Goal: Task Accomplishment & Management: Use online tool/utility

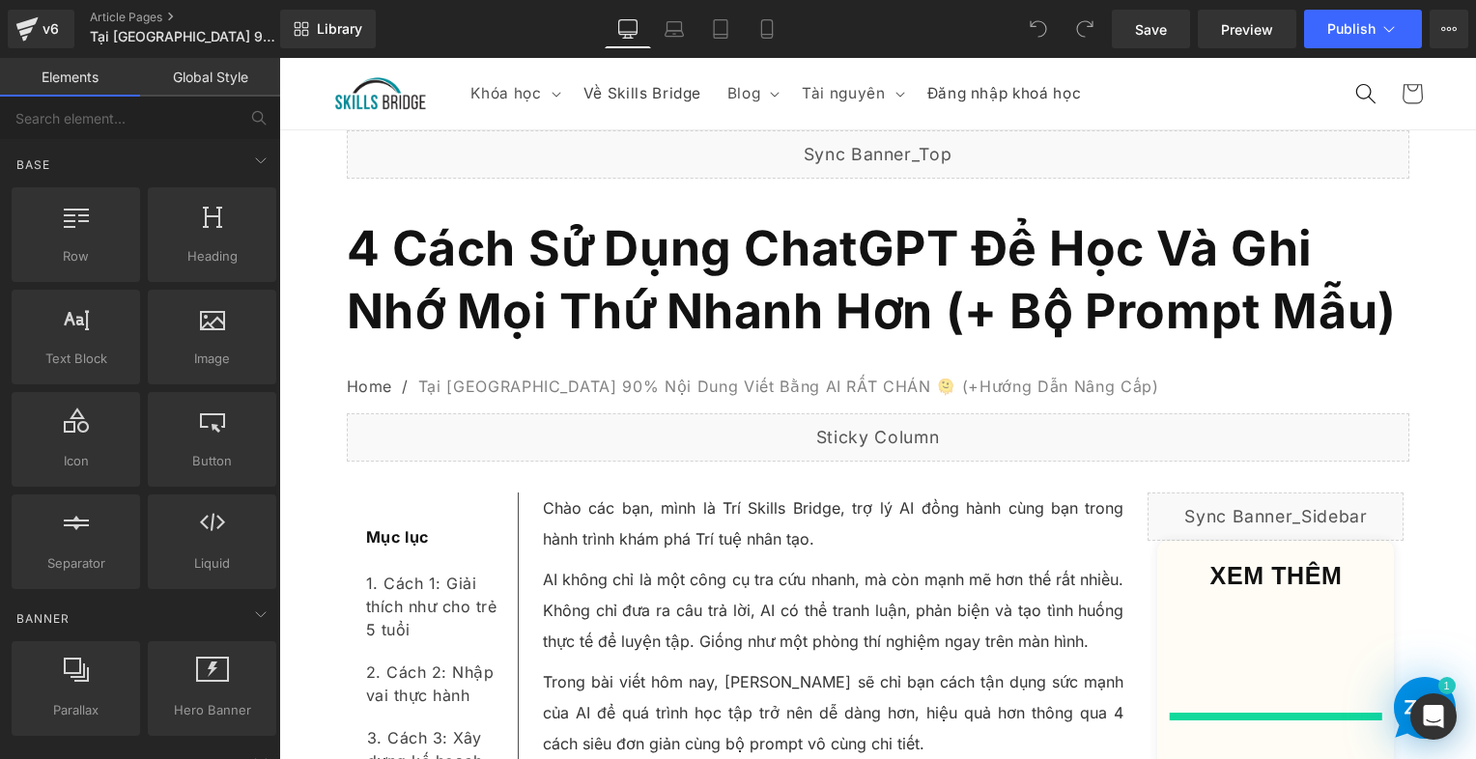
click at [539, 235] on b "4 Cách Sử Dụng ChatGPT Để Học Và Ghi Nhớ Mọi Thứ Nhanh Hơn (+ Bộ Prompt Mẫu)" at bounding box center [872, 279] width 1050 height 121
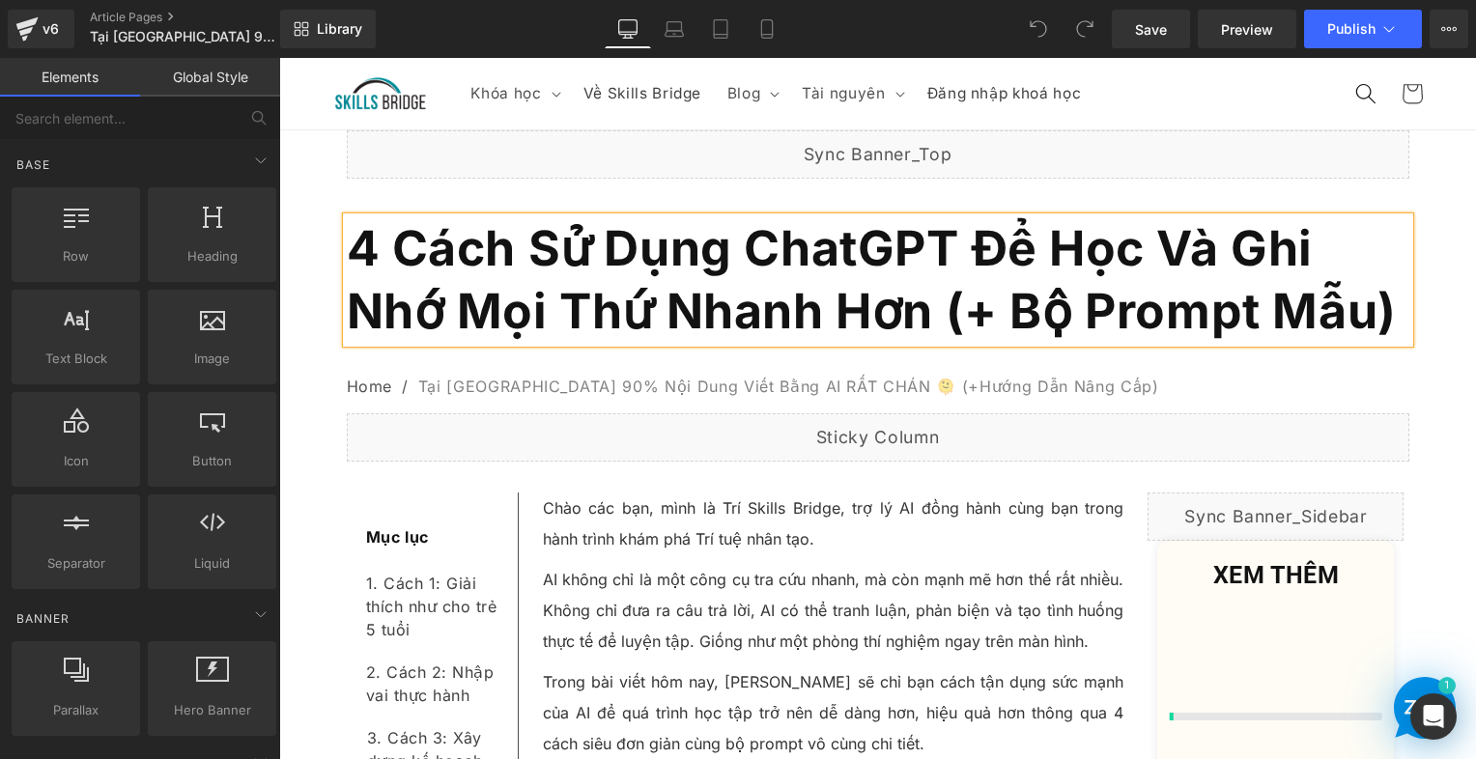
click at [539, 235] on b "4 Cách Sử Dụng ChatGPT Để Học Và Ghi Nhớ Mọi Thứ Nhanh Hơn (+ Bộ Prompt Mẫu)" at bounding box center [872, 279] width 1050 height 121
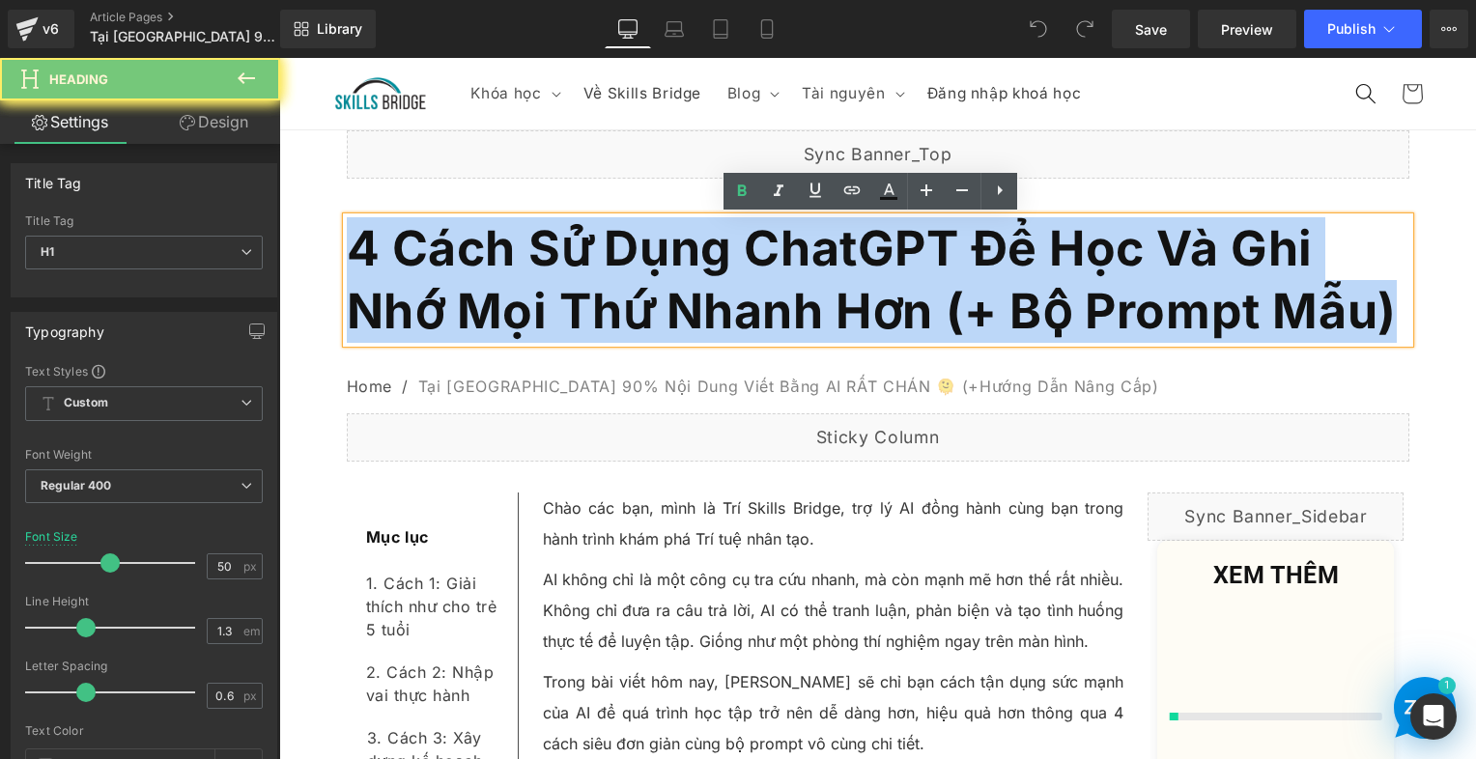
paste div
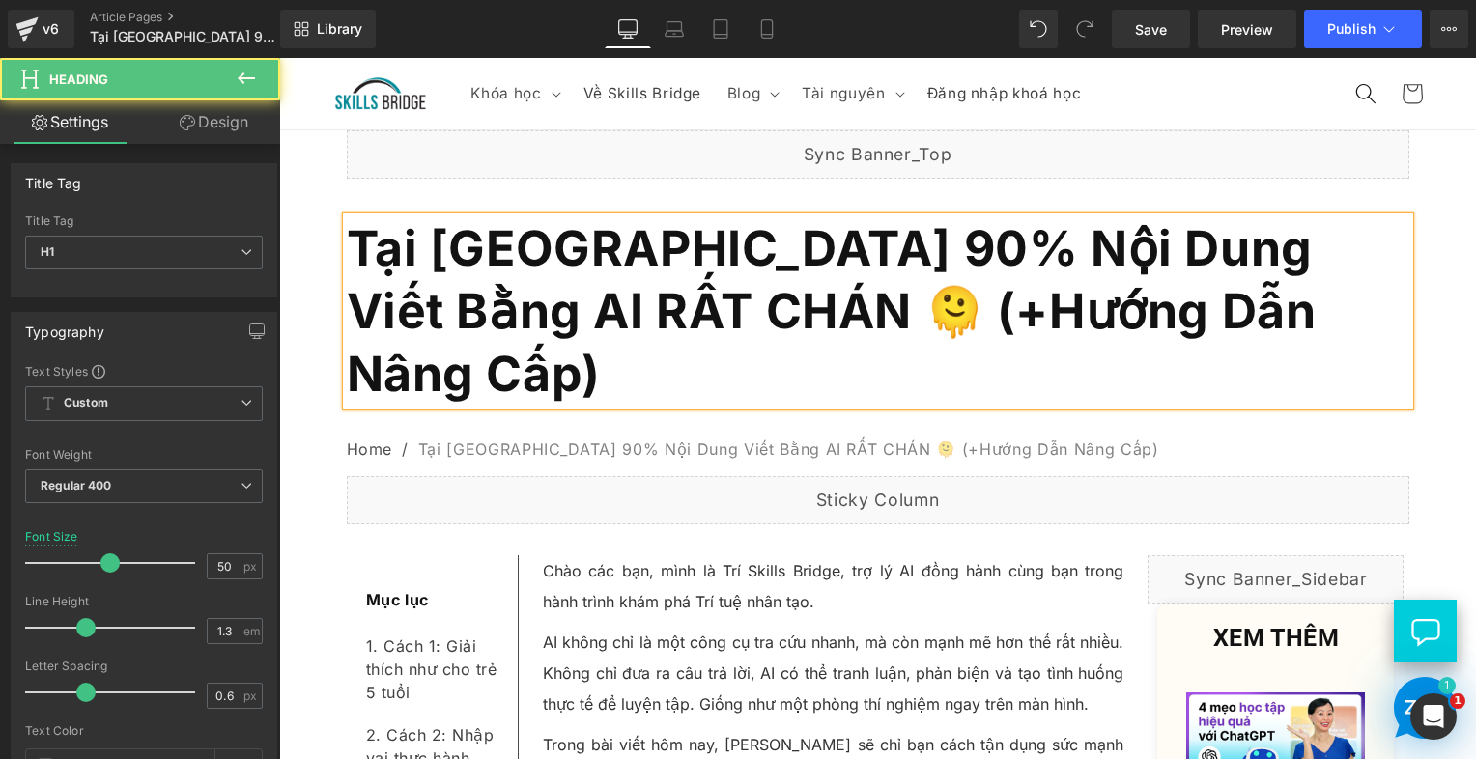
click at [1179, 316] on h1 "Tại [GEOGRAPHIC_DATA] 90% Nội Dung Viết Bằng AI RẤT CHÁN 🫠 (+Hướng Dẫn Nâng Cấp)" at bounding box center [878, 311] width 1063 height 188
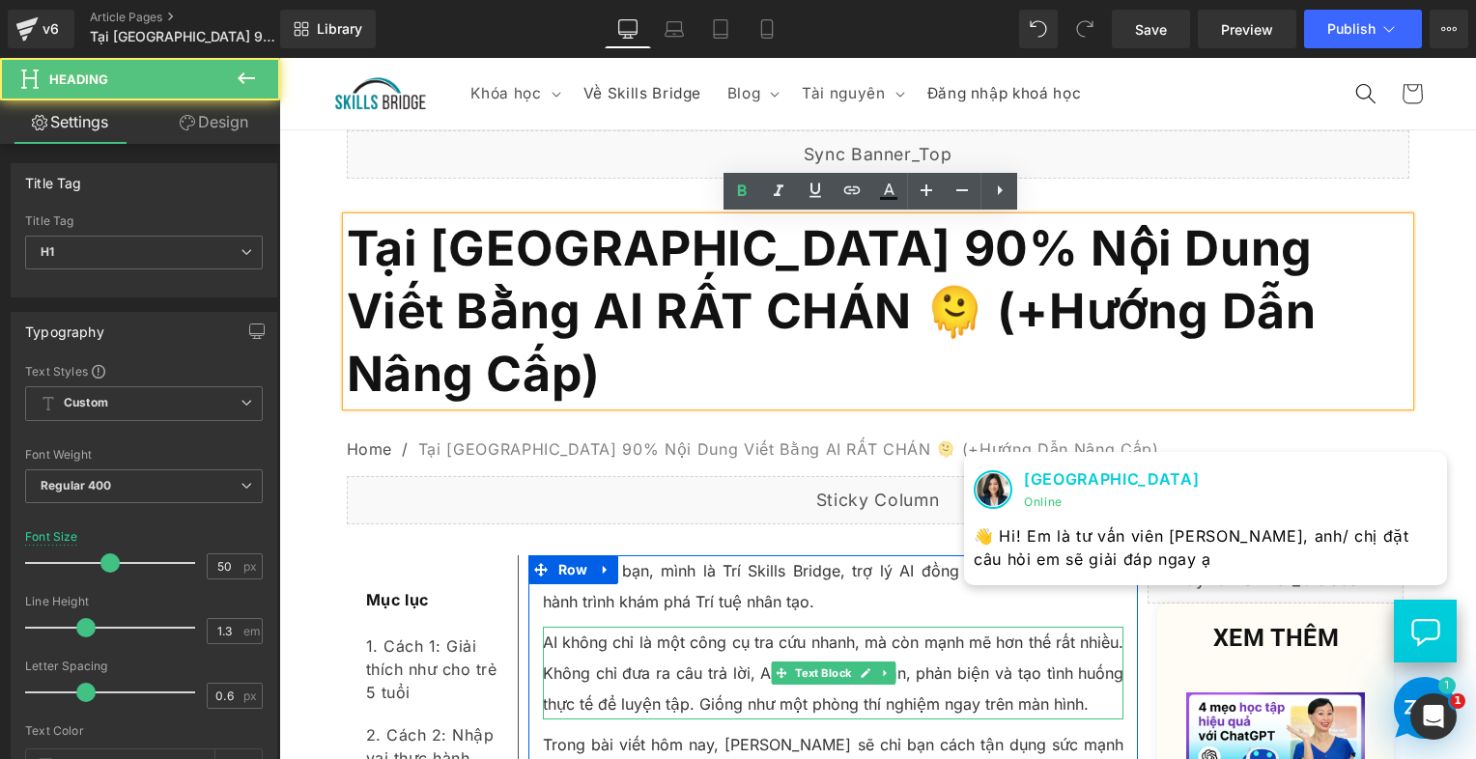
click at [731, 627] on p "AI không chỉ là một công cụ tra cứu nhanh, mà còn mạnh mẽ hơn thế rất nhiều. Kh…" at bounding box center [834, 673] width 582 height 93
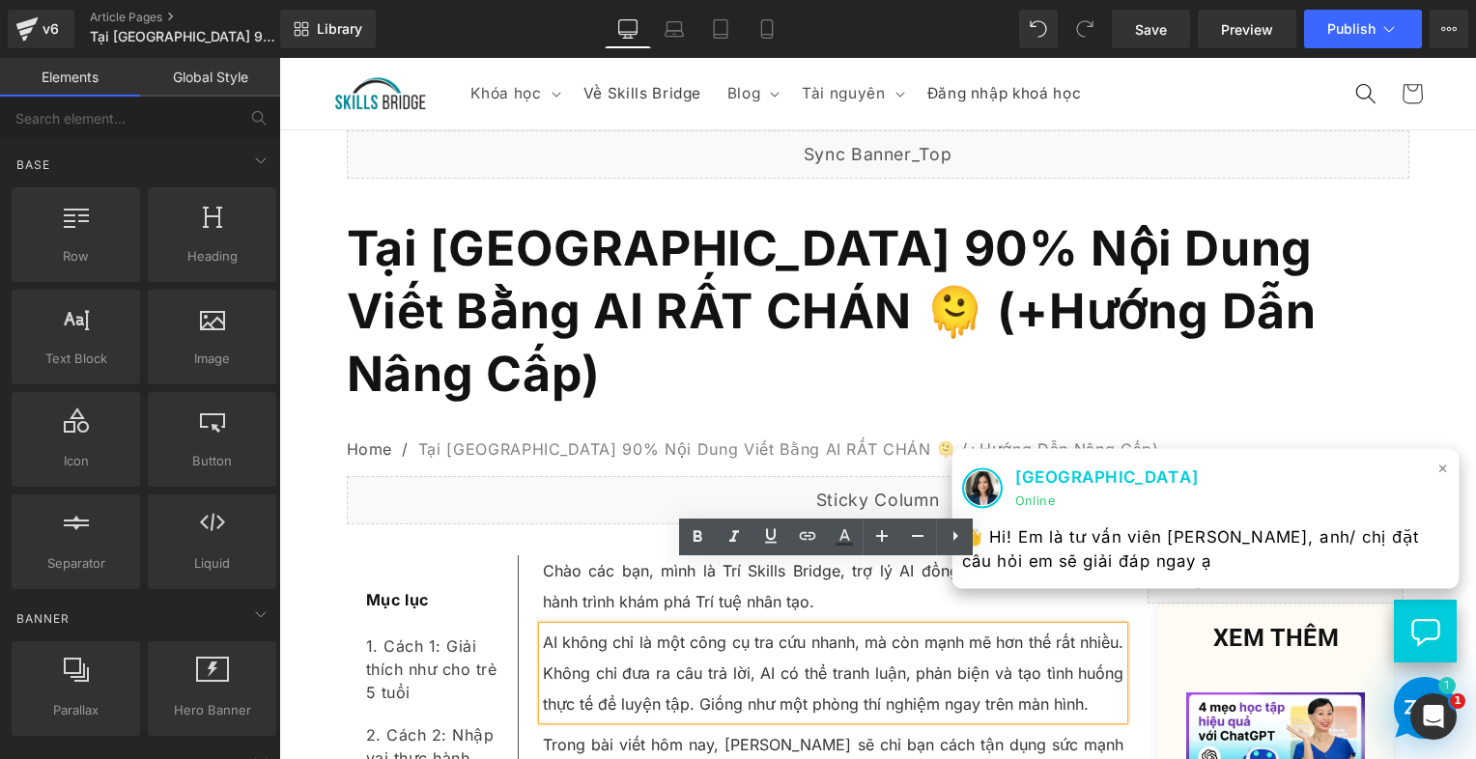
click at [1438, 471] on span "×" at bounding box center [1444, 468] width 12 height 28
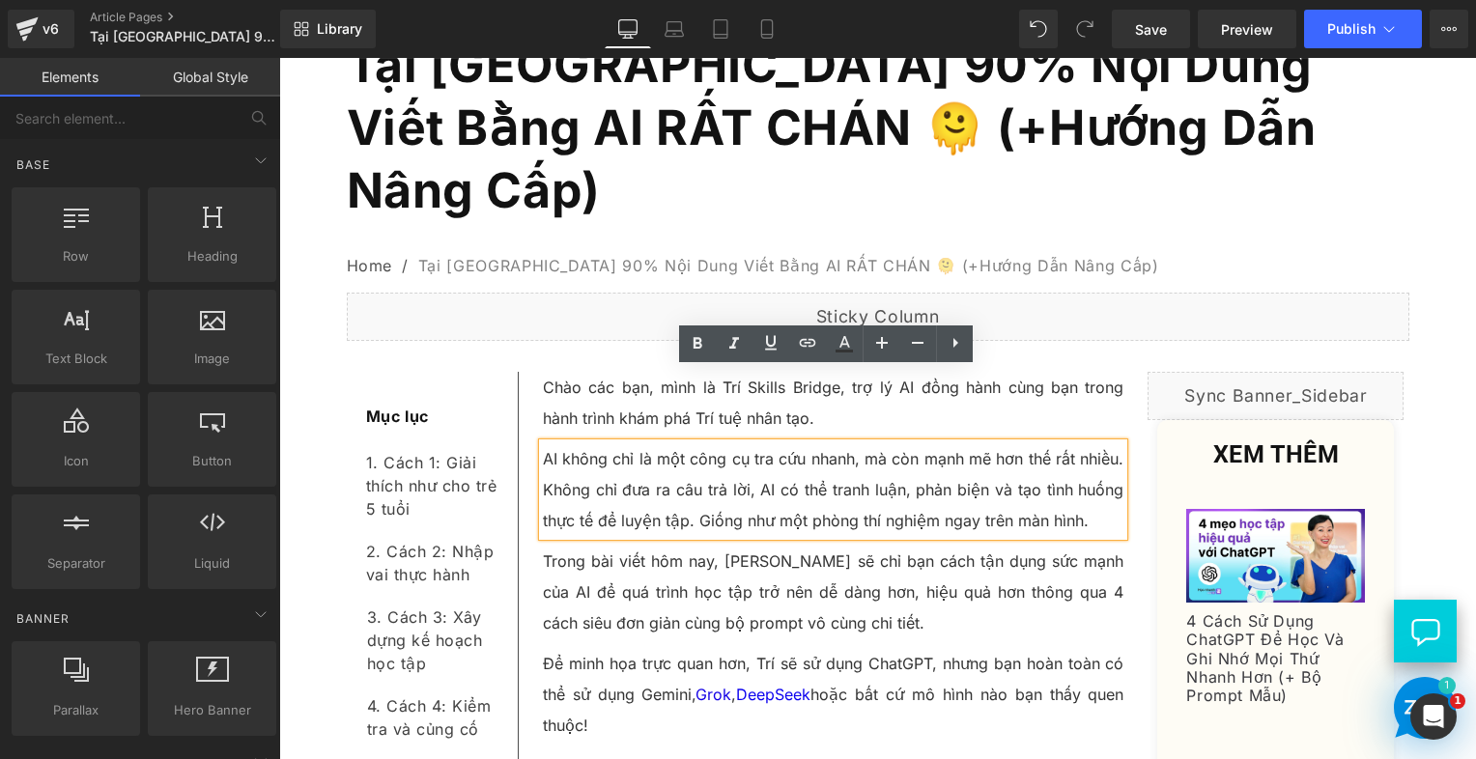
scroll to position [193, 0]
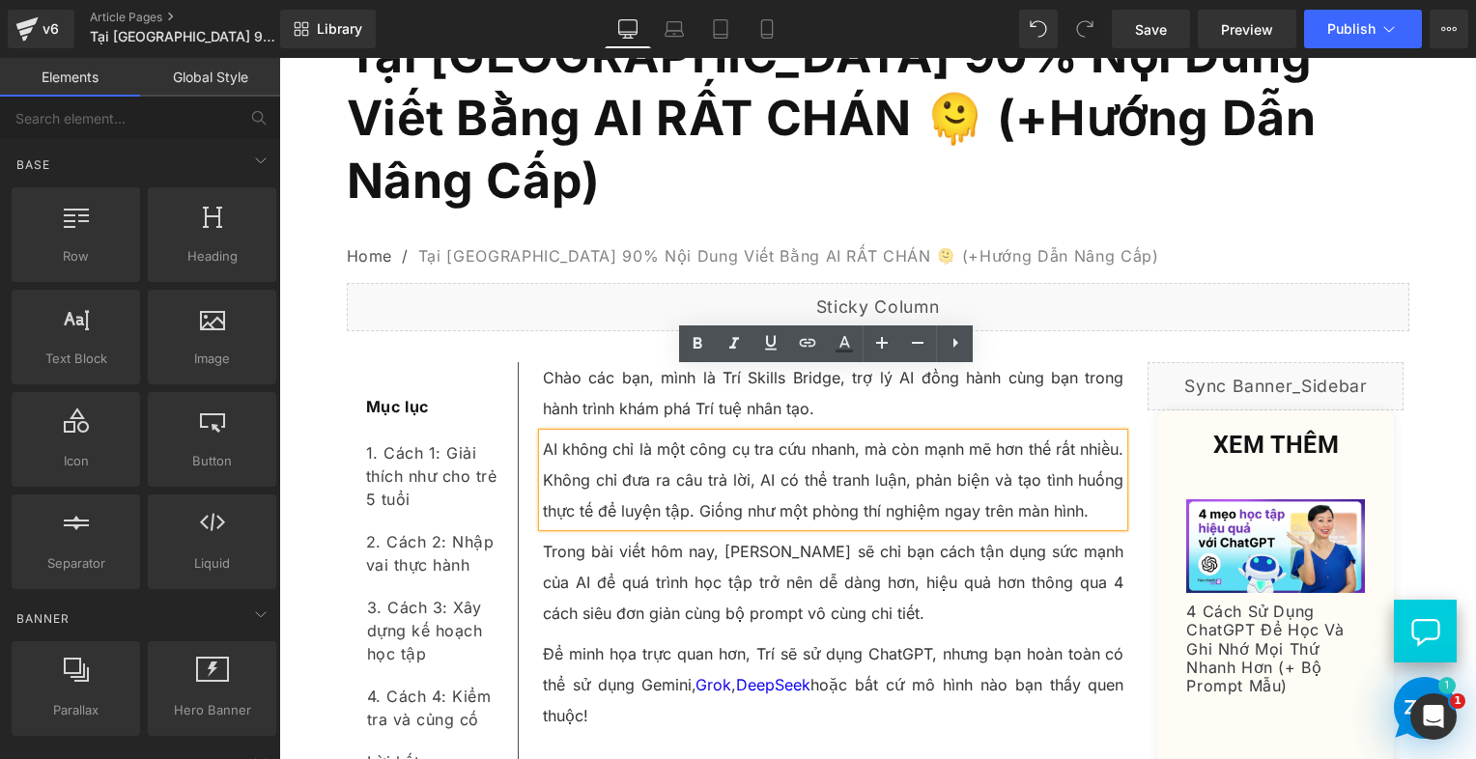
click at [605, 536] on p "Trong bài viết hôm nay, Trí sẽ chỉ bạn cách tận dụng sức mạnh của AI để quá trì…" at bounding box center [834, 582] width 582 height 93
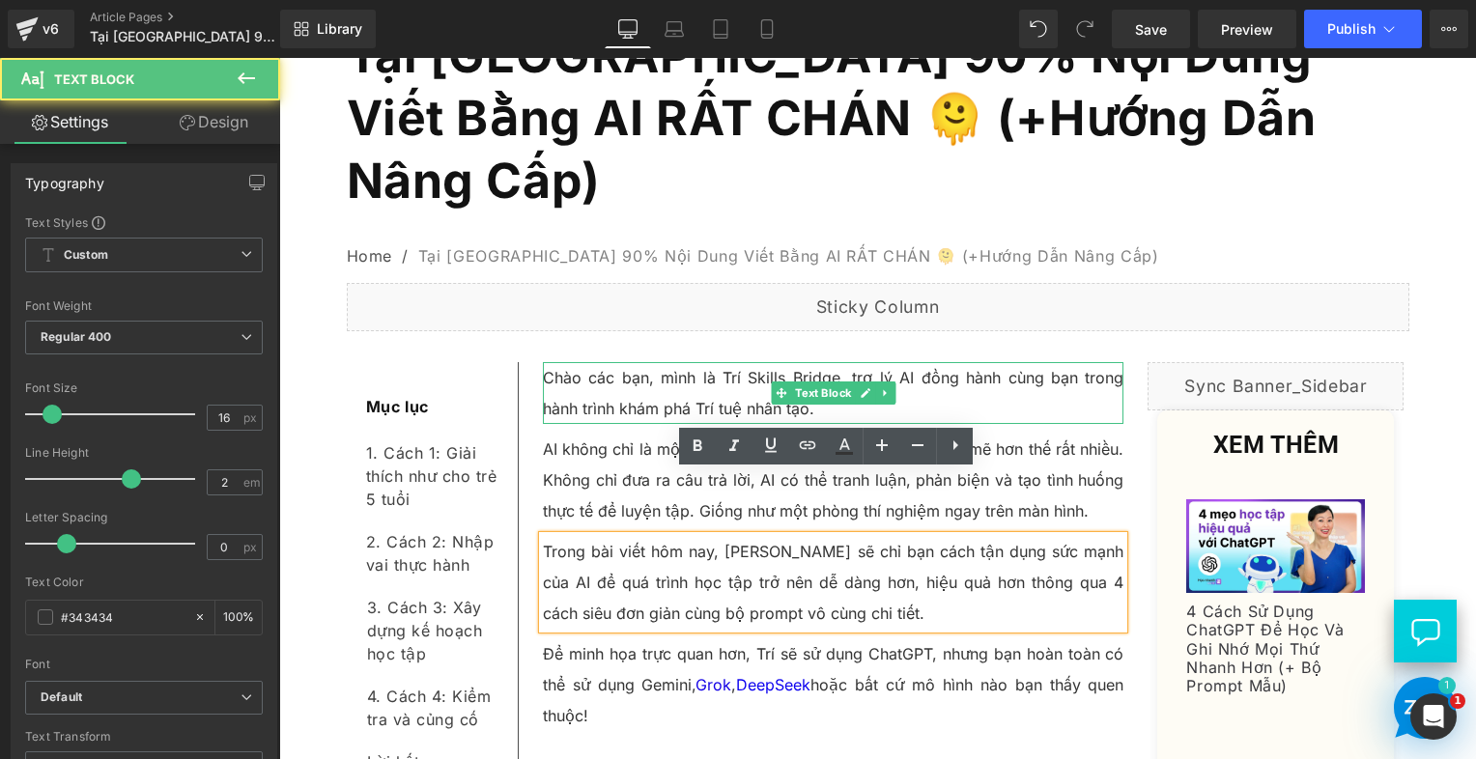
click at [619, 362] on p "Chào các bạn, mình là Trí Skills Bridge, trợ lý AI đồng hành cùng bạn trong hàn…" at bounding box center [834, 393] width 582 height 62
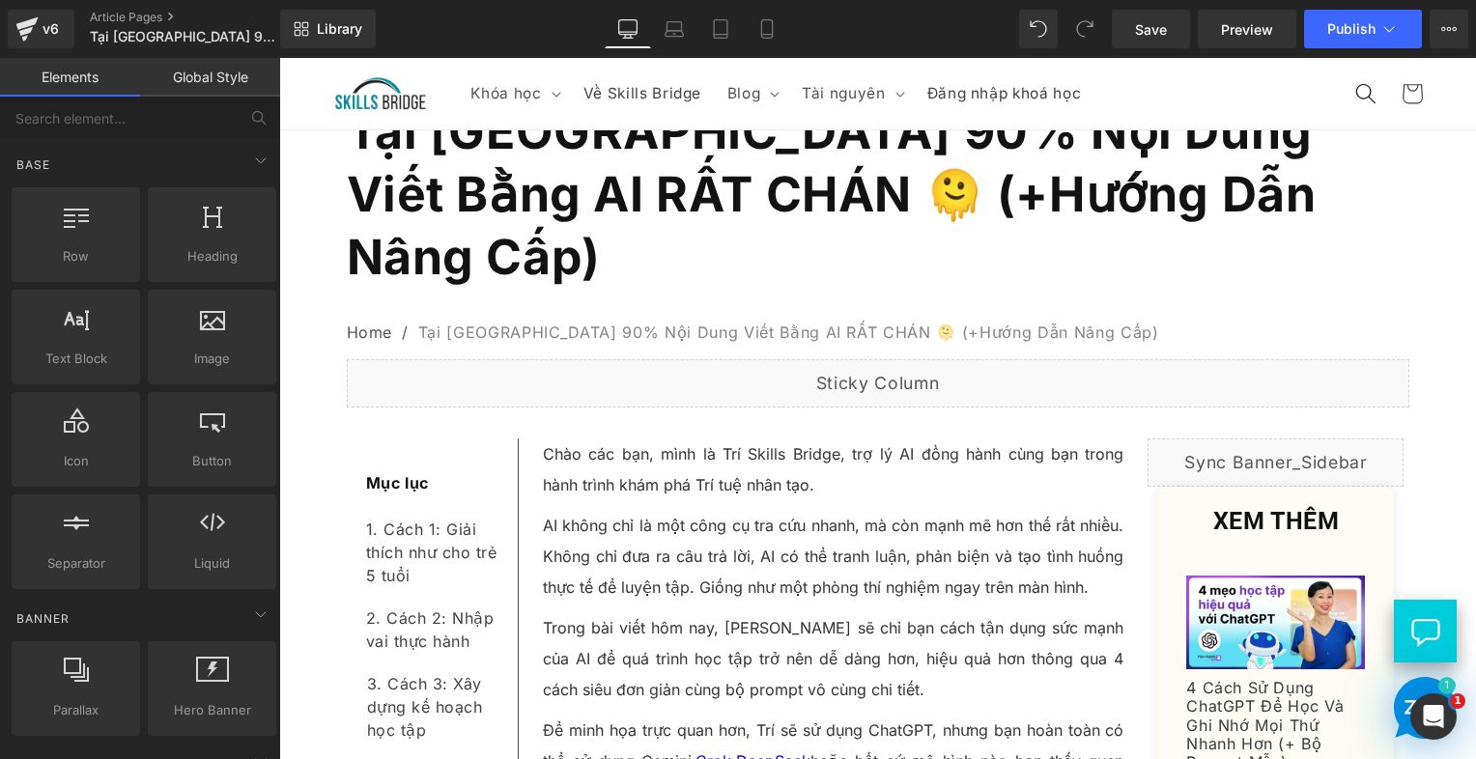
scroll to position [97, 0]
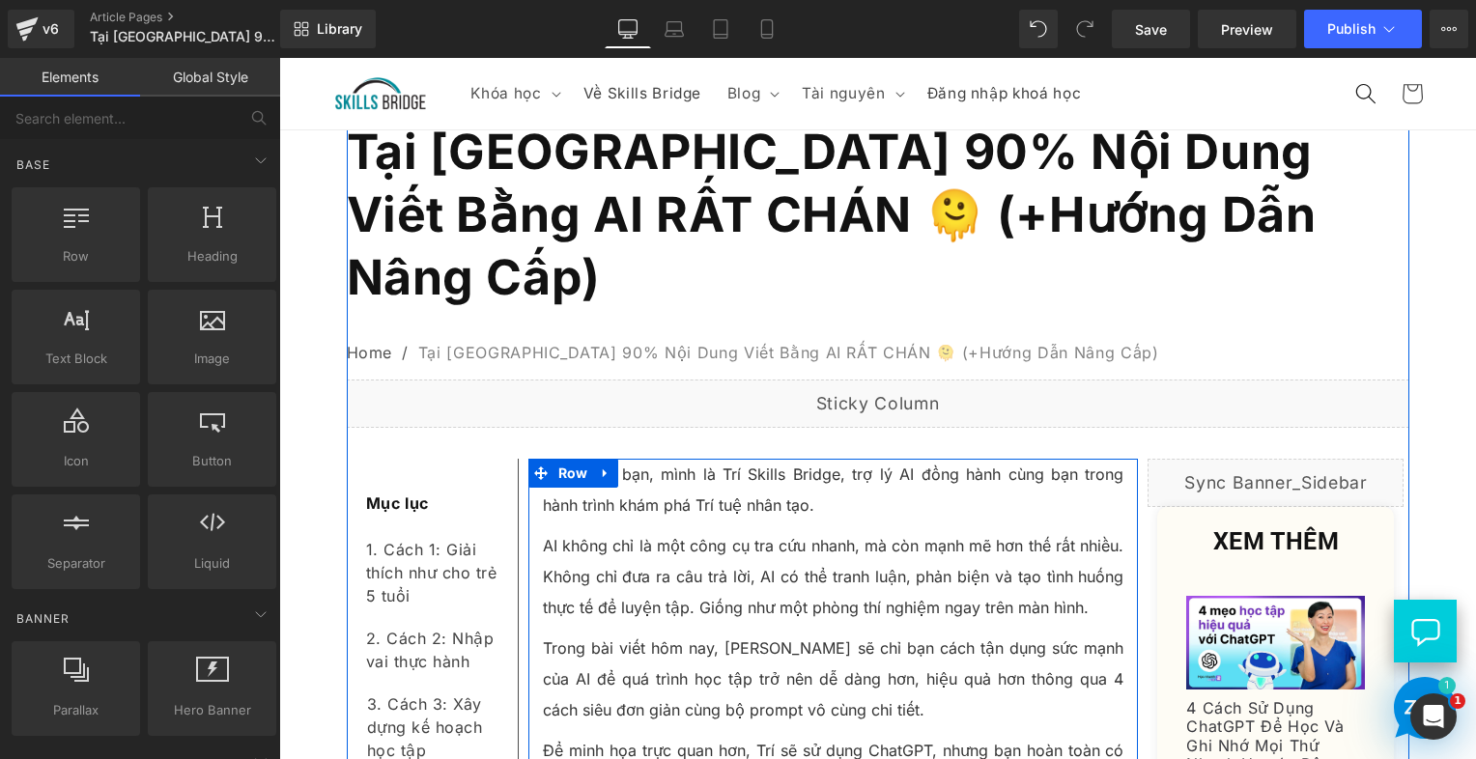
click at [614, 459] on p "Chào các bạn, mình là Trí Skills Bridge, trợ lý AI đồng hành cùng bạn trong hàn…" at bounding box center [834, 490] width 582 height 62
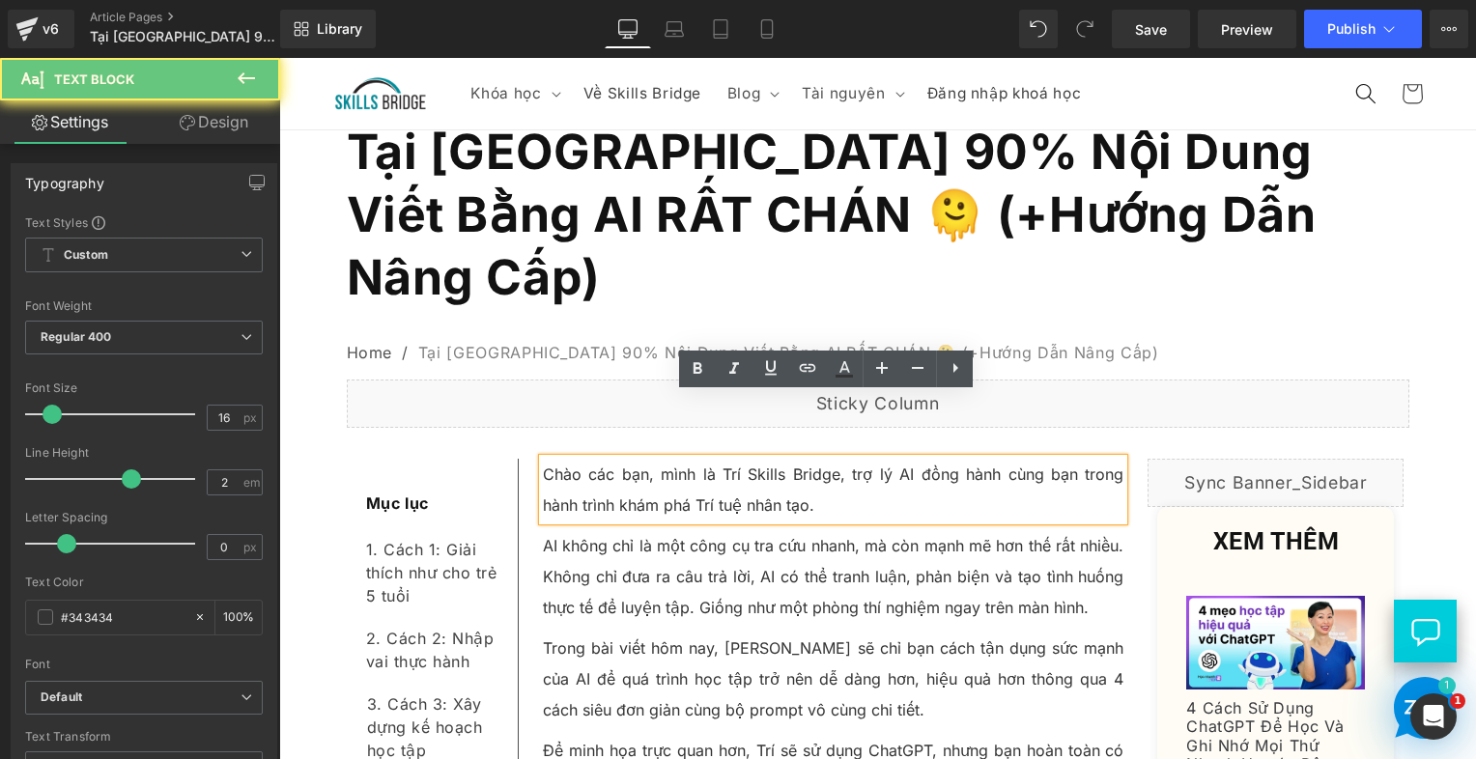
click at [614, 459] on p "Chào các bạn, mình là Trí Skills Bridge, trợ lý AI đồng hành cùng bạn trong hàn…" at bounding box center [834, 490] width 582 height 62
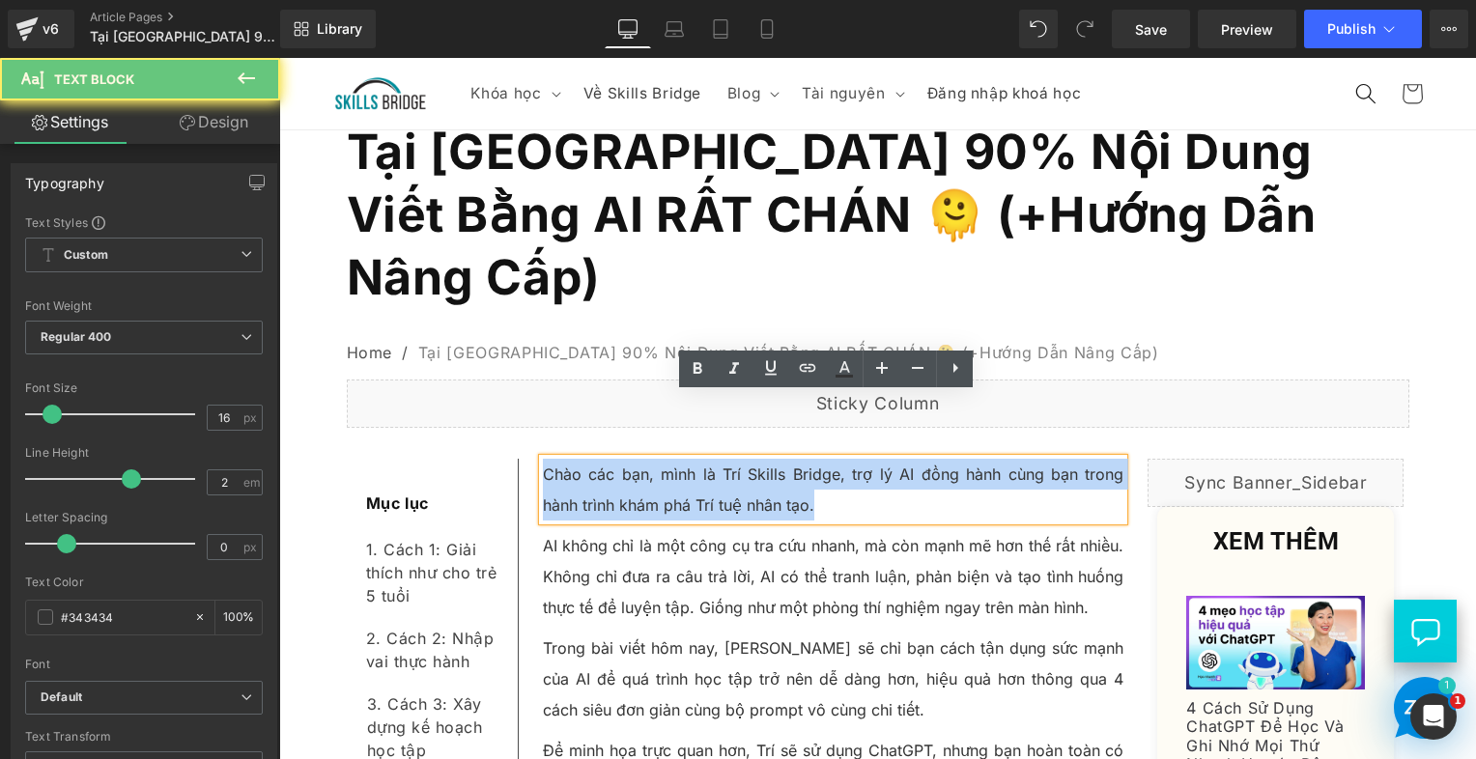
click at [614, 459] on p "Chào các bạn, mình là Trí Skills Bridge, trợ lý AI đồng hành cùng bạn trong hàn…" at bounding box center [834, 490] width 582 height 62
paste div
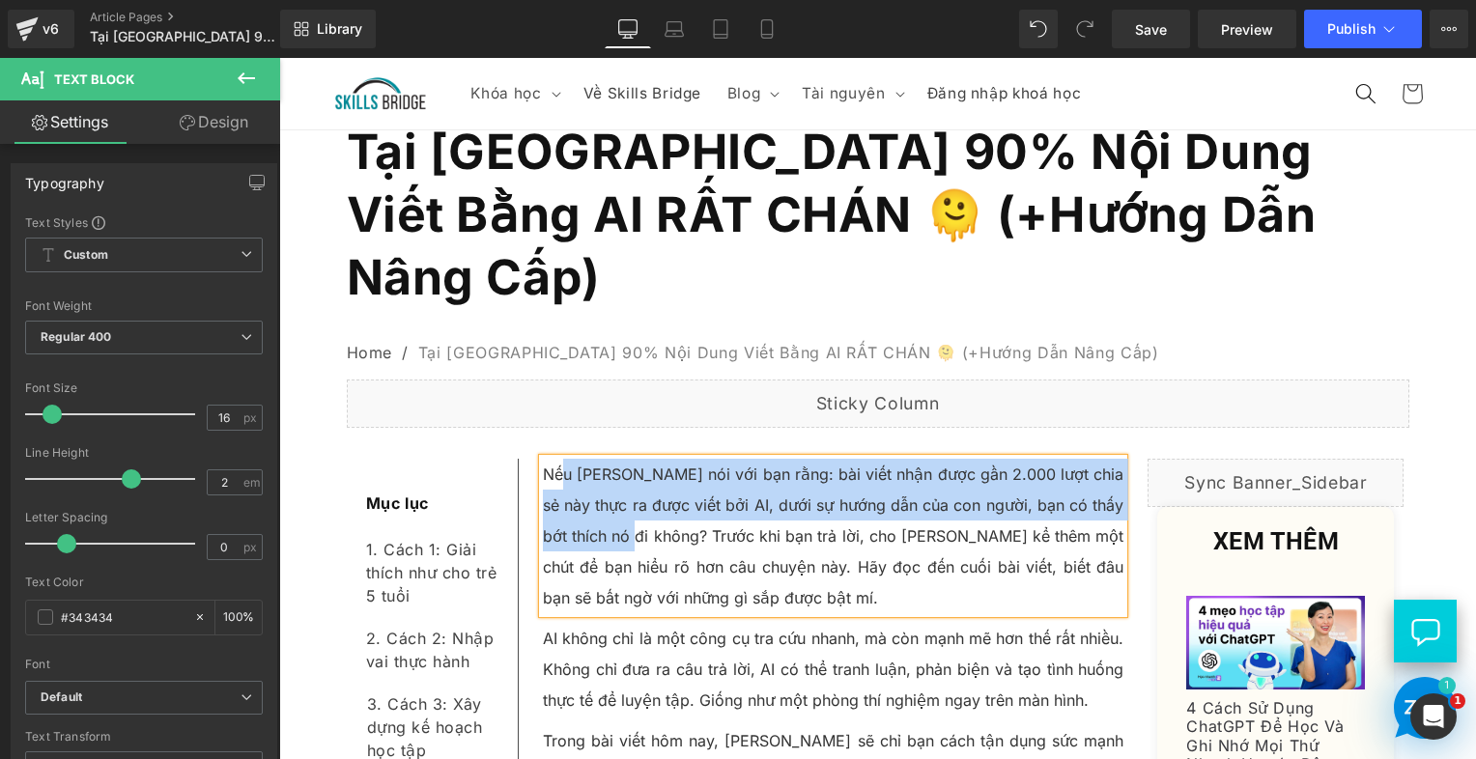
drag, startPoint x: 558, startPoint y: 415, endPoint x: 609, endPoint y: 462, distance: 68.4
click at [609, 462] on p "Nếu [PERSON_NAME] nói với bạn rằng: bài viết nhận được gần 2.000 lượt chia sẻ n…" at bounding box center [834, 536] width 582 height 155
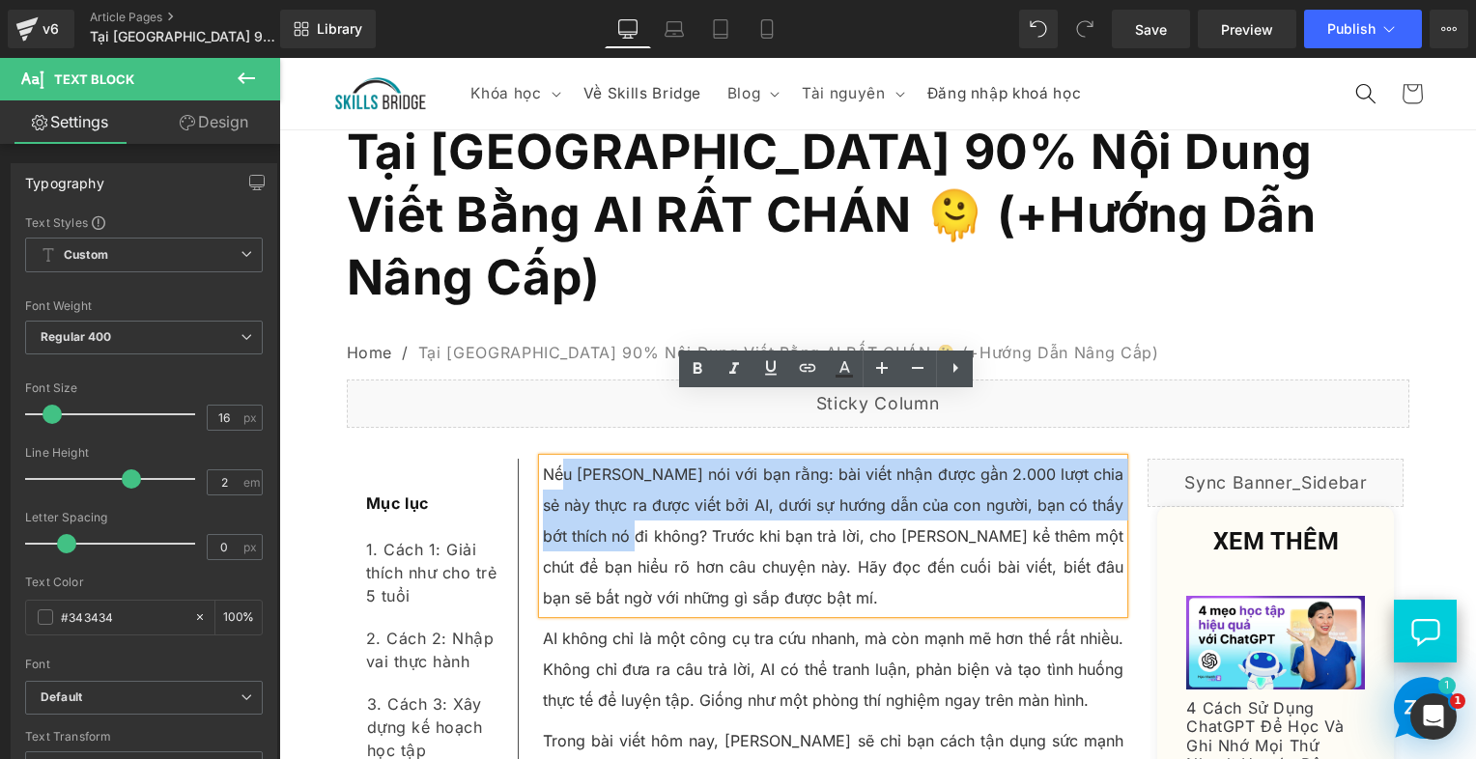
click at [609, 462] on p "Nếu [PERSON_NAME] nói với bạn rằng: bài viết nhận được gần 2.000 lượt chia sẻ n…" at bounding box center [834, 536] width 582 height 155
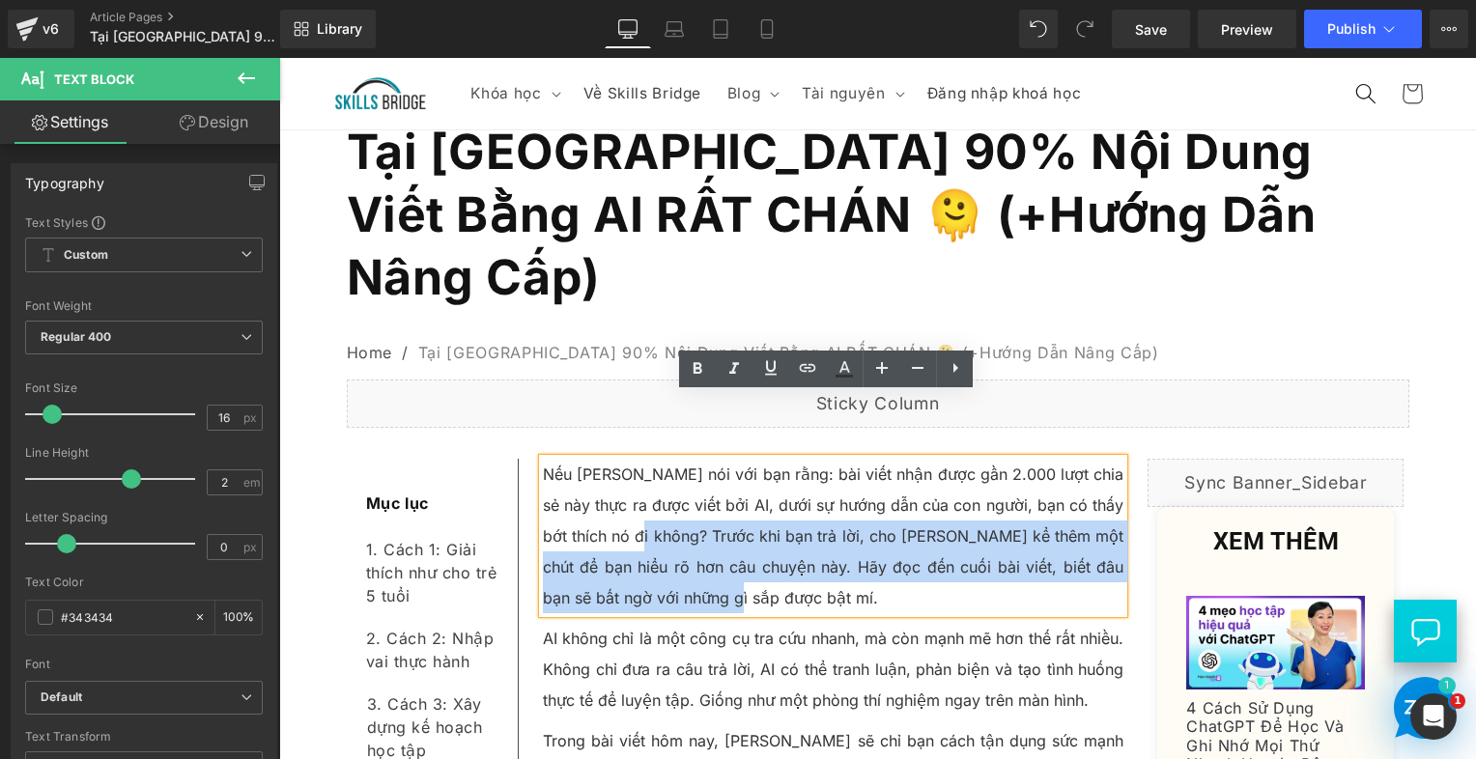
drag, startPoint x: 615, startPoint y: 473, endPoint x: 703, endPoint y: 520, distance: 99.4
click at [703, 520] on p "Nếu [PERSON_NAME] nói với bạn rằng: bài viết nhận được gần 2.000 lượt chia sẻ n…" at bounding box center [834, 536] width 582 height 155
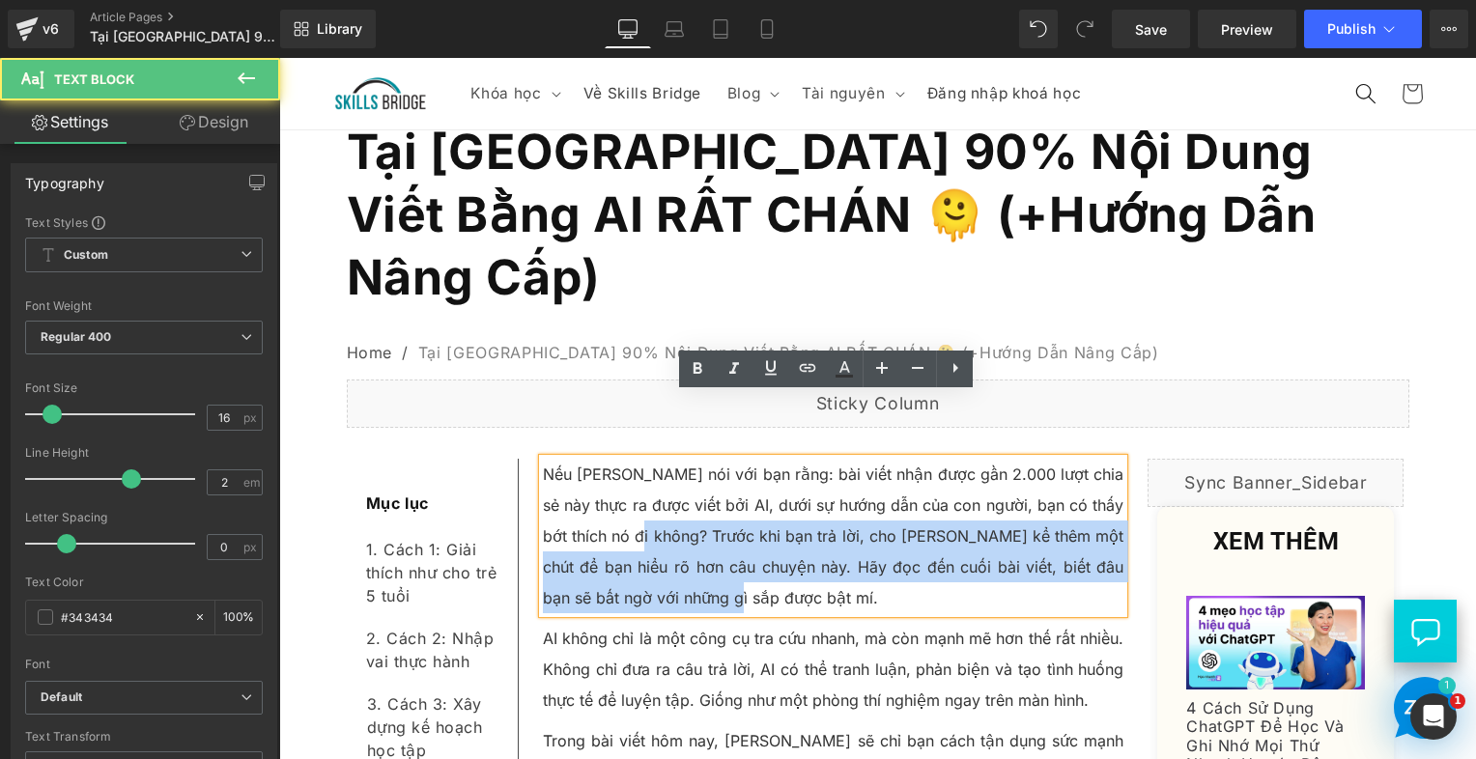
click at [700, 517] on p "Nếu [PERSON_NAME] nói với bạn rằng: bài viết nhận được gần 2.000 lượt chia sẻ n…" at bounding box center [834, 536] width 582 height 155
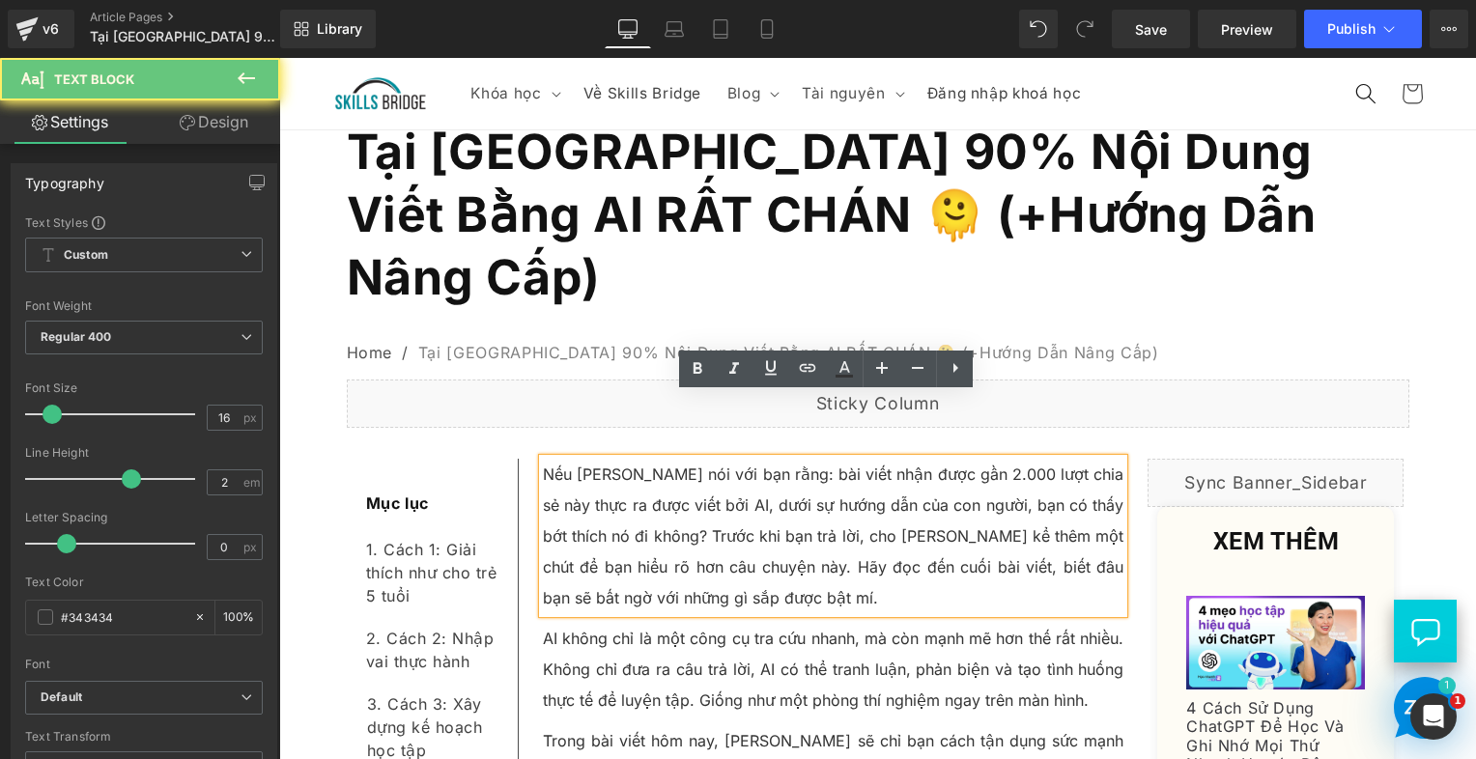
click at [595, 459] on p "Nếu [PERSON_NAME] nói với bạn rằng: bài viết nhận được gần 2.000 lượt chia sẻ n…" at bounding box center [834, 536] width 582 height 155
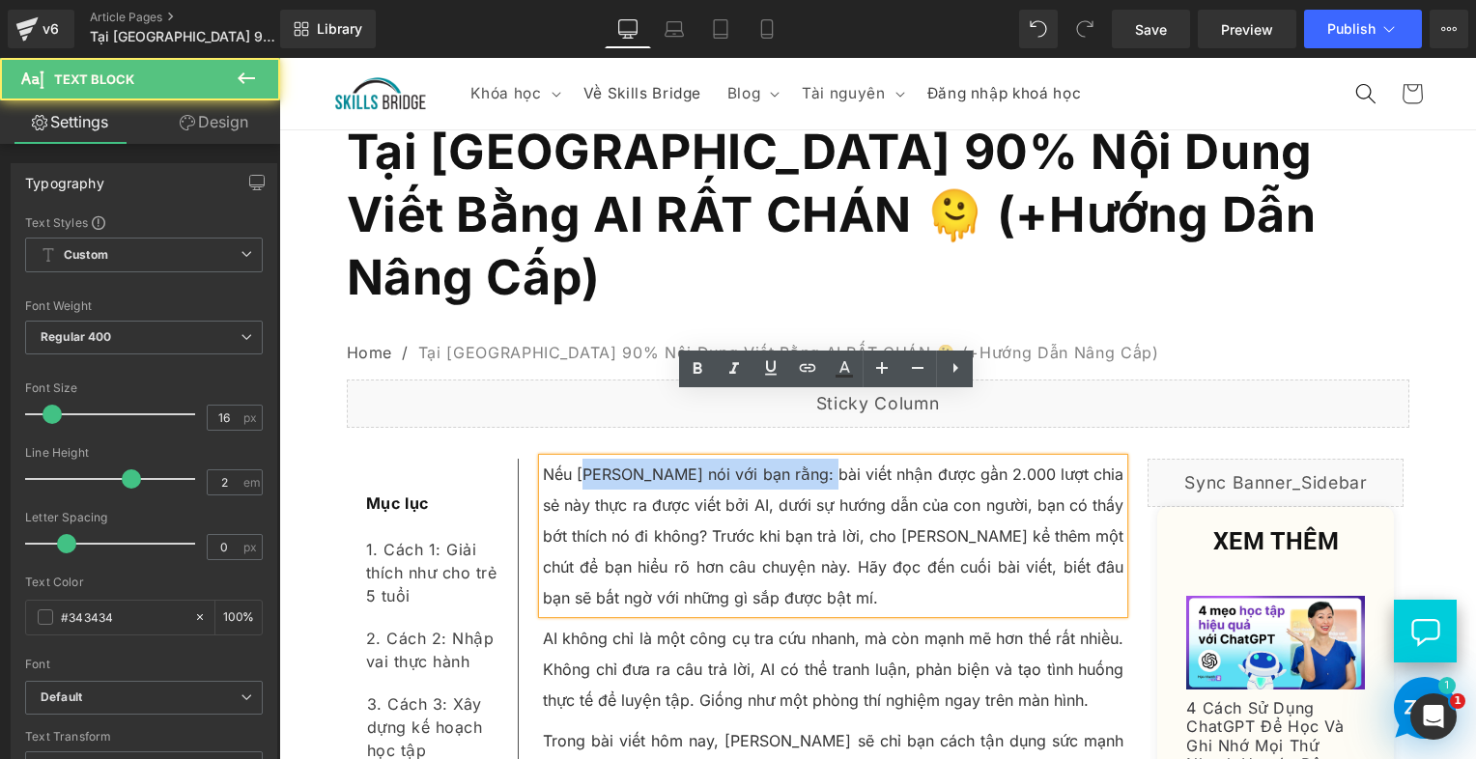
drag, startPoint x: 737, startPoint y: 414, endPoint x: 792, endPoint y: 426, distance: 56.3
click at [800, 459] on p "Nếu [PERSON_NAME] nói với bạn rằng: bài viết nhận được gần 2.000 lượt chia sẻ n…" at bounding box center [834, 536] width 582 height 155
click at [685, 459] on p "Nếu [PERSON_NAME] nói với bạn rằng: bài viết nhận được gần 2.000 lượt chia sẻ n…" at bounding box center [834, 536] width 582 height 155
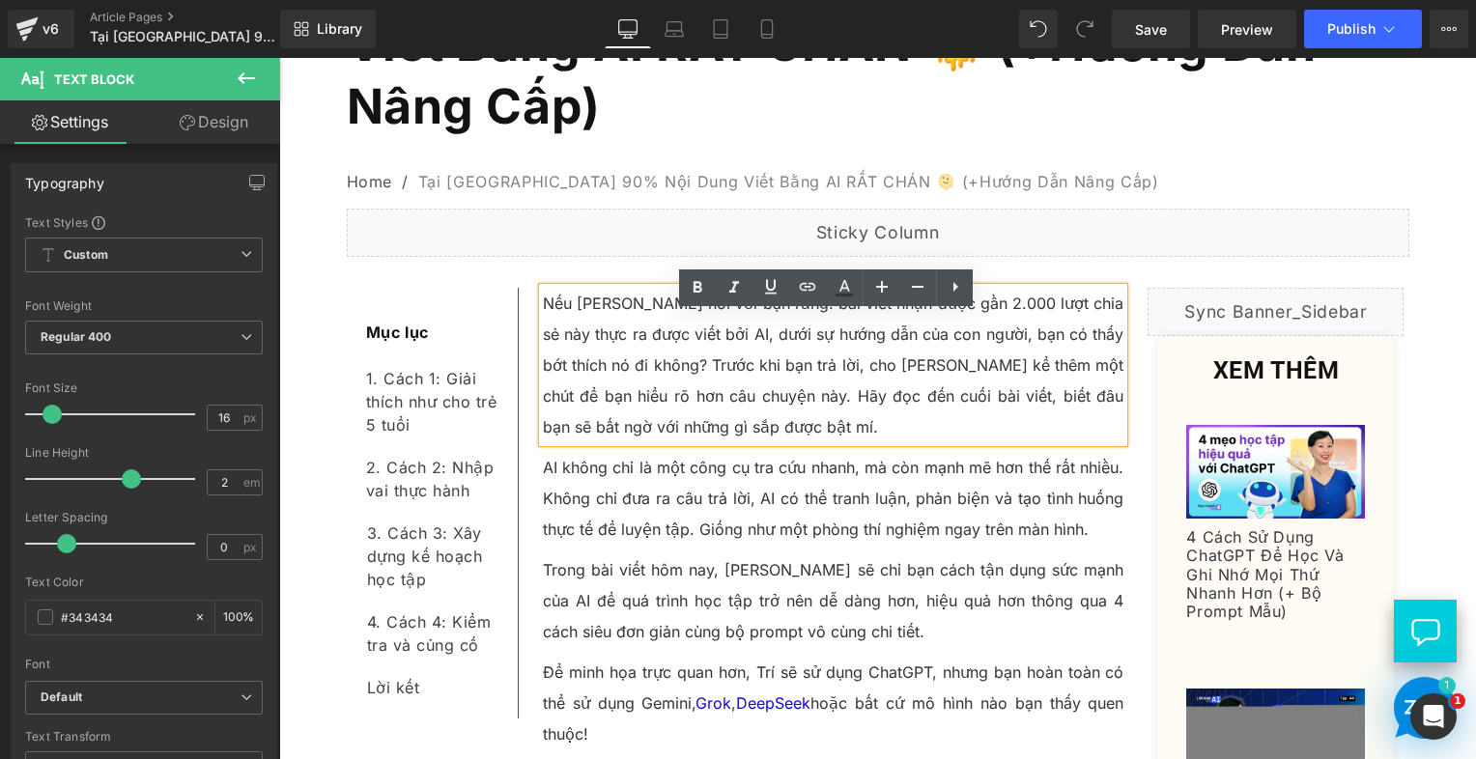
scroll to position [290, 0]
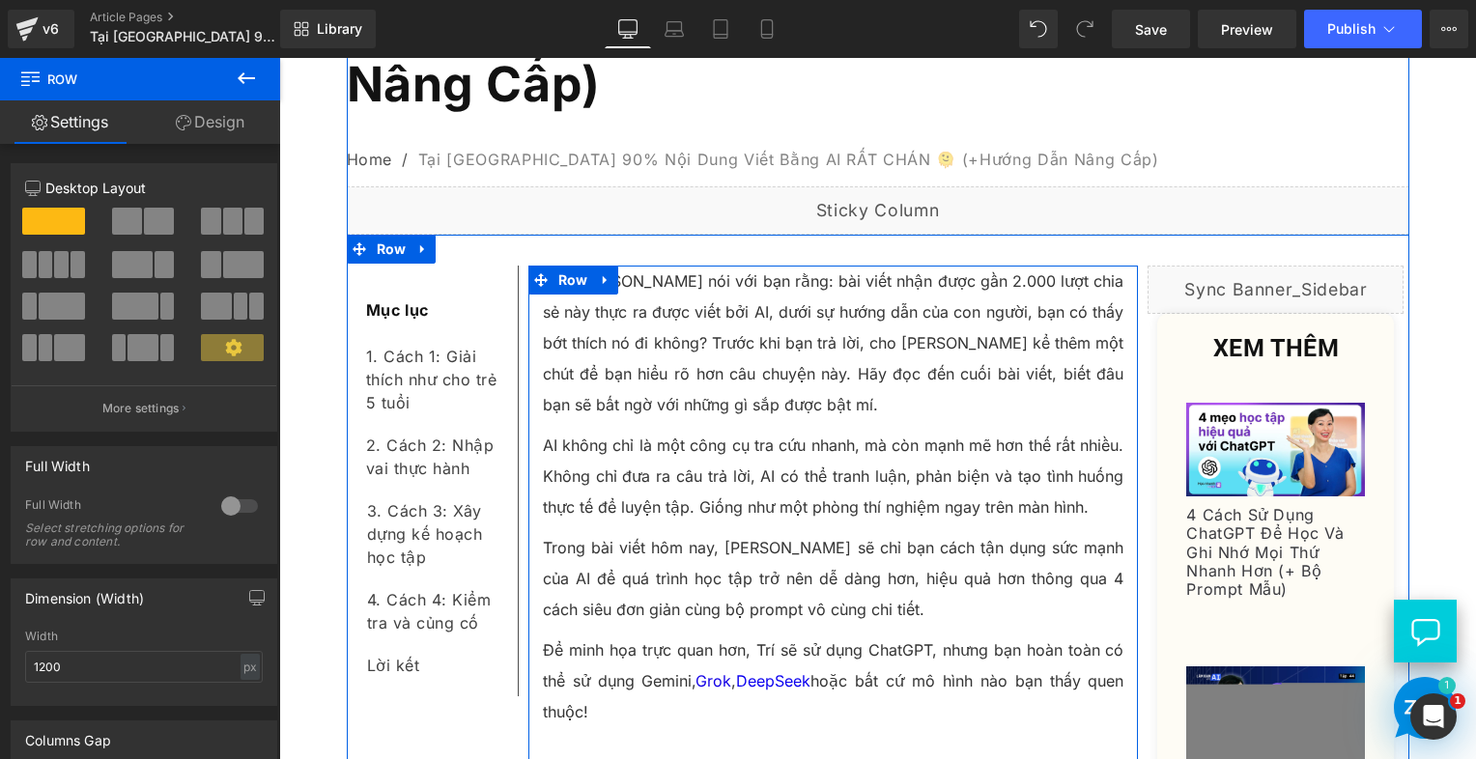
click at [687, 431] on p "AI không chỉ là một công cụ tra cứu nhanh, mà còn mạnh mẽ hơn thế rất nhiều. Kh…" at bounding box center [834, 476] width 582 height 93
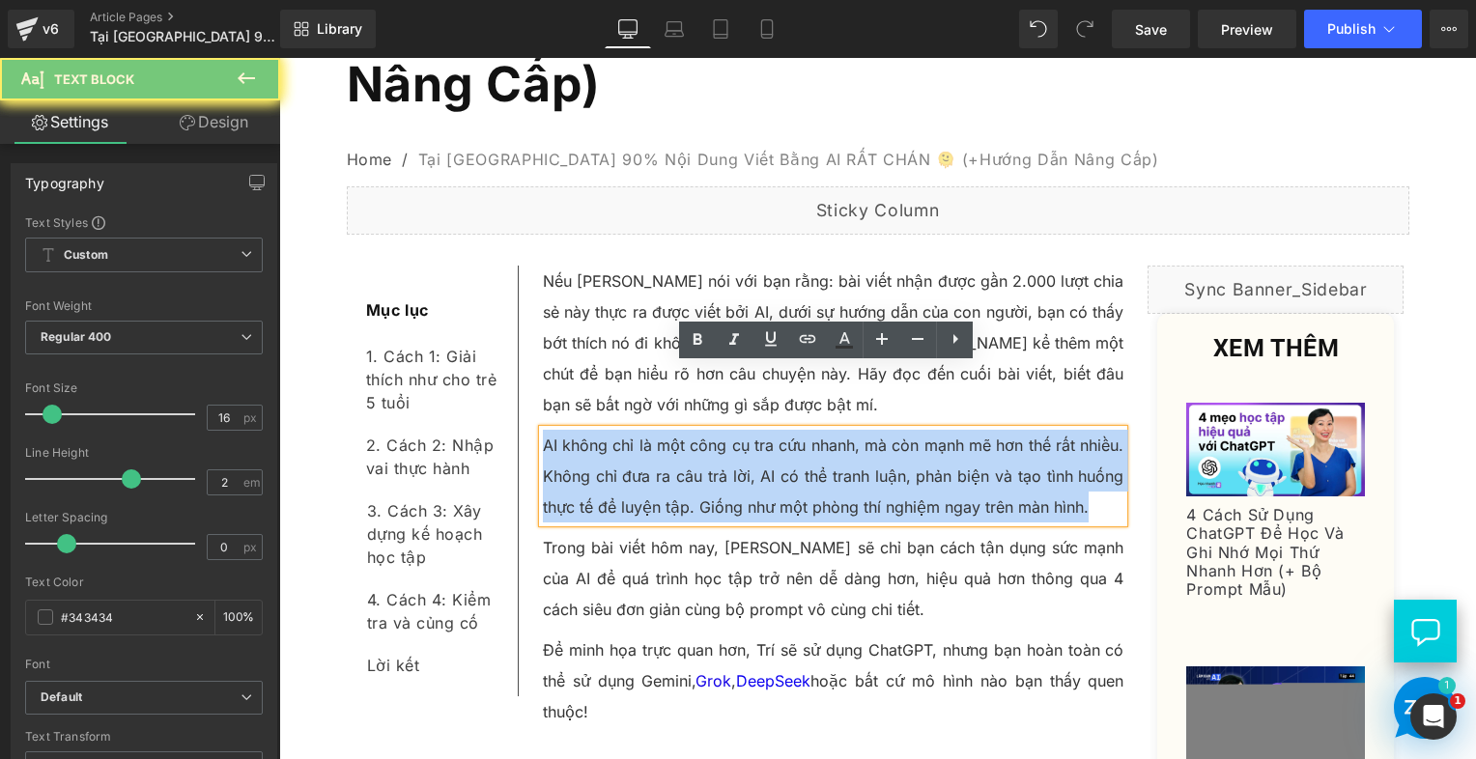
click at [687, 431] on p "AI không chỉ là một công cụ tra cứu nhanh, mà còn mạnh mẽ hơn thế rất nhiều. Kh…" at bounding box center [834, 476] width 582 height 93
paste div
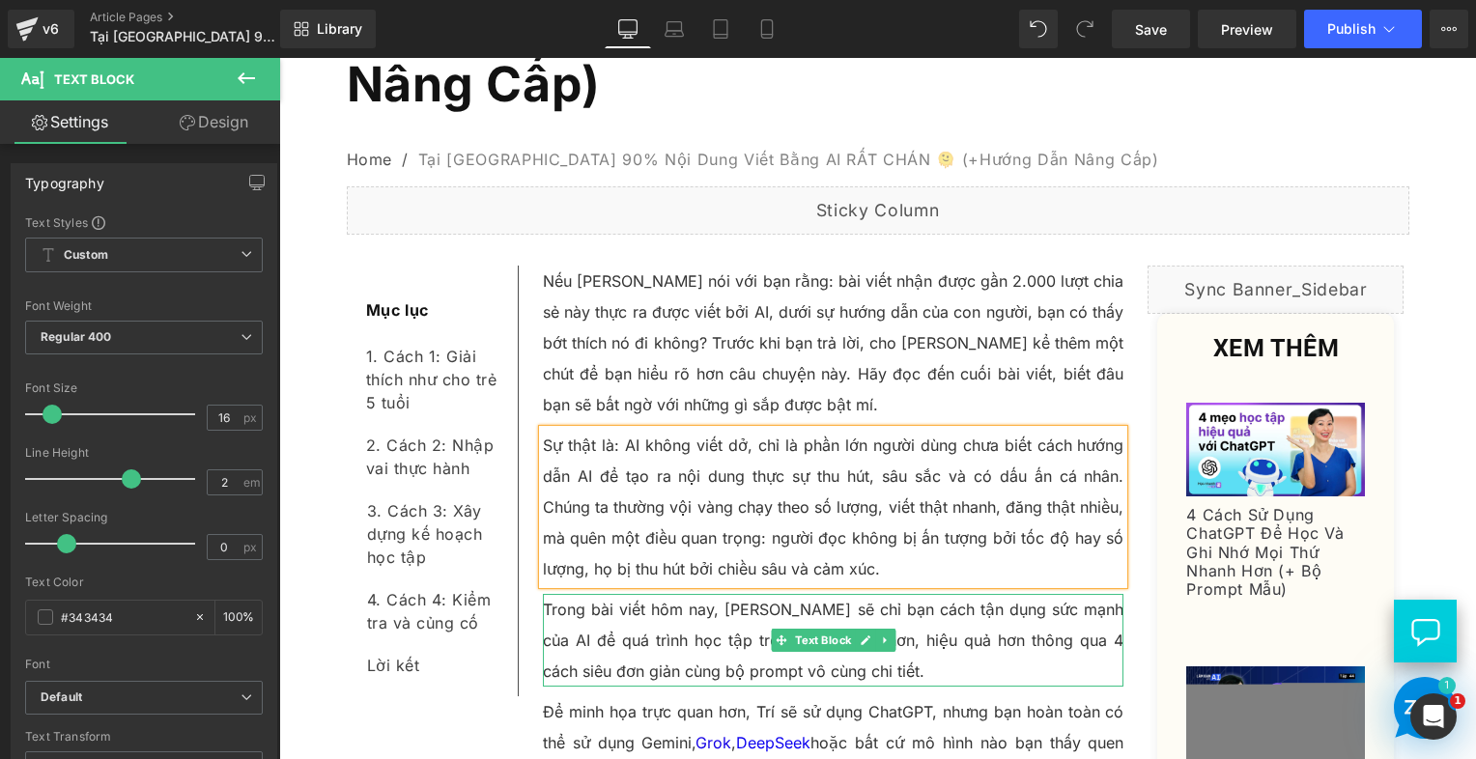
click at [616, 594] on p "Trong bài viết hôm nay, Trí sẽ chỉ bạn cách tận dụng sức mạnh của AI để quá trì…" at bounding box center [834, 640] width 582 height 93
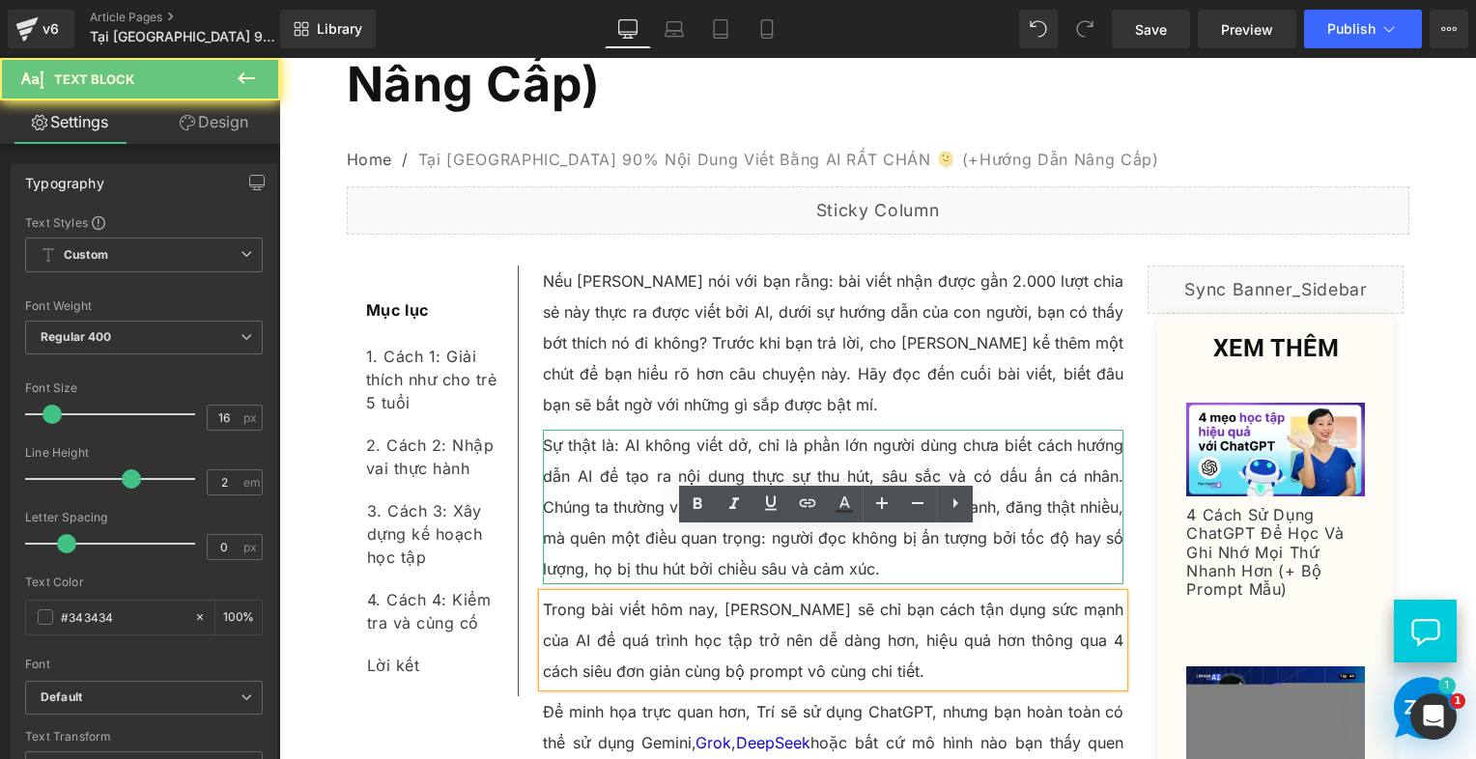
click at [783, 435] on div "Sự thật là: AI không viết dở, chỉ là phần lớn người dùng chưa biết cách hướng d…" at bounding box center [834, 507] width 582 height 155
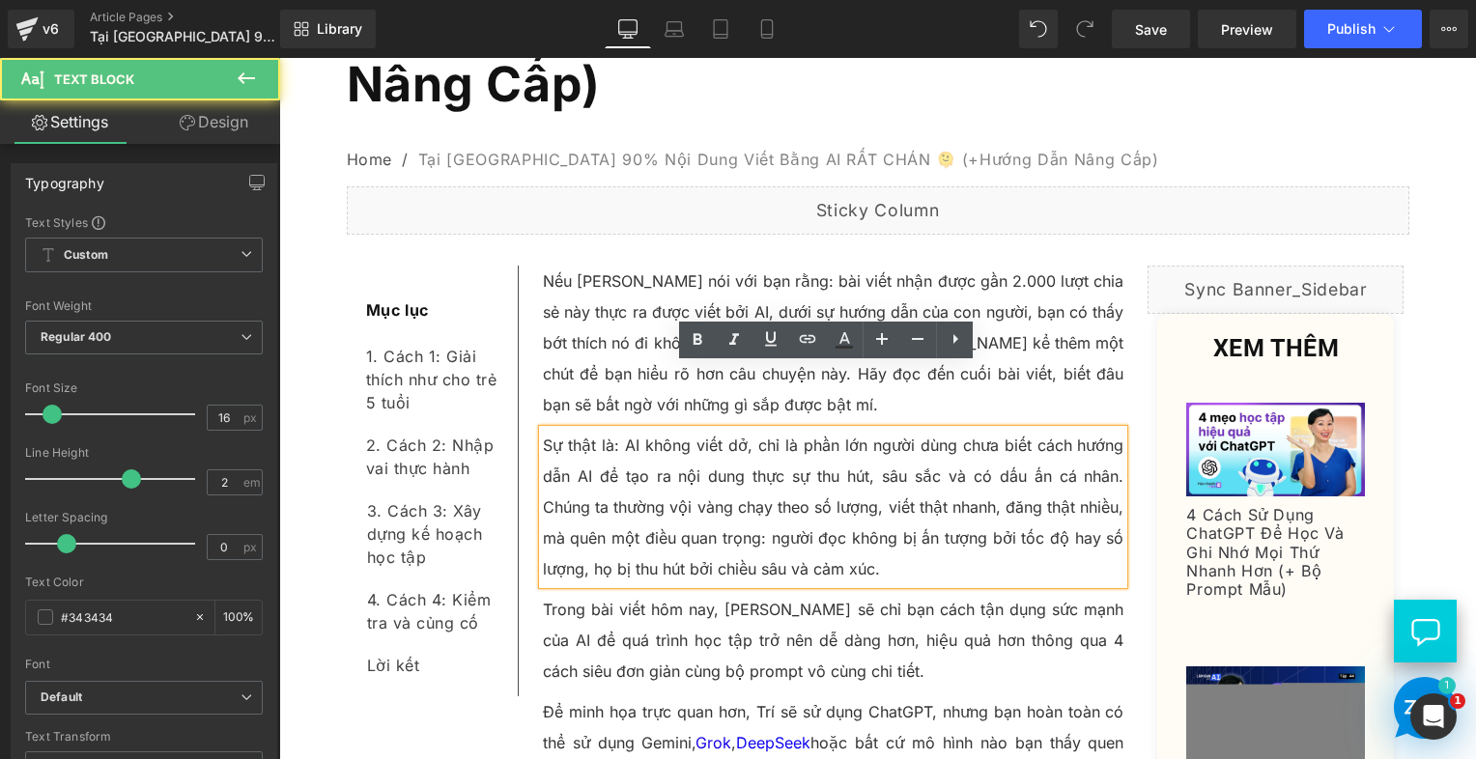
click at [1005, 448] on p "Sự thật là: AI không viết dở, chỉ là phần lớn người dùng chưa biết cách hướng d…" at bounding box center [834, 507] width 582 height 155
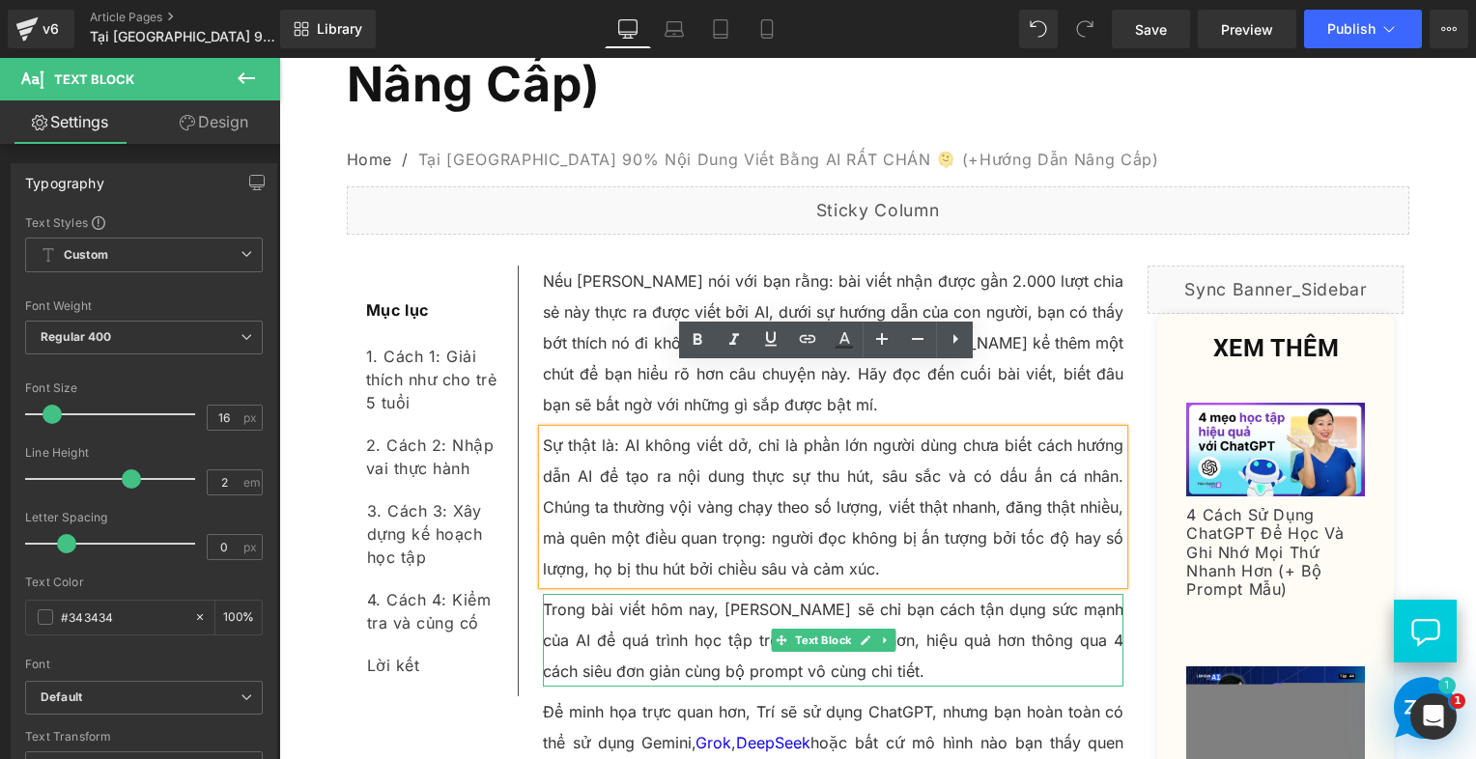
click at [611, 594] on p "Trong bài viết hôm nay, Trí sẽ chỉ bạn cách tận dụng sức mạnh của AI để quá trì…" at bounding box center [834, 640] width 582 height 93
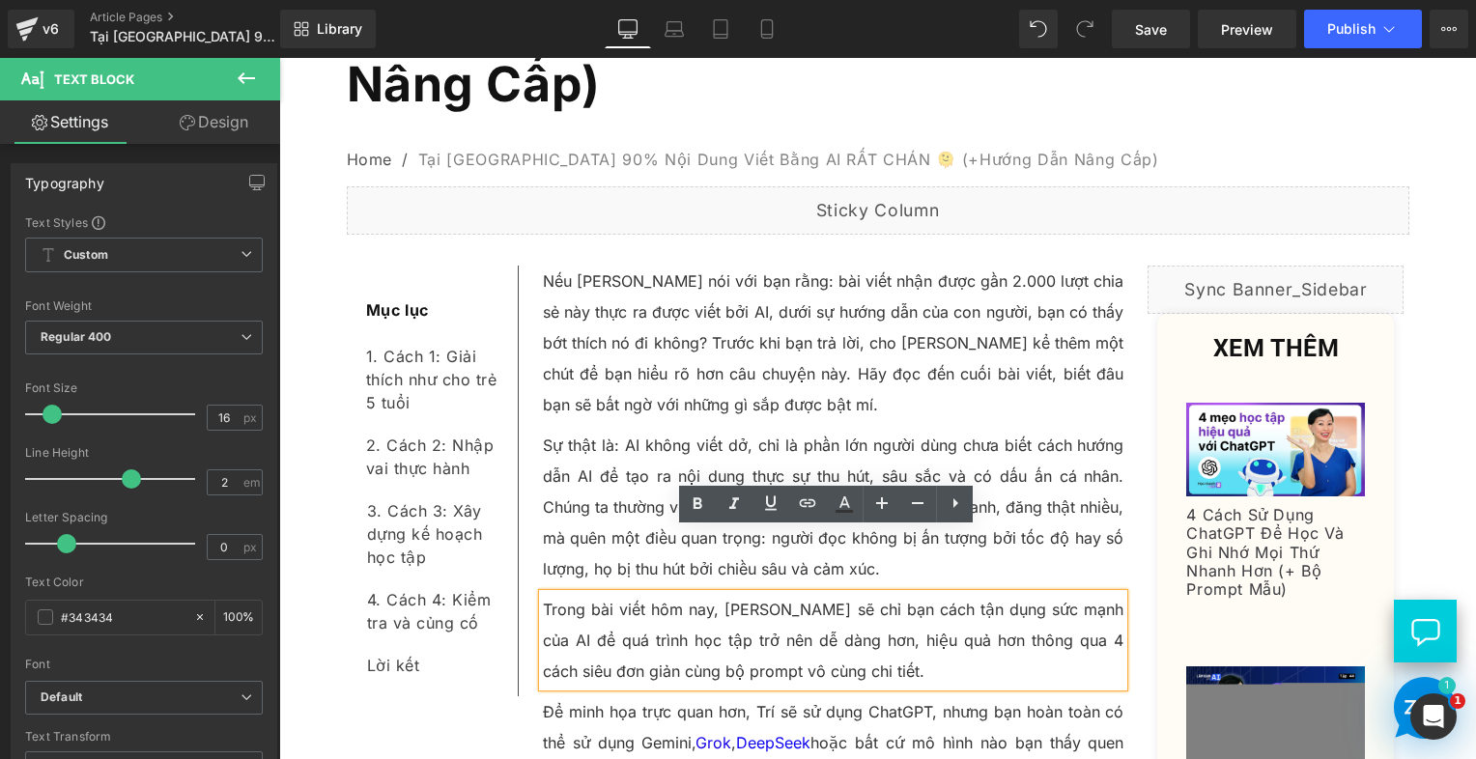
click at [618, 594] on p "Trong bài viết hôm nay, Trí sẽ chỉ bạn cách tận dụng sức mạnh của AI để quá trì…" at bounding box center [834, 640] width 582 height 93
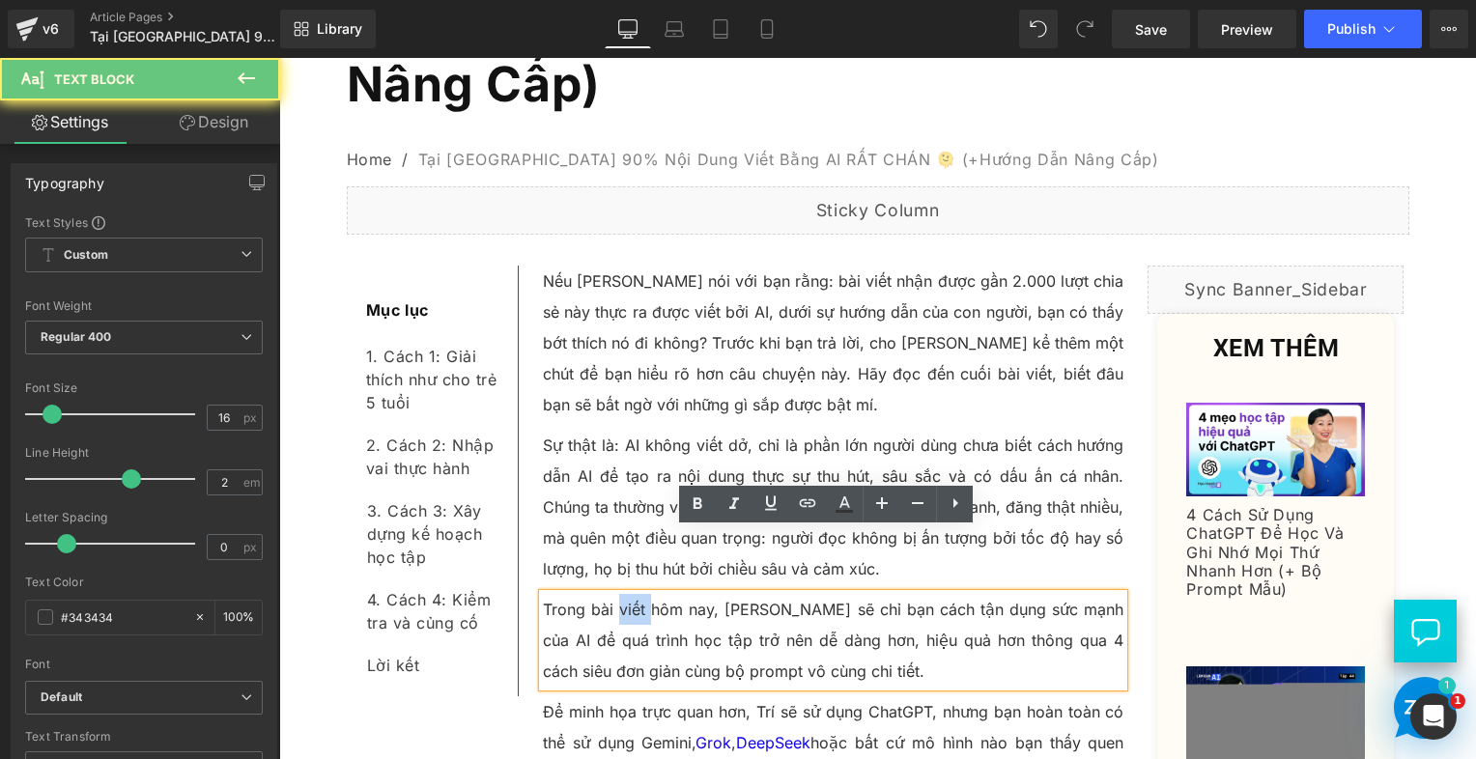
click at [618, 594] on p "Trong bài viết hôm nay, Trí sẽ chỉ bạn cách tận dụng sức mạnh của AI để quá trì…" at bounding box center [834, 640] width 582 height 93
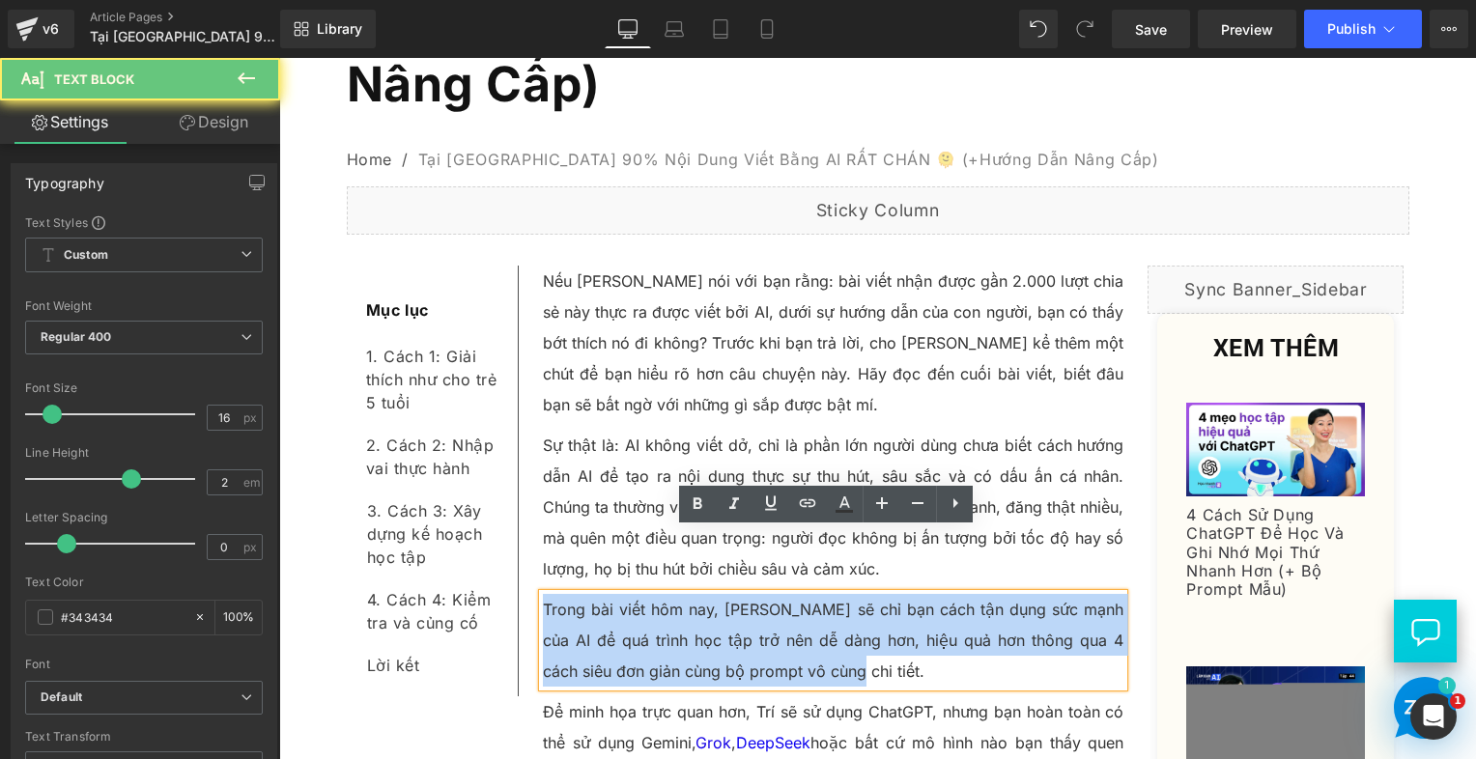
click at [618, 594] on p "Trong bài viết hôm nay, Trí sẽ chỉ bạn cách tận dụng sức mạnh của AI để quá trì…" at bounding box center [834, 640] width 582 height 93
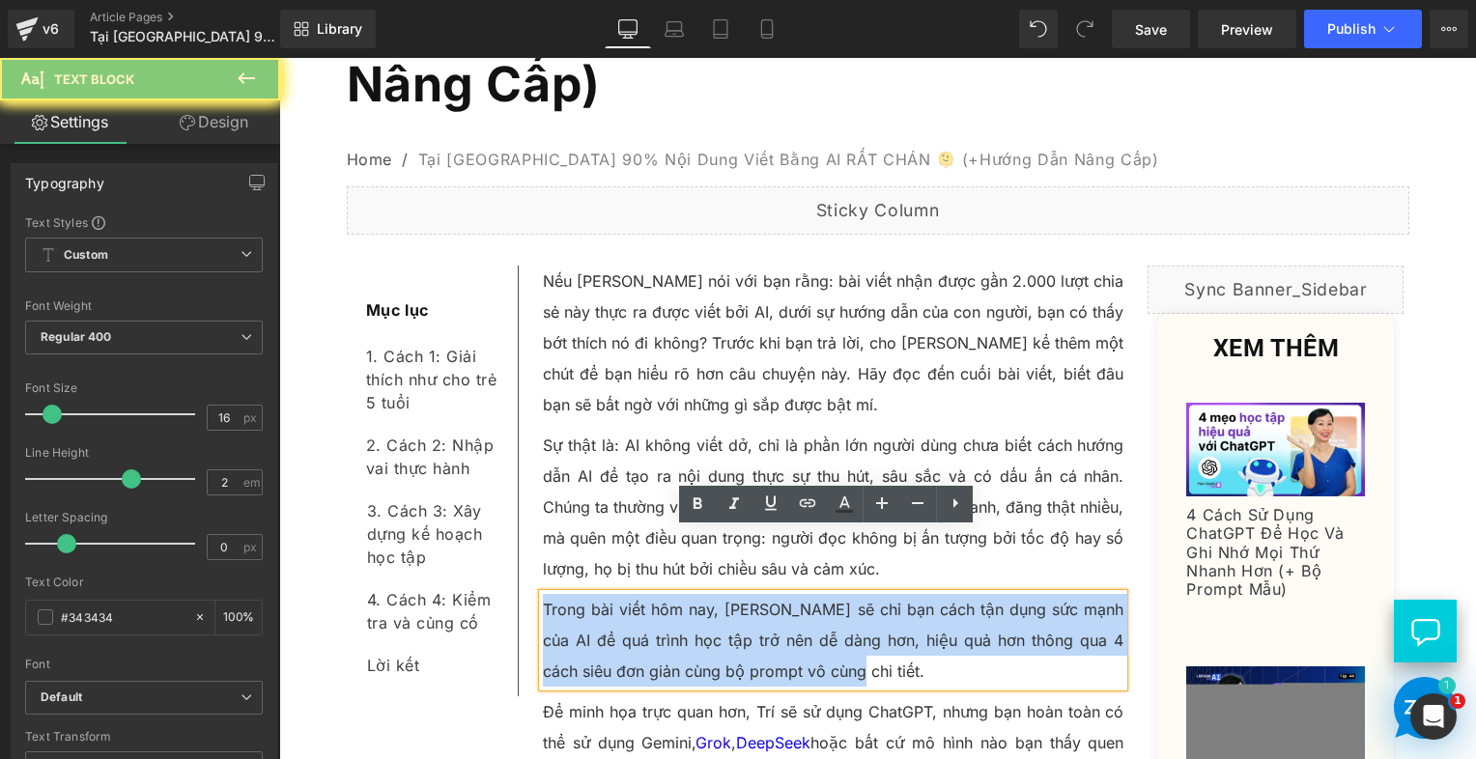
paste div
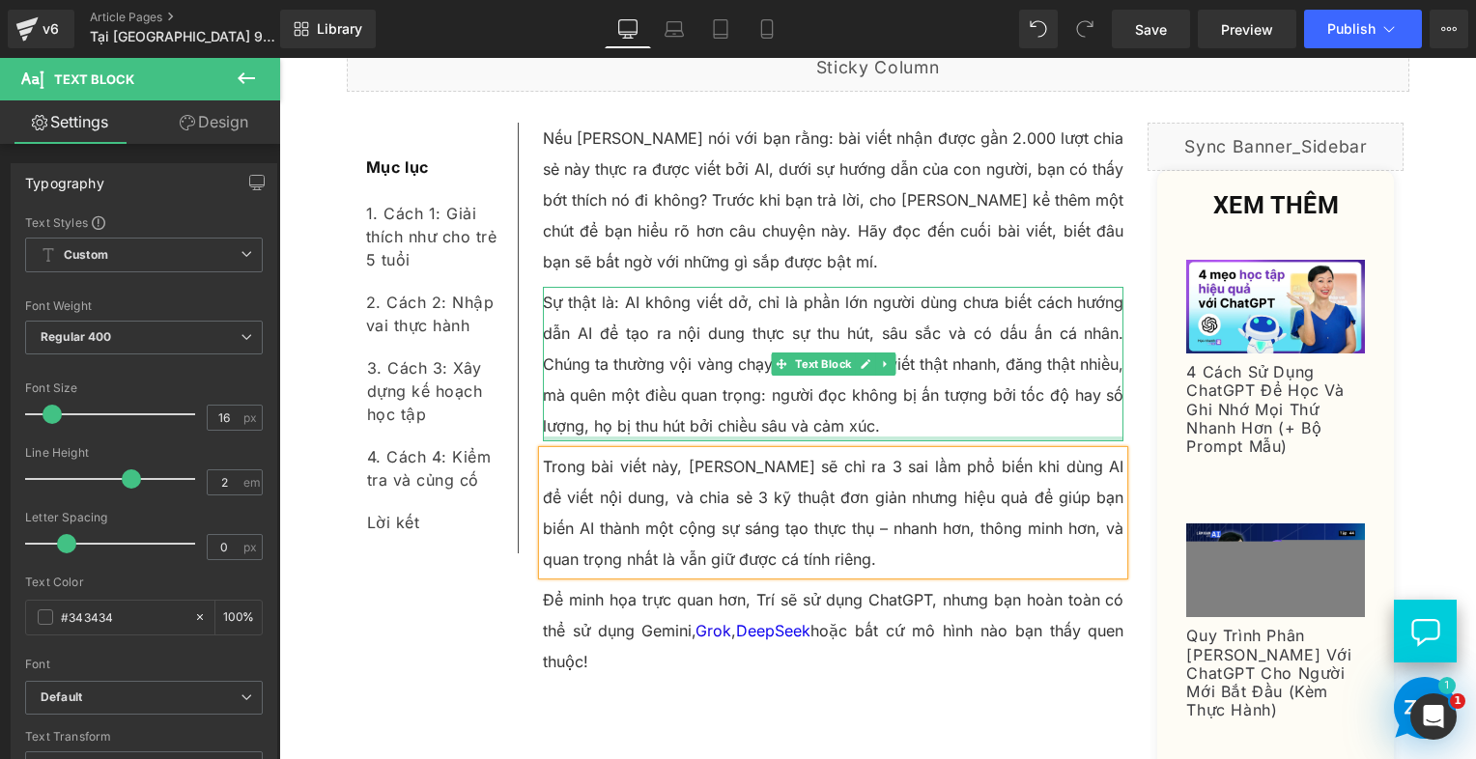
scroll to position [483, 0]
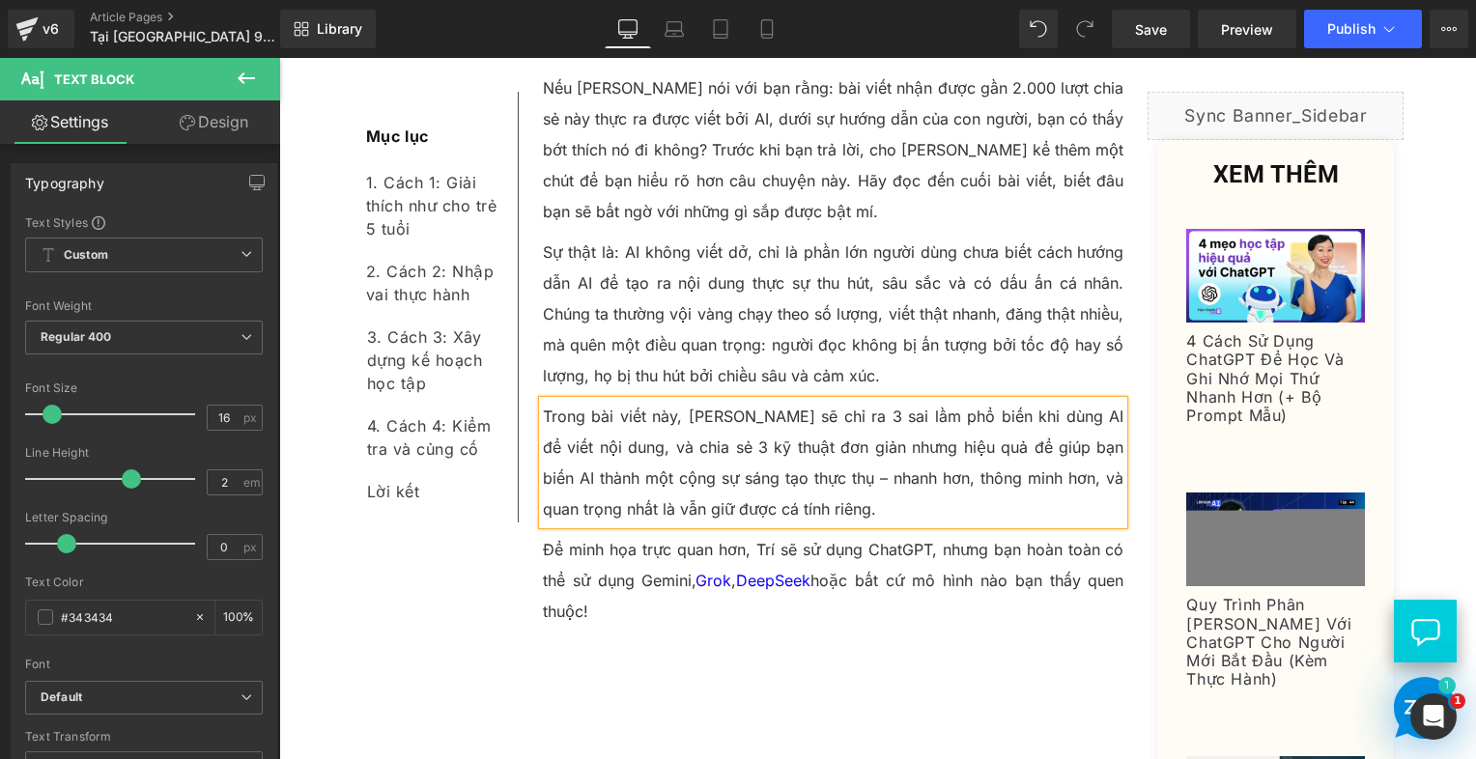
click at [572, 534] on p "Để minh họa trực quan hơn, Trí sẽ sử dụng ChatGPT, nhưng bạn hoàn toàn có thể s…" at bounding box center [834, 580] width 582 height 93
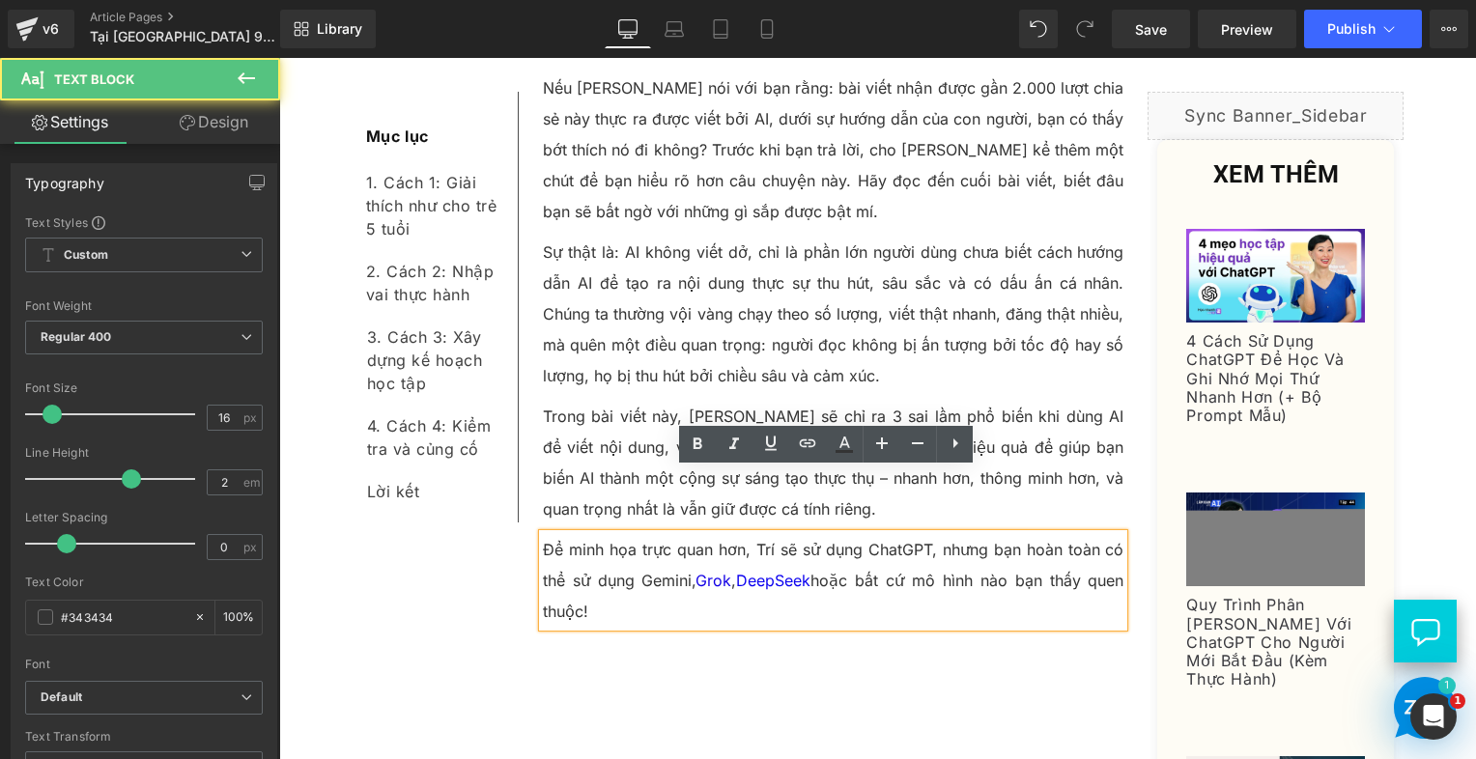
click at [645, 534] on p "Để minh họa trực quan hơn, Trí sẽ sử dụng ChatGPT, nhưng bạn hoàn toàn có thể s…" at bounding box center [834, 580] width 582 height 93
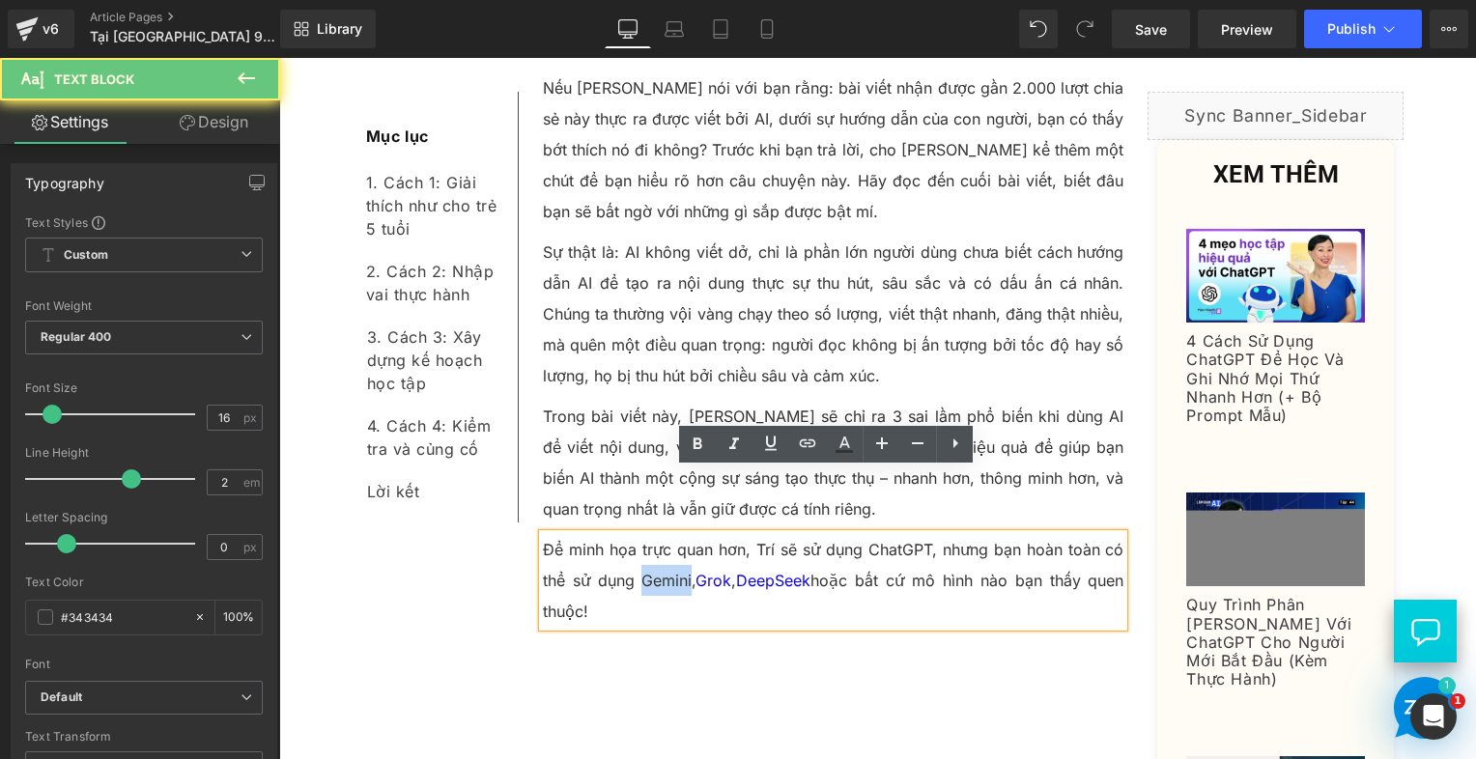
click at [645, 534] on p "Để minh họa trực quan hơn, Trí sẽ sử dụng ChatGPT, nhưng bạn hoàn toàn có thể s…" at bounding box center [834, 580] width 582 height 93
paste div
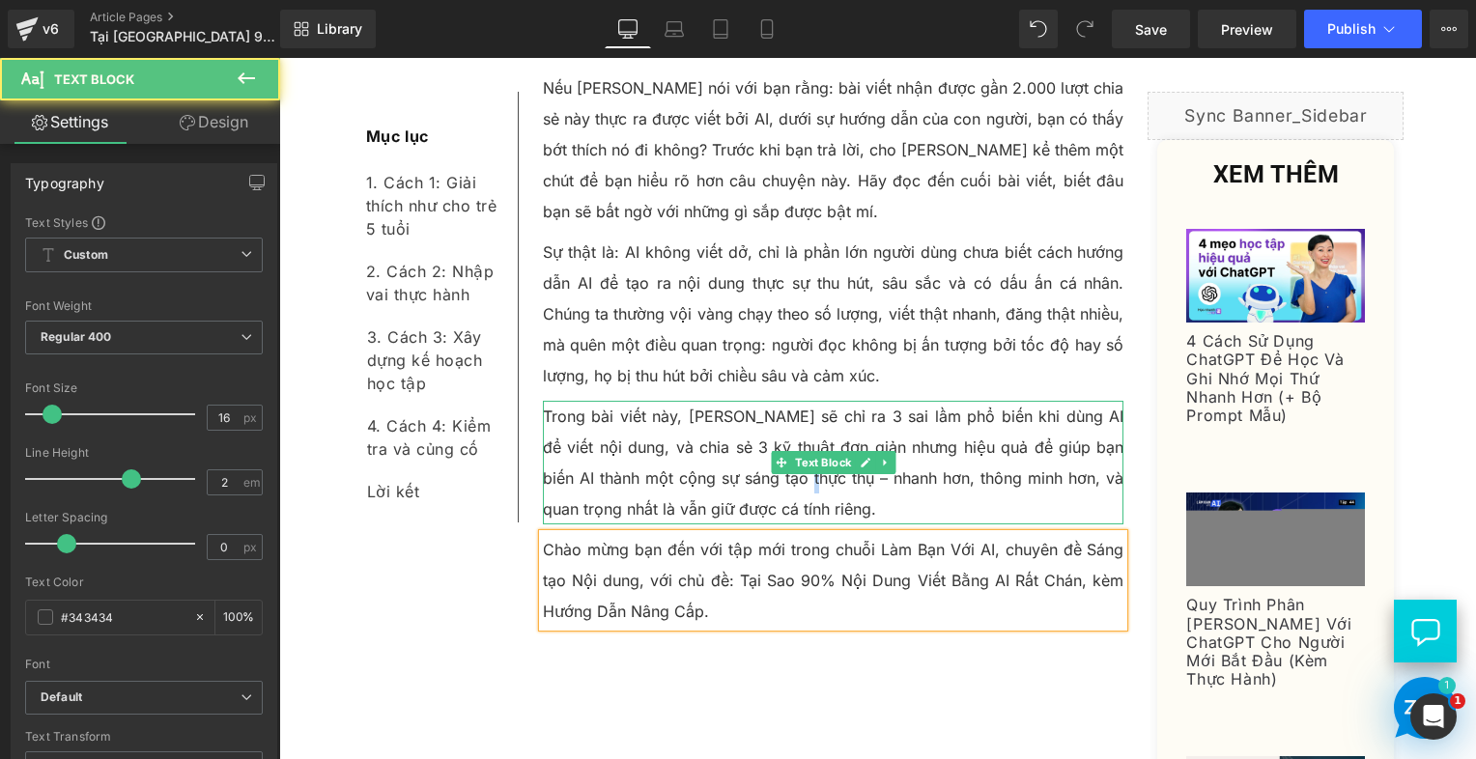
click at [777, 423] on p "Trong bài viết này, Linh sẽ chỉ ra 3 sai lầm phổ biến khi dùng AI để viết nội d…" at bounding box center [834, 463] width 582 height 124
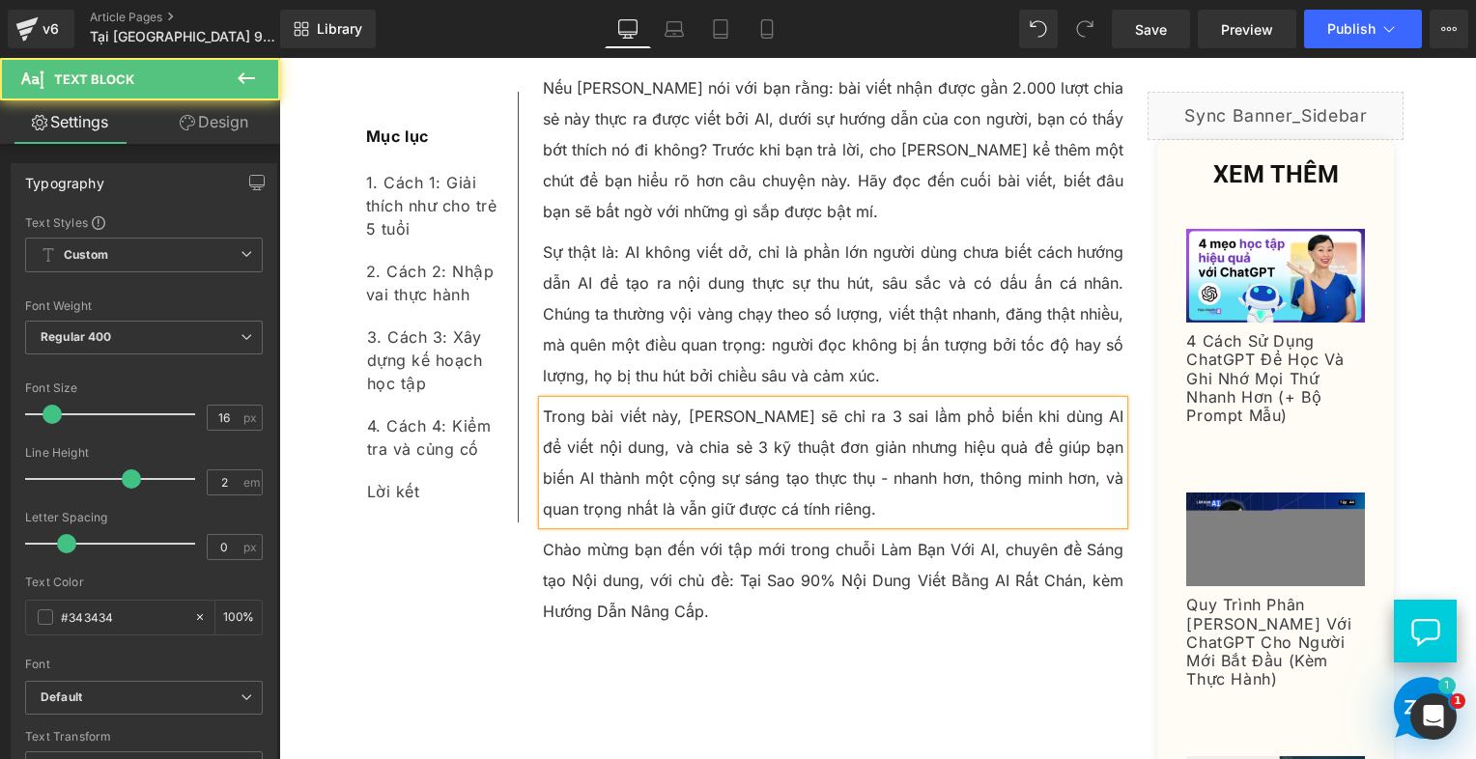
click at [831, 429] on p "Trong bài viết này, [PERSON_NAME] sẽ chỉ ra 3 sai lầm phổ biến khi dùng AI để v…" at bounding box center [834, 463] width 582 height 124
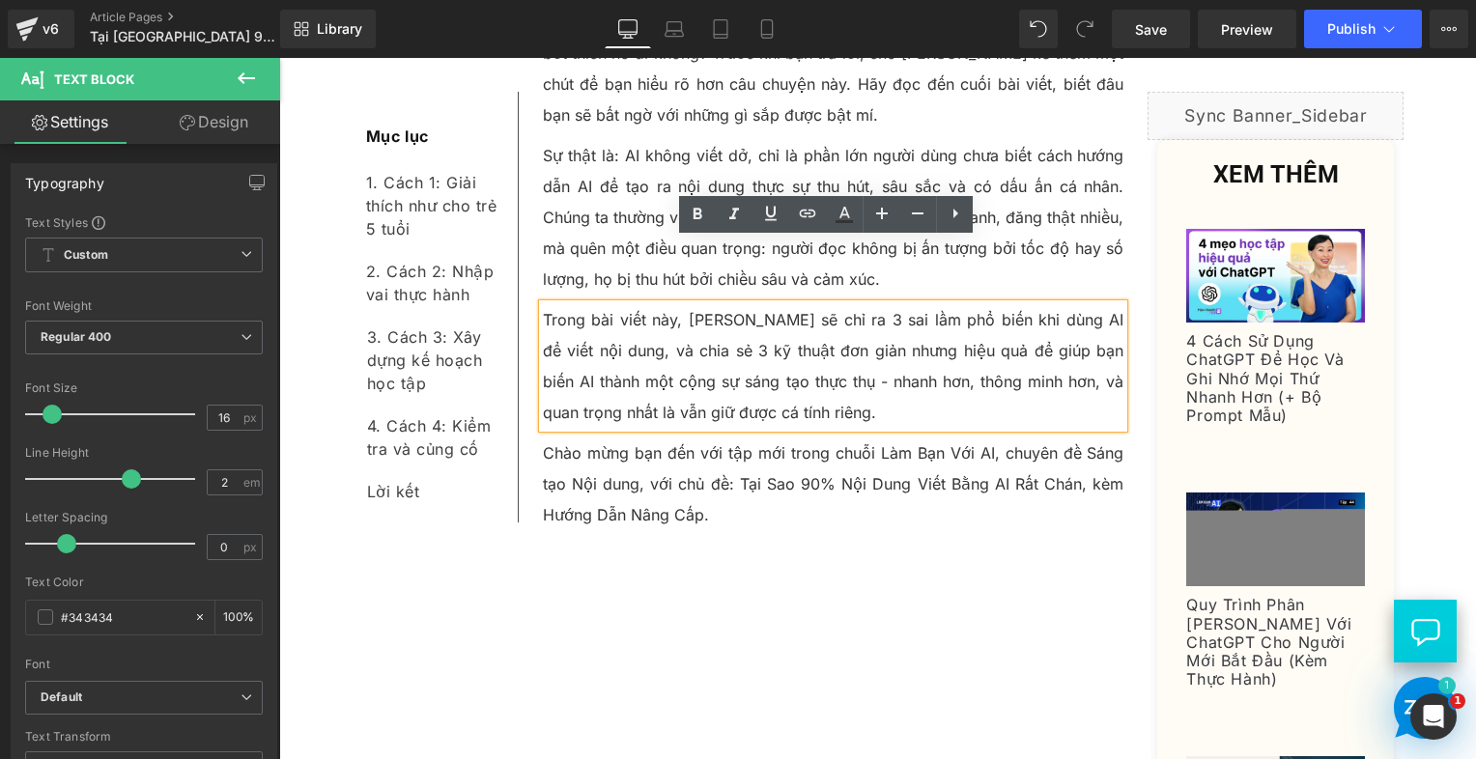
click at [634, 438] on p "Chào mừng bạn đến với tập mới trong chuỗi Làm Bạn Với AI, chuyên đề Sáng tạo Nộ…" at bounding box center [834, 484] width 582 height 93
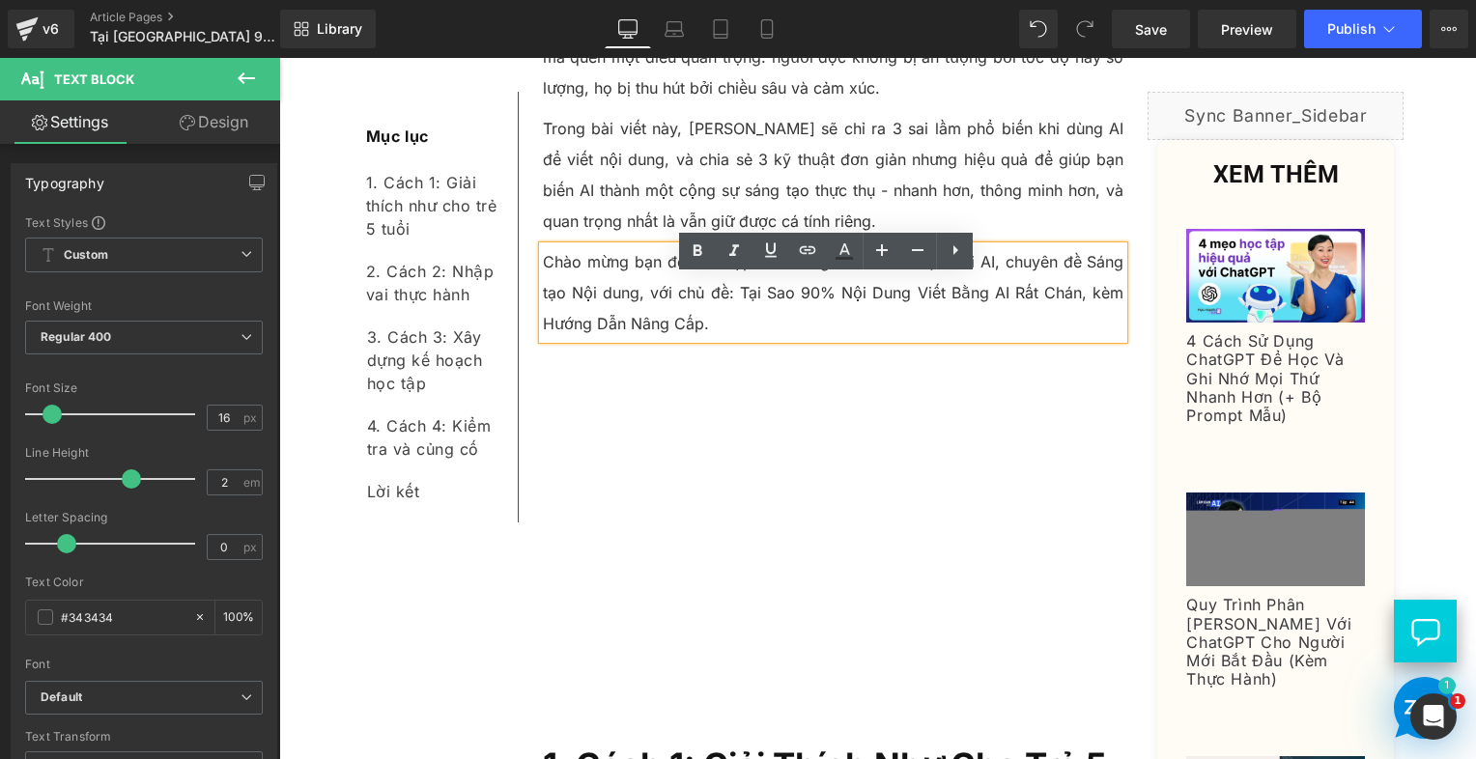
scroll to position [676, 0]
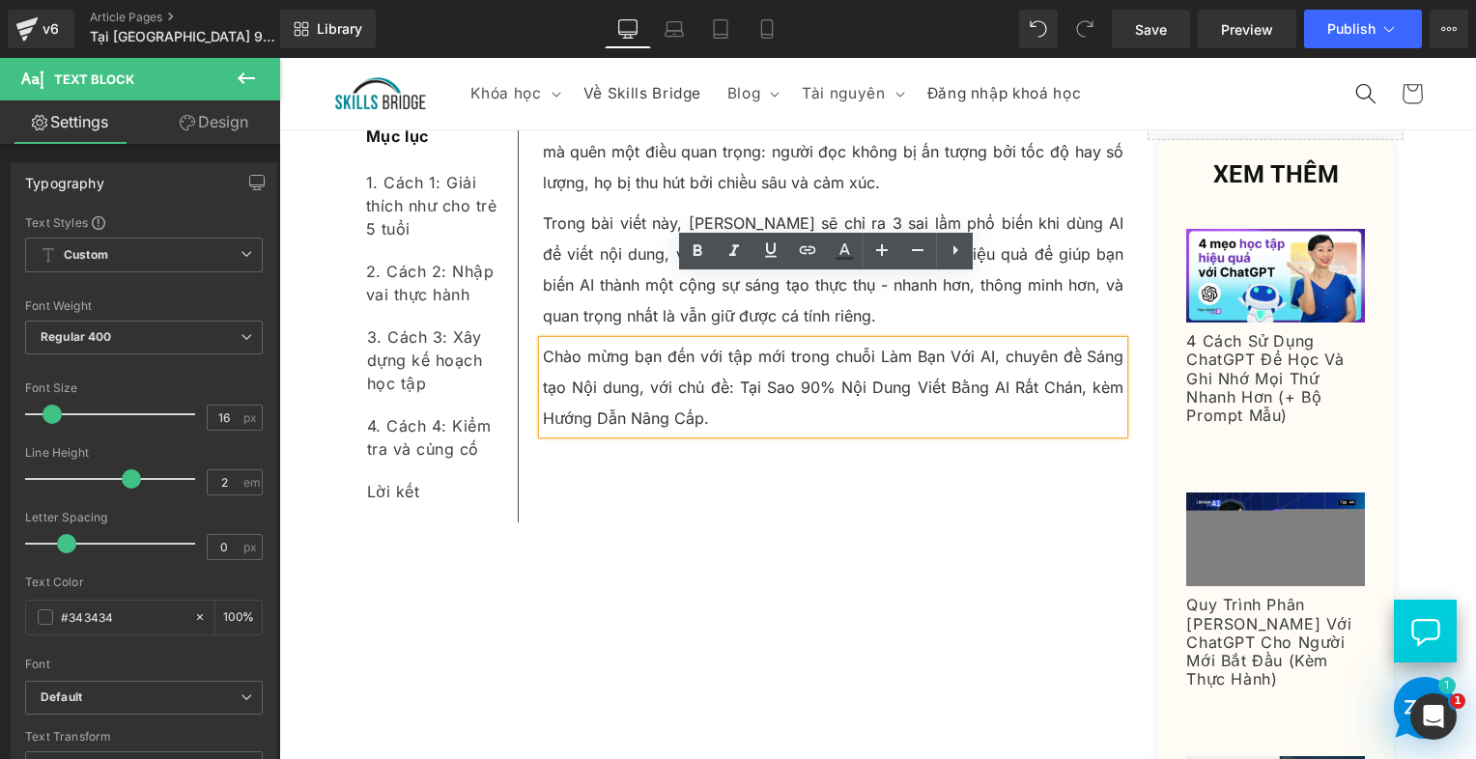
click at [640, 341] on p "Chào mừng bạn đến với tập mới trong chuỗi Làm Bạn Với AI, chuyên đề Sáng tạo Nộ…" at bounding box center [834, 387] width 582 height 93
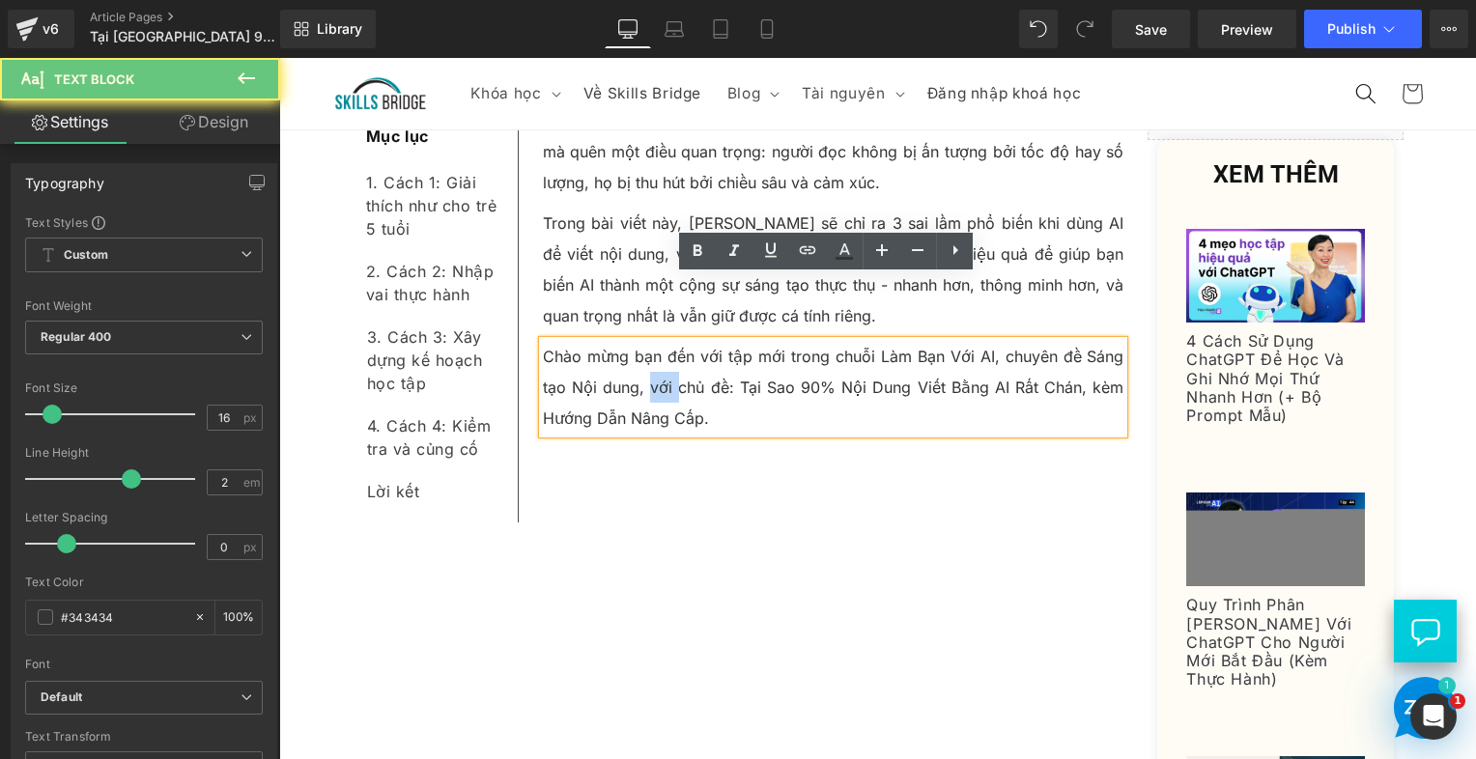
click at [640, 341] on p "Chào mừng bạn đến với tập mới trong chuỗi Làm Bạn Với AI, chuyên đề Sáng tạo Nộ…" at bounding box center [834, 387] width 582 height 93
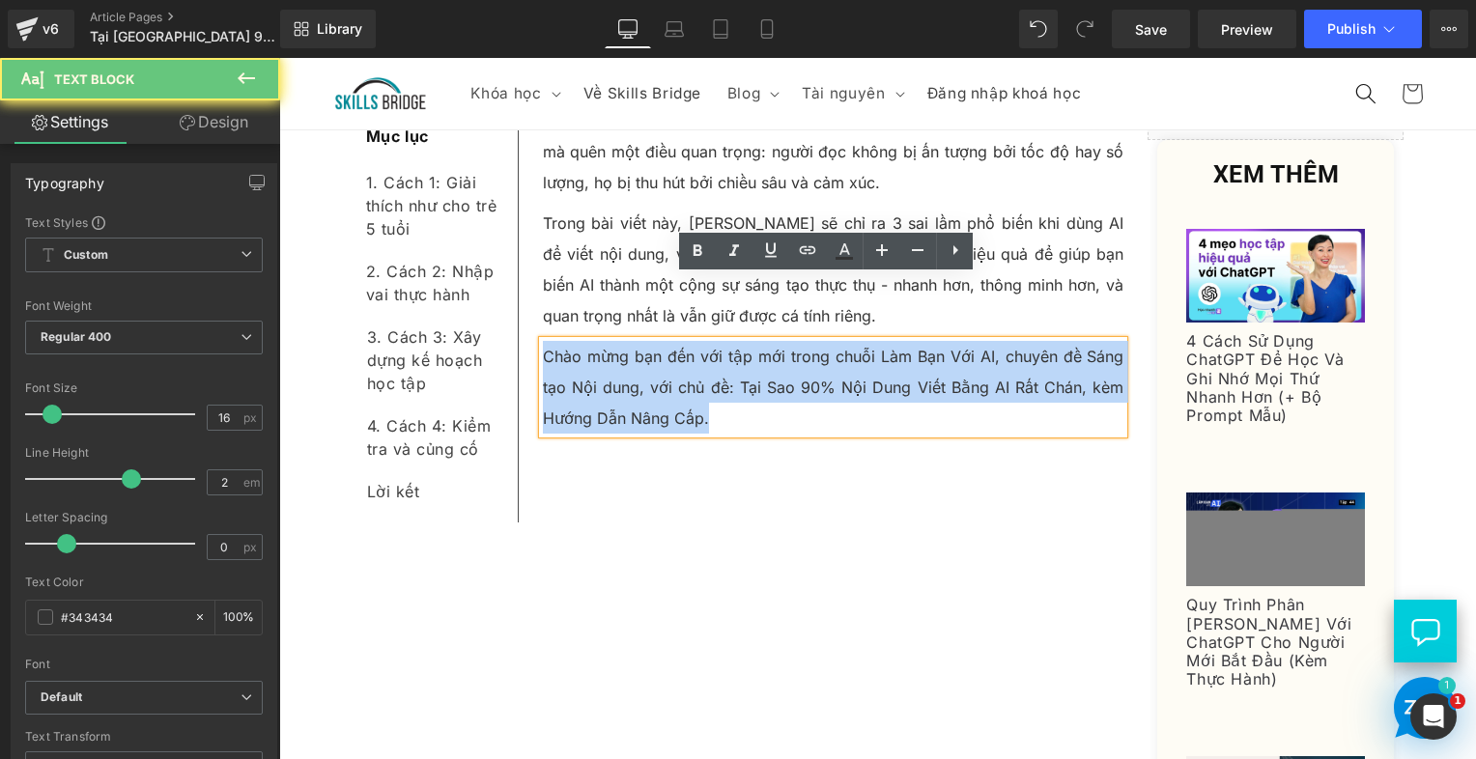
click at [640, 341] on p "Chào mừng bạn đến với tập mới trong chuỗi Làm Bạn Với AI, chuyên đề Sáng tạo Nộ…" at bounding box center [834, 387] width 582 height 93
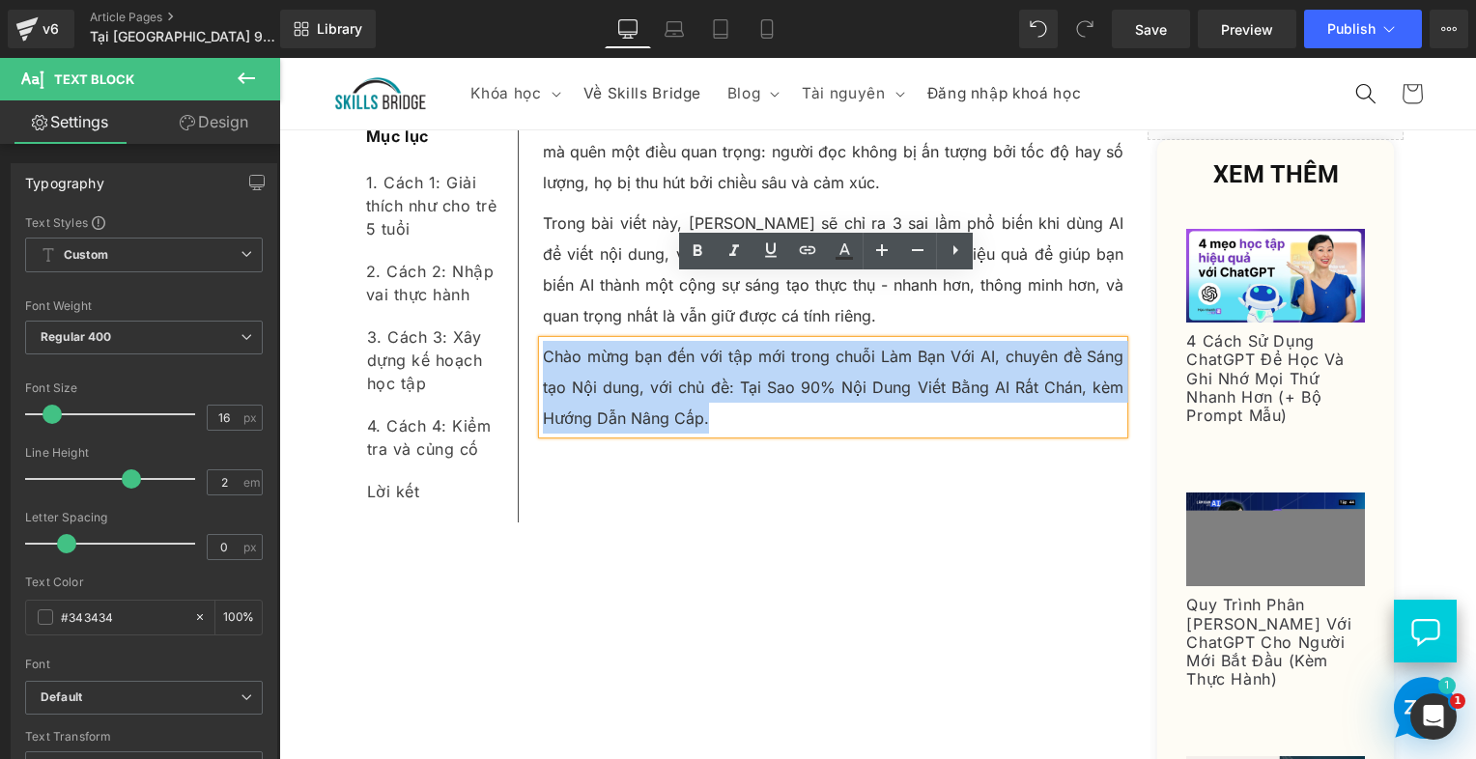
click at [579, 227] on p "Trong bài viết này, [PERSON_NAME] sẽ chỉ ra 3 sai lầm phổ biến khi dùng AI để v…" at bounding box center [834, 270] width 582 height 124
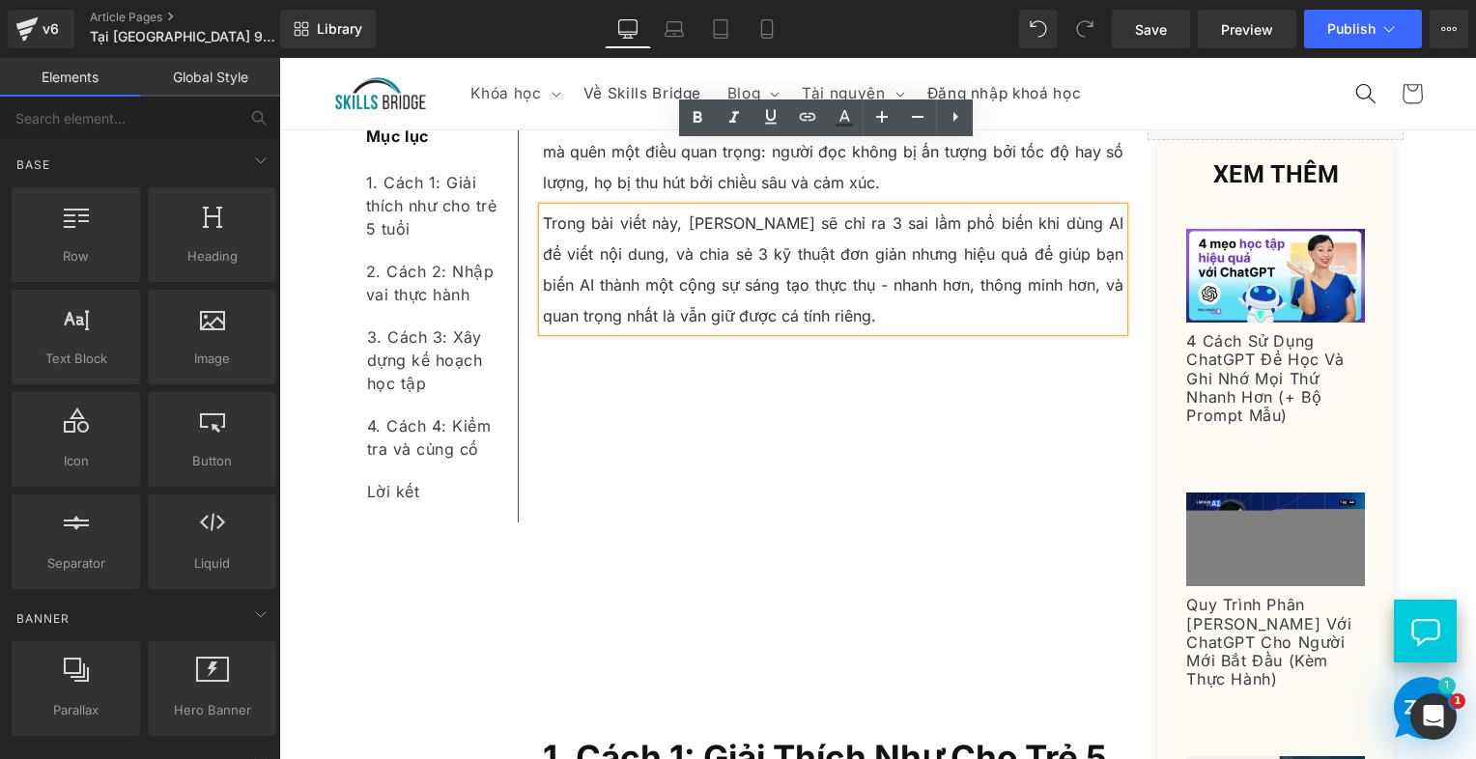
click at [621, 257] on p "Trong bài viết này, [PERSON_NAME] sẽ chỉ ra 3 sai lầm phổ biến khi dùng AI để v…" at bounding box center [834, 270] width 582 height 124
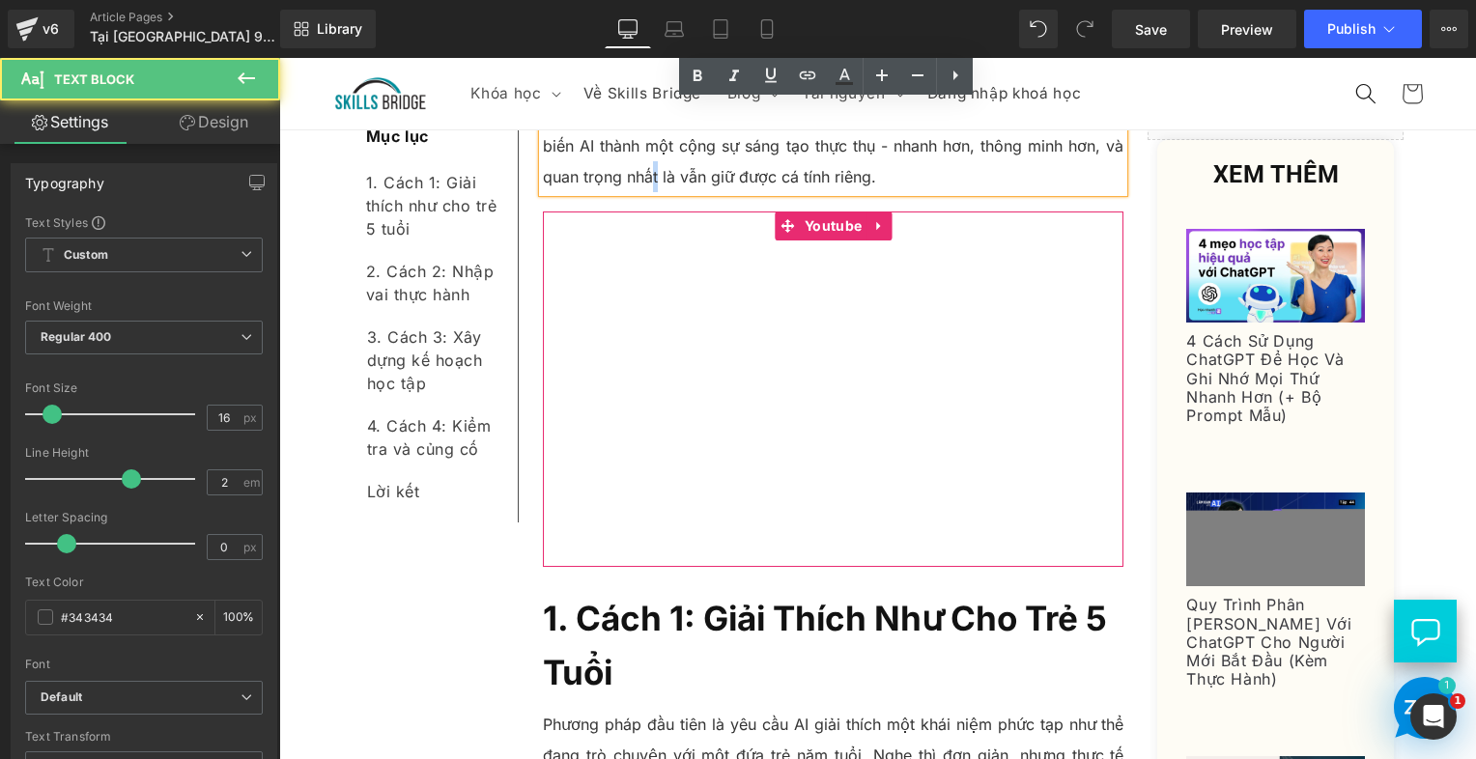
scroll to position [966, 0]
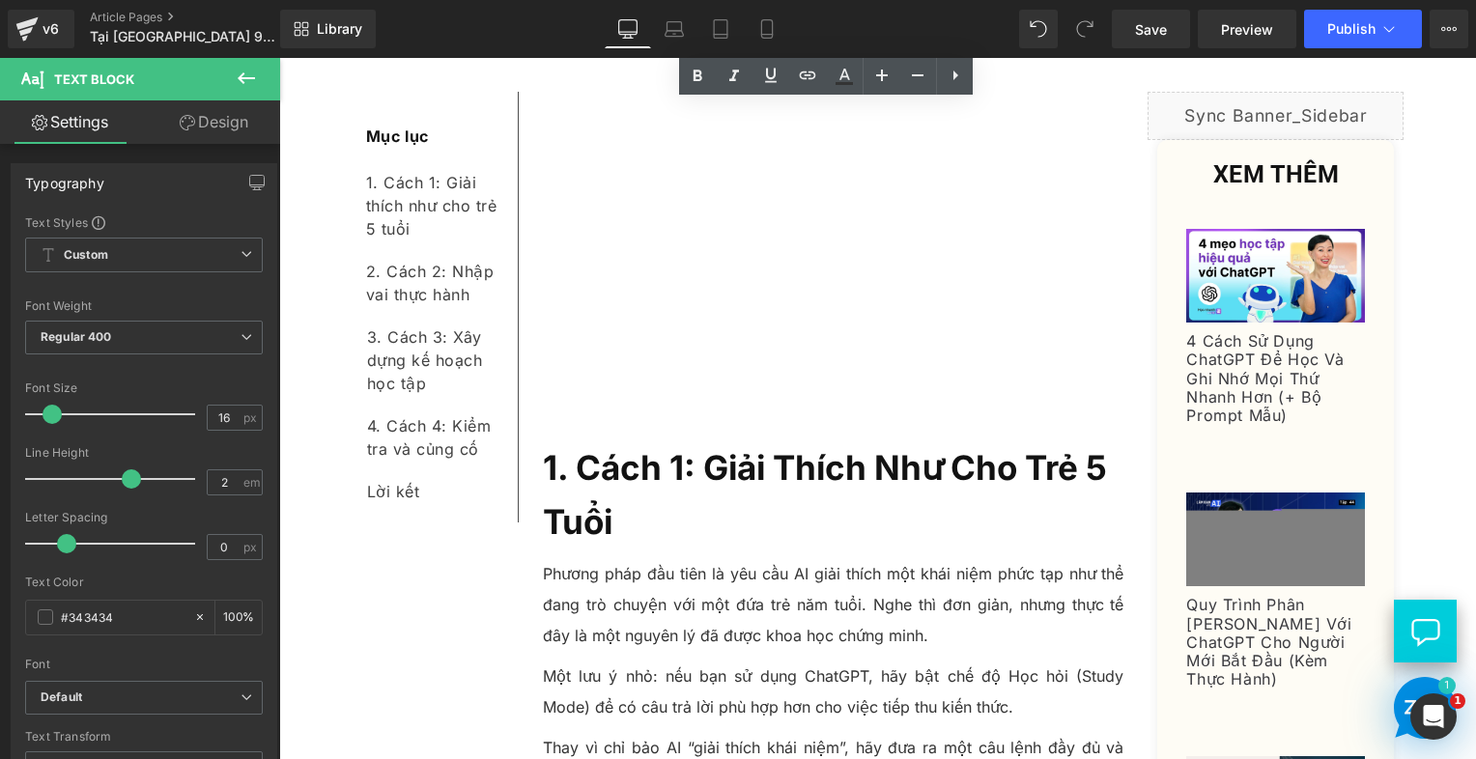
drag, startPoint x: 676, startPoint y: 415, endPoint x: 668, endPoint y: 433, distance: 19.4
click at [676, 447] on b "1. Cách 1: Giải Thích Như Cho Trẻ 5 Tuổi" at bounding box center [825, 494] width 564 height 95
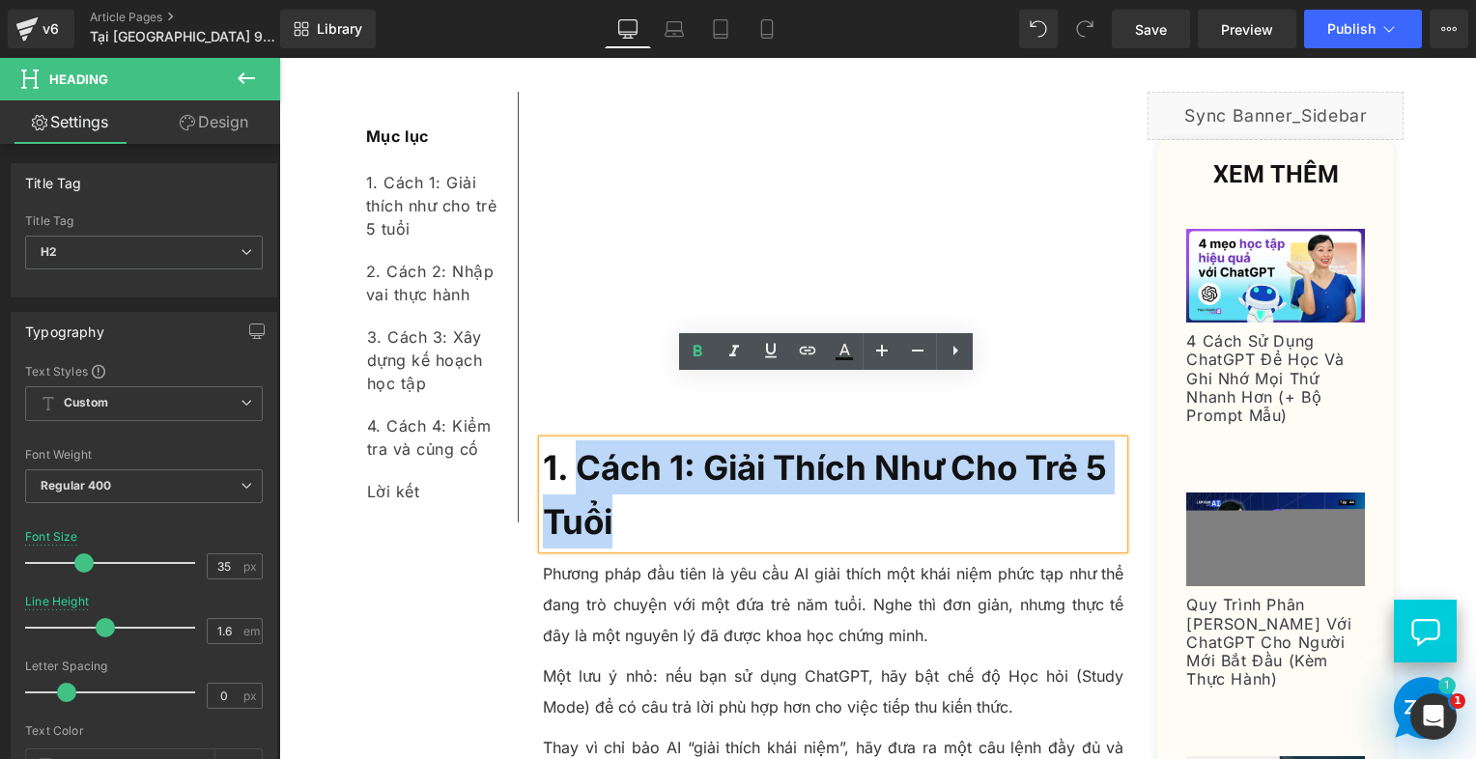
drag, startPoint x: 645, startPoint y: 452, endPoint x: 577, endPoint y: 411, distance: 80.2
click at [577, 441] on h2 "1. Cách 1: Giải Thích Như Cho Trẻ 5 Tuổi" at bounding box center [834, 495] width 582 height 108
paste div
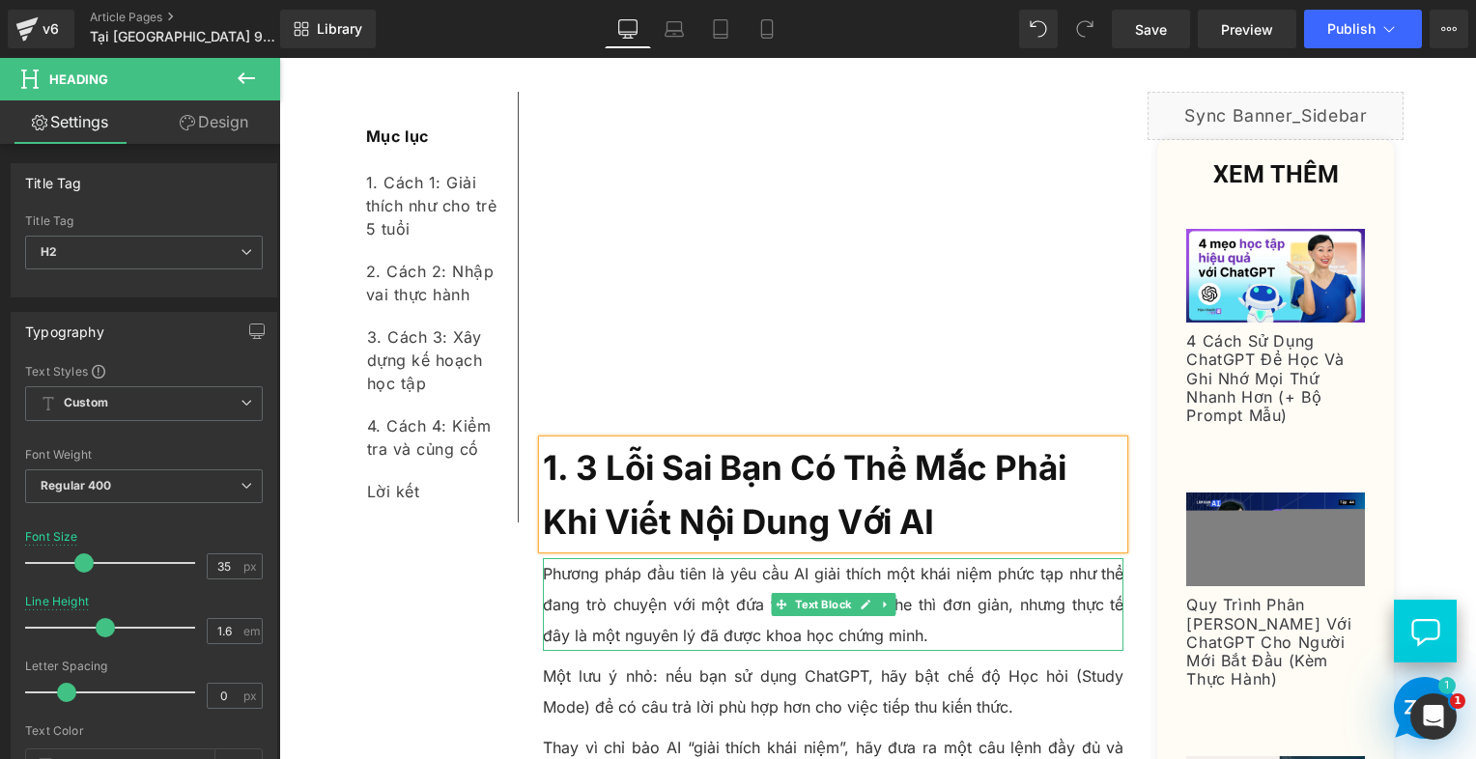
click at [782, 569] on p "Phương pháp đầu tiên là yêu cầu AI giải thích một khái niệm phức tạp như thể đa…" at bounding box center [834, 604] width 582 height 93
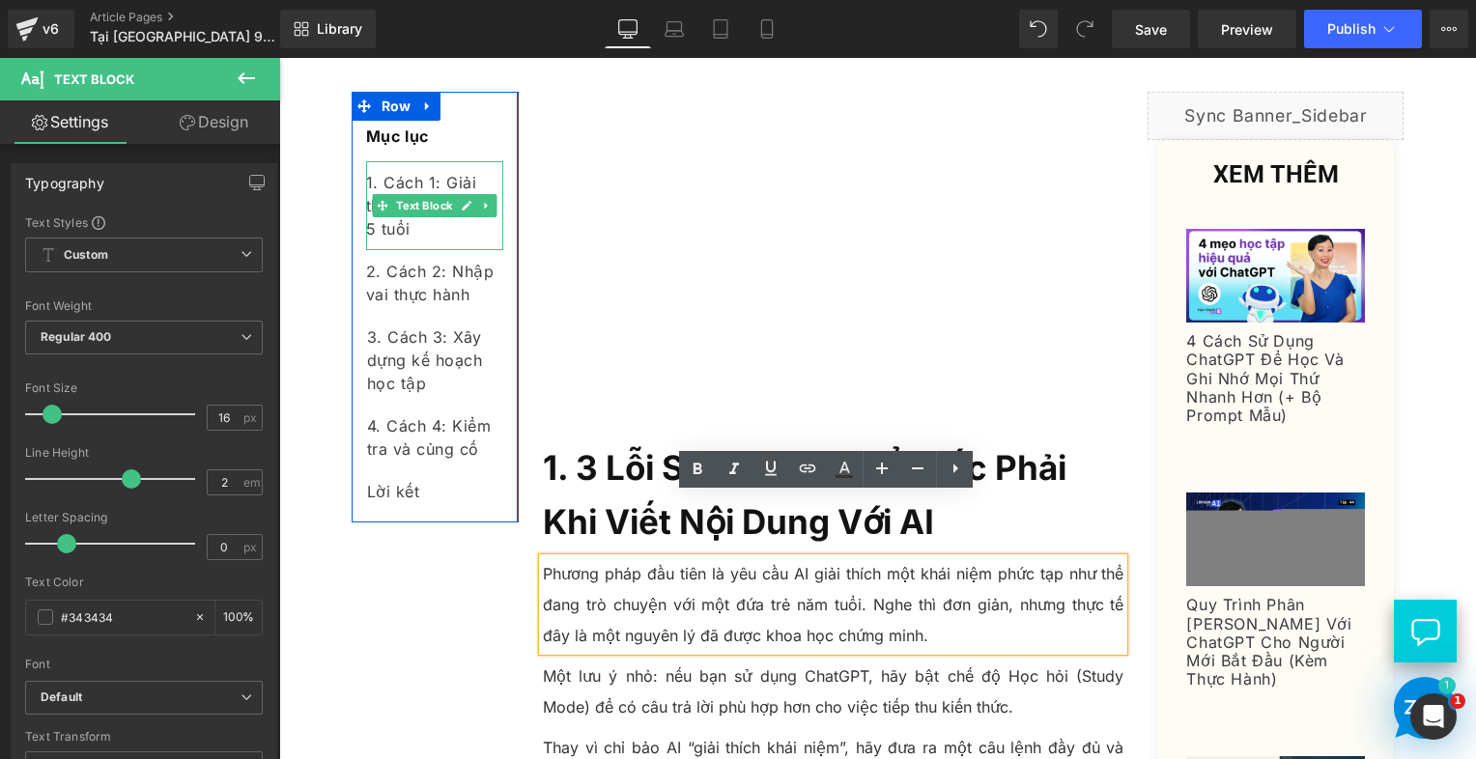
click at [441, 229] on div "1. Cách 1: Giải thích như cho trẻ 5 tuổi" at bounding box center [434, 205] width 137 height 89
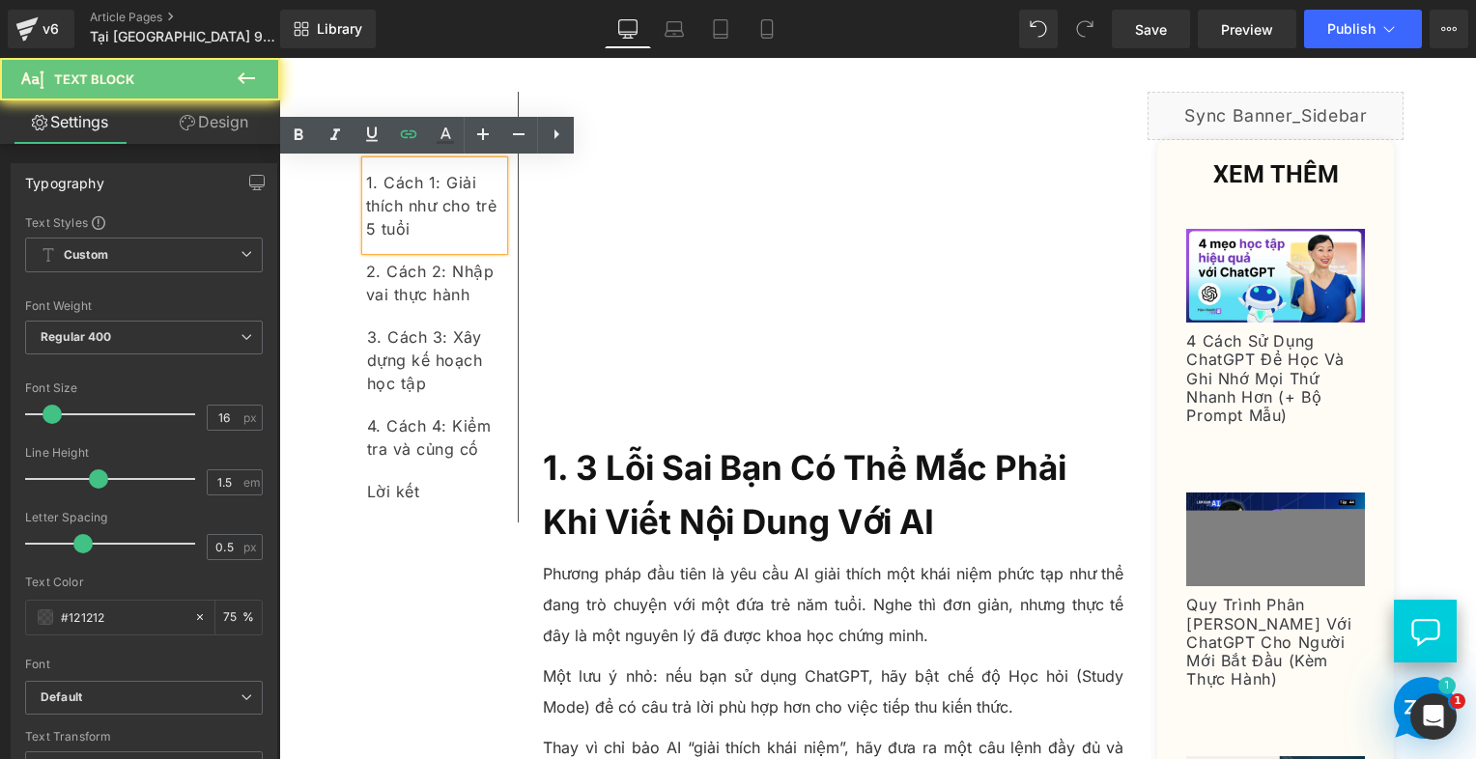
click at [441, 229] on div "1. Cách 1: Giải thích như cho trẻ 5 tuổi" at bounding box center [434, 205] width 137 height 89
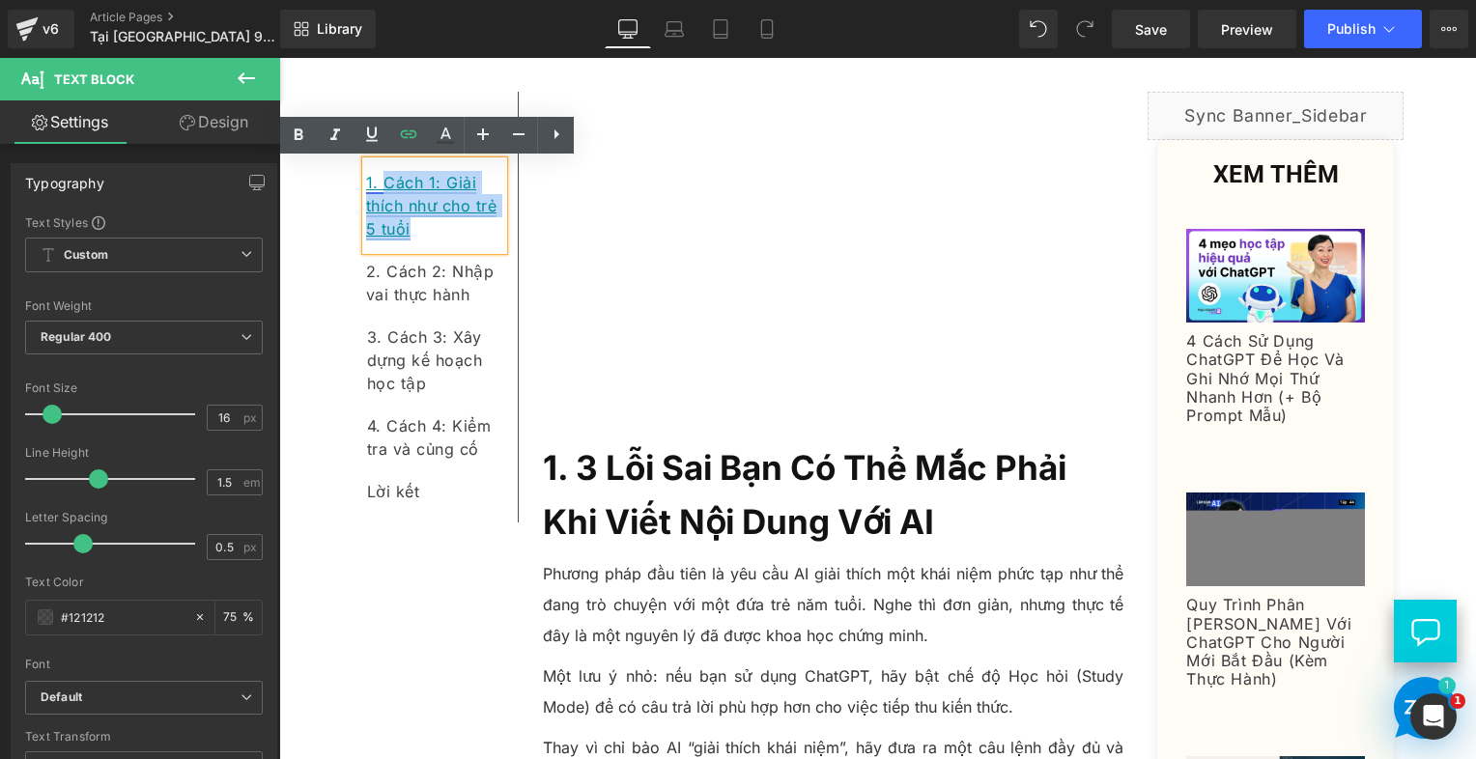
drag, startPoint x: 444, startPoint y: 230, endPoint x: 377, endPoint y: 184, distance: 82.0
click at [377, 184] on div "1. Cách 1: Giải thích như cho trẻ 5 tuổi" at bounding box center [434, 205] width 137 height 89
paste div
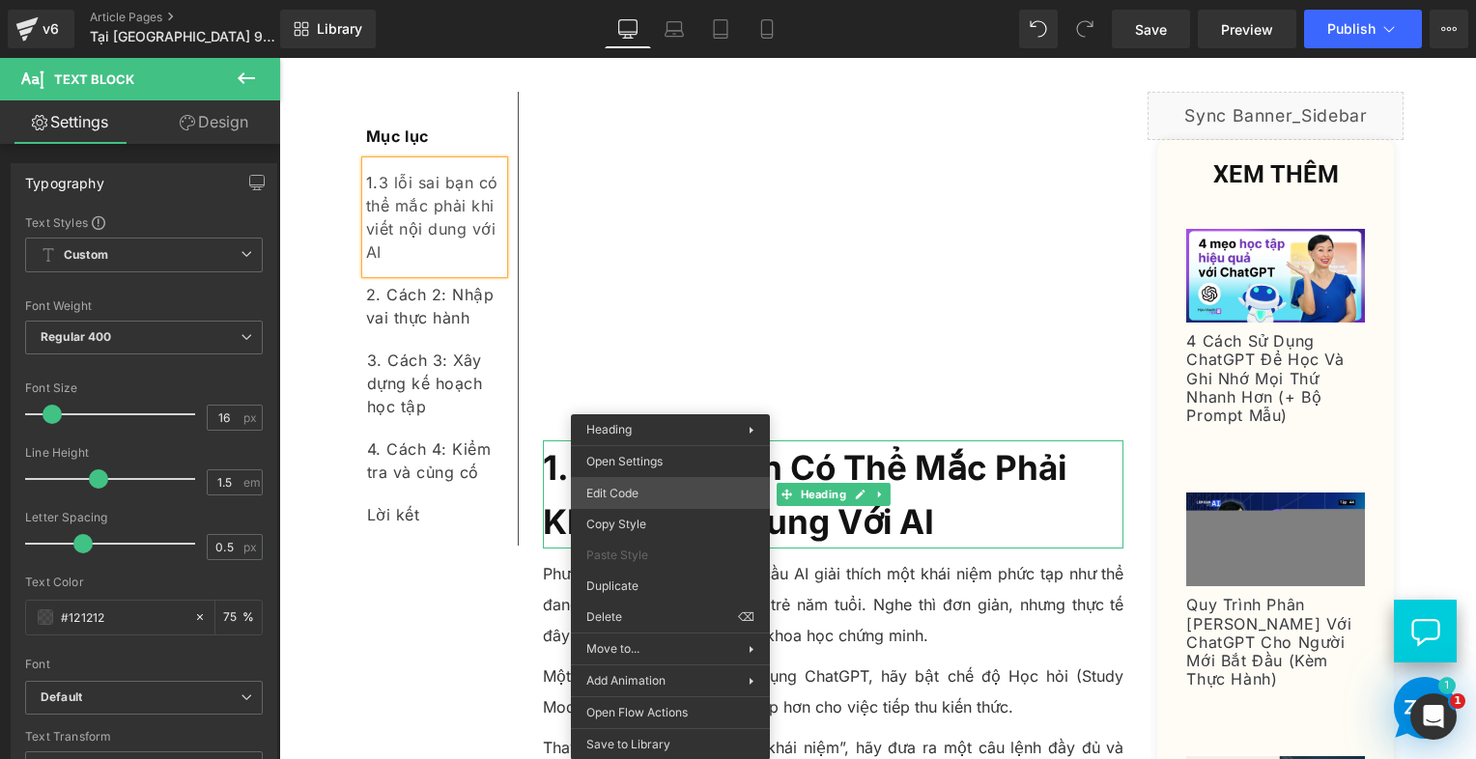
click at [665, 0] on div "You are previewing how the will restyle your page. You can not edit Elements in…" at bounding box center [738, 0] width 1476 height 0
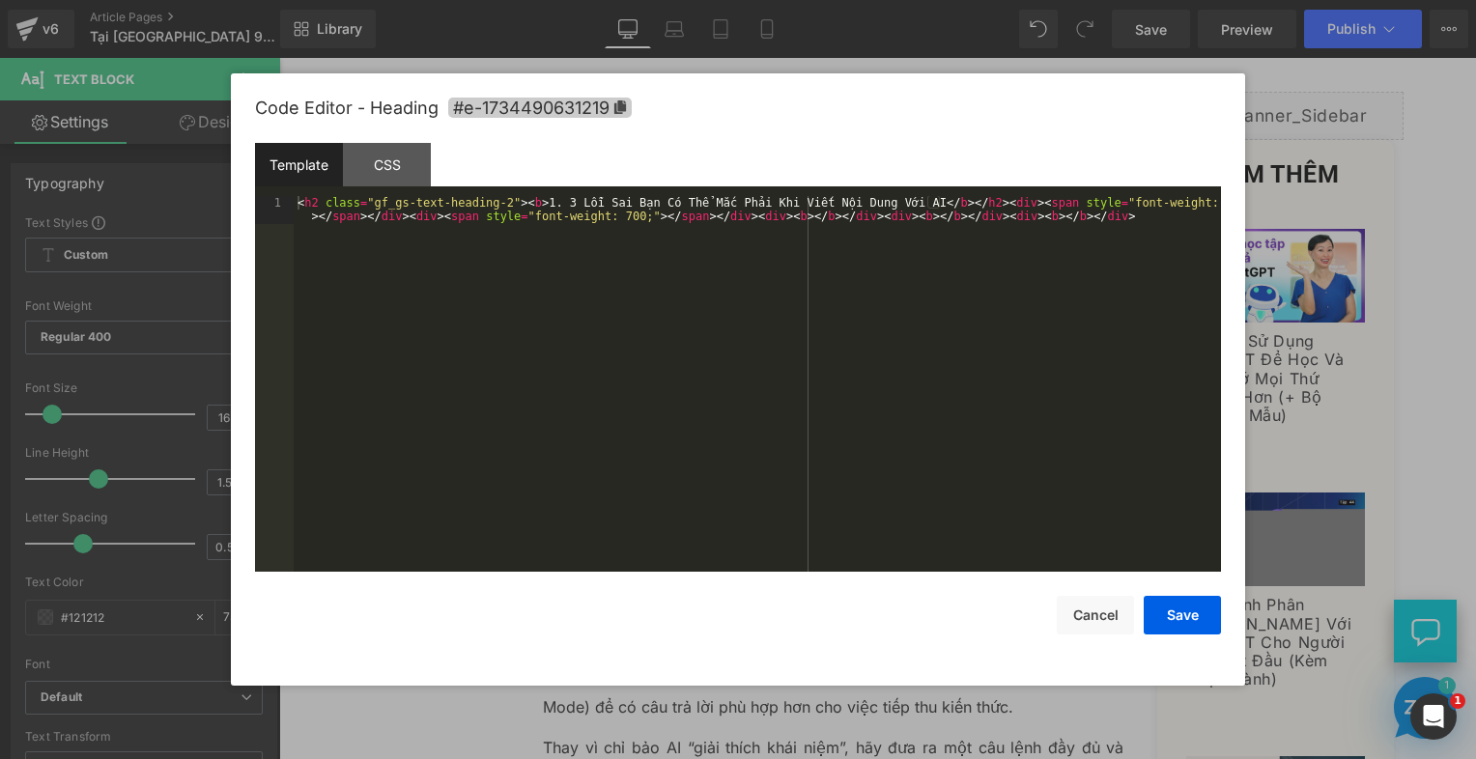
click at [603, 98] on span "#e-1734490631219" at bounding box center [540, 108] width 184 height 20
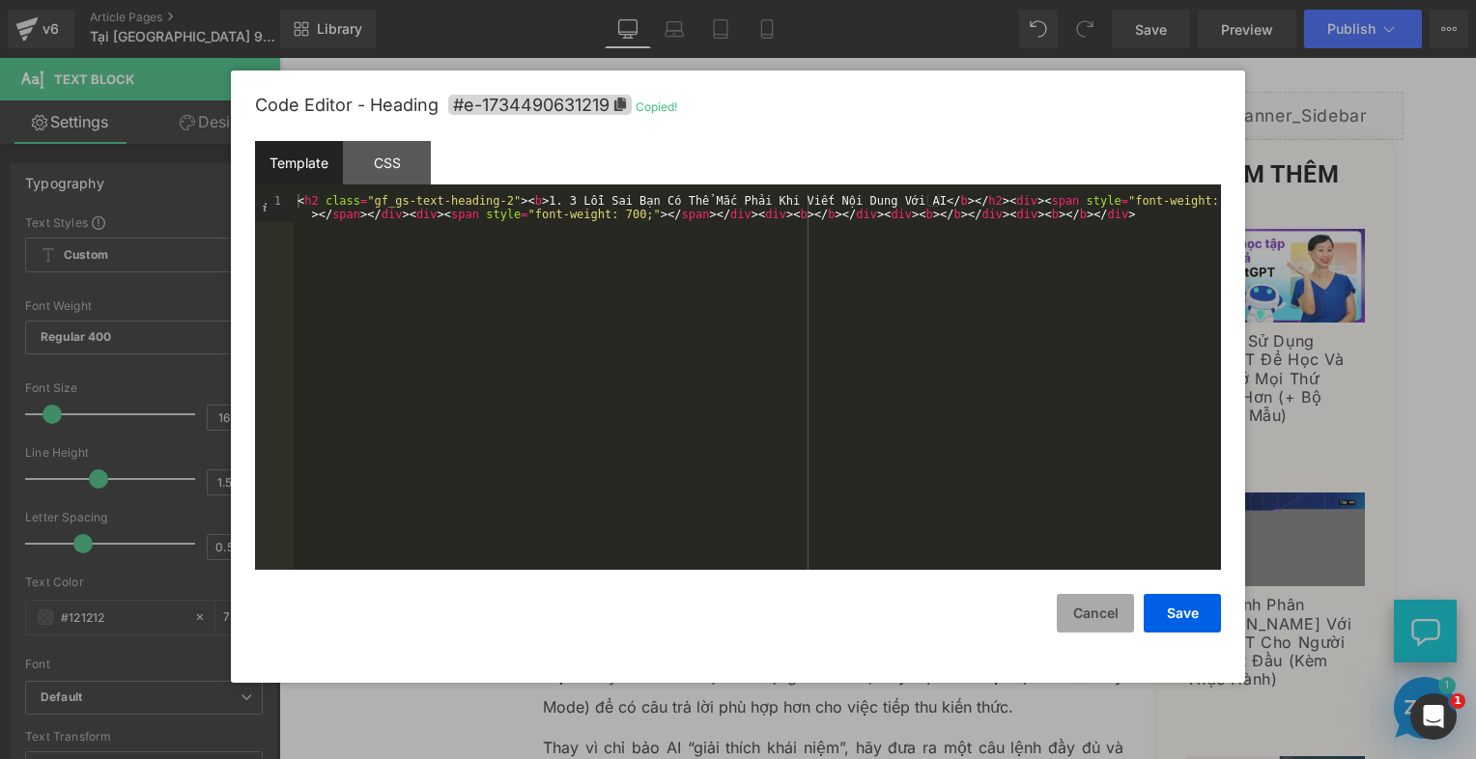
click at [1105, 621] on button "Cancel" at bounding box center [1095, 613] width 77 height 39
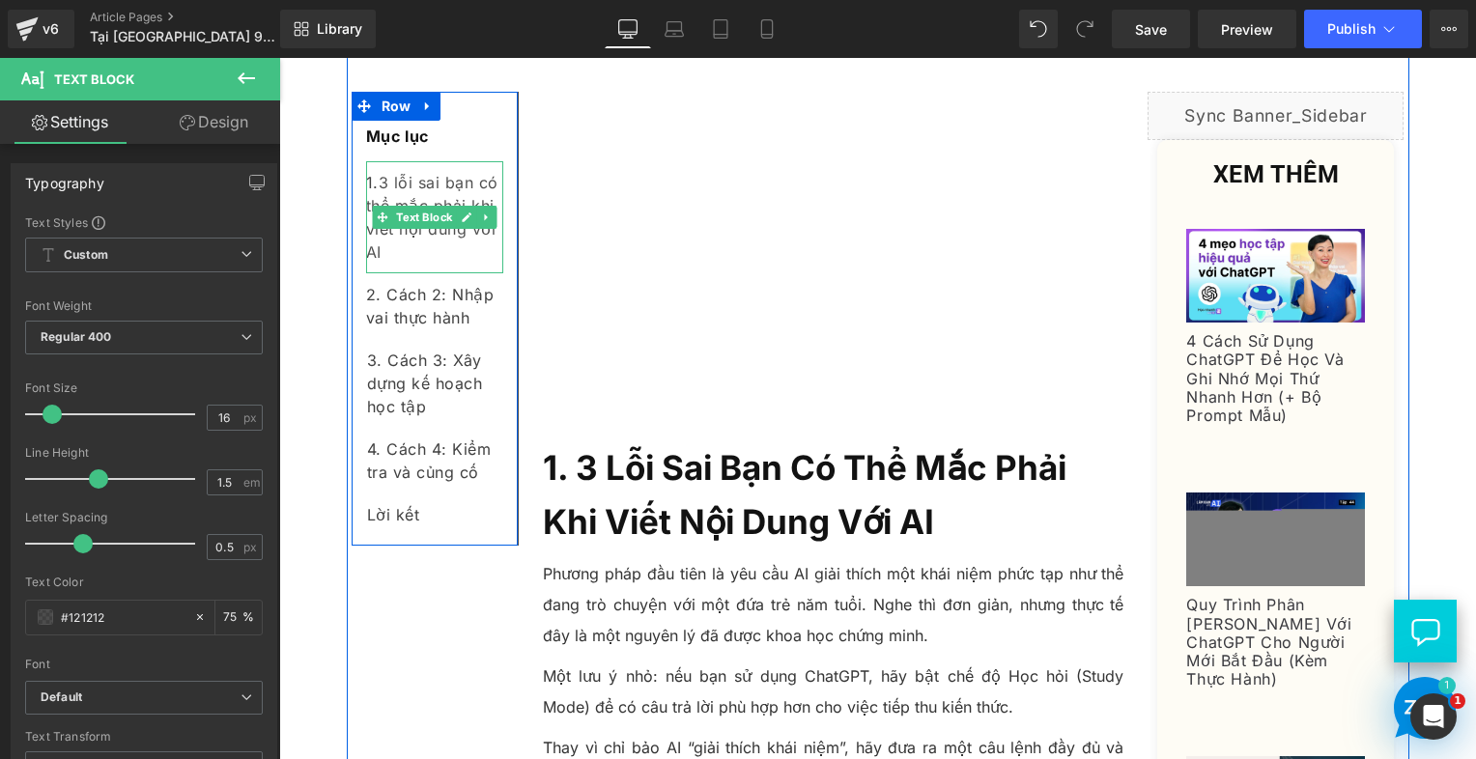
click at [394, 235] on div "1. 3 lỗi sai bạn có thể mắc phải khi viết nội dung với AI" at bounding box center [434, 217] width 137 height 112
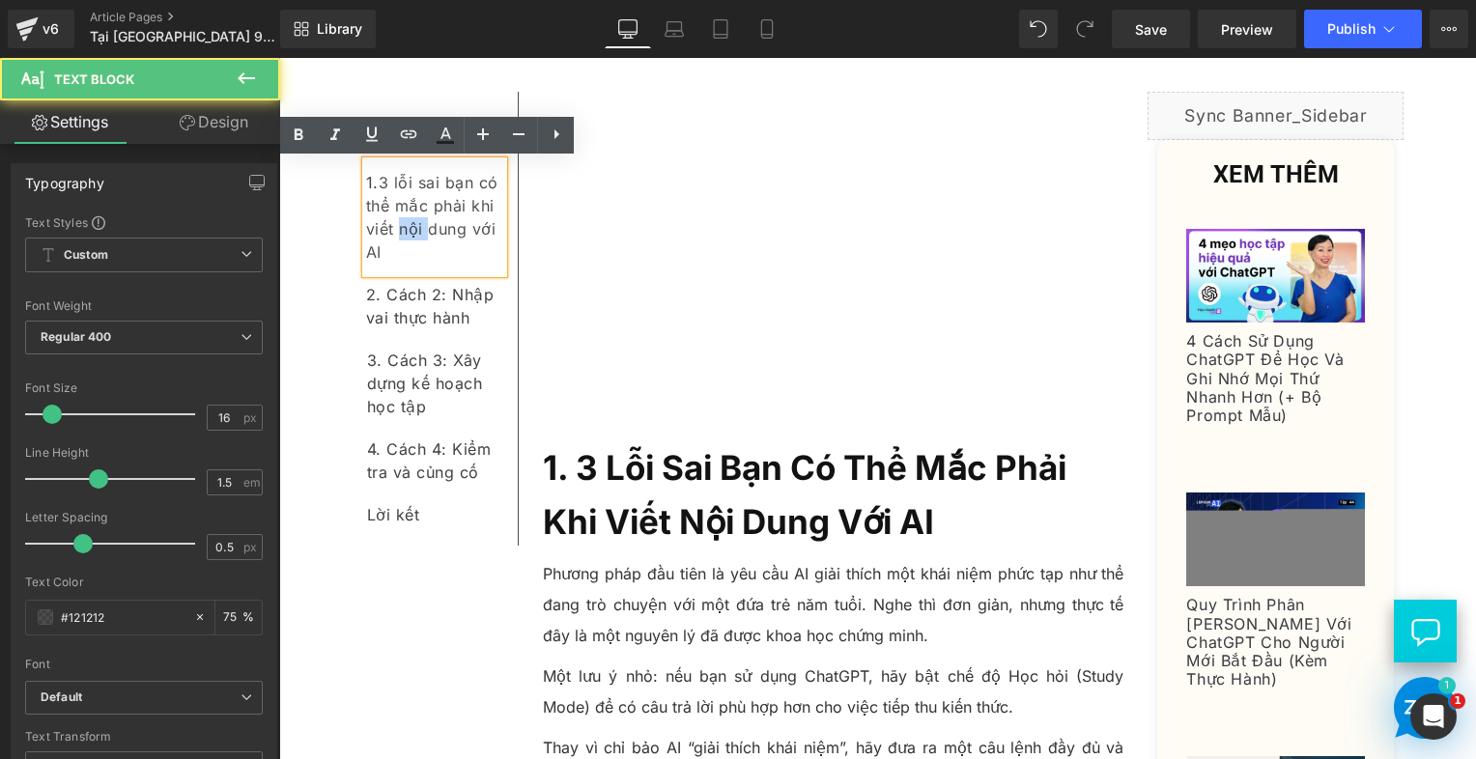
click at [394, 235] on div "1. 3 lỗi sai bạn có thể mắc phải khi viết nội dung với AI" at bounding box center [434, 217] width 137 height 112
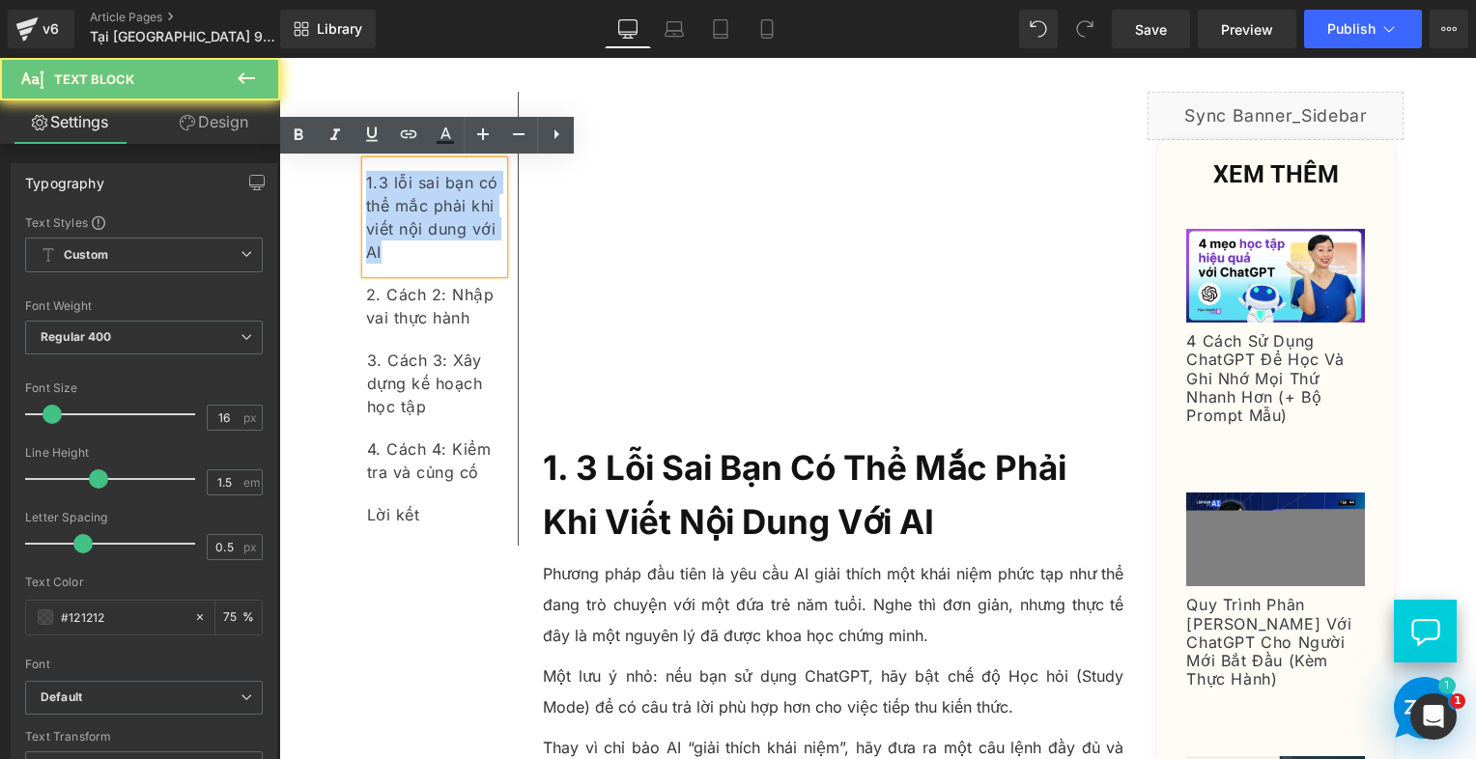
click at [394, 235] on div "1. 3 lỗi sai bạn có thể mắc phải khi viết nội dung với AI" at bounding box center [434, 217] width 137 height 112
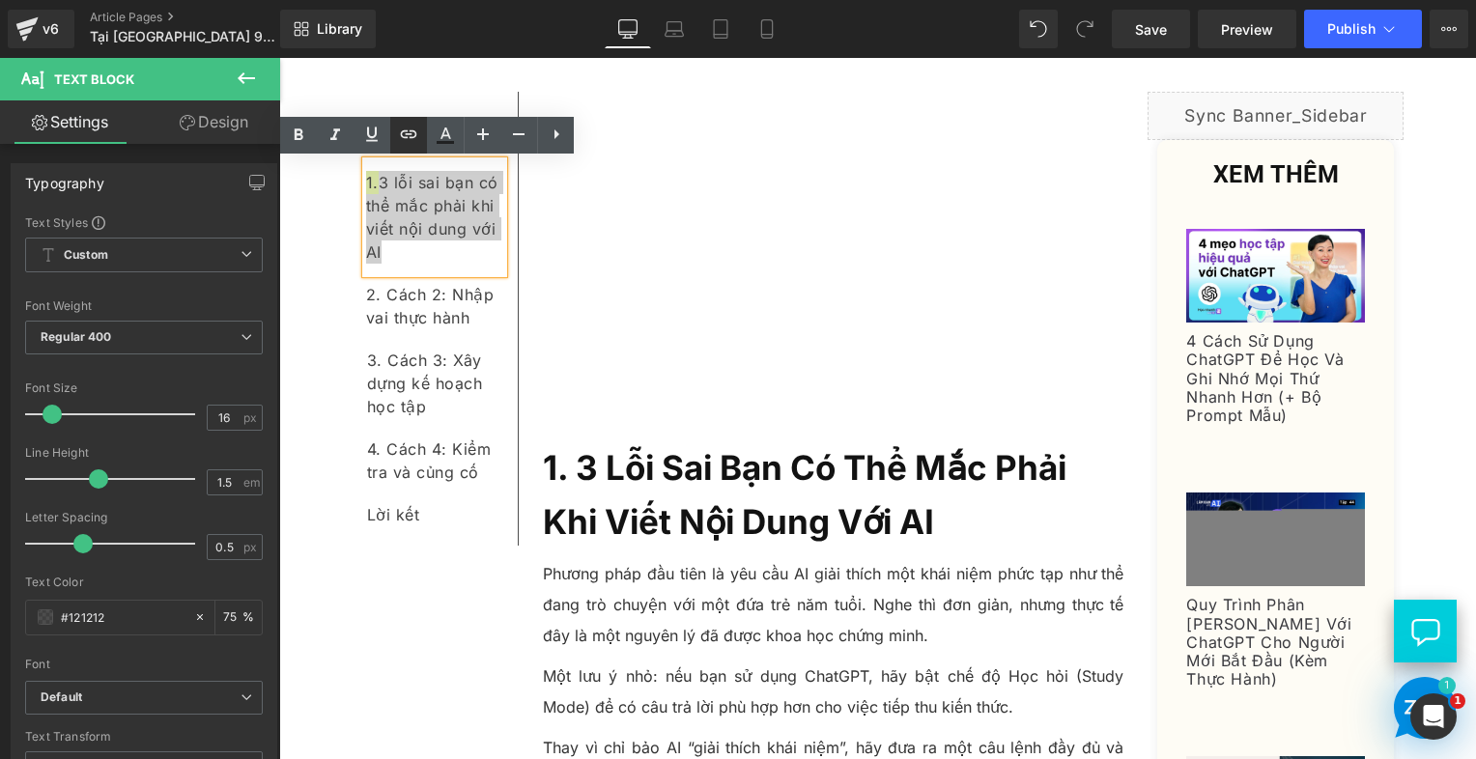
click at [415, 130] on icon at bounding box center [408, 134] width 23 height 23
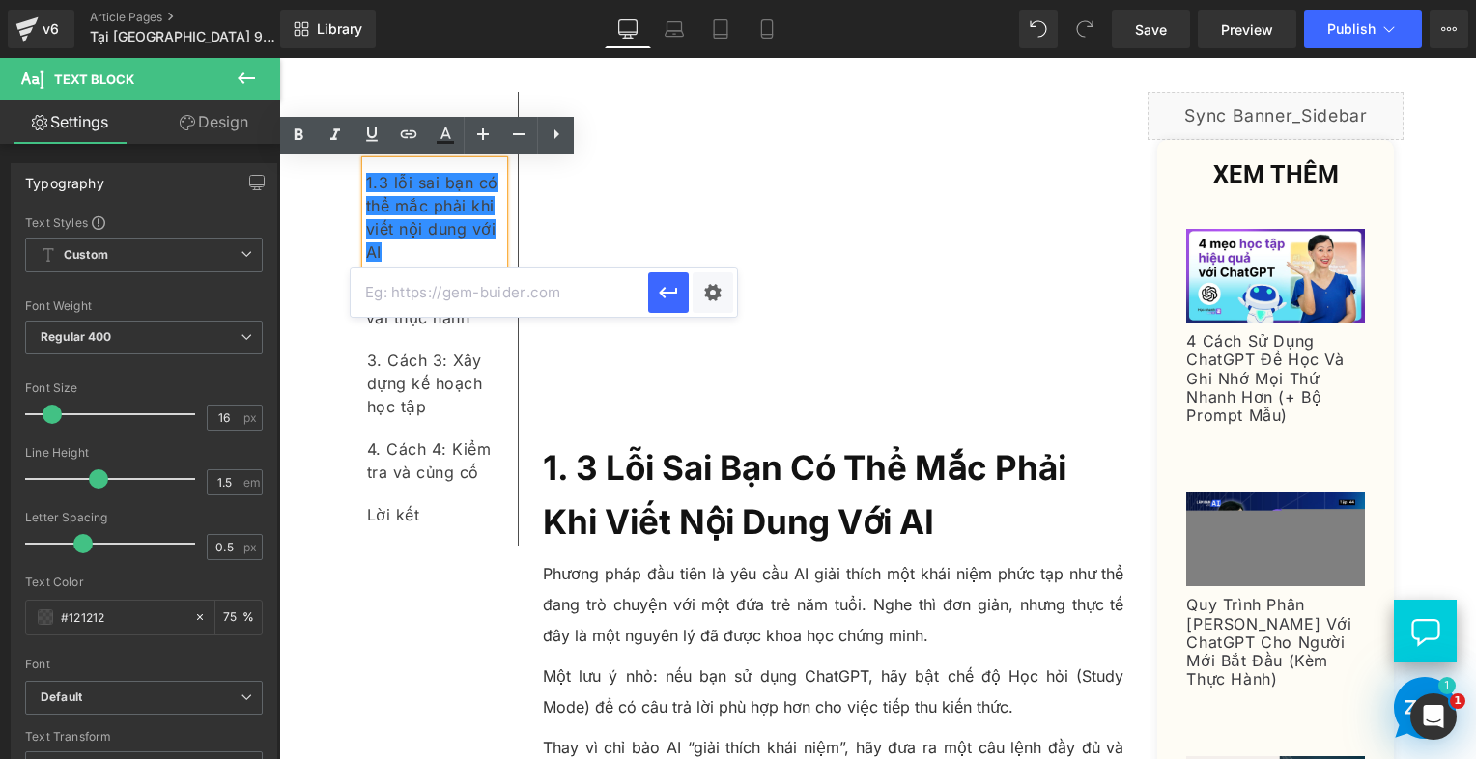
click at [524, 296] on input "text" at bounding box center [500, 293] width 298 height 48
paste input "#e-1734490631219"
type input "#e-1734490631219"
click at [677, 297] on icon "button" at bounding box center [668, 292] width 23 height 23
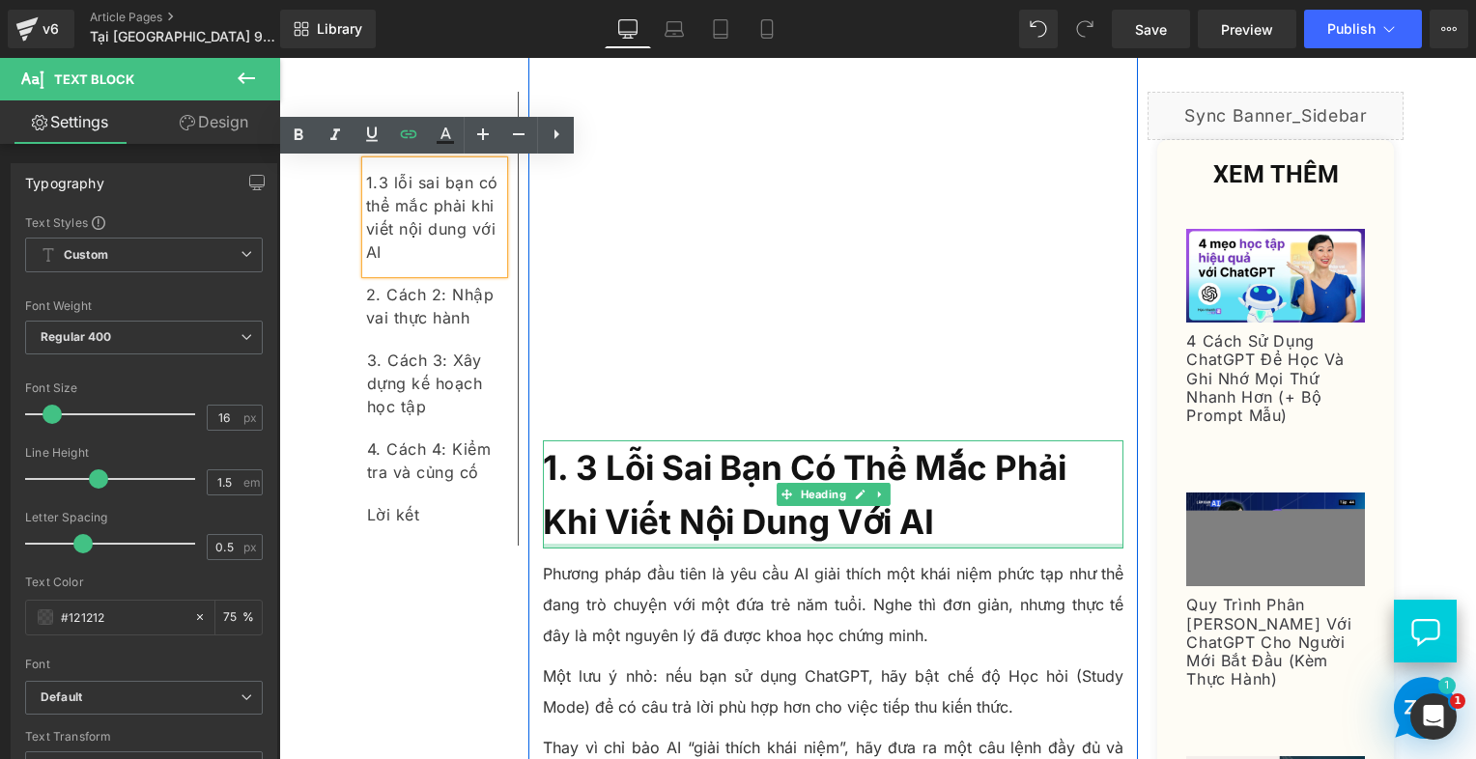
click at [715, 544] on div at bounding box center [834, 546] width 582 height 5
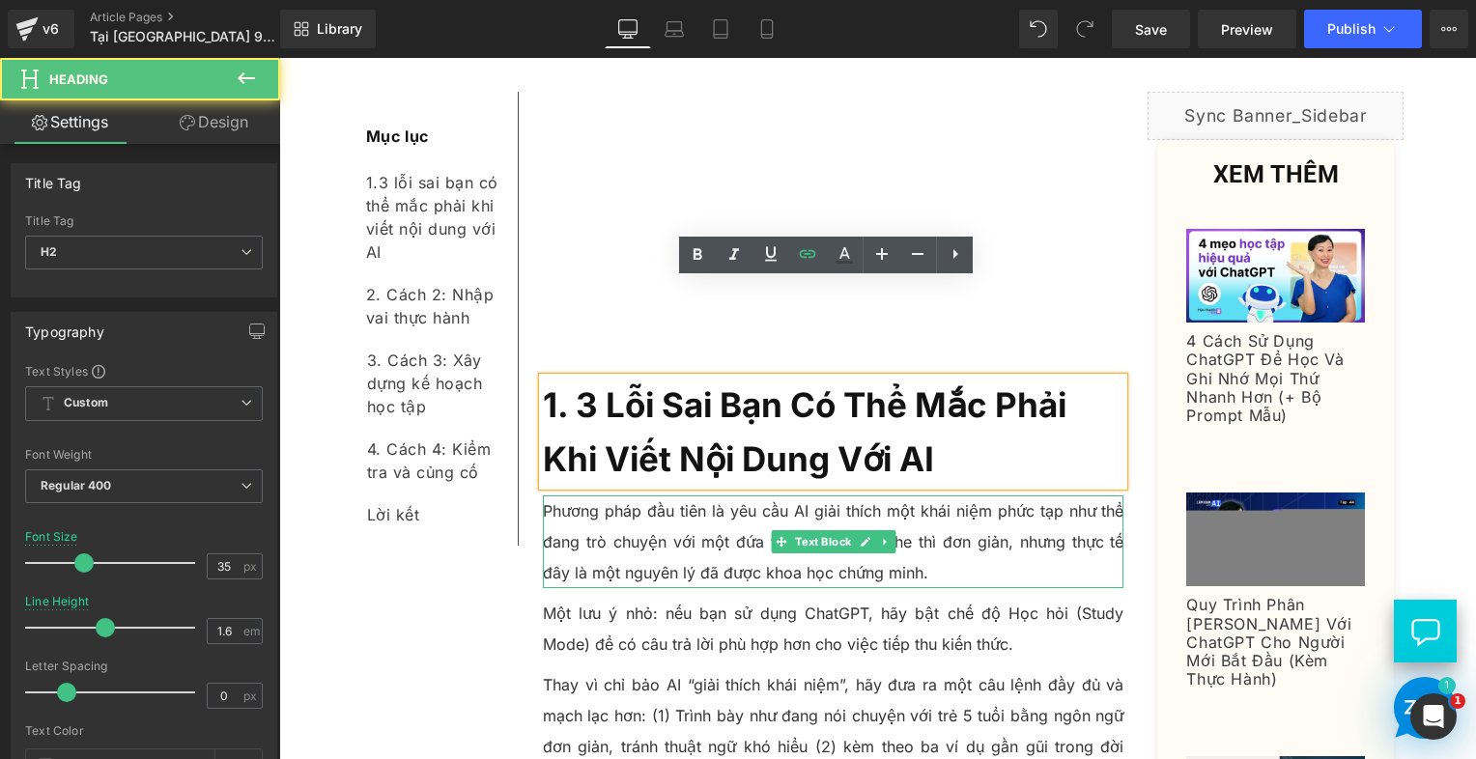
scroll to position [1063, 0]
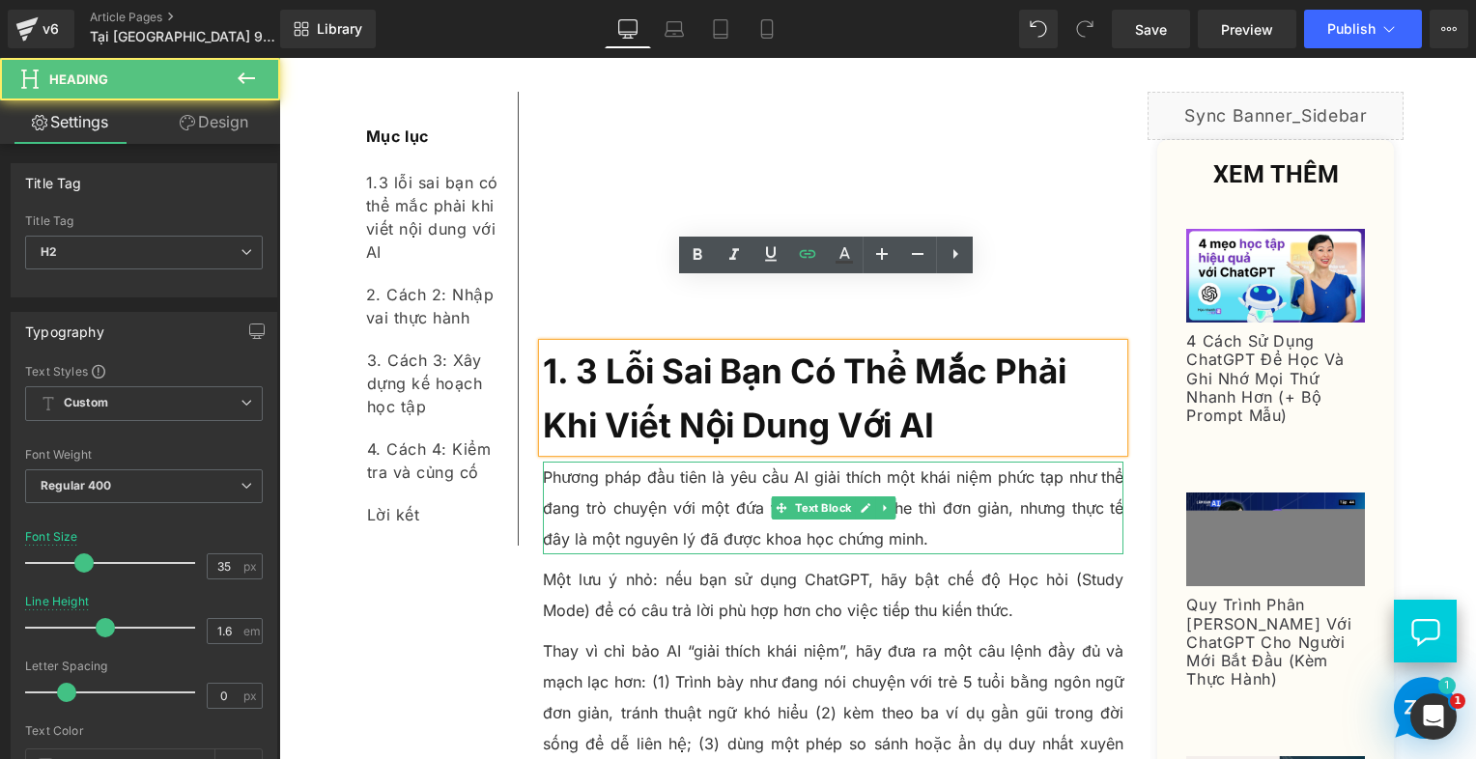
click at [649, 564] on p "Một lưu ý nhỏ: nếu bạn sử dụng ChatGPT, hãy bật chế độ Học hỏi (Study Mode) để …" at bounding box center [834, 595] width 582 height 62
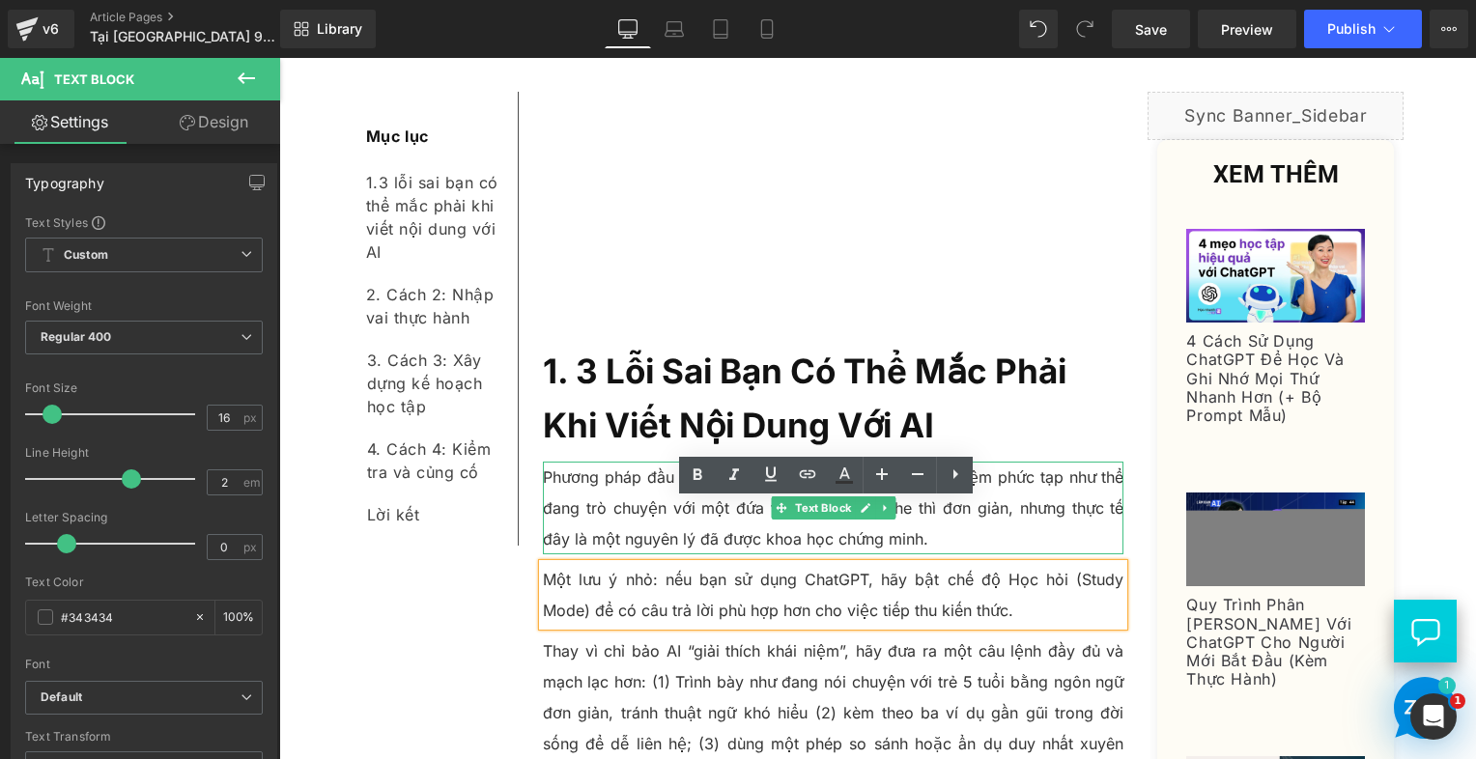
click at [591, 462] on p "Phương pháp đầu tiên là yêu cầu AI giải thích một khái niệm phức tạp như thể đa…" at bounding box center [834, 508] width 582 height 93
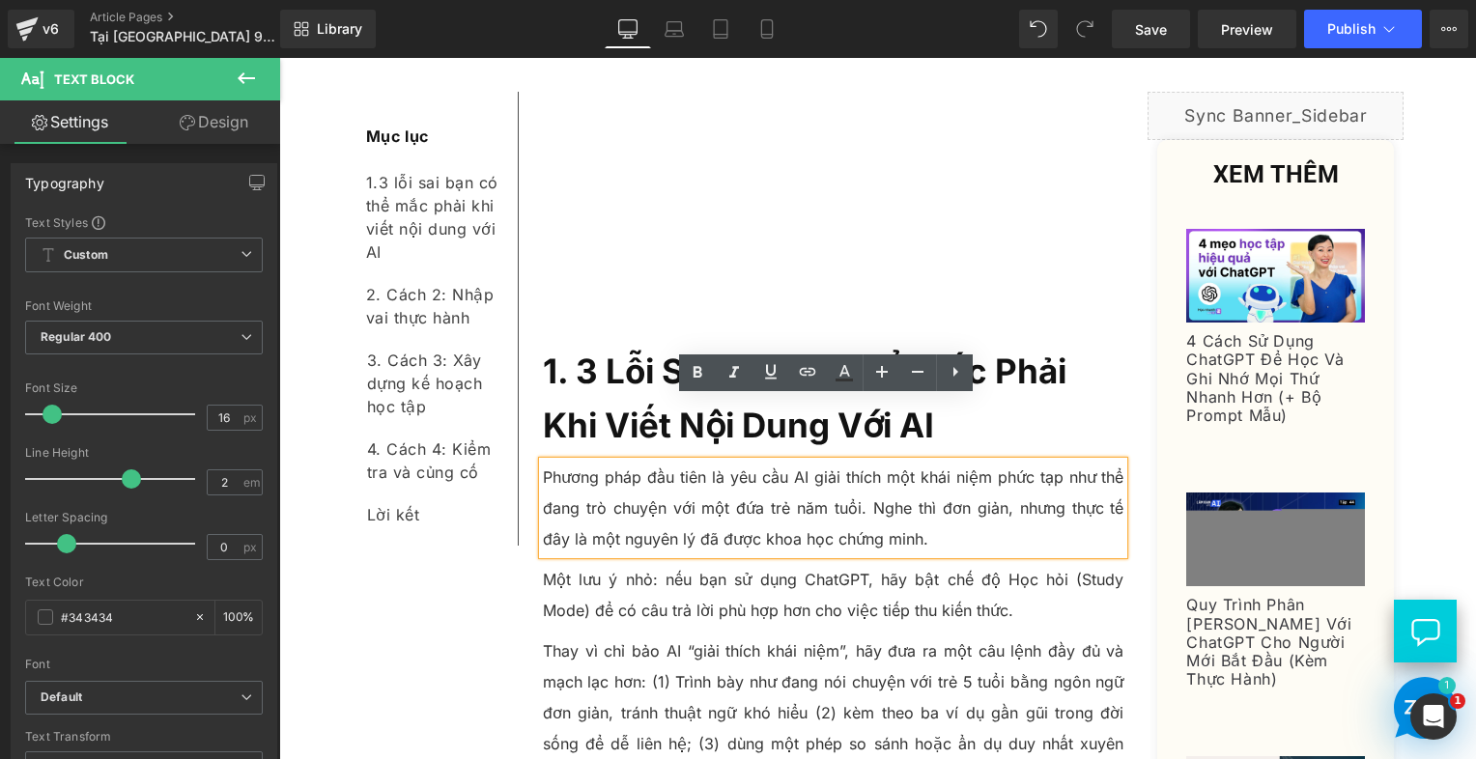
click at [785, 462] on p "Phương pháp đầu tiên là yêu cầu AI giải thích một khái niệm phức tạp như thể đa…" at bounding box center [834, 508] width 582 height 93
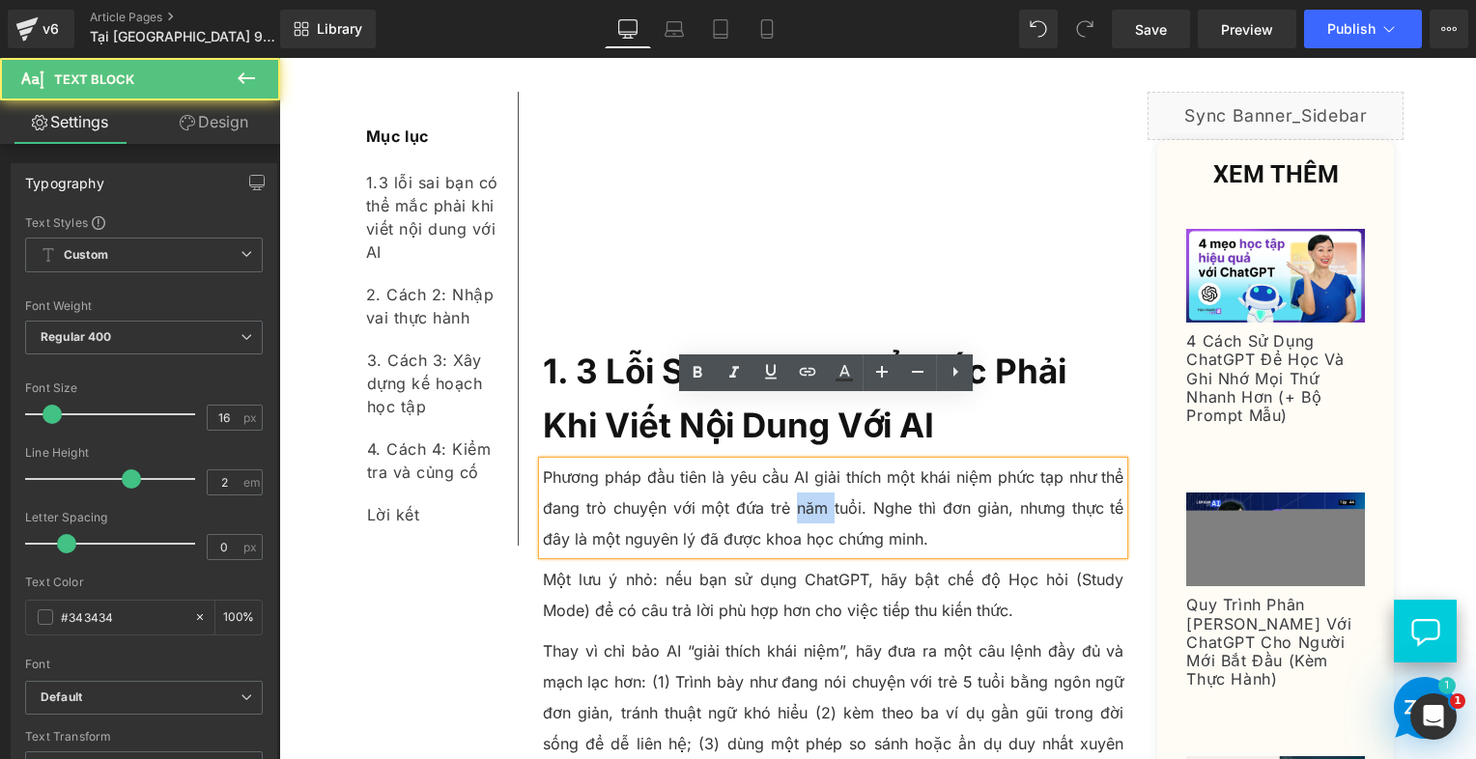
click at [785, 462] on p "Phương pháp đầu tiên là yêu cầu AI giải thích một khái niệm phức tạp như thể đa…" at bounding box center [834, 508] width 582 height 93
click at [783, 462] on p "Phương pháp đầu tiên là yêu cầu AI giải thích một khái niệm phức tạp như thể đa…" at bounding box center [834, 508] width 582 height 93
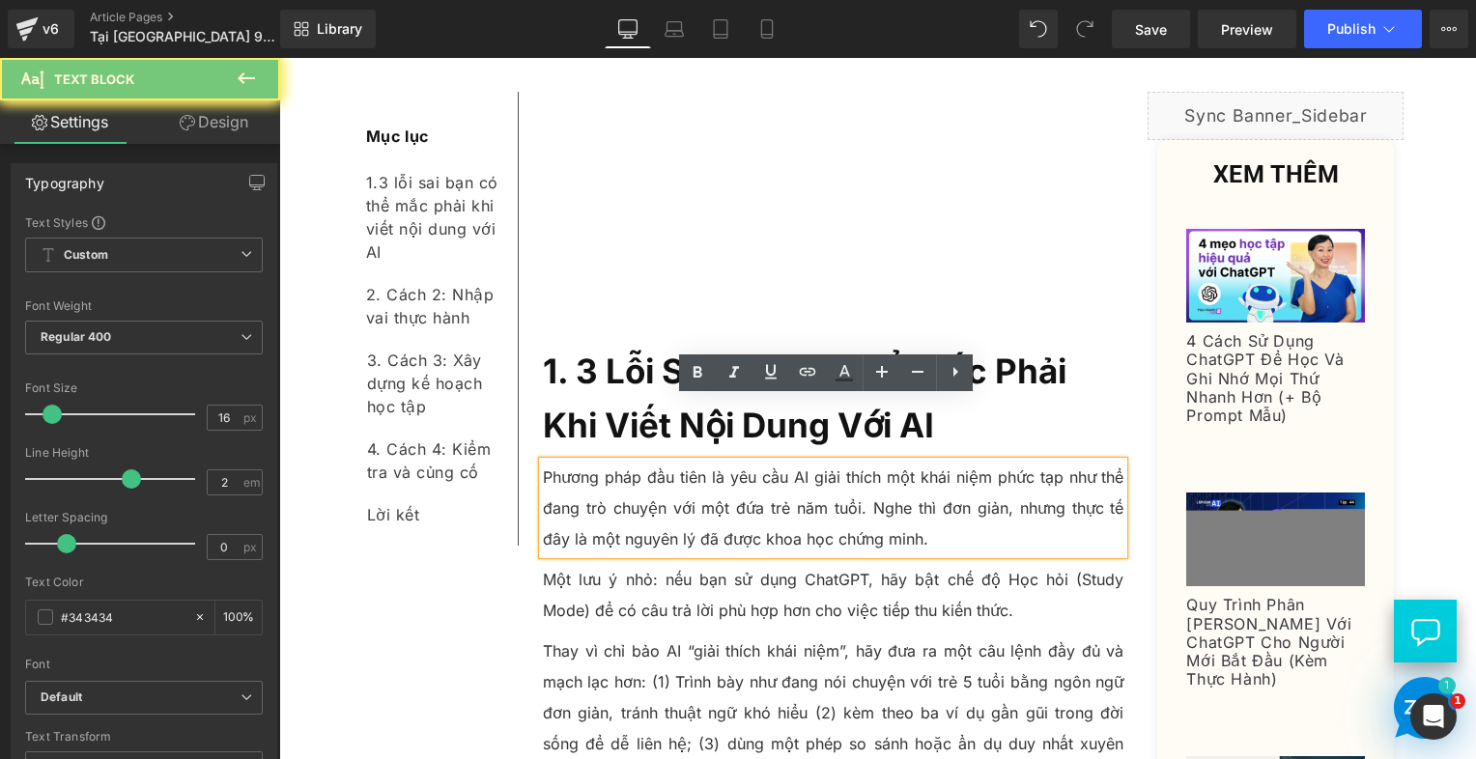
click at [788, 462] on p "Phương pháp đầu tiên là yêu cầu AI giải thích một khái niệm phức tạp như thể đa…" at bounding box center [834, 508] width 582 height 93
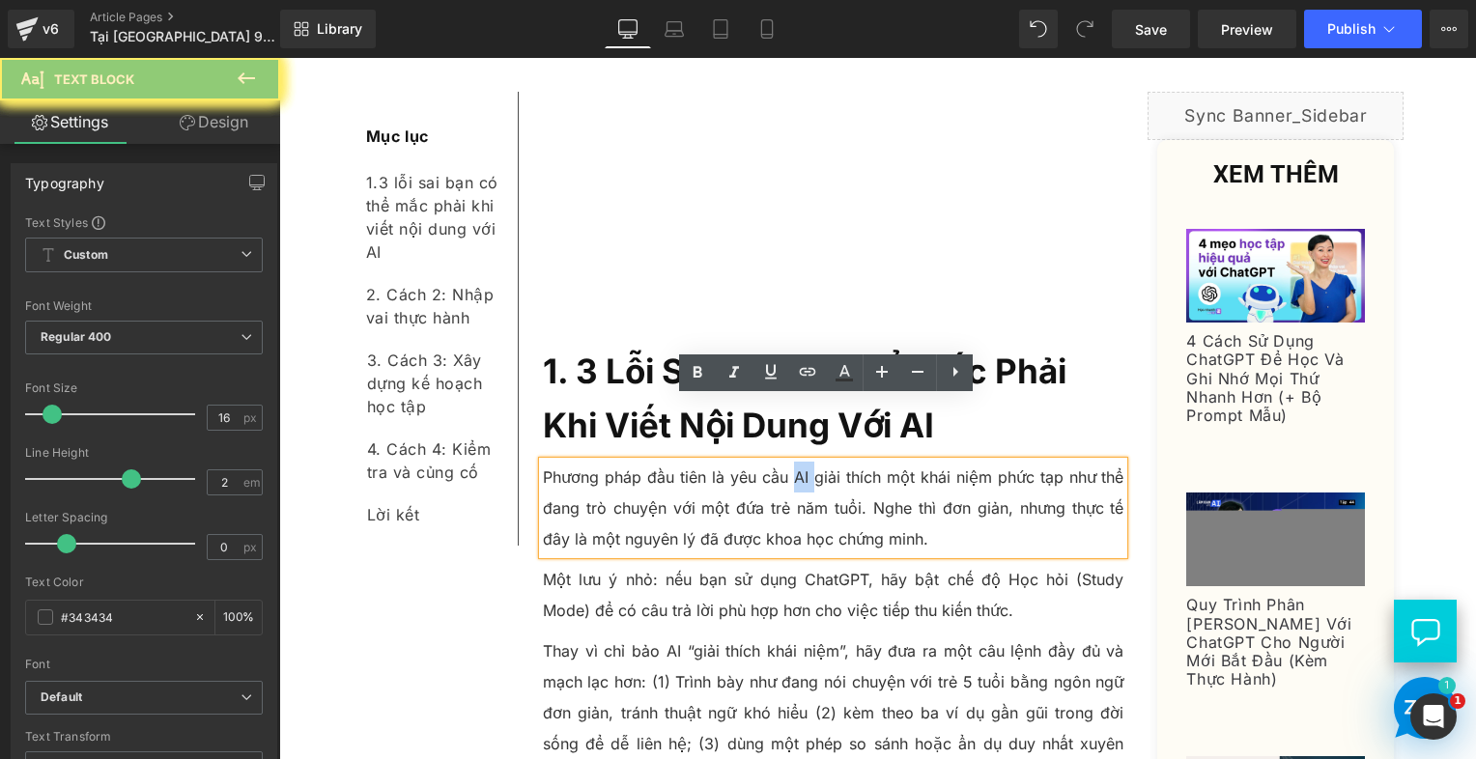
click at [788, 462] on p "Phương pháp đầu tiên là yêu cầu AI giải thích một khái niệm phức tạp như thể đa…" at bounding box center [834, 508] width 582 height 93
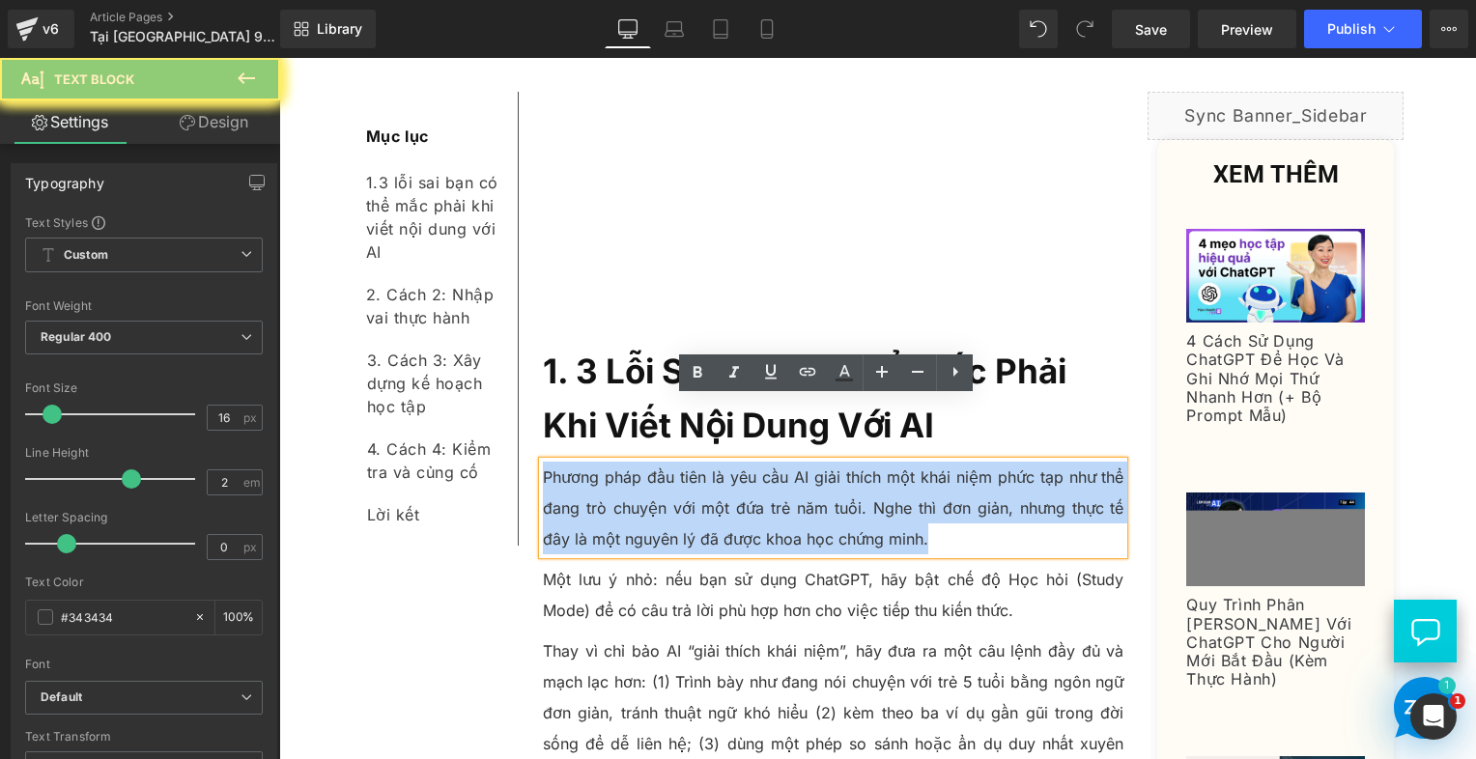
click at [788, 462] on p "Phương pháp đầu tiên là yêu cầu AI giải thích một khái niệm phức tạp như thể đa…" at bounding box center [834, 508] width 582 height 93
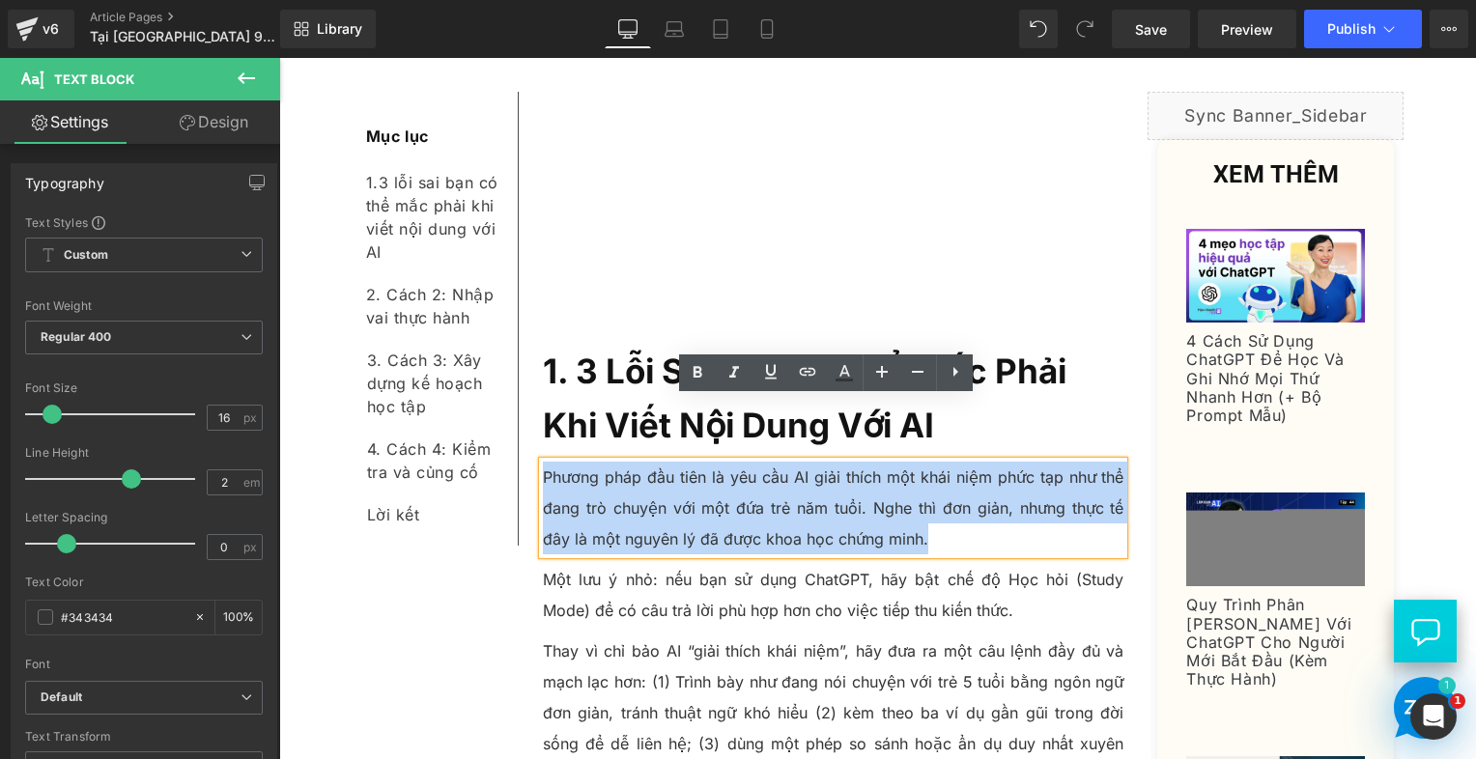
paste div
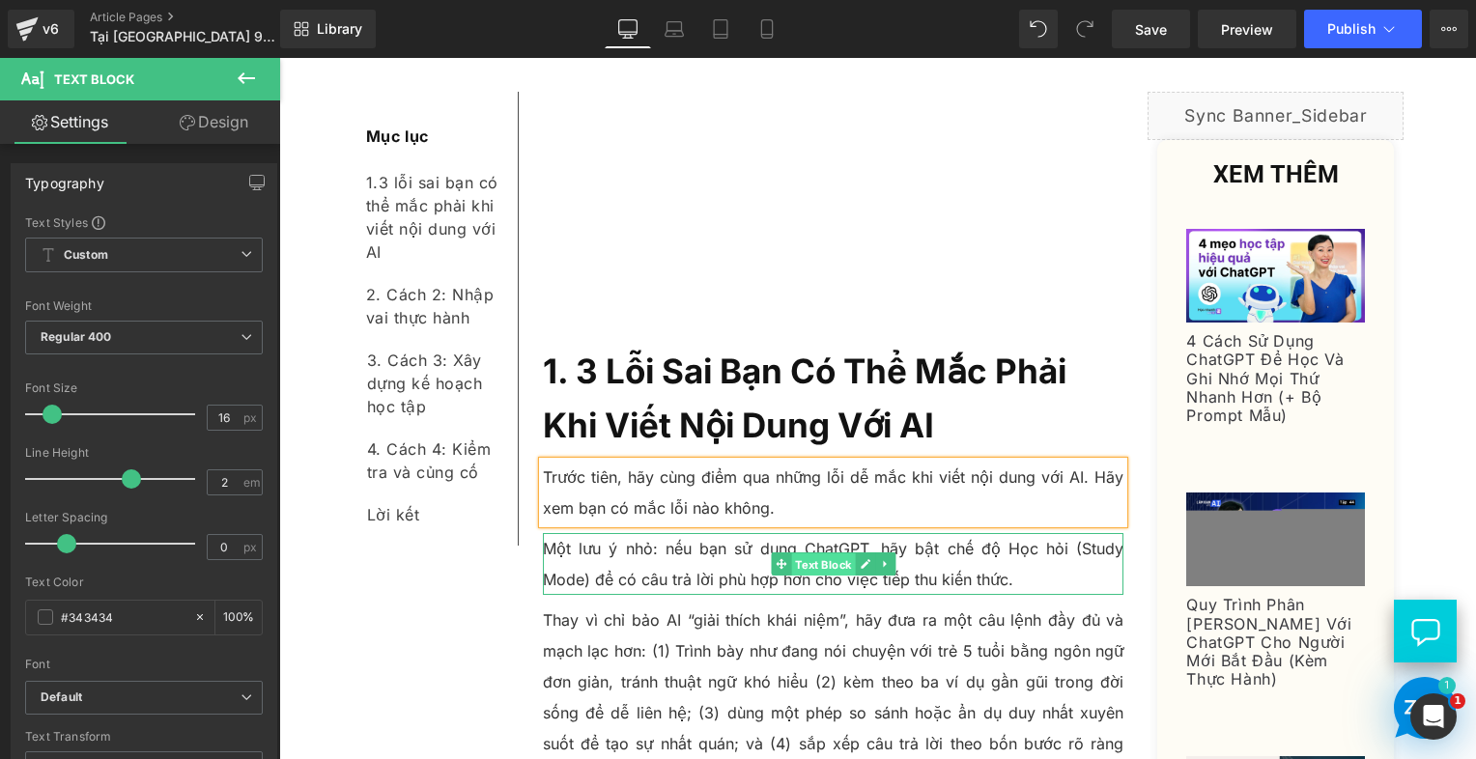
click at [791, 554] on span "Text Block" at bounding box center [823, 565] width 64 height 23
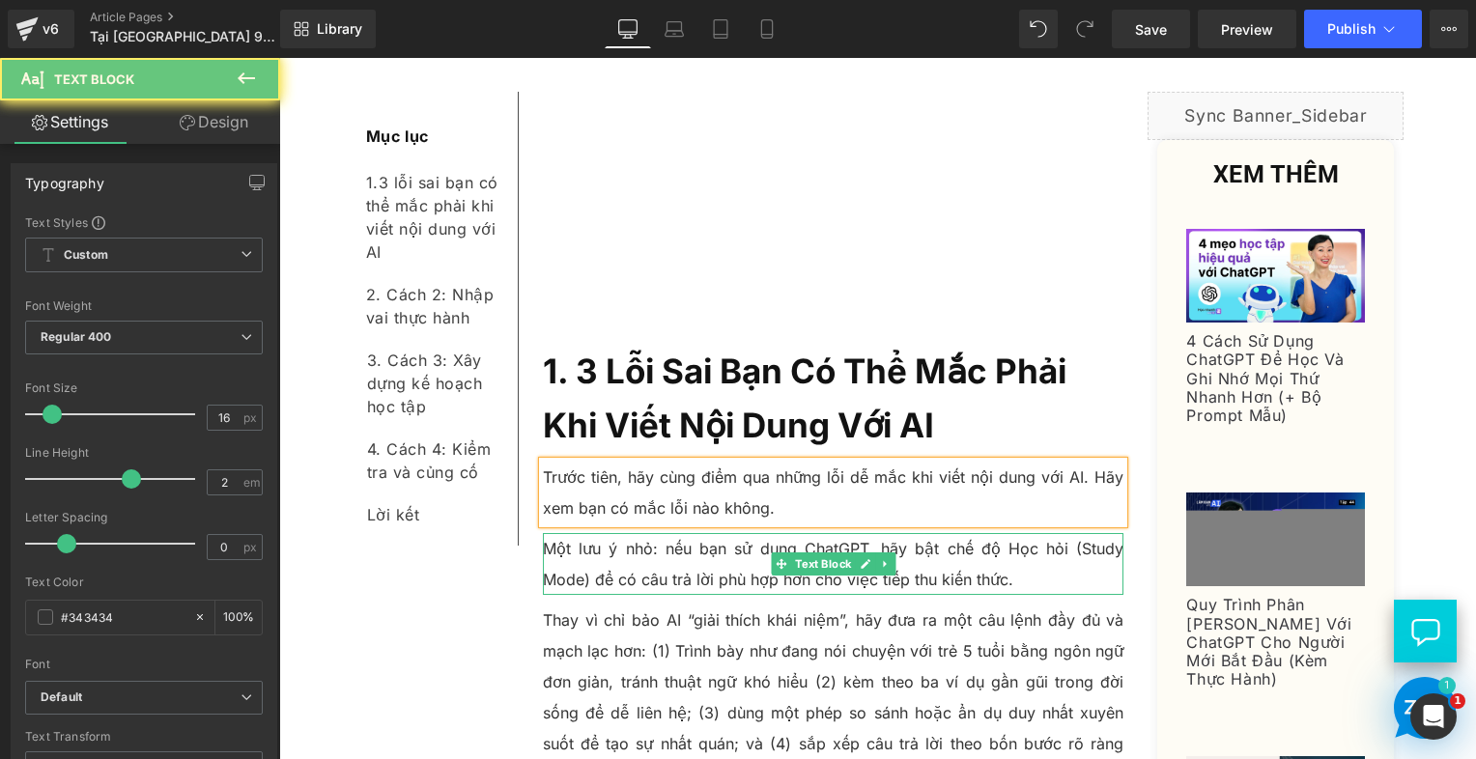
click at [669, 533] on p "Một lưu ý nhỏ: nếu bạn sử dụng ChatGPT, hãy bật chế độ Học hỏi (Study Mode) để …" at bounding box center [834, 564] width 582 height 62
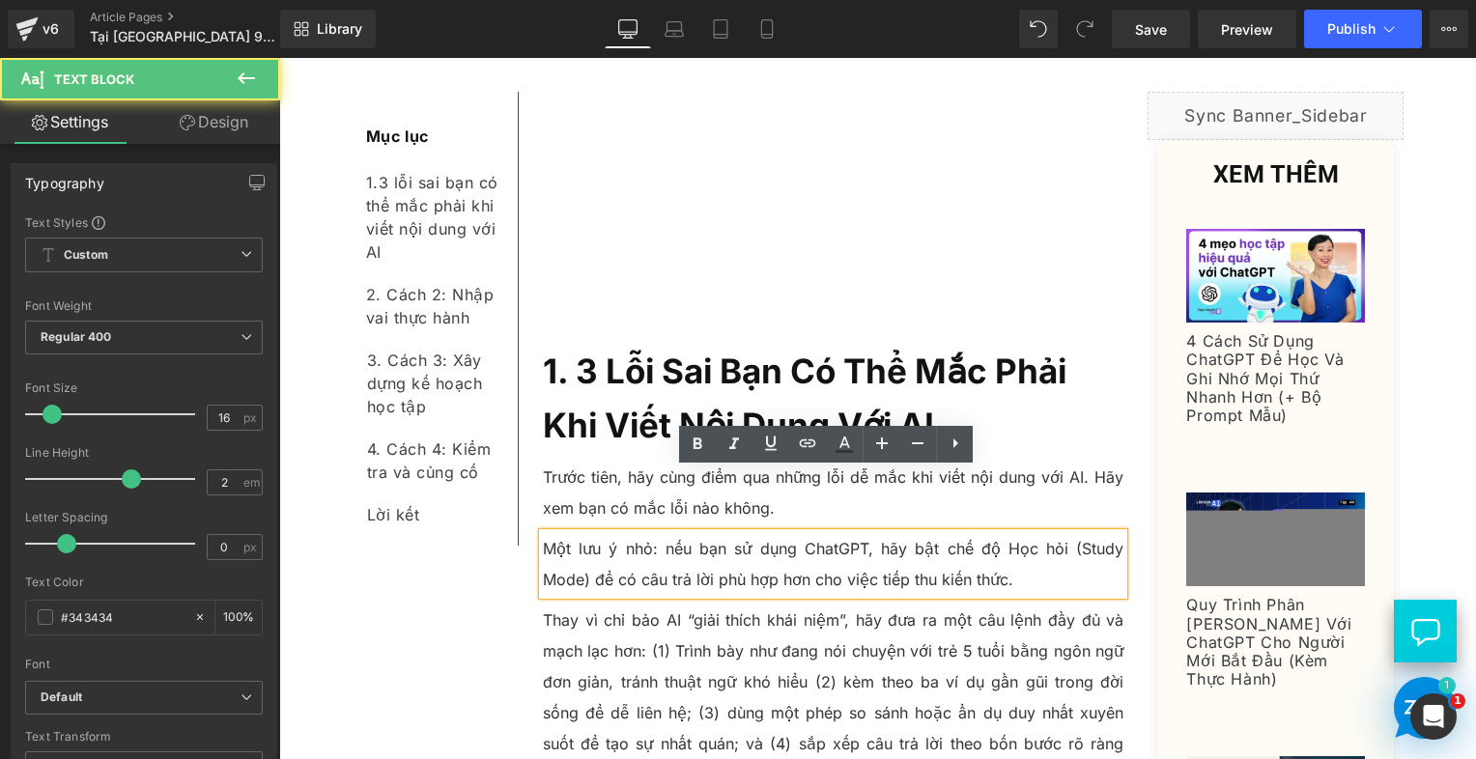
click at [614, 533] on p "Một lưu ý nhỏ: nếu bạn sử dụng ChatGPT, hãy bật chế độ Học hỏi (Study Mode) để …" at bounding box center [834, 564] width 582 height 62
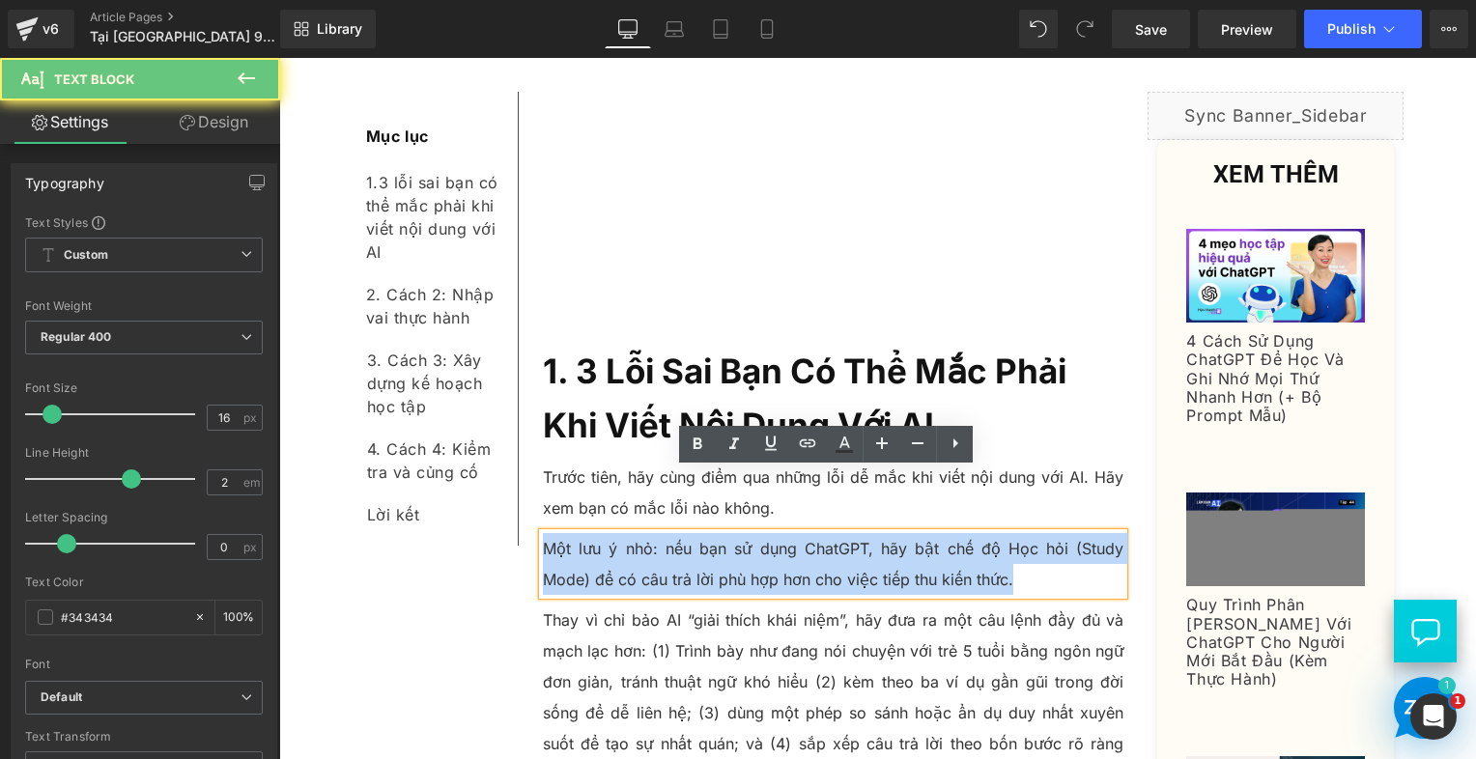
click at [613, 533] on p "Một lưu ý nhỏ: nếu bạn sử dụng ChatGPT, hãy bật chế độ Học hỏi (Study Mode) để …" at bounding box center [834, 564] width 582 height 62
paste div
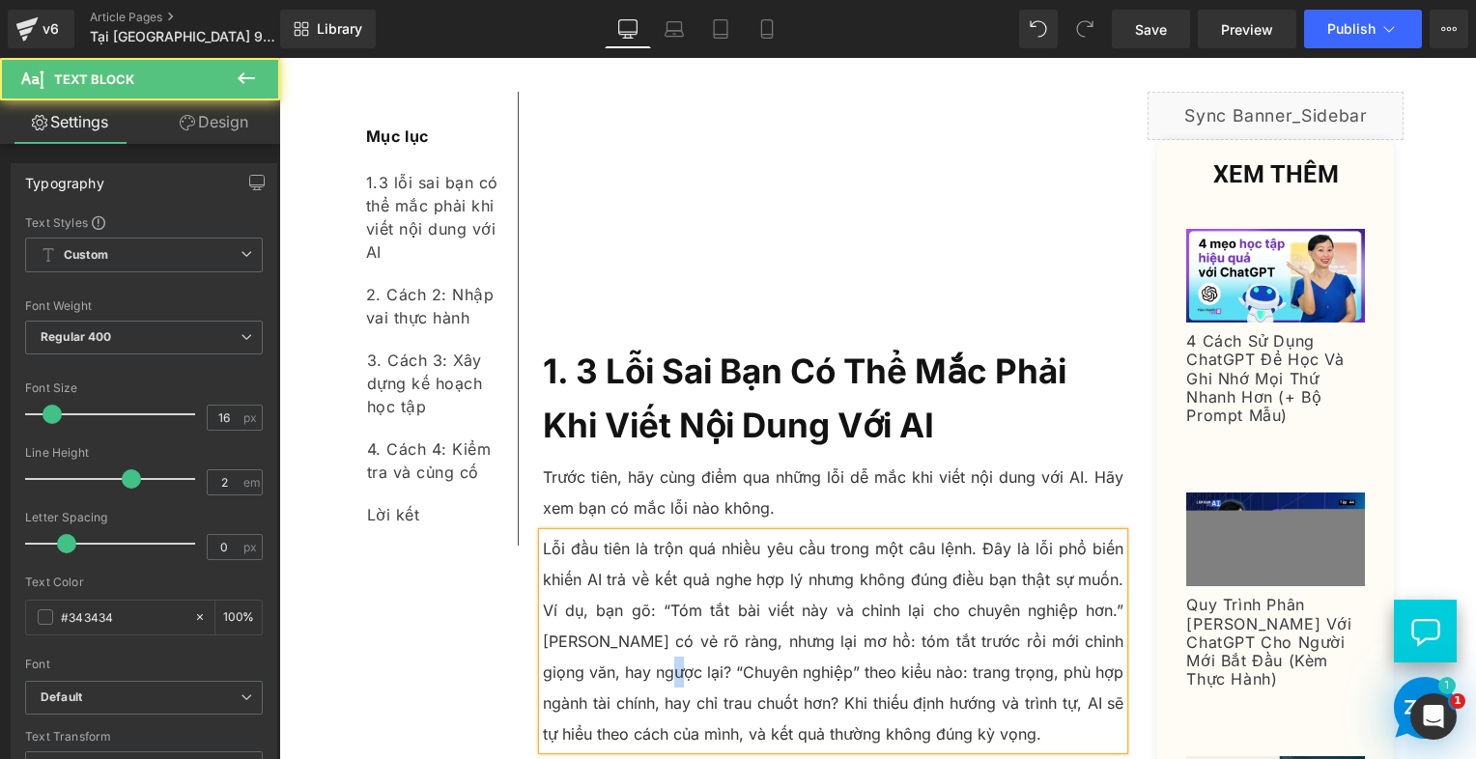
click at [624, 607] on p "Lỗi đầu tiên là trộn quá nhiều yêu cầu trong một câu lệnh. Đây là lỗi phổ biến …" at bounding box center [834, 641] width 582 height 216
click at [704, 604] on p "Lỗi đầu tiên là trộn quá nhiều yêu cầu trong một câu lệnh. Đây là lỗi phổ biến …" at bounding box center [834, 641] width 582 height 216
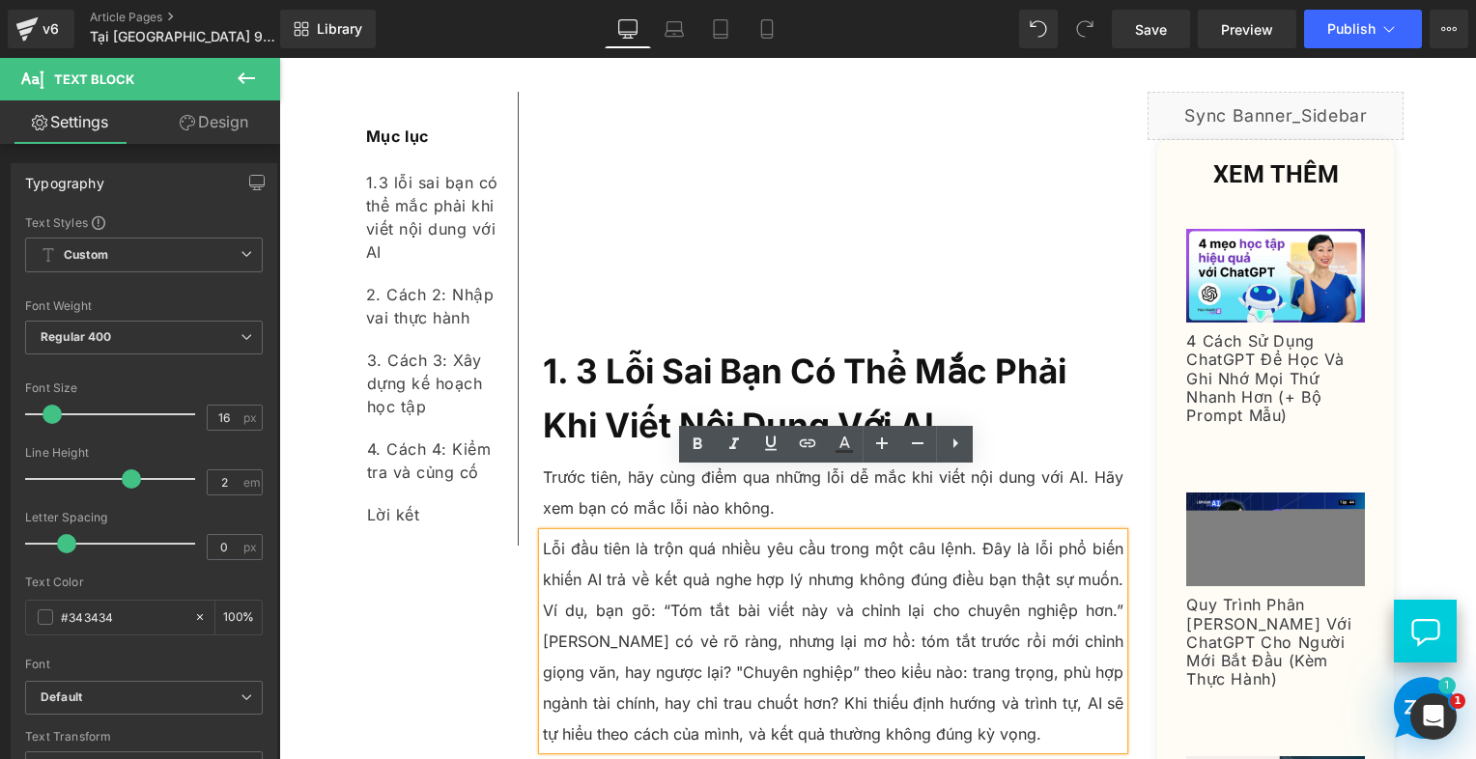
click at [746, 610] on p "Lỗi đầu tiên là trộn quá nhiều yêu cầu trong một câu lệnh. Đây là lỗi phổ biến …" at bounding box center [834, 641] width 582 height 216
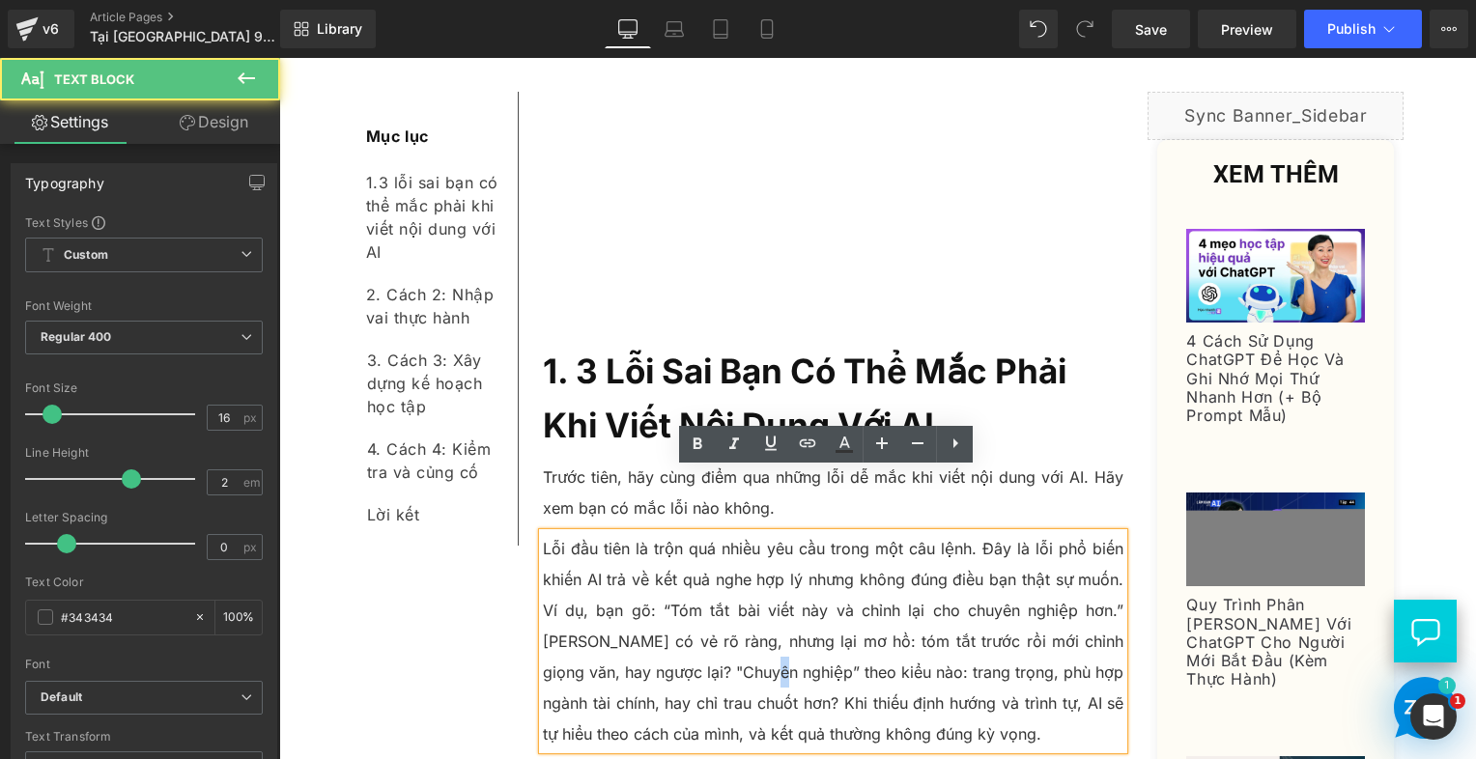
click at [750, 609] on p "Lỗi đầu tiên là trộn quá nhiều yêu cầu trong một câu lệnh. Đây là lỗi phổ biến …" at bounding box center [834, 641] width 582 height 216
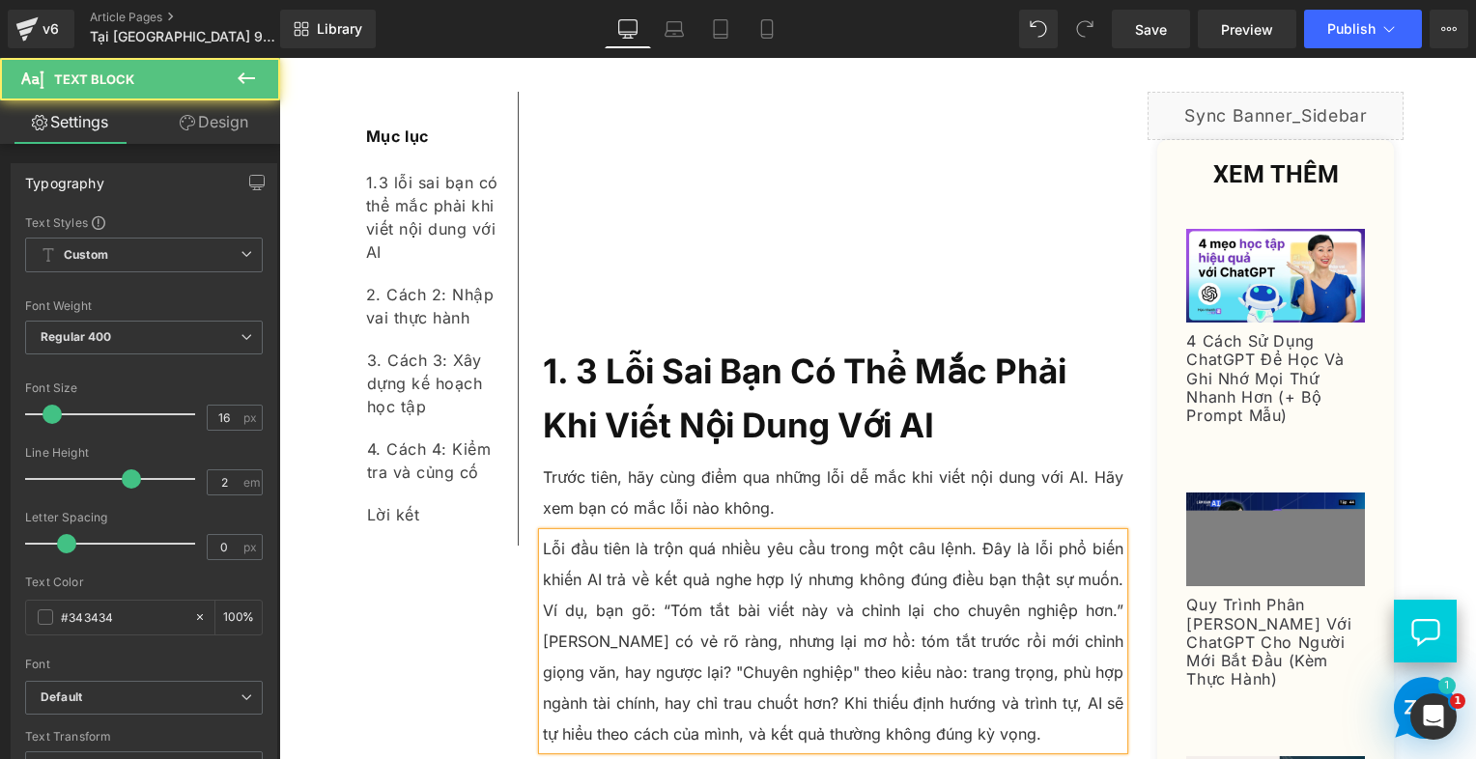
click at [791, 611] on p "Lỗi đầu tiên là trộn quá nhiều yêu cầu trong một câu lệnh. Đây là lỗi phổ biến …" at bounding box center [834, 641] width 582 height 216
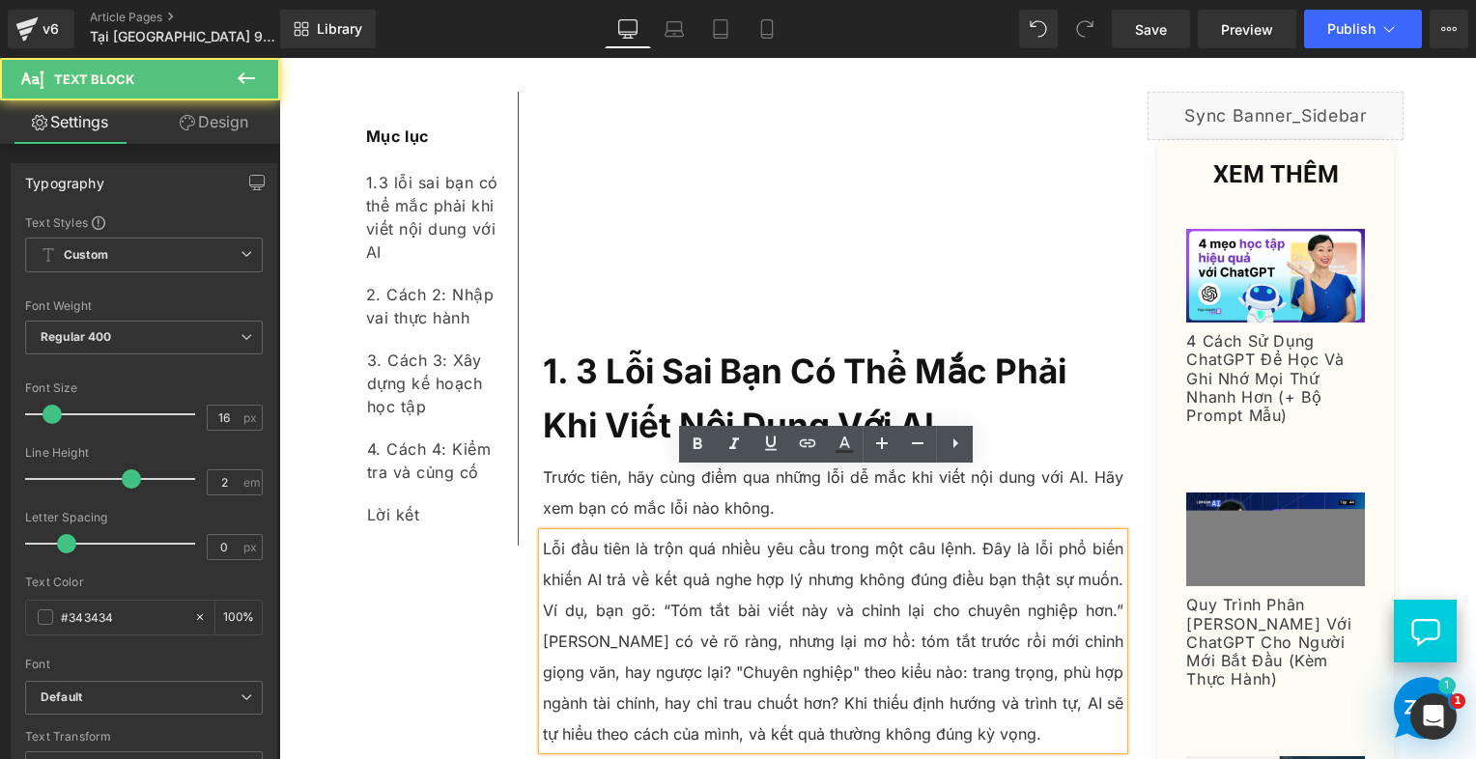
drag, startPoint x: 812, startPoint y: 615, endPoint x: 835, endPoint y: 625, distance: 25.1
click at [812, 615] on p "Lỗi đầu tiên là trộn quá nhiều yêu cầu trong một câu lệnh. Đây là lỗi phổ biến …" at bounding box center [834, 641] width 582 height 216
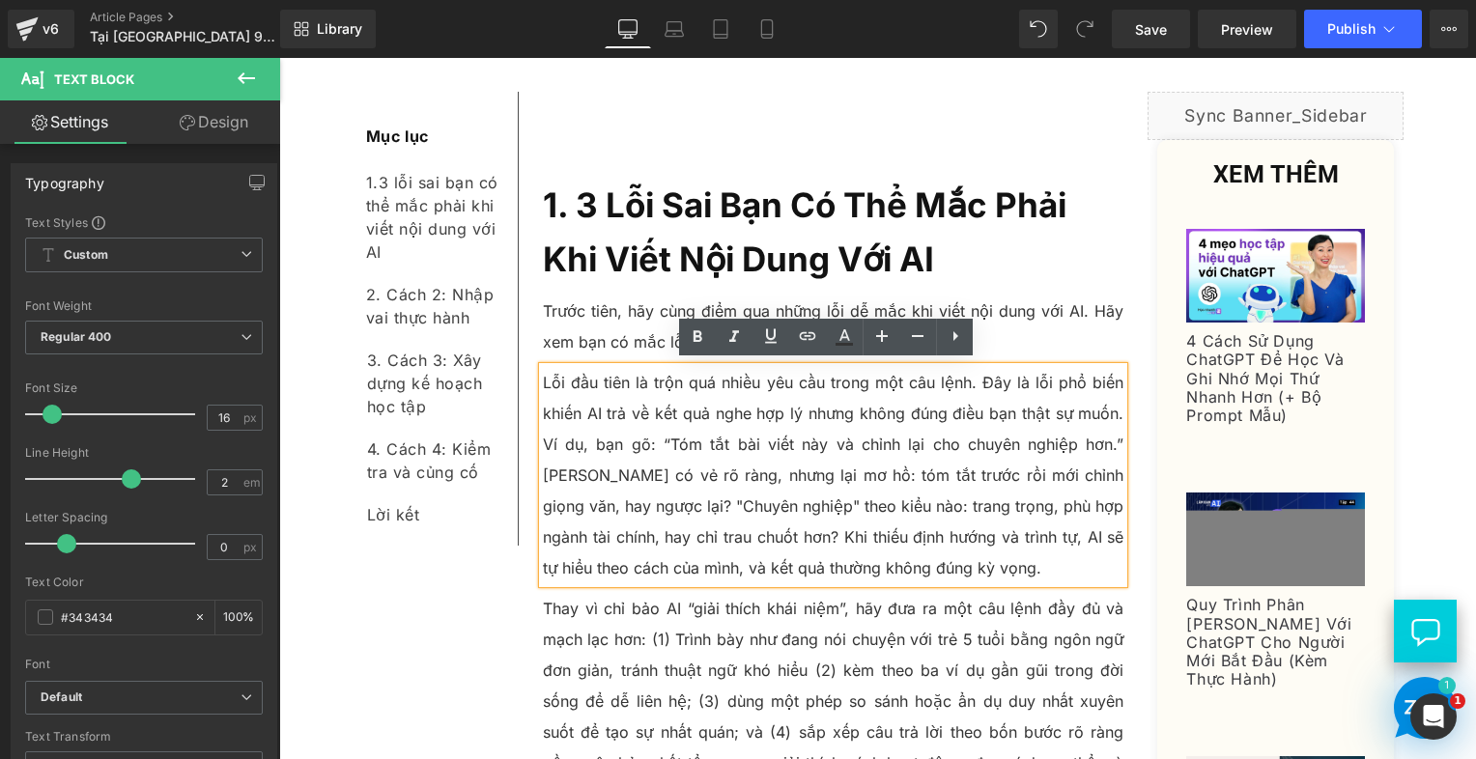
scroll to position [1256, 0]
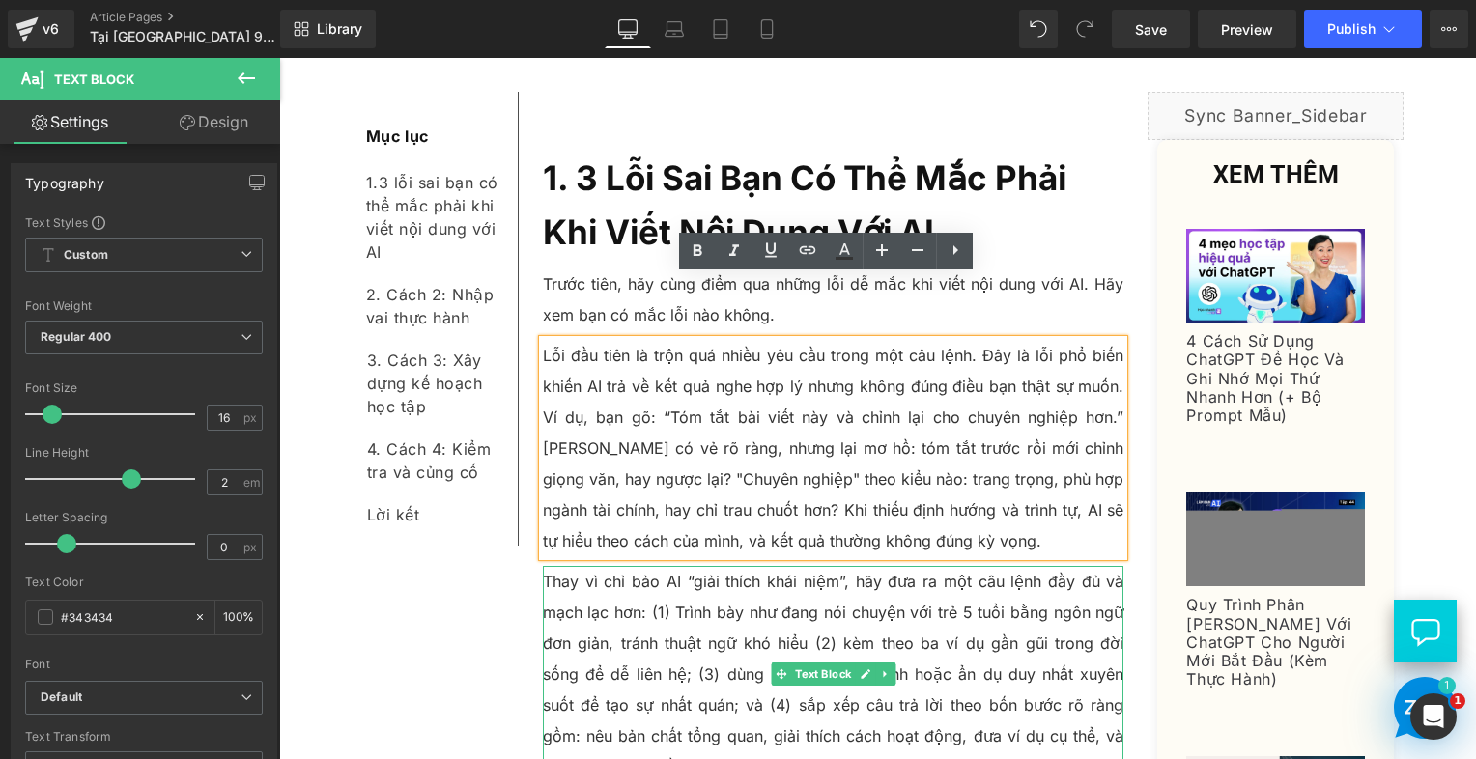
click at [591, 566] on p "Thay vì chỉ bảo AI “giải thích khái niệm”, hãy đưa ra một câu lệnh đầy đủ và mạ…" at bounding box center [834, 674] width 582 height 216
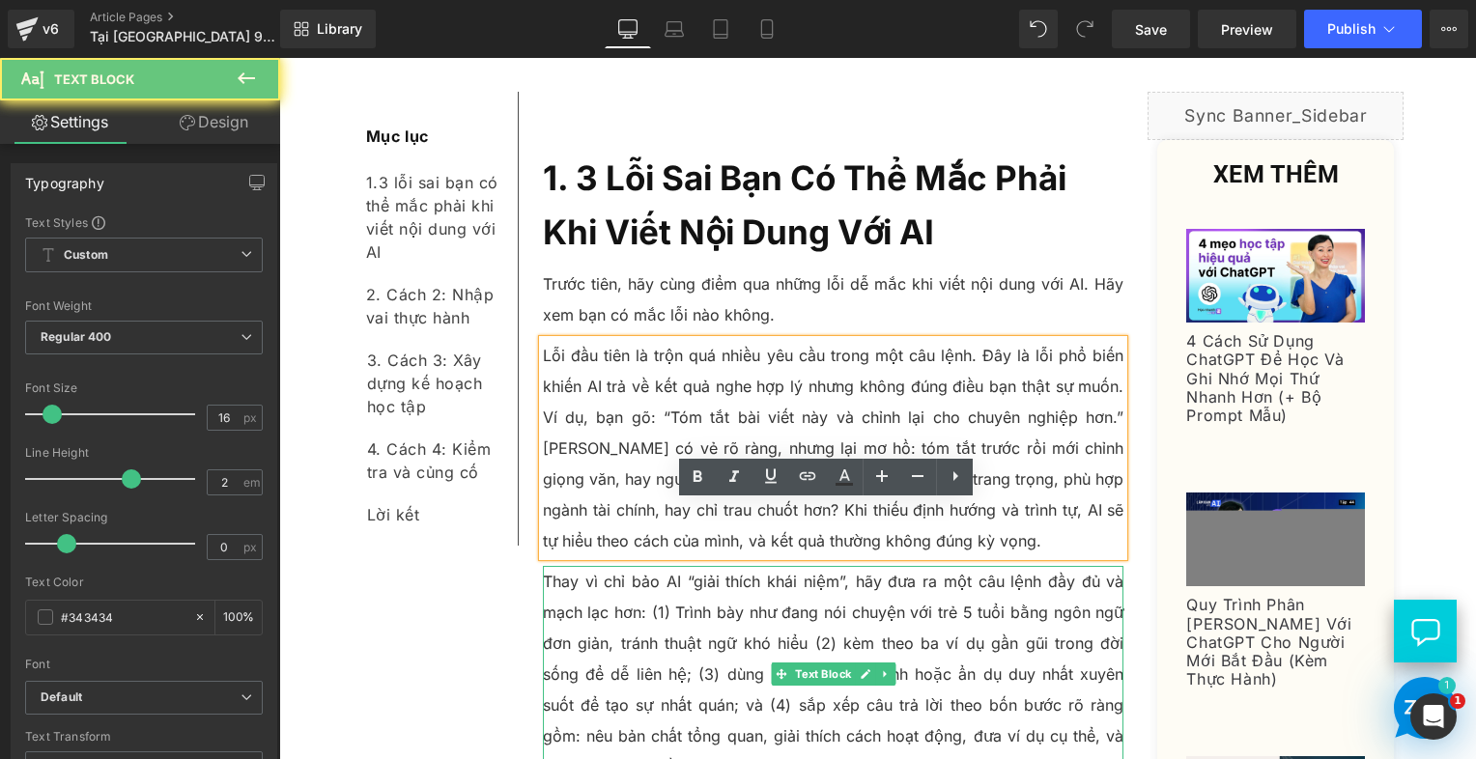
click at [591, 566] on p "Thay vì chỉ bảo AI “giải thích khái niệm”, hãy đưa ra một câu lệnh đầy đủ và mạ…" at bounding box center [834, 674] width 582 height 216
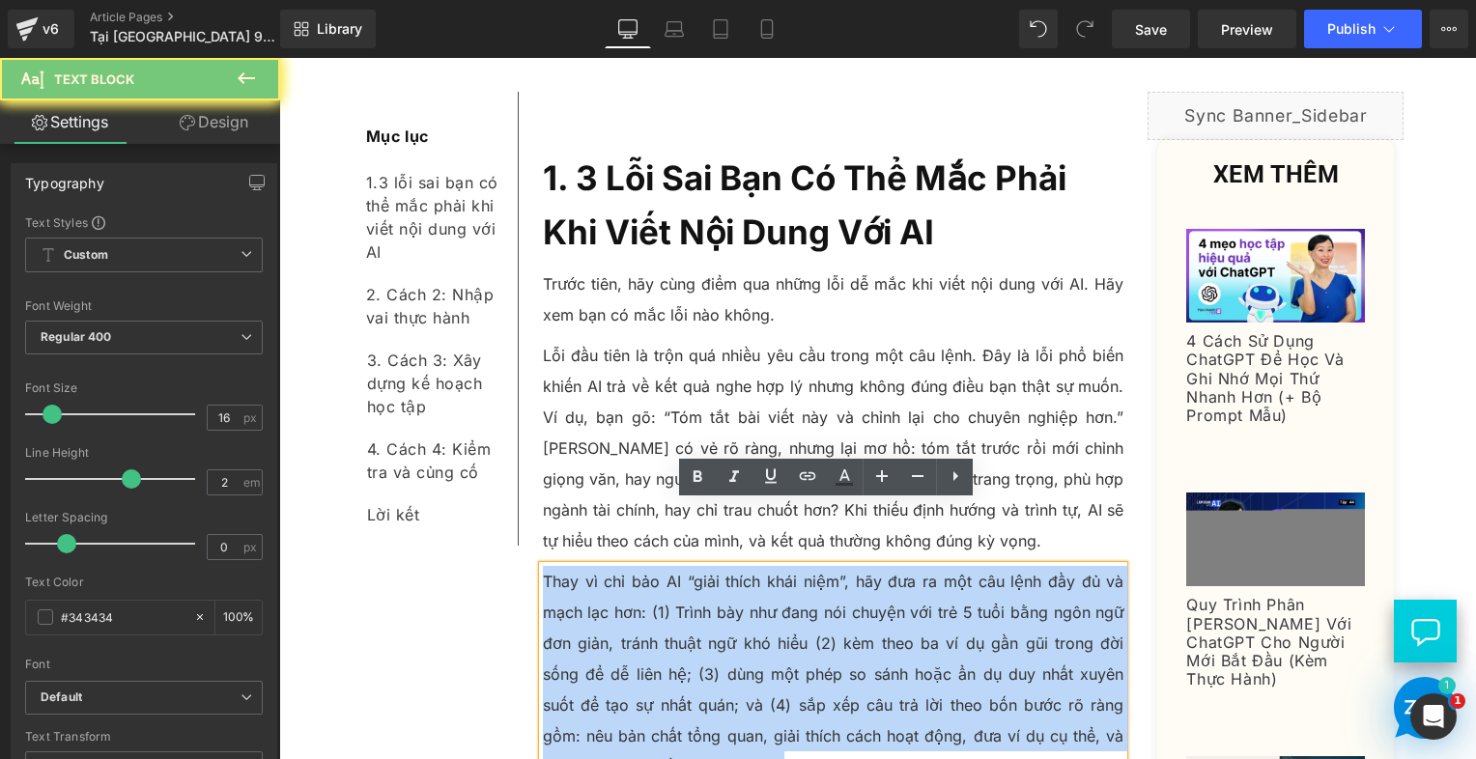
click at [591, 566] on p "Thay vì chỉ bảo AI “giải thích khái niệm”, hãy đưa ra một câu lệnh đầy đủ và mạ…" at bounding box center [834, 674] width 582 height 216
paste div
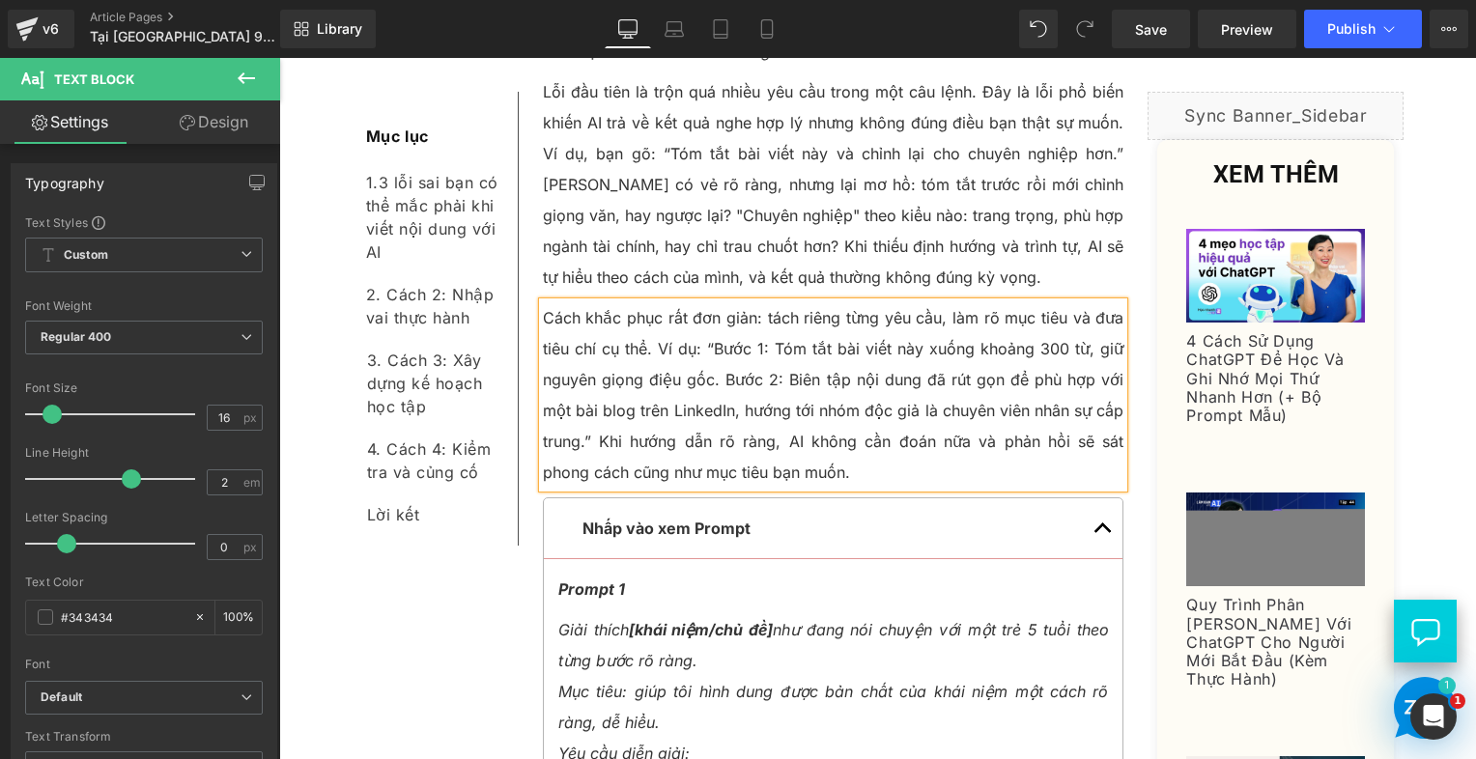
scroll to position [1546, 0]
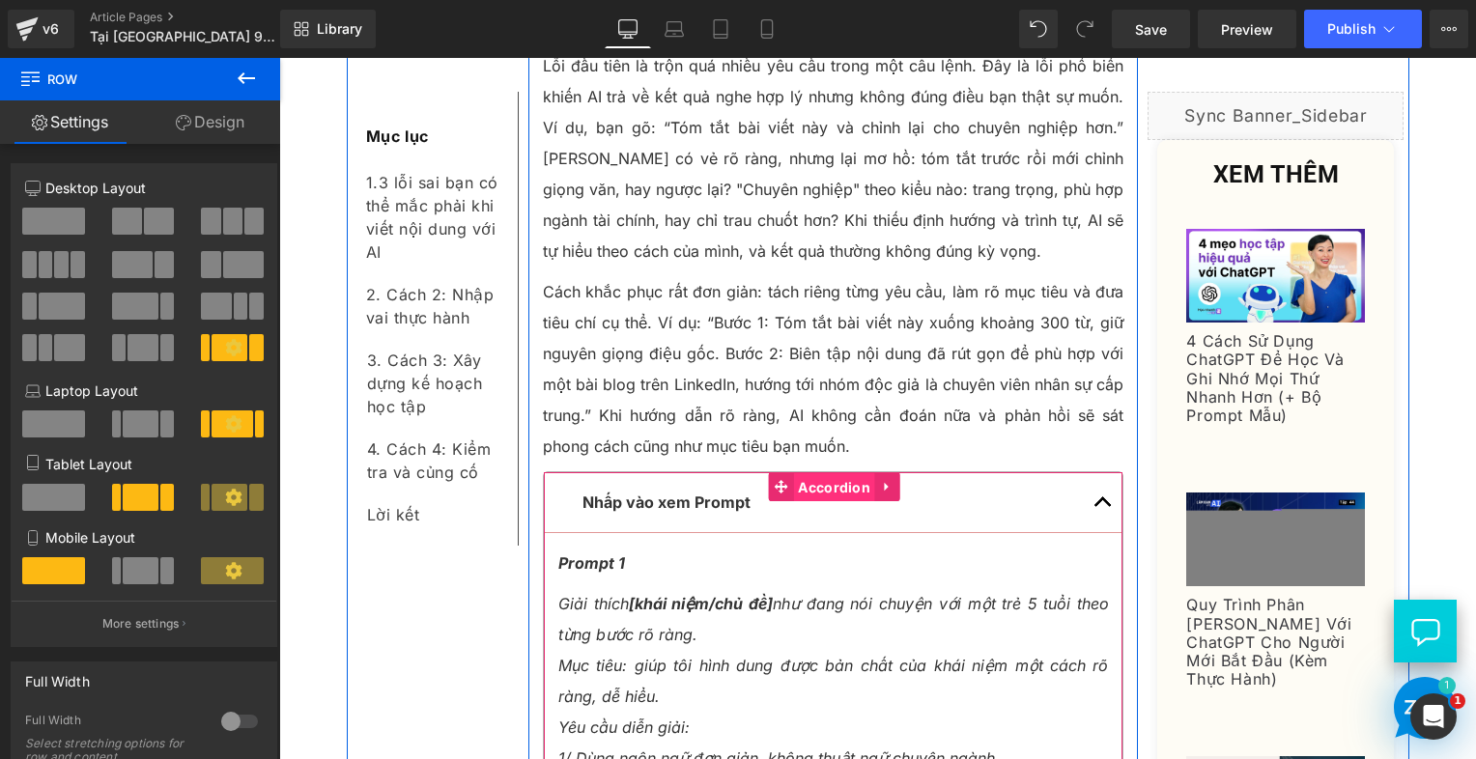
click at [841, 473] on span "Accordion" at bounding box center [834, 487] width 82 height 29
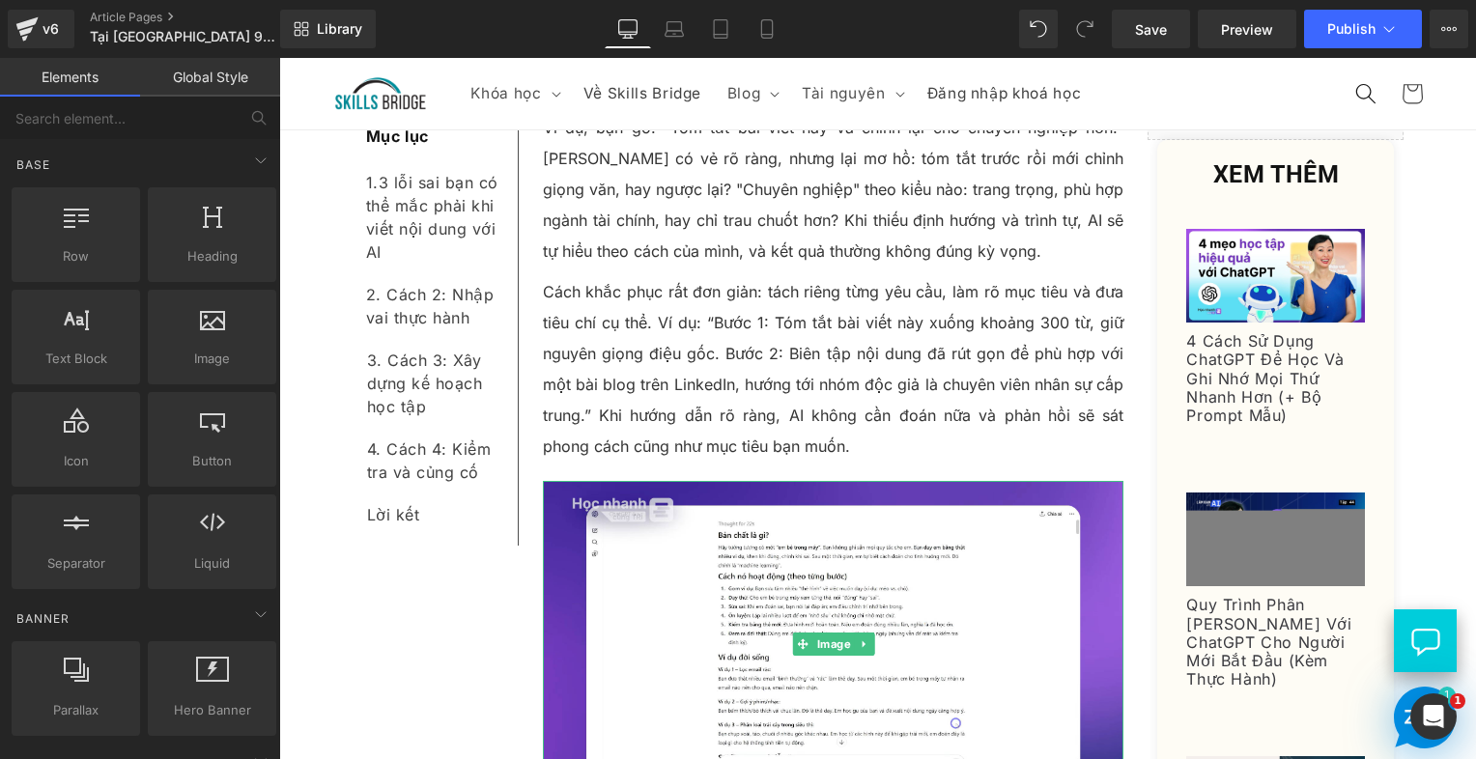
drag, startPoint x: 1038, startPoint y: 674, endPoint x: 761, endPoint y: 612, distance: 283.1
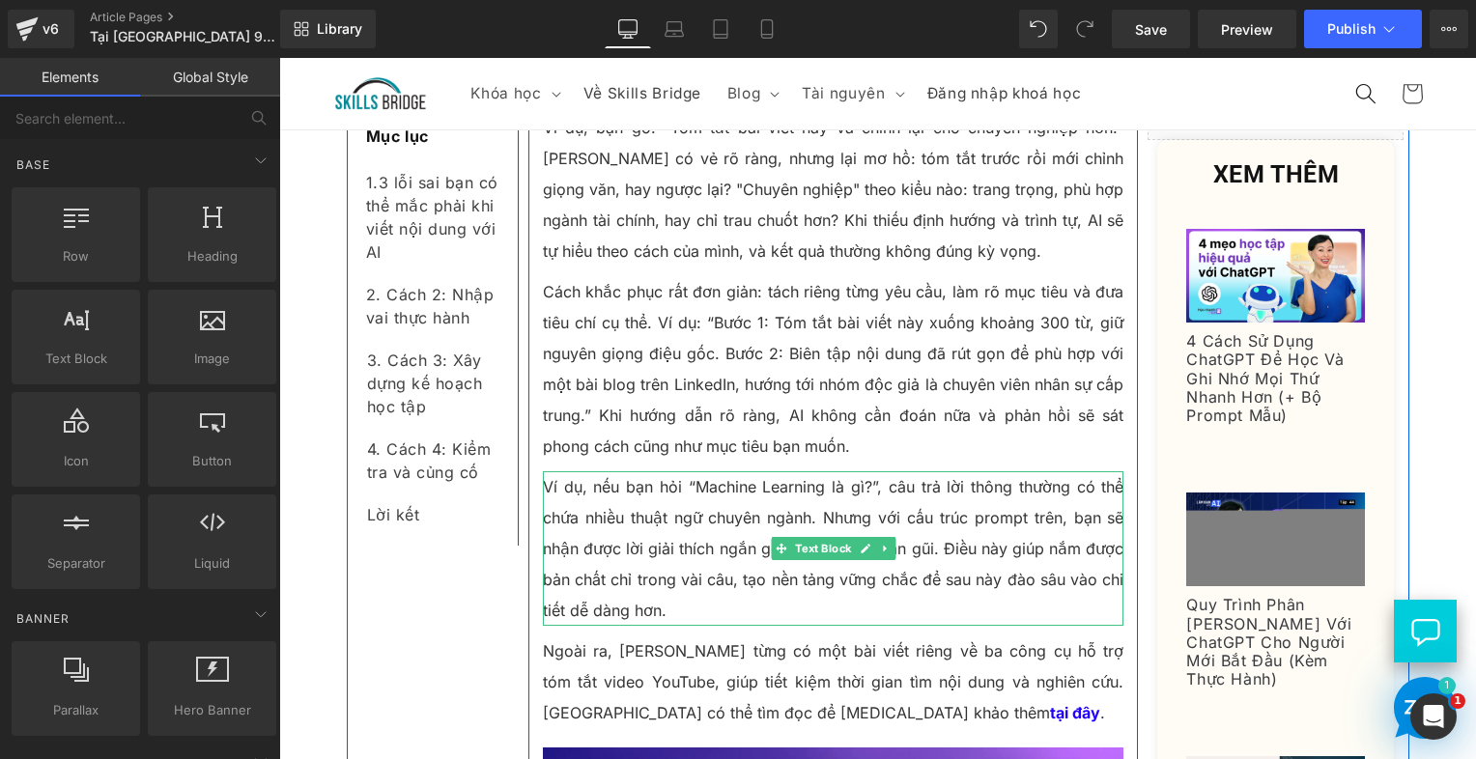
click at [601, 471] on p "Ví dụ, nếu bạn hỏi “Machine Learning là gì?”, câu trả lời thông thường có thể c…" at bounding box center [834, 548] width 582 height 155
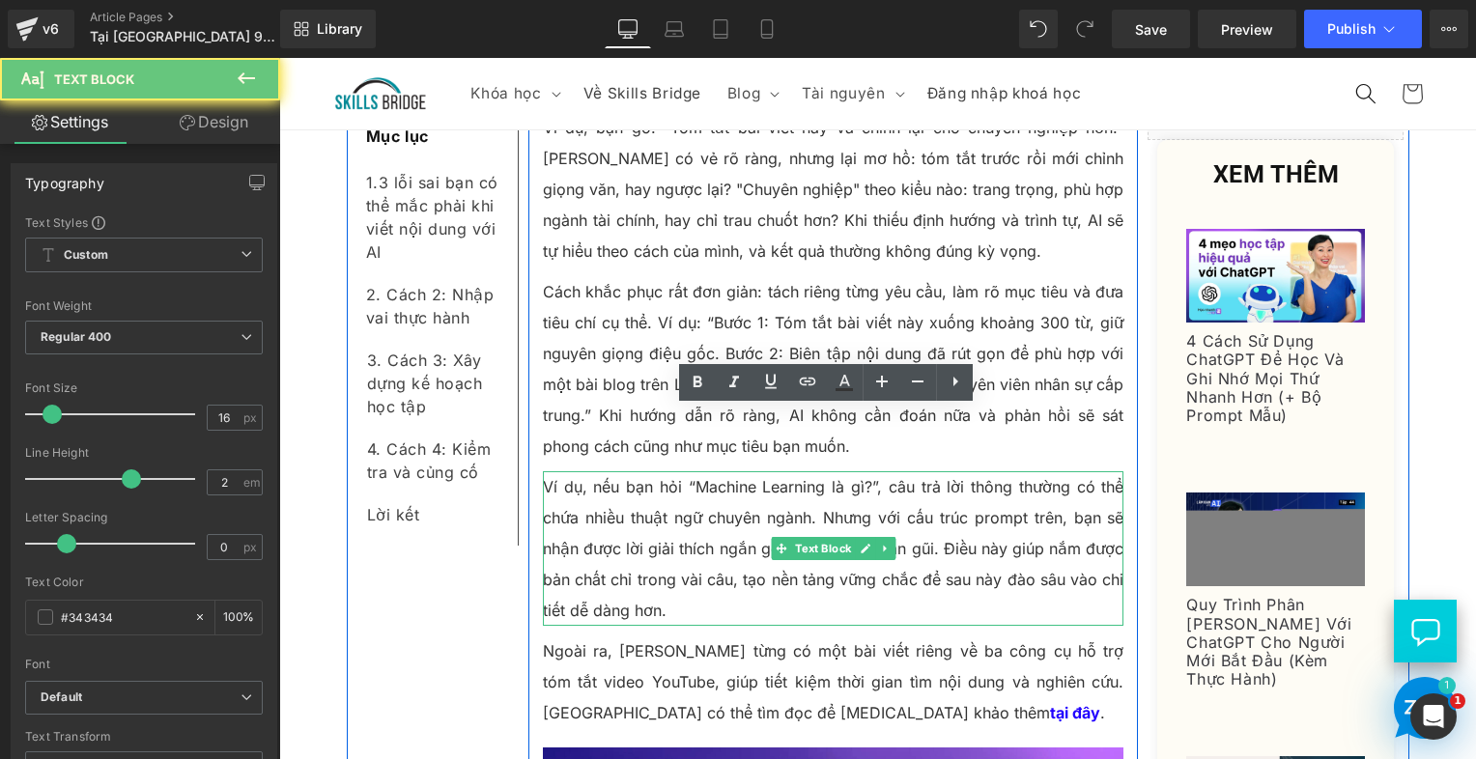
click at [601, 471] on p "Ví dụ, nếu bạn hỏi “Machine Learning là gì?”, câu trả lời thông thường có thể c…" at bounding box center [834, 548] width 582 height 155
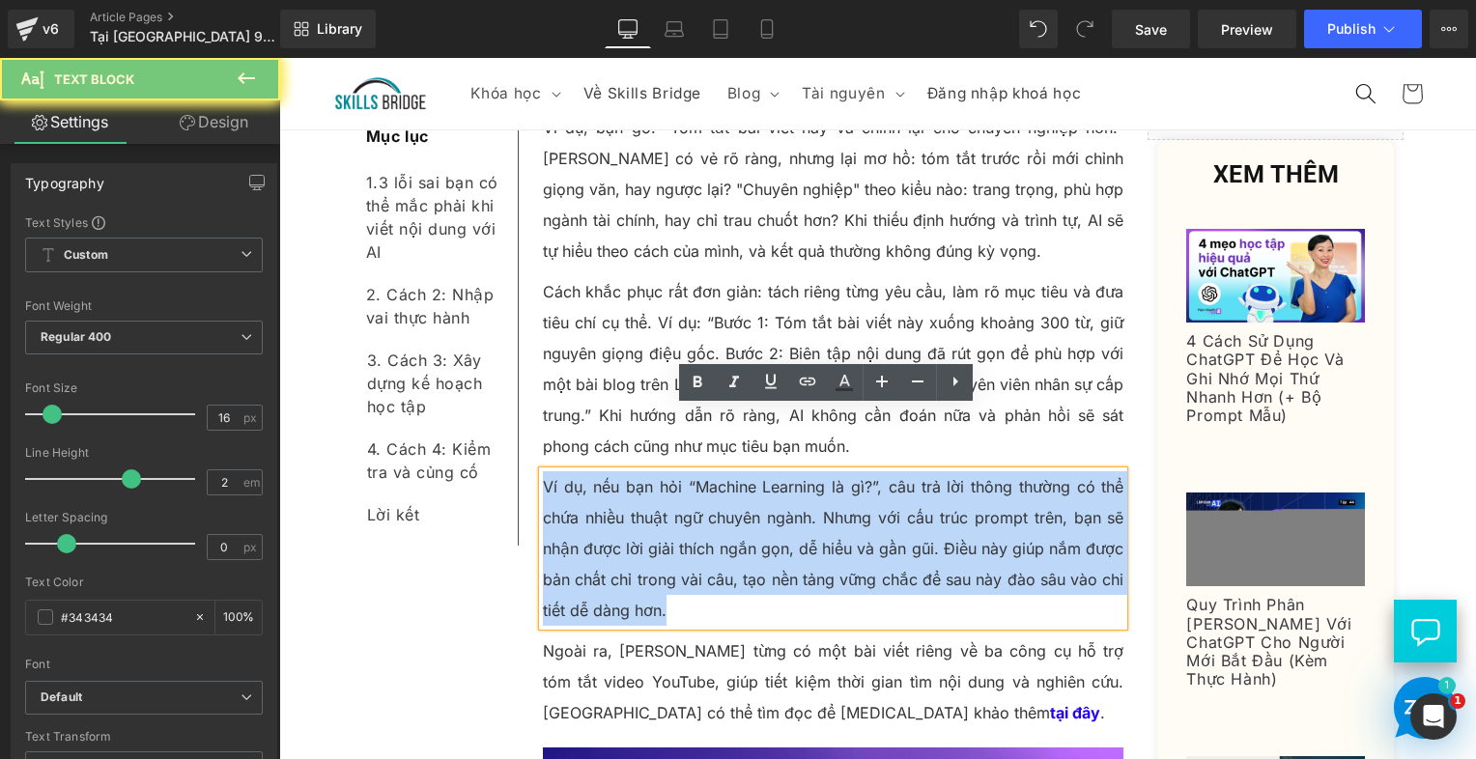
click at [601, 471] on p "Ví dụ, nếu bạn hỏi “Machine Learning là gì?”, câu trả lời thông thường có thể c…" at bounding box center [834, 548] width 582 height 155
paste div
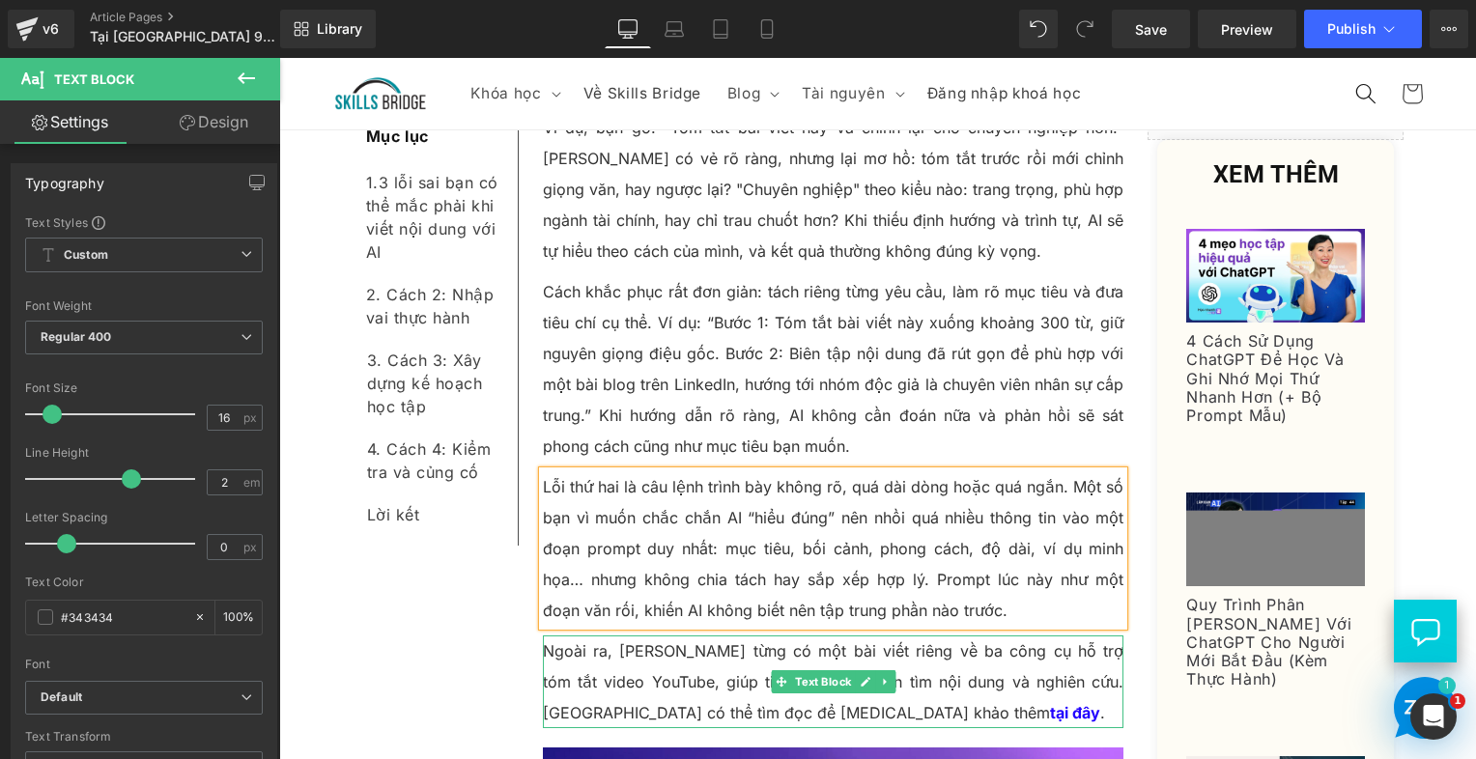
click at [682, 636] on p "Ngoài ra, Trí từng có một bài viết riêng về ba công cụ hỗ trợ tóm tắt video You…" at bounding box center [834, 682] width 582 height 93
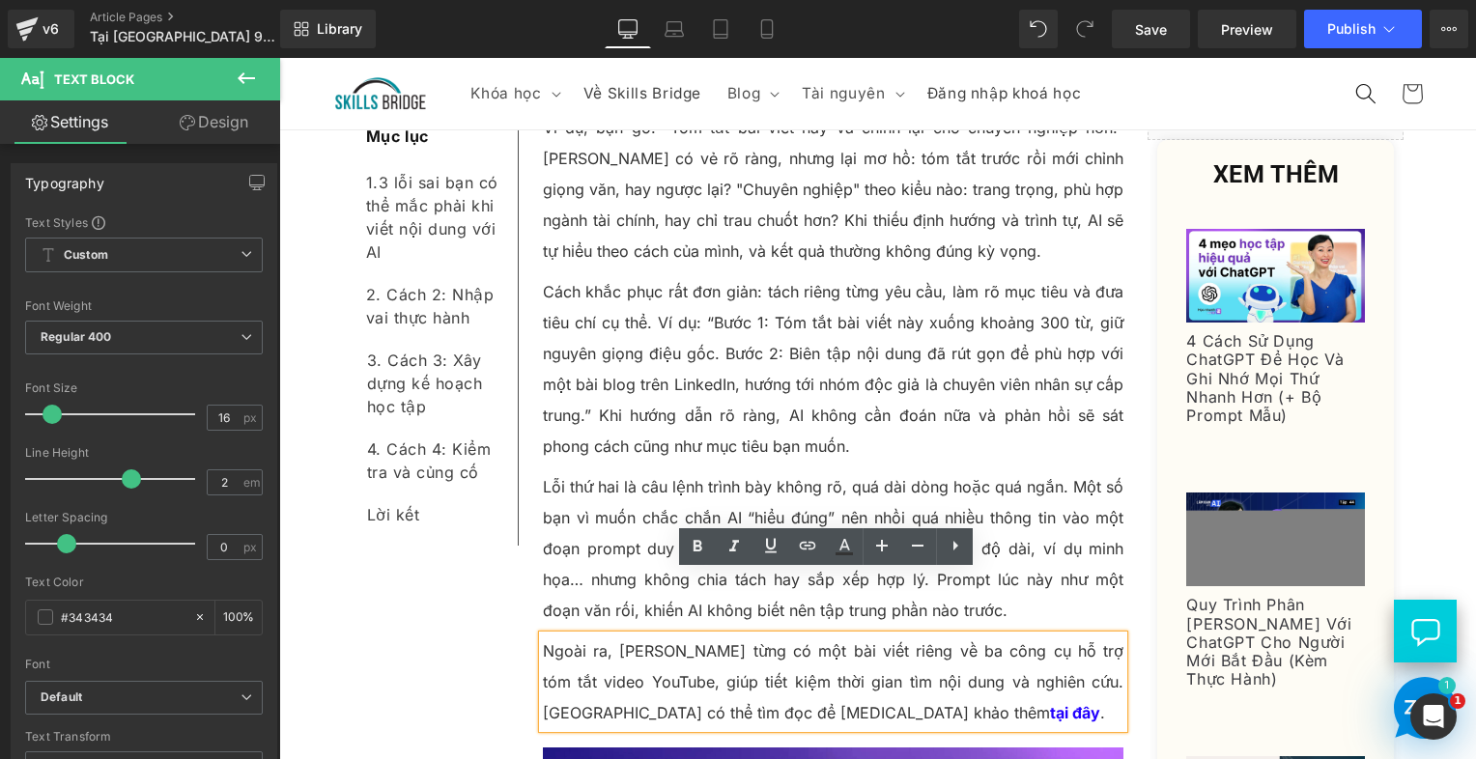
click at [564, 636] on p "Ngoài ra, Trí từng có một bài viết riêng về ba công cụ hỗ trợ tóm tắt video You…" at bounding box center [834, 682] width 582 height 93
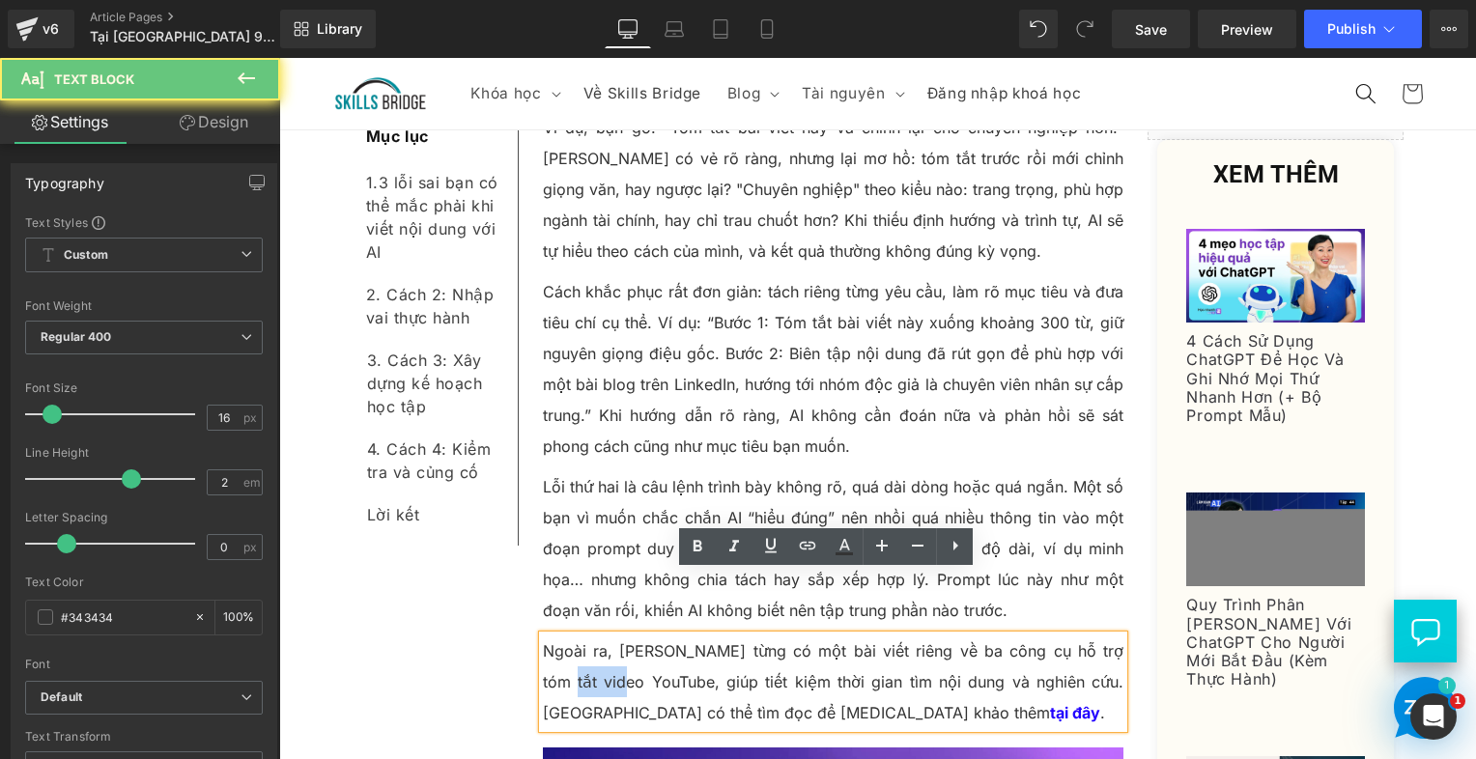
click at [564, 636] on p "Ngoài ra, Trí từng có một bài viết riêng về ba công cụ hỗ trợ tóm tắt video You…" at bounding box center [834, 682] width 582 height 93
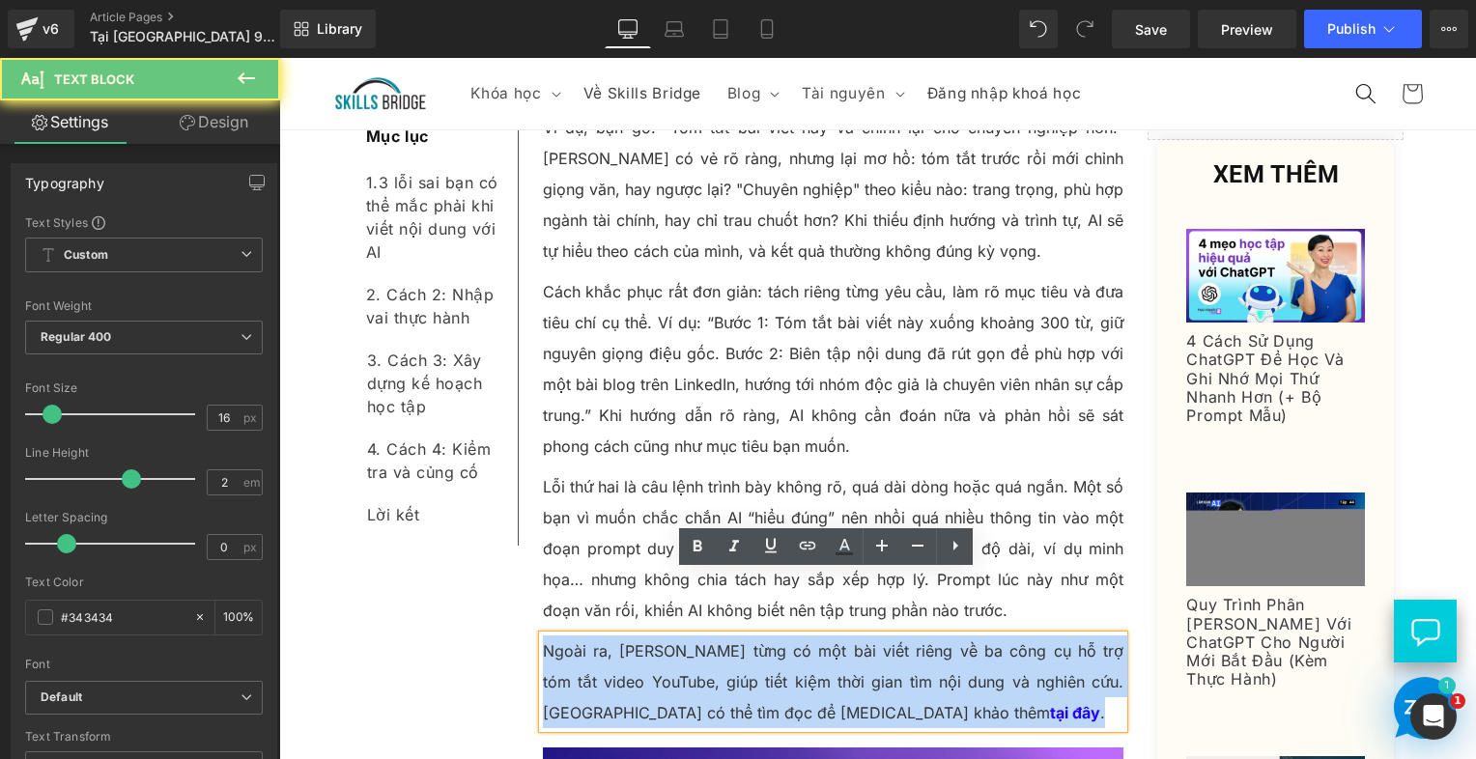
click at [564, 636] on p "Ngoài ra, Trí từng có một bài viết riêng về ba công cụ hỗ trợ tóm tắt video You…" at bounding box center [834, 682] width 582 height 93
paste div
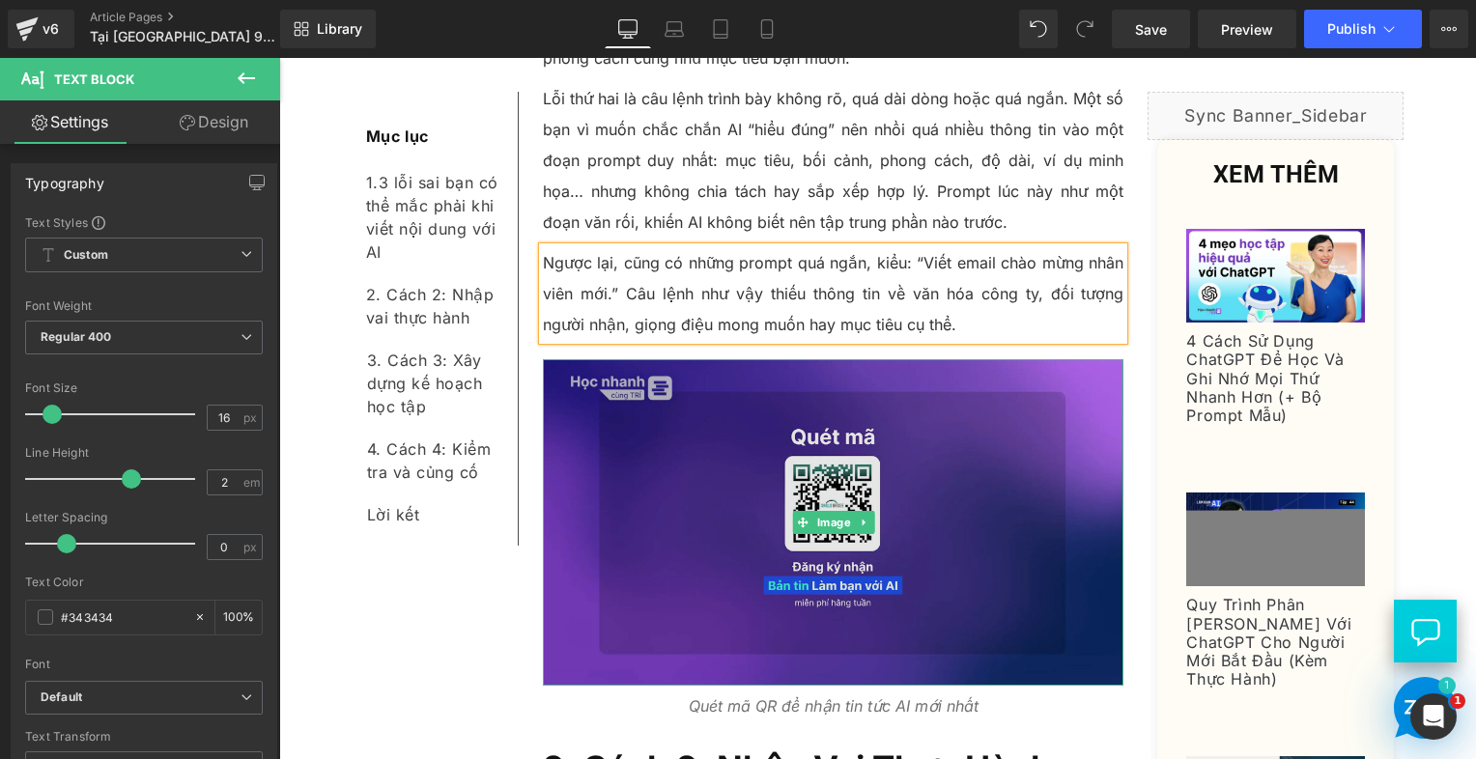
scroll to position [2125, 0]
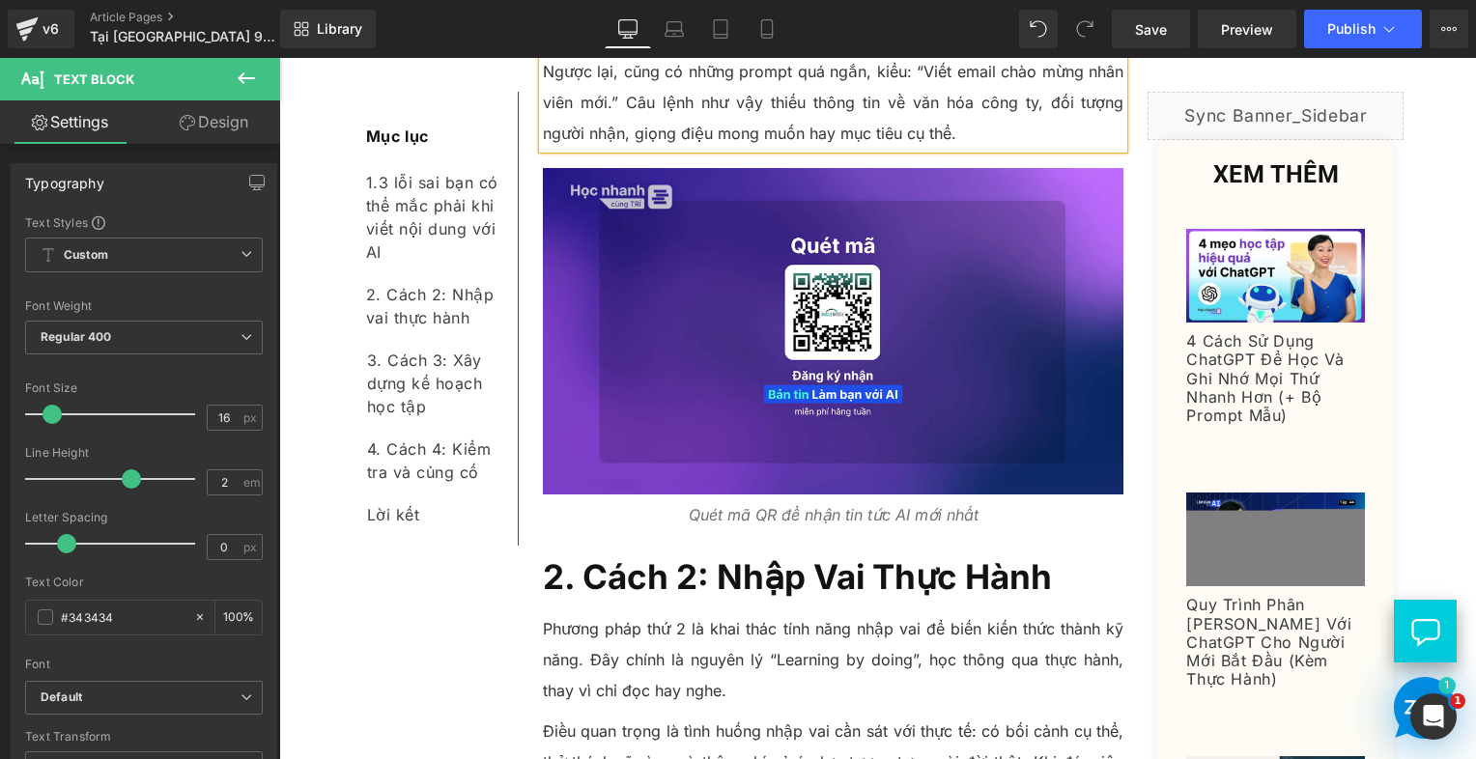
click at [605, 556] on span "2. Cách 2: Nhập Vai Thực Hành" at bounding box center [797, 576] width 509 height 41
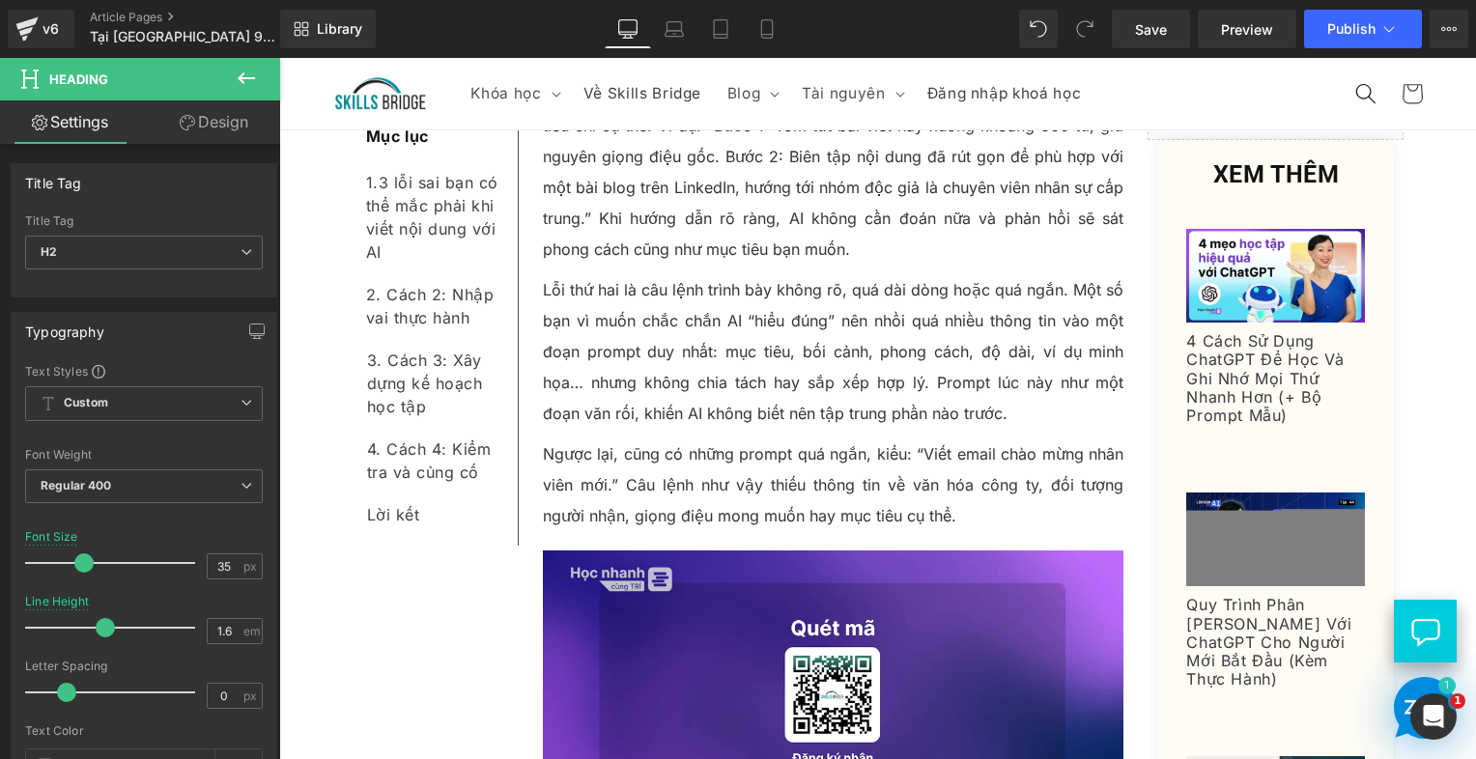
scroll to position [1739, 0]
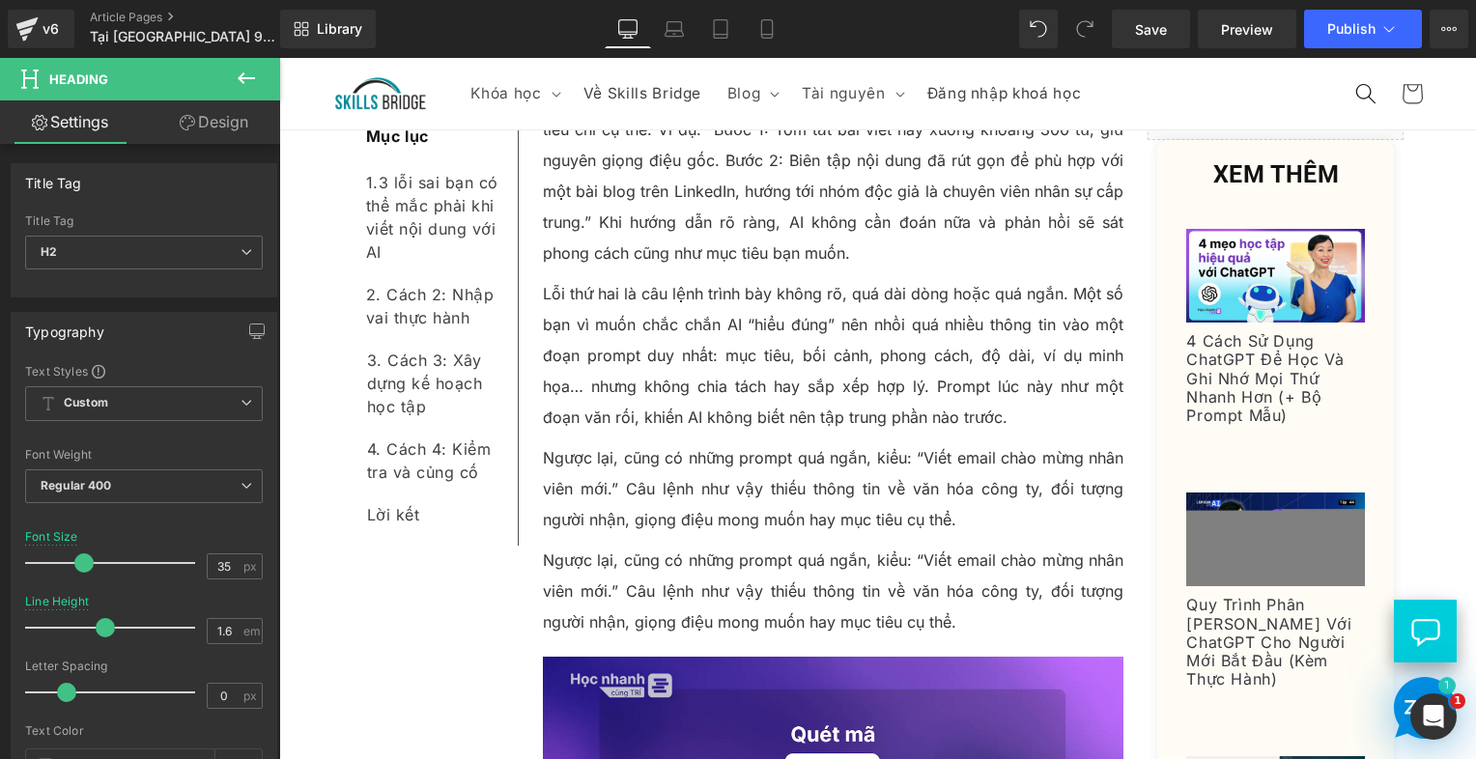
click at [552, 545] on p "Ngược lại, cũng có những prompt quá ngắn, kiểu: “Viết email chào mừng nhân viên…" at bounding box center [834, 591] width 582 height 93
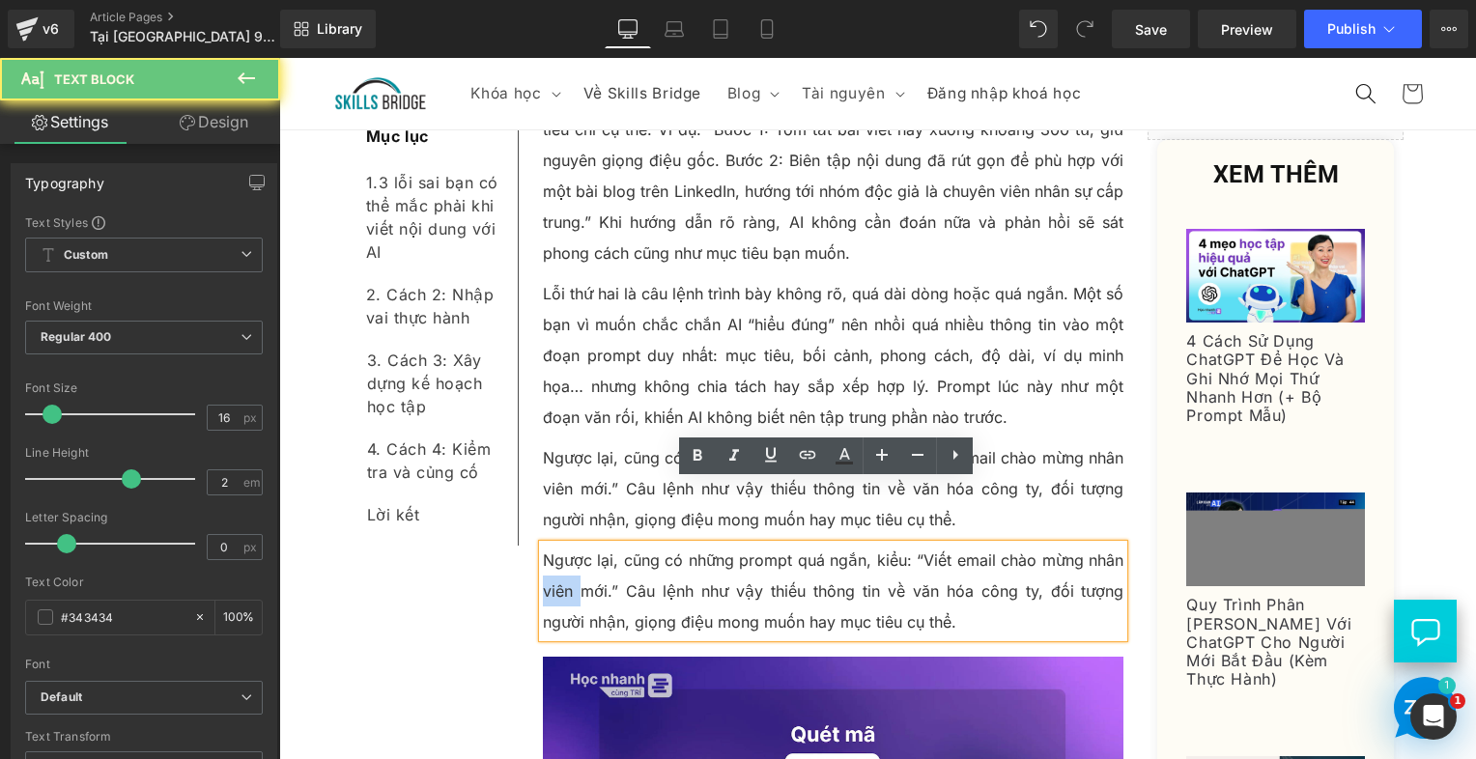
click at [553, 545] on p "Ngược lại, cũng có những prompt quá ngắn, kiểu: “Viết email chào mừng nhân viên…" at bounding box center [834, 591] width 582 height 93
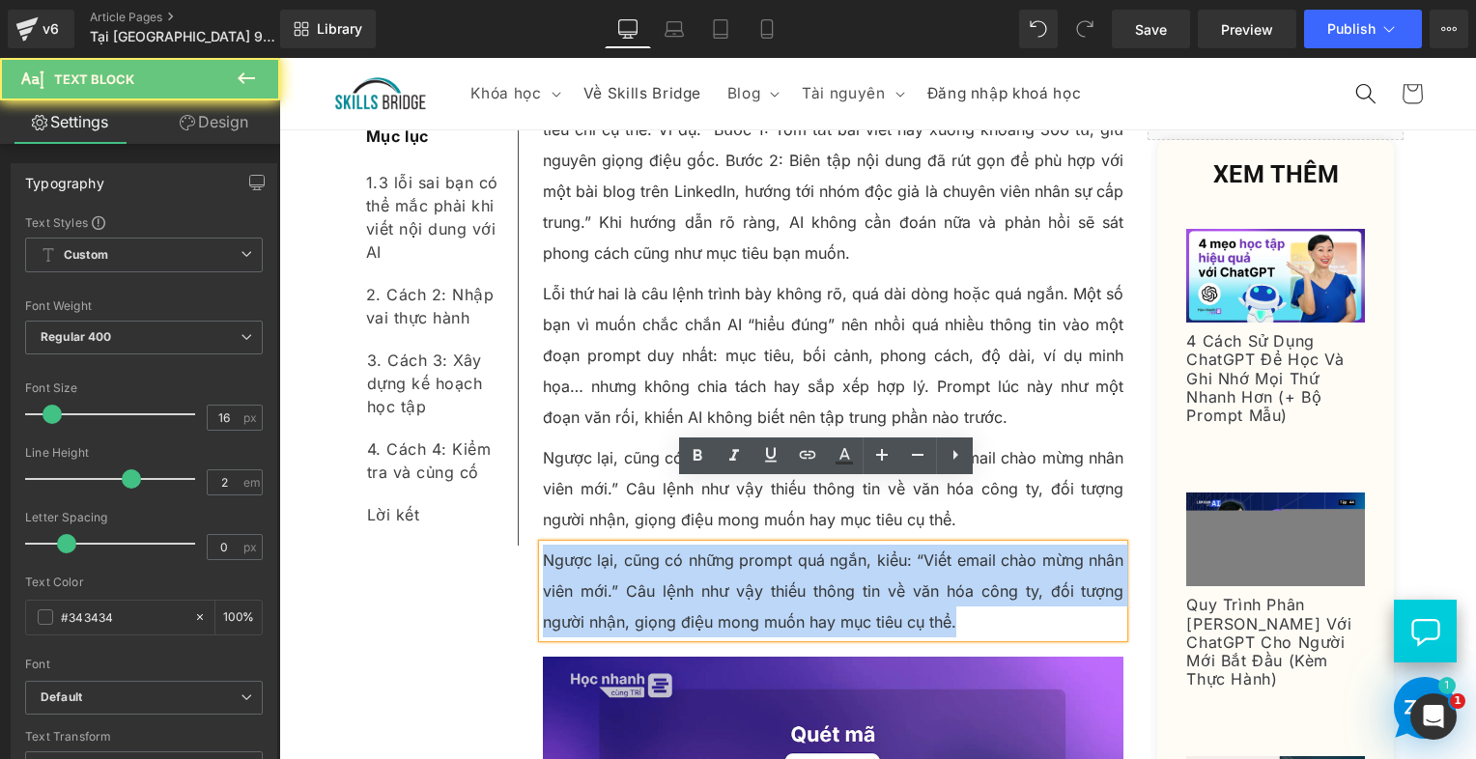
click at [553, 545] on p "Ngược lại, cũng có những prompt quá ngắn, kiểu: “Viết email chào mừng nhân viên…" at bounding box center [834, 591] width 582 height 93
paste div
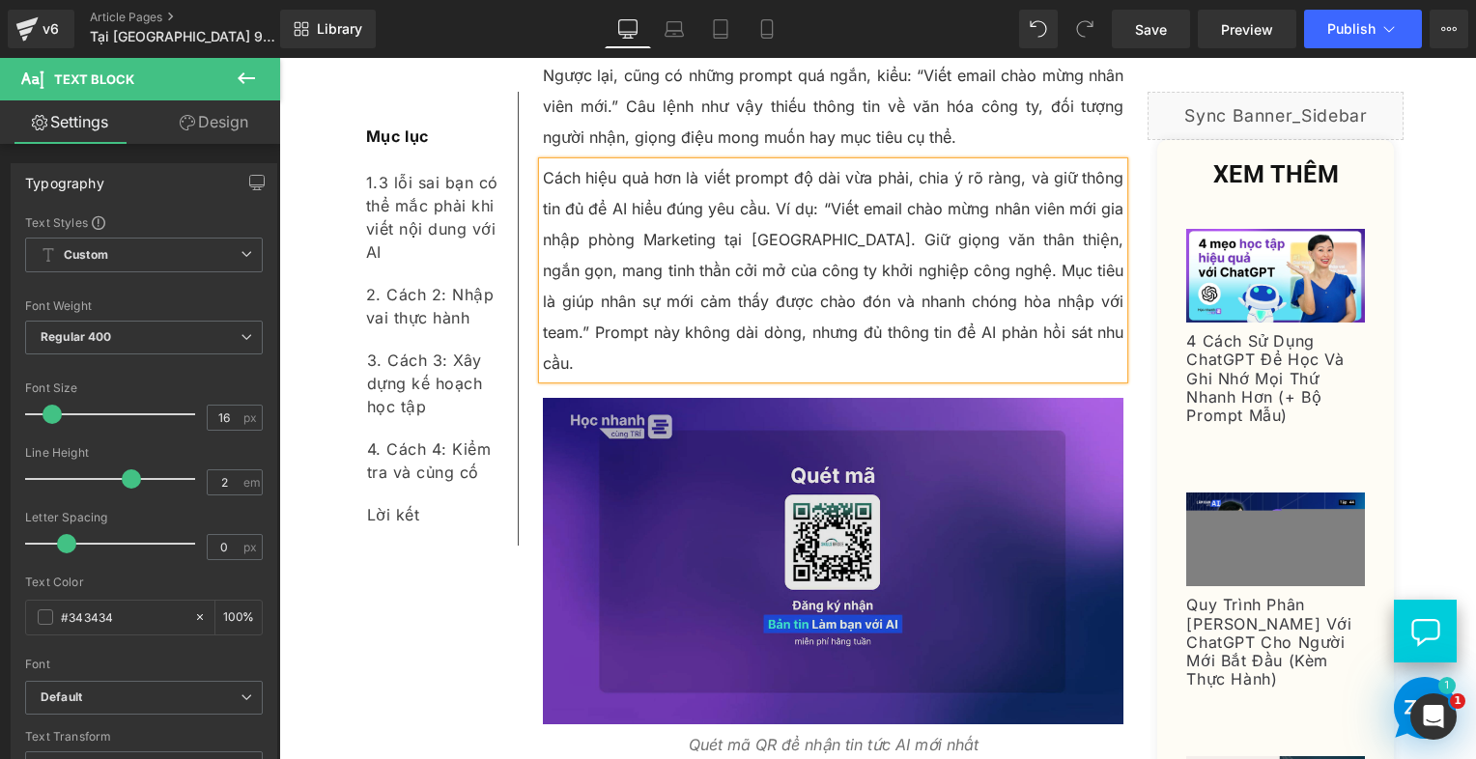
scroll to position [2125, 0]
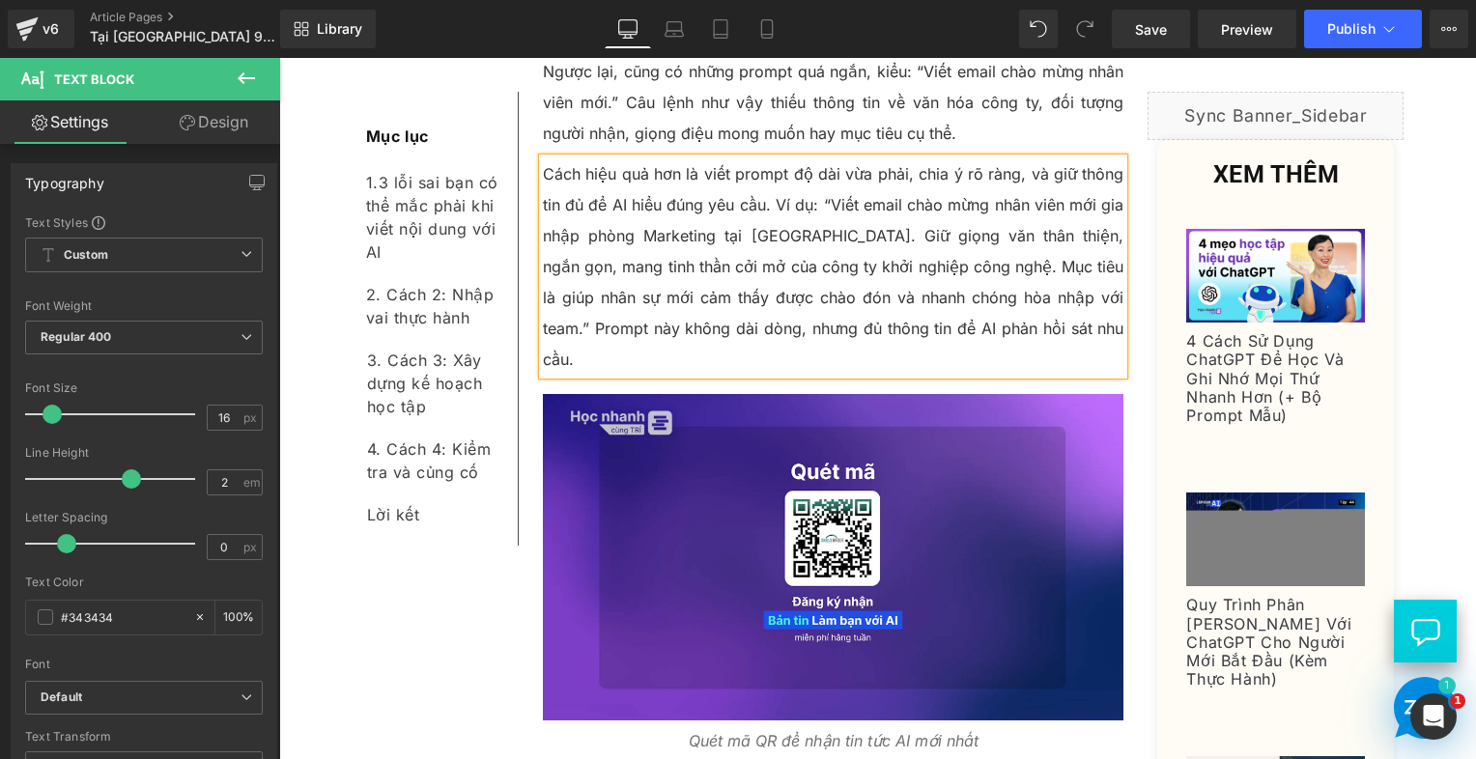
click at [793, 233] on p "Cách hiệu quả hơn là viết prompt độ dài vừa phải, chia ý rõ ràng, và giữ thông …" at bounding box center [834, 266] width 582 height 216
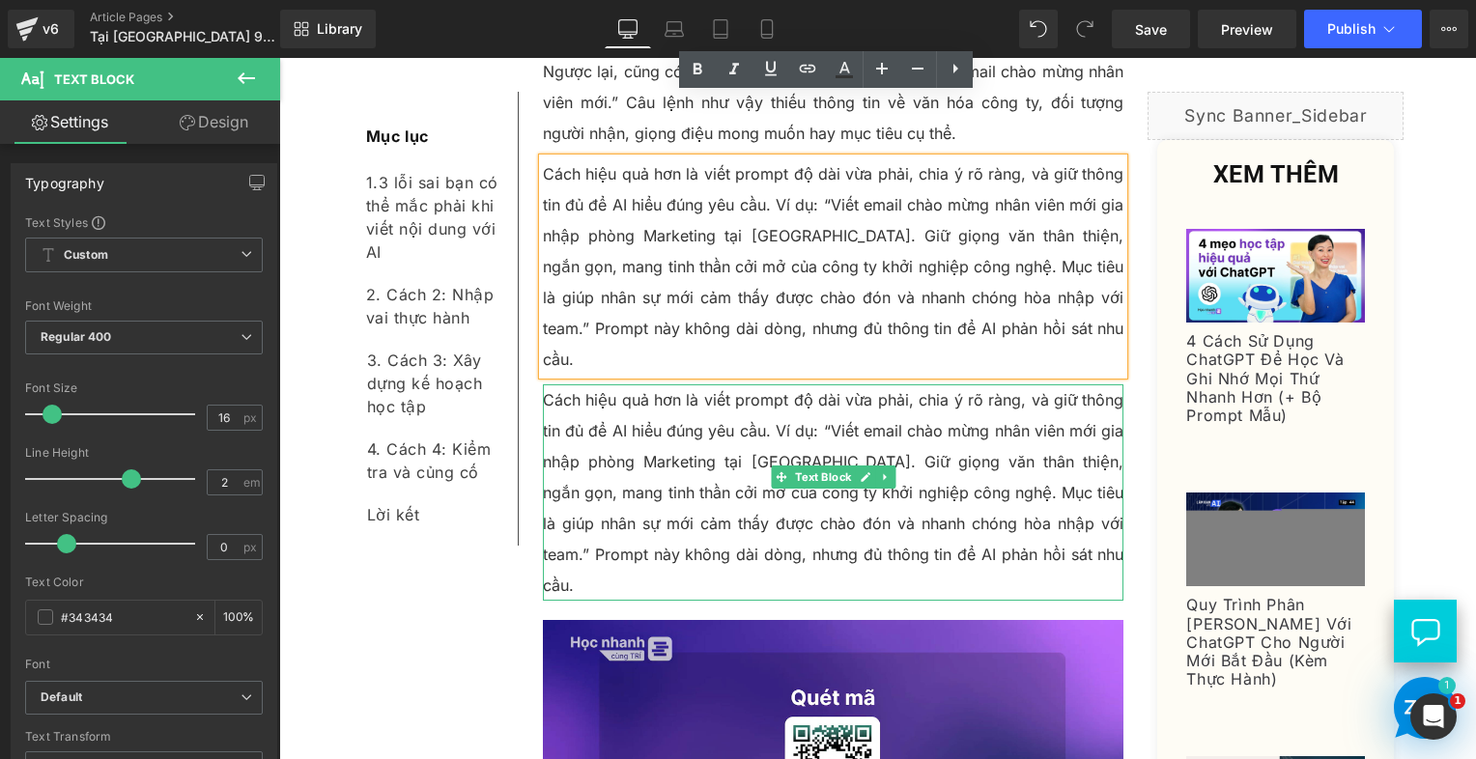
click at [633, 385] on p "Cách hiệu quả hơn là viết prompt độ dài vừa phải, chia ý rõ ràng, và giữ thông …" at bounding box center [834, 493] width 582 height 216
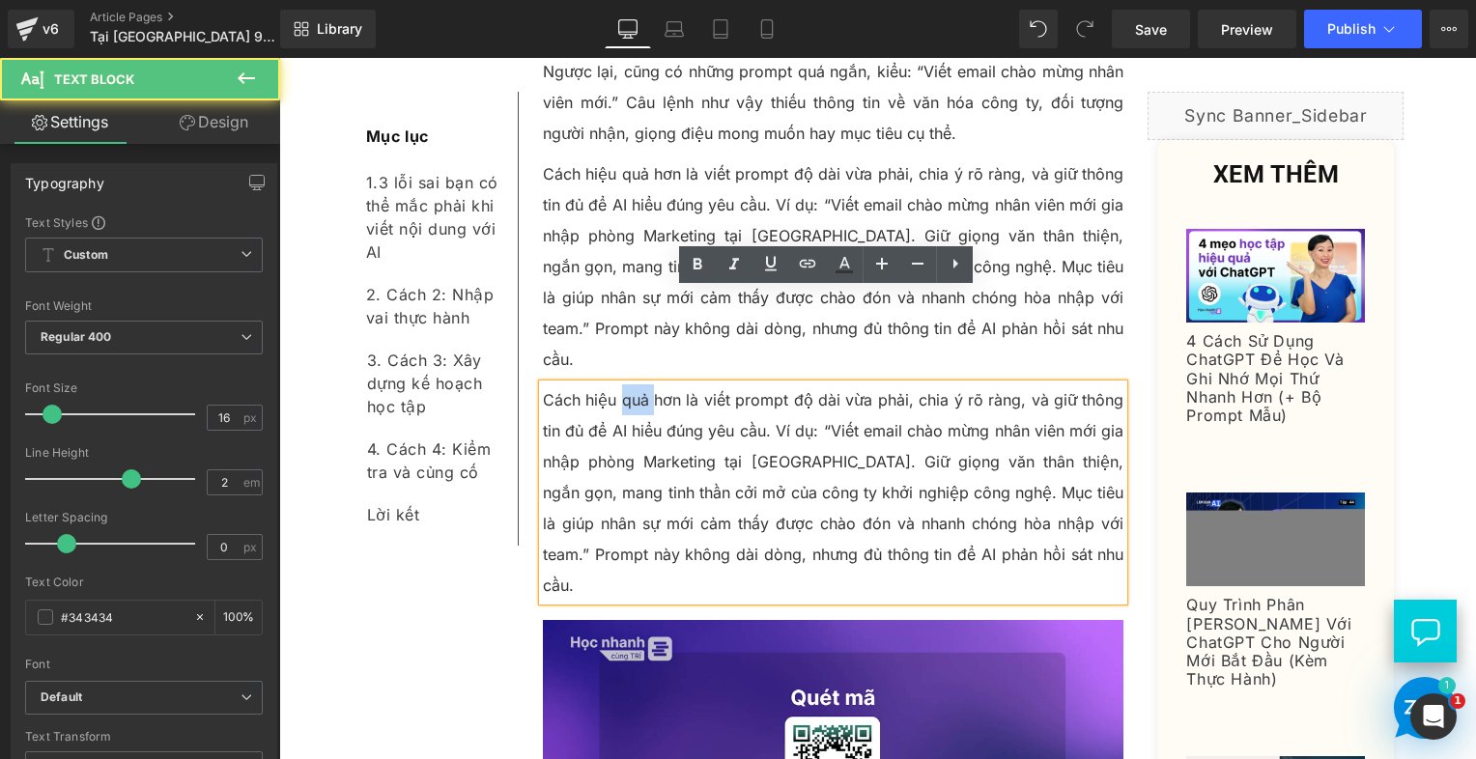
click at [633, 385] on p "Cách hiệu quả hơn là viết prompt độ dài vừa phải, chia ý rõ ràng, và giữ thông …" at bounding box center [834, 493] width 582 height 216
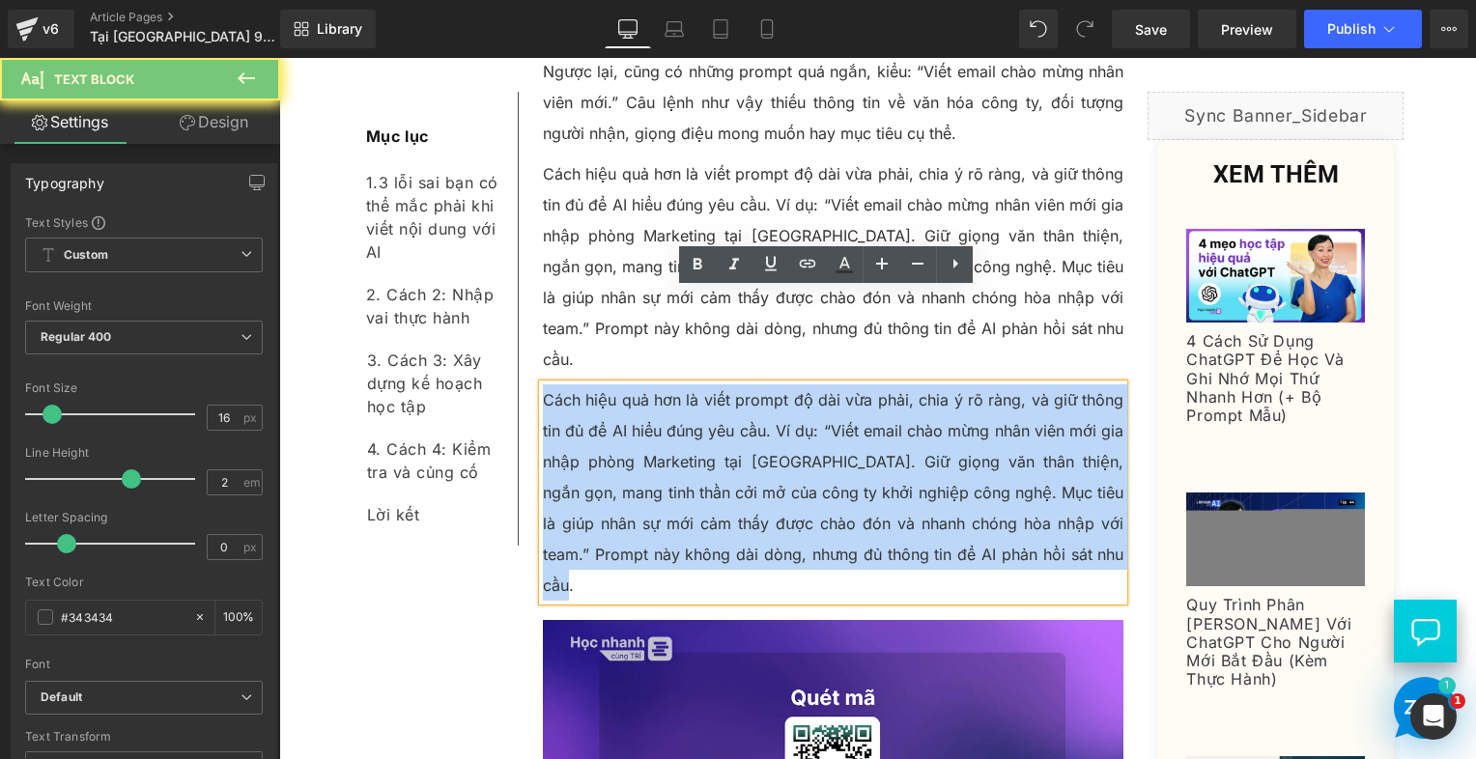
click at [633, 385] on p "Cách hiệu quả hơn là viết prompt độ dài vừa phải, chia ý rõ ràng, và giữ thông …" at bounding box center [834, 493] width 582 height 216
paste div
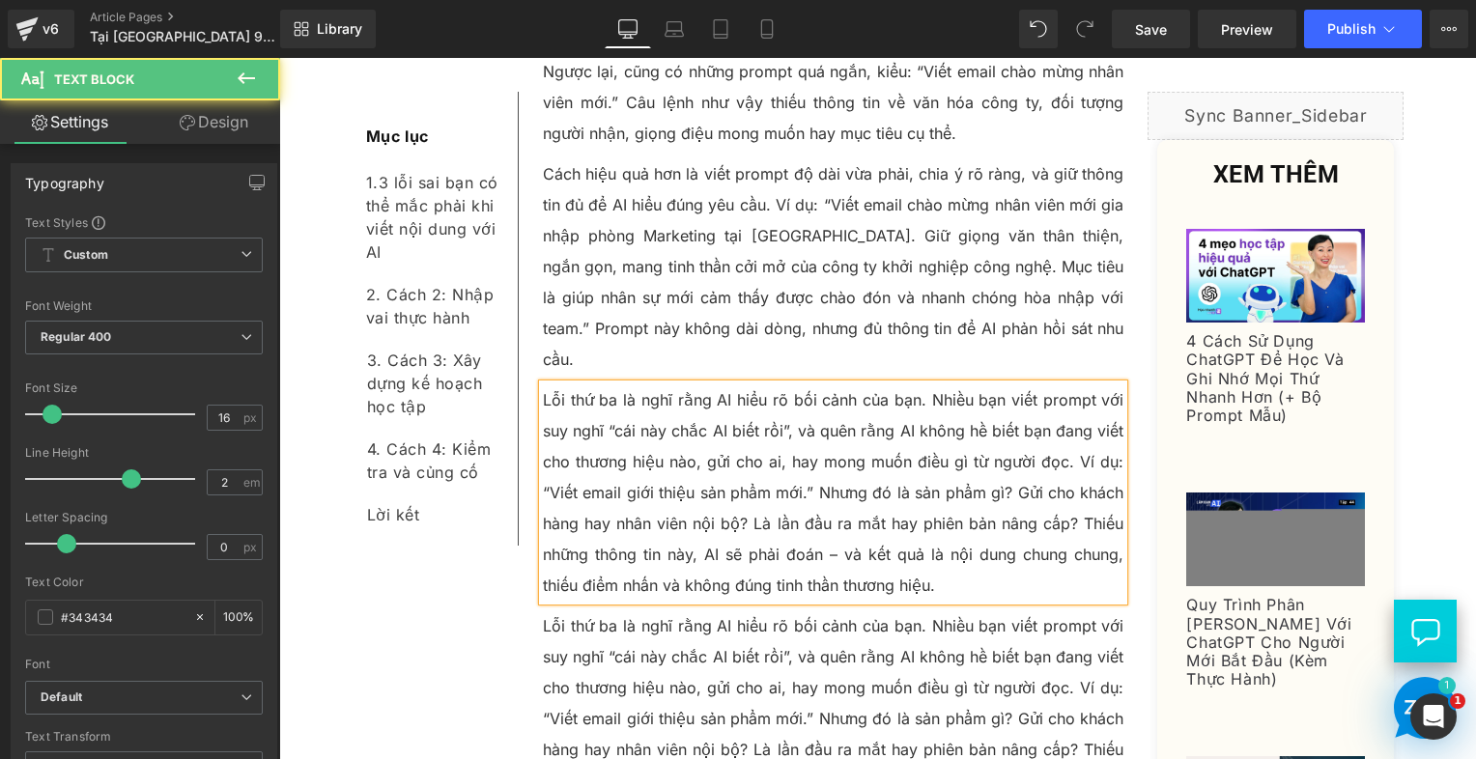
click at [725, 413] on p "Lỗi thứ ba là nghĩ rằng AI hiểu rõ bối cảnh của bạn. Nhiều bạn viết prompt với …" at bounding box center [834, 493] width 582 height 216
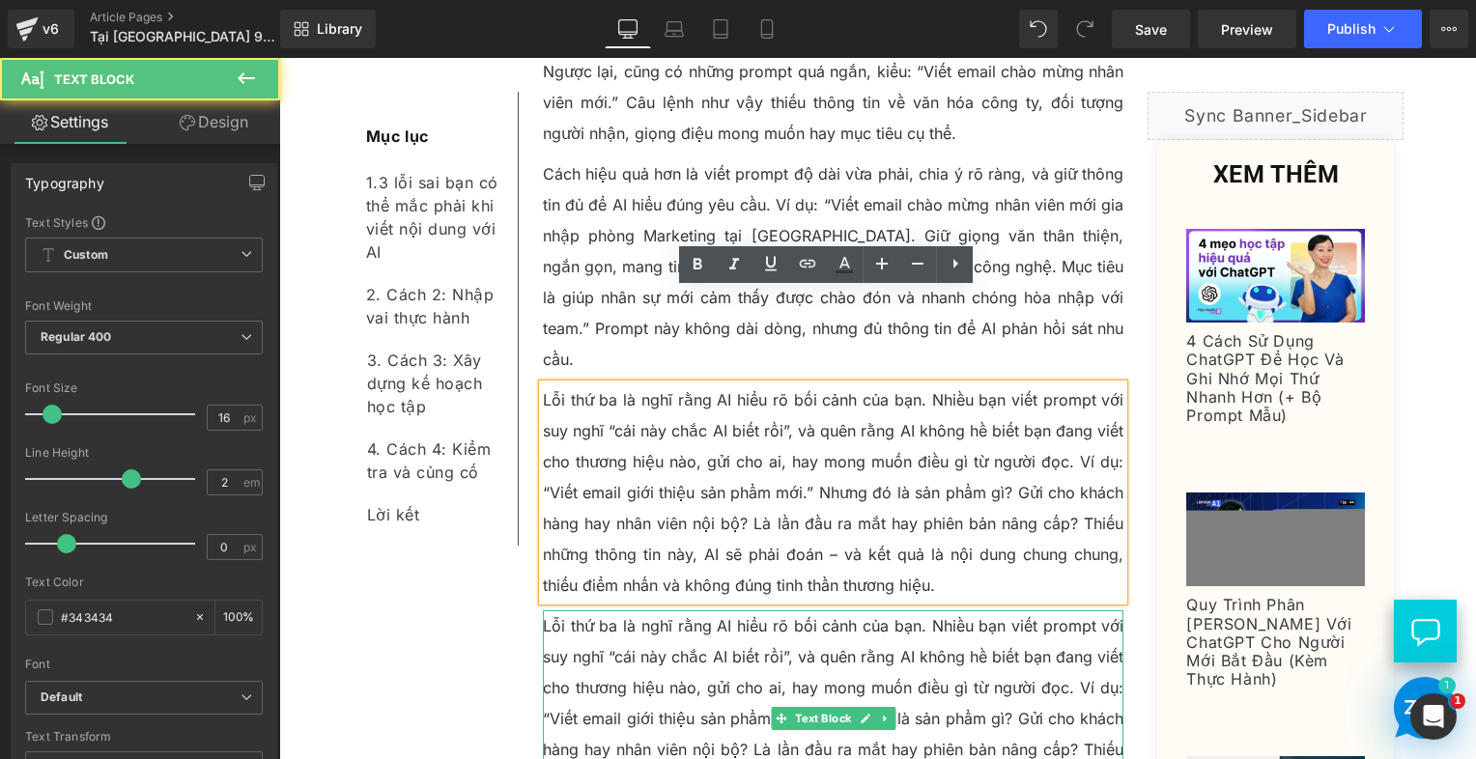
click at [688, 617] on p "Lỗi thứ ba là nghĩ rằng AI hiểu rõ bối cảnh của bạn. Nhiều bạn viết prompt với …" at bounding box center [834, 719] width 582 height 216
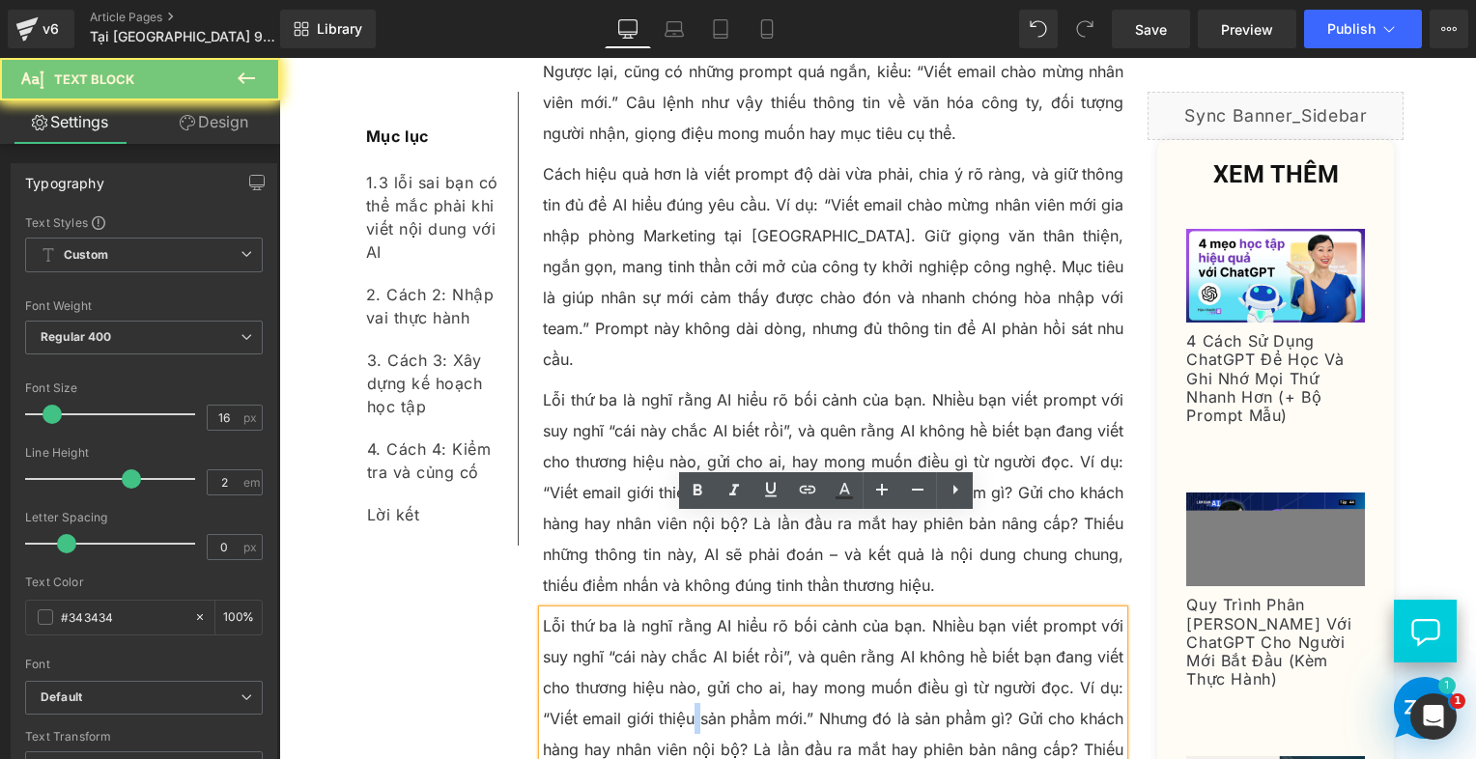
click at [688, 617] on p "Lỗi thứ ba là nghĩ rằng AI hiểu rõ bối cảnh của bạn. Nhiều bạn viết prompt với …" at bounding box center [834, 719] width 582 height 216
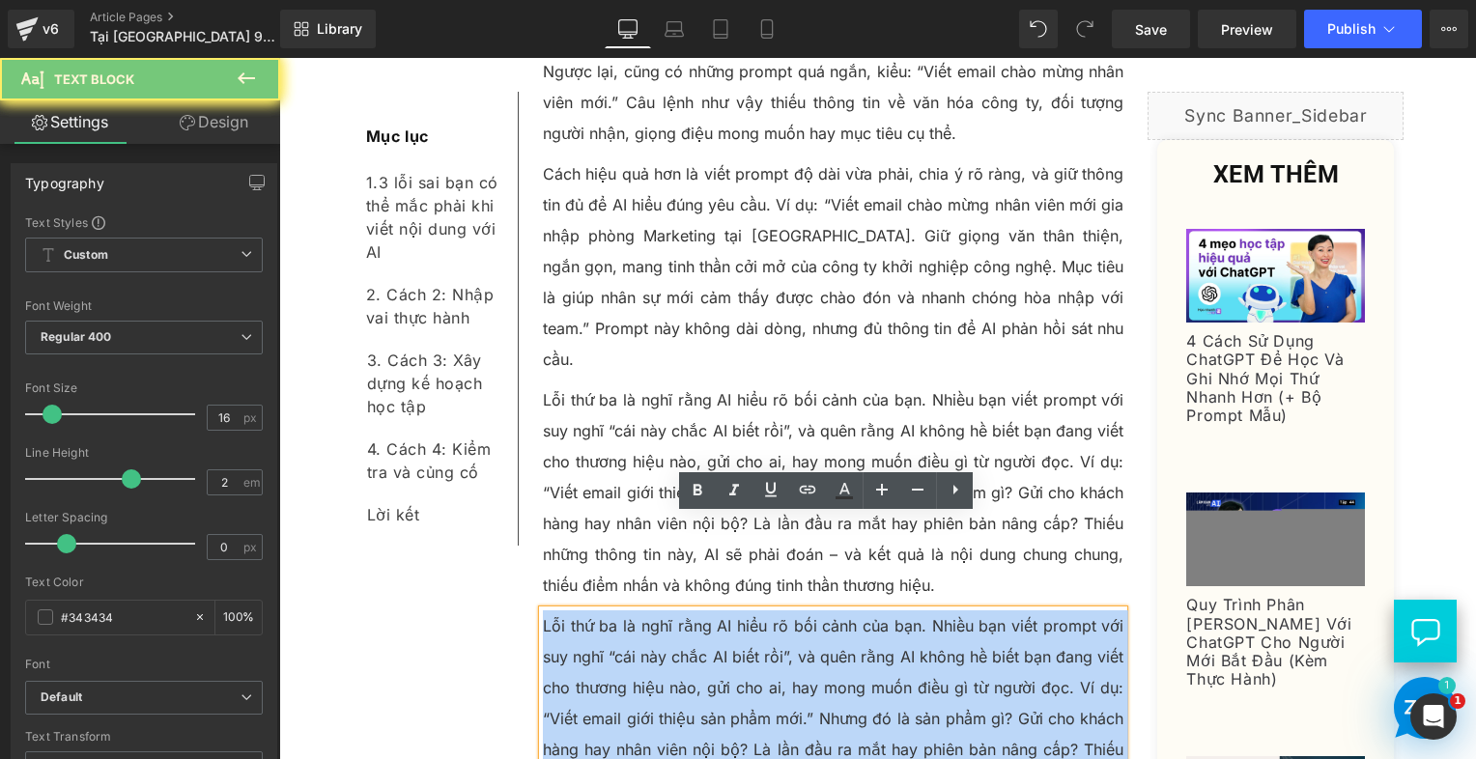
click at [688, 617] on p "Lỗi thứ ba là nghĩ rằng AI hiểu rõ bối cảnh của bạn. Nhiều bạn viết prompt với …" at bounding box center [834, 719] width 582 height 216
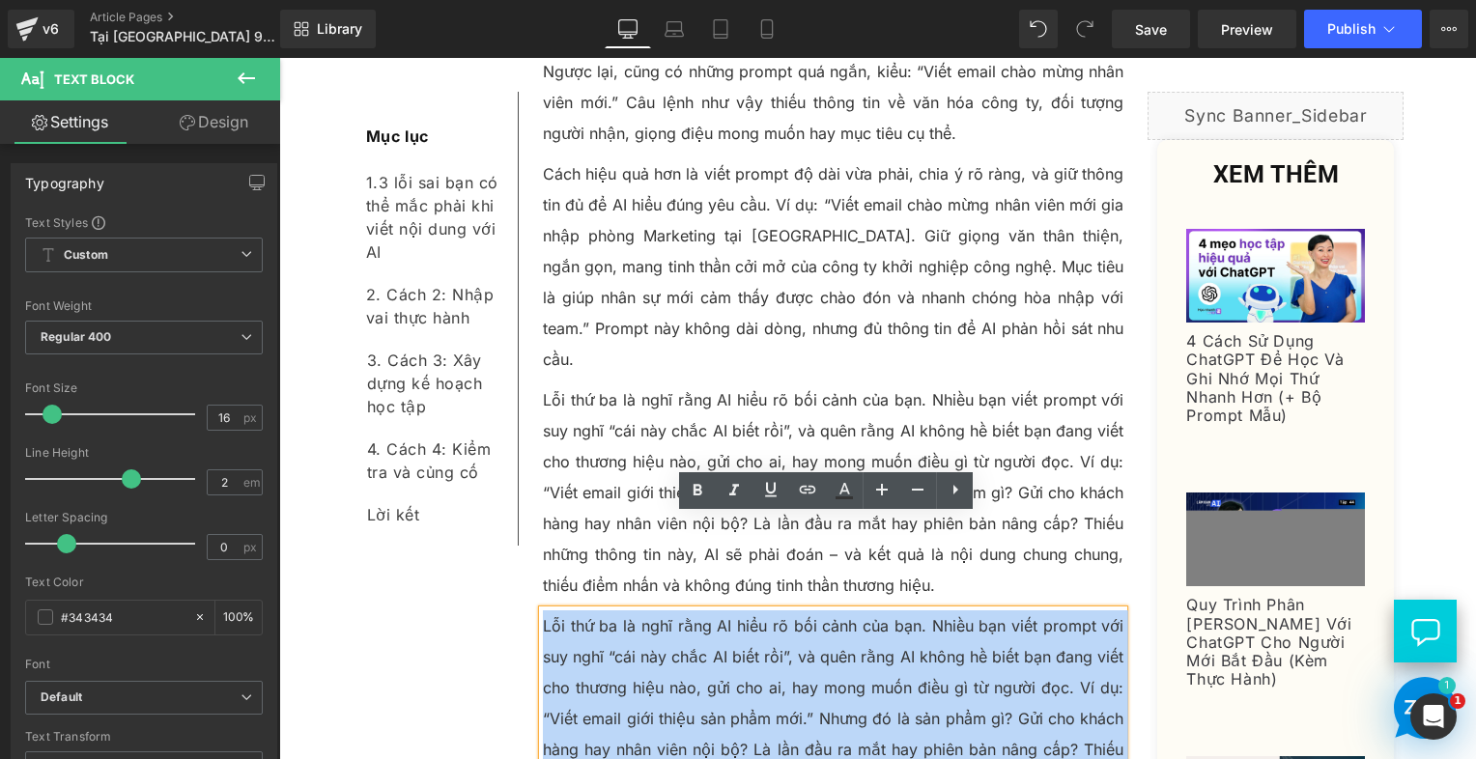
paste div
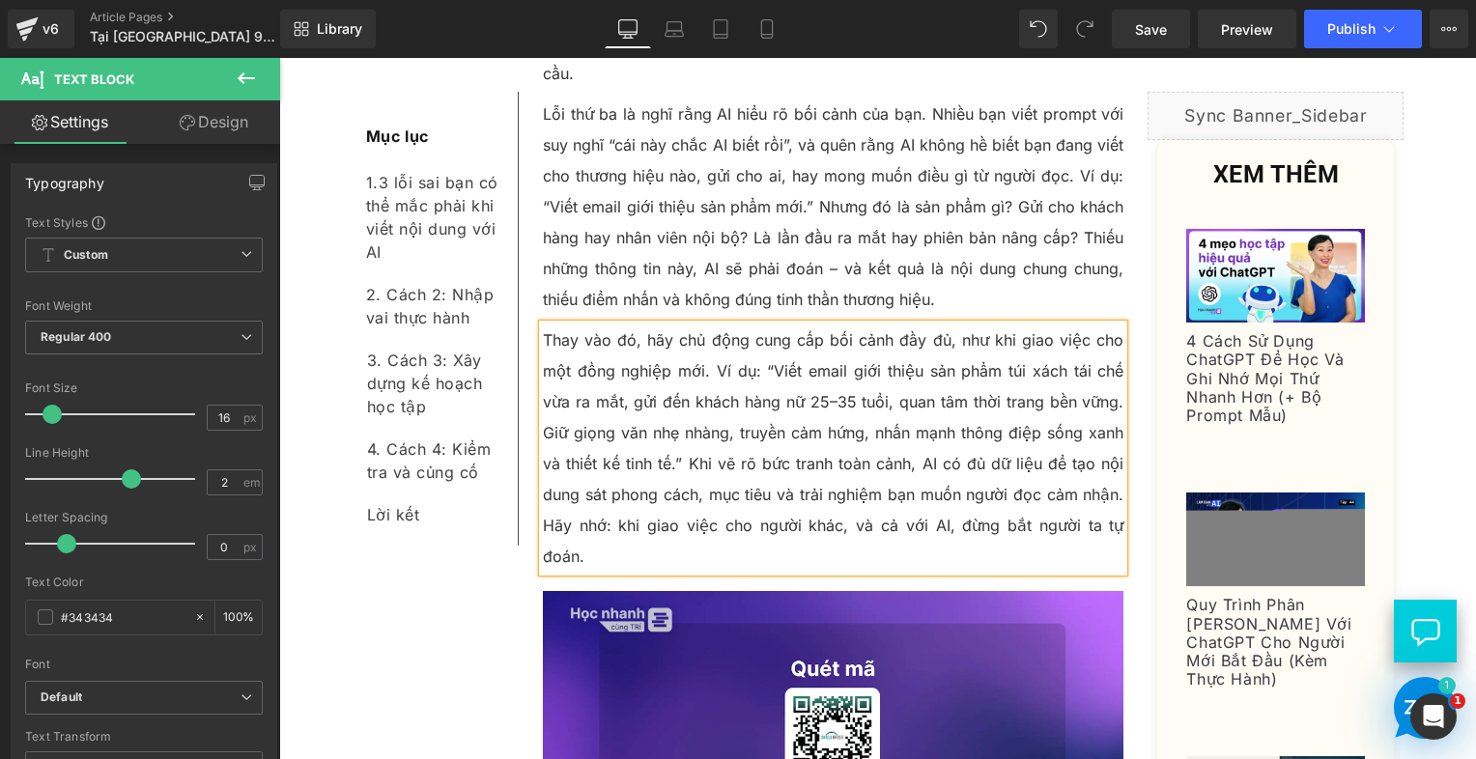
scroll to position [2415, 0]
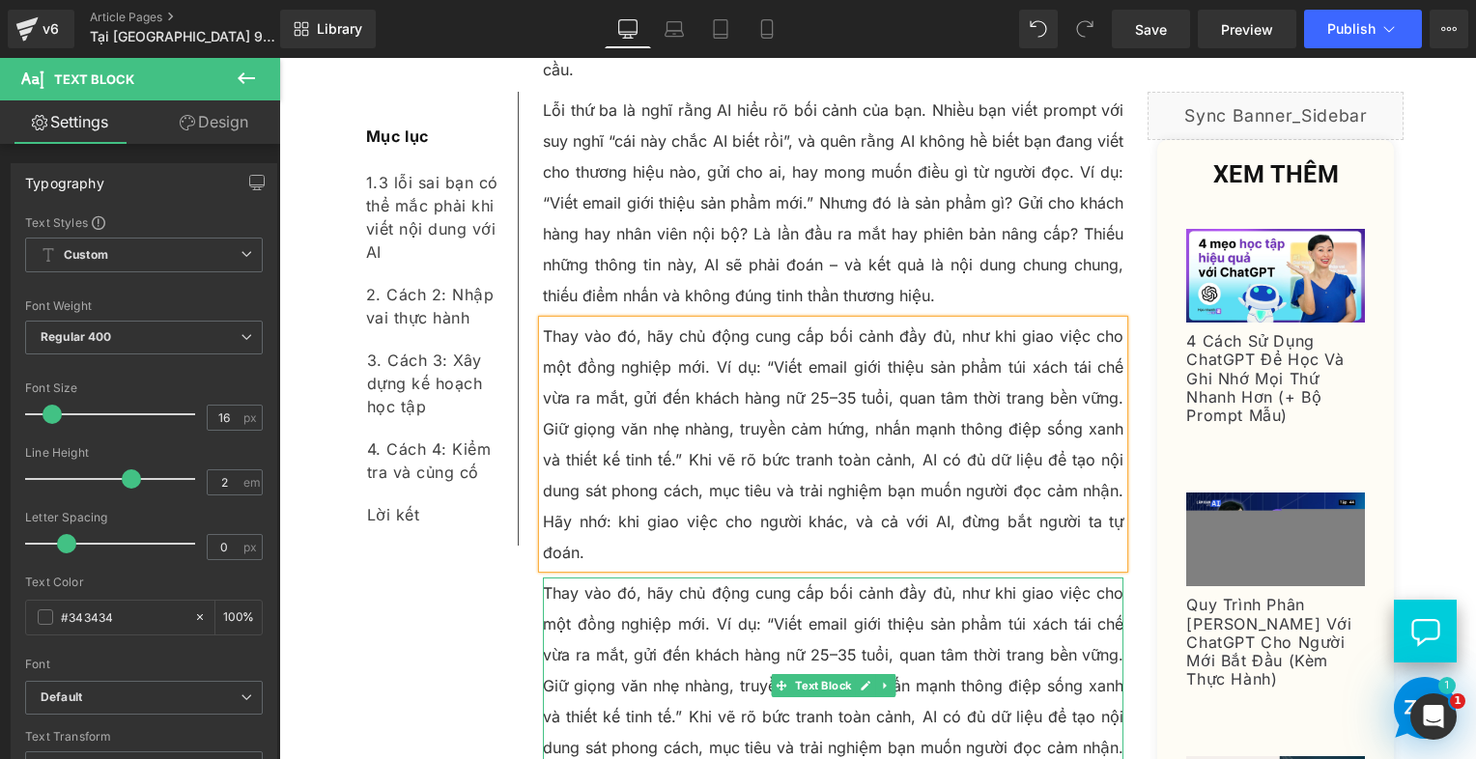
click at [680, 578] on p "Thay vào đó, hãy chủ động cung cấp bối cảnh đầy đủ, như khi giao việc cho một đ…" at bounding box center [834, 701] width 582 height 247
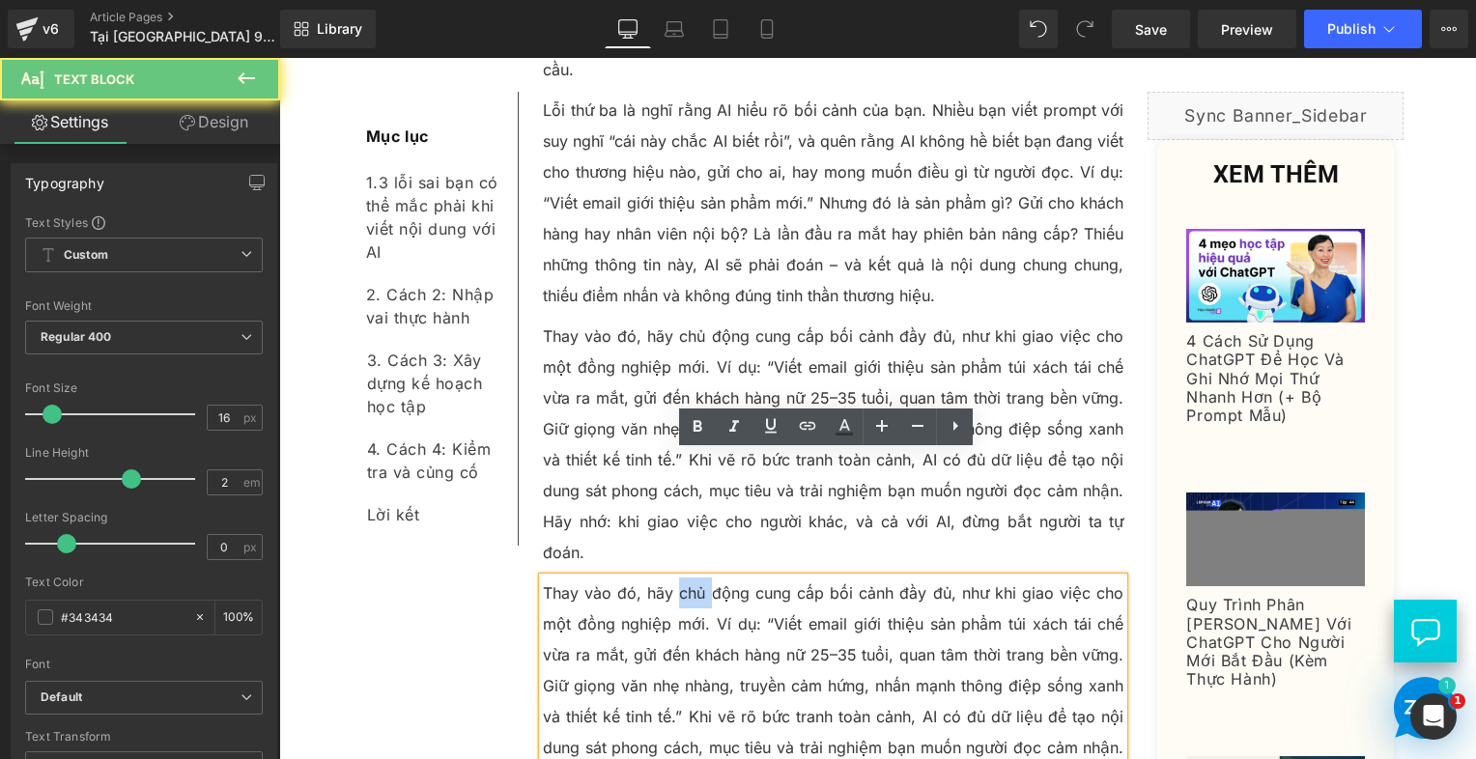
click at [680, 578] on p "Thay vào đó, hãy chủ động cung cấp bối cảnh đầy đủ, như khi giao việc cho một đ…" at bounding box center [834, 701] width 582 height 247
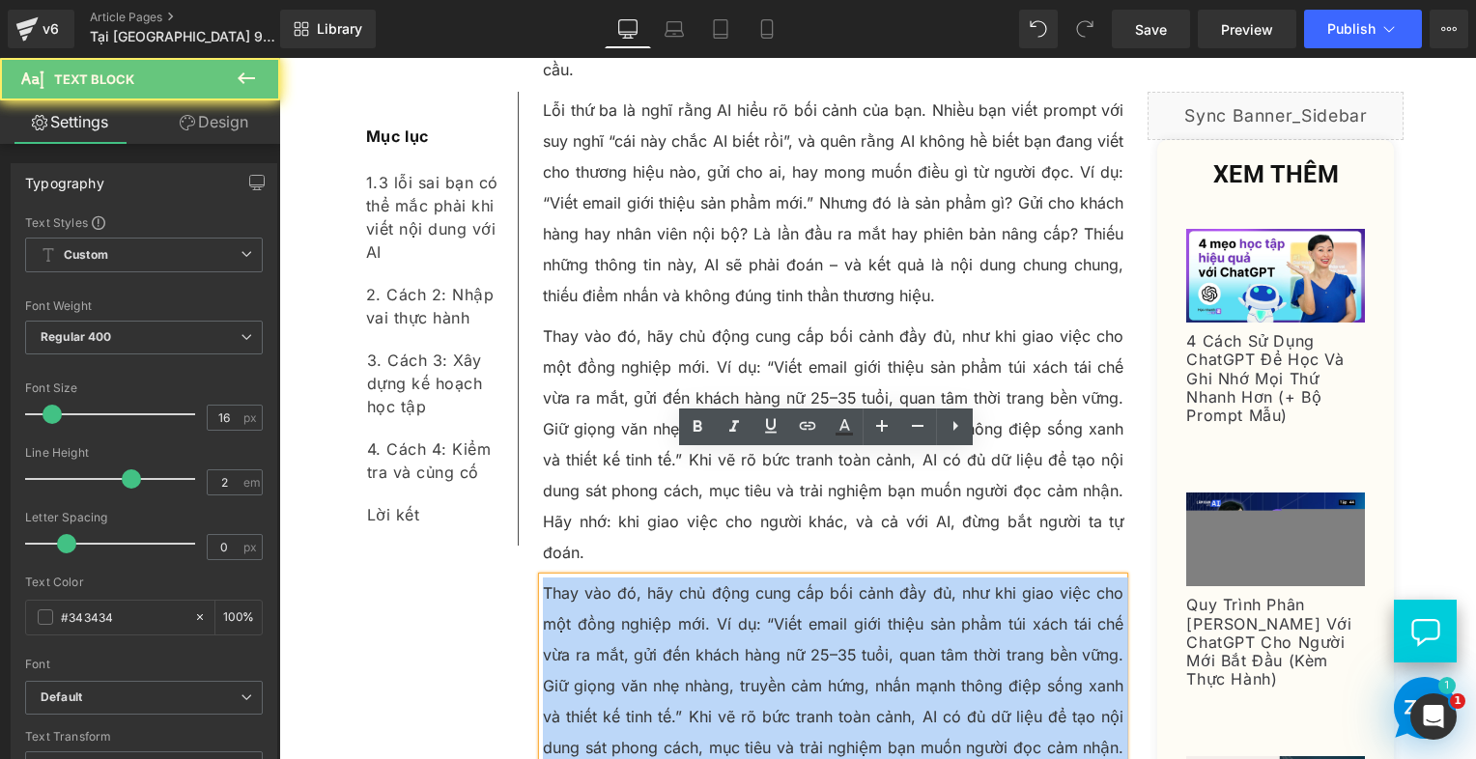
click at [680, 578] on p "Thay vào đó, hãy chủ động cung cấp bối cảnh đầy đủ, như khi giao việc cho một đ…" at bounding box center [834, 701] width 582 height 247
paste div
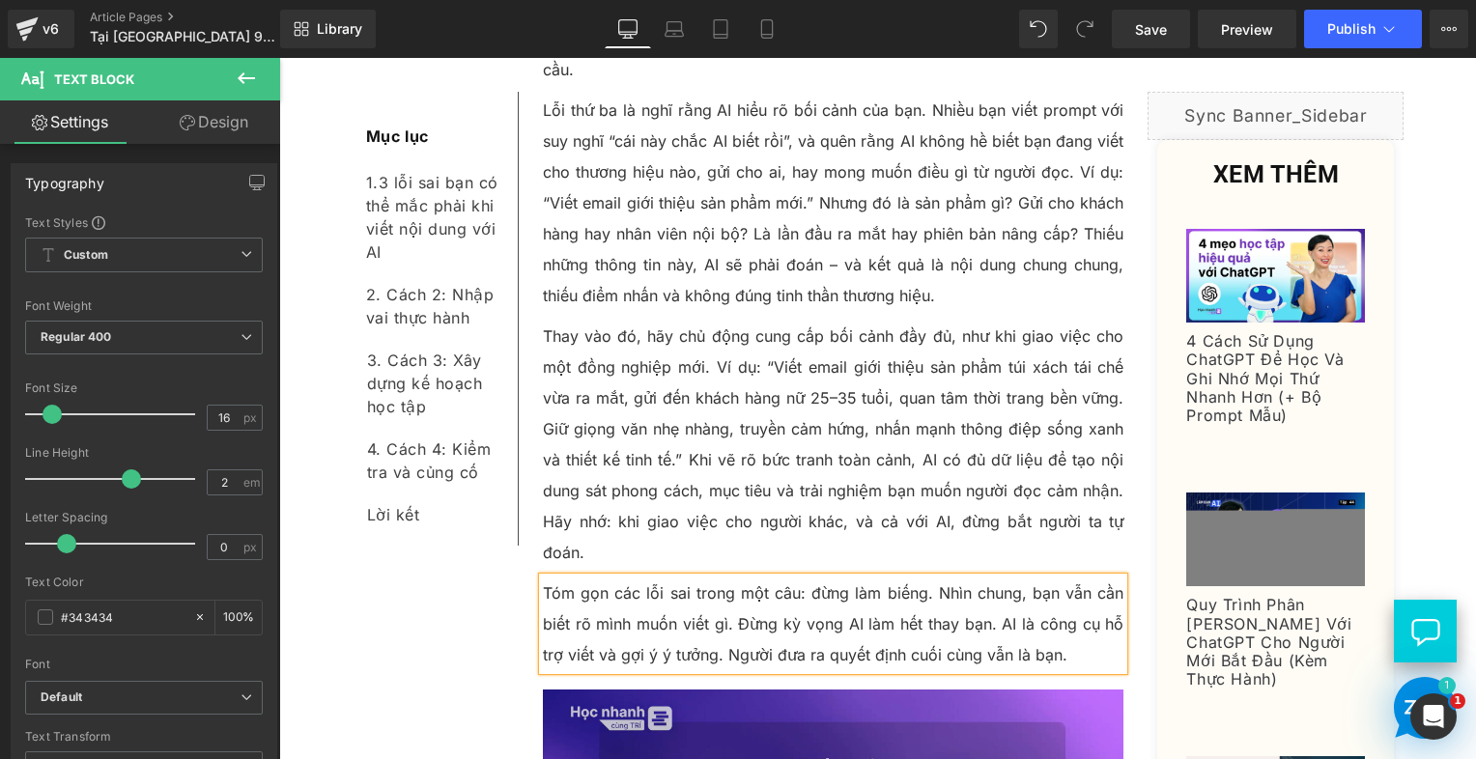
click at [854, 578] on p "Tóm gọn các lỗi sai trong một câu: đừng làm biếng. Nhìn chung, bạn vẫn cần biết…" at bounding box center [834, 624] width 582 height 93
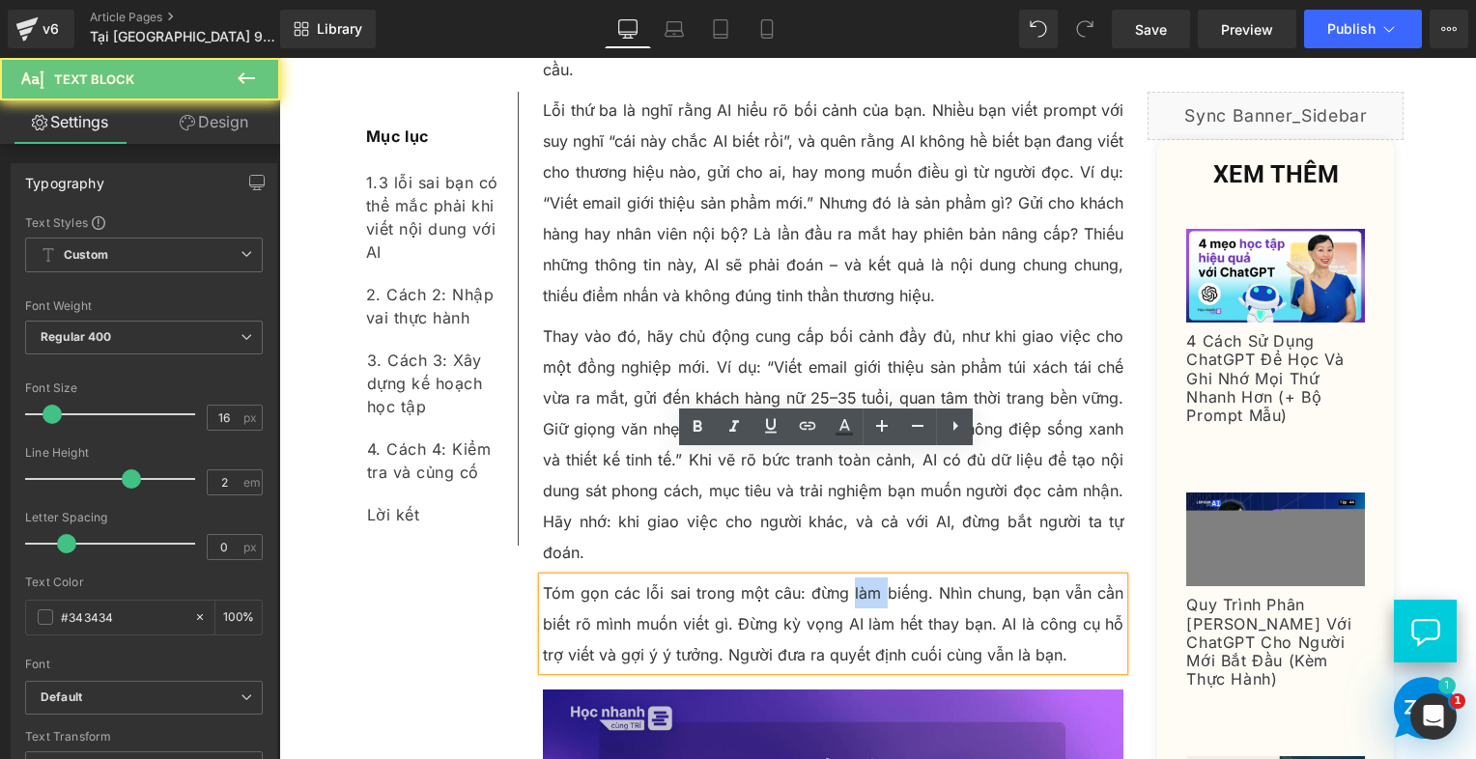
click at [854, 578] on p "Tóm gọn các lỗi sai trong một câu: đừng làm biếng. Nhìn chung, bạn vẫn cần biết…" at bounding box center [834, 624] width 582 height 93
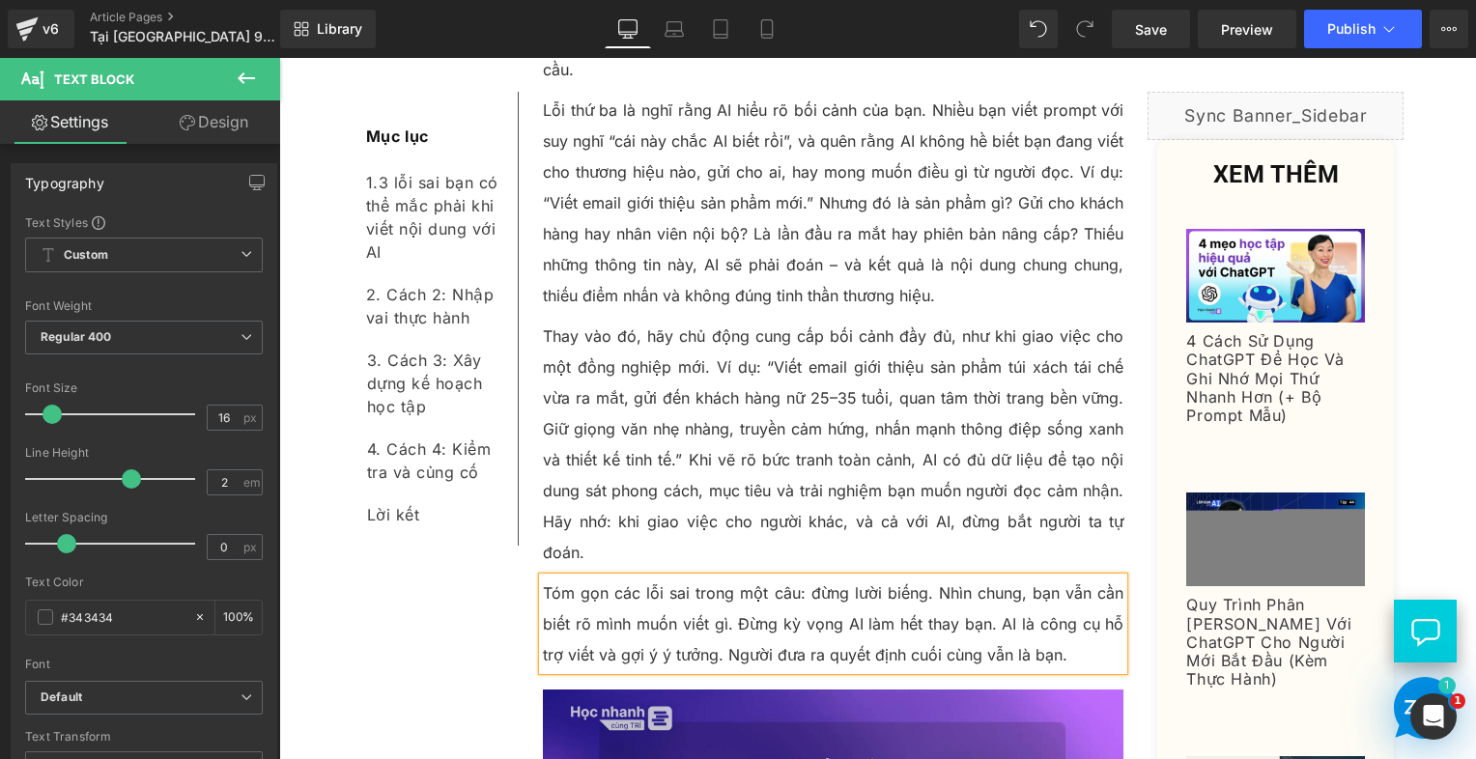
click at [820, 350] on p "Thay vào đó, hãy chủ động cung cấp bối cảnh đầy đủ, như khi giao việc cho một đ…" at bounding box center [834, 444] width 582 height 247
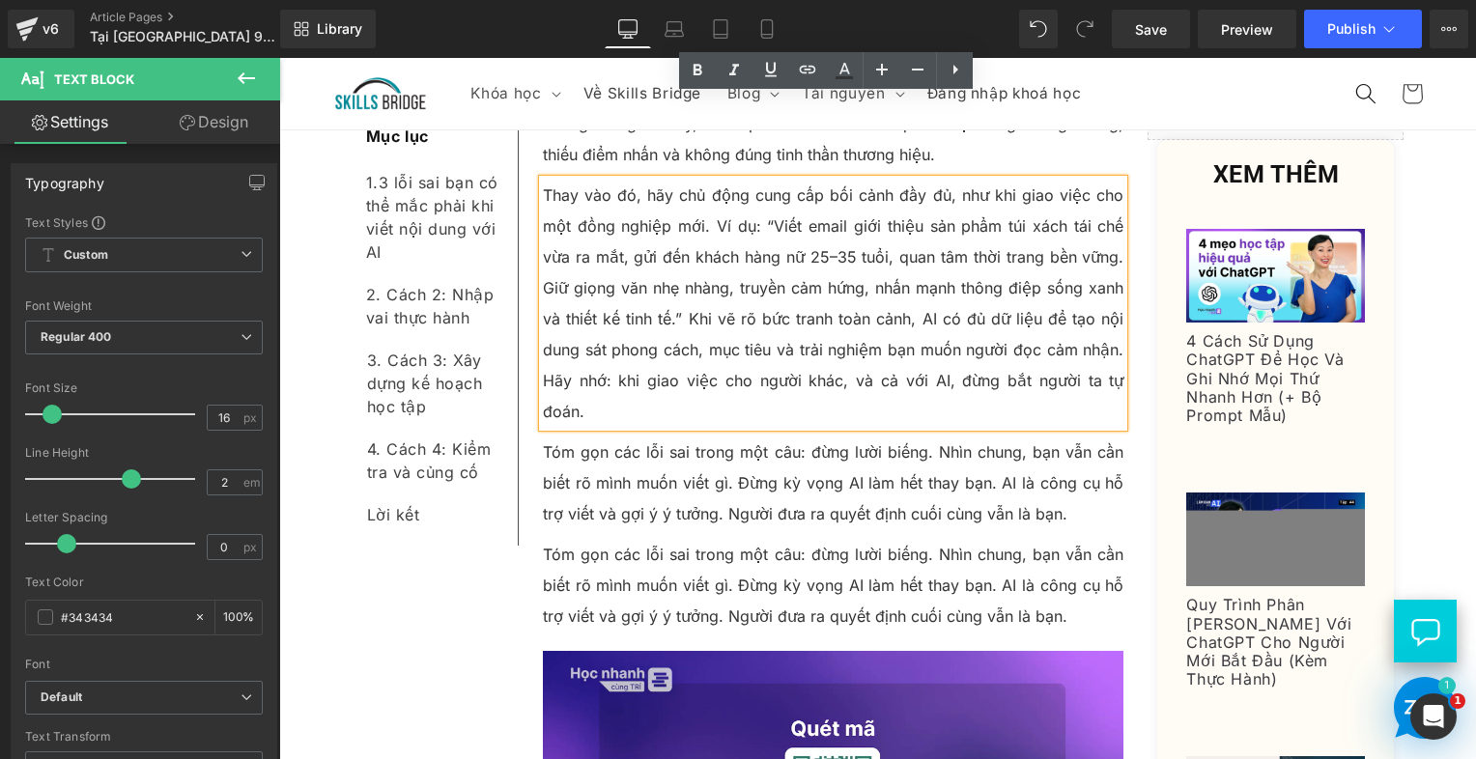
scroll to position [2546, 0]
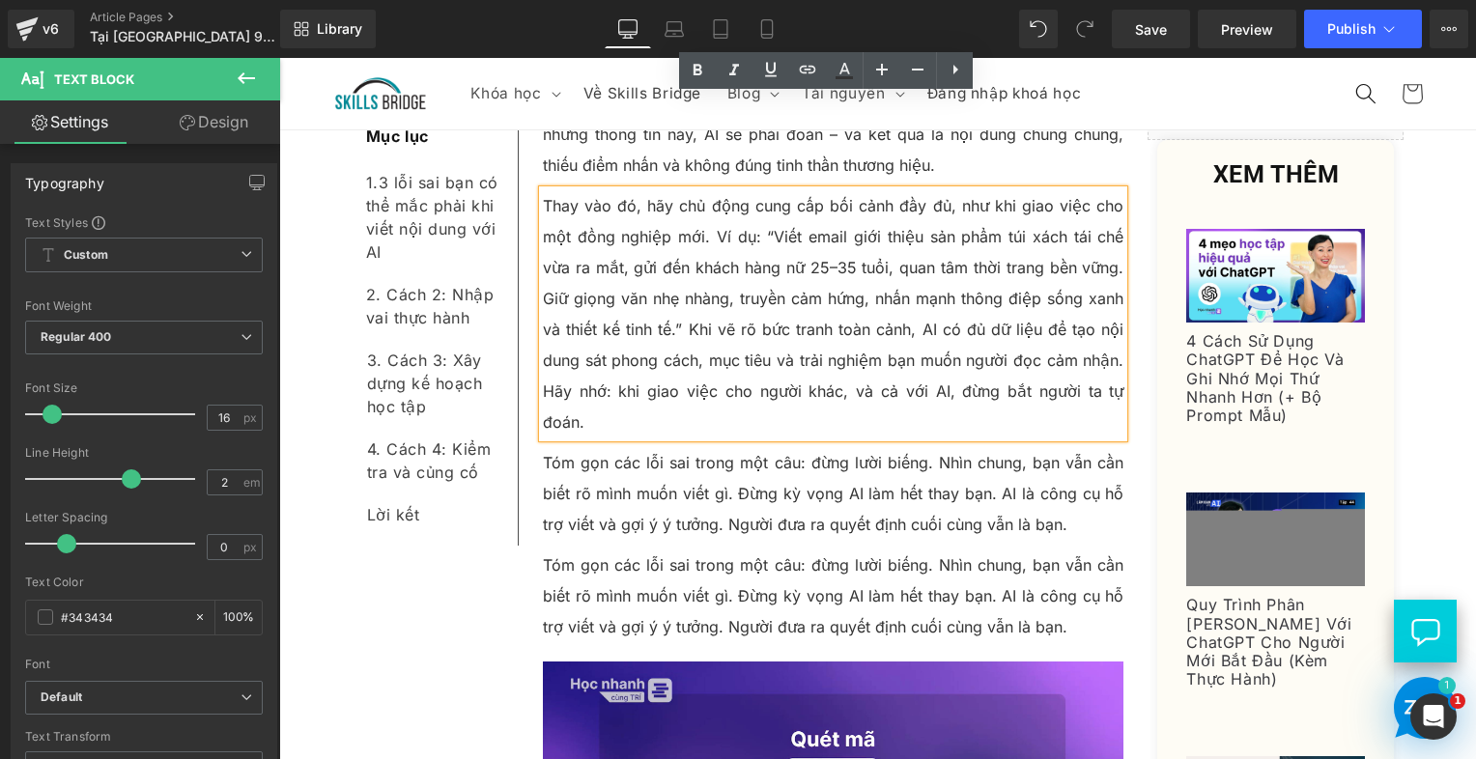
click at [675, 550] on p "Tóm gọn các lỗi sai trong một câu: đừng lười biếng. Nhìn chung, bạn vẫn cần biế…" at bounding box center [834, 596] width 582 height 93
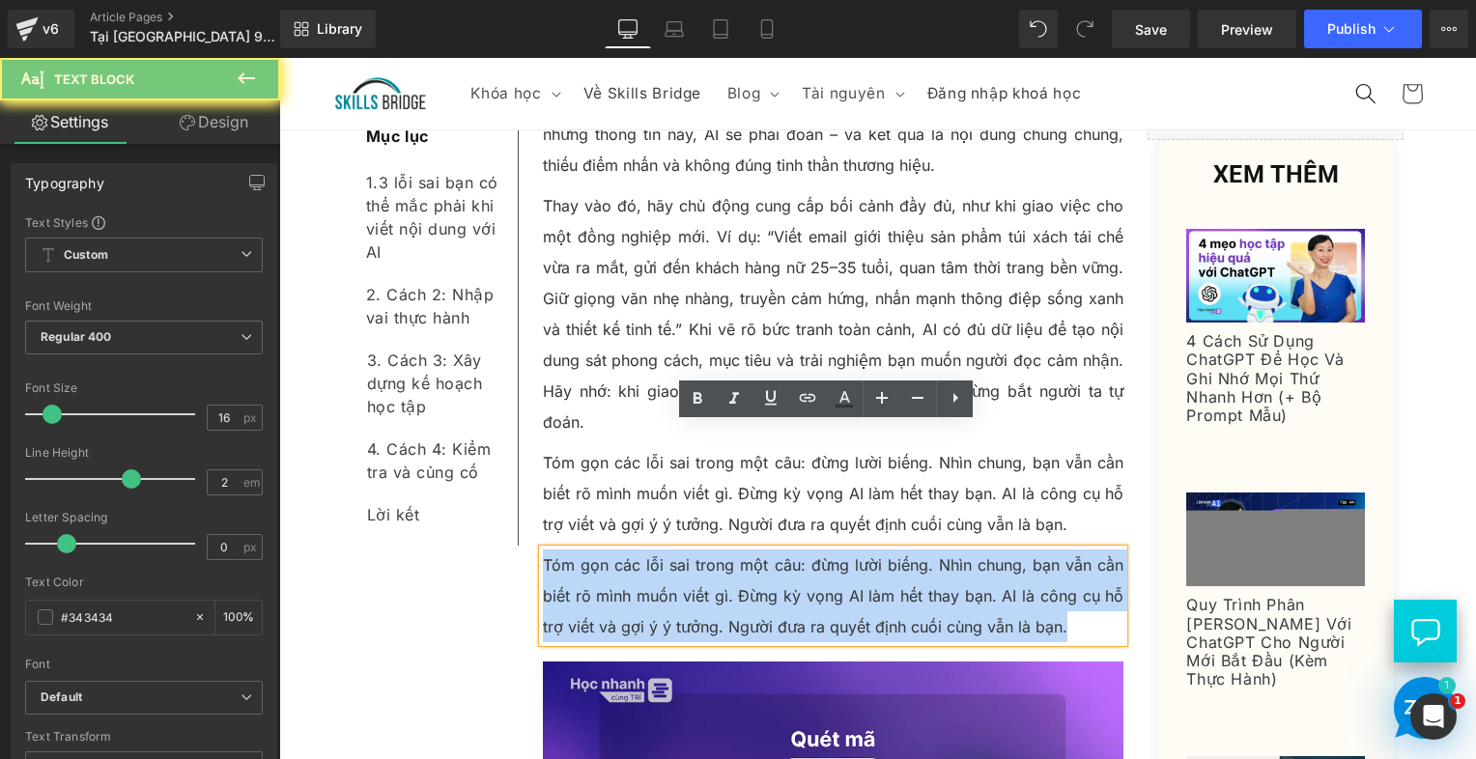
click at [675, 550] on p "Tóm gọn các lỗi sai trong một câu: đừng lười biếng. Nhìn chung, bạn vẫn cần biế…" at bounding box center [834, 596] width 582 height 93
paste div
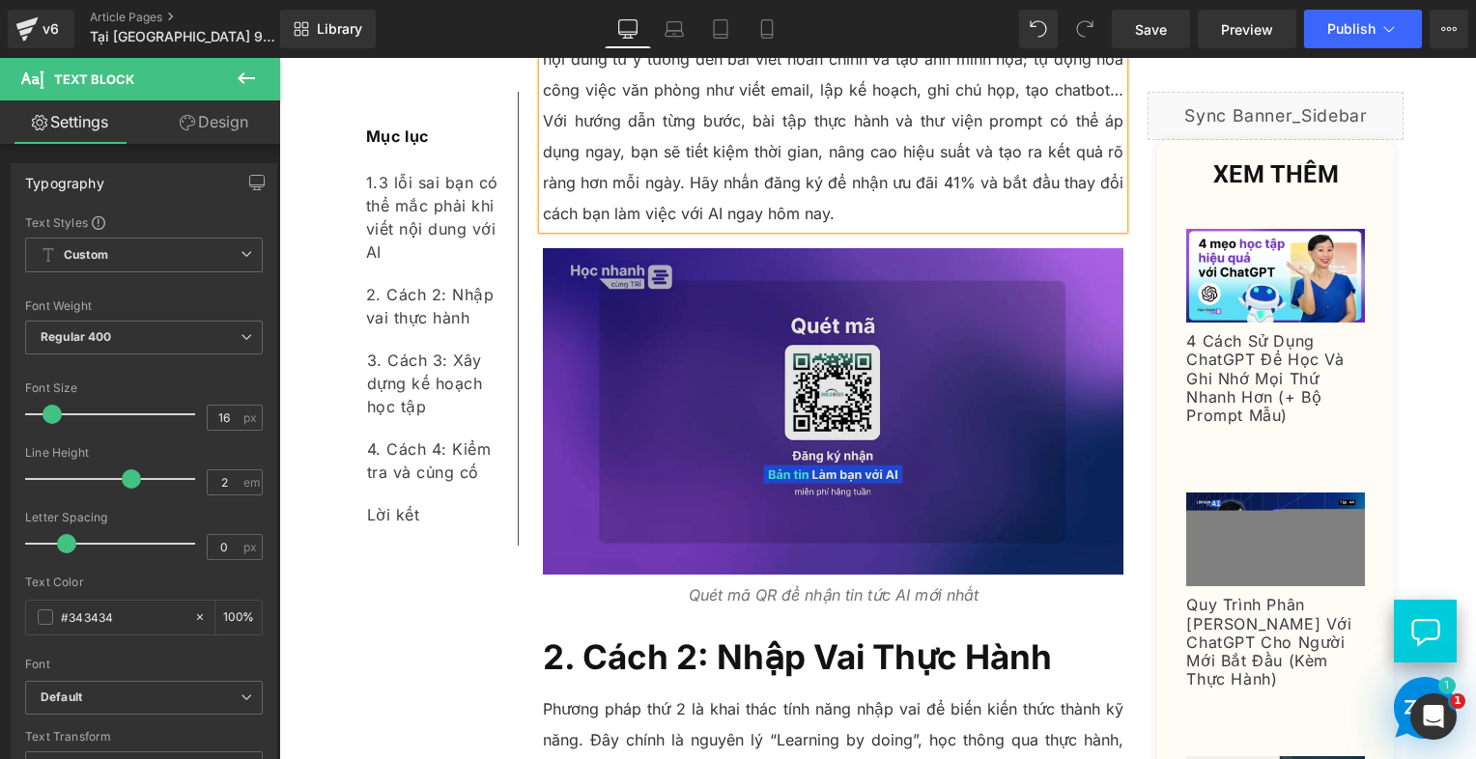
scroll to position [3318, 0]
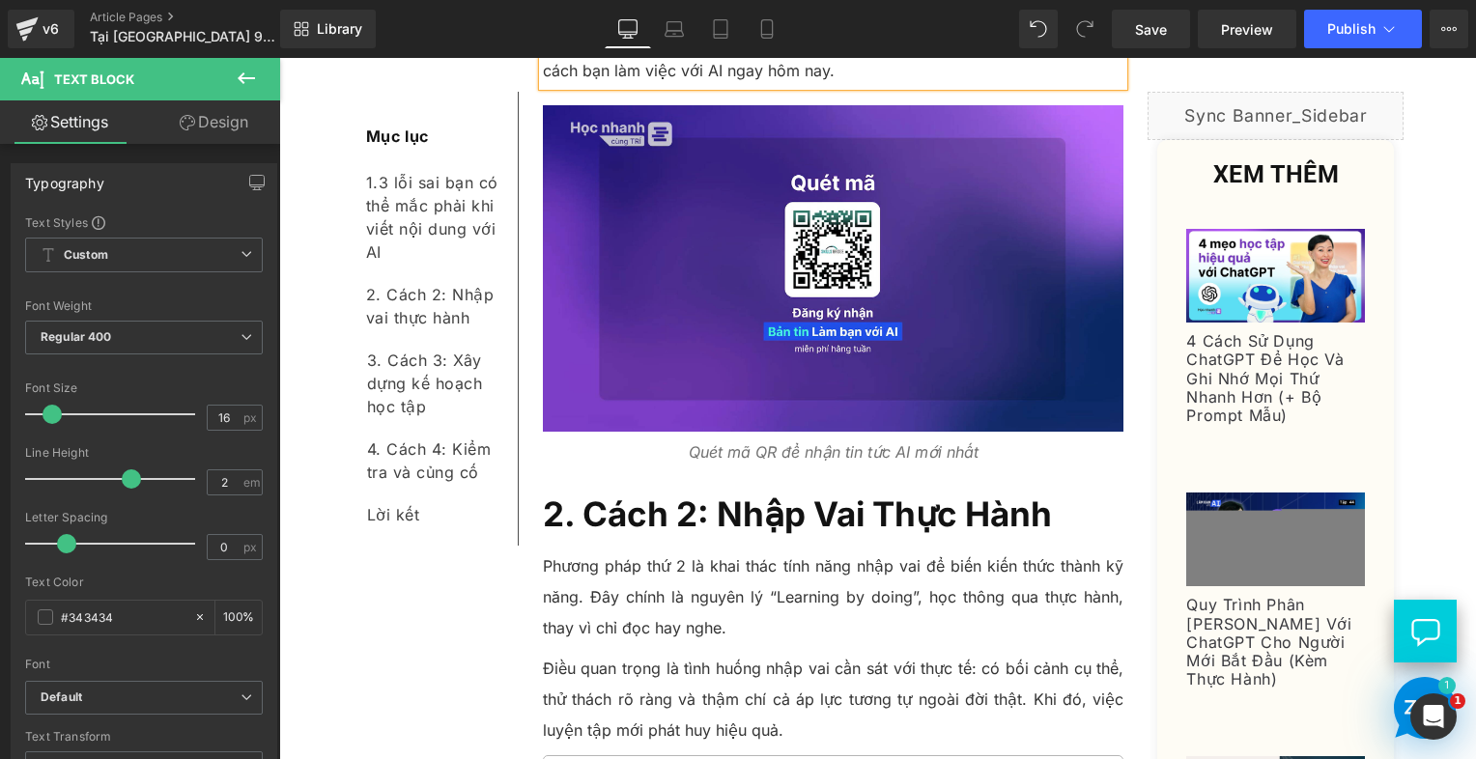
click at [688, 494] on span "2. Cách 2: Nhập Vai Thực Hành" at bounding box center [797, 514] width 509 height 41
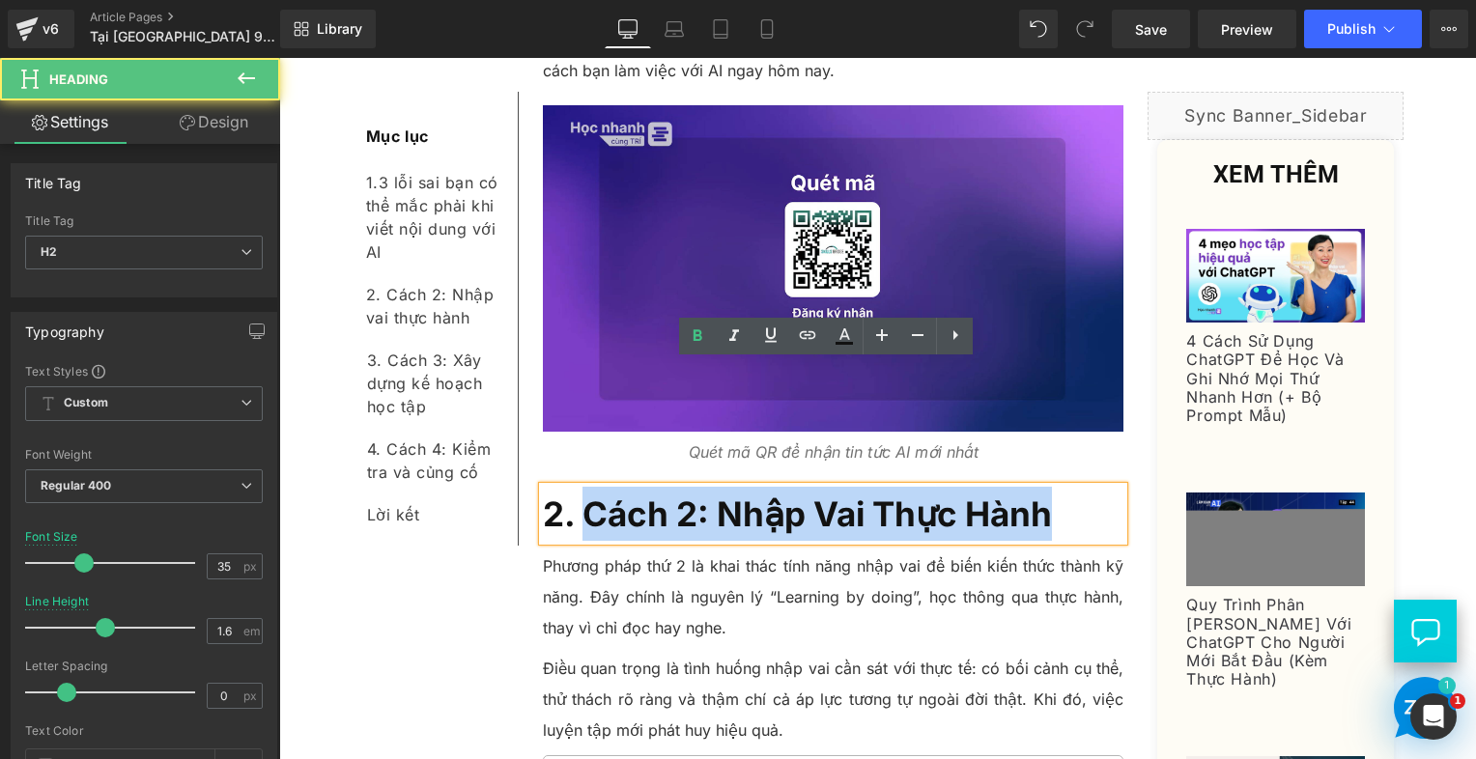
drag, startPoint x: 577, startPoint y: 388, endPoint x: 1050, endPoint y: 392, distance: 473.4
click at [1050, 487] on h2 "2. Cách 2: Nhập Vai Thực Hành" at bounding box center [834, 514] width 582 height 54
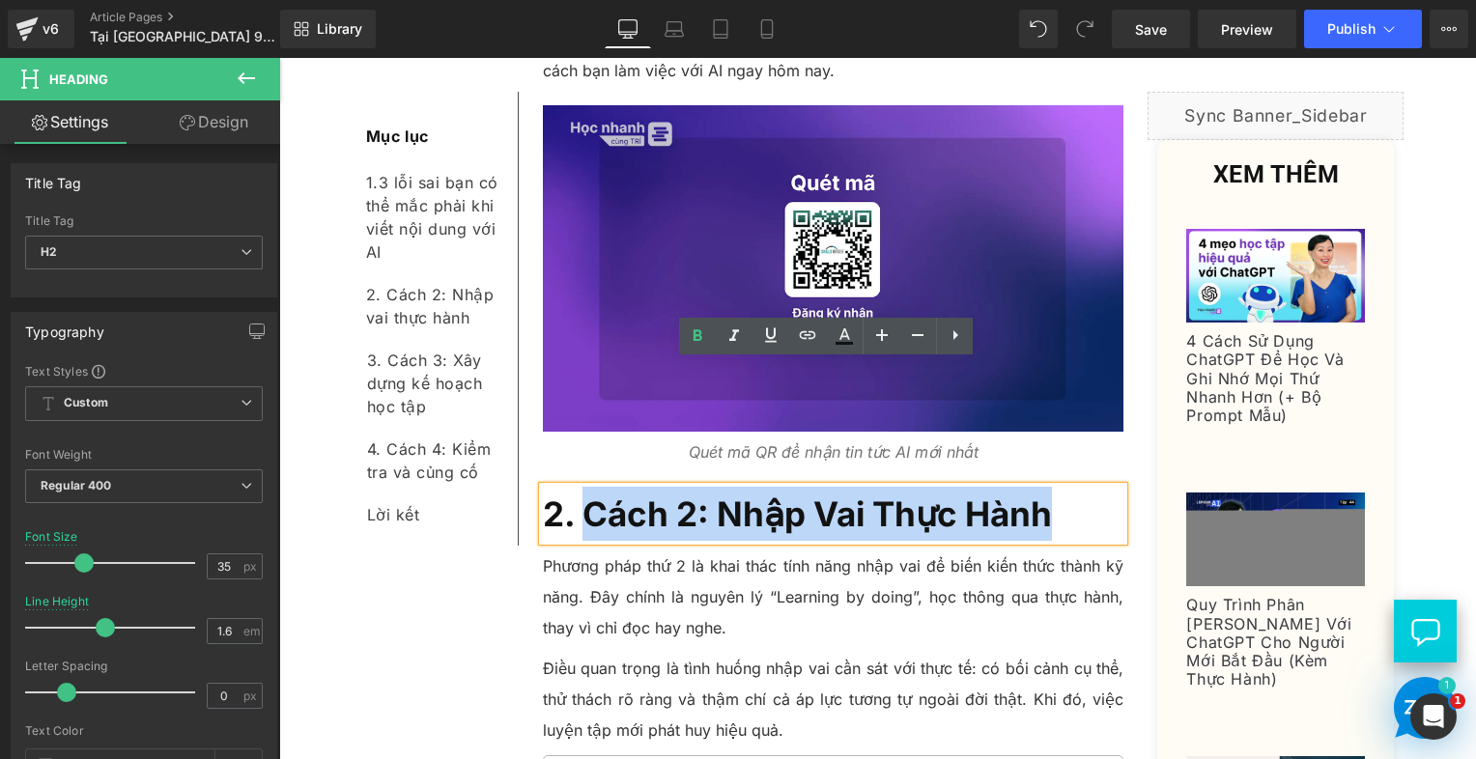
paste div
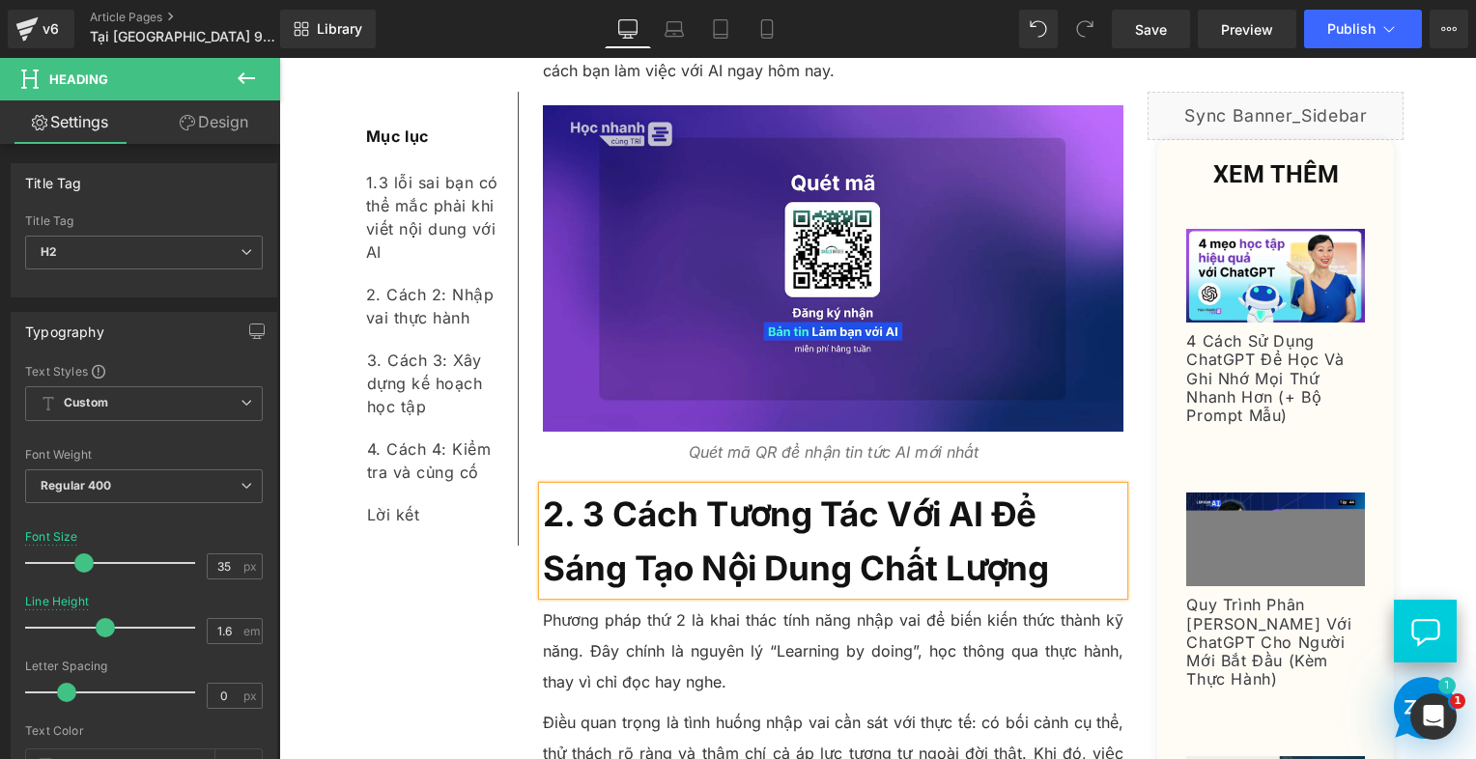
click at [602, 487] on h2 "2. 3 Cách Tương Tác Với AI Để Sáng Tạo Nội Dung Chất Lượng" at bounding box center [834, 541] width 582 height 108
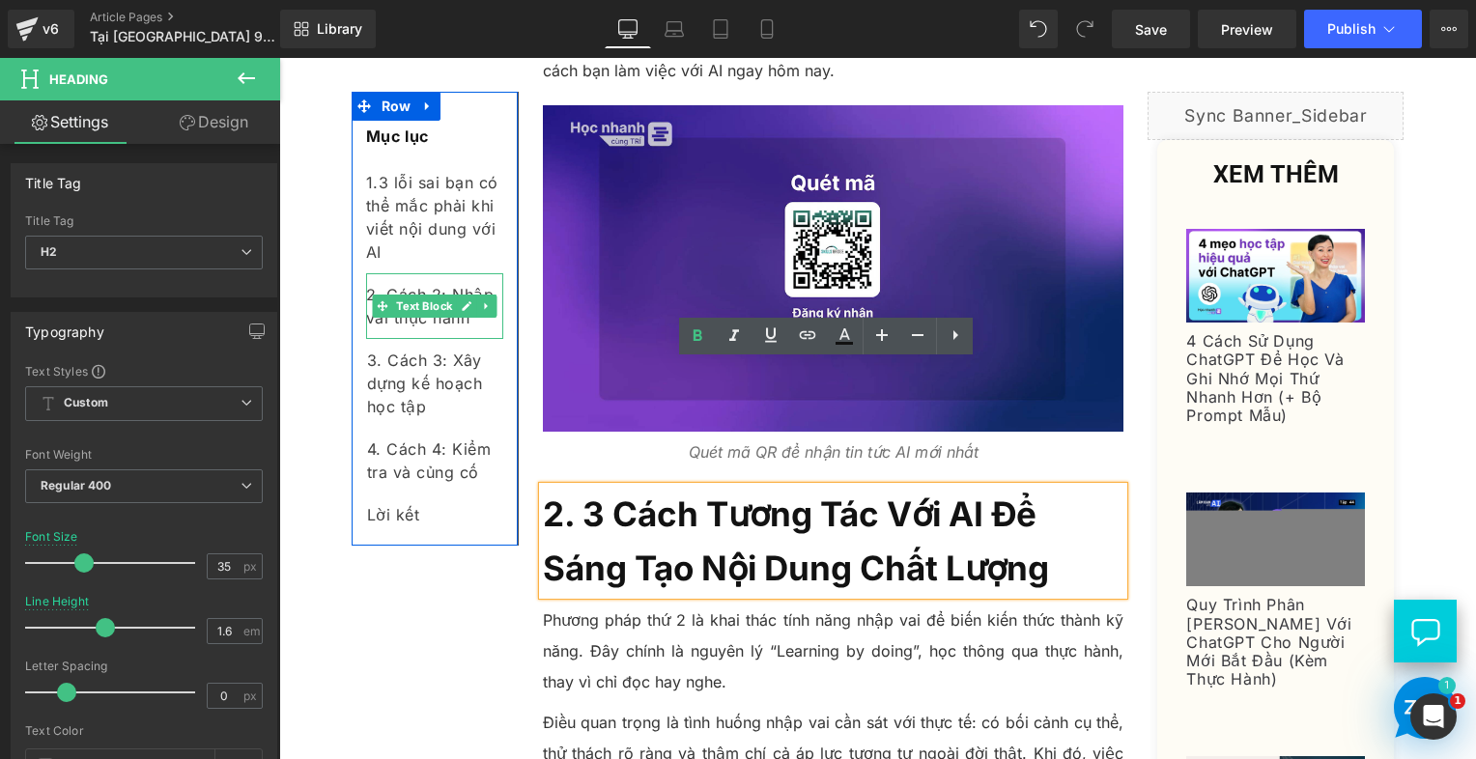
click at [471, 323] on div "2. Cách 2: Nhập vai thực hành" at bounding box center [434, 306] width 137 height 66
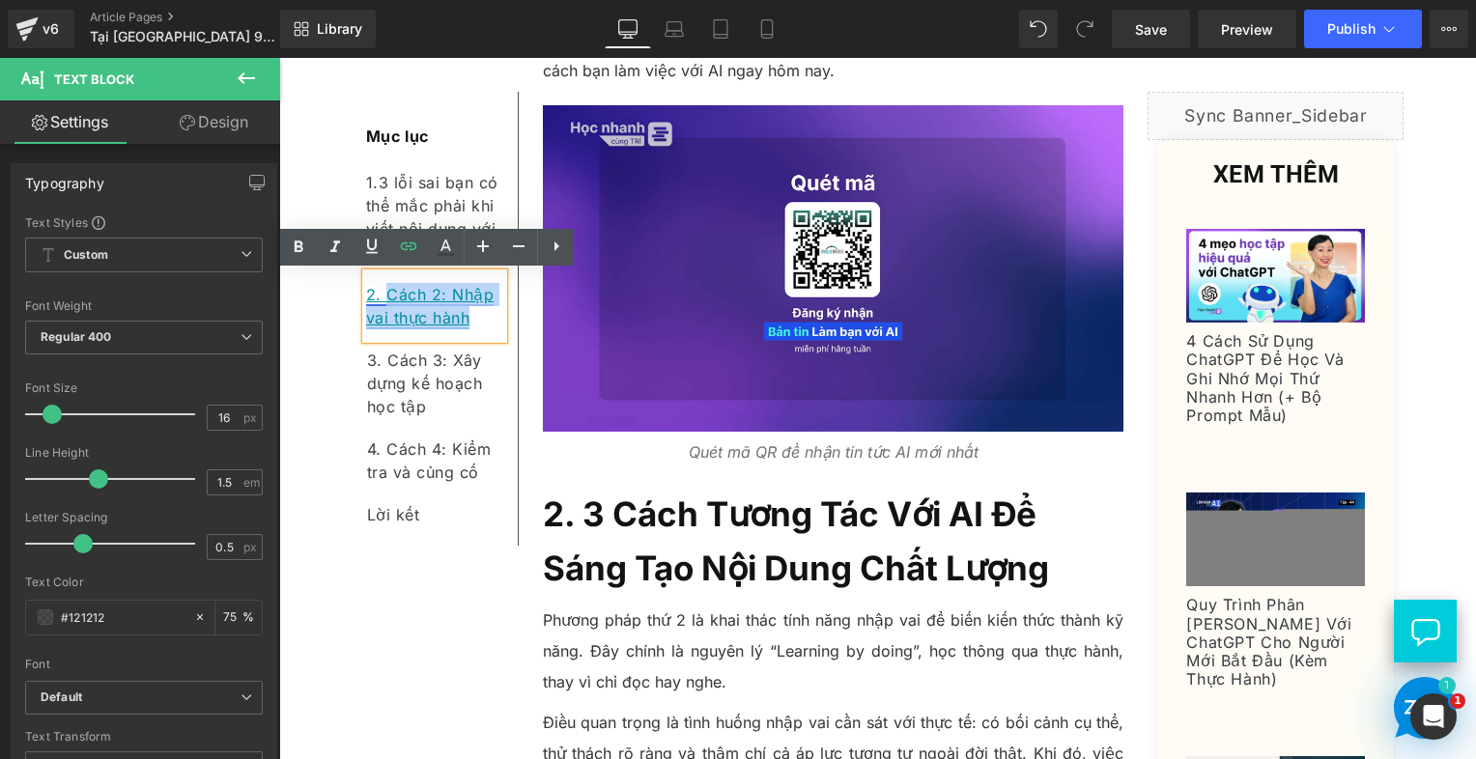
drag, startPoint x: 471, startPoint y: 321, endPoint x: 382, endPoint y: 299, distance: 92.3
click at [382, 299] on div "2. Cách 2: Nhập vai thực hành" at bounding box center [434, 306] width 137 height 66
paste div
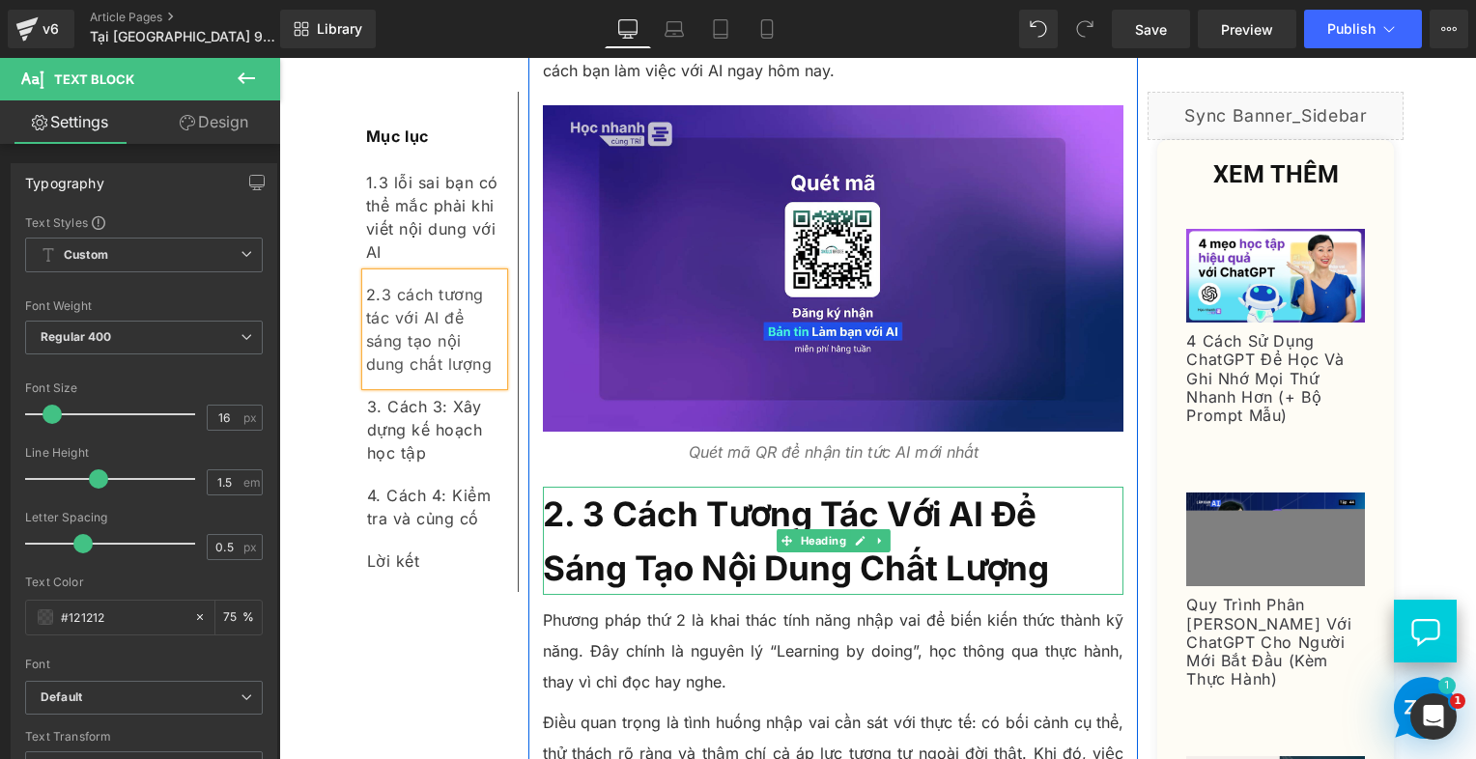
click at [687, 487] on h2 "2. 3 Cách Tương Tác Với AI Để Sáng Tạo Nội Dung Chất Lượng" at bounding box center [834, 541] width 582 height 108
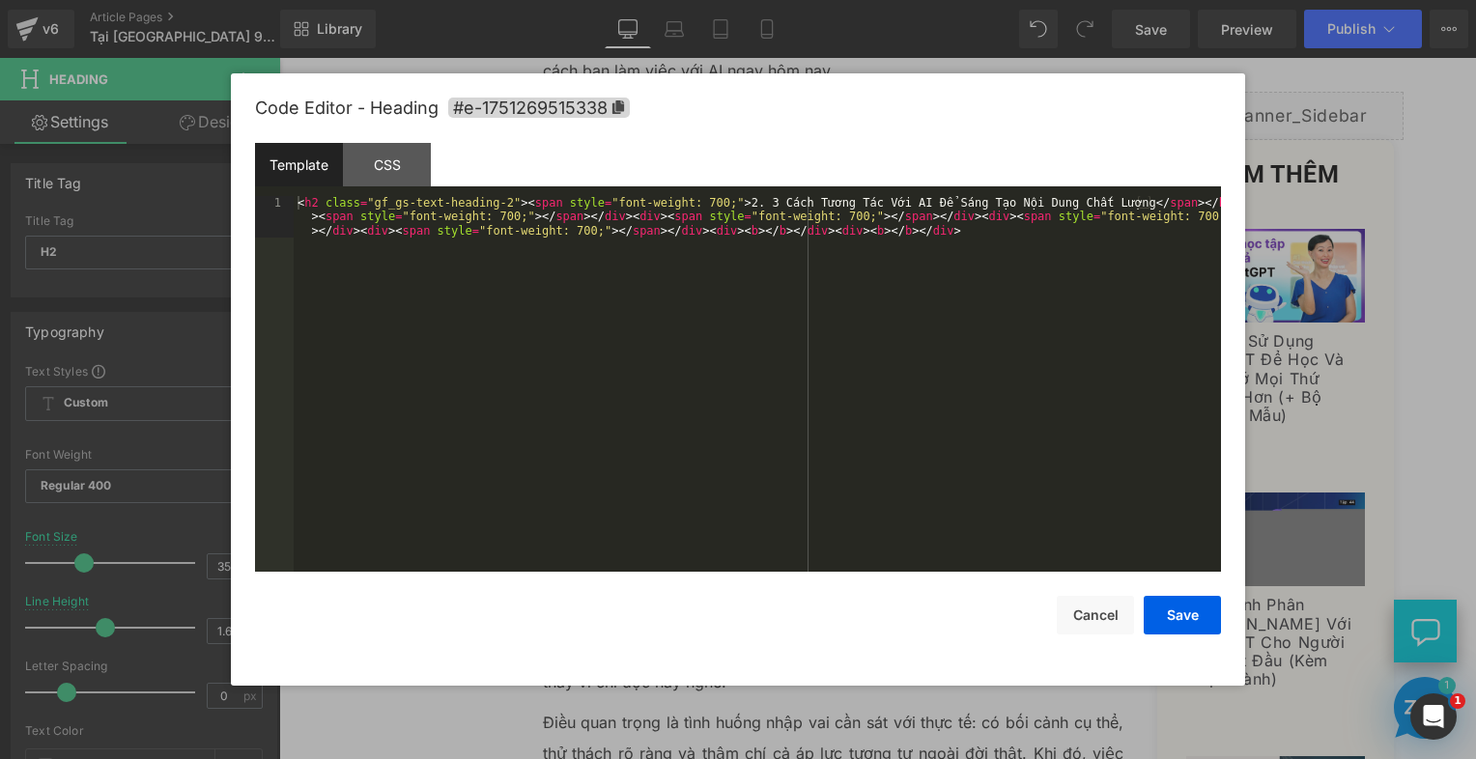
click at [684, 0] on div "Accordion You are previewing how the will restyle your page. You can not edit E…" at bounding box center [738, 0] width 1476 height 0
click at [624, 113] on icon at bounding box center [619, 107] width 14 height 14
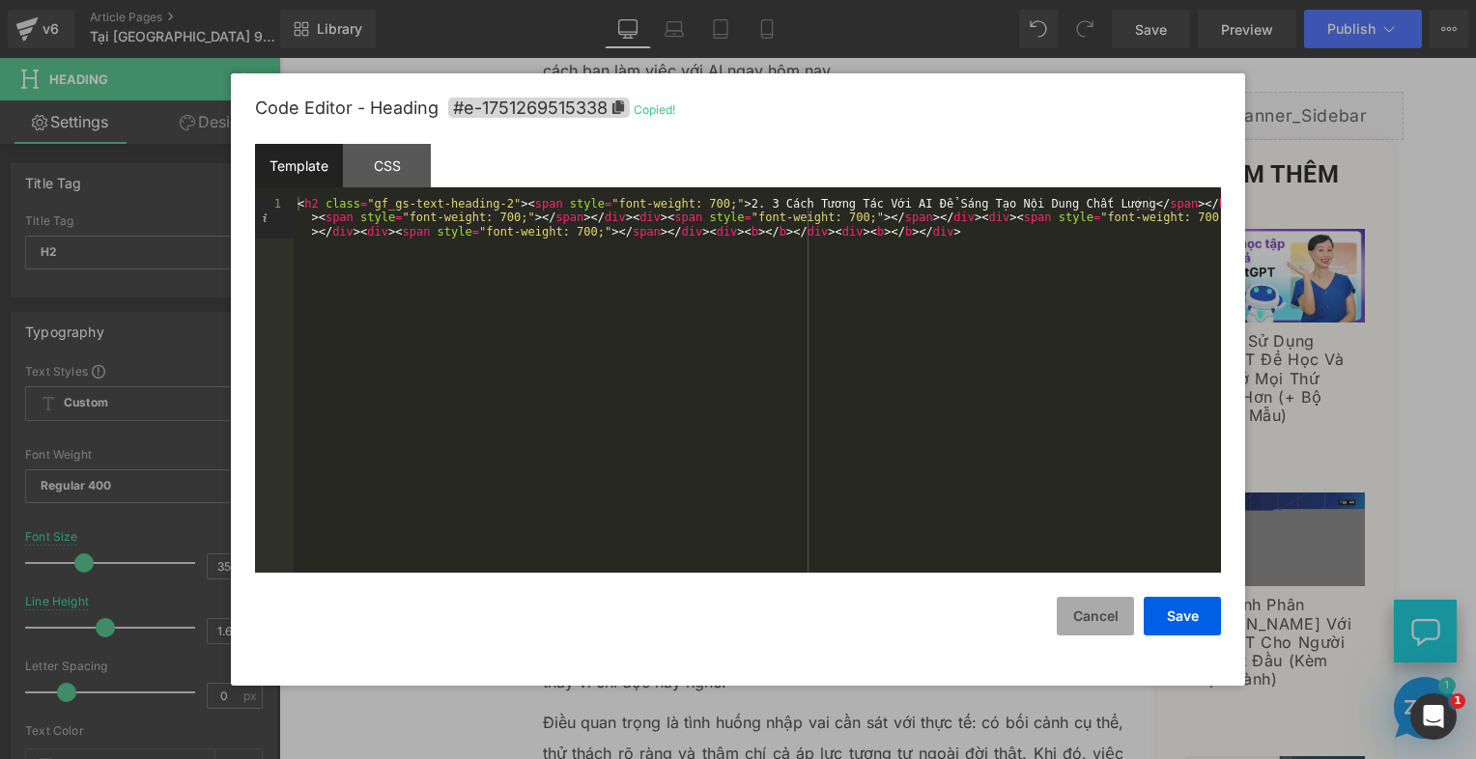
click at [1120, 624] on button "Cancel" at bounding box center [1095, 616] width 77 height 39
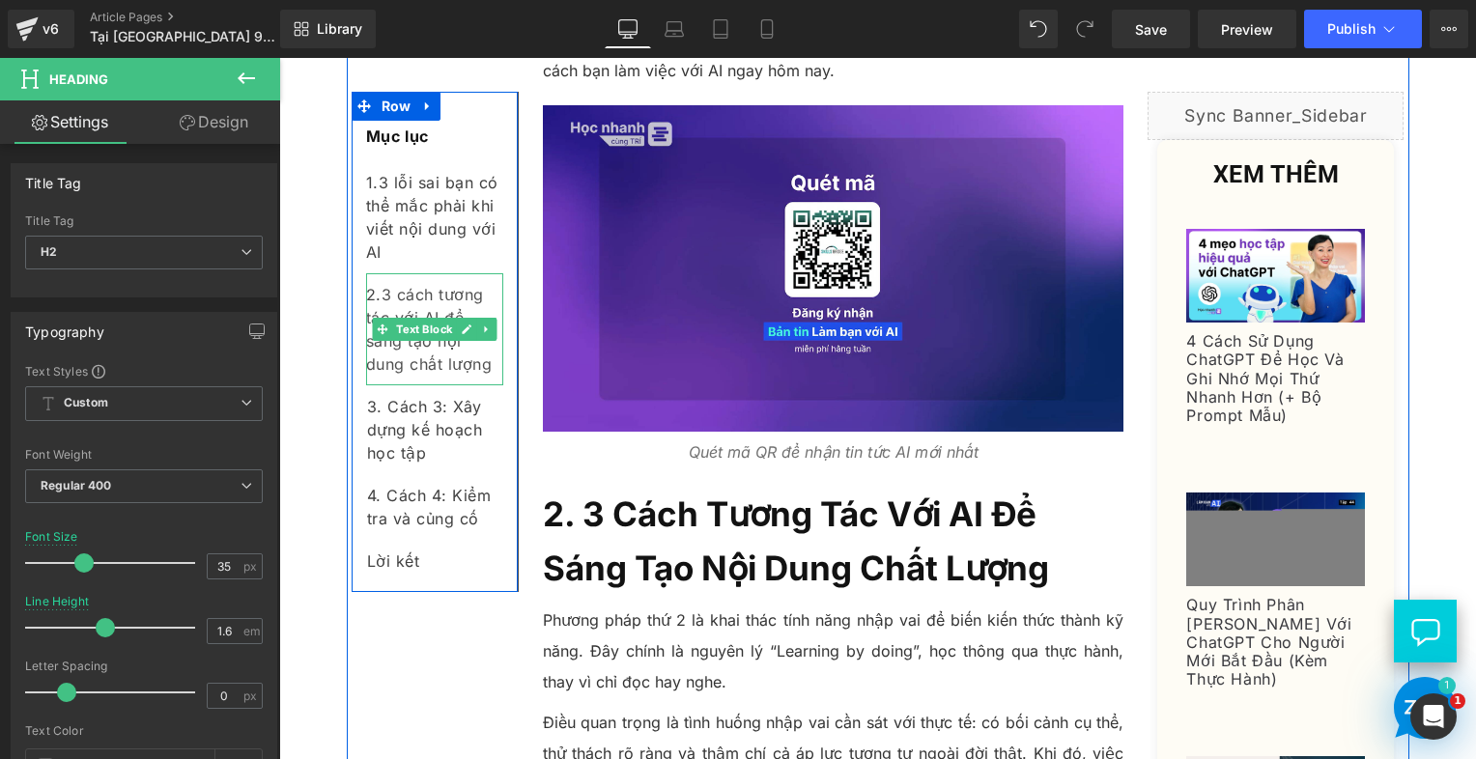
click at [488, 369] on div "2. 3 cách tương tác với AI để sáng tạo nội dung chất lượng" at bounding box center [434, 329] width 137 height 112
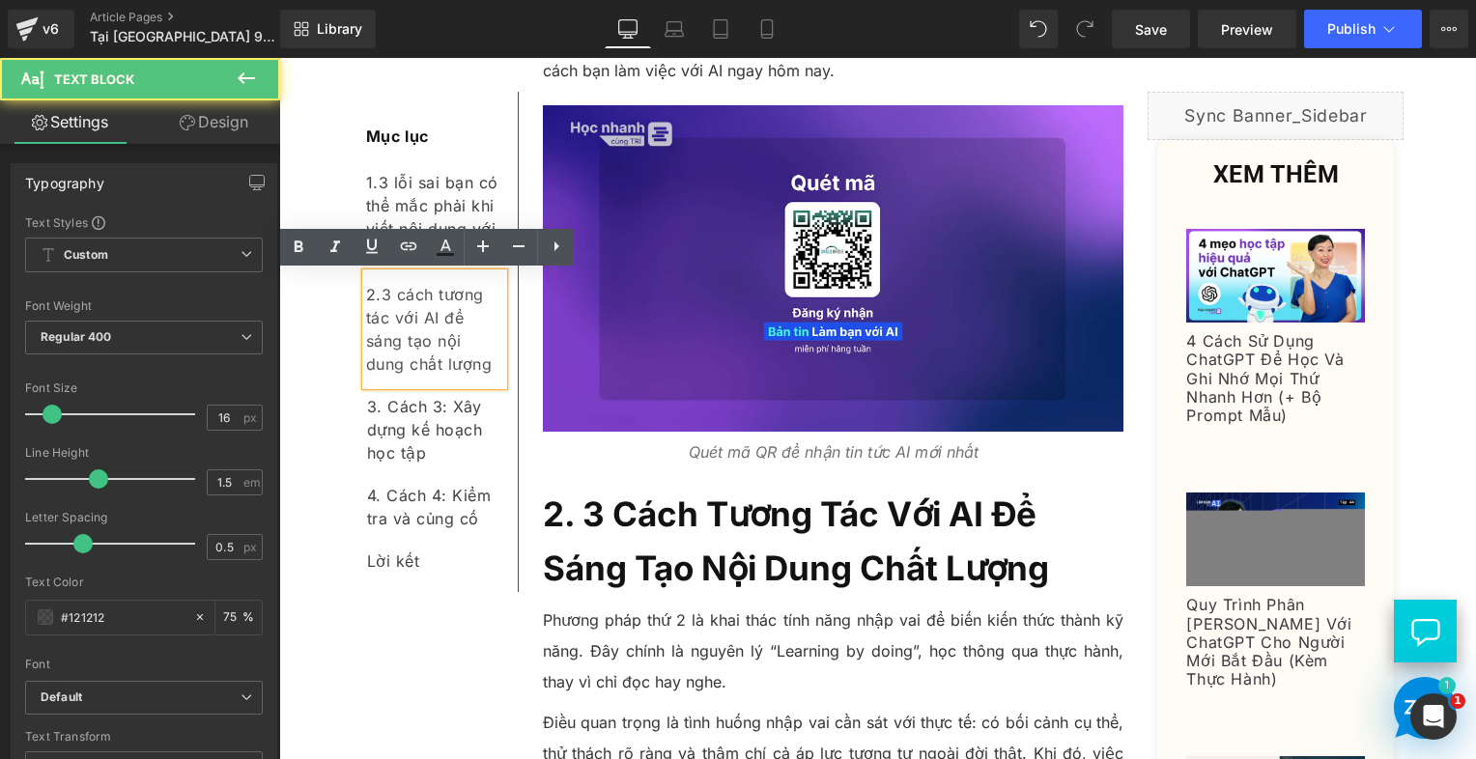
click at [488, 369] on div "2. 3 cách tương tác với AI để sáng tạo nội dung chất lượng" at bounding box center [434, 329] width 137 height 112
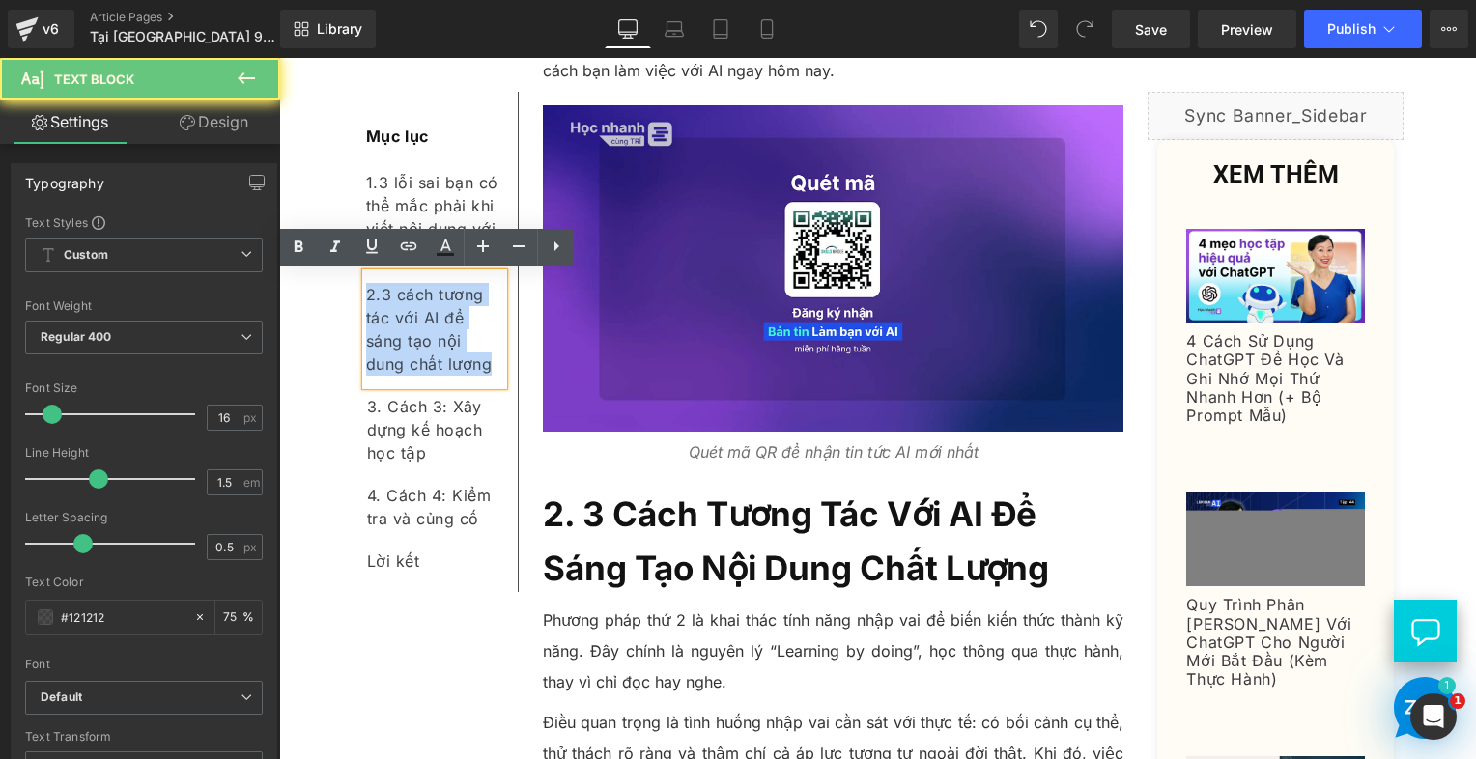
click at [488, 369] on div "2. 3 cách tương tác với AI để sáng tạo nội dung chất lượng" at bounding box center [434, 329] width 137 height 112
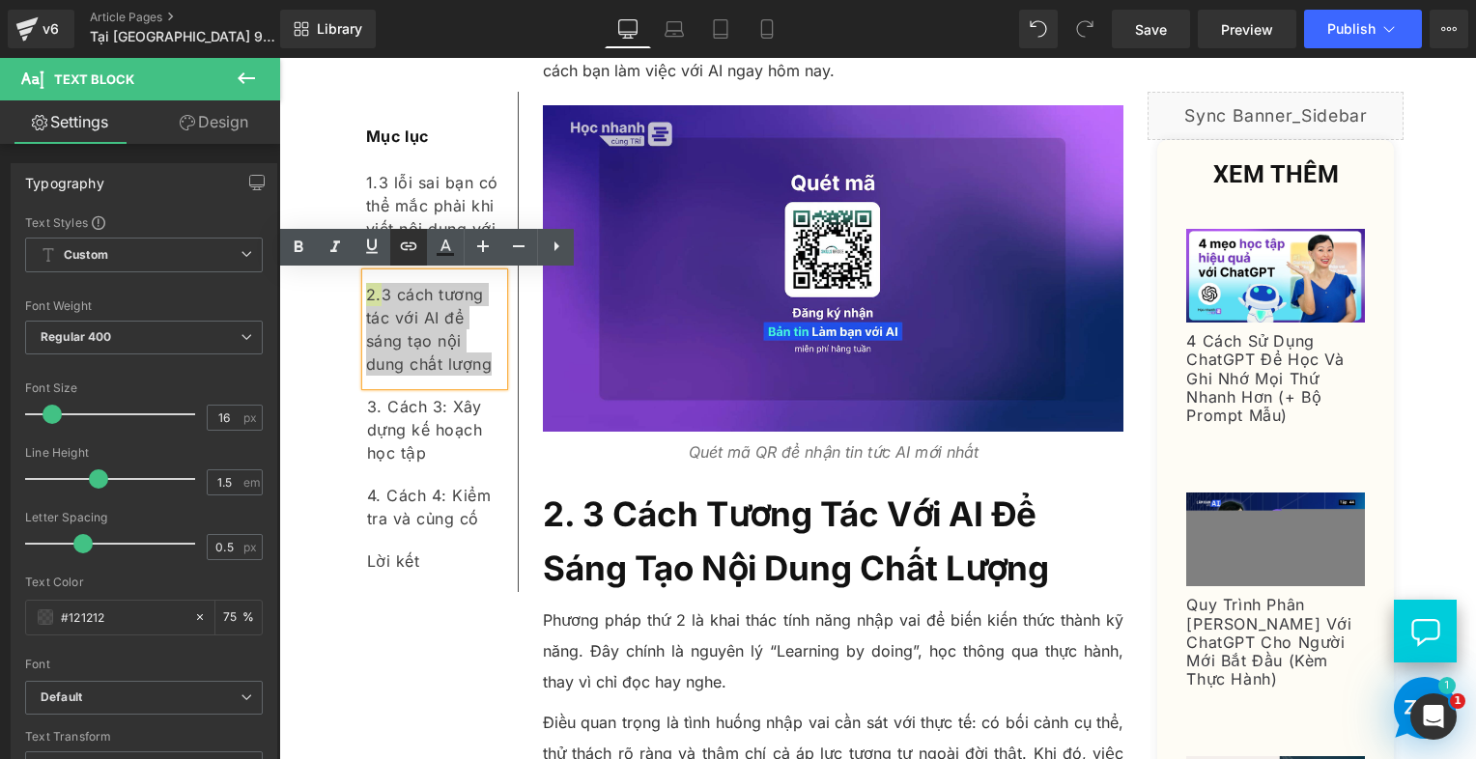
click at [401, 249] on icon at bounding box center [408, 246] width 23 height 23
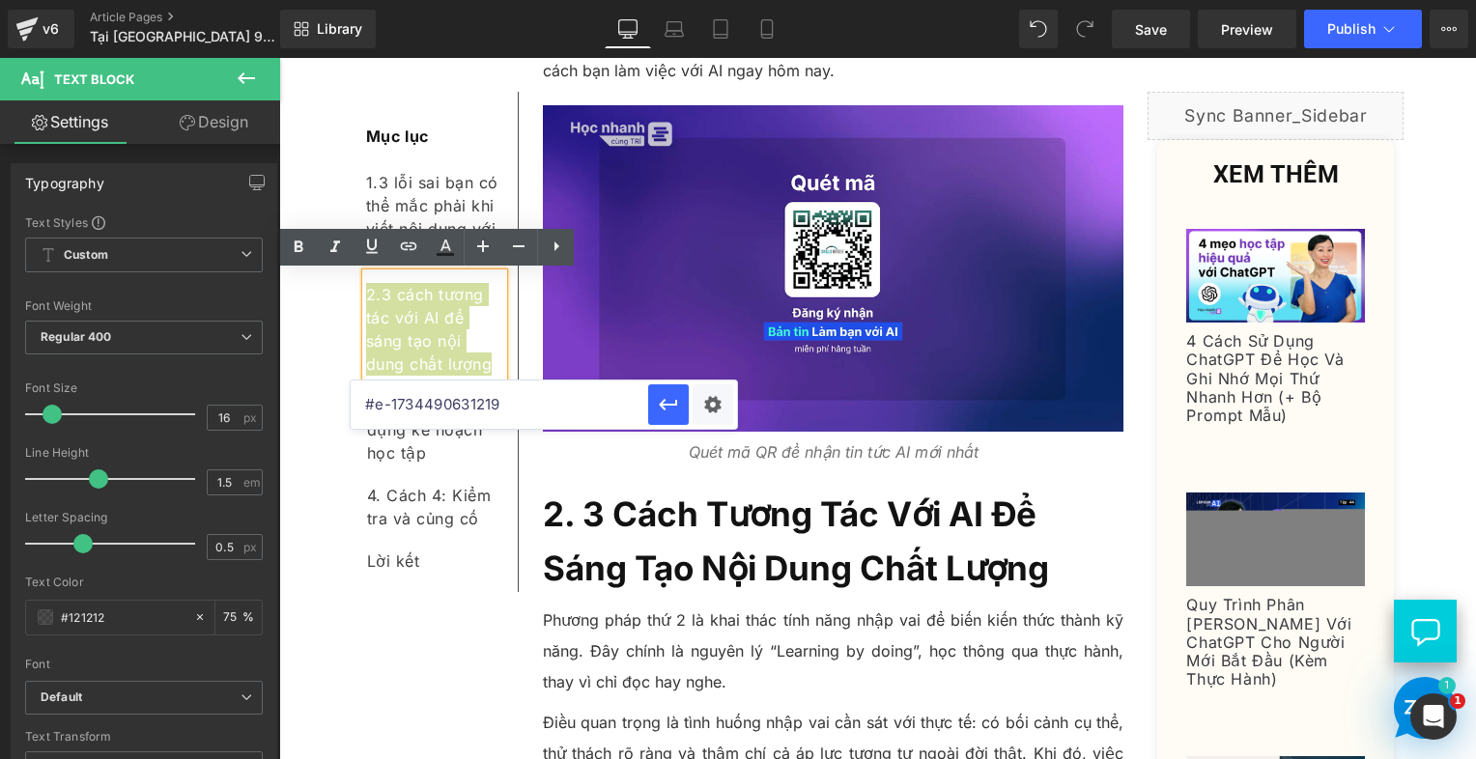
click at [451, 385] on input "#e-1734490631219" at bounding box center [500, 405] width 298 height 48
paste input "#e-1751269515338"
type input "#e-1751269515338"
drag, startPoint x: 663, startPoint y: 409, endPoint x: 382, endPoint y: 355, distance: 286.3
click at [663, 409] on icon "button" at bounding box center [668, 406] width 18 height 12
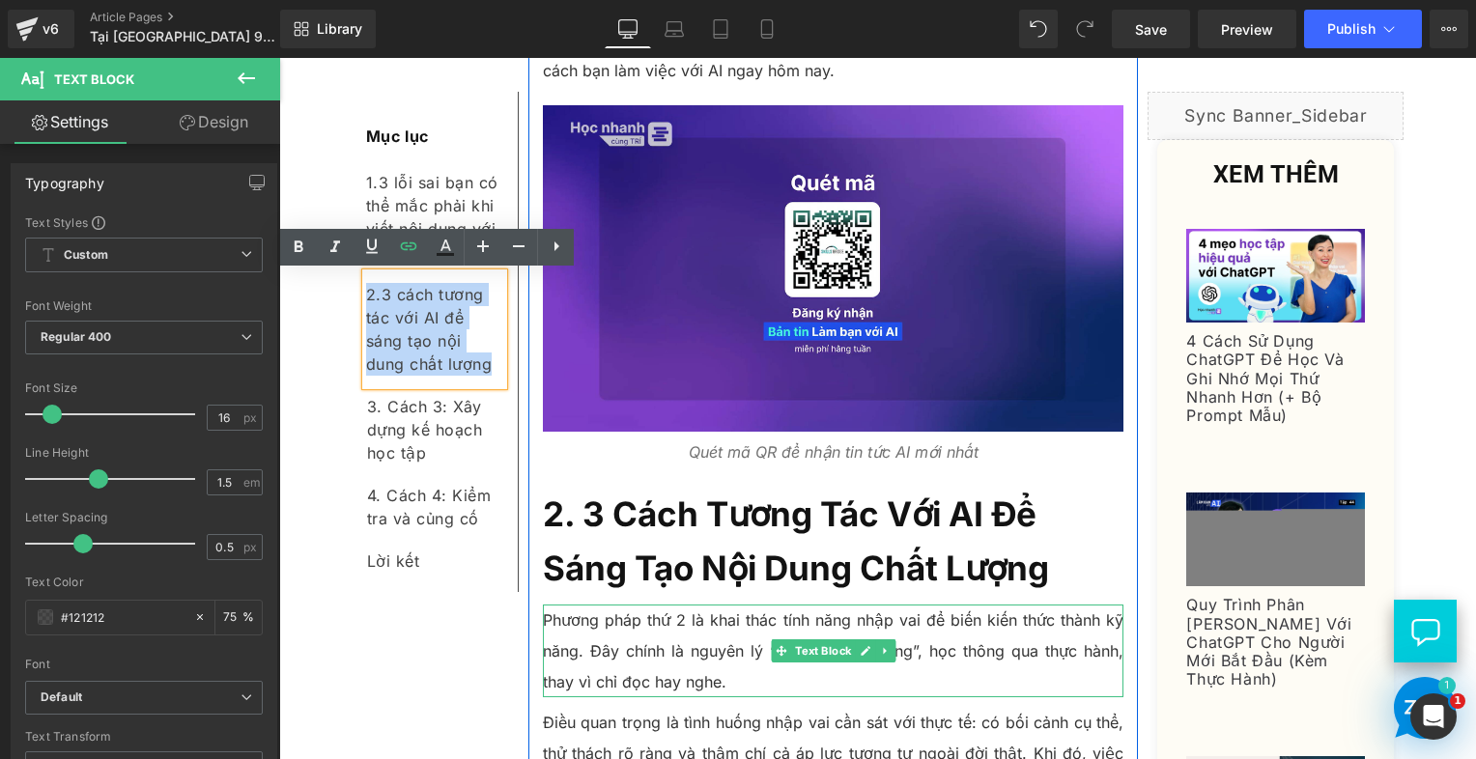
click at [645, 605] on p "Phương pháp thứ 2 là khai thác tính năng nhập vai để biến kiến thức thành kỹ nă…" at bounding box center [834, 651] width 582 height 93
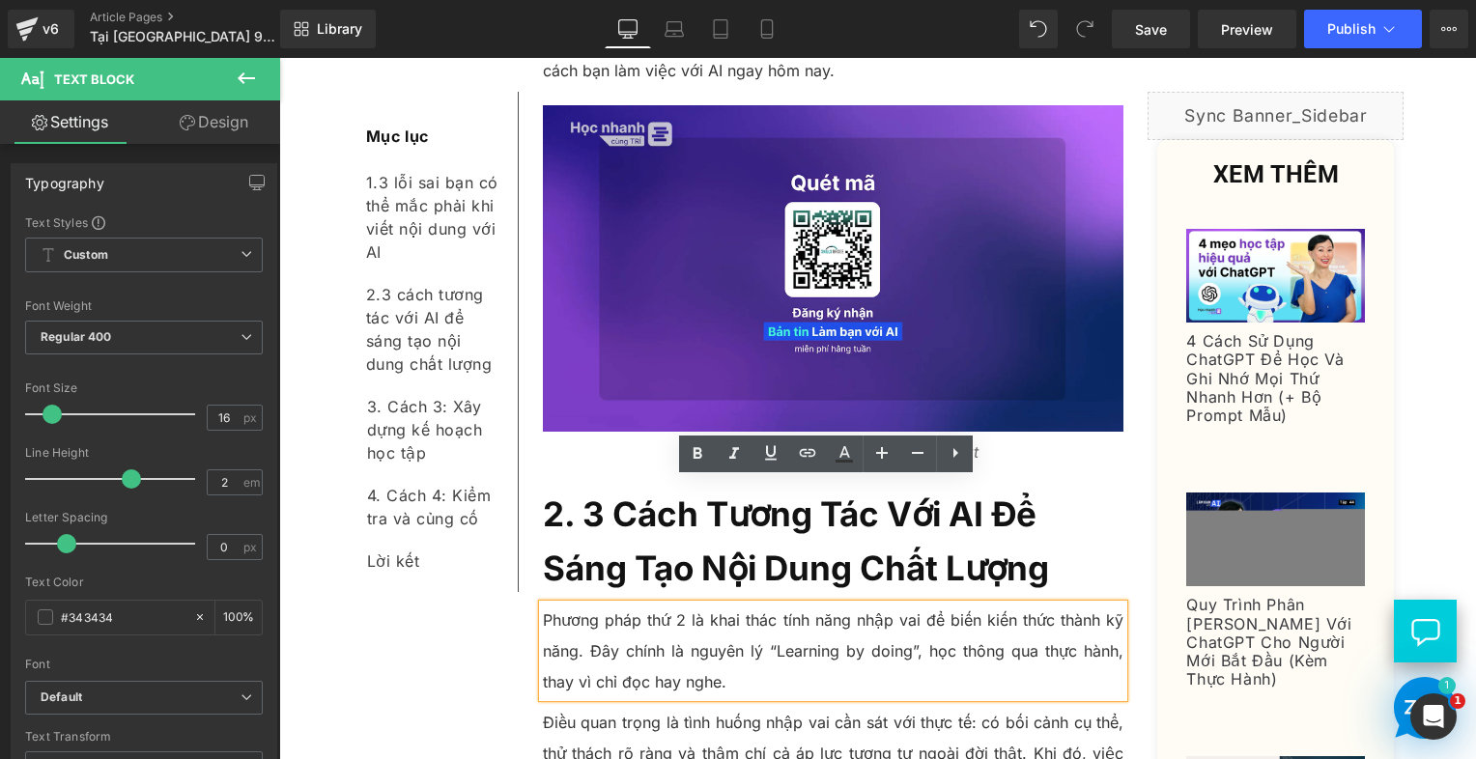
click at [586, 605] on p "Phương pháp thứ 2 là khai thác tính năng nhập vai để biến kiến thức thành kỹ nă…" at bounding box center [834, 651] width 582 height 93
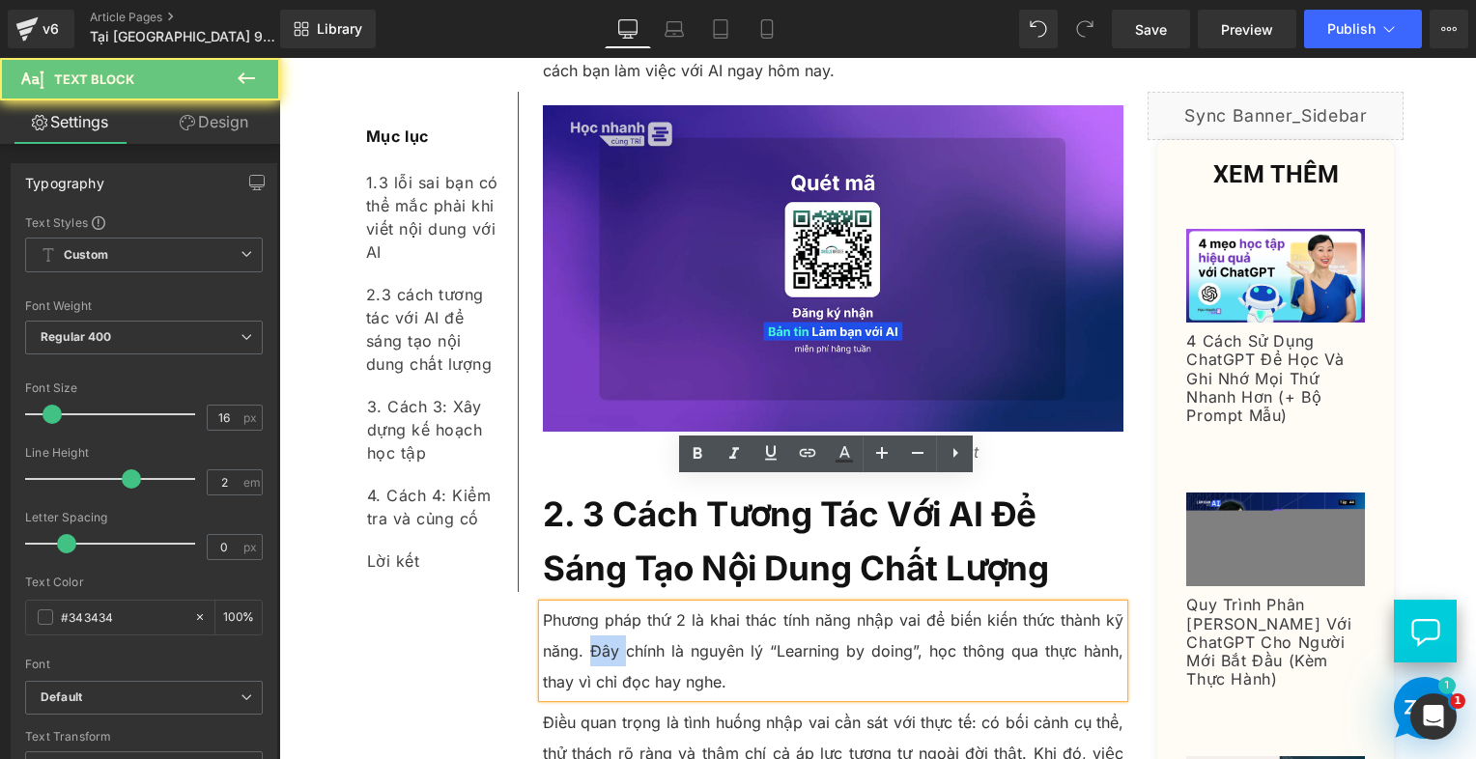
click at [586, 605] on p "Phương pháp thứ 2 là khai thác tính năng nhập vai để biến kiến thức thành kỹ nă…" at bounding box center [834, 651] width 582 height 93
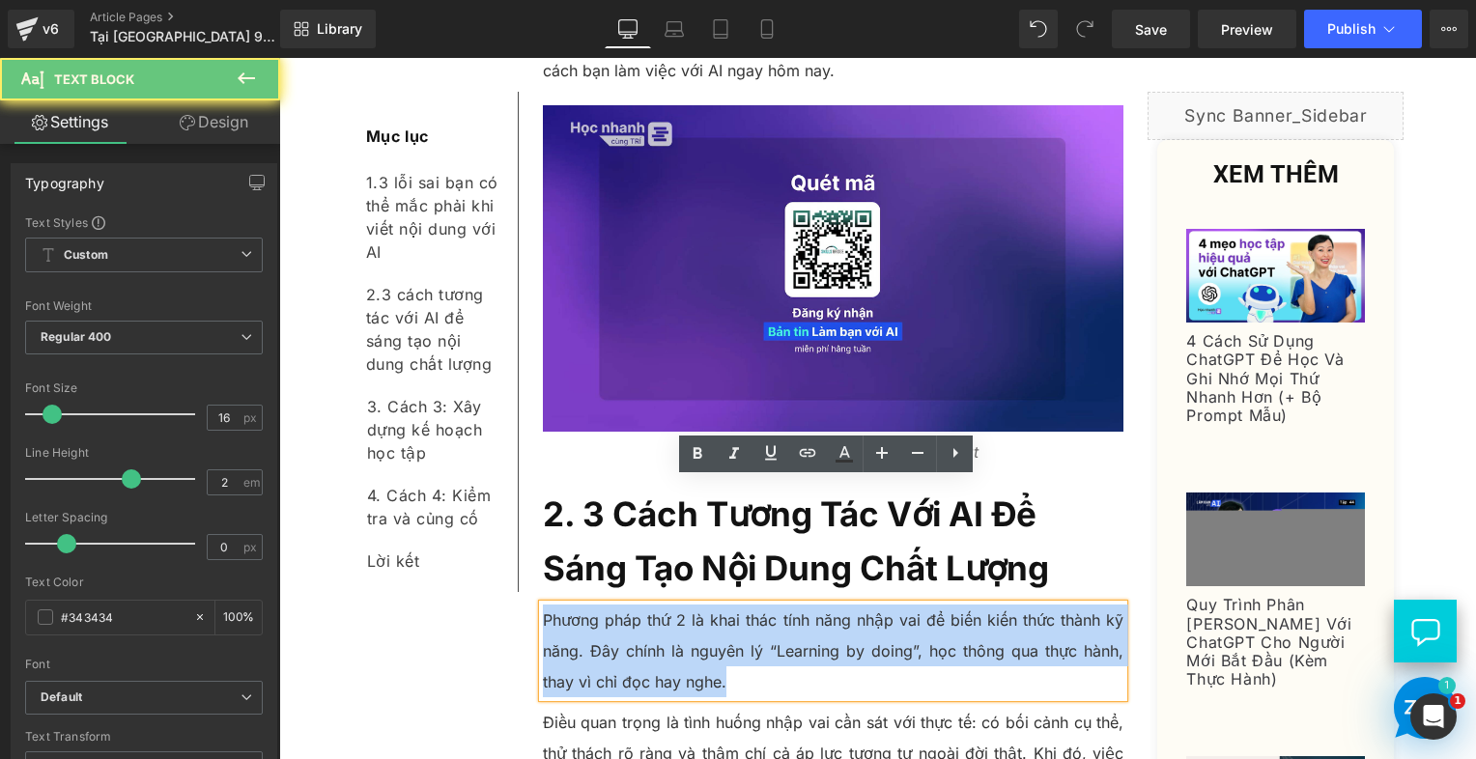
click at [586, 605] on p "Phương pháp thứ 2 là khai thác tính năng nhập vai để biến kiến thức thành kỹ nă…" at bounding box center [834, 651] width 582 height 93
paste div
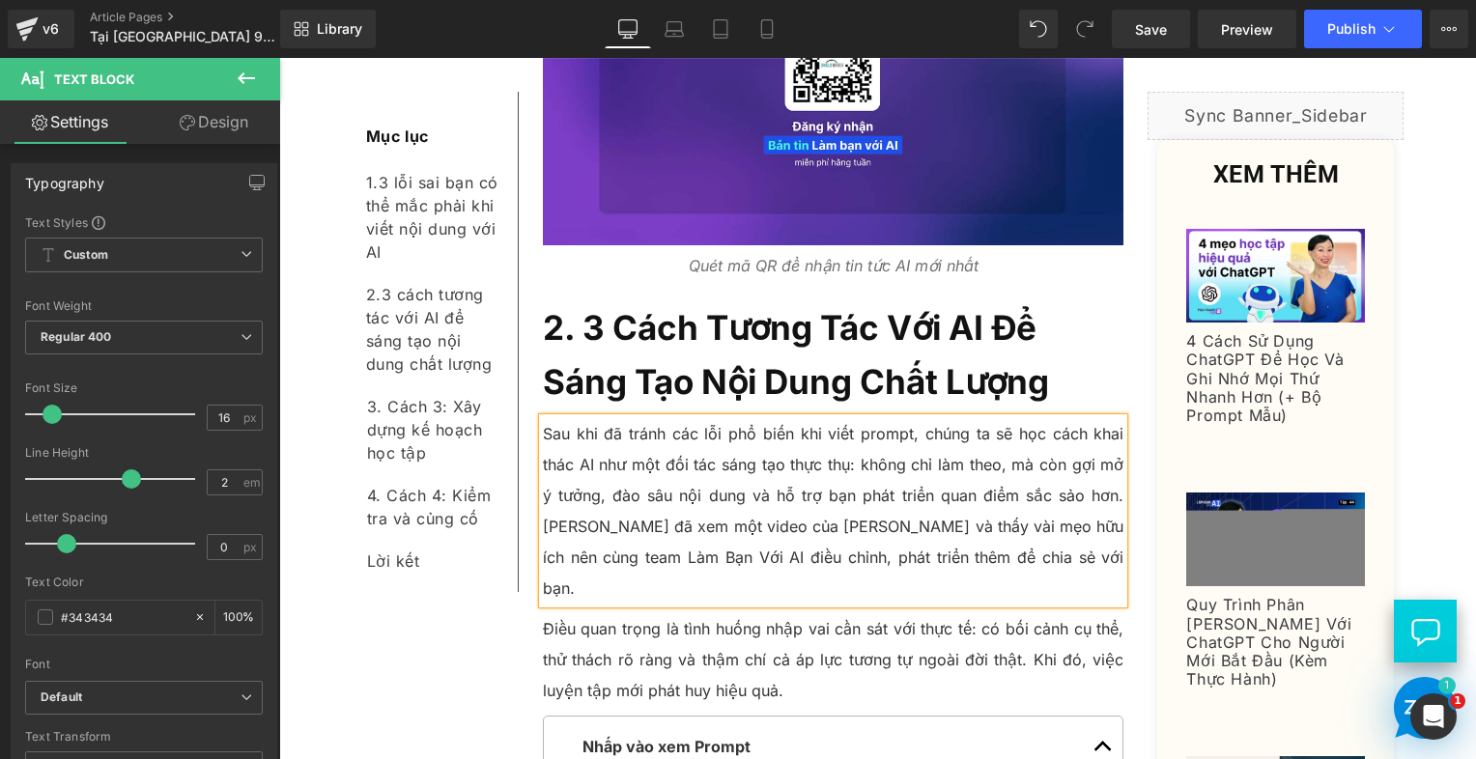
scroll to position [3608, 0]
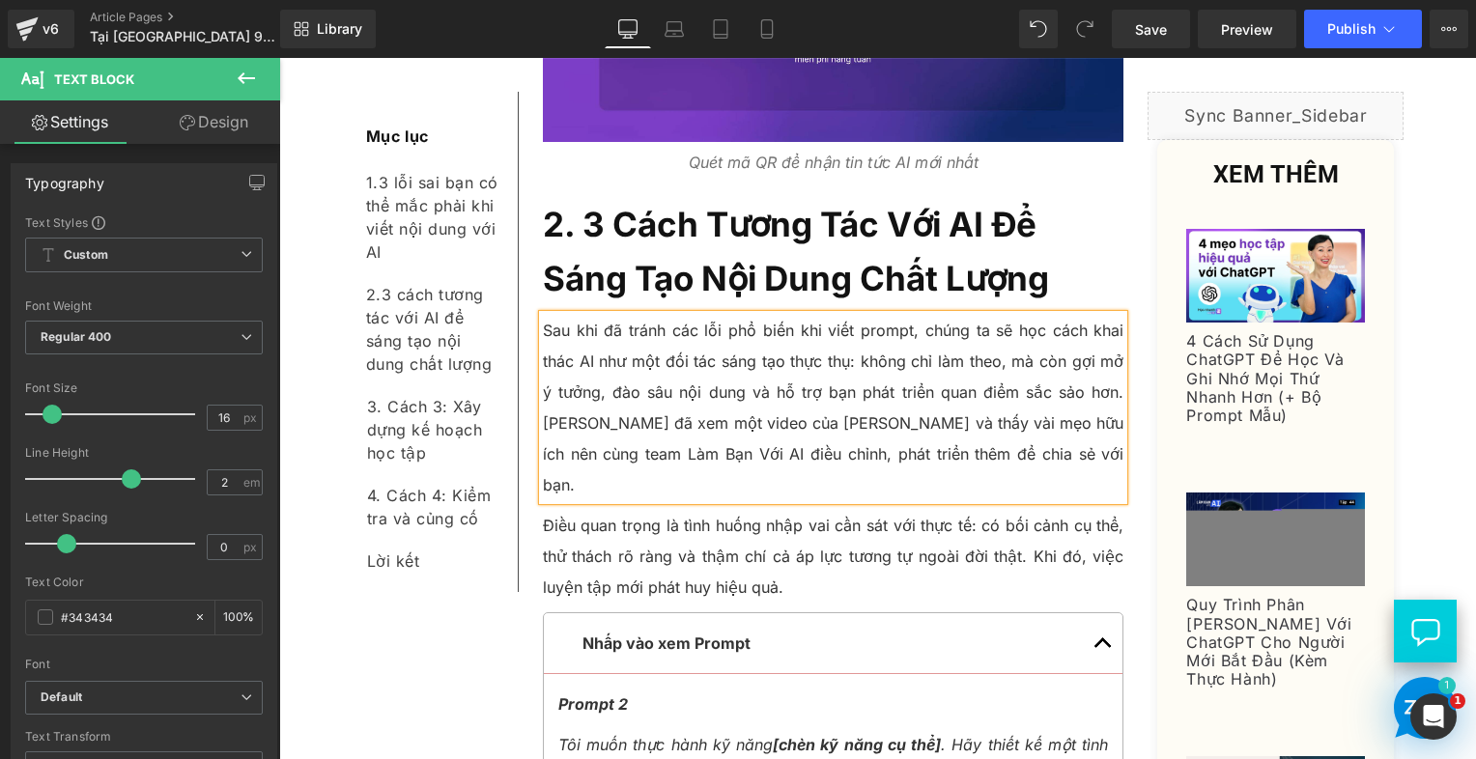
click at [598, 510] on p "Điều quan trọng là tình huống nhập vai cần sát với thực tế: có bối cảnh cụ thể,…" at bounding box center [834, 556] width 582 height 93
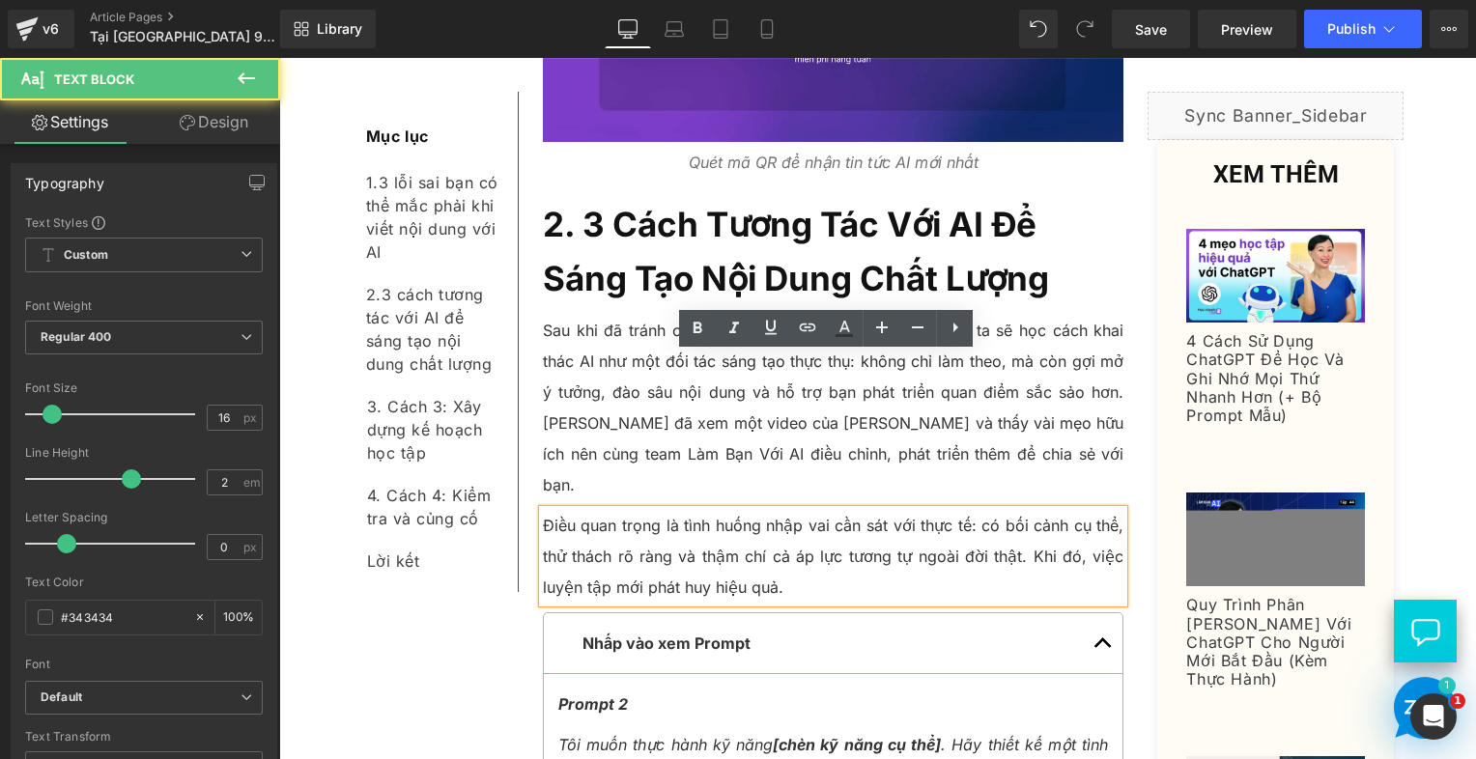
click at [580, 510] on p "Điều quan trọng là tình huống nhập vai cần sát với thực tế: có bối cảnh cụ thể,…" at bounding box center [834, 556] width 582 height 93
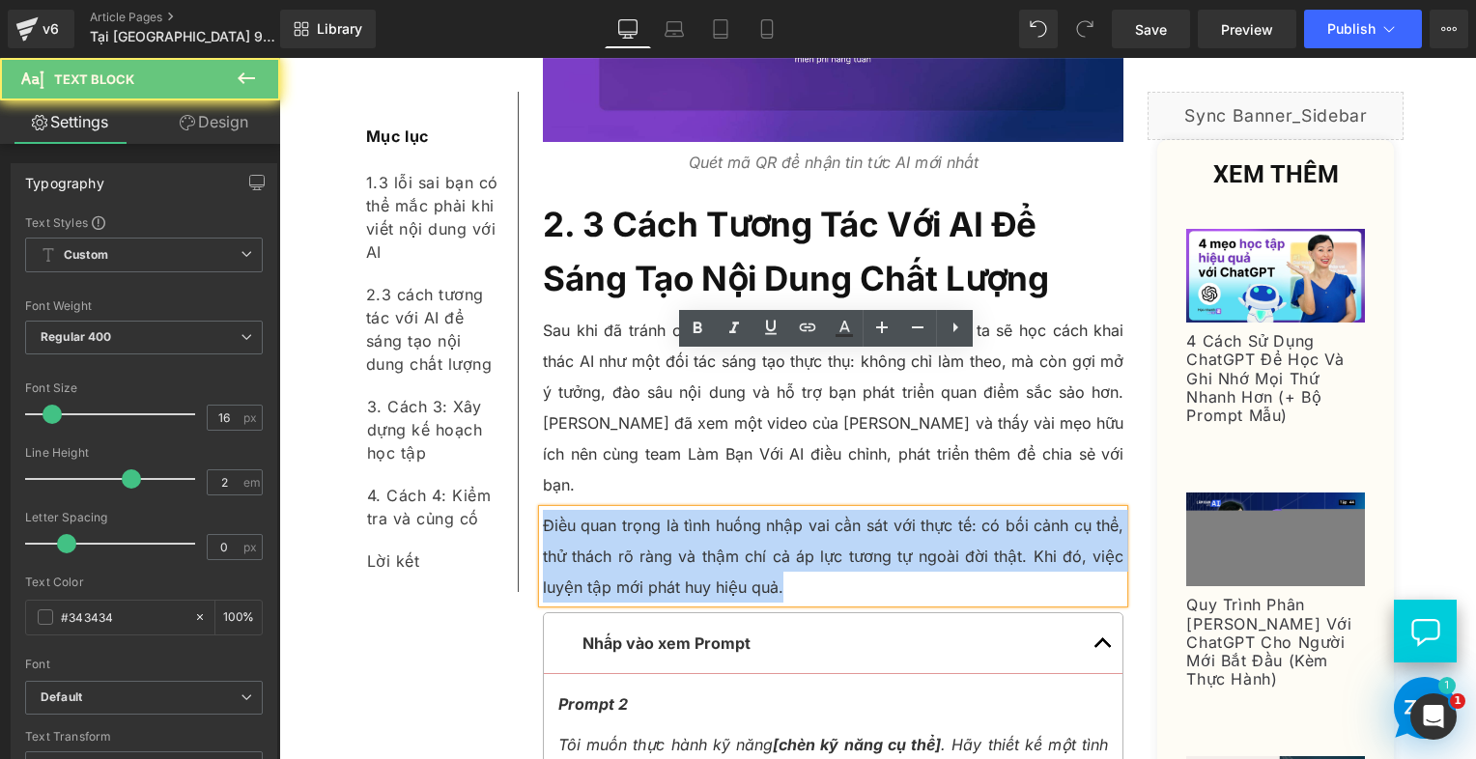
click at [580, 510] on p "Điều quan trọng là tình huống nhập vai cần sát với thực tế: có bối cảnh cụ thể,…" at bounding box center [834, 556] width 582 height 93
paste div
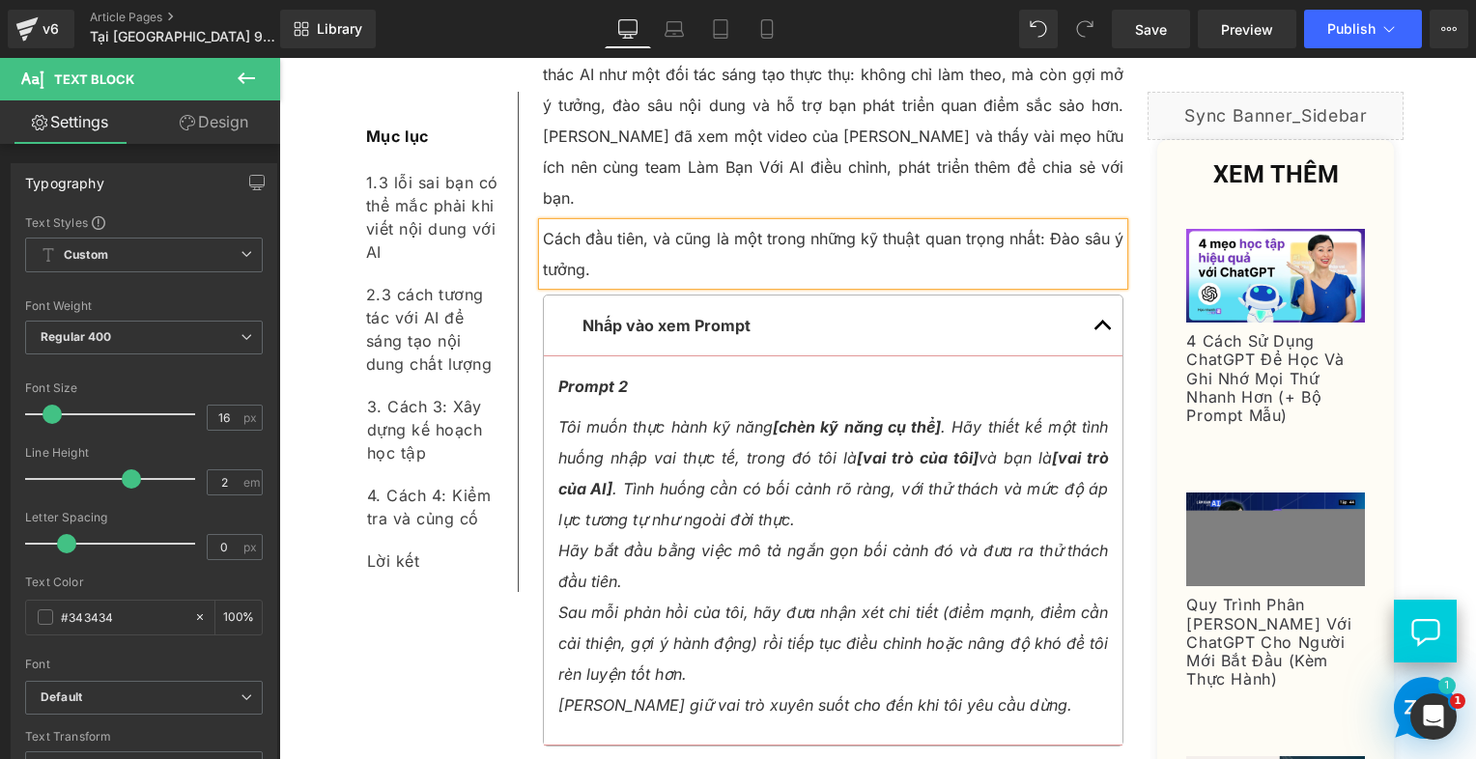
scroll to position [3898, 0]
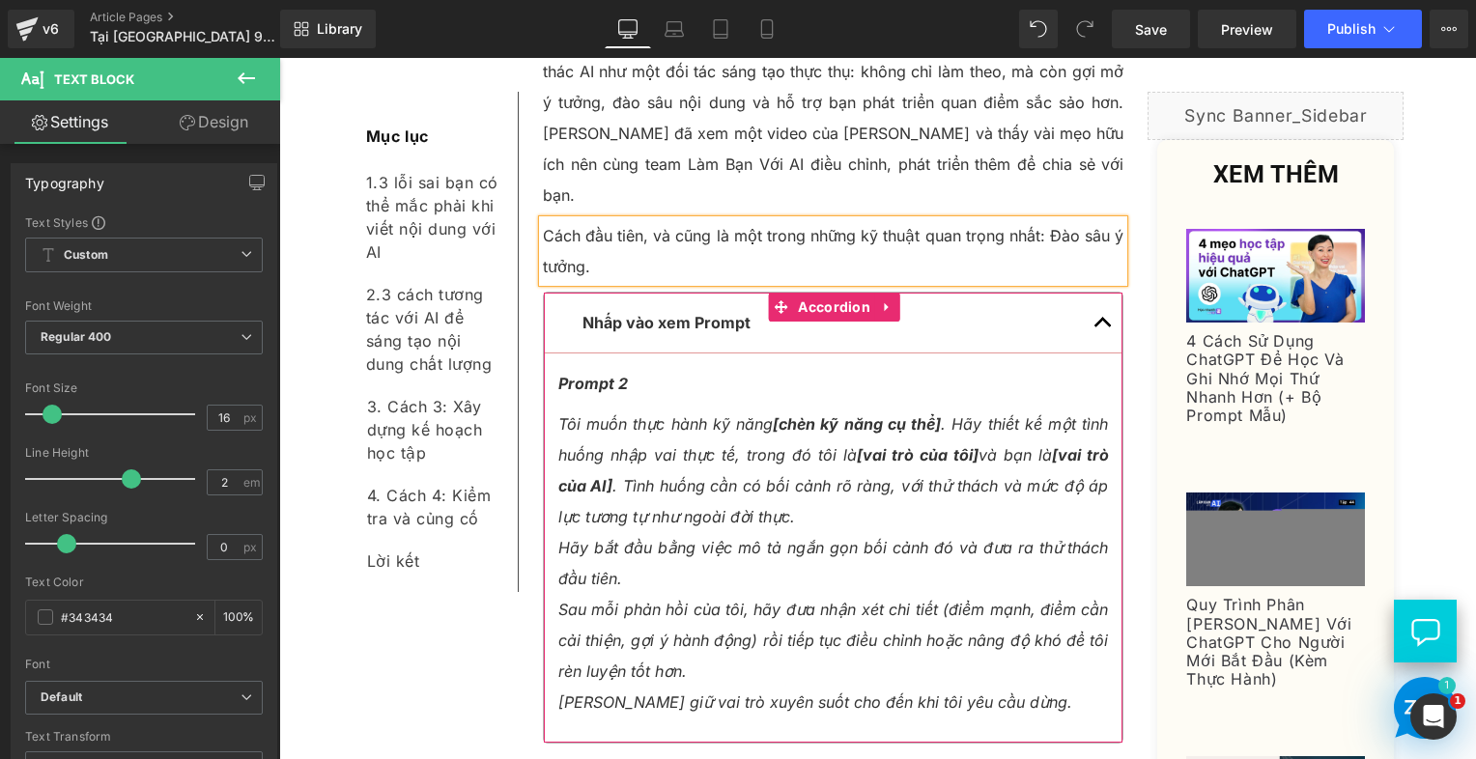
click at [844, 307] on div "Nhấp vào xem Prompt Text Block" at bounding box center [834, 322] width 502 height 31
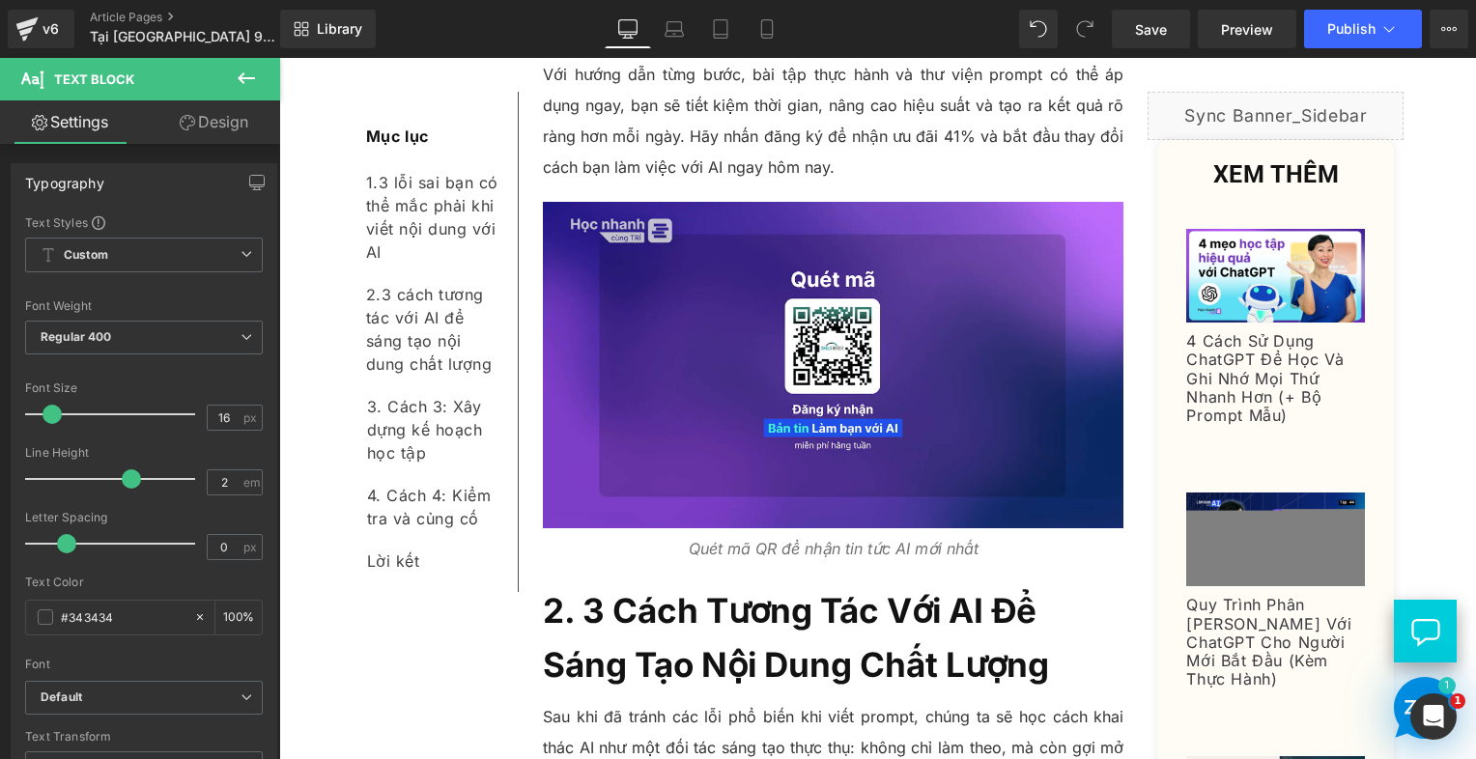
scroll to position [3318, 0]
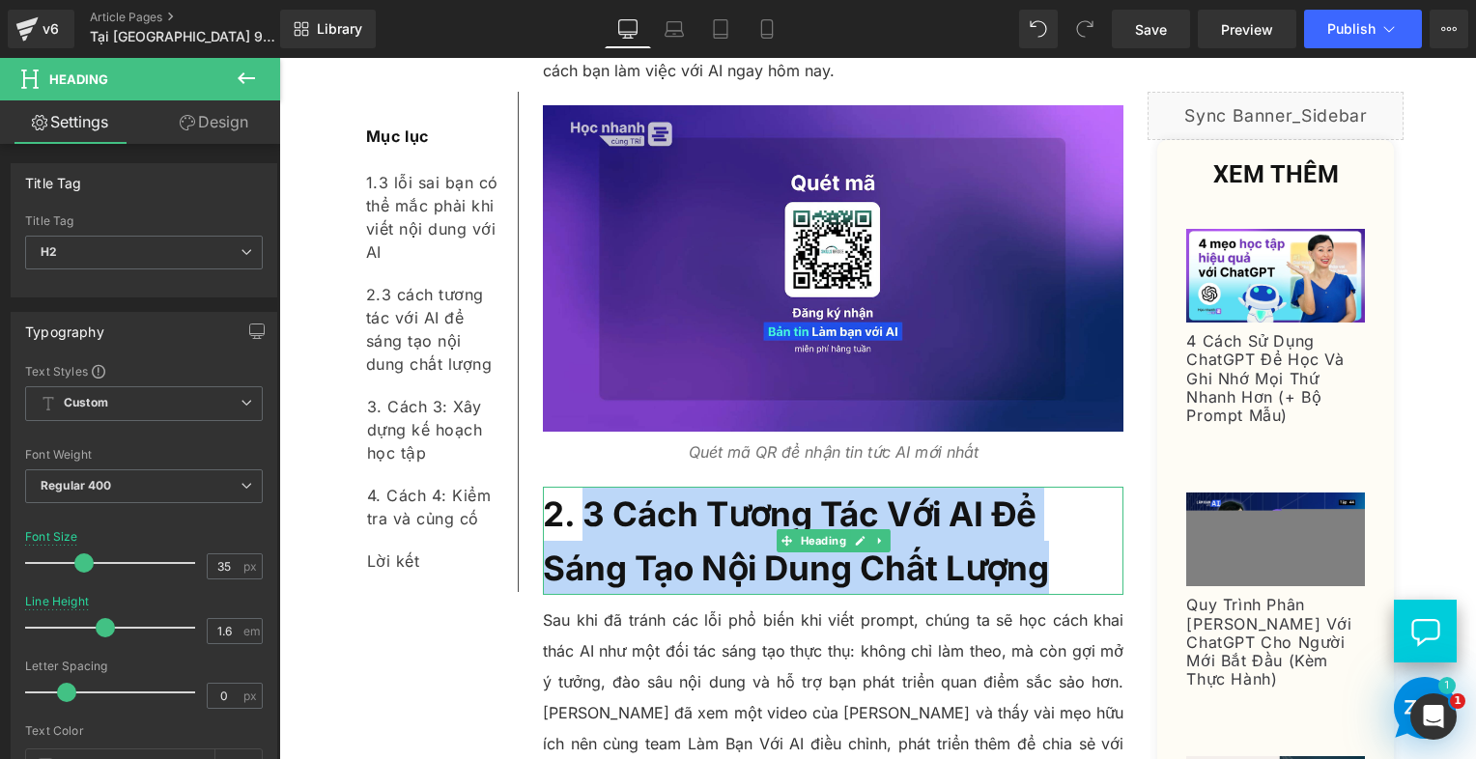
drag, startPoint x: 1059, startPoint y: 446, endPoint x: 580, endPoint y: 394, distance: 482.0
click at [580, 487] on h2 "2. 3 Cách Tương Tác Với AI Để Sáng Tạo Nội Dung Chất Lượng" at bounding box center [834, 541] width 582 height 108
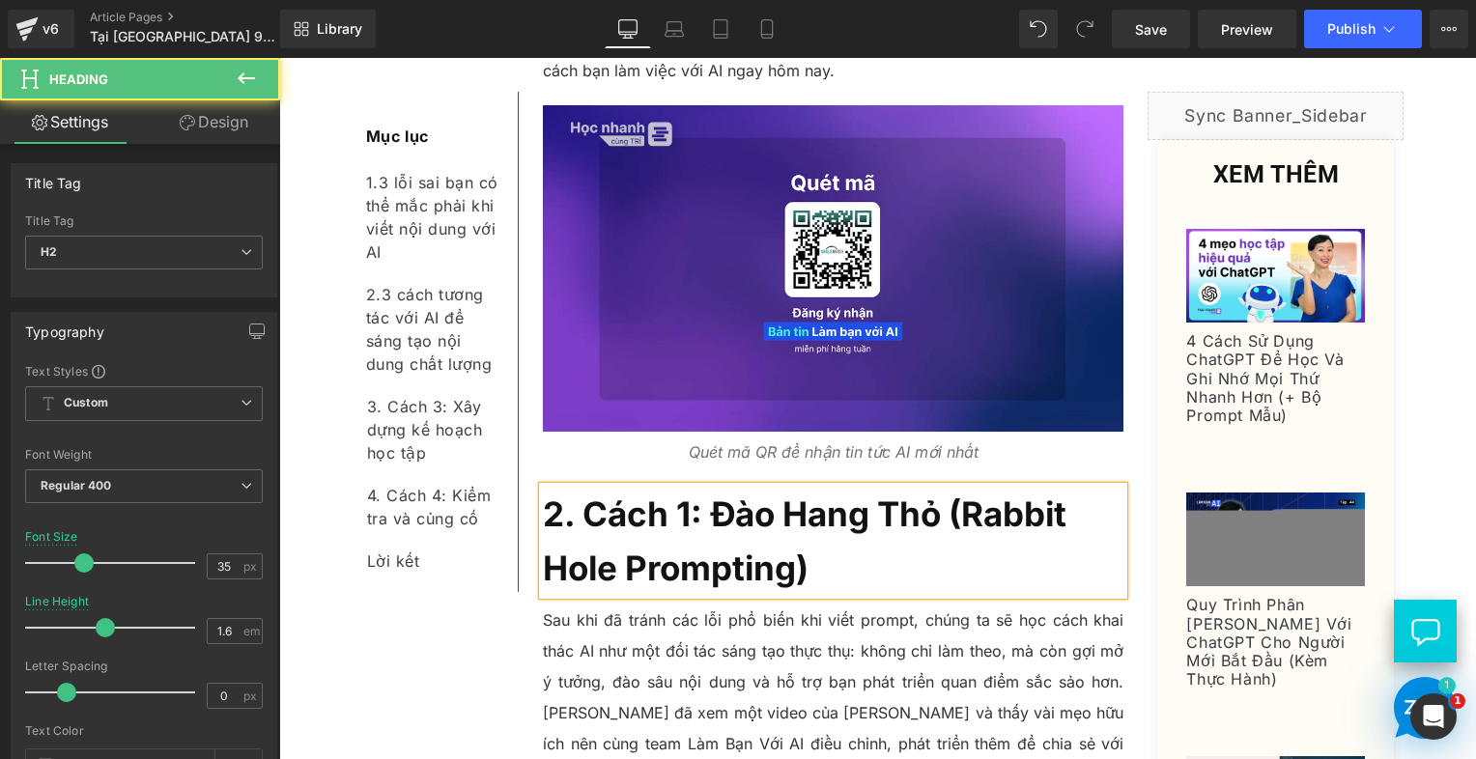
click at [880, 487] on h2 "2. Cách 1: Đào Hang Thỏ (Rabbit Hole Prompting)" at bounding box center [834, 541] width 582 height 108
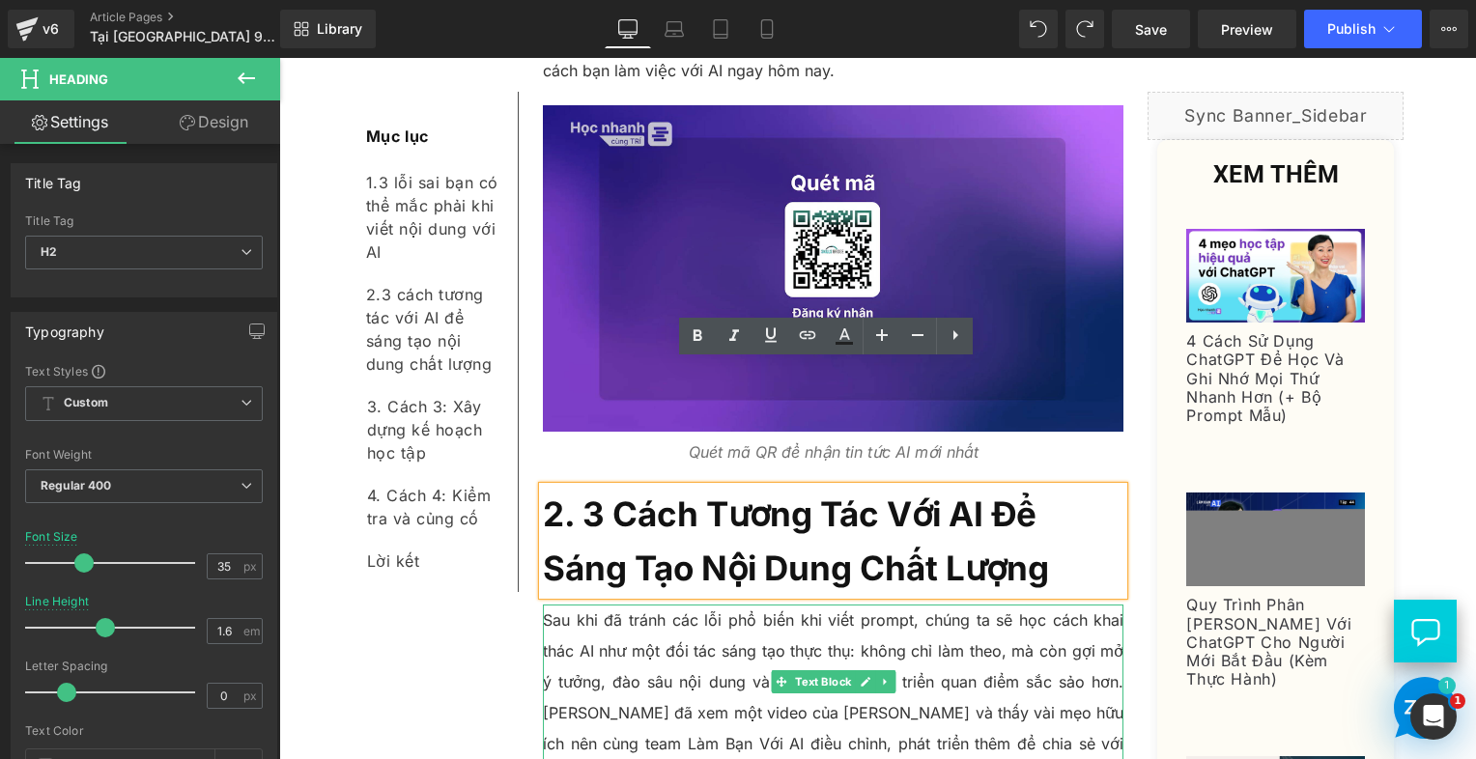
click at [741, 605] on p "Sau khi đã tránh các lỗi phổ biến khi viết prompt, chúng ta sẽ học cách khai th…" at bounding box center [834, 697] width 582 height 185
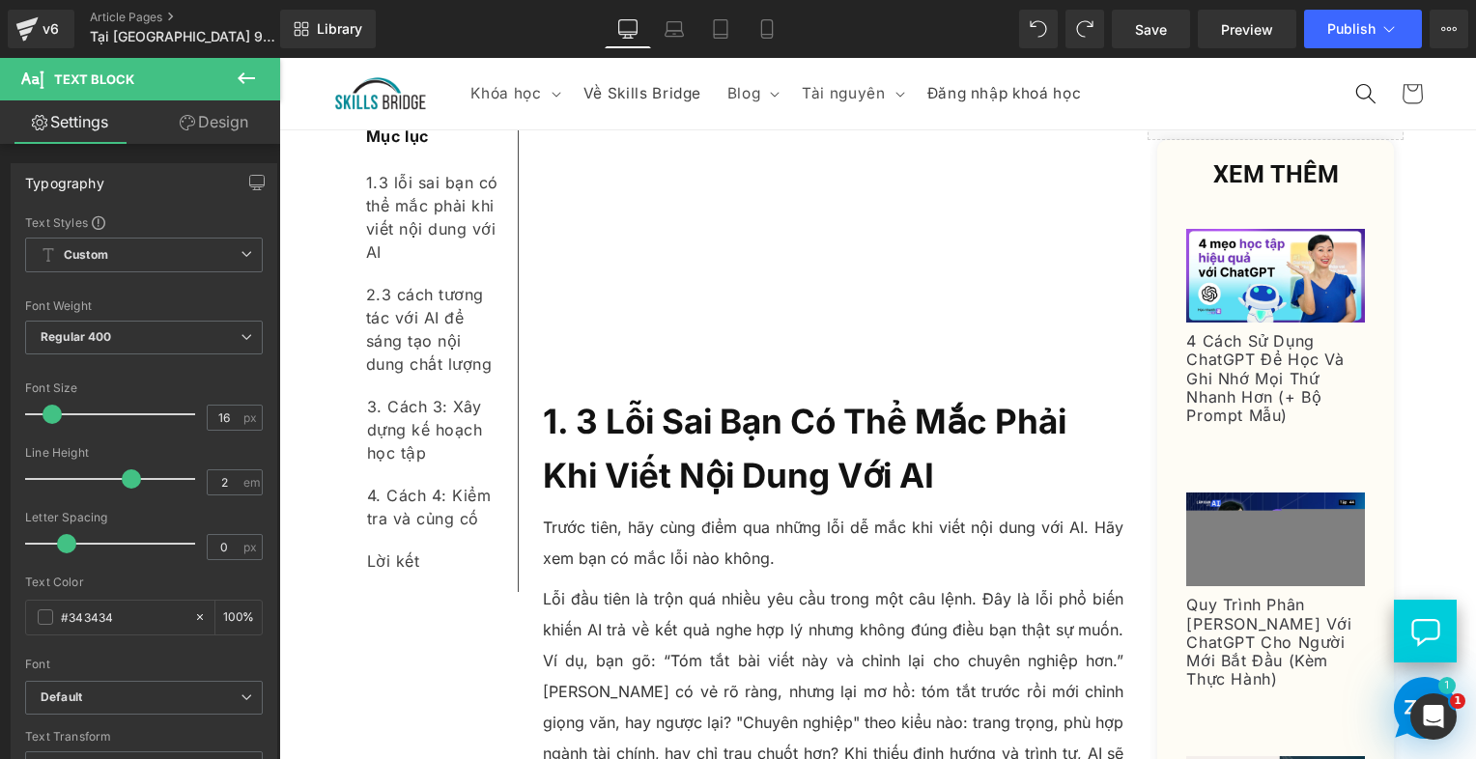
scroll to position [903, 0]
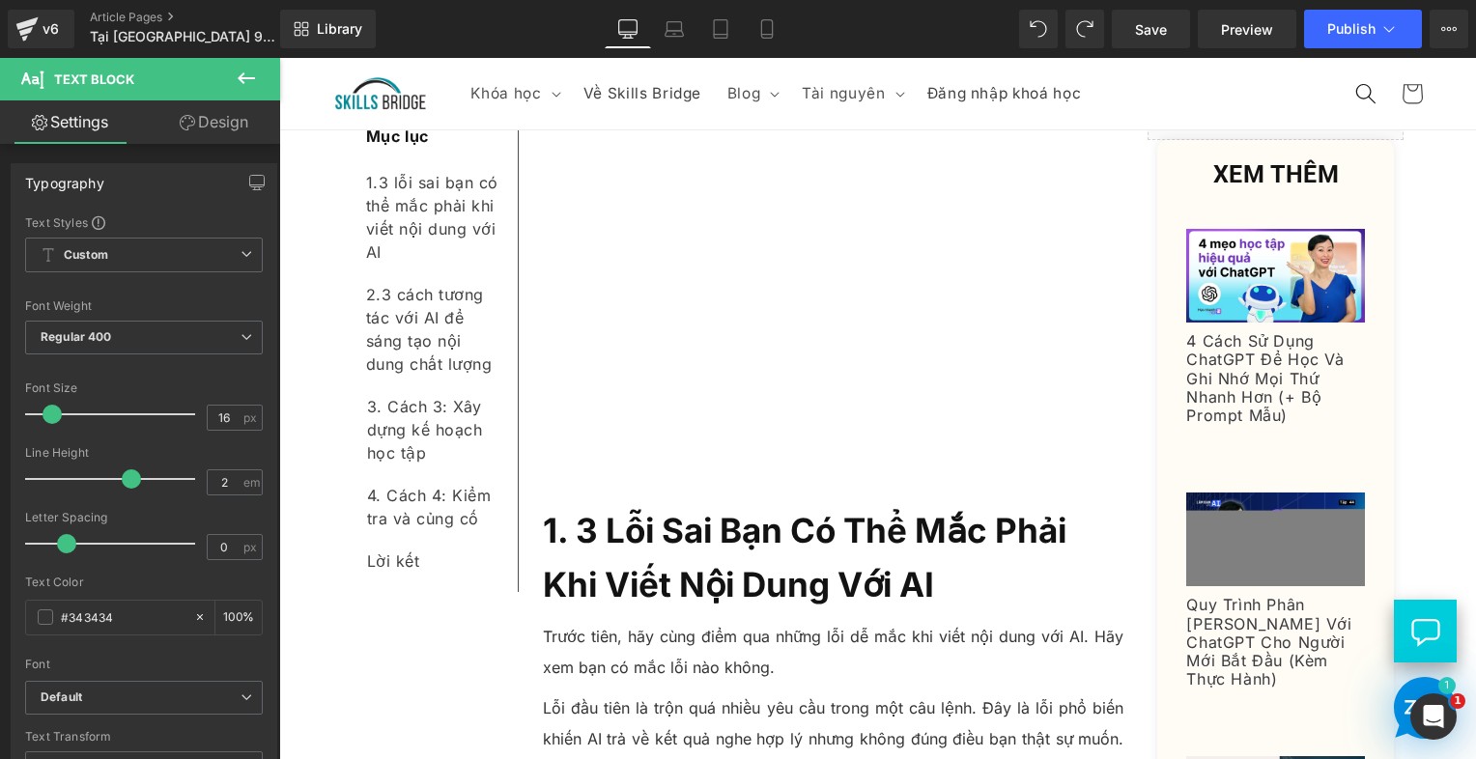
click at [667, 510] on b "1. 3 Lỗi Sai Bạn Có Thể Mắc Phải Khi Viết Nội Dung Với AI" at bounding box center [805, 557] width 524 height 95
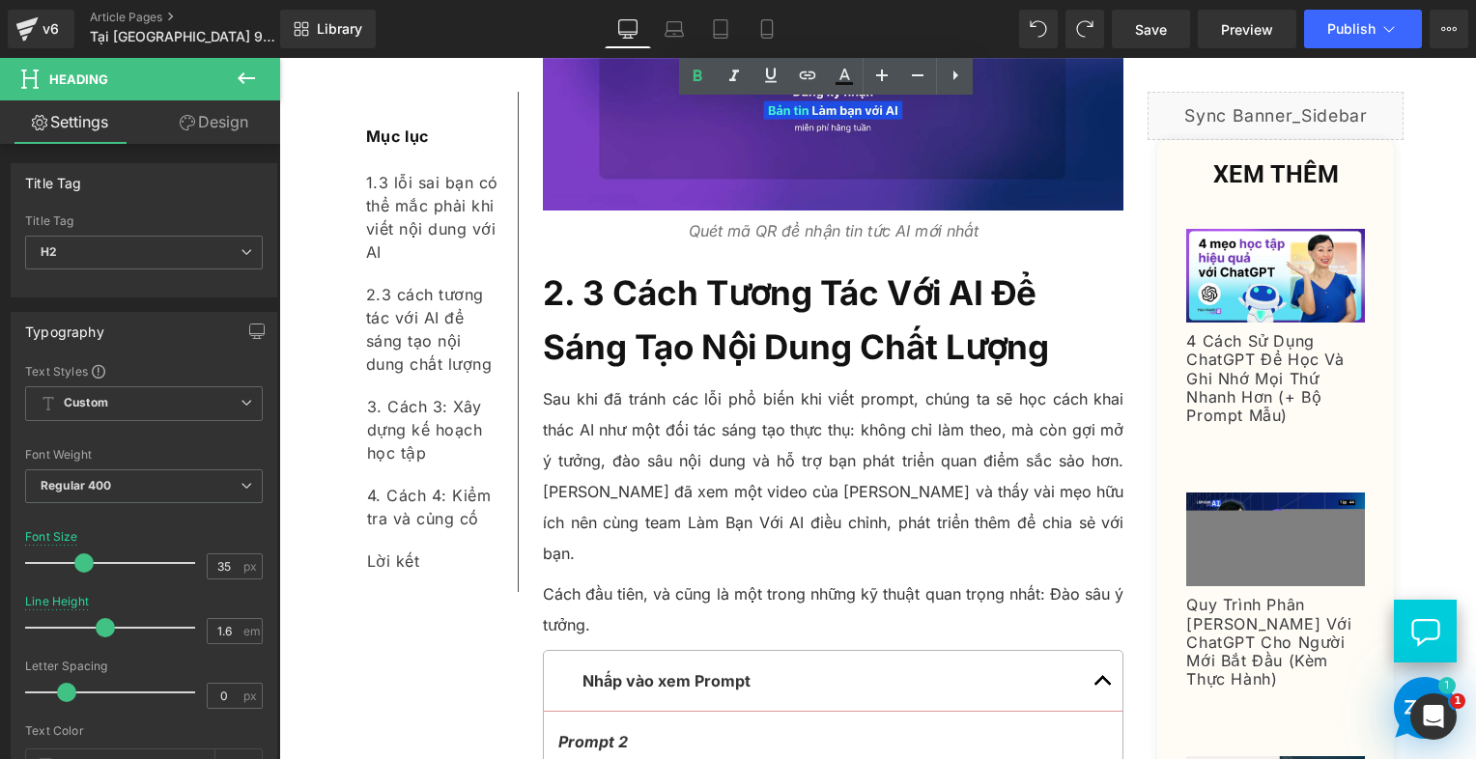
scroll to position [3512, 0]
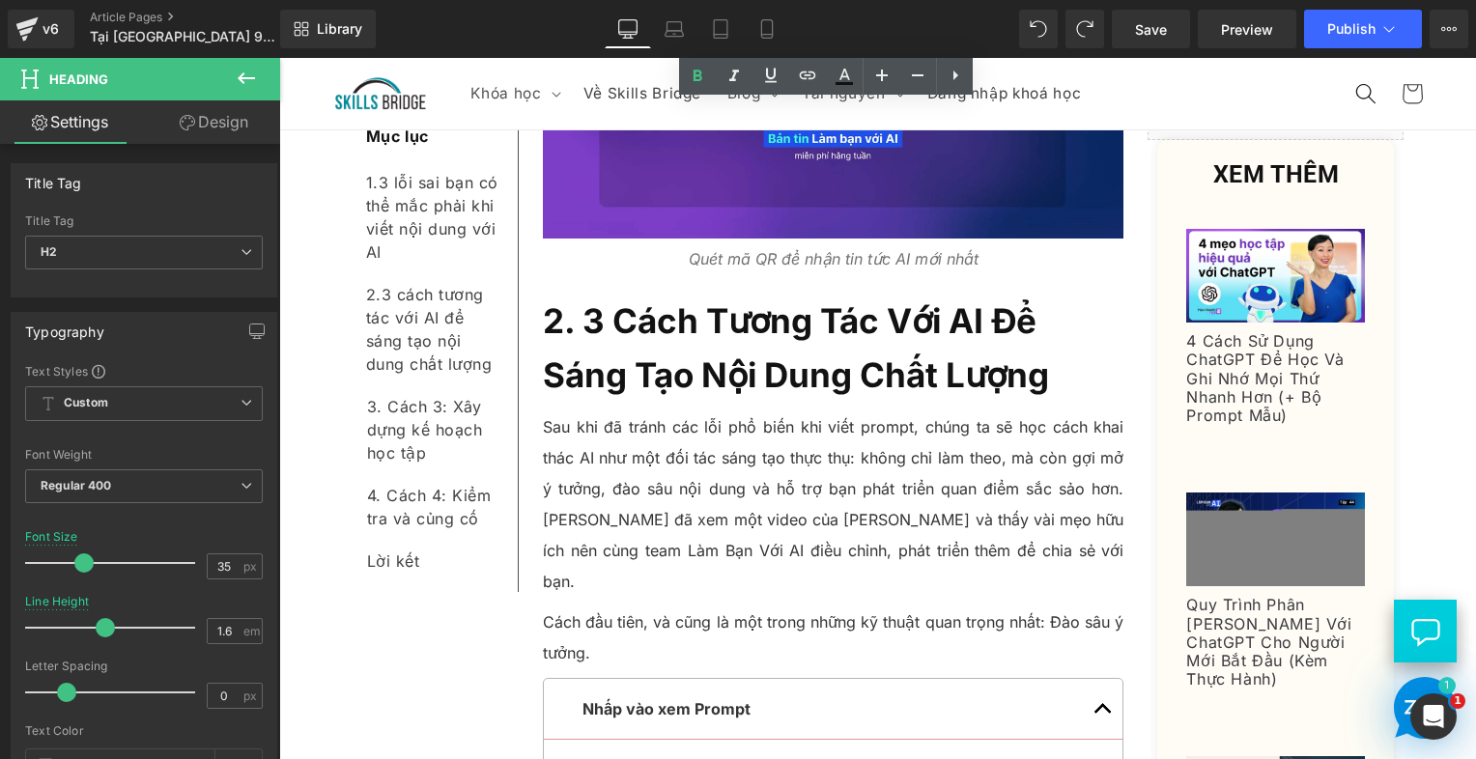
click at [719, 412] on p "Sau khi đã tránh các lỗi phổ biến khi viết prompt, chúng ta sẽ học cách khai th…" at bounding box center [834, 504] width 582 height 185
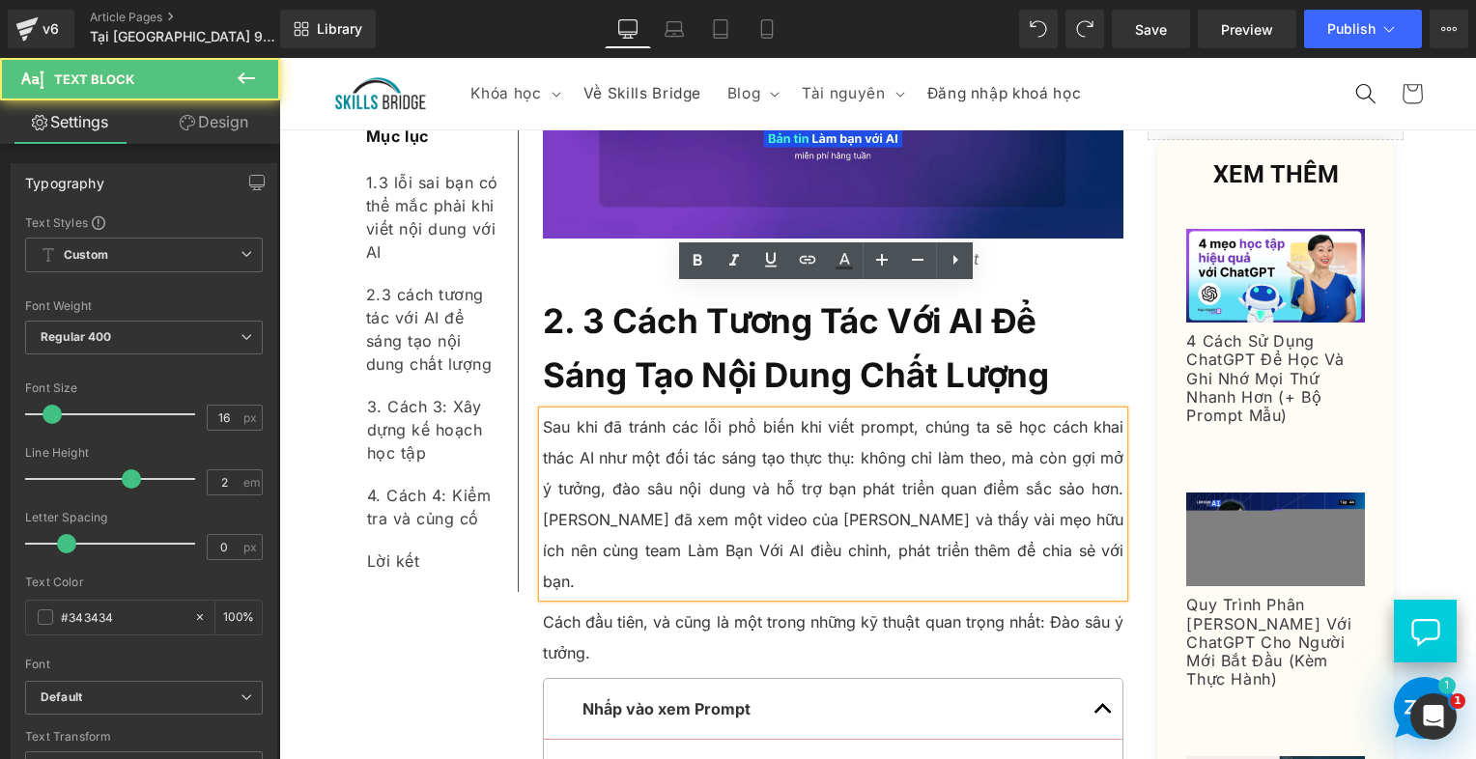
click at [665, 607] on p "Cách đầu tiên, và cũng là một trong những kỹ thuật quan trọng nhất: Đào sâu ý t…" at bounding box center [834, 638] width 582 height 62
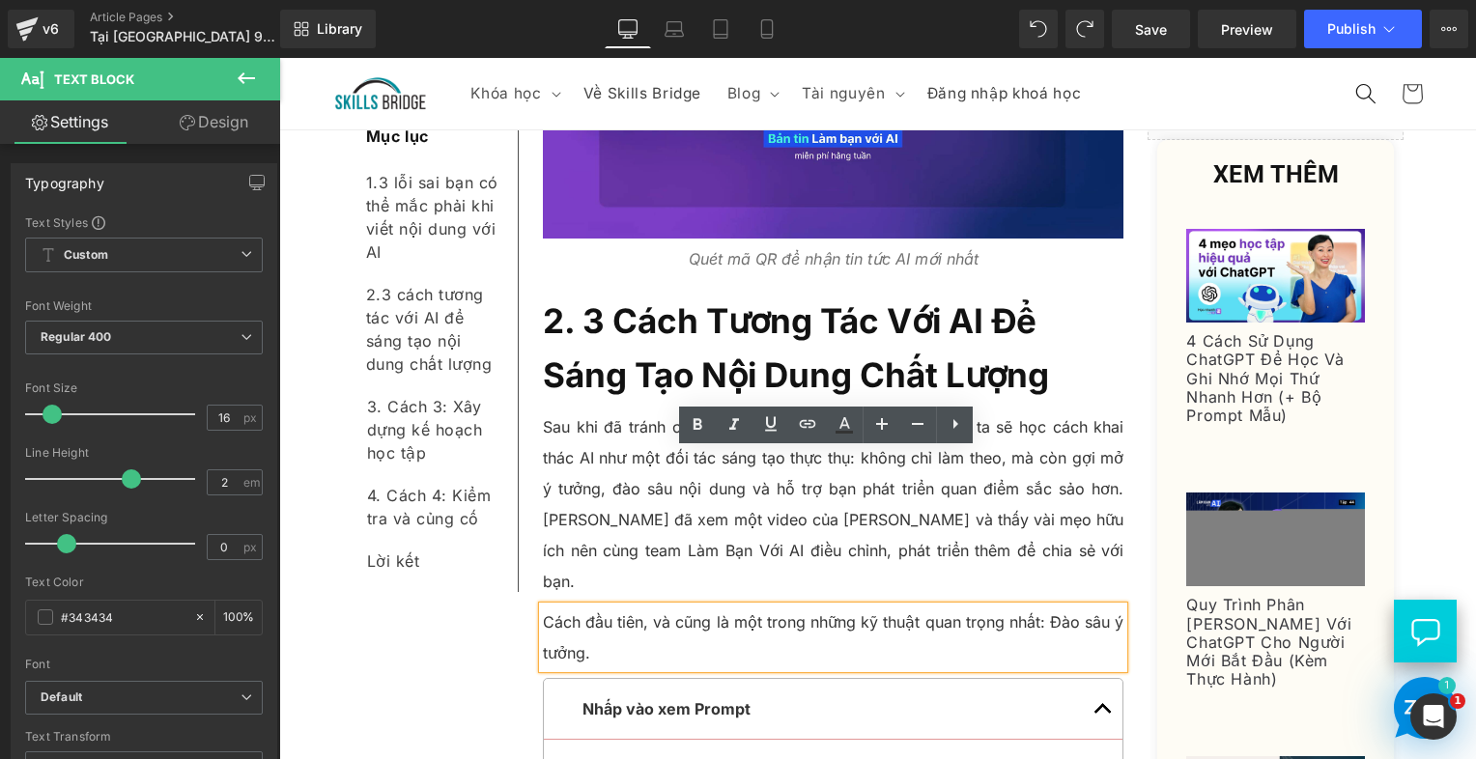
click at [616, 412] on p "Sau khi đã tránh các lỗi phổ biến khi viết prompt, chúng ta sẽ học cách khai th…" at bounding box center [834, 504] width 582 height 185
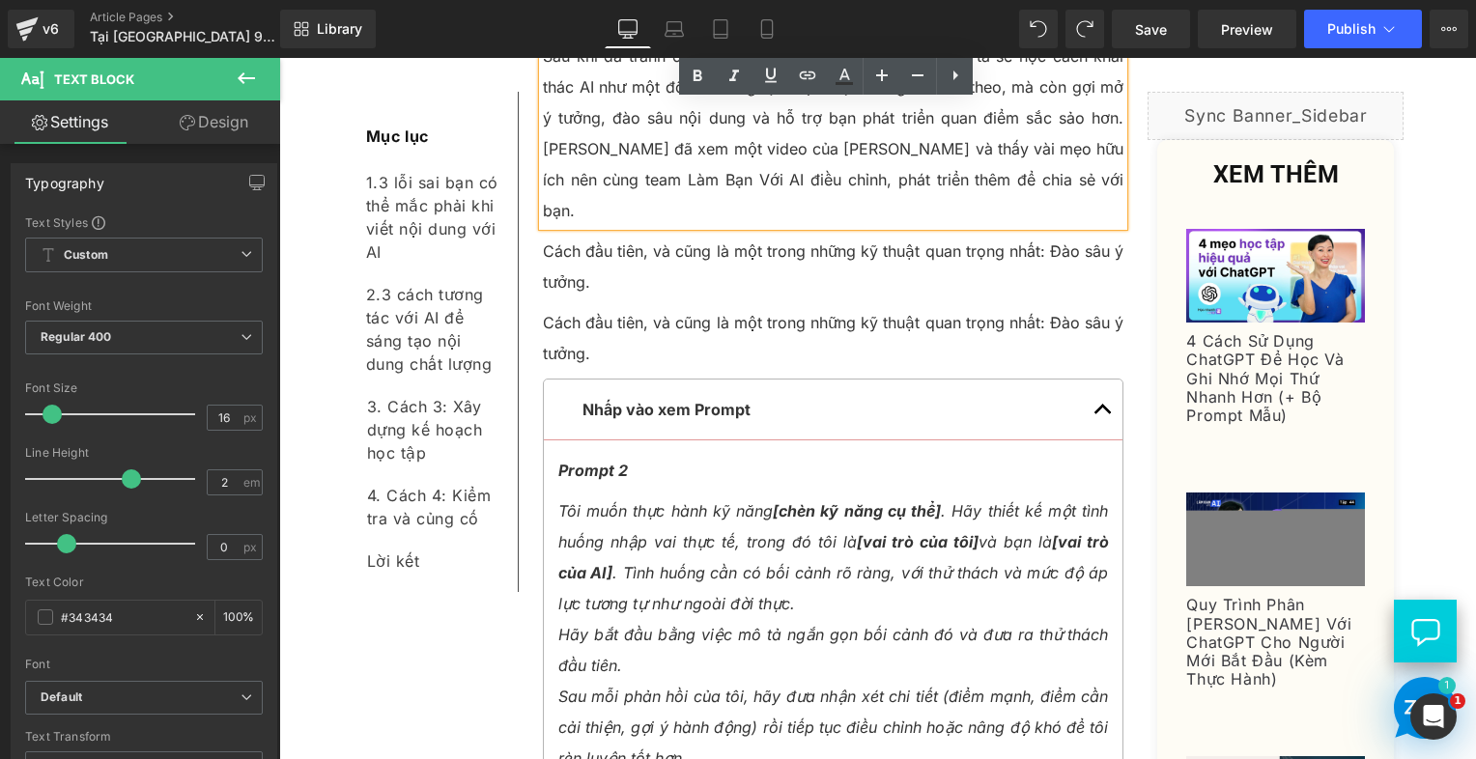
scroll to position [3899, 0]
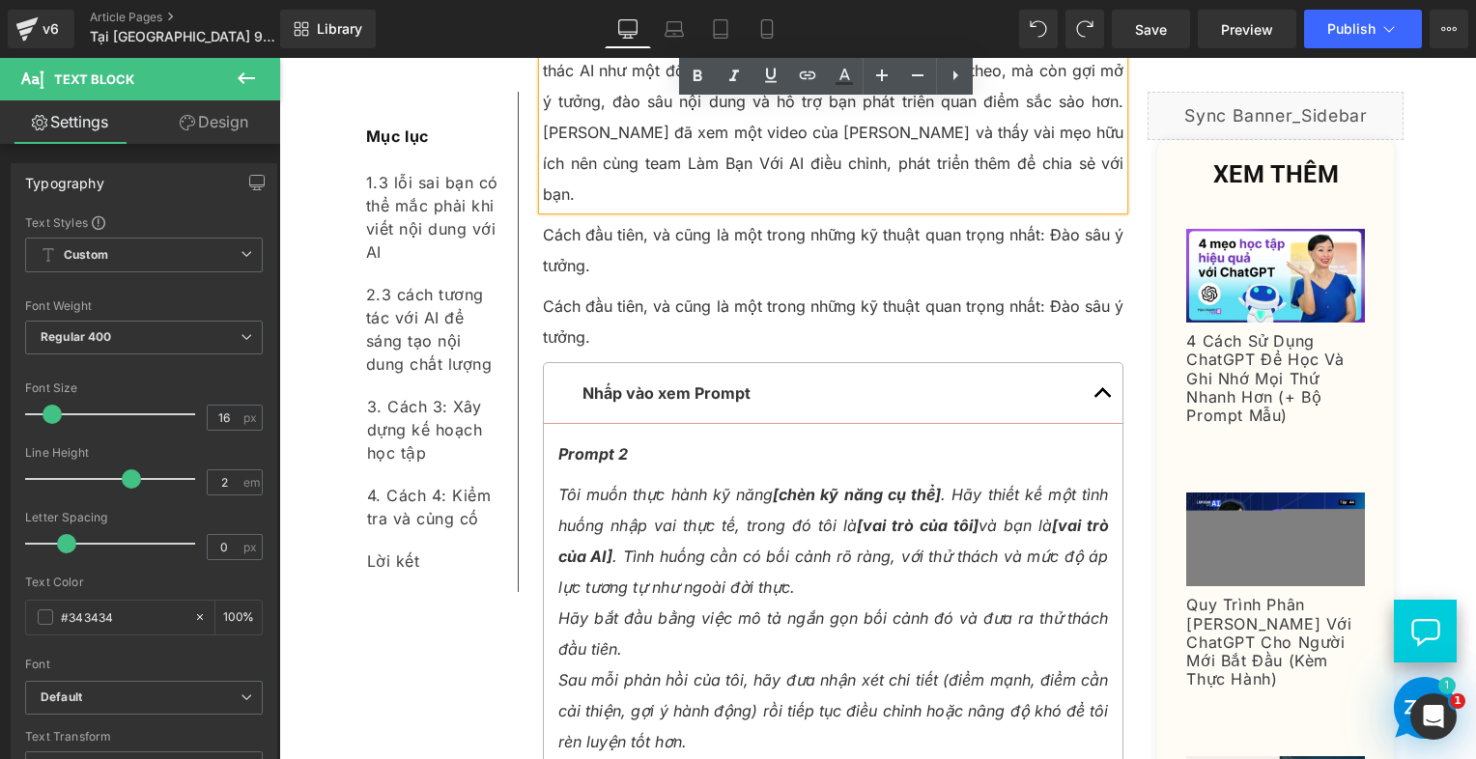
click at [583, 291] on p "Cách đầu tiên, và cũng là một trong những kỹ thuật quan trọng nhất: Đào sâu ý t…" at bounding box center [834, 322] width 582 height 62
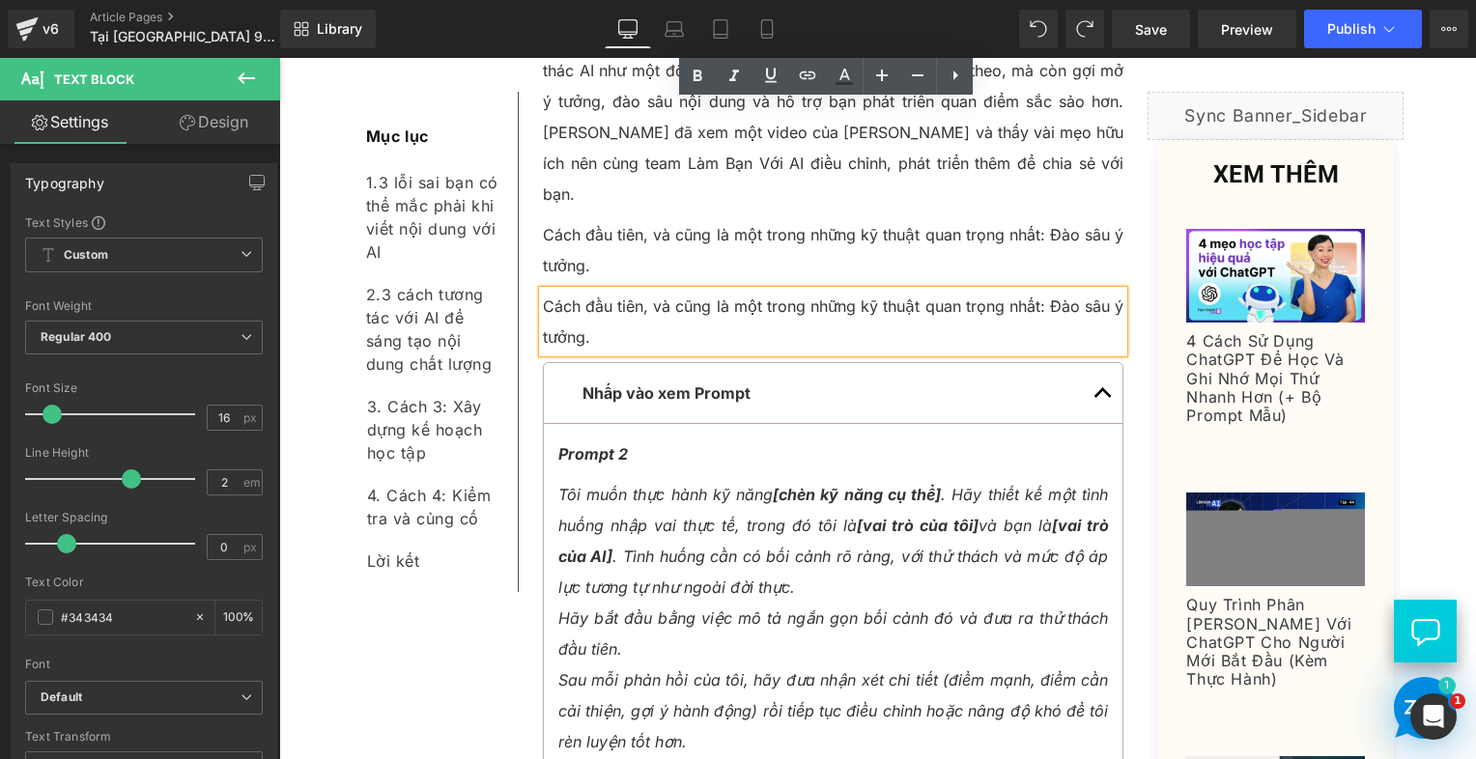
click at [583, 291] on p "Cách đầu tiên, và cũng là một trong những kỹ thuật quan trọng nhất: Đào sâu ý t…" at bounding box center [834, 322] width 582 height 62
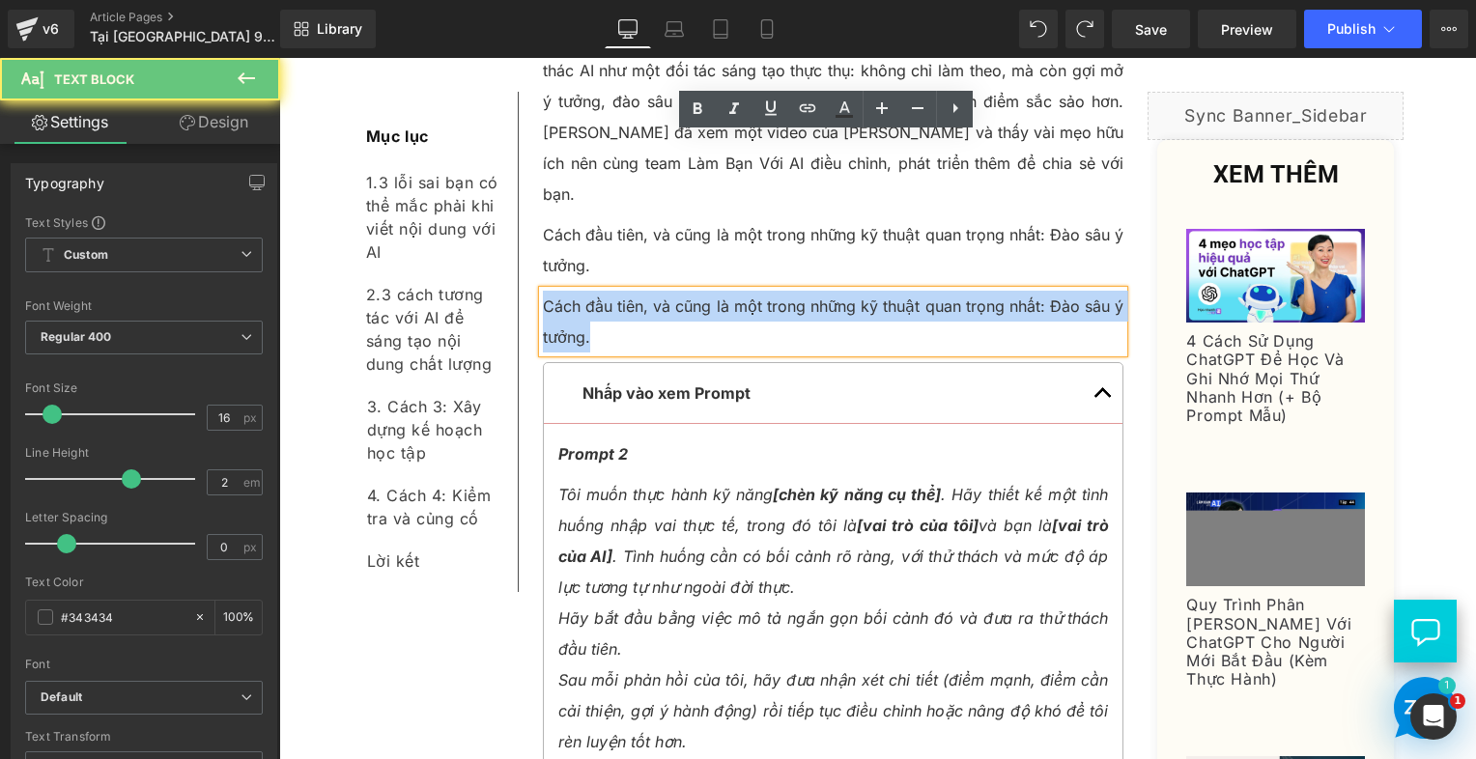
click at [583, 291] on p "Cách đầu tiên, và cũng là một trong những kỹ thuật quan trọng nhất: Đào sâu ý t…" at bounding box center [834, 322] width 582 height 62
paste div
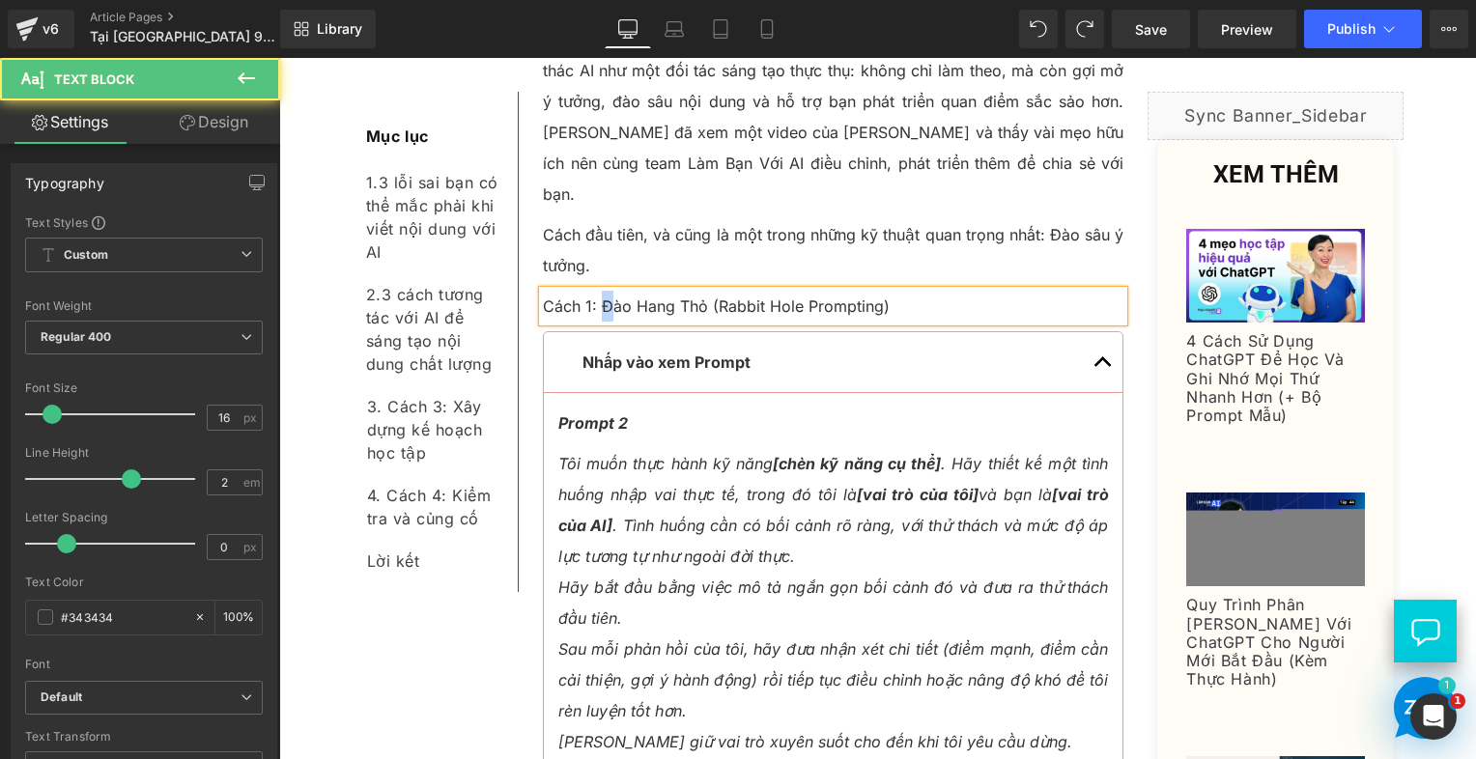
click at [599, 291] on p "Cách 1: Đào Hang Thỏ (Rabbit Hole Prompting)" at bounding box center [834, 306] width 582 height 31
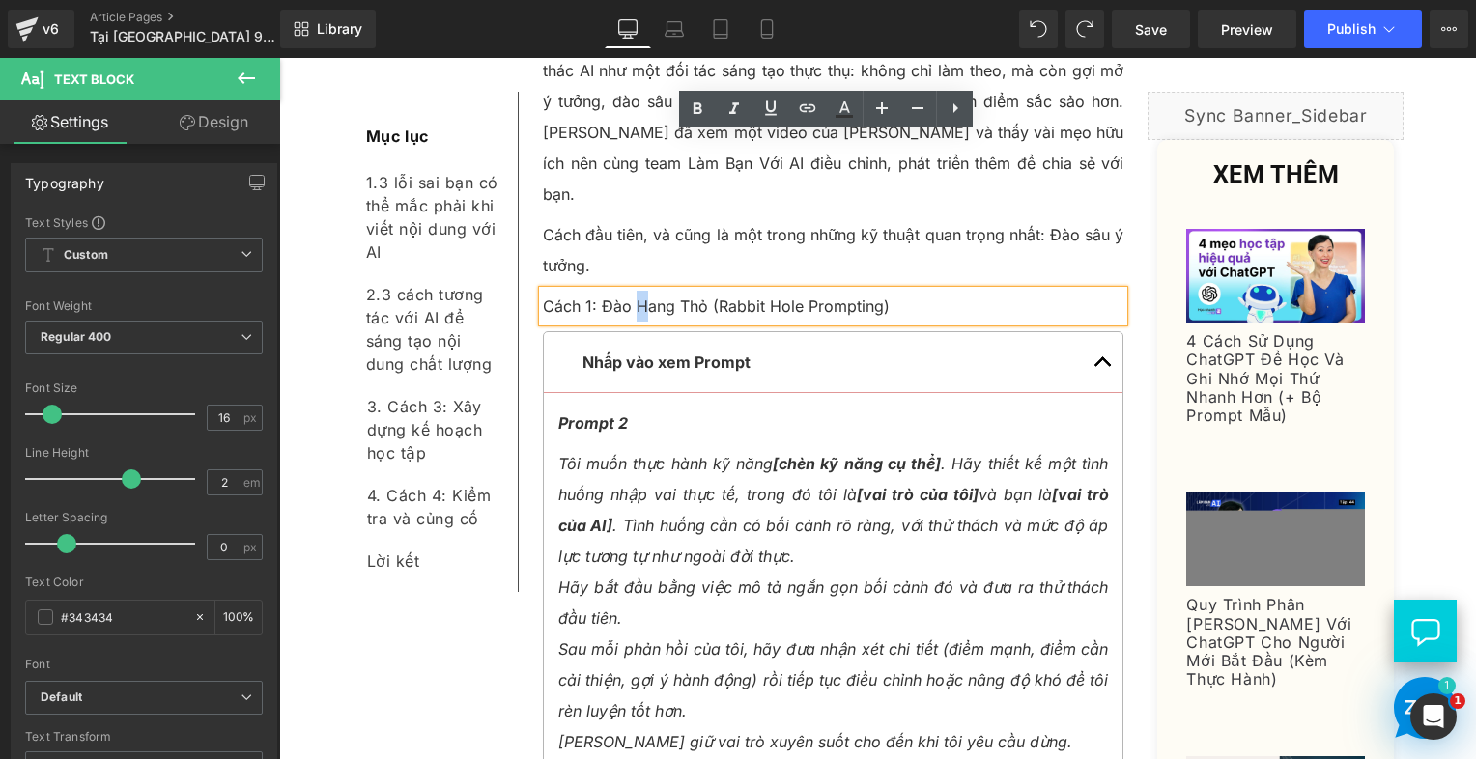
click at [630, 291] on p "Cách 1: Đào Hang Thỏ (Rabbit Hole Prompting)" at bounding box center [834, 306] width 582 height 31
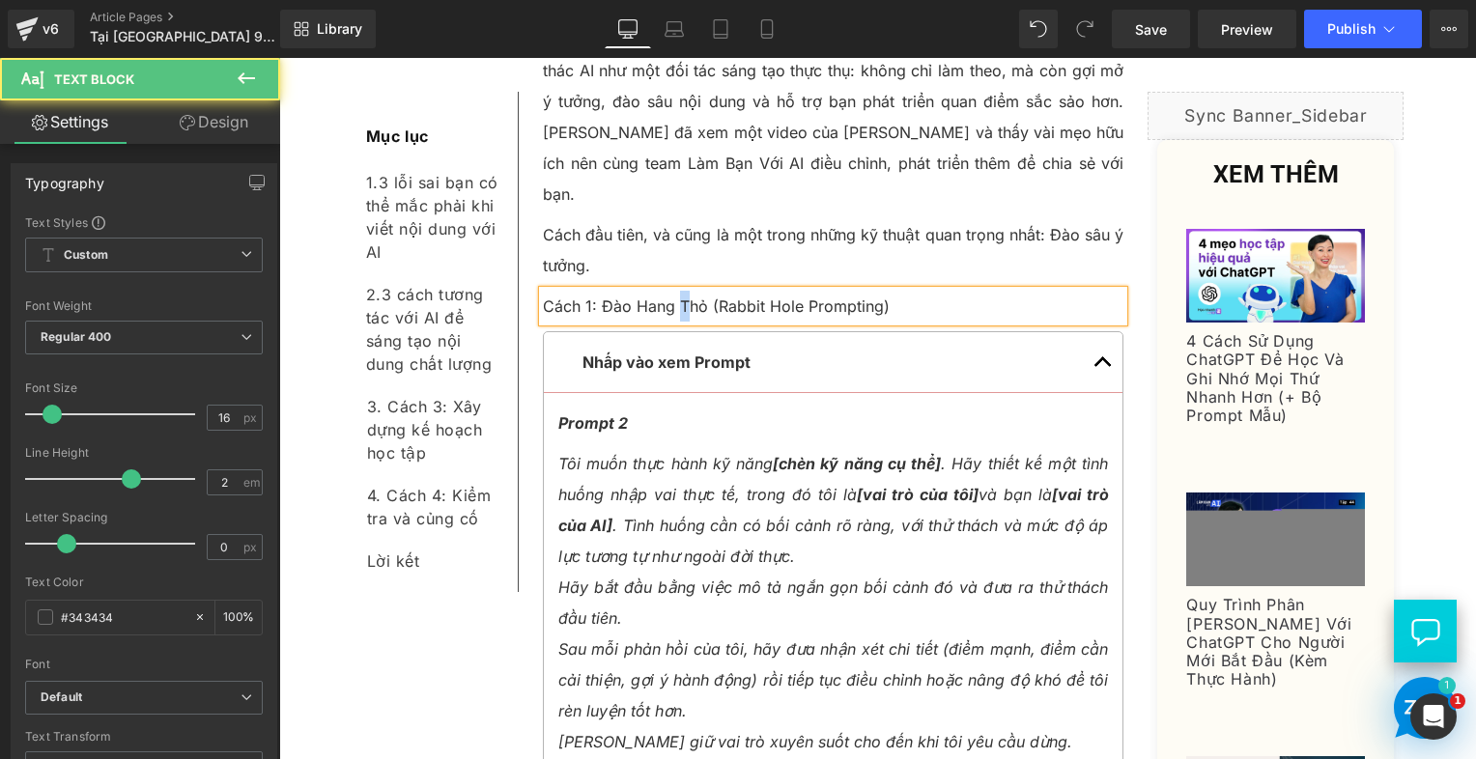
click at [671, 291] on p "Cách 1: Đào Hang Thỏ (Rabbit Hole Prompting)" at bounding box center [834, 306] width 582 height 31
click at [634, 291] on p "Cách 1: Đào Hang thỏ (Rabbit Hole Prompting)" at bounding box center [834, 306] width 582 height 31
click at [654, 291] on p "Cách 1: Đào hang thỏ (Rabbit Hole Prompting)" at bounding box center [834, 306] width 582 height 31
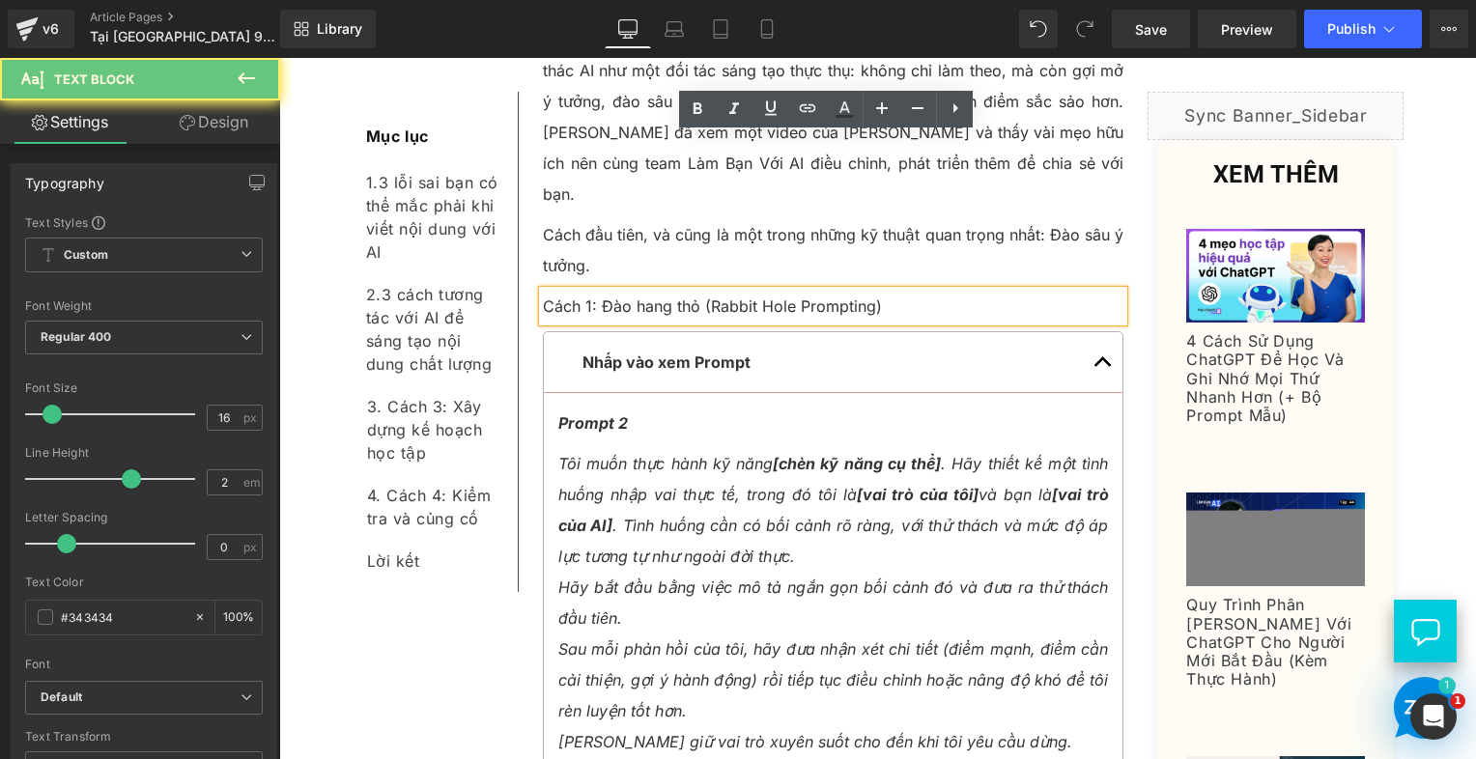
click at [703, 291] on p "Cách 1: Đào hang thỏ (Rabbit Hole Prompting)" at bounding box center [834, 306] width 582 height 31
click at [761, 291] on p "Cách 1: Đào hang thỏ (Rabbit Hole Prompting)" at bounding box center [834, 306] width 582 height 31
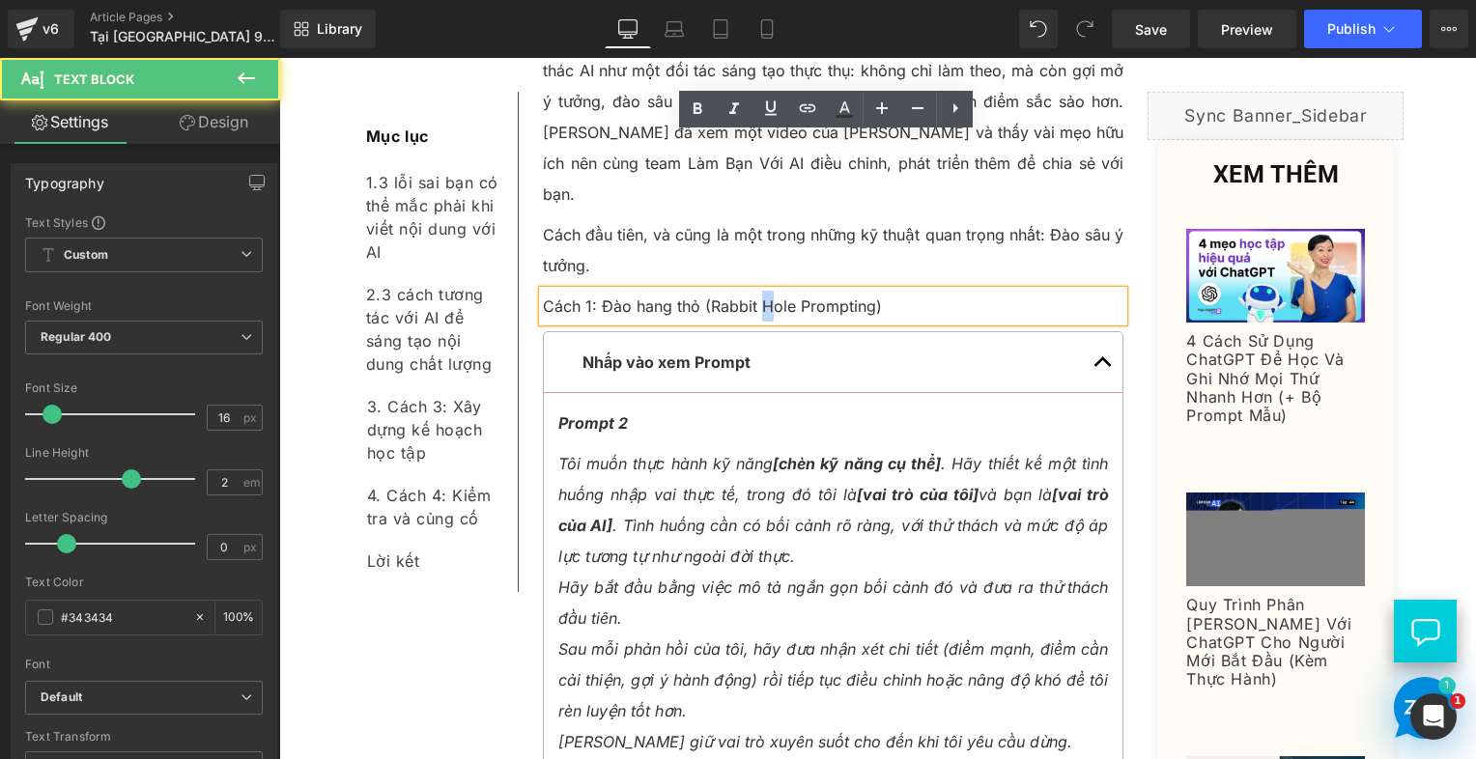
click at [759, 291] on p "Cách 1: Đào hang thỏ (Rabbit Hole Prompting)" at bounding box center [834, 306] width 582 height 31
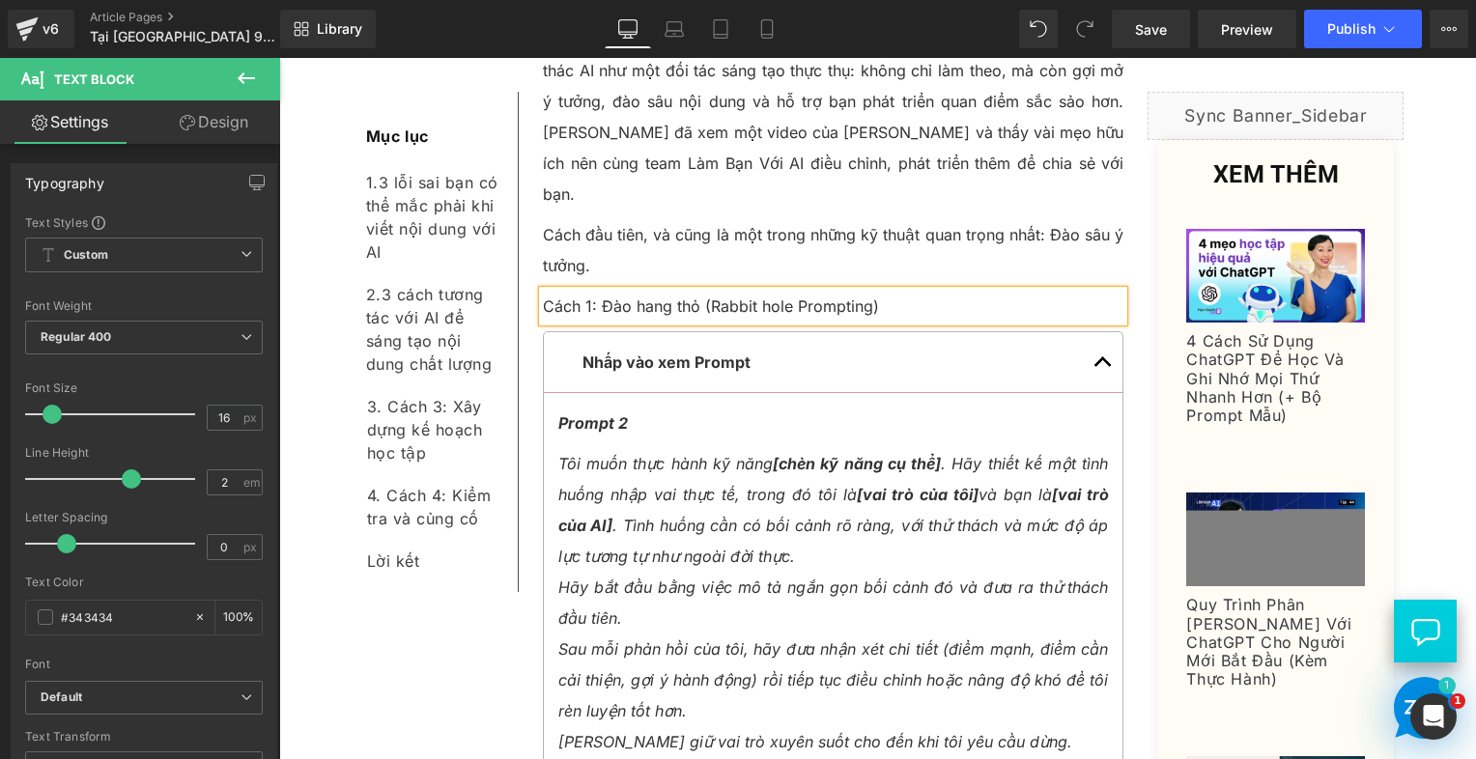
click at [792, 291] on p "Cách 1: Đào hang thỏ (Rabbit hole Prompting)" at bounding box center [834, 306] width 582 height 31
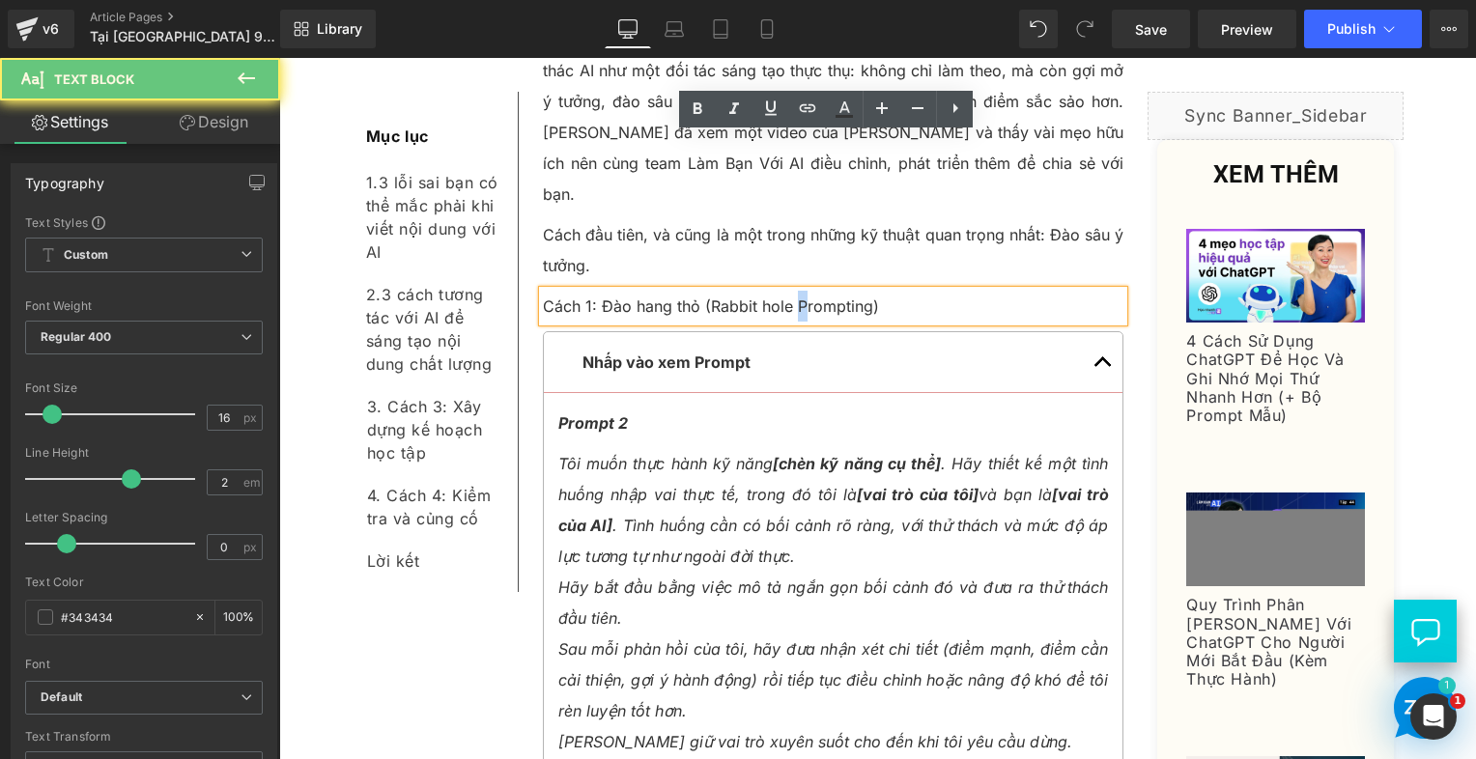
click at [794, 291] on p "Cách 1: Đào hang thỏ (Rabbit hole Prompting)" at bounding box center [834, 306] width 582 height 31
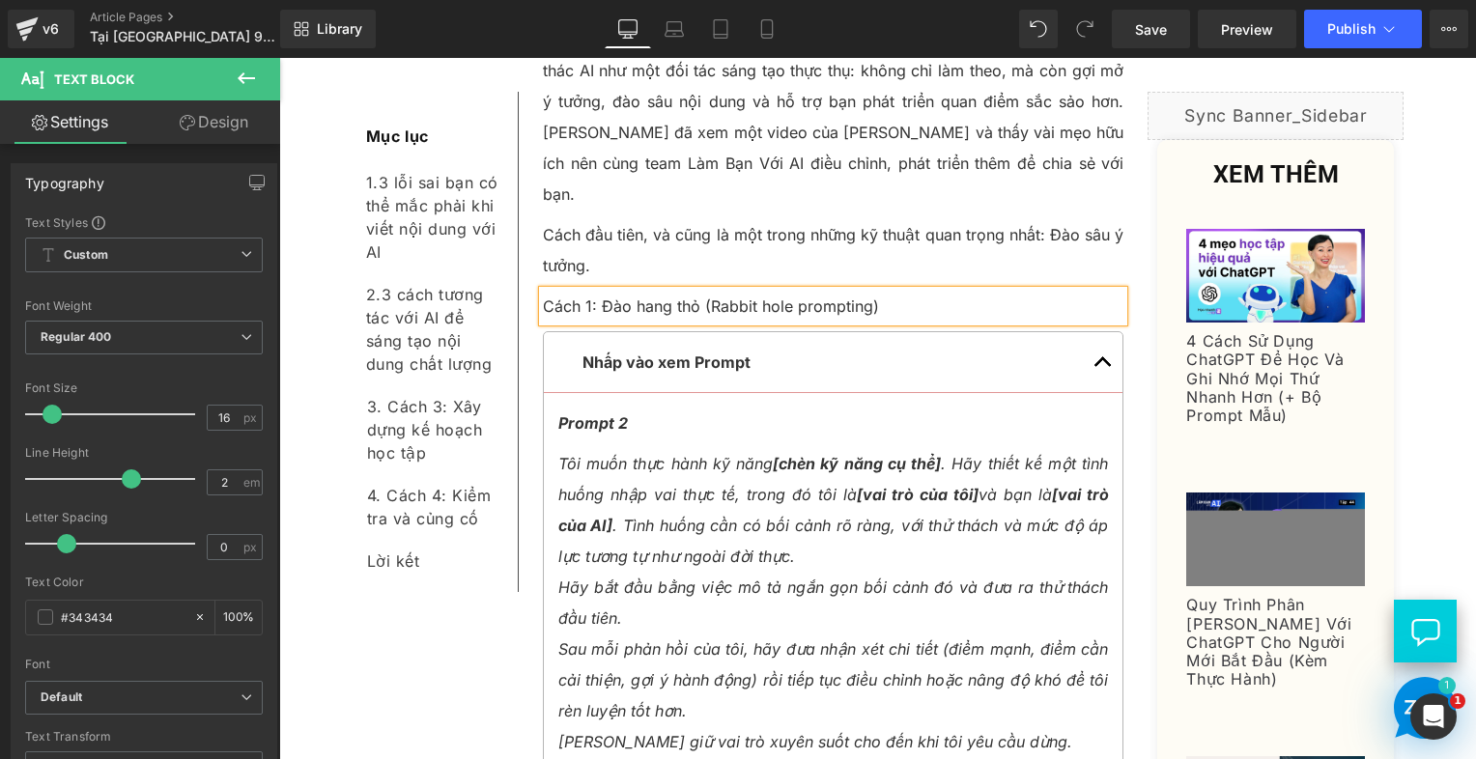
click at [868, 291] on p "Cách 1: Đào hang thỏ (Rabbit hole prompting)" at bounding box center [834, 306] width 582 height 31
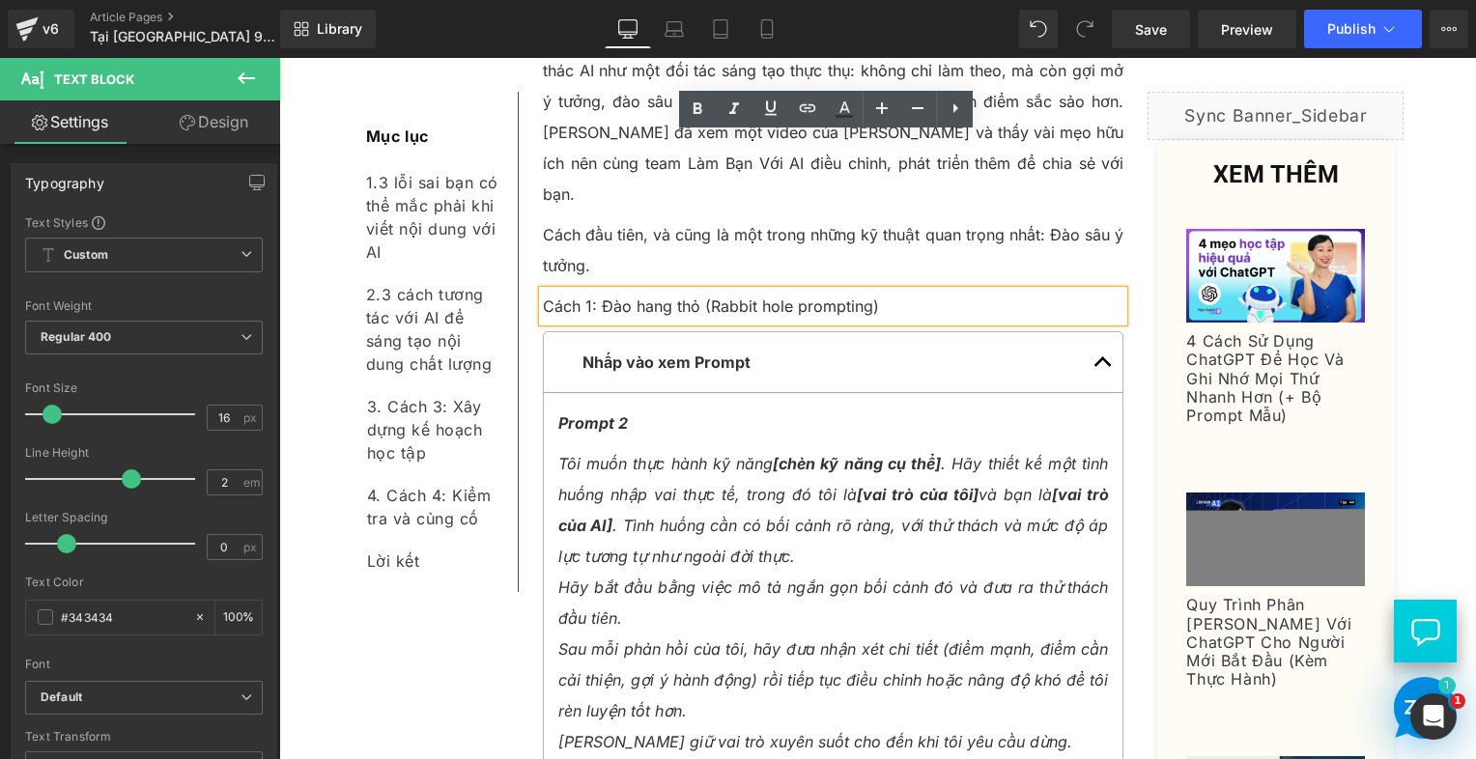
drag, startPoint x: 579, startPoint y: 157, endPoint x: 549, endPoint y: 156, distance: 30.0
click at [577, 291] on p "Cách 1: Đào hang thỏ (Rabbit hole prompting)" at bounding box center [834, 306] width 582 height 31
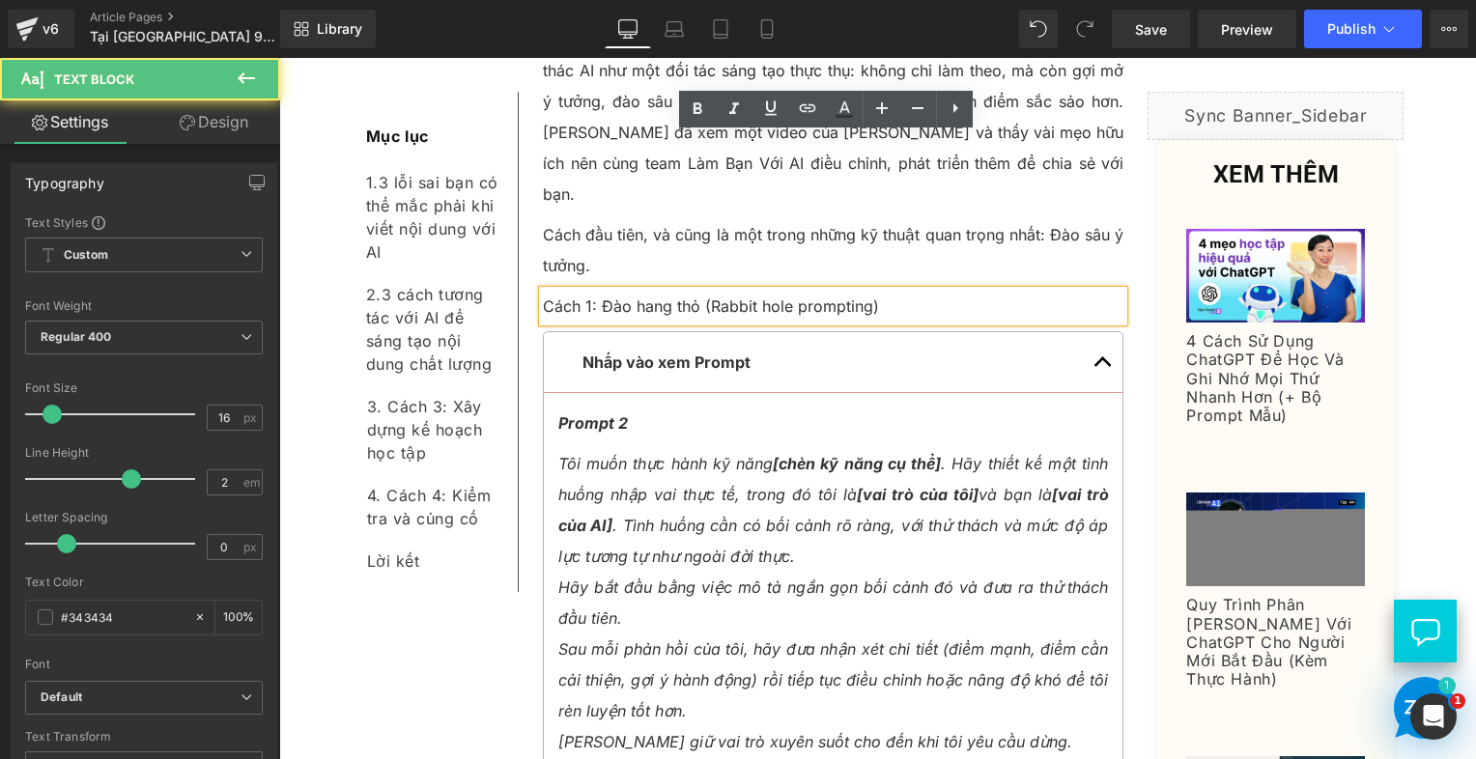
click at [543, 291] on div "Cách 1: Đào hang thỏ (Rabbit hole prompting)" at bounding box center [834, 306] width 582 height 31
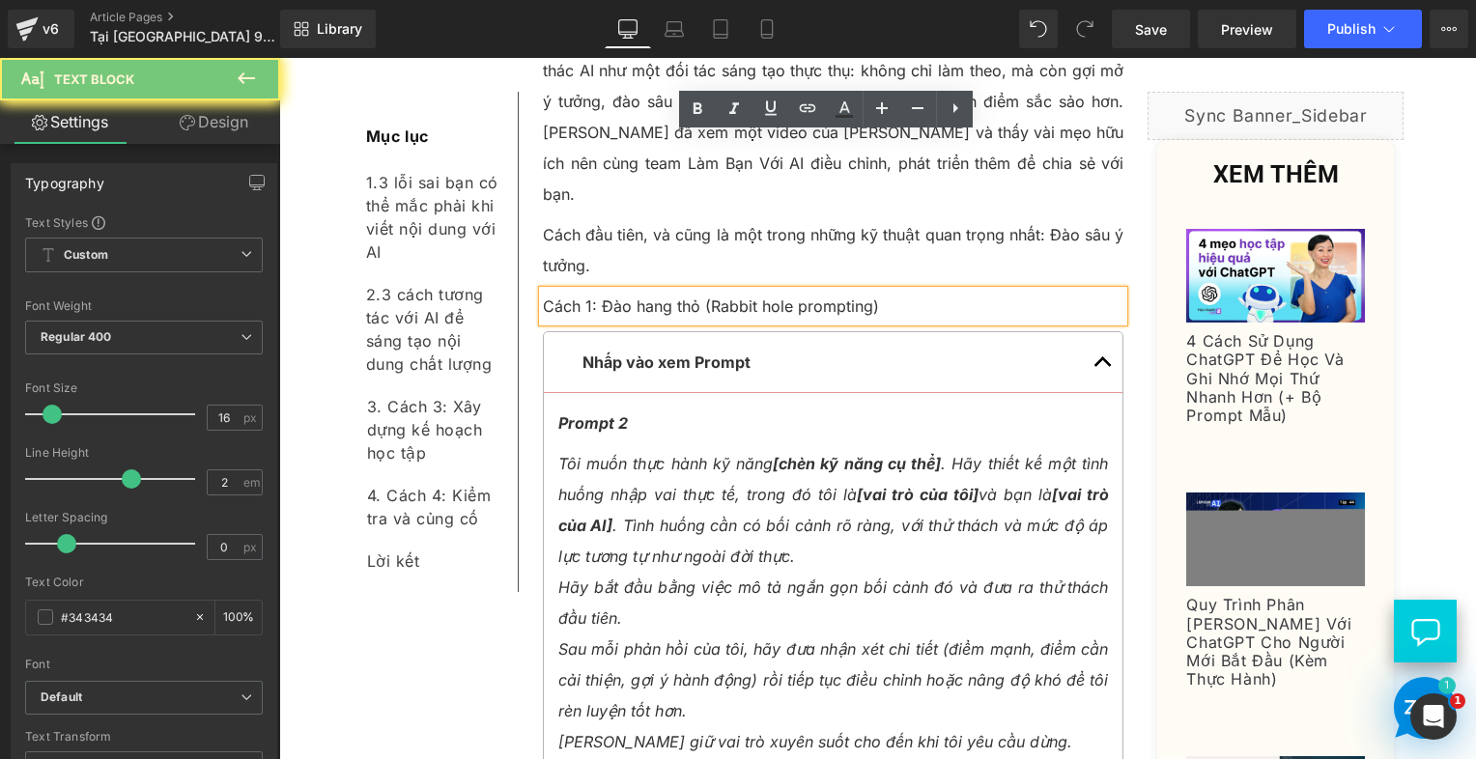
click at [543, 291] on p "Cách 1: Đào hang thỏ (Rabbit hole prompting)" at bounding box center [834, 306] width 582 height 31
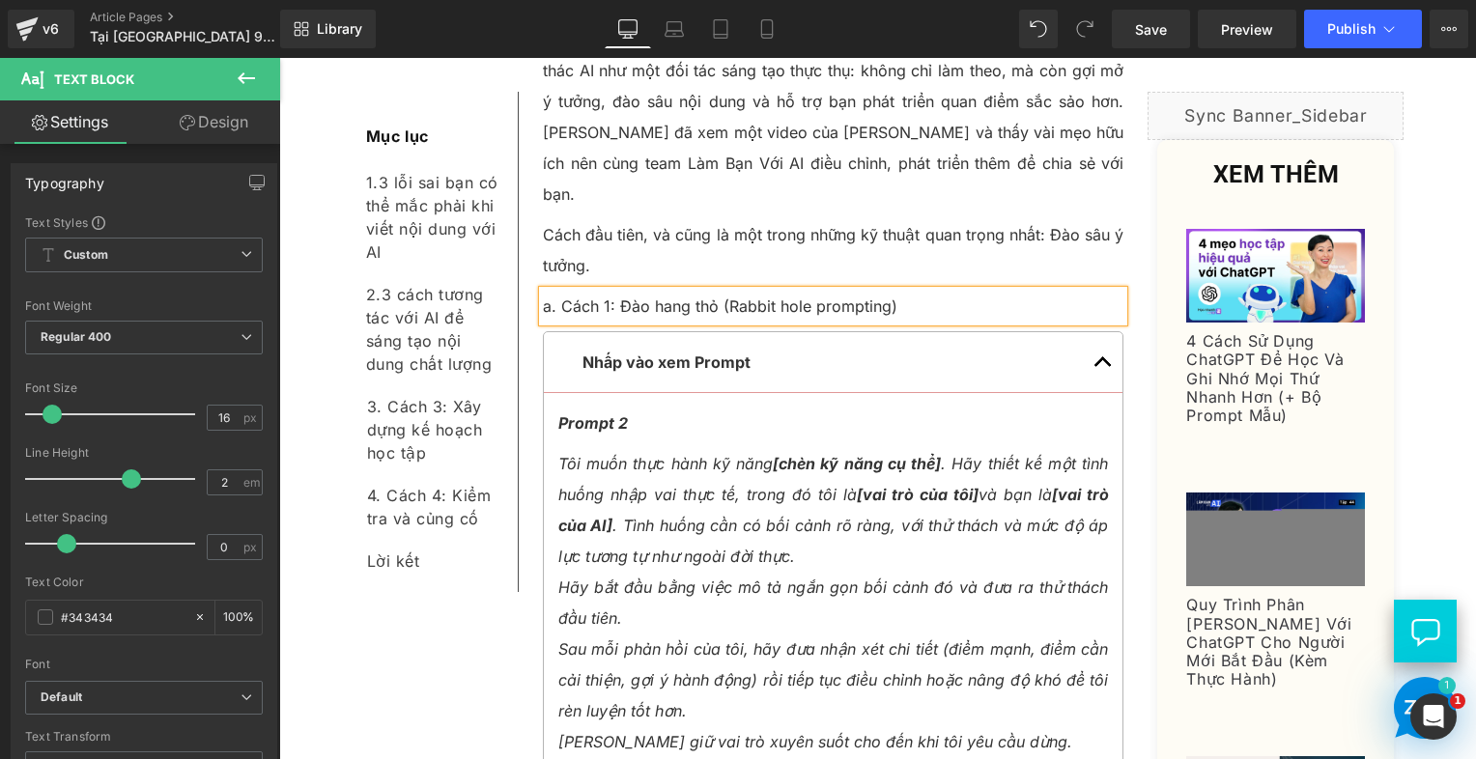
click at [584, 291] on p "a. Cách 1: Đào hang thỏ (Rabbit hole prompting)" at bounding box center [834, 306] width 582 height 31
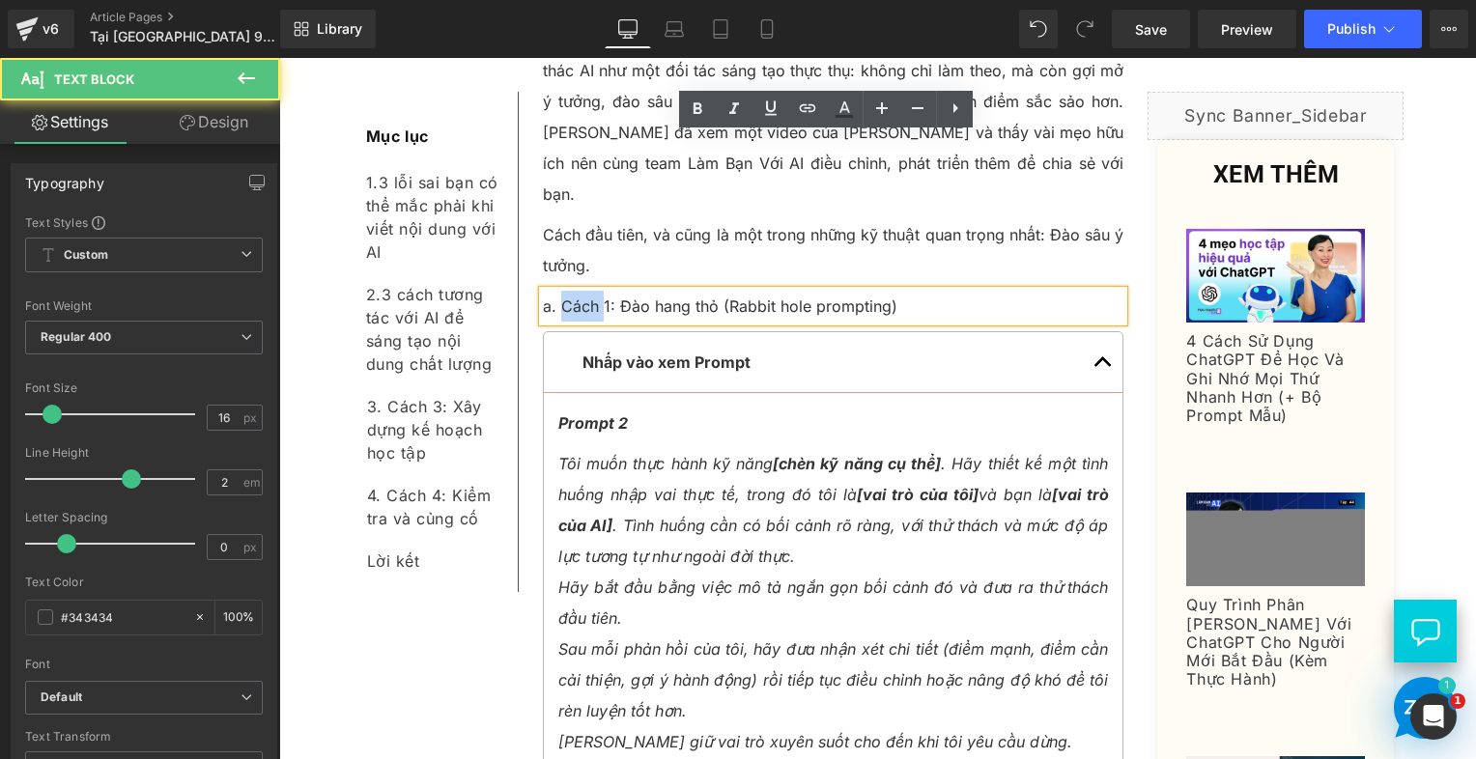
click at [584, 291] on p "a. Cách 1: Đào hang thỏ (Rabbit hole prompting)" at bounding box center [834, 306] width 582 height 31
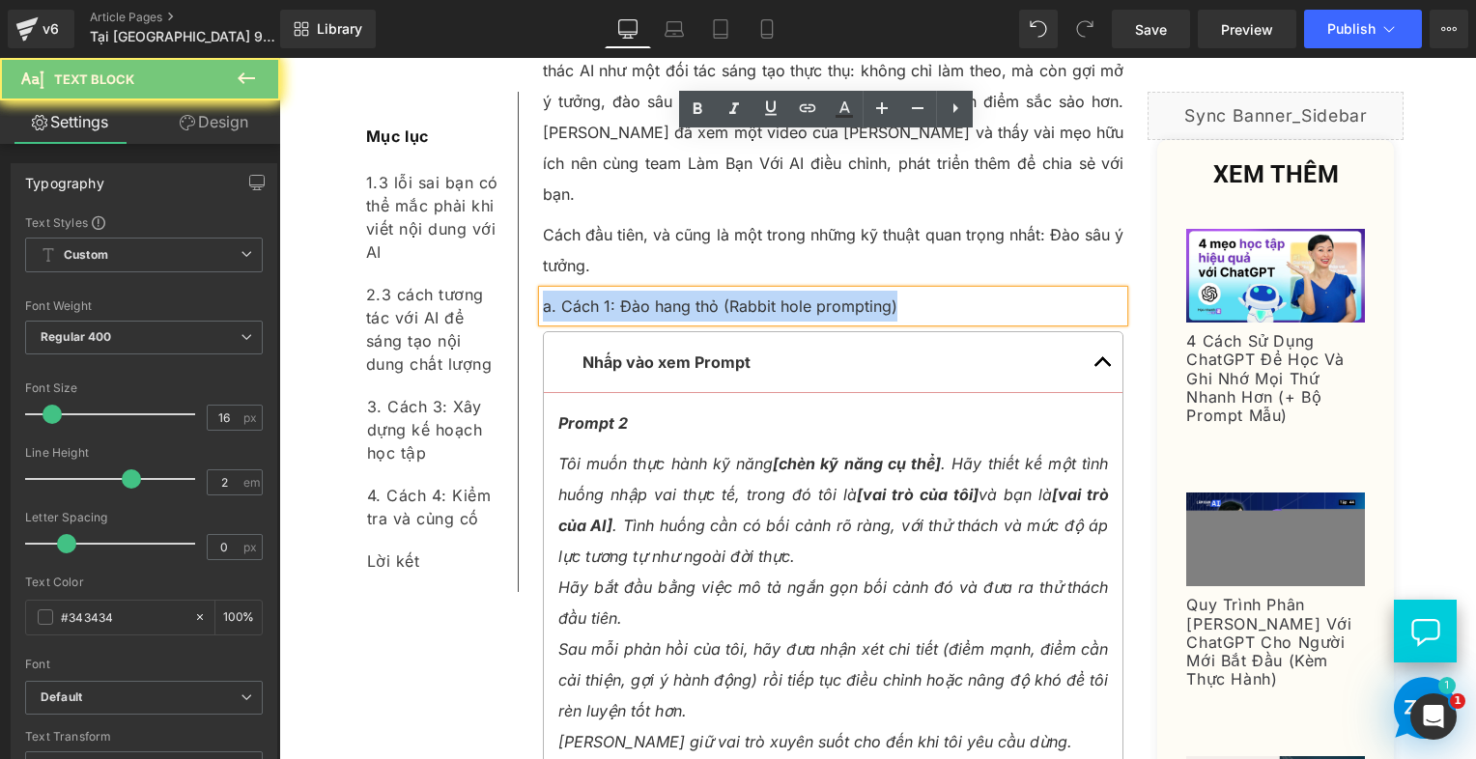
click at [584, 291] on p "a. Cách 1: Đào hang thỏ (Rabbit hole prompting)" at bounding box center [834, 306] width 582 height 31
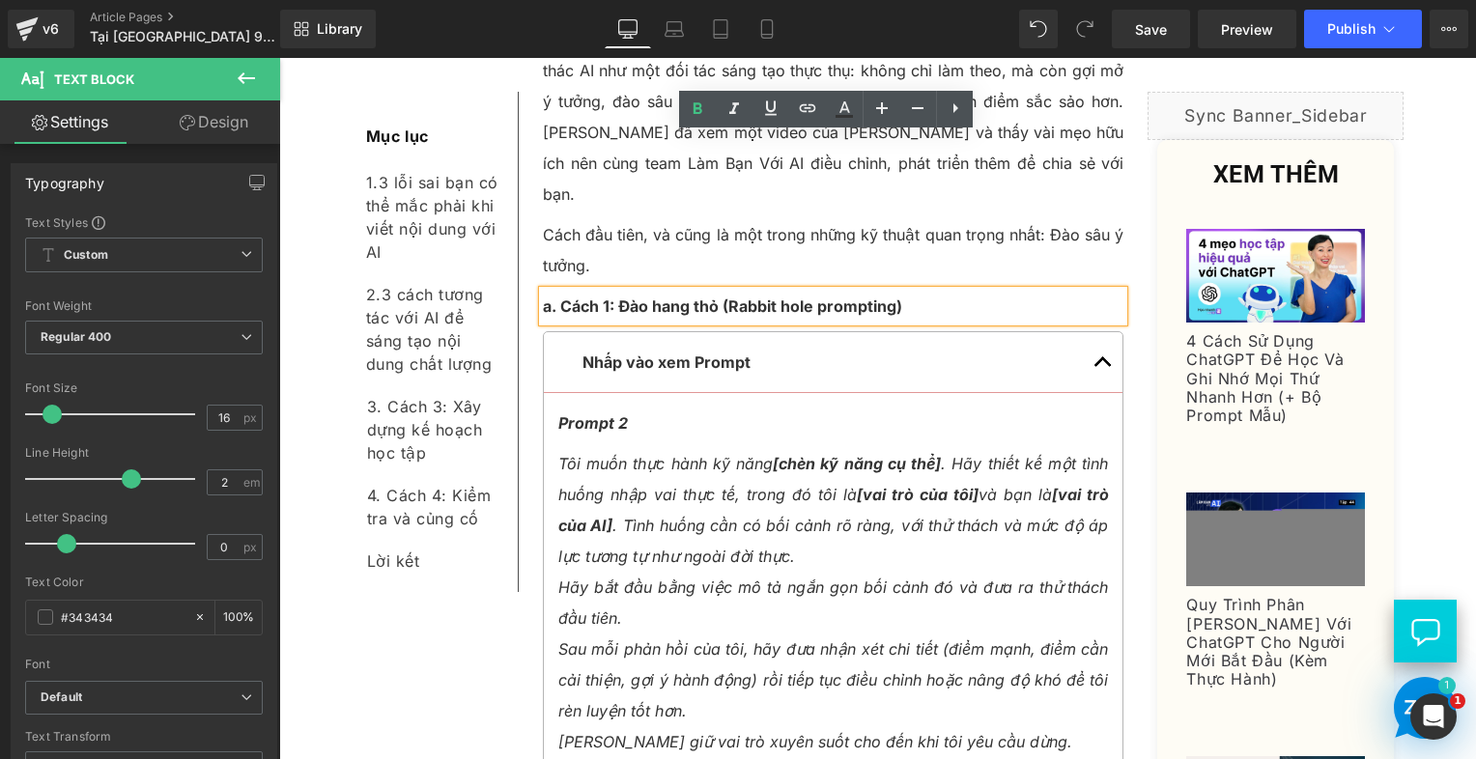
click at [529, 187] on div "Nếu Linh nói với bạn rằng: bài viết nhận được gần 2.000 lượt chia sẻ này thực r…" at bounding box center [833, 493] width 611 height 7675
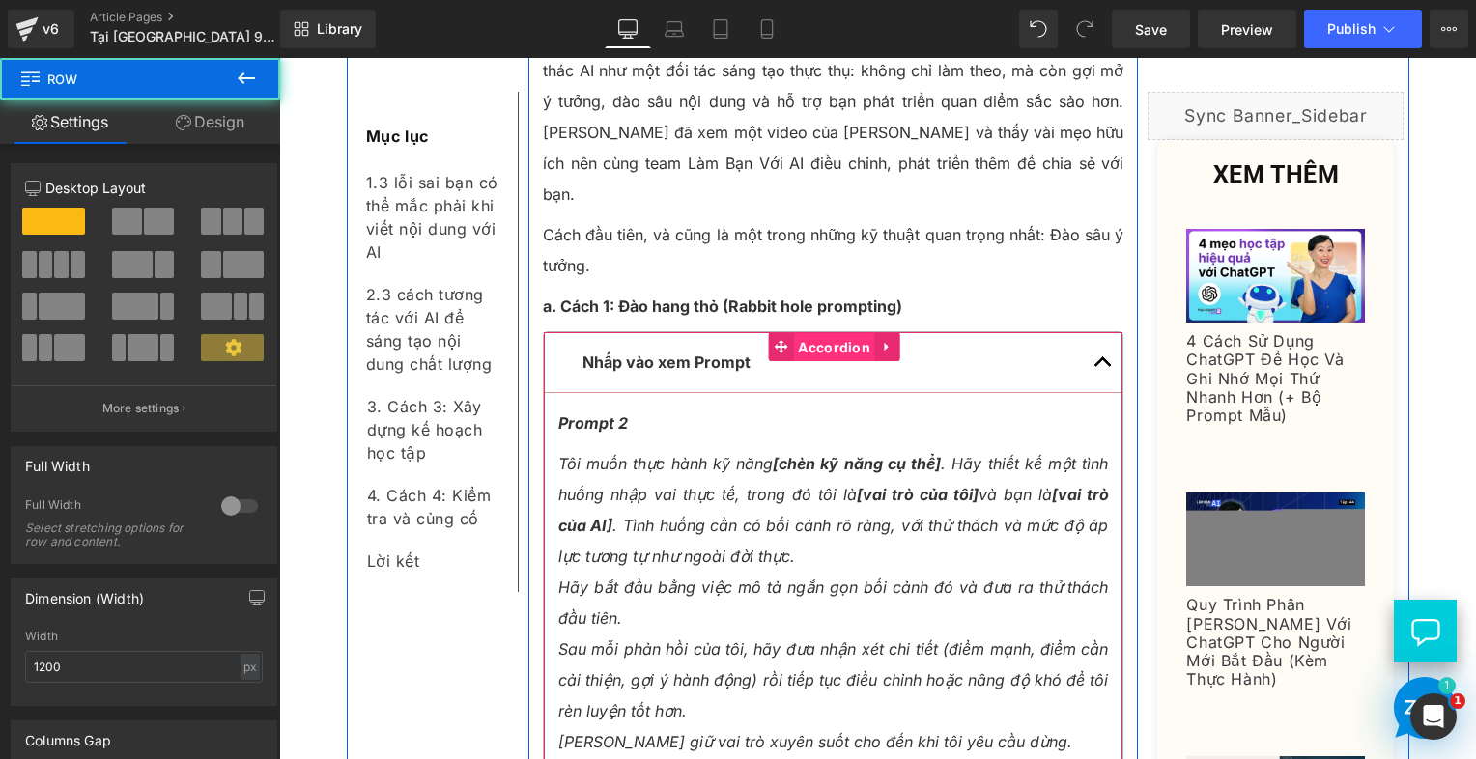
click at [799, 333] on span "Accordion" at bounding box center [834, 347] width 82 height 29
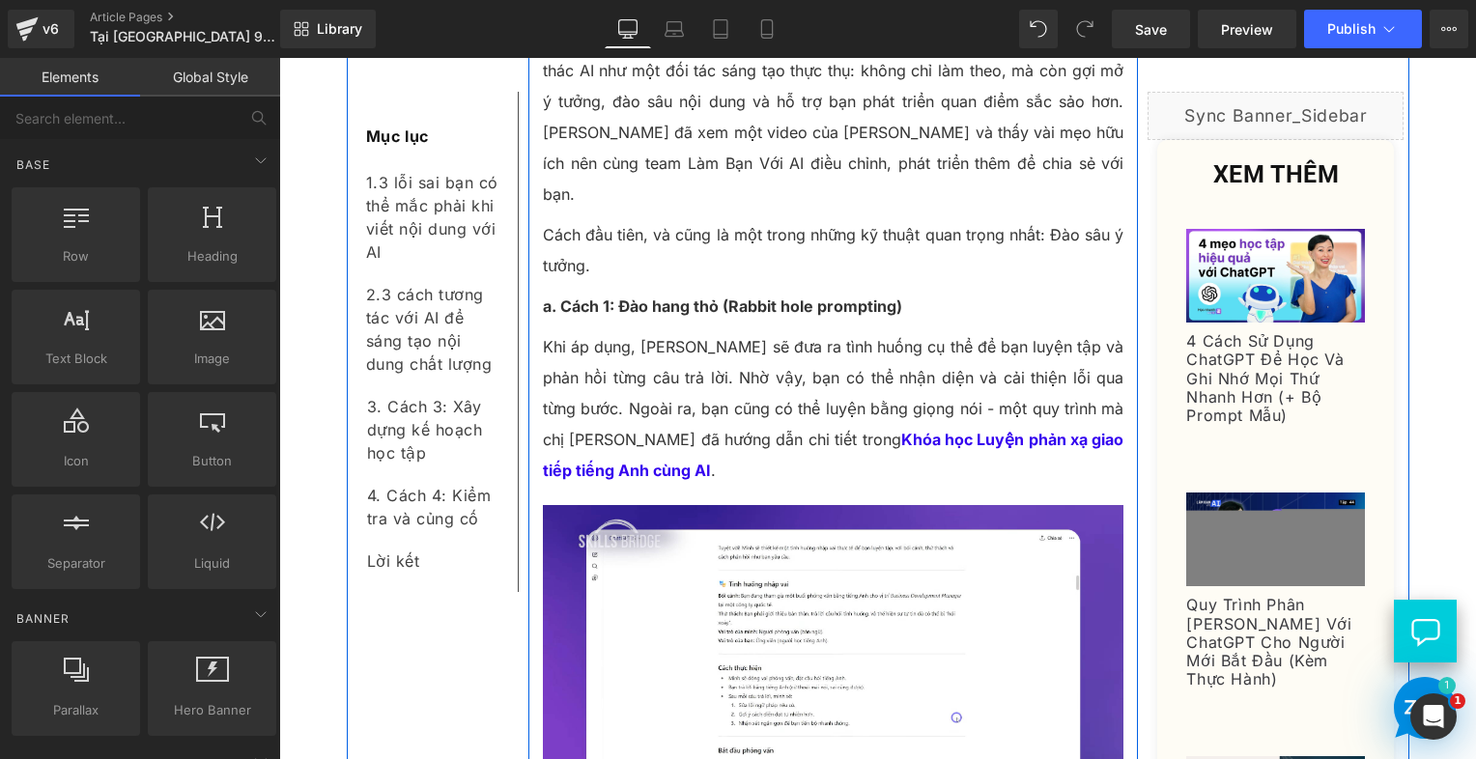
click at [569, 297] on strong "a. Cách 1: Đào hang thỏ (Rabbit hole prompting)" at bounding box center [722, 306] width 359 height 19
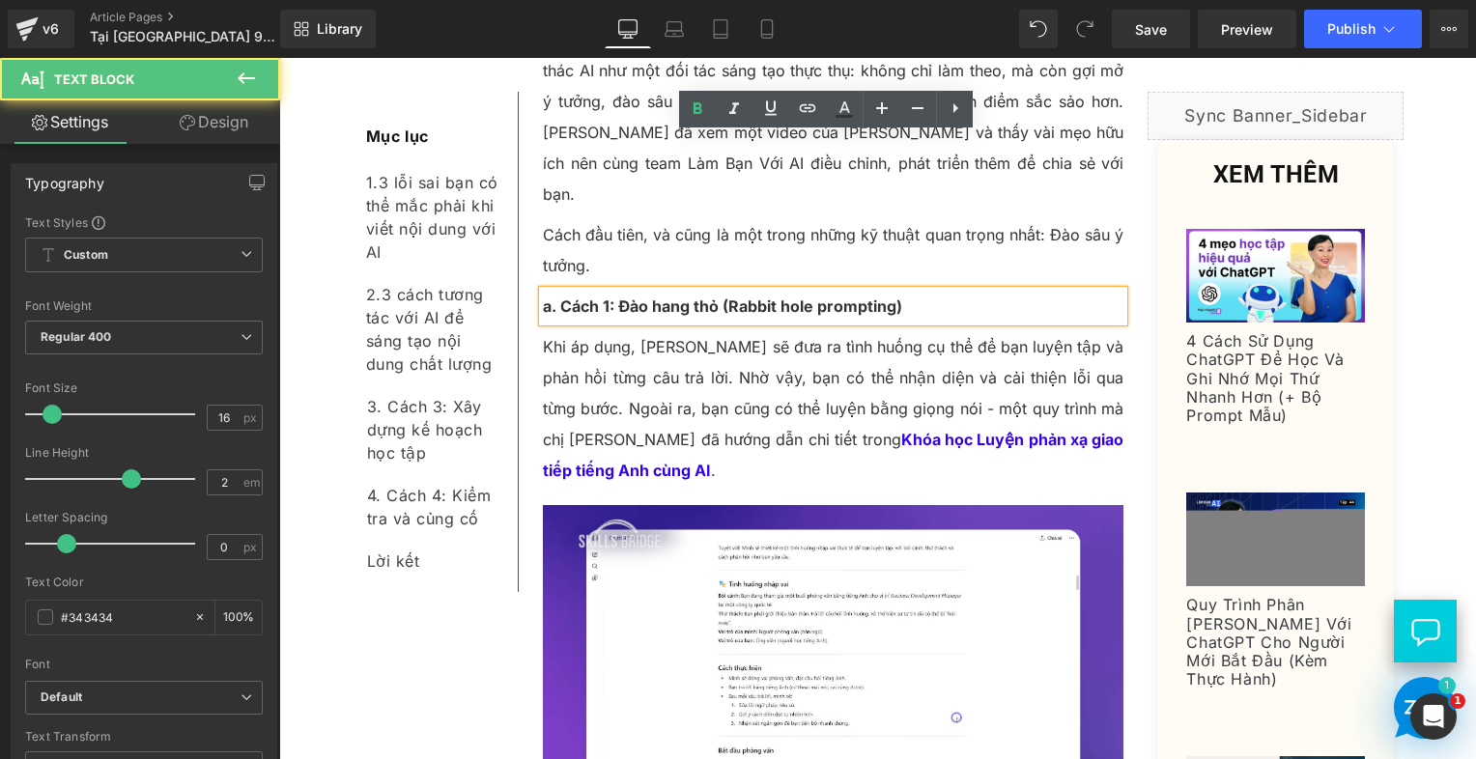
click at [696, 331] on p "Khi áp dụng, ChatGPT sẽ đưa ra tình huống cụ thể để bạn luyện tập và phản hồi t…" at bounding box center [834, 408] width 582 height 155
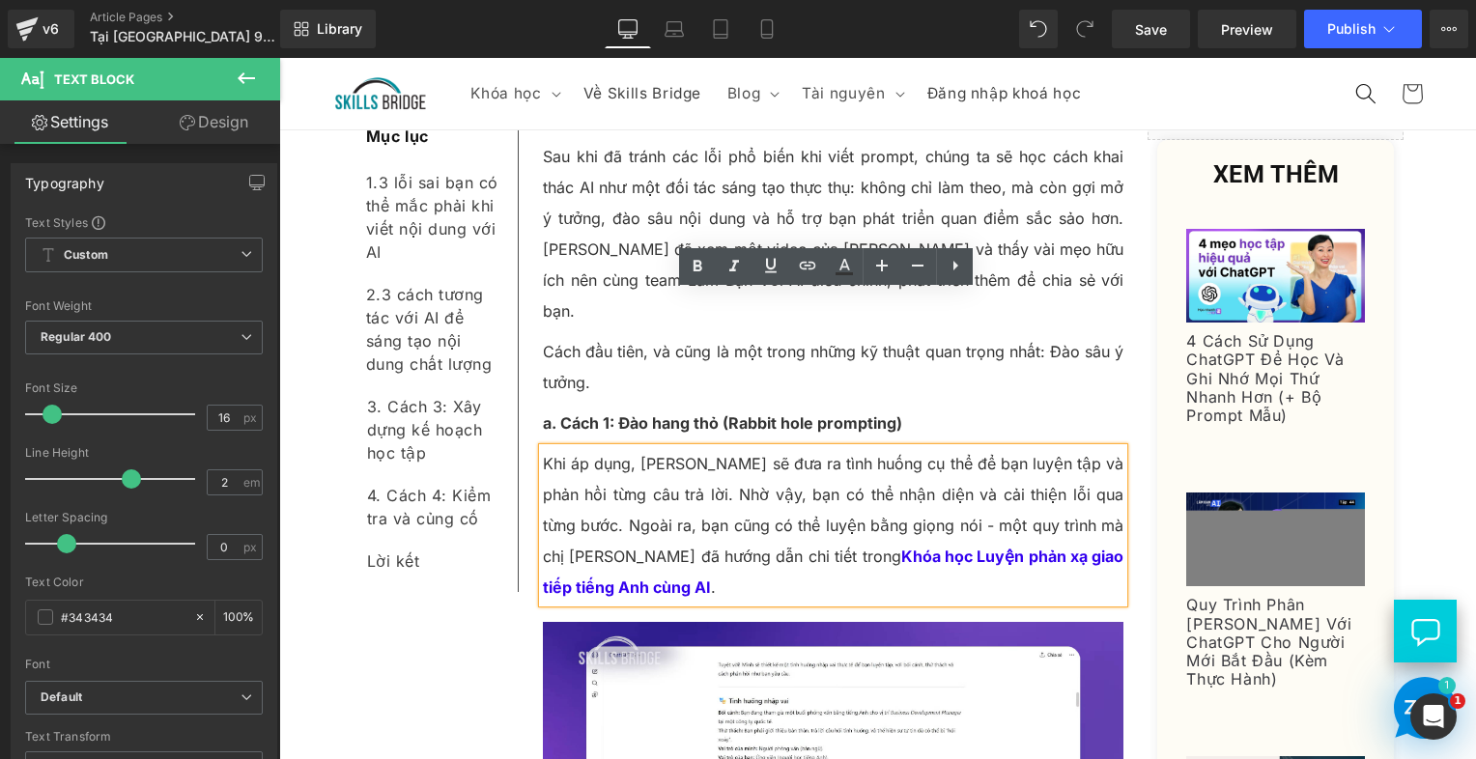
scroll to position [3513, 0]
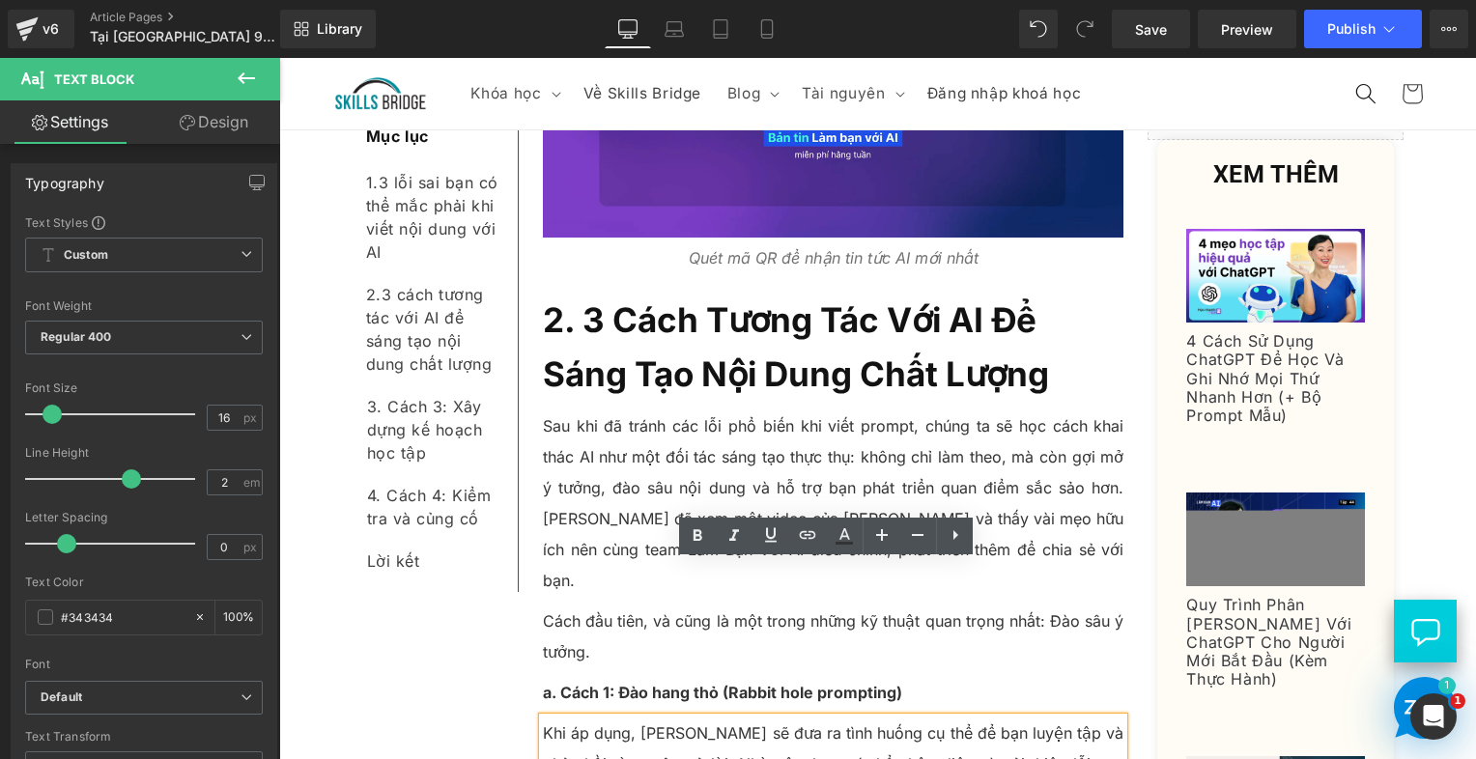
click at [622, 606] on p "Cách đầu tiên, và cũng là một trong những kỹ thuật quan trọng nhất: Đào sâu ý t…" at bounding box center [834, 637] width 582 height 62
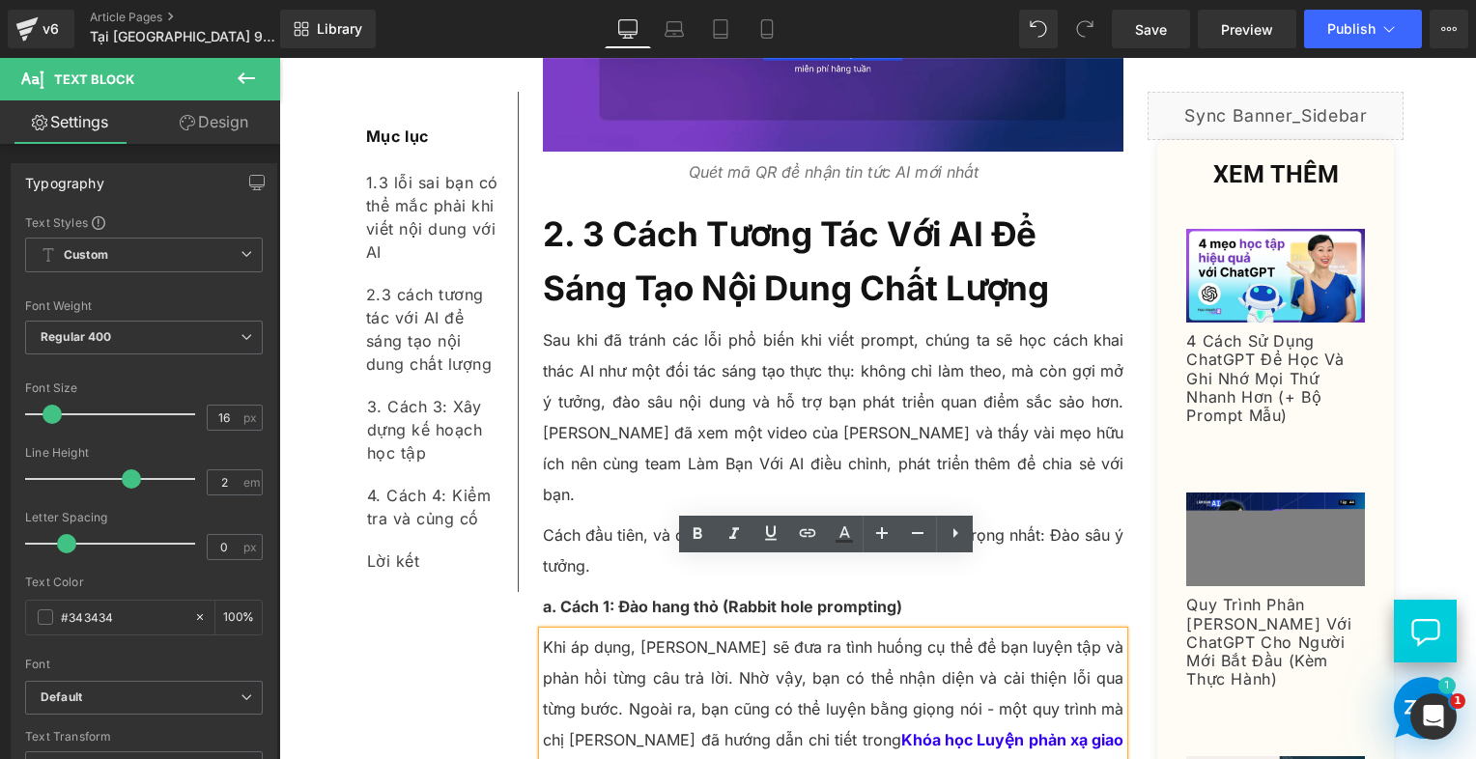
scroll to position [3803, 0]
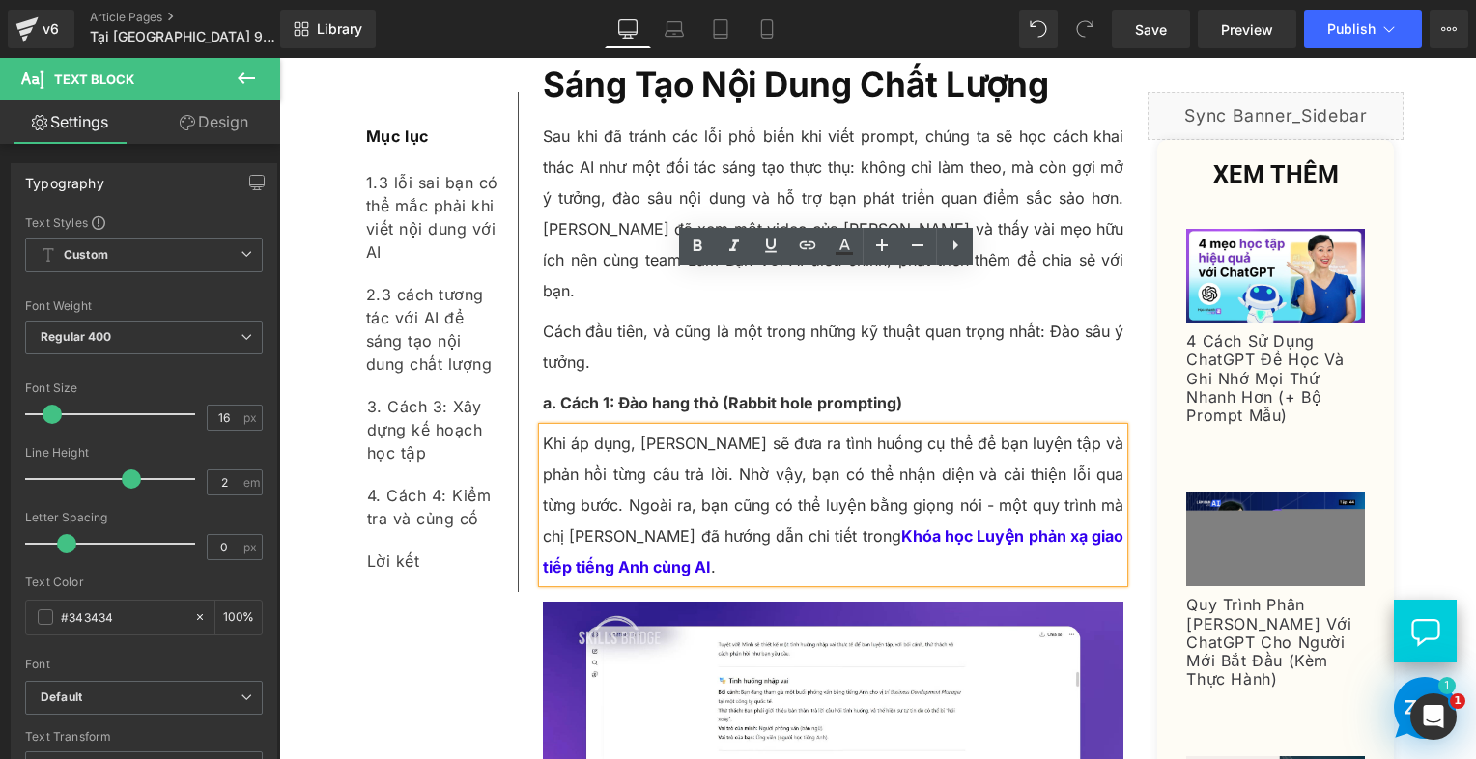
click at [610, 428] on p "Khi áp dụng, ChatGPT sẽ đưa ra tình huống cụ thể để bạn luyện tập và phản hồi t…" at bounding box center [834, 505] width 582 height 155
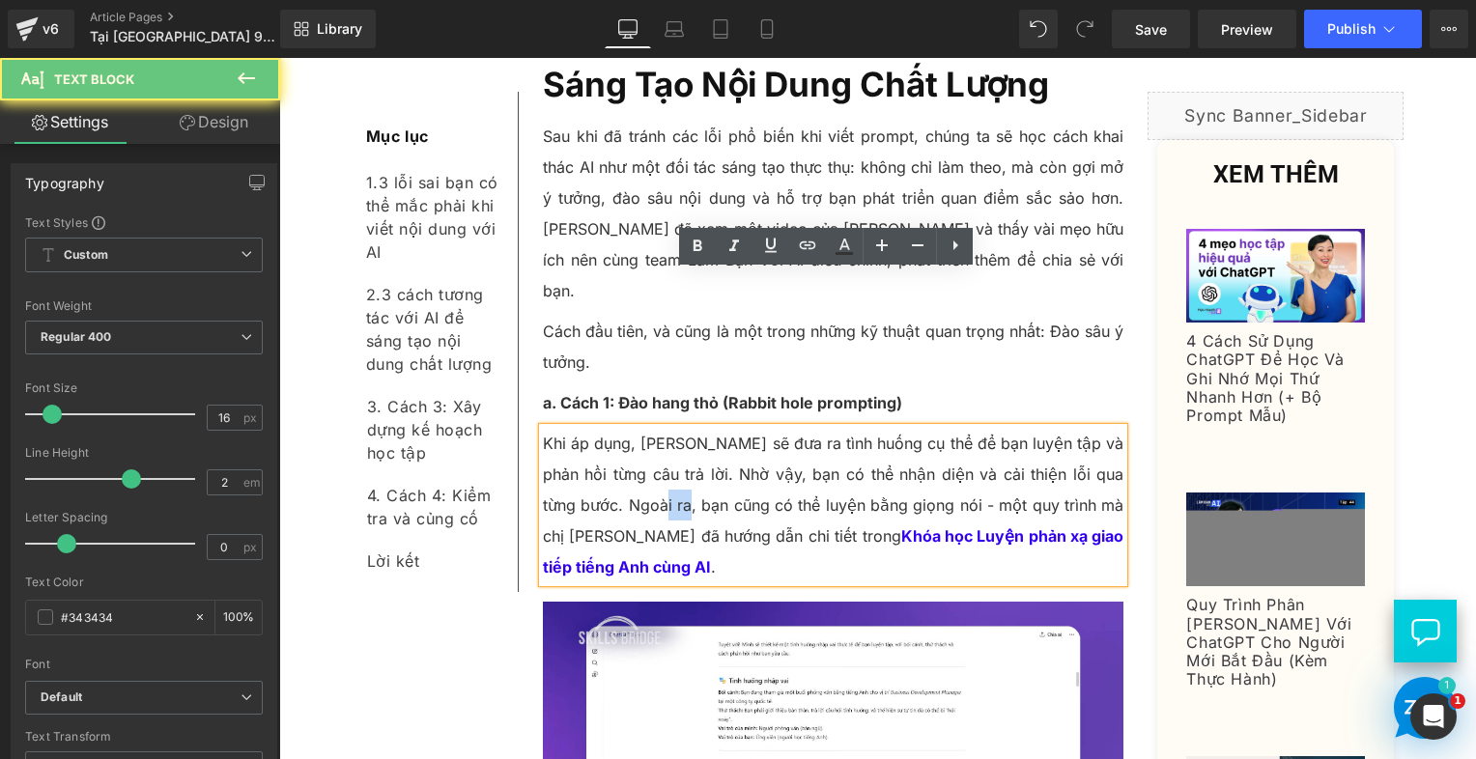
click at [610, 428] on p "Khi áp dụng, ChatGPT sẽ đưa ra tình huống cụ thể để bạn luyện tập và phản hồi t…" at bounding box center [834, 505] width 582 height 155
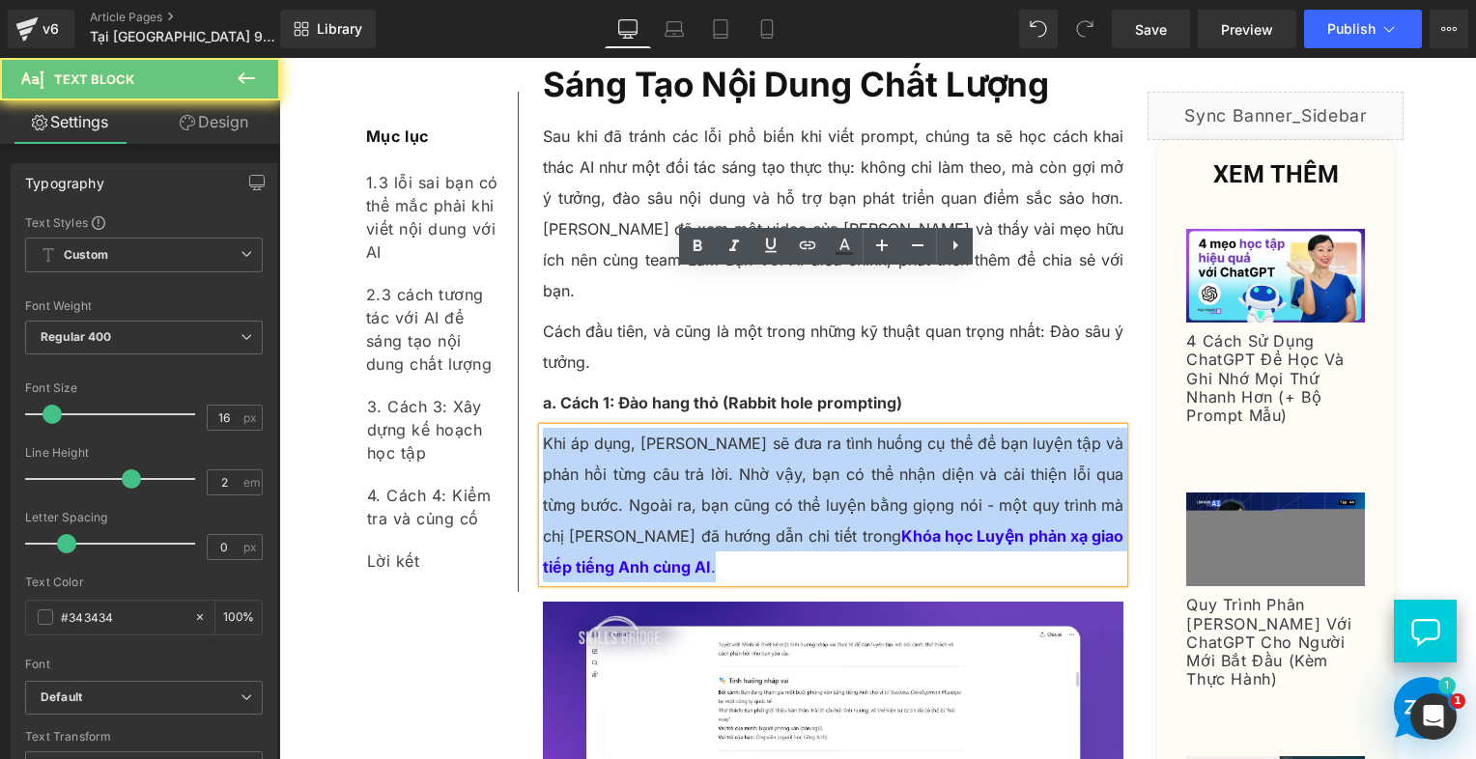
click at [610, 428] on p "Khi áp dụng, ChatGPT sẽ đưa ra tình huống cụ thể để bạn luyện tập và phản hồi t…" at bounding box center [834, 505] width 582 height 155
paste div
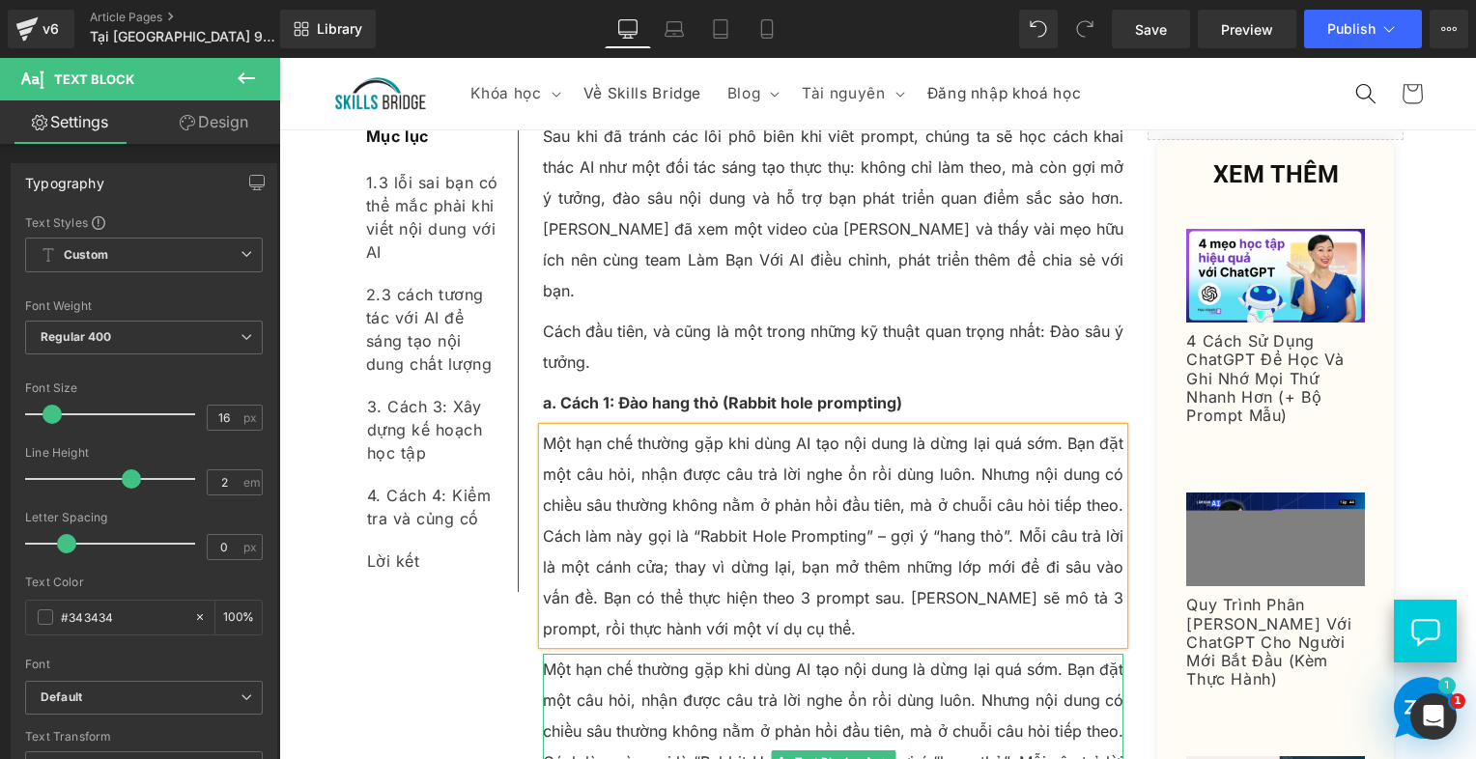
click at [576, 654] on p "Một hạn chế thường gặp khi dùng AI tạo nội dung là dừng lại quá sớm. Bạn đặt mộ…" at bounding box center [834, 762] width 582 height 216
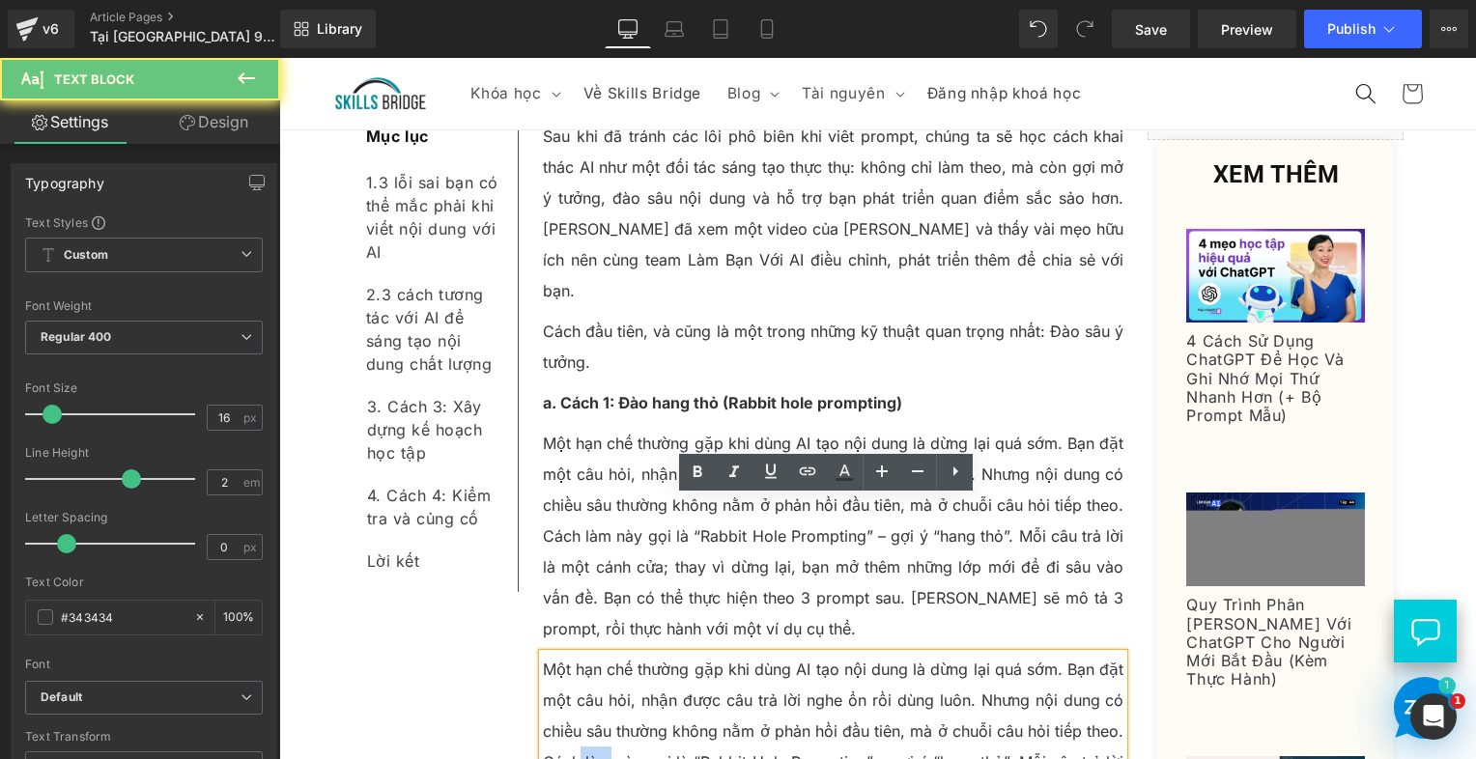
click at [576, 654] on p "Một hạn chế thường gặp khi dùng AI tạo nội dung là dừng lại quá sớm. Bạn đặt mộ…" at bounding box center [834, 762] width 582 height 216
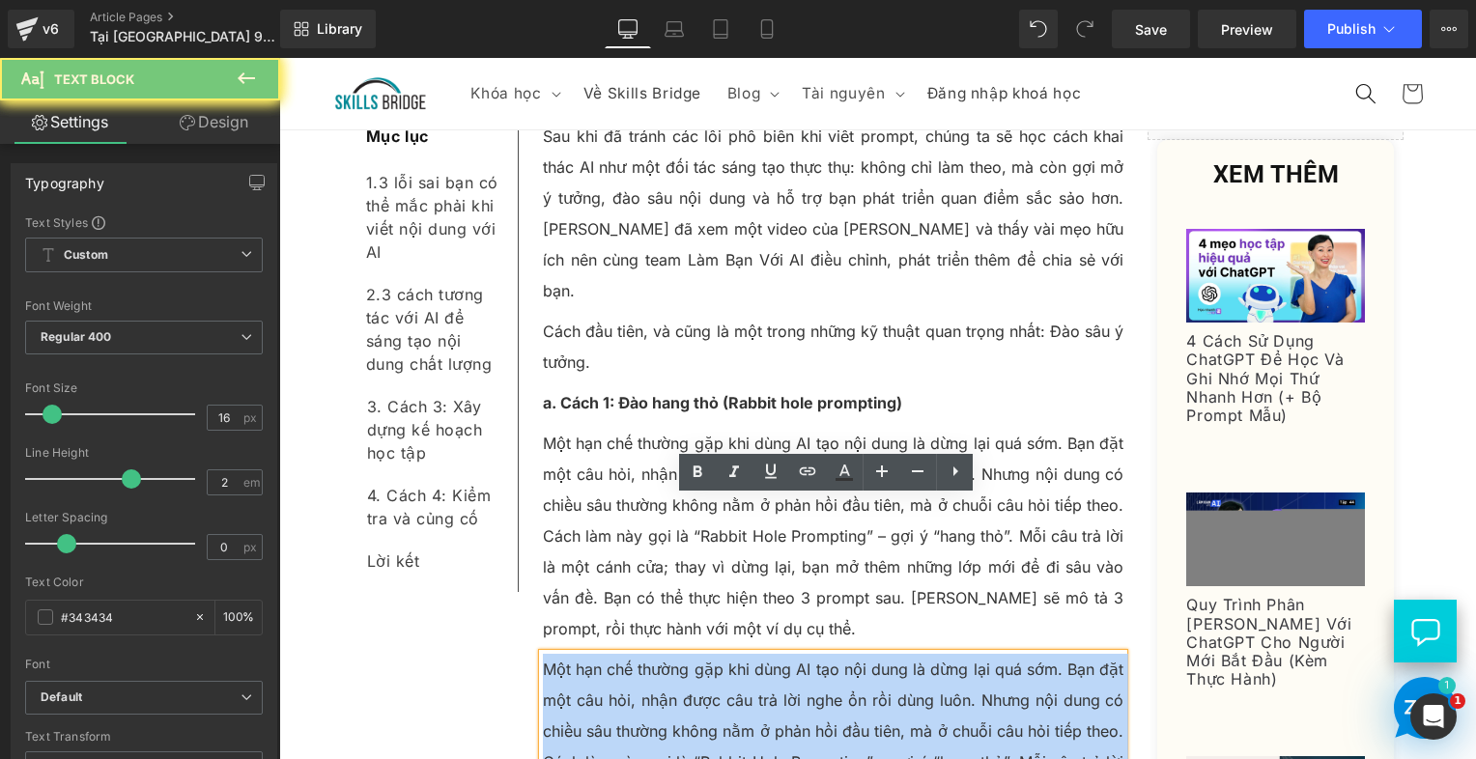
click at [578, 654] on p "Một hạn chế thường gặp khi dùng AI tạo nội dung là dừng lại quá sớm. Bạn đặt mộ…" at bounding box center [834, 762] width 582 height 216
paste div
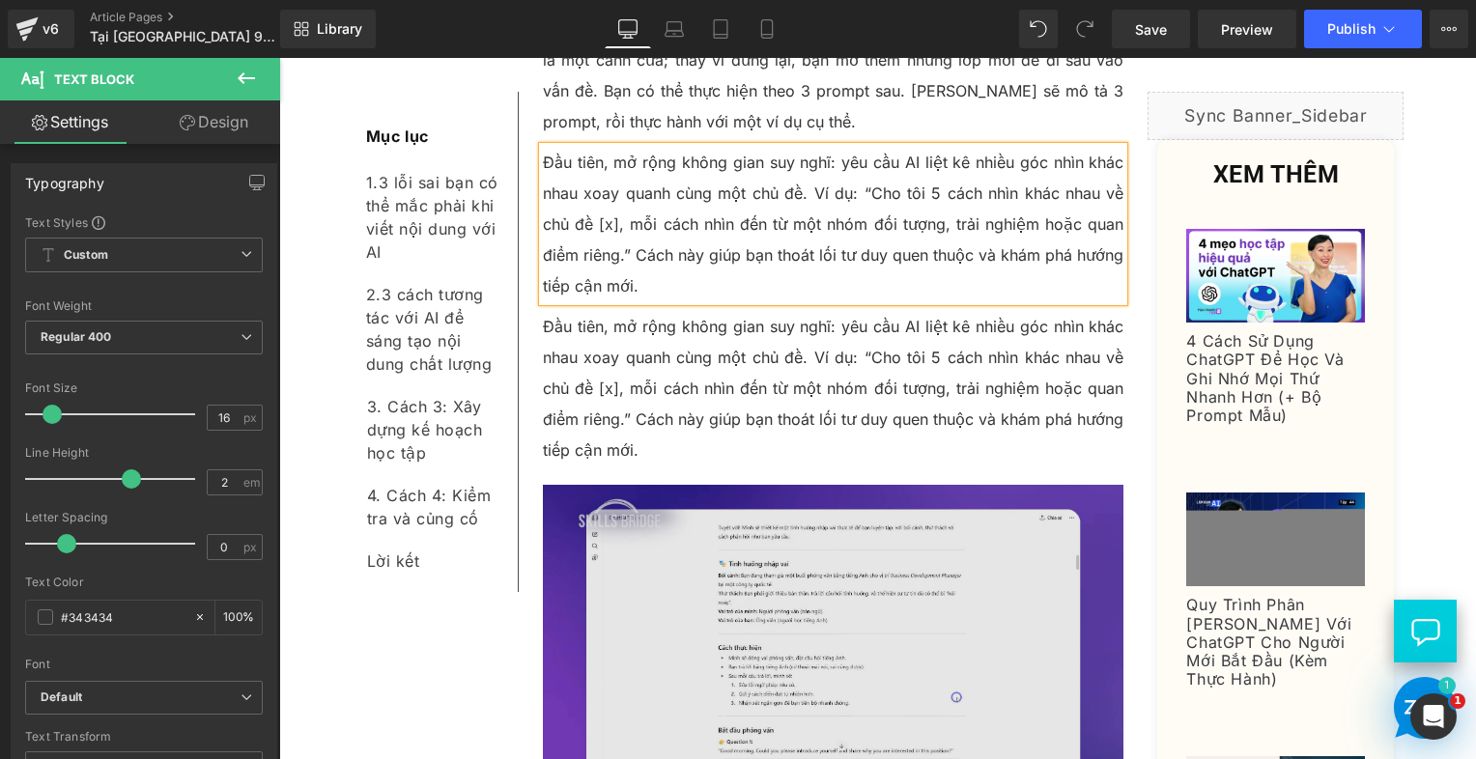
scroll to position [4330, 0]
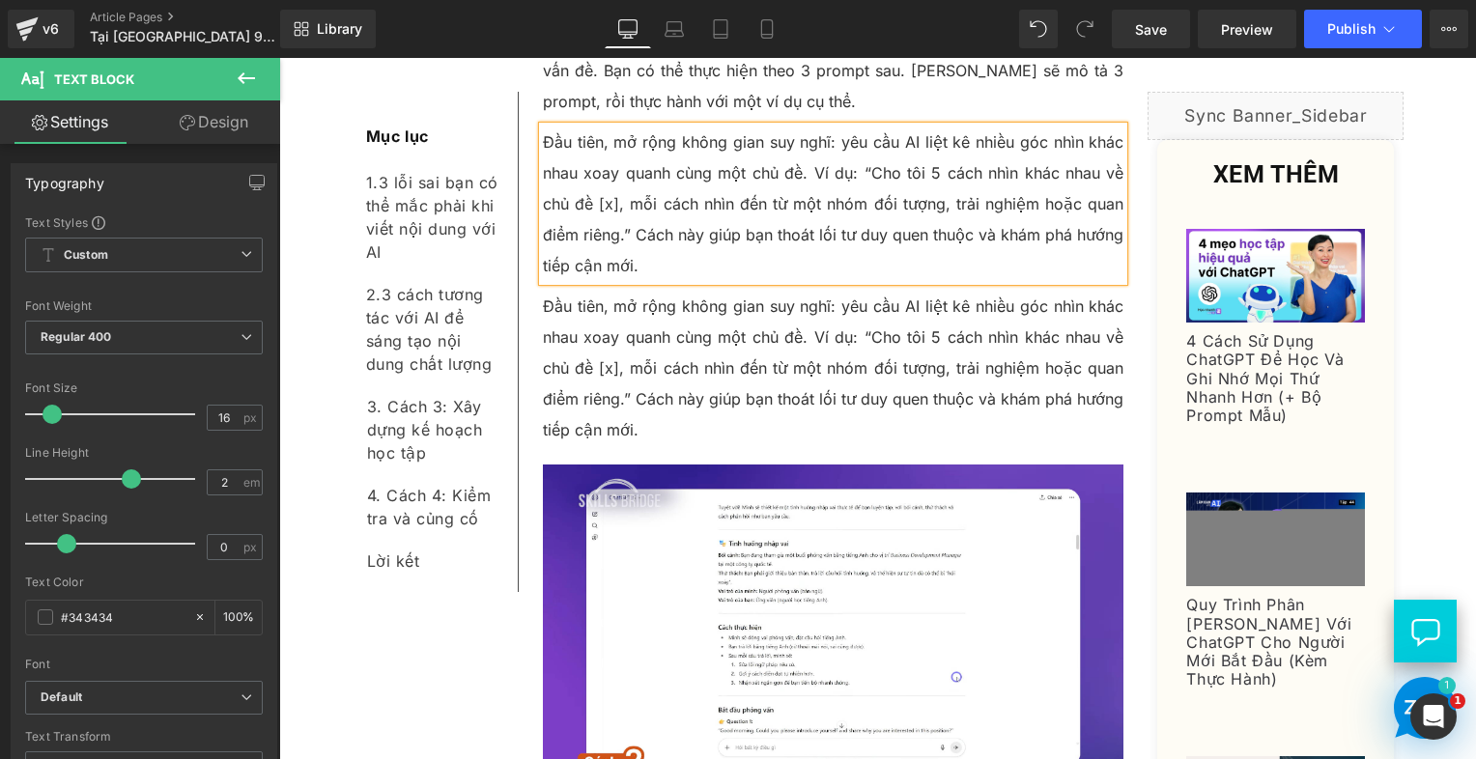
click at [692, 291] on p "Đầu tiên, mở rộng không gian suy nghĩ: yêu cầu AI liệt kê nhiều góc nhìn khác n…" at bounding box center [834, 368] width 582 height 155
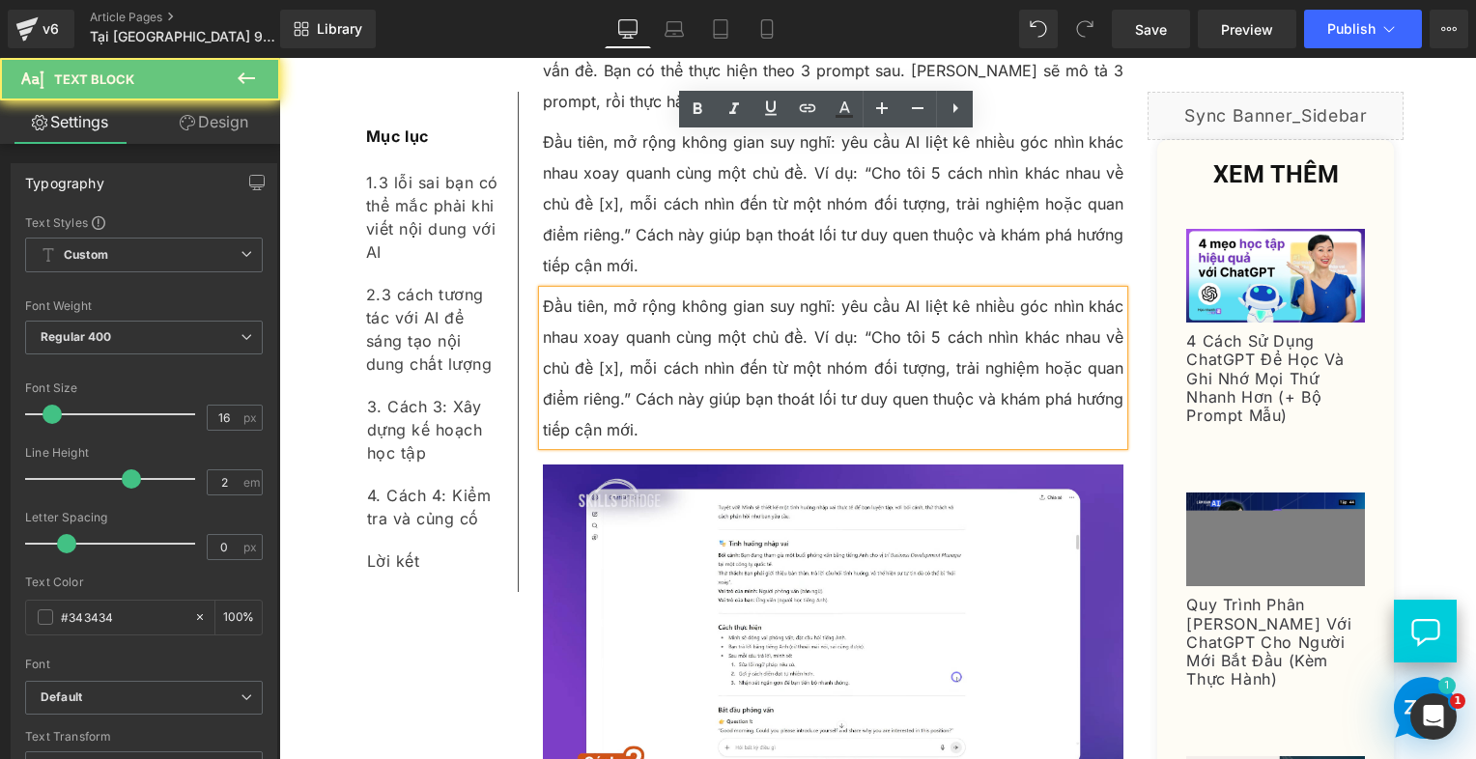
click at [692, 291] on p "Đầu tiên, mở rộng không gian suy nghĩ: yêu cầu AI liệt kê nhiều góc nhìn khác n…" at bounding box center [834, 368] width 582 height 155
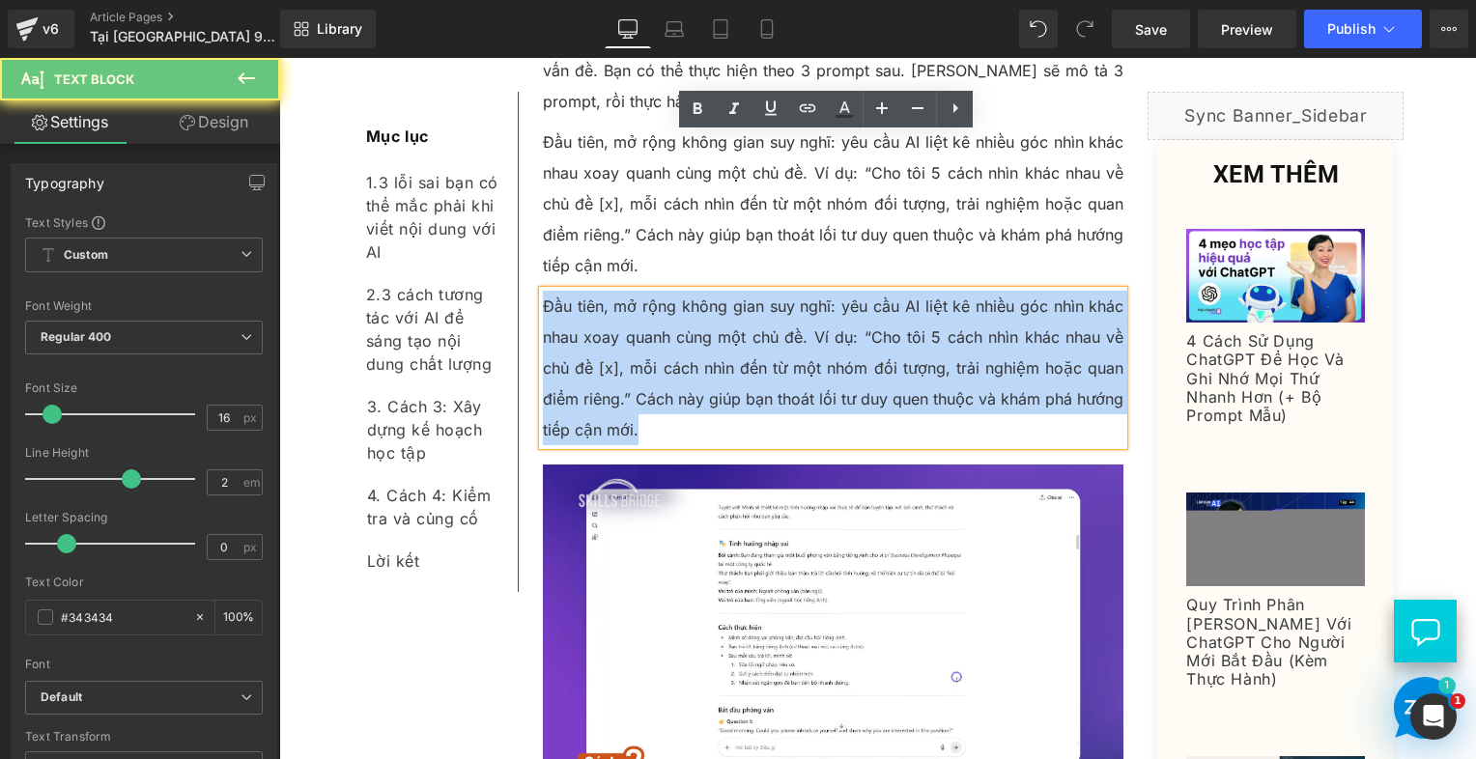
click at [692, 291] on p "Đầu tiên, mở rộng không gian suy nghĩ: yêu cầu AI liệt kê nhiều góc nhìn khác n…" at bounding box center [834, 368] width 582 height 155
paste div
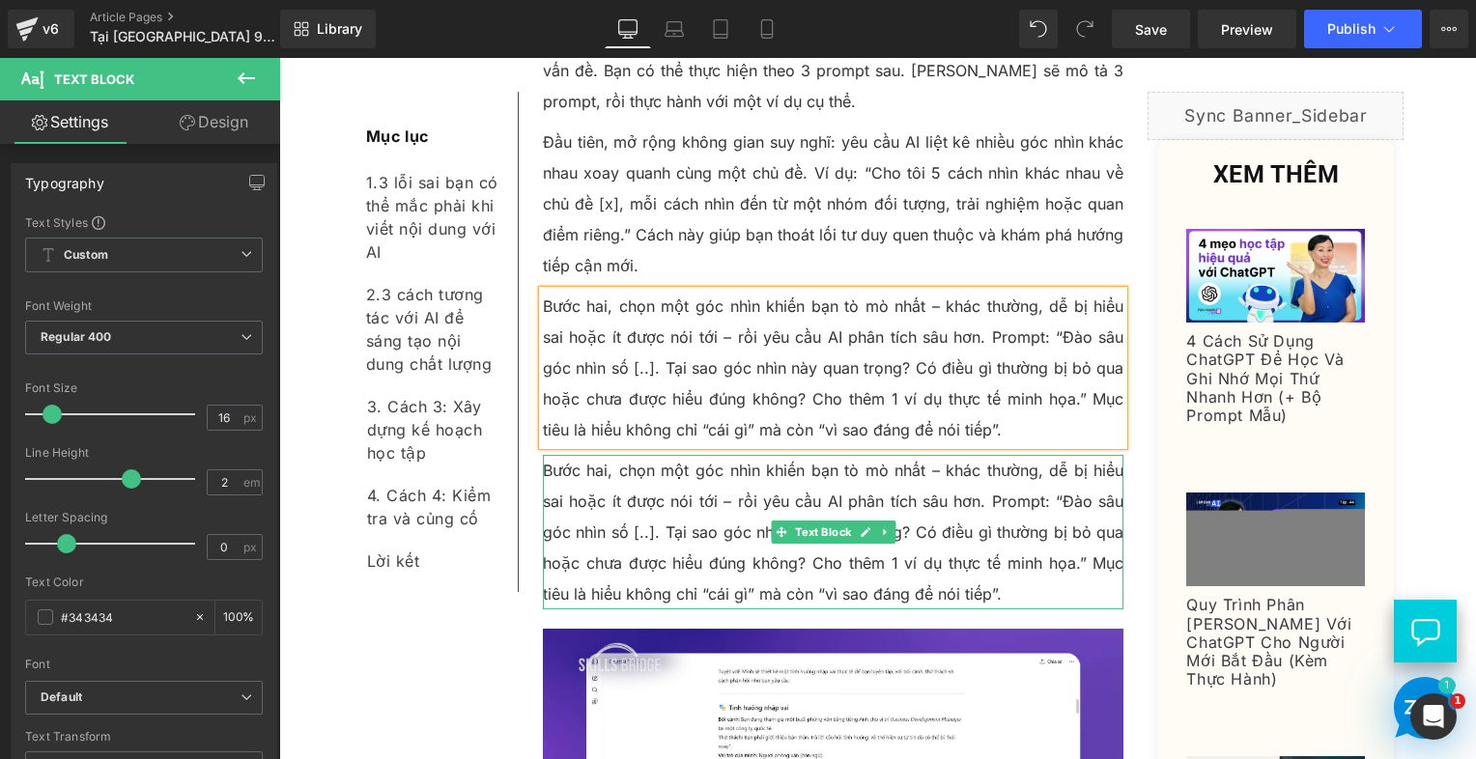
click at [614, 455] on p "Bước hai, chọn một góc nhìn khiến bạn tò mò nhất – khác thường, dễ bị hiểu sai …" at bounding box center [834, 532] width 582 height 155
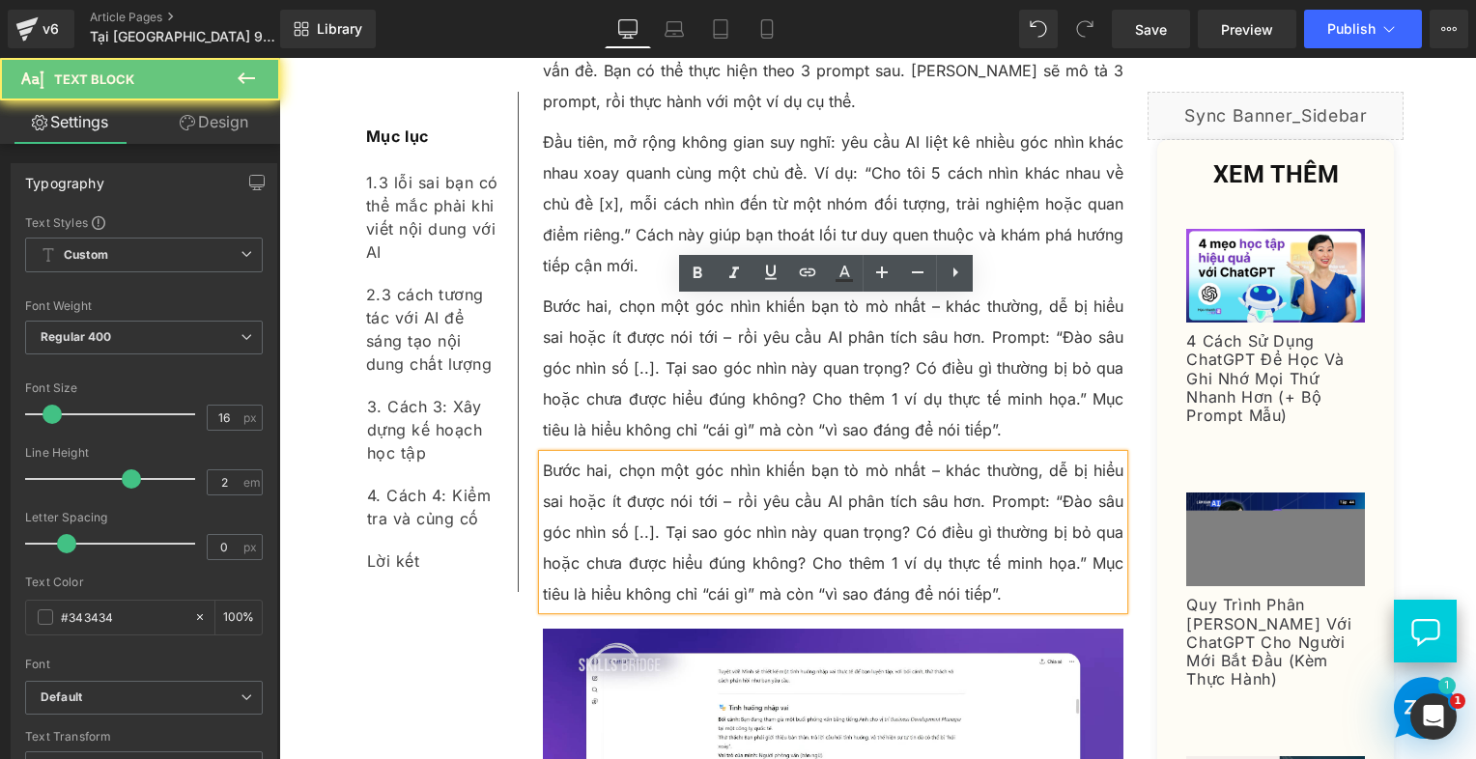
click at [614, 455] on p "Bước hai, chọn một góc nhìn khiến bạn tò mò nhất – khác thường, dễ bị hiểu sai …" at bounding box center [834, 532] width 582 height 155
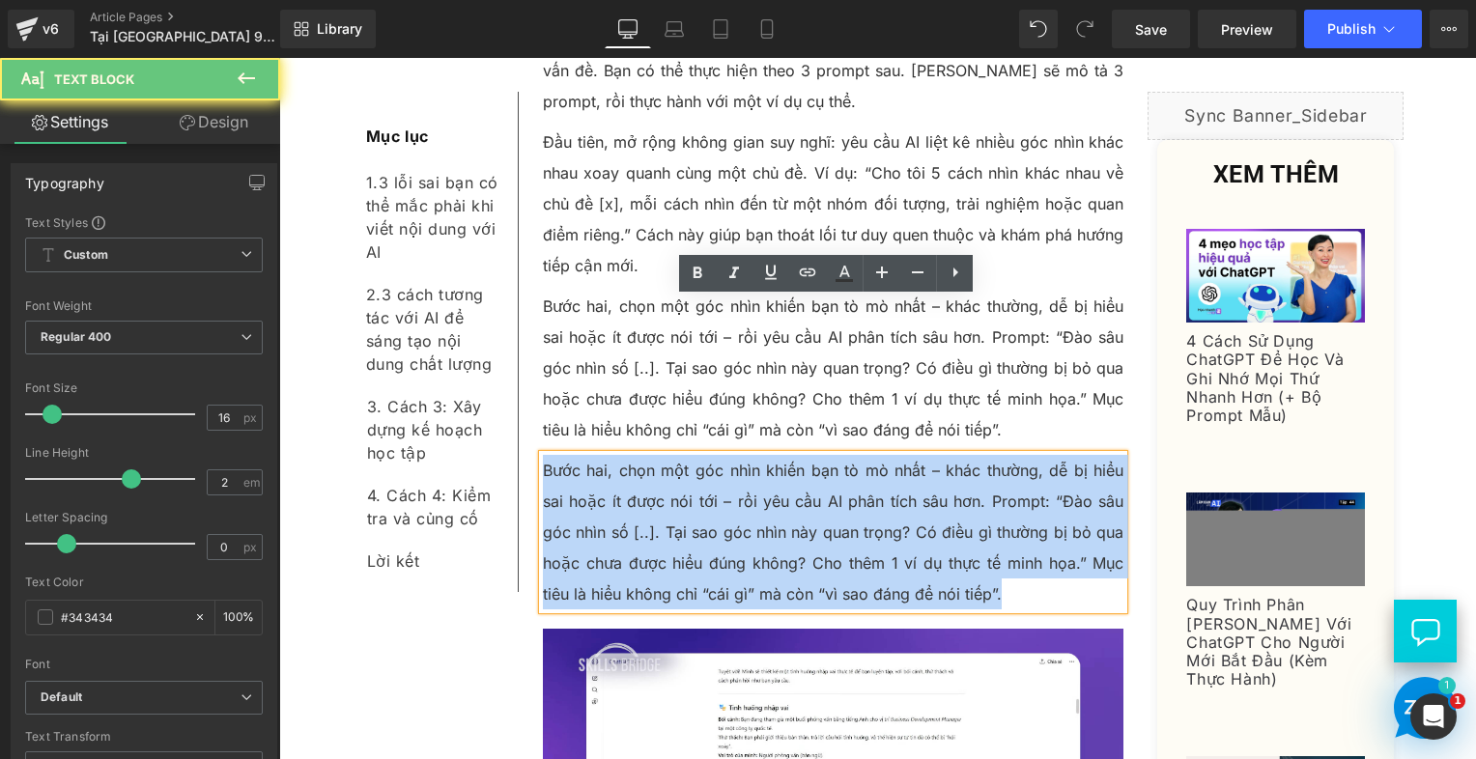
click at [614, 455] on p "Bước hai, chọn một góc nhìn khiến bạn tò mò nhất – khác thường, dễ bị hiểu sai …" at bounding box center [834, 532] width 582 height 155
paste div
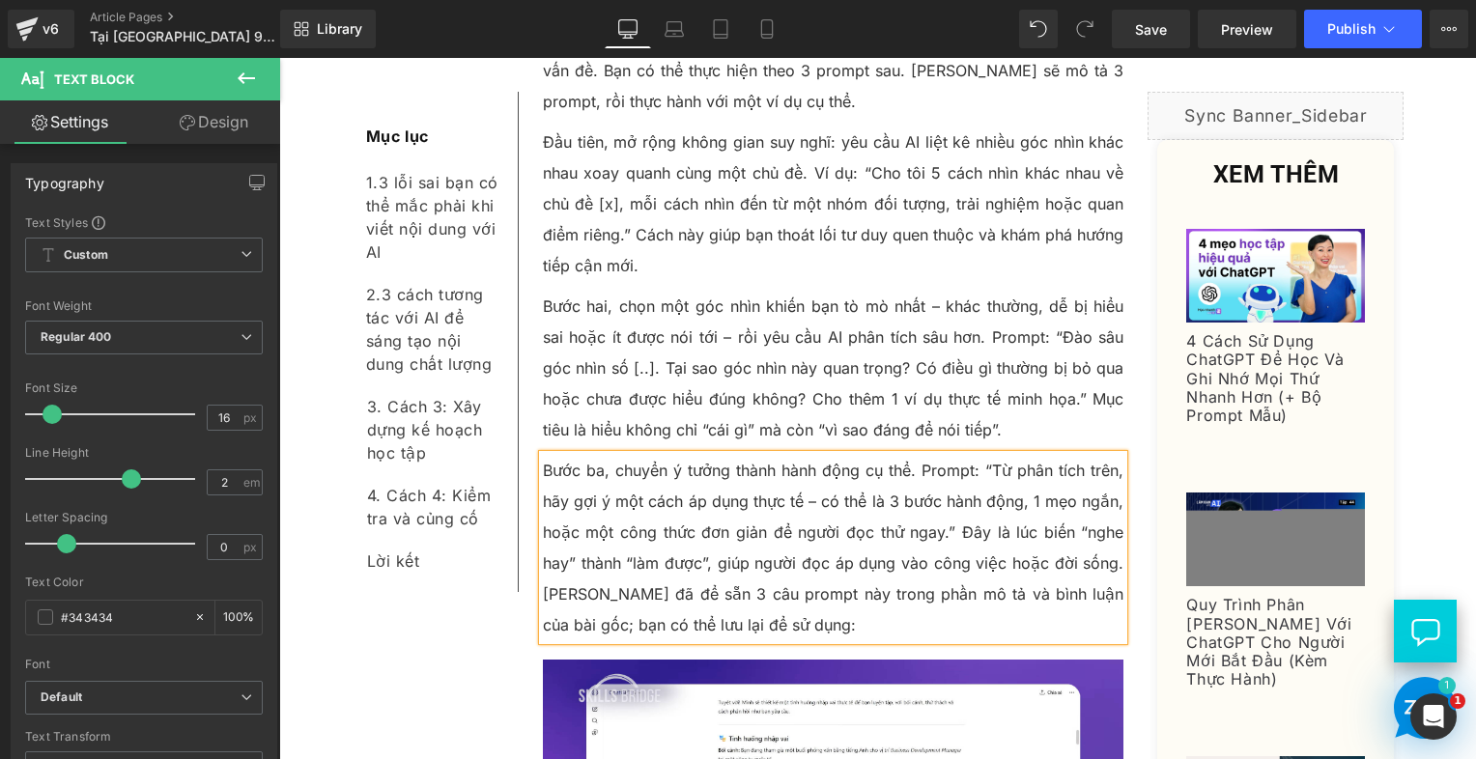
click at [545, 455] on p "Bước ba, chuyển ý tưởng thành hành động cụ thể. Prompt: “Từ phân tích trên, hãy…" at bounding box center [834, 547] width 582 height 185
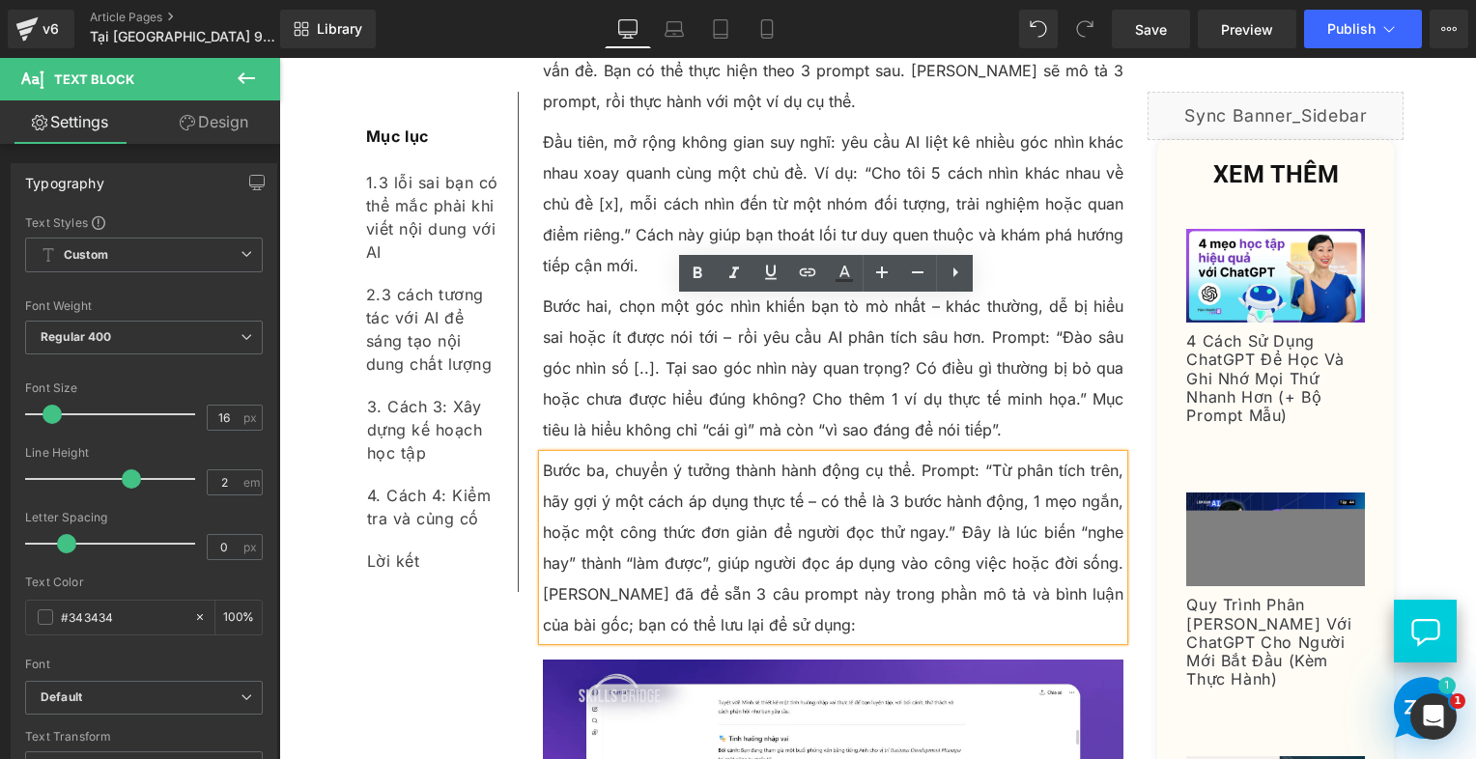
click at [544, 455] on p "Bước ba, chuyển ý tưởng thành hành động cụ thể. Prompt: “Từ phân tích trên, hãy…" at bounding box center [834, 547] width 582 height 185
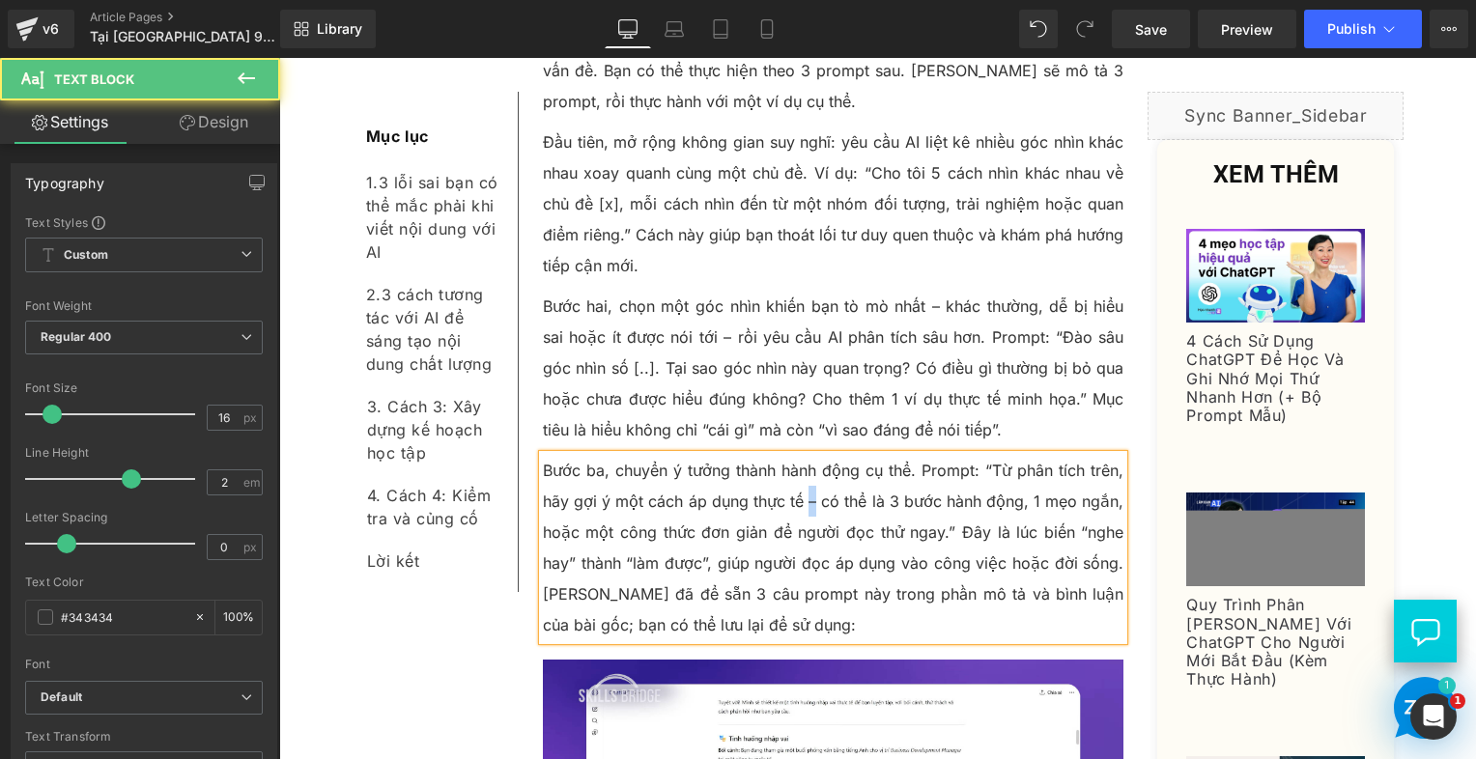
click at [812, 455] on p "Bước ba, chuyển ý tưởng thành hành động cụ thể. Prompt: “Từ phân tích trên, hãy…" at bounding box center [834, 547] width 582 height 185
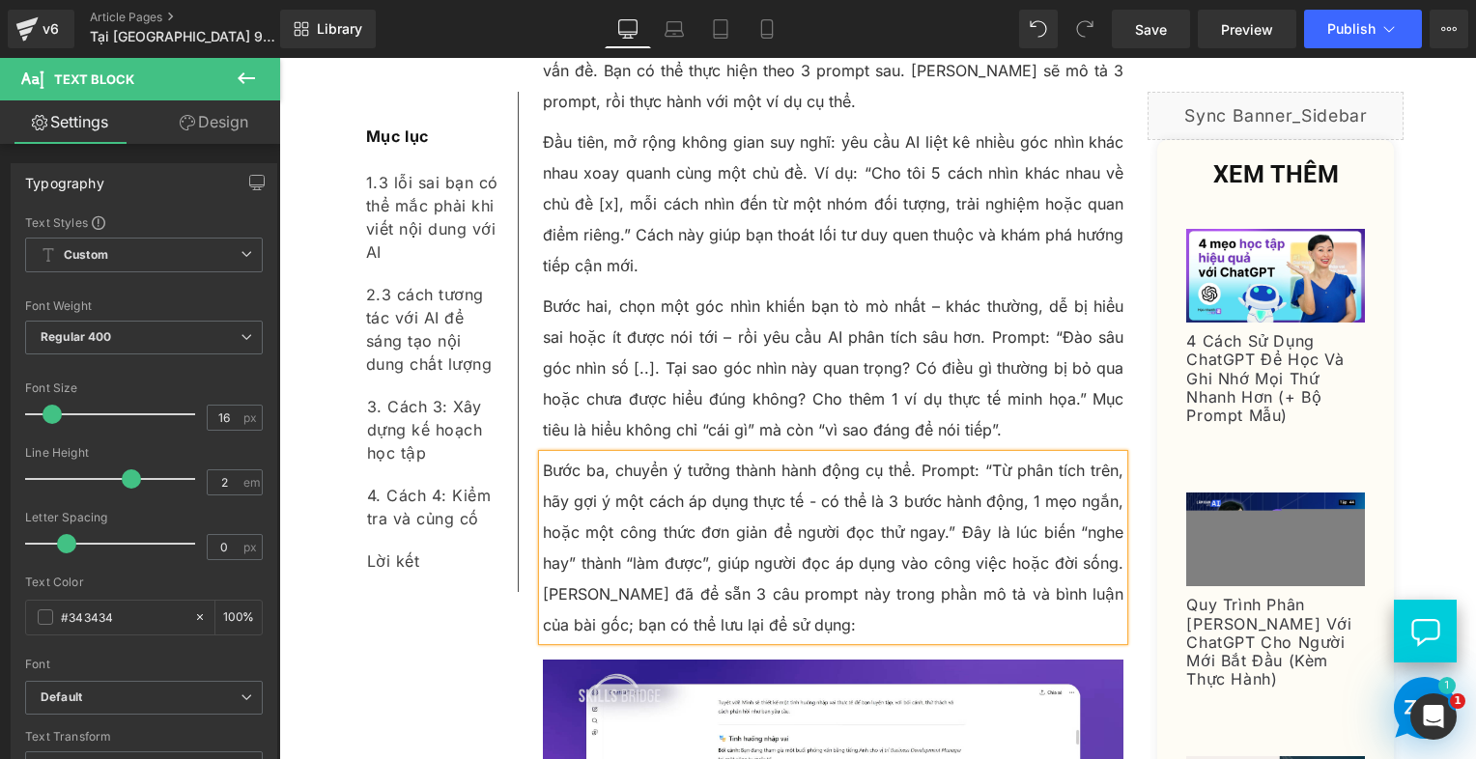
click at [897, 455] on p "Bước ba, chuyển ý tưởng thành hành động cụ thể. Prompt: “Từ phân tích trên, hãy…" at bounding box center [834, 547] width 582 height 185
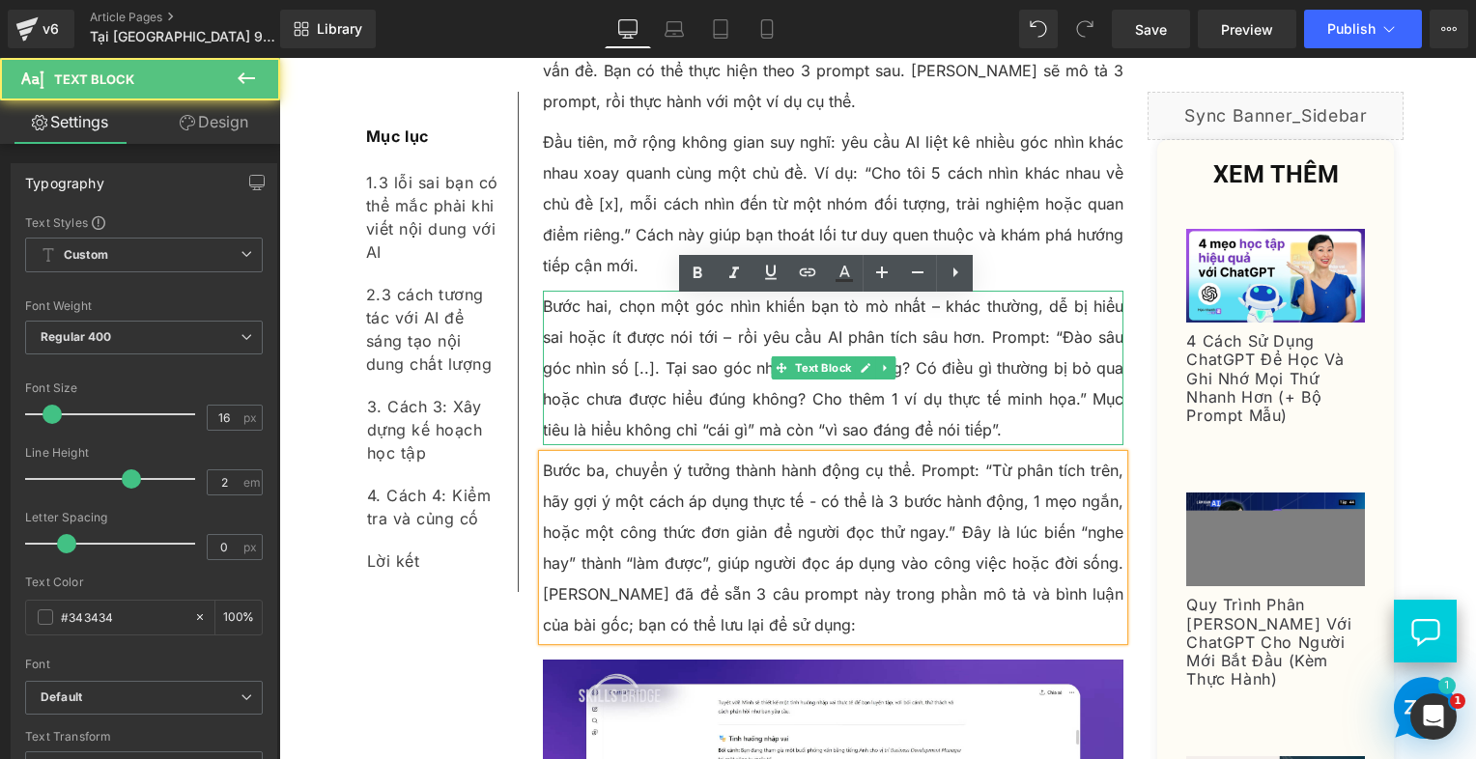
click at [740, 291] on p "Bước hai, chọn một góc nhìn khiến bạn tò mò nhất – khác thường, dễ bị hiểu sai …" at bounding box center [834, 368] width 582 height 155
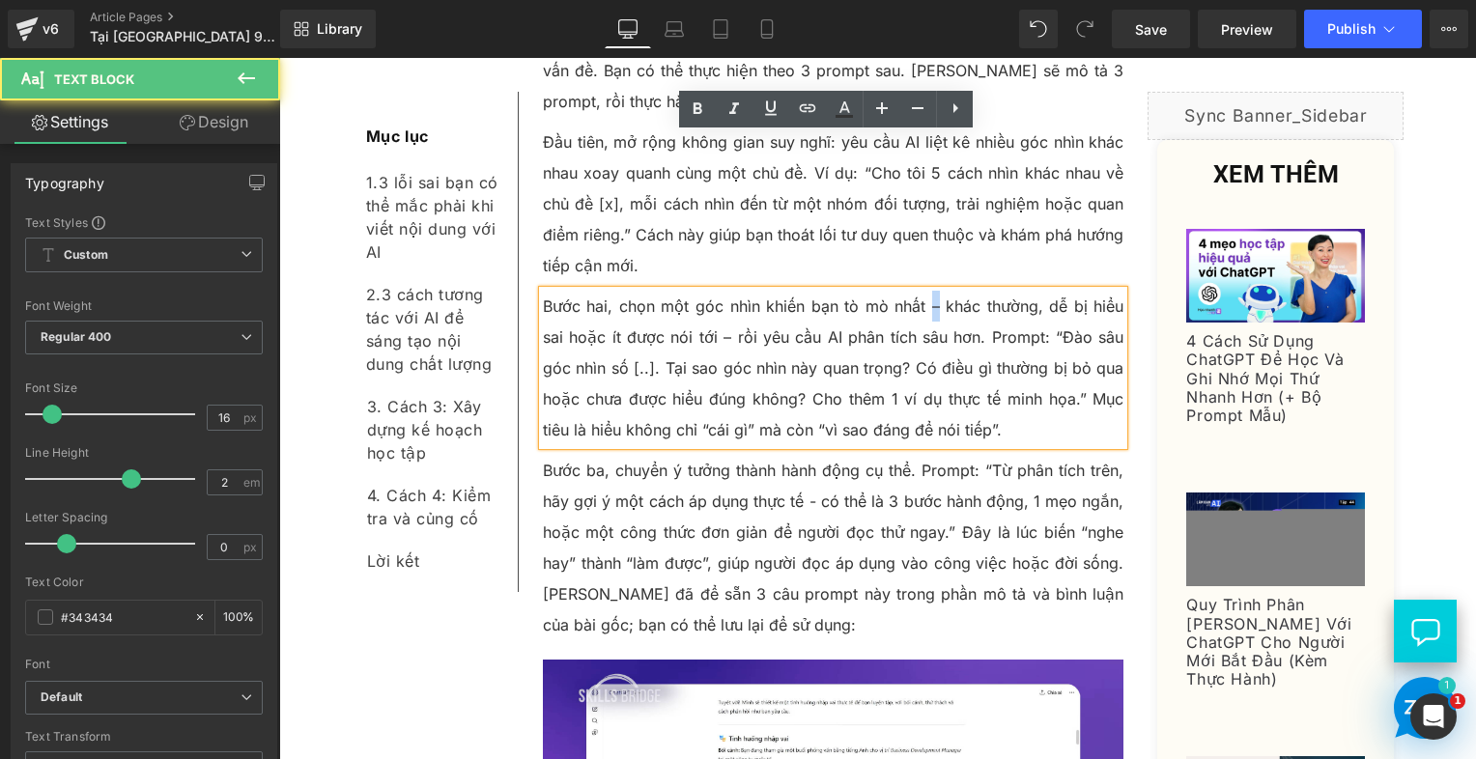
click at [913, 291] on p "Bước hai, chọn một góc nhìn khiến bạn tò mò nhất – khác thường, dễ bị hiểu sai …" at bounding box center [834, 368] width 582 height 155
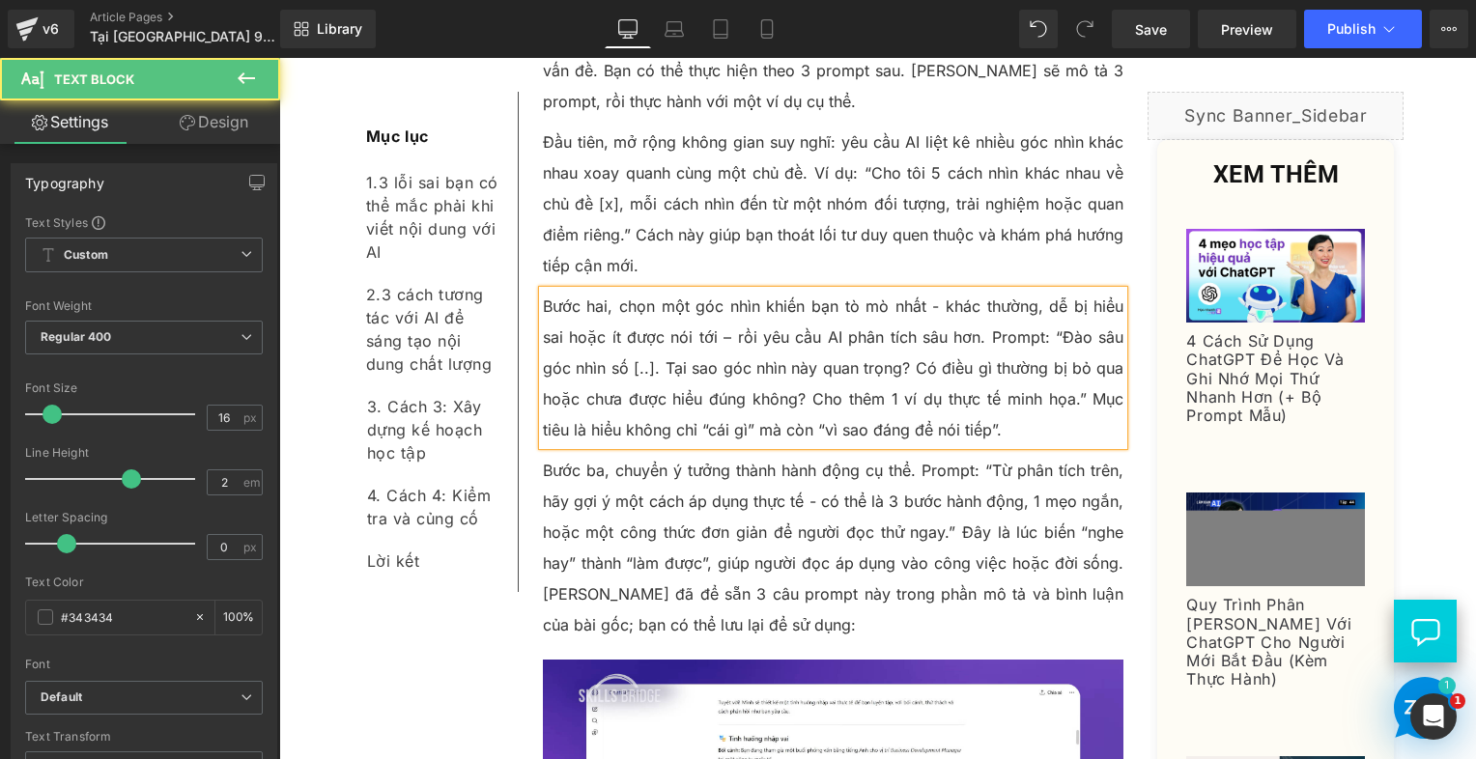
click at [798, 291] on p "Bước hai, chọn một góc nhìn khiến bạn tò mò nhất - khác thường, dễ bị hiểu sai …" at bounding box center [834, 368] width 582 height 155
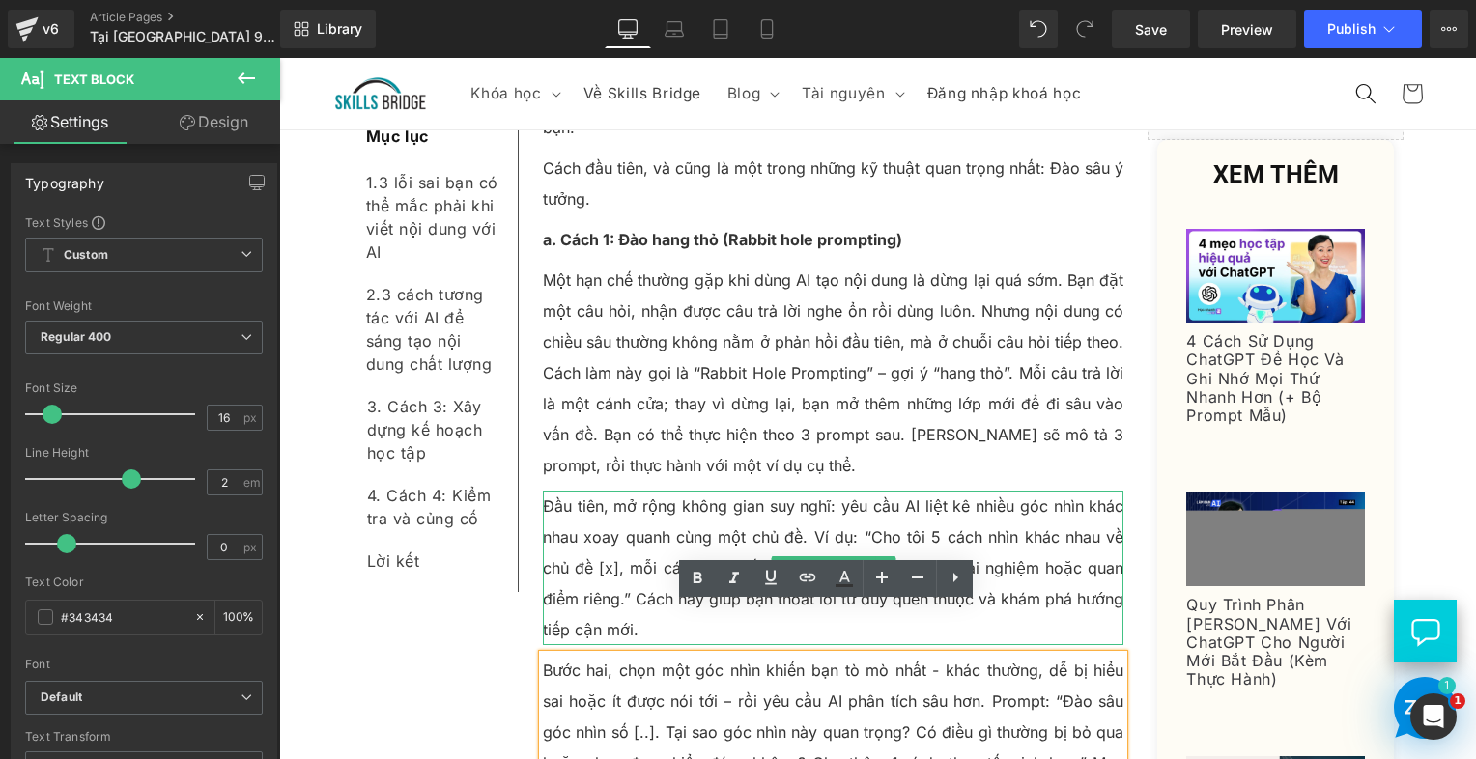
scroll to position [3847, 0]
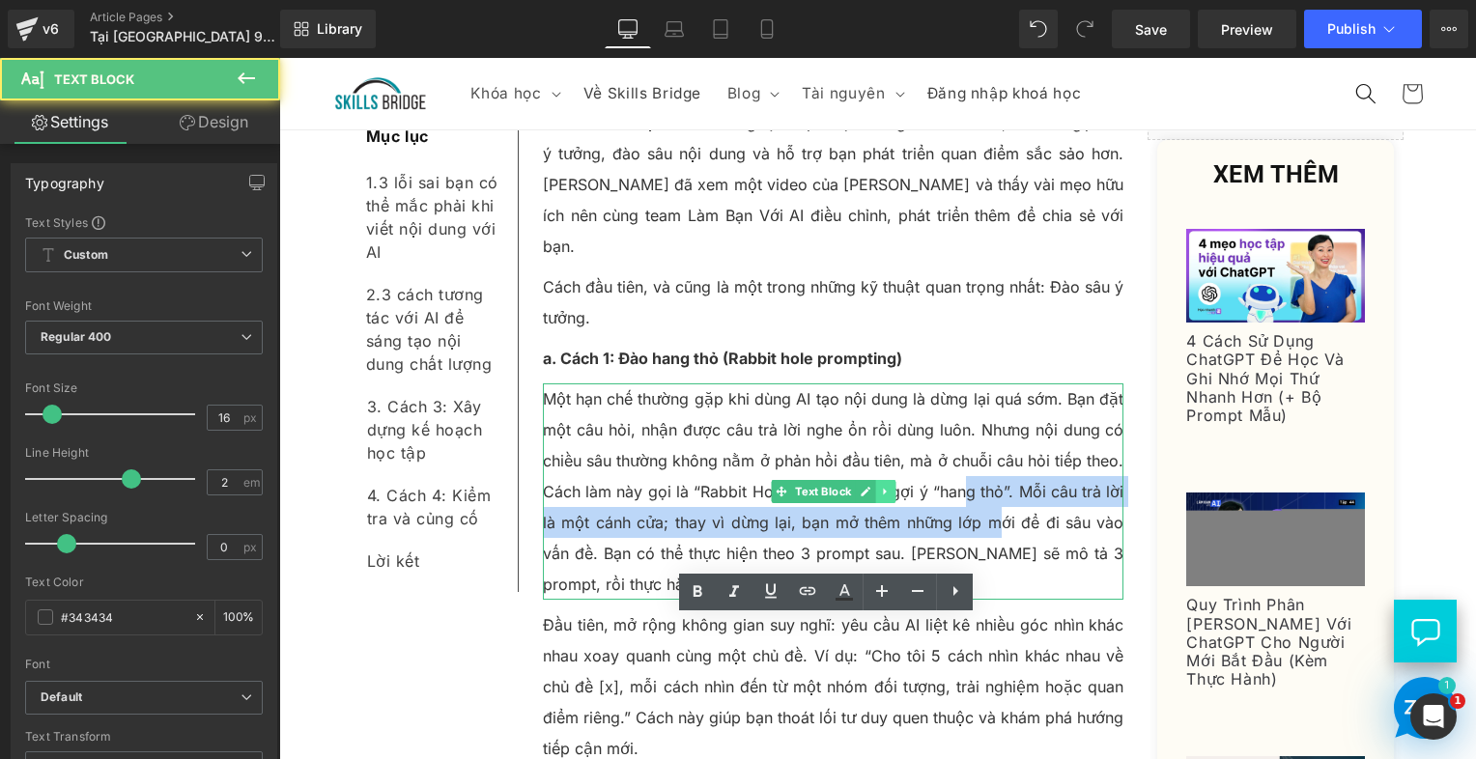
click at [872, 384] on div "Một hạn chế thường gặp khi dùng AI tạo nội dung là dừng lại quá sớm. Bạn đặt mộ…" at bounding box center [834, 492] width 582 height 216
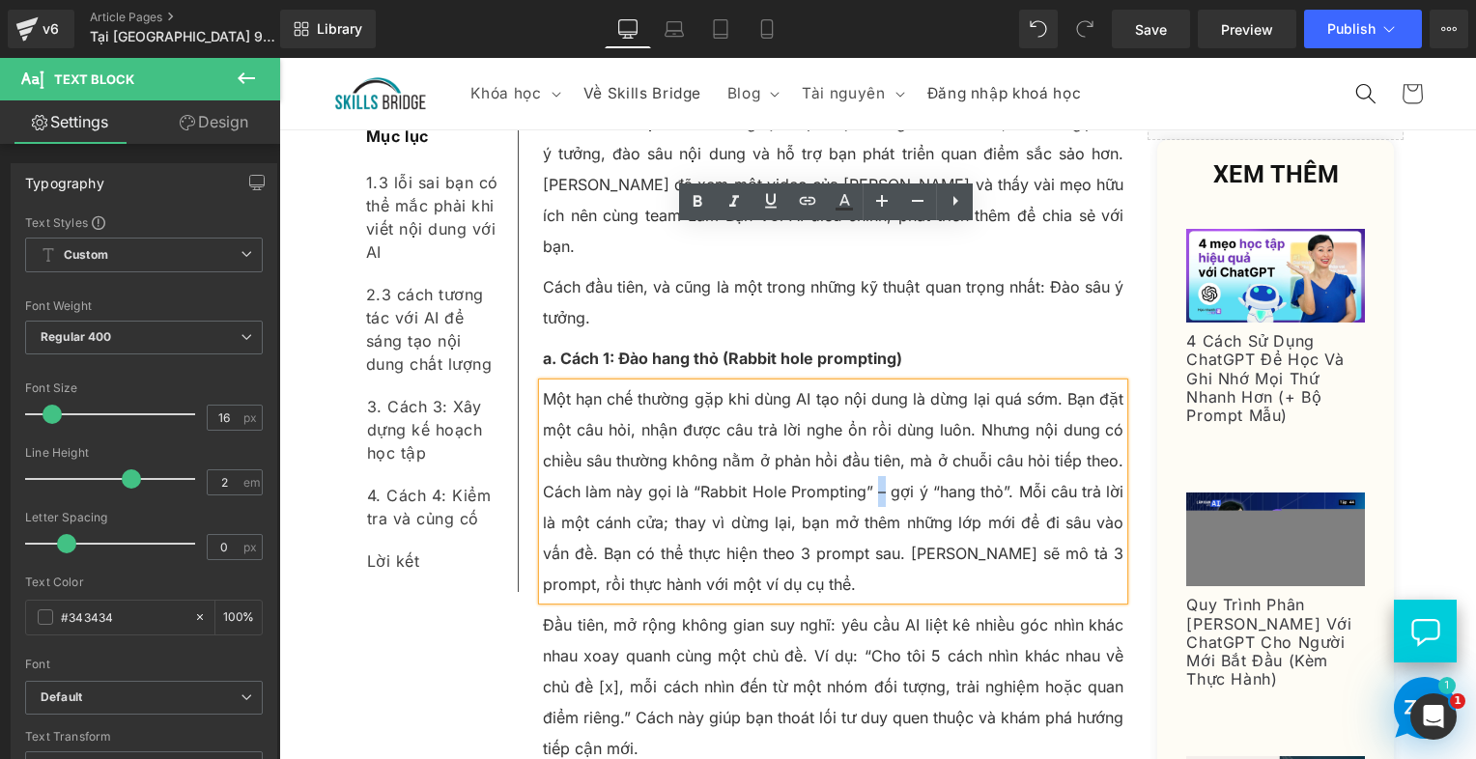
click at [877, 384] on p "Một hạn chế thường gặp khi dùng AI tạo nội dung là dừng lại quá sớm. Bạn đặt mộ…" at bounding box center [834, 492] width 582 height 216
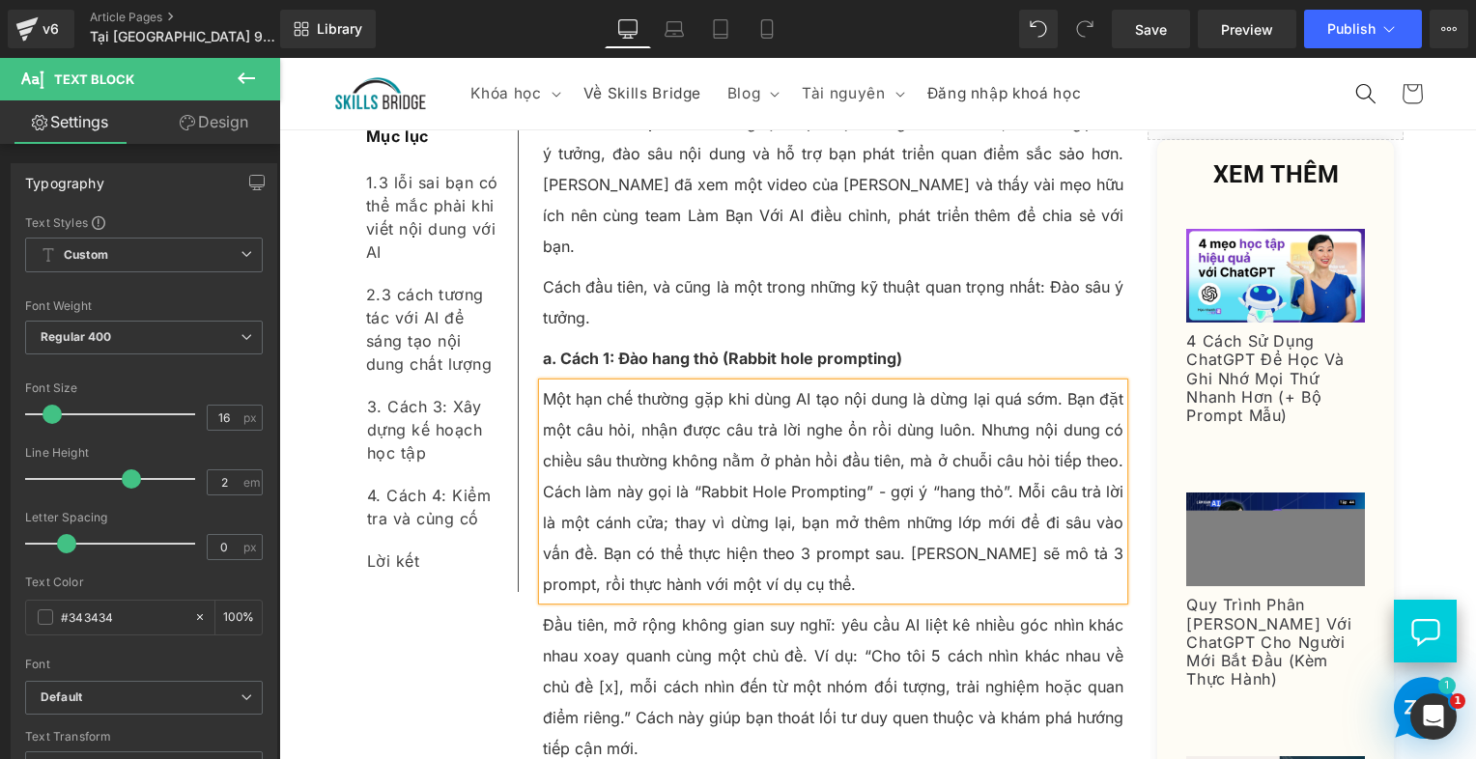
click at [914, 384] on p "Một hạn chế thường gặp khi dùng AI tạo nội dung là dừng lại quá sớm. Bạn đặt mộ…" at bounding box center [834, 492] width 582 height 216
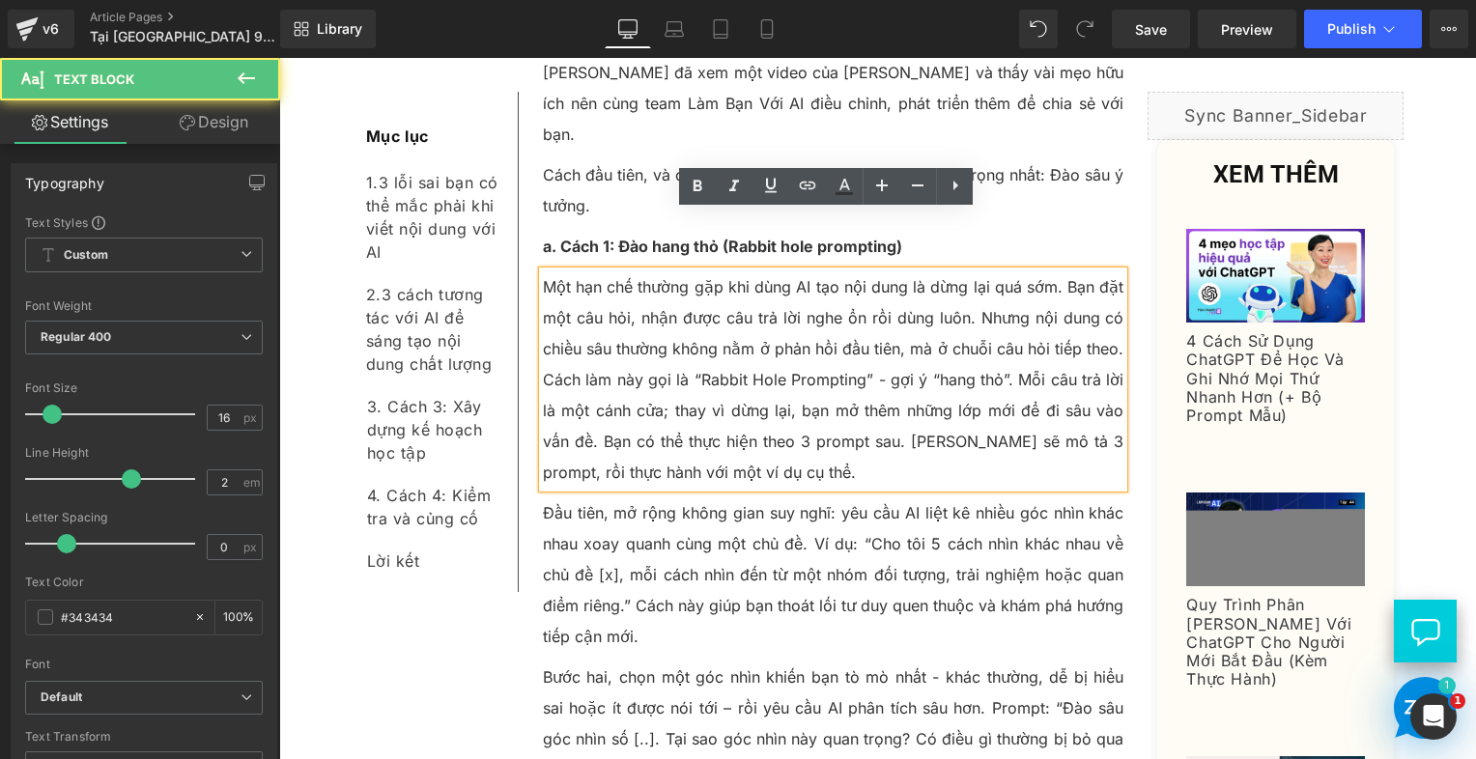
scroll to position [4137, 0]
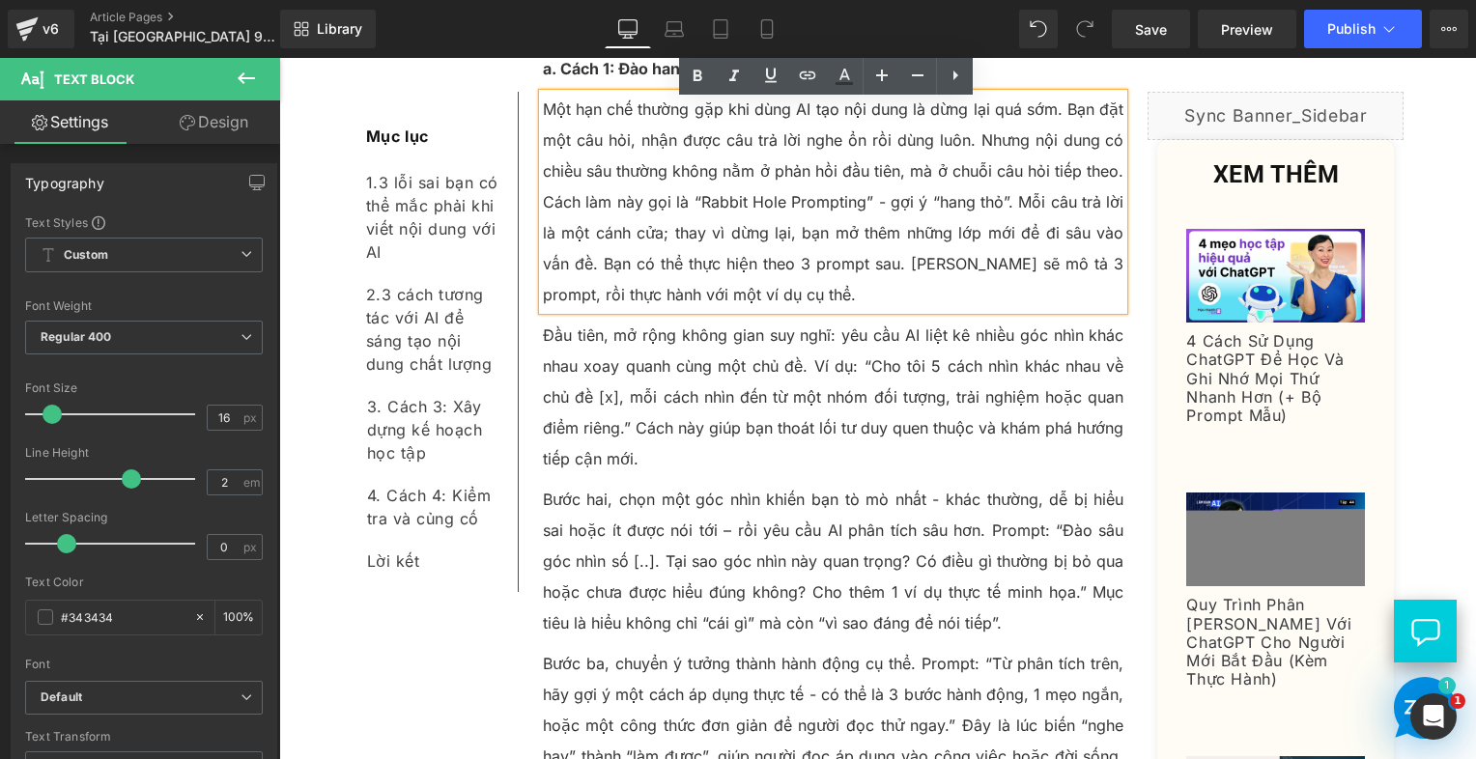
click at [714, 484] on p "Bước hai, chọn một góc nhìn khiến bạn tò mò nhất - khác thường, dễ bị hiểu sai …" at bounding box center [834, 561] width 582 height 155
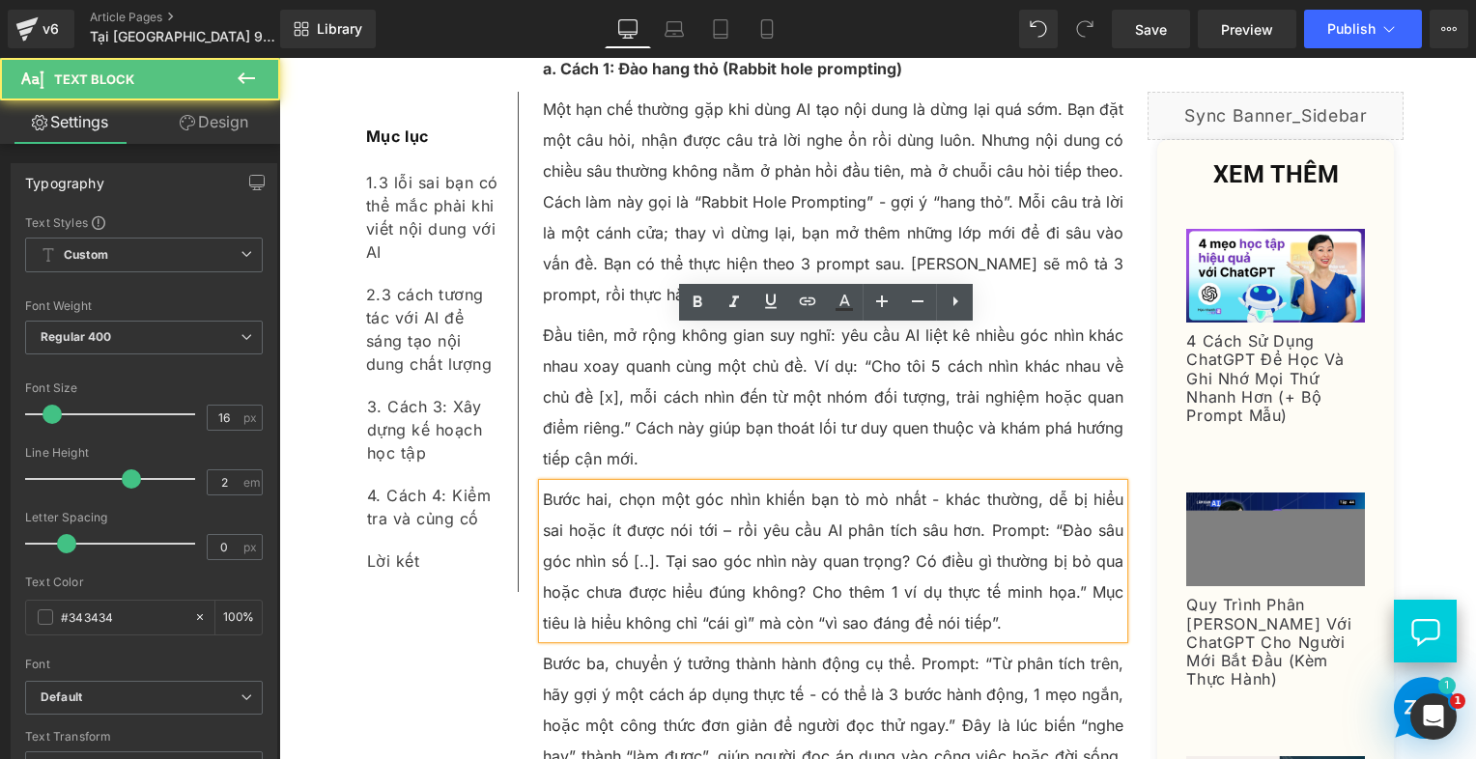
click at [689, 648] on p "Bước ba, chuyển ý tưởng thành hành động cụ thể. Prompt: “Từ phân tích trên, hãy…" at bounding box center [834, 740] width 582 height 185
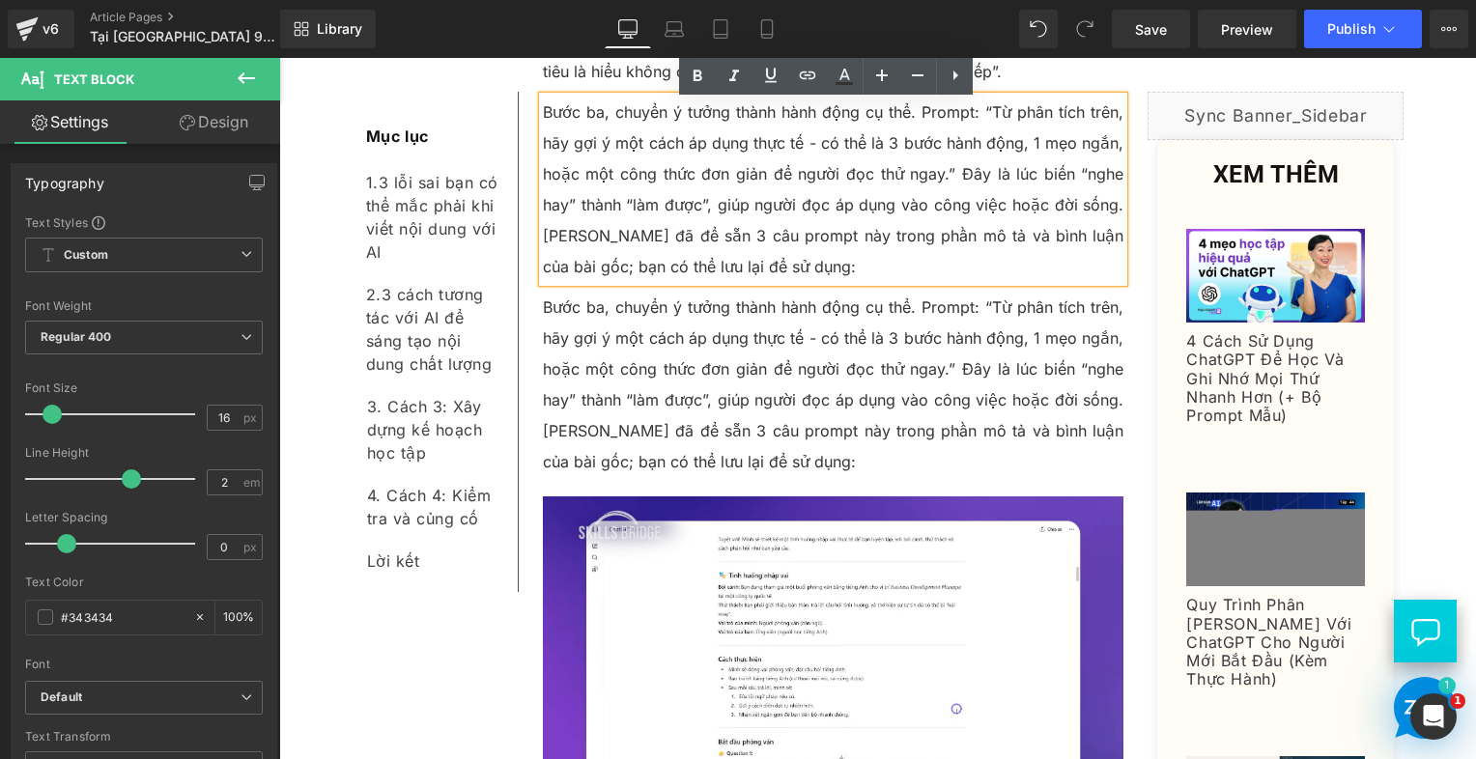
scroll to position [4689, 0]
click at [652, 291] on p "Bước ba, chuyển ý tưởng thành hành động cụ thể. Prompt: “Từ phân tích trên, hãy…" at bounding box center [834, 383] width 582 height 185
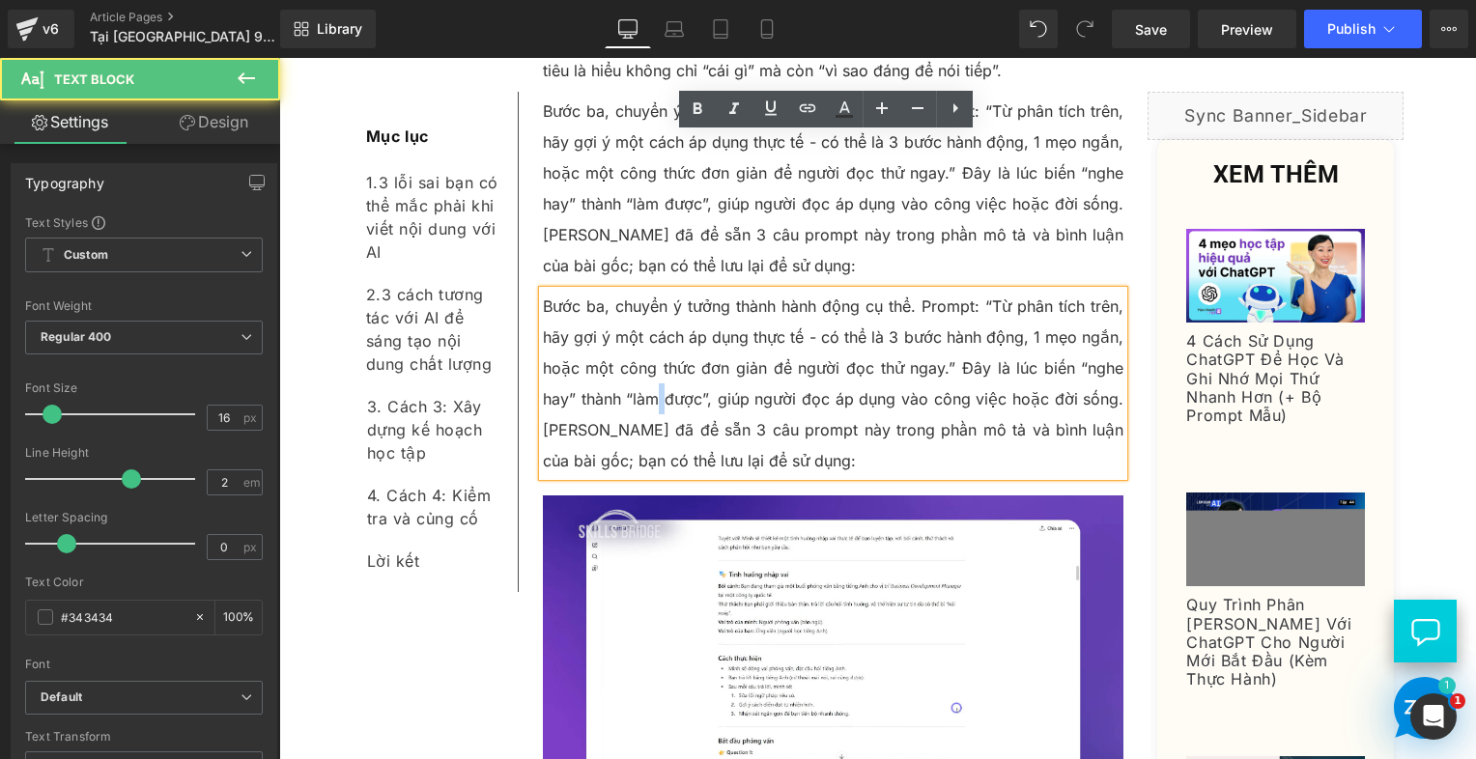
click at [652, 291] on p "Bước ba, chuyển ý tưởng thành hành động cụ thể. Prompt: “Từ phân tích trên, hãy…" at bounding box center [834, 383] width 582 height 185
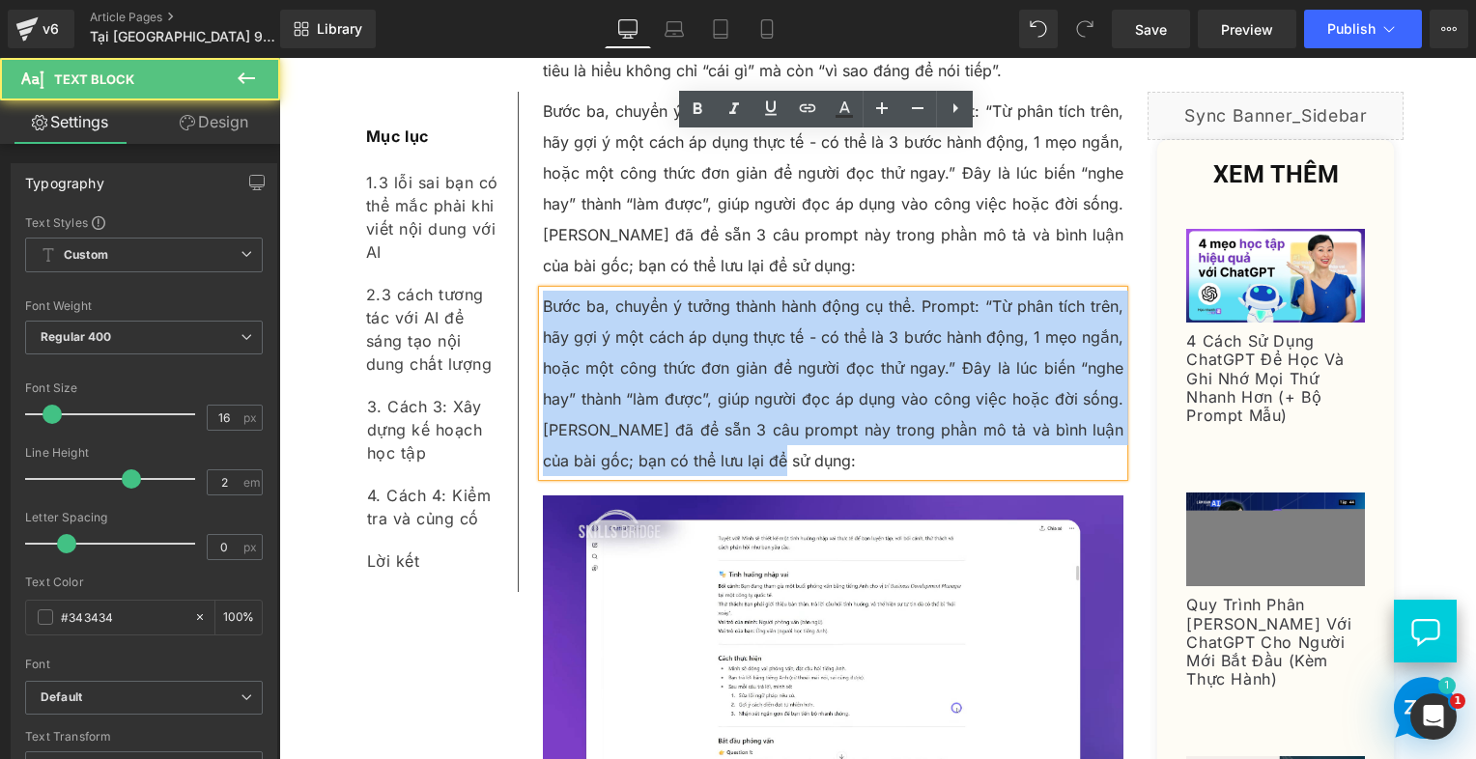
click at [652, 291] on p "Bước ba, chuyển ý tưởng thành hành động cụ thể. Prompt: “Từ phân tích trên, hãy…" at bounding box center [834, 383] width 582 height 185
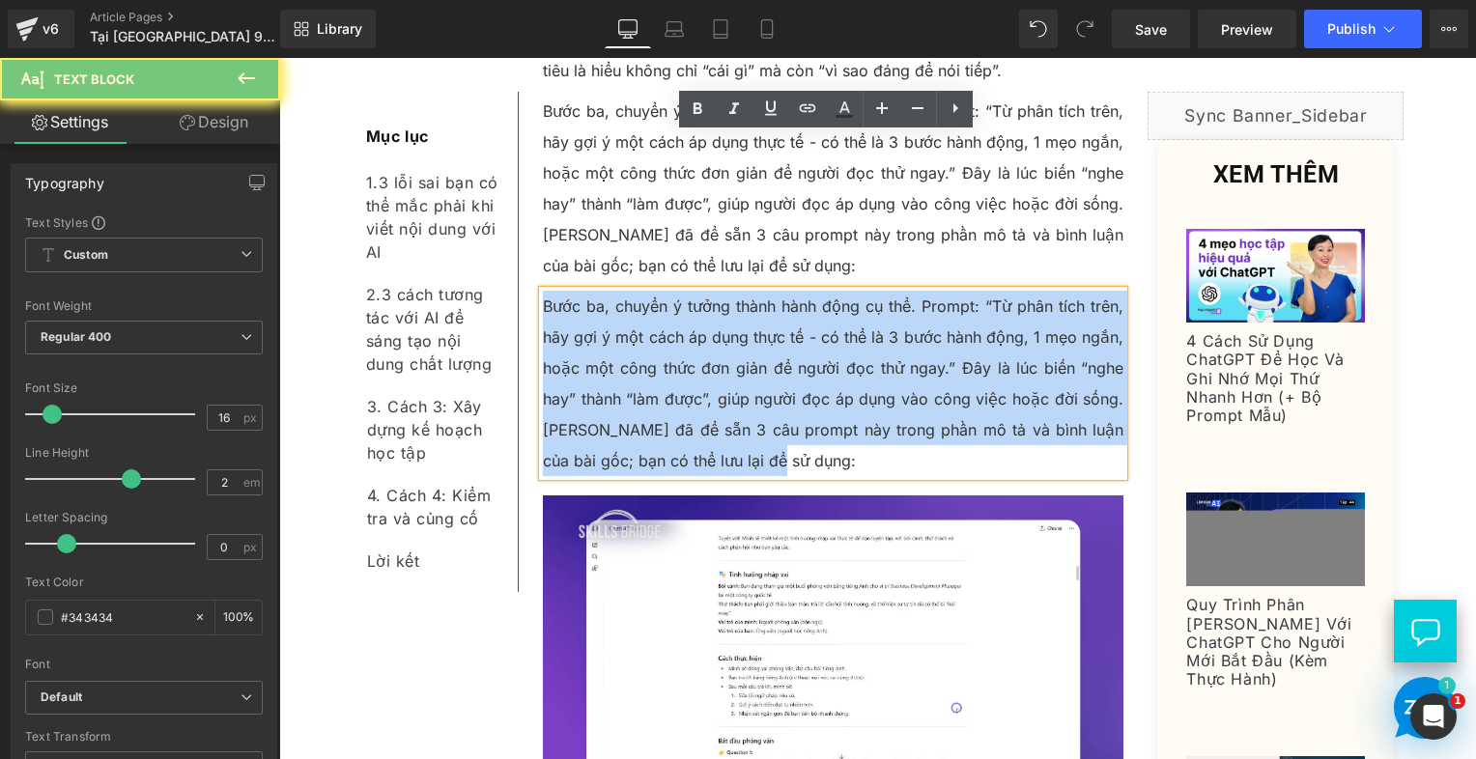
paste div
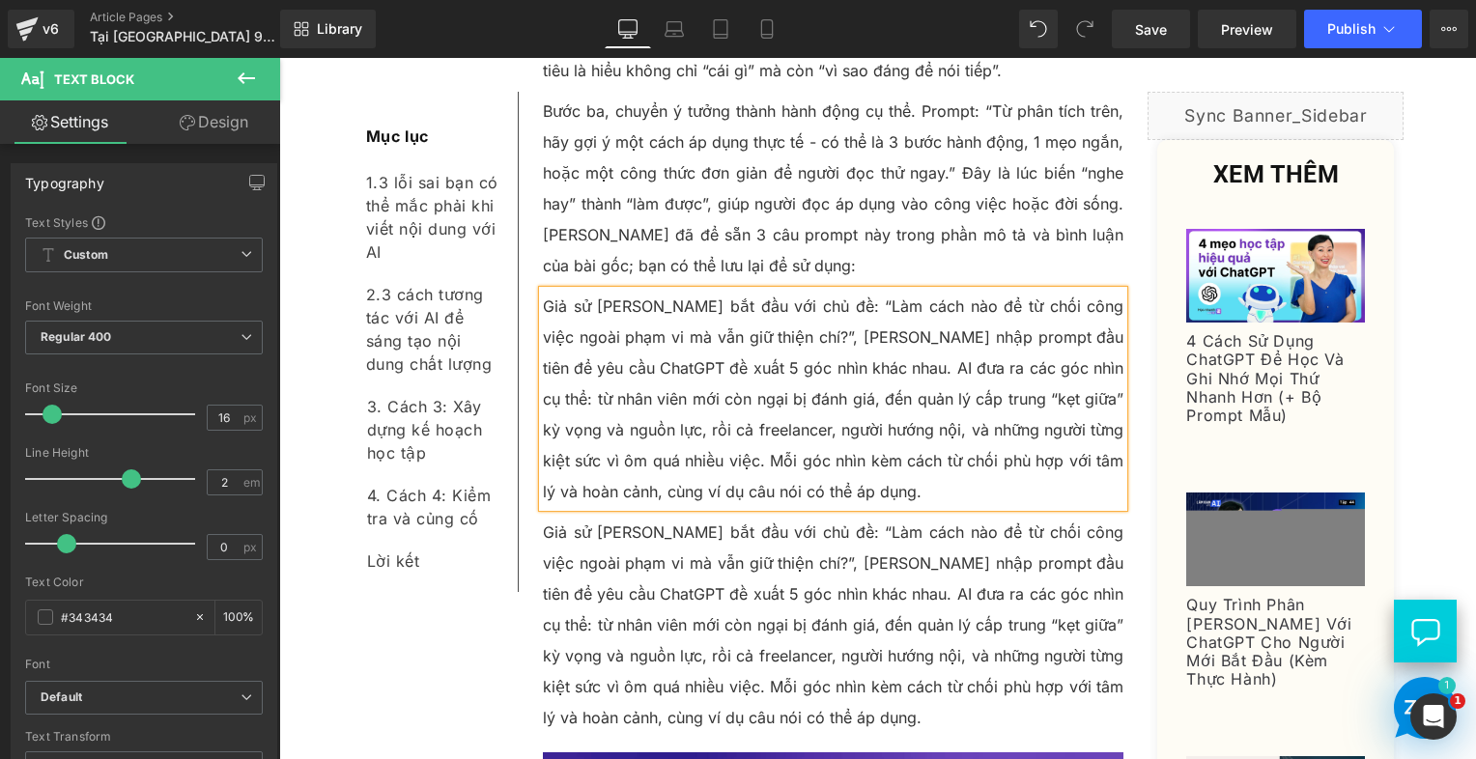
click at [626, 517] on p "Giả sử [PERSON_NAME] bắt đầu với chủ đề: “Làm cách nào để từ chối công việc ngo…" at bounding box center [834, 625] width 582 height 216
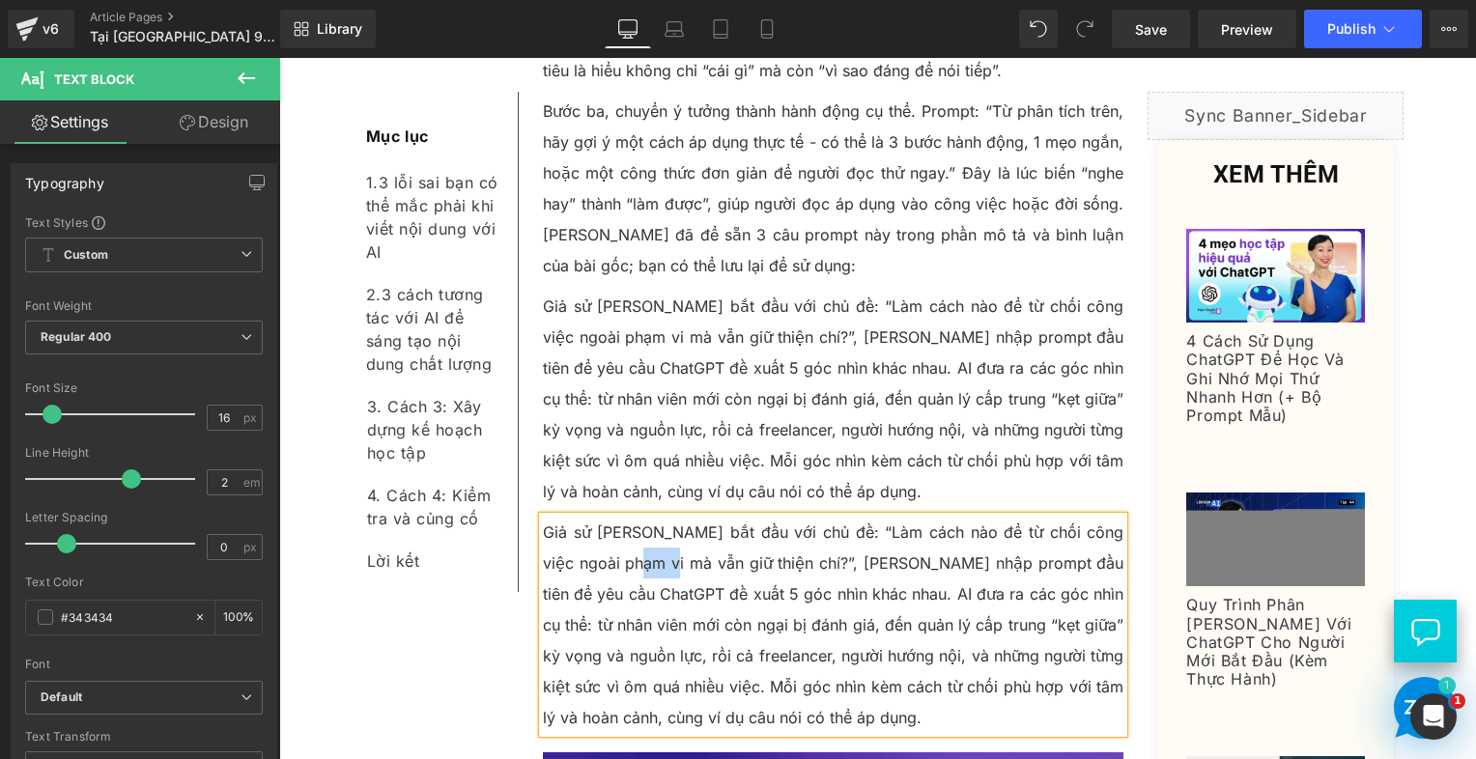
click at [626, 517] on p "Giả sử [PERSON_NAME] bắt đầu với chủ đề: “Làm cách nào để từ chối công việc ngo…" at bounding box center [834, 625] width 582 height 216
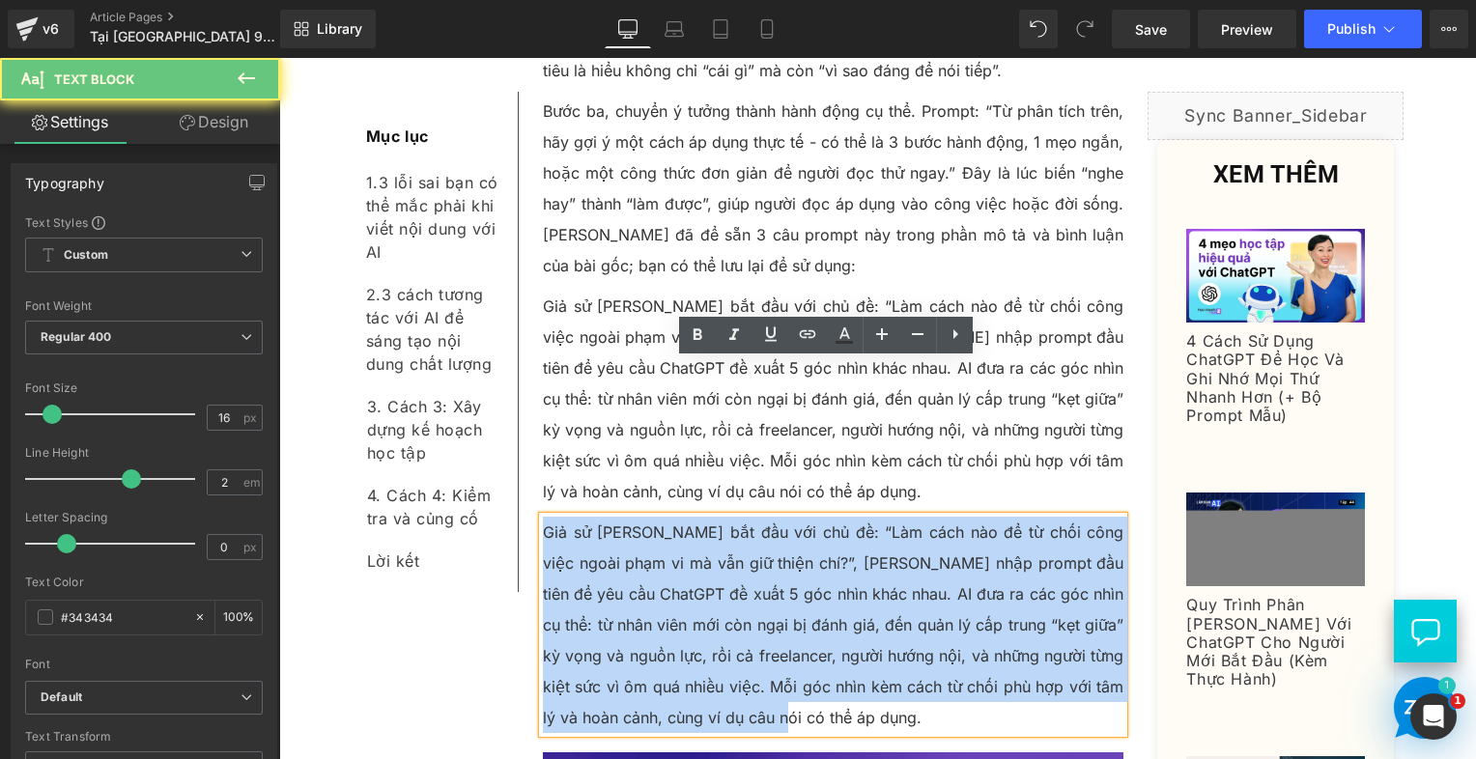
click at [626, 517] on p "Giả sử [PERSON_NAME] bắt đầu với chủ đề: “Làm cách nào để từ chối công việc ngo…" at bounding box center [834, 625] width 582 height 216
paste div
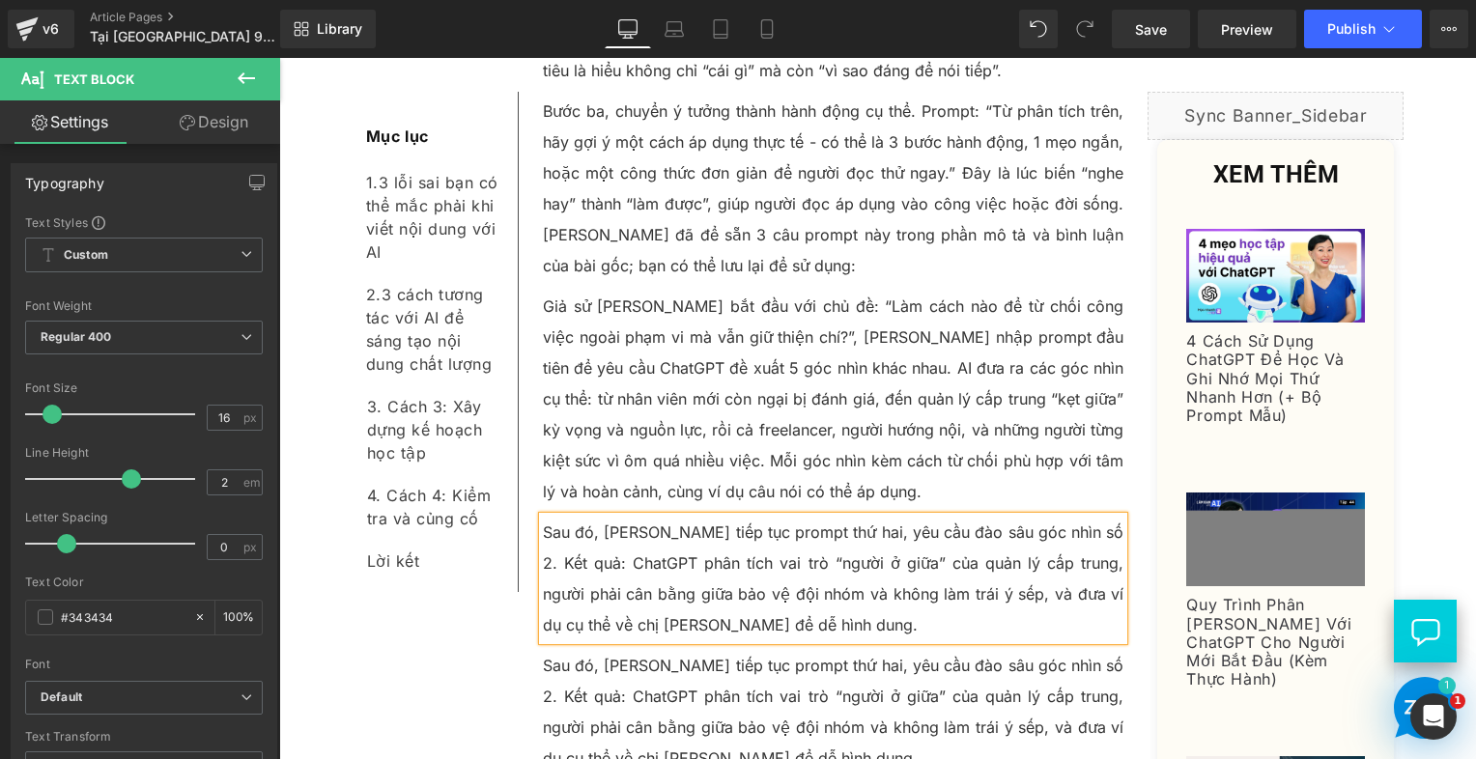
click at [638, 650] on p "Sau đó, [PERSON_NAME] tiếp tục prompt thứ hai, yêu cầu đào sâu góc nhìn số 2. K…" at bounding box center [834, 712] width 582 height 124
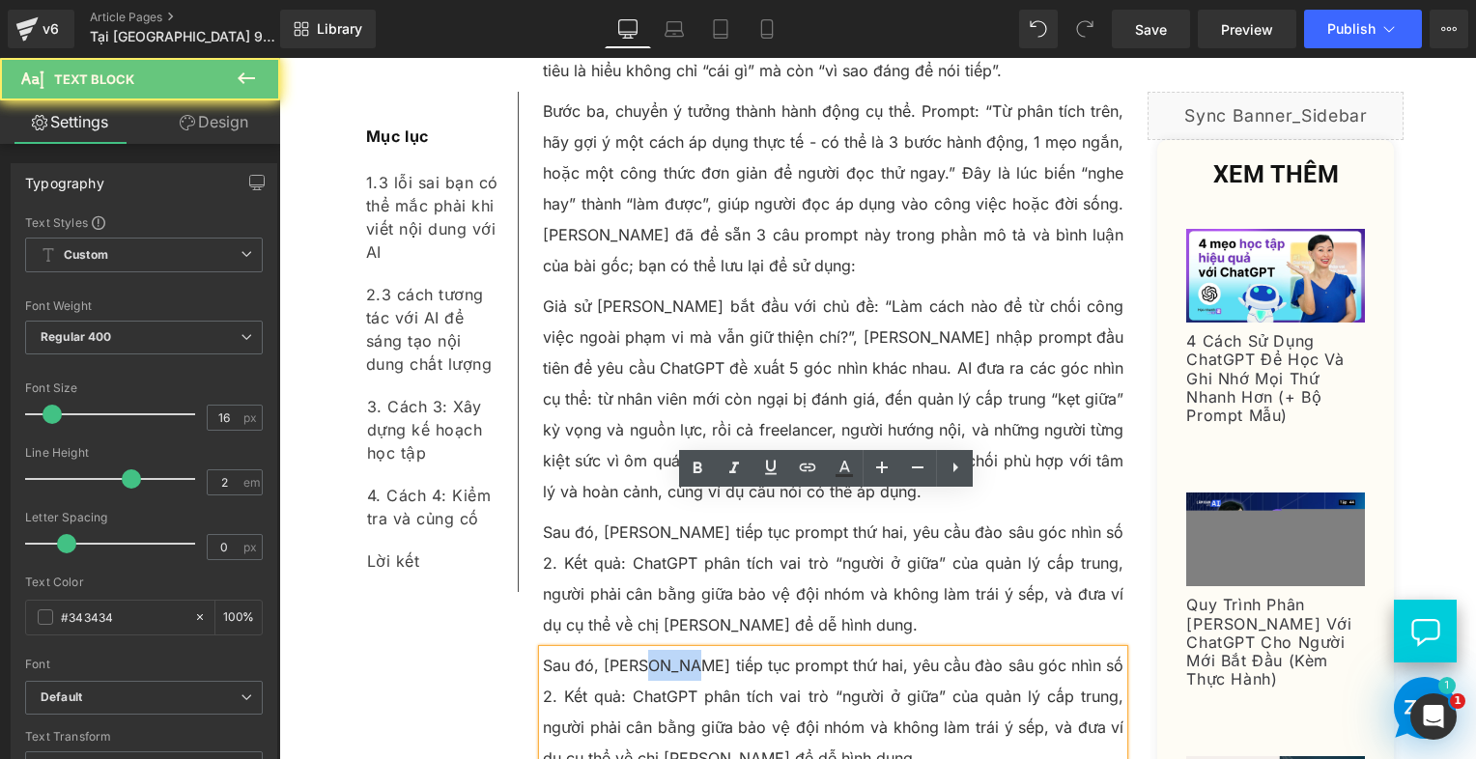
click at [638, 650] on p "Sau đó, [PERSON_NAME] tiếp tục prompt thứ hai, yêu cầu đào sâu góc nhìn số 2. K…" at bounding box center [834, 712] width 582 height 124
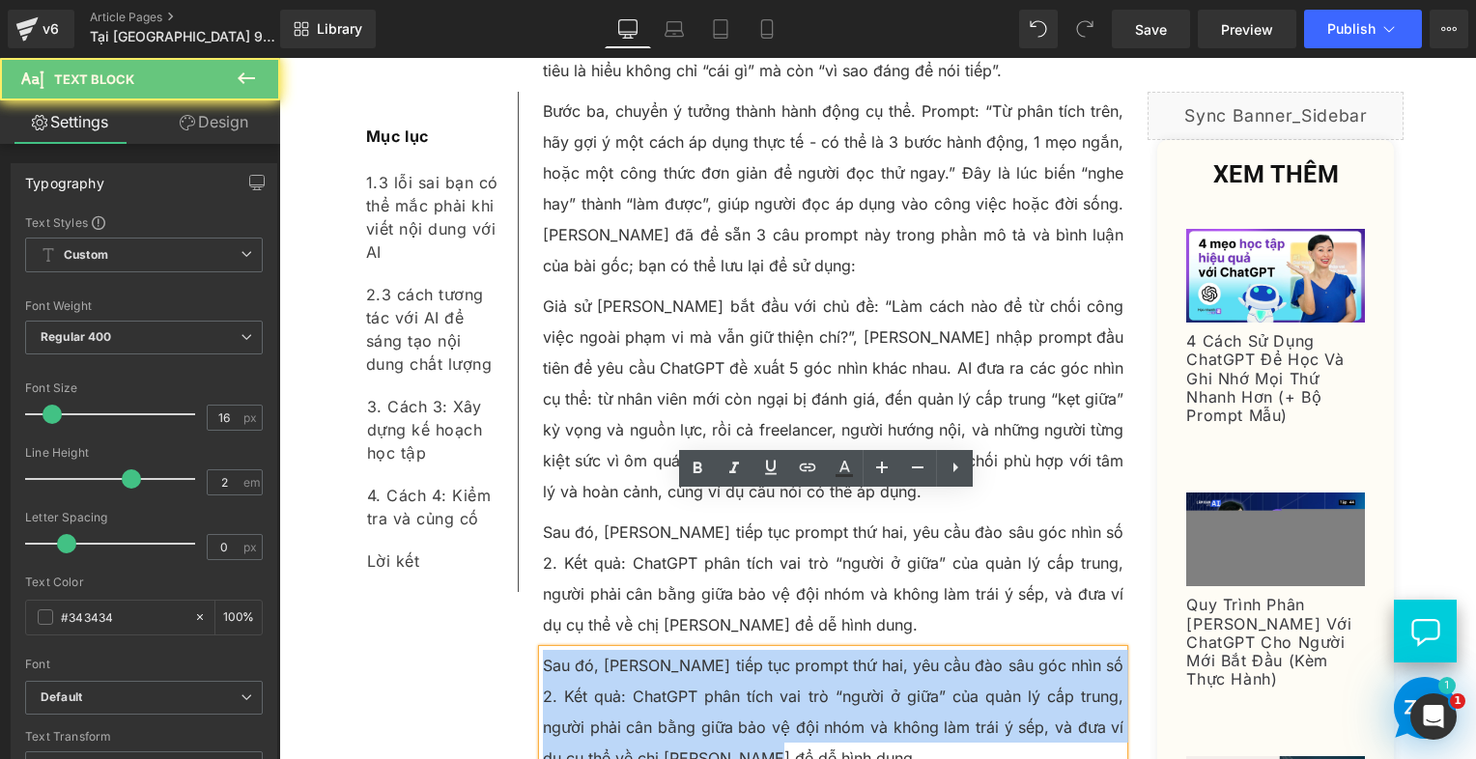
click at [638, 650] on p "Sau đó, [PERSON_NAME] tiếp tục prompt thứ hai, yêu cầu đào sâu góc nhìn số 2. K…" at bounding box center [834, 712] width 582 height 124
paste div
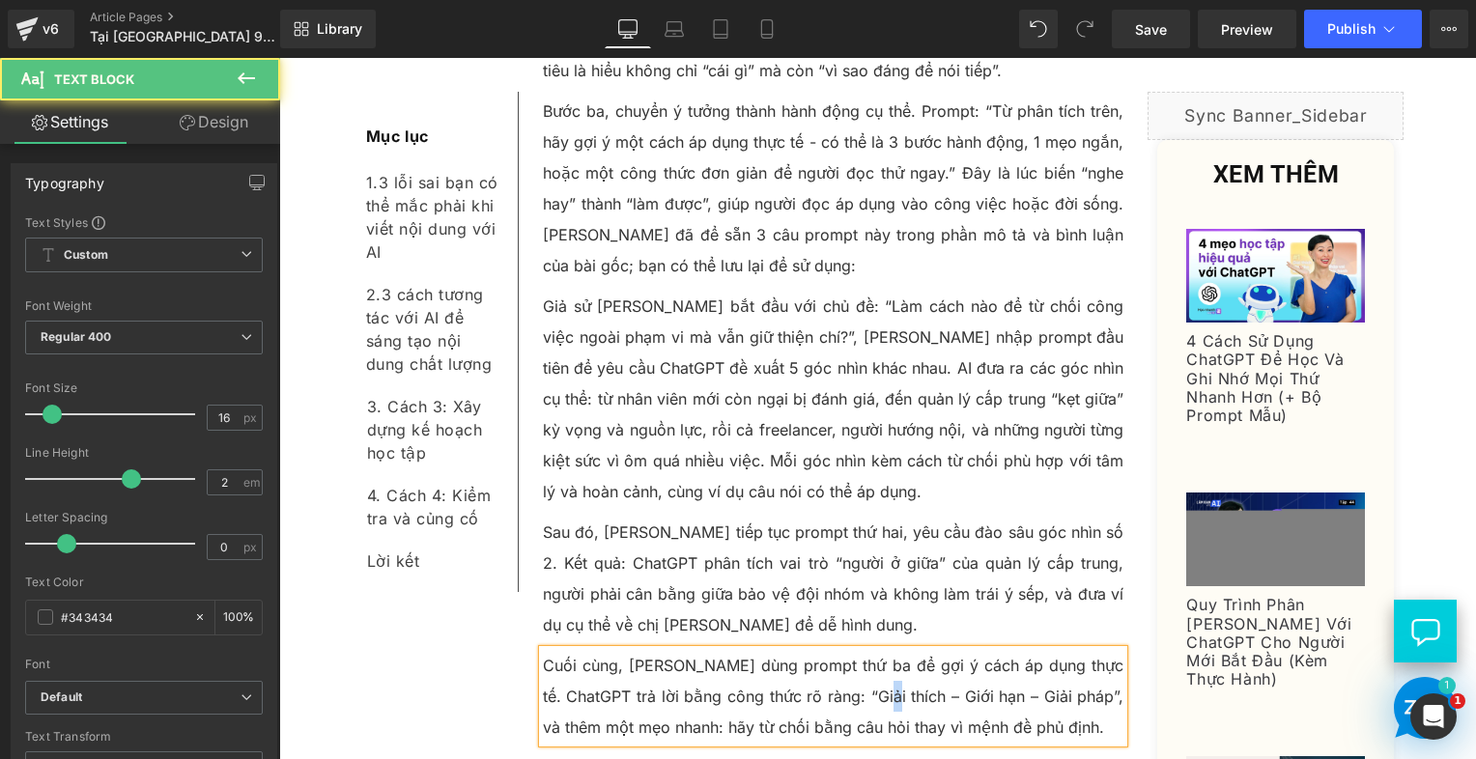
click at [854, 650] on p "Cuối cùng, Linh dùng prompt thứ ba để gợi ý cách áp dụng thực tế. ChatGPT trả l…" at bounding box center [834, 696] width 582 height 93
click at [930, 650] on p "Cuối cùng, Linh dùng prompt thứ ba để gợi ý cách áp dụng thực tế. ChatGPT trả l…" at bounding box center [834, 696] width 582 height 93
click at [1016, 650] on p "Cuối cùng, [PERSON_NAME] dùng prompt thứ ba để gợi ý cách áp dụng thực tế. Chat…" at bounding box center [834, 696] width 582 height 93
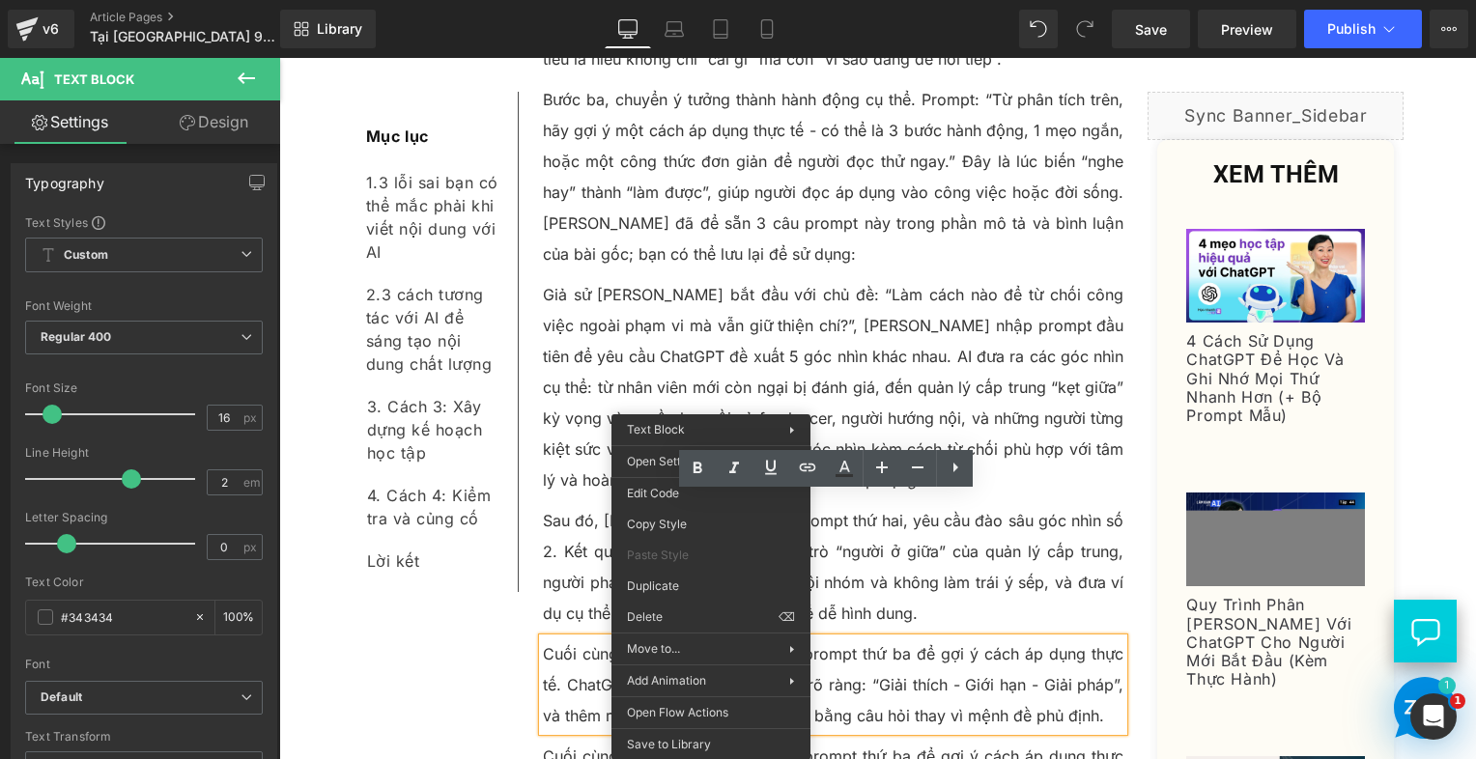
drag, startPoint x: 983, startPoint y: 642, endPoint x: 703, endPoint y: 584, distance: 285.3
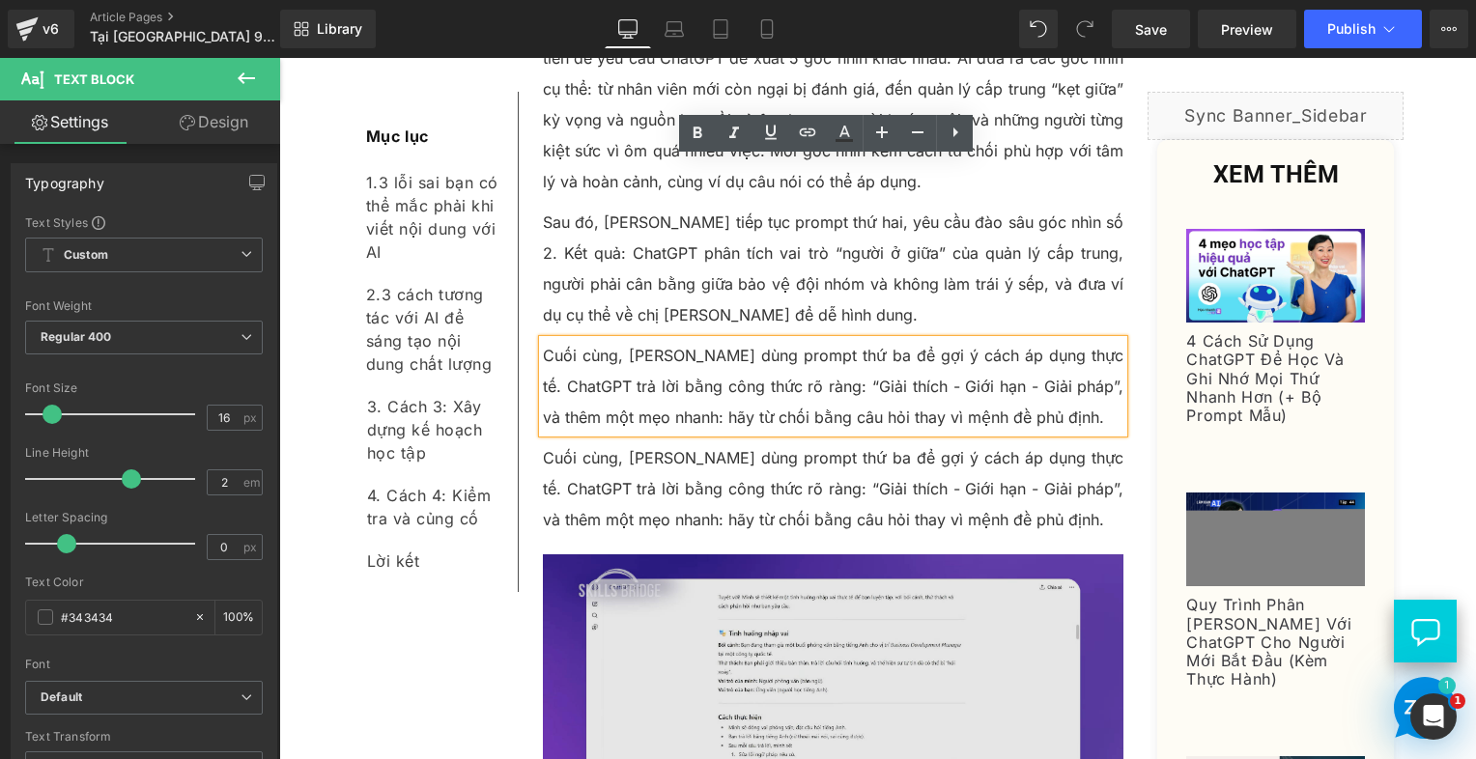
scroll to position [5151, 0]
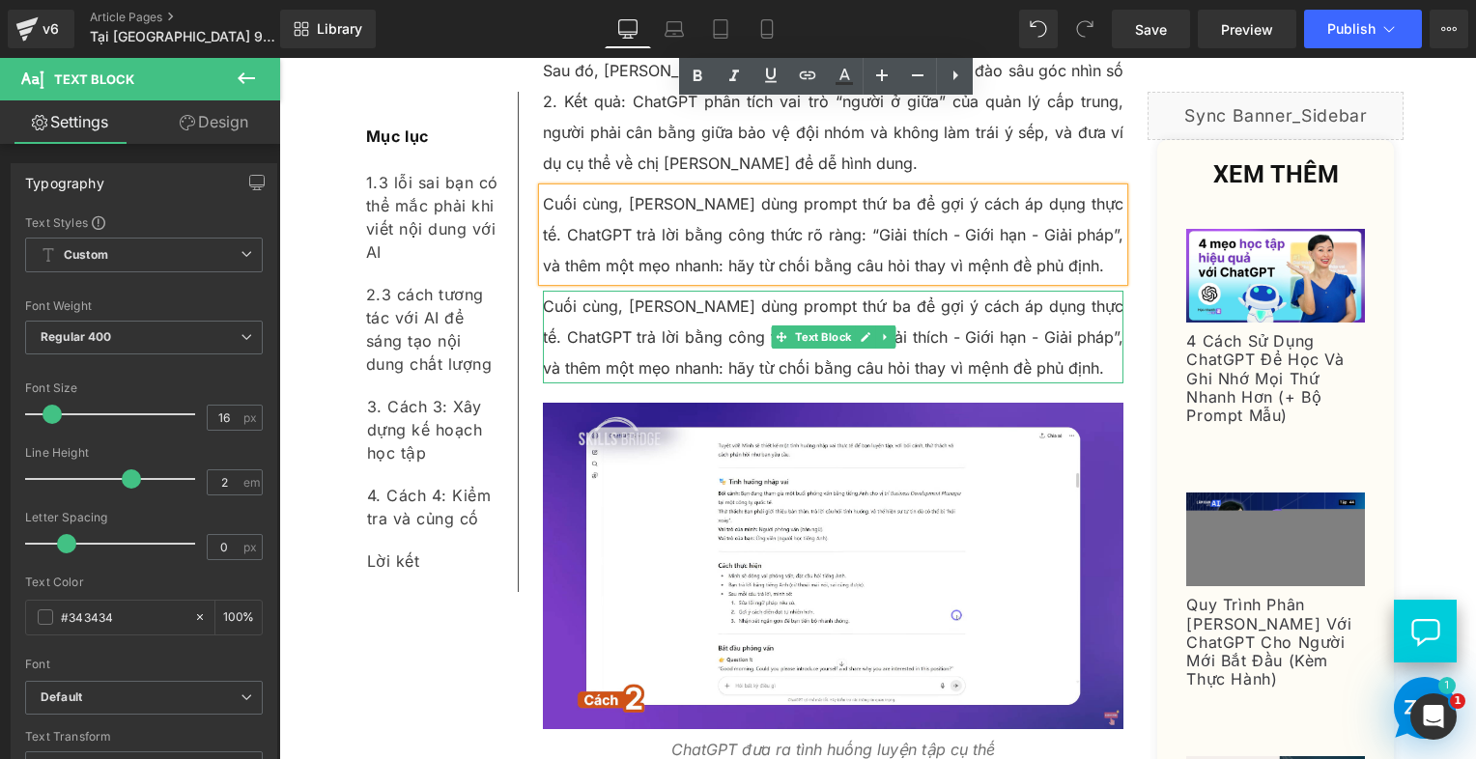
click at [723, 291] on p "Cuối cùng, [PERSON_NAME] dùng prompt thứ ba để gợi ý cách áp dụng thực tế. Chat…" at bounding box center [834, 337] width 582 height 93
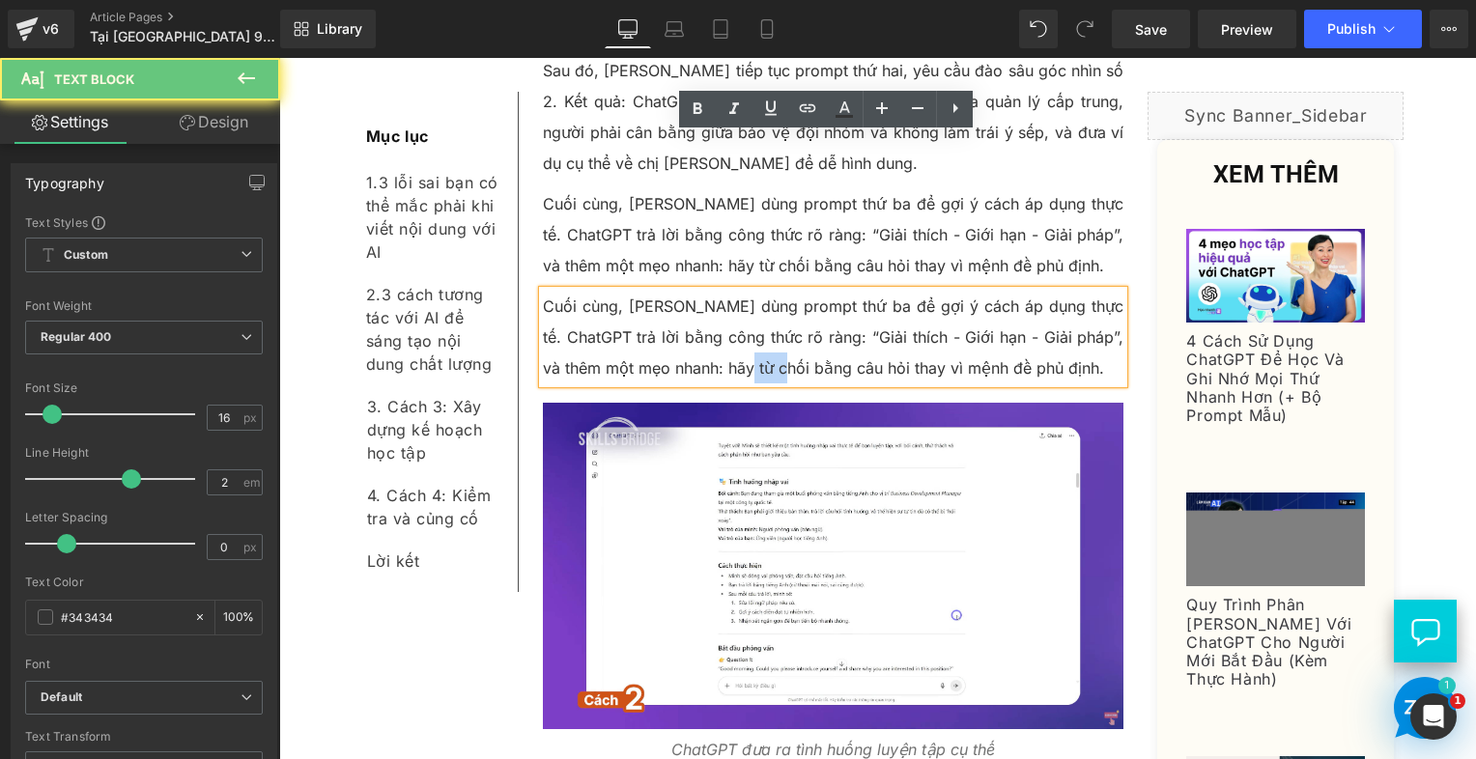
click at [723, 291] on p "Cuối cùng, [PERSON_NAME] dùng prompt thứ ba để gợi ý cách áp dụng thực tế. Chat…" at bounding box center [834, 337] width 582 height 93
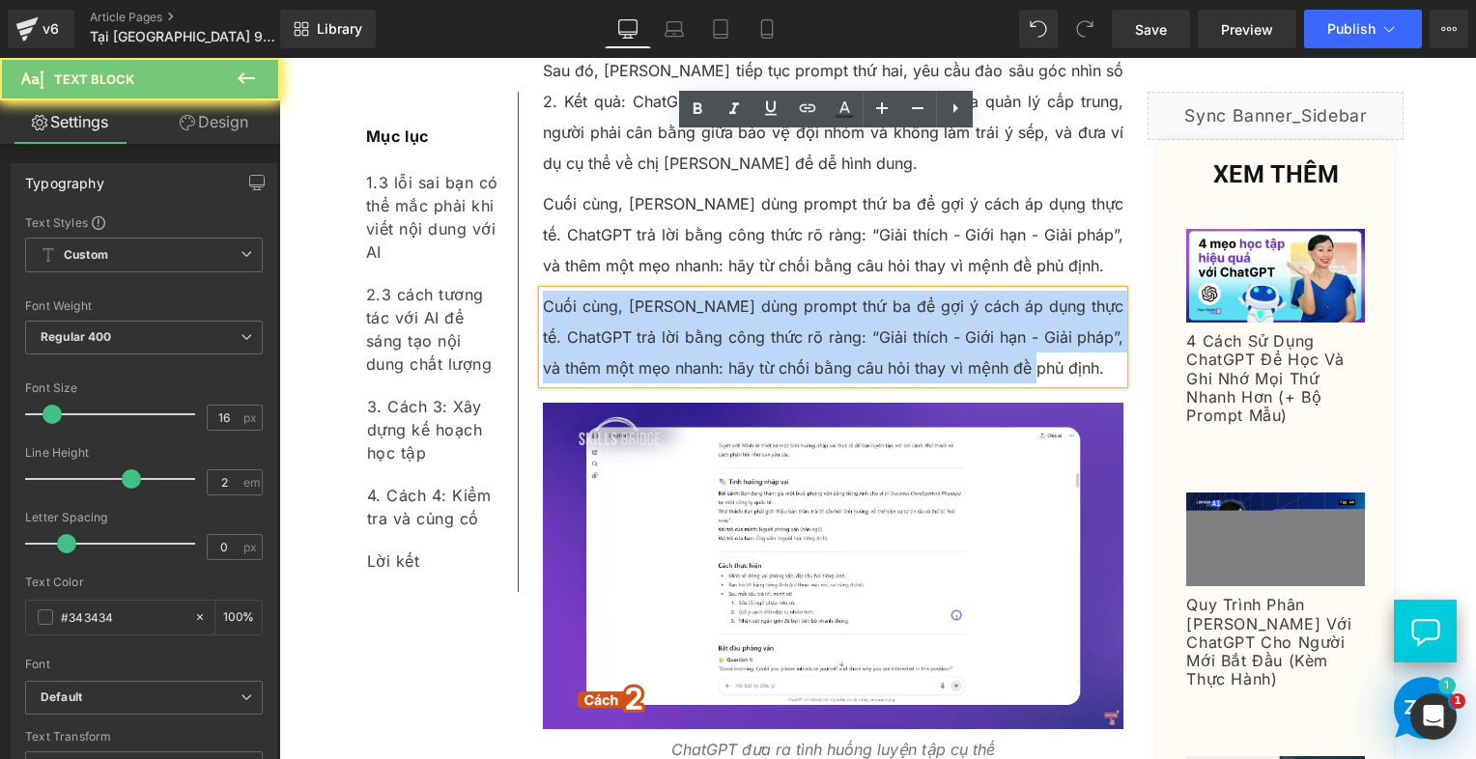
click at [723, 291] on p "Cuối cùng, [PERSON_NAME] dùng prompt thứ ba để gợi ý cách áp dụng thực tế. Chat…" at bounding box center [834, 337] width 582 height 93
paste div
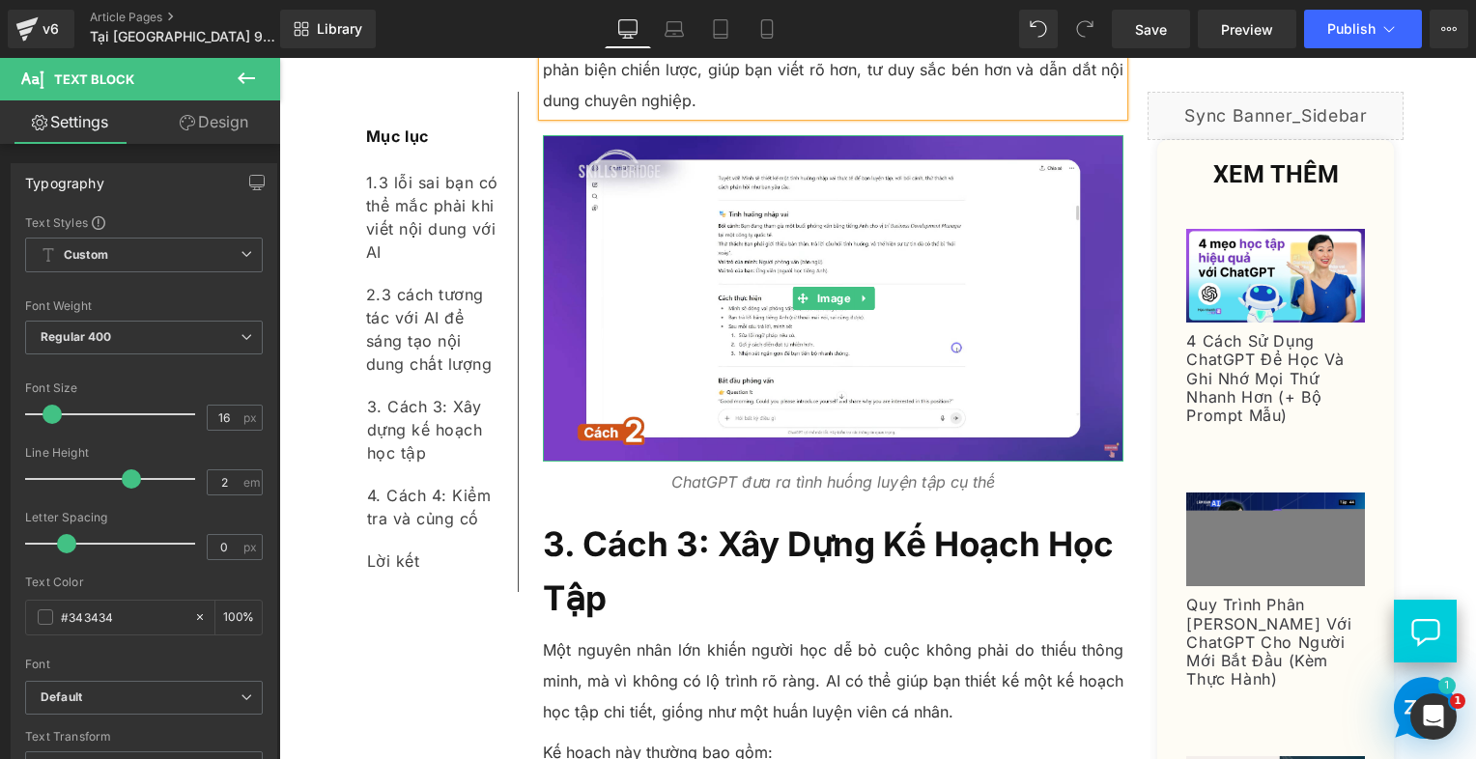
scroll to position [5538, 0]
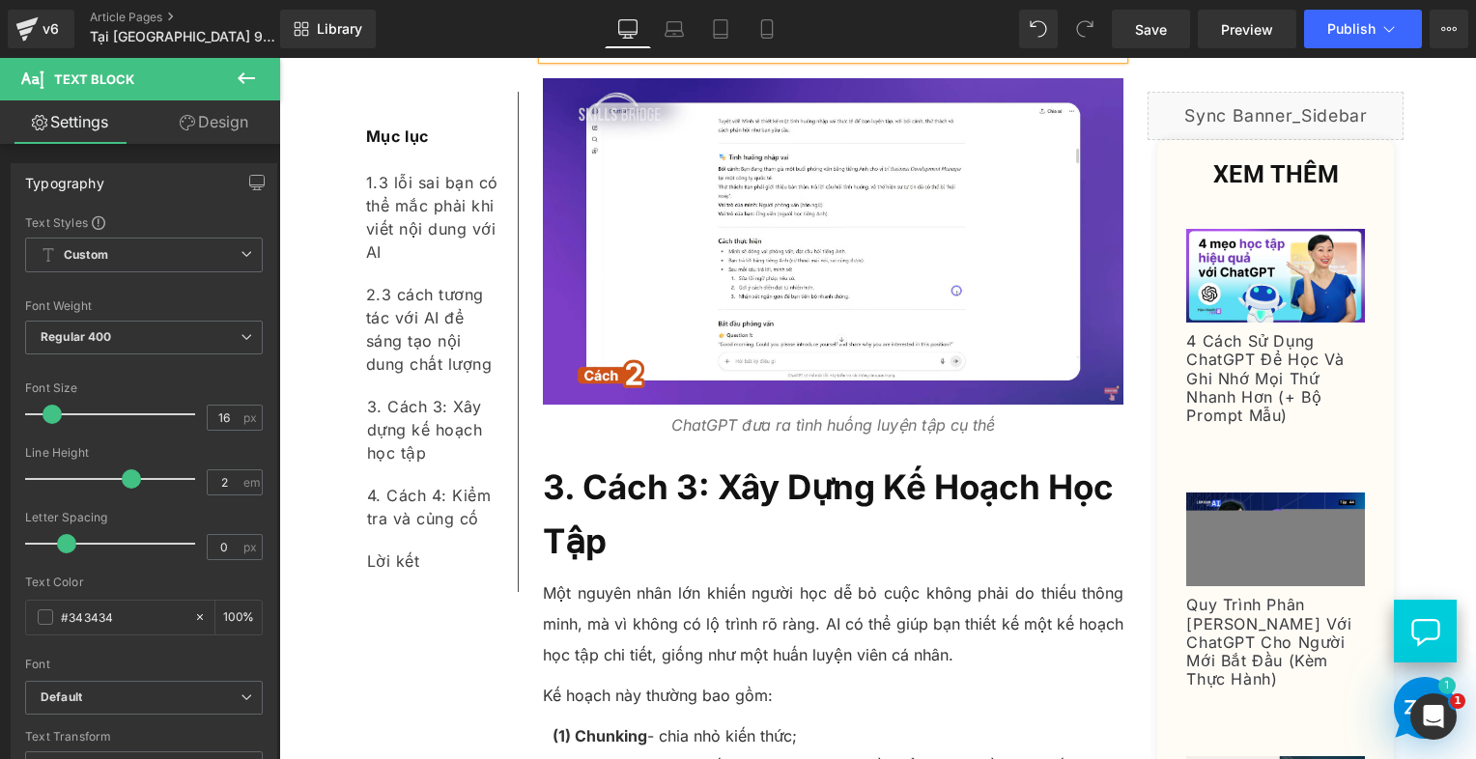
click at [690, 460] on h2 "3. Cách 3: Xây Dựng Kế Hoạch Học Tập" at bounding box center [834, 514] width 582 height 108
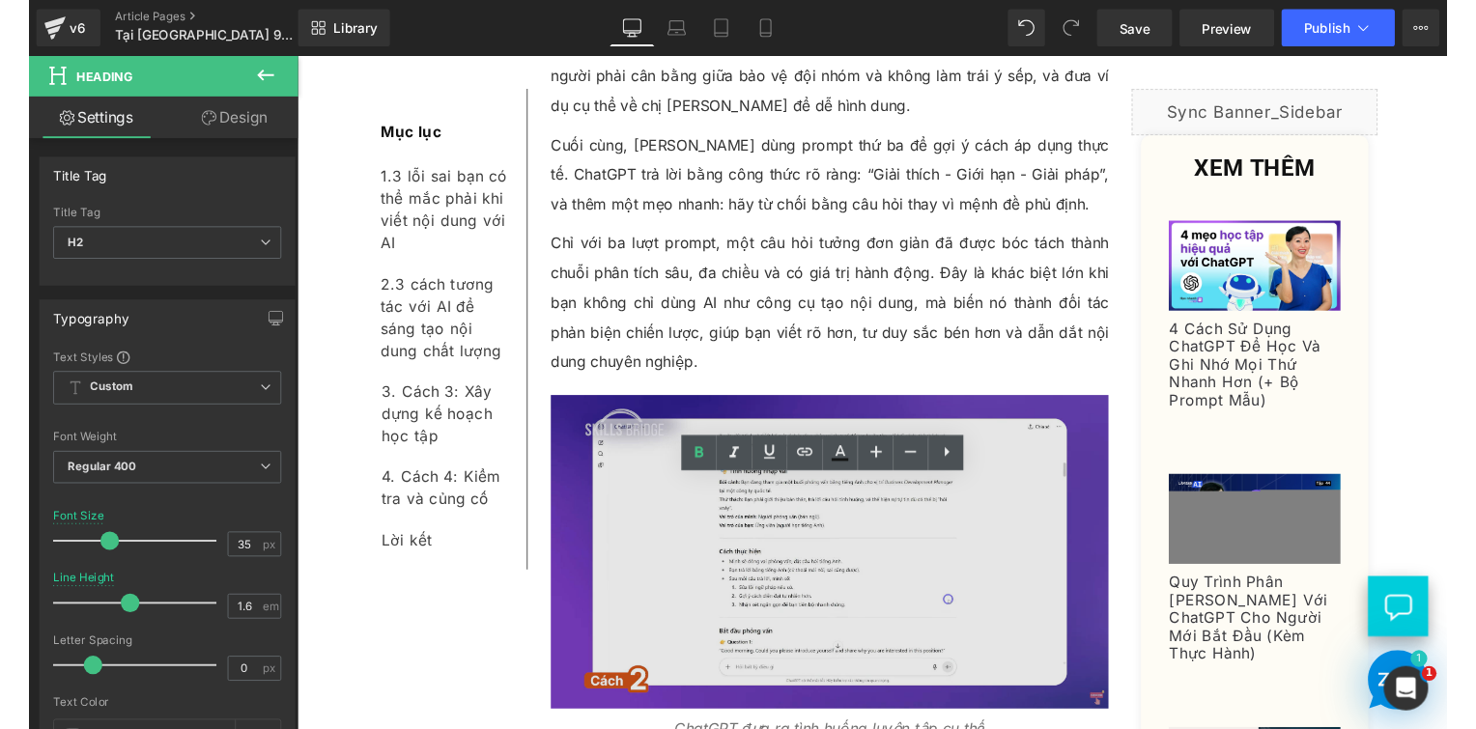
scroll to position [5344, 0]
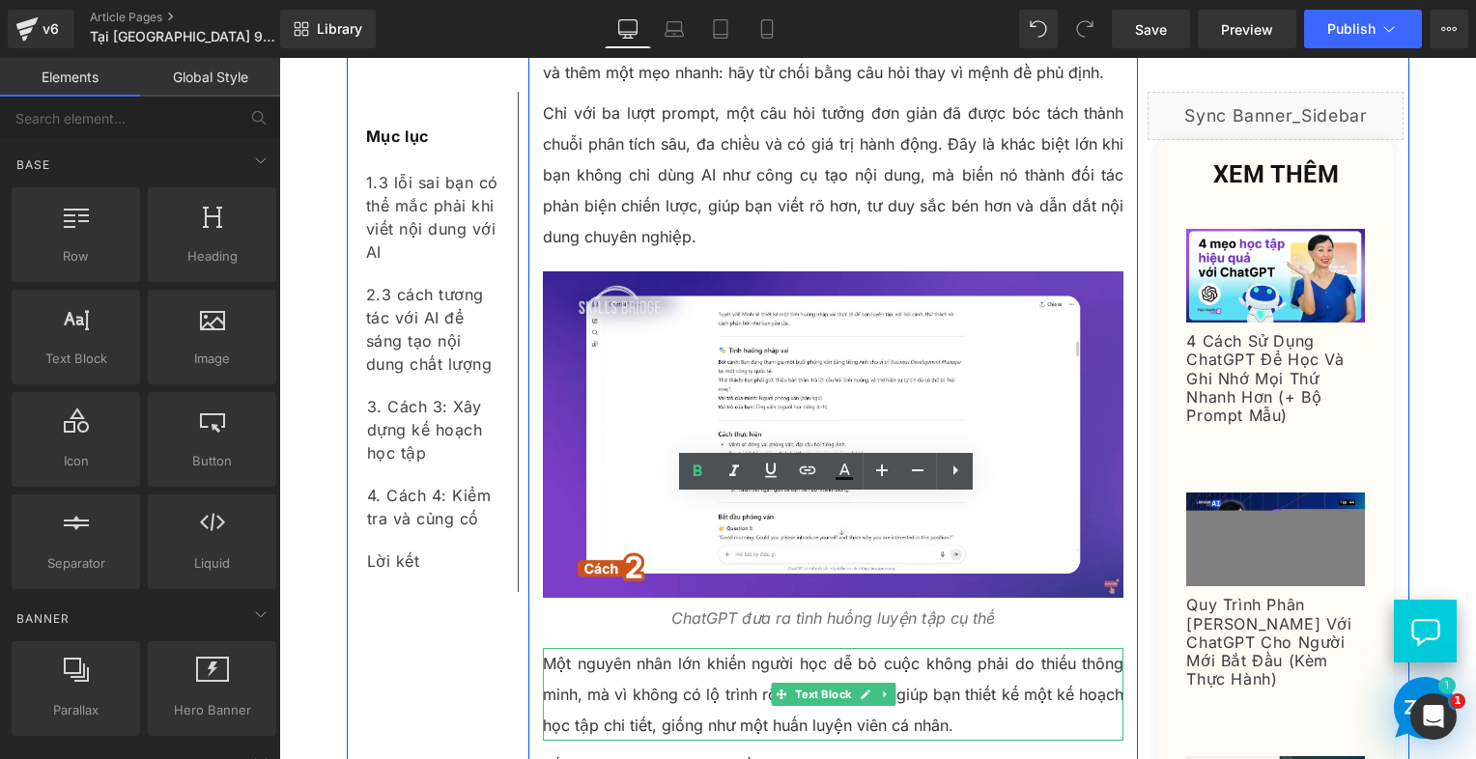
click at [616, 648] on p "Một nguyên nhân lớn khiến người học dễ bỏ cuộc không phải do thiếu thông minh, …" at bounding box center [834, 694] width 582 height 93
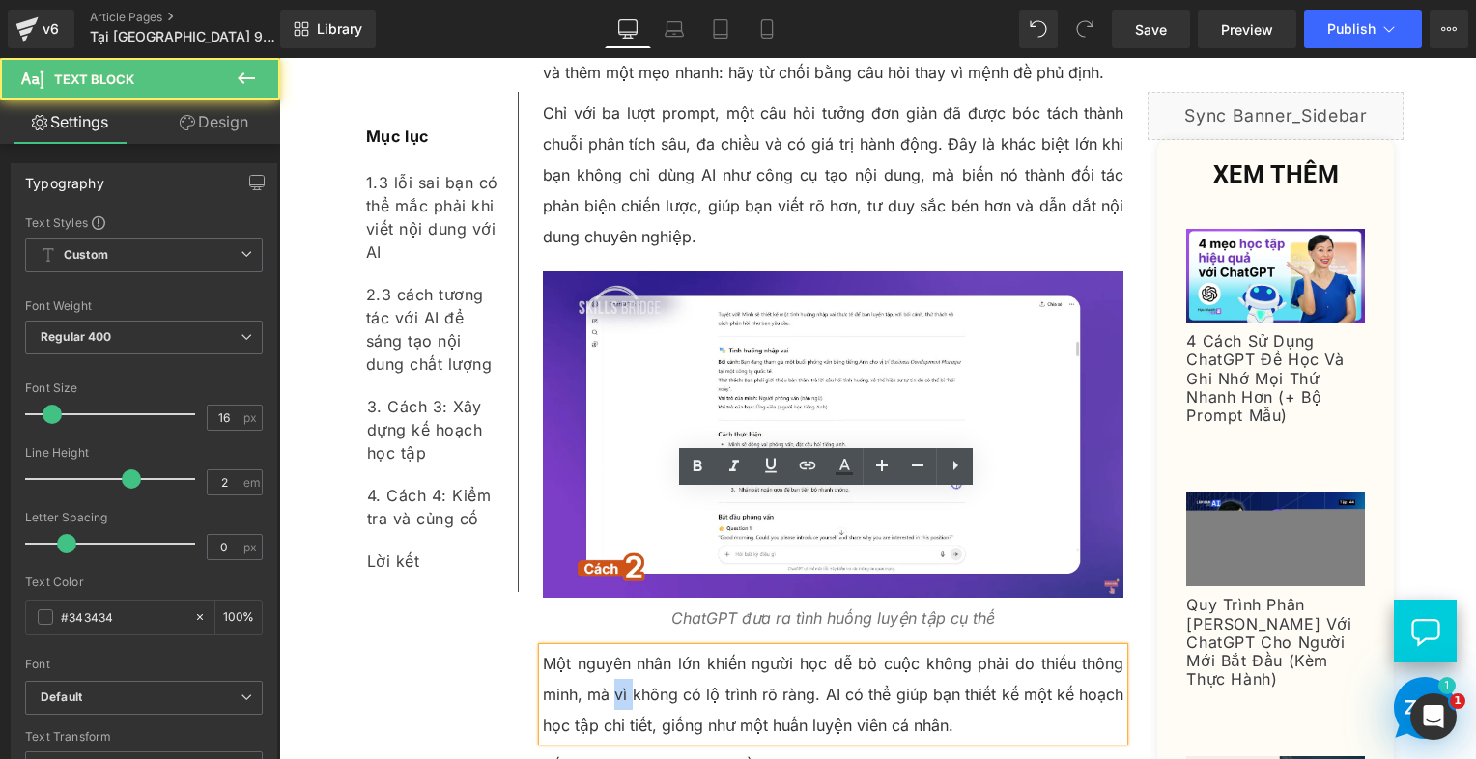
click at [616, 648] on p "Một nguyên nhân lớn khiến người học dễ bỏ cuộc không phải do thiếu thông minh, …" at bounding box center [834, 694] width 582 height 93
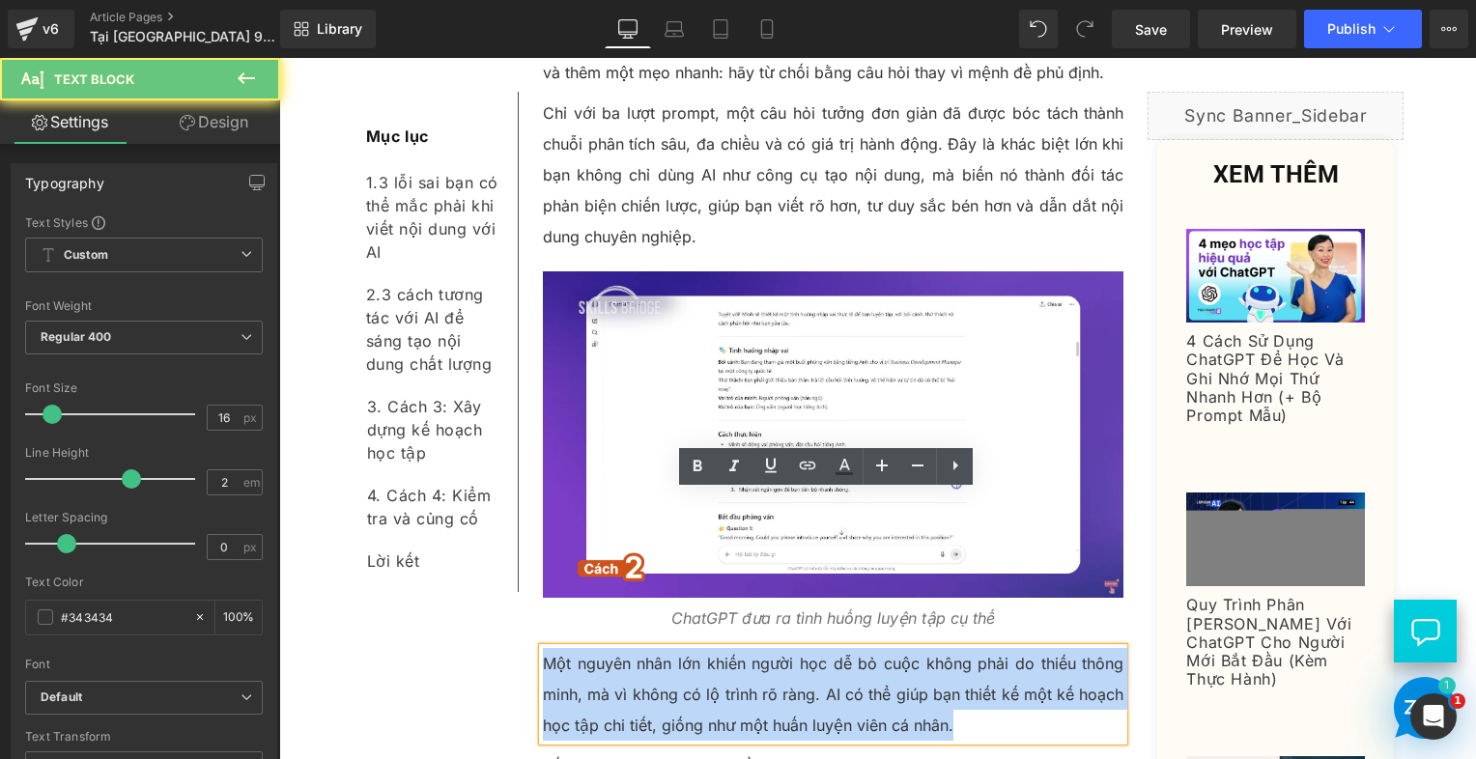
click at [616, 648] on p "Một nguyên nhân lớn khiến người học dễ bỏ cuộc không phải do thiếu thông minh, …" at bounding box center [834, 694] width 582 height 93
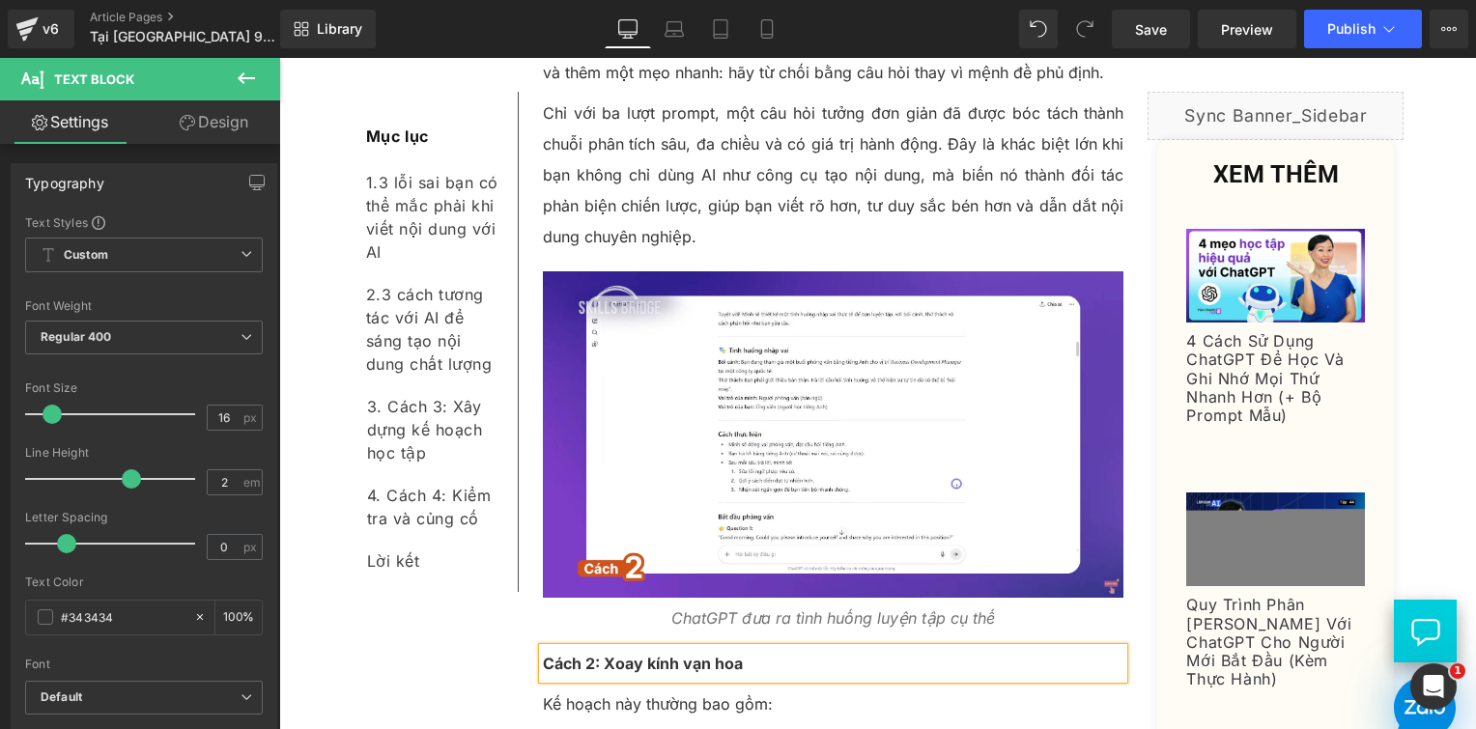
click at [543, 654] on b "Cách 2: Xoay kính vạn hoa" at bounding box center [643, 663] width 200 height 19
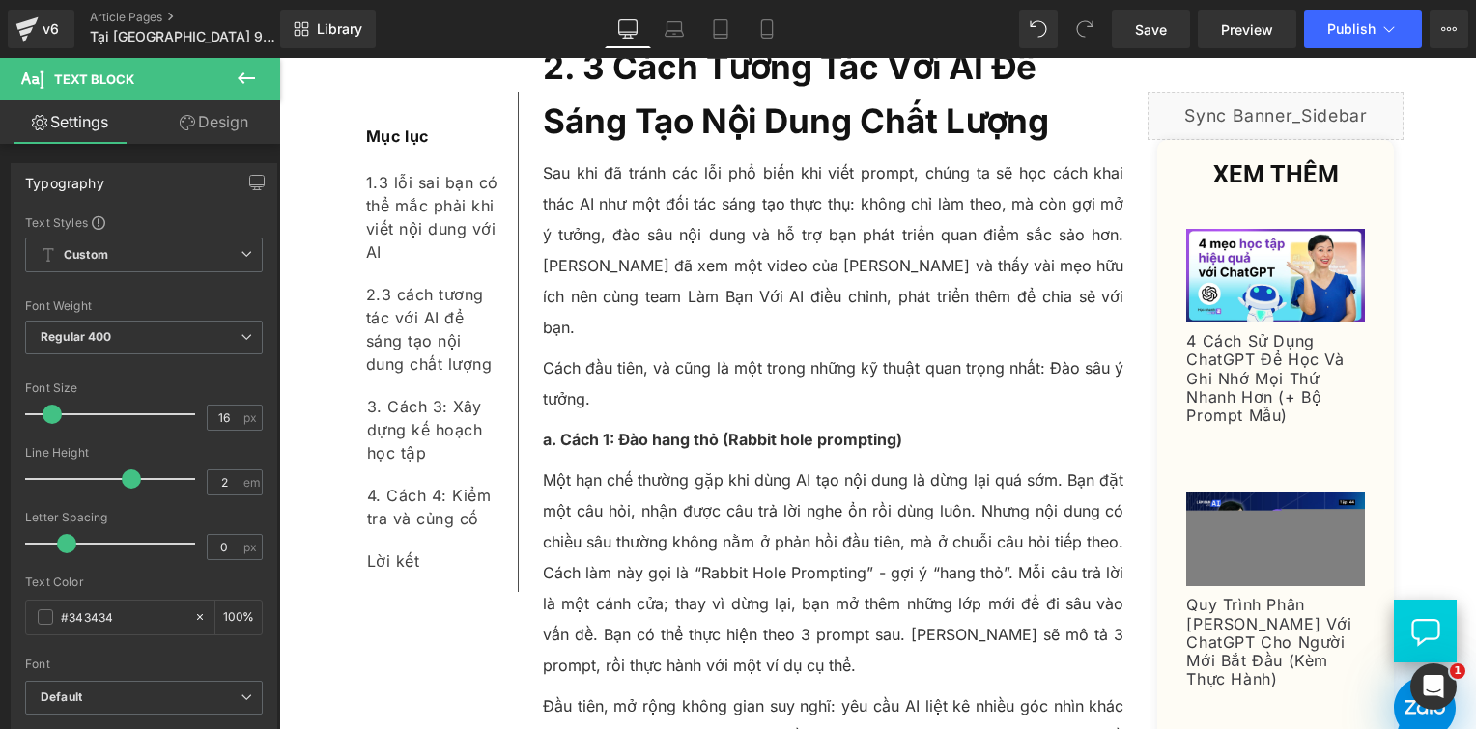
scroll to position [3895, 0]
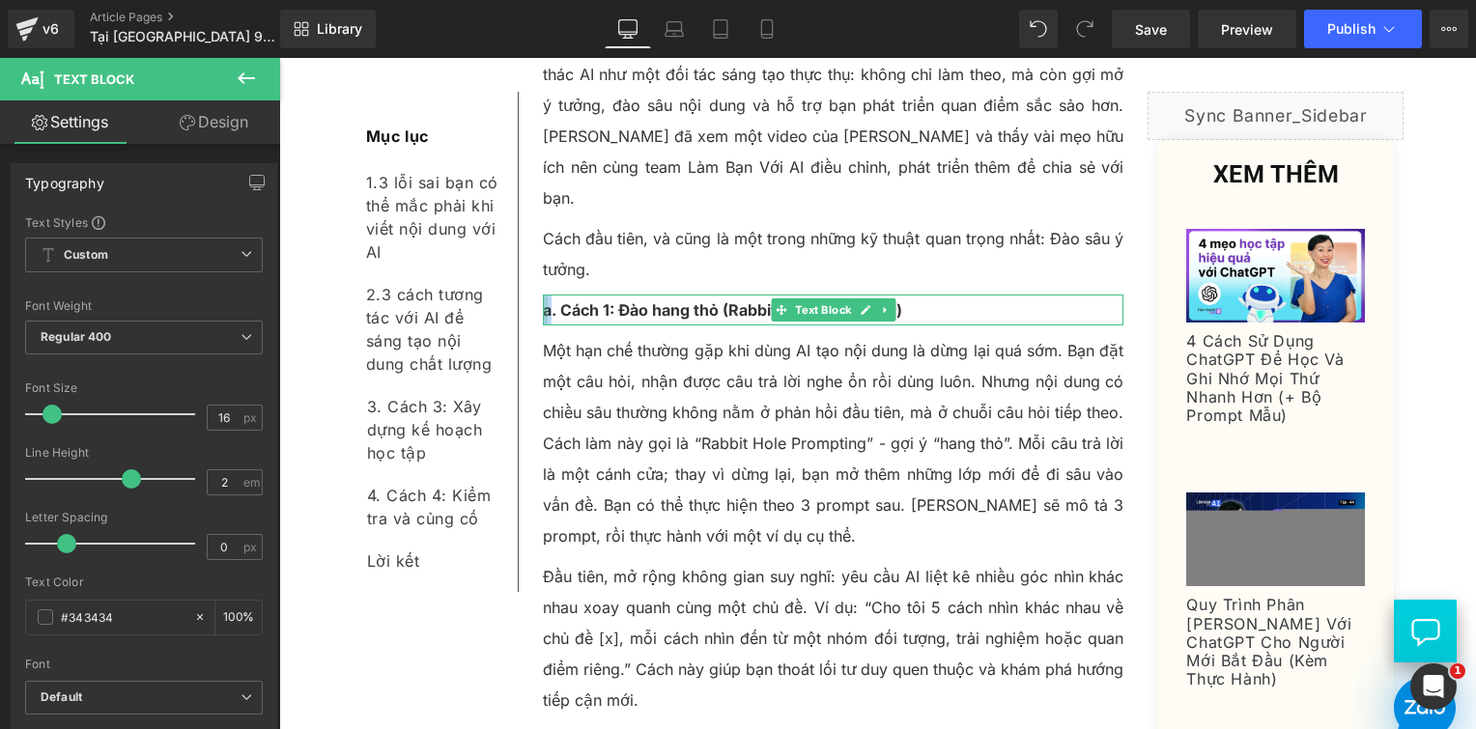
drag, startPoint x: 546, startPoint y: 155, endPoint x: 534, endPoint y: 157, distance: 11.8
click at [543, 295] on div "a. Cách 1: Đào hang thỏ (Rabbit hole prompting) Text Block" at bounding box center [834, 310] width 582 height 31
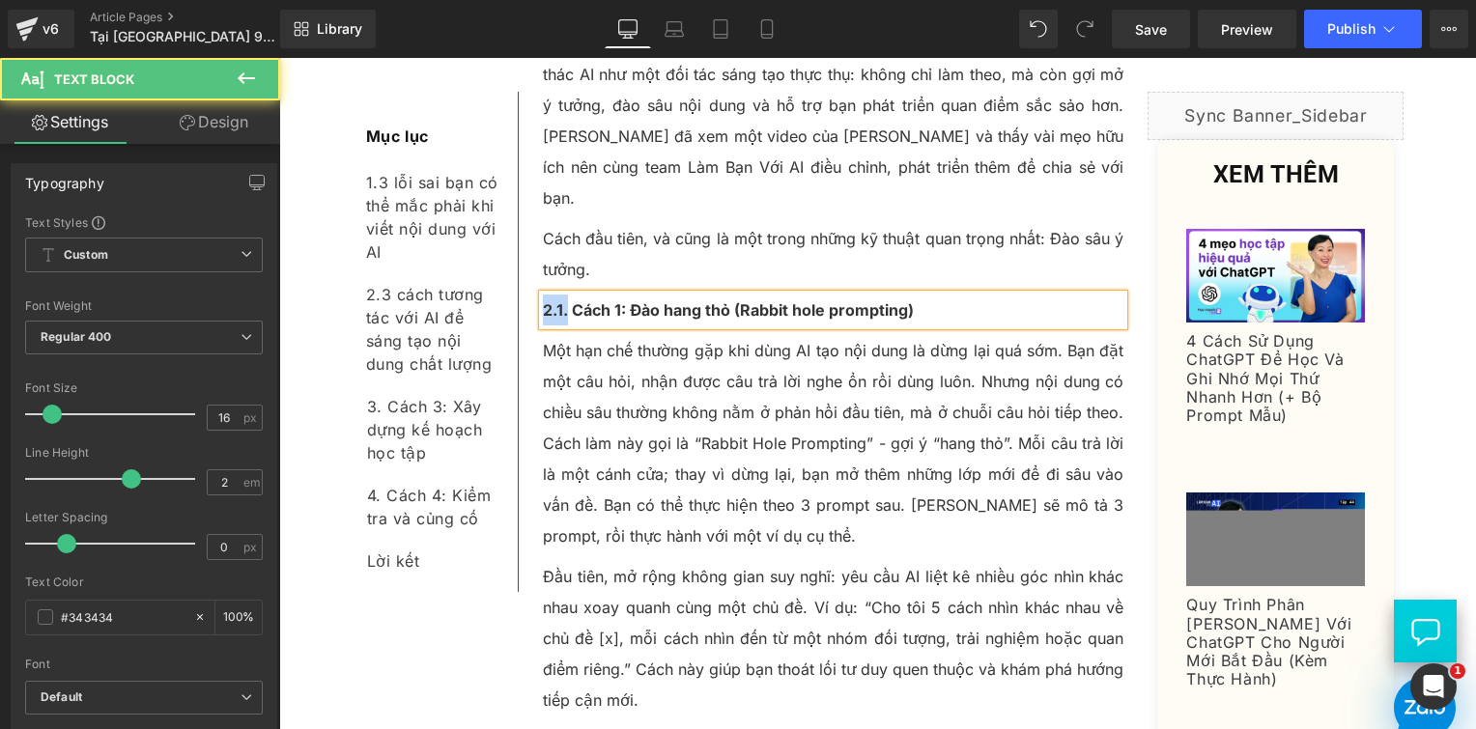
drag, startPoint x: 559, startPoint y: 151, endPoint x: 535, endPoint y: 154, distance: 24.3
click at [543, 300] on strong "2.1. Cách 1: Đào hang thỏ (Rabbit hole prompting)" at bounding box center [728, 309] width 371 height 19
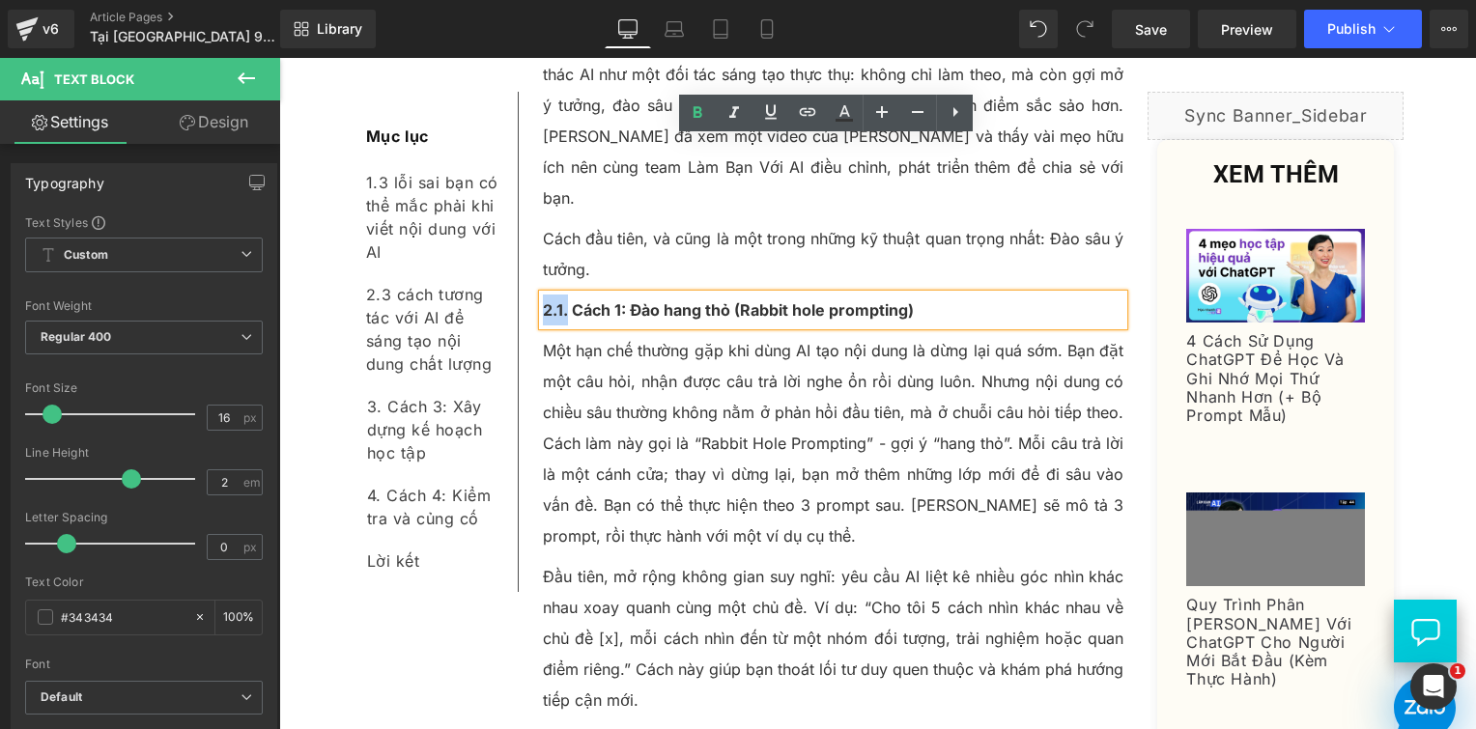
copy strong "2.1."
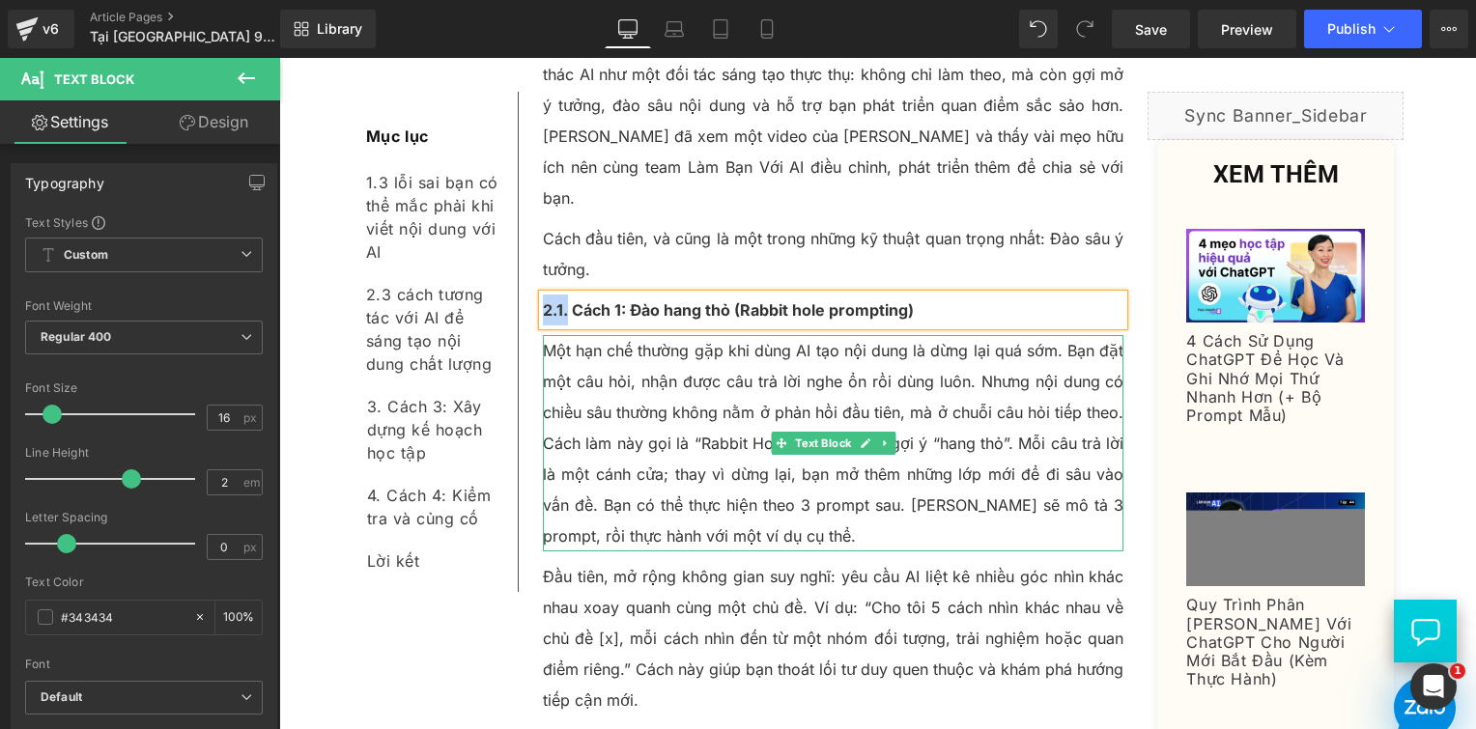
click at [684, 335] on p "Một hạn chế thường gặp khi dùng AI tạo nội dung là dừng lại quá sớm. Bạn đặt mộ…" at bounding box center [834, 443] width 582 height 216
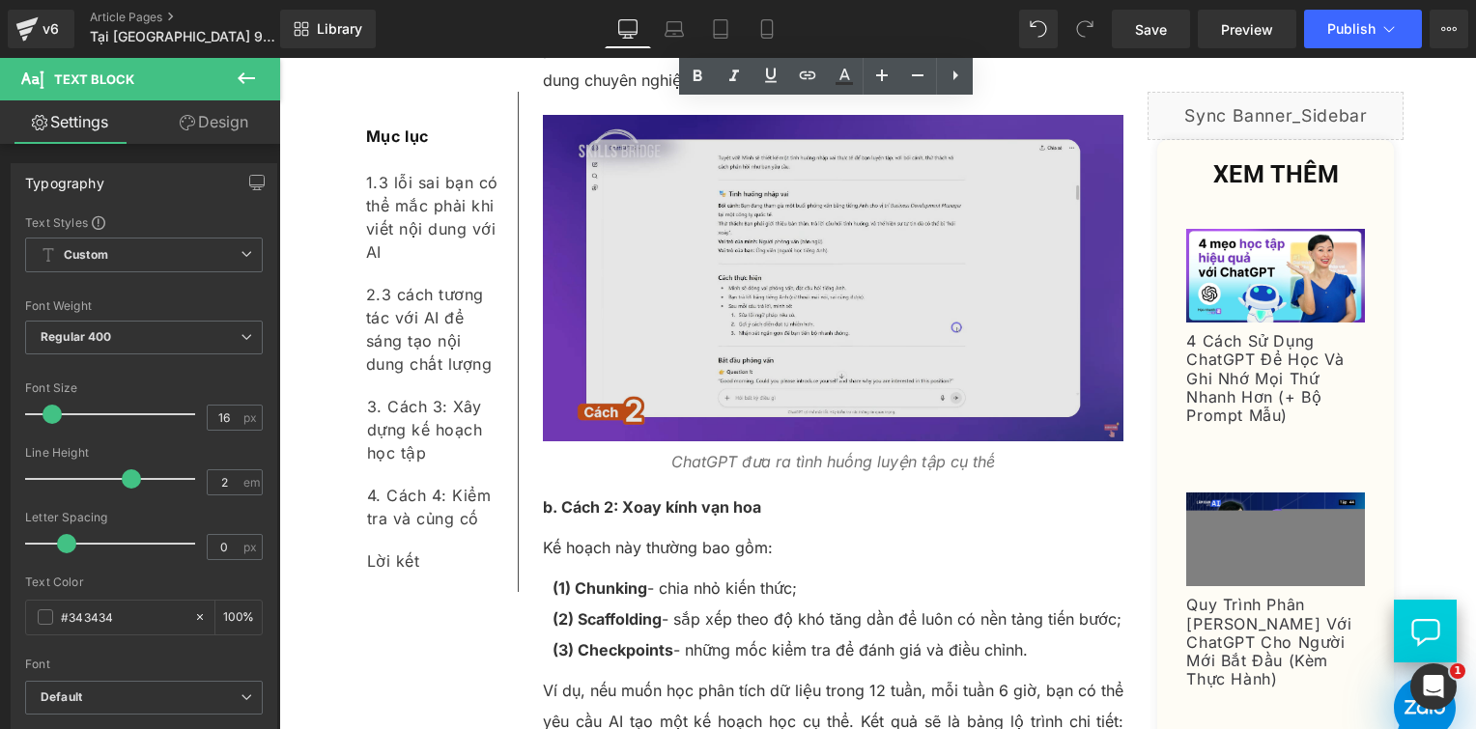
scroll to position [5344, 0]
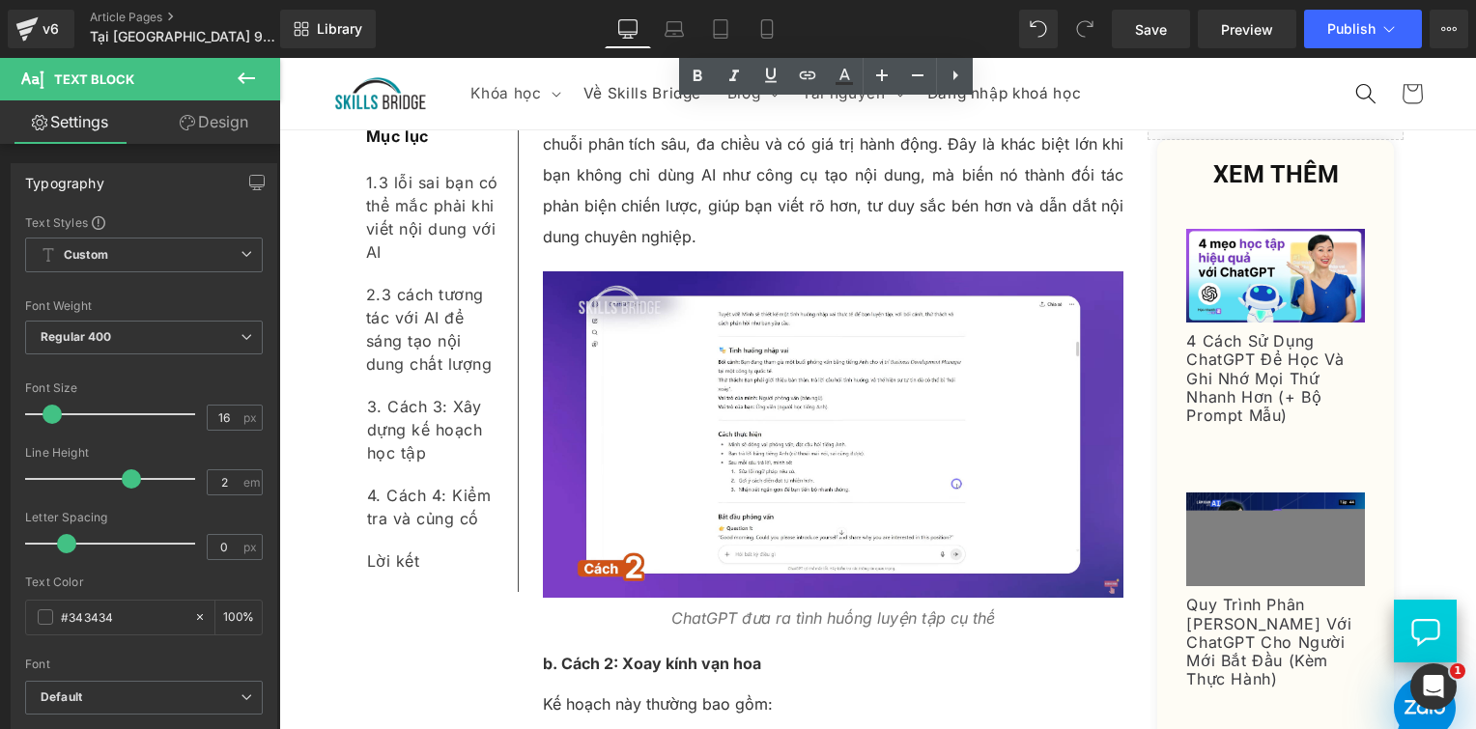
click at [546, 654] on b "b. Cách 2: Xoay kính vạn hoa" at bounding box center [652, 663] width 218 height 19
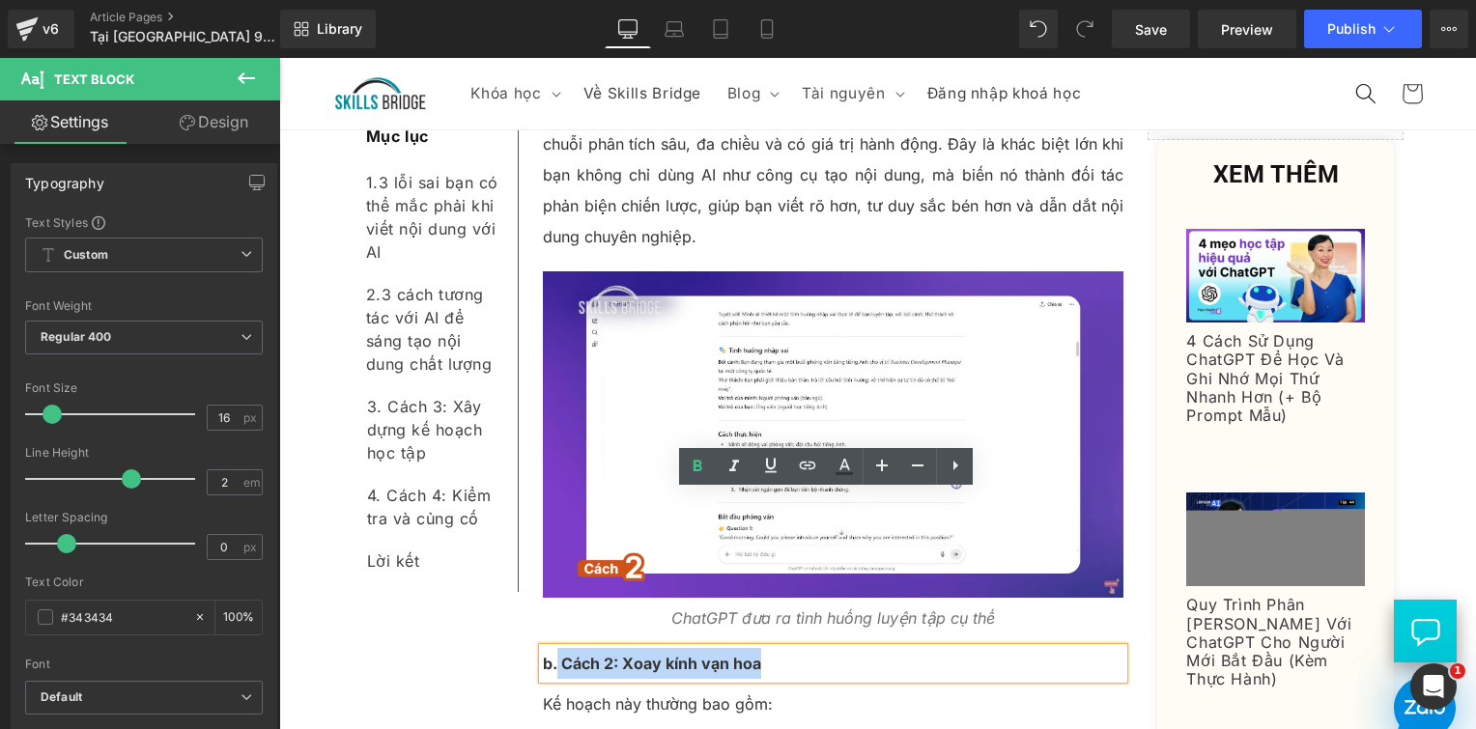
drag, startPoint x: 549, startPoint y: 512, endPoint x: 530, endPoint y: 512, distance: 18.4
click at [543, 648] on div "b. Cách 2: Xoay kính vạn hoa" at bounding box center [834, 663] width 582 height 31
click at [543, 654] on b "b. Cách 2: Xoay kính vạn hoa" at bounding box center [652, 663] width 218 height 19
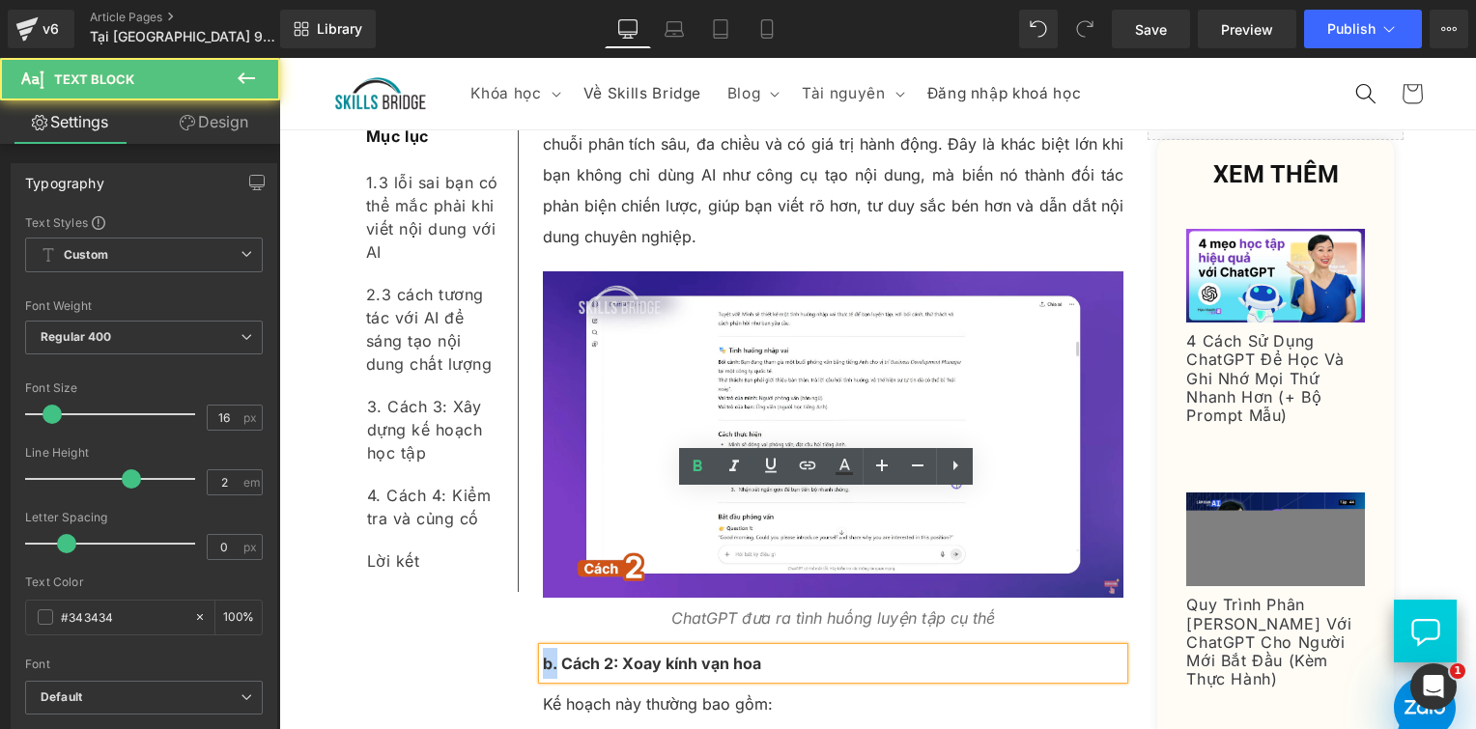
drag, startPoint x: 548, startPoint y: 510, endPoint x: 534, endPoint y: 510, distance: 13.5
click at [543, 654] on b "b. Cách 2: Xoay kính vạn hoa" at bounding box center [652, 663] width 218 height 19
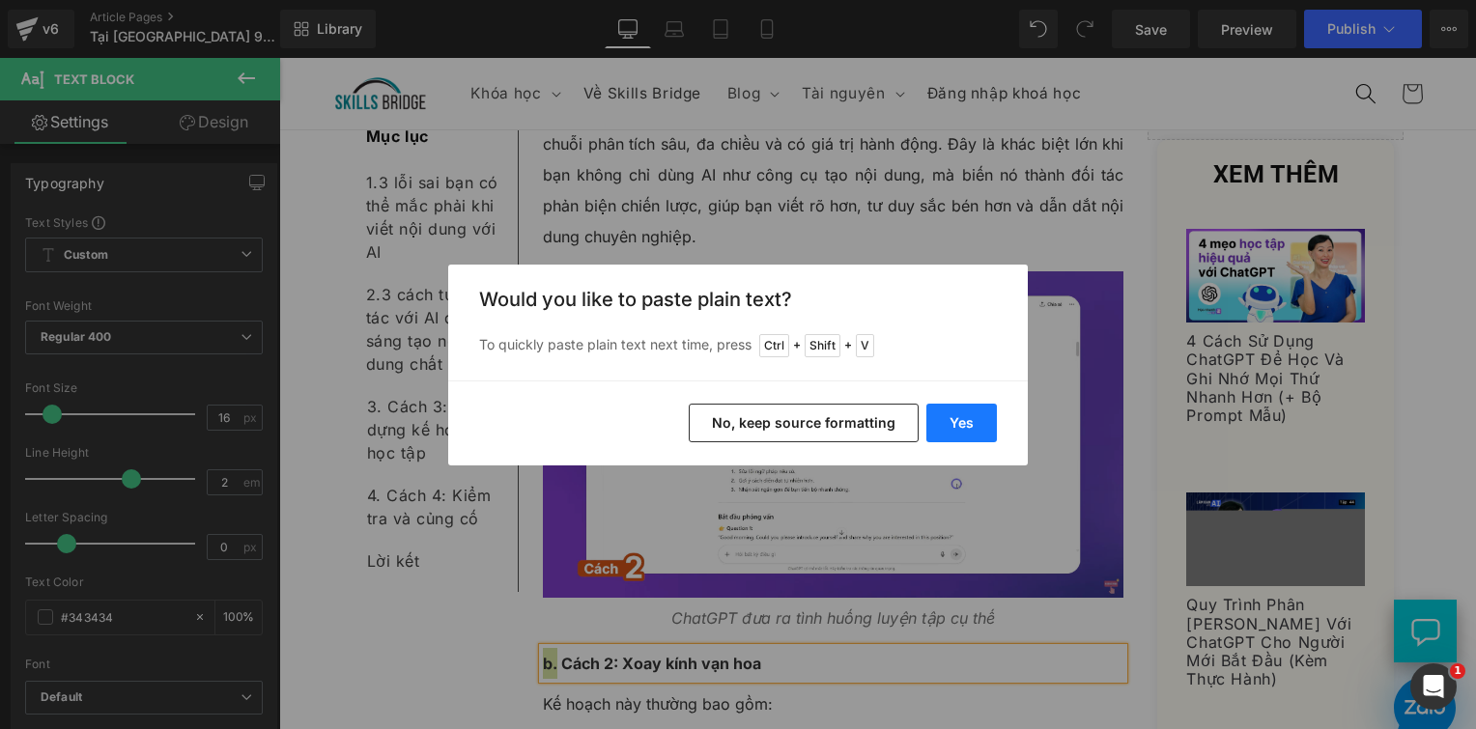
click at [954, 420] on button "Yes" at bounding box center [961, 423] width 71 height 39
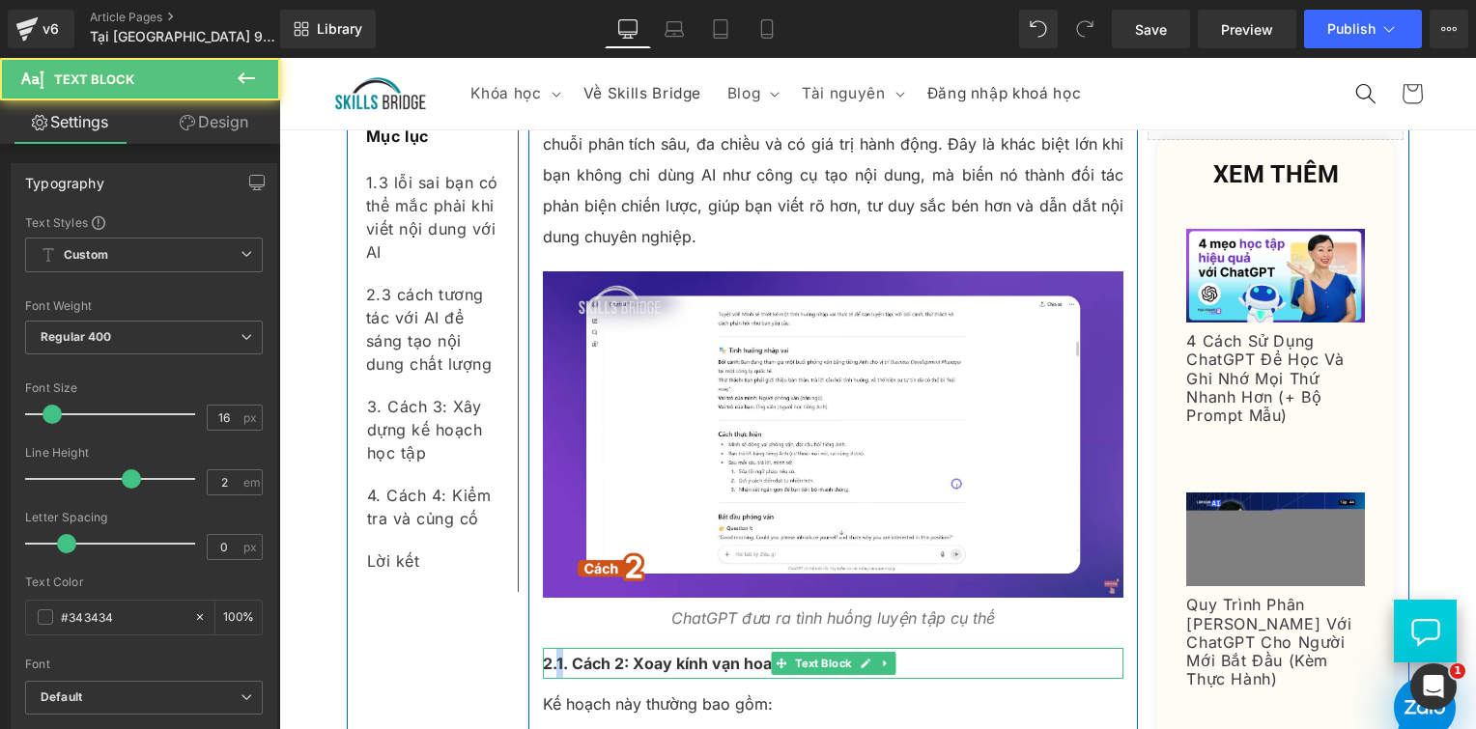
click at [551, 654] on b "2.1. Cách 2: Xoay kính vạn hoa" at bounding box center [657, 663] width 229 height 19
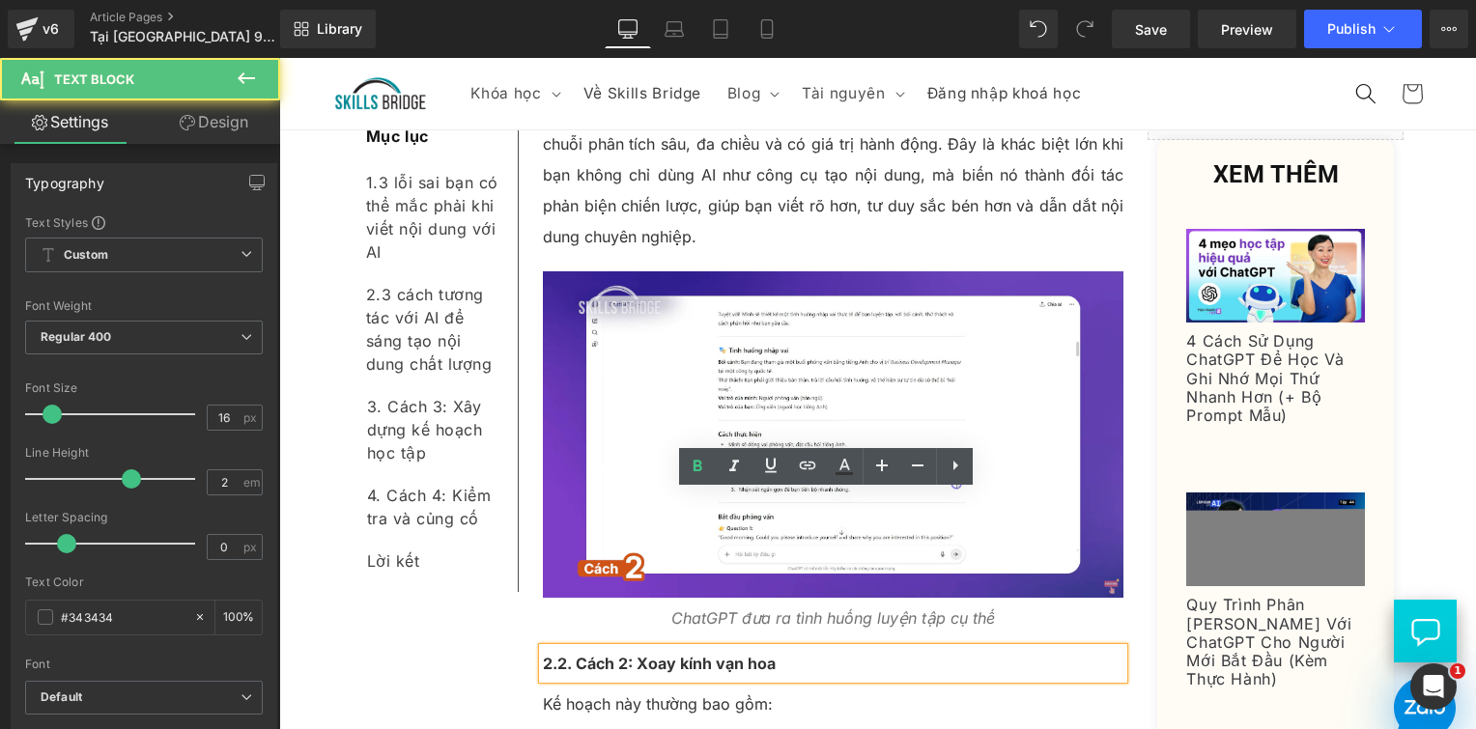
click at [567, 654] on b "2.2. Cách 2: Xoay kính vạn hoa" at bounding box center [659, 663] width 233 height 19
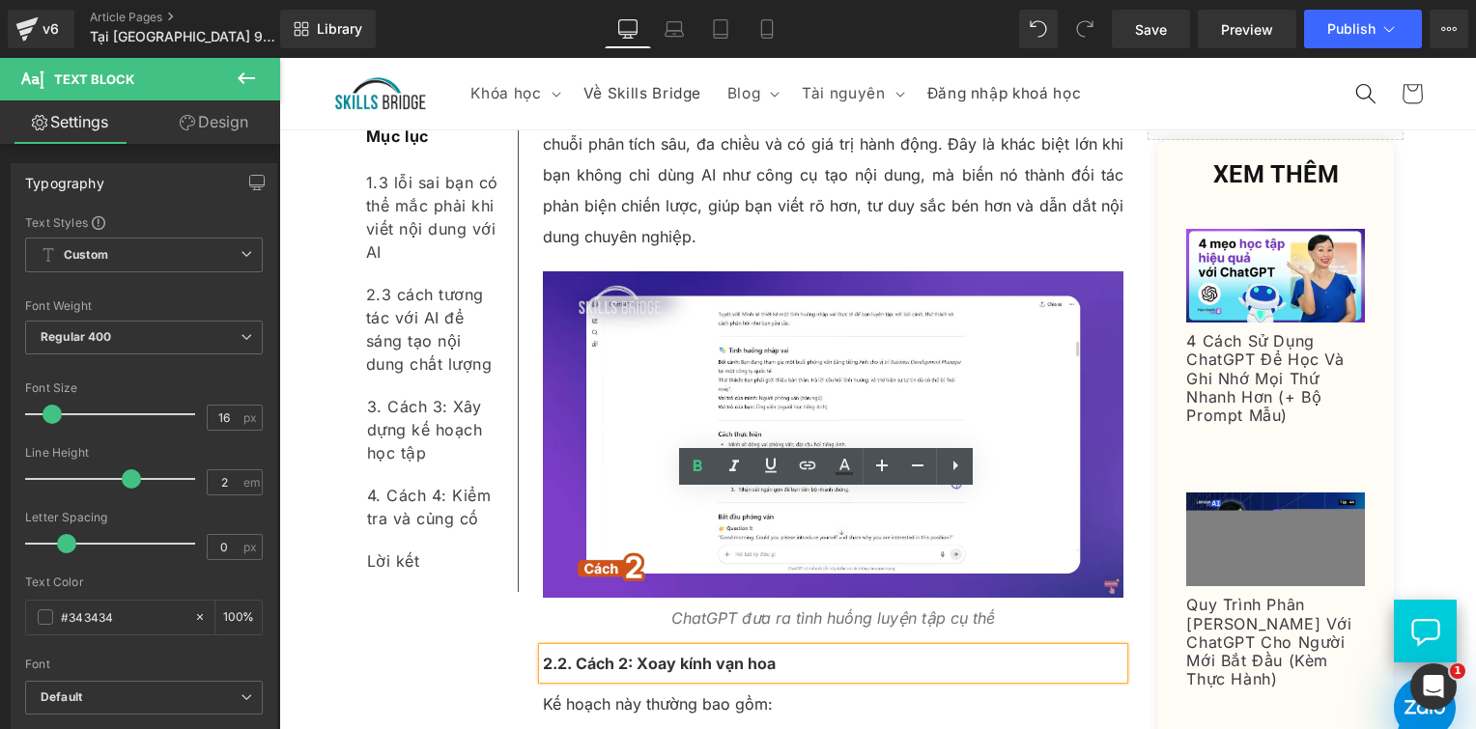
click at [698, 689] on p "Kế hoạch này thường bao gồm:" at bounding box center [834, 704] width 582 height 31
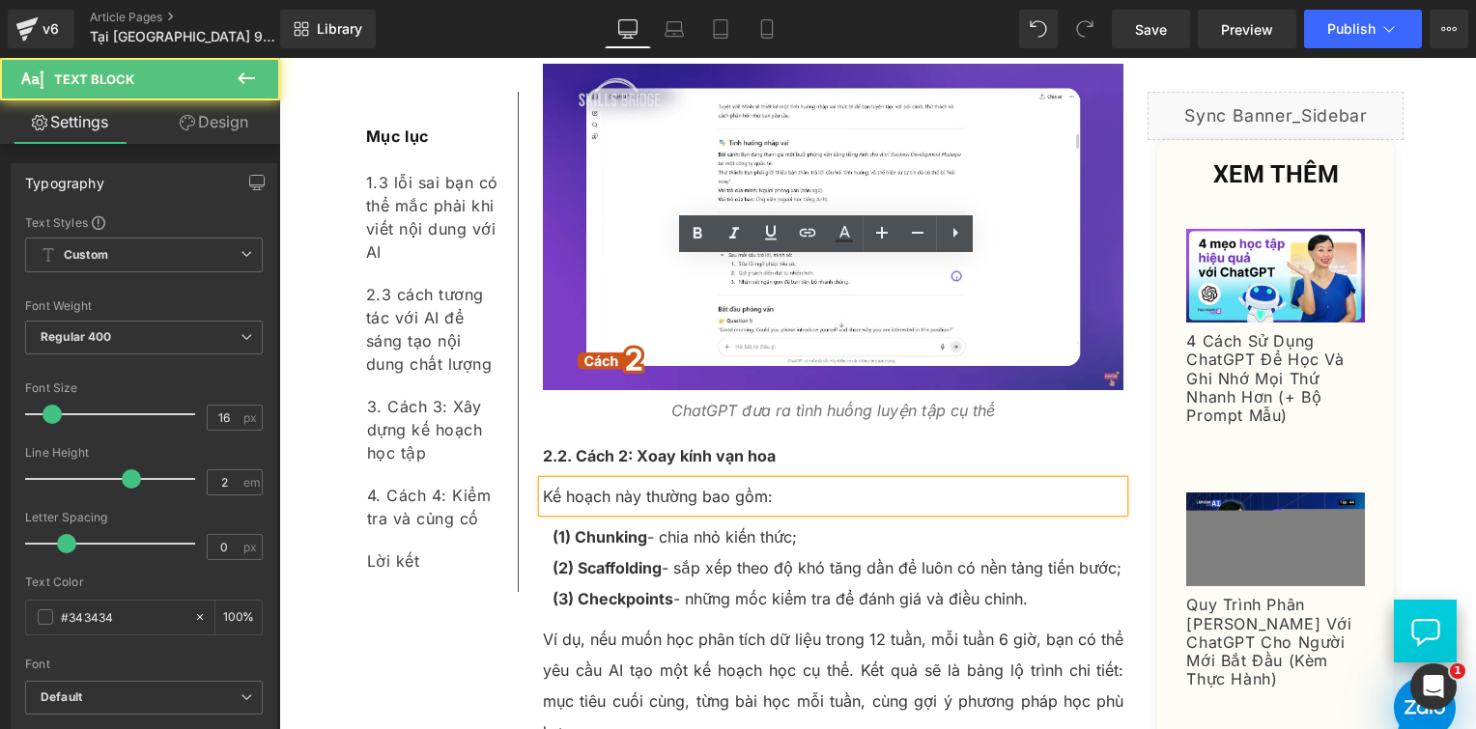
scroll to position [5634, 0]
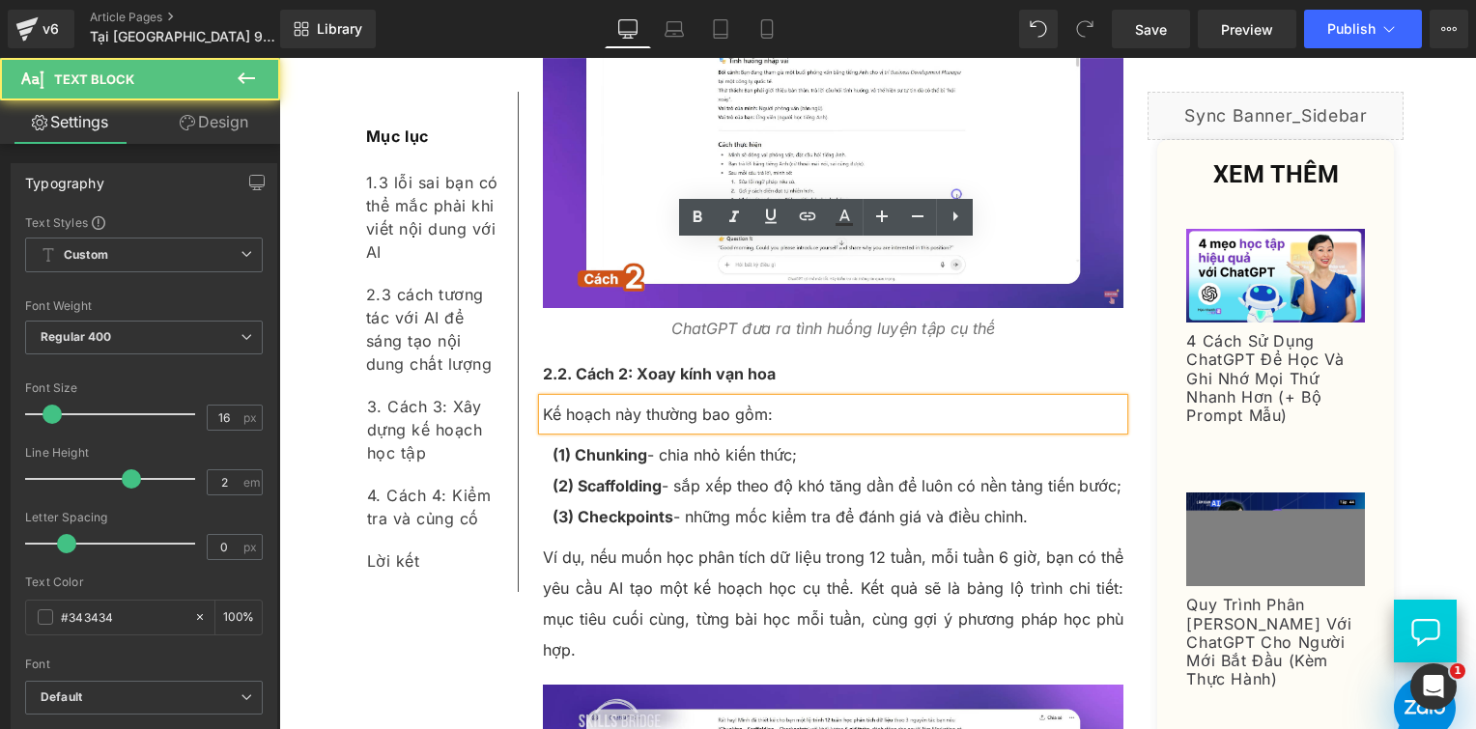
click at [607, 399] on p "Kế hoạch này thường bao gồm:" at bounding box center [834, 414] width 582 height 31
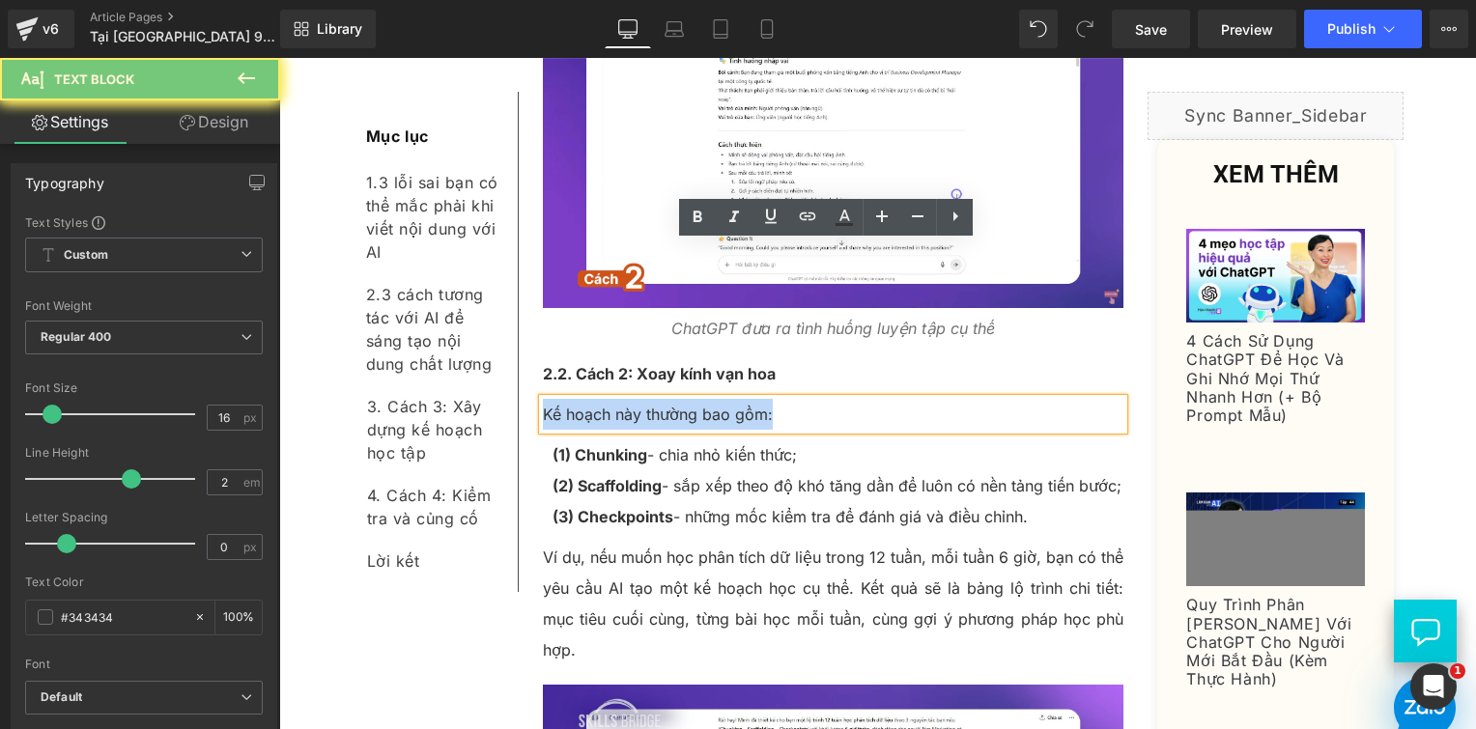
click at [607, 399] on p "Kế hoạch này thường bao gồm:" at bounding box center [834, 414] width 582 height 31
paste div
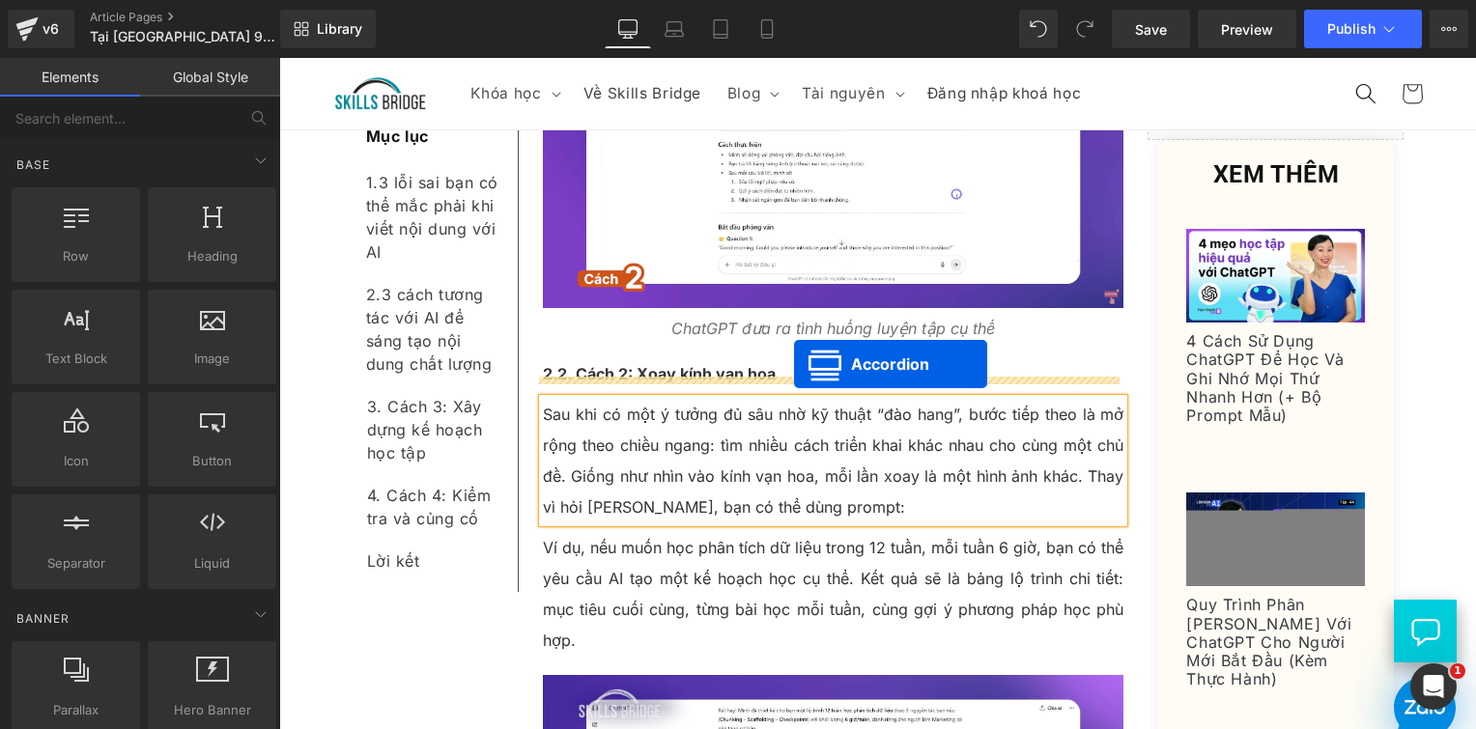
drag, startPoint x: 772, startPoint y: 427, endPoint x: 794, endPoint y: 364, distance: 66.6
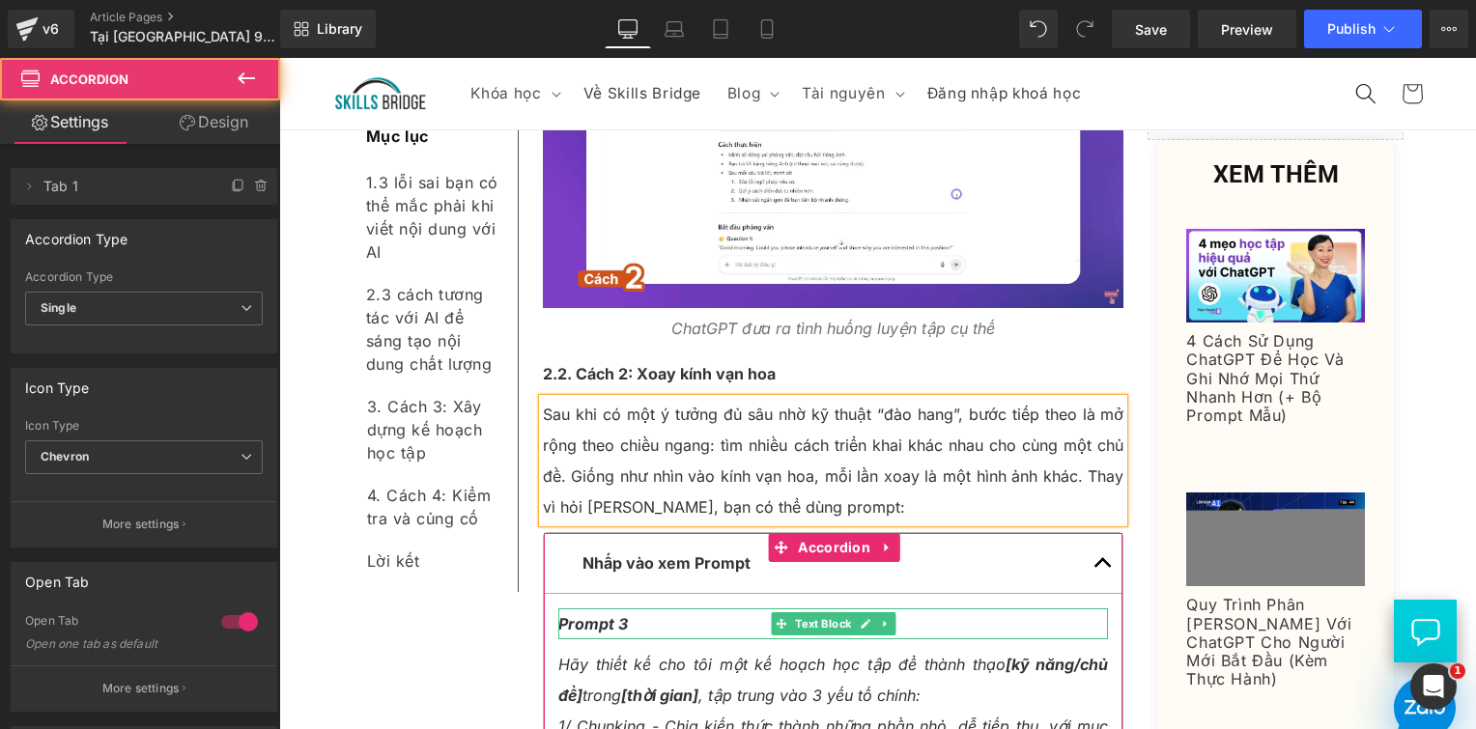
click at [603, 614] on strong "Prompt 3" at bounding box center [593, 623] width 70 height 19
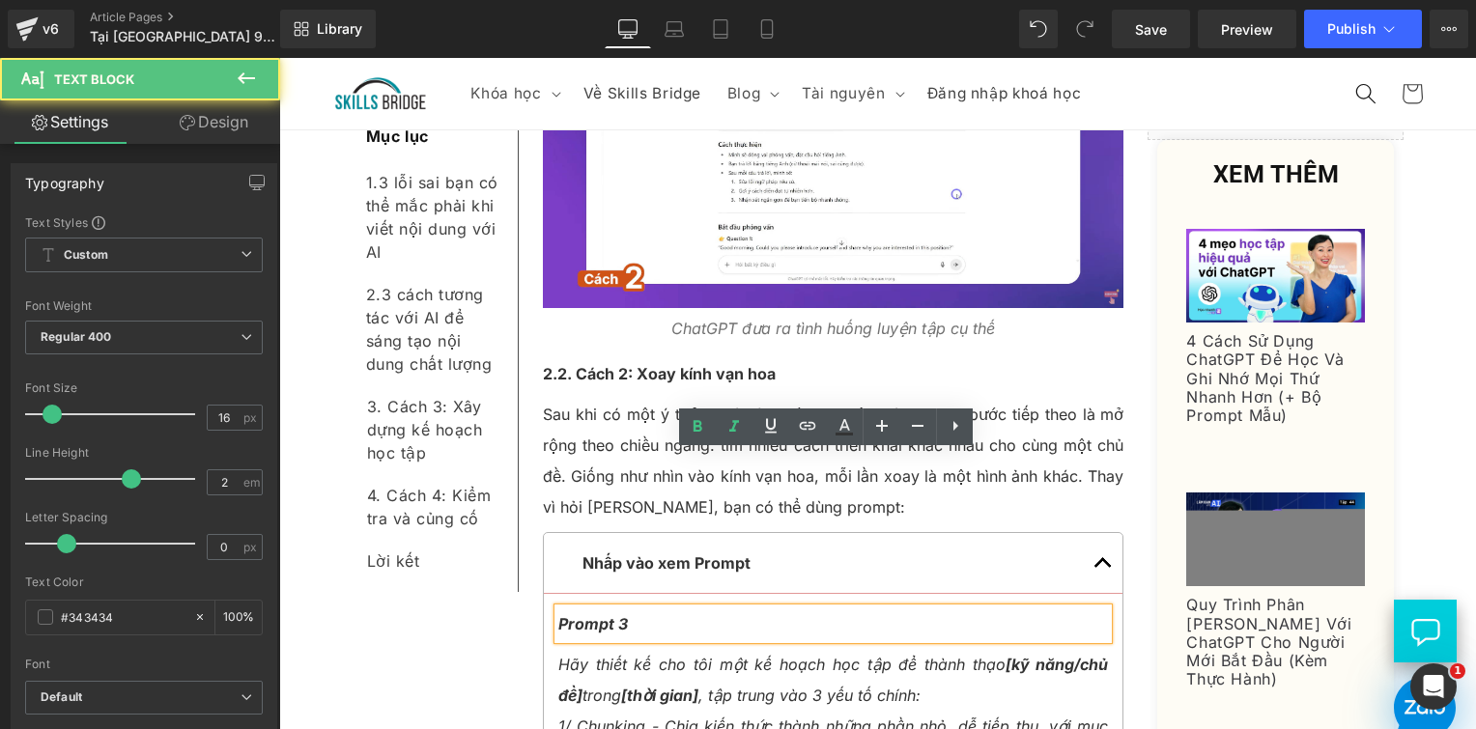
click at [617, 614] on strong "Prompt 3" at bounding box center [593, 623] width 70 height 19
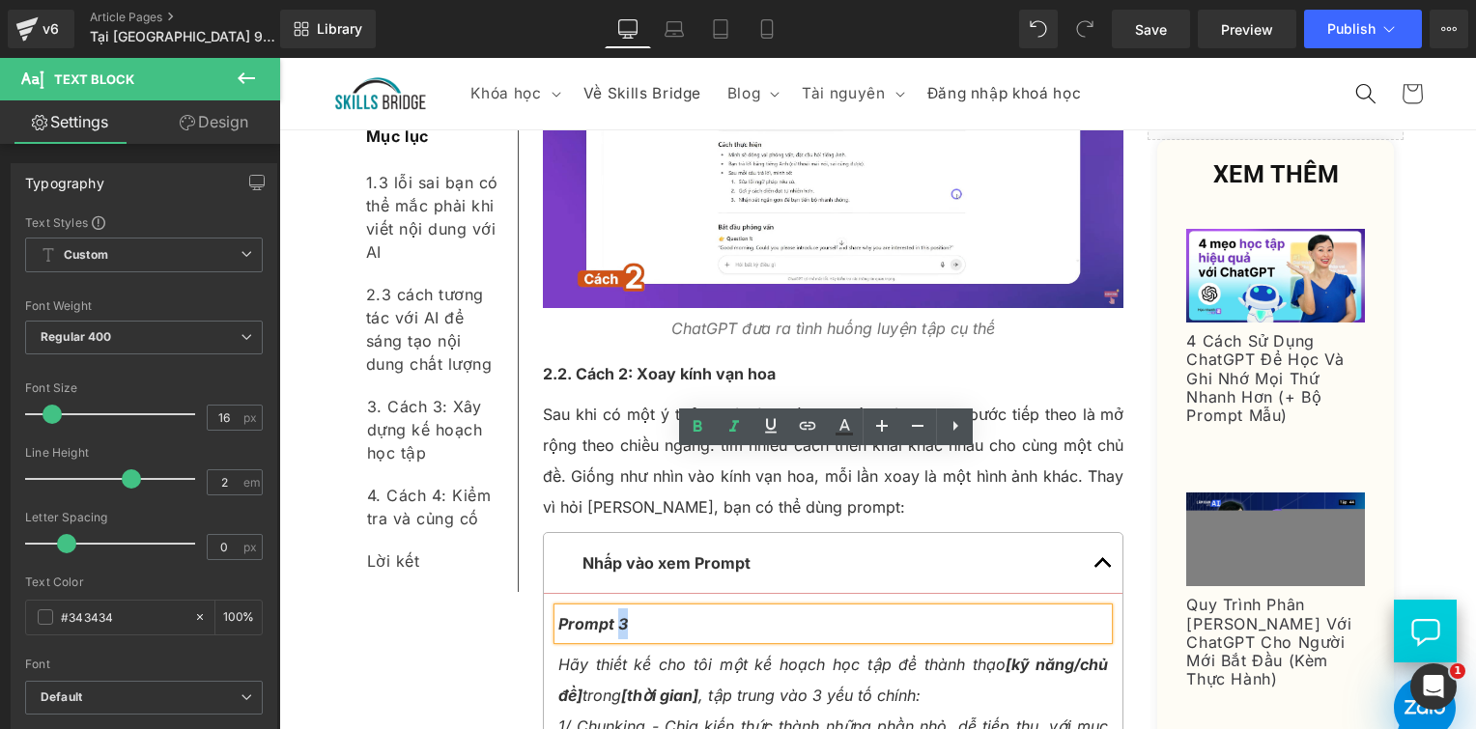
click at [611, 609] on p "Prompt 3" at bounding box center [833, 624] width 551 height 31
click at [630, 609] on p "Prompt 3" at bounding box center [833, 624] width 551 height 31
click at [621, 686] on strong "[thời gian]" at bounding box center [659, 695] width 77 height 19
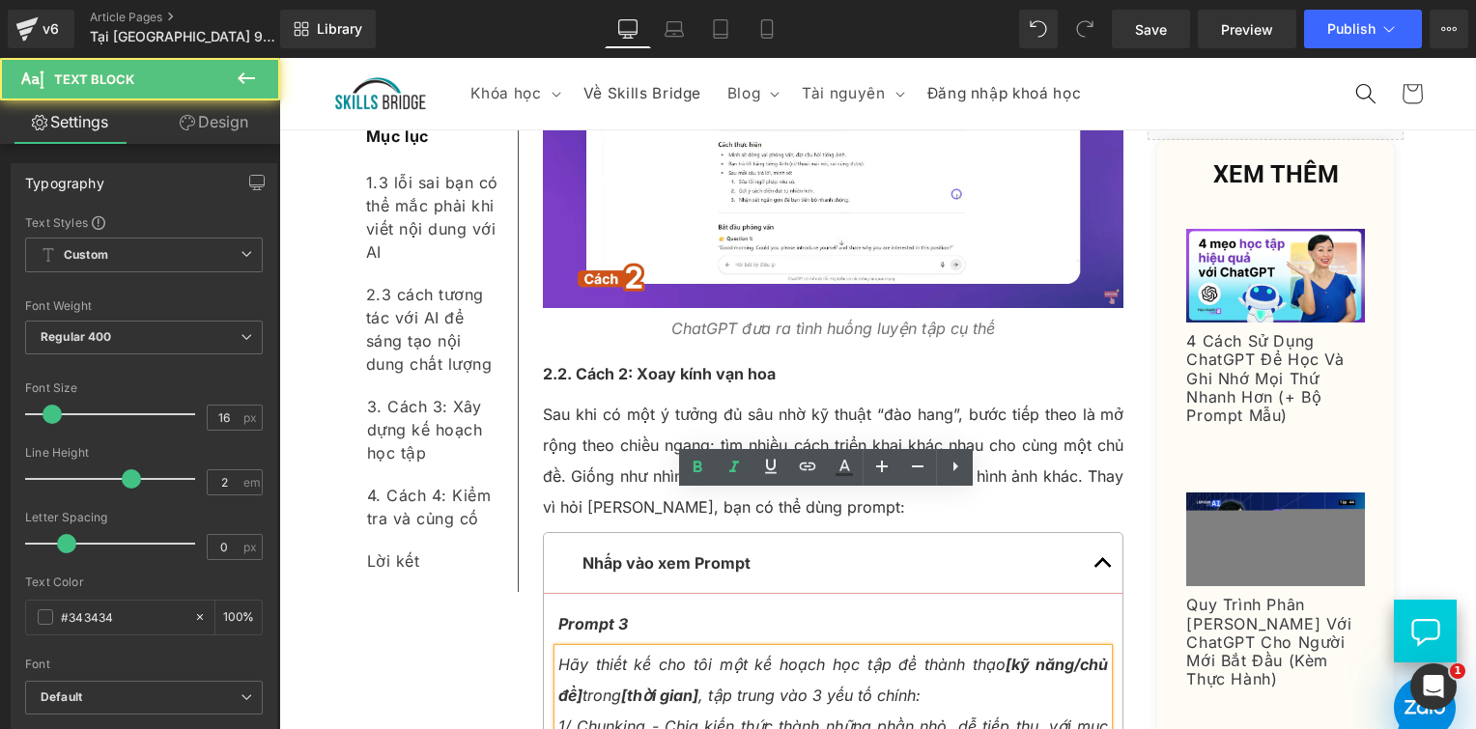
click at [597, 655] on icon "Hãy thiết kế cho tôi một kế hoạch học tập để thành thạo [kỹ năng/chủ đề] trong …" at bounding box center [833, 680] width 551 height 50
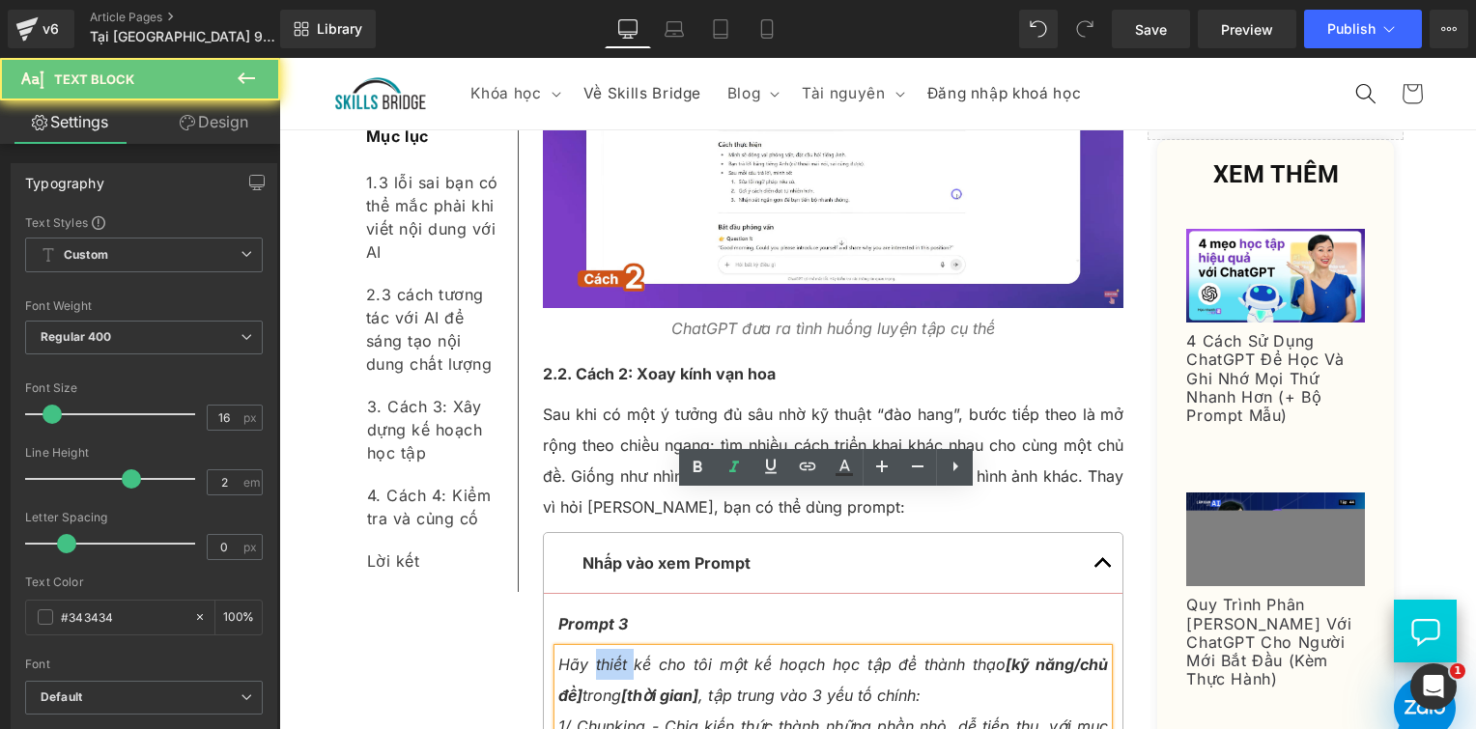
click at [597, 655] on icon "Hãy thiết kế cho tôi một kế hoạch học tập để thành thạo [kỹ năng/chủ đề] trong …" at bounding box center [833, 680] width 551 height 50
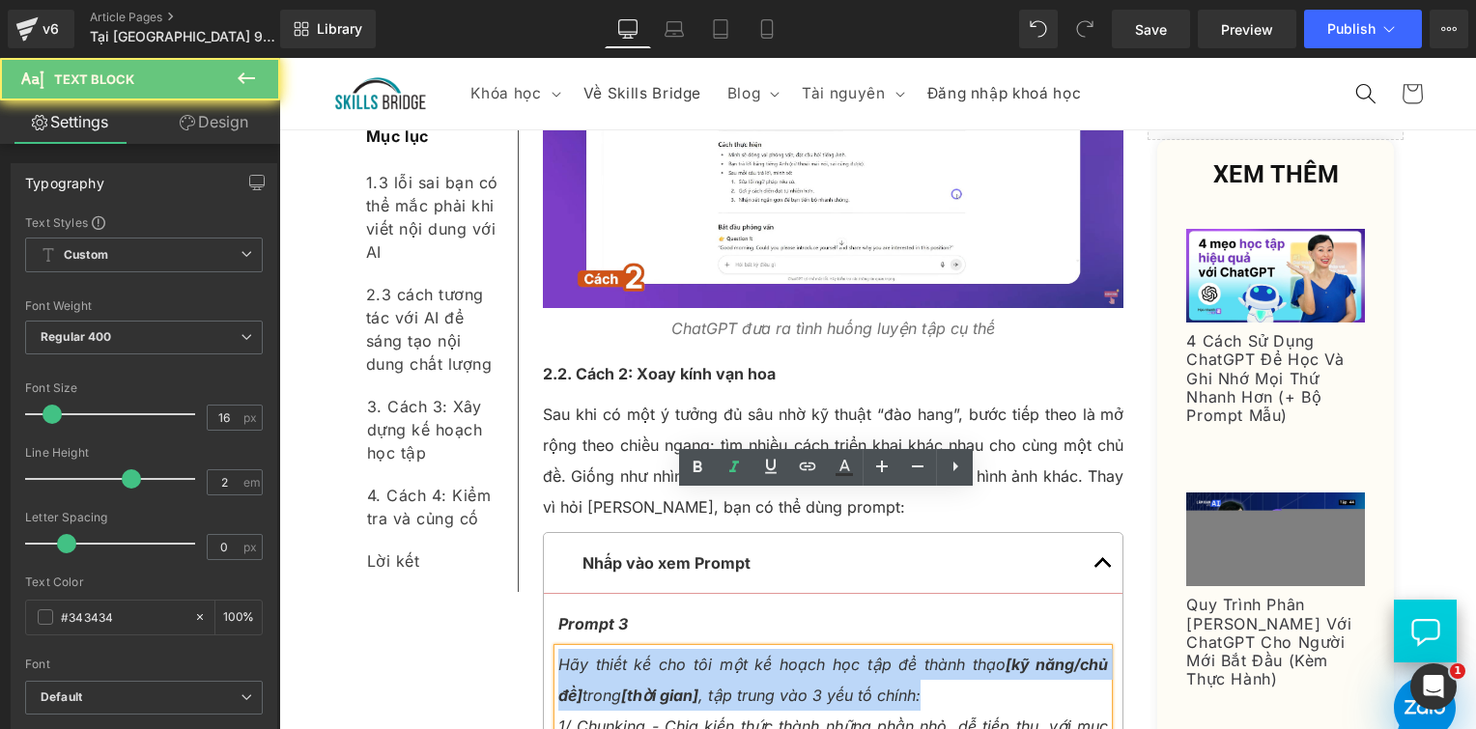
click at [597, 655] on icon "Hãy thiết kế cho tôi một kế hoạch học tập để thành thạo [kỹ năng/chủ đề] trong …" at bounding box center [833, 680] width 551 height 50
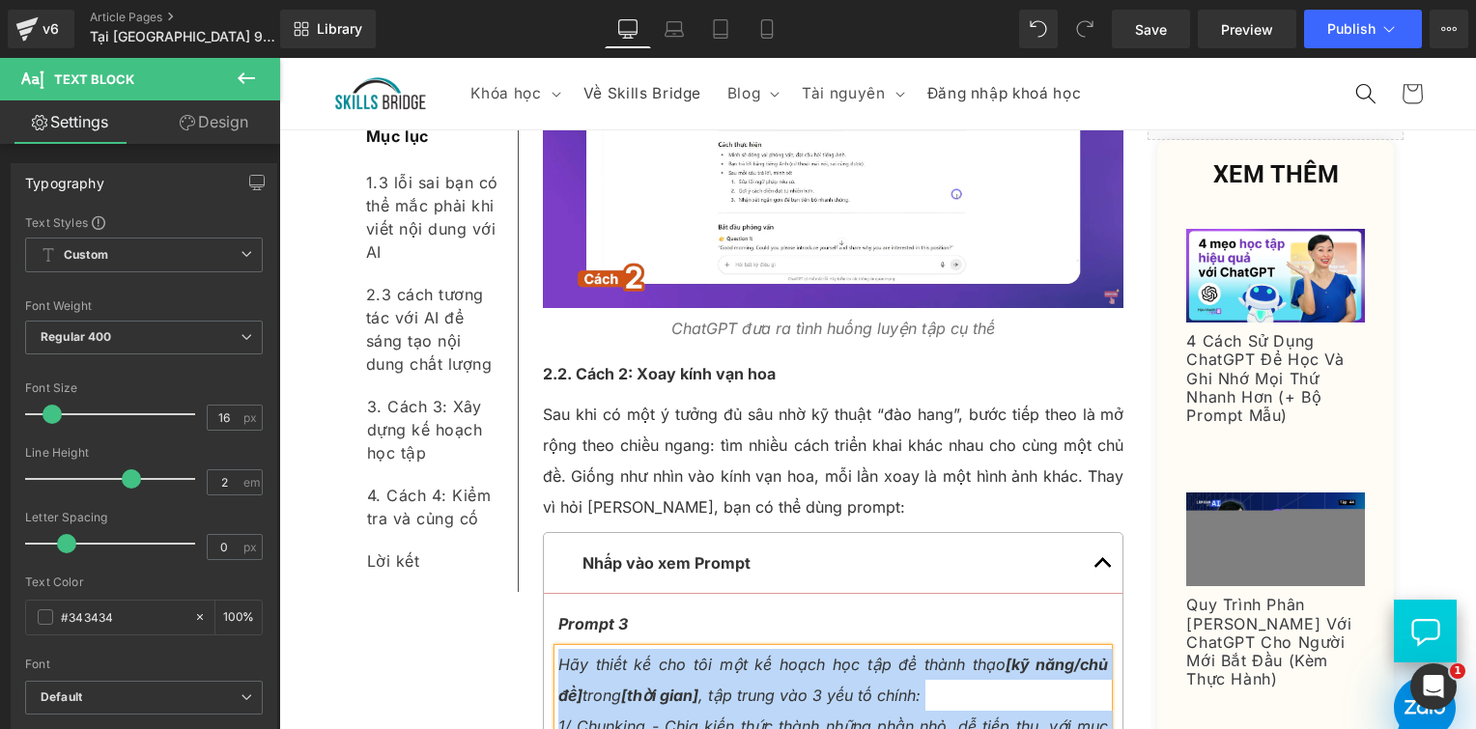
paste div
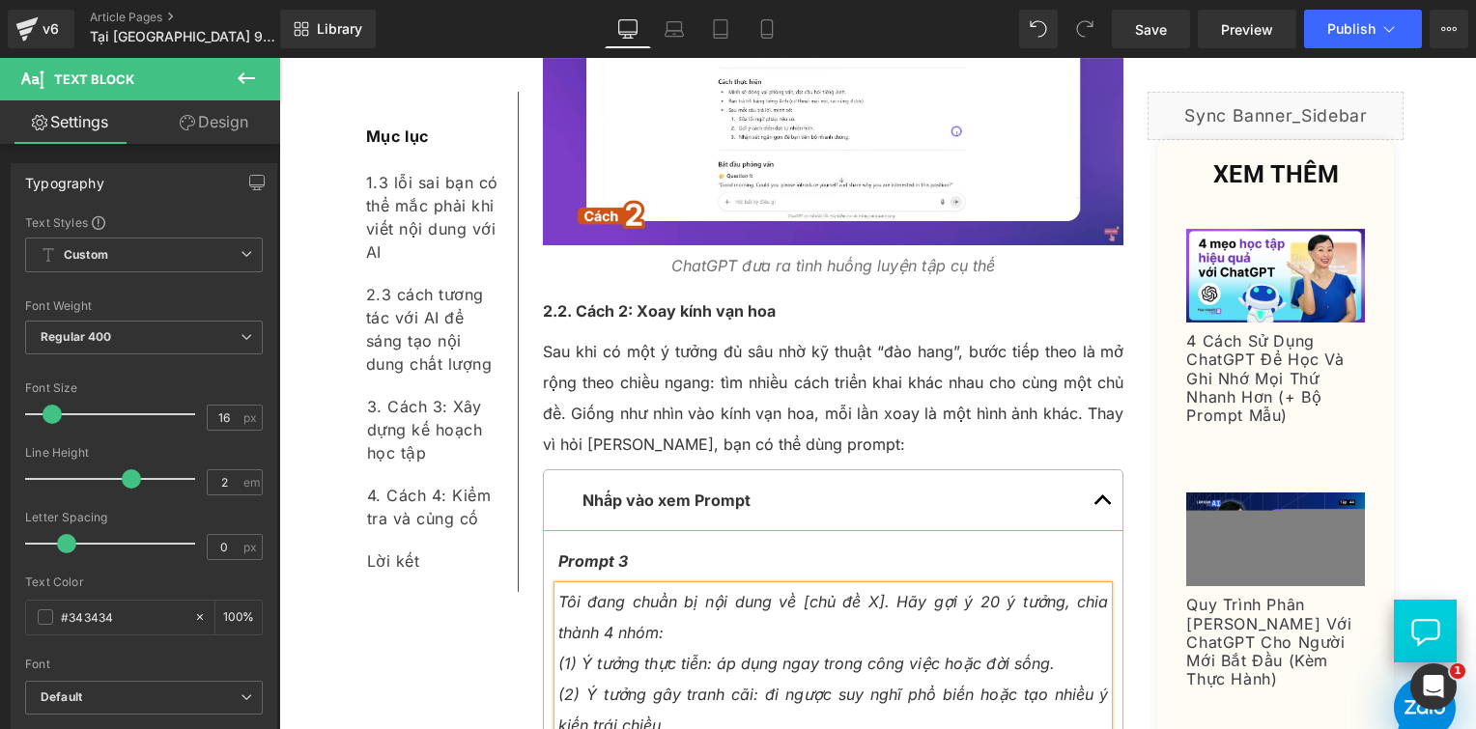
scroll to position [5731, 0]
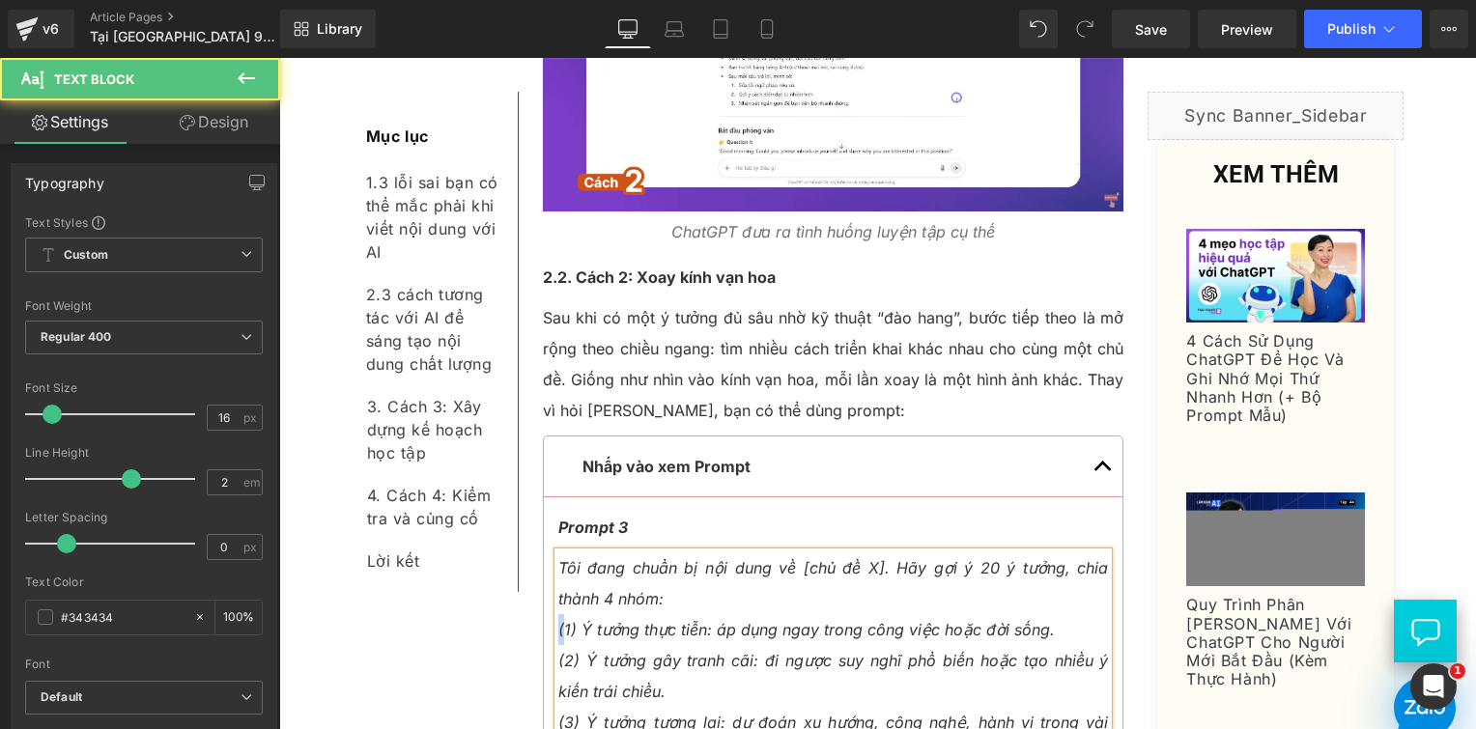
drag, startPoint x: 568, startPoint y: 472, endPoint x: 539, endPoint y: 479, distance: 29.8
click at [544, 498] on article "Prompt 3 Text Block Tôi đang chuẩn bị nội dung về [chủ đề X]. Hãy gợi ý 20 ý tư…" at bounding box center [834, 677] width 580 height 358
click at [558, 651] on icon "(2) Ý tưởng gây tranh cãi: đi ngược suy nghĩ phổ biến hoặc tạo nhiều ý kiến trá…" at bounding box center [833, 676] width 551 height 50
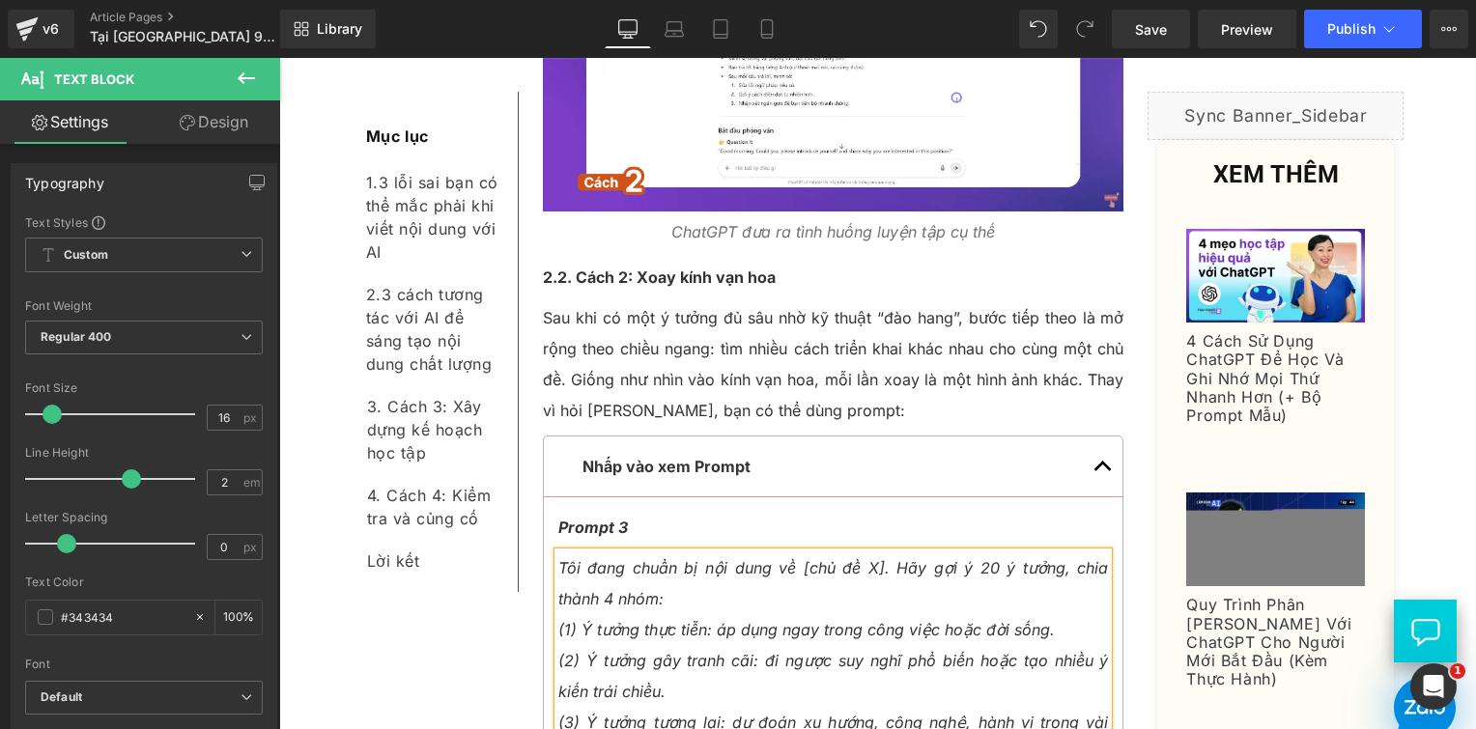
click at [558, 713] on icon "(3) Ý tưởng tương lai: dự đoán xu hướng, công nghệ, hành vi trong vài năm tới." at bounding box center [833, 738] width 551 height 50
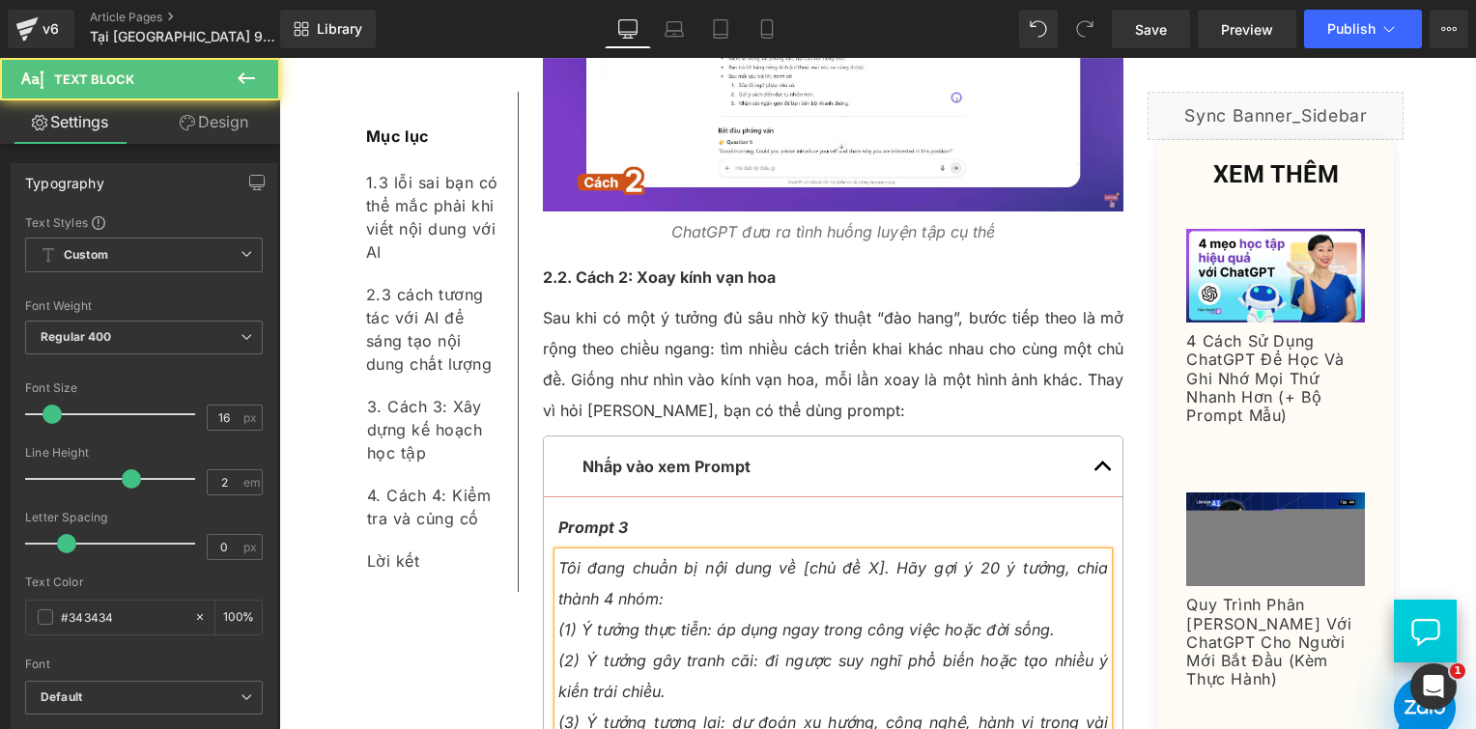
click at [689, 620] on icon "(1) Ý tưởng thực tiễn: áp dụng ngay trong công việc hoặc đời sống." at bounding box center [806, 629] width 497 height 19
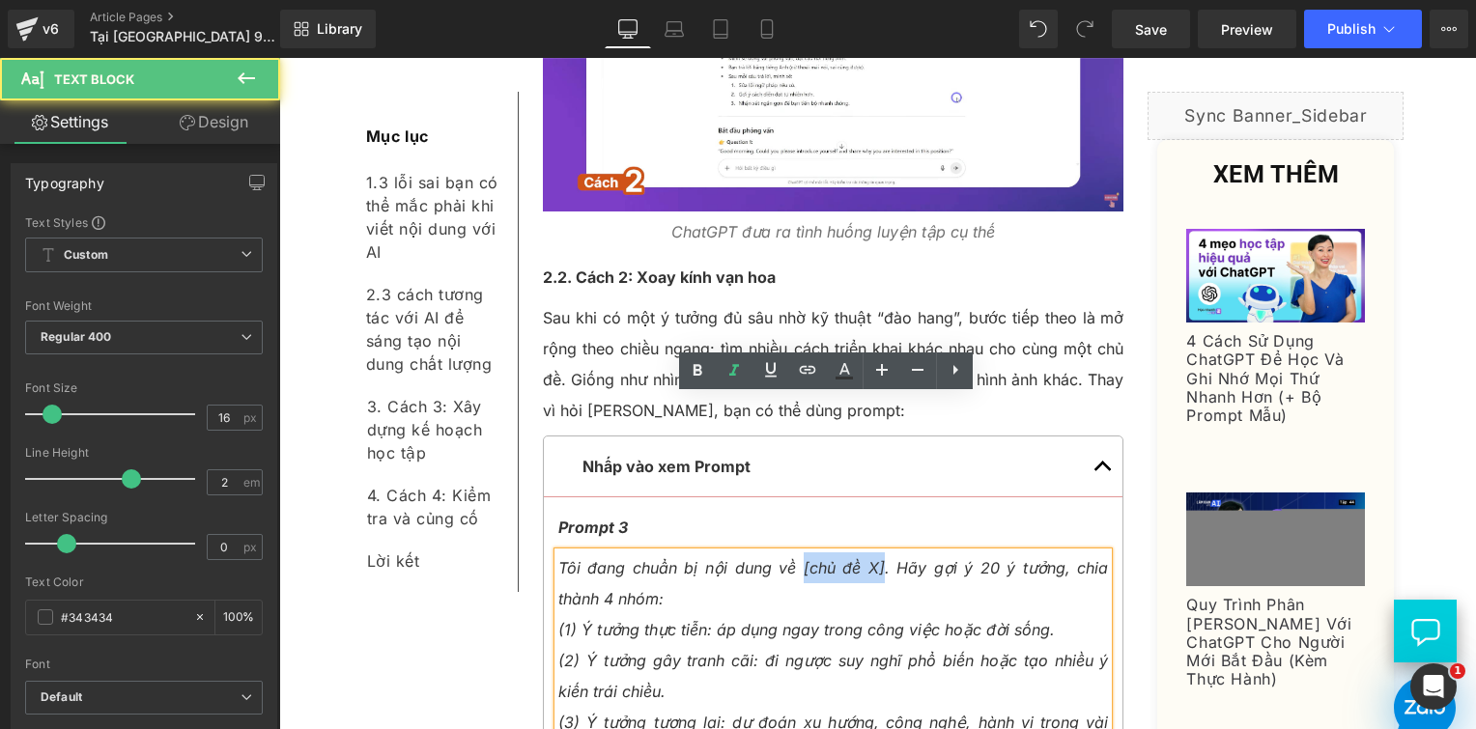
drag, startPoint x: 777, startPoint y: 413, endPoint x: 852, endPoint y: 411, distance: 75.4
click at [852, 558] on icon "Tôi đang chuẩn bị nội dung về [chủ đề X]. Hãy gợi ý 20 ý tưởng, chia thành 4 nh…" at bounding box center [833, 583] width 551 height 50
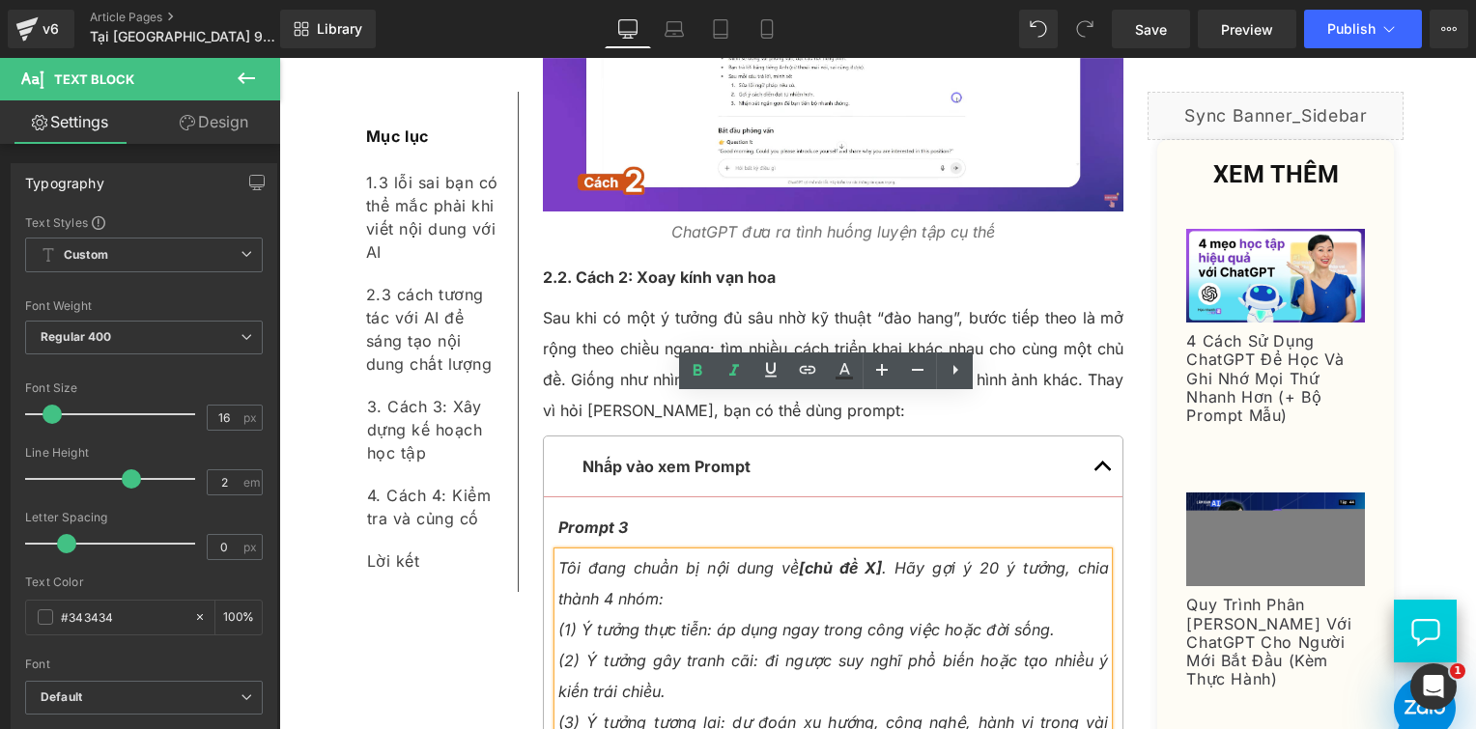
click at [888, 553] on p "Tôi đang chuẩn bị nội dung về [chủ đề X] . Hãy gợi ý 20 ý tưởng, chia thành 4 n…" at bounding box center [833, 584] width 551 height 62
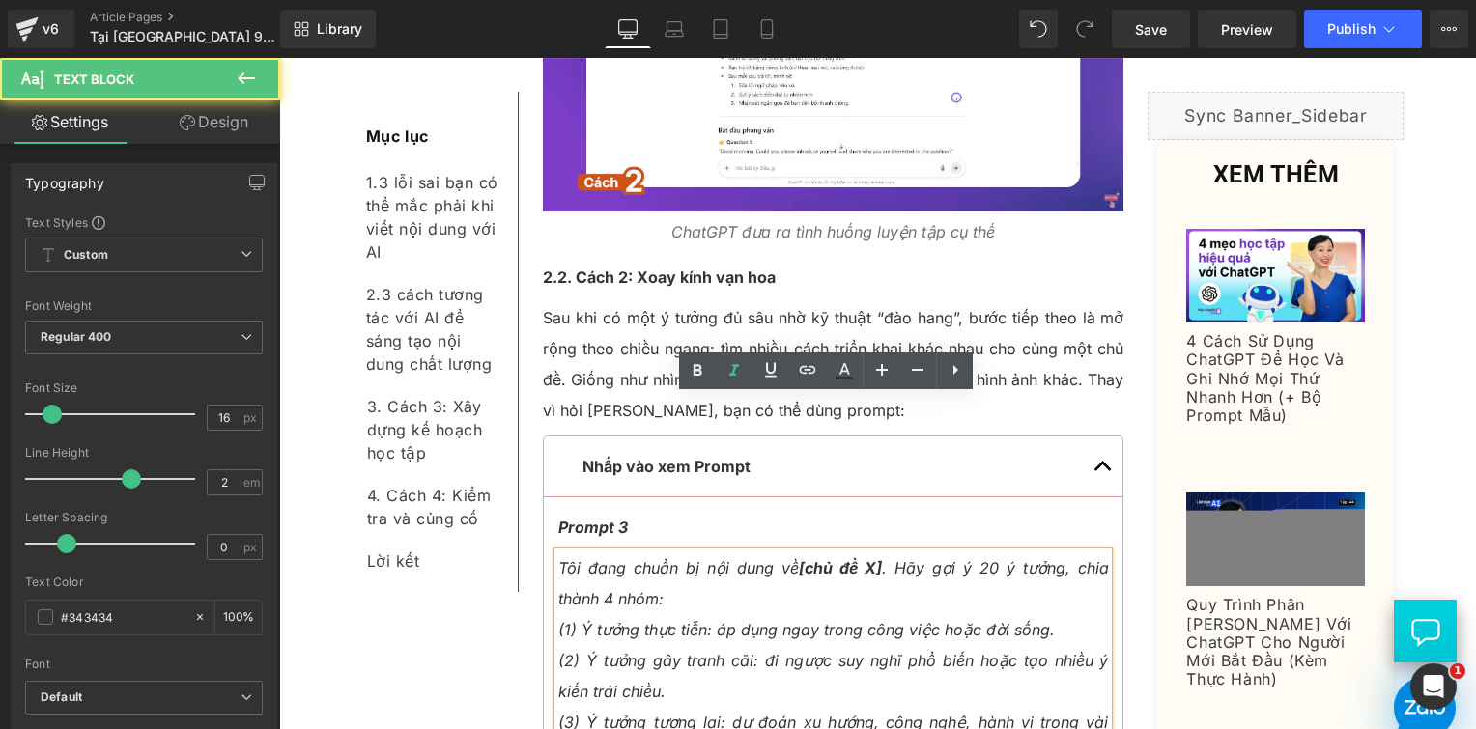
click at [675, 614] on p "(1) Ý tưởng thực tiễn: áp dụng ngay trong công việc hoặc đời sống." at bounding box center [833, 629] width 551 height 31
click at [750, 645] on p "(2) Ý tưởng gây tranh cãi: đi ngược suy nghĩ phổ biến hoặc tạo nhiều ý kiến trá…" at bounding box center [833, 676] width 551 height 62
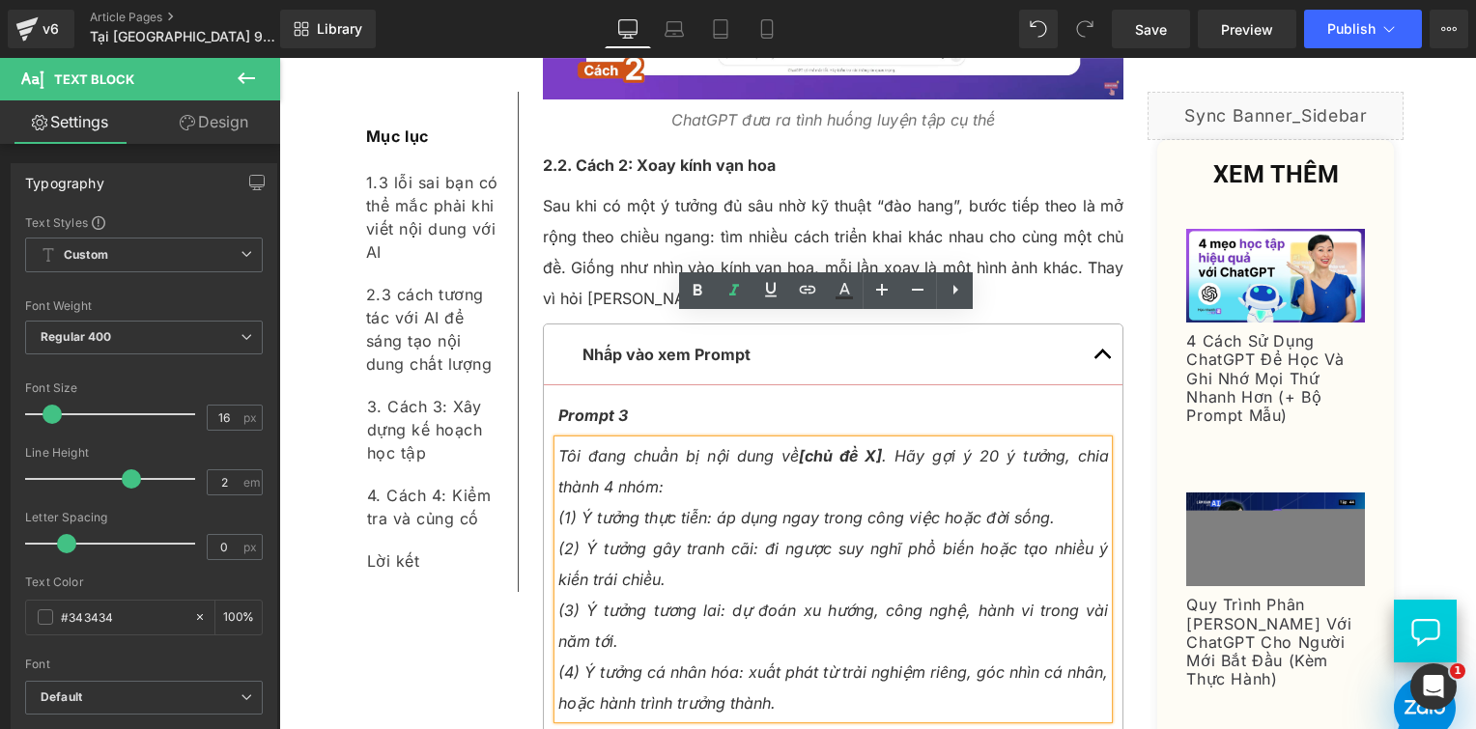
scroll to position [6021, 0]
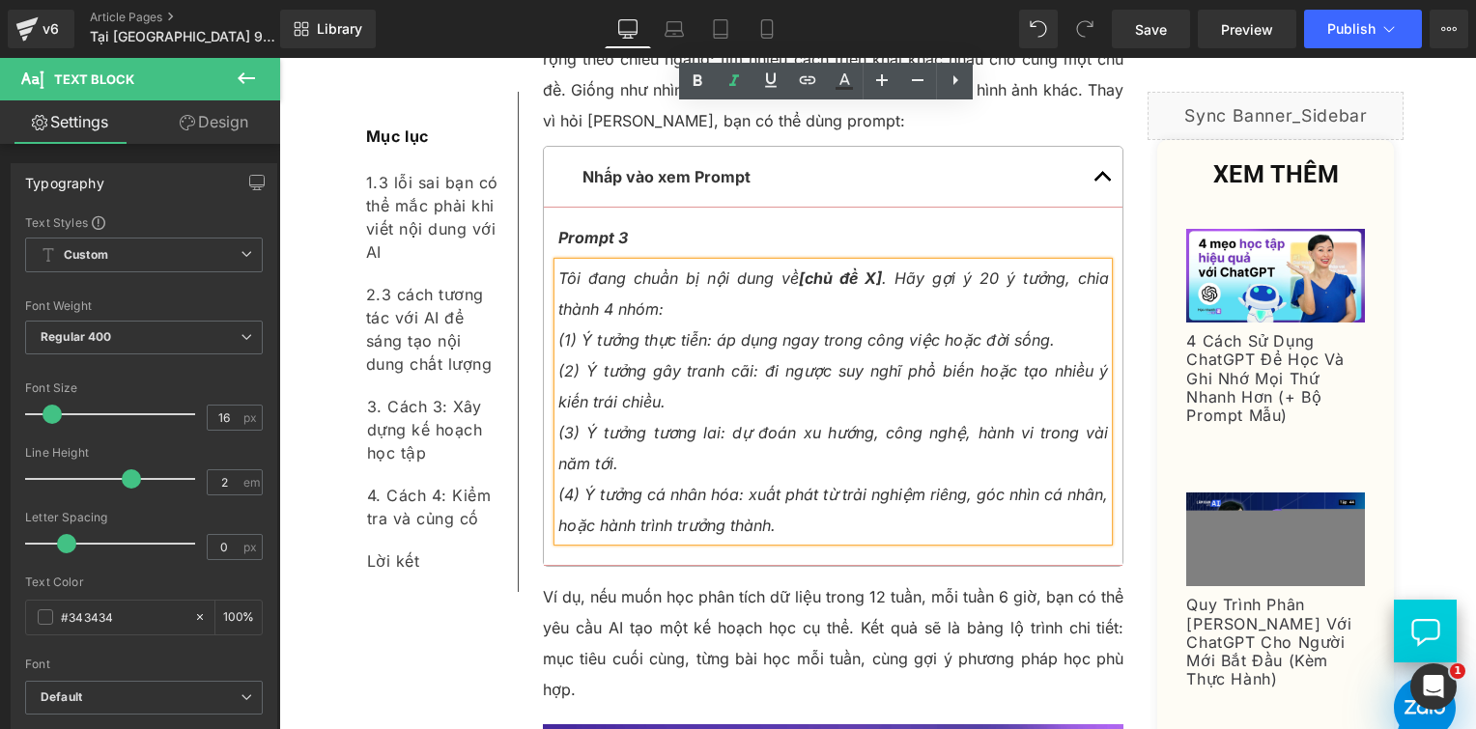
click at [615, 582] on p "Ví dụ, nếu muốn học phân tích dữ liệu trong 12 tuần, mỗi tuần 6 giờ, bạn có thể…" at bounding box center [834, 644] width 582 height 124
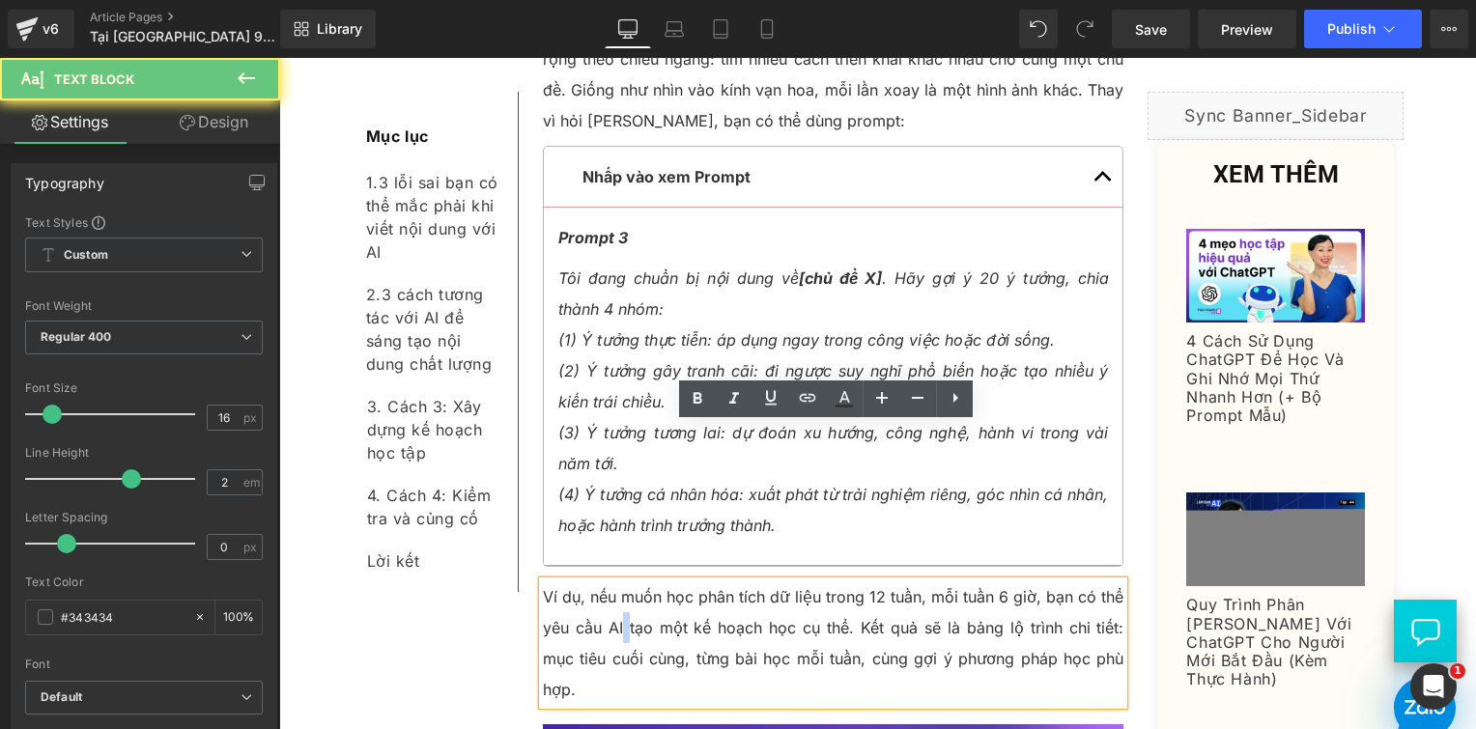
click at [615, 582] on p "Ví dụ, nếu muốn học phân tích dữ liệu trong 12 tuần, mỗi tuần 6 giờ, bạn có thể…" at bounding box center [834, 644] width 582 height 124
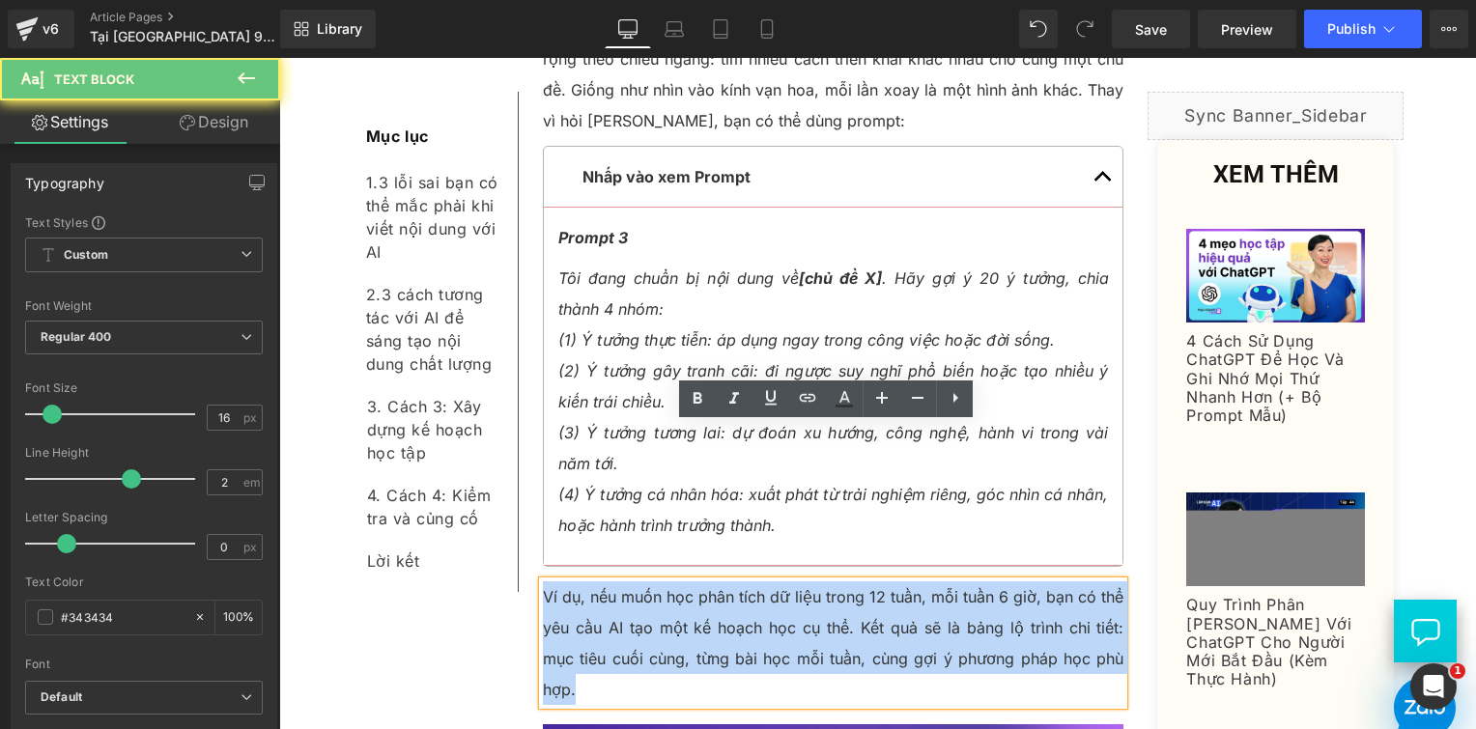
click at [615, 582] on p "Ví dụ, nếu muốn học phân tích dữ liệu trong 12 tuần, mỗi tuần 6 giờ, bạn có thể…" at bounding box center [834, 644] width 582 height 124
paste div
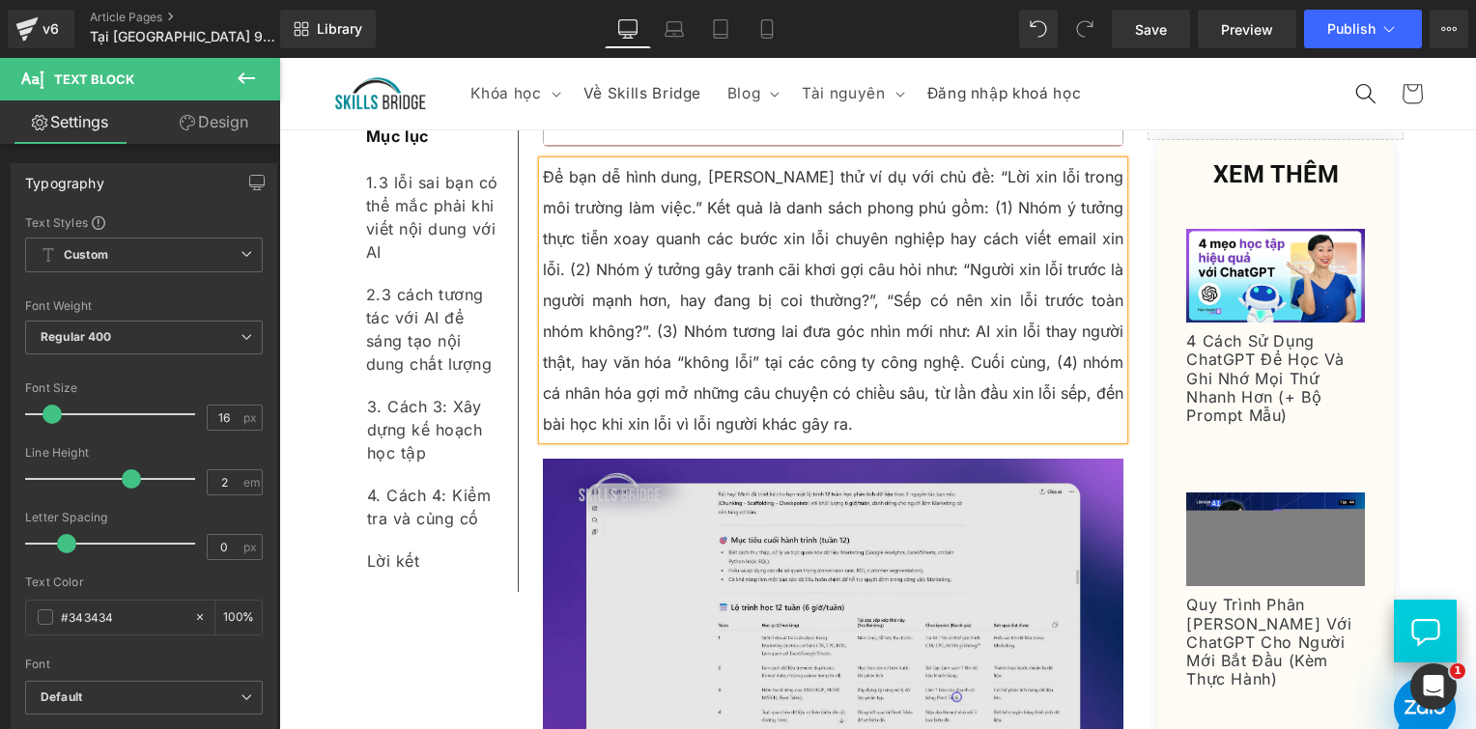
scroll to position [6407, 0]
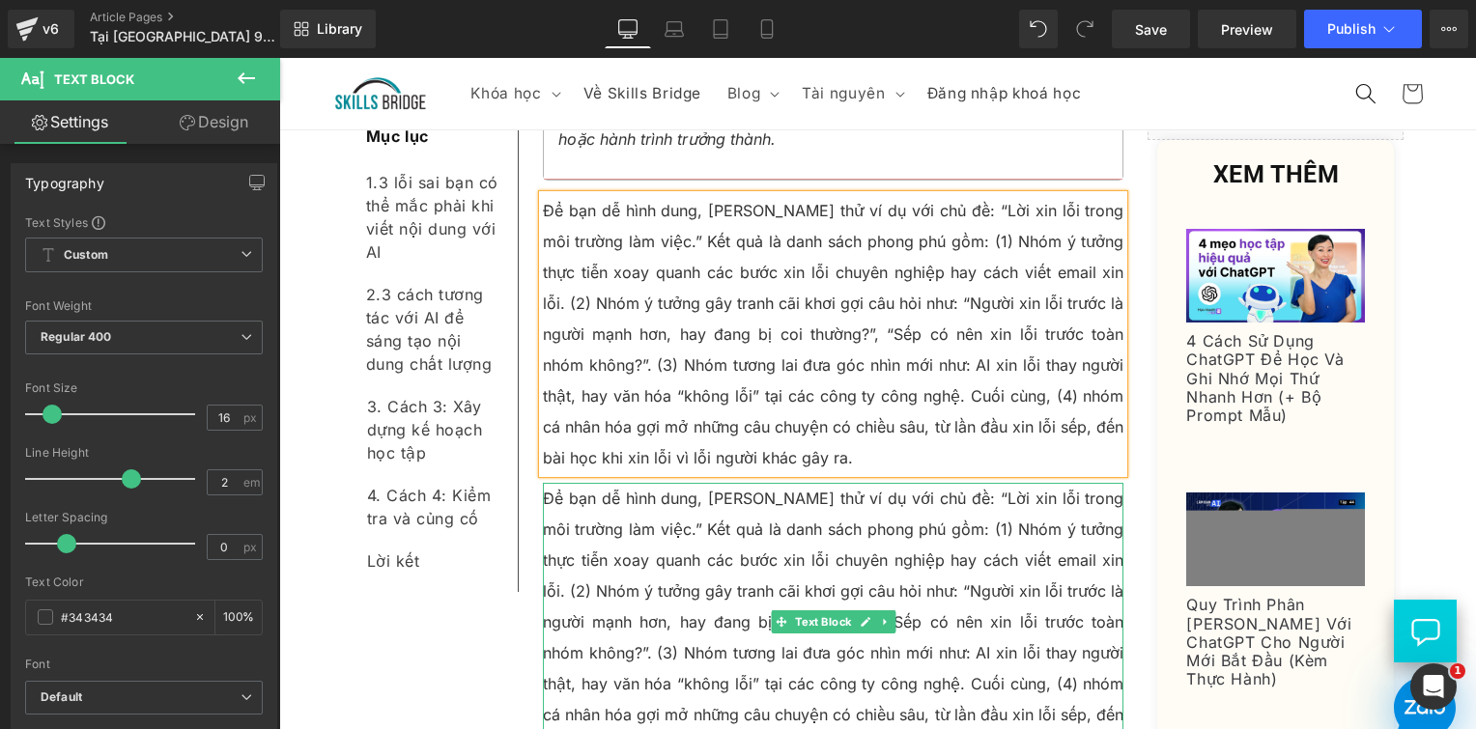
click at [678, 483] on p "Để bạn dễ hình dung, Linh thử ví dụ với chủ đề: “Lời xin lỗi trong môi trường l…" at bounding box center [834, 622] width 582 height 278
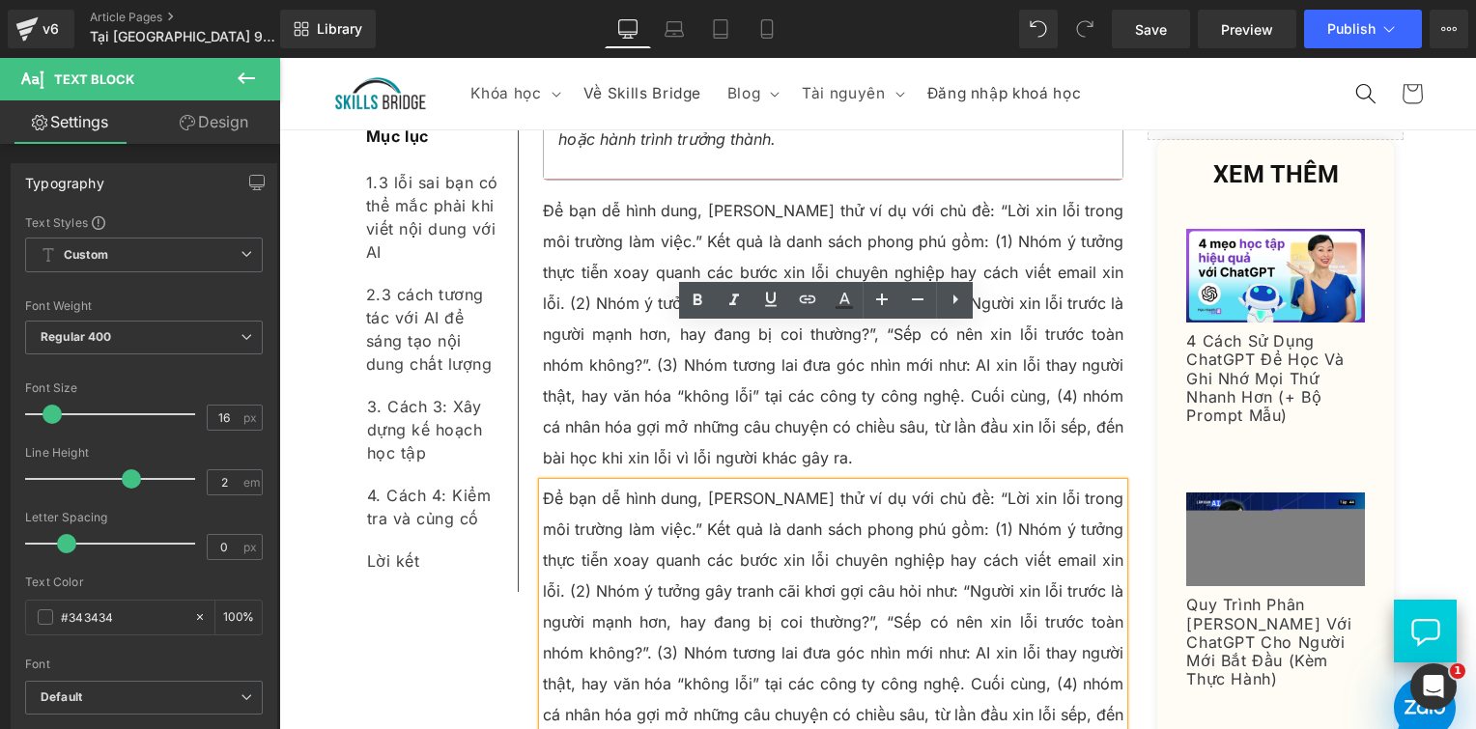
click at [672, 483] on p "Để bạn dễ hình dung, Linh thử ví dụ với chủ đề: “Lời xin lỗi trong môi trường l…" at bounding box center [834, 622] width 582 height 278
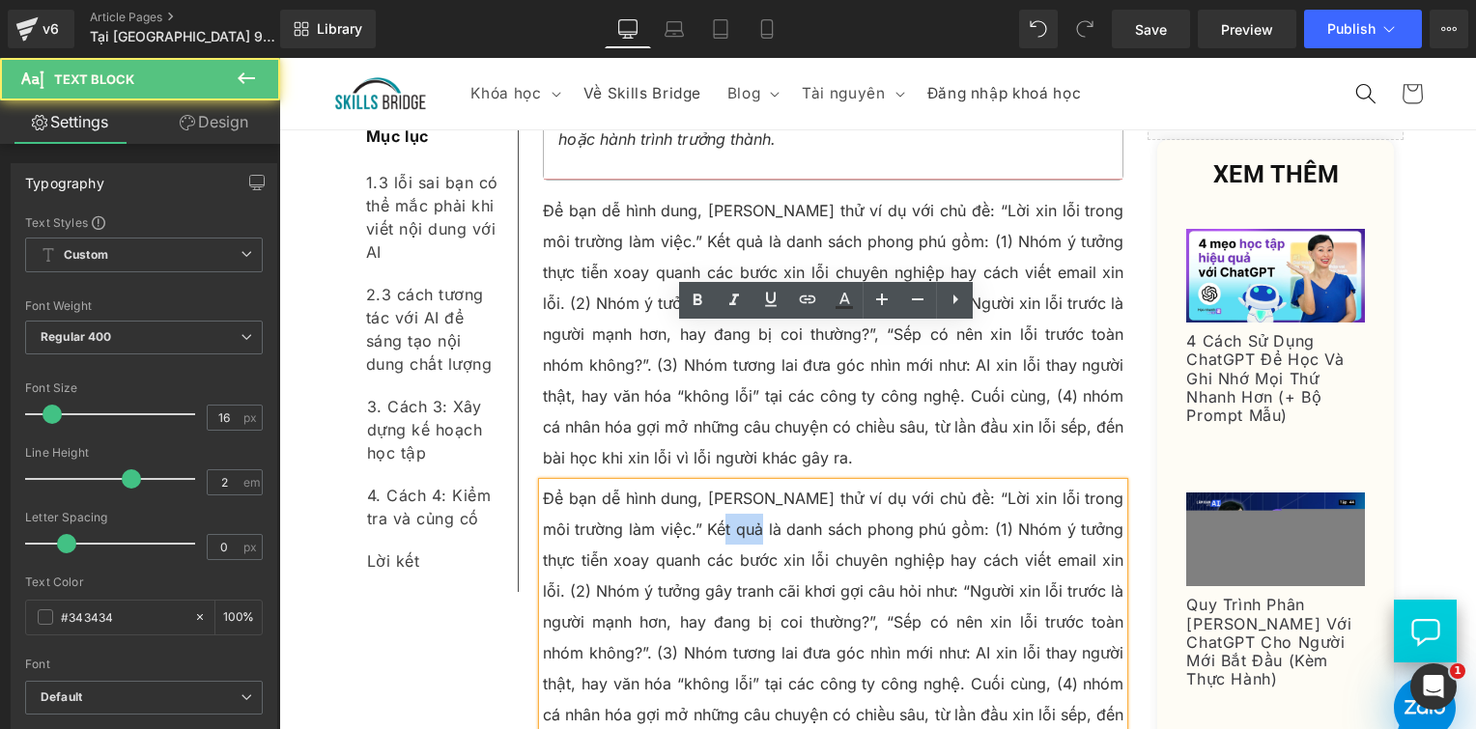
click at [672, 483] on p "Để bạn dễ hình dung, Linh thử ví dụ với chủ đề: “Lời xin lỗi trong môi trường l…" at bounding box center [834, 622] width 582 height 278
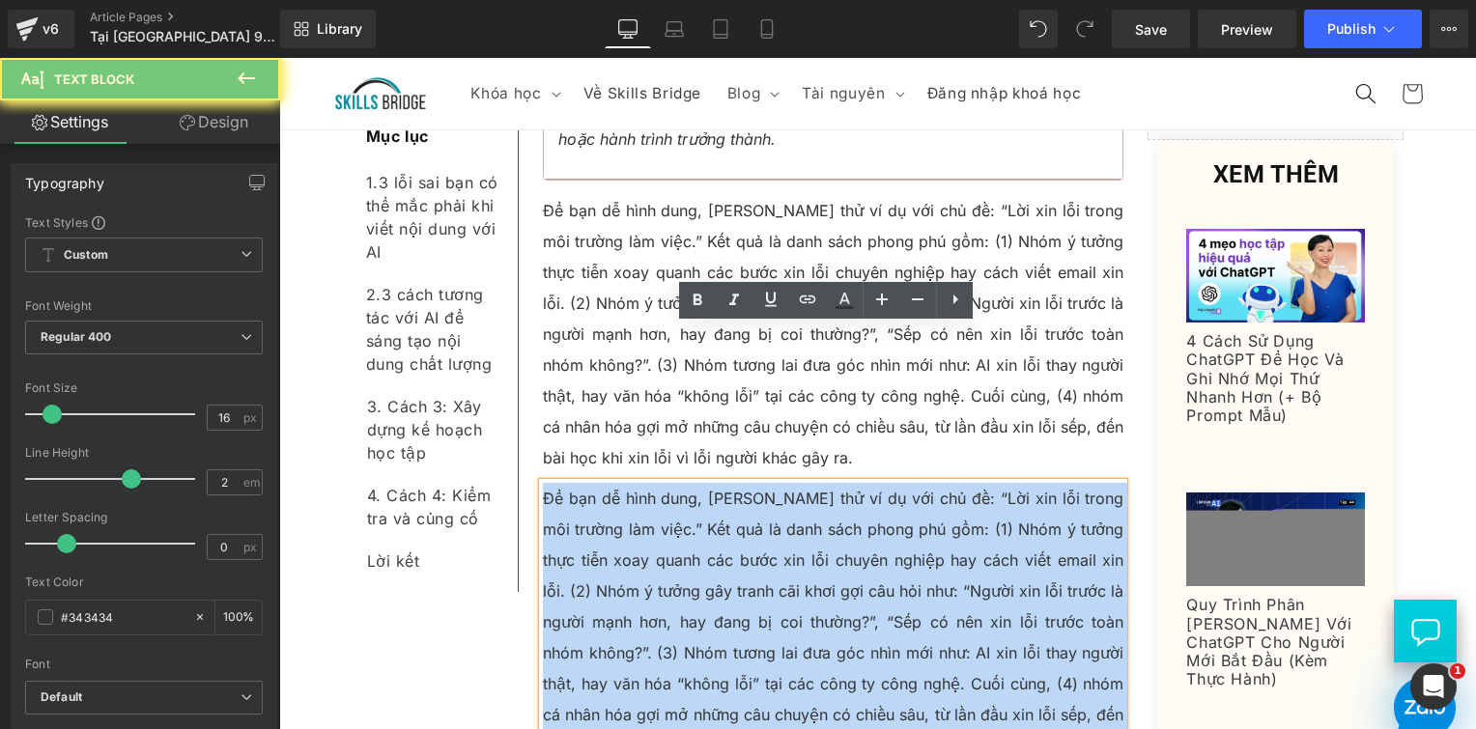
click at [671, 483] on p "Để bạn dễ hình dung, Linh thử ví dụ với chủ đề: “Lời xin lỗi trong môi trường l…" at bounding box center [834, 622] width 582 height 278
paste div
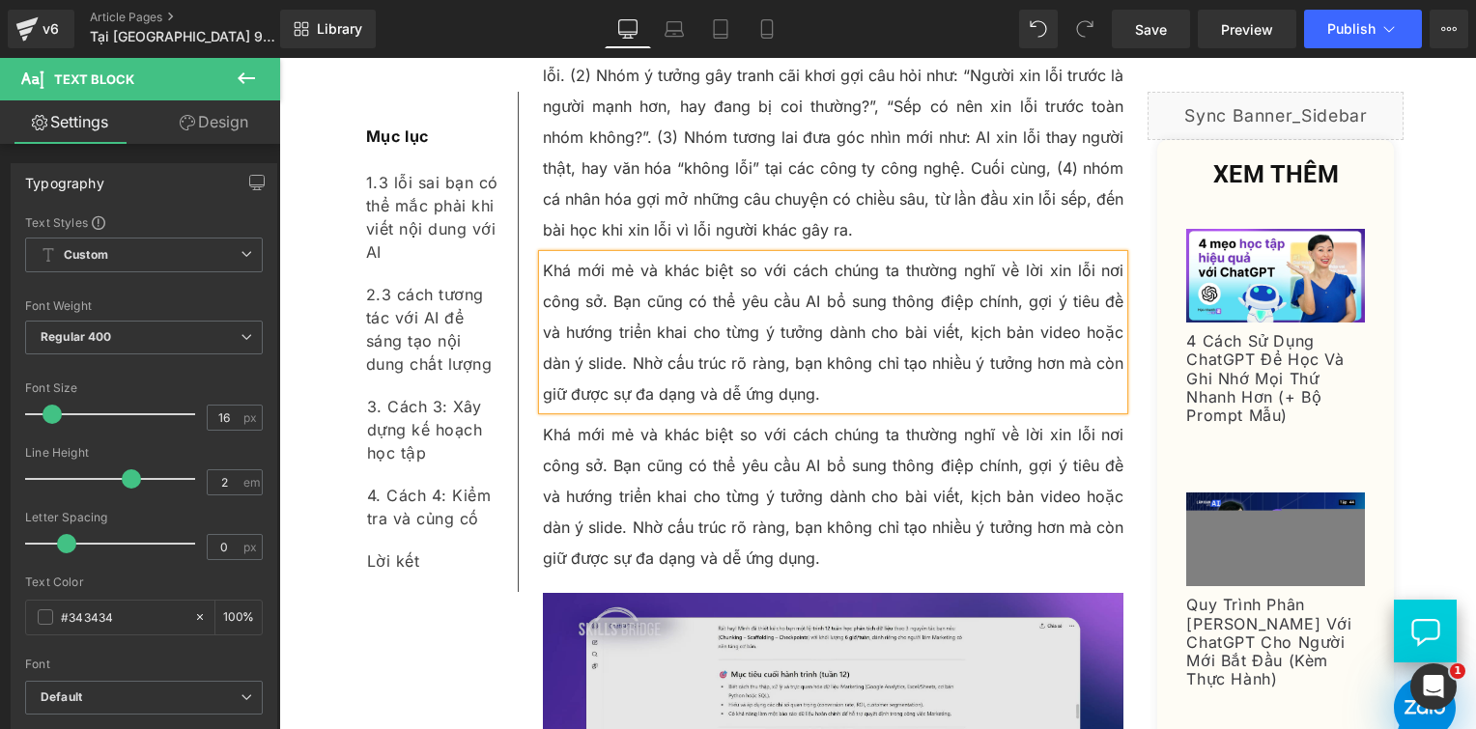
scroll to position [6763, 0]
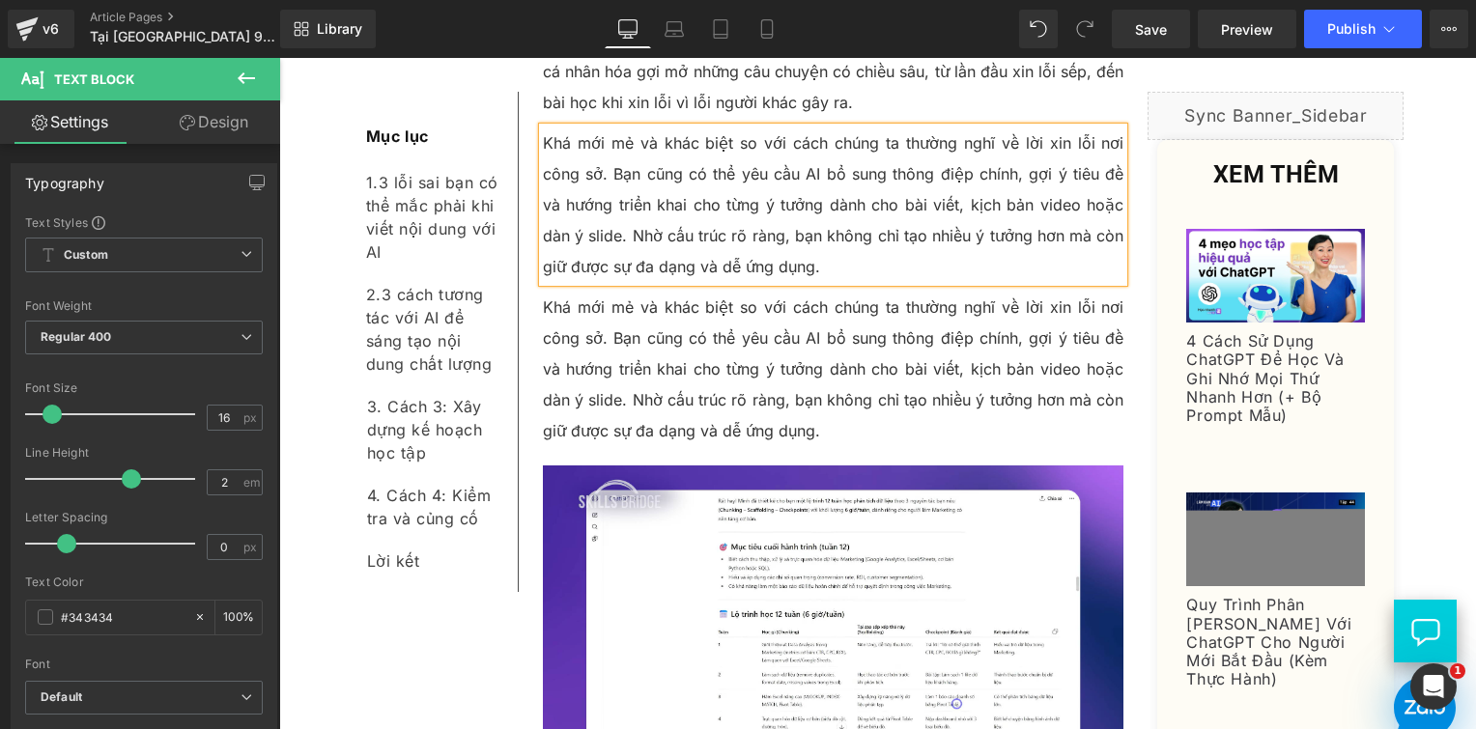
click at [685, 292] on p "Khá mới mẻ và khác biệt so với cách chúng ta thường nghĩ về lời xin lỗi nơi côn…" at bounding box center [834, 369] width 582 height 155
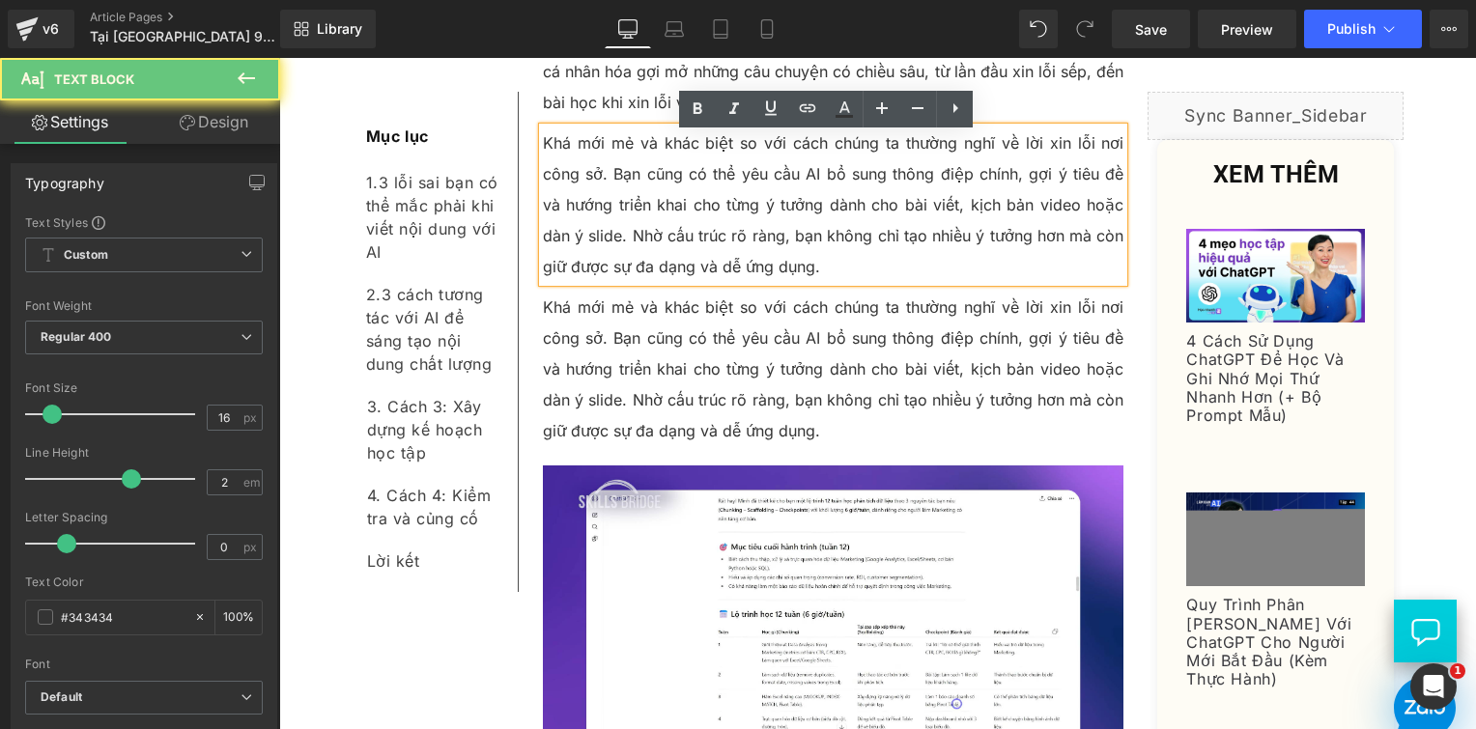
click at [683, 292] on p "Khá mới mẻ và khác biệt so với cách chúng ta thường nghĩ về lời xin lỗi nơi côn…" at bounding box center [834, 369] width 582 height 155
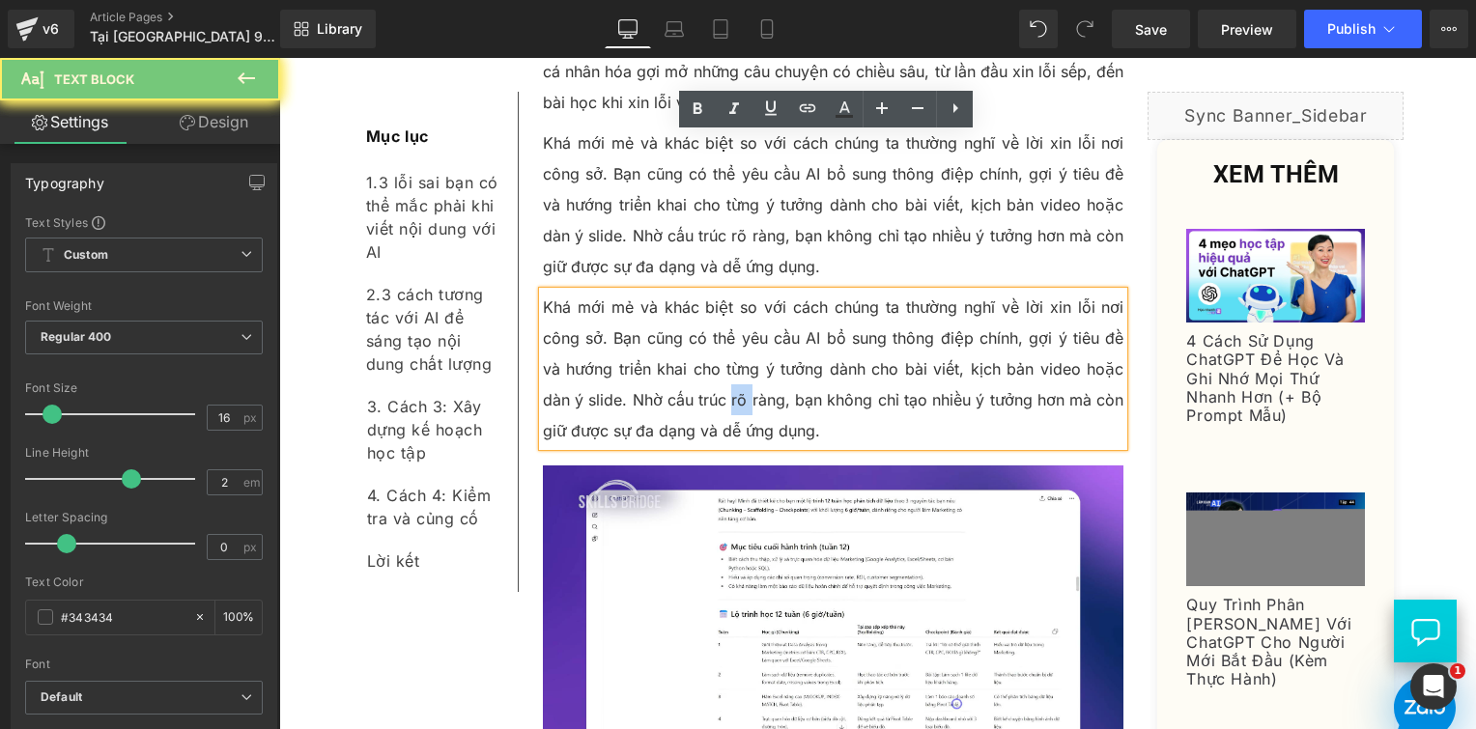
click at [683, 292] on p "Khá mới mẻ và khác biệt so với cách chúng ta thường nghĩ về lời xin lỗi nơi côn…" at bounding box center [834, 369] width 582 height 155
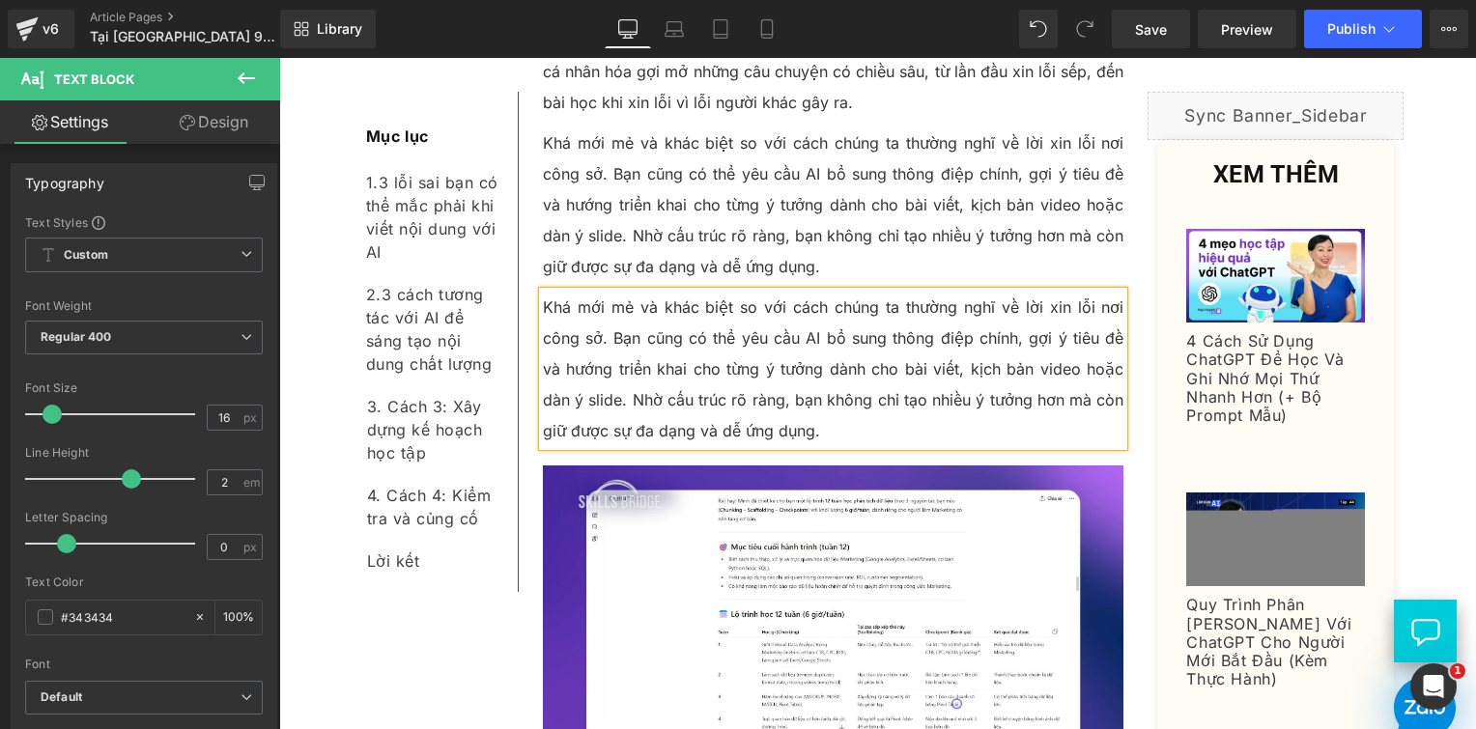
click at [682, 292] on p "Khá mới mẻ và khác biệt so với cách chúng ta thường nghĩ về lời xin lỗi nơi côn…" at bounding box center [834, 369] width 582 height 155
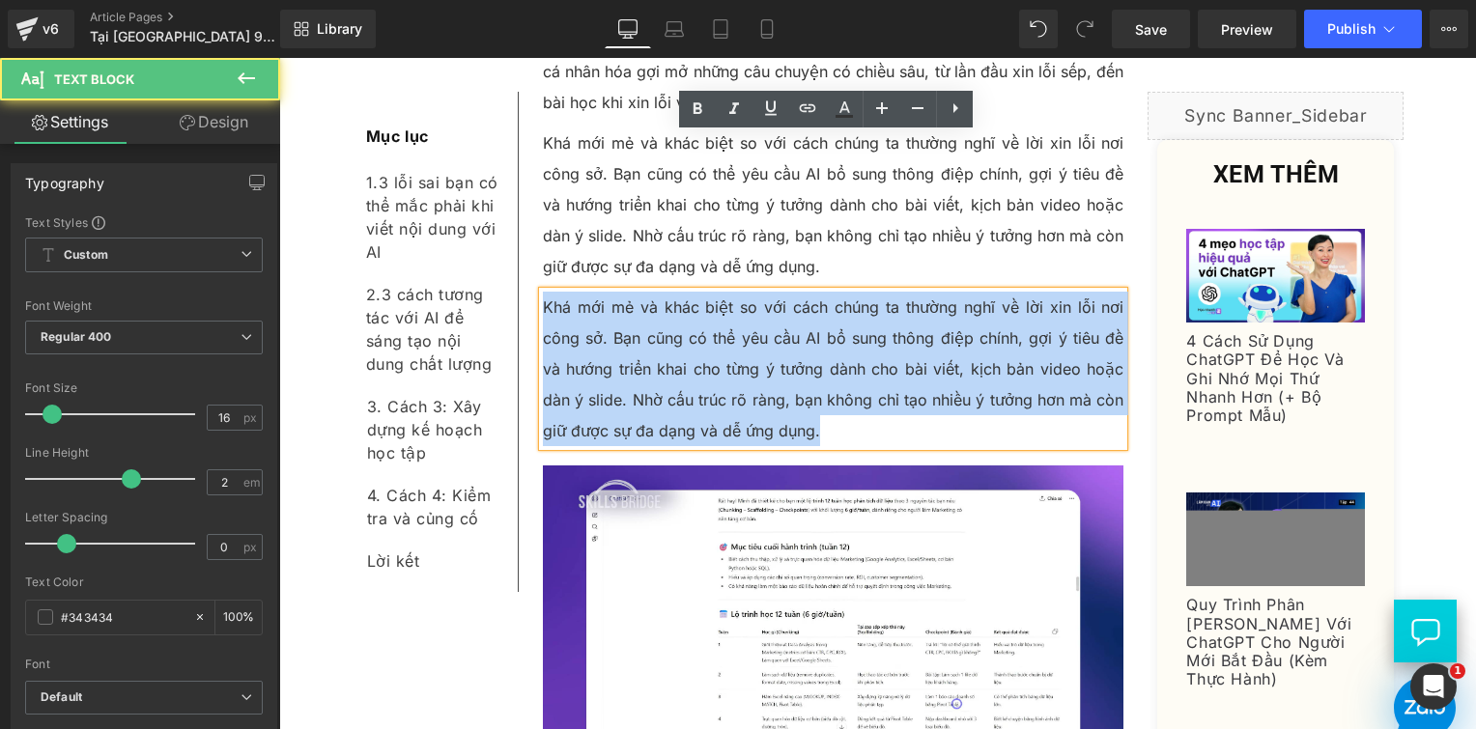
click at [682, 292] on p "Khá mới mẻ và khác biệt so với cách chúng ta thường nghĩ về lời xin lỗi nơi côn…" at bounding box center [834, 369] width 582 height 155
paste div
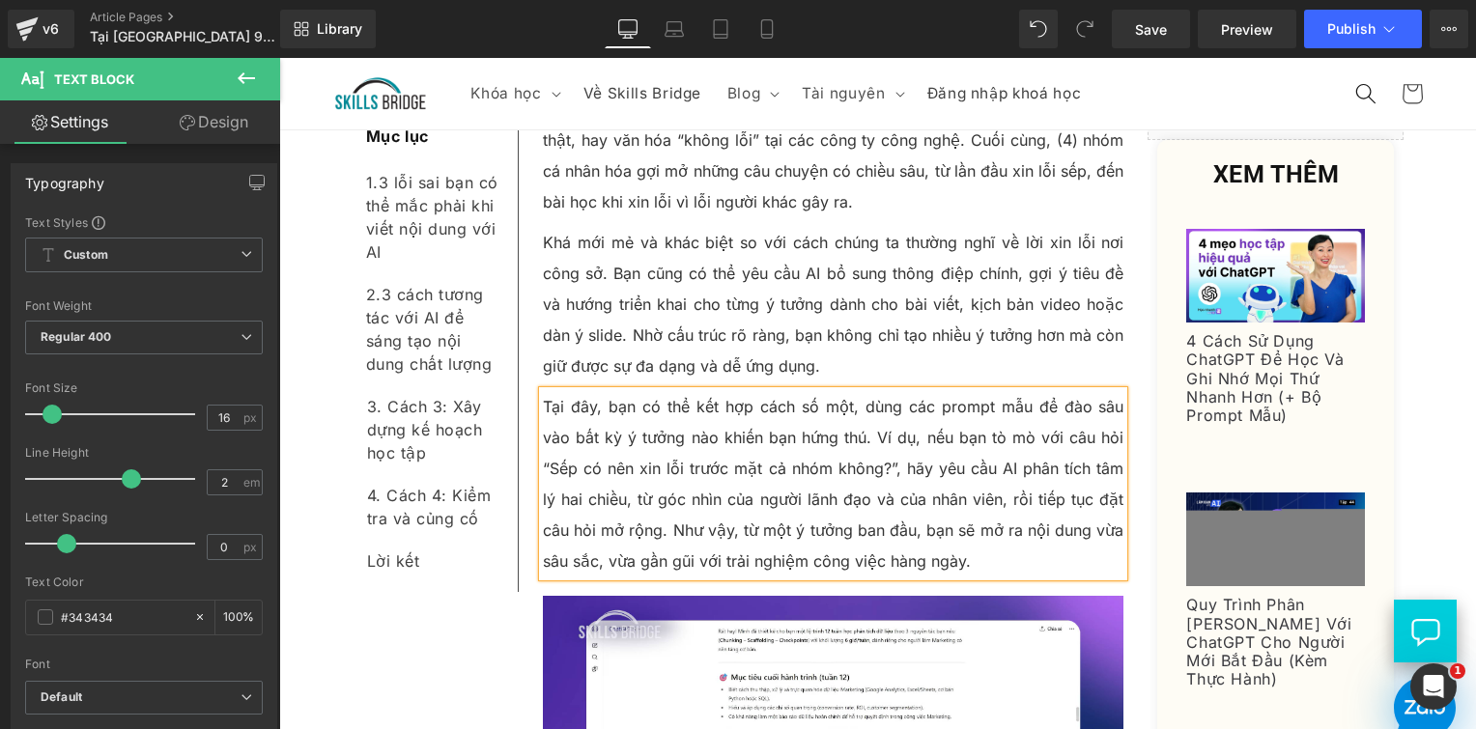
scroll to position [6569, 0]
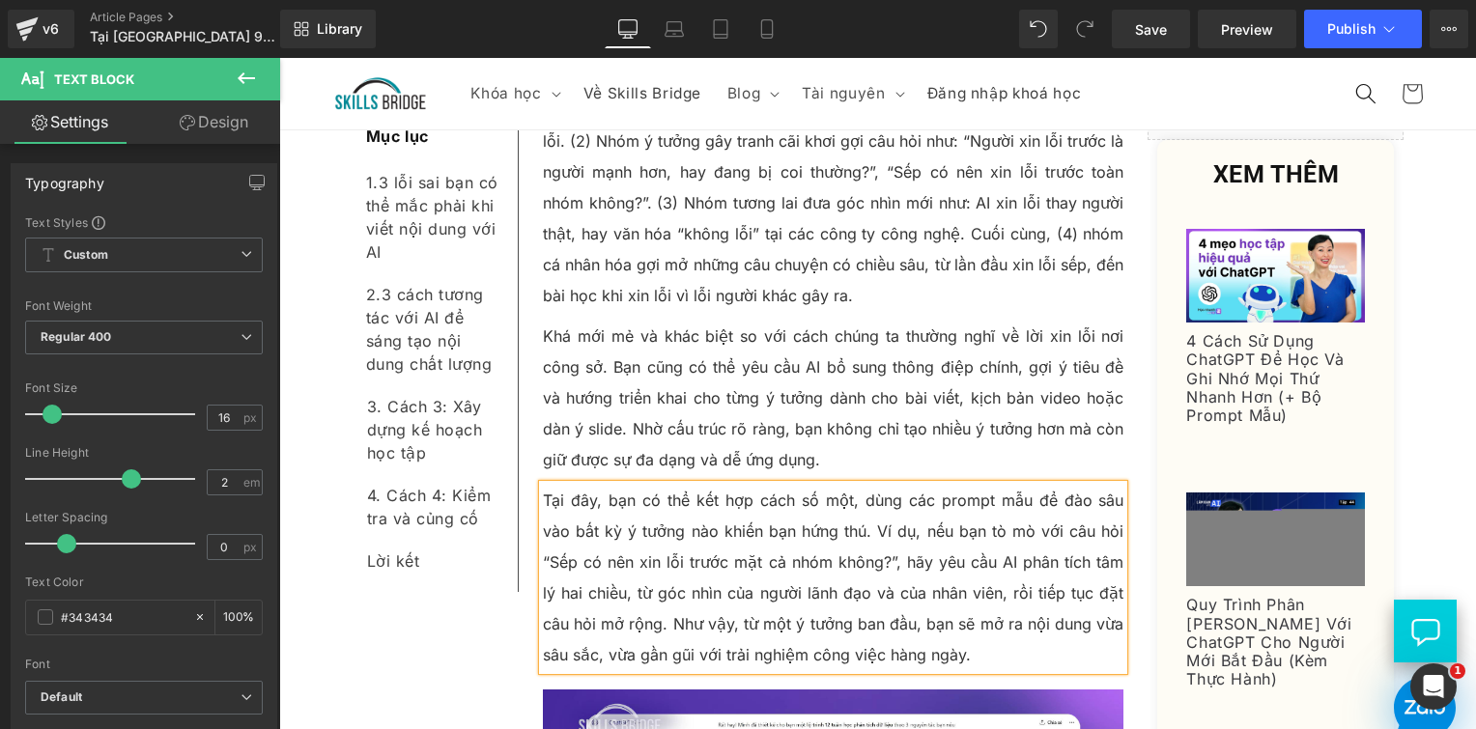
click at [789, 321] on p "Khá mới mẻ và khác biệt so với cách chúng ta thường nghĩ về lời xin lỗi nơi côn…" at bounding box center [834, 398] width 582 height 155
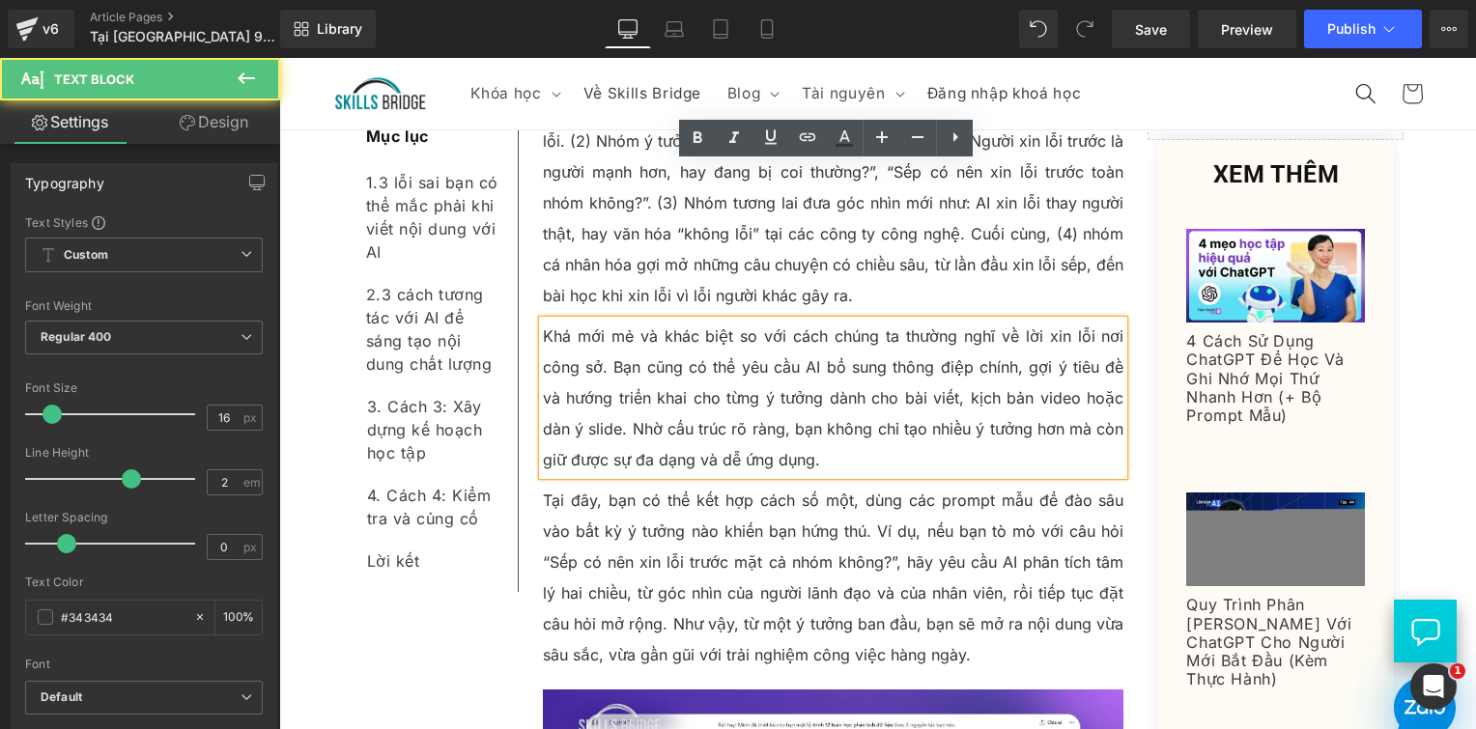
click at [758, 485] on p "Tại đây, bạn có thể kết hợp cách số một, dùng các prompt mẫu để đào sâu vào bất…" at bounding box center [834, 577] width 582 height 185
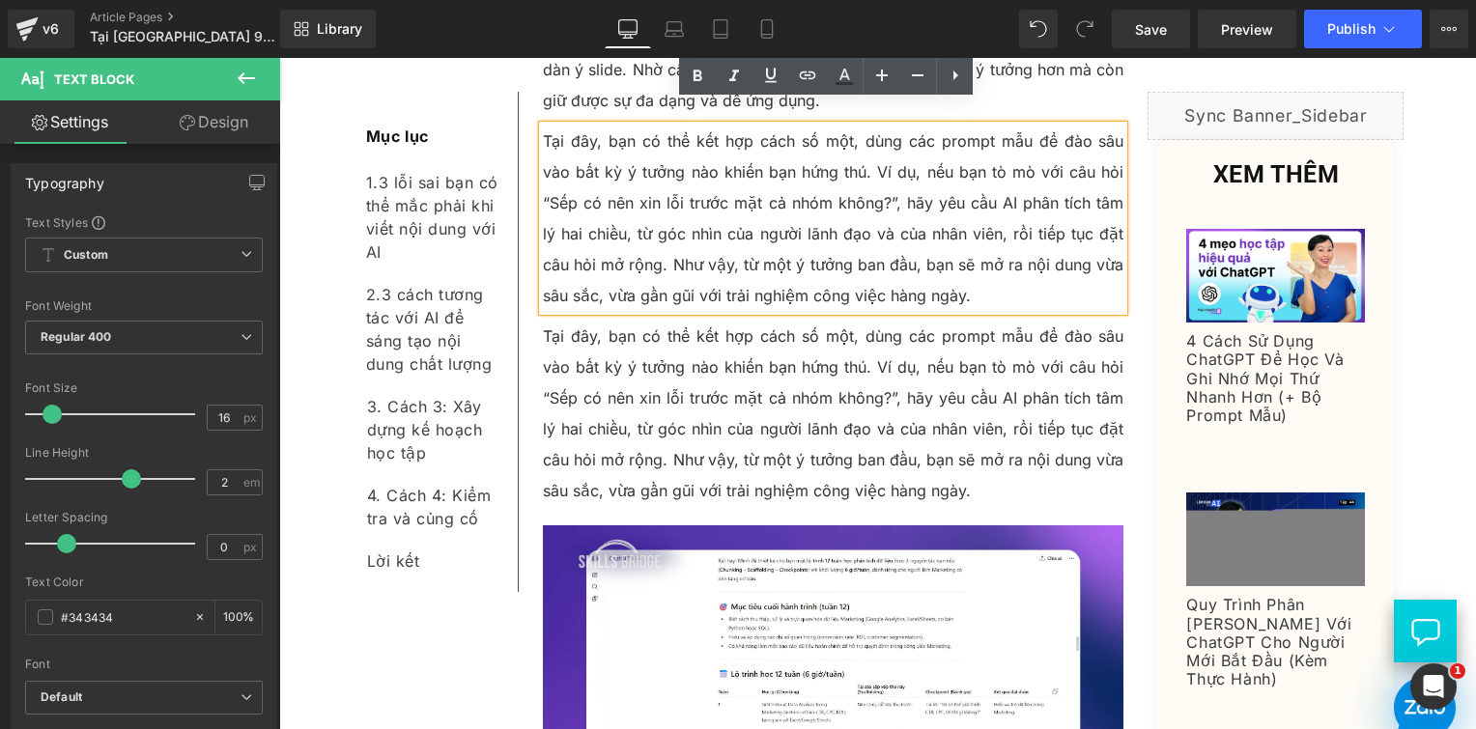
scroll to position [6958, 0]
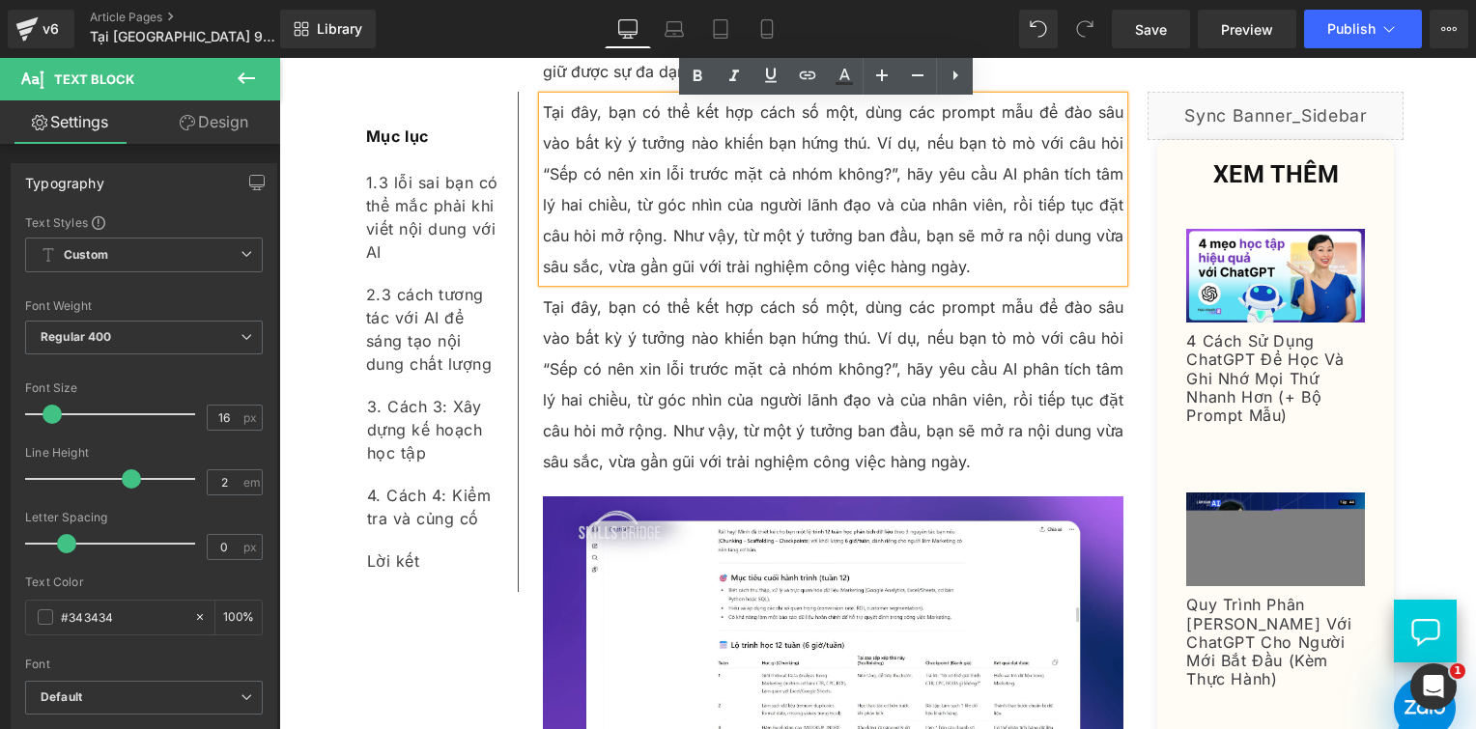
click at [632, 292] on p "Tại đây, bạn có thể kết hợp cách số một, dùng các prompt mẫu để đào sâu vào bất…" at bounding box center [834, 384] width 582 height 185
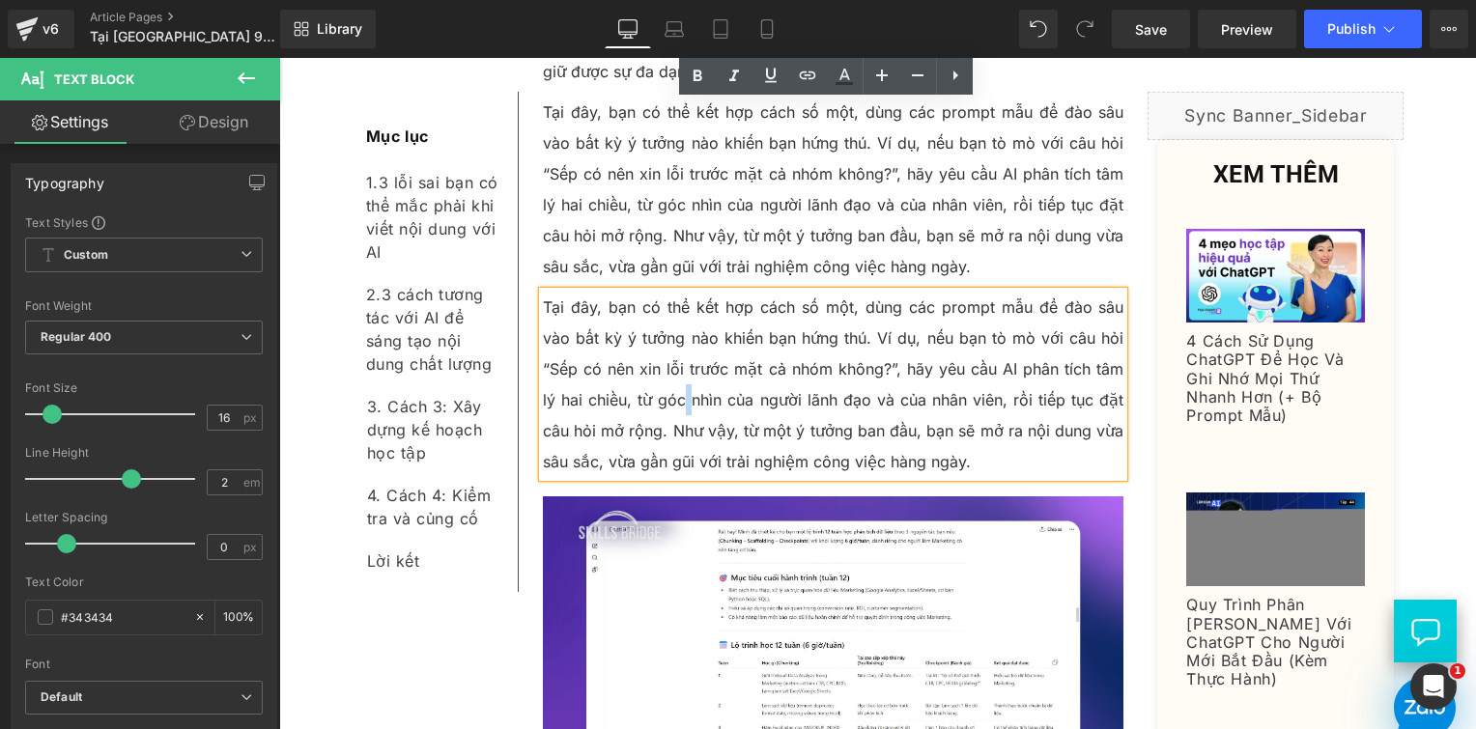
click at [632, 292] on p "Tại đây, bạn có thể kết hợp cách số một, dùng các prompt mẫu để đào sâu vào bất…" at bounding box center [834, 384] width 582 height 185
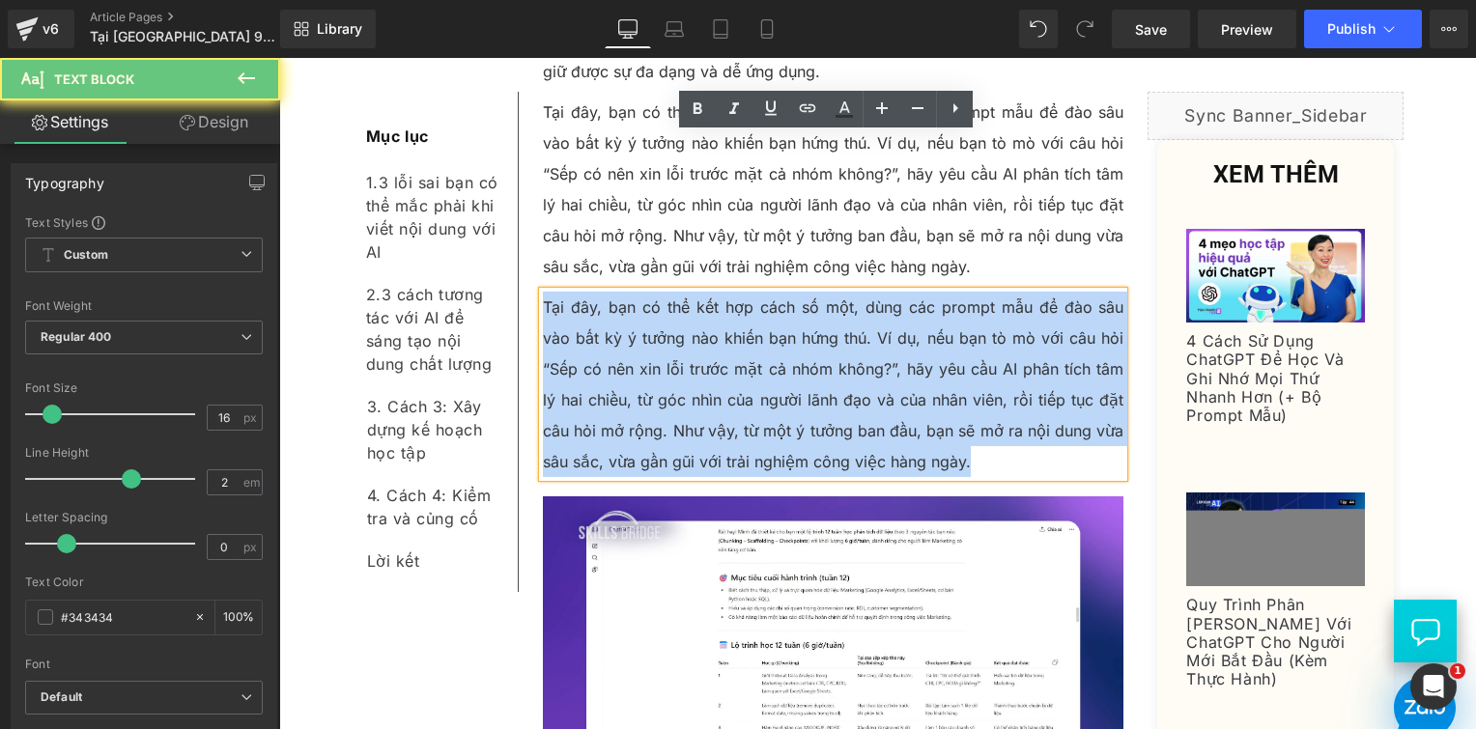
click at [632, 292] on p "Tại đây, bạn có thể kết hợp cách số một, dùng các prompt mẫu để đào sâu vào bất…" at bounding box center [834, 384] width 582 height 185
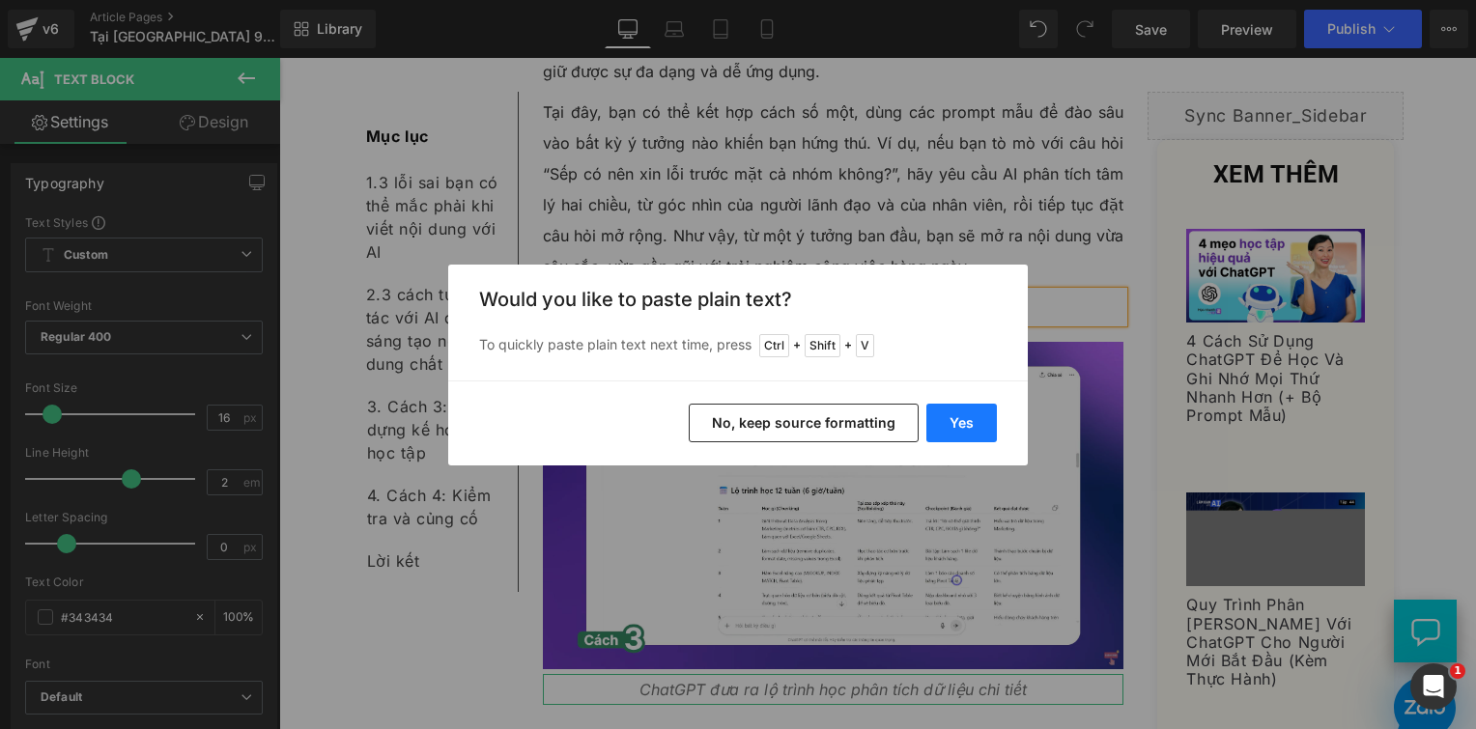
click at [949, 415] on button "Yes" at bounding box center [961, 423] width 71 height 39
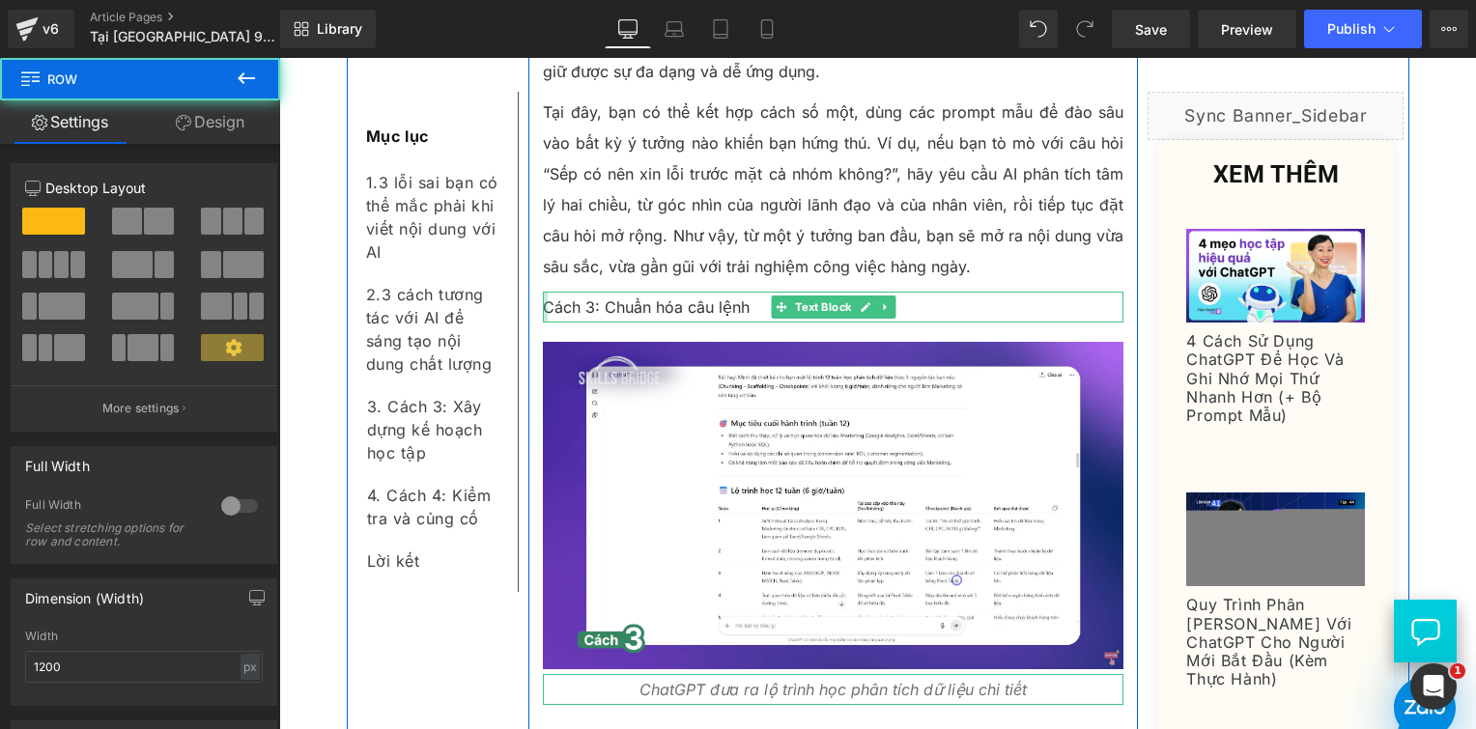
click at [543, 292] on div at bounding box center [545, 307] width 5 height 31
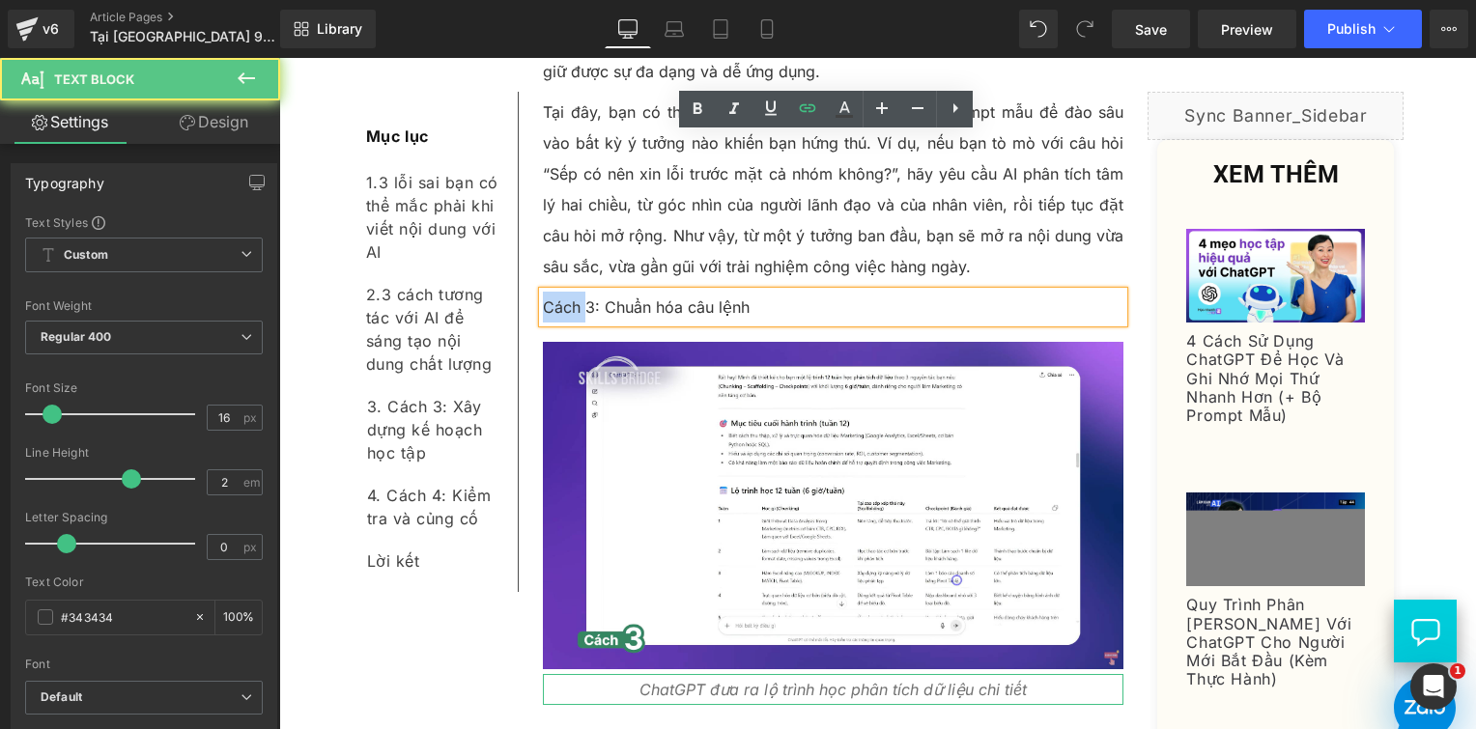
click at [543, 292] on p "Cách 3: Chuẩn hóa câu lệnh" at bounding box center [834, 307] width 582 height 31
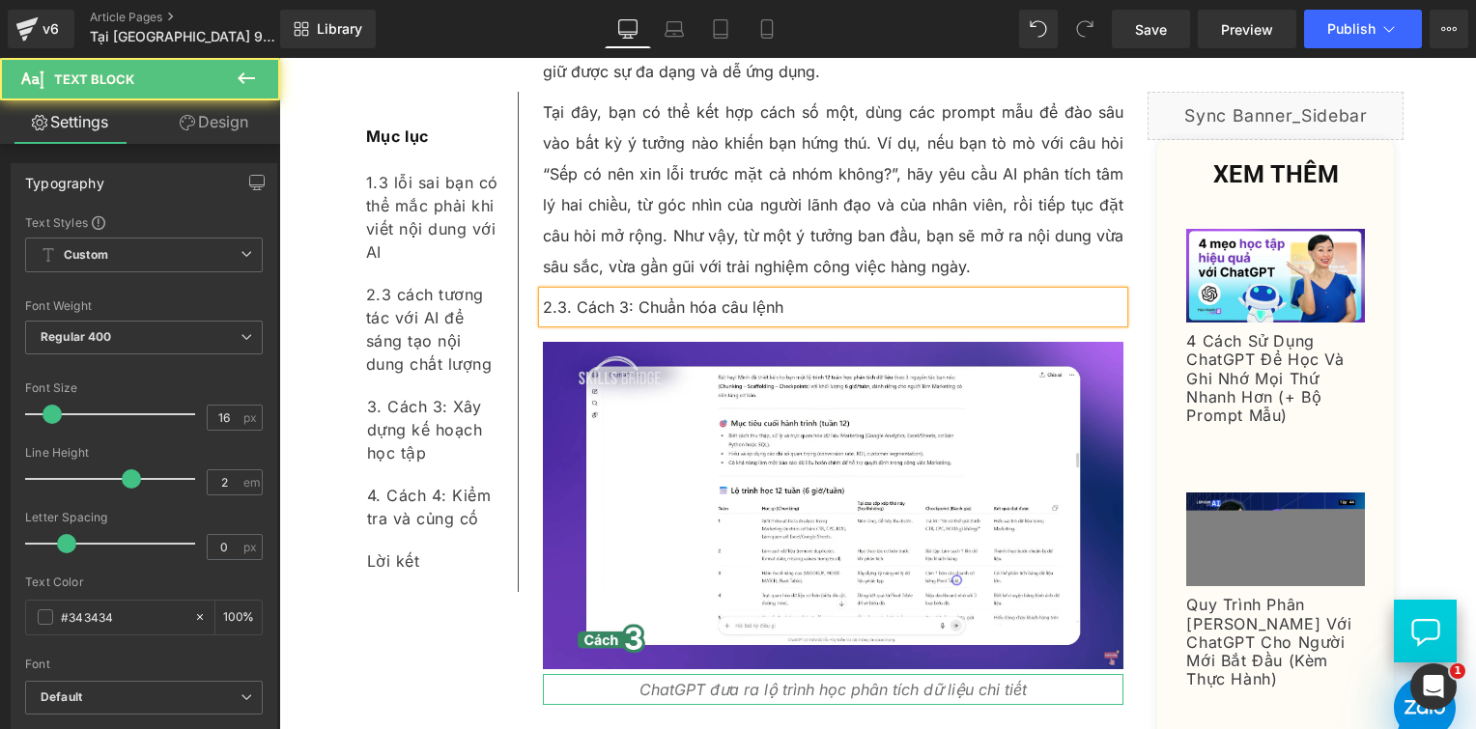
click at [543, 292] on p "2.3. Cách 3: Chuẩn hóa câu lệnh" at bounding box center [834, 307] width 582 height 31
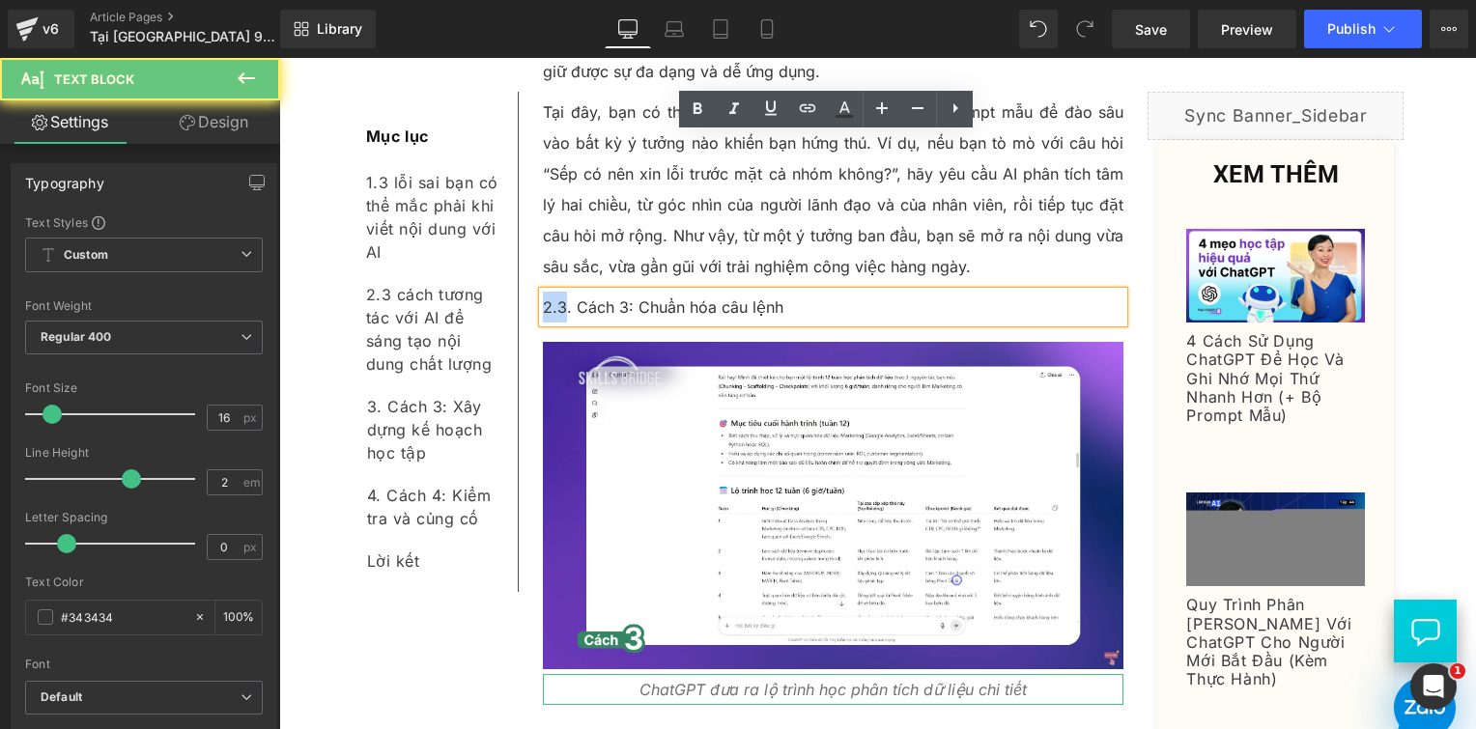
click at [543, 292] on p "2.3. Cách 3: Chuẩn hóa câu lệnh" at bounding box center [834, 307] width 582 height 31
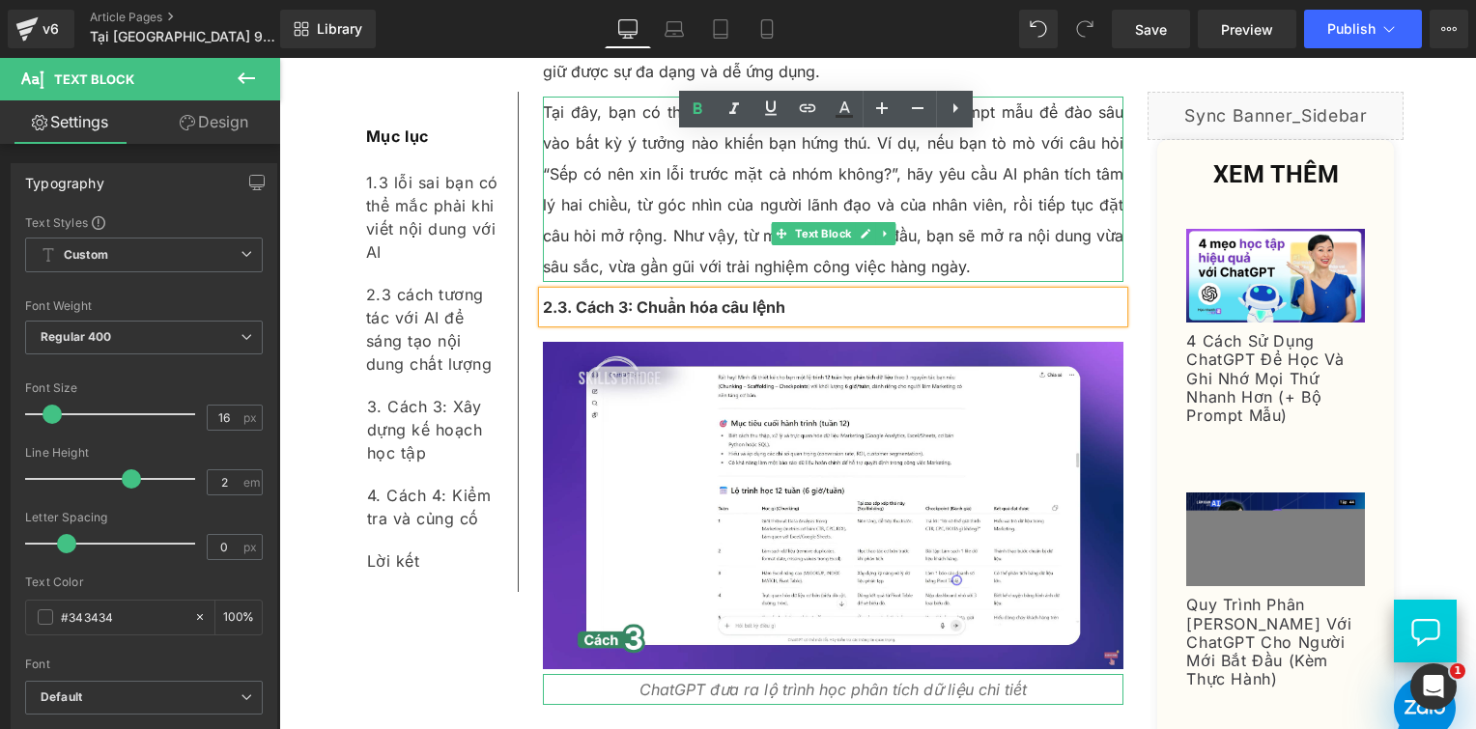
click at [574, 99] on p "Tại đây, bạn có thể kết hợp cách số một, dùng các prompt mẫu để đào sâu vào bất…" at bounding box center [834, 189] width 582 height 185
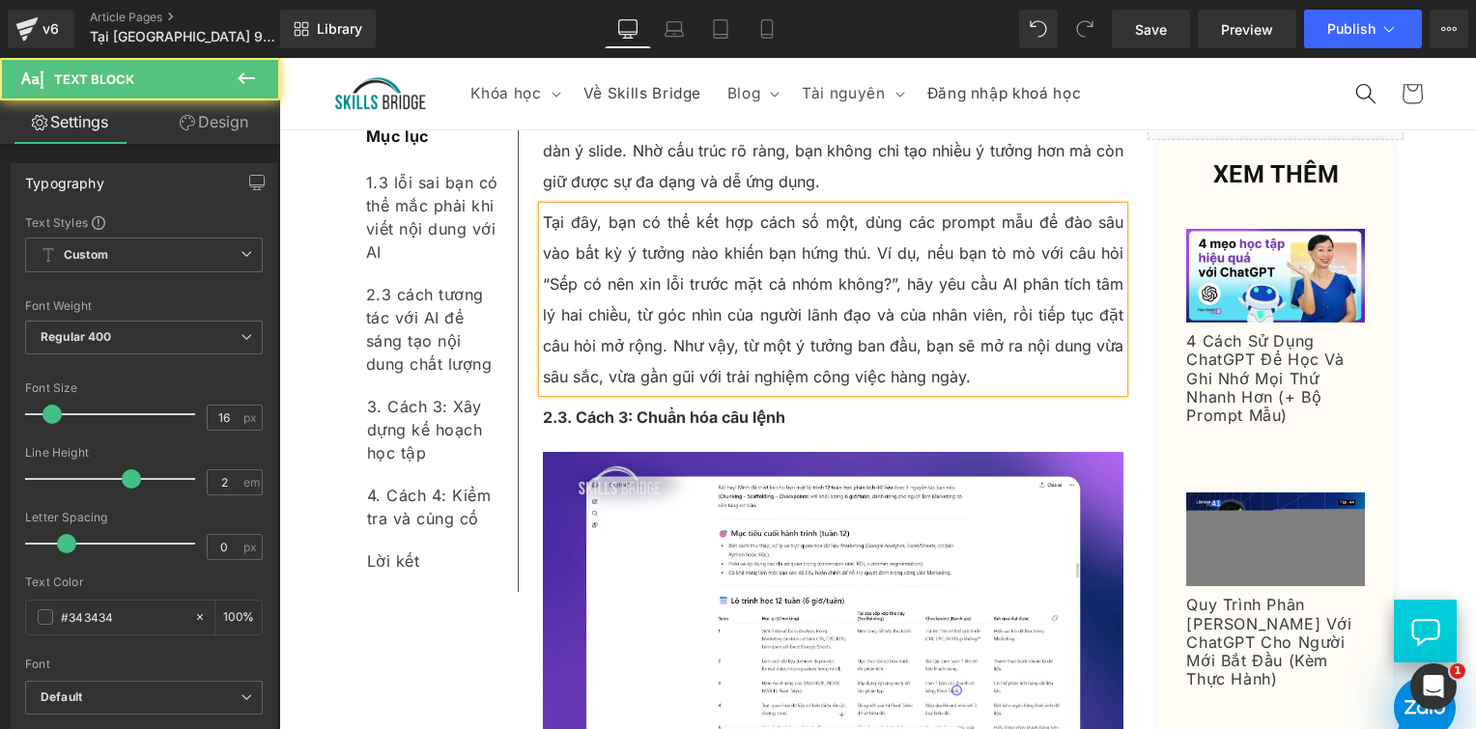
scroll to position [6765, 0]
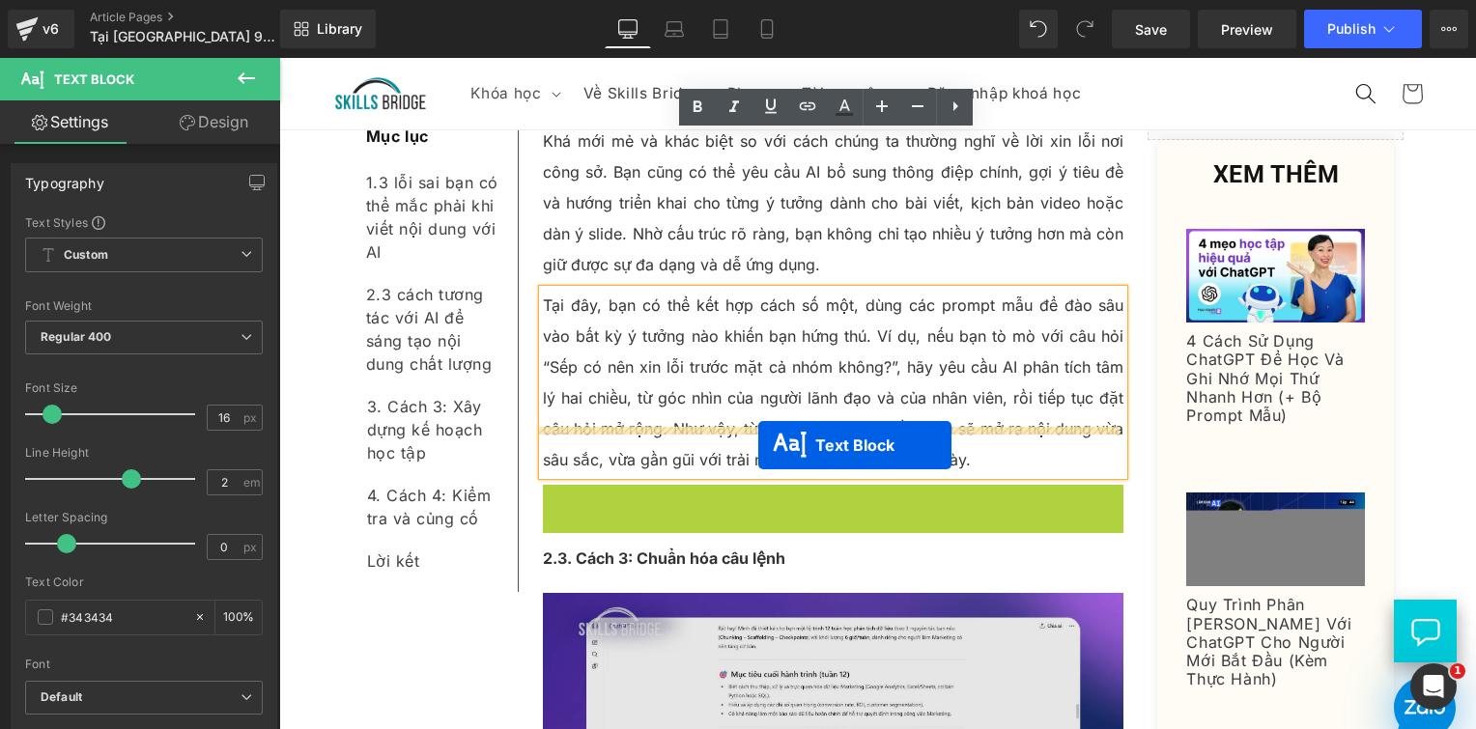
drag, startPoint x: 769, startPoint y: 422, endPoint x: 757, endPoint y: 445, distance: 25.9
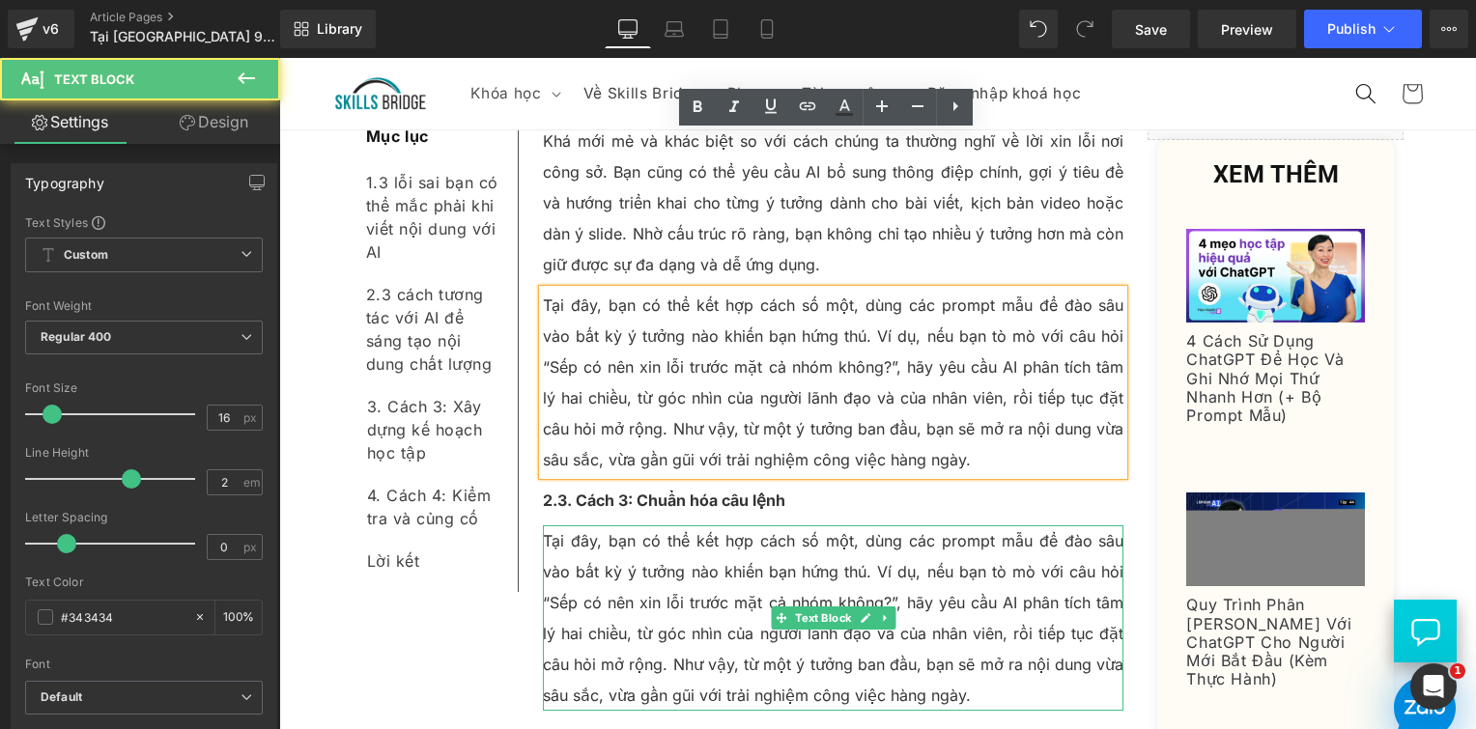
click at [589, 526] on p "Tại đây, bạn có thể kết hợp cách số một, dùng các prompt mẫu để đào sâu vào bất…" at bounding box center [834, 618] width 582 height 185
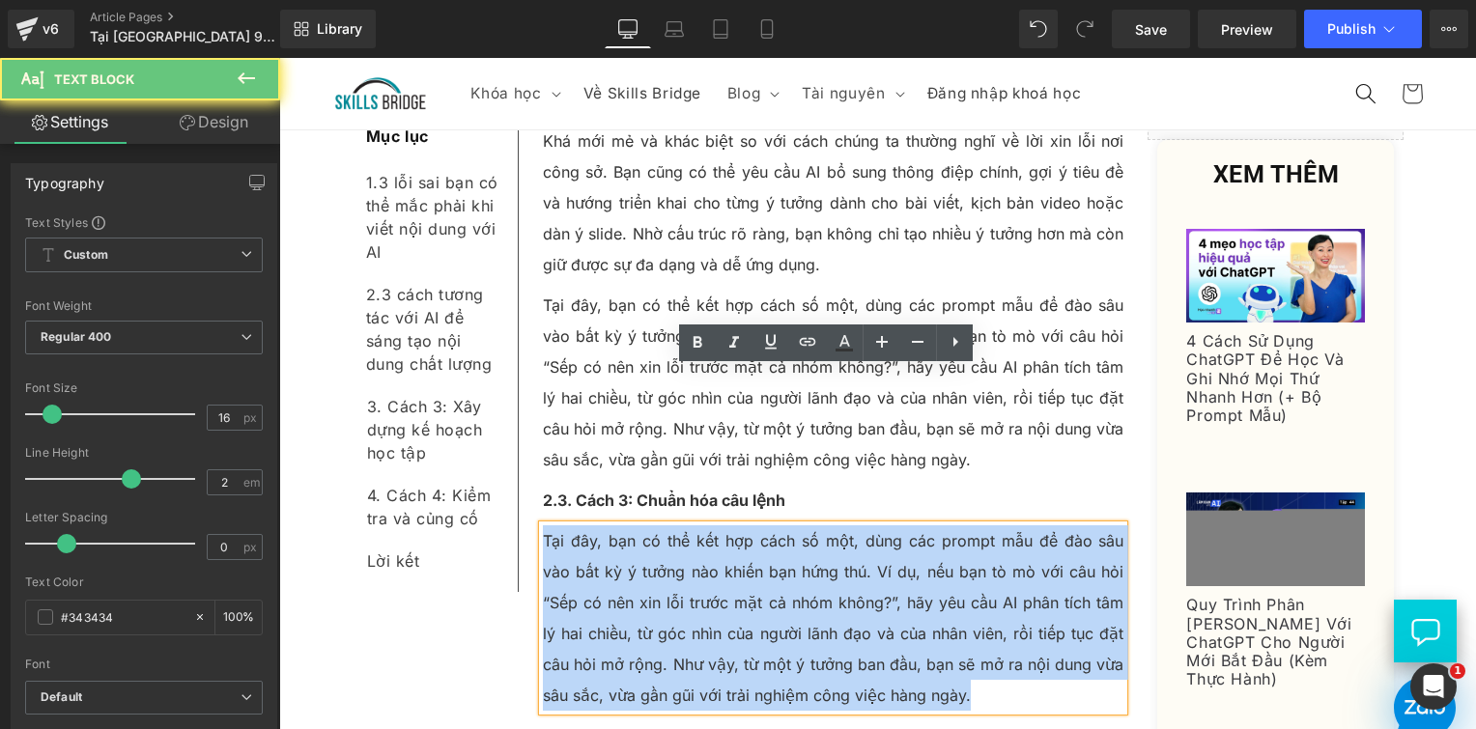
click at [589, 526] on p "Tại đây, bạn có thể kết hợp cách số một, dùng các prompt mẫu để đào sâu vào bất…" at bounding box center [834, 618] width 582 height 185
paste div
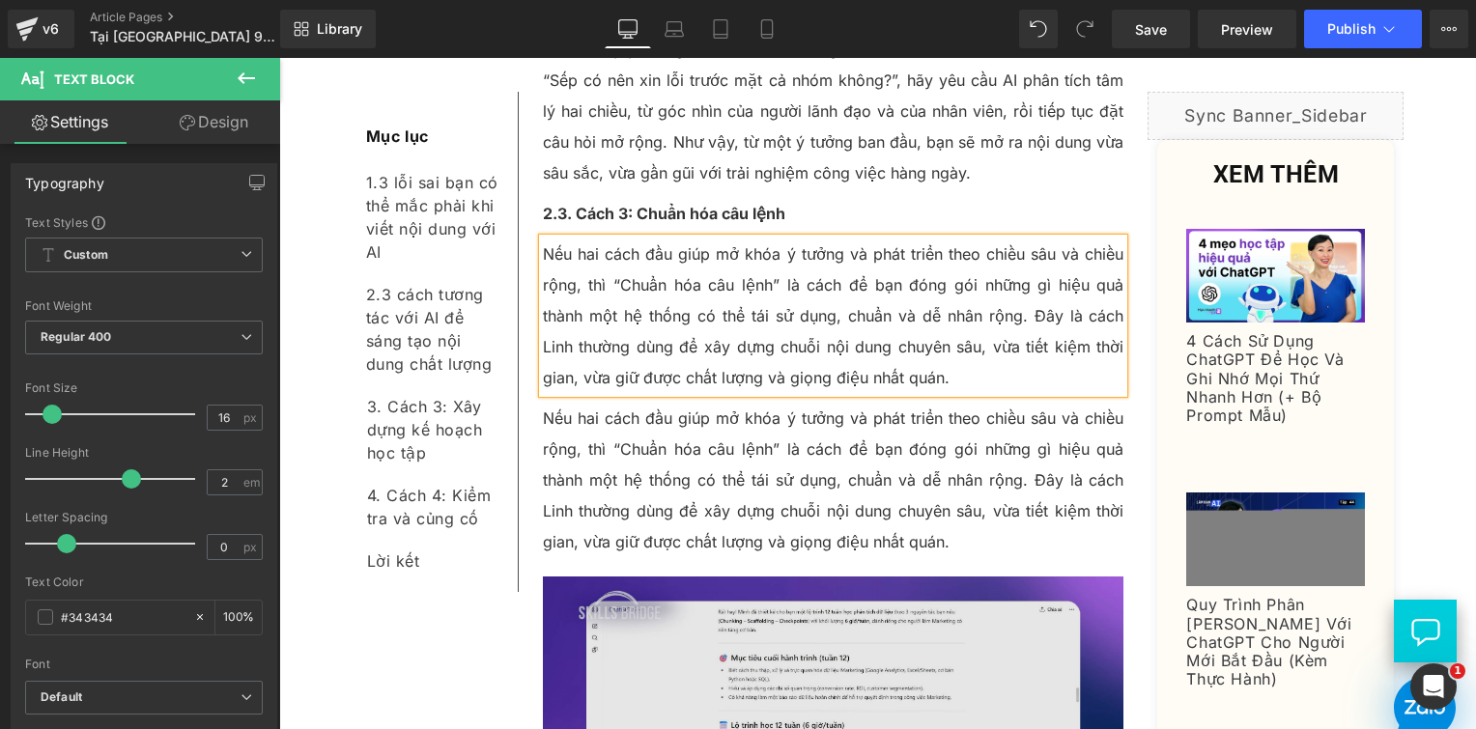
scroll to position [7163, 0]
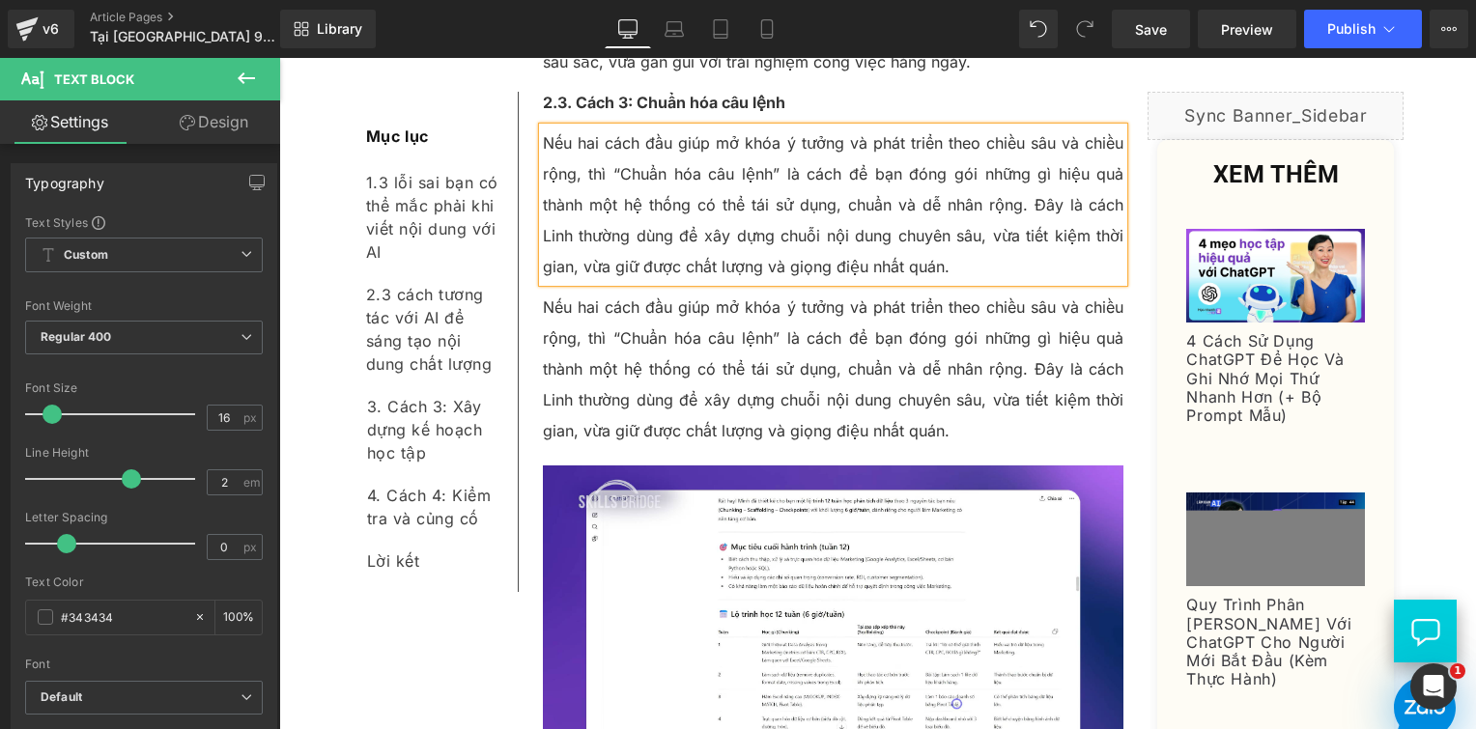
click at [657, 292] on p "Nếu hai cách đầu giúp mở khóa ý tưởng và phát triển theo chiều sâu và chiều rộn…" at bounding box center [834, 369] width 582 height 155
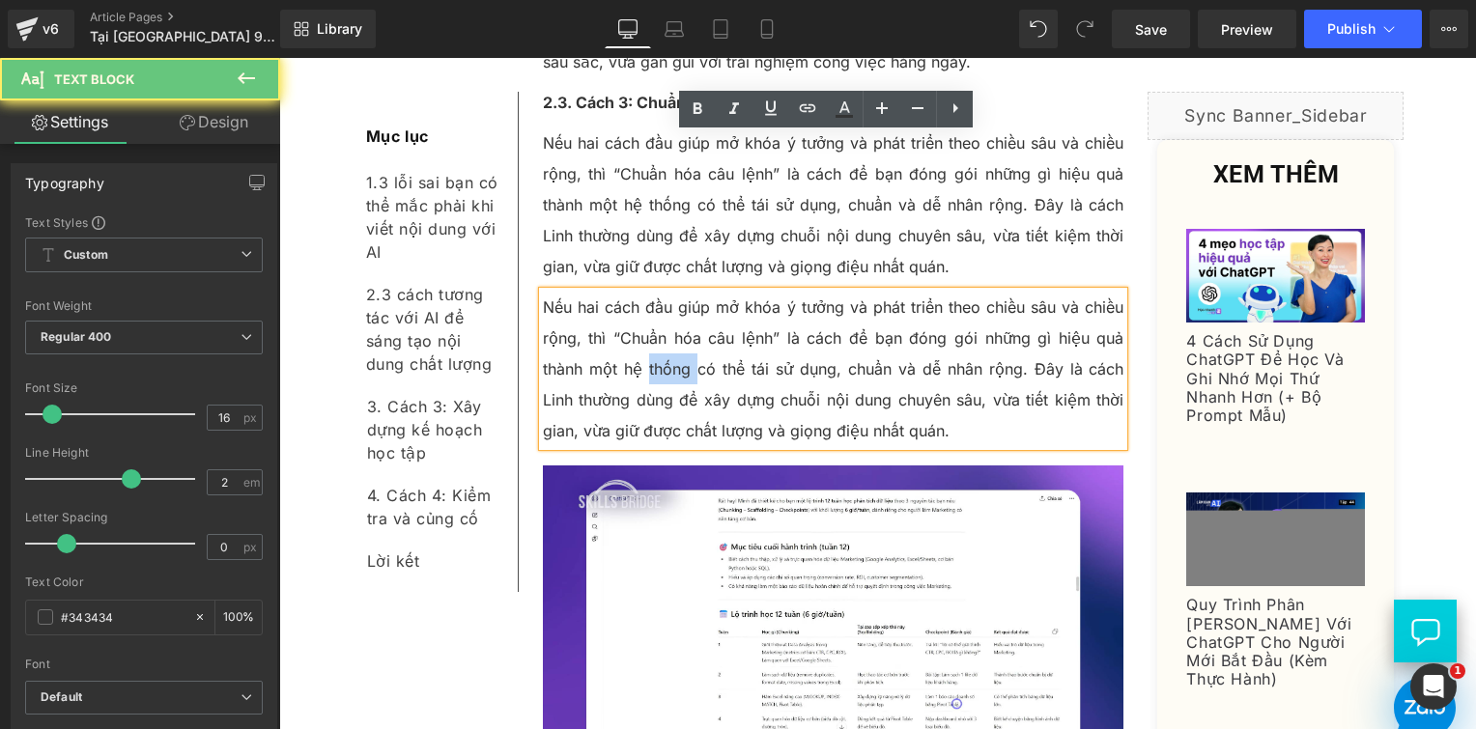
click at [657, 292] on p "Nếu hai cách đầu giúp mở khóa ý tưởng và phát triển theo chiều sâu và chiều rộn…" at bounding box center [834, 369] width 582 height 155
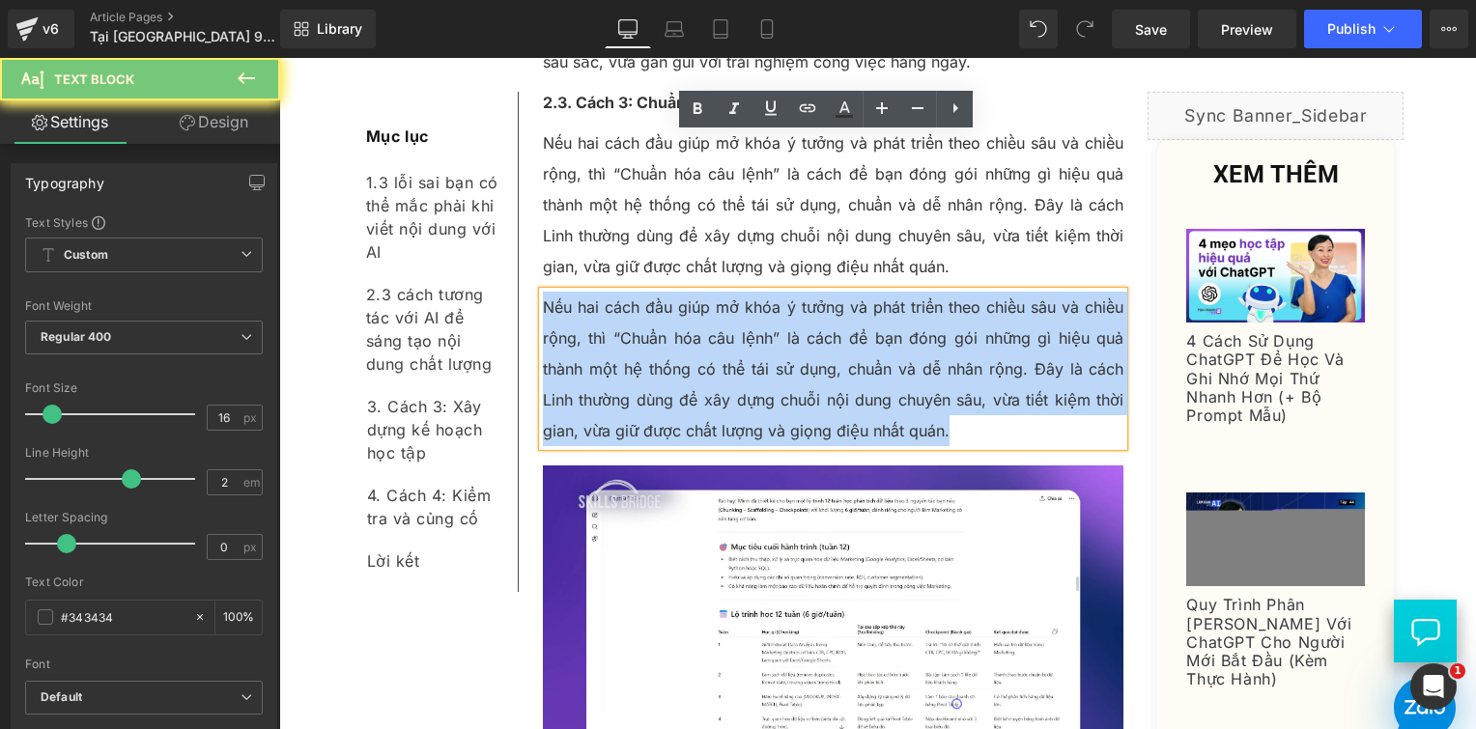
click at [657, 292] on p "Nếu hai cách đầu giúp mở khóa ý tưởng và phát triển theo chiều sâu và chiều rộn…" at bounding box center [834, 369] width 582 height 155
paste div
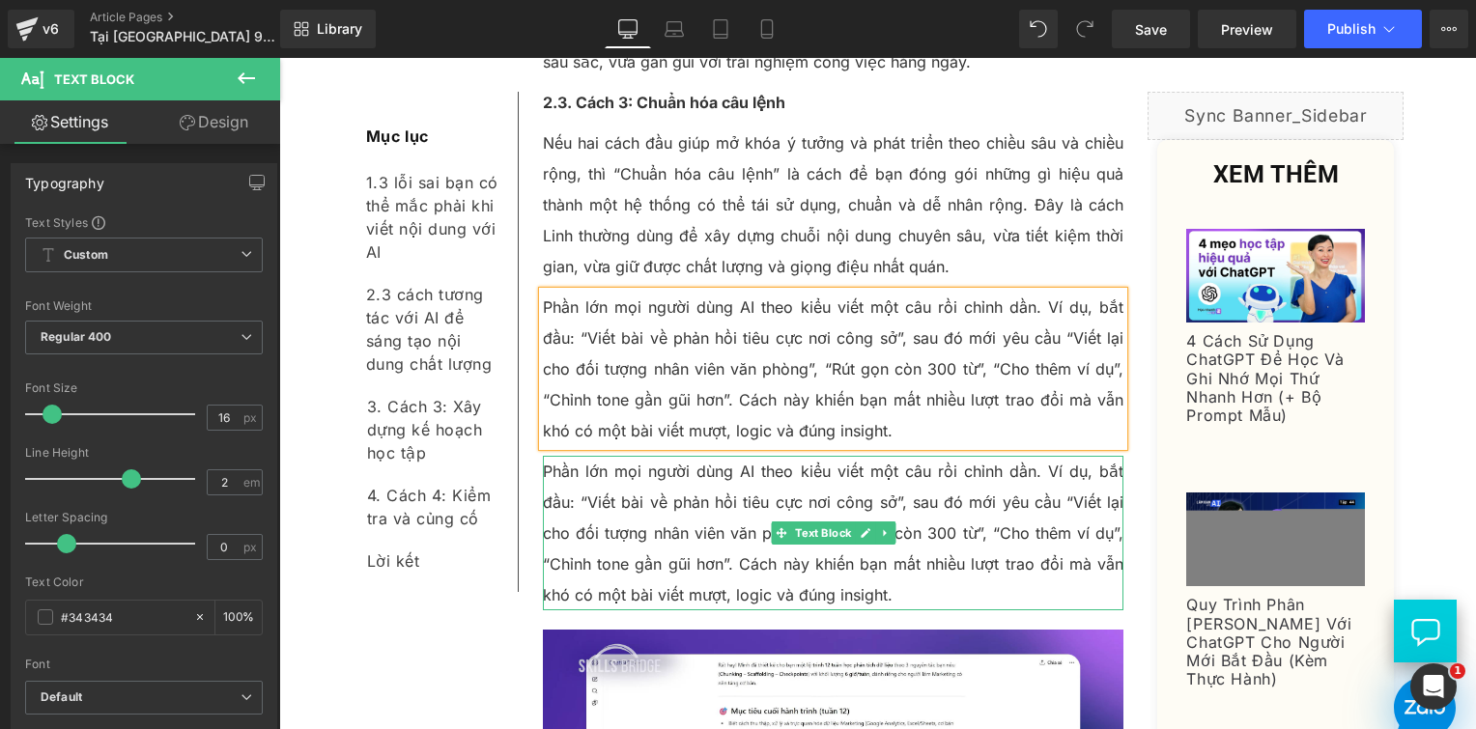
click at [615, 456] on p "Phần lớn mọi người dùng AI theo kiểu viết một câu rồi chỉnh dần. Ví dụ, bắt đầu…" at bounding box center [834, 533] width 582 height 155
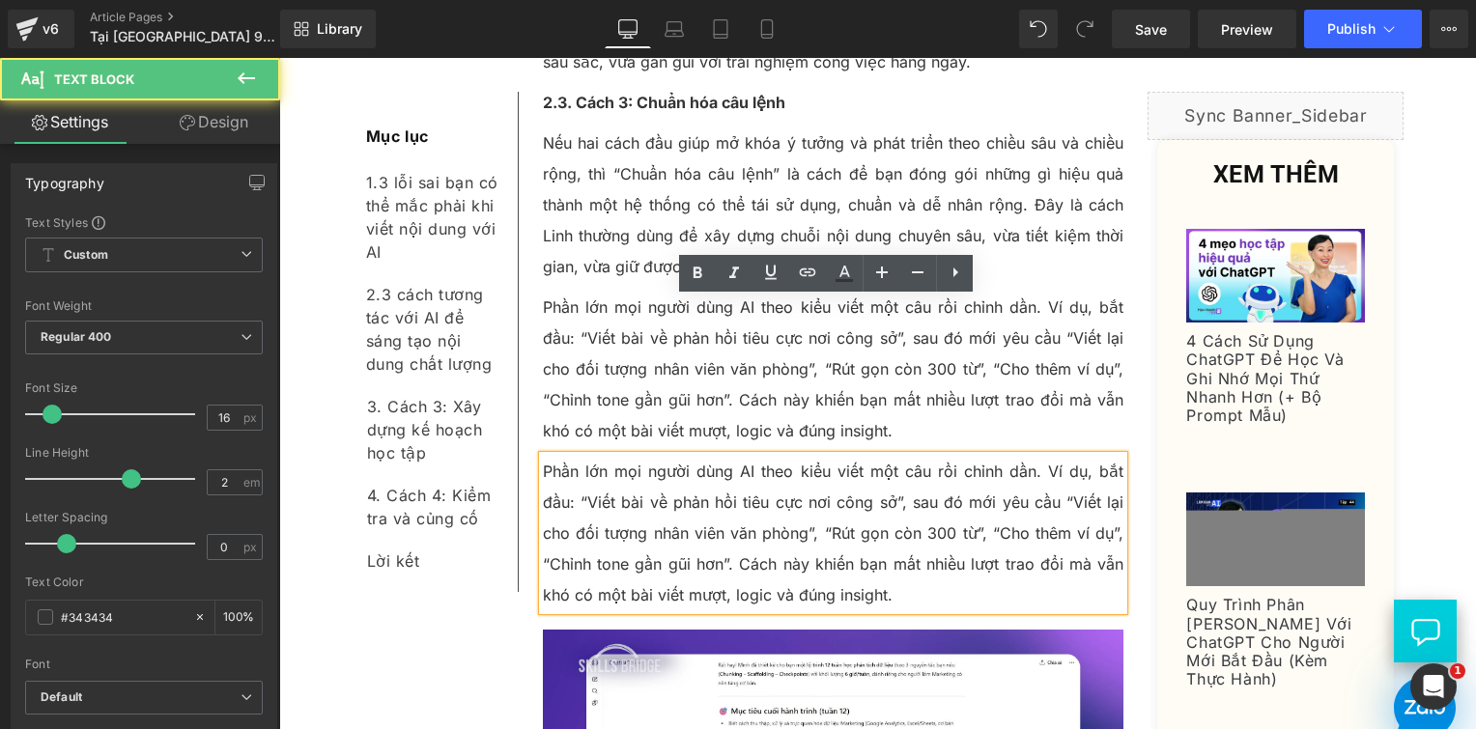
click at [632, 456] on p "Phần lớn mọi người dùng AI theo kiểu viết một câu rồi chỉnh dần. Ví dụ, bắt đầu…" at bounding box center [834, 533] width 582 height 155
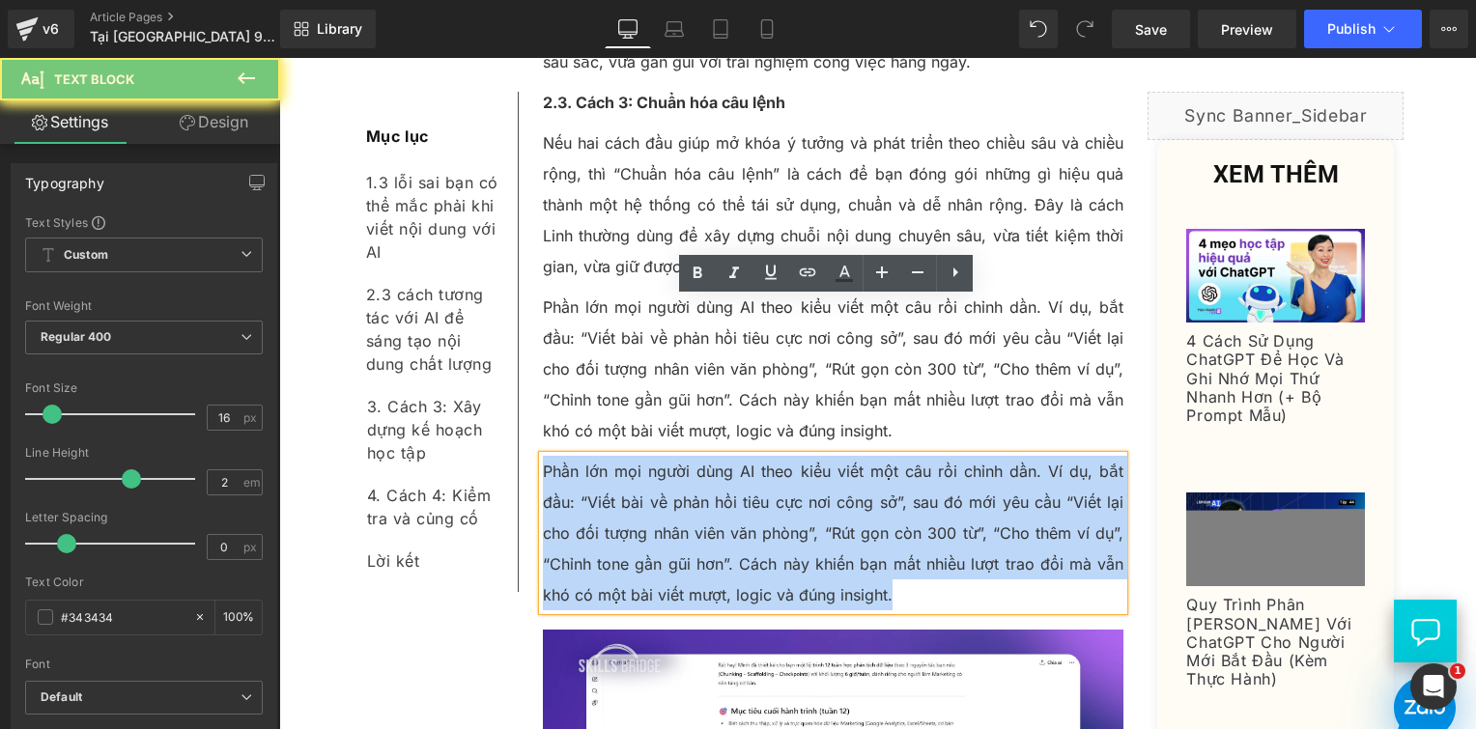
click at [632, 456] on p "Phần lớn mọi người dùng AI theo kiểu viết một câu rồi chỉnh dần. Ví dụ, bắt đầu…" at bounding box center [834, 533] width 582 height 155
paste div
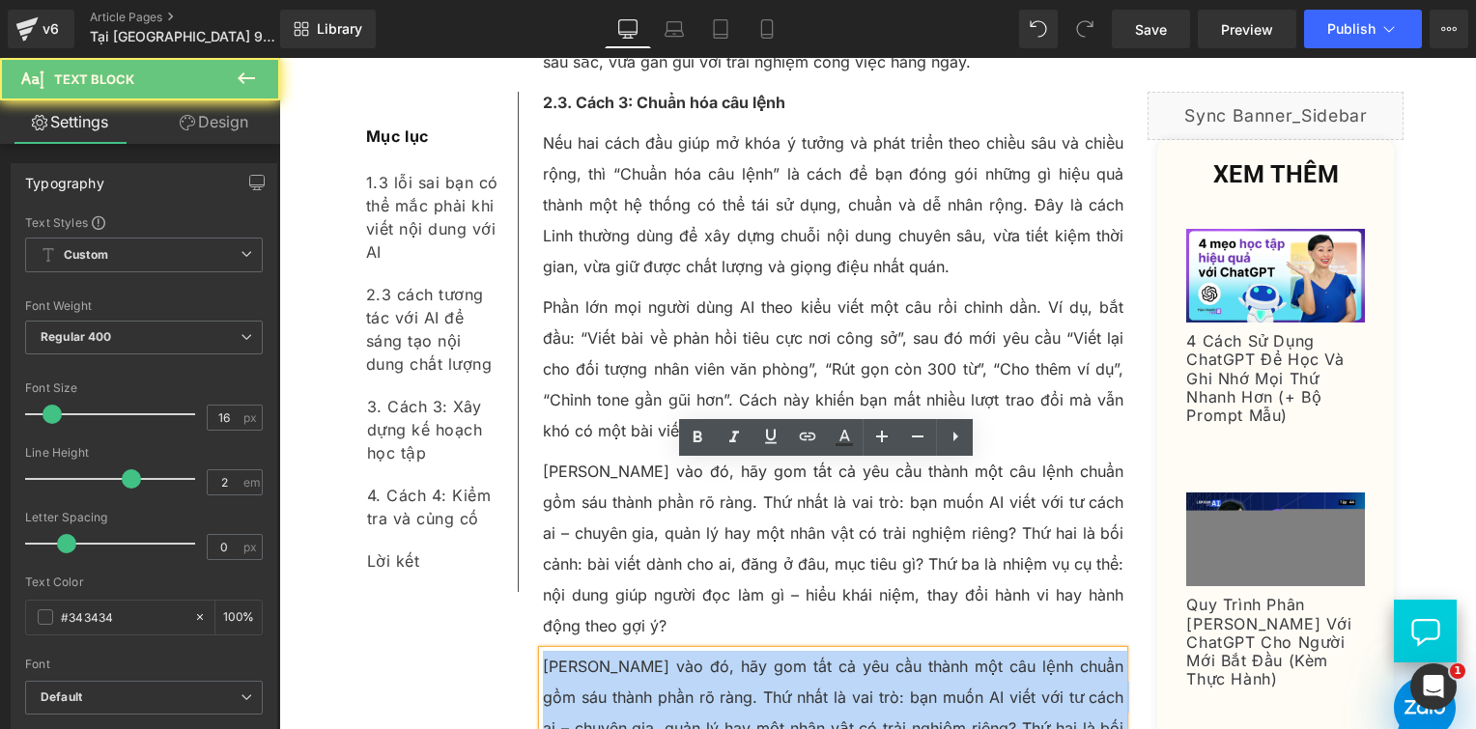
paste div
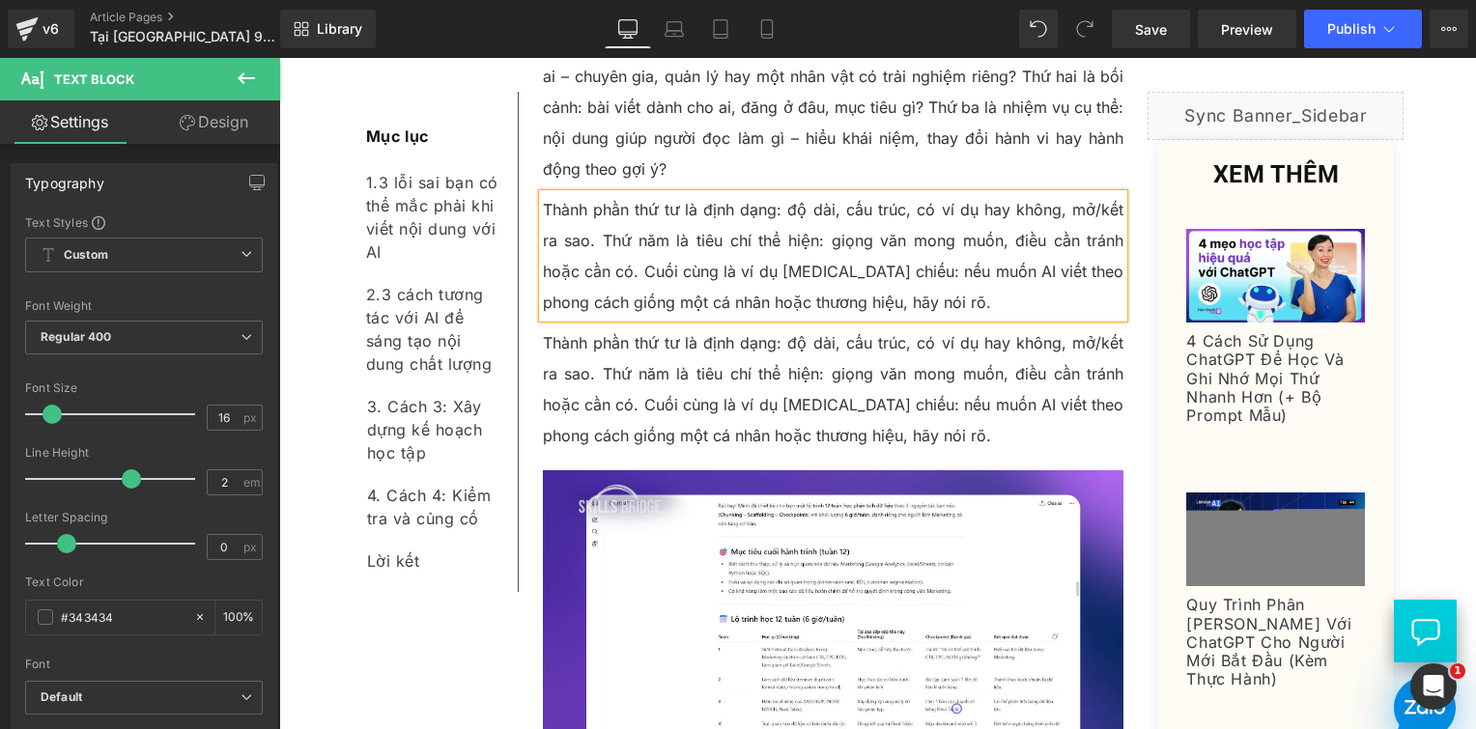
scroll to position [7624, 0]
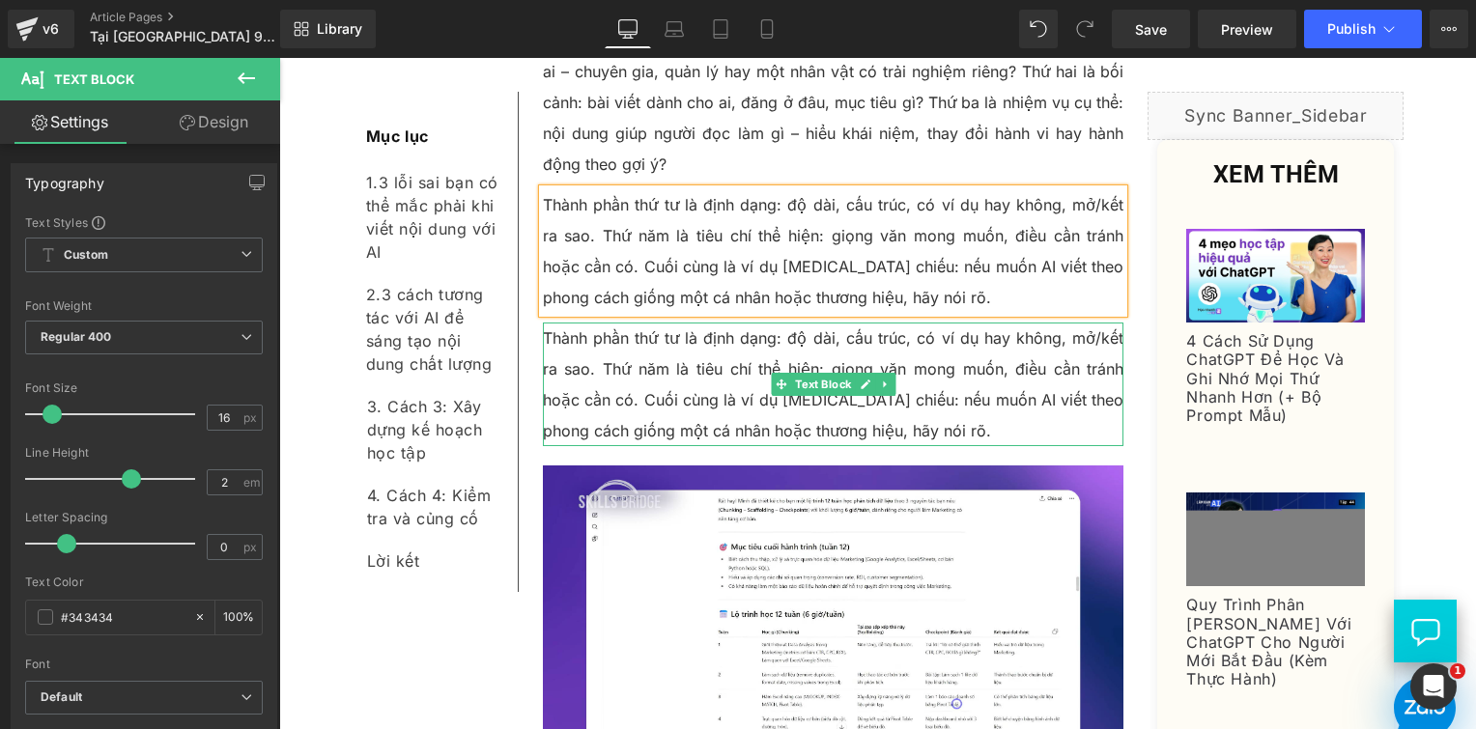
click at [643, 323] on p "Thành phần thứ tư là định dạng: độ dài, cấu trúc, có ví dụ hay không, mở/kết ra…" at bounding box center [834, 385] width 582 height 124
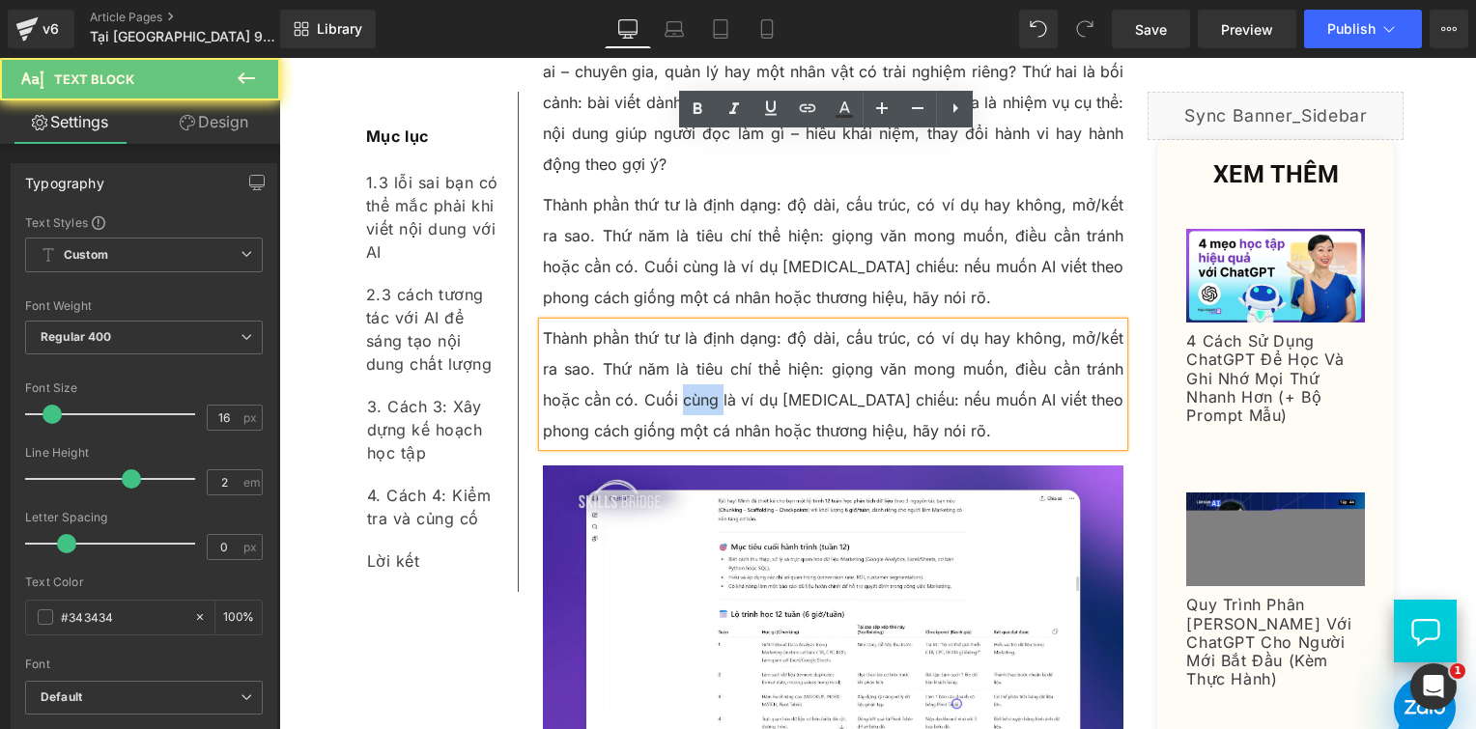
click at [643, 323] on p "Thành phần thứ tư là định dạng: độ dài, cấu trúc, có ví dụ hay không, mở/kết ra…" at bounding box center [834, 385] width 582 height 124
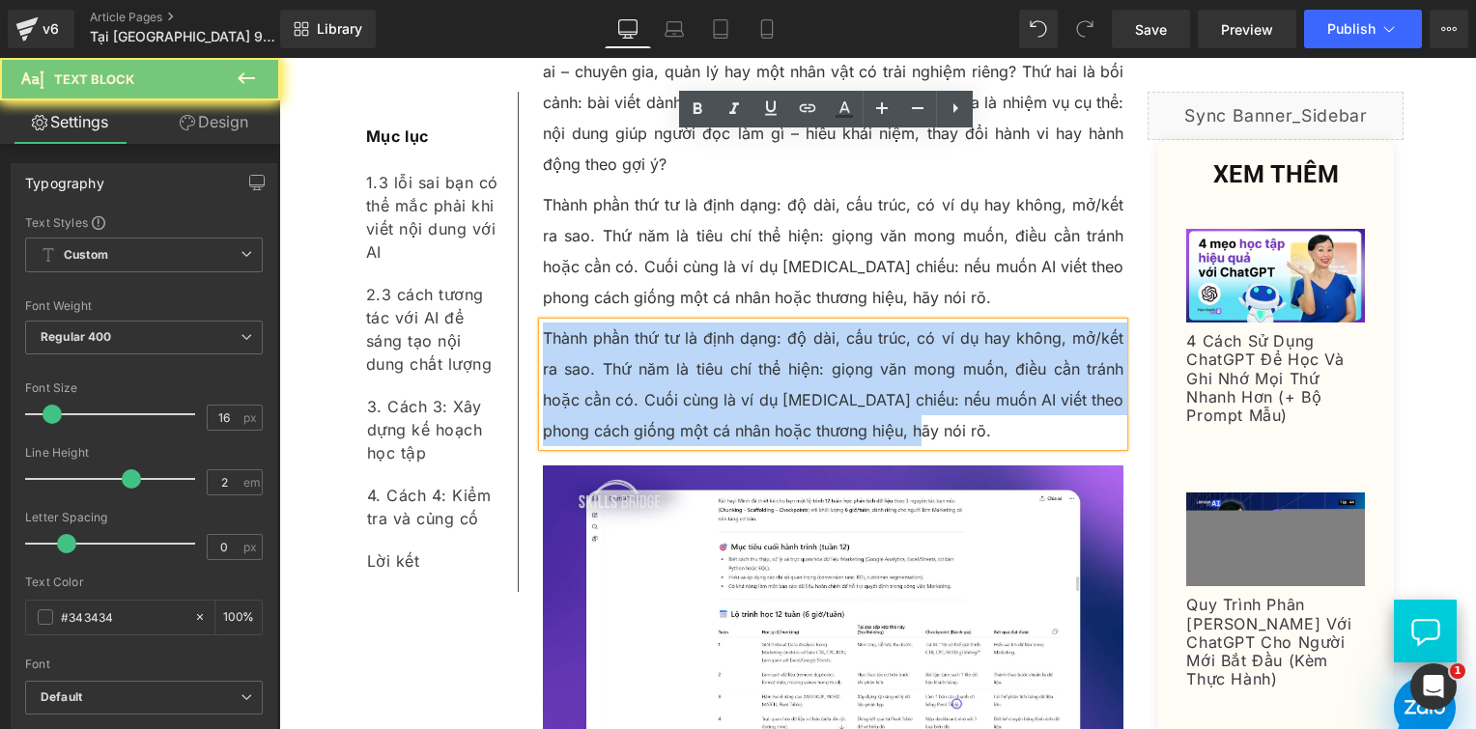
click at [643, 323] on p "Thành phần thứ tư là định dạng: độ dài, cấu trúc, có ví dụ hay không, mở/kết ra…" at bounding box center [834, 385] width 582 height 124
paste div
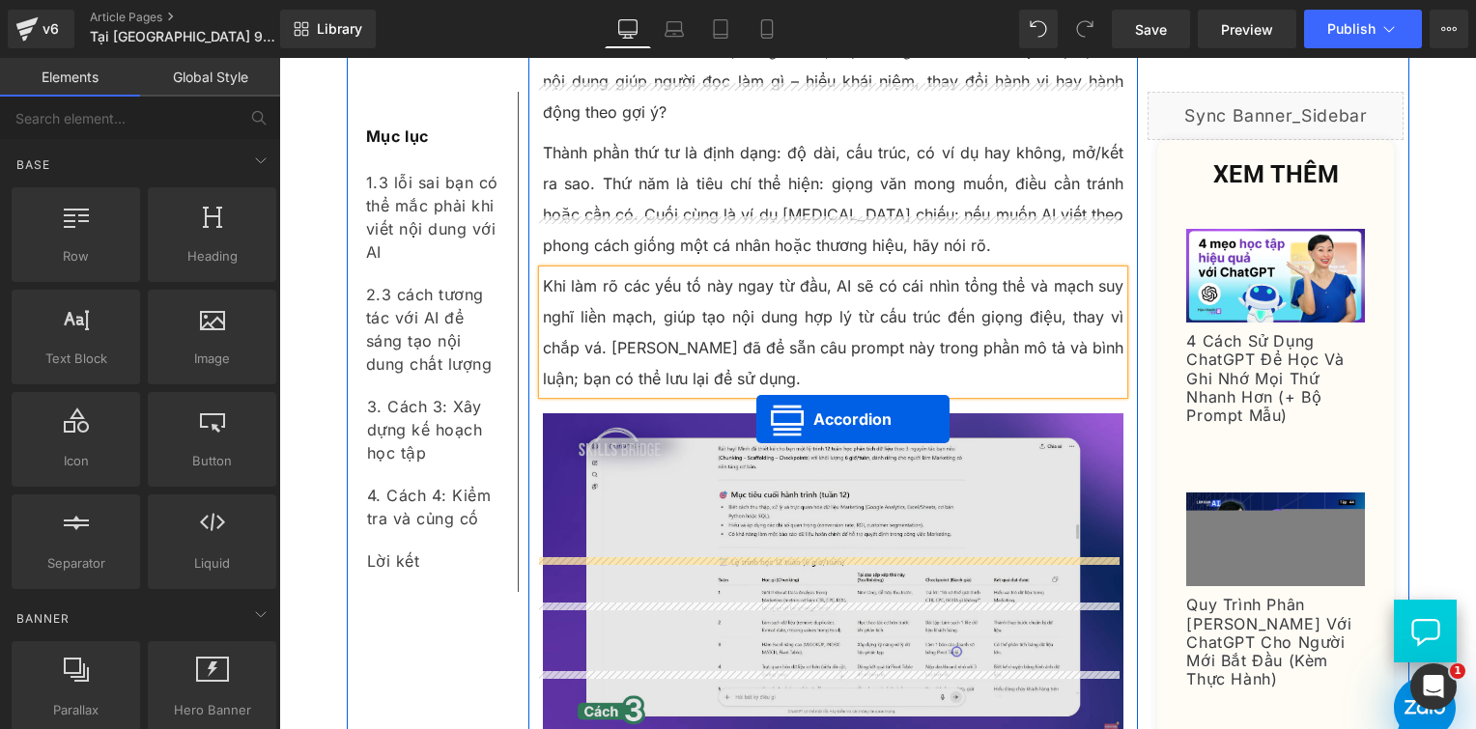
scroll to position [7528, 0]
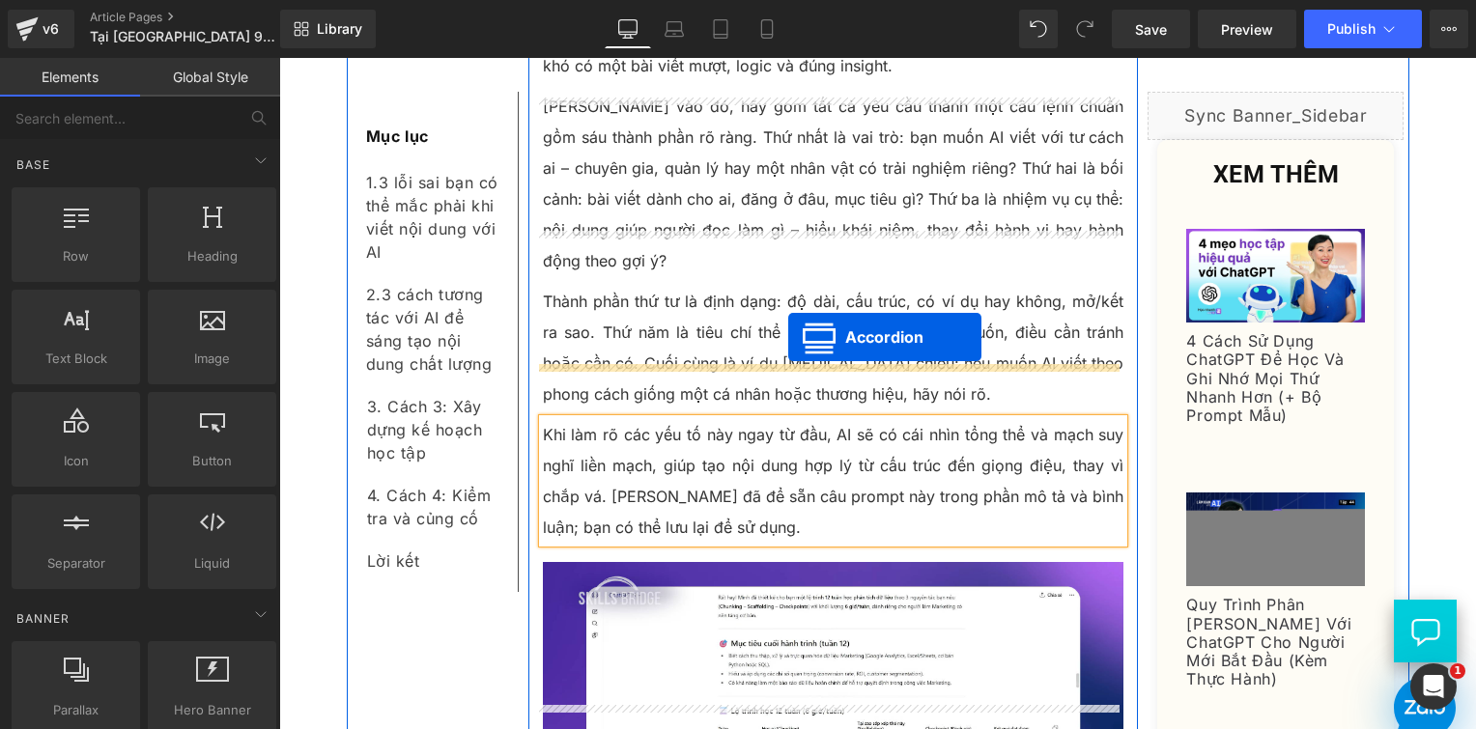
drag, startPoint x: 770, startPoint y: 367, endPoint x: 788, endPoint y: 337, distance: 35.1
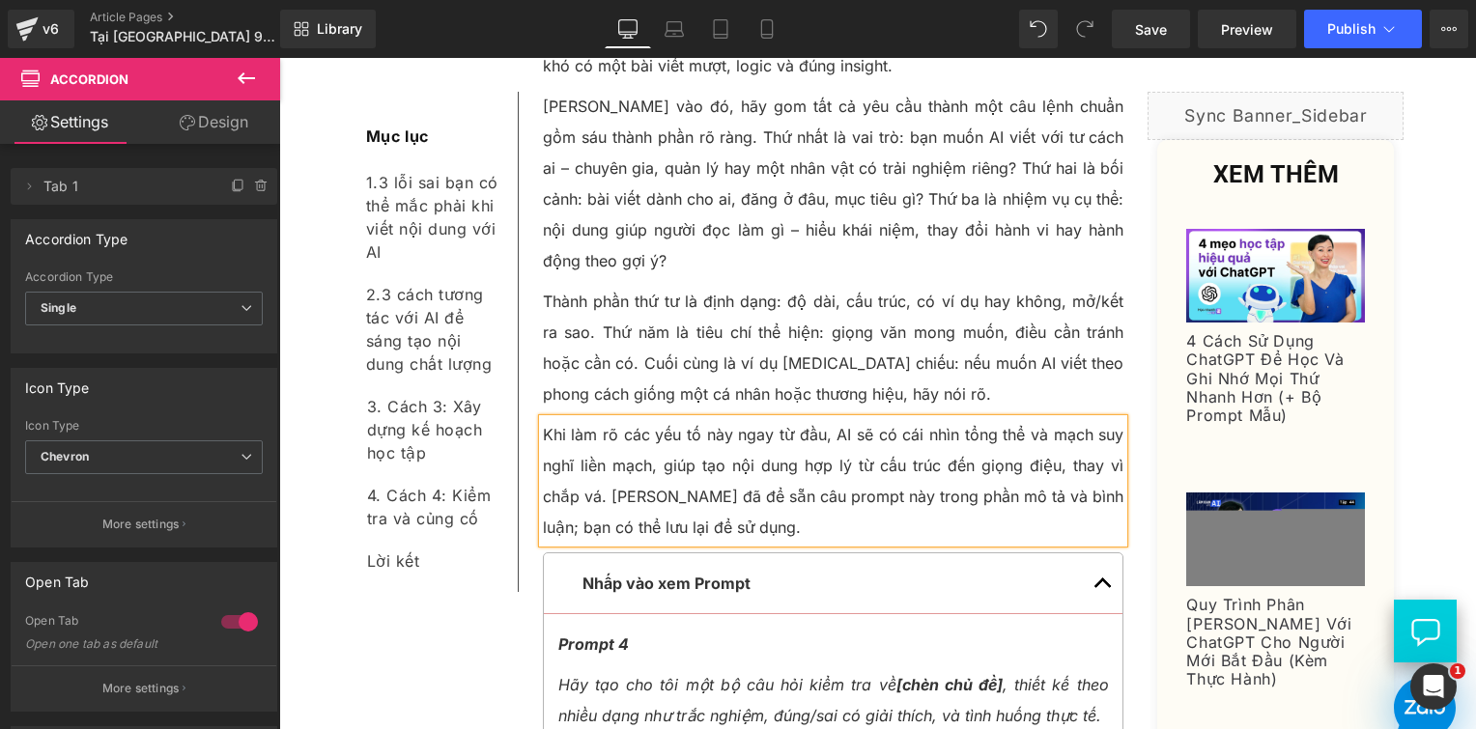
click at [650, 675] on icon "Hãy tạo cho tôi một bộ câu hỏi kiểm tra về [chèn chủ đề] , thiết kế theo nhiều …" at bounding box center [833, 700] width 551 height 50
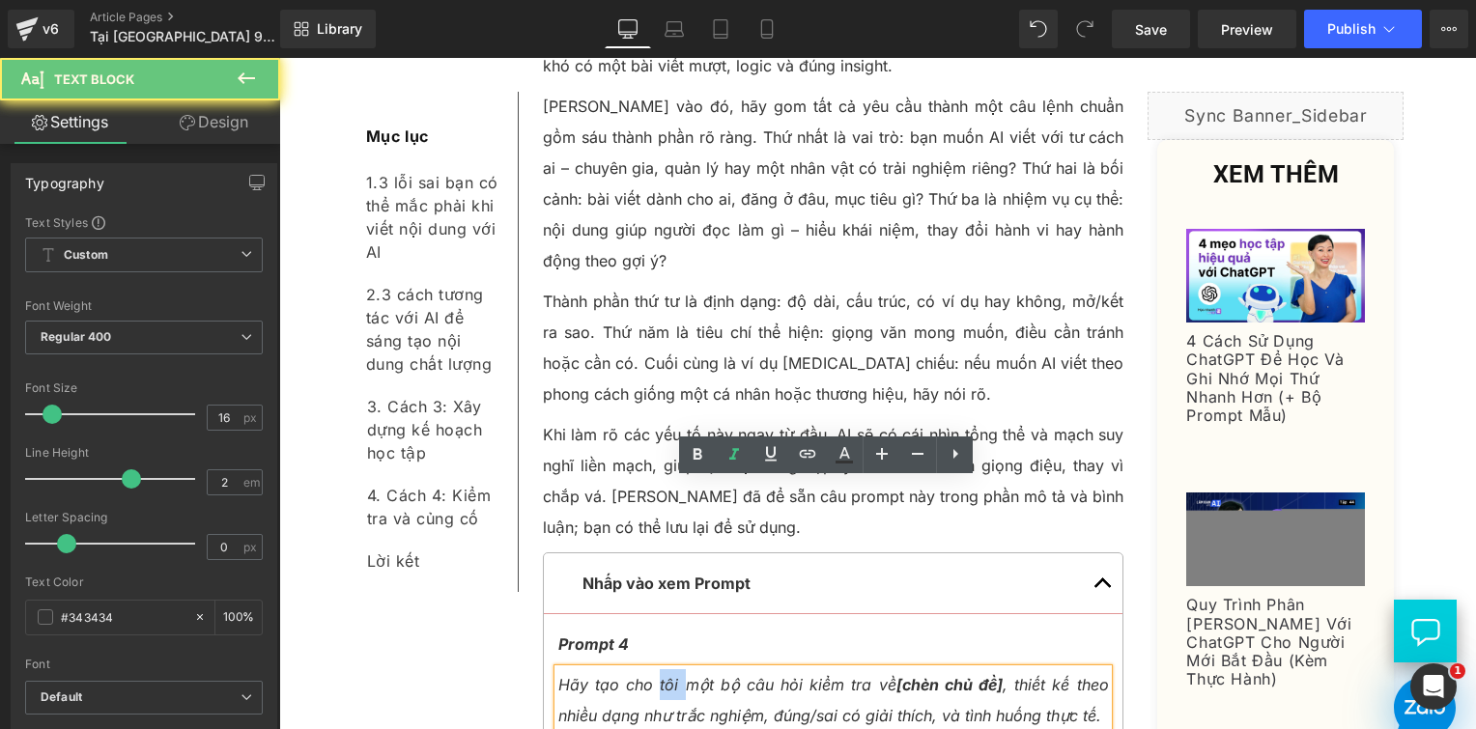
click at [650, 675] on icon "Hãy tạo cho tôi một bộ câu hỏi kiểm tra về [chèn chủ đề] , thiết kế theo nhiều …" at bounding box center [833, 700] width 551 height 50
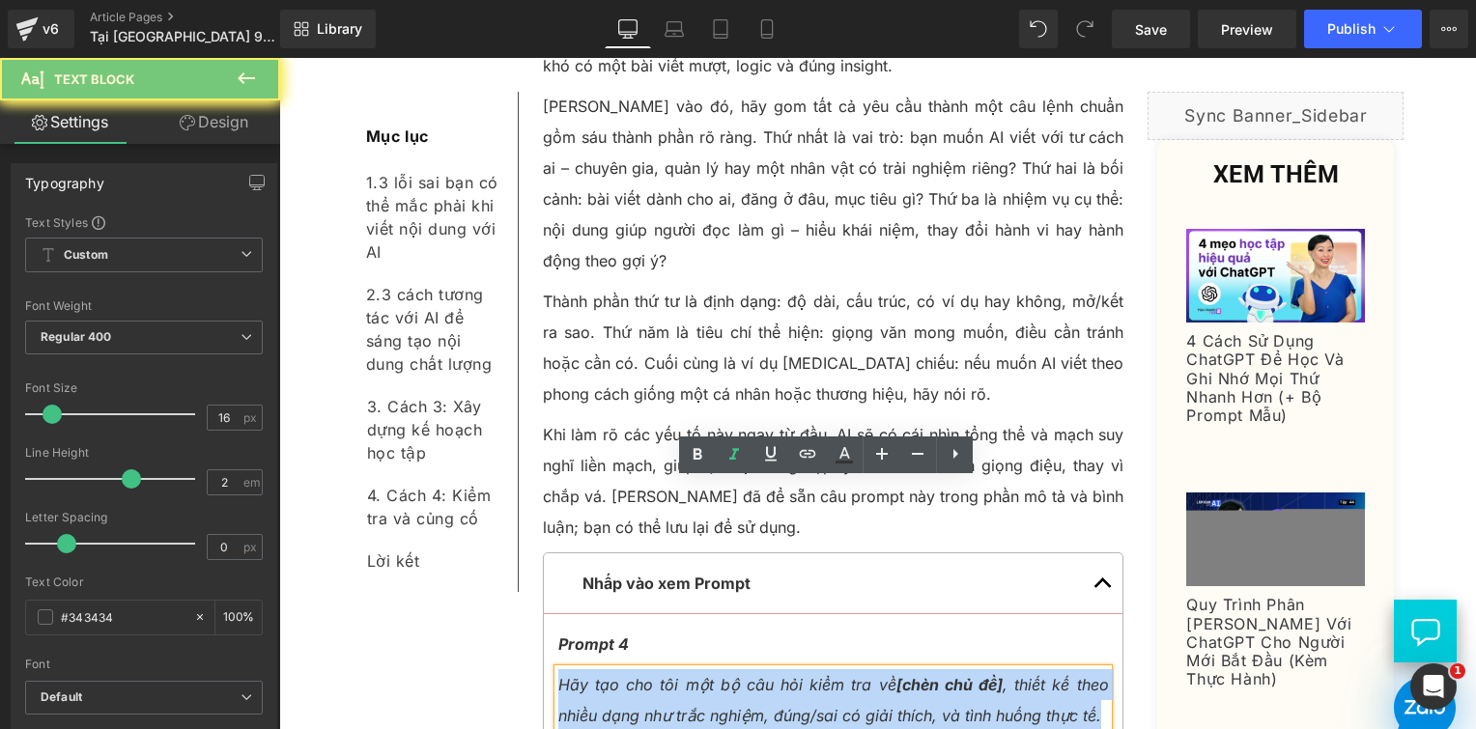
click at [650, 675] on icon "Hãy tạo cho tôi một bộ câu hỏi kiểm tra về [chèn chủ đề] , thiết kế theo nhiều …" at bounding box center [833, 700] width 551 height 50
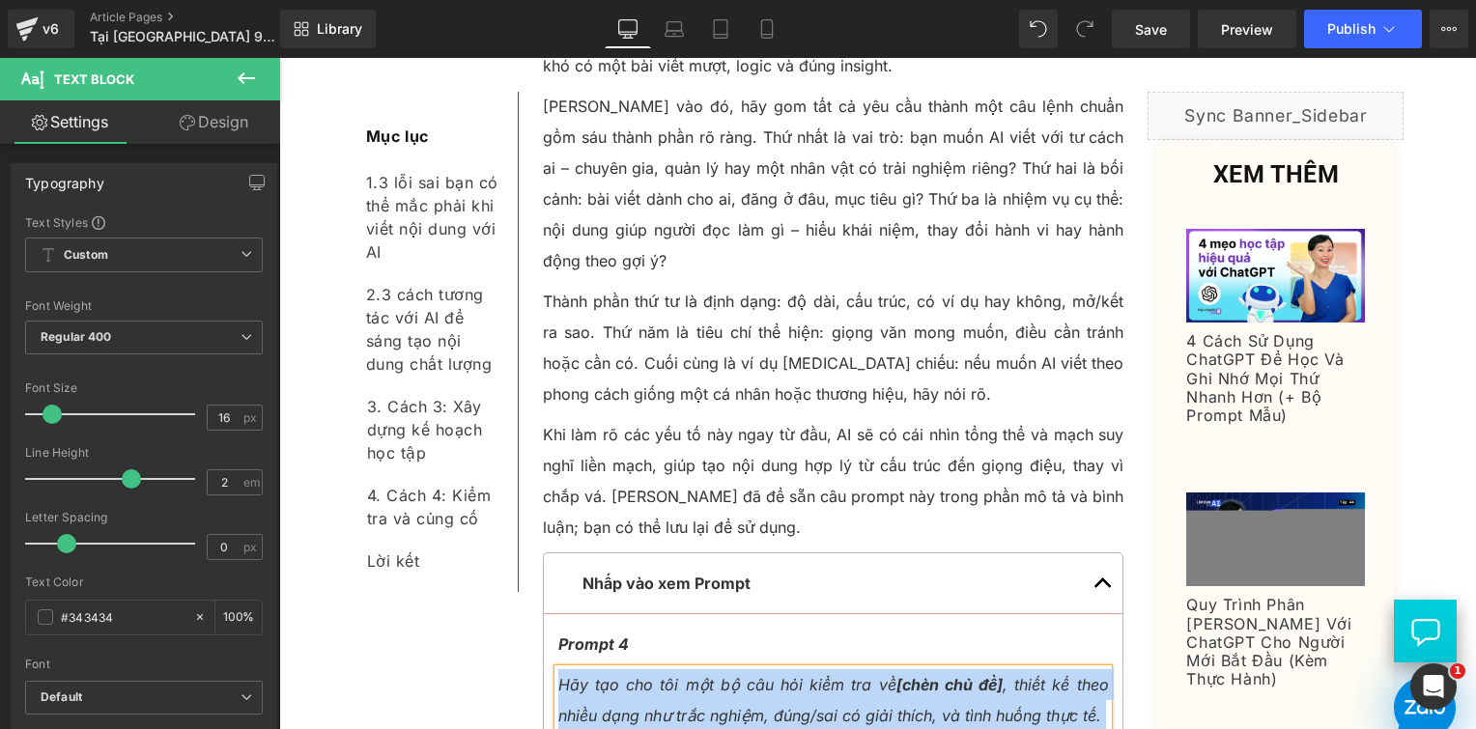
paste div
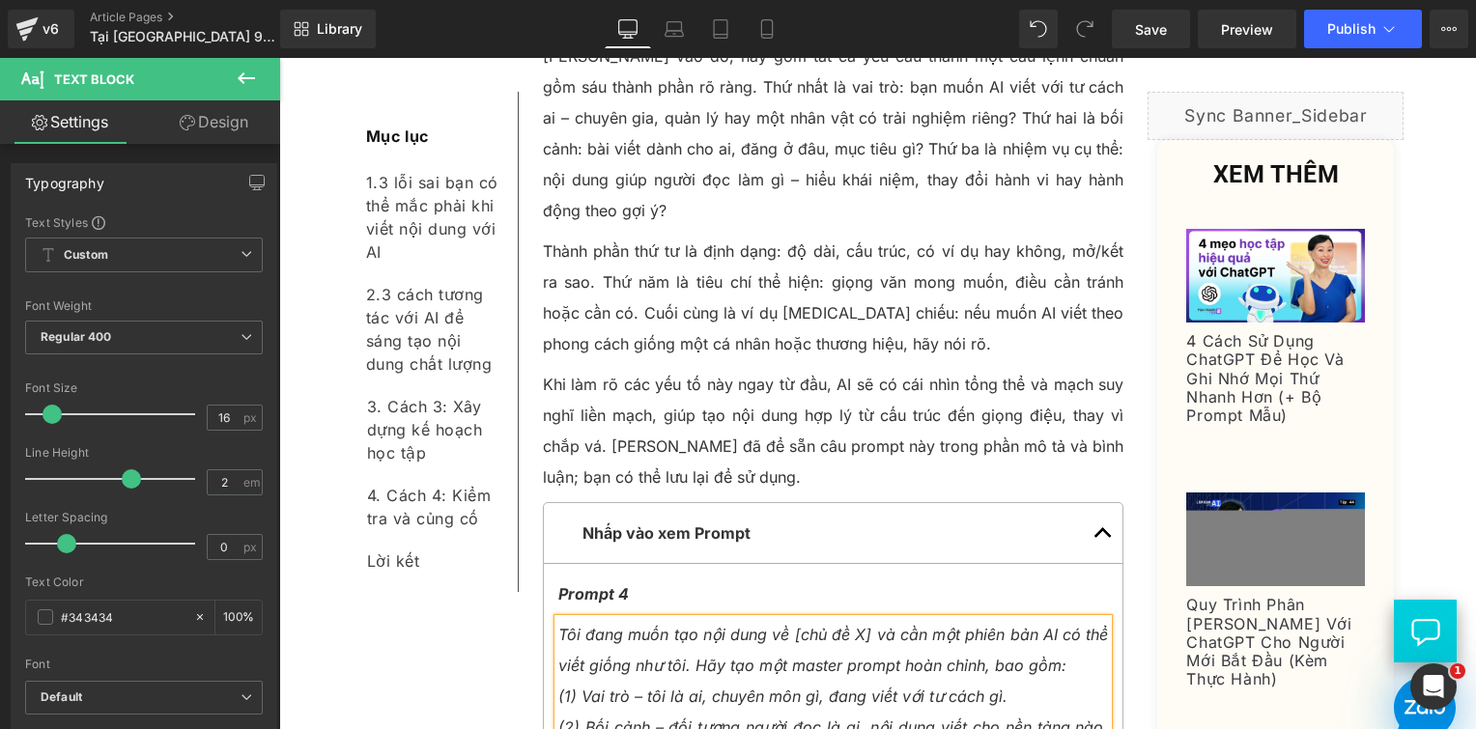
scroll to position [7624, 0]
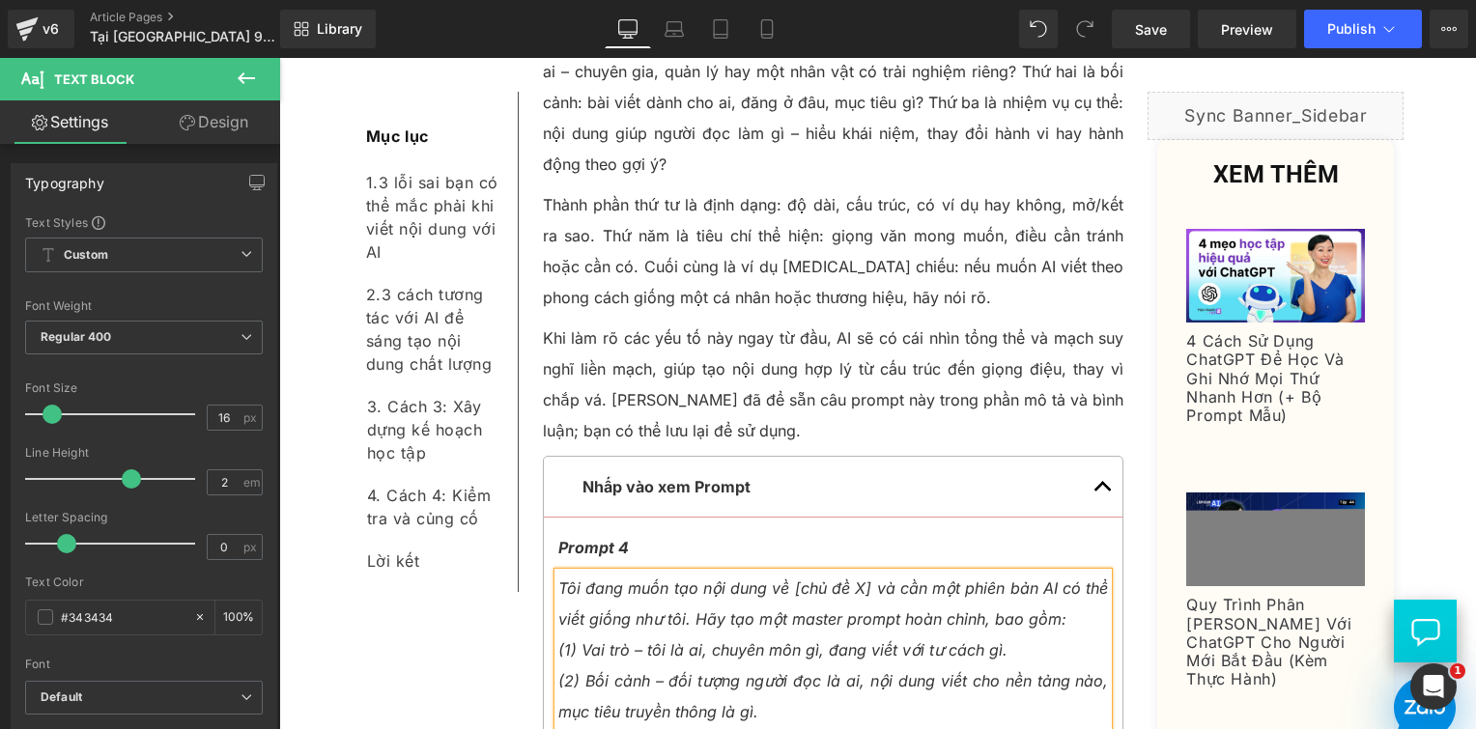
click at [558, 641] on icon "(1) Vai trò – tôi là ai, chuyên môn gì, đang viết với tư cách gì." at bounding box center [782, 650] width 449 height 19
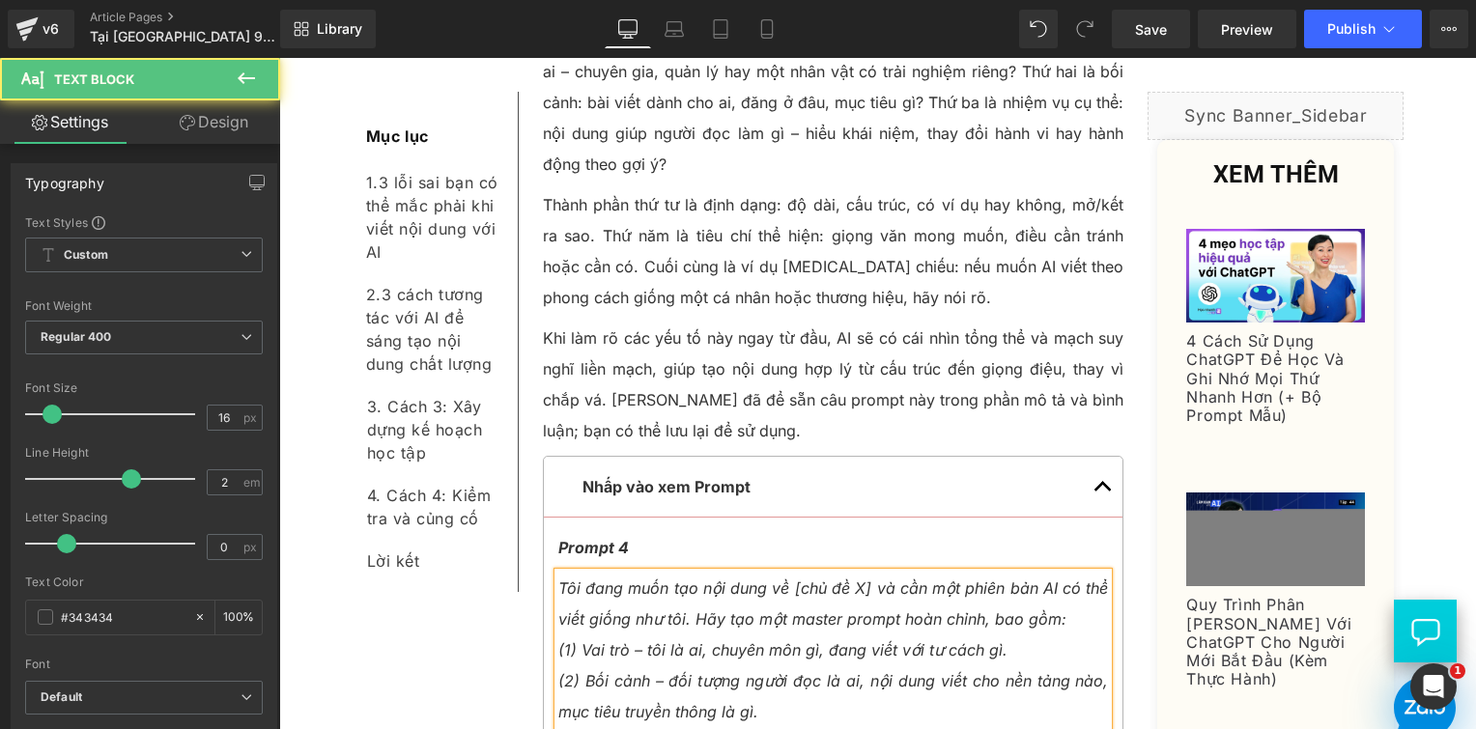
click at [558, 671] on icon "(2) Bối cảnh – đối tượng người đọc là ai, nội dung viết cho nền tảng nào, mục t…" at bounding box center [833, 696] width 551 height 50
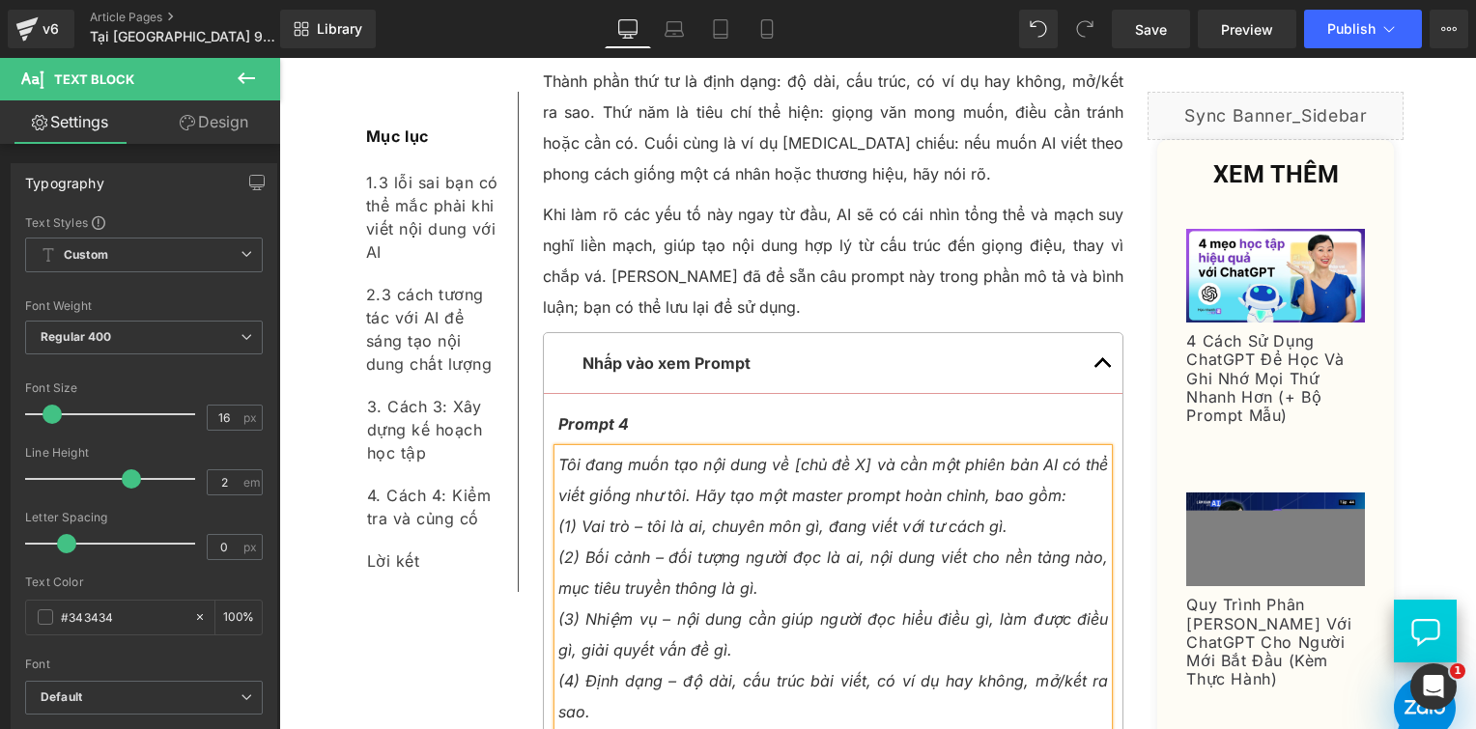
scroll to position [7914, 0]
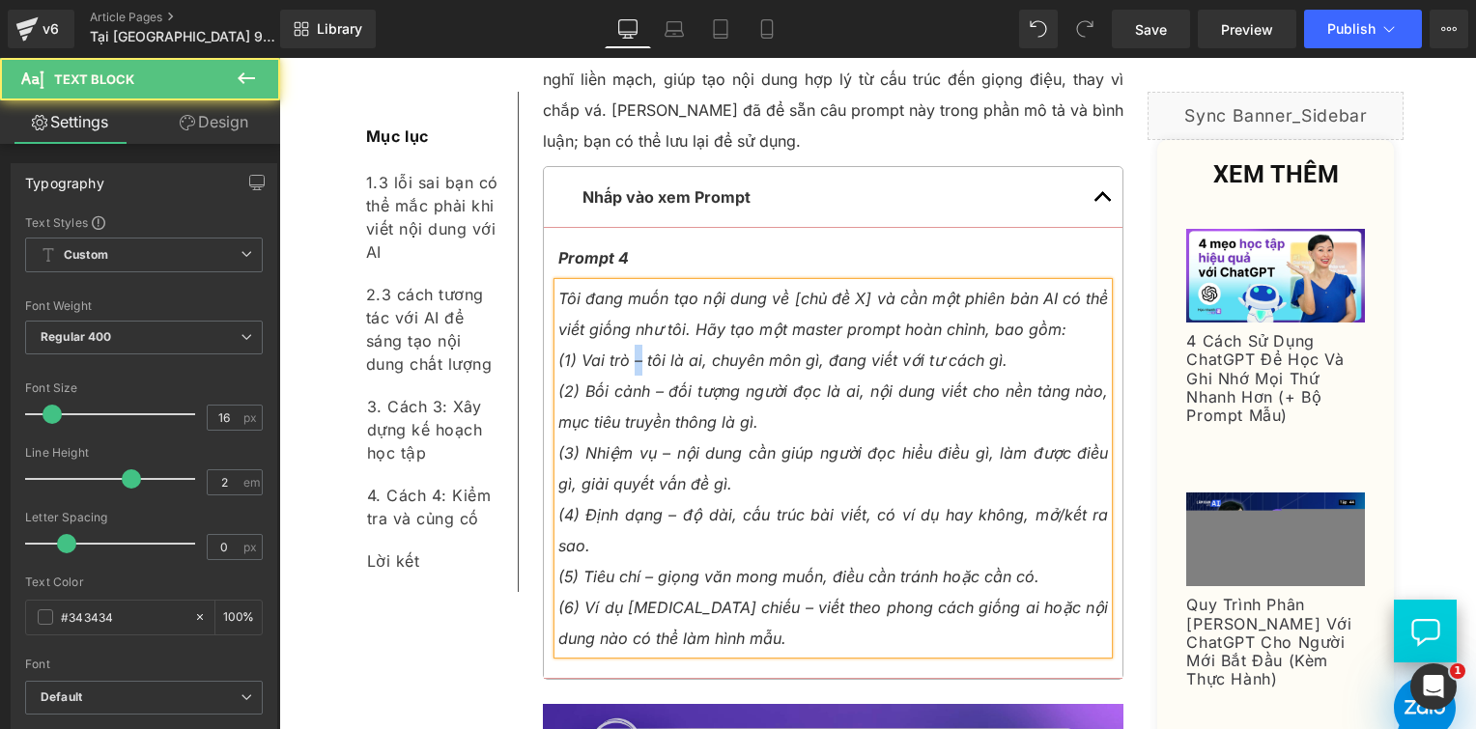
click at [630, 351] on icon "(1) Vai trò – tôi là ai, chuyên môn gì, đang viết với tư cách gì." at bounding box center [782, 360] width 449 height 19
click at [651, 382] on icon "(2) Bối cảnh – đối tượng người đọc là ai, nội dung viết cho nền tảng nào, mục t…" at bounding box center [833, 407] width 551 height 50
click at [657, 443] on icon "(3) Nhiệm vụ – nội dung cần giúp người đọc hiểu điều gì, làm được điều gì, giải…" at bounding box center [833, 468] width 551 height 50
click at [669, 505] on icon "(4) Định dạng – độ dài, cấu trúc bài viết, có ví dụ hay không, mở/kết ra sao." at bounding box center [833, 530] width 551 height 50
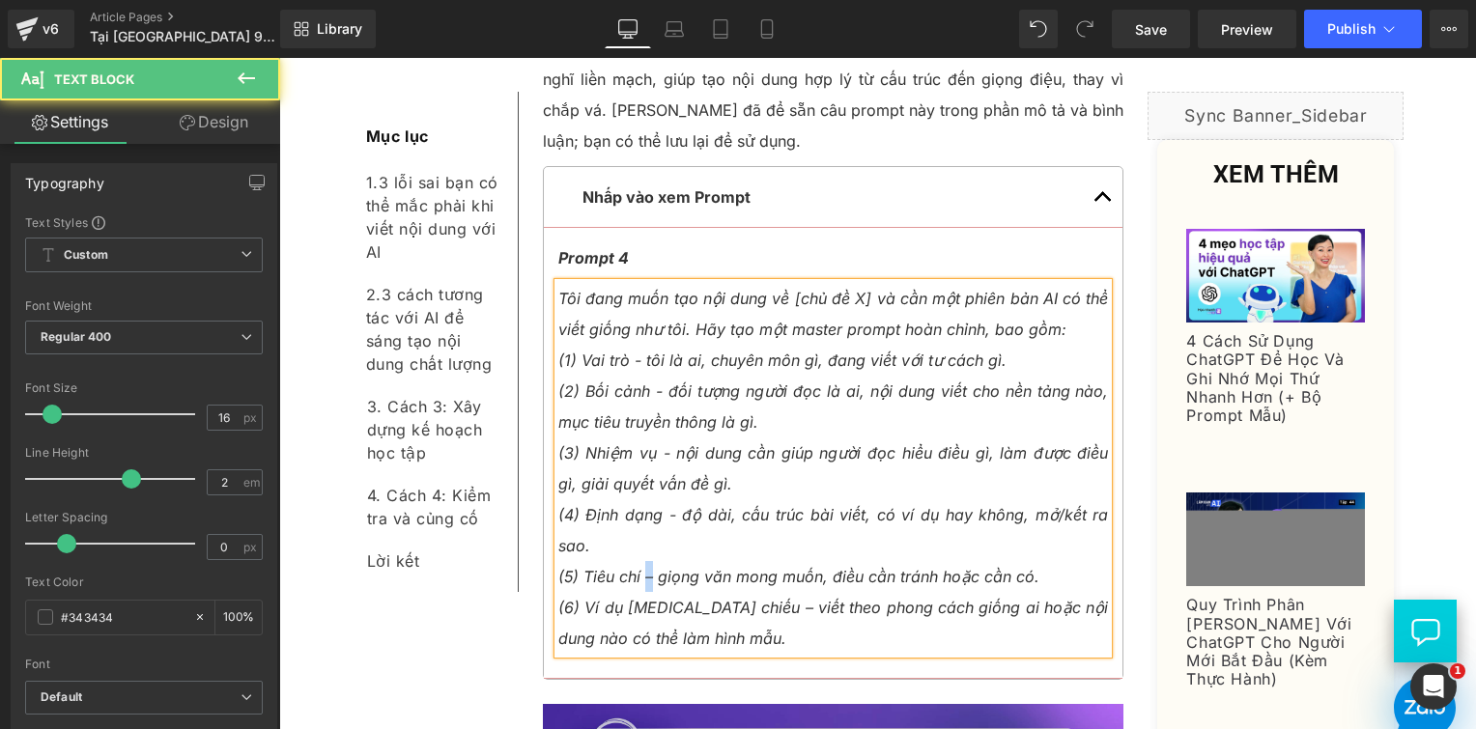
click at [641, 567] on icon "(5) Tiêu chí – giọng văn mong muốn, điều cần tránh hoặc cần có." at bounding box center [798, 576] width 481 height 19
click at [710, 598] on icon "(6) Ví dụ tham chiếu – viết theo phong cách giống ai hoặc nội dung nào có thể l…" at bounding box center [833, 623] width 551 height 50
click at [769, 592] on p "(6) Ví dụ [MEDICAL_DATA] chiếu - viết theo phong cách giống ai hoặc nội dung nà…" at bounding box center [833, 623] width 551 height 62
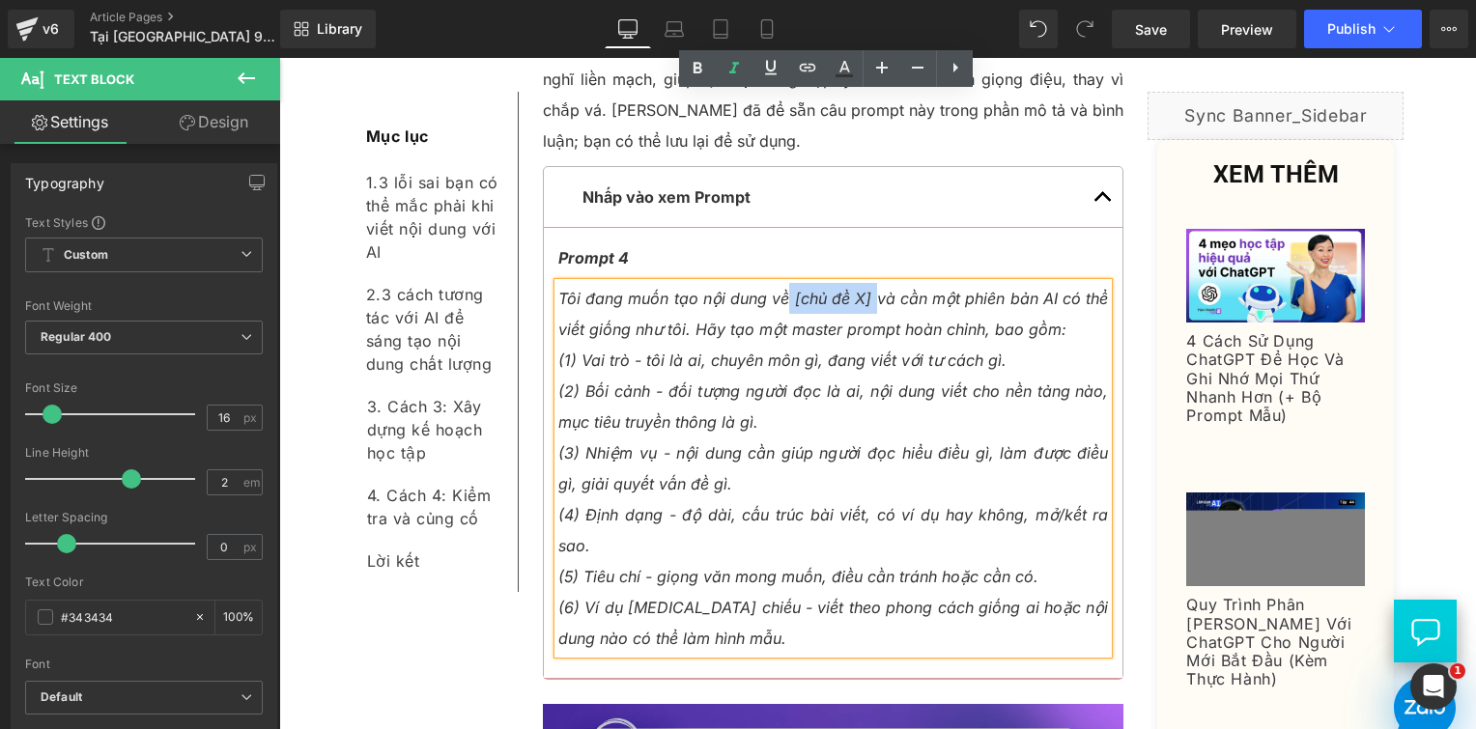
drag, startPoint x: 867, startPoint y: 106, endPoint x: 783, endPoint y: 107, distance: 84.1
click at [783, 289] on icon "Tôi đang muốn tạo nội dung về [chủ đề X] và cần một phiên bản AI có thể viết gi…" at bounding box center [833, 314] width 551 height 50
click at [879, 376] on p "(2) Bối cảnh - đối tượng người đọc là ai, nội dung viết cho nền tảng nào, mục t…" at bounding box center [833, 407] width 551 height 62
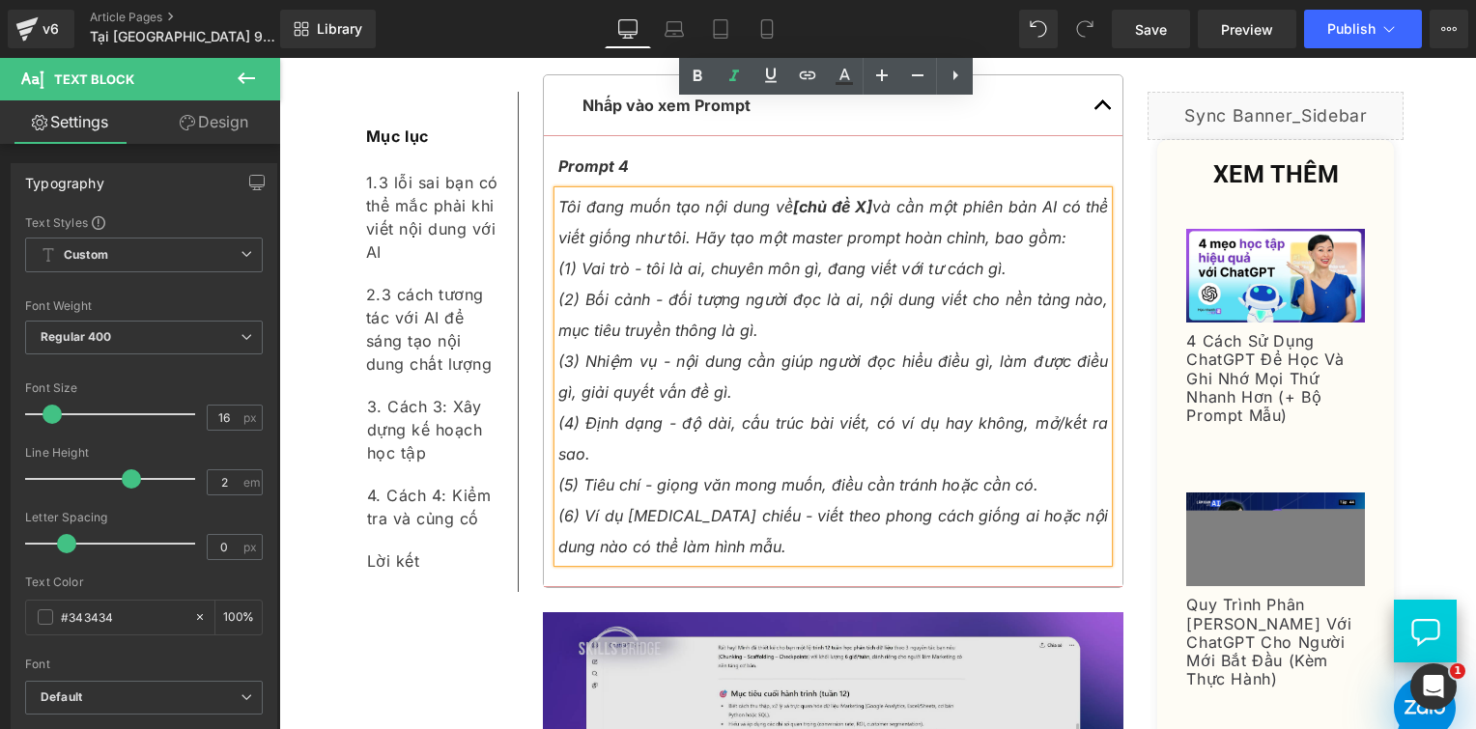
scroll to position [8204, 0]
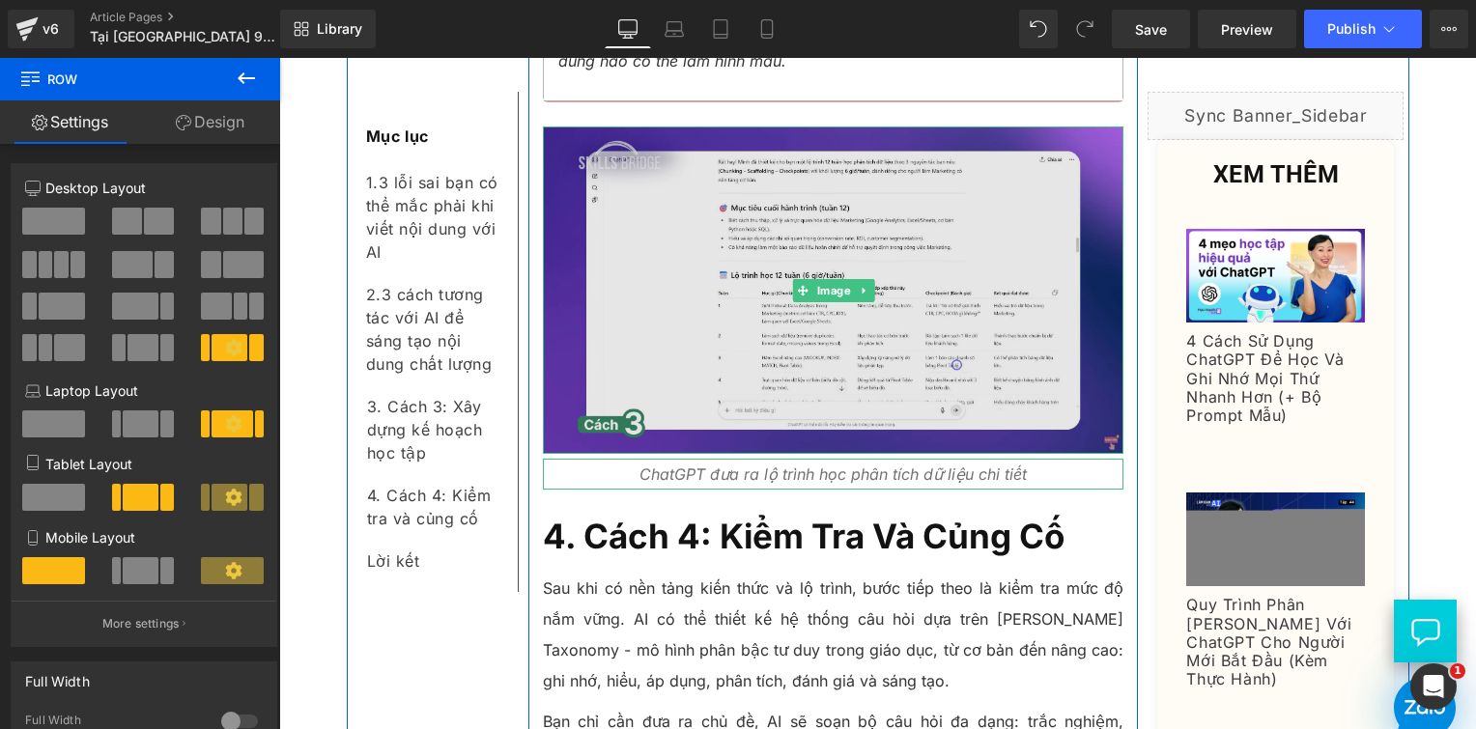
scroll to position [8494, 0]
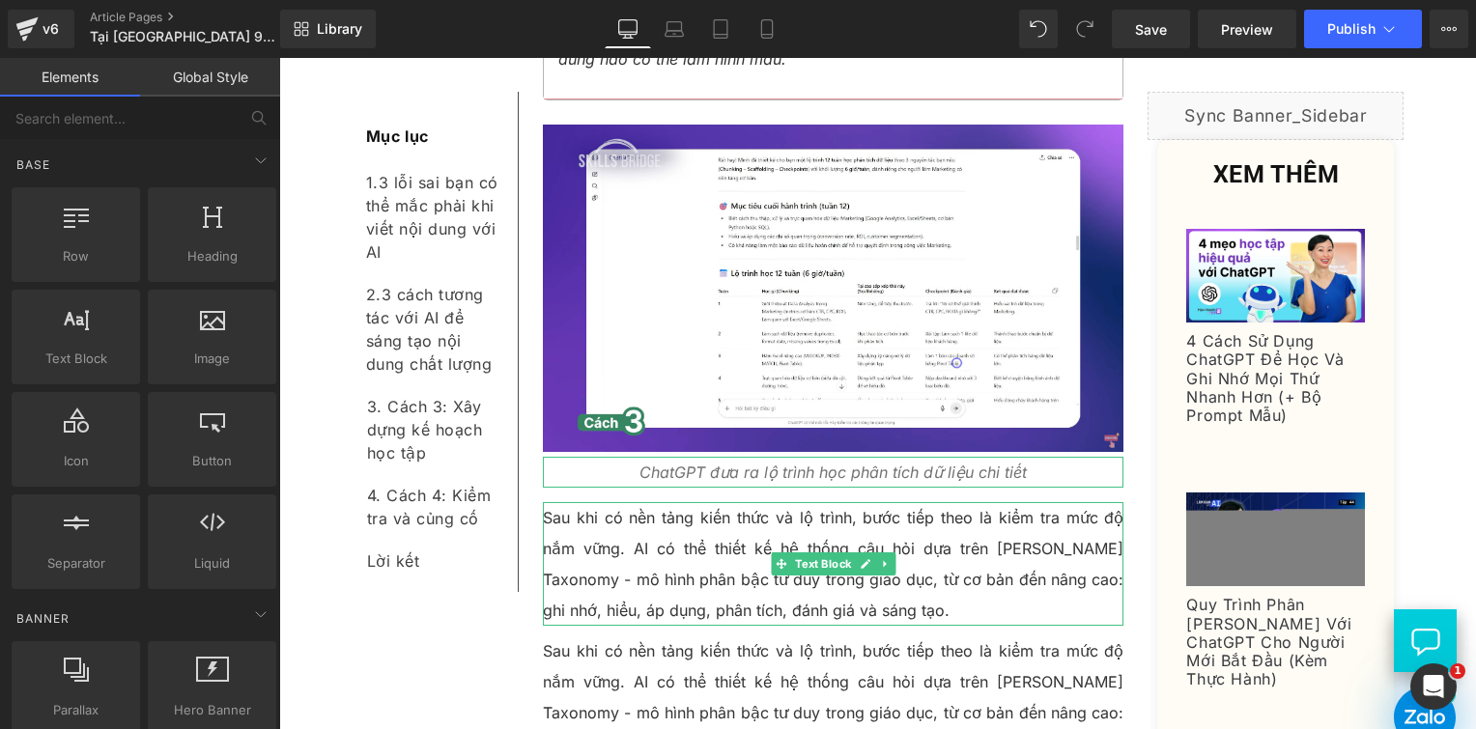
drag, startPoint x: 922, startPoint y: 641, endPoint x: 645, endPoint y: 568, distance: 285.9
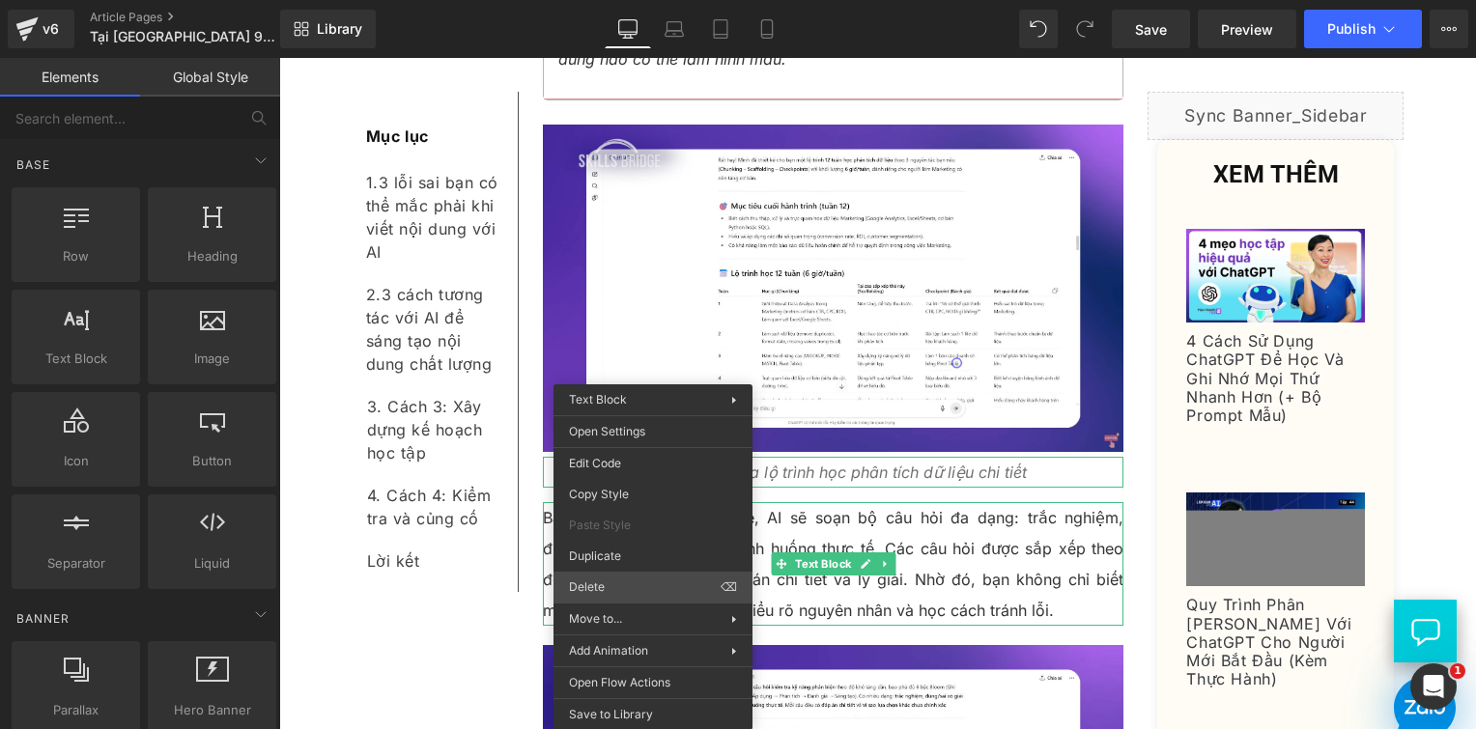
drag, startPoint x: 909, startPoint y: 651, endPoint x: 646, endPoint y: 480, distance: 313.5
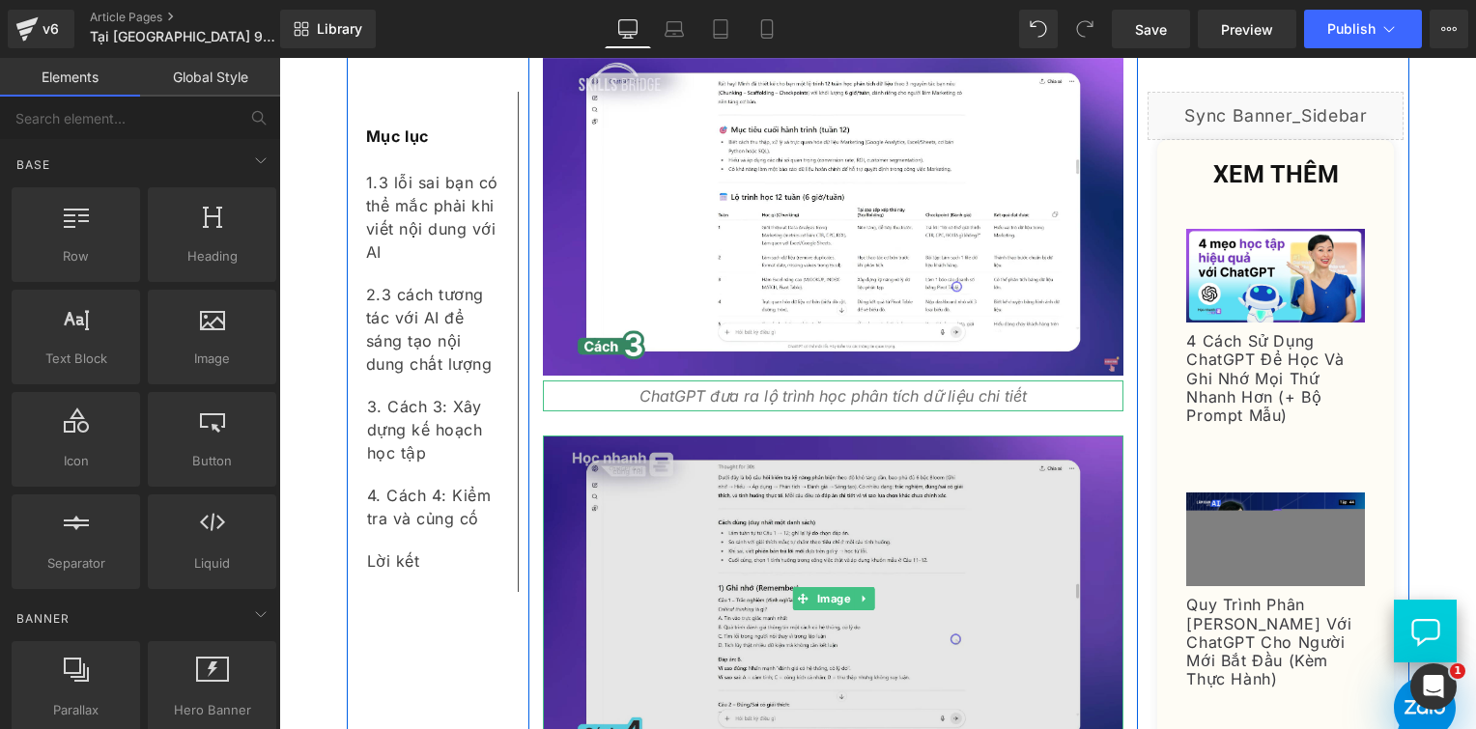
scroll to position [8687, 0]
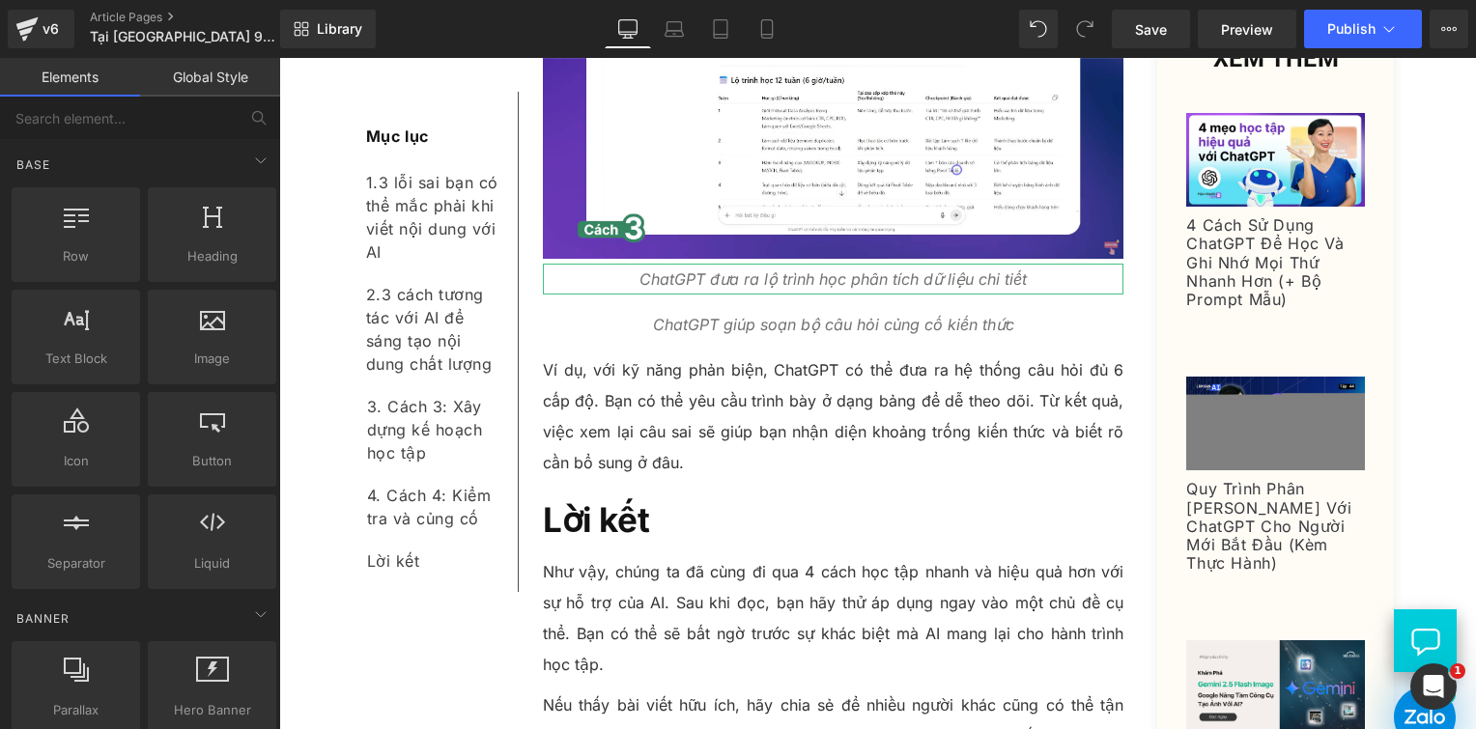
drag, startPoint x: 977, startPoint y: 555, endPoint x: 722, endPoint y: 310, distance: 353.9
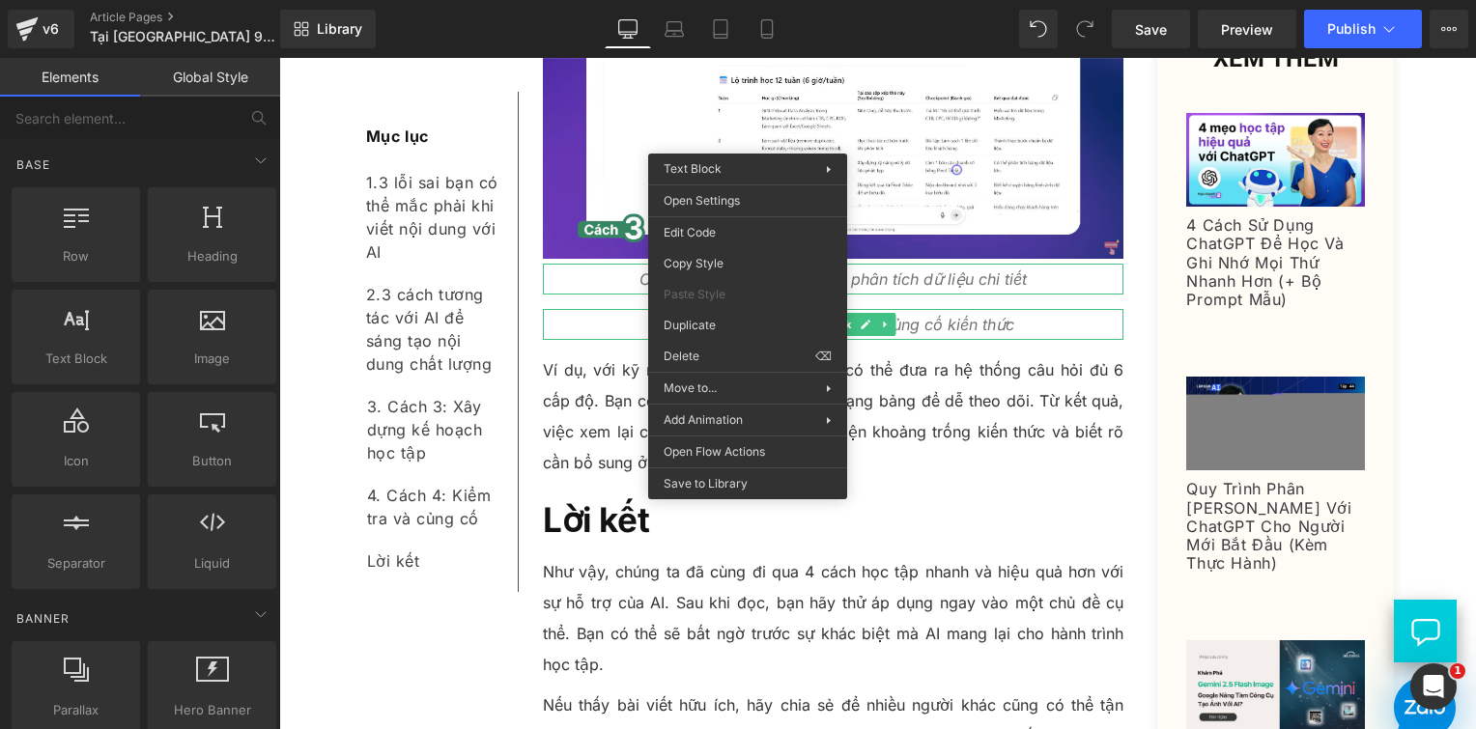
drag, startPoint x: 1023, startPoint y: 410, endPoint x: 740, endPoint y: 304, distance: 302.0
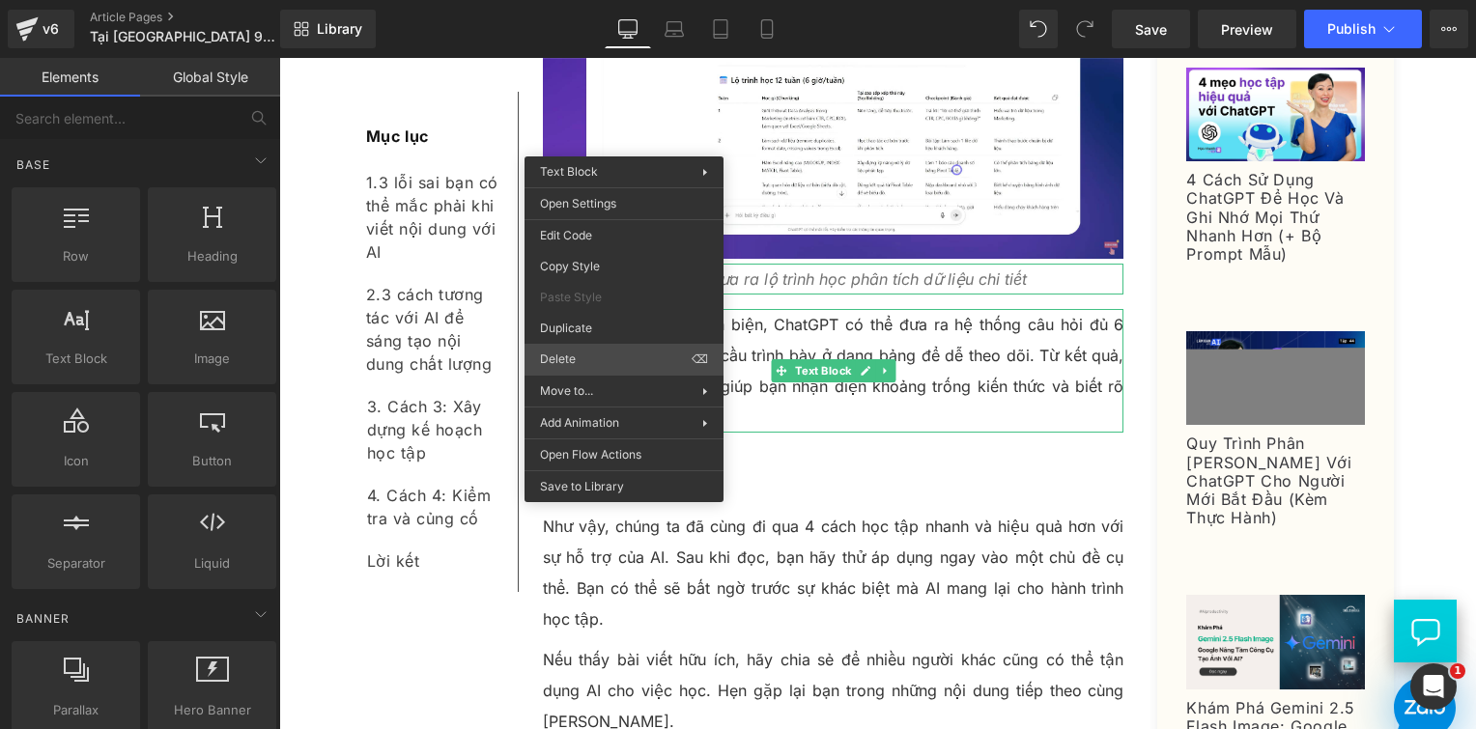
drag, startPoint x: 910, startPoint y: 421, endPoint x: 666, endPoint y: 297, distance: 274.4
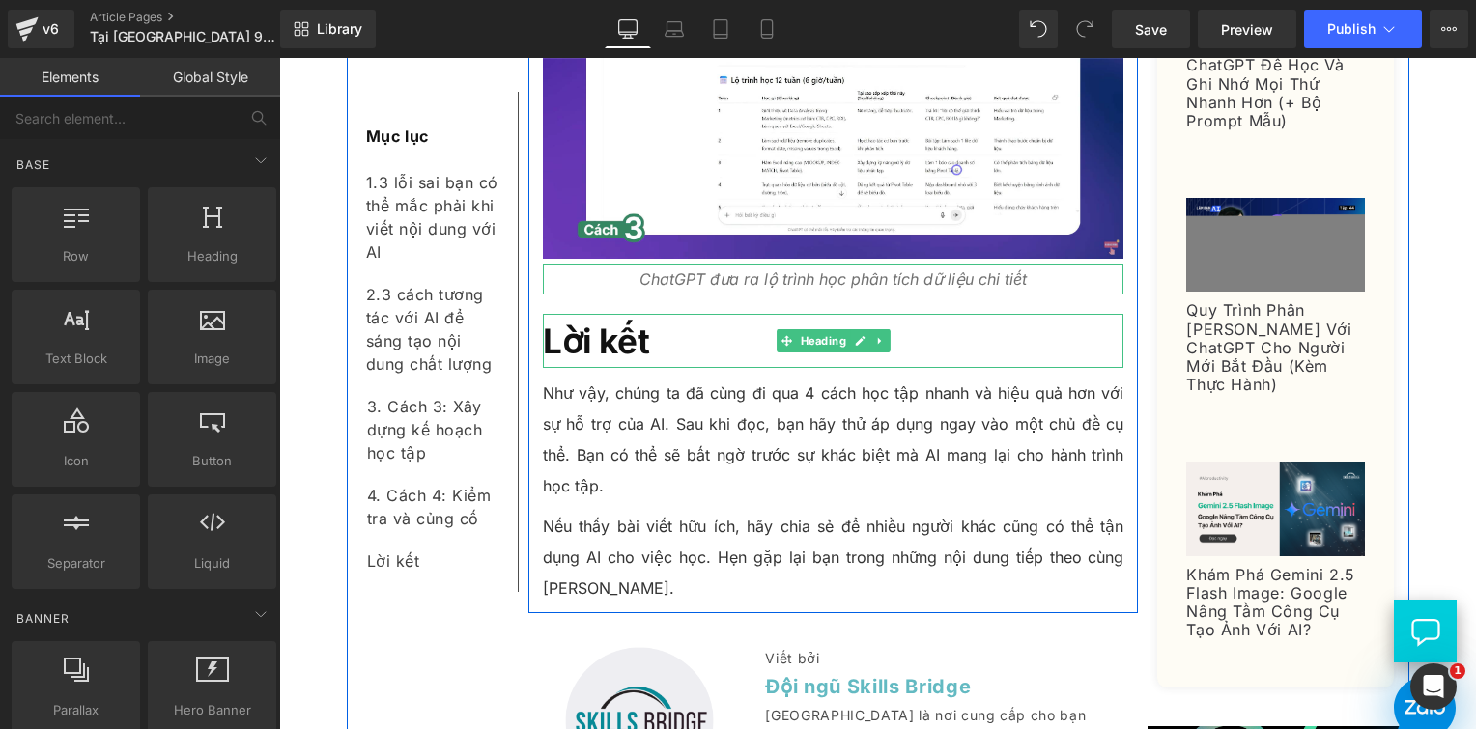
click at [656, 314] on h2 "Lời kết" at bounding box center [834, 341] width 582 height 54
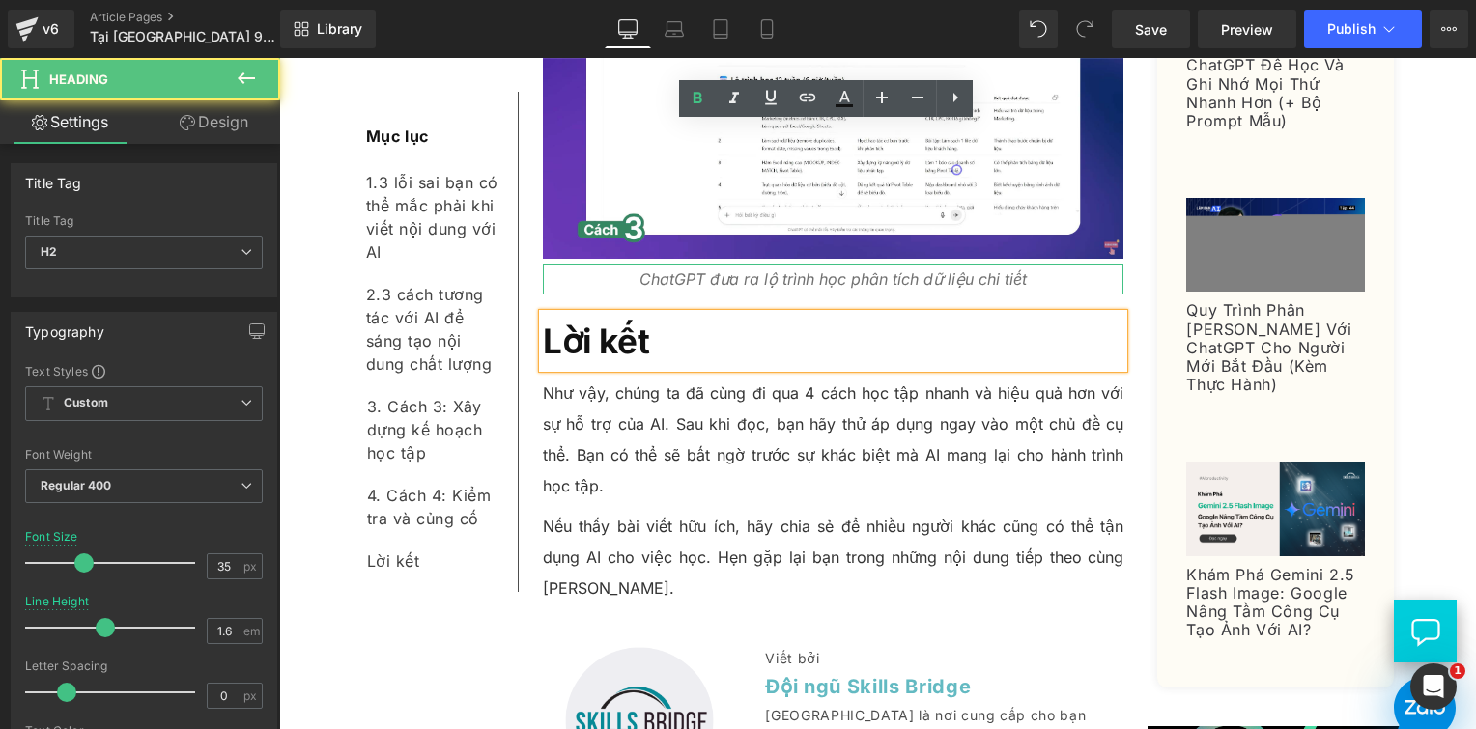
click at [656, 314] on h2 "Lời kết" at bounding box center [834, 341] width 582 height 54
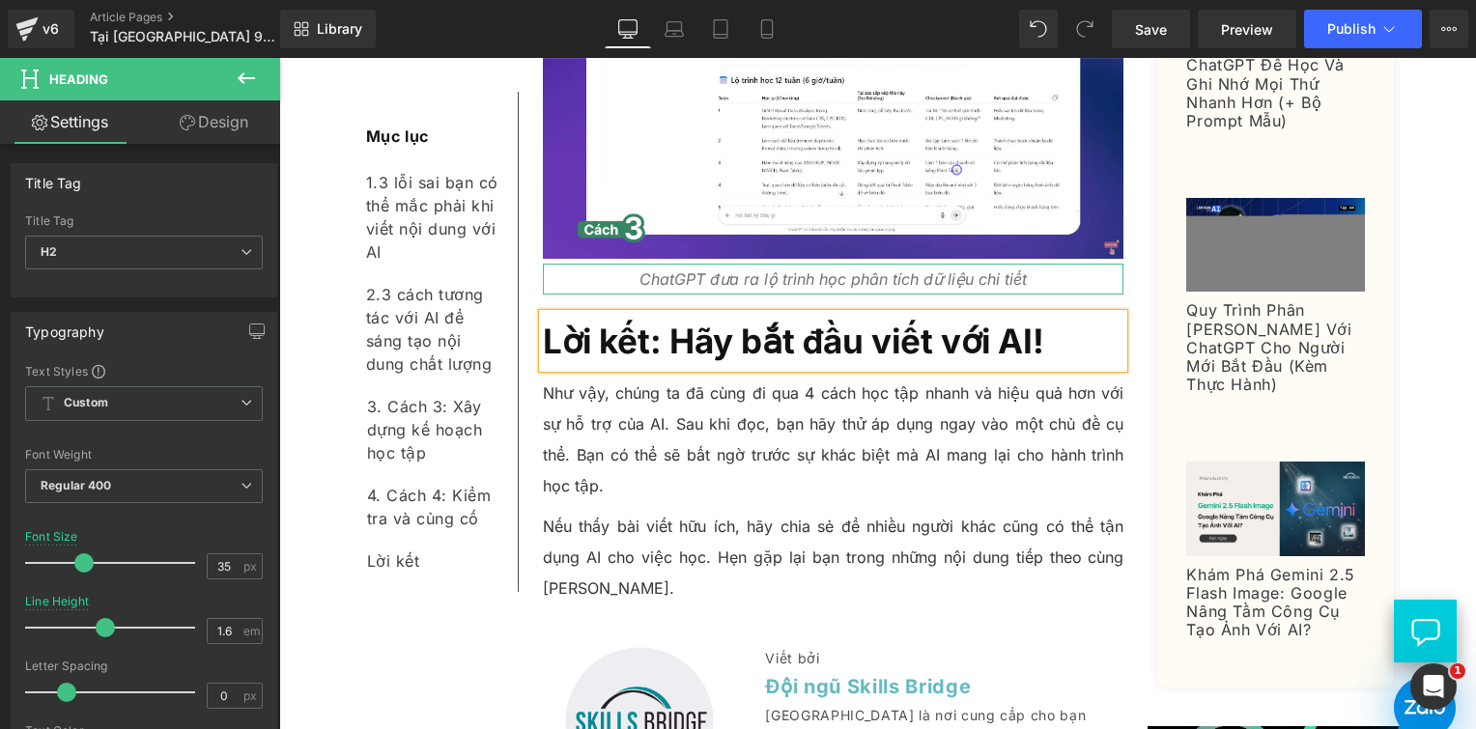
click at [584, 378] on p "Như vậy, chúng ta đã cùng đi qua 4 cách học tập nhanh và hiệu quả hơn với sự hỗ…" at bounding box center [834, 440] width 582 height 124
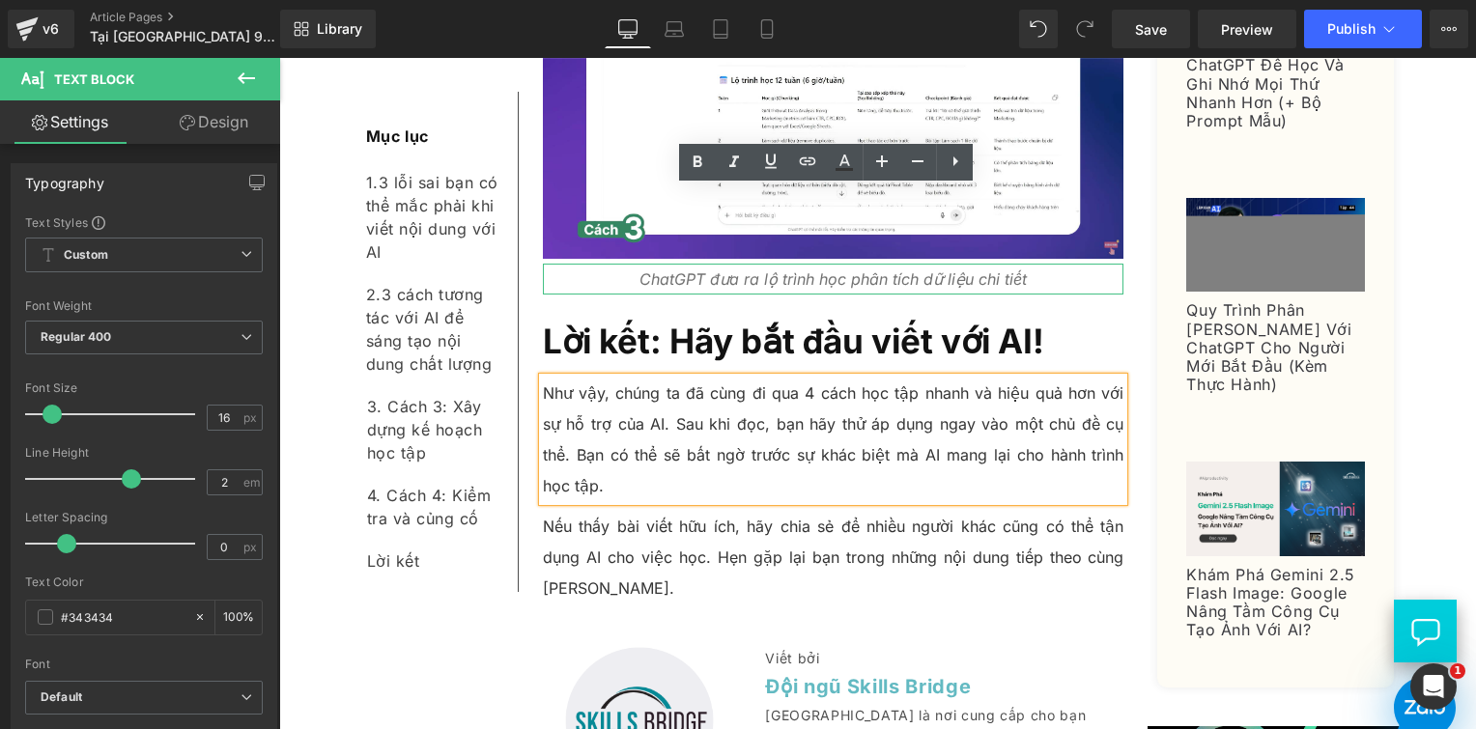
click at [708, 378] on p "Như vậy, chúng ta đã cùng đi qua 4 cách học tập nhanh và hiệu quả hơn với sự hỗ…" at bounding box center [834, 440] width 582 height 124
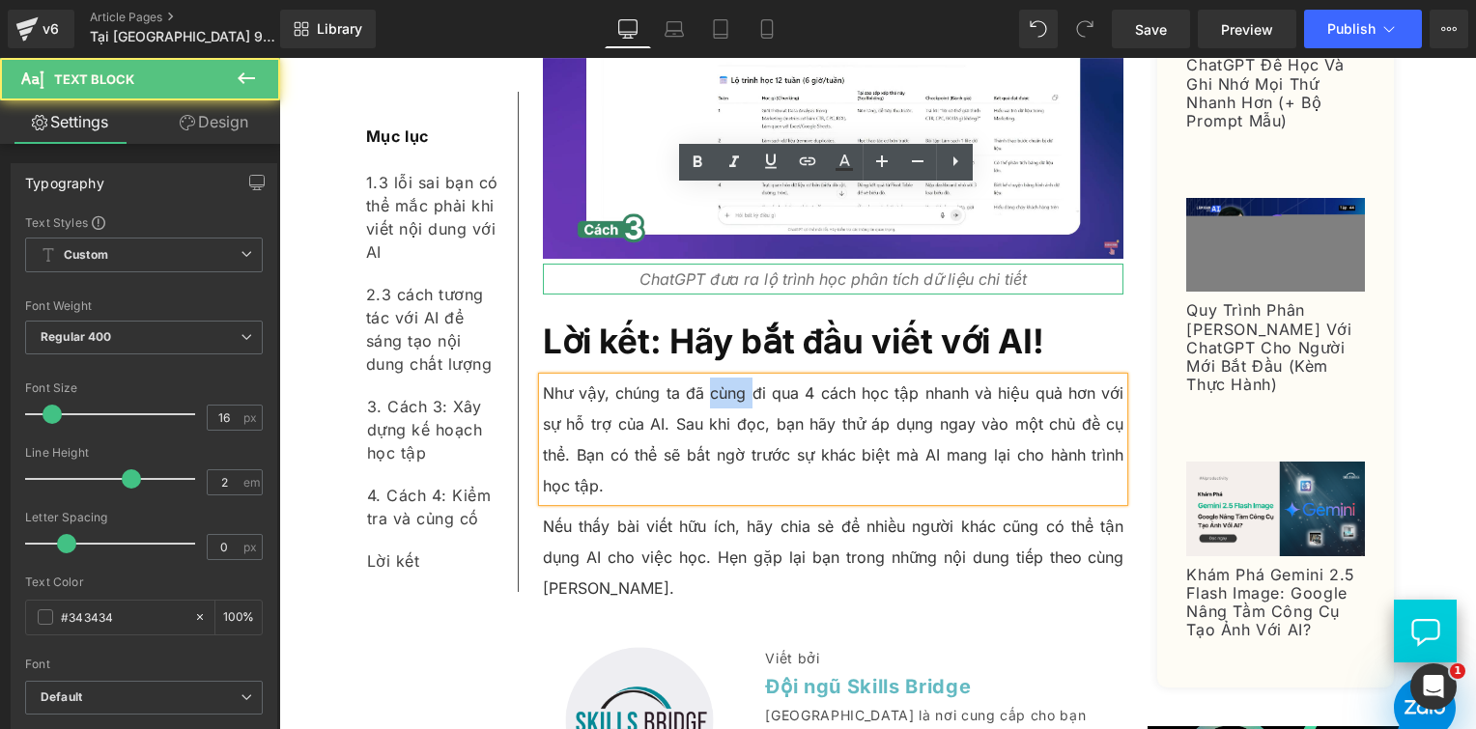
click at [708, 378] on p "Như vậy, chúng ta đã cùng đi qua 4 cách học tập nhanh và hiệu quả hơn với sự hỗ…" at bounding box center [834, 440] width 582 height 124
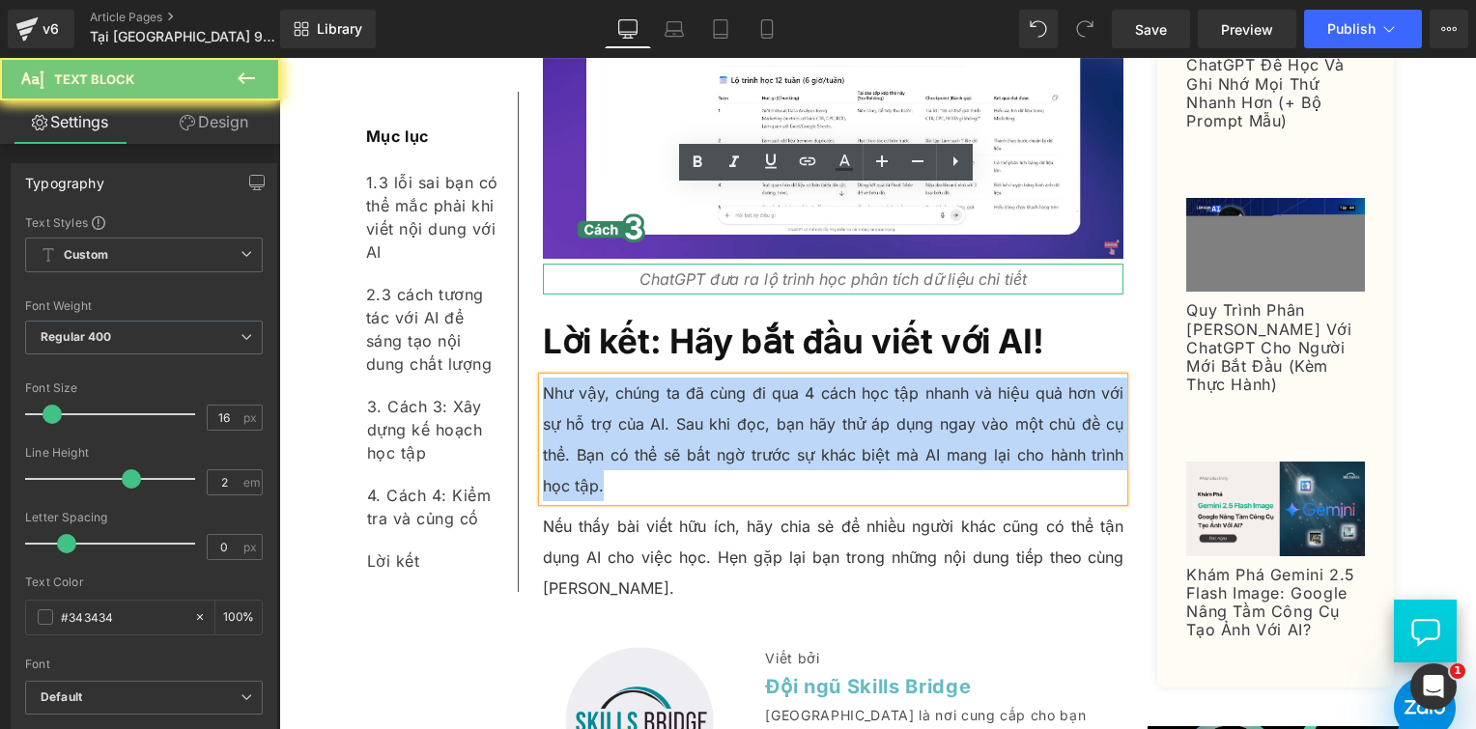
click at [708, 378] on p "Như vậy, chúng ta đã cùng đi qua 4 cách học tập nhanh và hiệu quả hơn với sự hỗ…" at bounding box center [834, 440] width 582 height 124
paste div
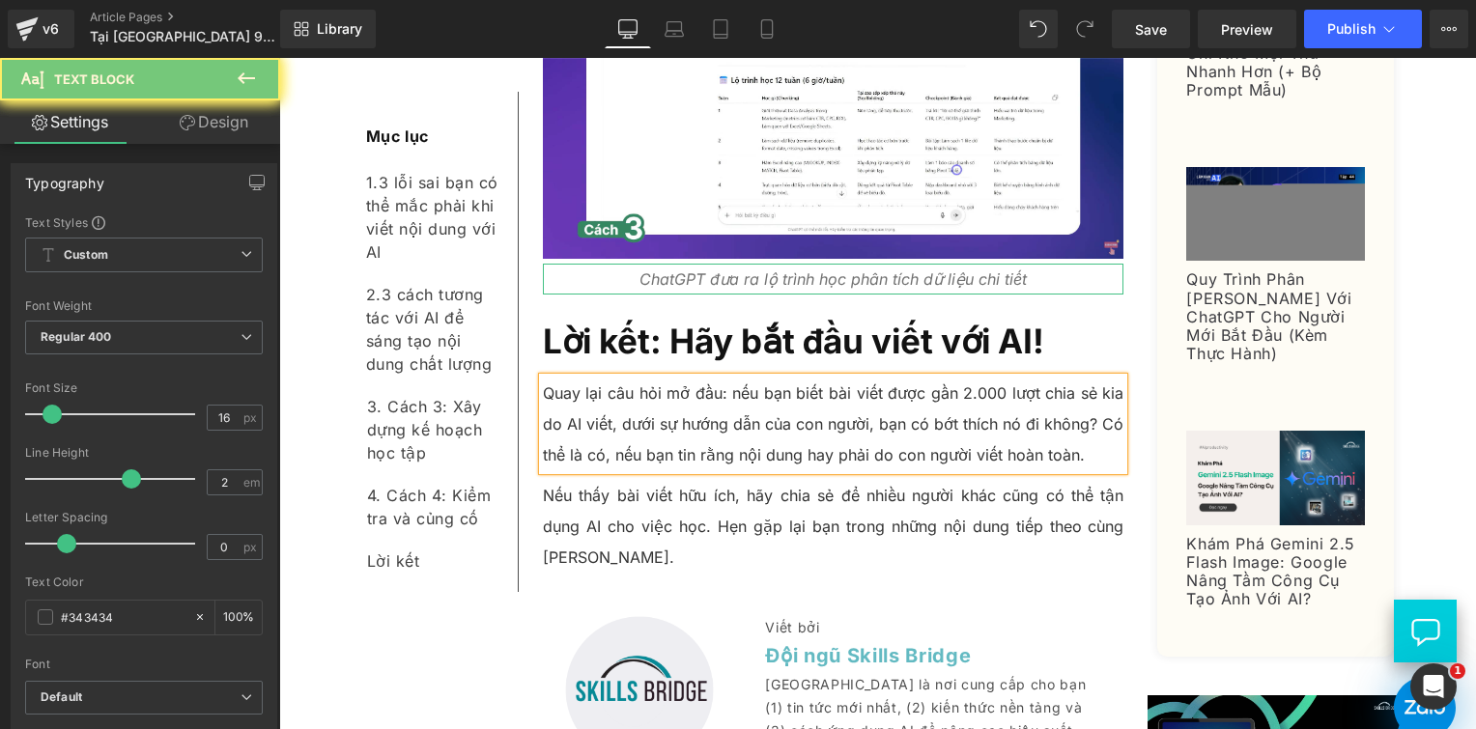
click at [714, 480] on p "Nếu thấy bài viết hữu ích, hãy chia sẻ để nhiều người khác cũng có thể tận dụng…" at bounding box center [834, 526] width 582 height 93
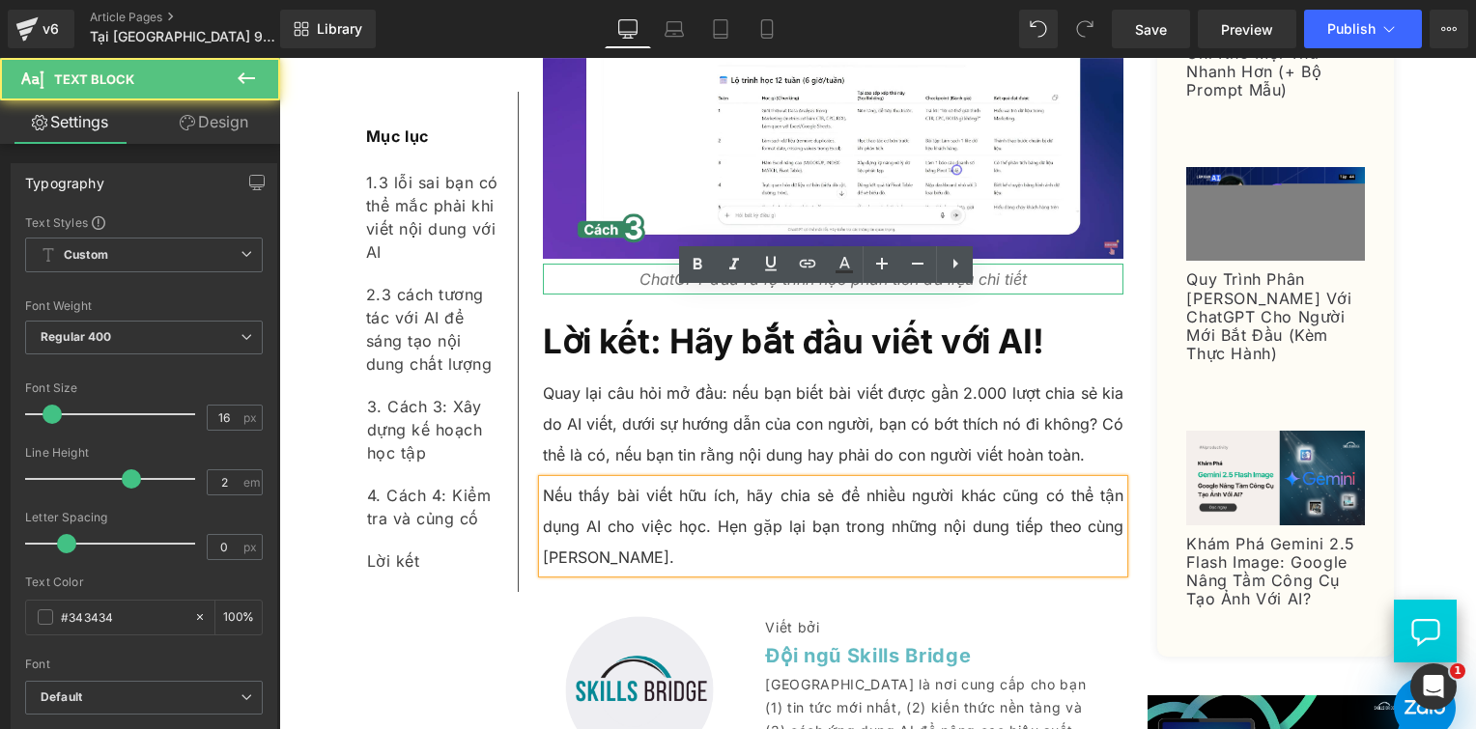
click at [692, 480] on p "Nếu thấy bài viết hữu ích, hãy chia sẻ để nhiều người khác cũng có thể tận dụng…" at bounding box center [834, 526] width 582 height 93
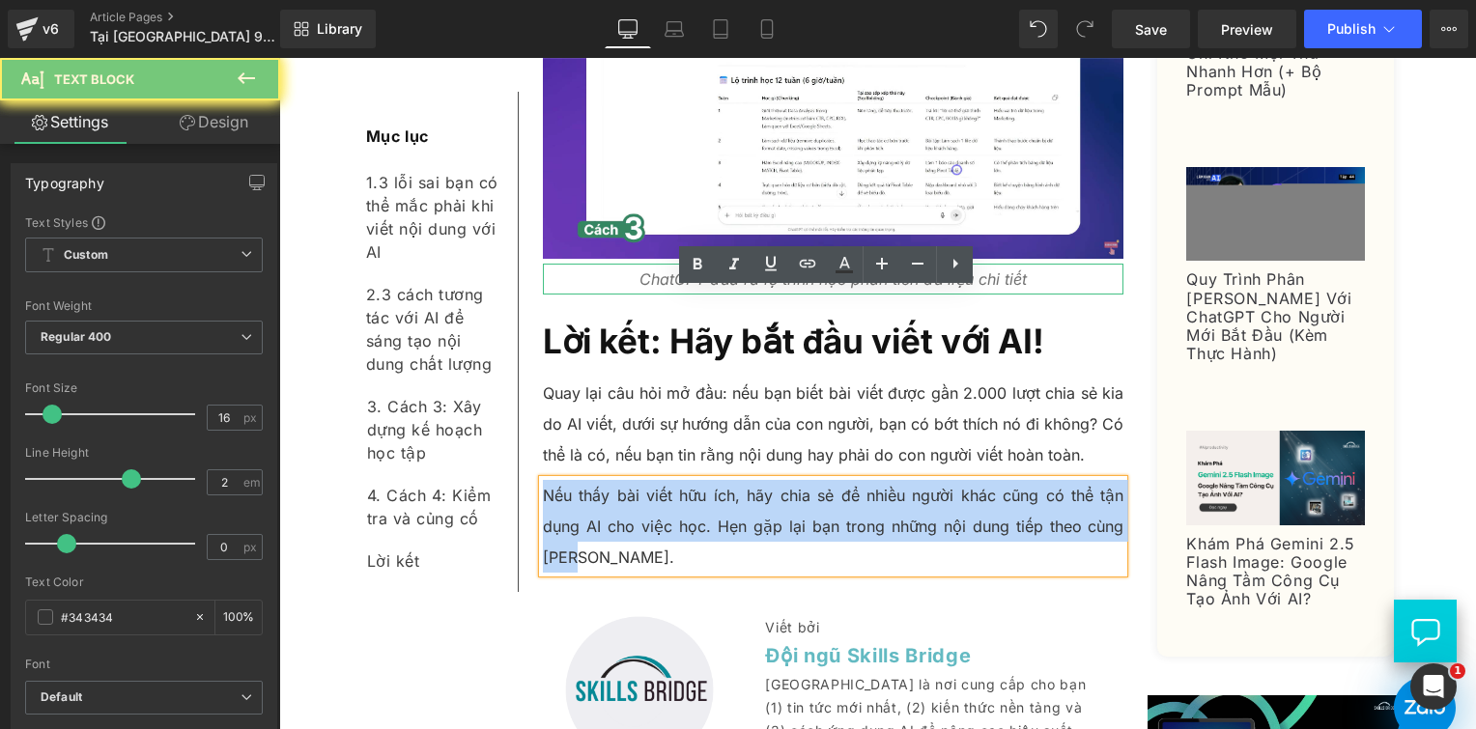
click at [692, 480] on p "Nếu thấy bài viết hữu ích, hãy chia sẻ để nhiều người khác cũng có thể tận dụng…" at bounding box center [834, 526] width 582 height 93
paste div
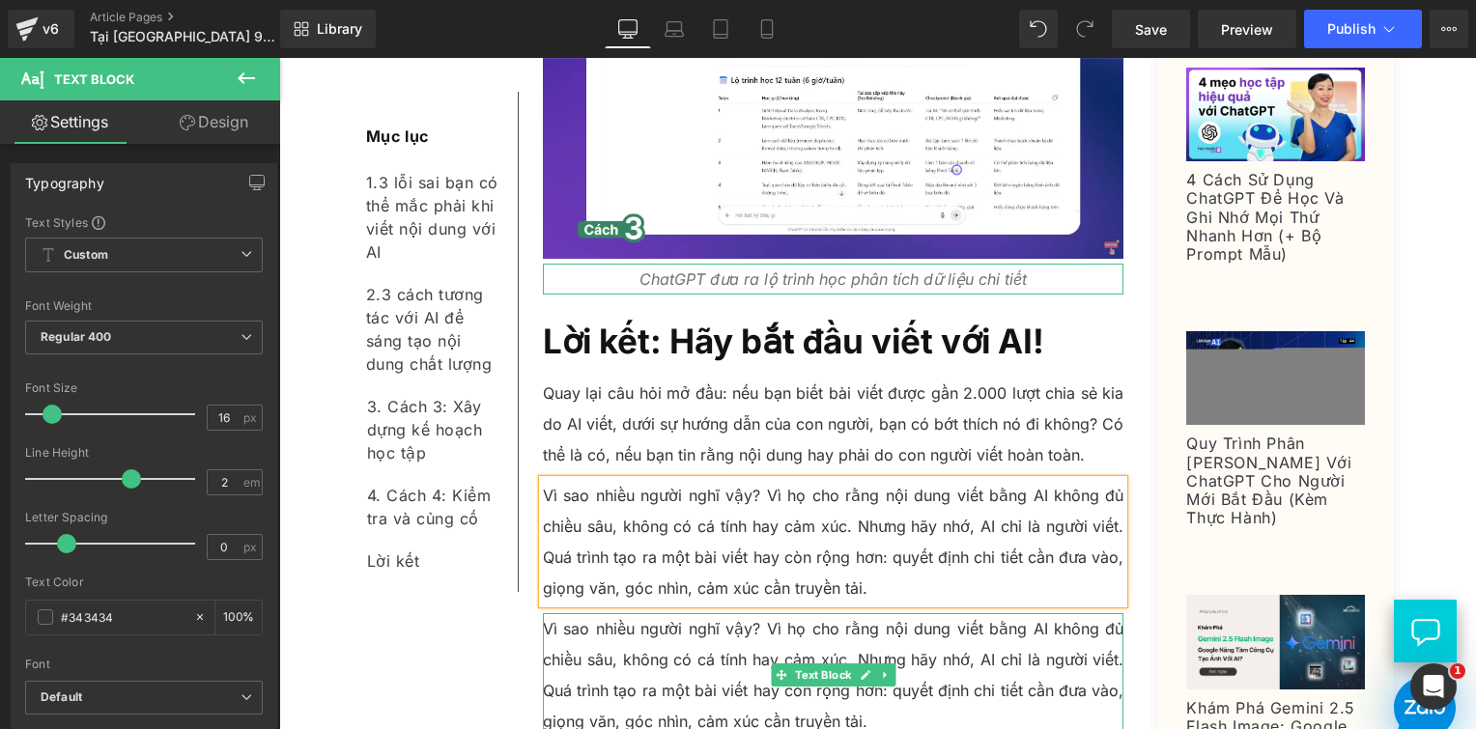
click at [597, 613] on p "Vì sao nhiều người nghĩ vậy? Vì họ cho rằng nội dung viết bằng AI không đủ chiề…" at bounding box center [834, 675] width 582 height 124
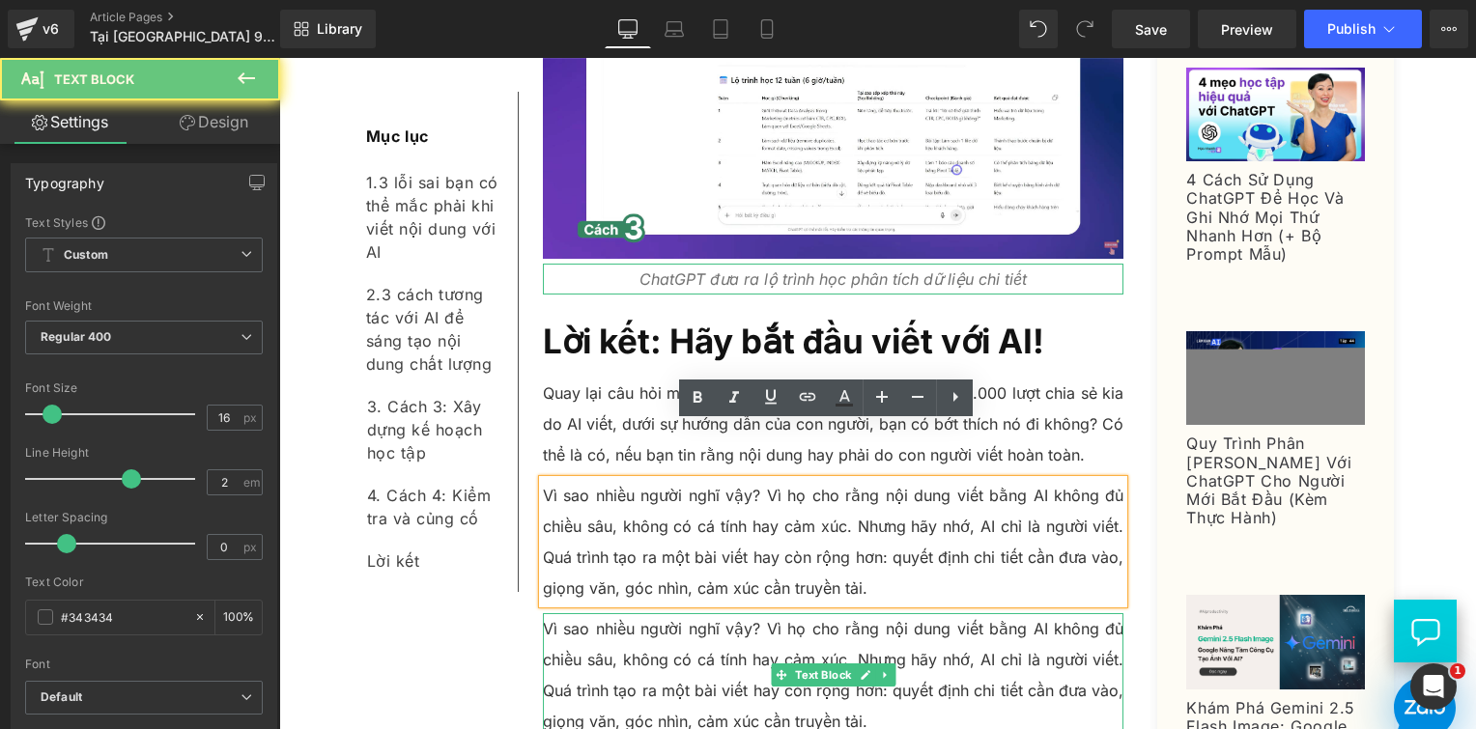
click at [597, 613] on p "Vì sao nhiều người nghĩ vậy? Vì họ cho rằng nội dung viết bằng AI không đủ chiề…" at bounding box center [834, 675] width 582 height 124
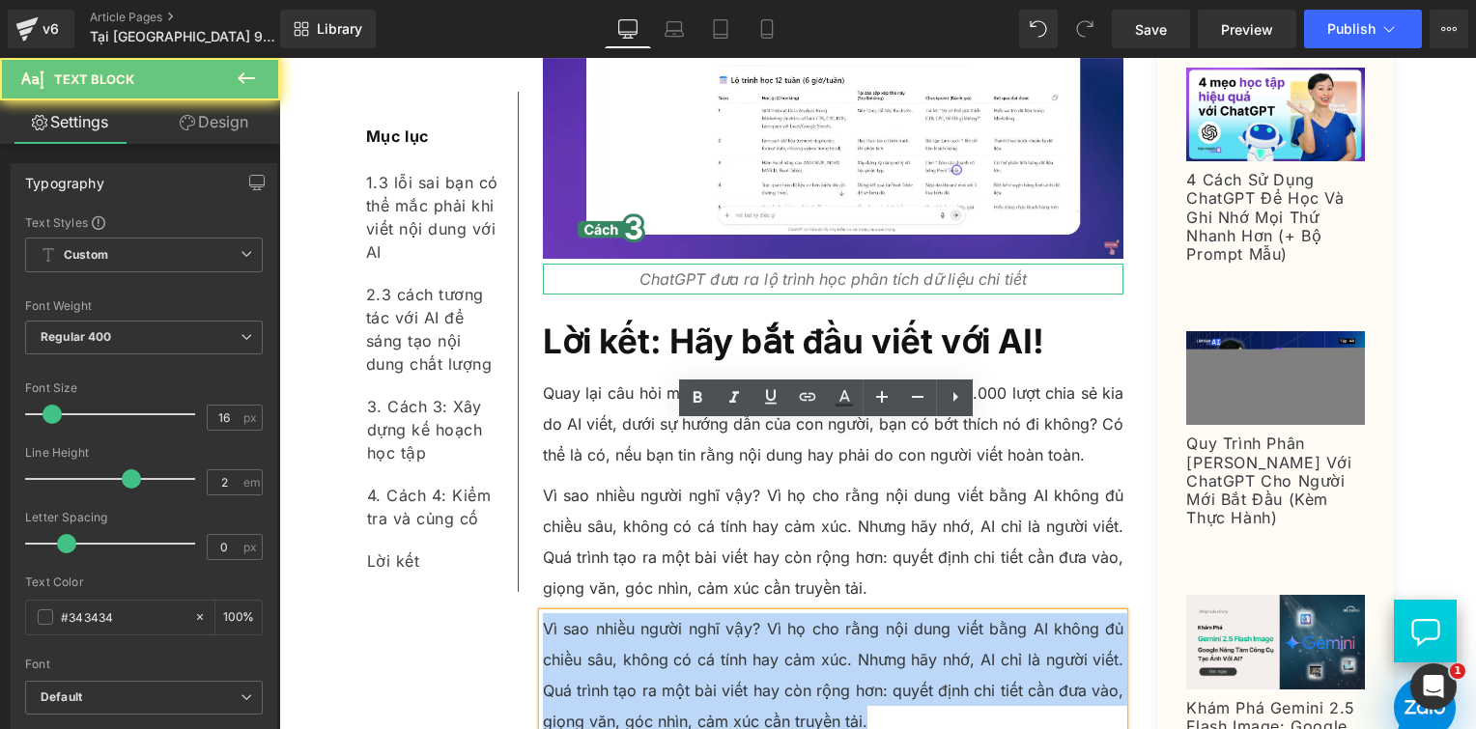
click at [597, 613] on p "Vì sao nhiều người nghĩ vậy? Vì họ cho rằng nội dung viết bằng AI không đủ chiề…" at bounding box center [834, 675] width 582 height 124
paste div
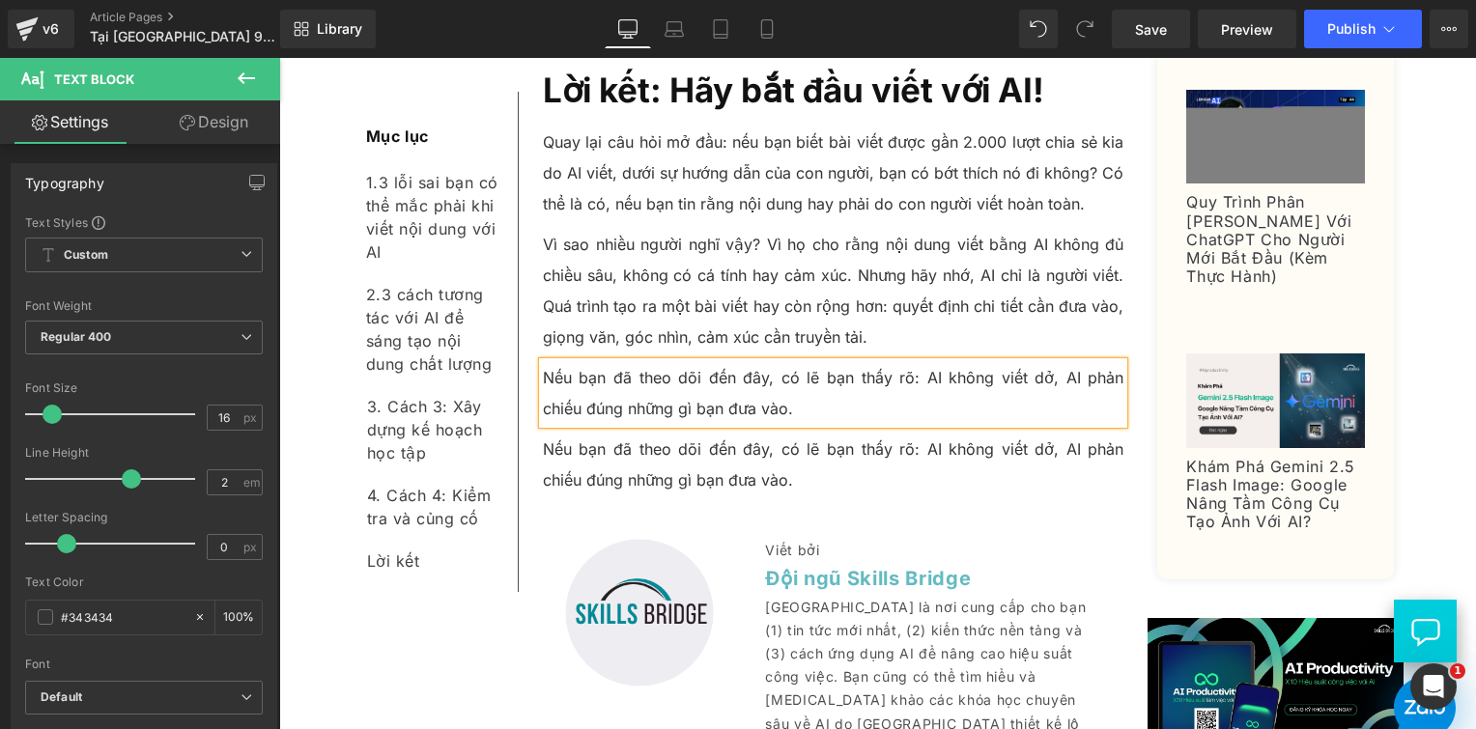
scroll to position [9047, 0]
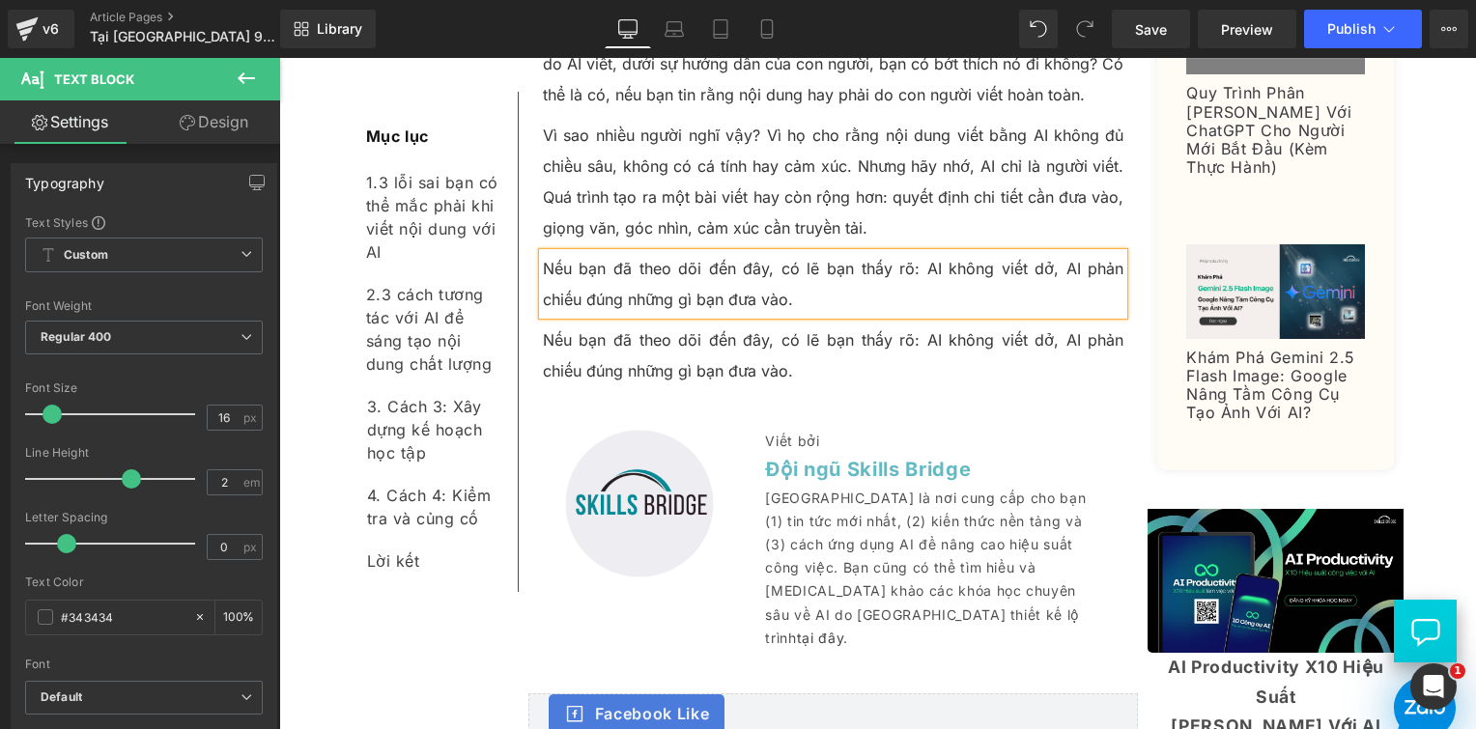
click at [613, 325] on p "Nếu bạn đã theo dõi đến đây, có lẽ bạn thấy rõ: AI không viết dở, AI phản chiếu…" at bounding box center [834, 356] width 582 height 62
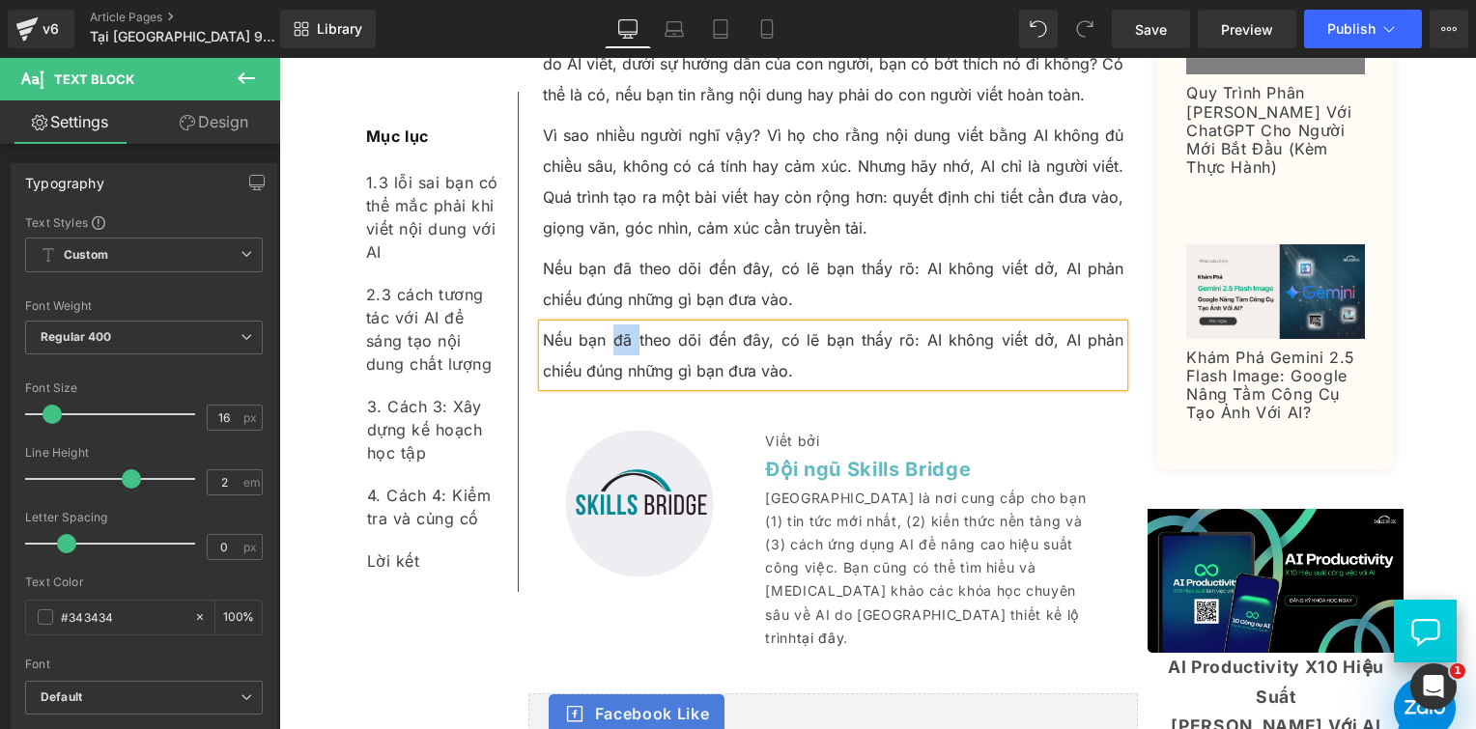
click at [613, 325] on p "Nếu bạn đã theo dõi đến đây, có lẽ bạn thấy rõ: AI không viết dở, AI phản chiếu…" at bounding box center [834, 356] width 582 height 62
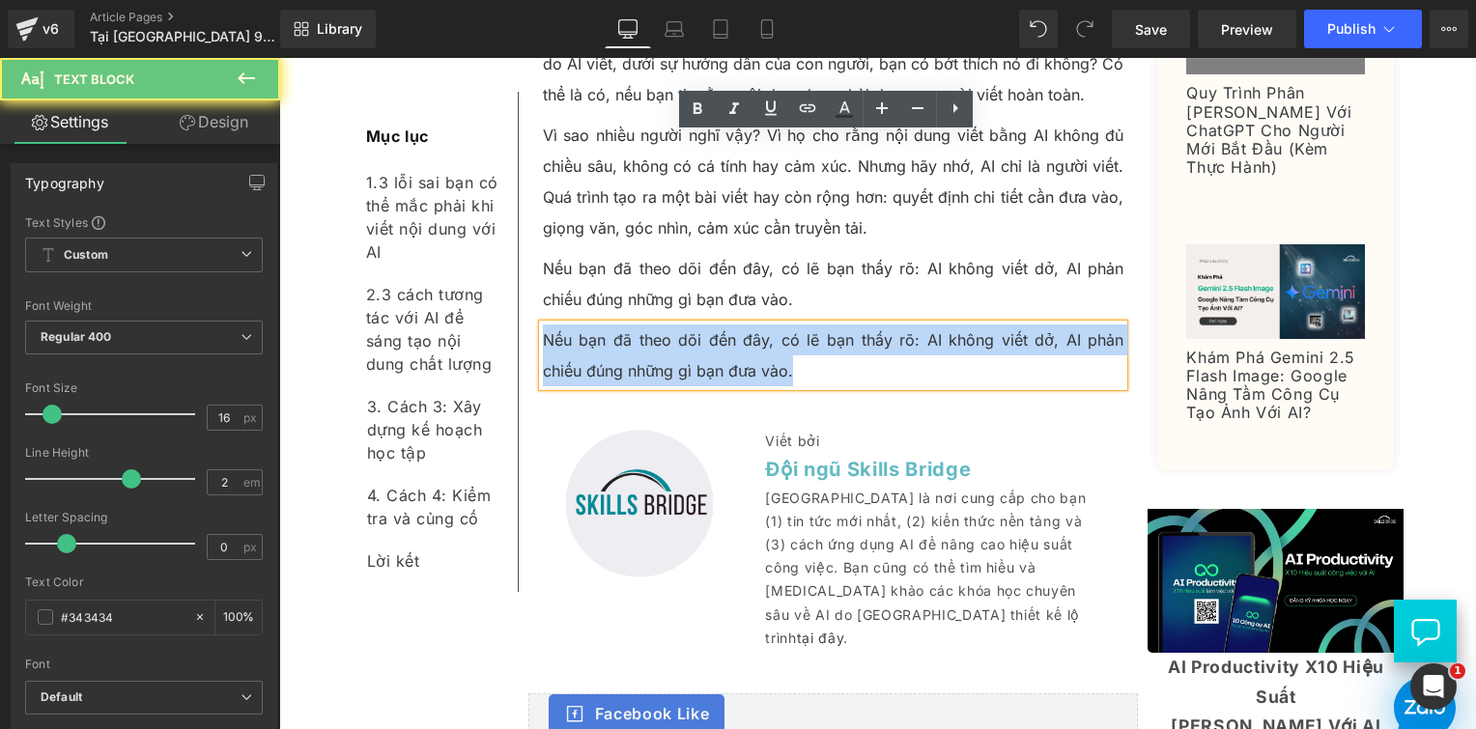
click at [613, 325] on p "Nếu bạn đã theo dõi đến đây, có lẽ bạn thấy rõ: AI không viết dở, AI phản chiếu…" at bounding box center [834, 356] width 582 height 62
paste div
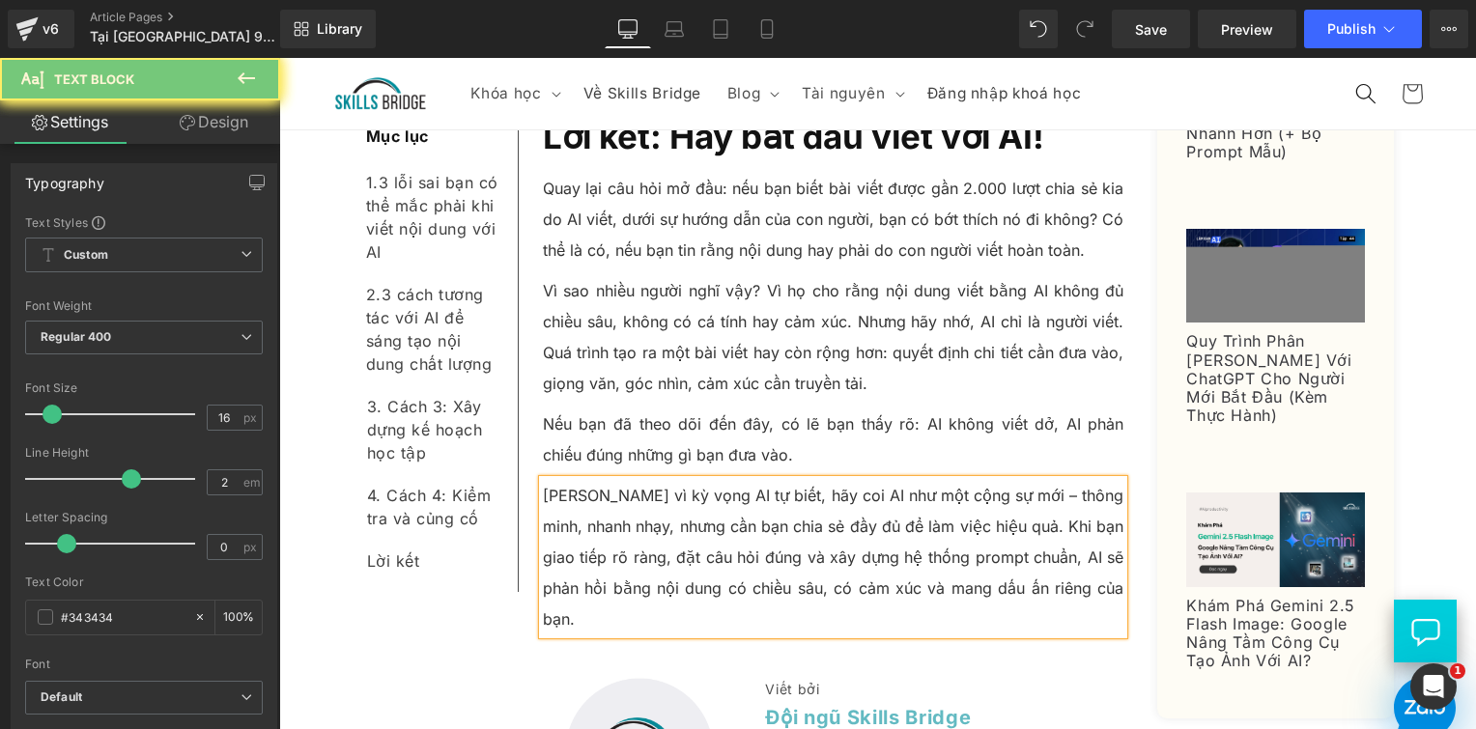
scroll to position [8854, 0]
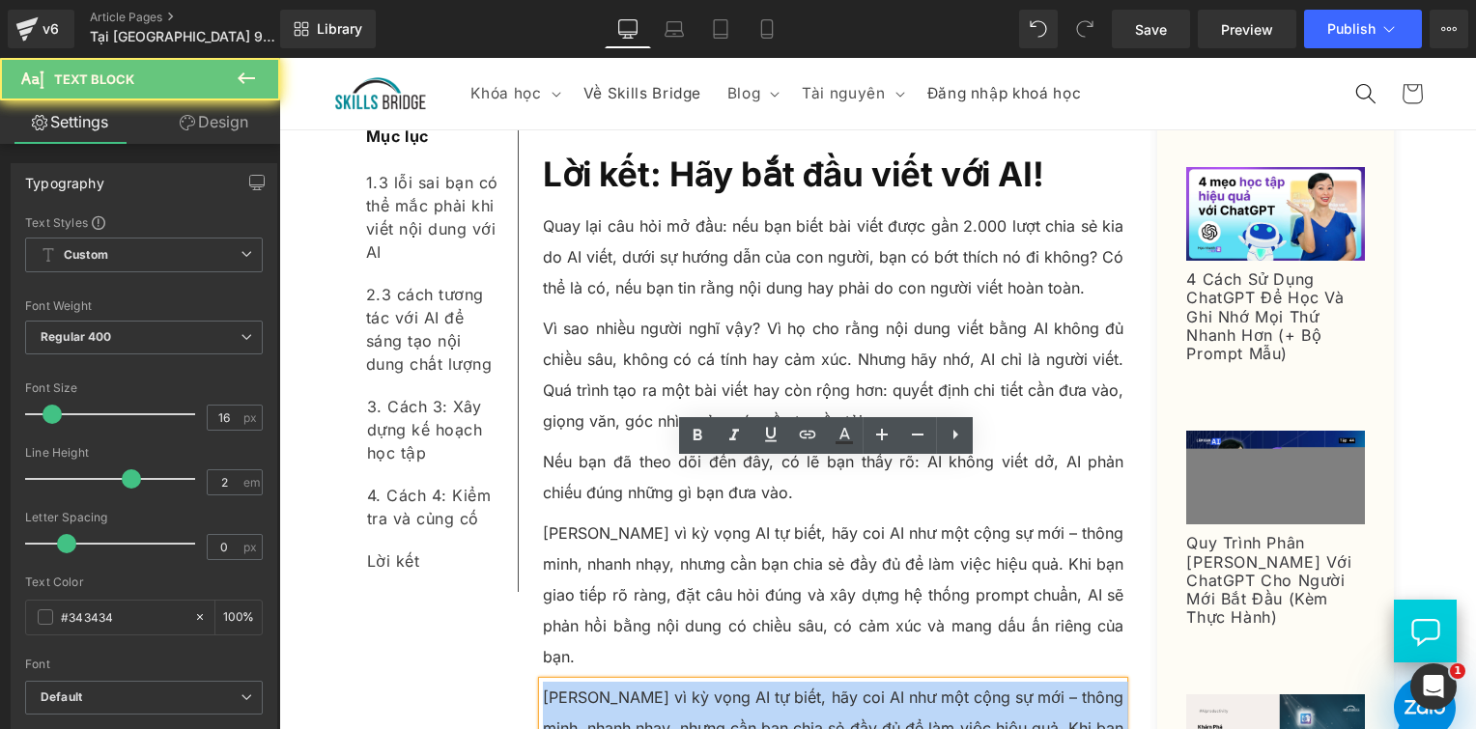
paste div
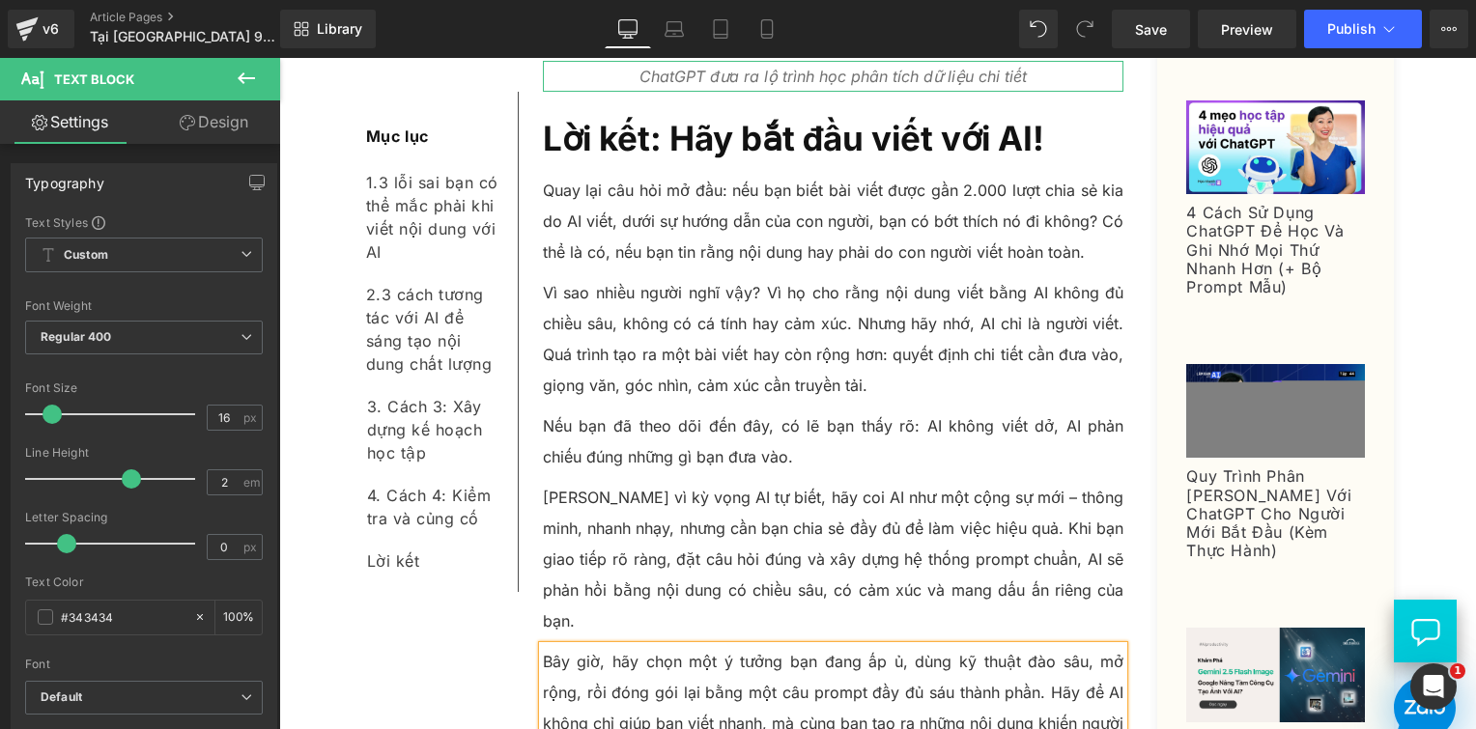
scroll to position [8951, 0]
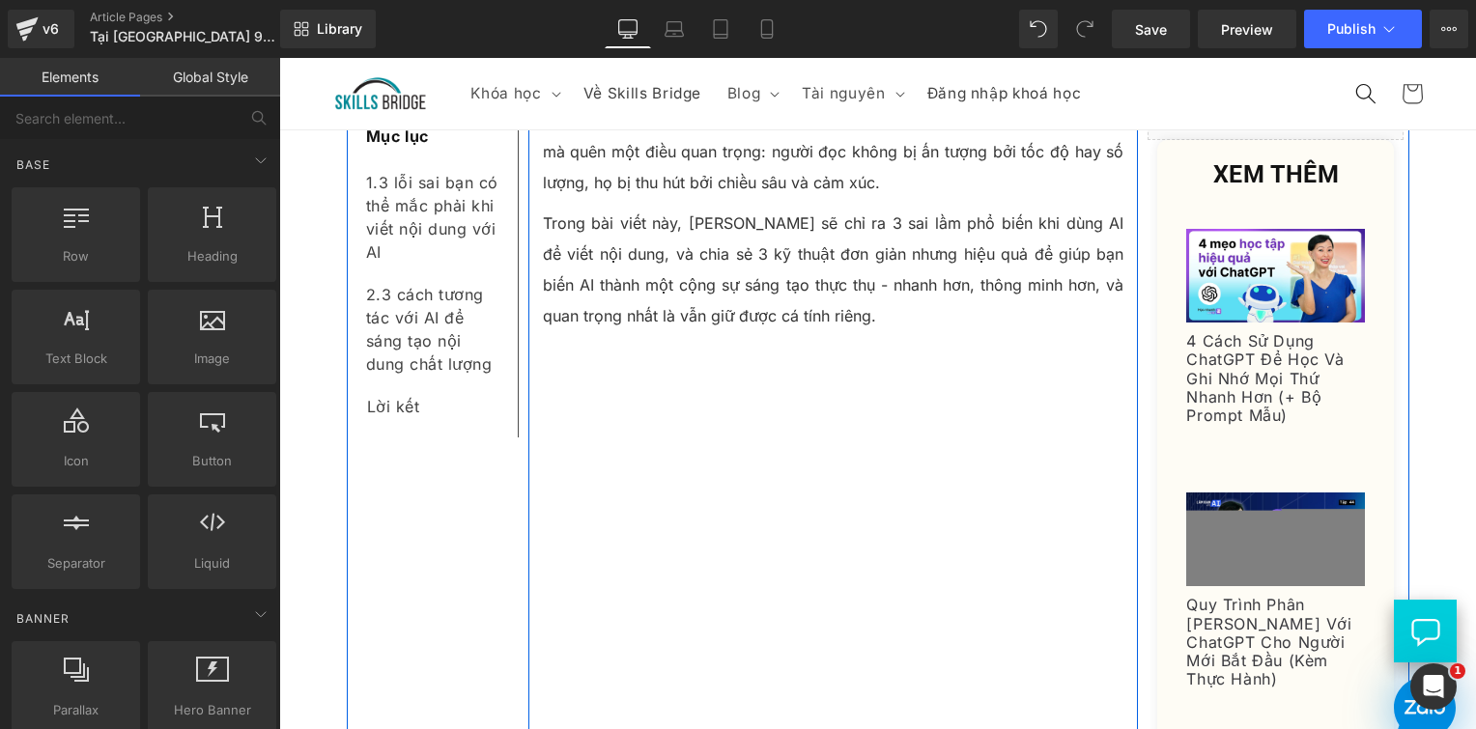
scroll to position [193, 0]
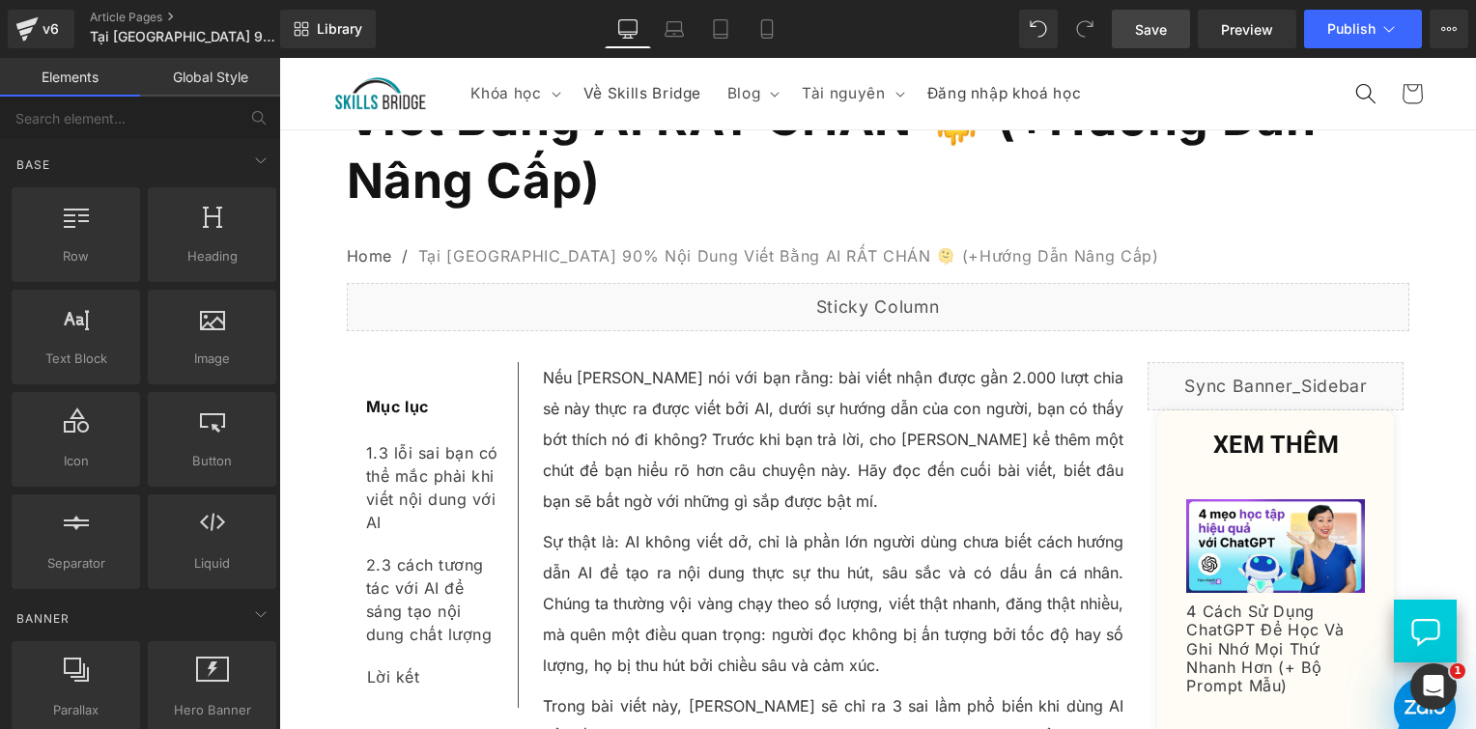
click at [1145, 12] on link "Save" at bounding box center [1151, 29] width 78 height 39
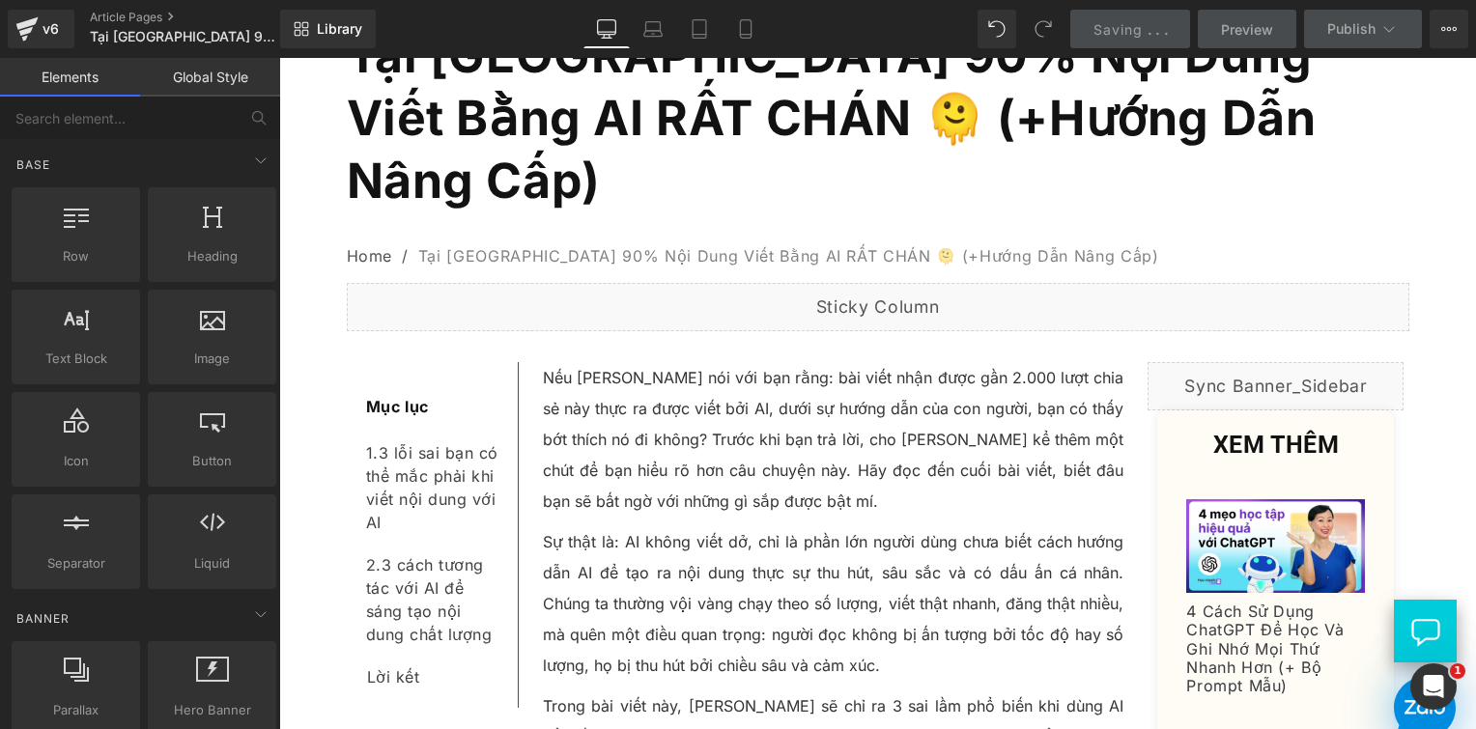
scroll to position [0, 0]
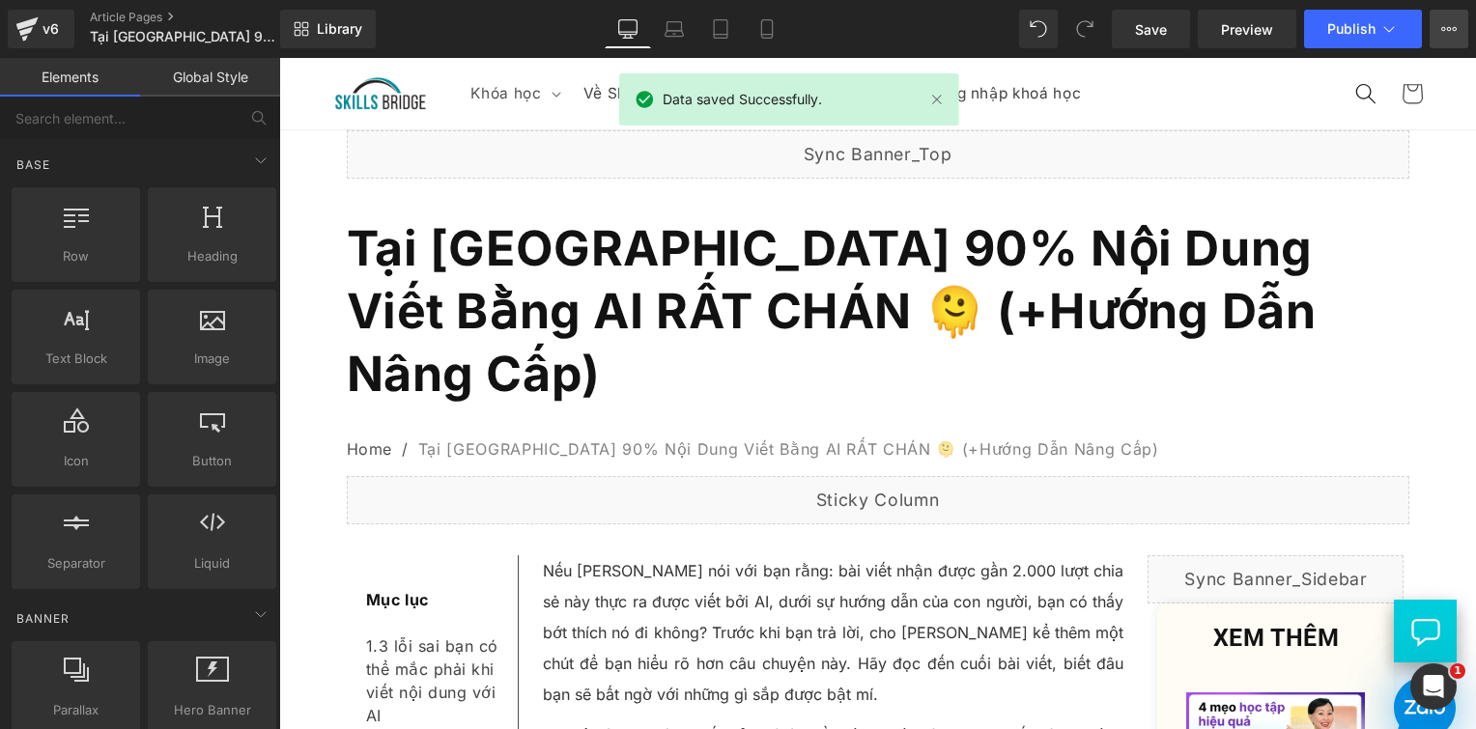
click at [1454, 32] on icon at bounding box center [1448, 28] width 15 height 15
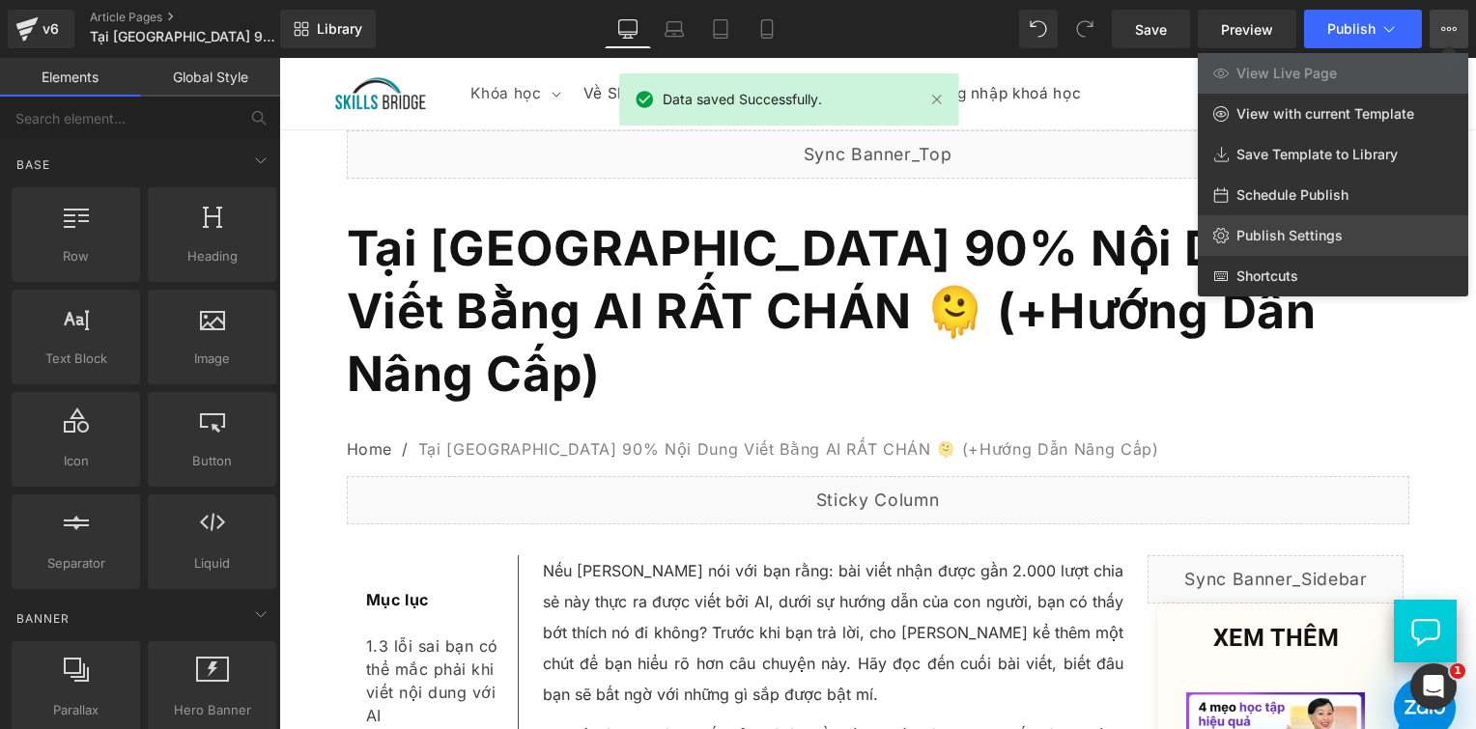
click at [1316, 223] on link "Publish Settings" at bounding box center [1333, 235] width 271 height 41
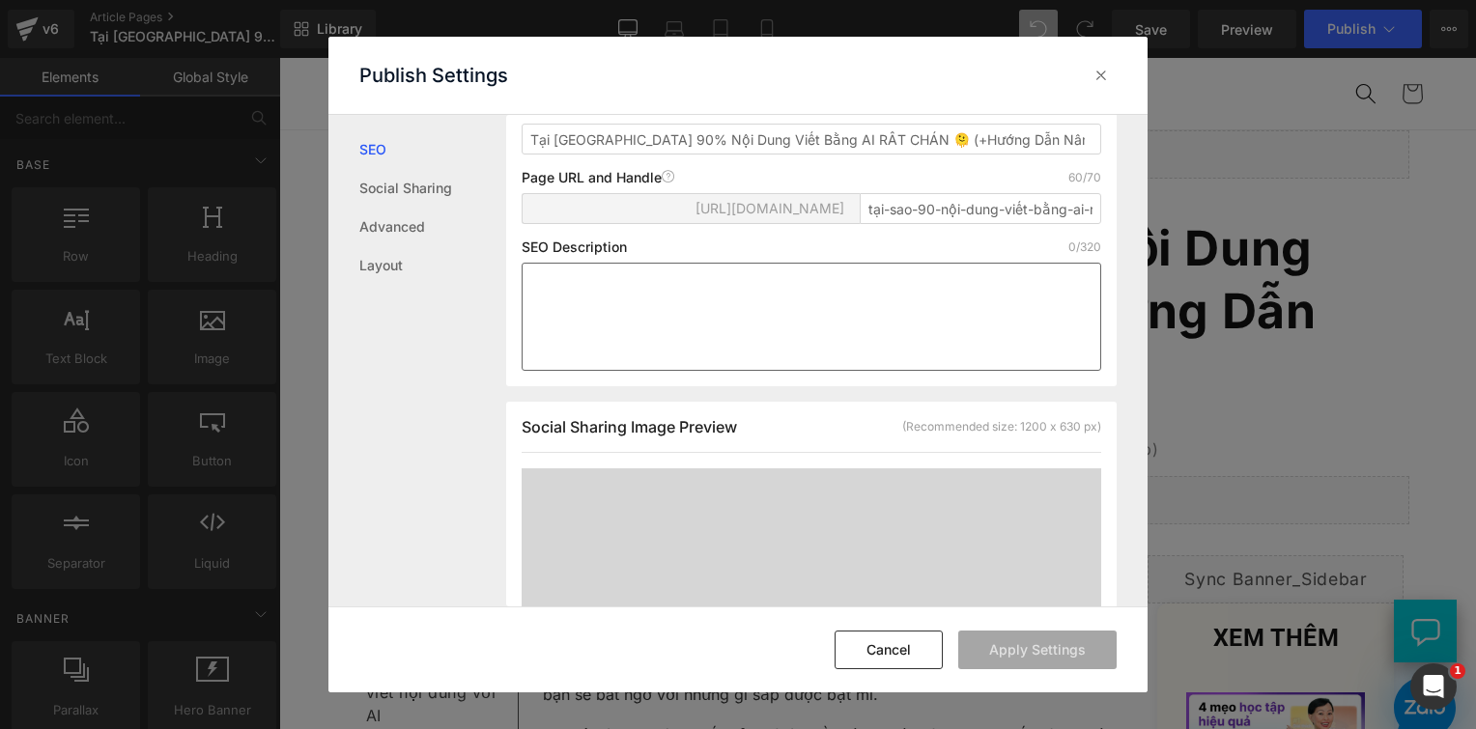
scroll to position [193, 0]
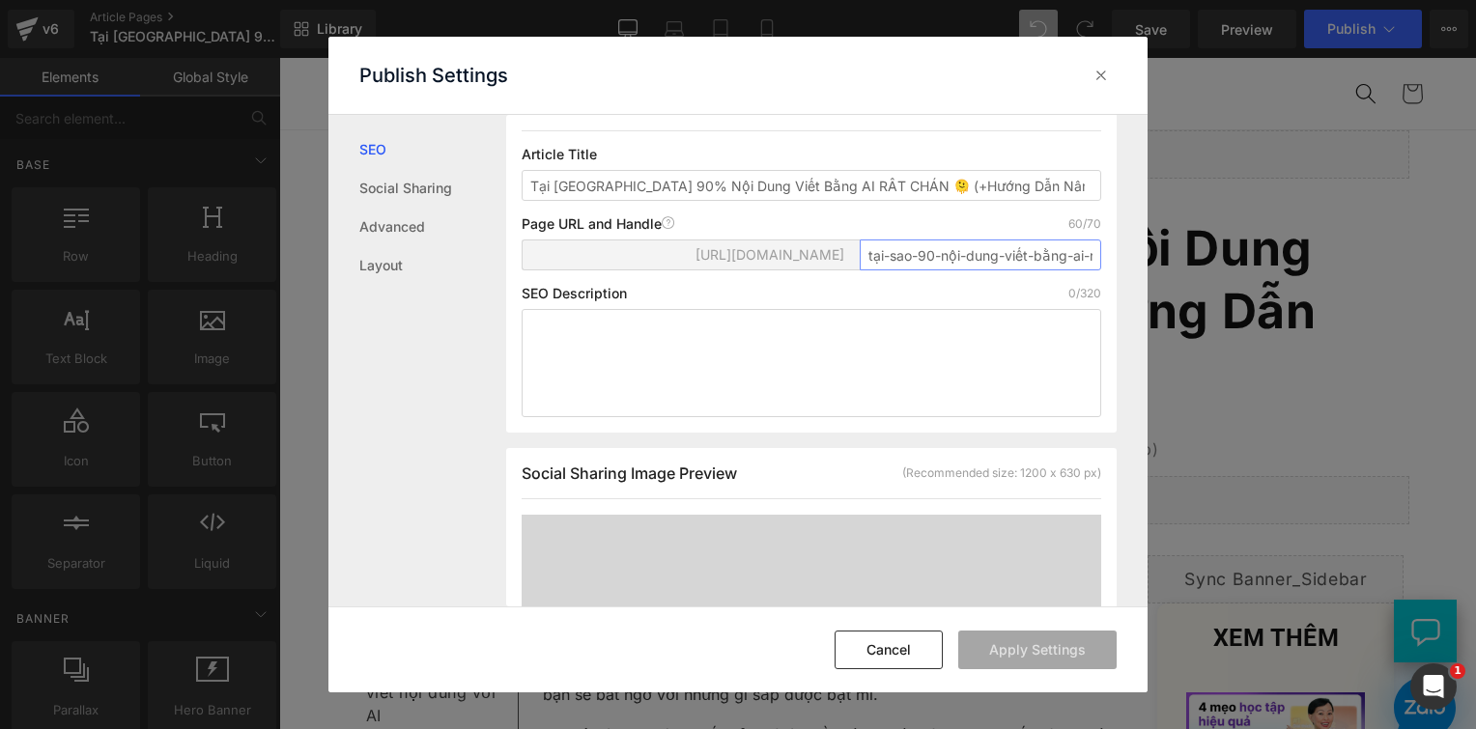
click at [873, 254] on input "tại-sao-90-nội-dung-viết-bằng-ai-rất-chan-hướng-dẫn-nang-cấp" at bounding box center [981, 255] width 242 height 31
click at [882, 267] on input "tai-sao-90-nội-dung-viết-bằng-ai-rất-chan-hướng-dẫn-nang-cấp" at bounding box center [981, 255] width 242 height 31
drag, startPoint x: 888, startPoint y: 250, endPoint x: 901, endPoint y: 248, distance: 13.7
click at [888, 249] on input "tai-sao-90-nội-dung-viết-bằng-ai-rất-chan-hướng-dẫn-nang-cấp" at bounding box center [981, 255] width 242 height 31
click at [935, 252] on input "tai-sao-90-nội-dung-viết-bằng-ai-rất-chan-hướng-dẫn-nang-cấp" at bounding box center [981, 255] width 242 height 31
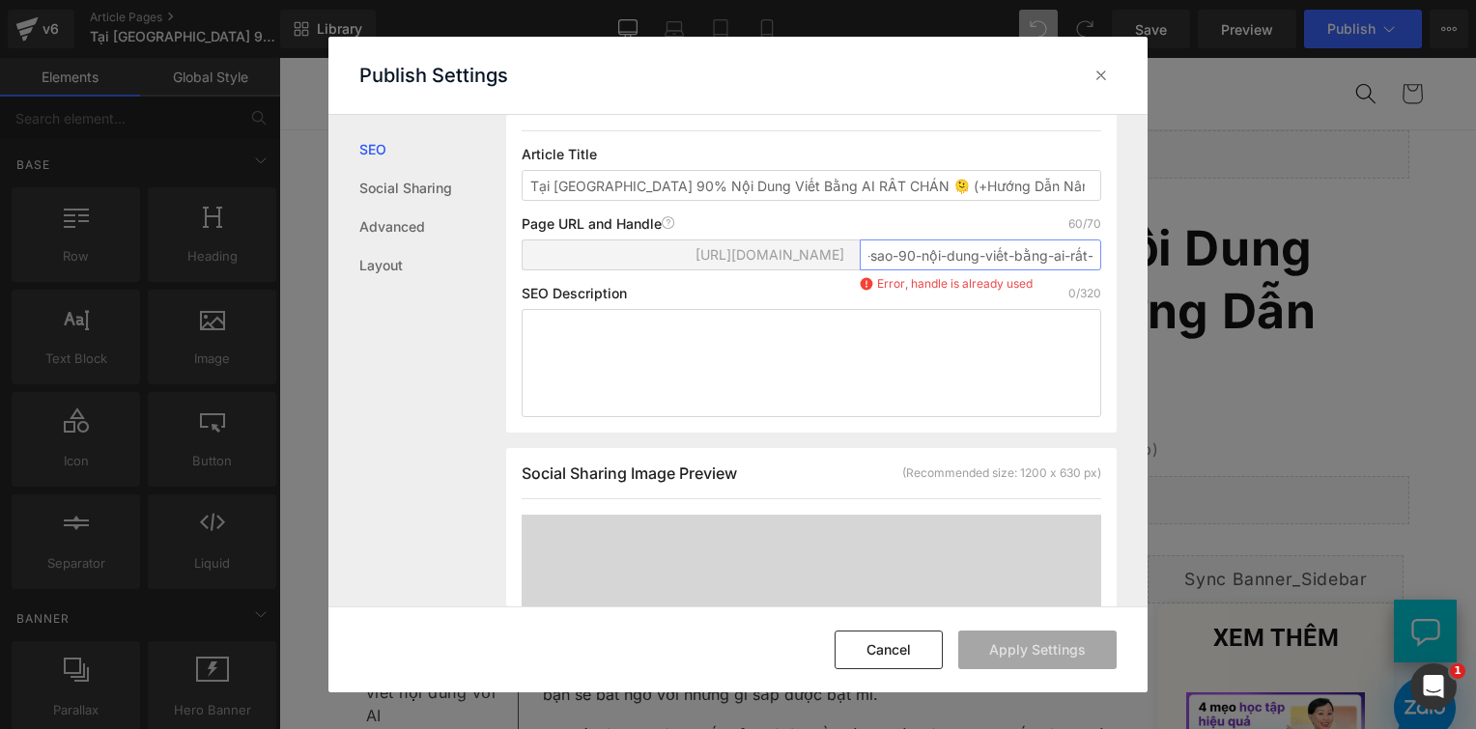
scroll to position [0, 0]
drag, startPoint x: 1082, startPoint y: 255, endPoint x: 860, endPoint y: 258, distance: 222.2
click at [860, 258] on input "tai-sao-90-nội-dung-viết-bằng-ai-rất-chan-hướng-dẫn-nang-cấp" at bounding box center [981, 255] width 242 height 31
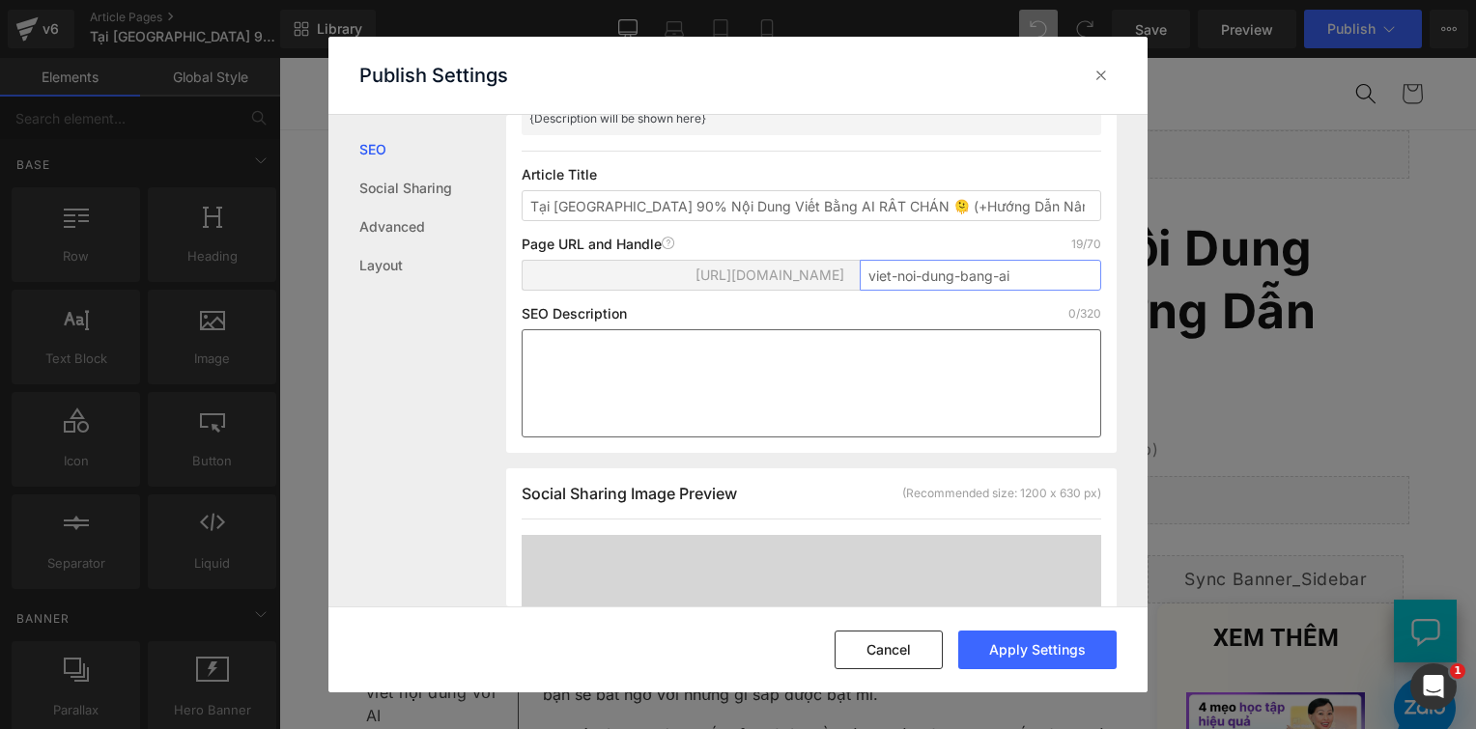
type input "viet-noi-dung-bang-ai"
click at [867, 331] on textarea at bounding box center [812, 383] width 580 height 108
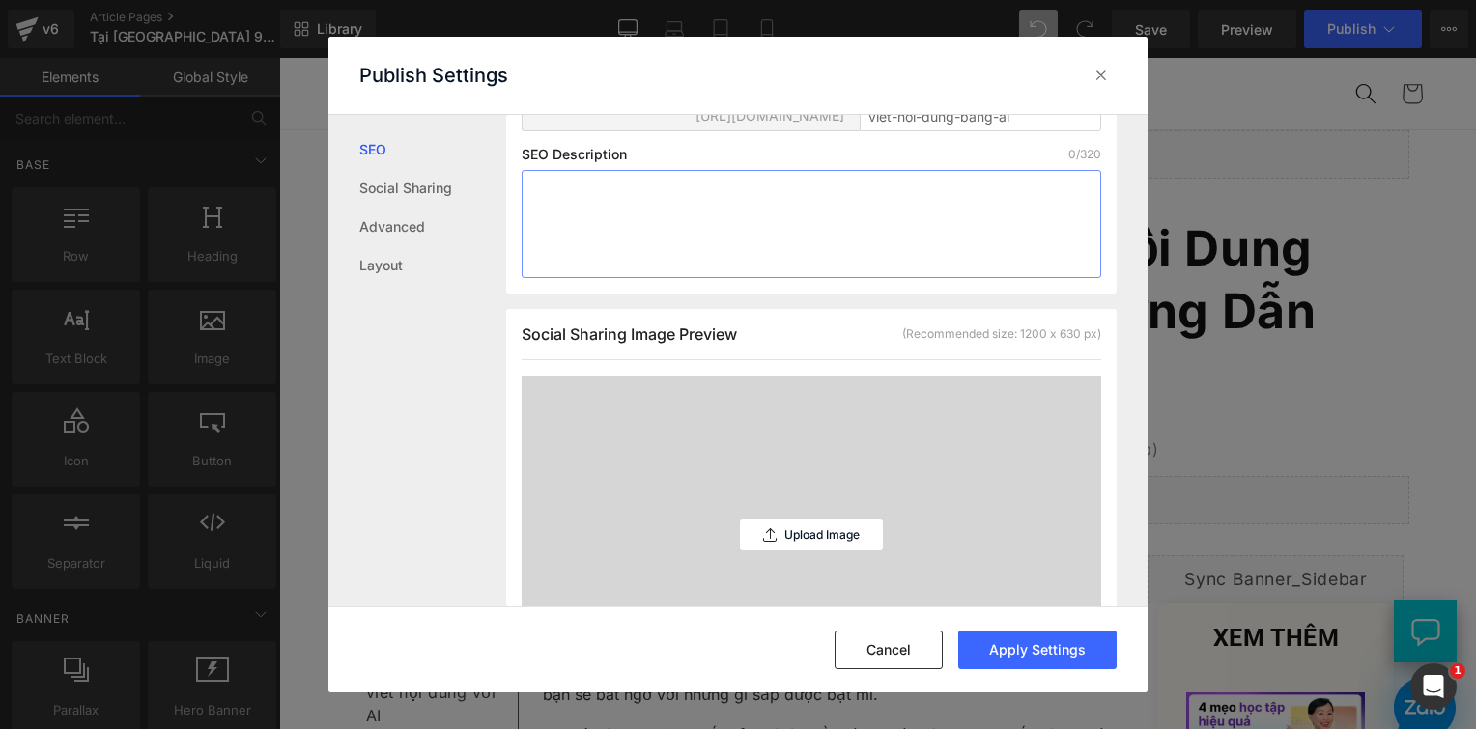
scroll to position [483, 0]
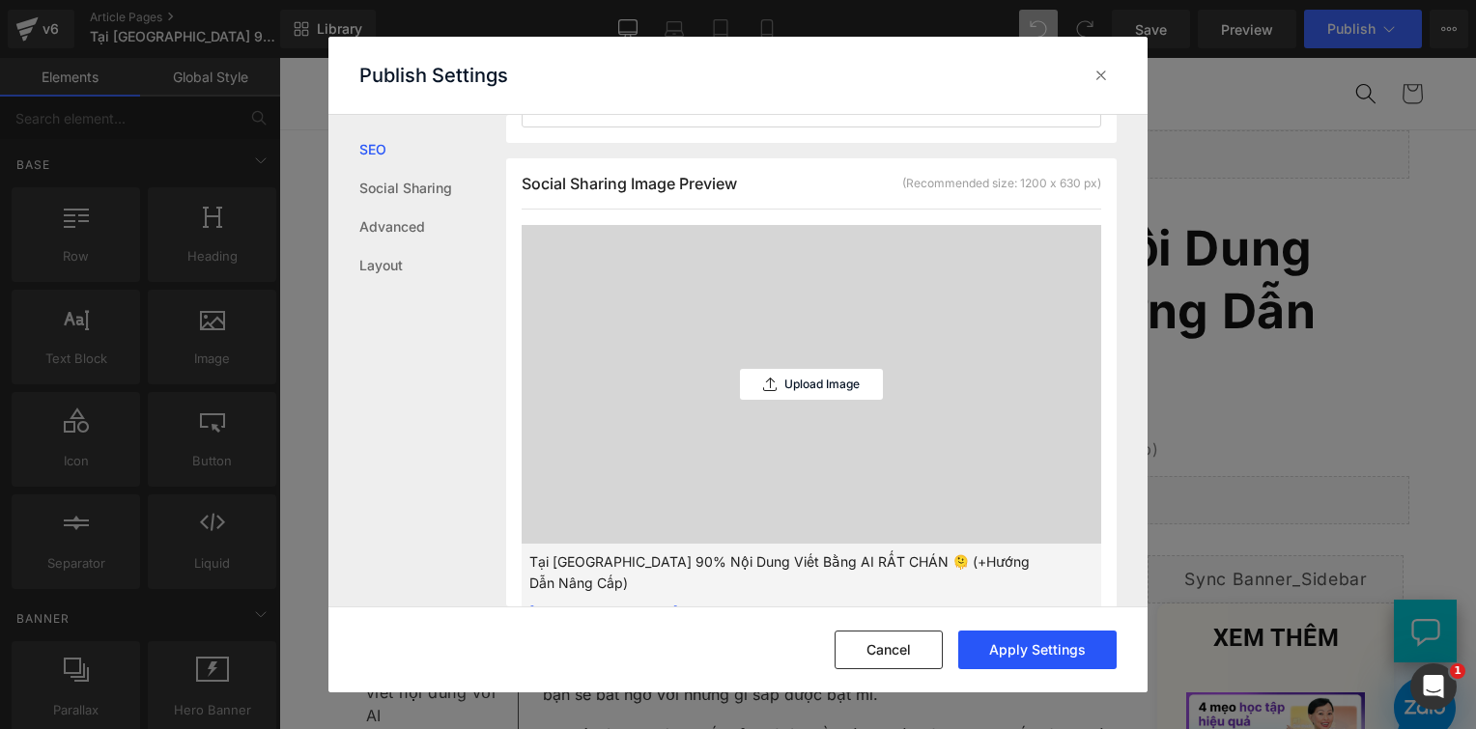
click at [1036, 646] on button "Apply Settings" at bounding box center [1037, 650] width 158 height 39
click at [1095, 71] on icon at bounding box center [1101, 75] width 19 height 19
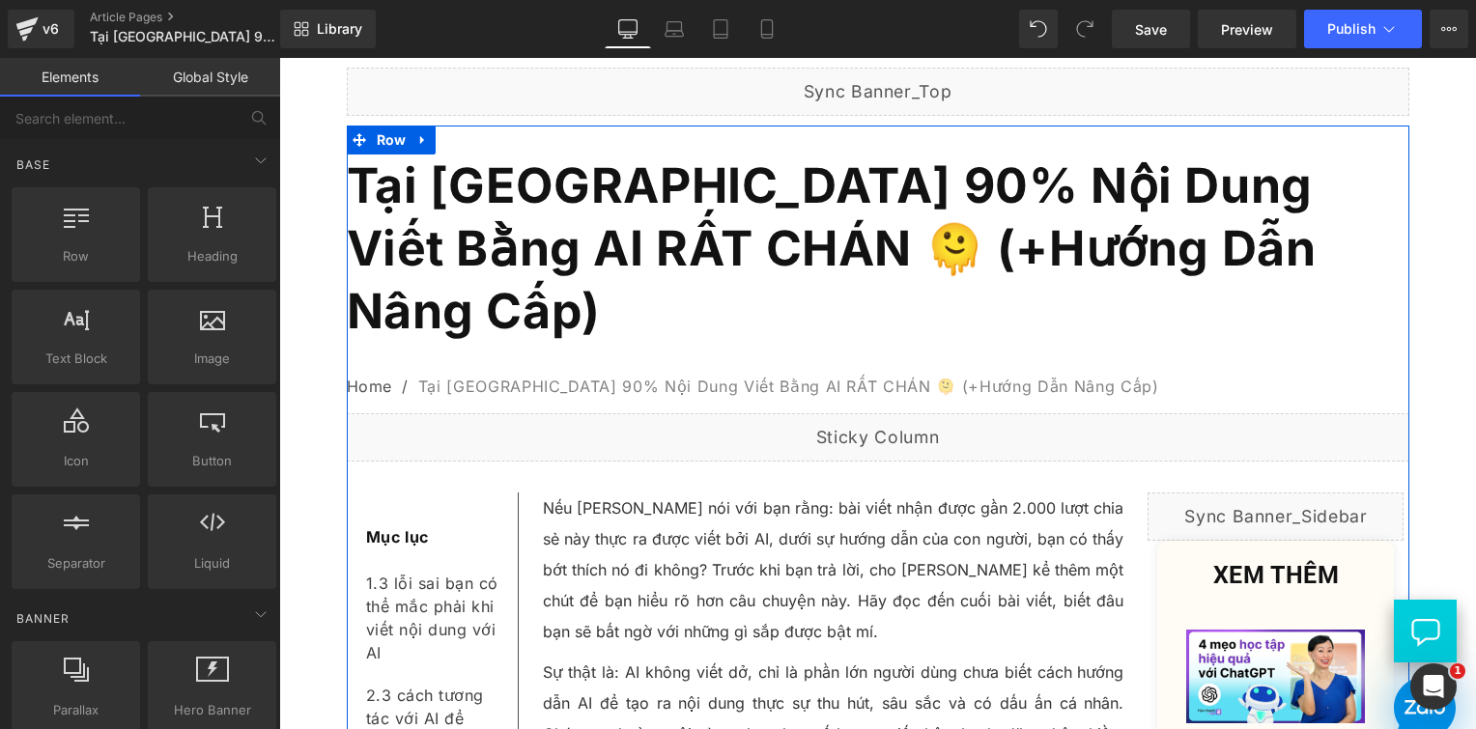
scroll to position [97, 0]
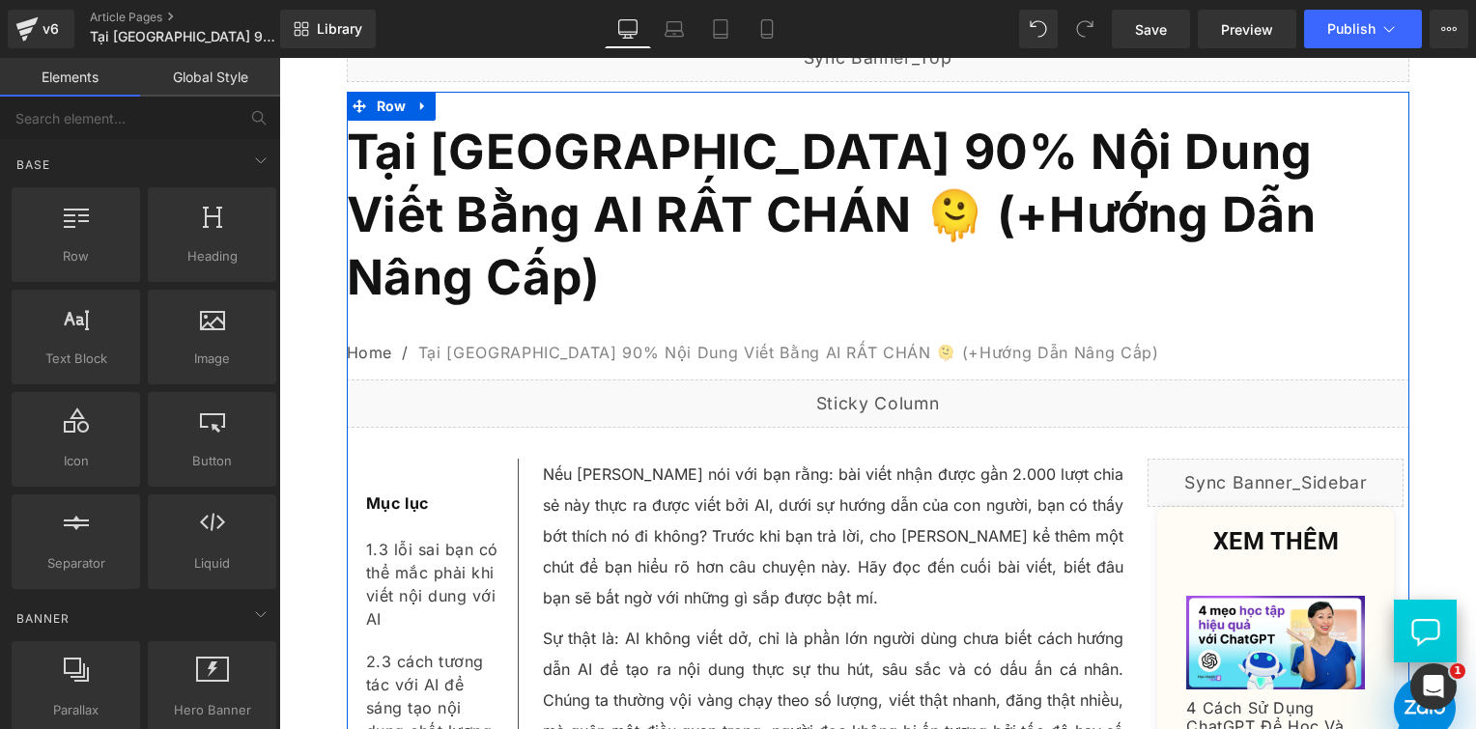
click at [610, 459] on p "Nếu [PERSON_NAME] nói với bạn rằng: bài viết nhận được gần 2.000 lượt chia sẻ n…" at bounding box center [834, 536] width 582 height 155
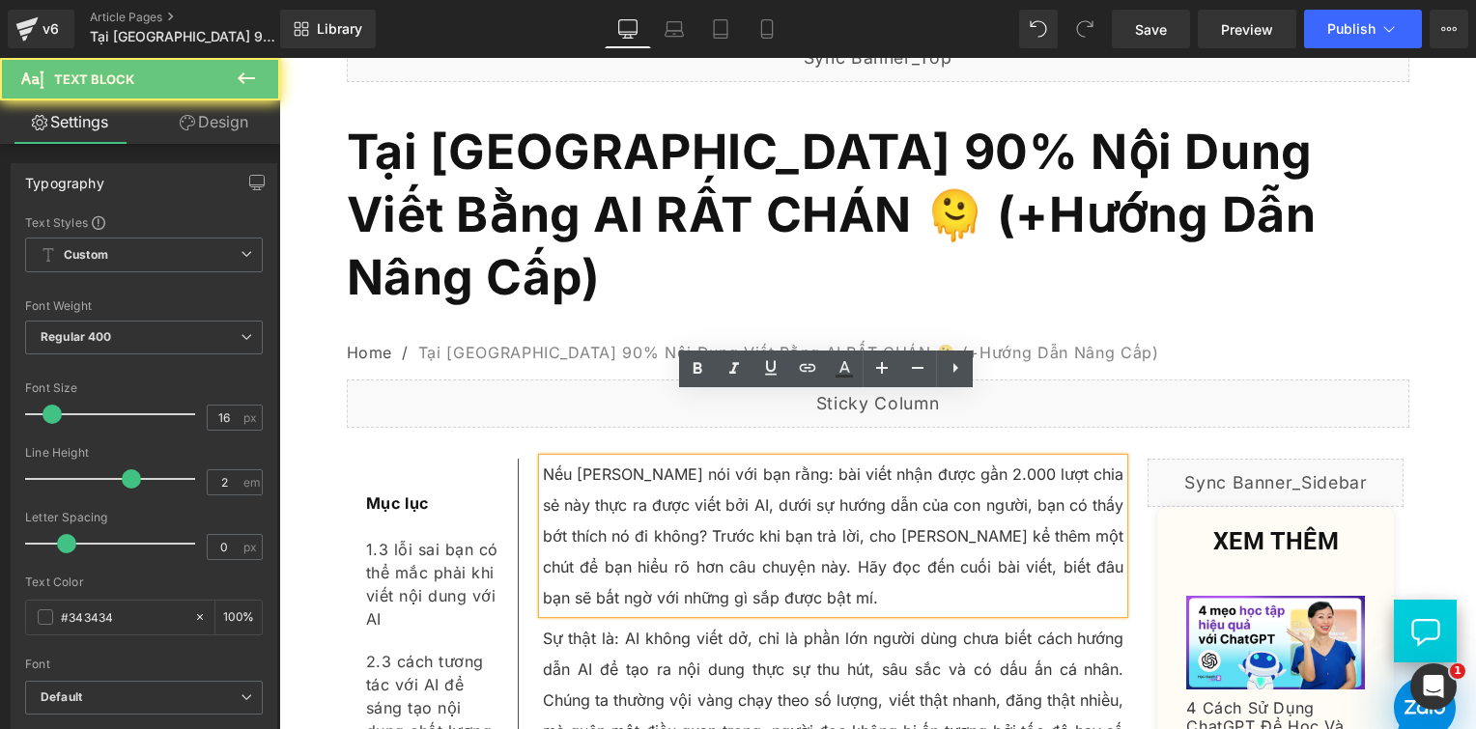
click at [610, 459] on p "Nếu [PERSON_NAME] nói với bạn rằng: bài viết nhận được gần 2.000 lượt chia sẻ n…" at bounding box center [834, 536] width 582 height 155
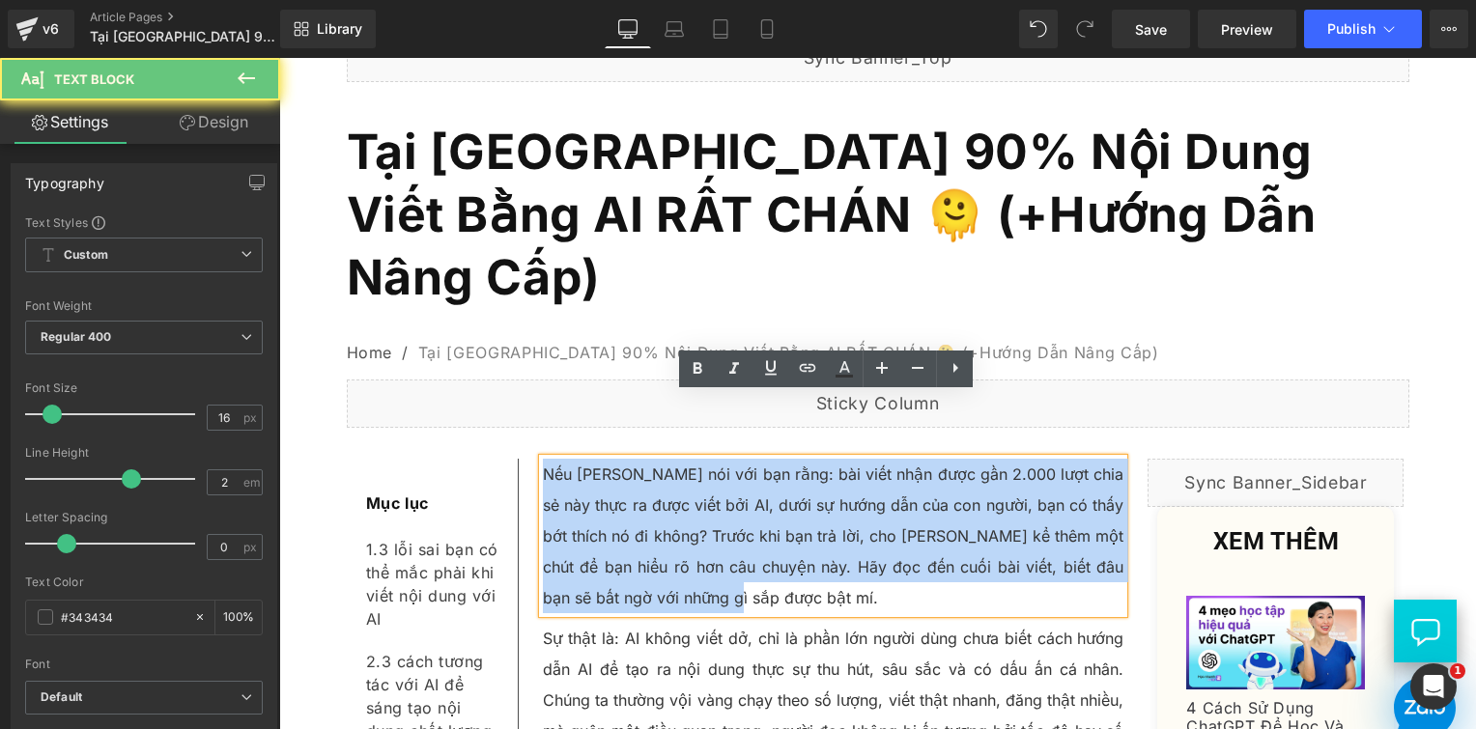
click at [610, 459] on p "Nếu [PERSON_NAME] nói với bạn rằng: bài viết nhận được gần 2.000 lượt chia sẻ n…" at bounding box center [834, 536] width 582 height 155
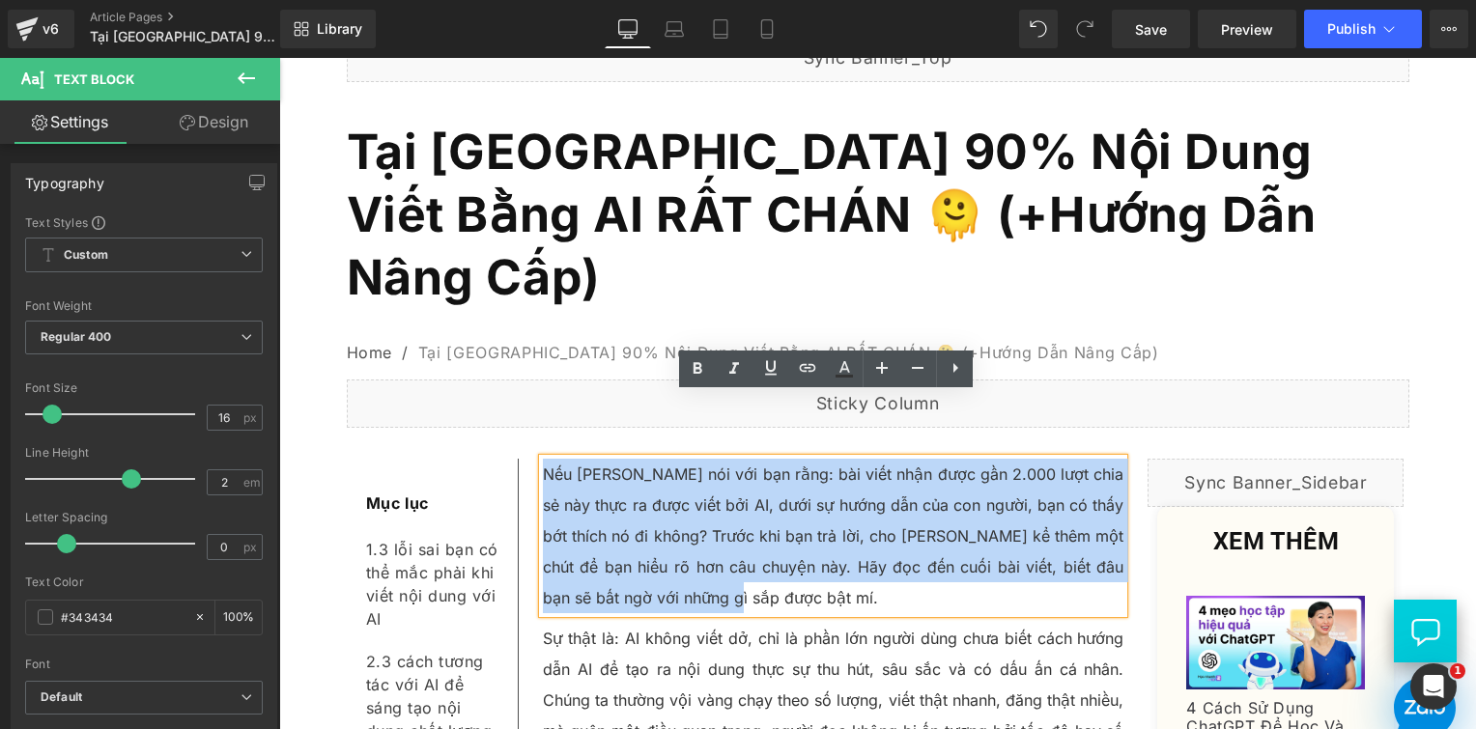
copy p "Nếu [PERSON_NAME] nói với bạn rằng: bài viết nhận được gần 2.000 lượt chia sẻ n…"
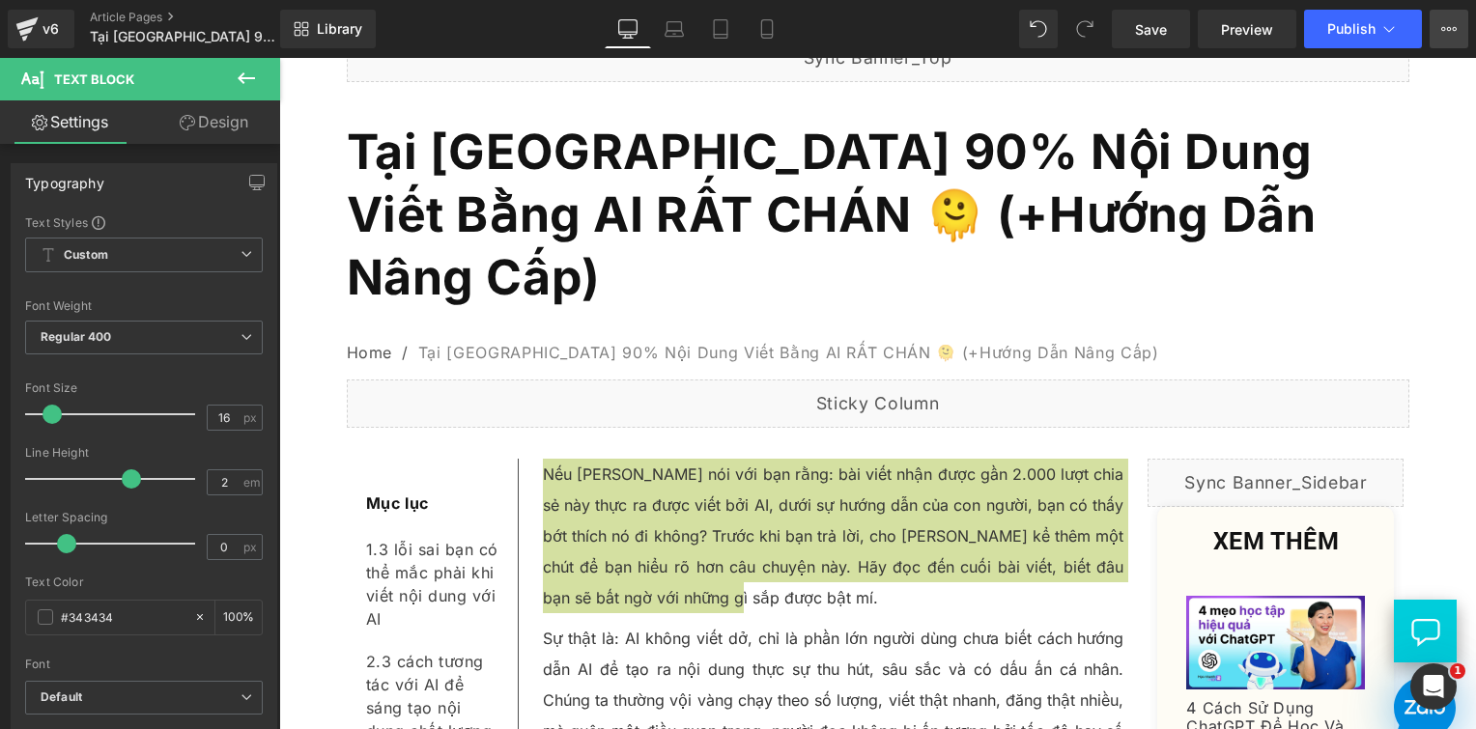
click at [1445, 25] on icon at bounding box center [1448, 28] width 15 height 15
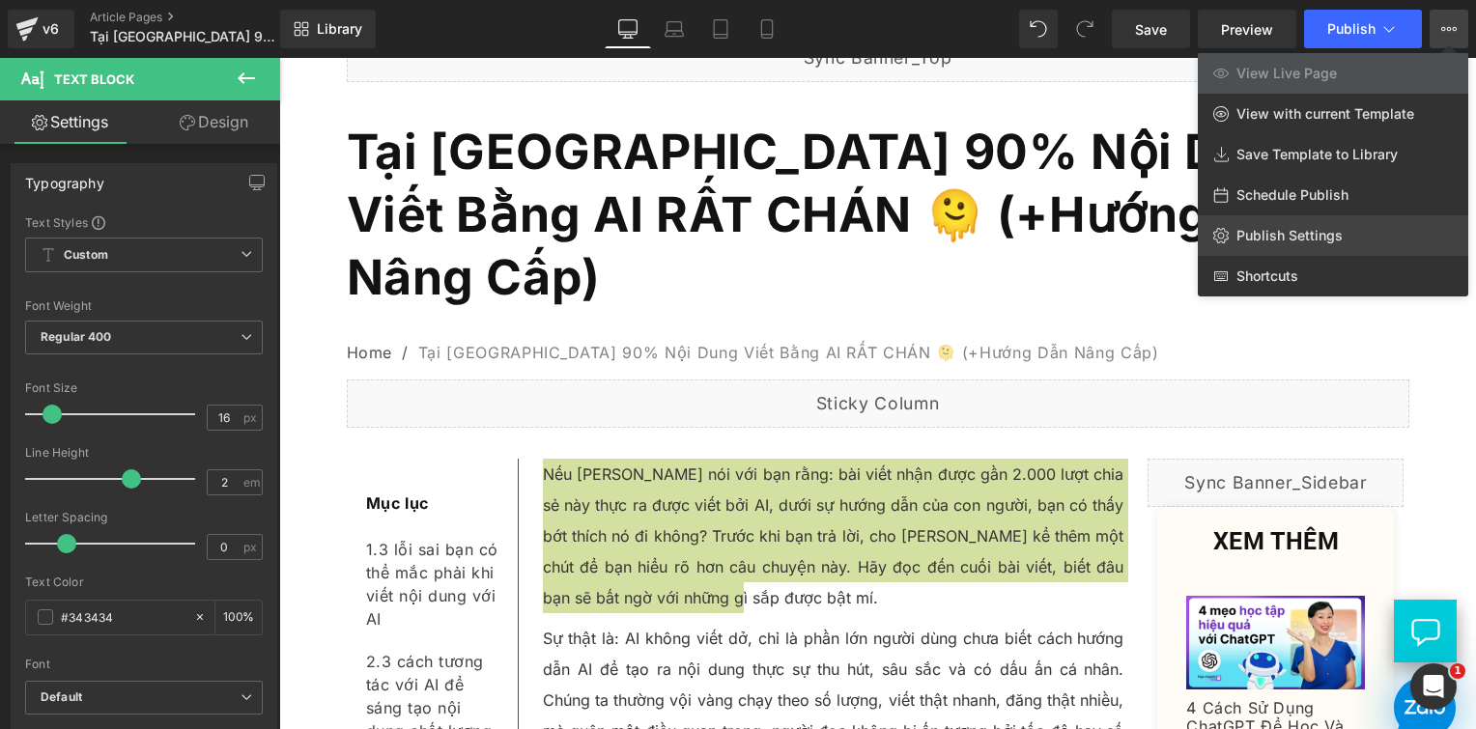
click at [1274, 243] on span "Publish Settings" at bounding box center [1290, 235] width 106 height 17
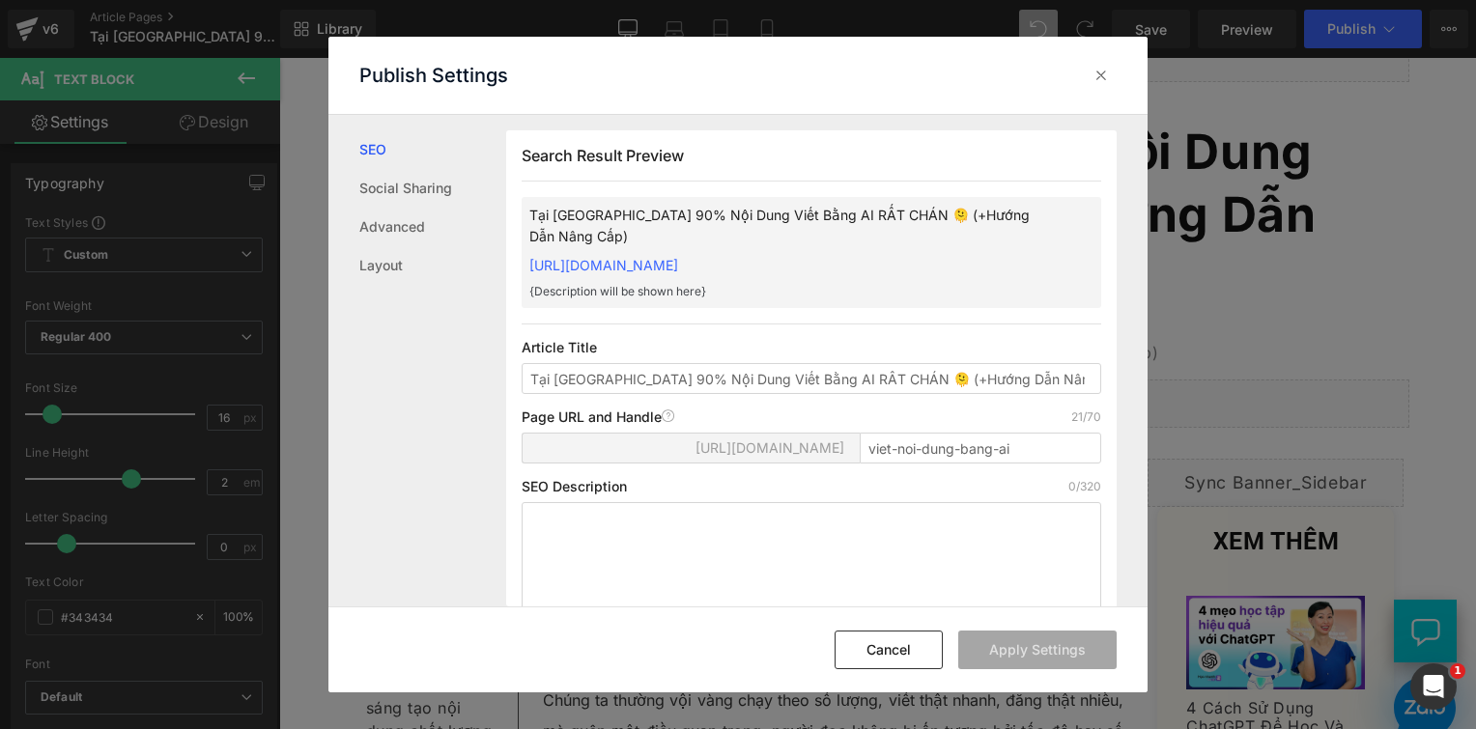
scroll to position [0, 0]
click at [545, 548] on textarea at bounding box center [812, 556] width 580 height 108
paste textarea "Nếu Linh nói với bạn rằng: bài viết nhận được gần 2.000 lượt chia sẻ này thực r…"
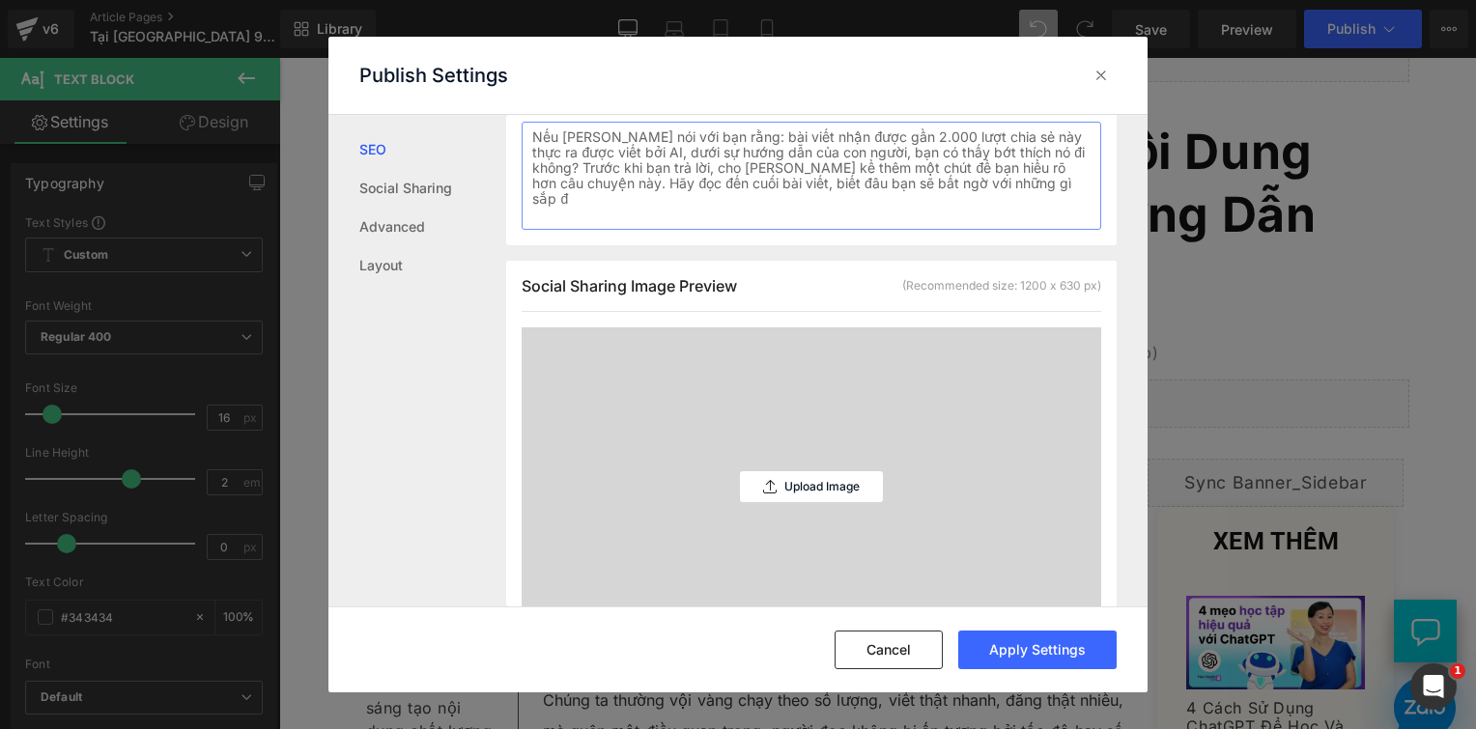
scroll to position [403, 0]
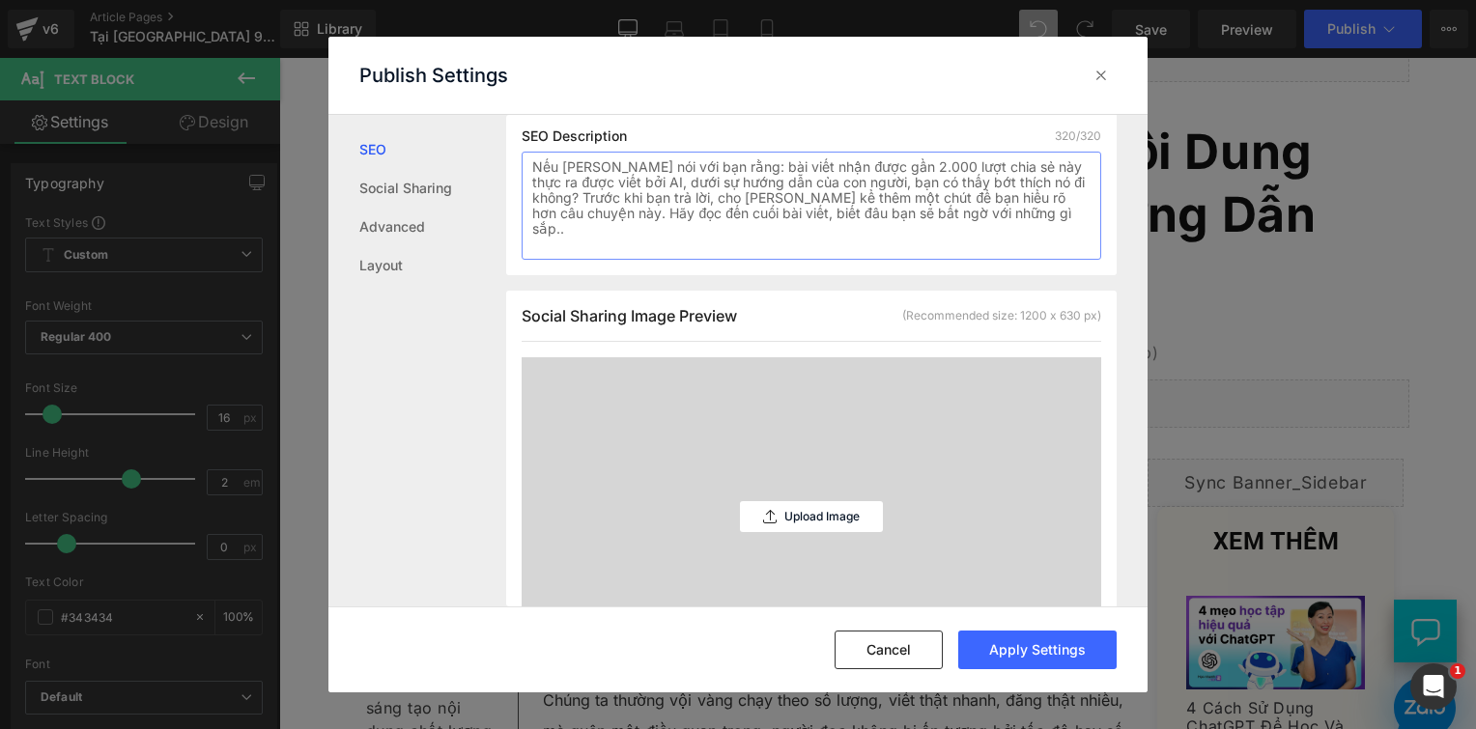
drag, startPoint x: 961, startPoint y: 211, endPoint x: 942, endPoint y: 211, distance: 19.3
click at [942, 211] on textarea "Nếu Linh nói với bạn rằng: bài viết nhận được gần 2.000 lượt chia sẻ này thực r…" at bounding box center [812, 206] width 580 height 108
click at [994, 224] on textarea "Nếu [PERSON_NAME] nói với bạn rằng: bài viết nhận được gần 2.000 lượt chia sẻ n…" at bounding box center [812, 206] width 580 height 108
type textarea "Nếu [PERSON_NAME] nói với bạn rằng: bài viết nhận được gần 2.000 lượt chia sẻ n…"
click at [1065, 660] on button "Apply Settings" at bounding box center [1037, 650] width 158 height 39
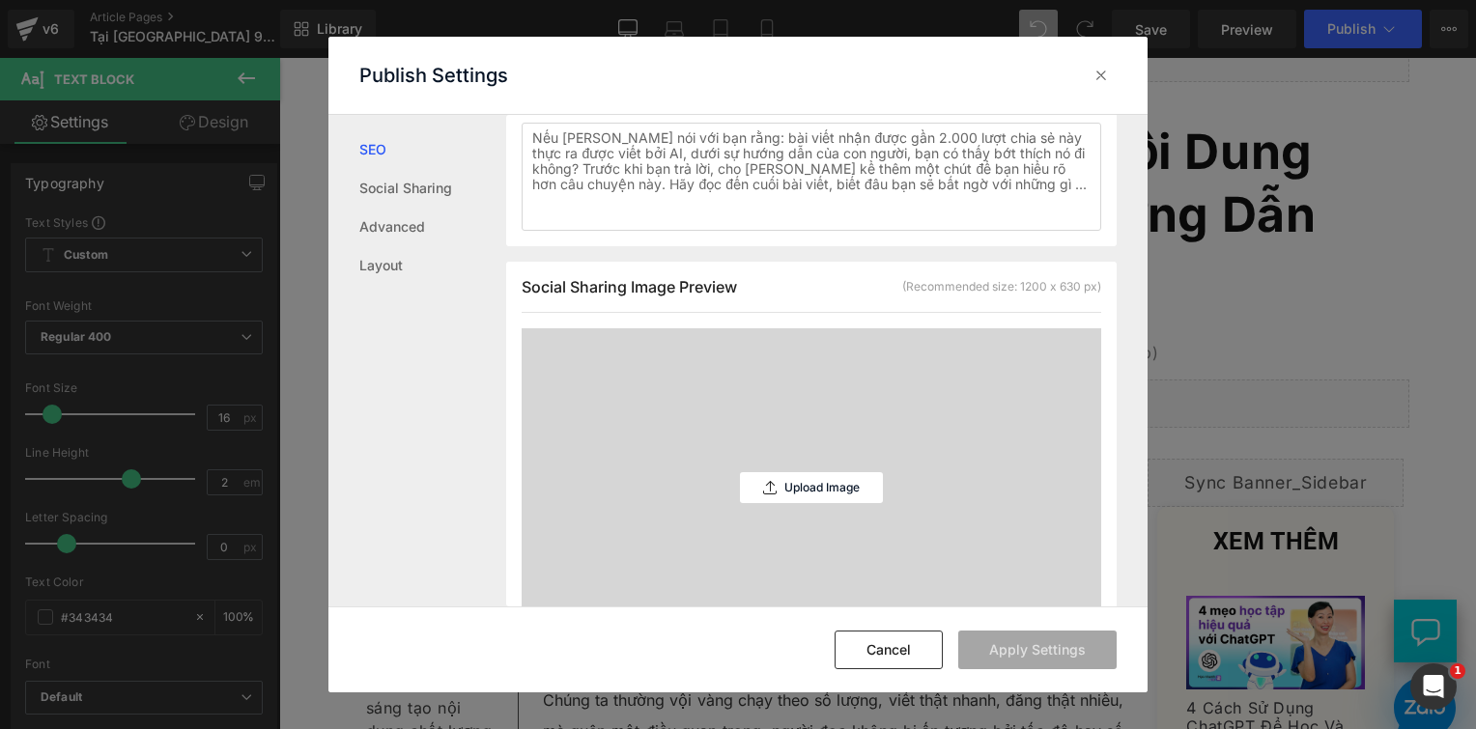
scroll to position [232, 0]
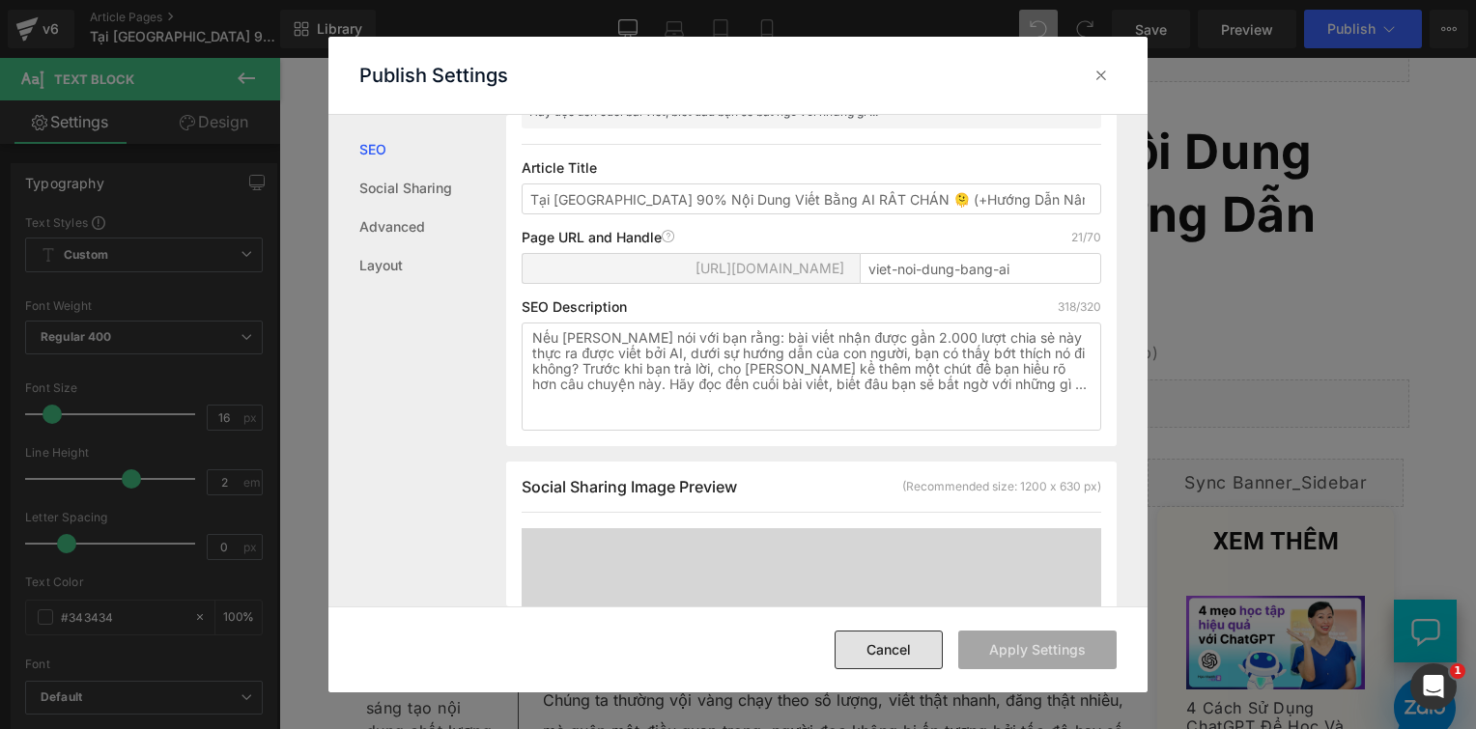
click at [935, 649] on button "Cancel" at bounding box center [889, 650] width 108 height 39
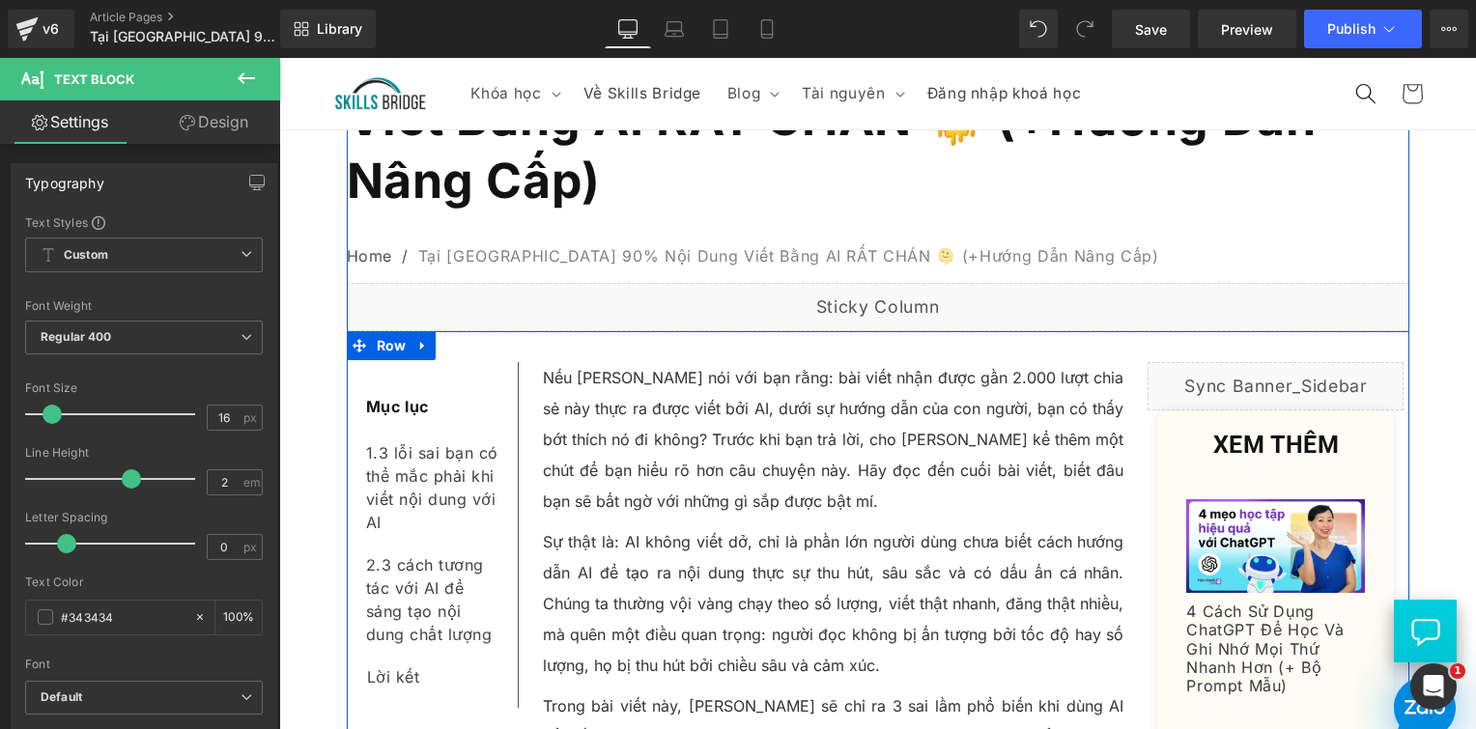
click at [837, 371] on div "Nếu Linh nói với bạn rằng: bài viết nhận được gần 2.000 lượt chia sẻ này thực r…" at bounding box center [834, 439] width 582 height 155
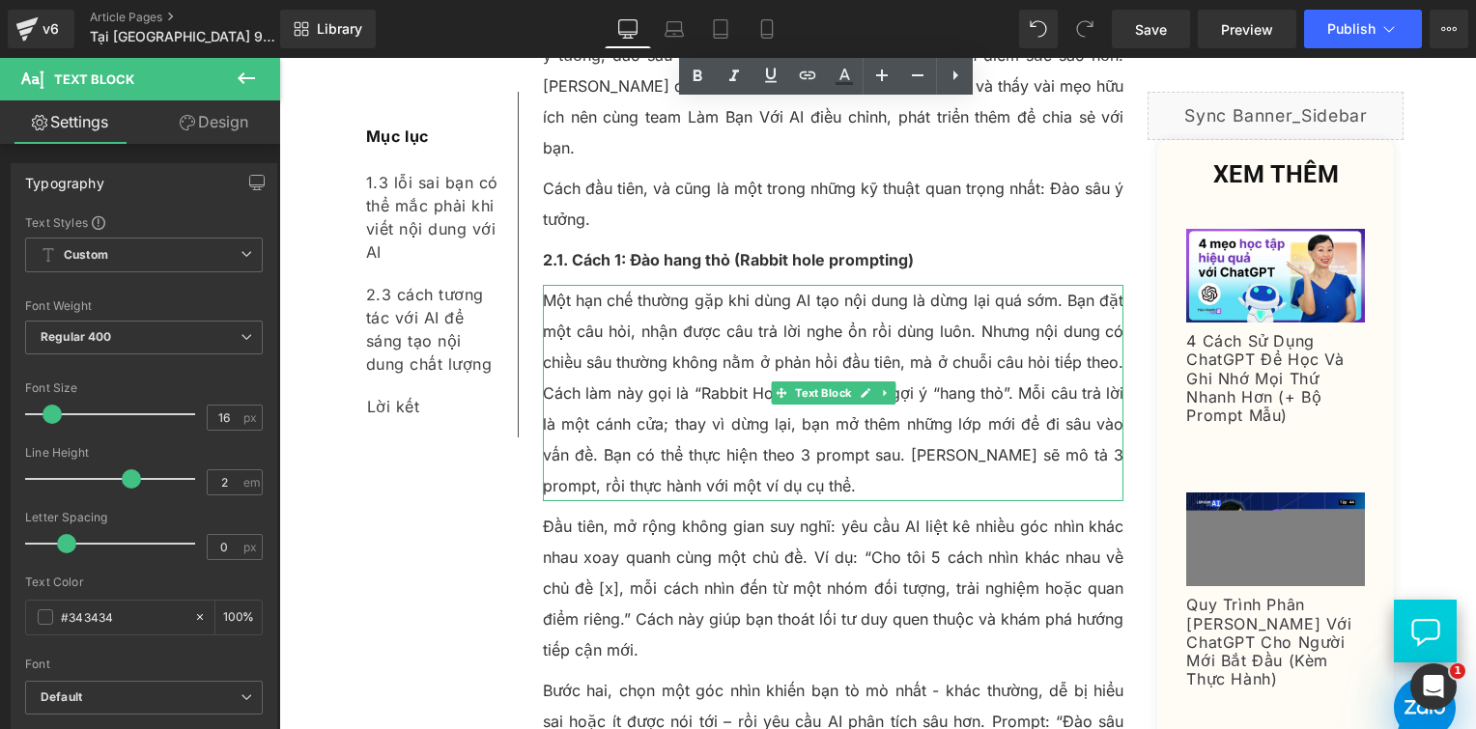
scroll to position [3961, 0]
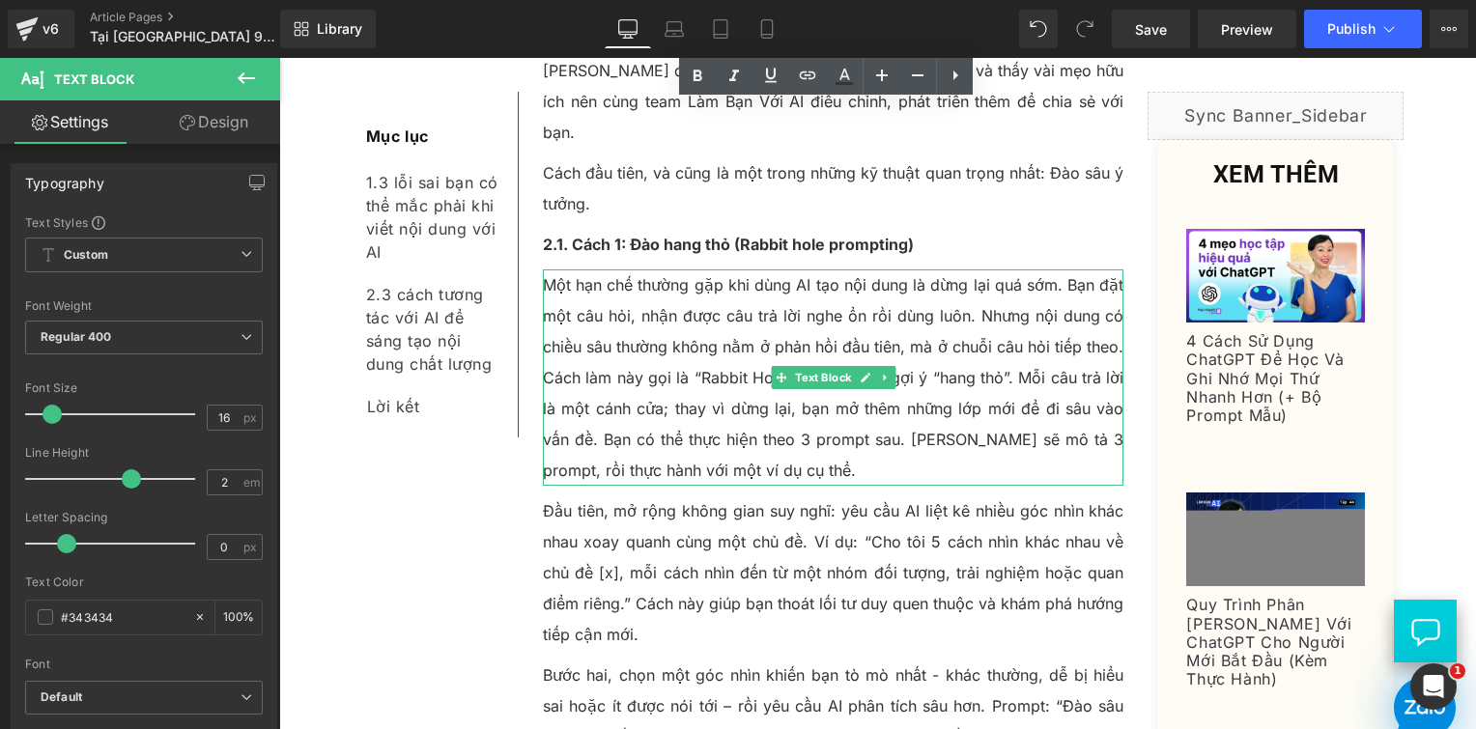
click at [799, 317] on p "Một hạn chế thường gặp khi dùng AI tạo nội dung là dừng lại quá sớm. Bạn đặt mộ…" at bounding box center [834, 378] width 582 height 216
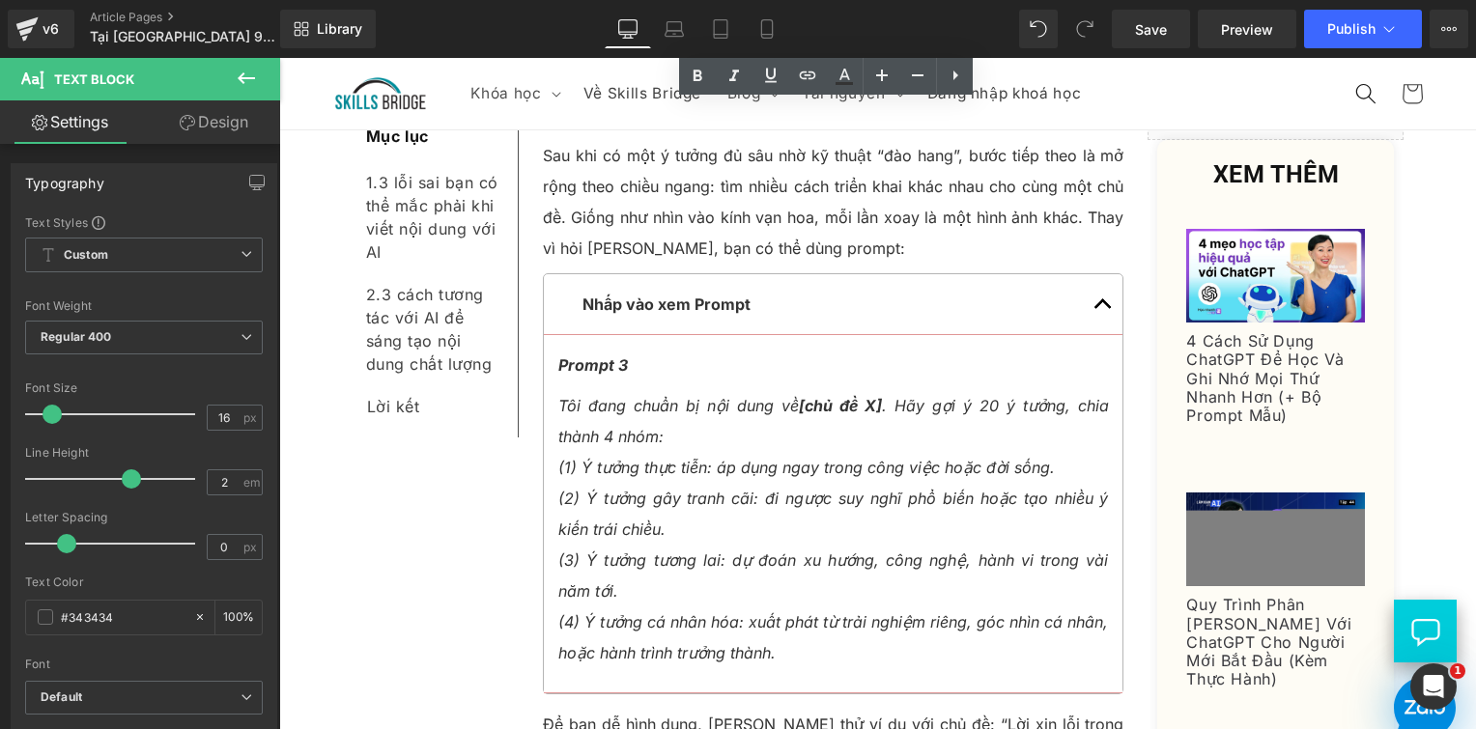
scroll to position [5507, 0]
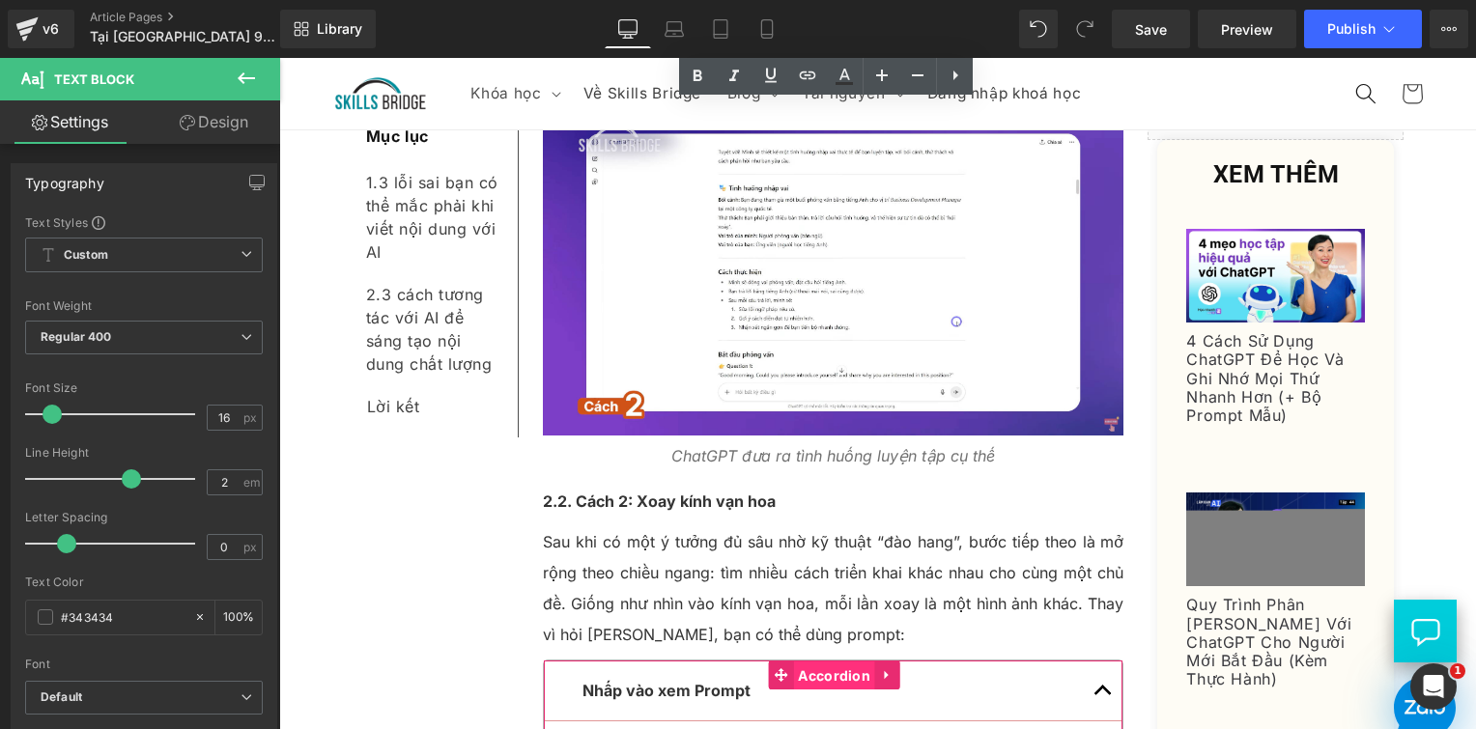
click at [819, 662] on span "Accordion" at bounding box center [834, 676] width 82 height 29
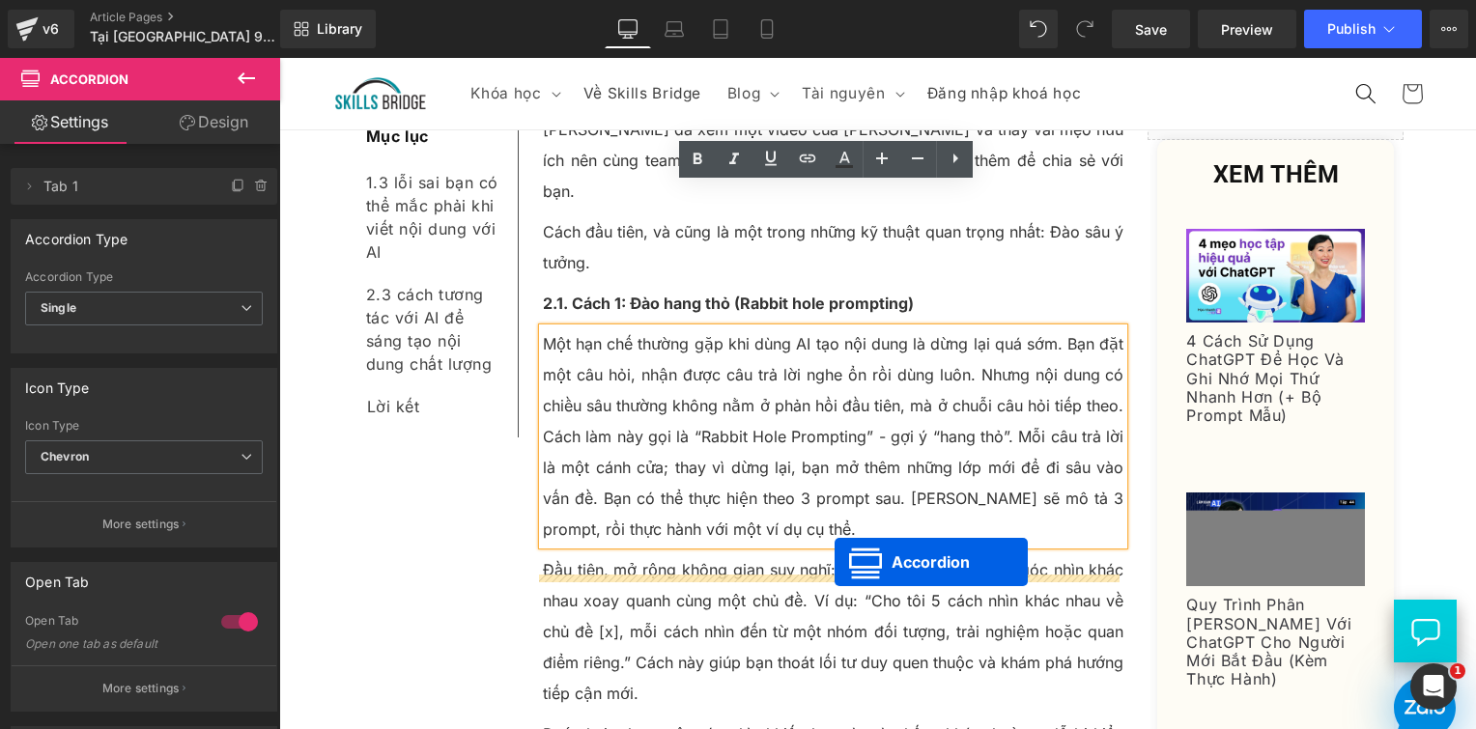
scroll to position [3889, 0]
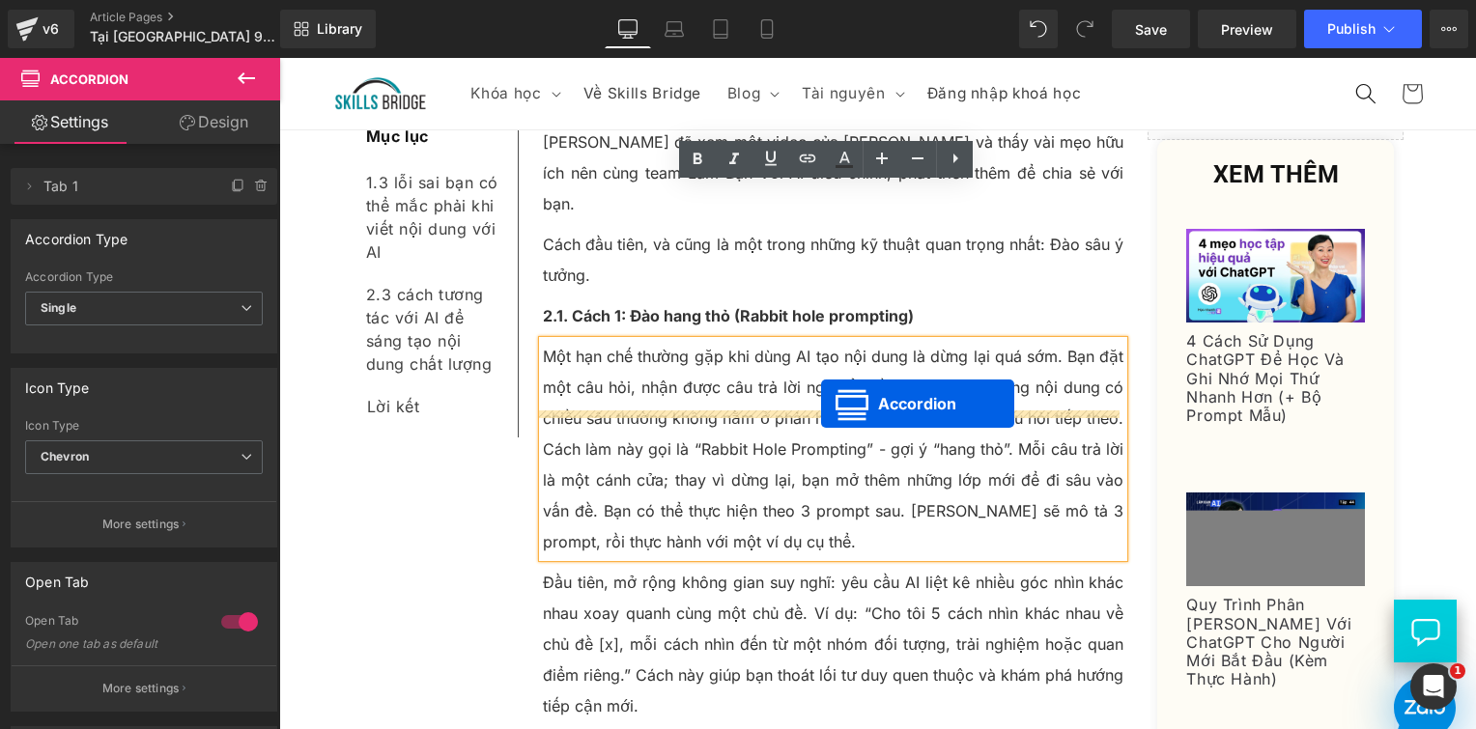
drag, startPoint x: 776, startPoint y: 592, endPoint x: 821, endPoint y: 404, distance: 193.8
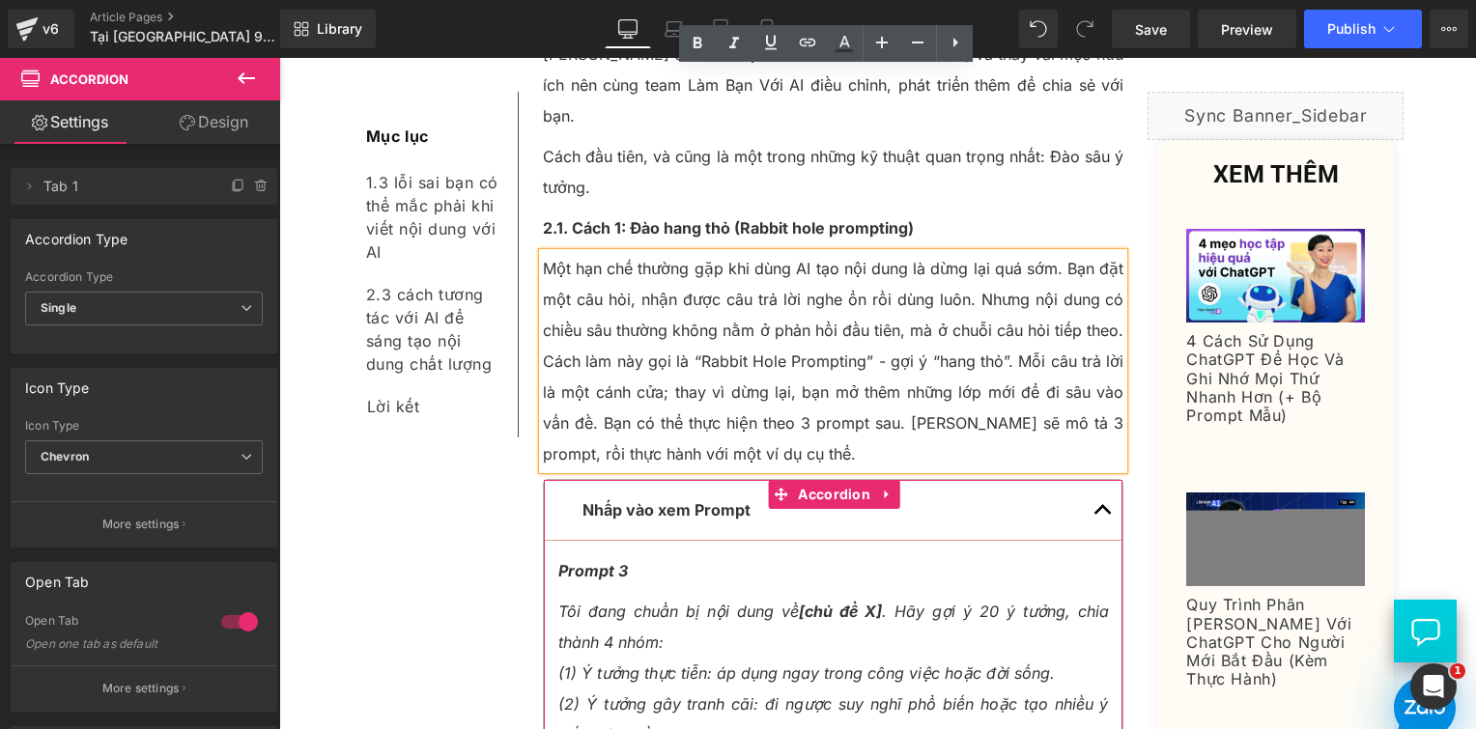
scroll to position [4083, 0]
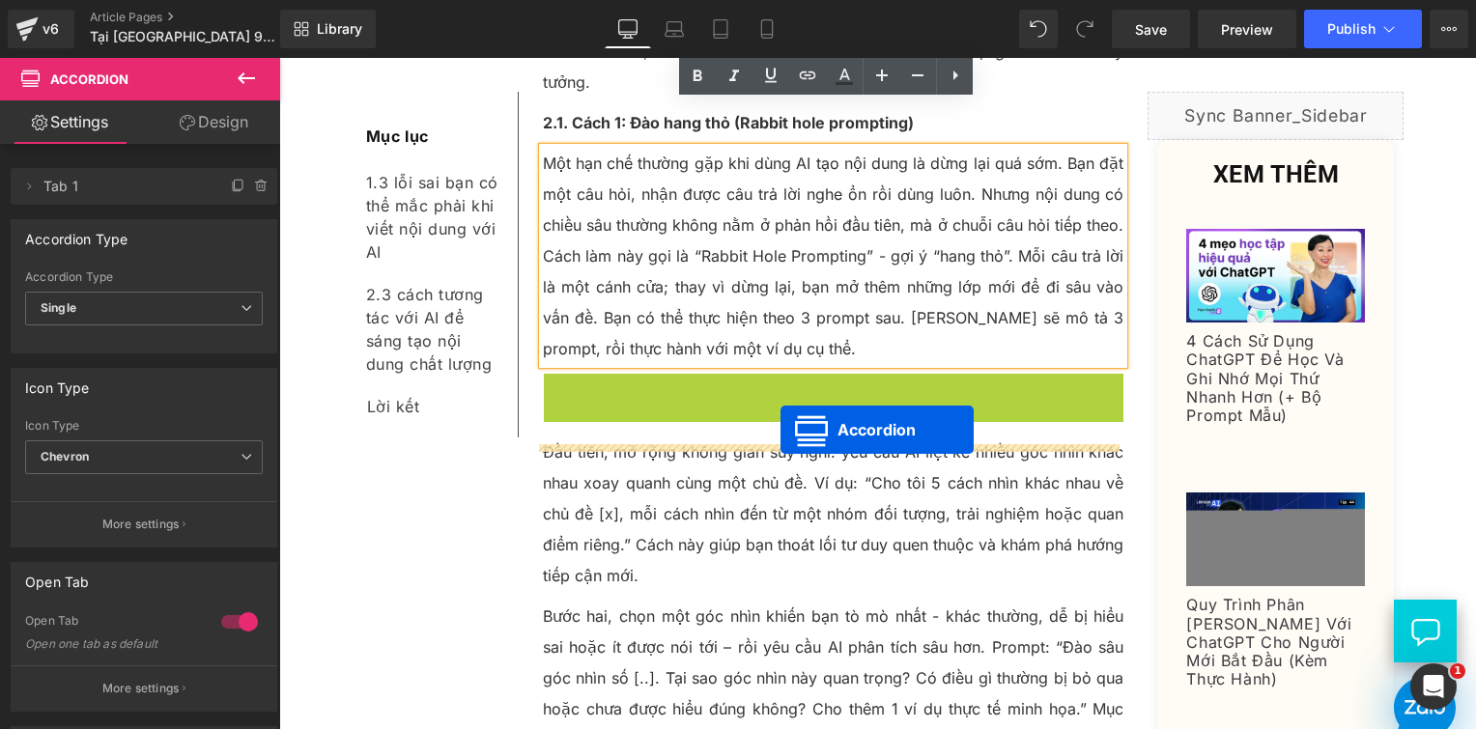
drag, startPoint x: 780, startPoint y: 228, endPoint x: 781, endPoint y: 429, distance: 200.9
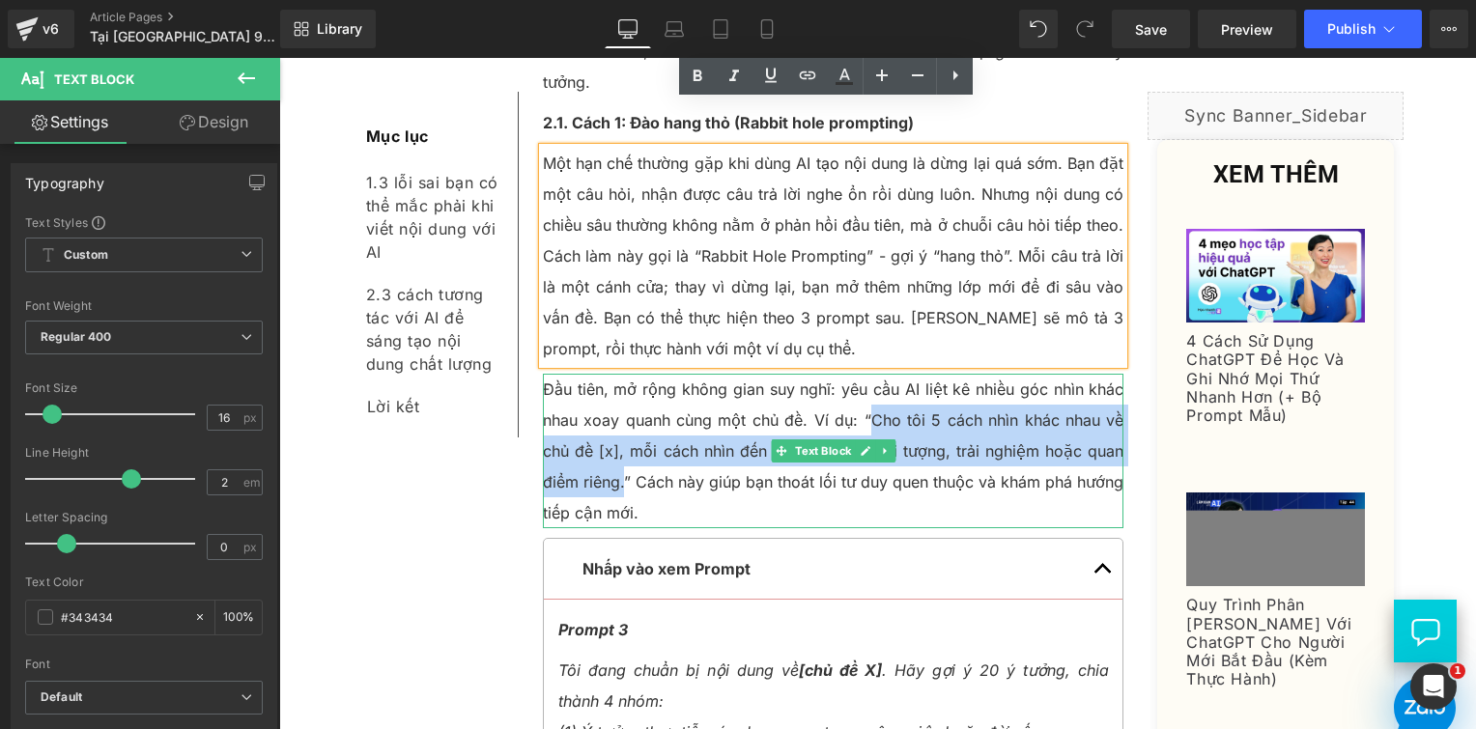
drag, startPoint x: 864, startPoint y: 265, endPoint x: 618, endPoint y: 325, distance: 252.6
click at [618, 374] on p "Đầu tiên, mở rộng không gian suy nghĩ: yêu cầu AI liệt kê nhiều góc nhìn khác n…" at bounding box center [834, 451] width 582 height 155
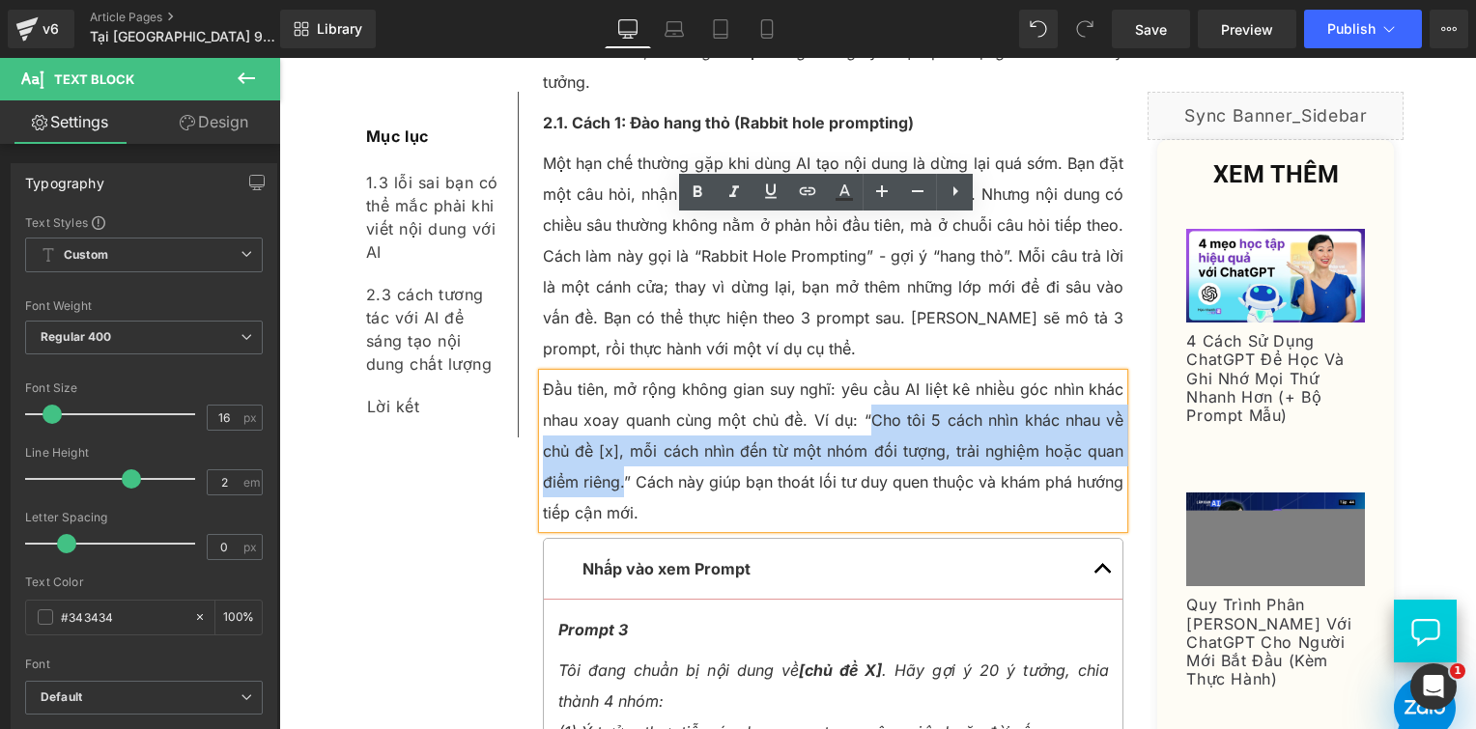
copy p "Cho tôi 5 cách nhìn khác nhau về chủ đề [x], mỗi cách nhìn đến từ một nhóm đối …"
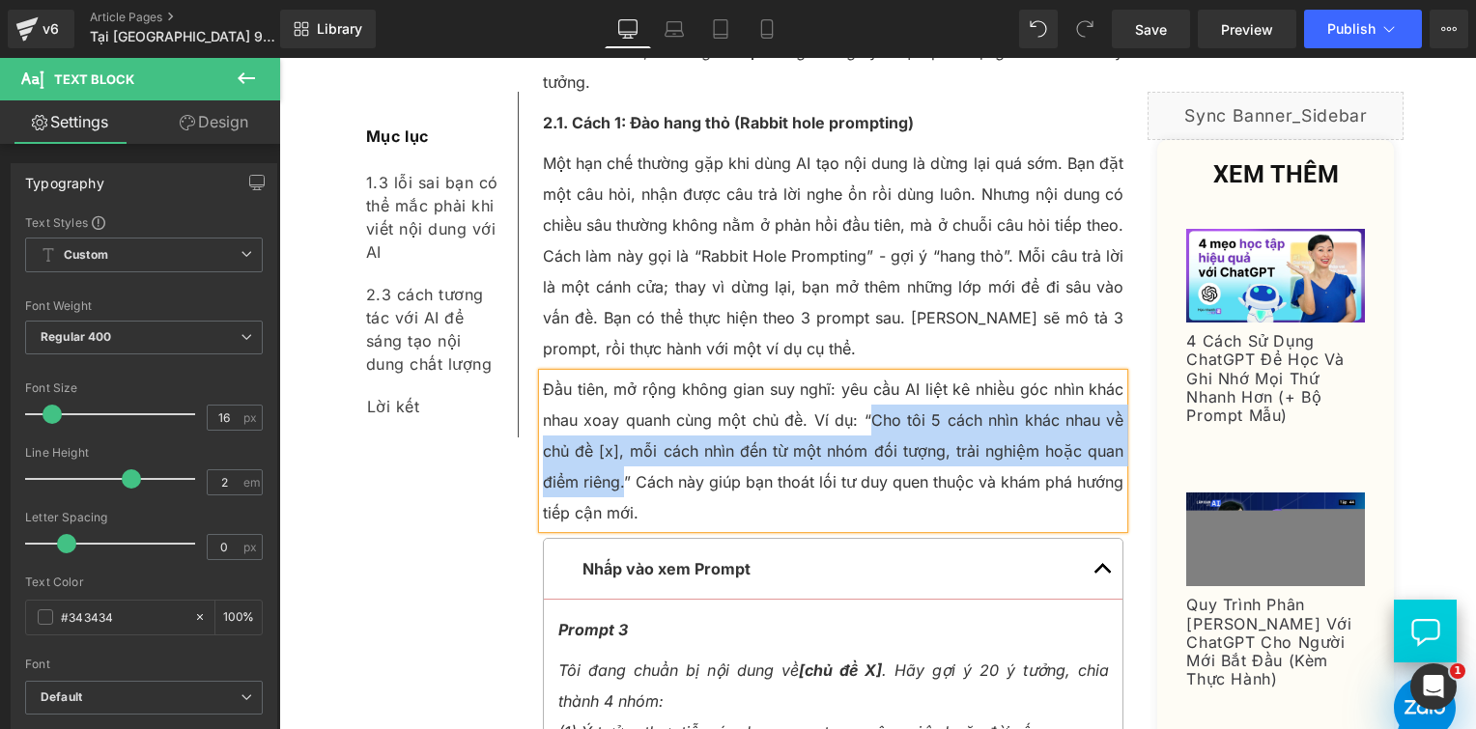
click at [591, 655] on p "Tôi đang chuẩn bị nội dung về [chủ đề X] . Hãy gợi ý 20 ý tưởng, chia thành 4 n…" at bounding box center [833, 686] width 551 height 62
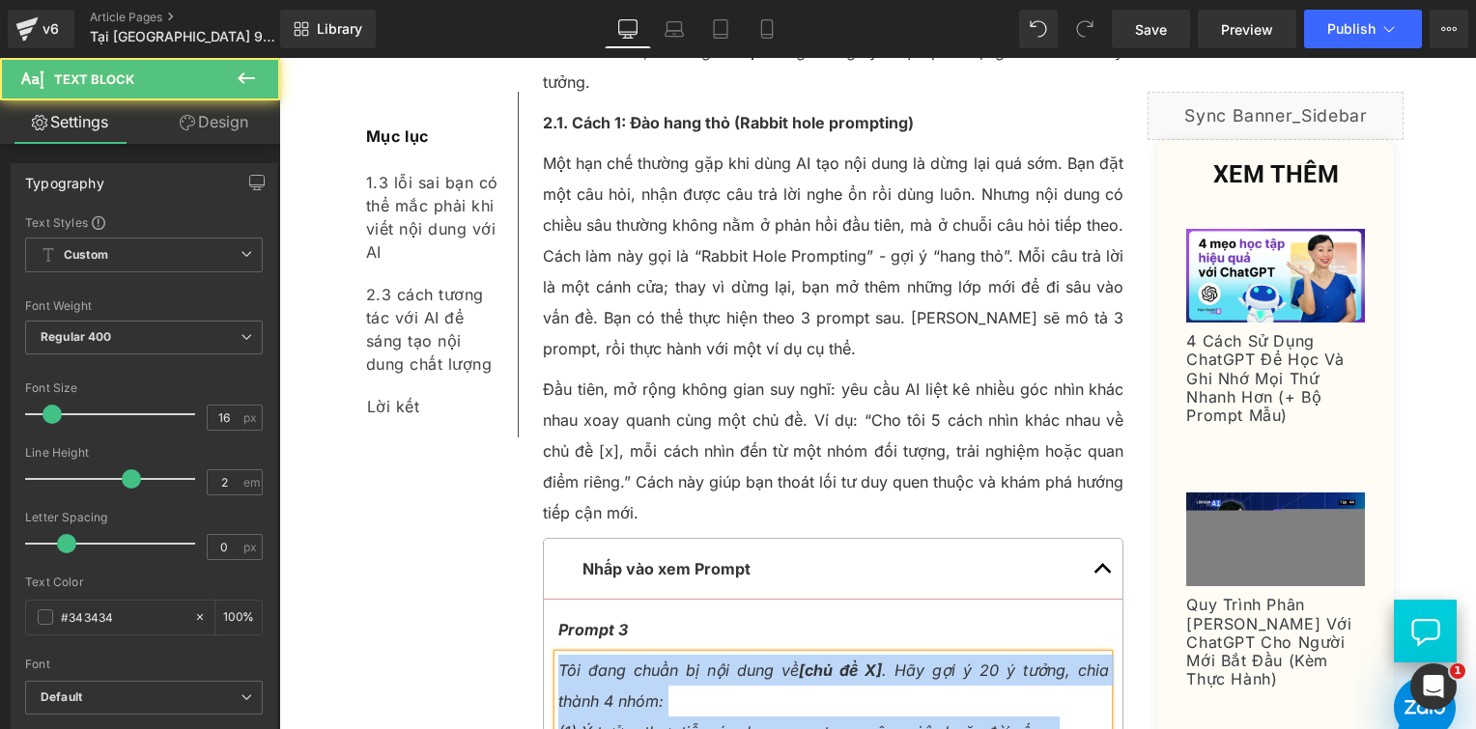
paste div
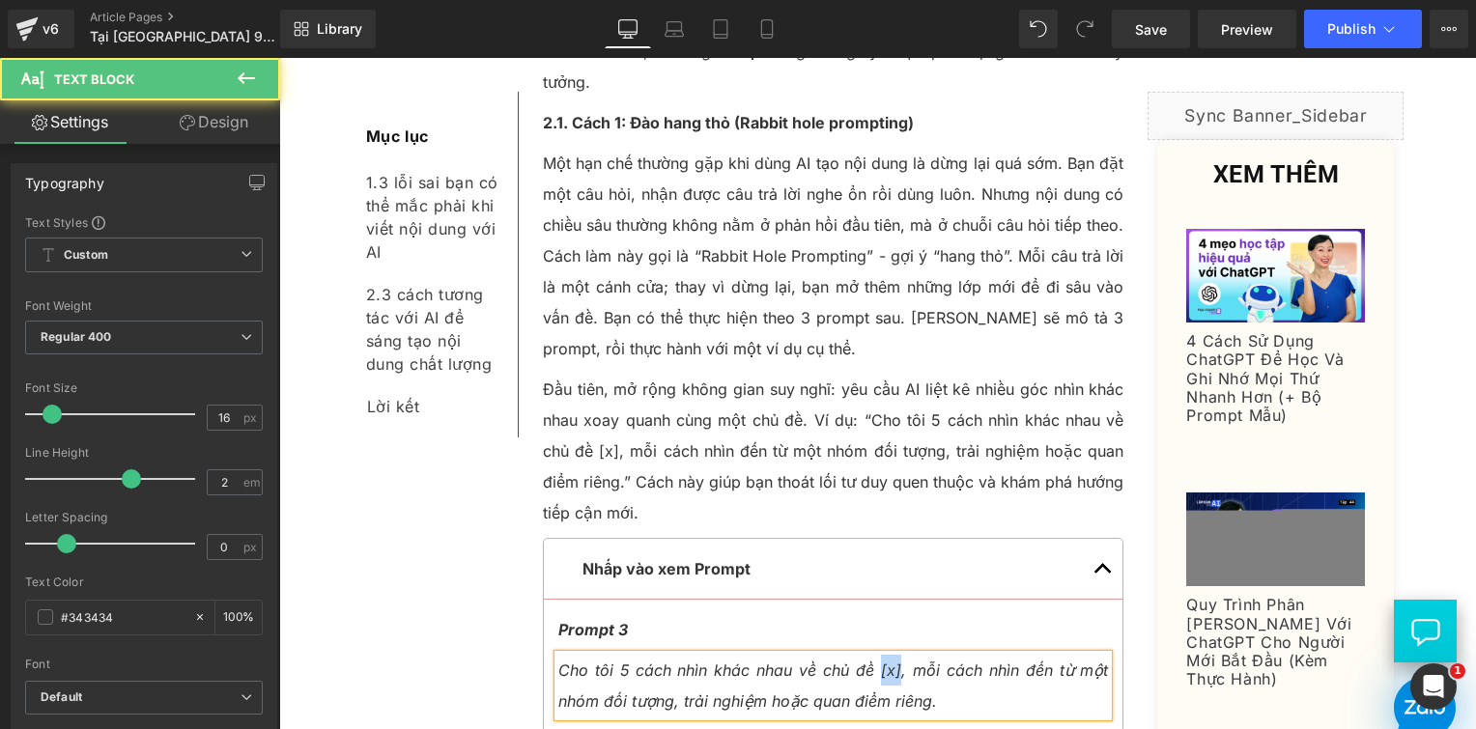
drag, startPoint x: 895, startPoint y: 513, endPoint x: 873, endPoint y: 514, distance: 21.3
click at [873, 661] on icon "Cho tôi 5 cách nhìn khác nhau về chủ đề [x], mỗi cách nhìn đến từ một nhóm đối …" at bounding box center [833, 686] width 551 height 50
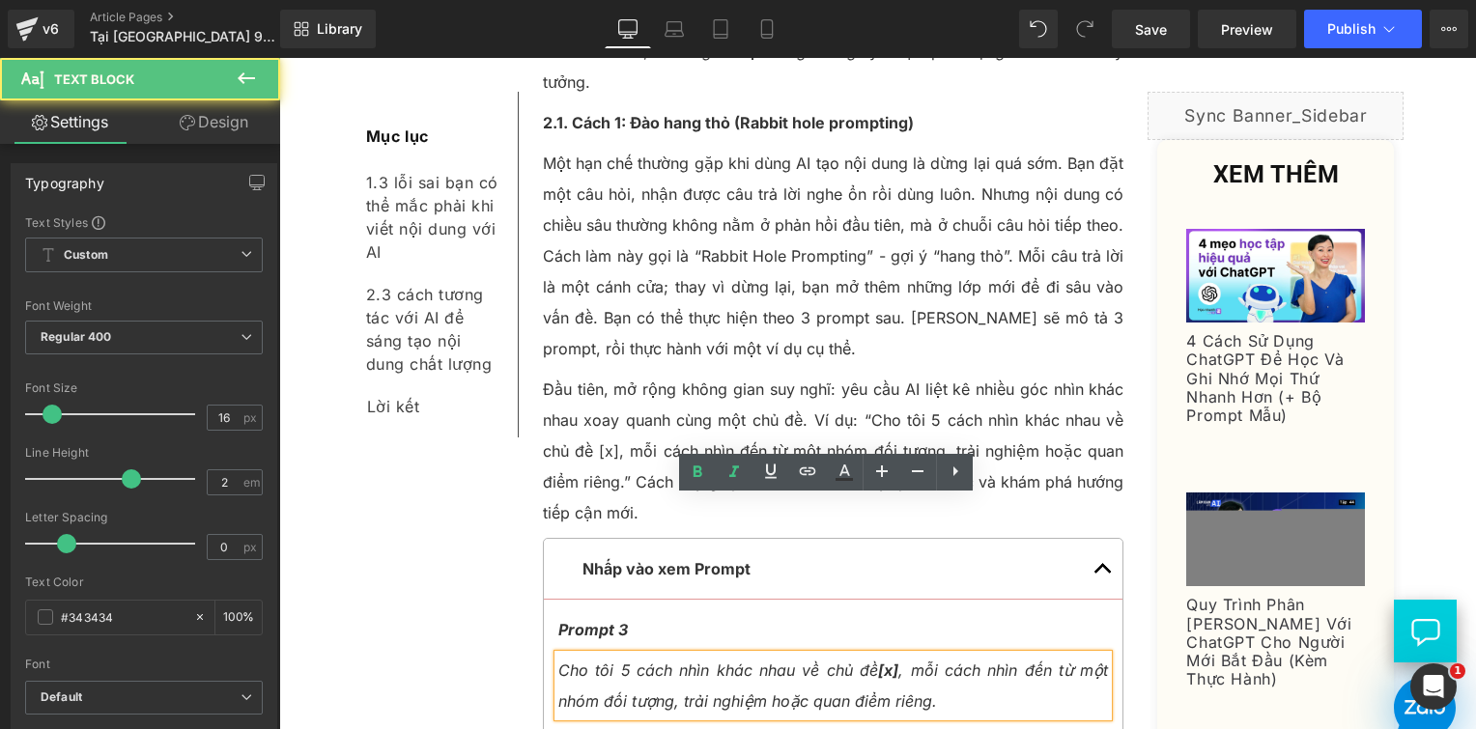
click at [746, 661] on icon "Cho tôi 5 cách nhìn khác nhau về chủ đề [x] , mỗi cách nhìn đến từ một nhóm đối…" at bounding box center [833, 686] width 551 height 50
click at [594, 620] on strong "Prompt 3" at bounding box center [593, 629] width 70 height 19
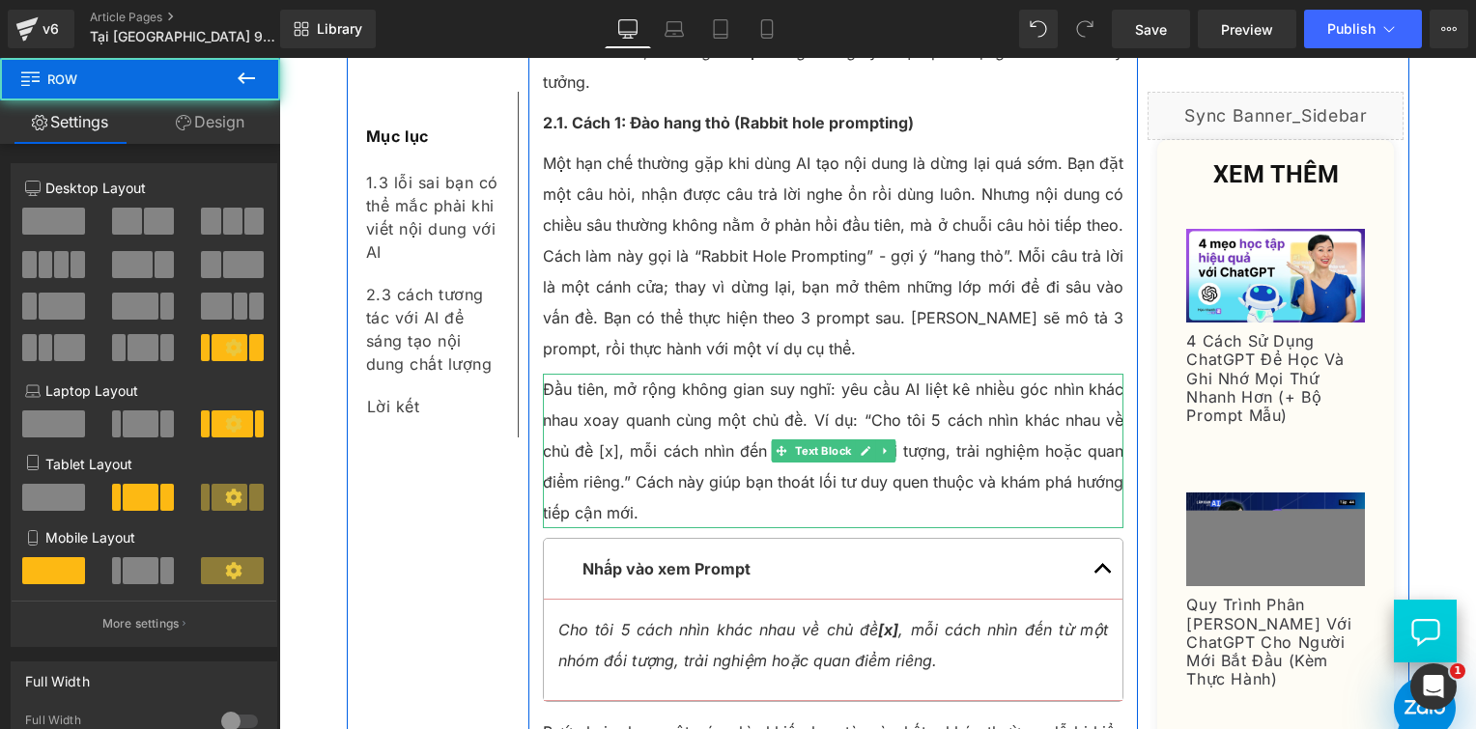
click at [719, 374] on p "Đầu tiên, mở rộng không gian suy nghĩ: yêu cầu AI liệt kê nhiều góc nhìn khác n…" at bounding box center [834, 451] width 582 height 155
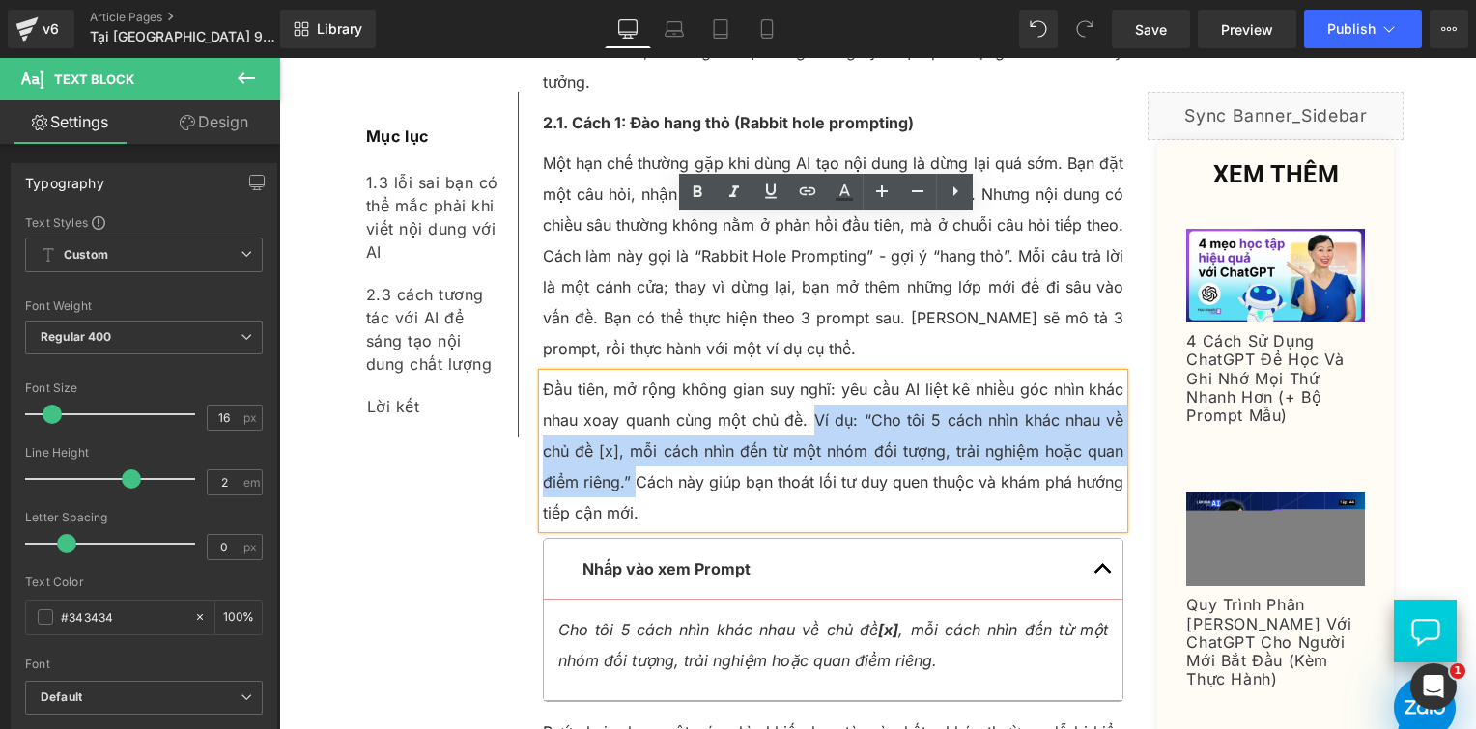
drag, startPoint x: 808, startPoint y: 268, endPoint x: 628, endPoint y: 333, distance: 191.3
click at [628, 374] on p "Đầu tiên, mở rộng không gian suy nghĩ: yêu cầu AI liệt kê nhiều góc nhìn khác n…" at bounding box center [834, 451] width 582 height 155
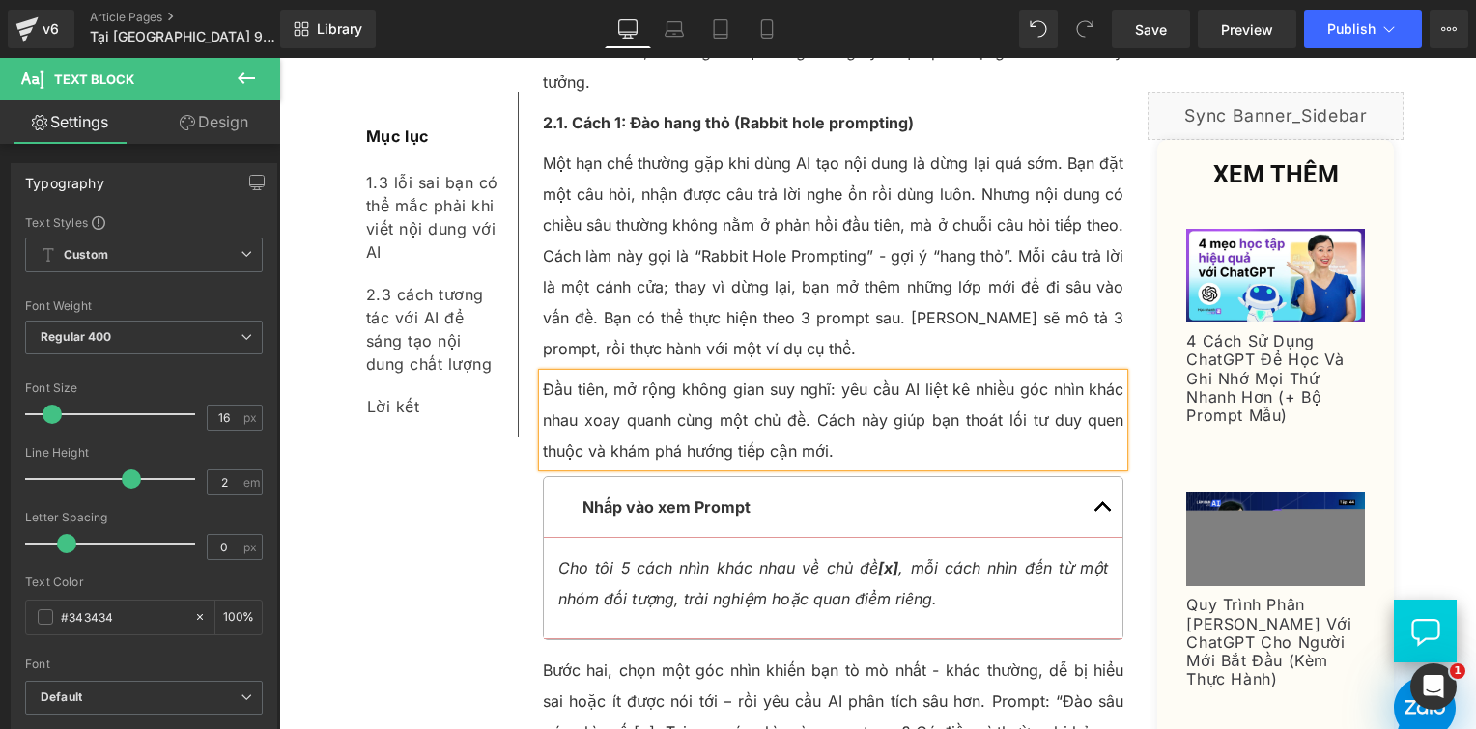
click at [661, 655] on p "Bước hai, chọn một góc nhìn khiến bạn tò mò nhất - khác thường, dễ bị hiểu sai …" at bounding box center [834, 732] width 582 height 155
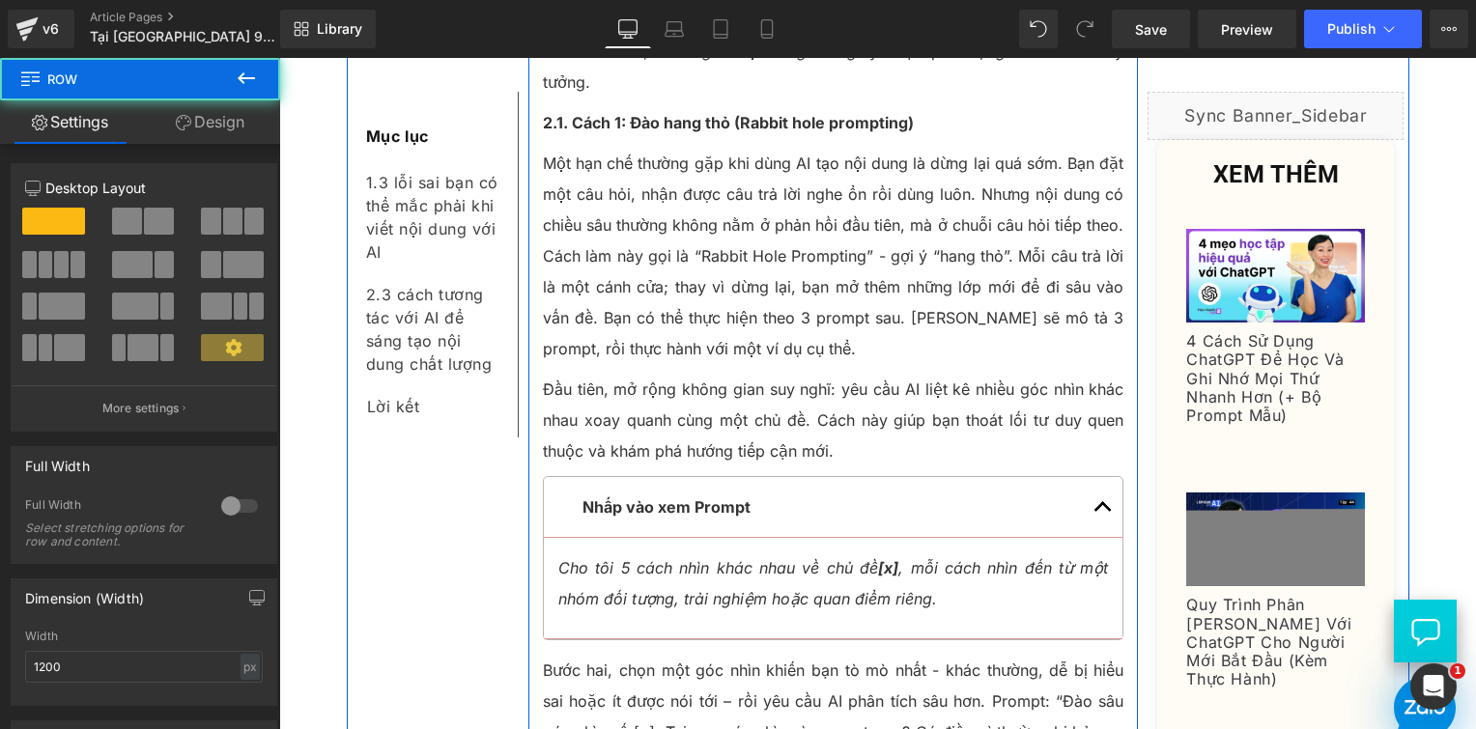
click at [657, 374] on p "Đầu tiên, mở rộng không gian suy nghĩ: yêu cầu AI liệt kê nhiều góc nhìn khác n…" at bounding box center [834, 420] width 582 height 93
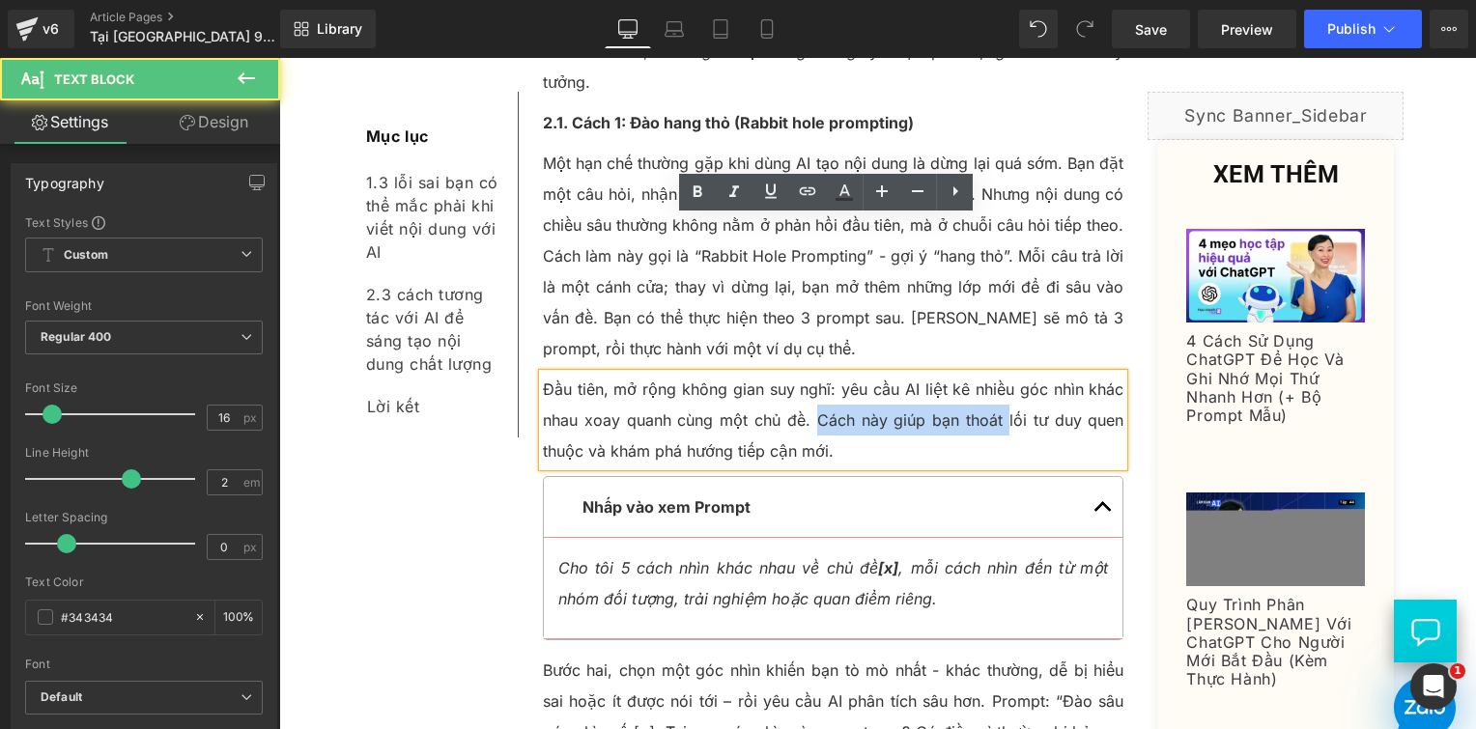
drag, startPoint x: 812, startPoint y: 267, endPoint x: 1003, endPoint y: 278, distance: 190.7
click at [1003, 374] on p "Đầu tiên, mở rộng không gian suy nghĩ: yêu cầu AI liệt kê nhiều góc nhìn khác n…" at bounding box center [834, 420] width 582 height 93
click at [916, 374] on p "Đầu tiên, mở rộng không gian suy nghĩ: yêu cầu AI liệt kê nhiều góc nhìn khác n…" at bounding box center [834, 420] width 582 height 93
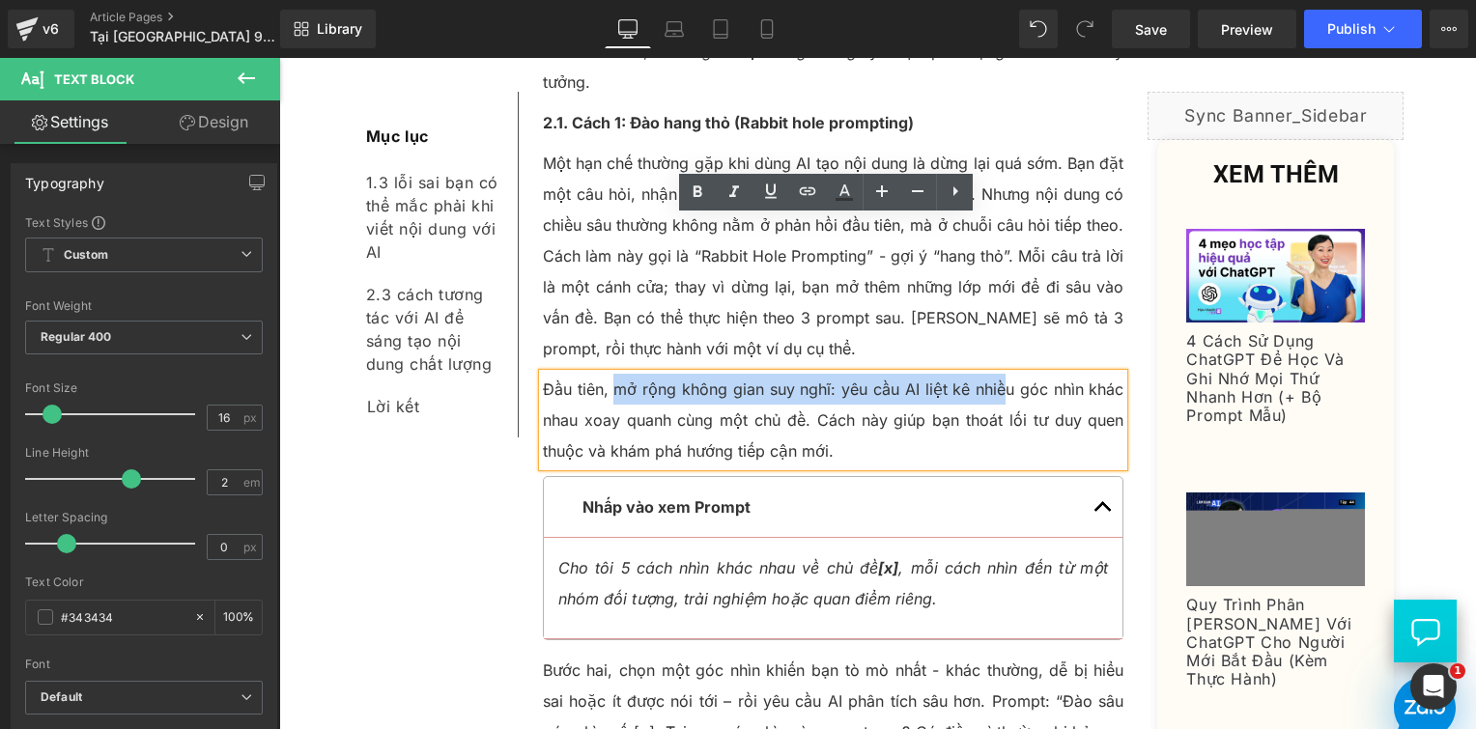
drag, startPoint x: 610, startPoint y: 240, endPoint x: 1001, endPoint y: 246, distance: 391.3
click at [1001, 374] on p "Đầu tiên, mở rộng không gian suy nghĩ: yêu cầu AI liệt kê nhiều góc nhìn khác n…" at bounding box center [834, 420] width 582 height 93
click at [759, 374] on p "Đầu tiên, mở rộng không gian suy nghĩ: yêu cầu AI liệt kê nhiều góc nhìn khác n…" at bounding box center [834, 420] width 582 height 93
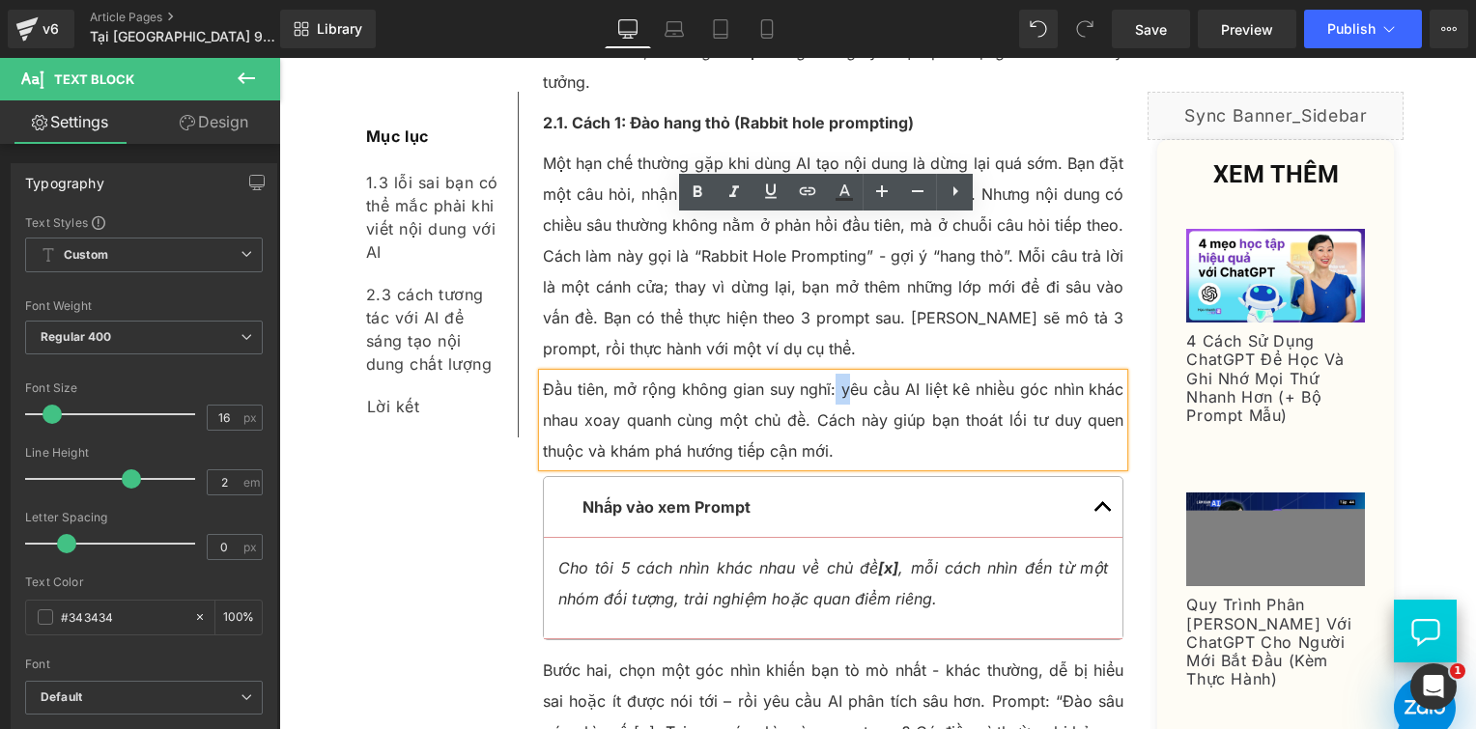
click at [831, 374] on p "Đầu tiên, mở rộng không gian suy nghĩ: yêu cầu AI liệt kê nhiều góc nhìn khác n…" at bounding box center [834, 420] width 582 height 93
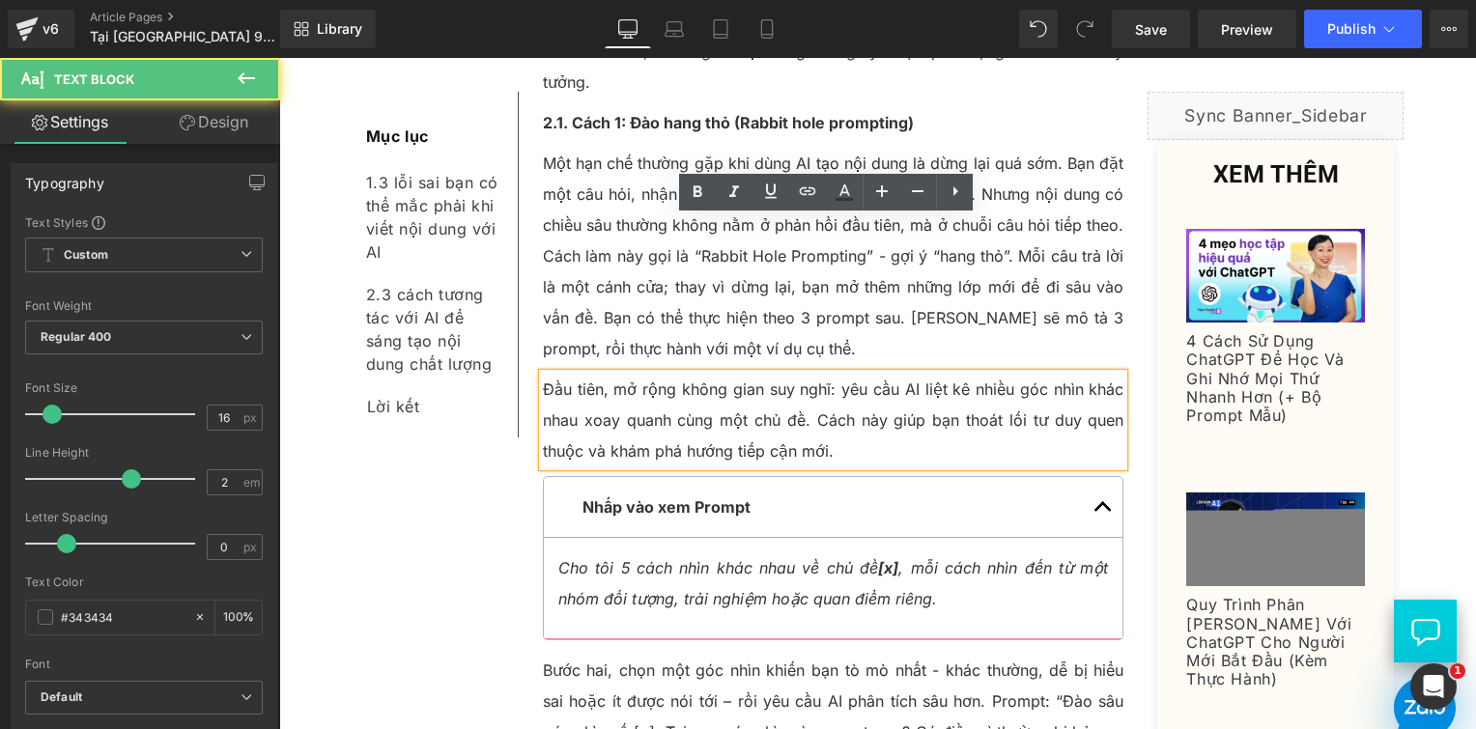
click at [811, 374] on p "Đầu tiên, mở rộng không gian suy nghĩ: yêu cầu AI liệt kê nhiều góc nhìn khác n…" at bounding box center [834, 420] width 582 height 93
click at [840, 374] on p "Đầu tiên, mở rộng không gian suy nghĩ: yêu cầu AI liệt kê nhiều góc nhìn khác n…" at bounding box center [834, 420] width 582 height 93
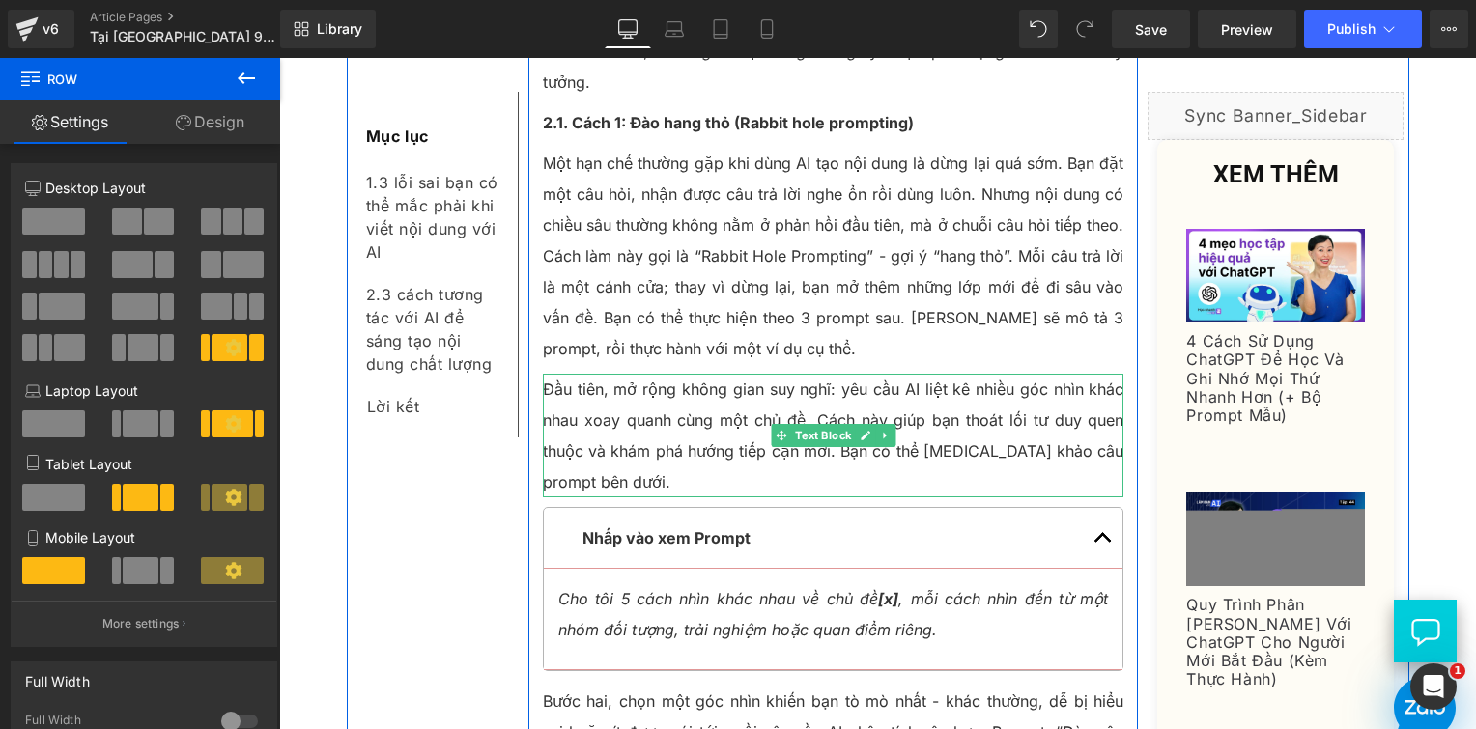
click at [676, 374] on p "Đầu tiên, mở rộng không gian suy nghĩ: yêu cầu AI liệt kê nhiều góc nhìn khác n…" at bounding box center [834, 436] width 582 height 124
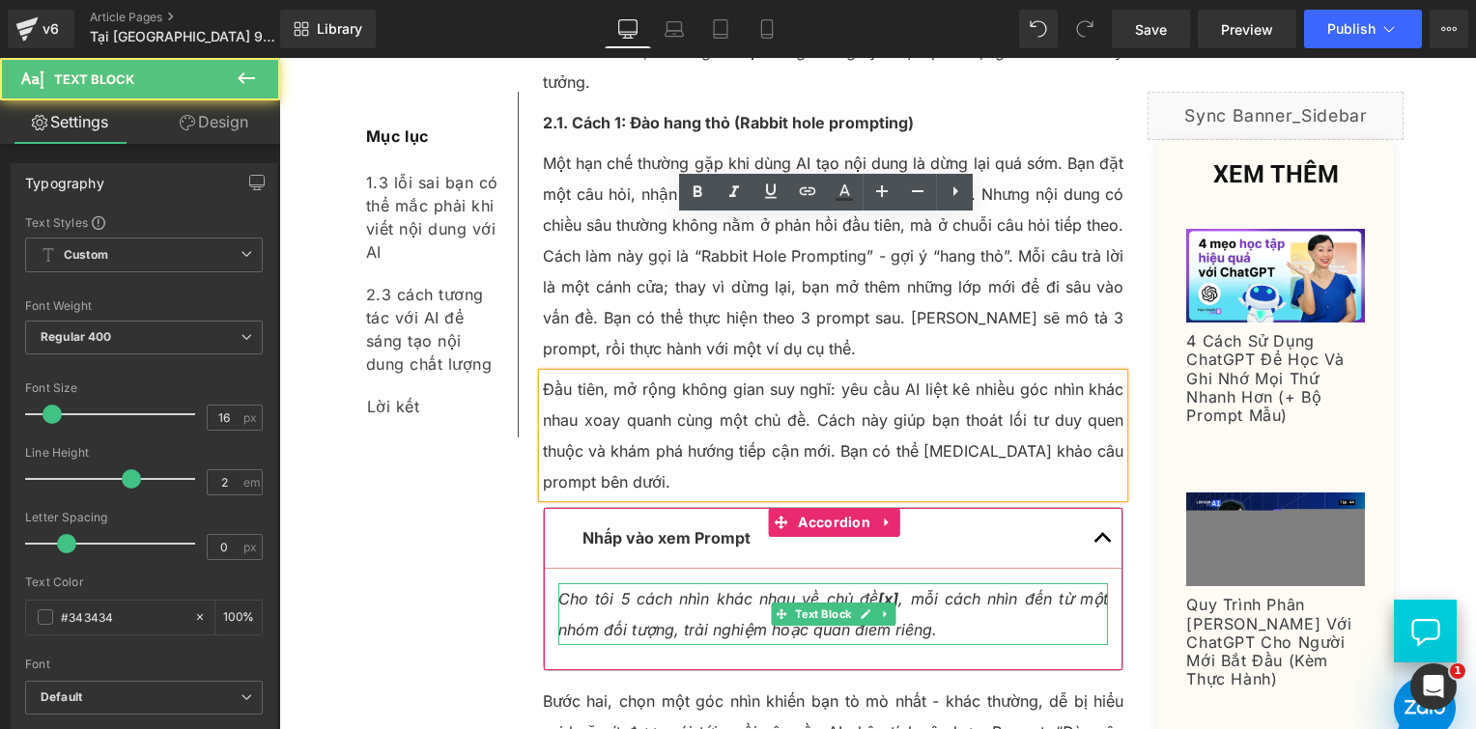
click at [663, 589] on icon "Cho tôi 5 cách nhìn khác nhau về chủ đề [x] , mỗi cách nhìn đến từ một nhóm đối…" at bounding box center [833, 614] width 551 height 50
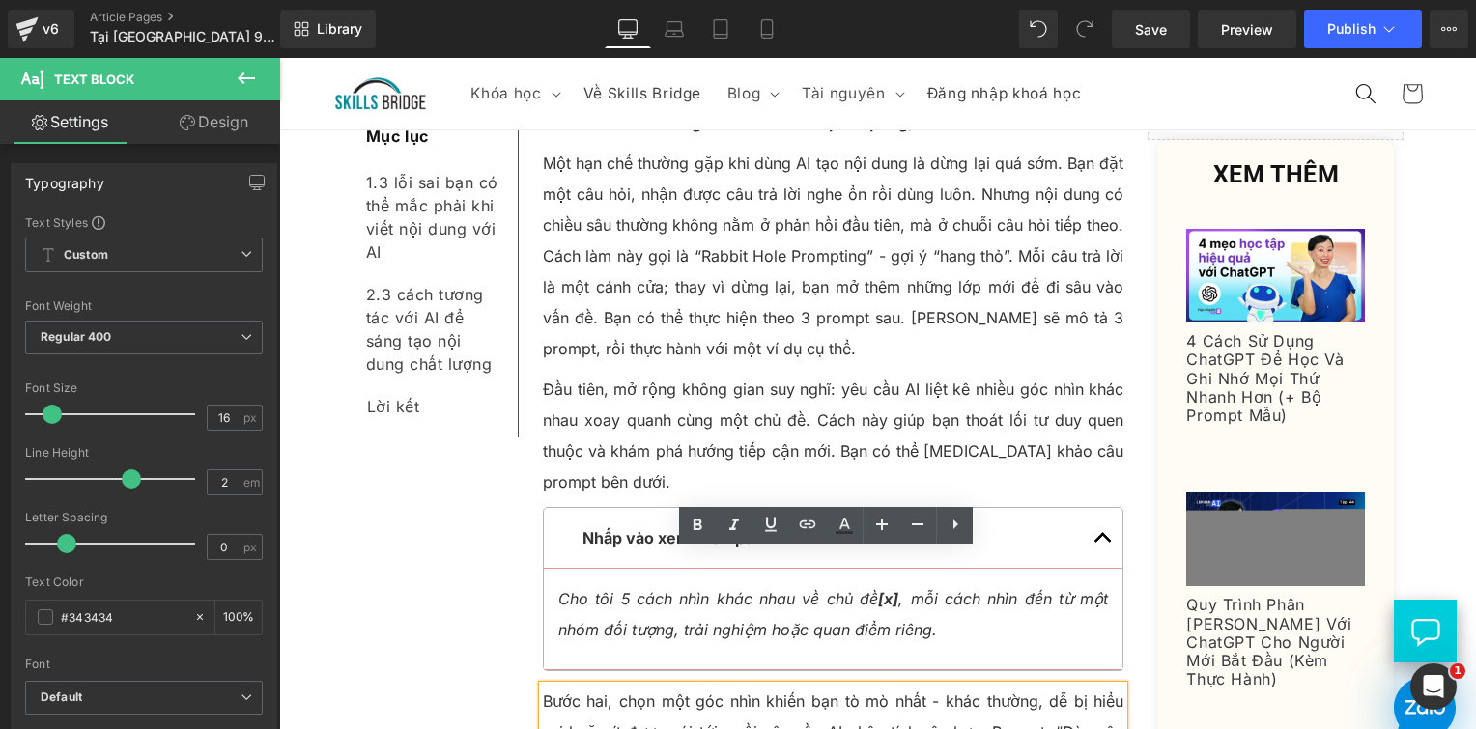
scroll to position [3986, 0]
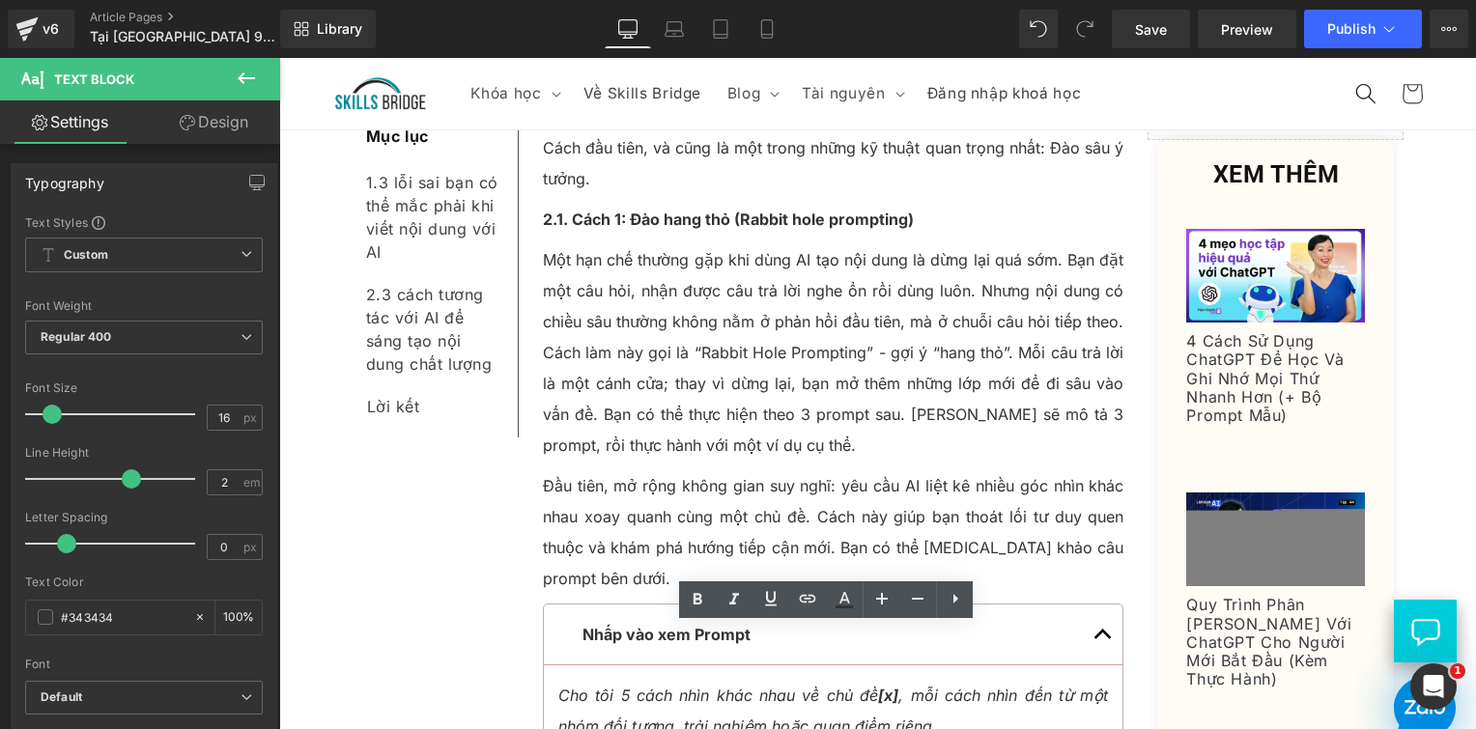
click at [597, 470] on p "Đầu tiên, mở rộng không gian suy nghĩ: yêu cầu AI liệt kê nhiều góc nhìn khác n…" at bounding box center [834, 532] width 582 height 124
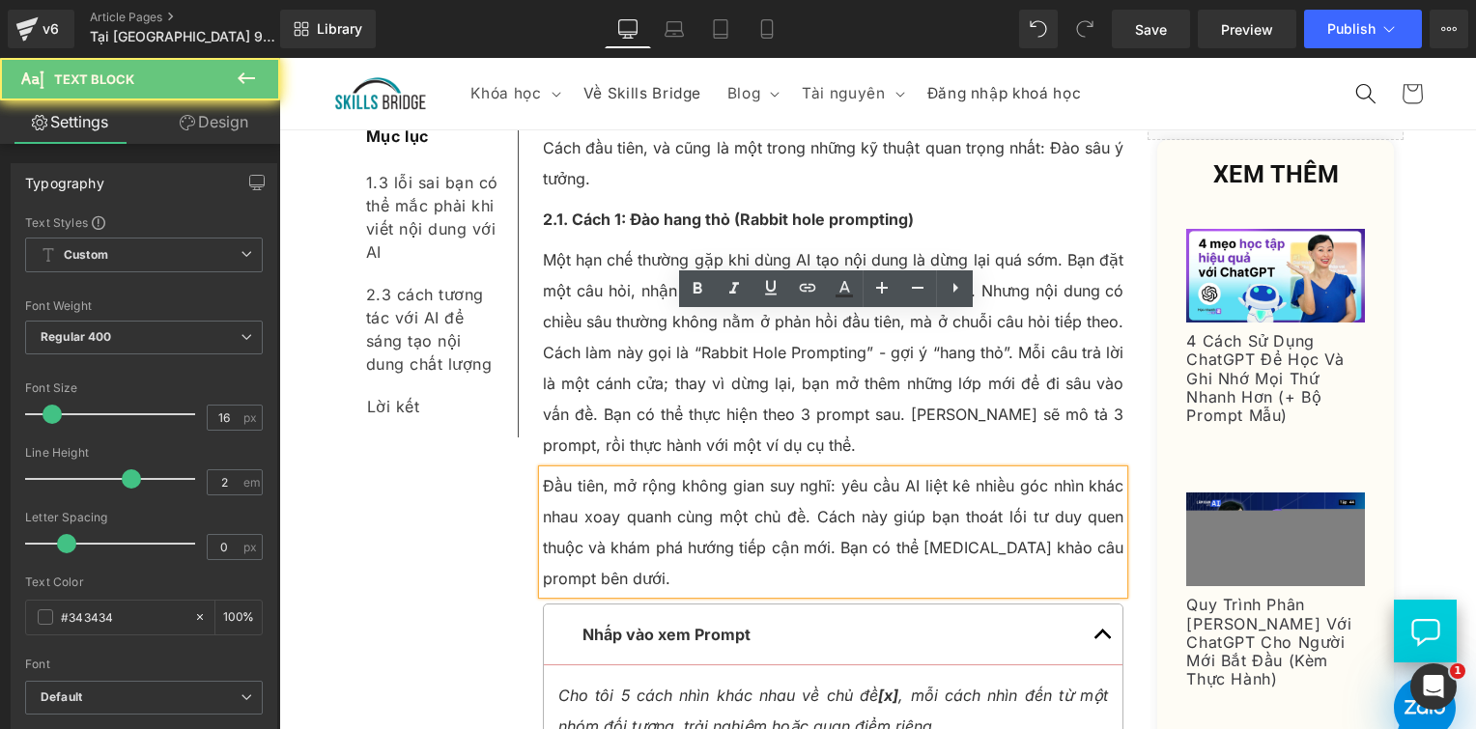
drag, startPoint x: 538, startPoint y: 330, endPoint x: 549, endPoint y: 335, distance: 11.7
click at [543, 470] on p "Đầu tiên, mở rộng không gian suy nghĩ: yêu cầu AI liệt kê nhiều góc nhìn khác n…" at bounding box center [834, 532] width 582 height 124
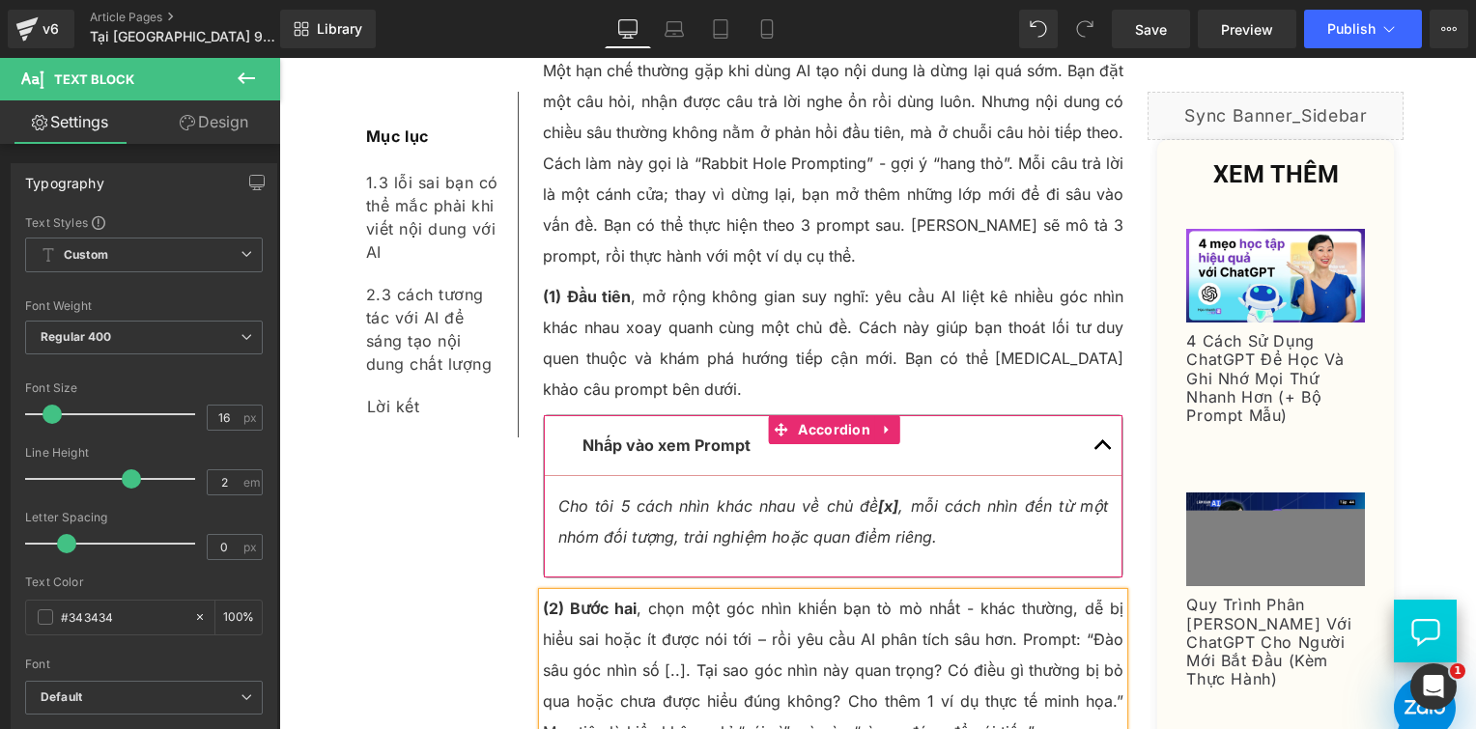
scroll to position [4179, 0]
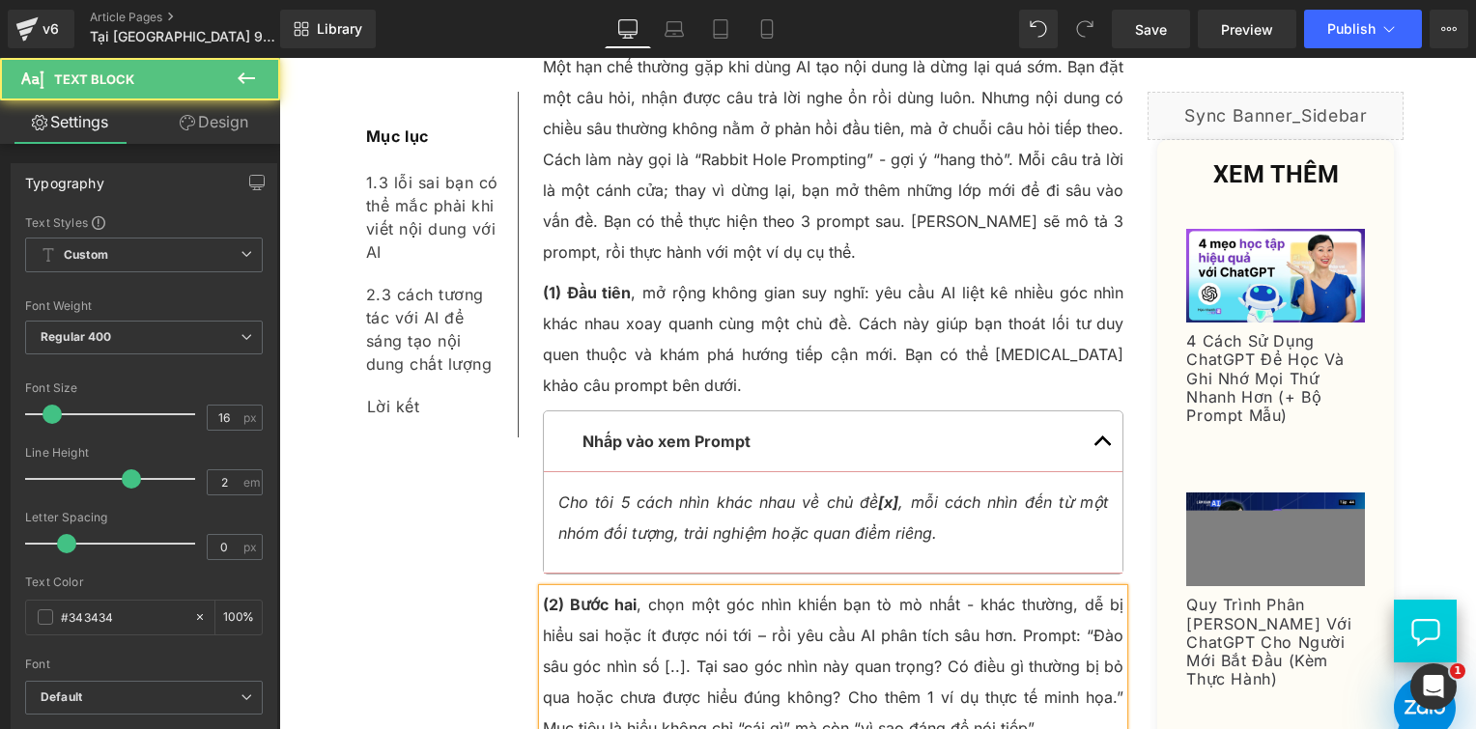
click at [757, 589] on p "(2) Bước hai , chọn một góc nhìn khiến bạn tò mò nhất - khác thường, dễ bị hiểu…" at bounding box center [834, 666] width 582 height 155
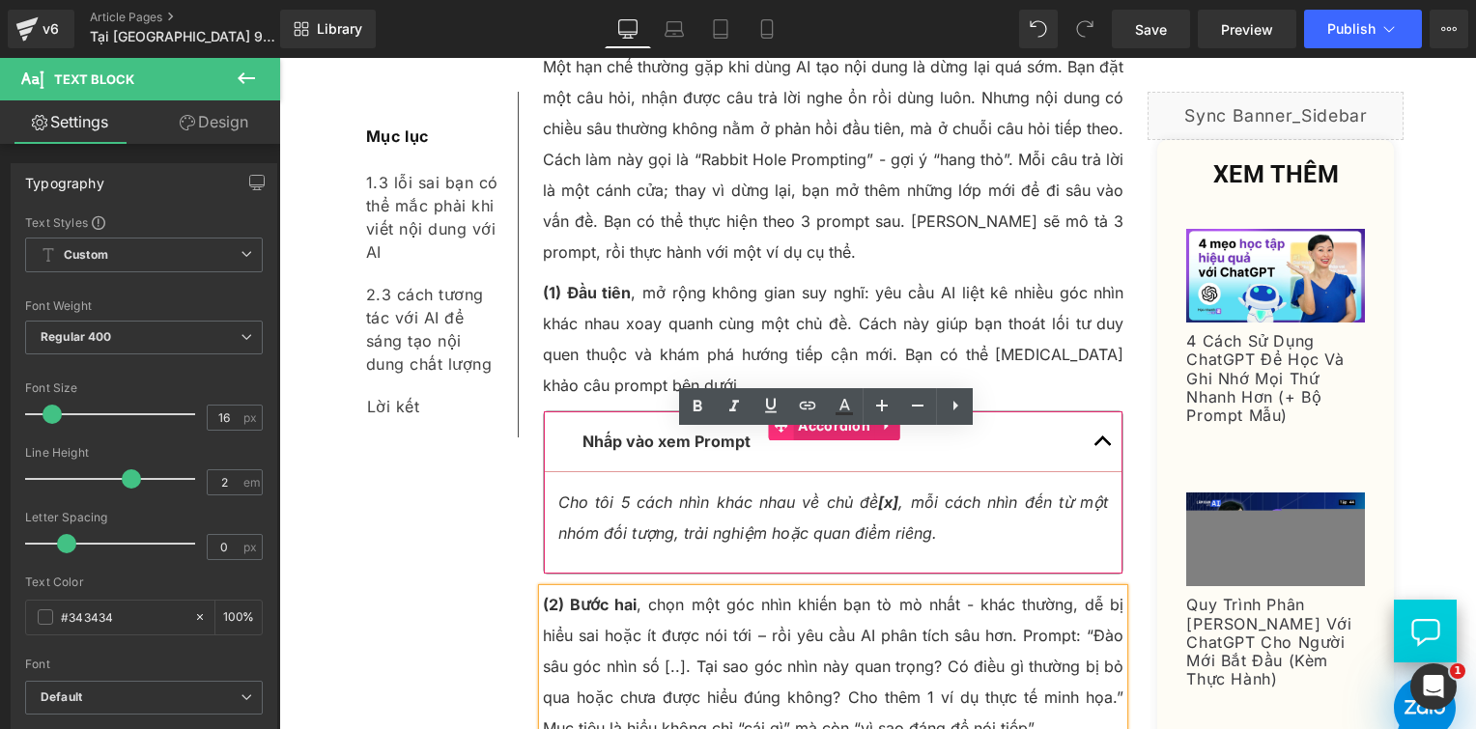
click at [778, 419] on icon at bounding box center [781, 426] width 14 height 14
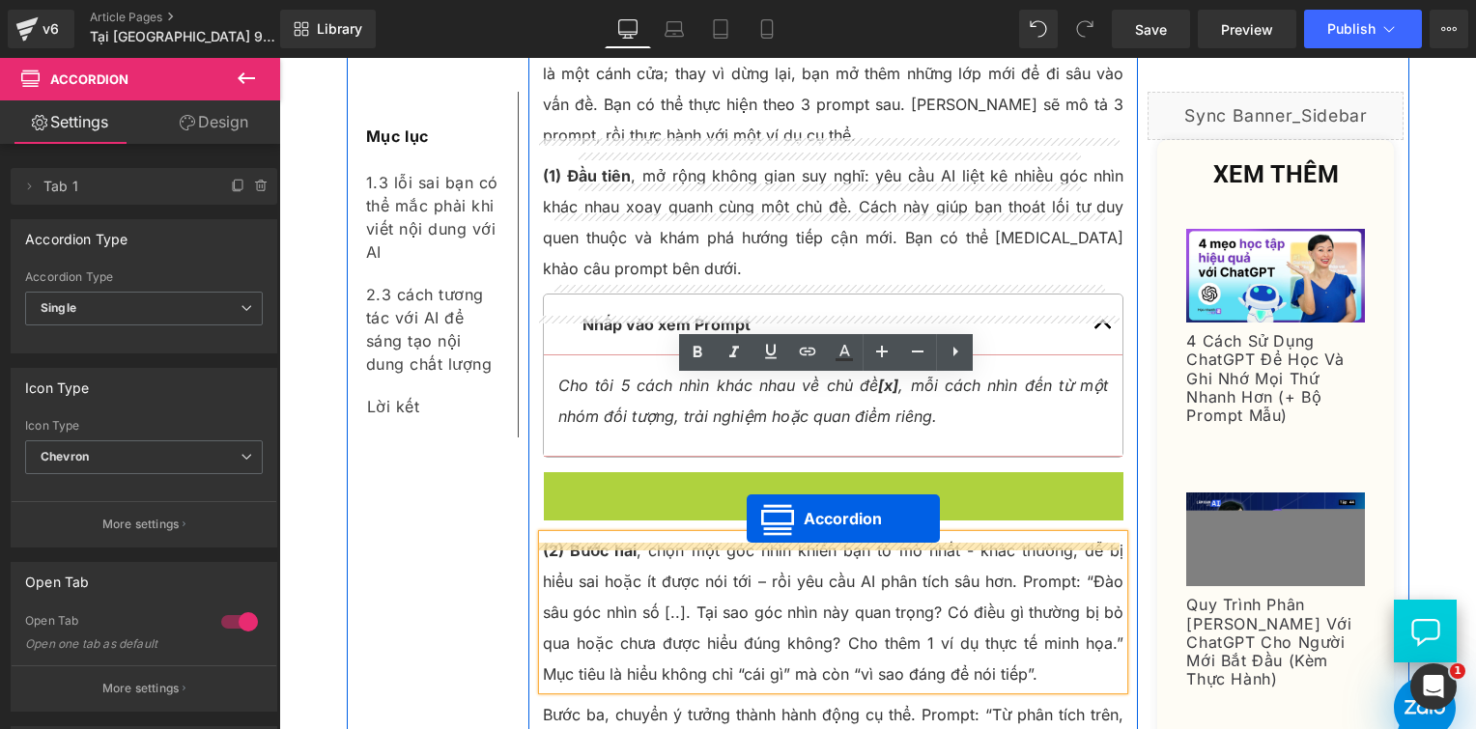
drag, startPoint x: 771, startPoint y: 444, endPoint x: 747, endPoint y: 518, distance: 77.3
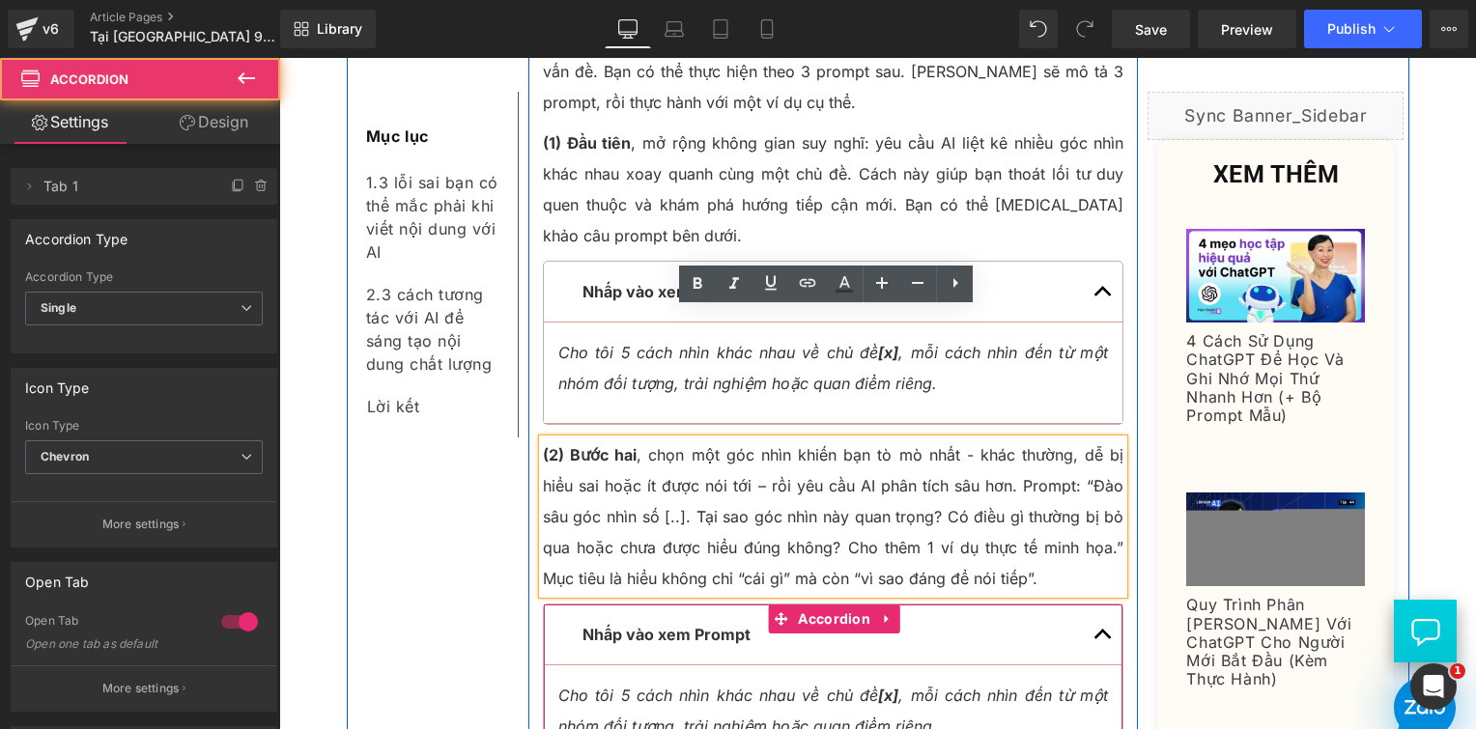
scroll to position [4427, 0]
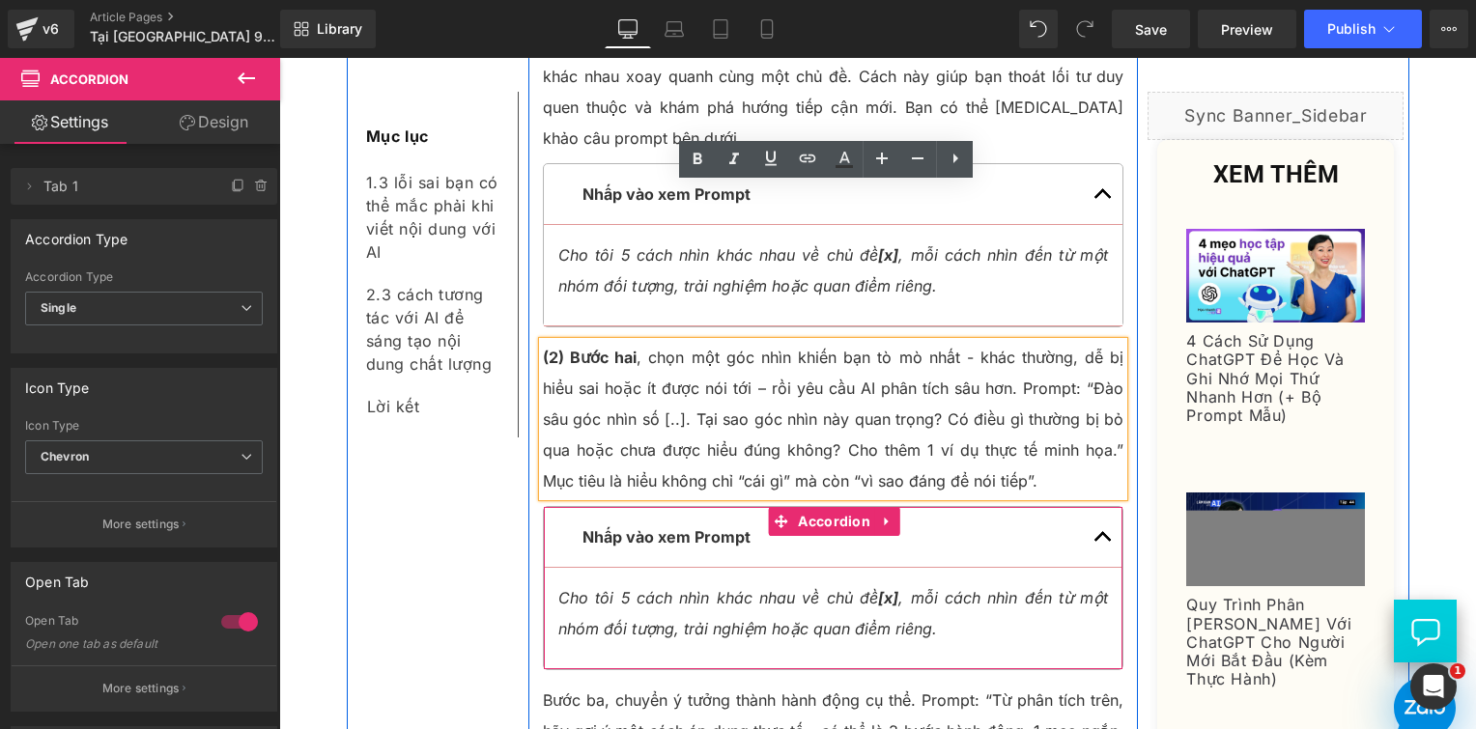
click at [868, 342] on p "(2) Bước hai , chọn một góc nhìn khiến bạn tò mò nhất - khác thường, dễ bị hiểu…" at bounding box center [834, 419] width 582 height 155
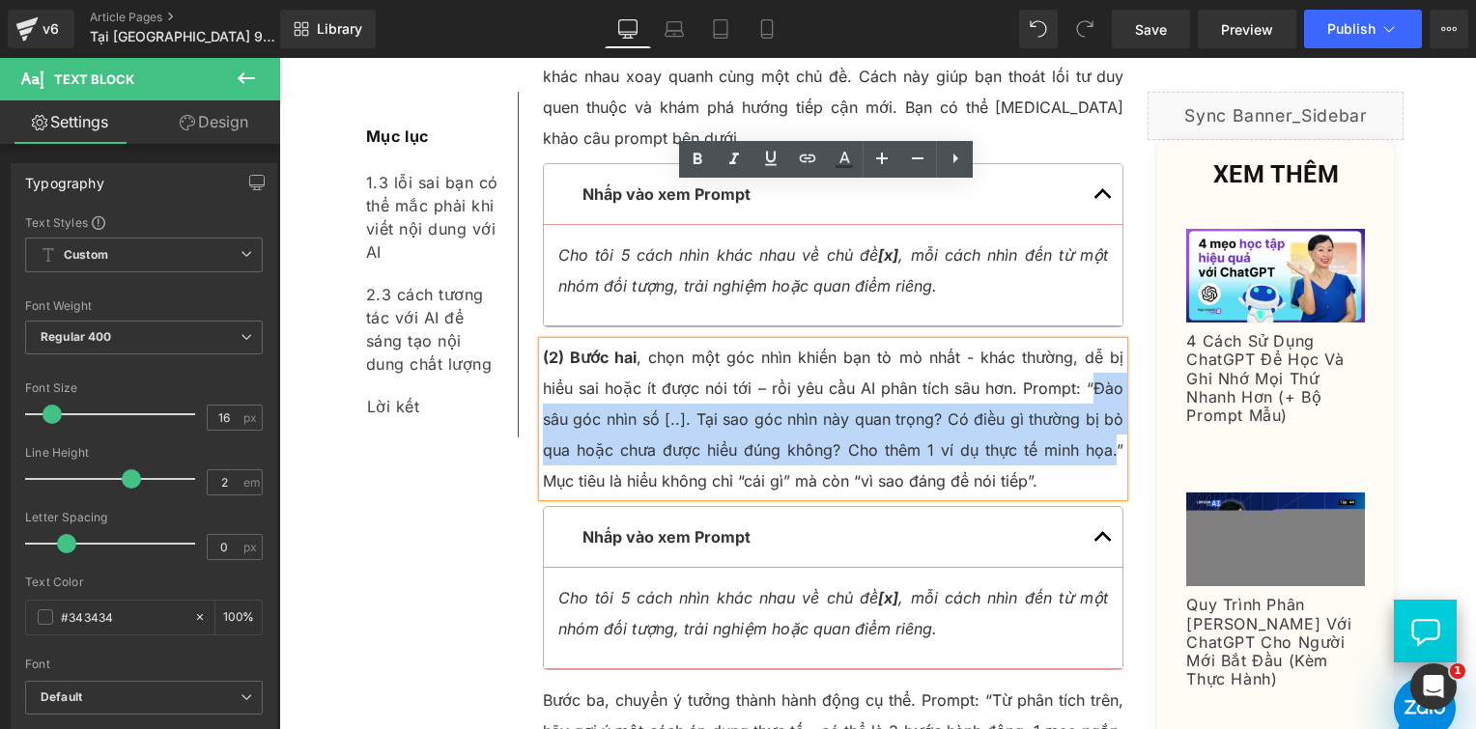
drag, startPoint x: 1055, startPoint y: 232, endPoint x: 1071, endPoint y: 292, distance: 62.1
click at [1071, 342] on p "(2) Bước hai , chọn một góc nhìn khiến bạn tò mò nhất - khác thường, dễ bị hiểu…" at bounding box center [834, 419] width 582 height 155
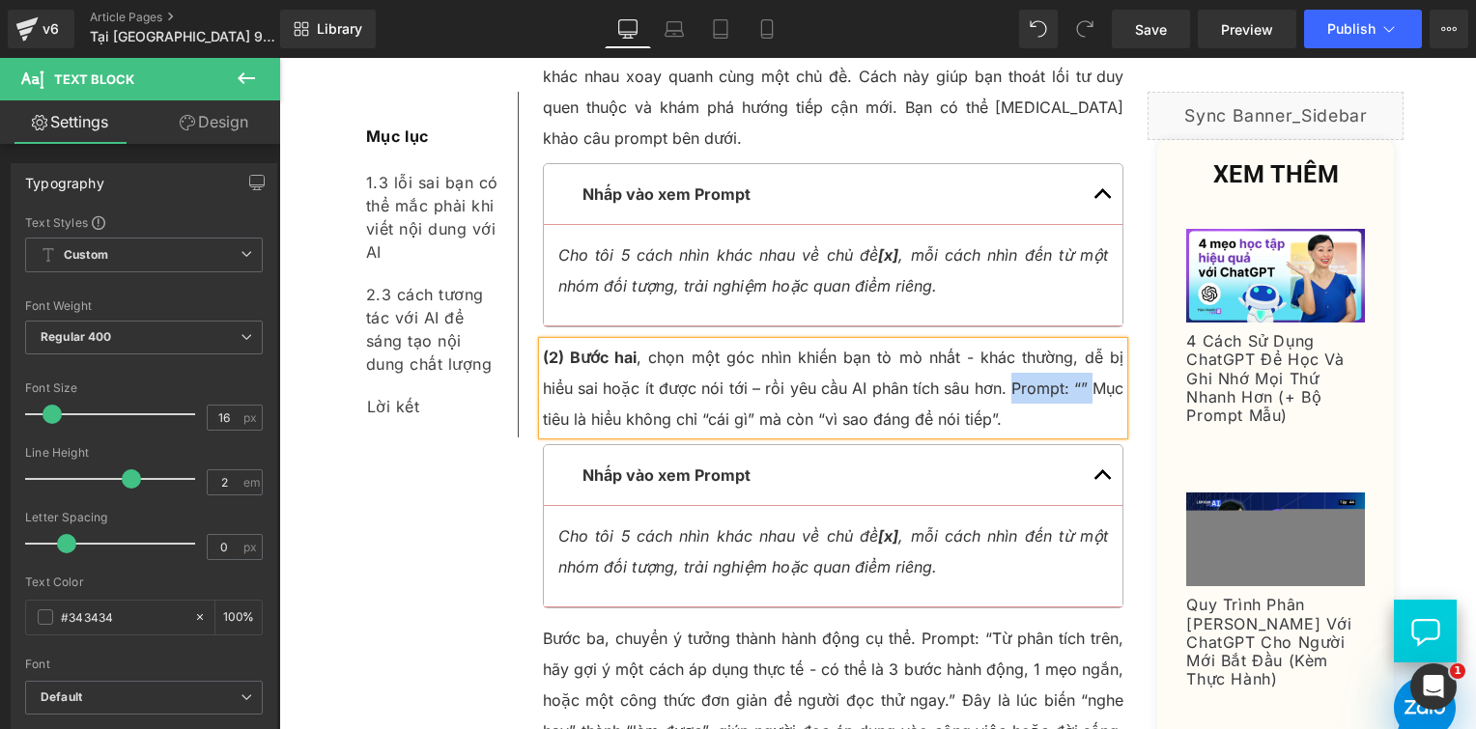
drag, startPoint x: 1053, startPoint y: 237, endPoint x: 975, endPoint y: 240, distance: 78.3
click at [975, 342] on p "(2) Bước hai , chọn một góc nhìn khiến bạn tò mò nhất - khác thường, dễ bị hiểu…" at bounding box center [834, 388] width 582 height 93
click at [769, 521] on div "Cho tôi 5 cách nhìn khác nhau về chủ đề [x] , mỗi cách nhìn đến từ một nhóm đối…" at bounding box center [833, 552] width 551 height 62
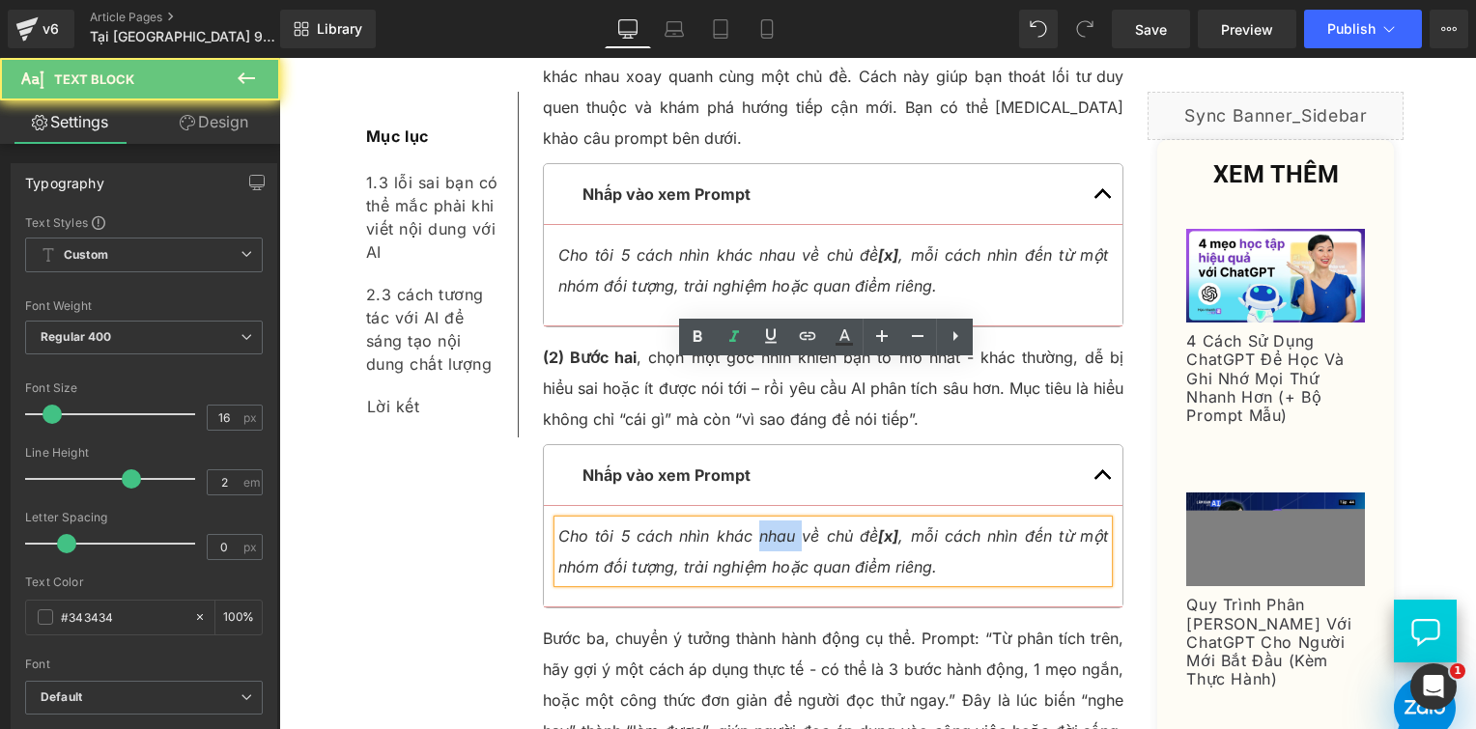
click at [769, 527] on icon "Cho tôi 5 cách nhìn khác nhau về chủ đề [x] , mỗi cách nhìn đến từ một nhóm đối…" at bounding box center [833, 552] width 551 height 50
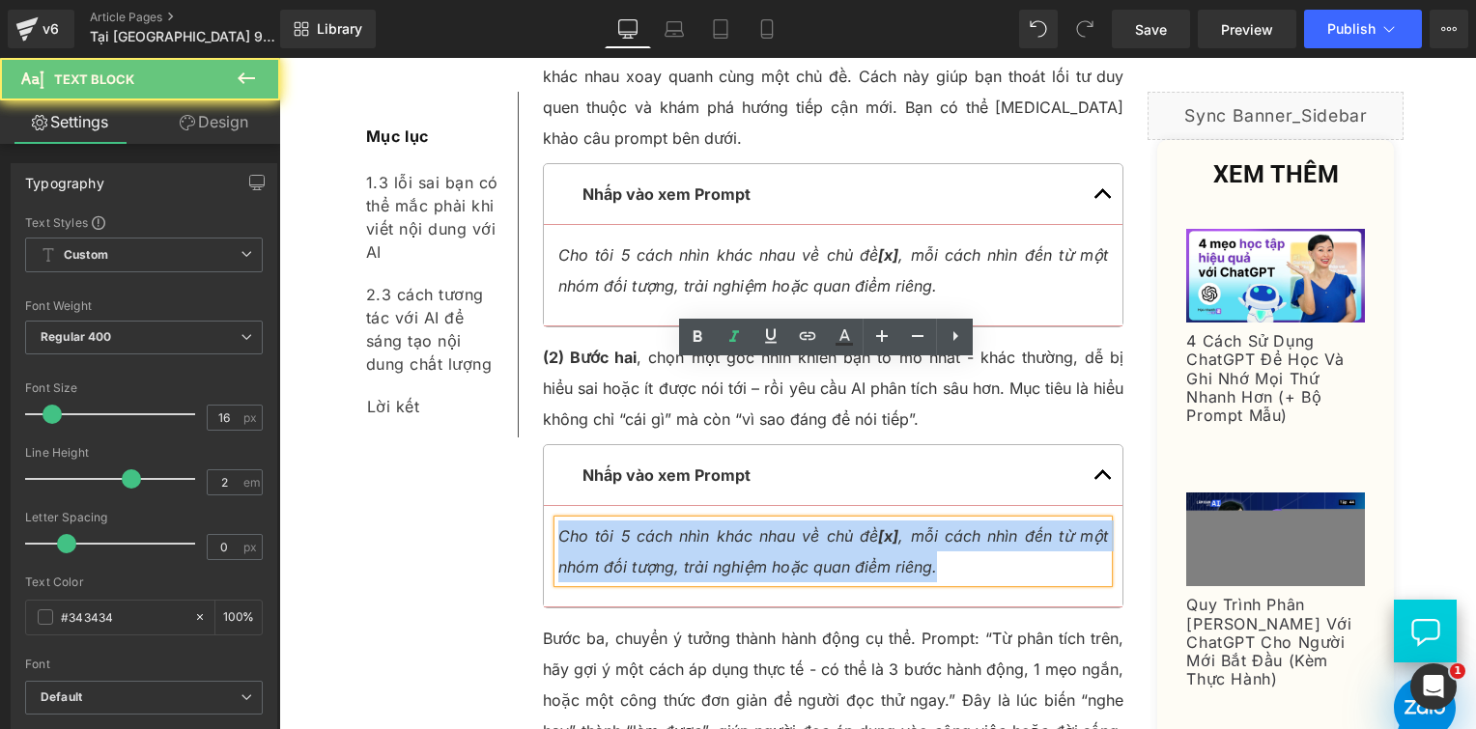
click at [769, 527] on icon "Cho tôi 5 cách nhìn khác nhau về chủ đề [x] , mỗi cách nhìn đến từ một nhóm đối…" at bounding box center [833, 552] width 551 height 50
paste div
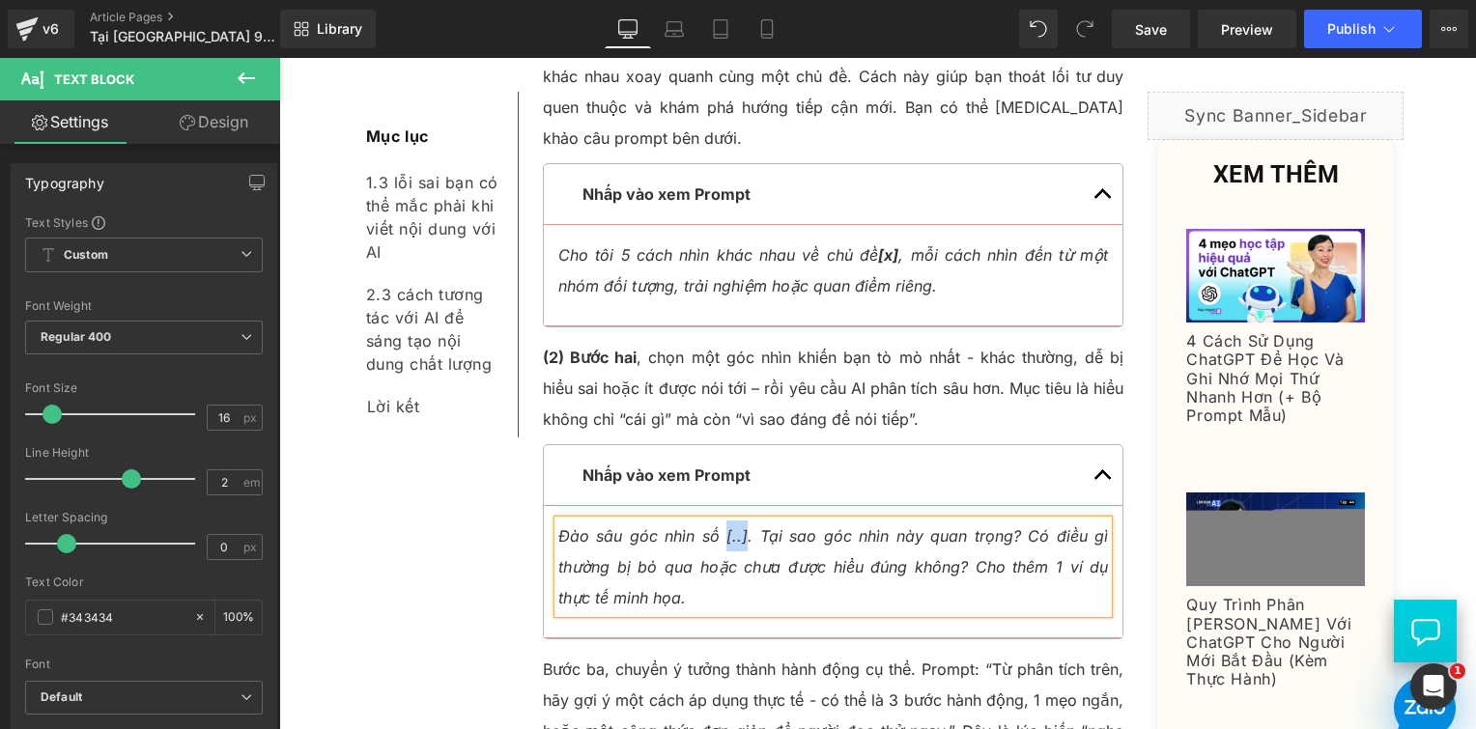
click at [741, 527] on icon "Đào sâu góc nhìn số [..]. Tại sao góc nhìn này quan trọng? Có điều gì thường bị…" at bounding box center [833, 567] width 551 height 81
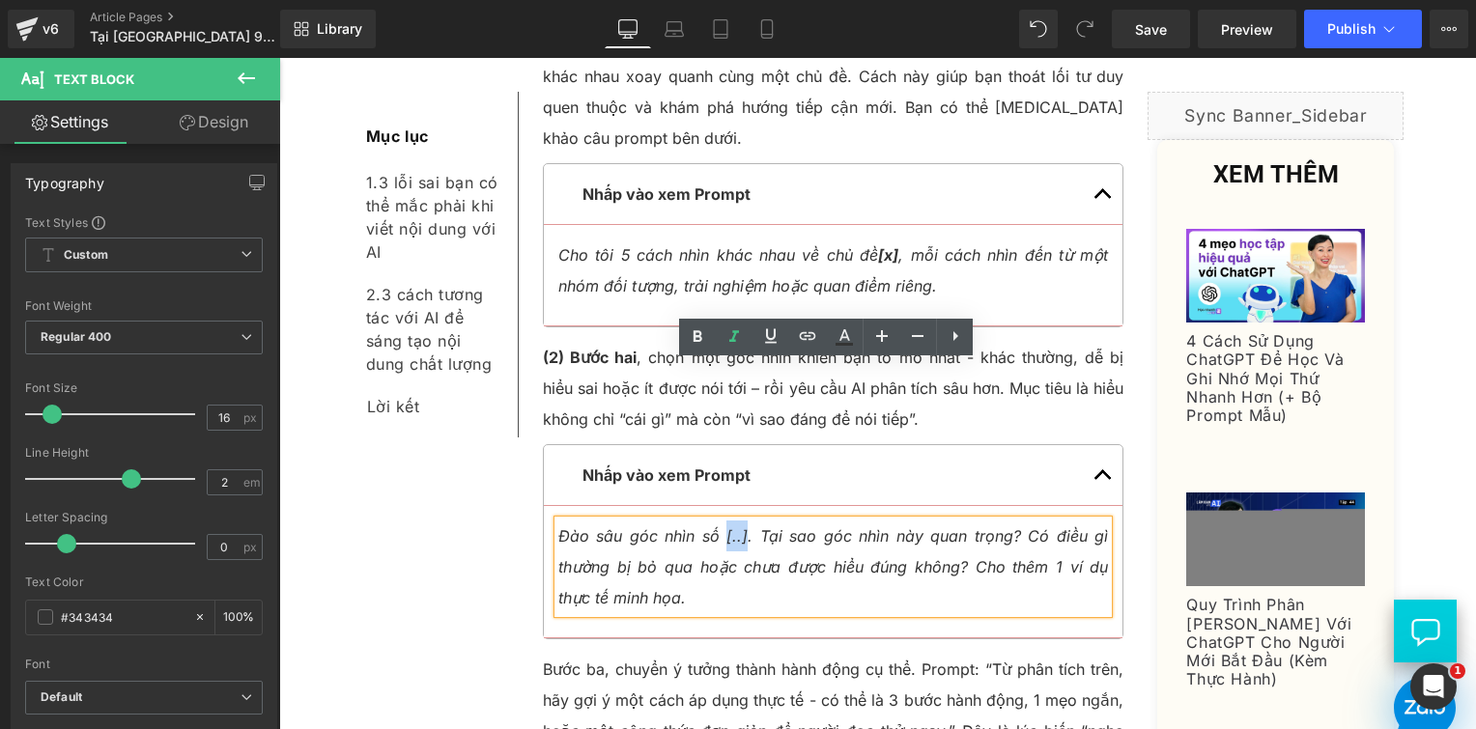
click at [733, 527] on icon "Đào sâu góc nhìn số [..]. Tại sao góc nhìn này quan trọng? Có điều gì thường bị…" at bounding box center [833, 567] width 551 height 81
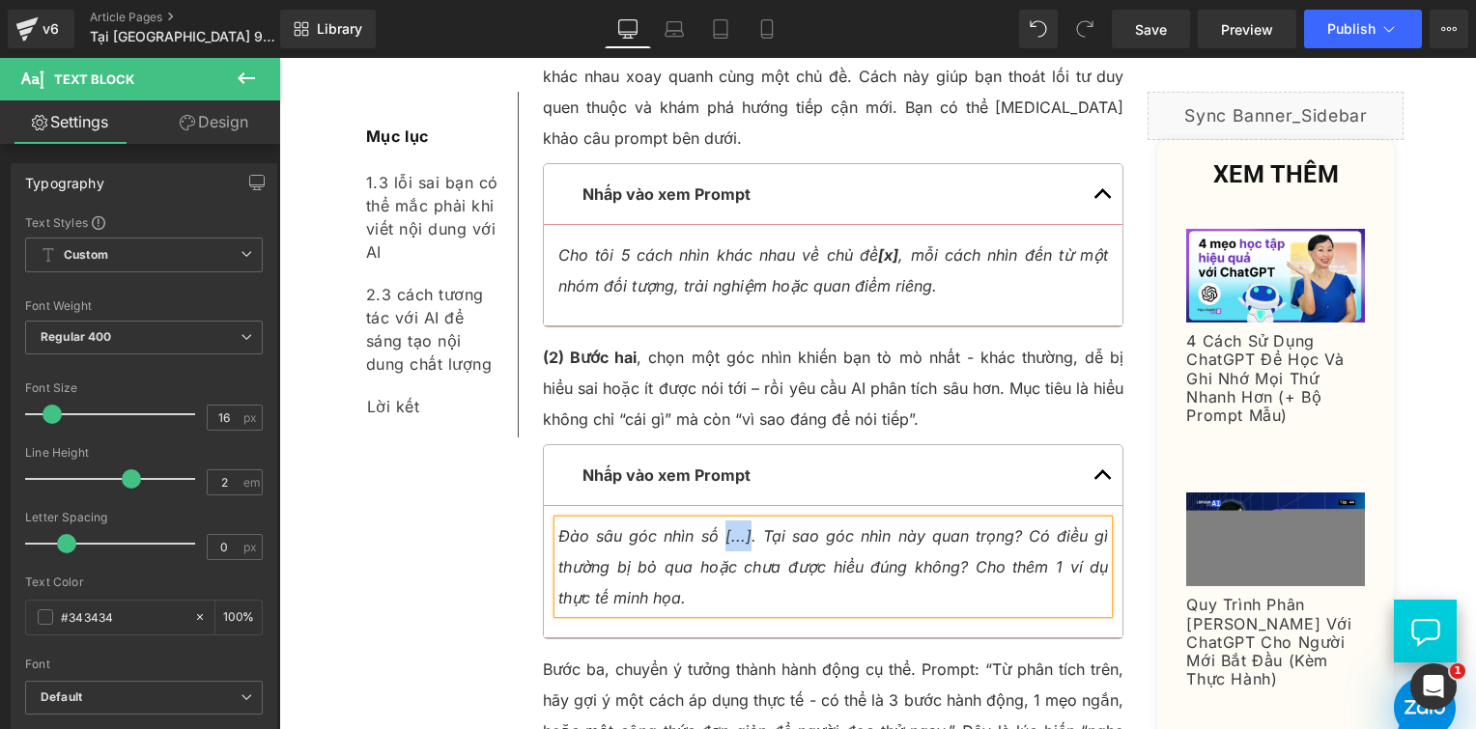
drag, startPoint x: 742, startPoint y: 383, endPoint x: 719, endPoint y: 382, distance: 23.2
click at [719, 527] on icon "Đào sâu góc nhìn số [...]. Tại sao góc nhìn này quan trọng? Có điều gì thường b…" at bounding box center [833, 567] width 551 height 81
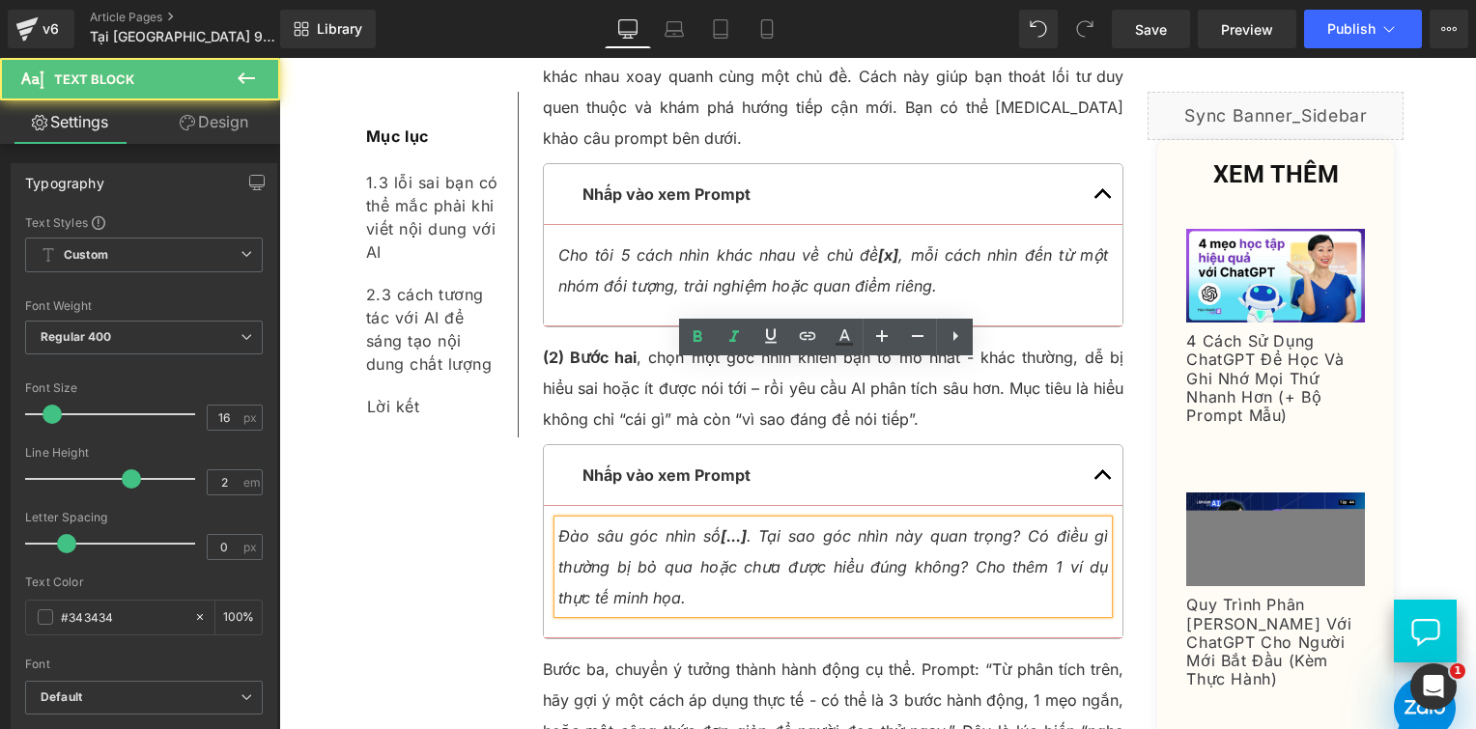
click at [735, 521] on p "Đào sâu góc nhìn số [...] . Tại sao góc nhìn này quan trọng? Có điều gì thường …" at bounding box center [833, 567] width 551 height 93
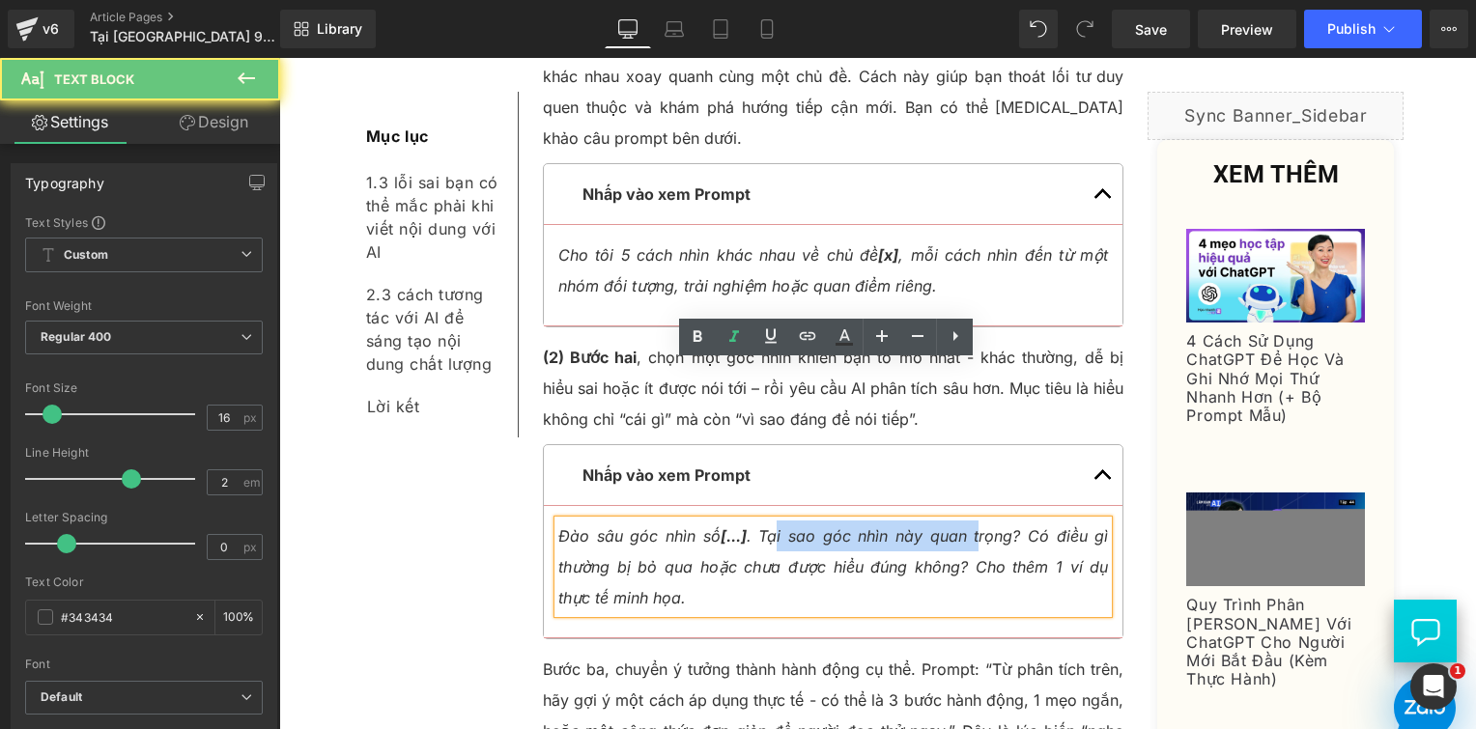
drag, startPoint x: 773, startPoint y: 385, endPoint x: 973, endPoint y: 392, distance: 200.1
click at [973, 521] on p "Đào sâu góc nhìn số [...] . Tại sao góc nhìn này quan trọng? Có điều gì thường …" at bounding box center [833, 567] width 551 height 93
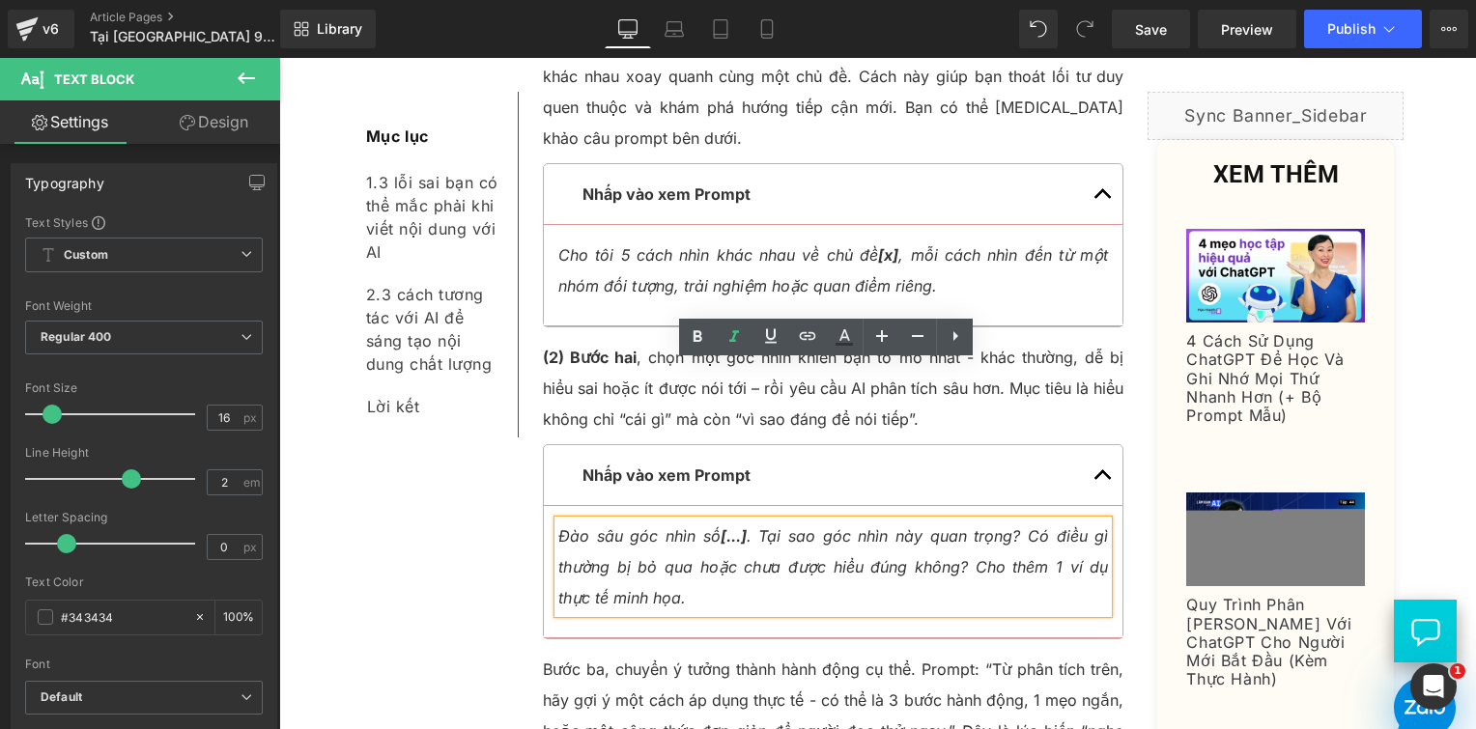
drag, startPoint x: 958, startPoint y: 409, endPoint x: 951, endPoint y: 415, distance: 10.3
click at [957, 527] on icon "Đào sâu góc nhìn số [...] . Tại sao góc nhìn này quan trọng? Có điều gì thường …" at bounding box center [833, 567] width 551 height 81
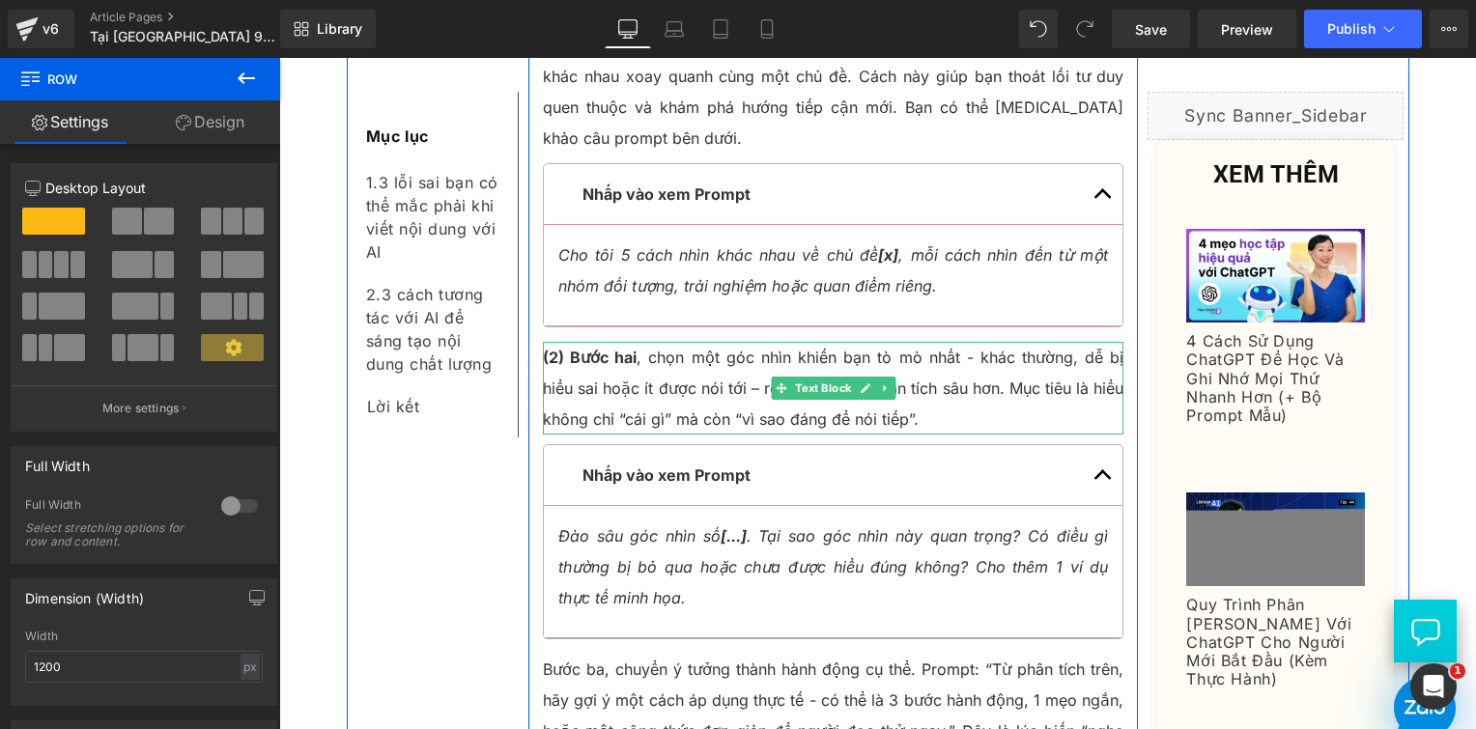
click at [738, 342] on p "(2) Bước hai , chọn một góc nhìn khiến bạn tò mò nhất - khác thường, dễ bị hiểu…" at bounding box center [834, 388] width 582 height 93
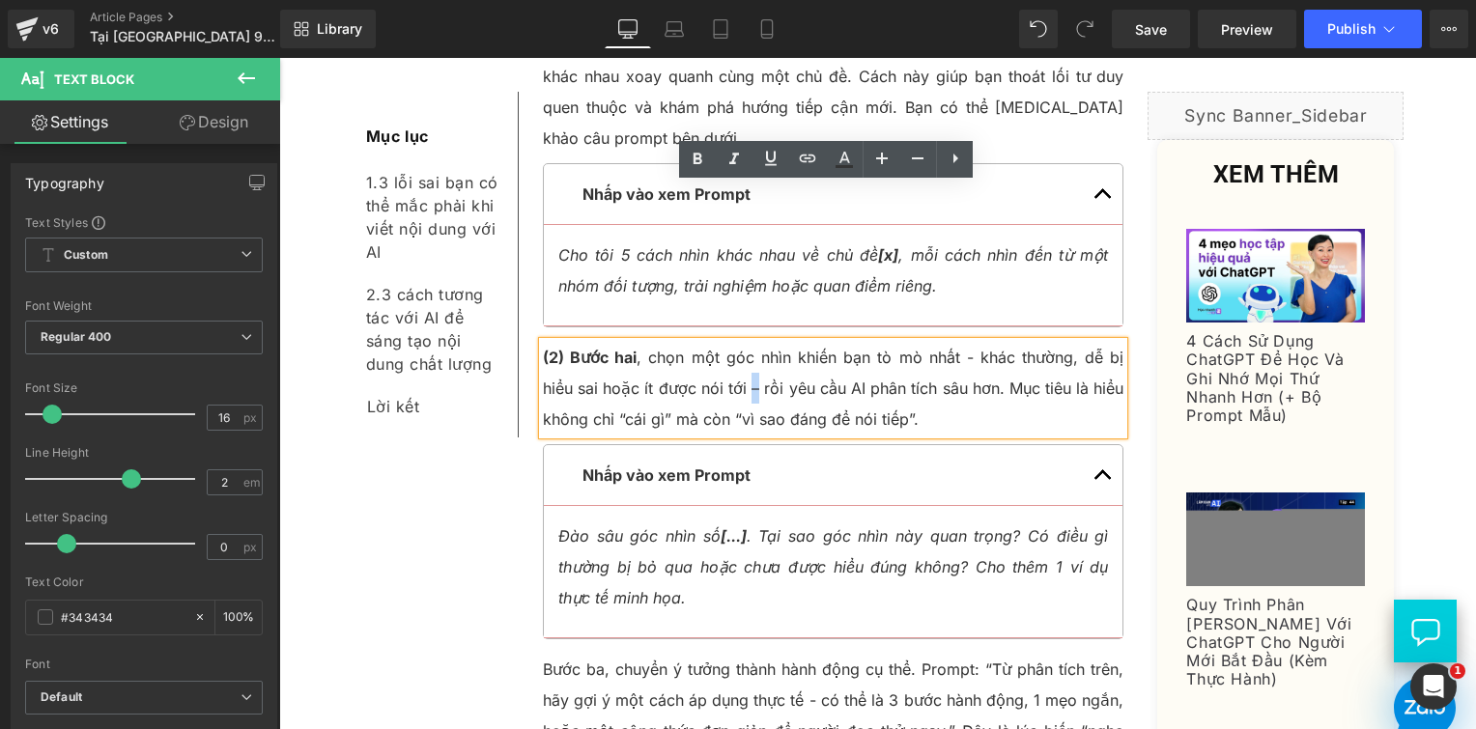
click at [717, 342] on p "(2) Bước hai , chọn một góc nhìn khiến bạn tò mò nhất - khác thường, dễ bị hiểu…" at bounding box center [834, 388] width 582 height 93
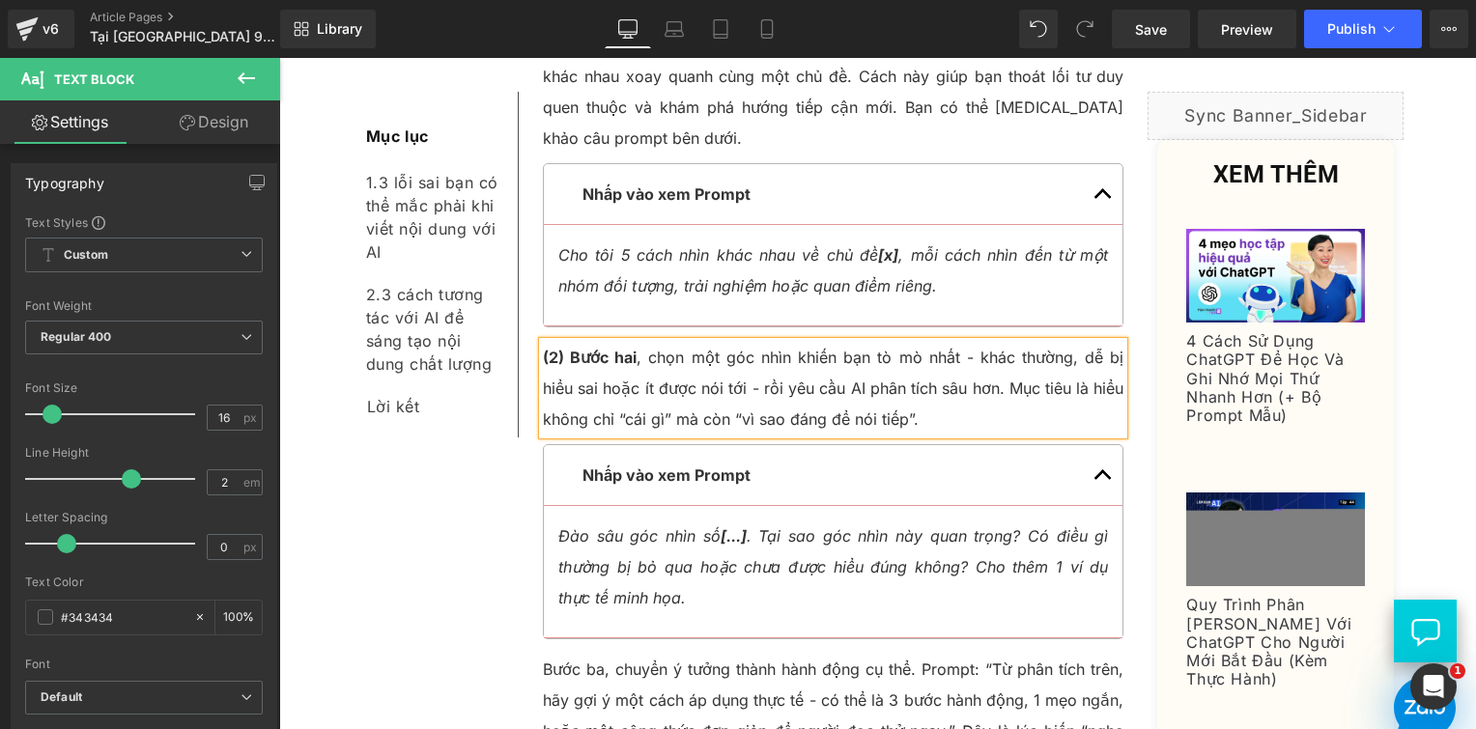
click at [981, 342] on p "(2) Bước hai , chọn một góc nhìn khiến bạn tò mò nhất - khác thường, dễ bị hiểu…" at bounding box center [834, 388] width 582 height 93
click at [1049, 342] on p "(2) Bước hai , chọn một góc nhìn khiến bạn tò mò nhất - khác thường, dễ bị hiểu…" at bounding box center [834, 388] width 582 height 93
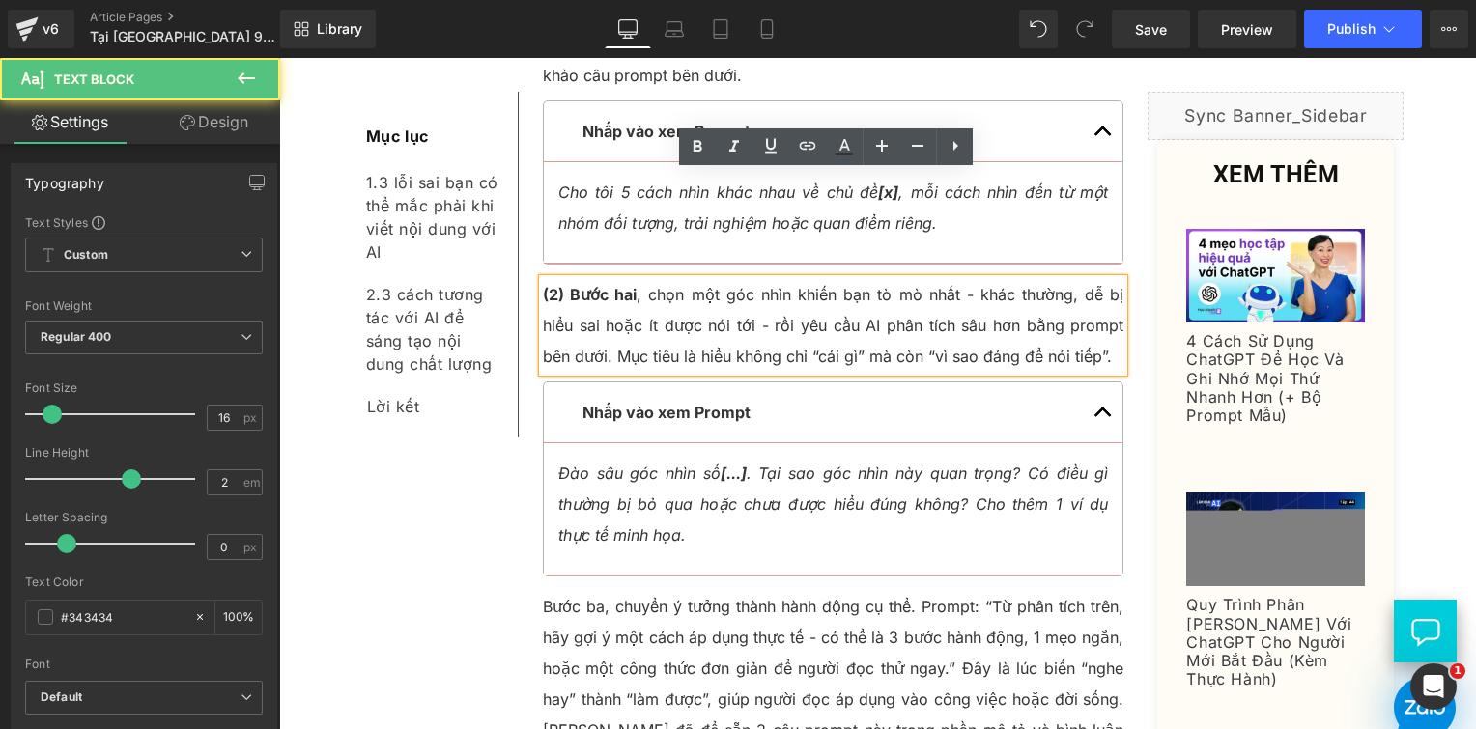
scroll to position [4523, 0]
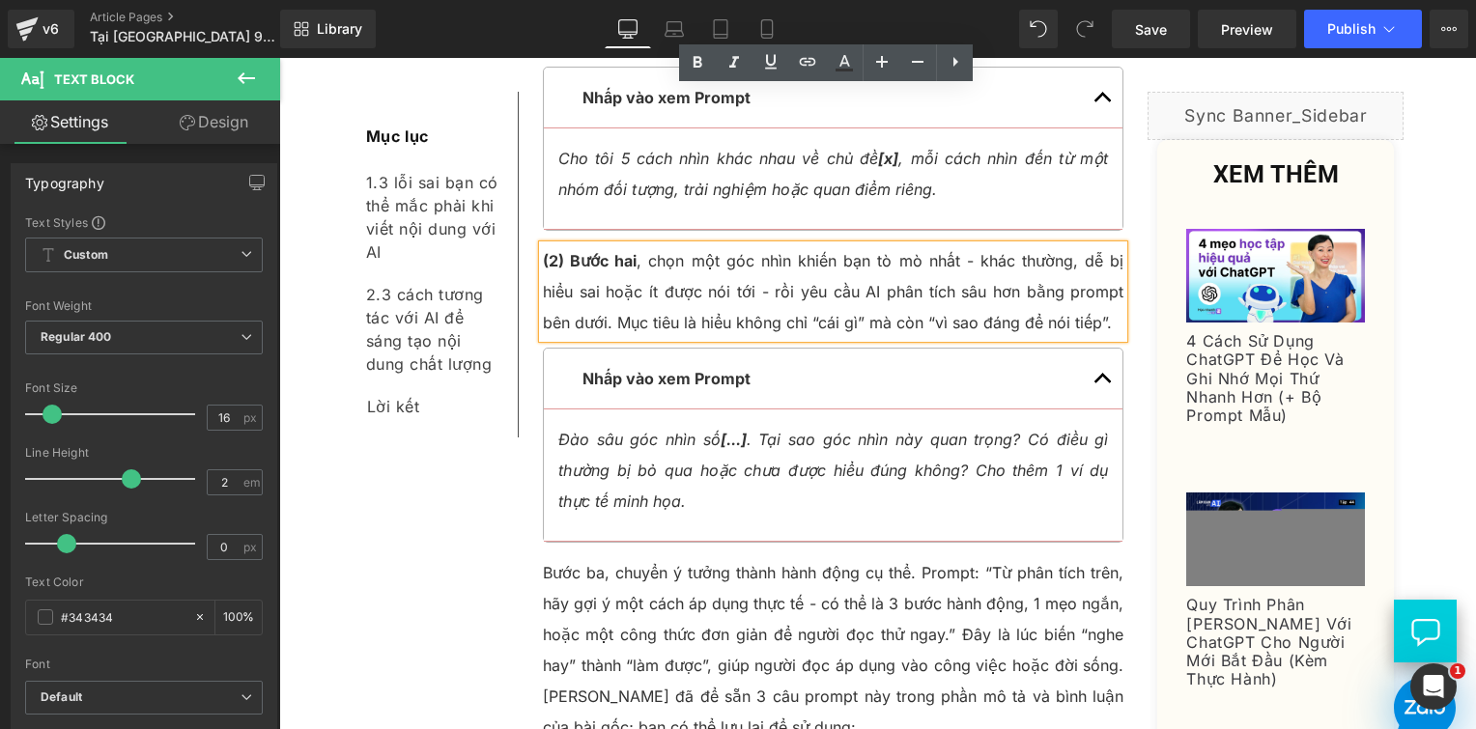
click at [711, 557] on p "Bước ba, chuyển ý tưởng thành hành động cụ thể. Prompt: “Từ phân tích trên, hãy…" at bounding box center [834, 649] width 582 height 185
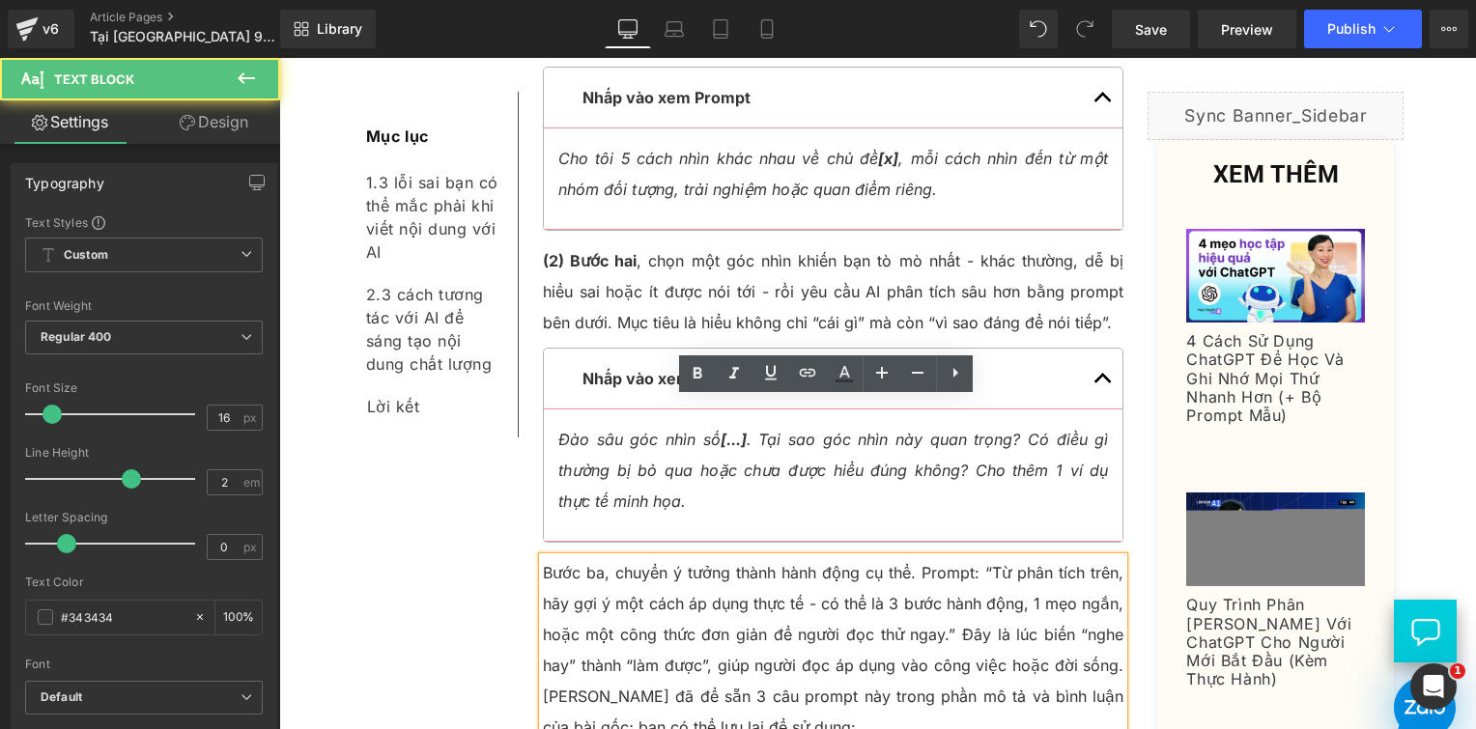
click at [543, 557] on p "Bước ba, chuyển ý tưởng thành hành động cụ thể. Prompt: “Từ phân tích trên, hãy…" at bounding box center [834, 649] width 582 height 185
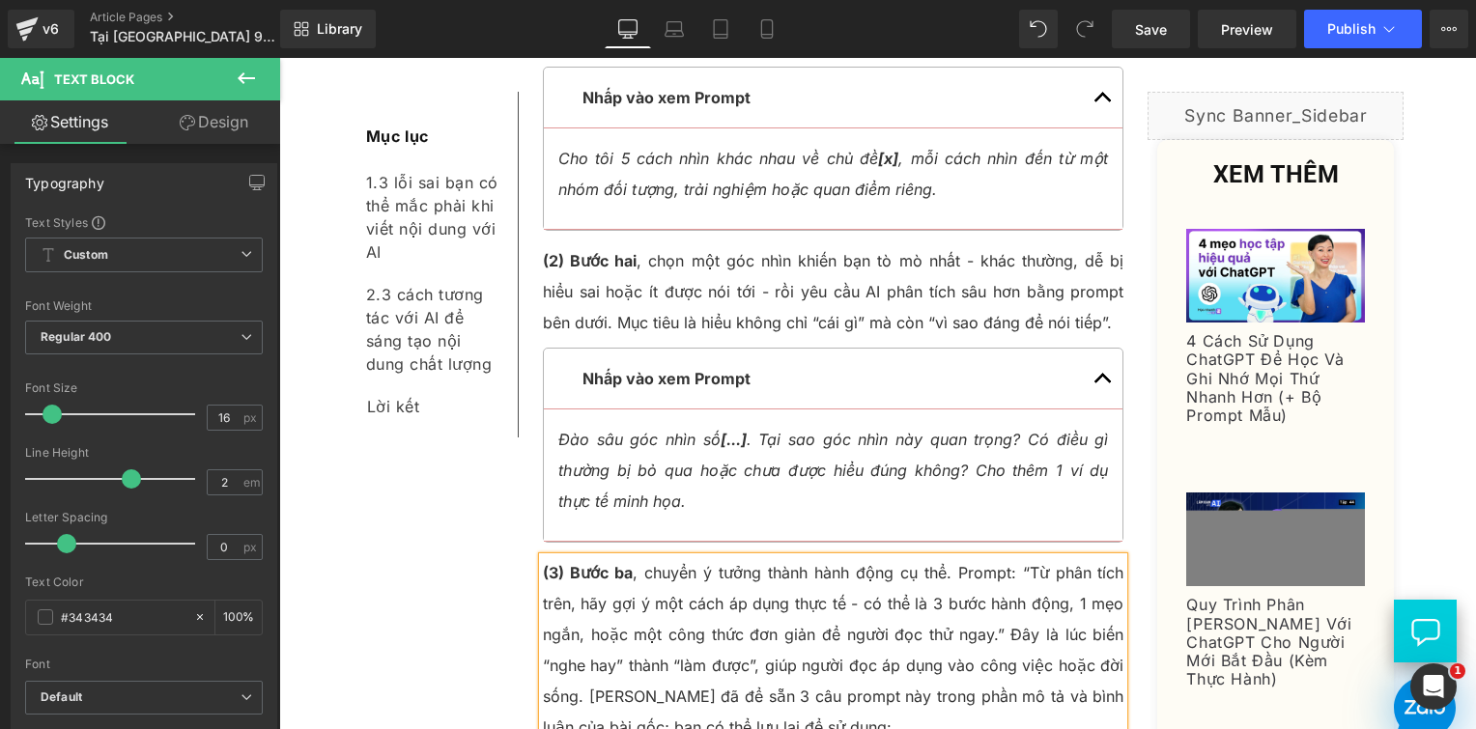
click at [848, 557] on p "(3) Bước ba , chuyển ý tưởng thành hành động cụ thể. Prompt: “Từ phân tích trên…" at bounding box center [834, 649] width 582 height 185
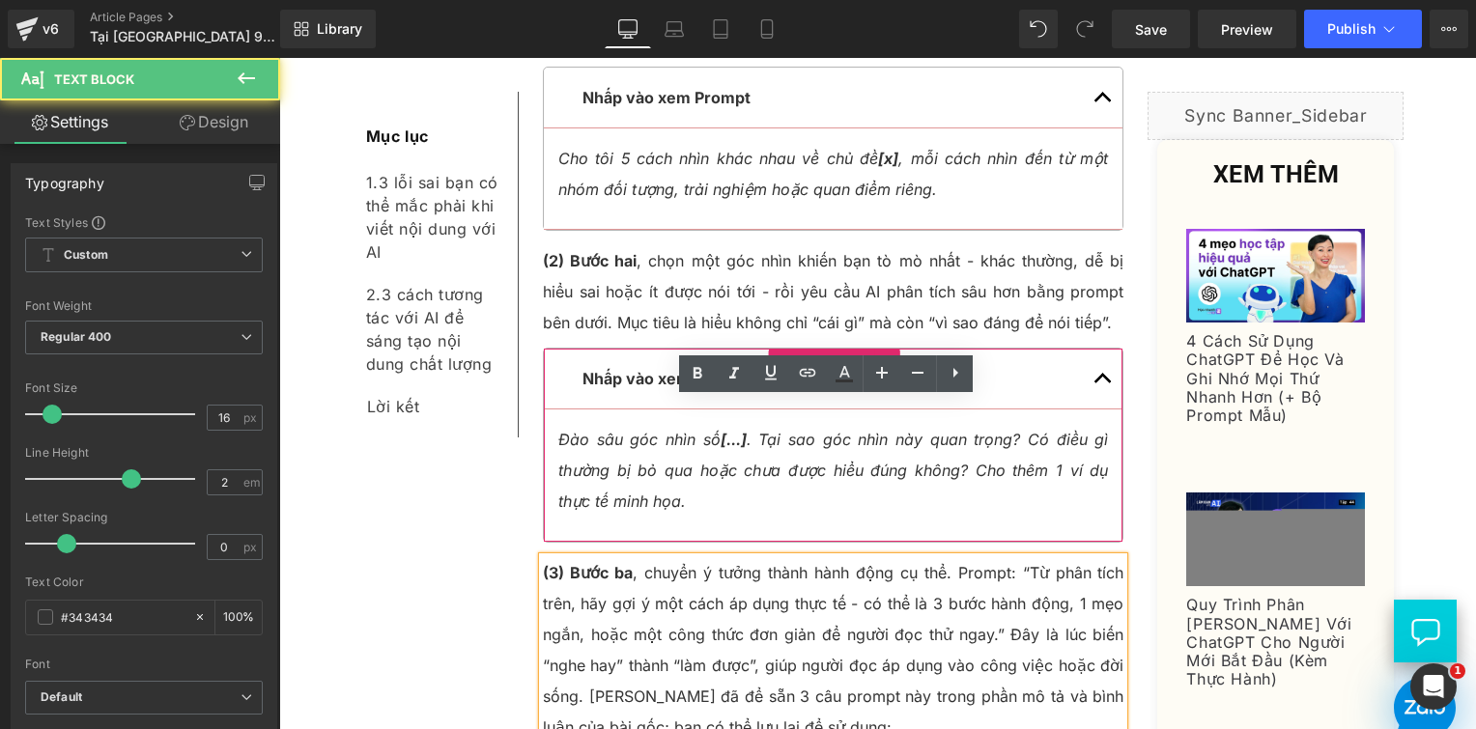
click at [804, 349] on span "Accordion" at bounding box center [834, 363] width 82 height 29
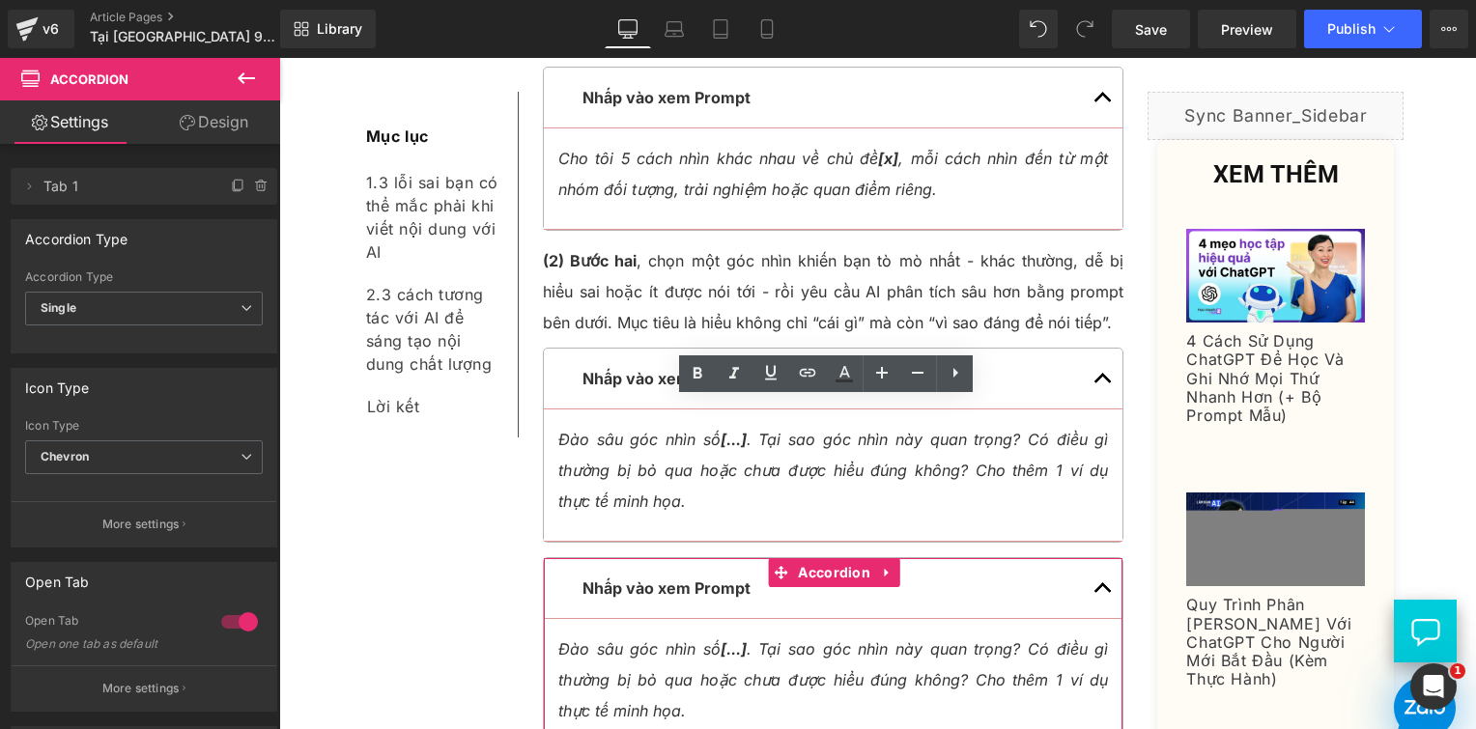
scroll to position [4377, 0]
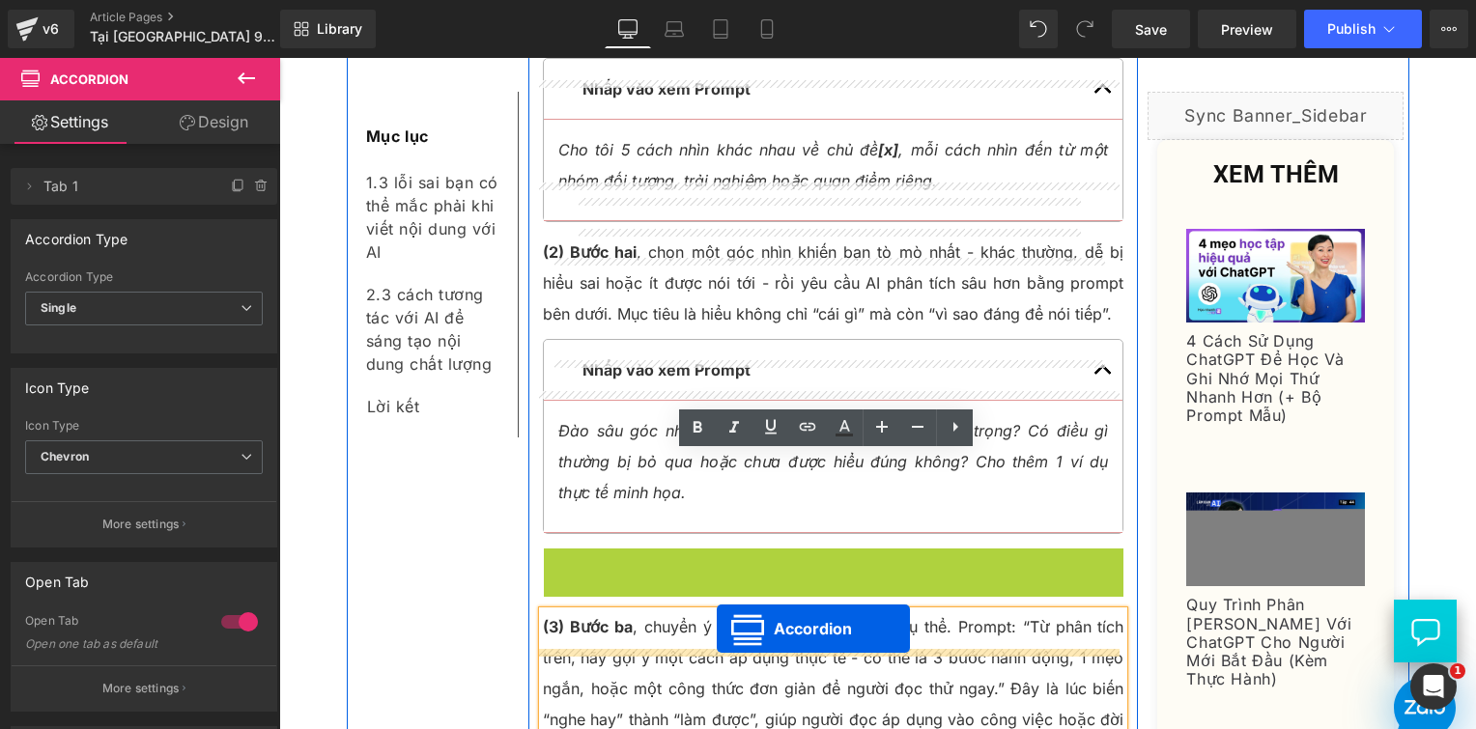
drag, startPoint x: 773, startPoint y: 421, endPoint x: 717, endPoint y: 629, distance: 215.1
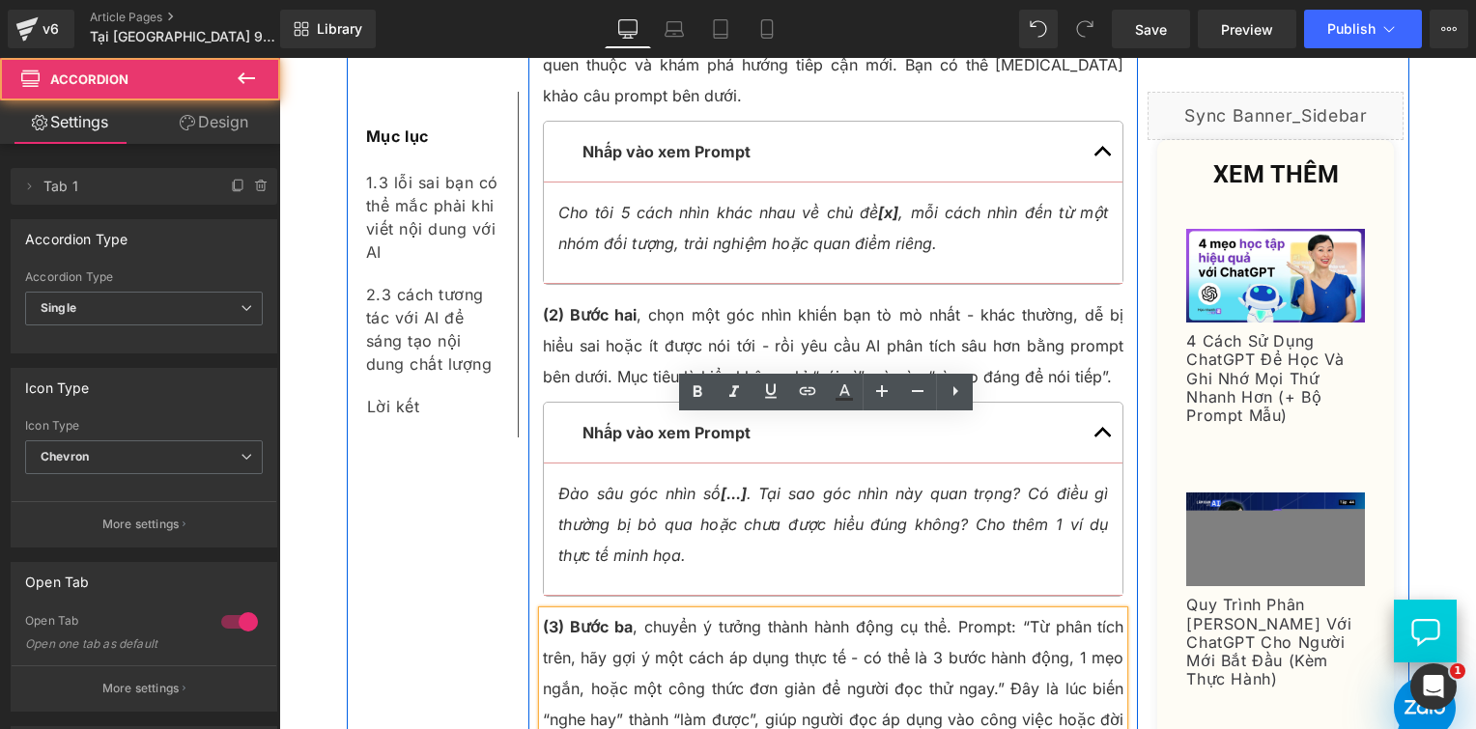
scroll to position [4566, 0]
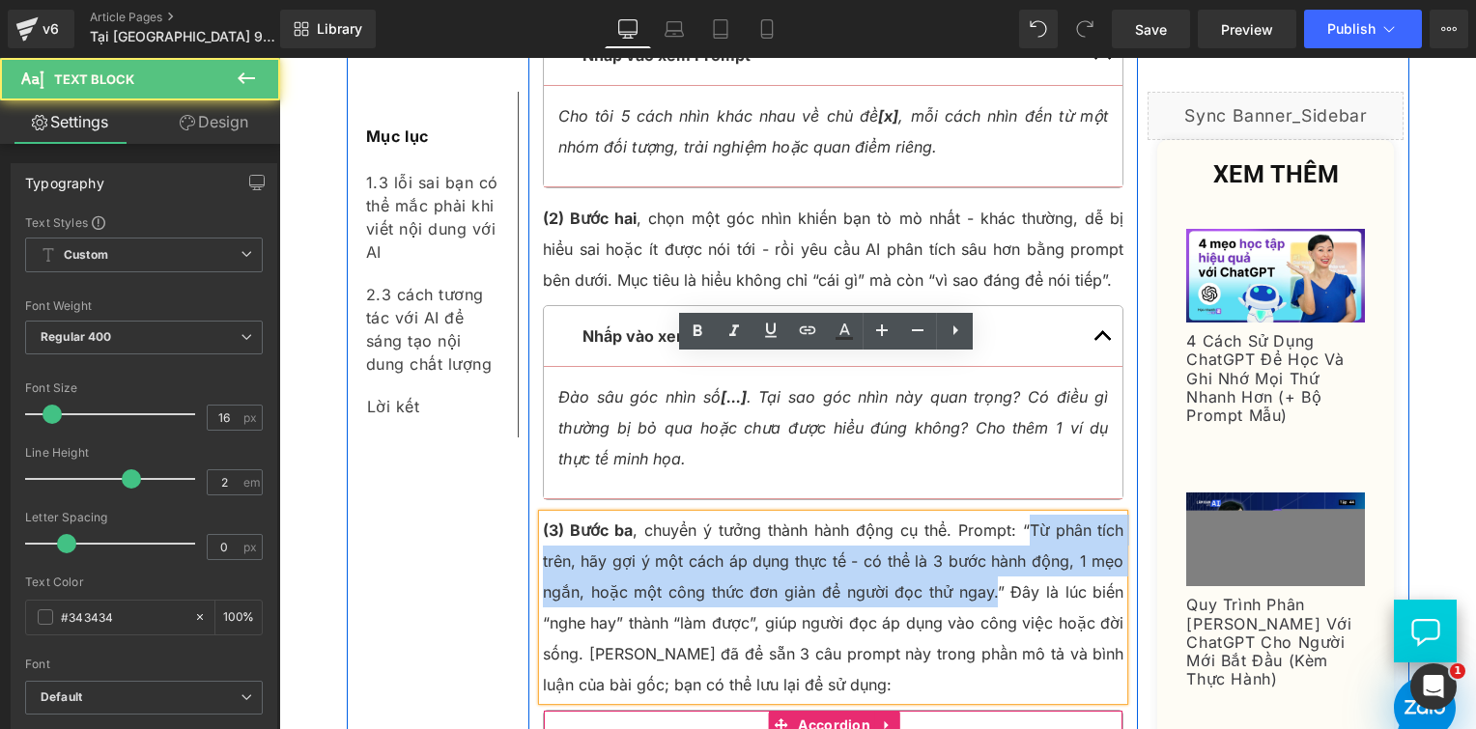
drag, startPoint x: 1024, startPoint y: 372, endPoint x: 989, endPoint y: 429, distance: 66.8
click at [989, 515] on p "(3) Bước ba , chuyển ý tưởng thành hành động cụ thể. Prompt: “Từ phân tích trên…" at bounding box center [834, 607] width 582 height 185
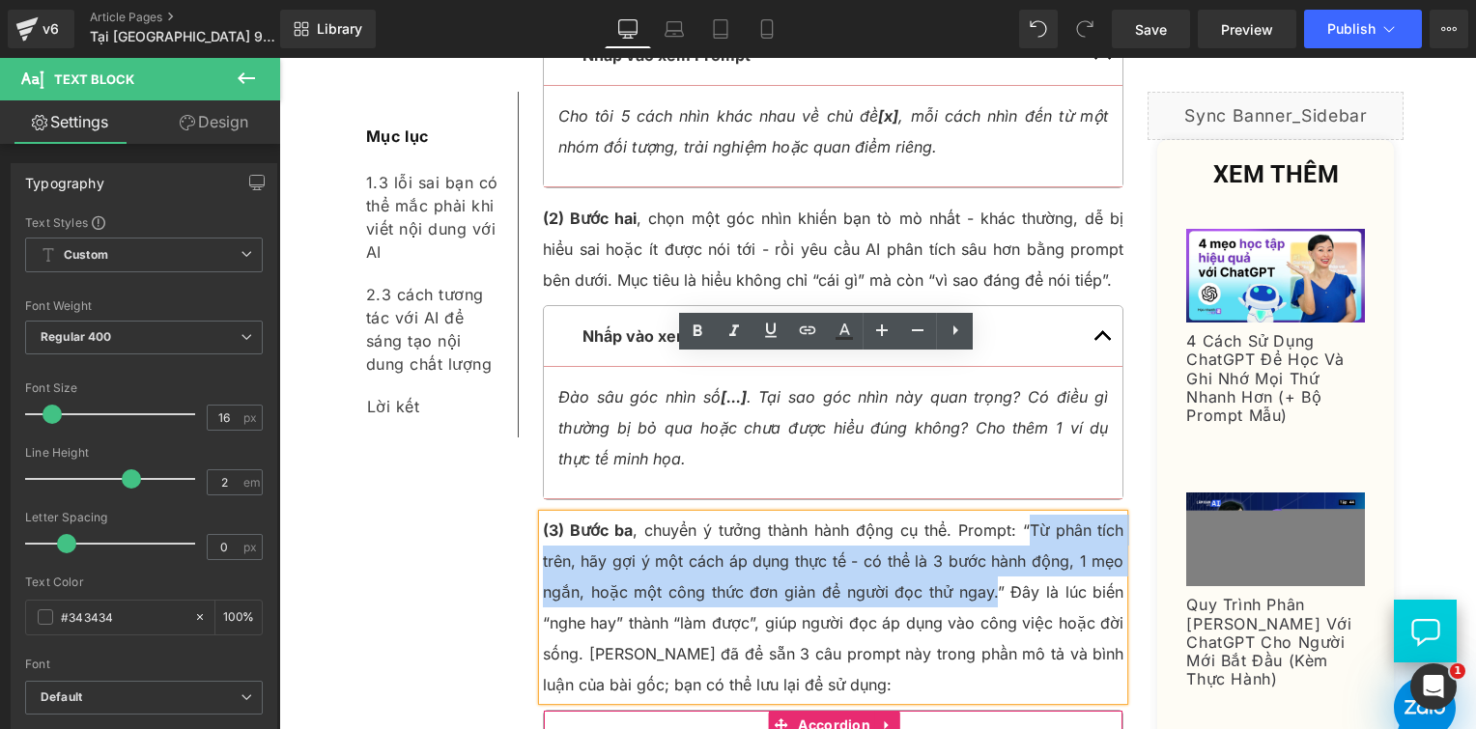
copy p "Từ phân tích trên, hãy gợi ý một cách áp dụng thực tế - có thể là 3 bước hành đ…"
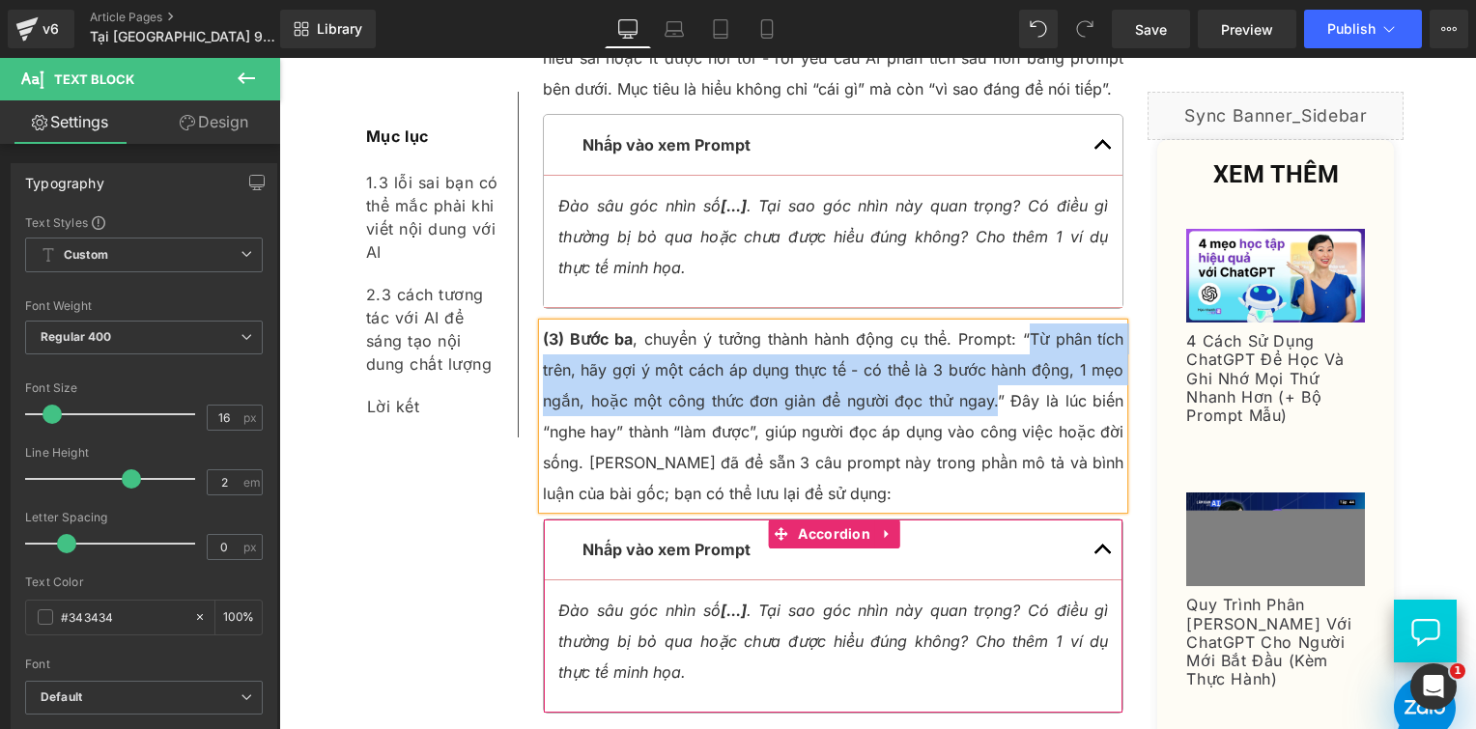
scroll to position [4759, 0]
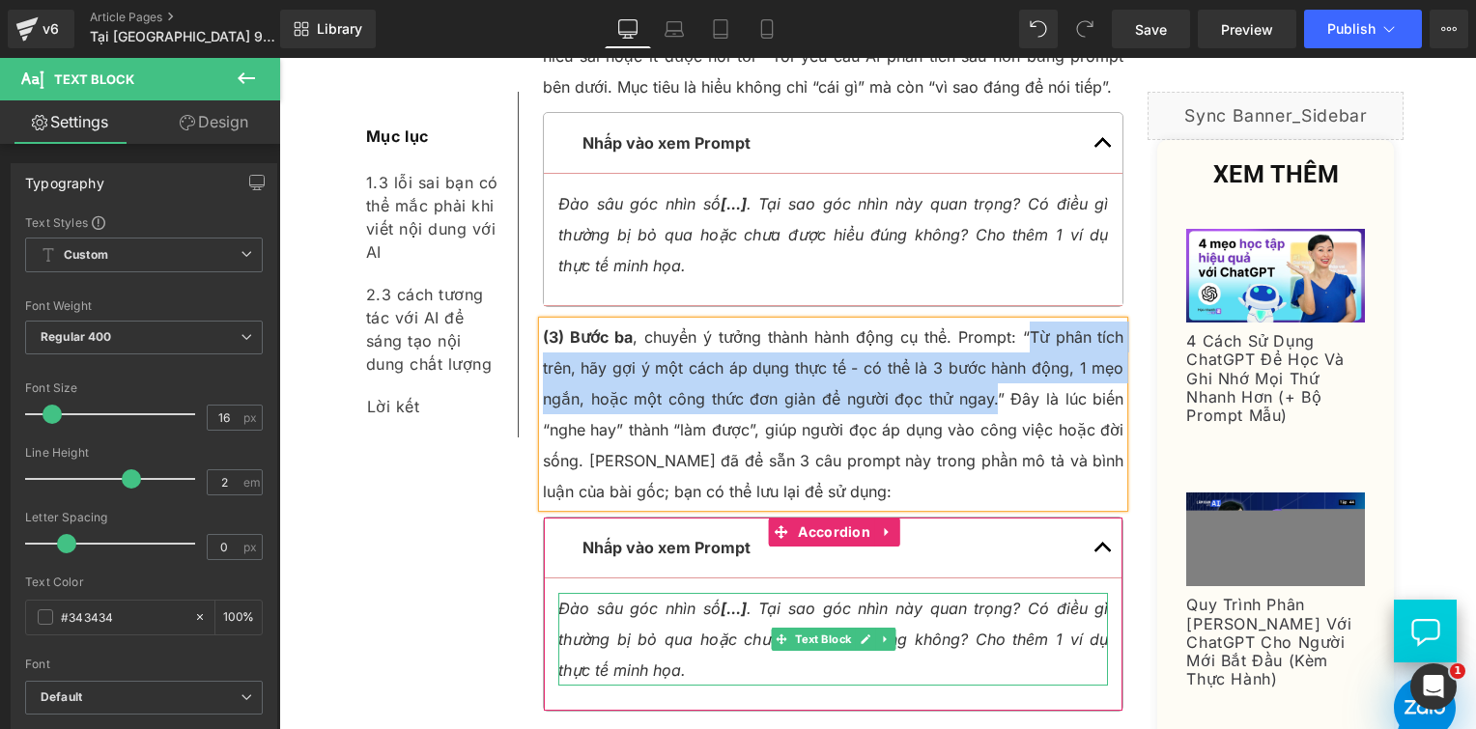
click at [682, 593] on p "Đào sâu góc nhìn số [...] . Tại sao góc nhìn này quan trọng? Có điều gì thường …" at bounding box center [833, 639] width 551 height 93
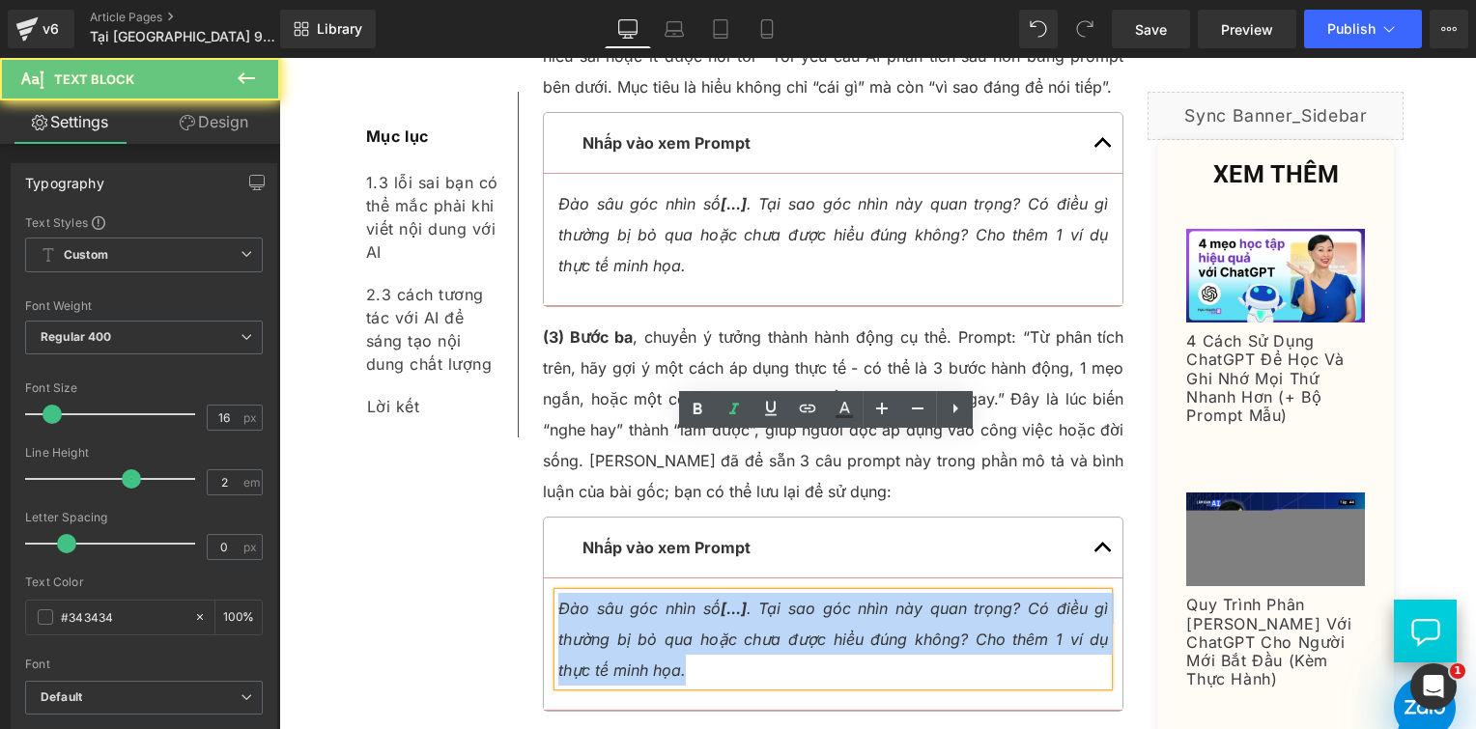
click at [682, 593] on p "Đào sâu góc nhìn số [...] . Tại sao góc nhìn này quan trọng? Có điều gì thường …" at bounding box center [833, 639] width 551 height 93
paste div
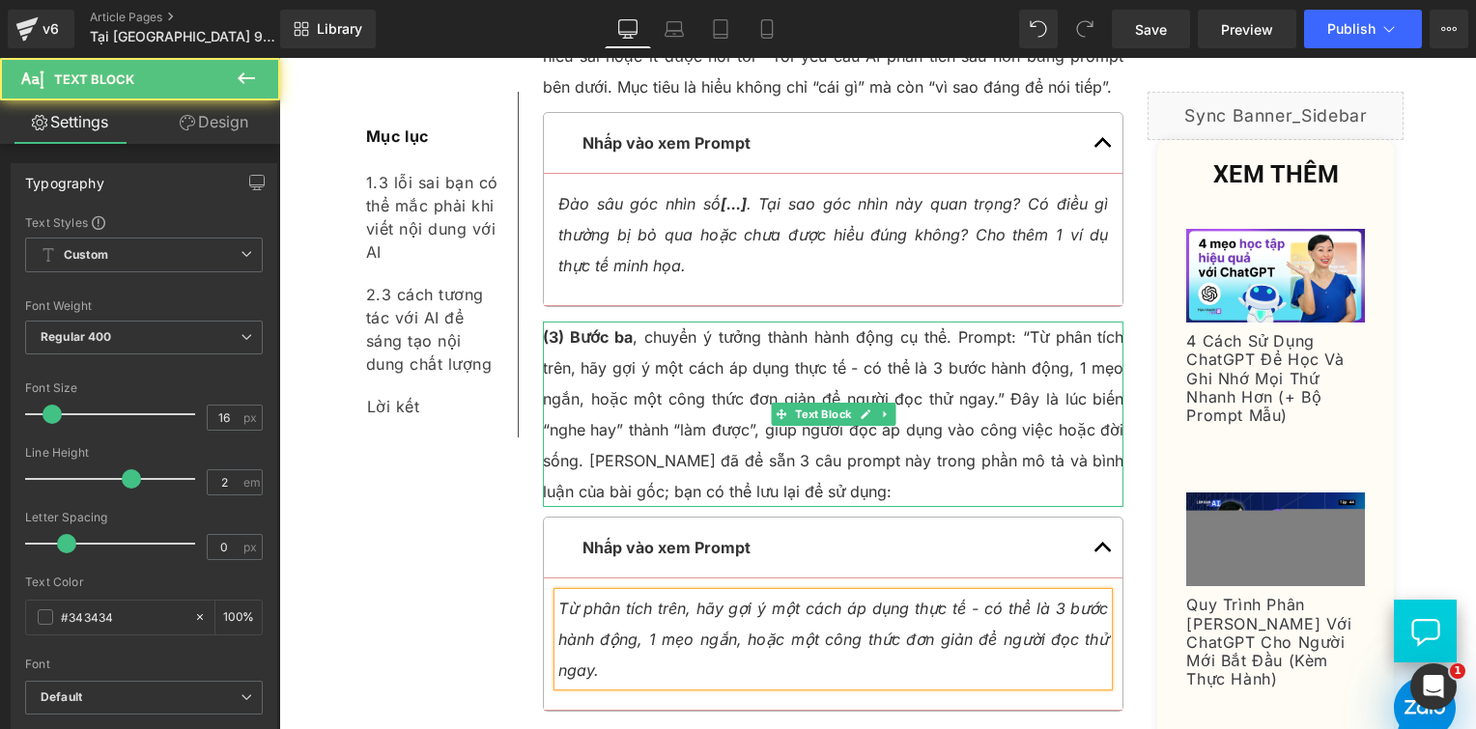
click at [1017, 322] on p "(3) Bước ba , chuyển ý tưởng thành hành động cụ thể. Prompt: “Từ phân tích trên…" at bounding box center [834, 414] width 582 height 185
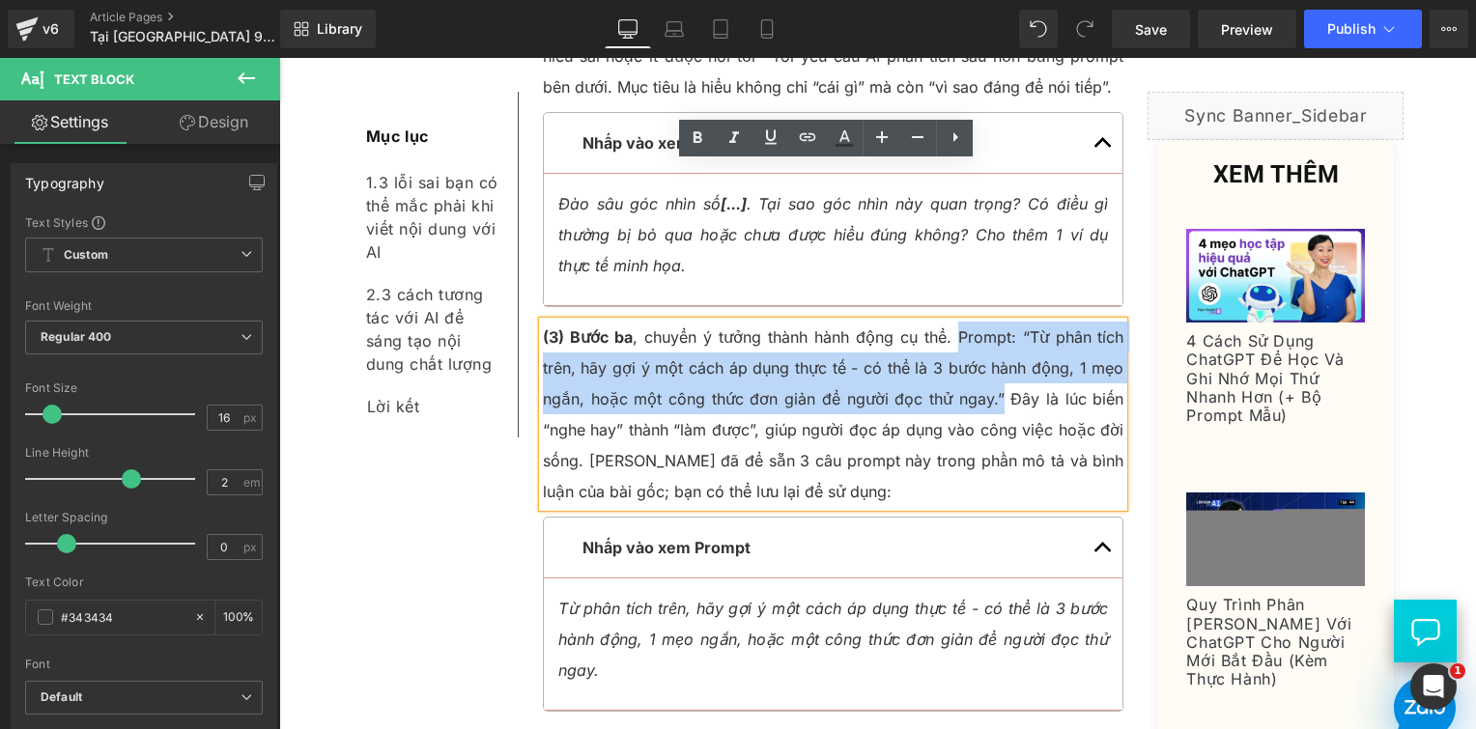
drag, startPoint x: 952, startPoint y: 178, endPoint x: 998, endPoint y: 229, distance: 69.1
click at [998, 322] on p "(3) Bước ba , chuyển ý tưởng thành hành động cụ thể. Prompt: “Từ phân tích trên…" at bounding box center [834, 414] width 582 height 185
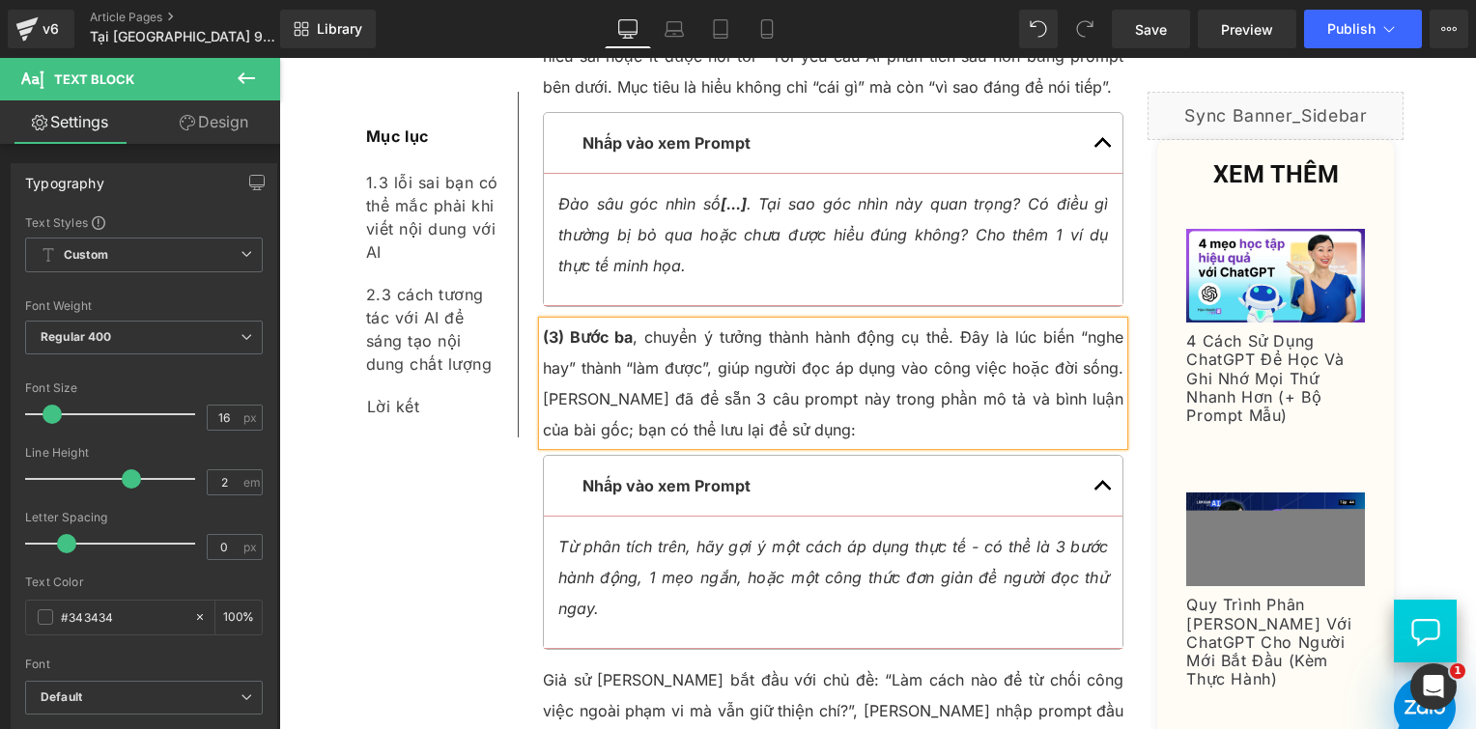
click at [849, 322] on p "(3) Bước ba , chuyển ý tưởng thành hành động cụ thể. Đây là lúc biến “nghe hay”…" at bounding box center [834, 384] width 582 height 124
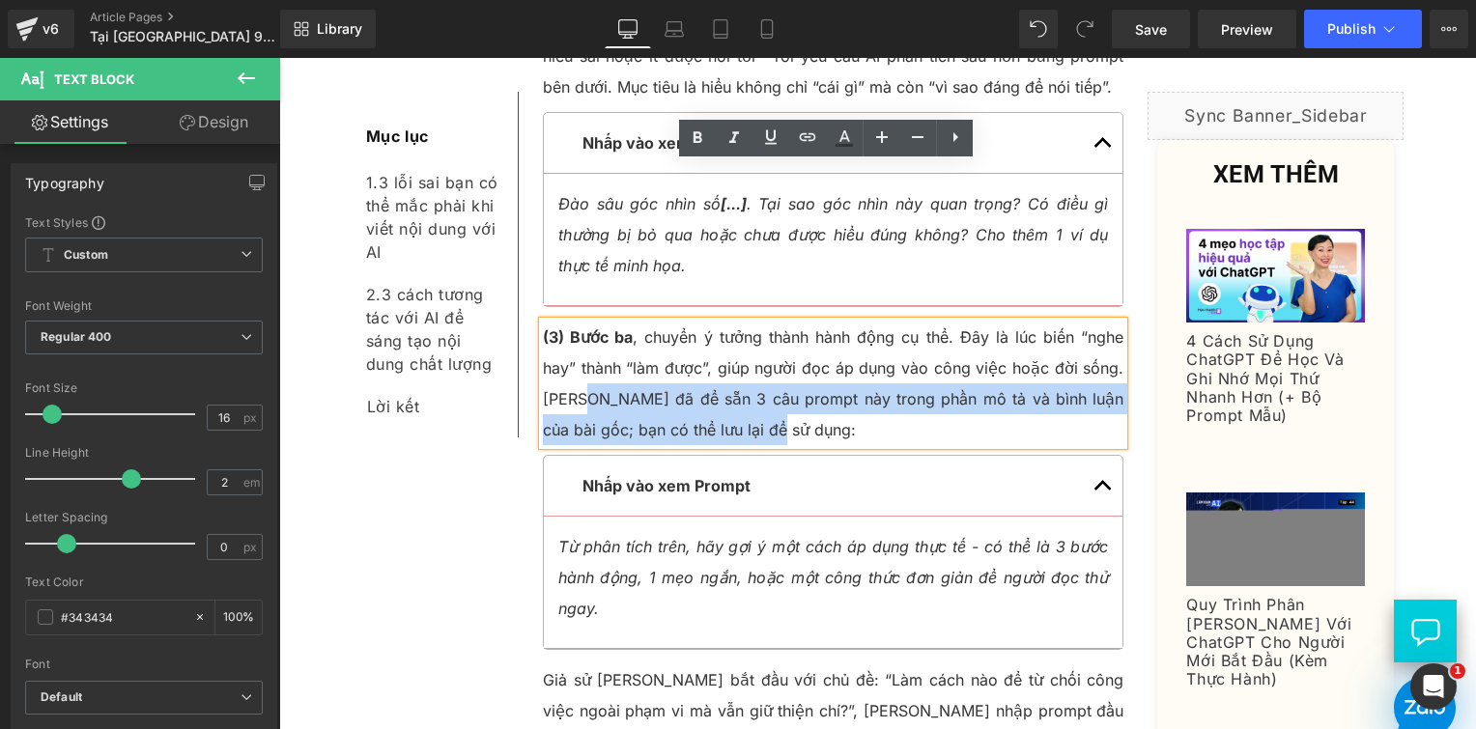
drag, startPoint x: 854, startPoint y: 275, endPoint x: 574, endPoint y: 240, distance: 282.4
click at [574, 322] on p "(3) Bước ba , chuyển ý tưởng thành hành động cụ thể. Đây là lúc biến “nghe hay”…" at bounding box center [834, 384] width 582 height 124
drag, startPoint x: 540, startPoint y: 242, endPoint x: 1040, endPoint y: 247, distance: 499.5
click at [1040, 322] on p "(3) Bước ba , chuyển ý tưởng thành hành động cụ thể. Đây là lúc biến “nghe hay”…" at bounding box center [834, 384] width 582 height 124
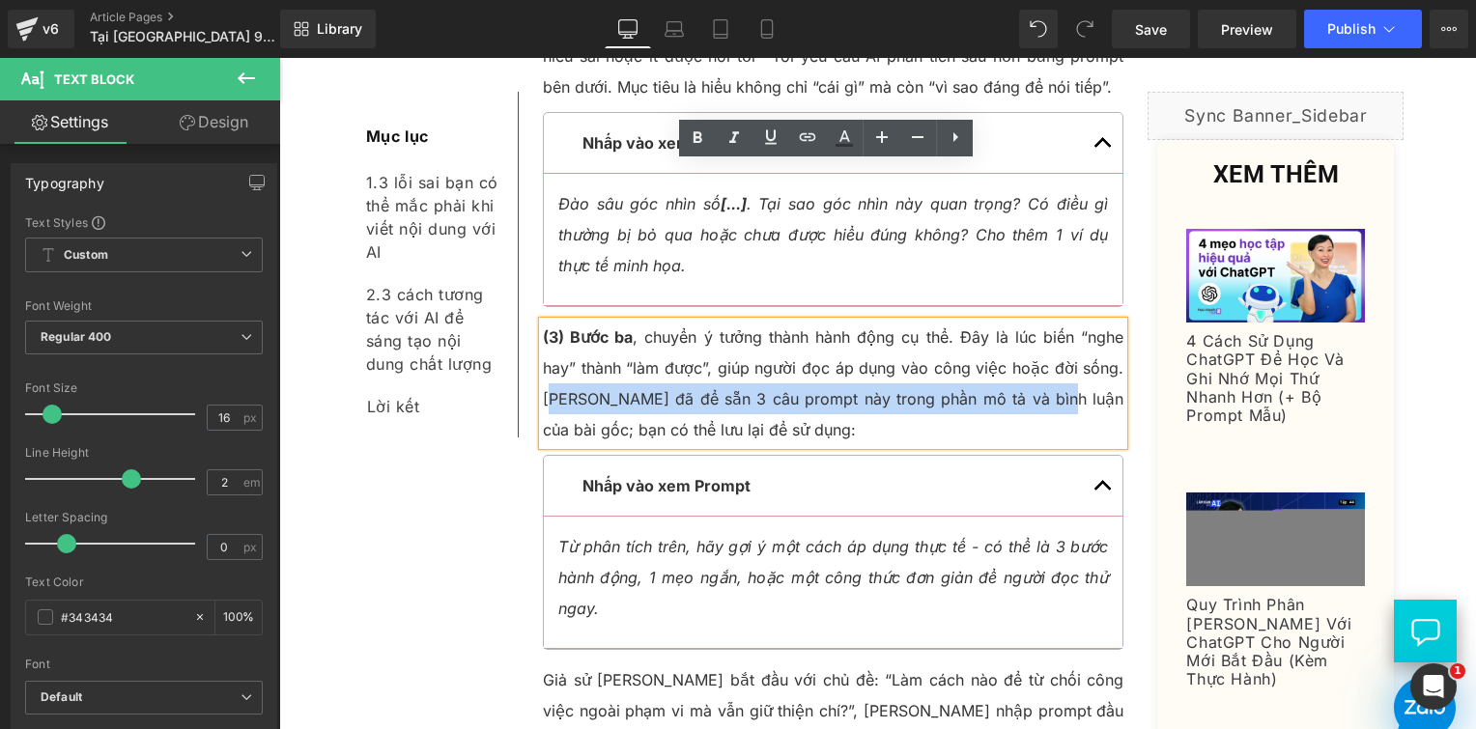
click at [1030, 322] on p "(3) Bước ba , chuyển ý tưởng thành hành động cụ thể. Đây là lúc biến “nghe hay”…" at bounding box center [834, 384] width 582 height 124
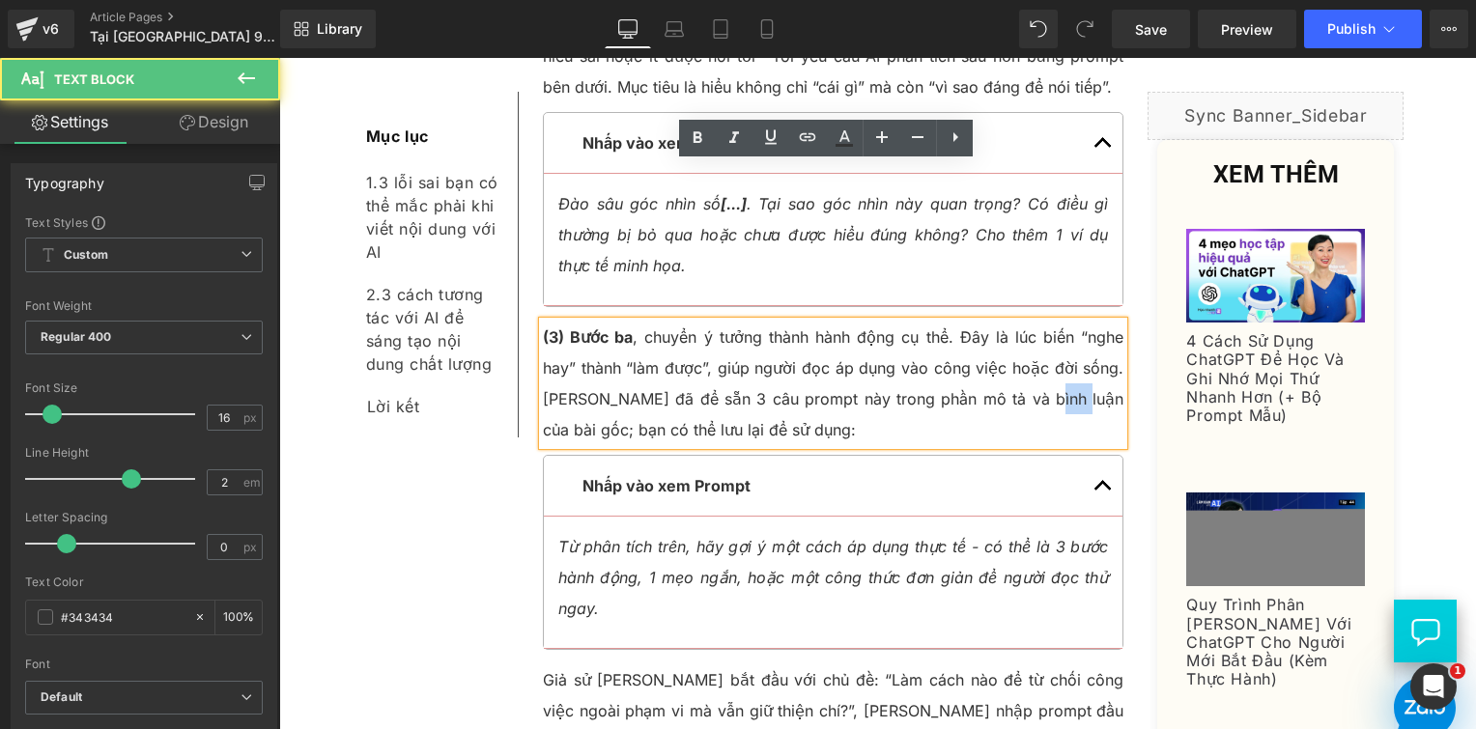
click at [1030, 322] on p "(3) Bước ba , chuyển ý tưởng thành hành động cụ thể. Đây là lúc biến “nghe hay”…" at bounding box center [834, 384] width 582 height 124
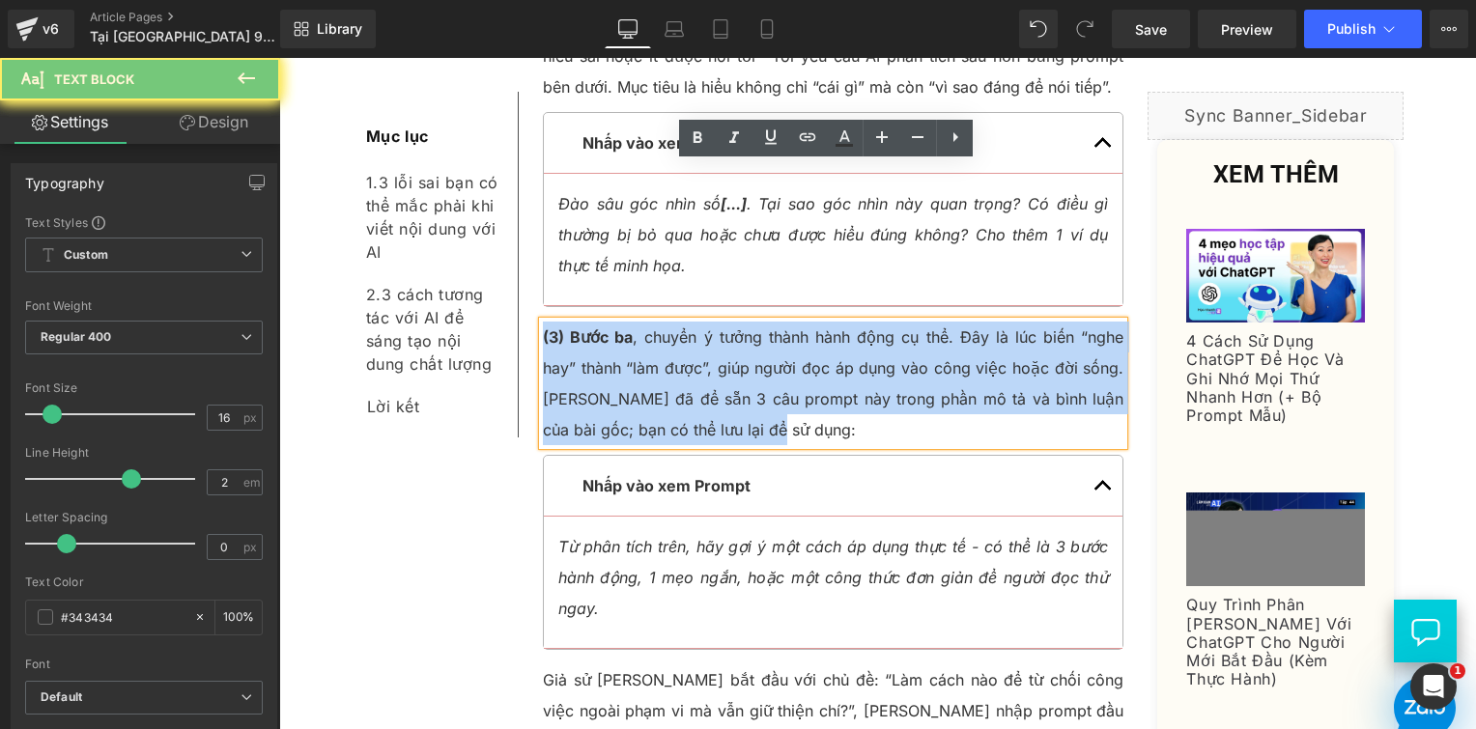
click at [1030, 322] on p "(3) Bước ba , chuyển ý tưởng thành hành động cụ thể. Đây là lúc biến “nghe hay”…" at bounding box center [834, 384] width 582 height 124
click at [606, 322] on p "(3) Bước ba , chuyển ý tưởng thành hành động cụ thể. Đây là lúc biến “nghe hay”…" at bounding box center [834, 384] width 582 height 124
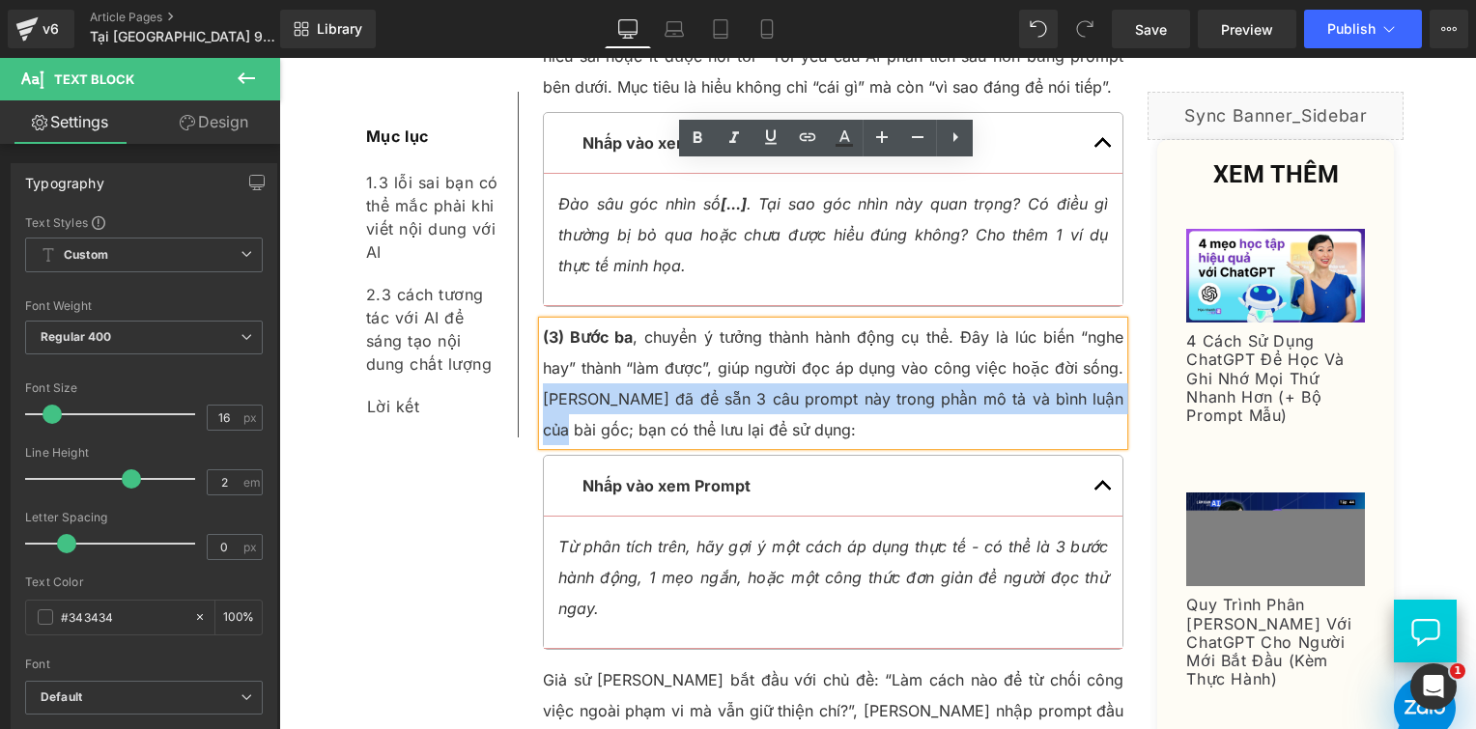
drag, startPoint x: 537, startPoint y: 243, endPoint x: 1116, endPoint y: 236, distance: 578.7
click at [1116, 322] on p "(3) Bước ba , chuyển ý tưởng thành hành động cụ thể. Đây là lúc biến “nghe hay”…" at bounding box center [834, 384] width 582 height 124
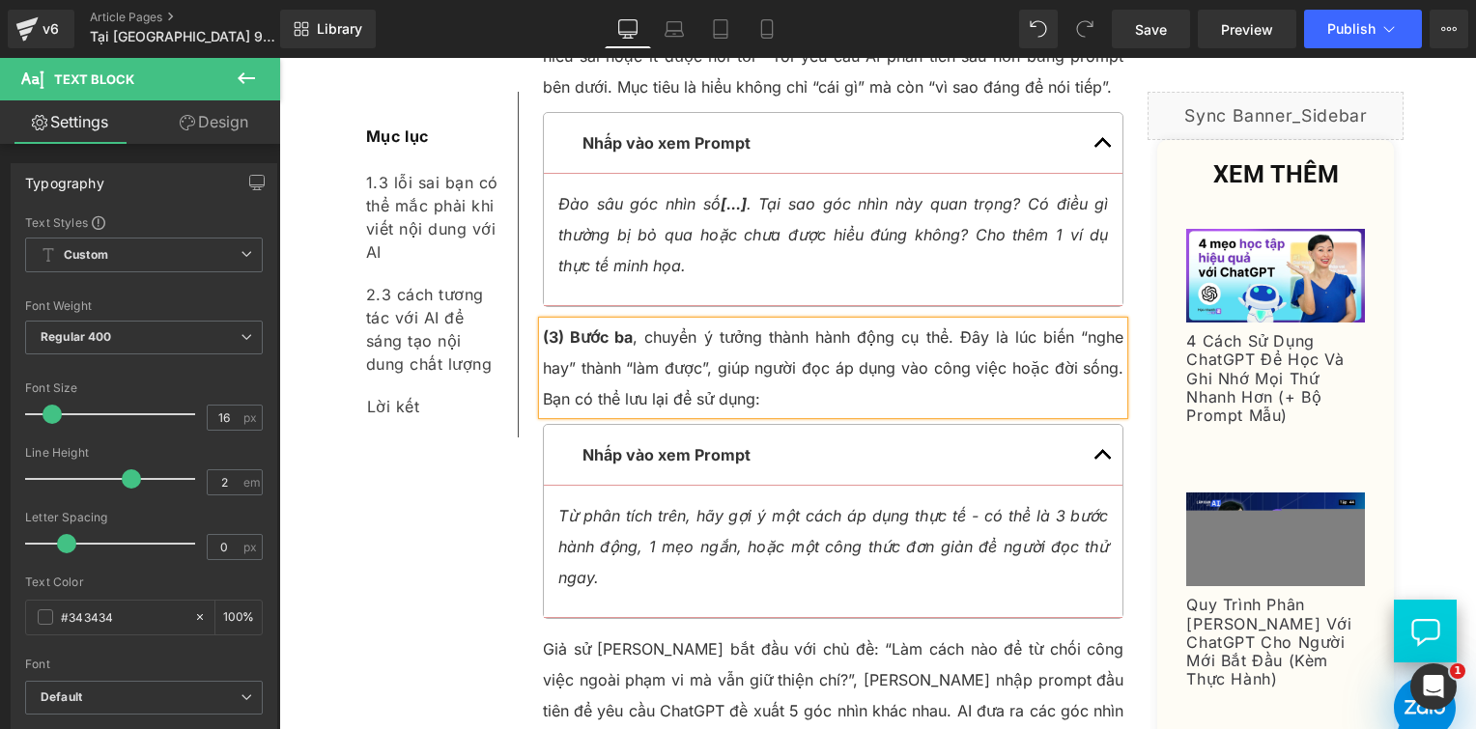
click at [674, 322] on p "(3) Bước ba , chuyển ý tưởng thành hành động cụ thể. Đây là lúc biến “nghe hay”…" at bounding box center [834, 368] width 582 height 93
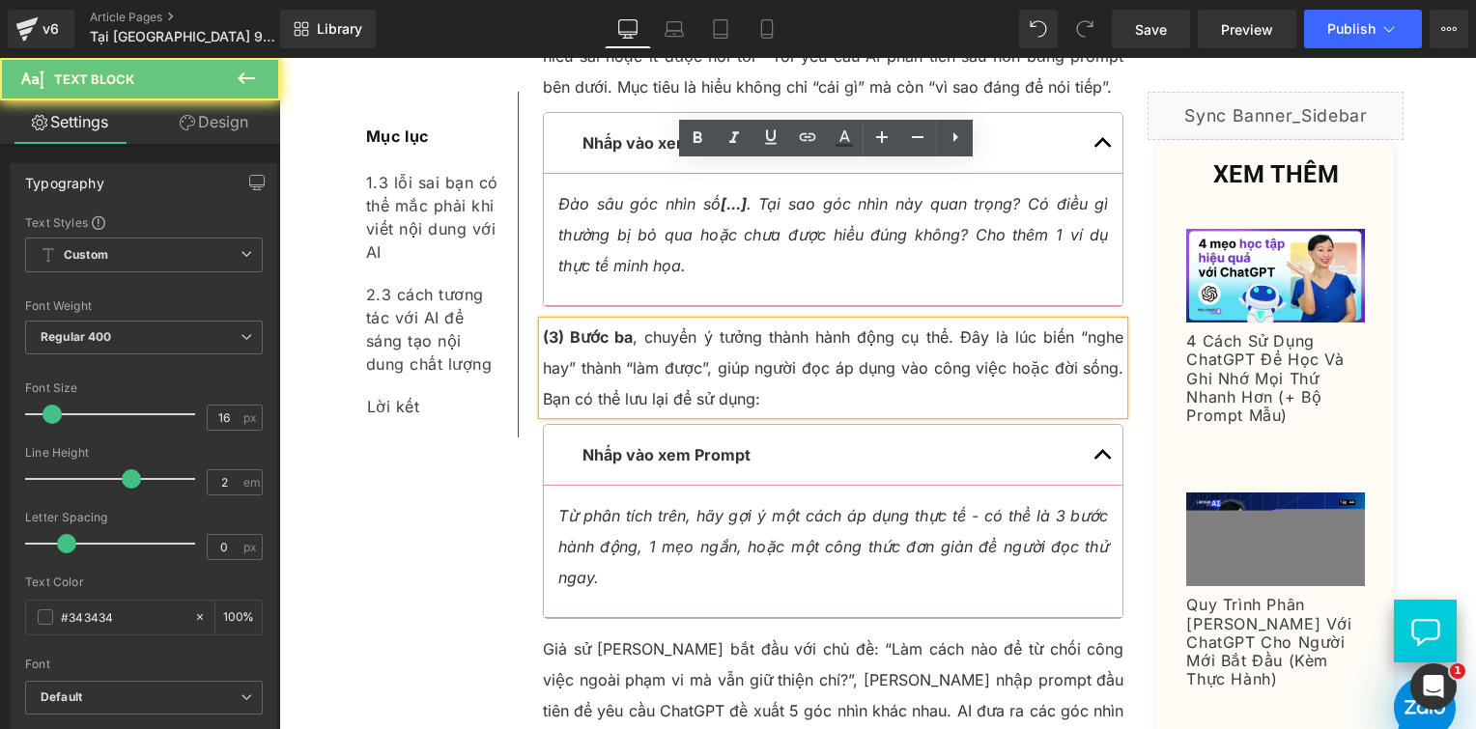
click at [662, 322] on p "(3) Bước ba , chuyển ý tưởng thành hành động cụ thể. Đây là lúc biến “nghe hay”…" at bounding box center [834, 368] width 582 height 93
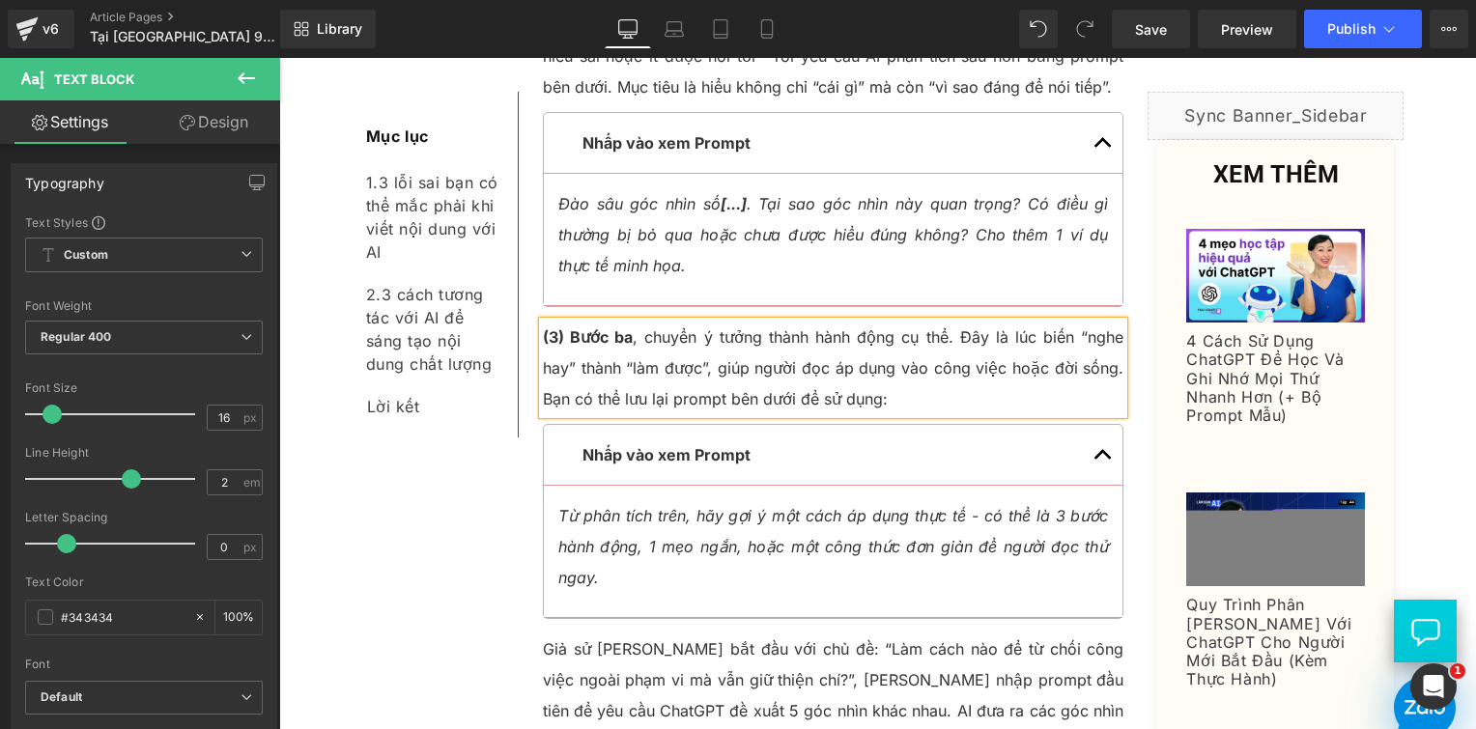
click at [802, 486] on article "Từ phân tích trên, hãy gợi ý một cách áp dụng thực tế - có thể là 3 bước hành đ…" at bounding box center [834, 552] width 580 height 132
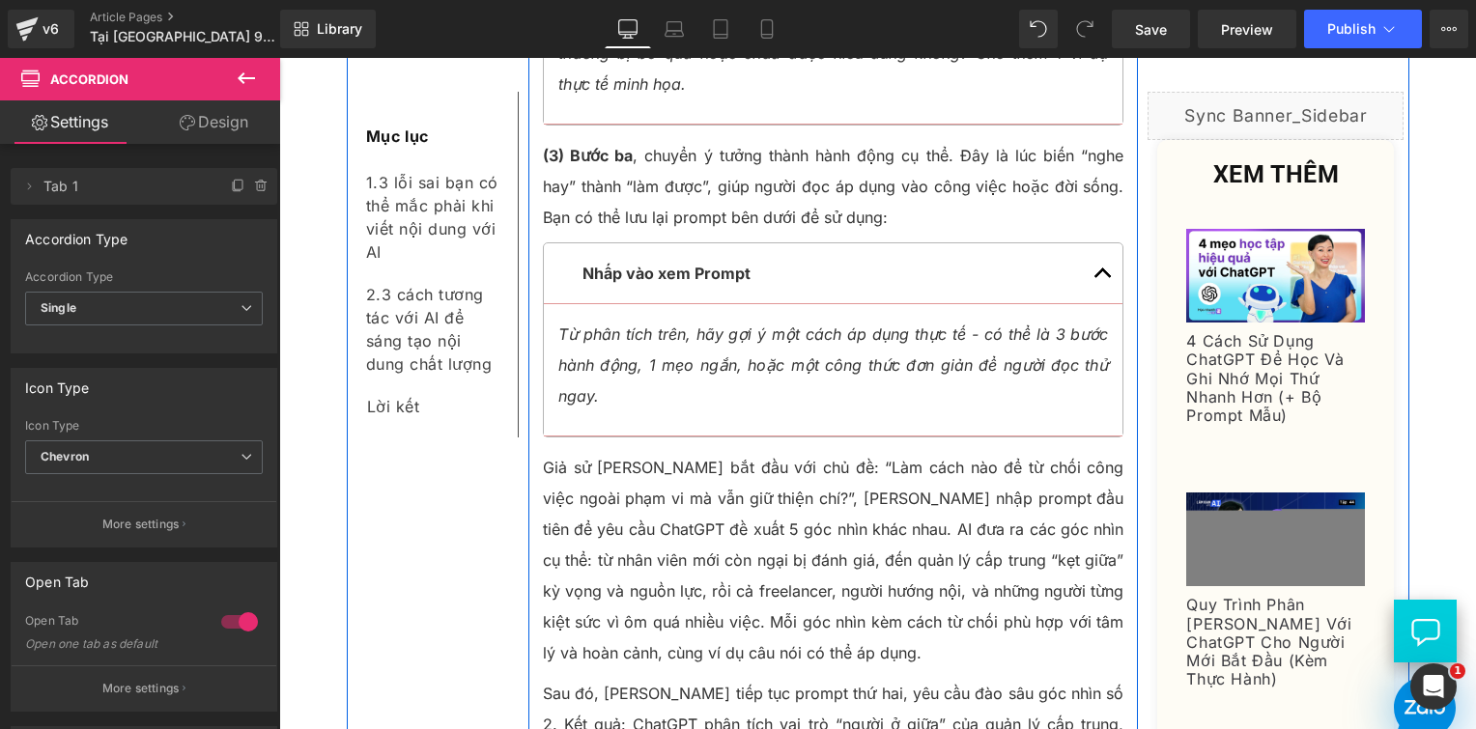
scroll to position [4952, 0]
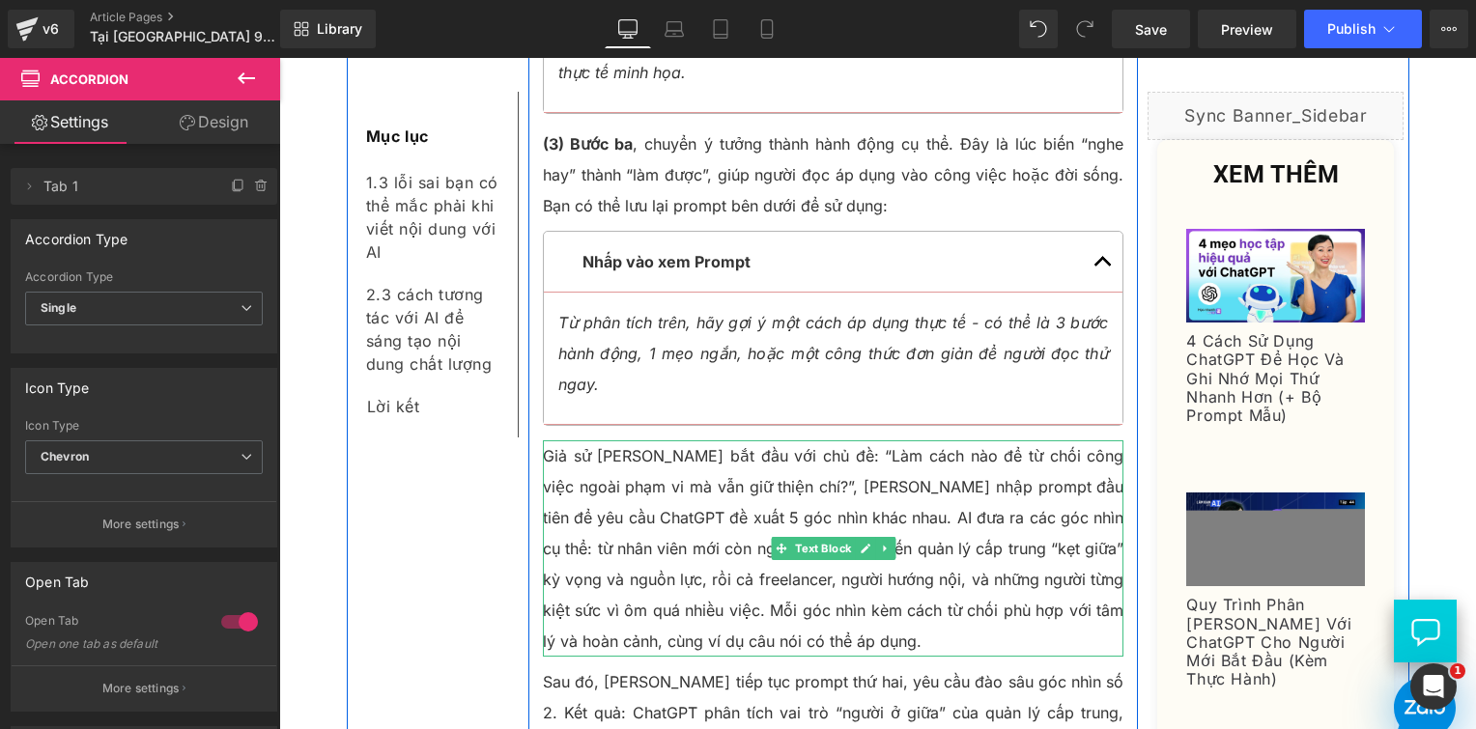
click at [746, 441] on p "Giả sử [PERSON_NAME] bắt đầu với chủ đề: “Làm cách nào để từ chối công việc ngo…" at bounding box center [834, 549] width 582 height 216
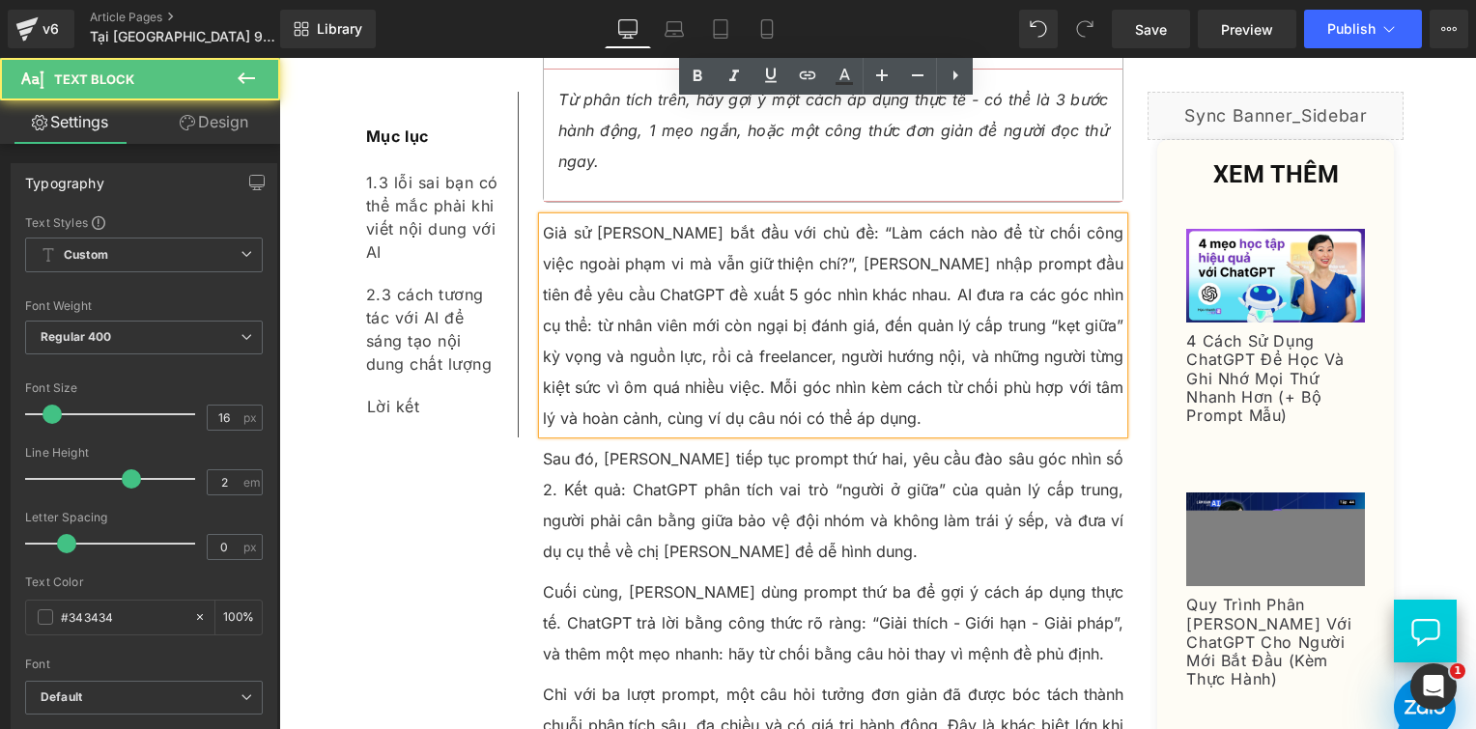
scroll to position [5242, 0]
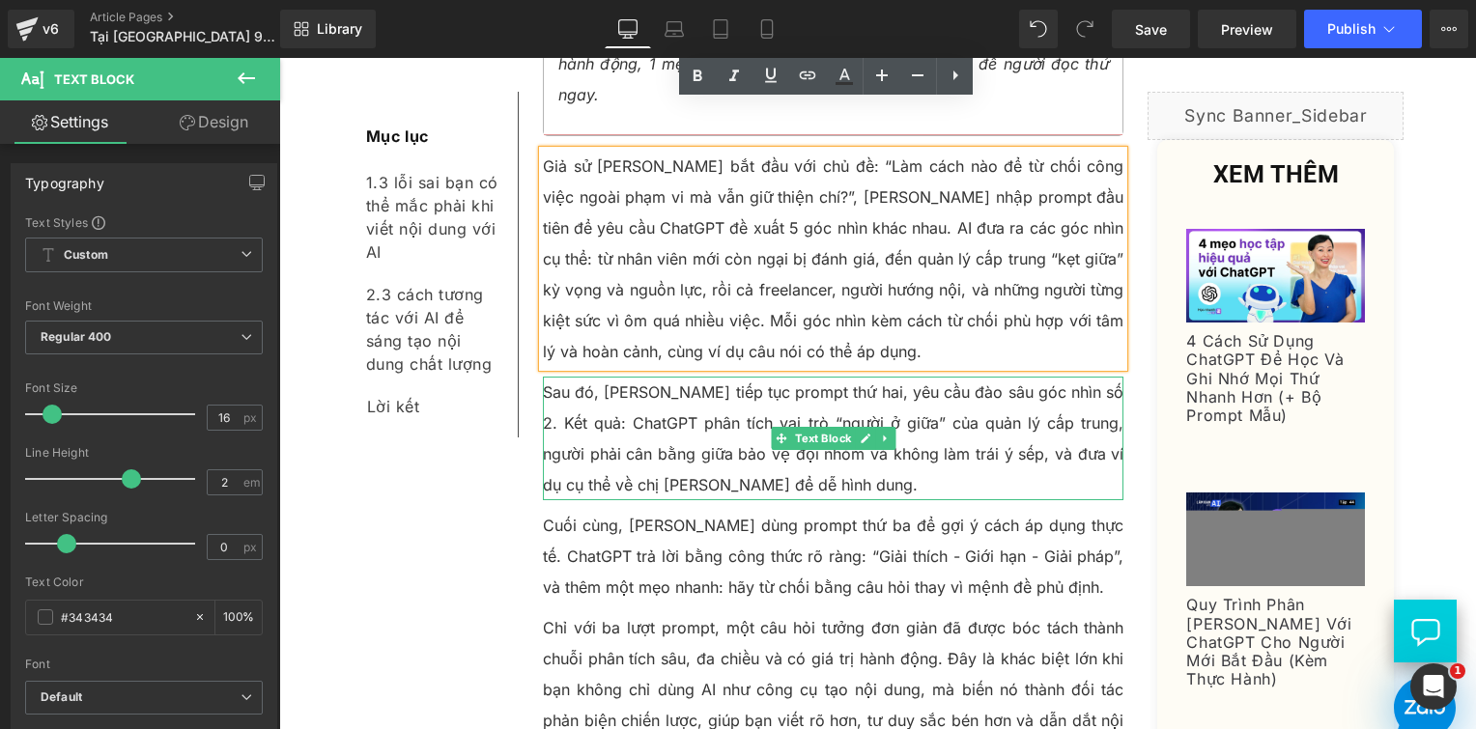
click at [606, 377] on p "Sau đó, [PERSON_NAME] tiếp tục prompt thứ hai, yêu cầu đào sâu góc nhìn số 2. K…" at bounding box center [834, 439] width 582 height 124
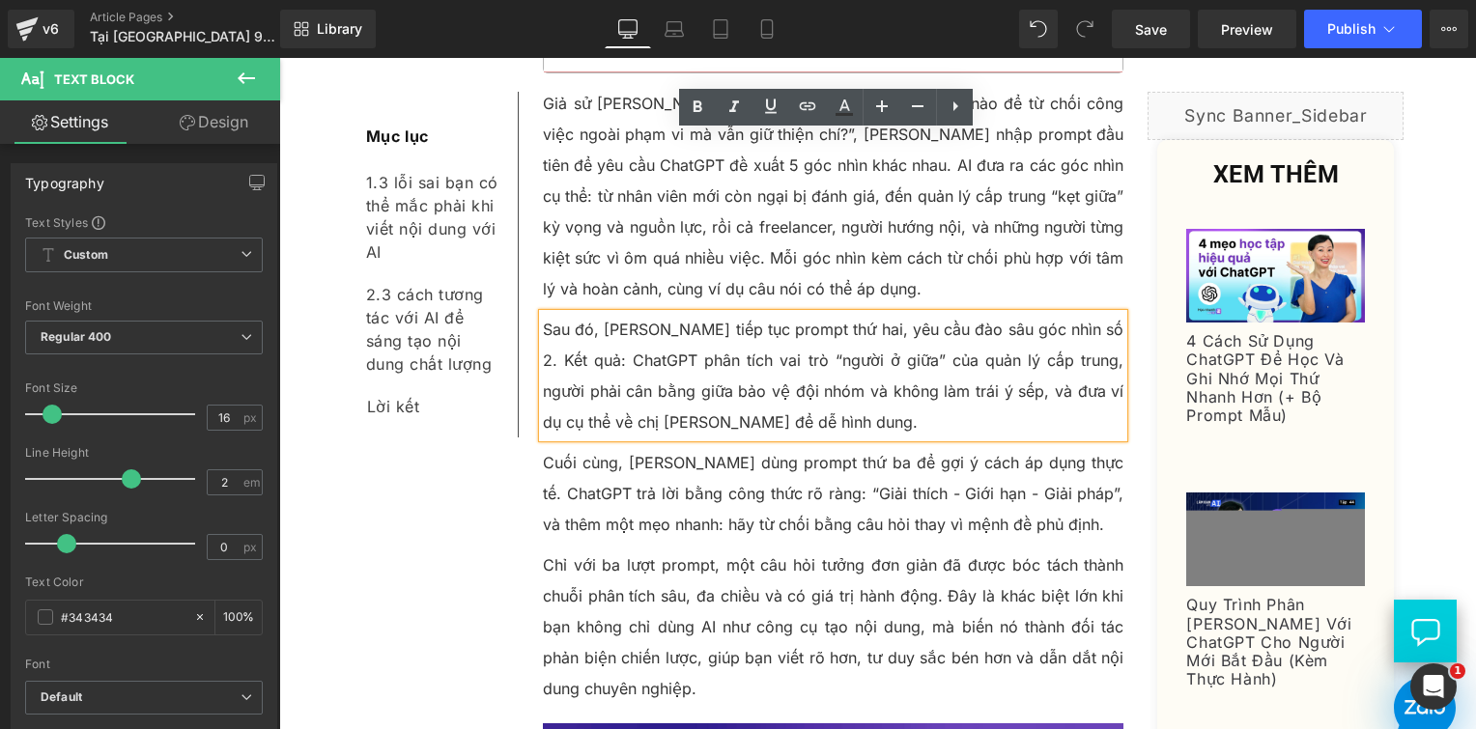
scroll to position [5339, 0]
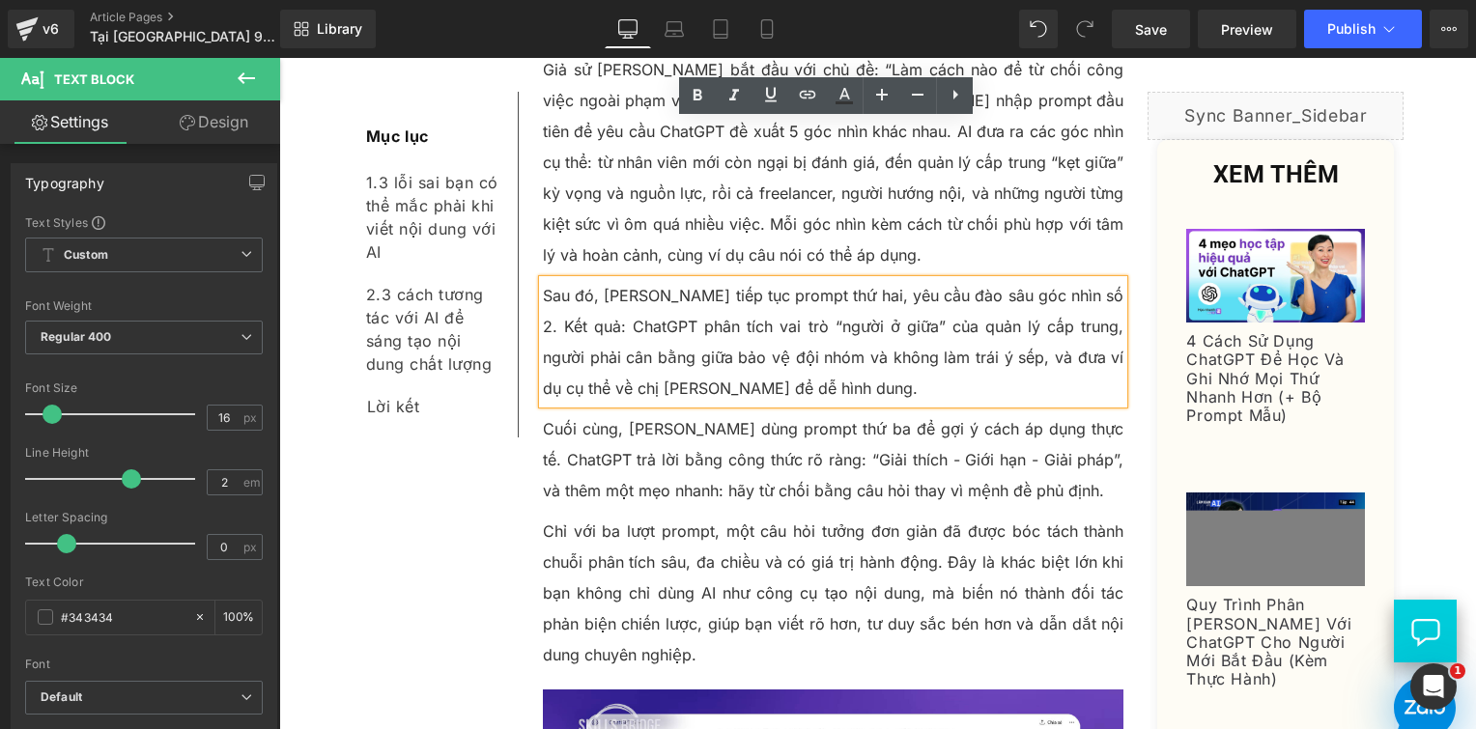
click at [649, 413] on p "Cuối cùng, [PERSON_NAME] dùng prompt thứ ba để gợi ý cách áp dụng thực tế. Chat…" at bounding box center [834, 459] width 582 height 93
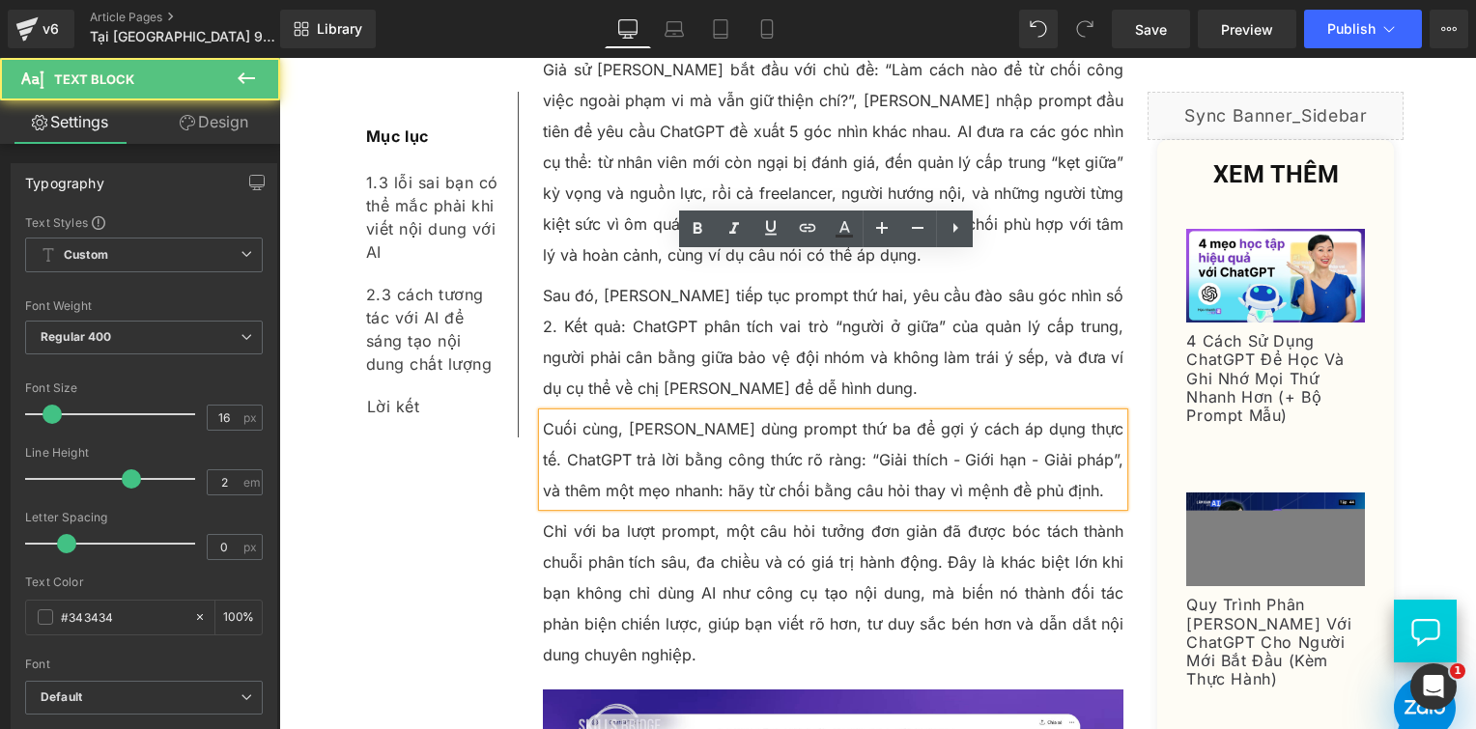
click at [616, 516] on p "Chỉ với ba lượt prompt, một câu hỏi tưởng đơn giản đã được bóc tách thành chuỗi…" at bounding box center [834, 593] width 582 height 155
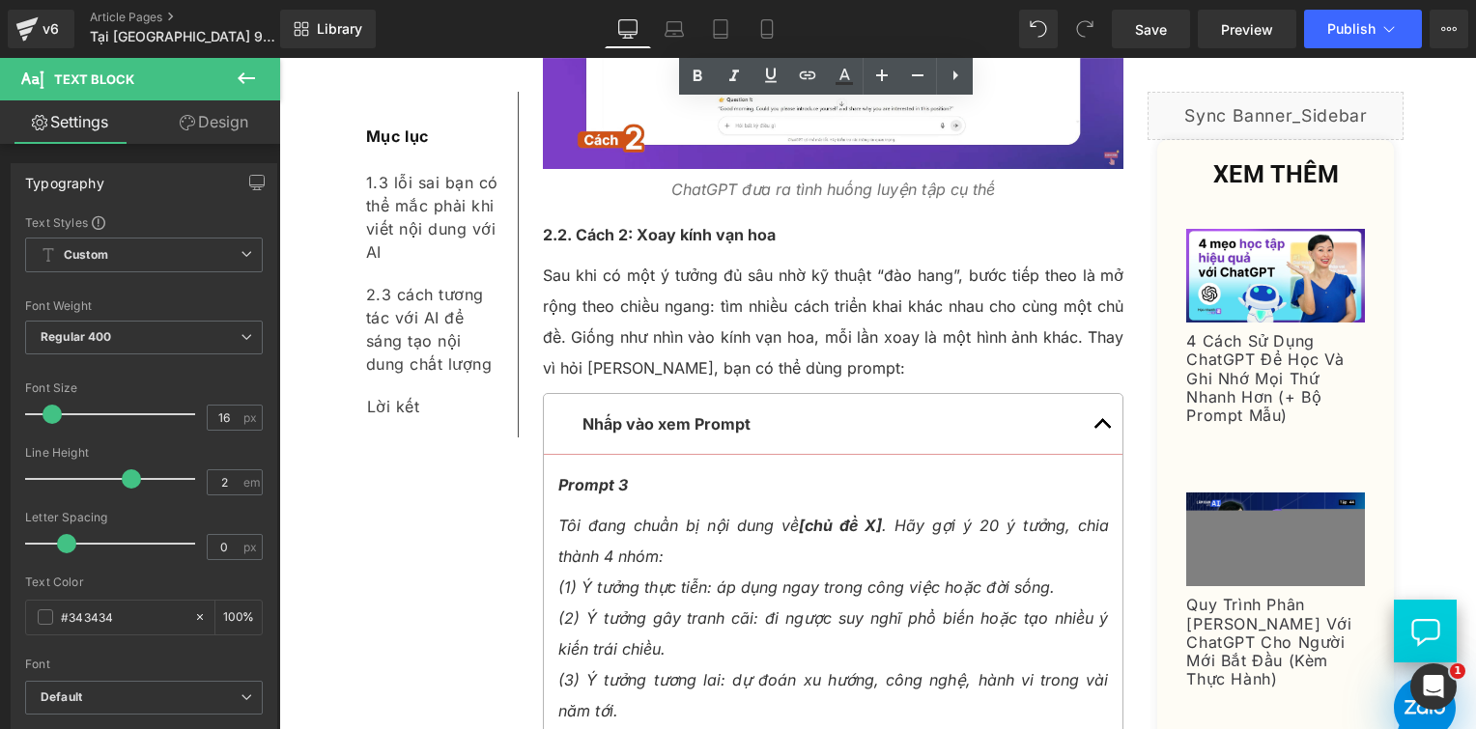
scroll to position [6305, 0]
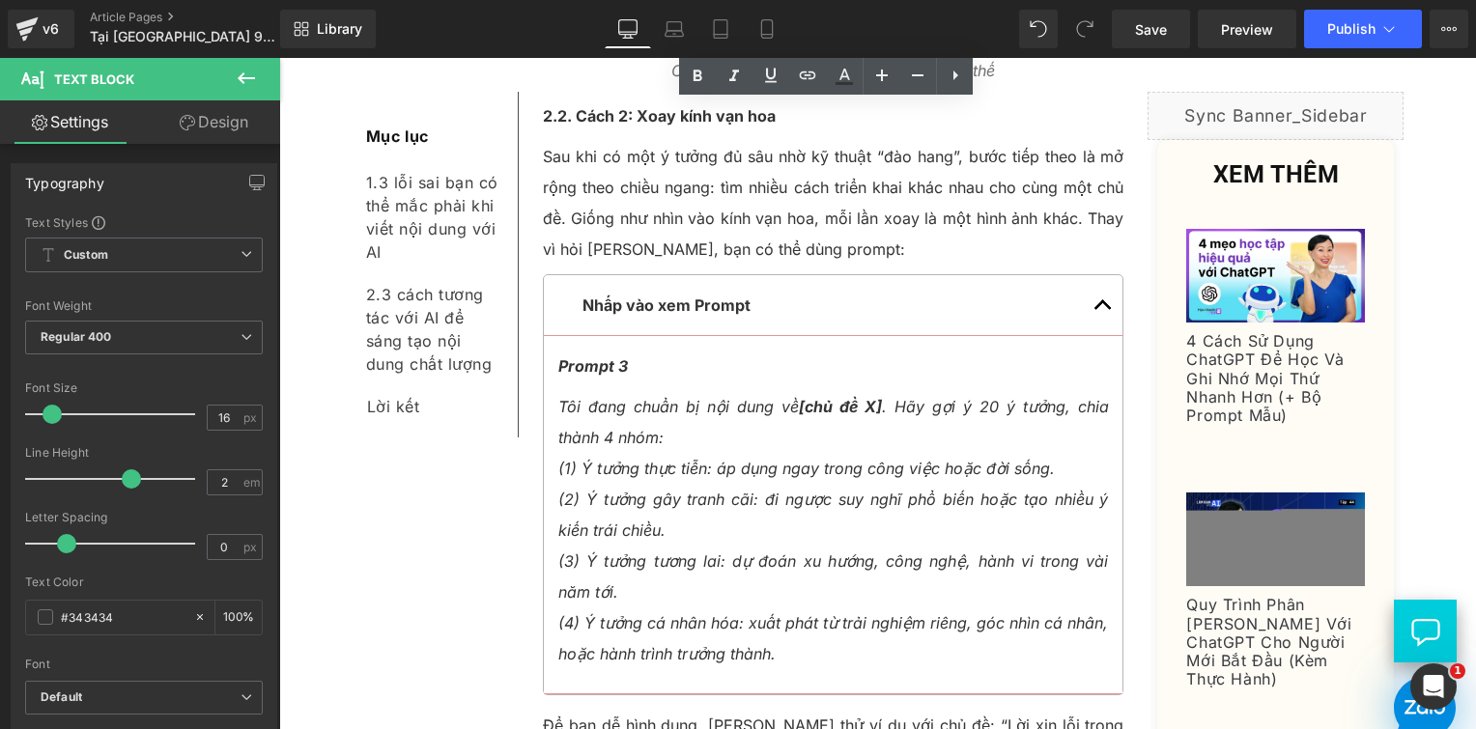
click at [634, 351] on p "Prompt 3" at bounding box center [833, 366] width 551 height 31
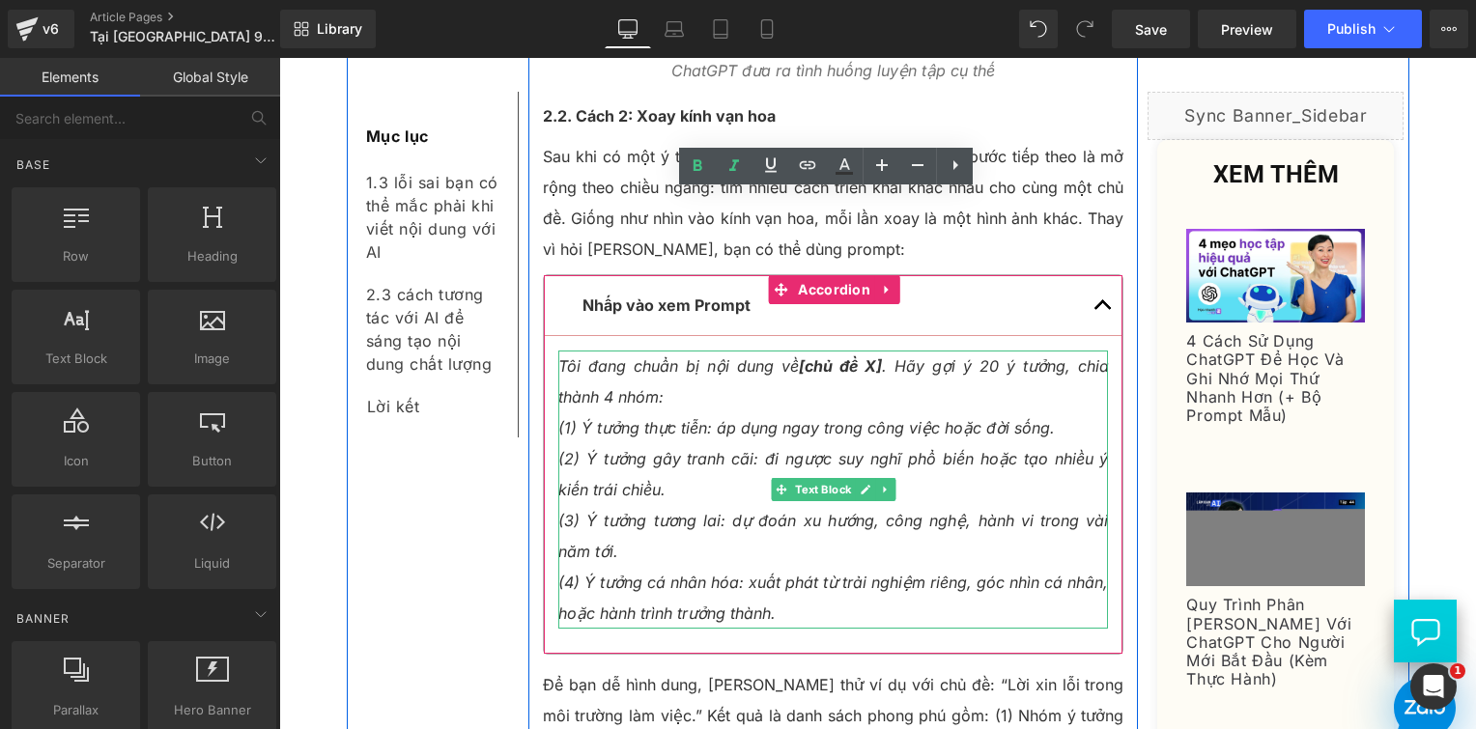
click at [843, 351] on p "Tôi đang chuẩn bị nội dung về [chủ đề X] . Hãy gợi ý 20 ý tưởng, chia thành 4 n…" at bounding box center [833, 382] width 551 height 62
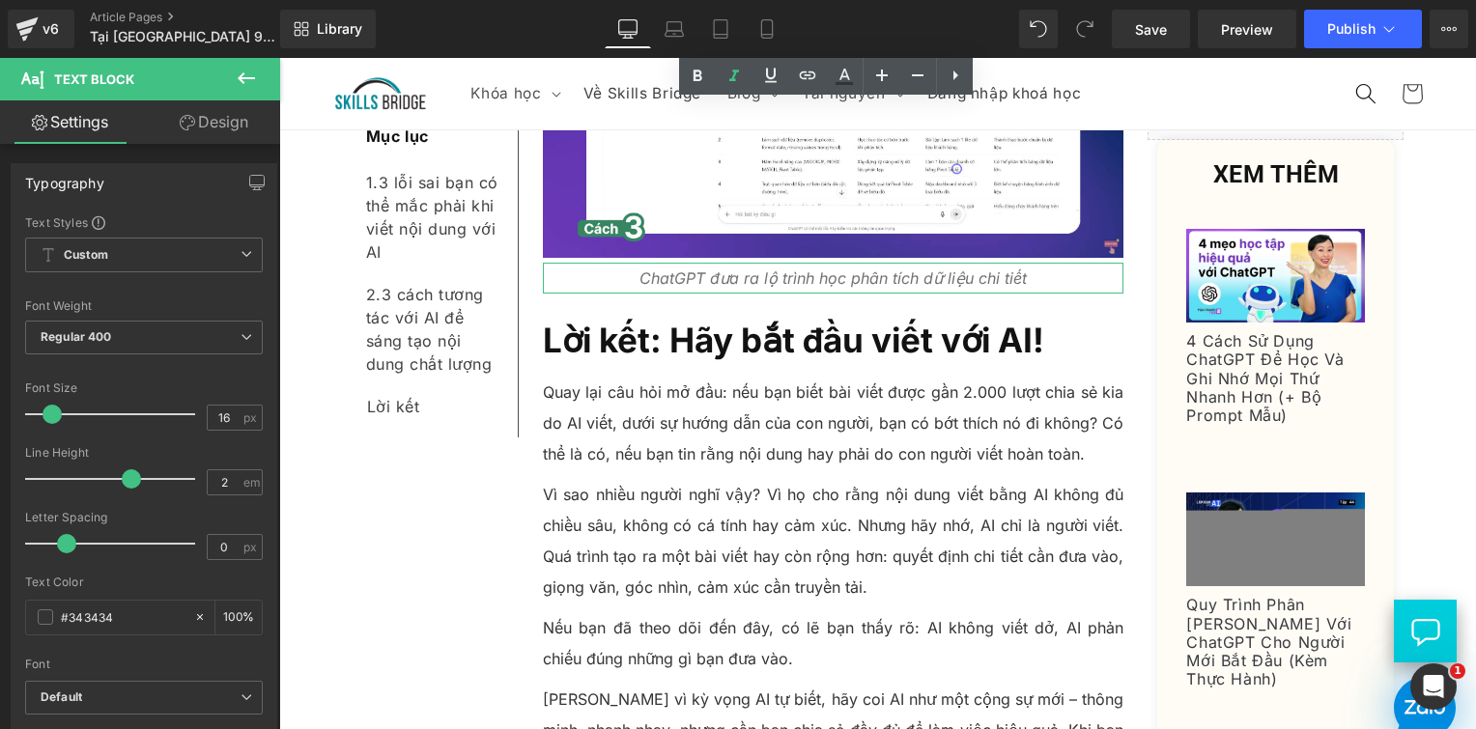
scroll to position [9203, 0]
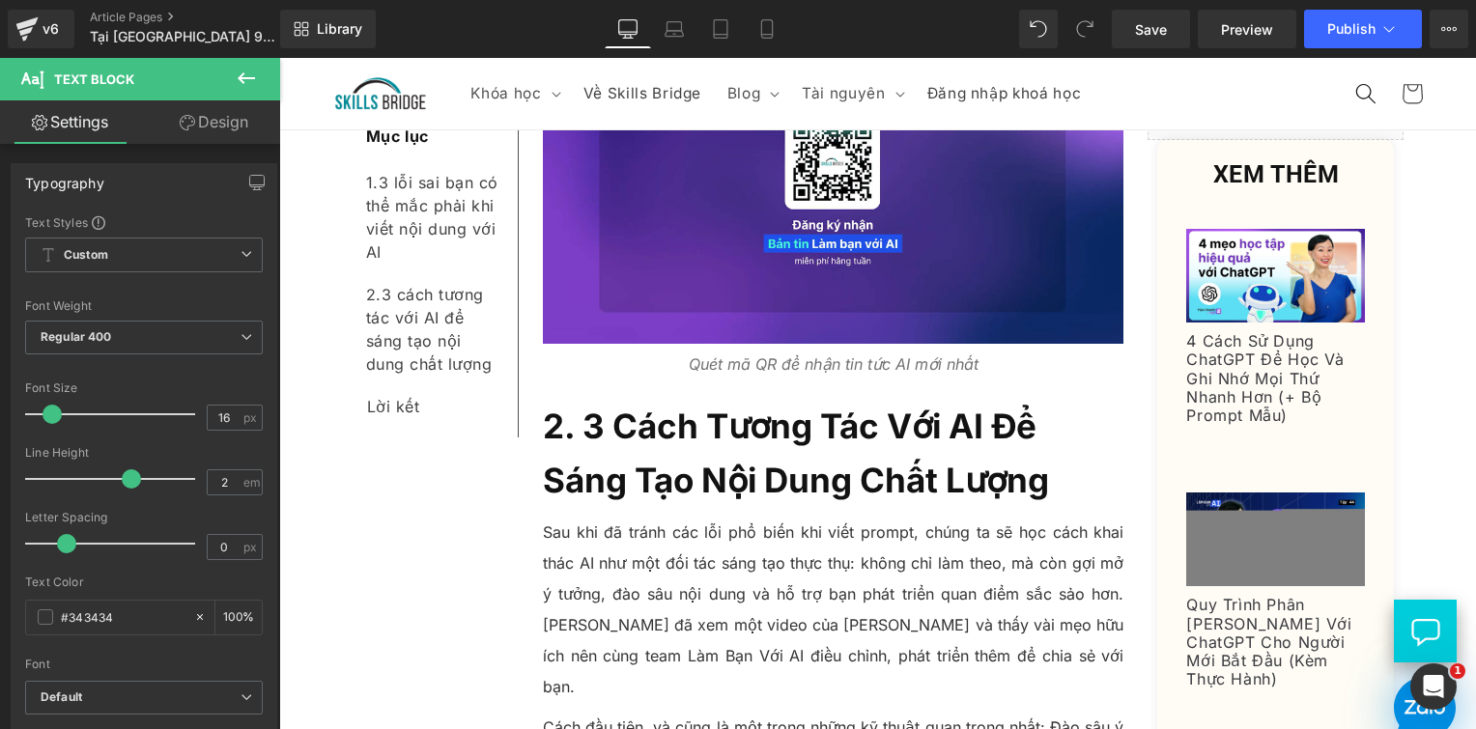
click at [757, 406] on span "2. 3 Cách Tương Tác Với AI Để Sáng Tạo Nội Dung Chất Lượng" at bounding box center [796, 453] width 506 height 95
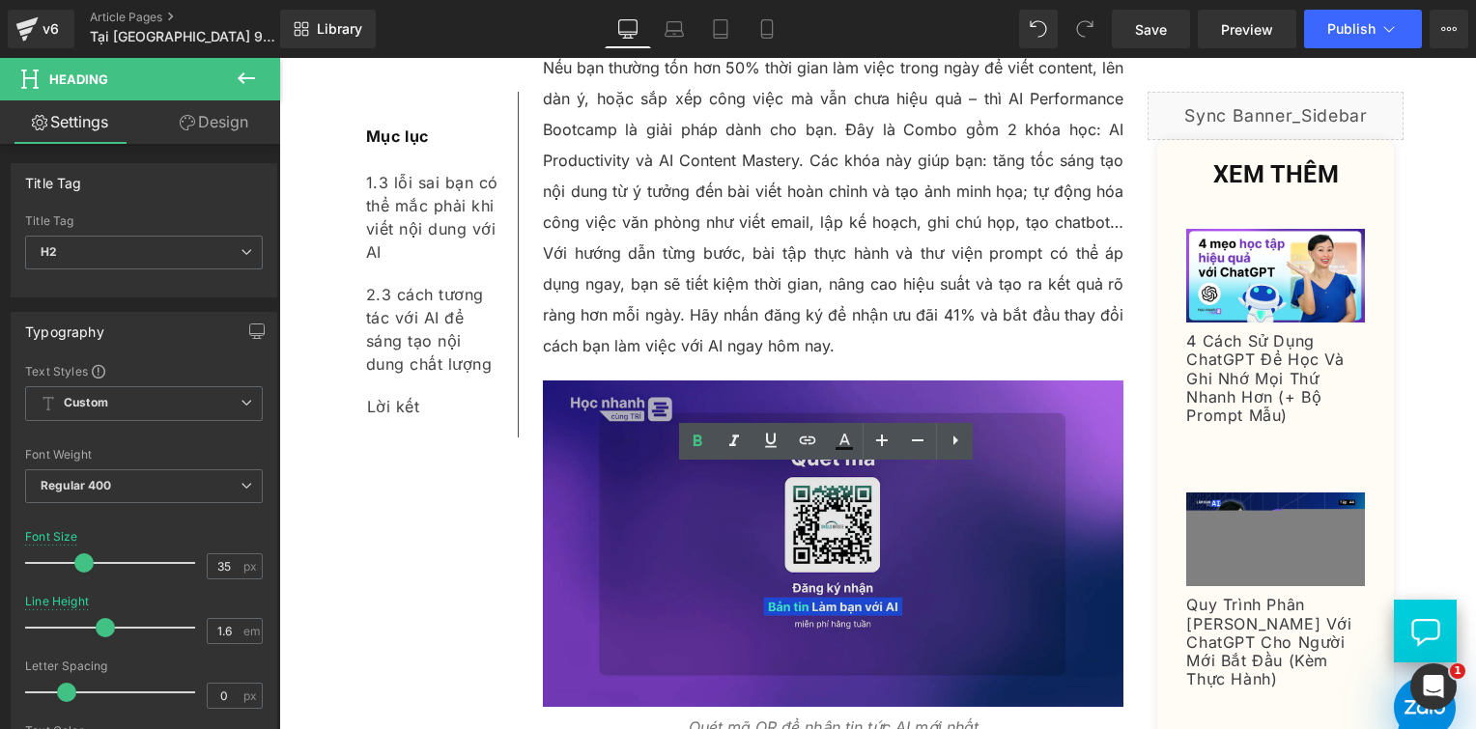
scroll to position [3213, 0]
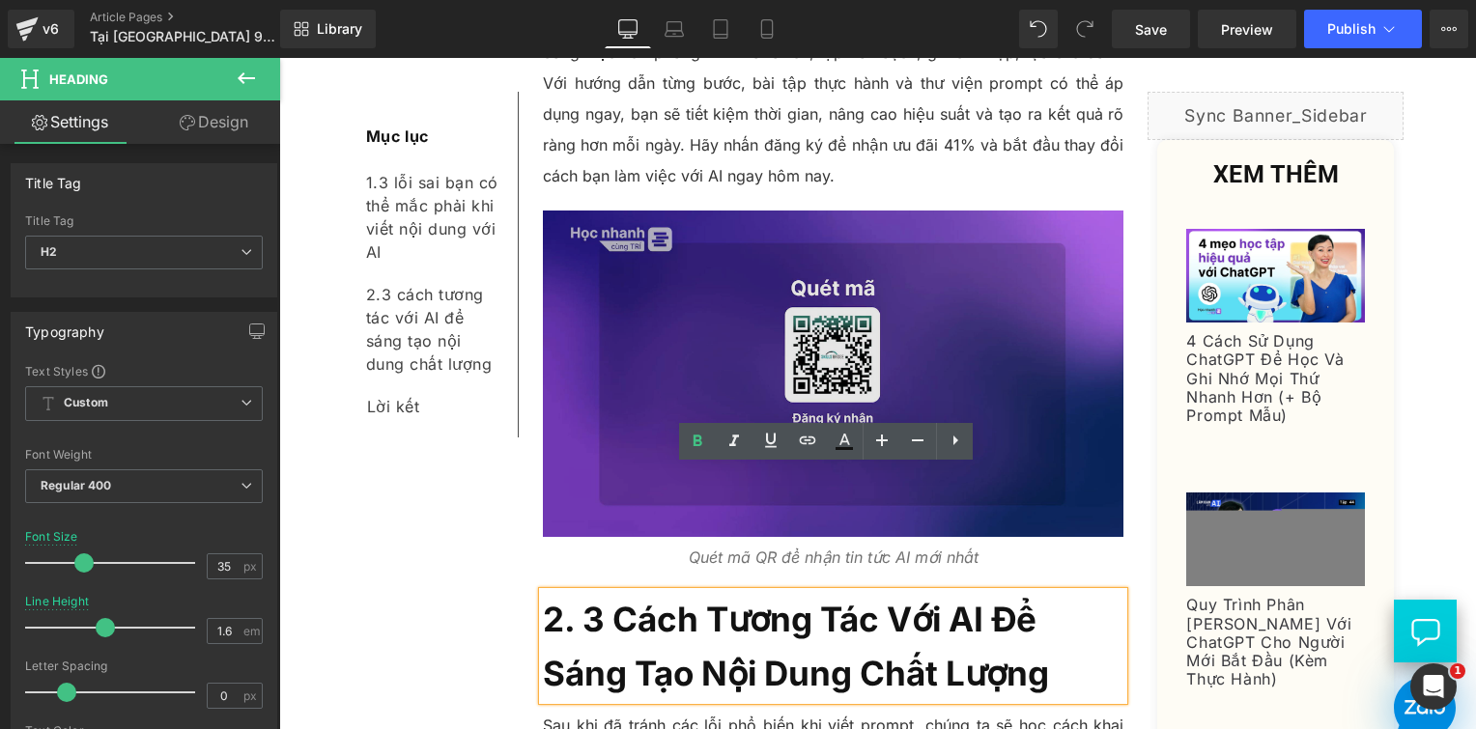
click at [770, 211] on img at bounding box center [834, 374] width 582 height 327
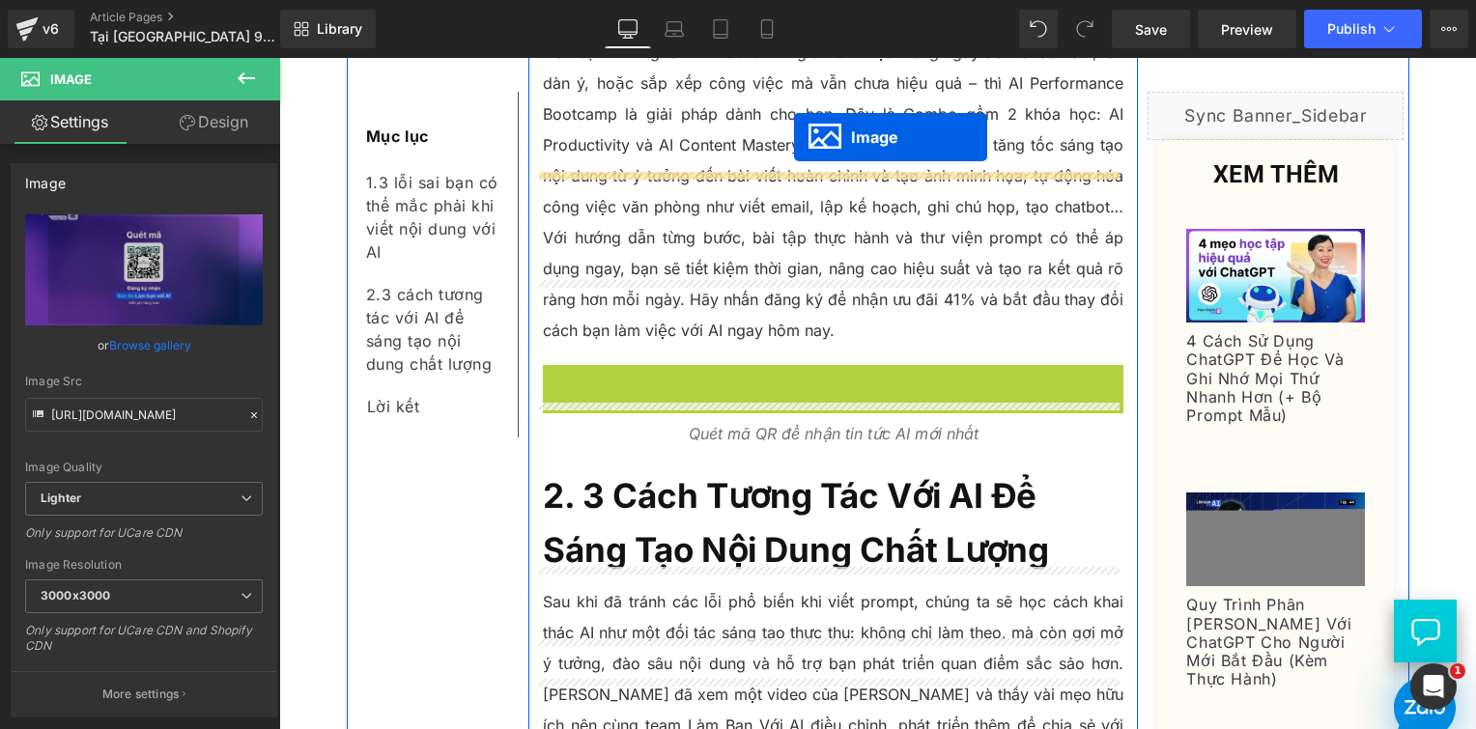
scroll to position [3001, 0]
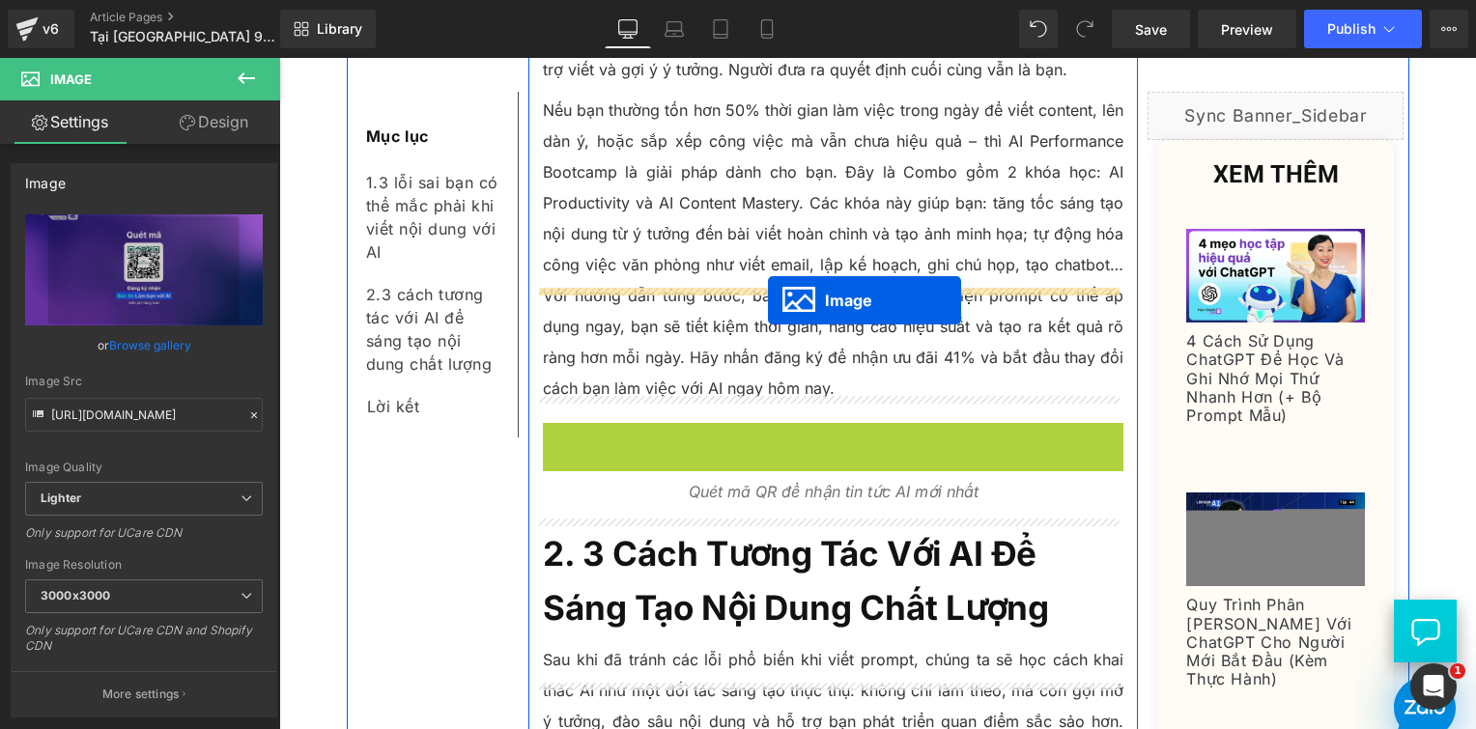
drag, startPoint x: 792, startPoint y: 247, endPoint x: 768, endPoint y: 300, distance: 58.4
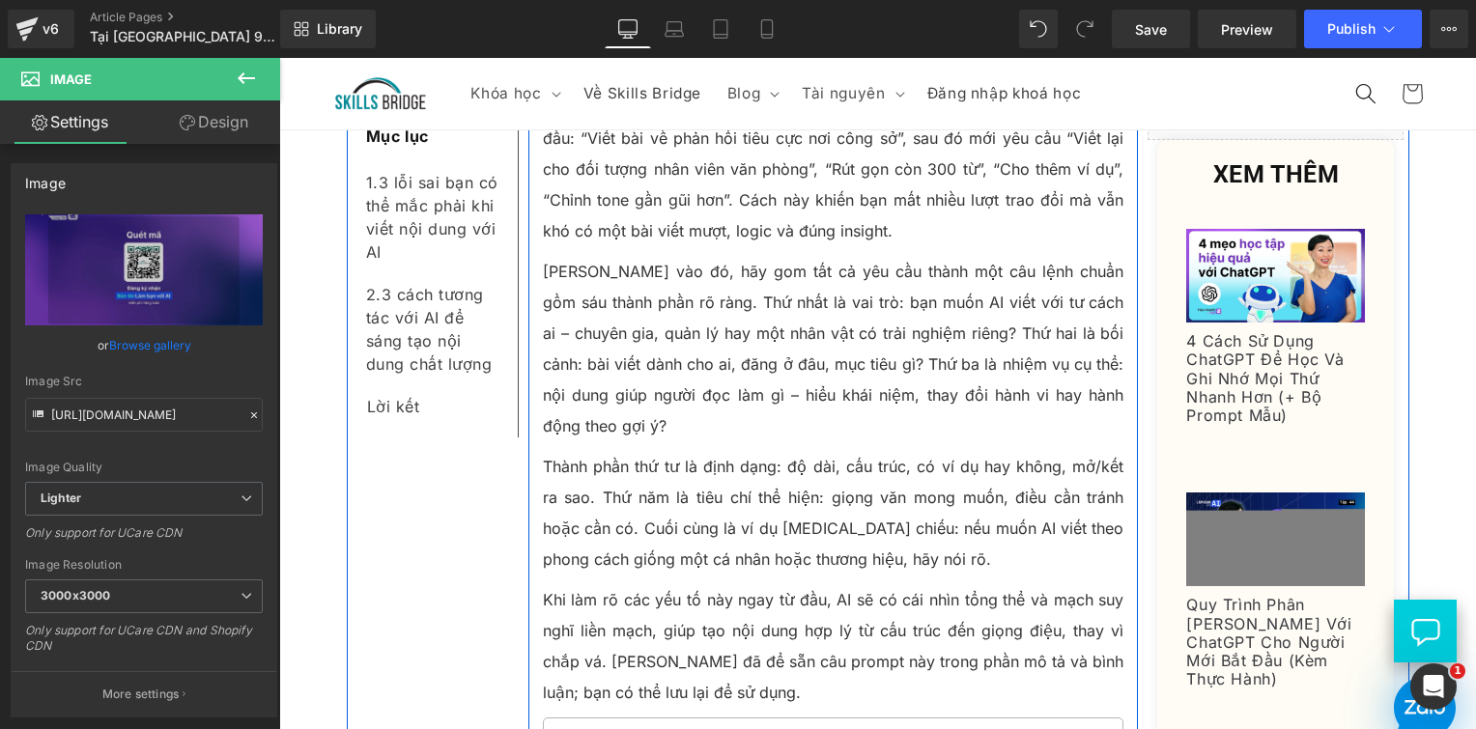
scroll to position [7155, 0]
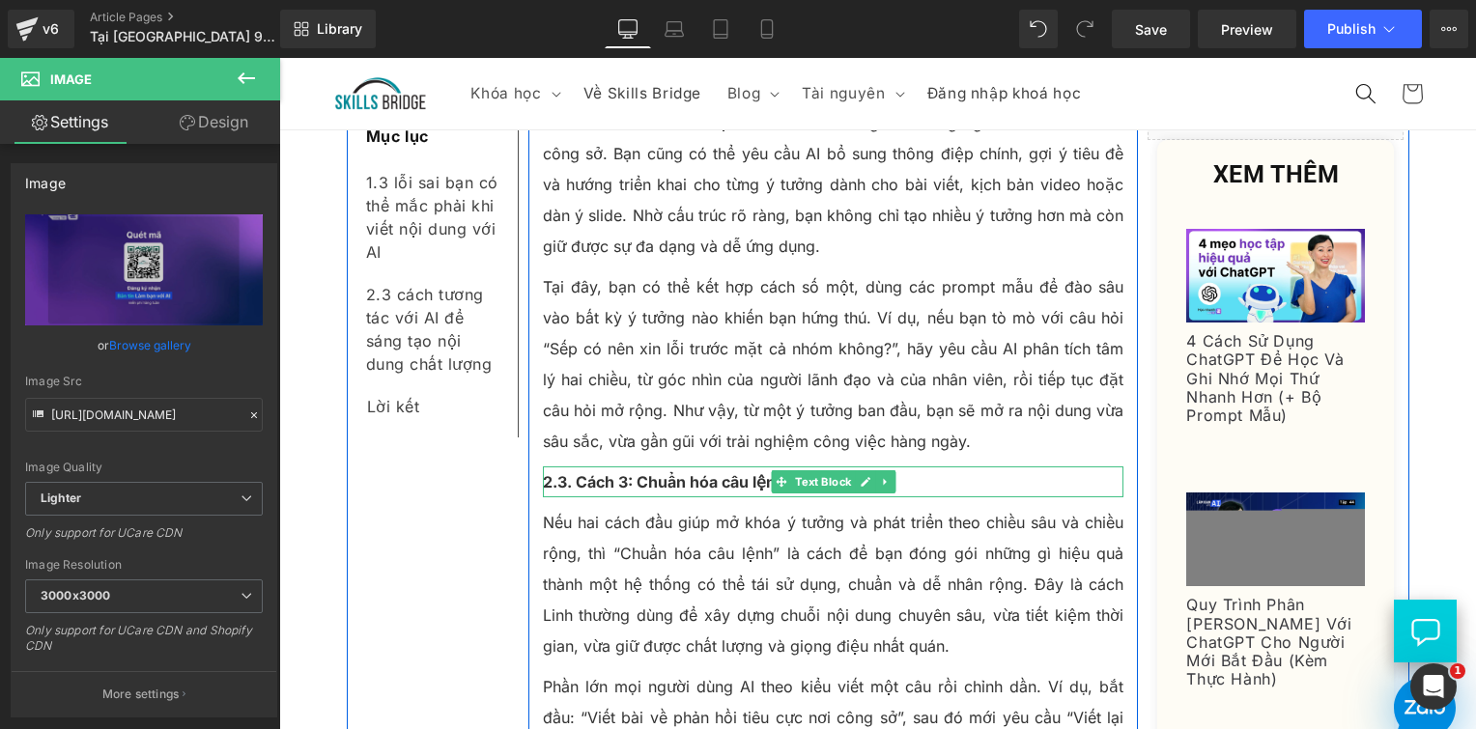
click at [576, 472] on strong "2.3. Cách 3: Chuẩn hóa câu lệnh" at bounding box center [664, 481] width 242 height 19
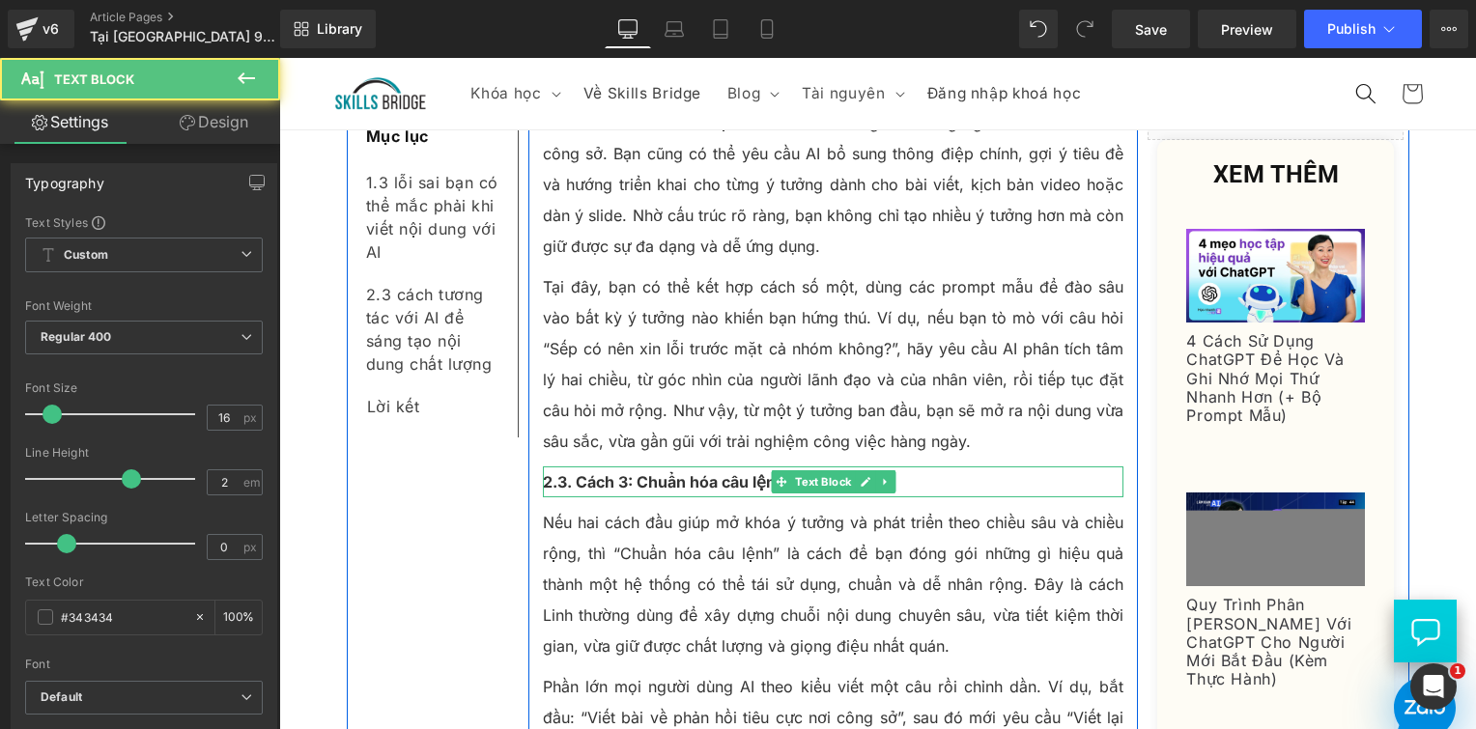
click at [689, 472] on strong "2.3. Cách 3: Chuẩn hóa câu lệnh" at bounding box center [664, 481] width 242 height 19
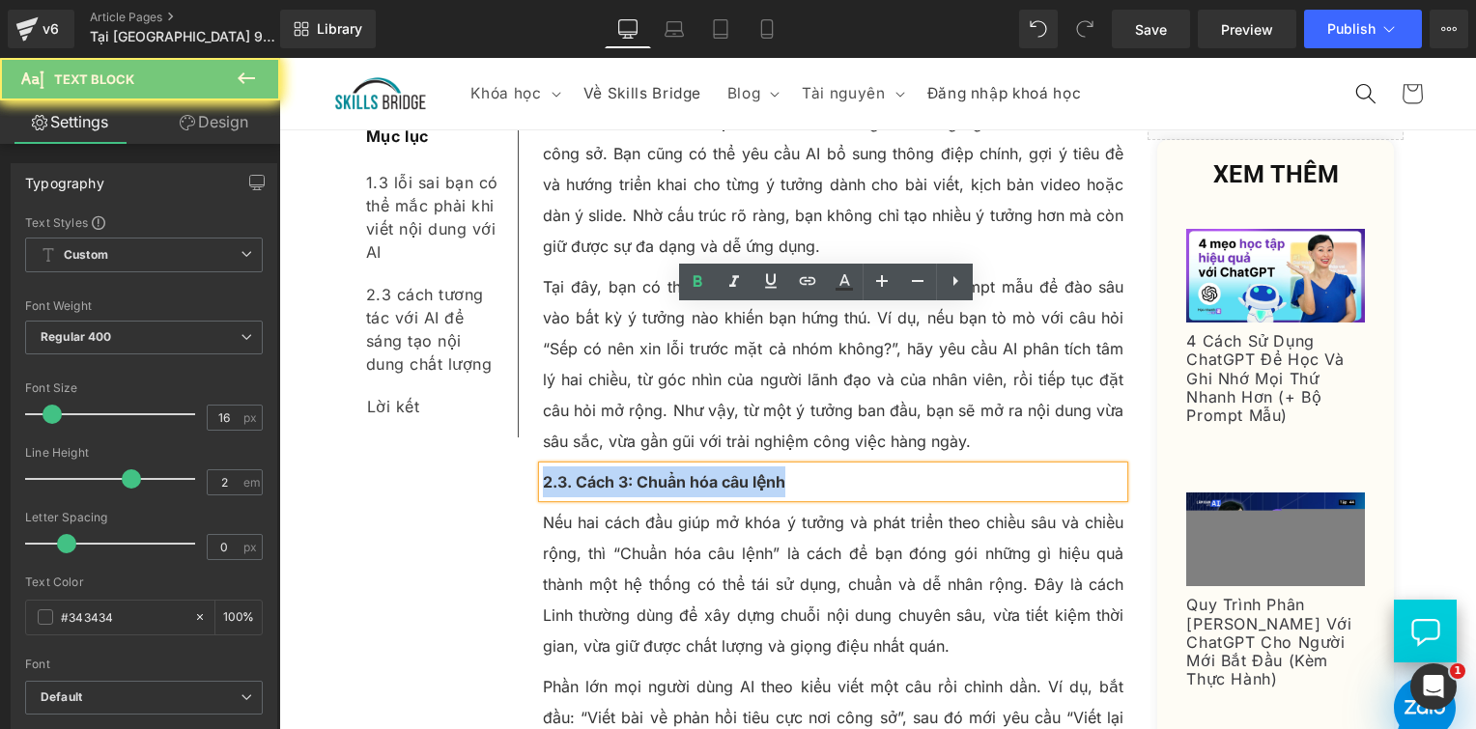
click at [689, 472] on strong "2.3. Cách 3: Chuẩn hóa câu lệnh" at bounding box center [664, 481] width 242 height 19
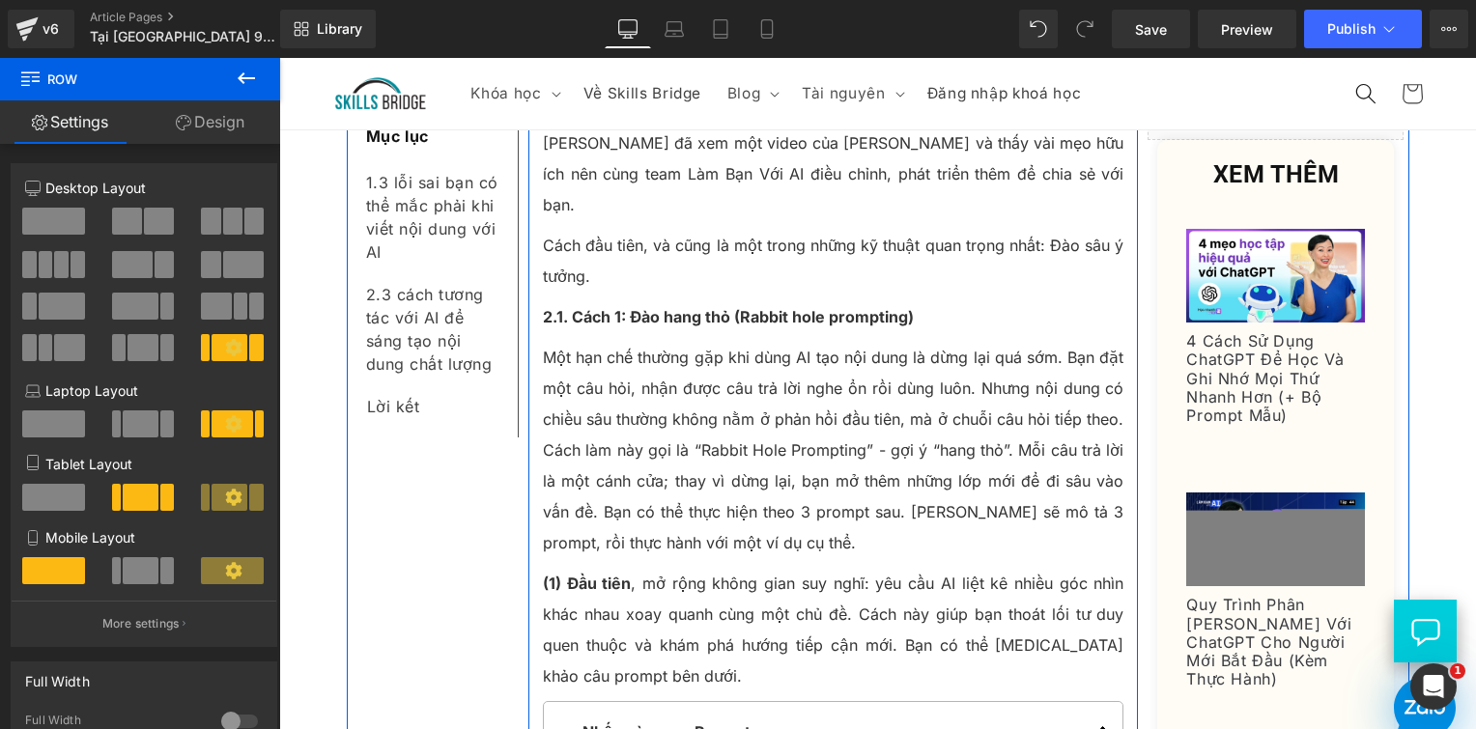
scroll to position [3774, 0]
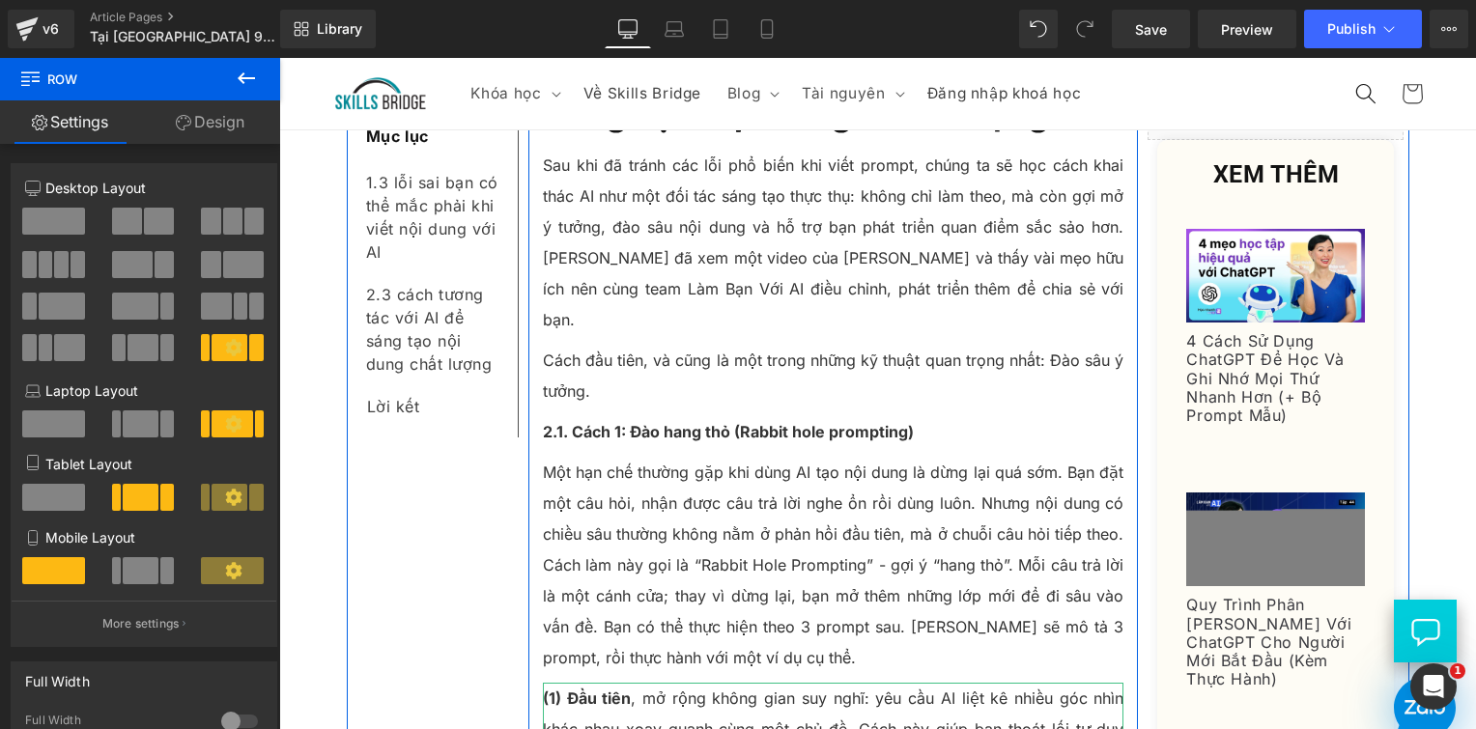
click at [551, 689] on strong "(1) Đầu tiên" at bounding box center [587, 698] width 88 height 19
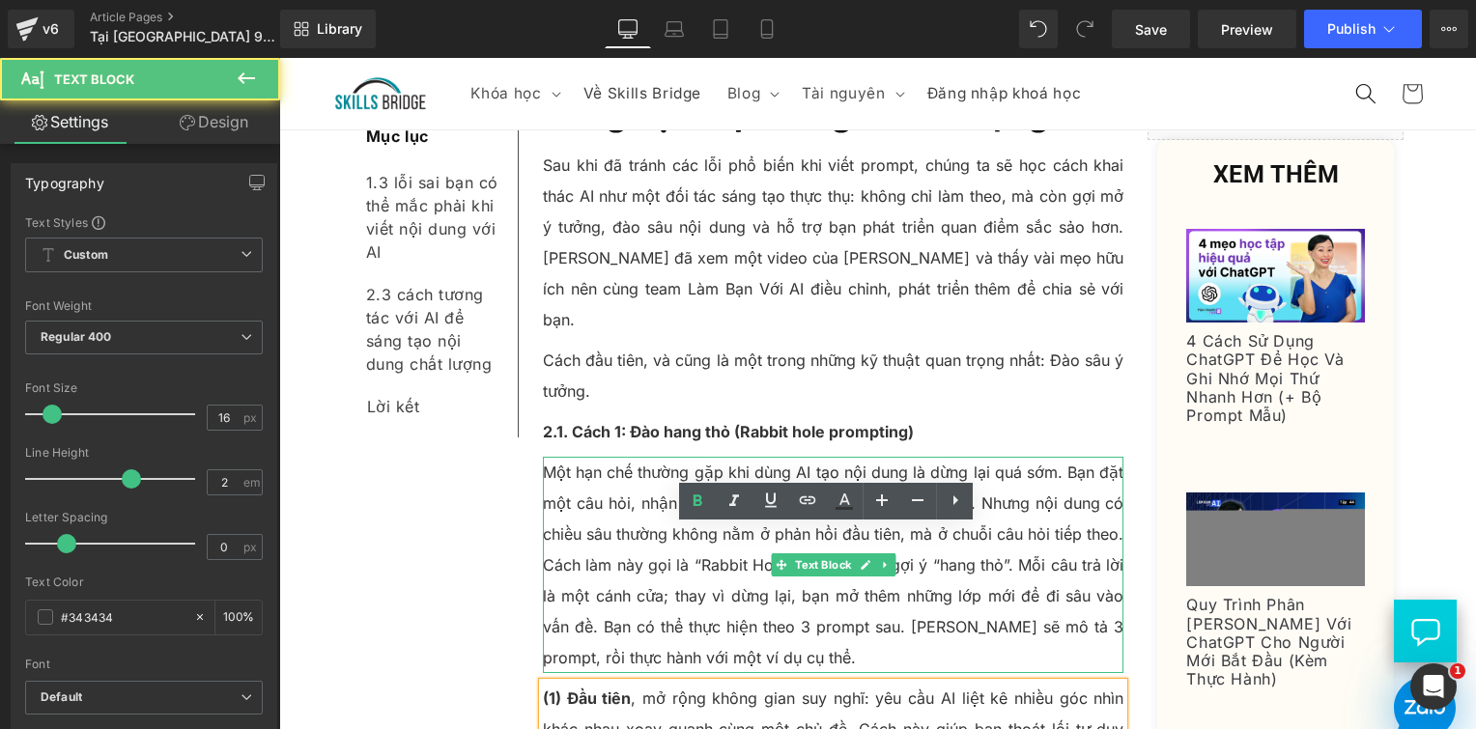
click at [565, 457] on p "Một hạn chế thường gặp khi dùng AI tạo nội dung là dừng lại quá sớm. Bạn đặt mộ…" at bounding box center [834, 565] width 582 height 216
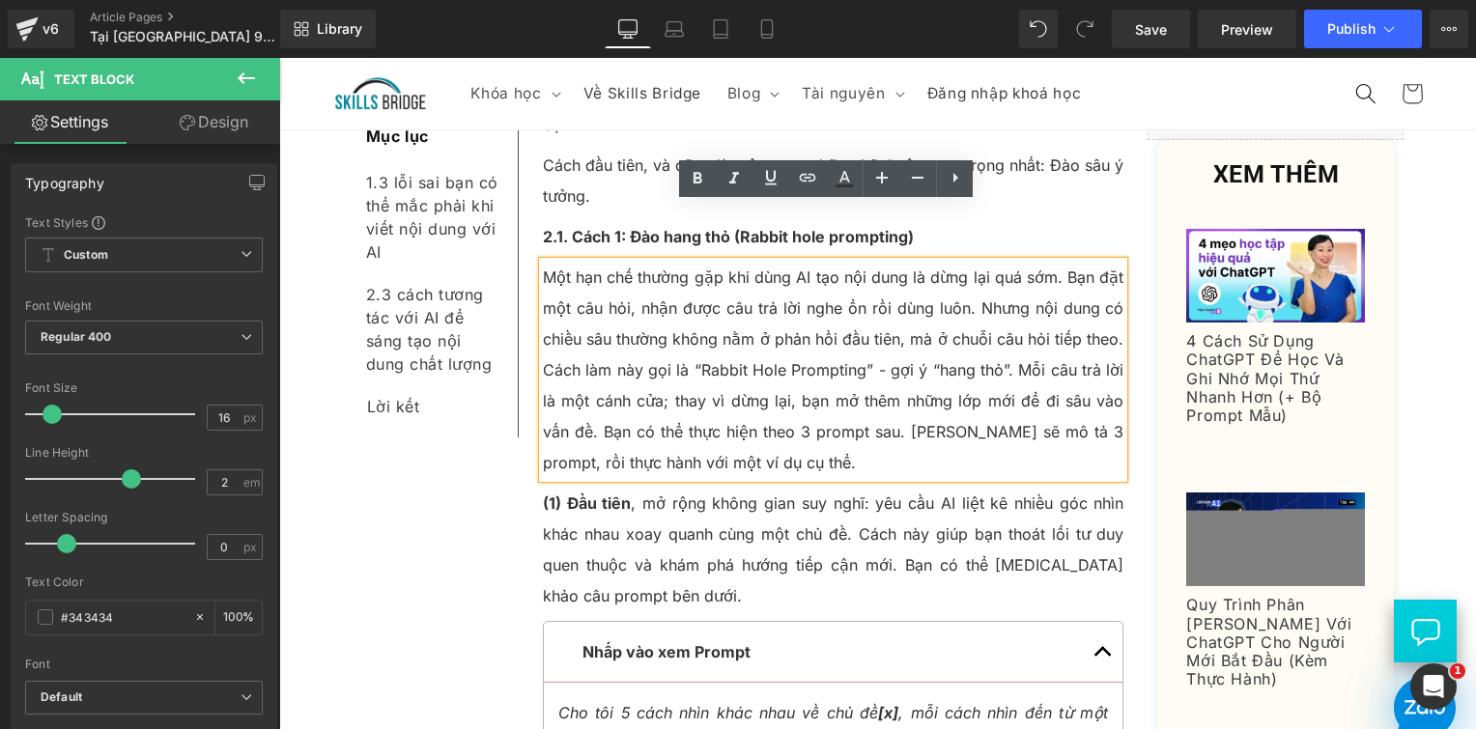
scroll to position [3870, 0]
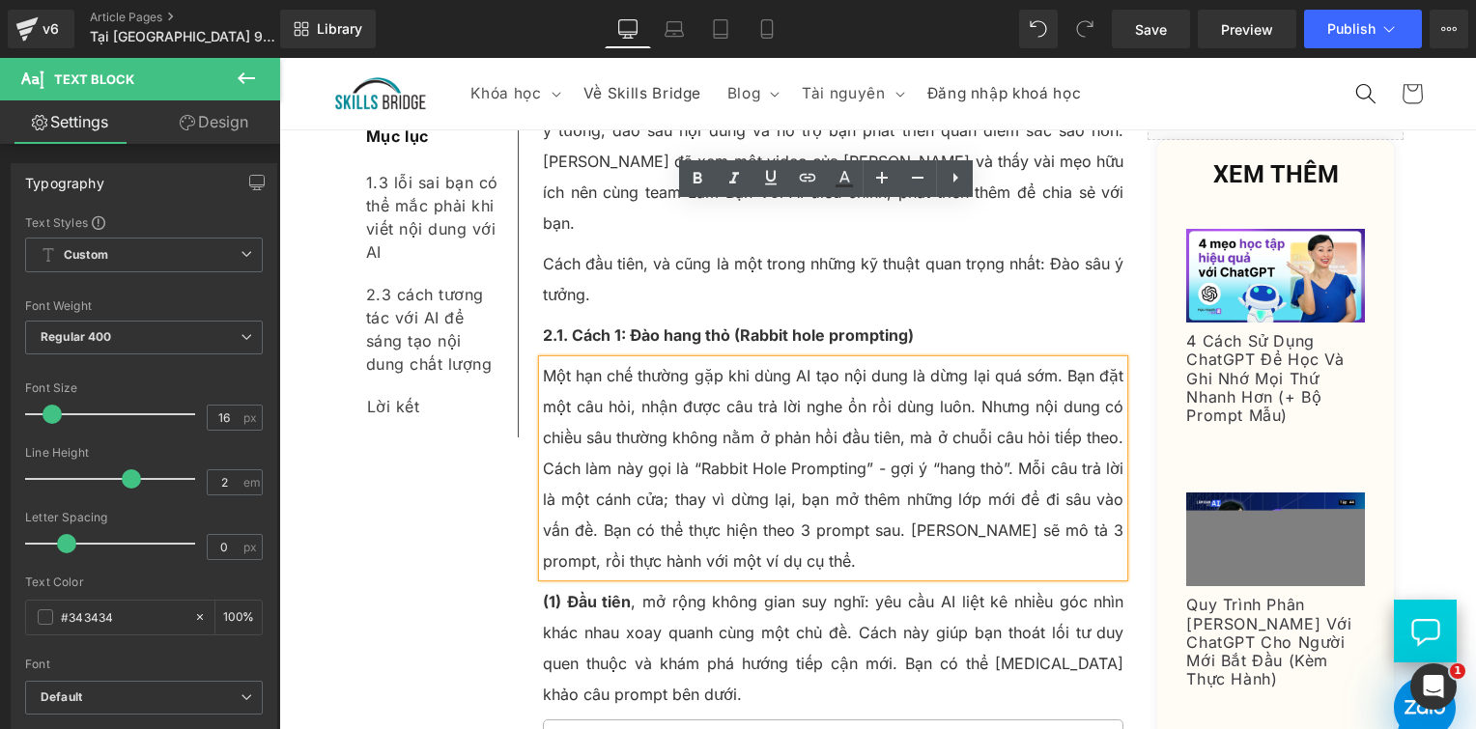
click at [551, 586] on p "(1) Đầu tiên , mở rộng không gian suy nghĩ: yêu cầu AI liệt kê nhiều góc nhìn k…" at bounding box center [834, 648] width 582 height 124
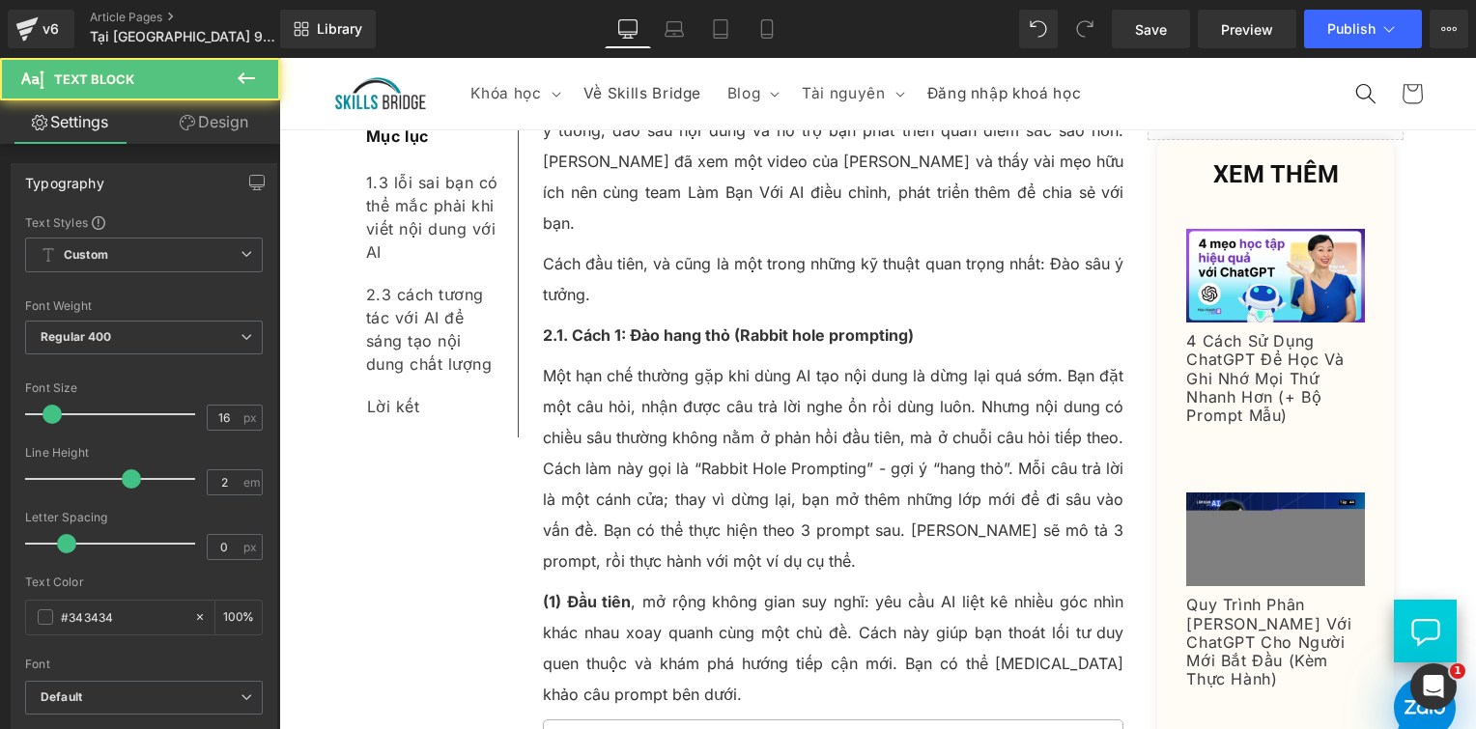
click at [196, 136] on link "Design" at bounding box center [214, 121] width 140 height 43
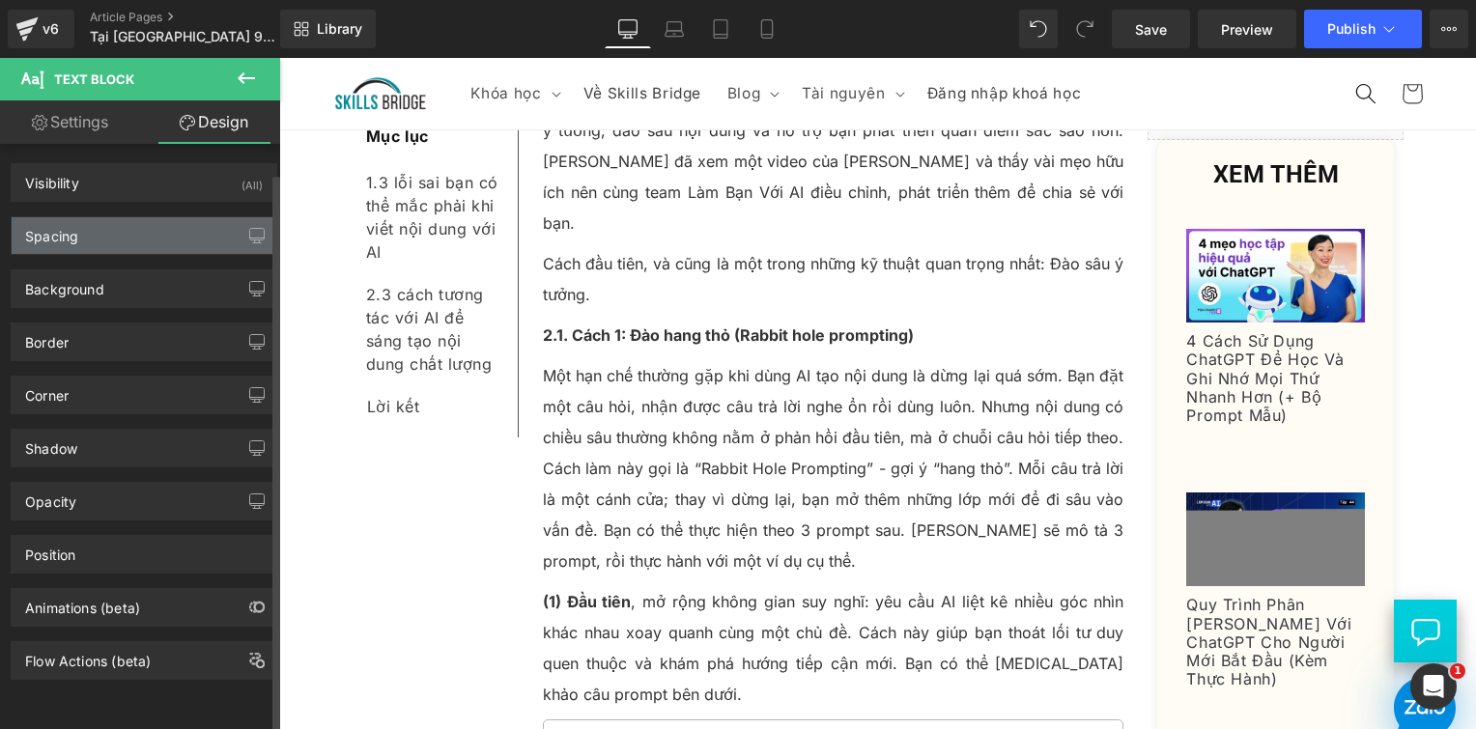
click at [129, 226] on div "Spacing" at bounding box center [144, 235] width 265 height 37
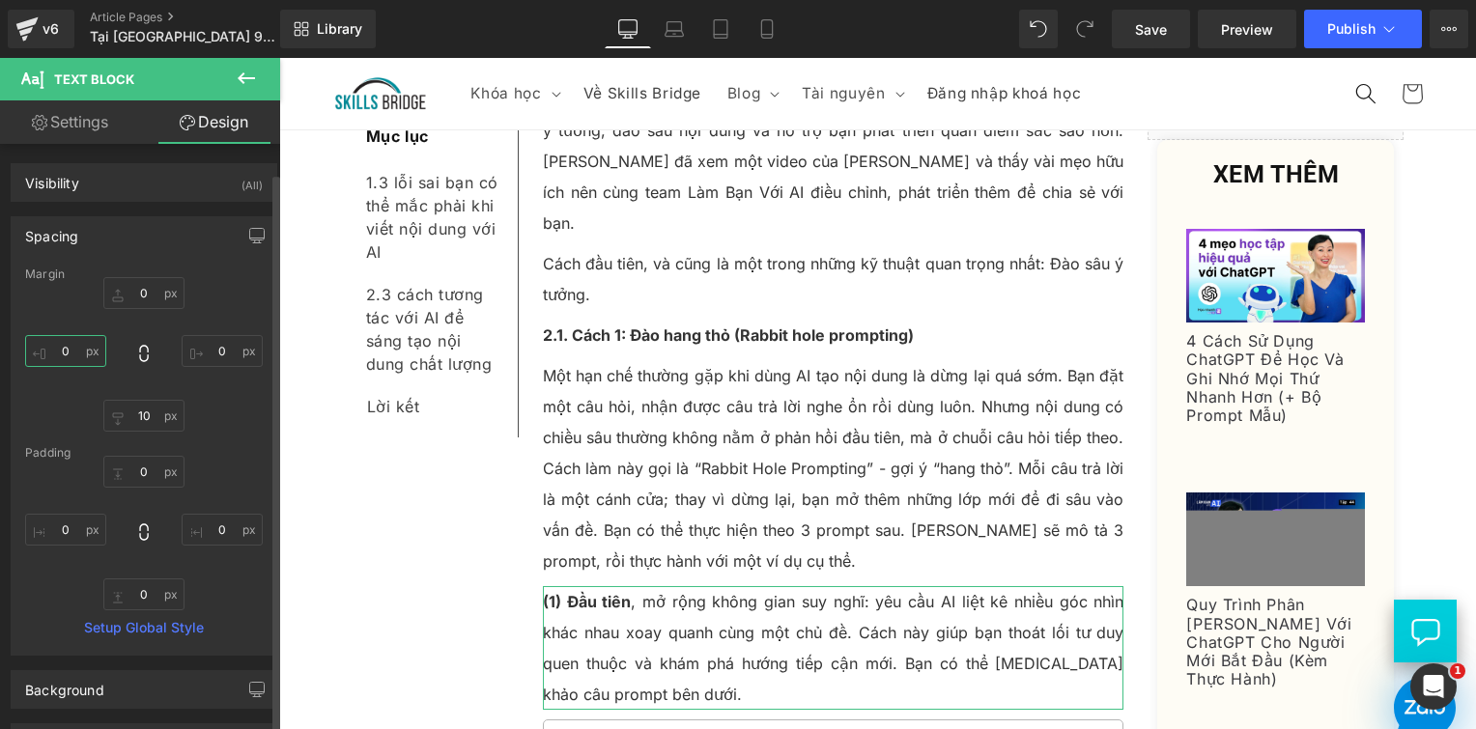
click at [88, 343] on input "text" at bounding box center [65, 351] width 81 height 32
type input "10"
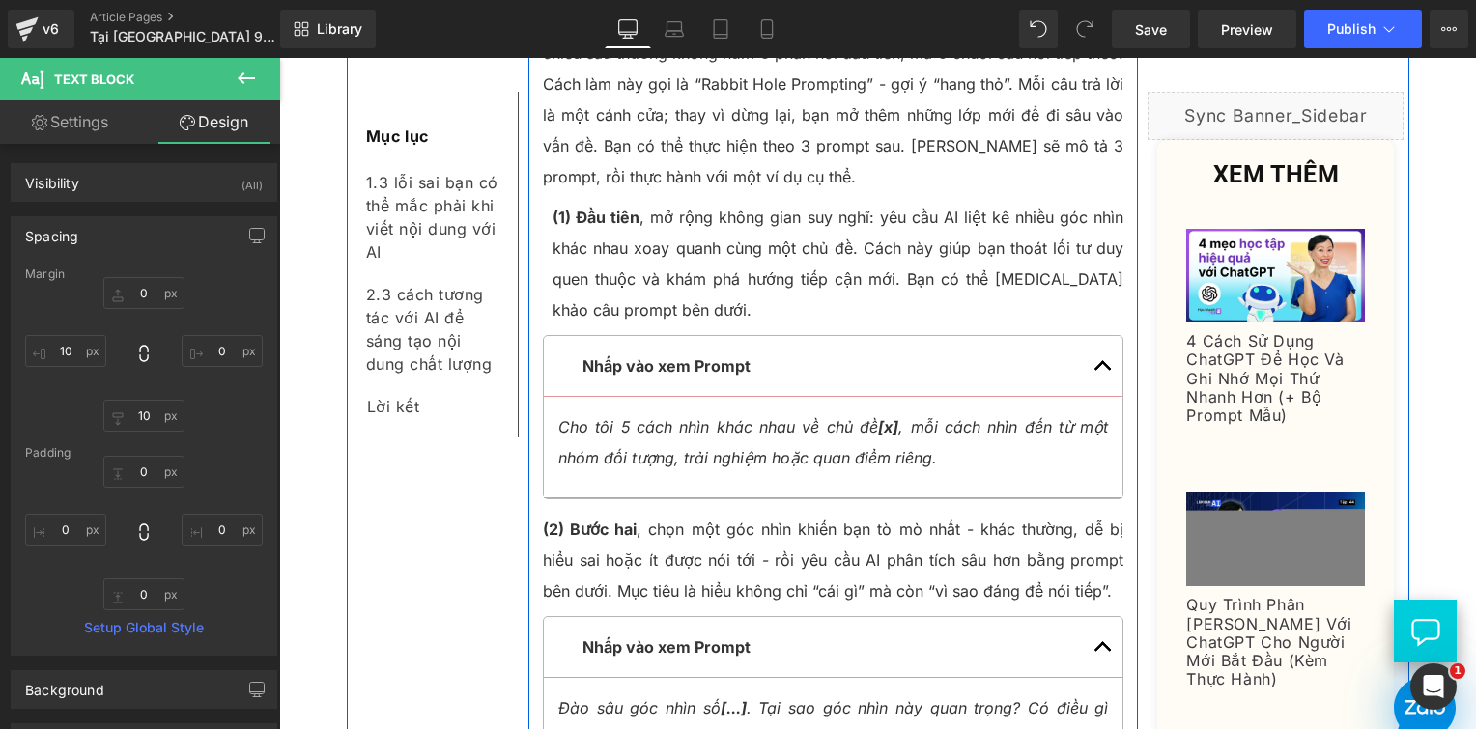
scroll to position [4257, 0]
click at [637, 512] on p "(2) Bước hai , chọn một góc nhìn khiến bạn tò mò nhất - khác thường, dễ bị hiểu…" at bounding box center [834, 558] width 582 height 93
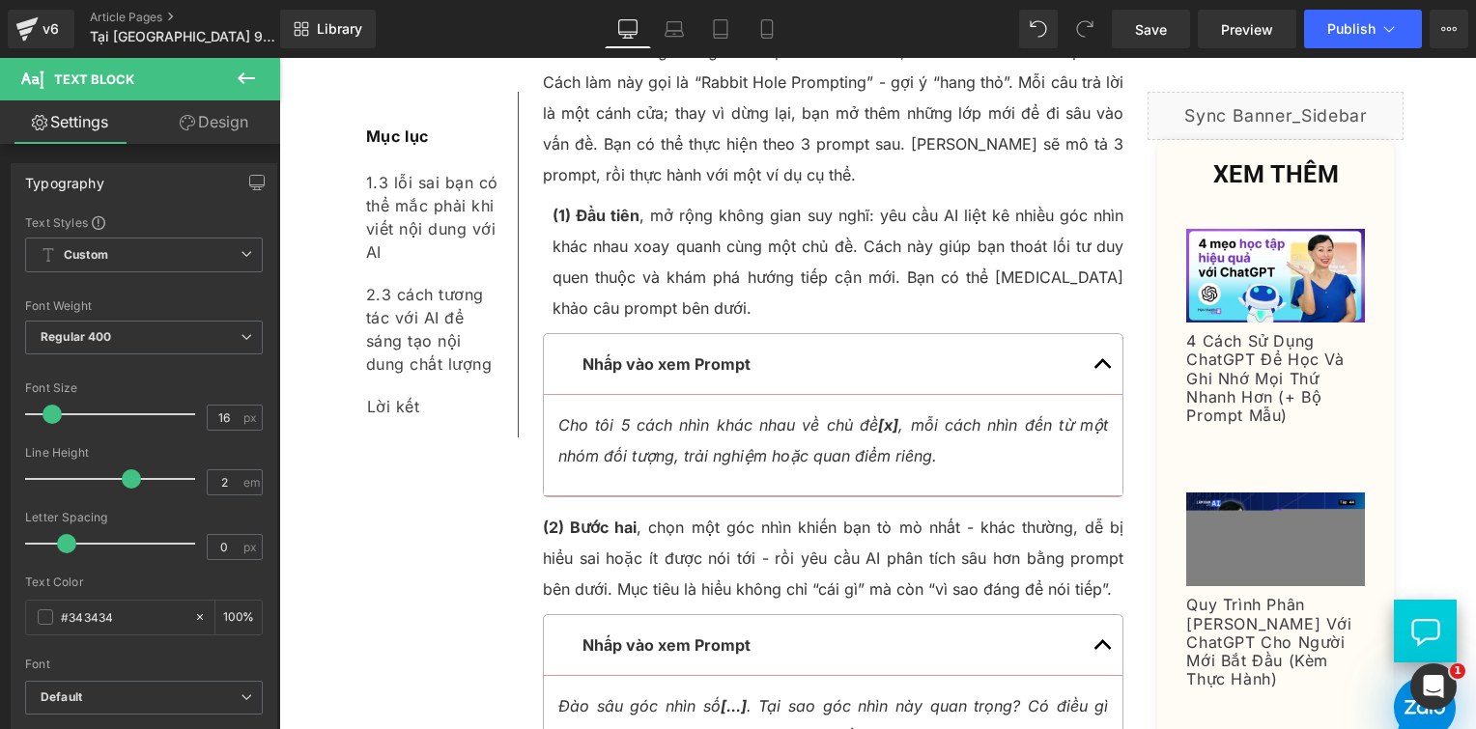
click at [188, 127] on icon at bounding box center [187, 122] width 15 height 15
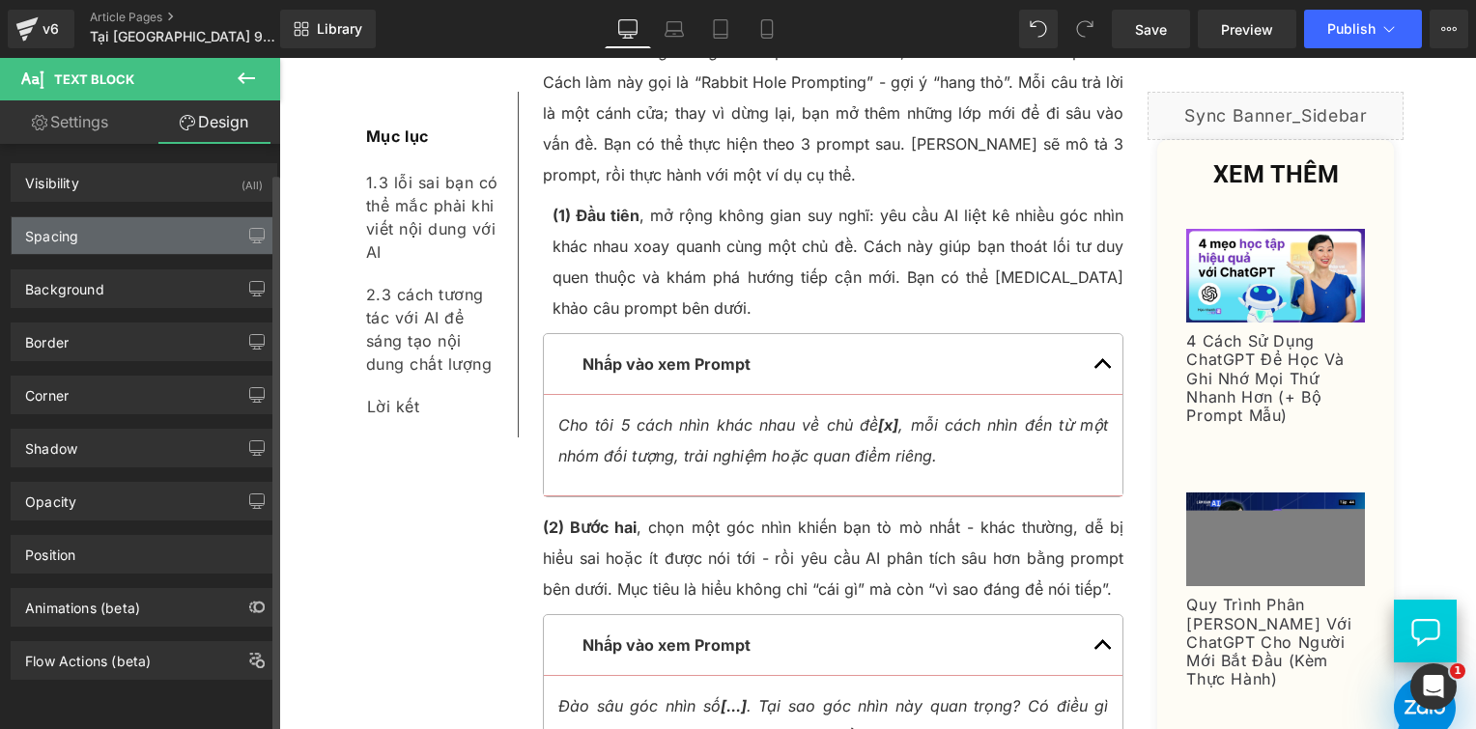
click at [112, 244] on div "Spacing" at bounding box center [144, 235] width 265 height 37
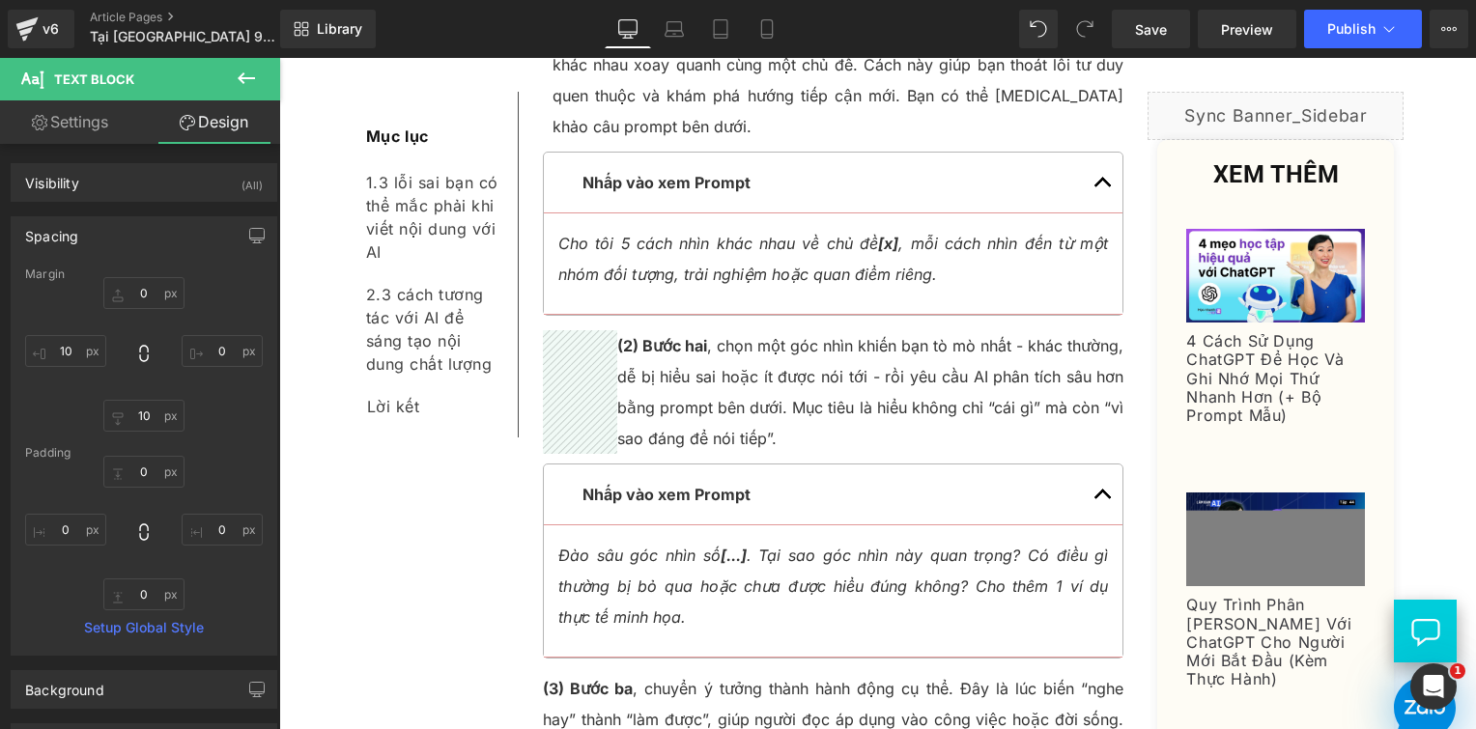
scroll to position [4450, 0]
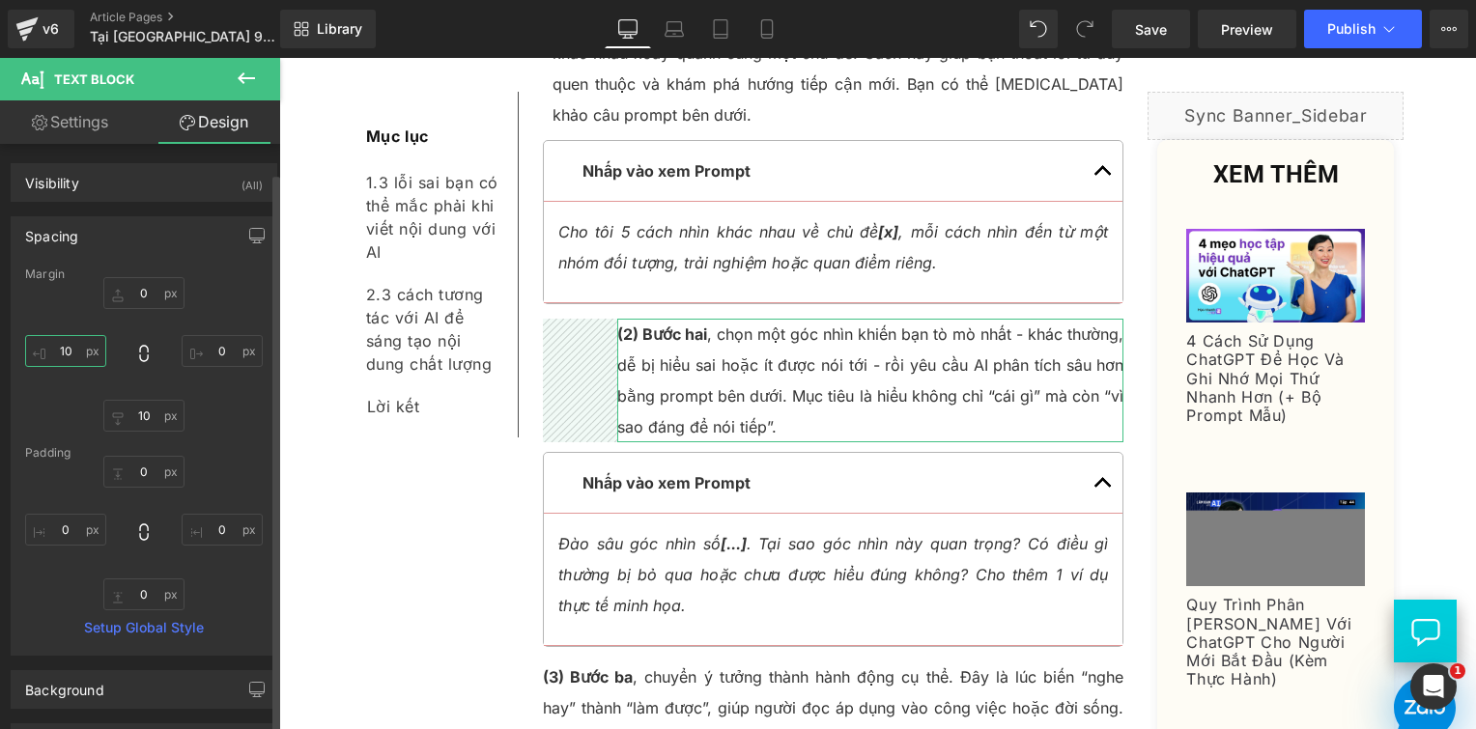
click at [66, 352] on input "10" at bounding box center [65, 351] width 81 height 32
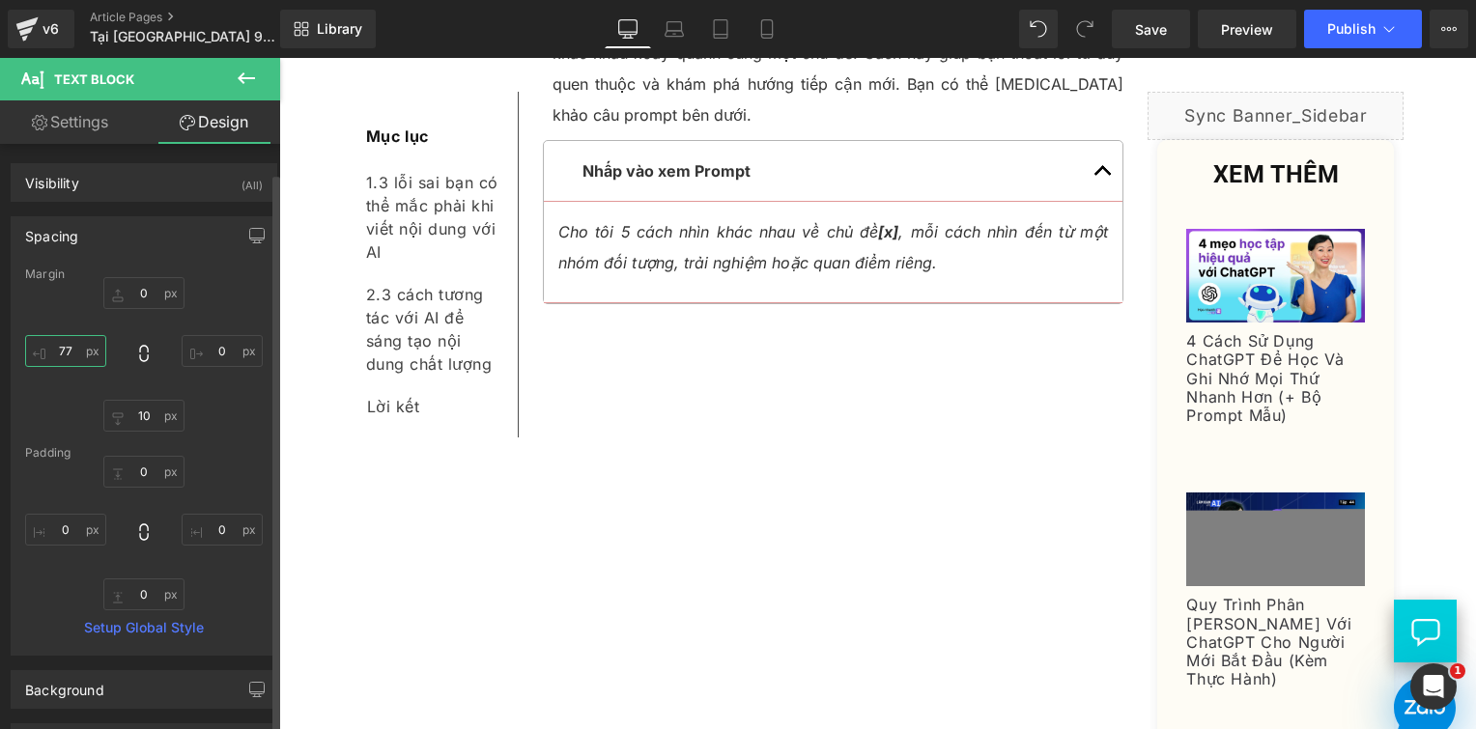
type input "7"
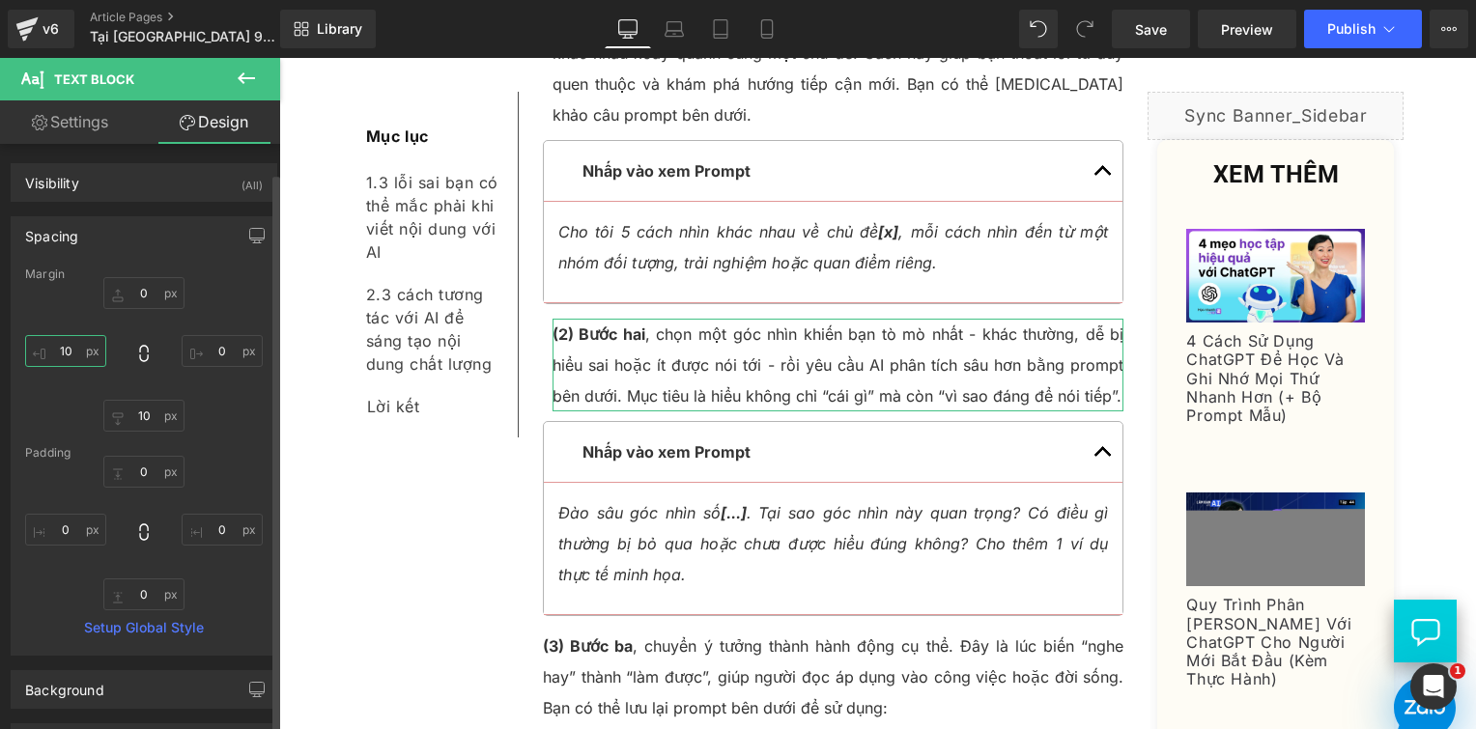
type input "10"
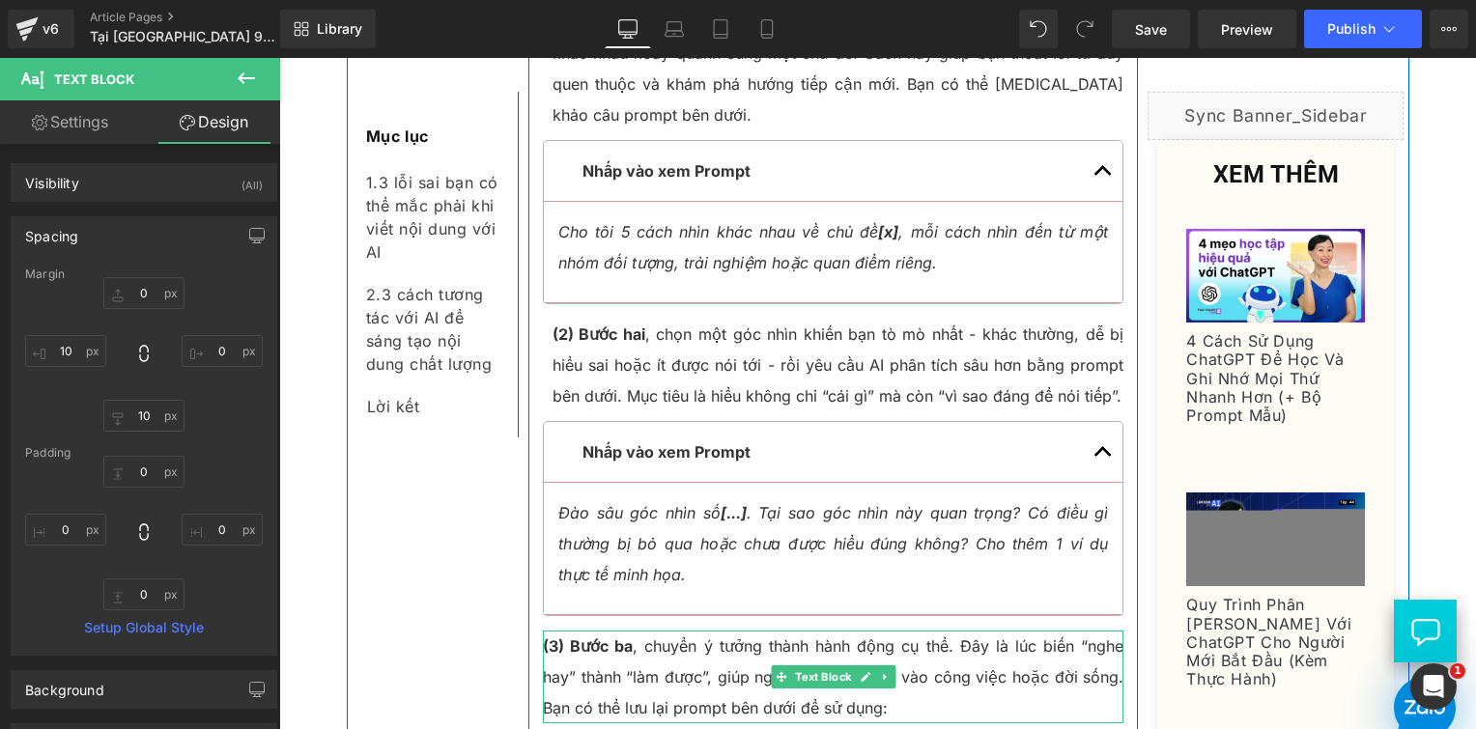
click at [654, 631] on p "(3) Bước ba , chuyển ý tưởng thành hành động cụ thể. Đây là lúc biến “nghe hay”…" at bounding box center [834, 677] width 582 height 93
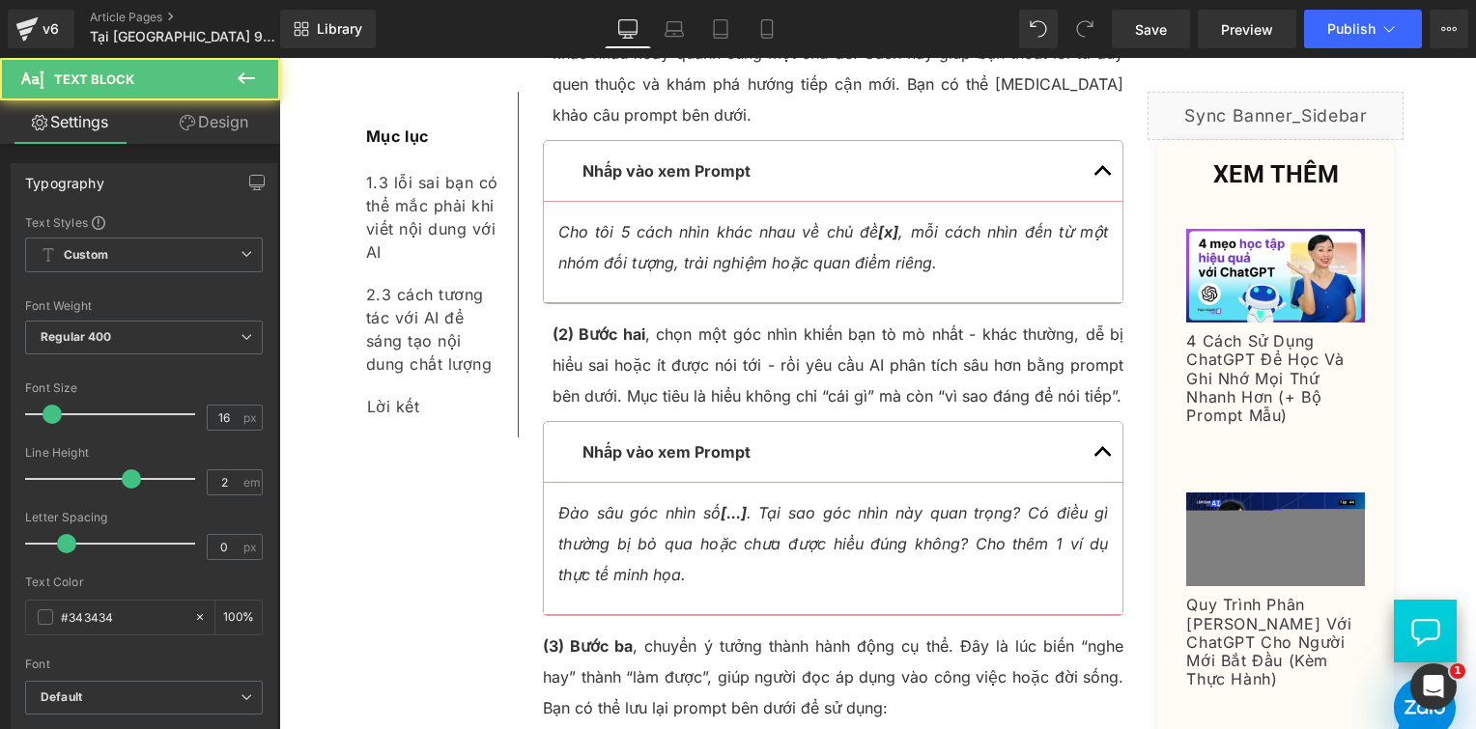
click at [224, 120] on link "Design" at bounding box center [214, 121] width 140 height 43
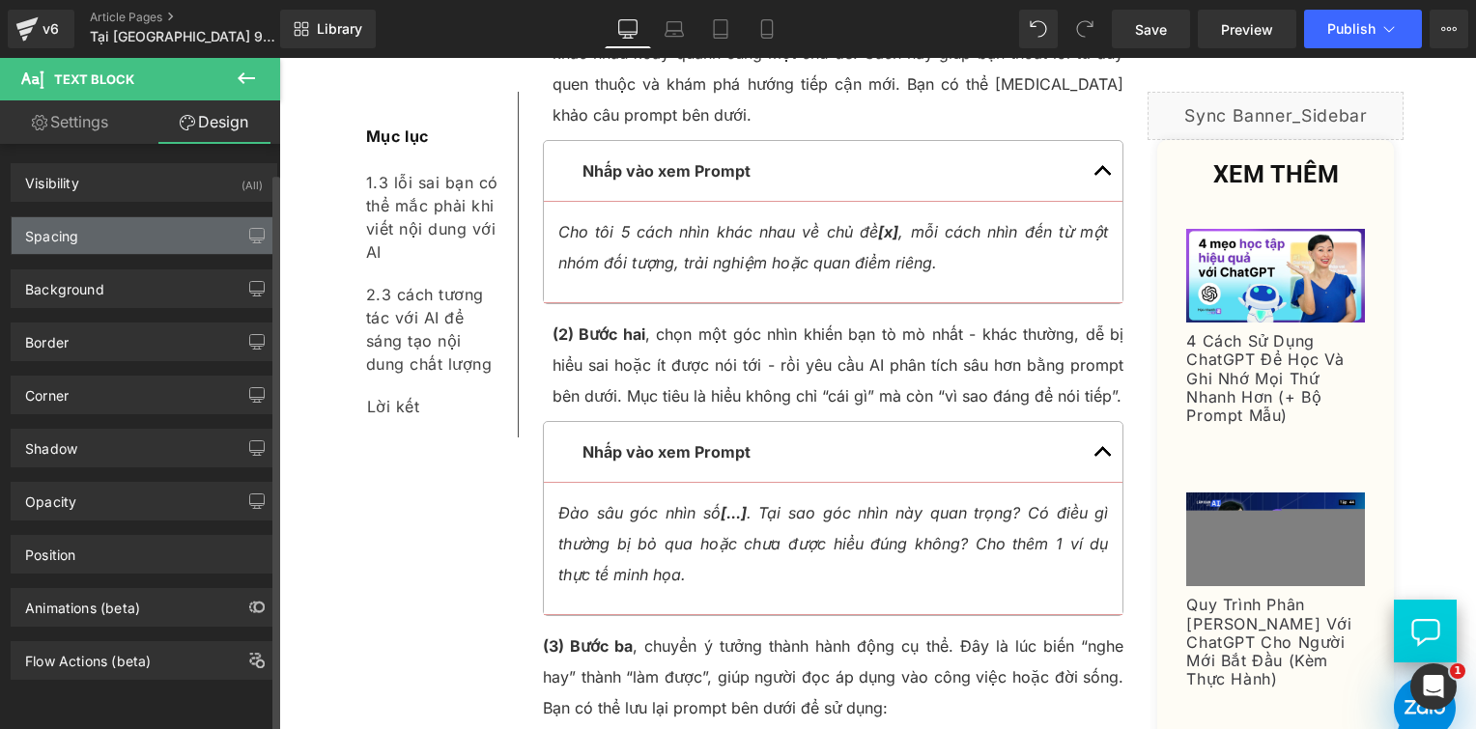
click at [136, 231] on div "Spacing" at bounding box center [144, 235] width 265 height 37
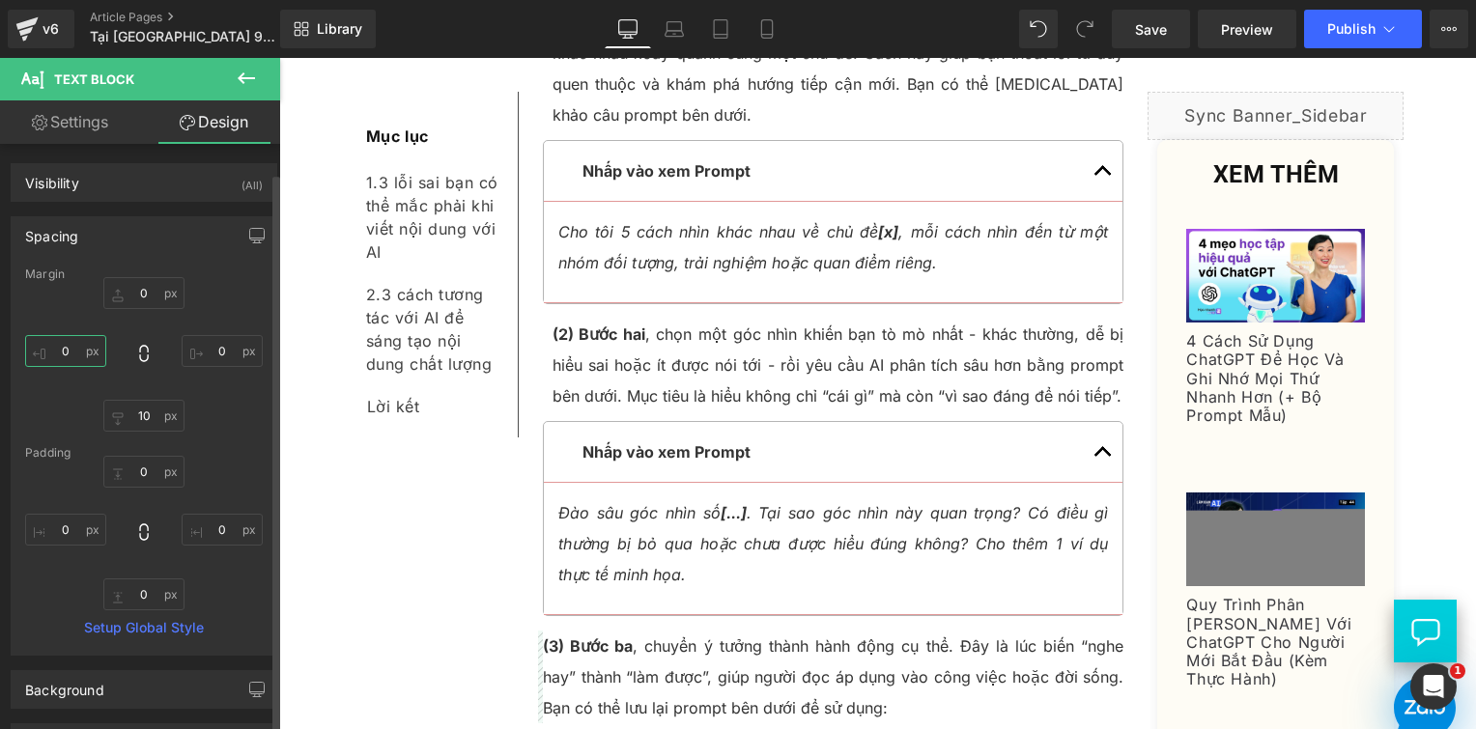
click at [96, 354] on input "0" at bounding box center [65, 351] width 81 height 32
type input "10"
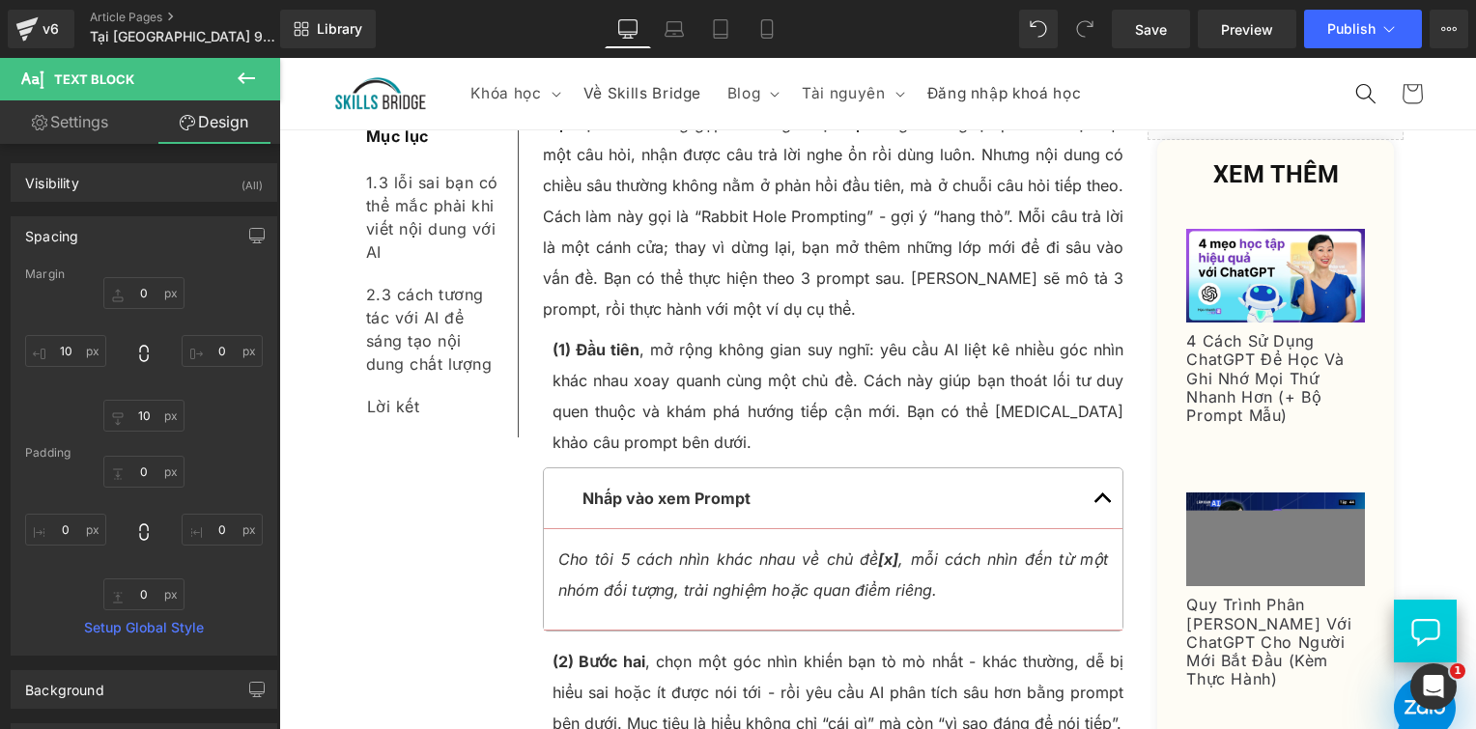
scroll to position [3870, 0]
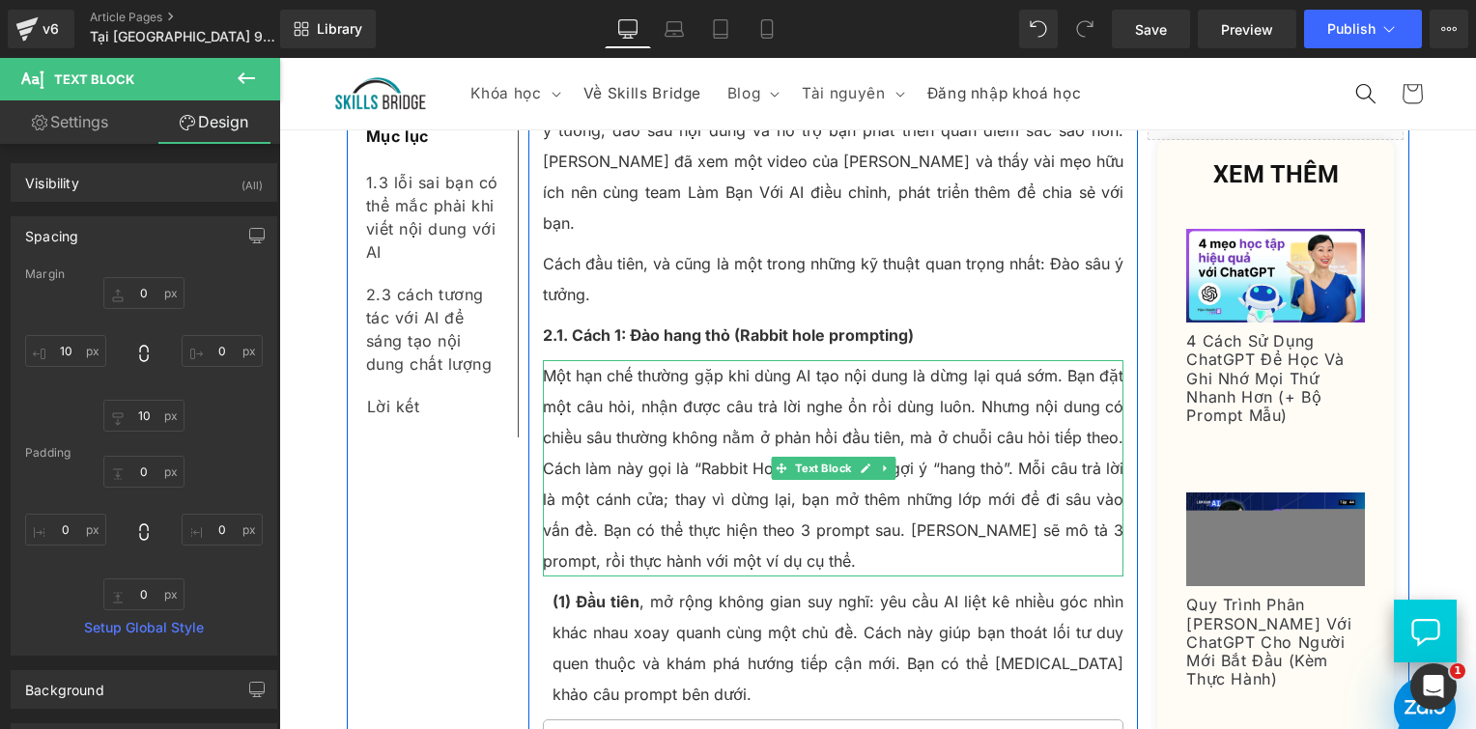
click at [849, 398] on p "Một hạn chế thường gặp khi dùng AI tạo nội dung là dừng lại quá sớm. Bạn đặt mộ…" at bounding box center [834, 468] width 582 height 216
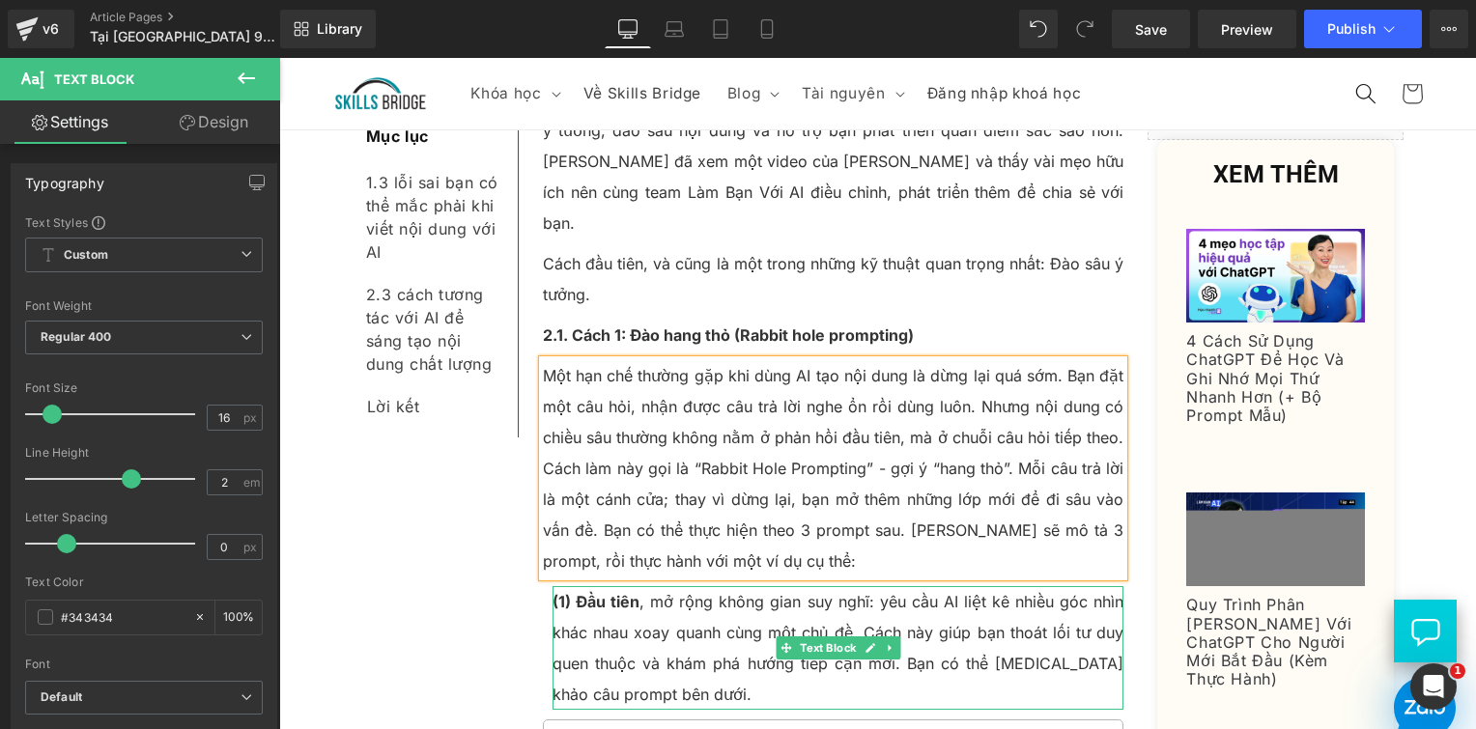
click at [883, 586] on p "(1) Đầu tiên , mở rộng không gian suy nghĩ: yêu cầu AI liệt kê nhiều góc nhìn k…" at bounding box center [839, 648] width 572 height 124
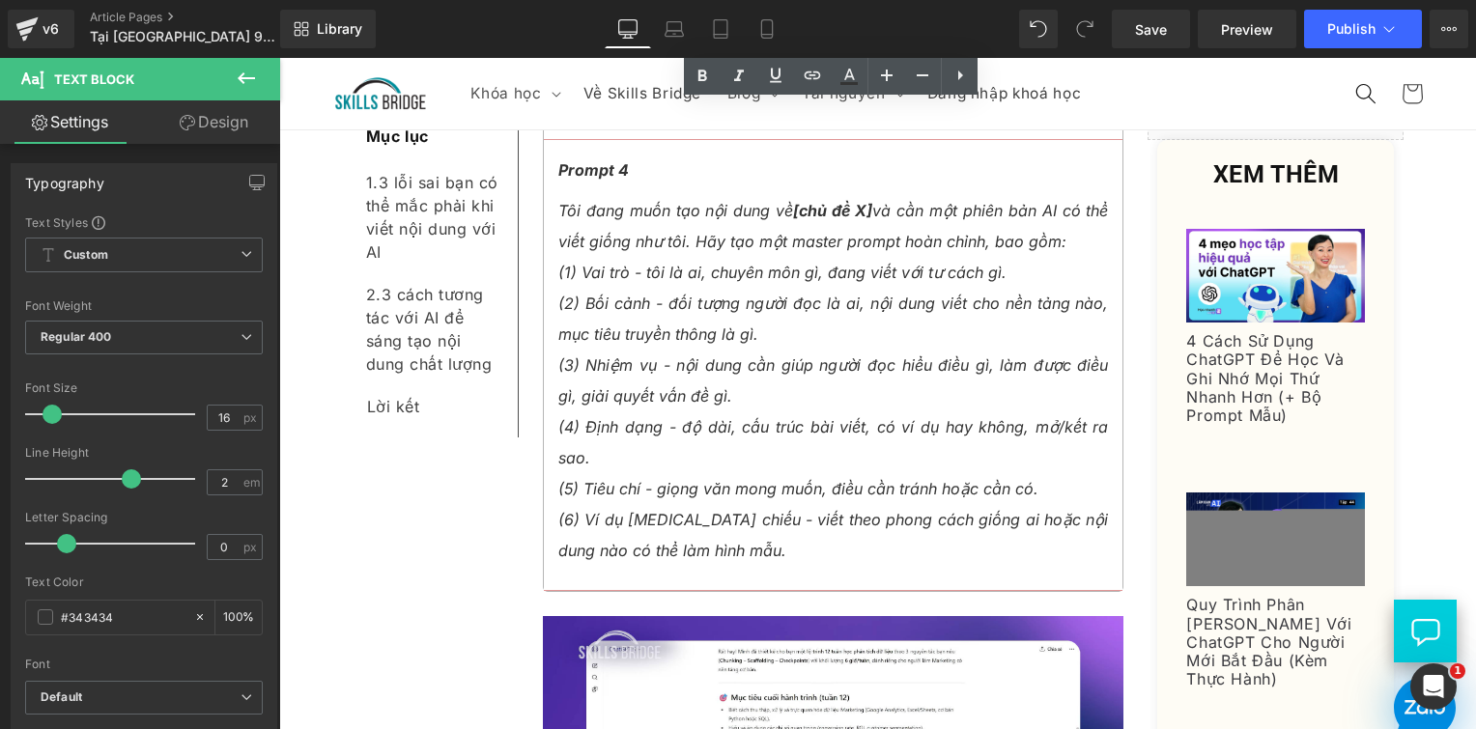
scroll to position [8218, 0]
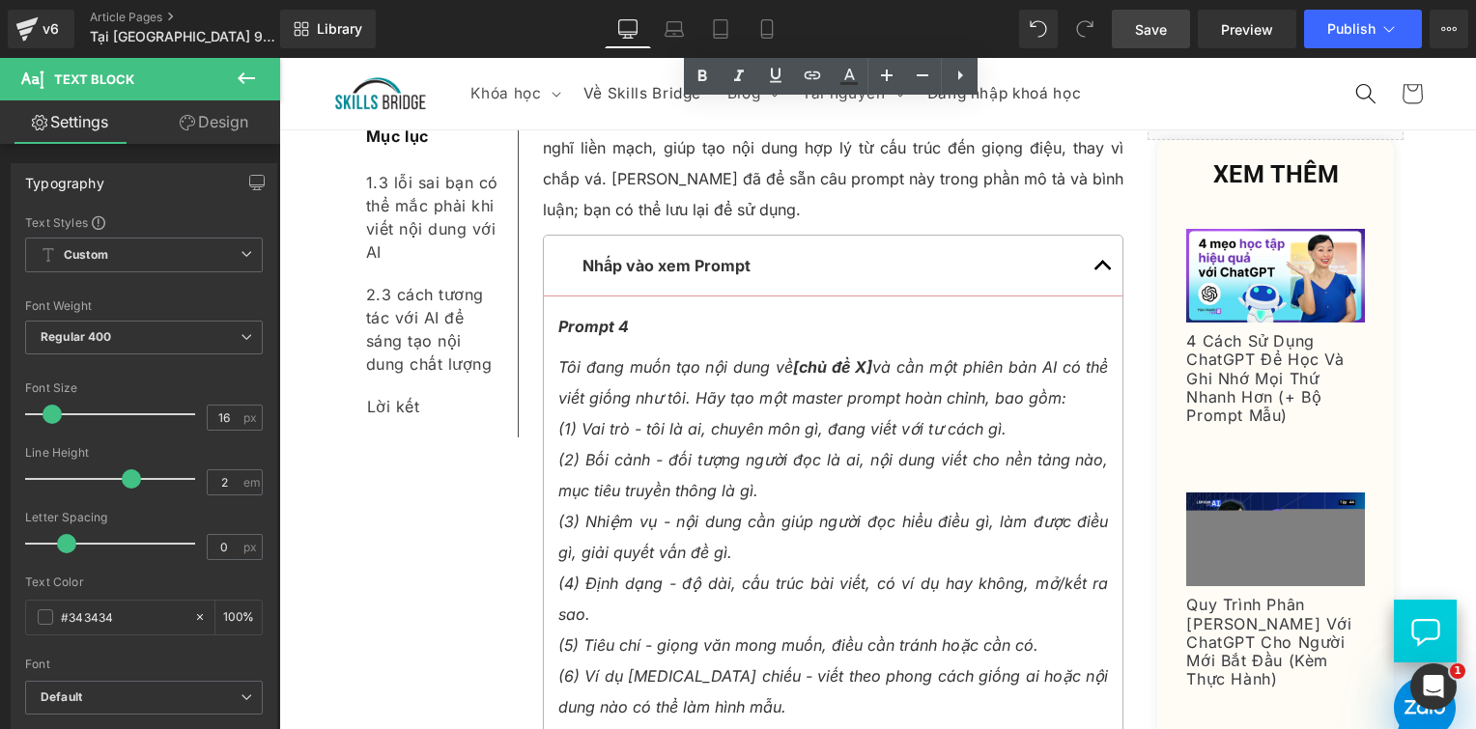
click at [1154, 22] on span "Save" at bounding box center [1151, 29] width 32 height 20
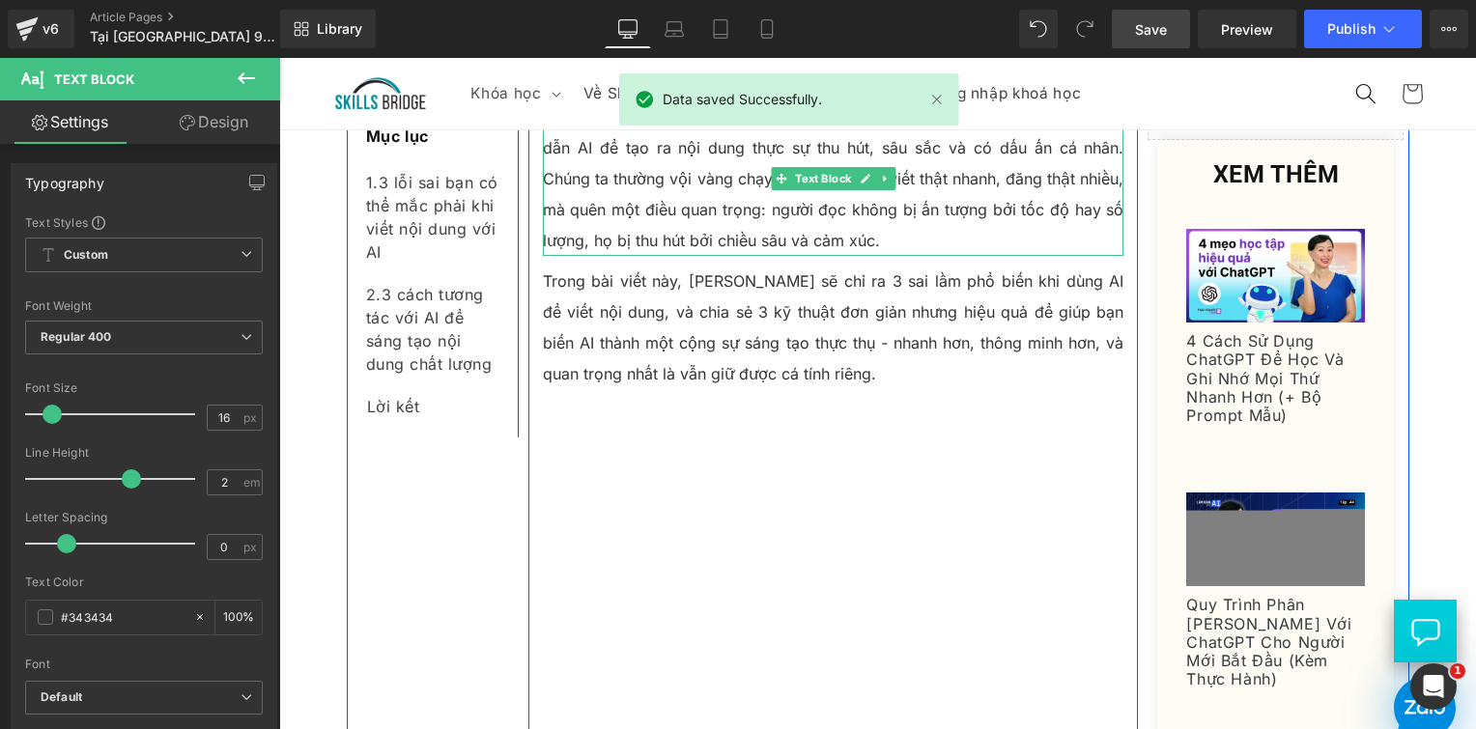
scroll to position [779, 0]
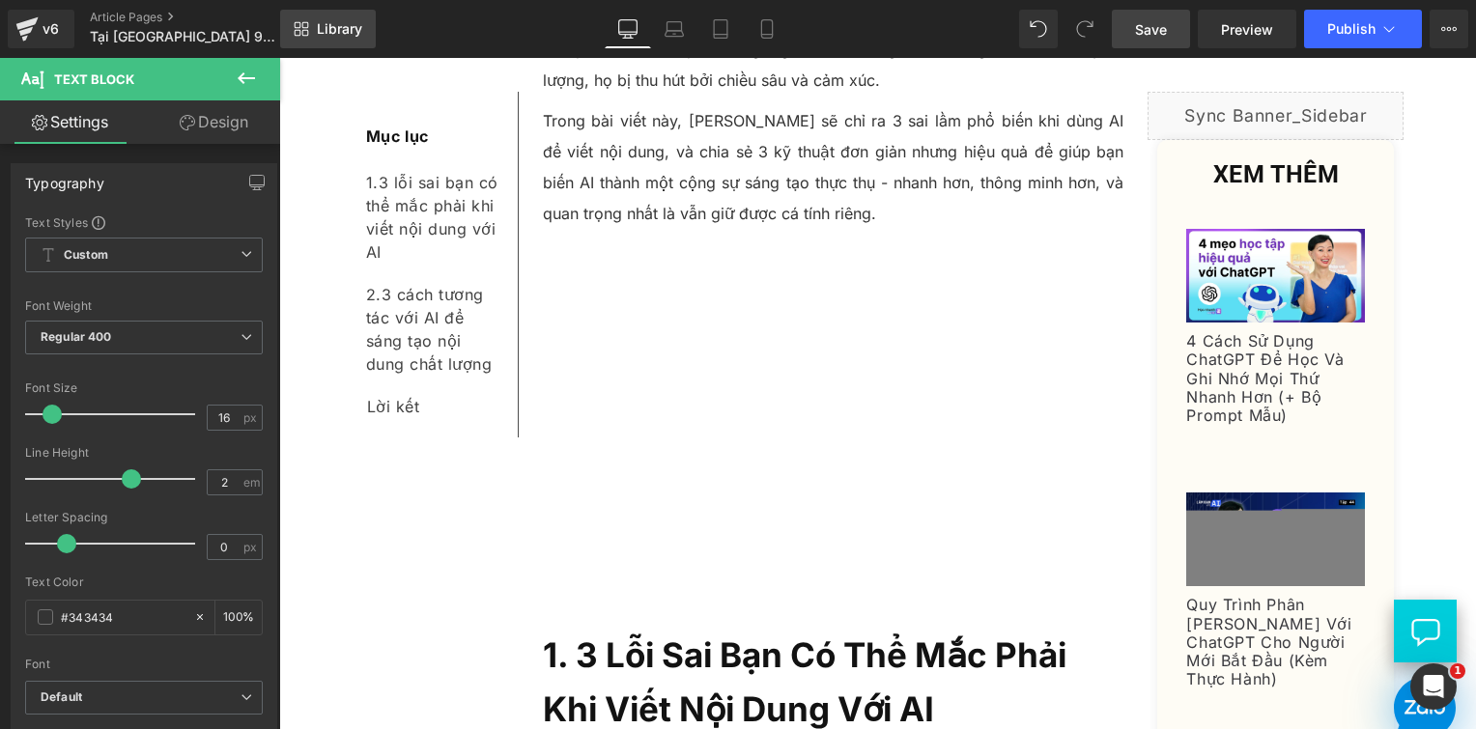
click at [336, 22] on span "Library" at bounding box center [339, 28] width 45 height 17
click at [336, 43] on link "Library" at bounding box center [328, 29] width 96 height 39
click at [337, 40] on link "Library" at bounding box center [328, 29] width 96 height 39
click at [359, 24] on span "Library" at bounding box center [339, 28] width 45 height 17
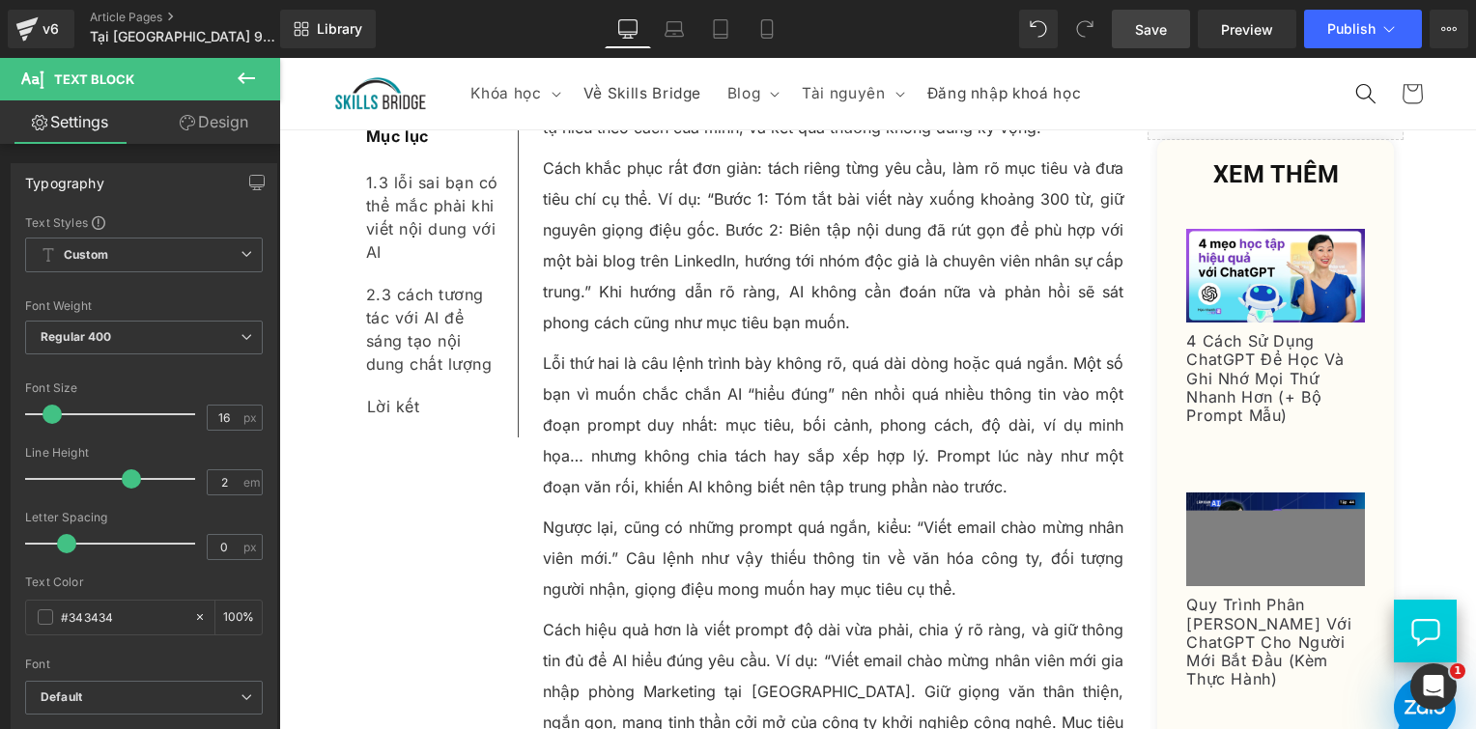
scroll to position [0, 0]
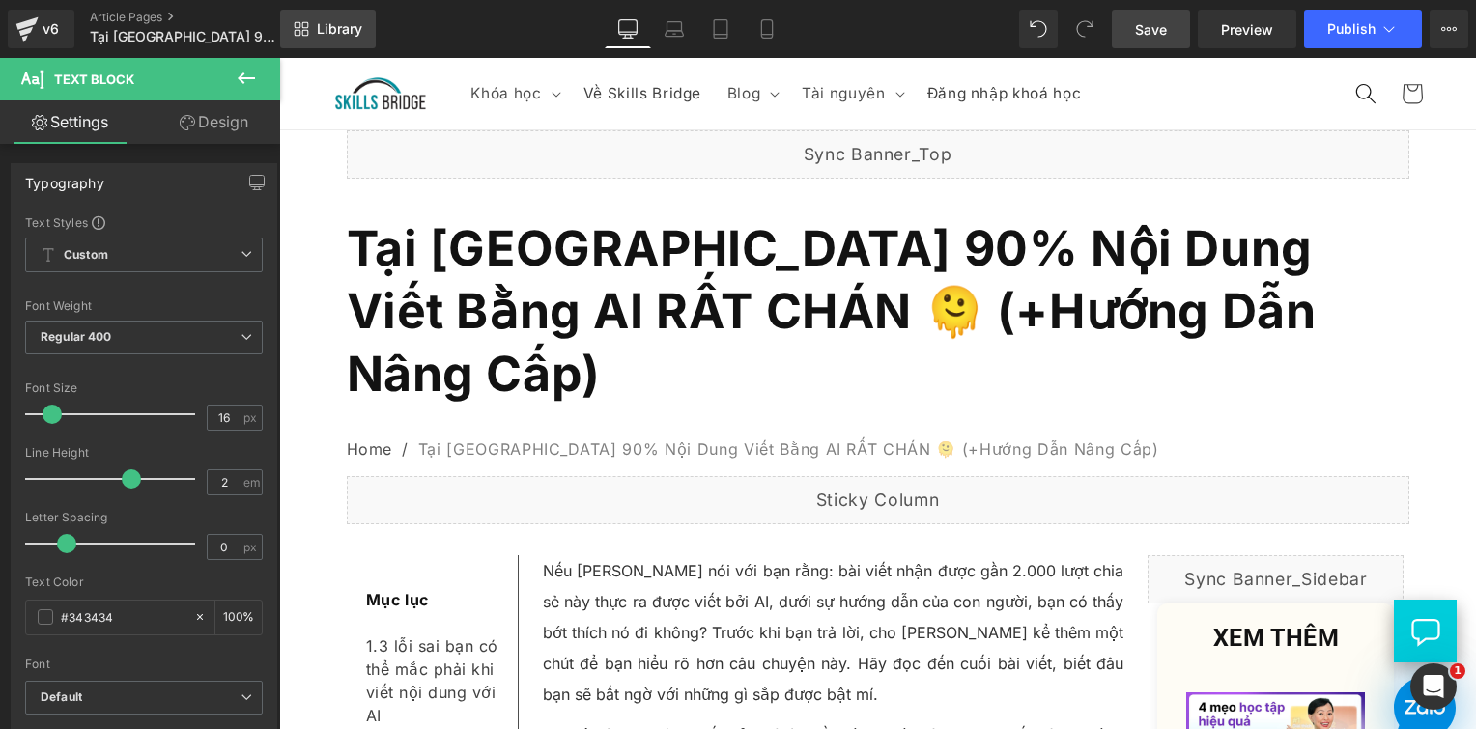
click at [299, 27] on icon at bounding box center [298, 25] width 7 height 7
click at [338, 23] on span "Library" at bounding box center [339, 28] width 45 height 17
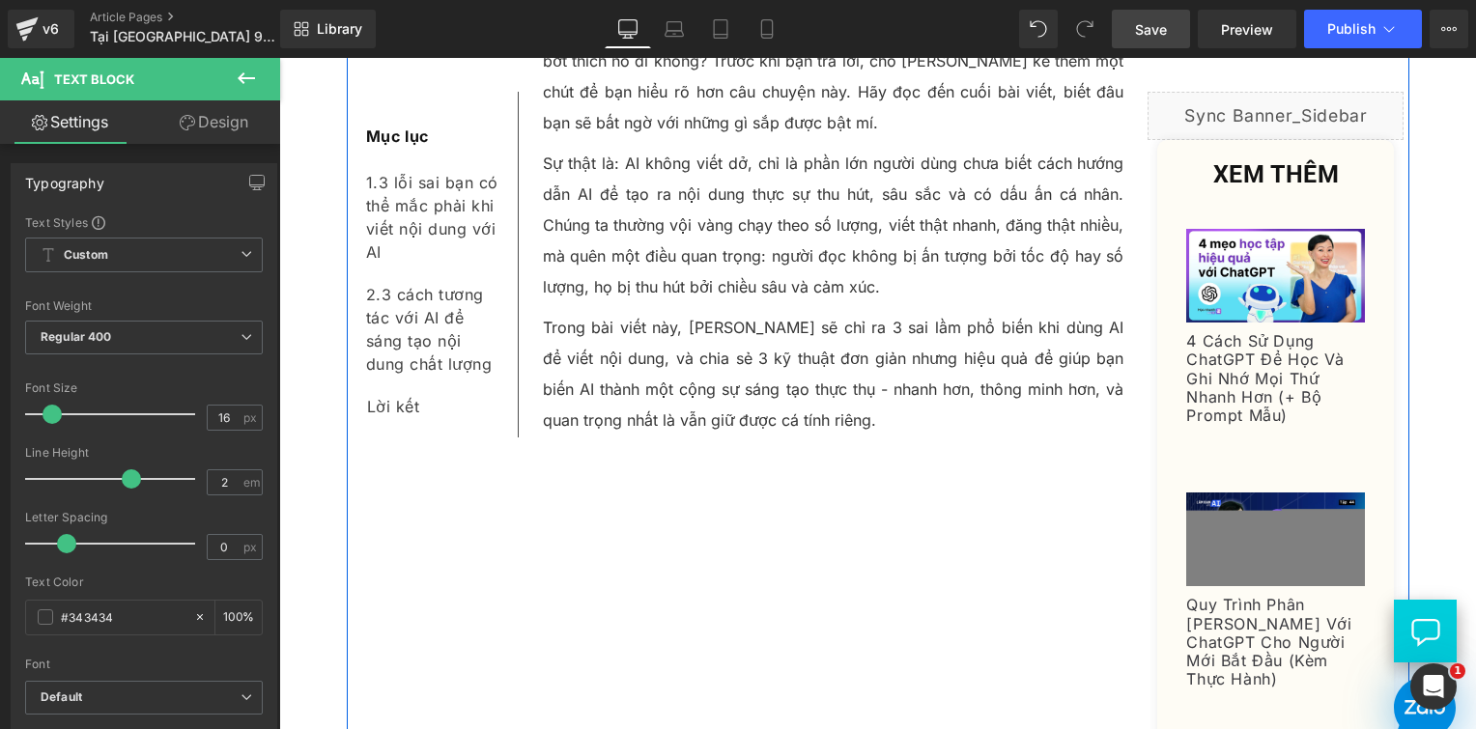
scroll to position [580, 0]
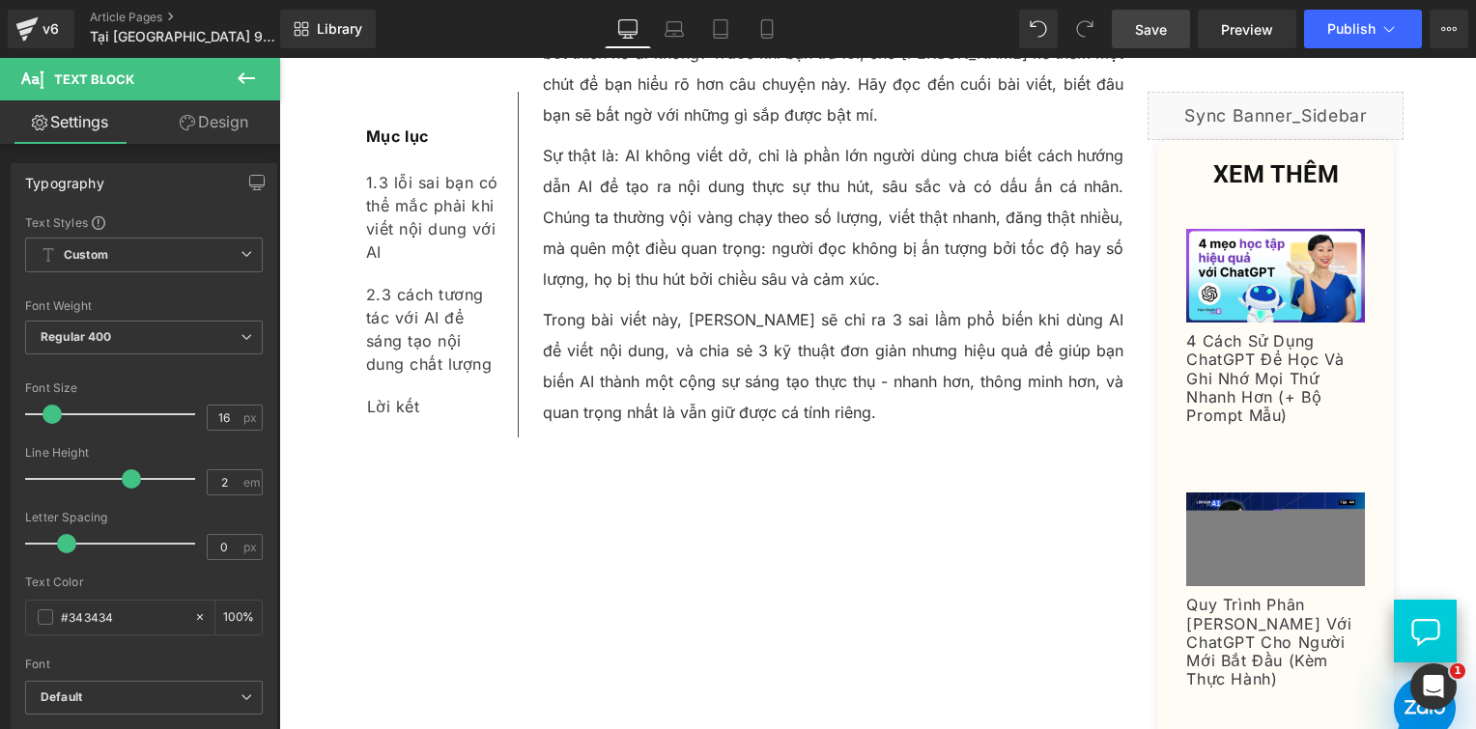
click at [1167, 43] on link "Save" at bounding box center [1151, 29] width 78 height 39
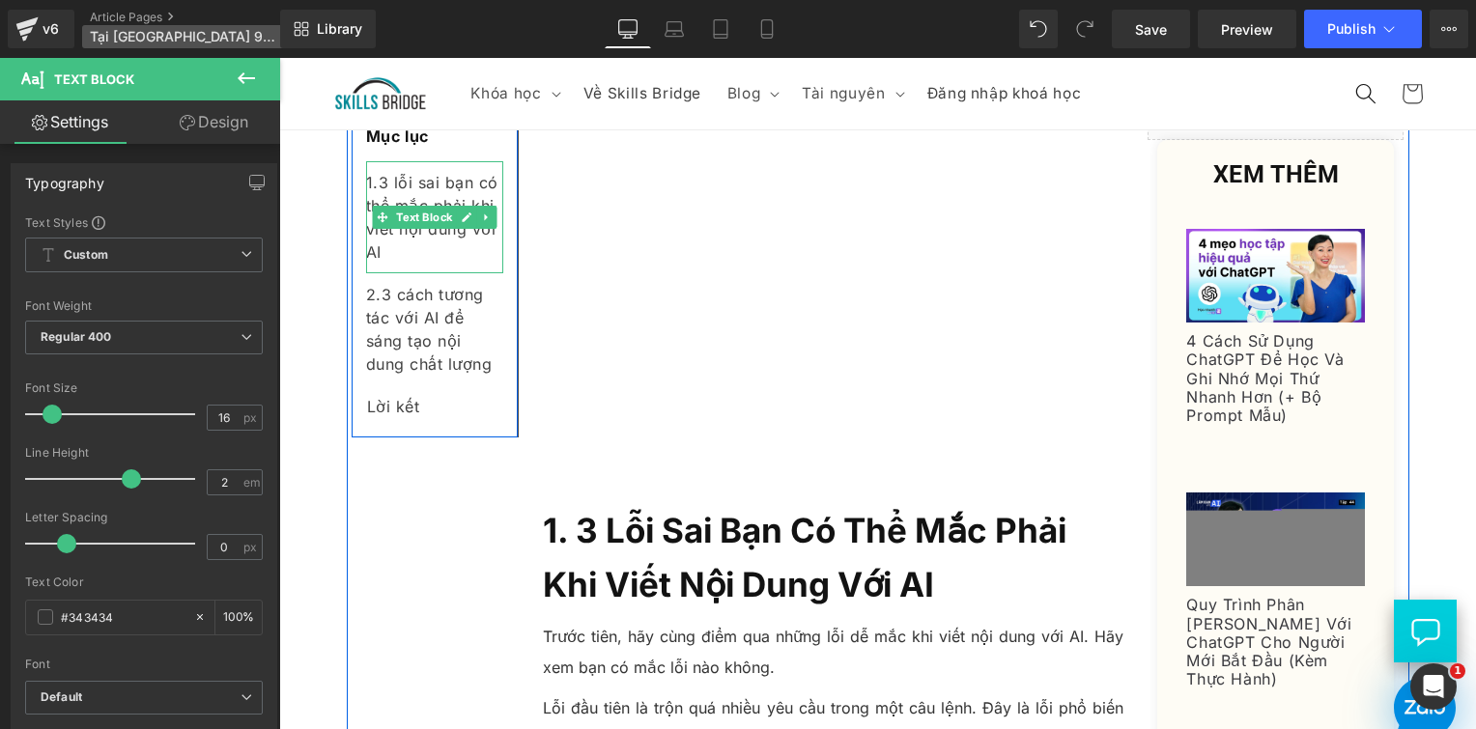
scroll to position [869, 0]
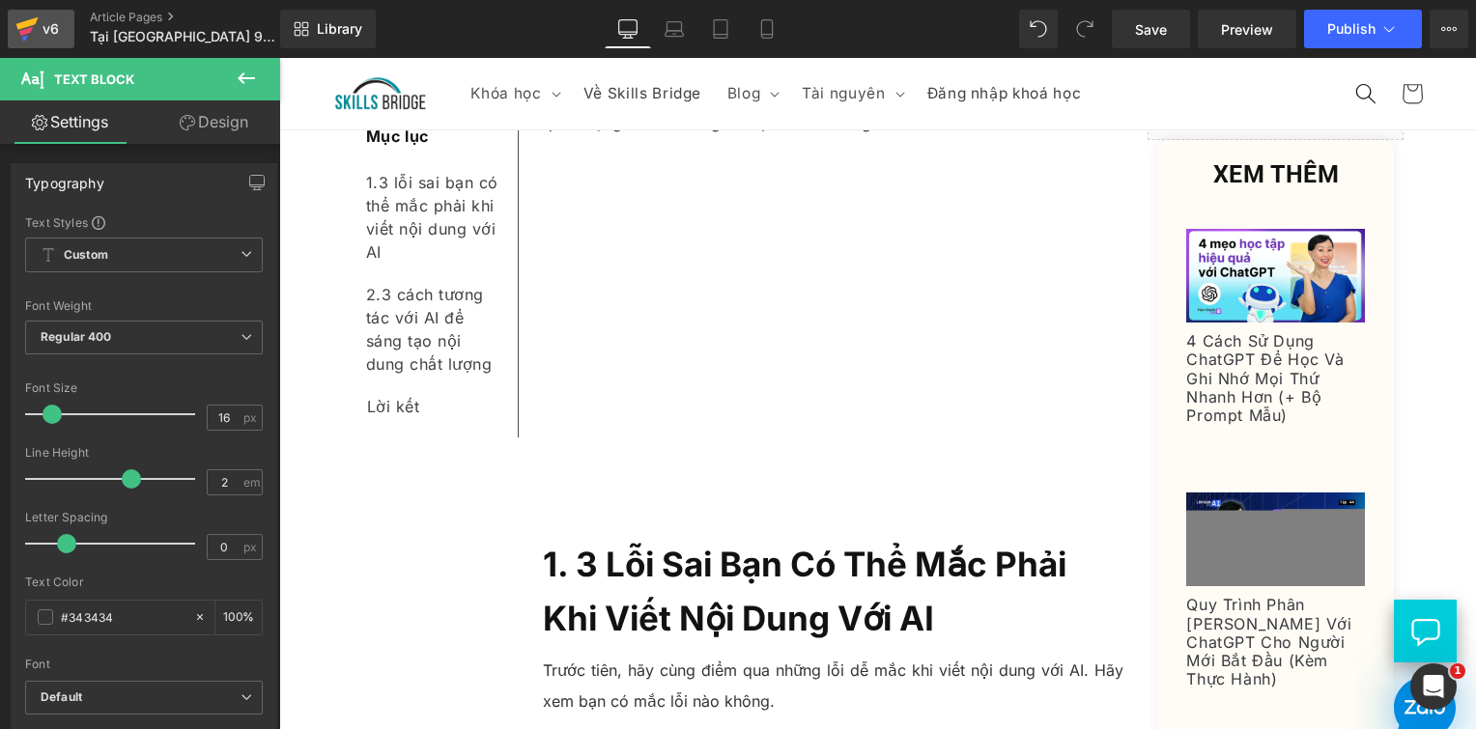
click at [53, 27] on div "v6" at bounding box center [51, 28] width 24 height 25
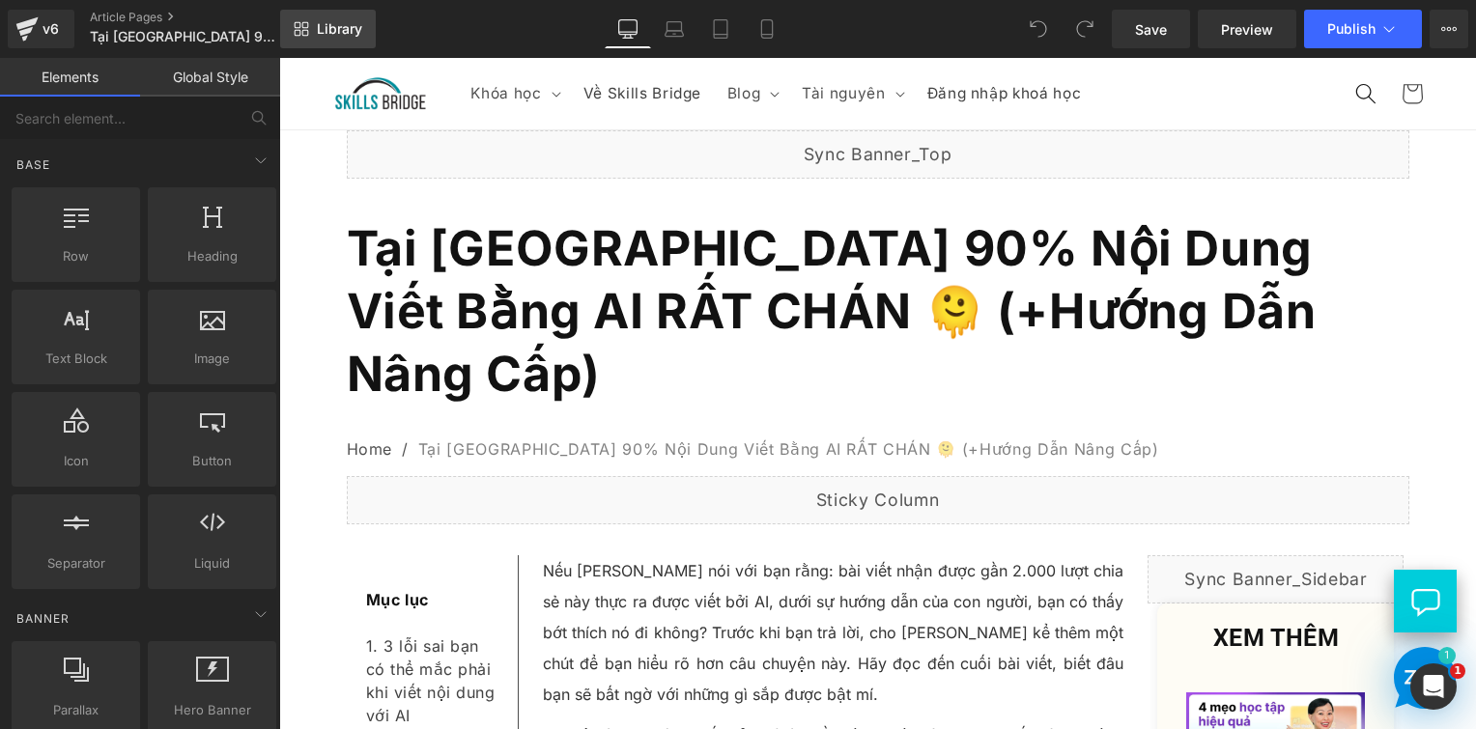
click at [336, 40] on link "Library" at bounding box center [328, 29] width 96 height 39
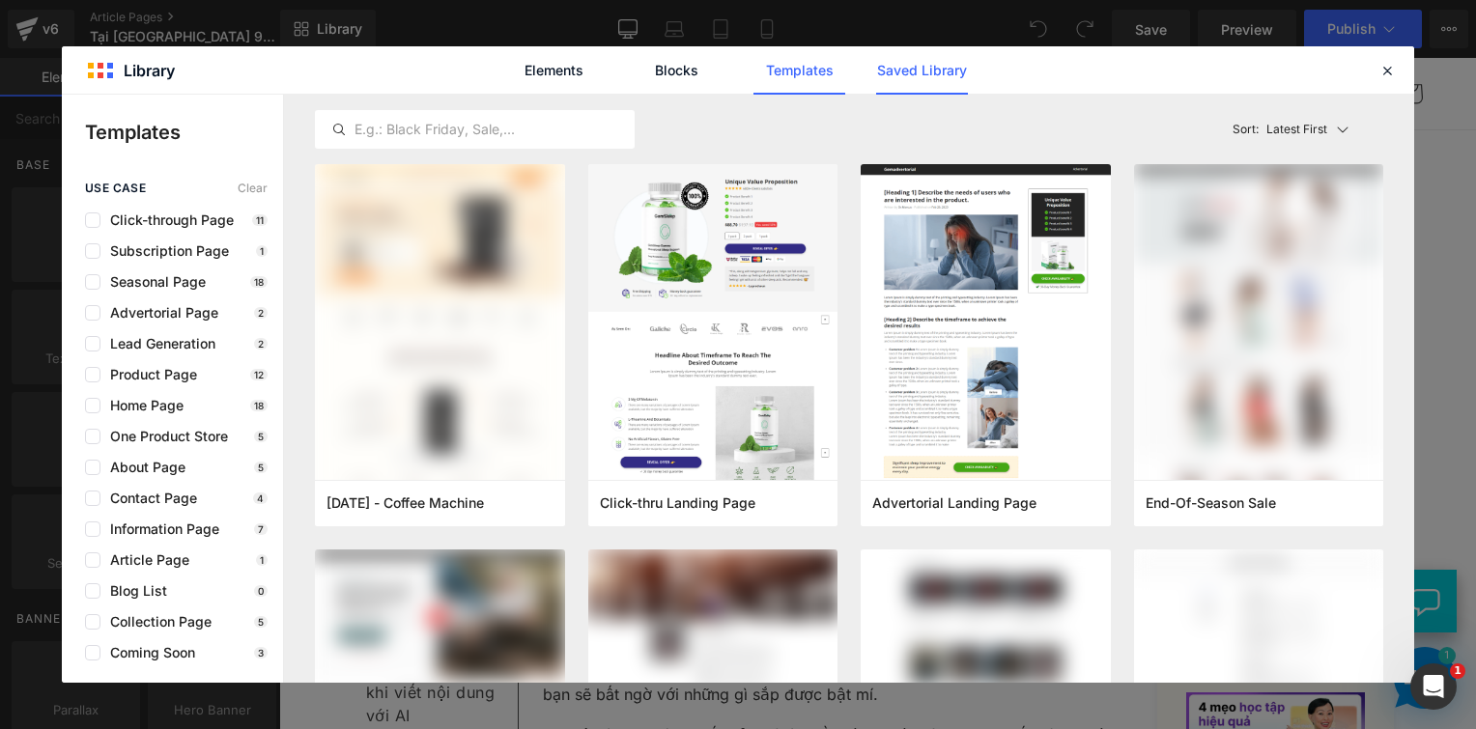
click at [897, 71] on link "Saved Library" at bounding box center [922, 70] width 92 height 48
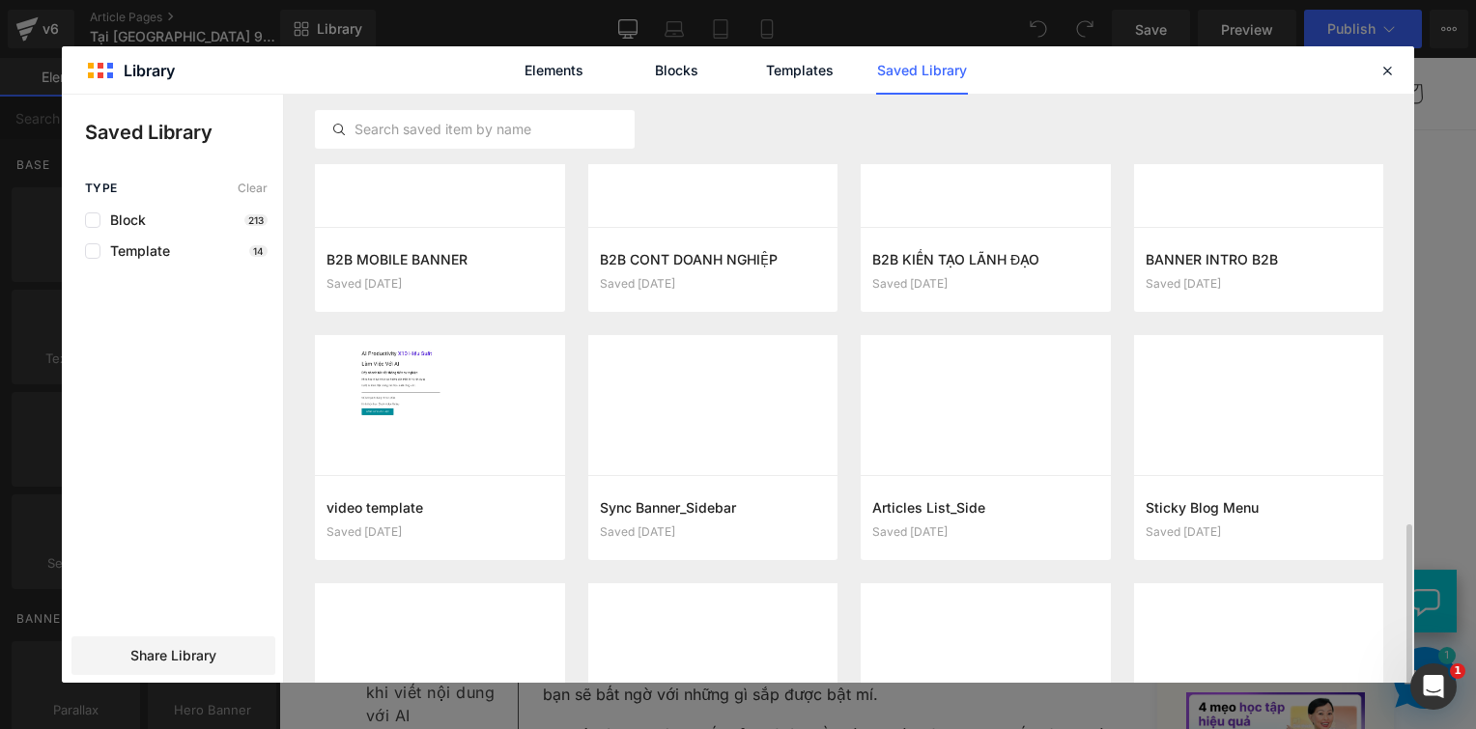
scroll to position [1268, 0]
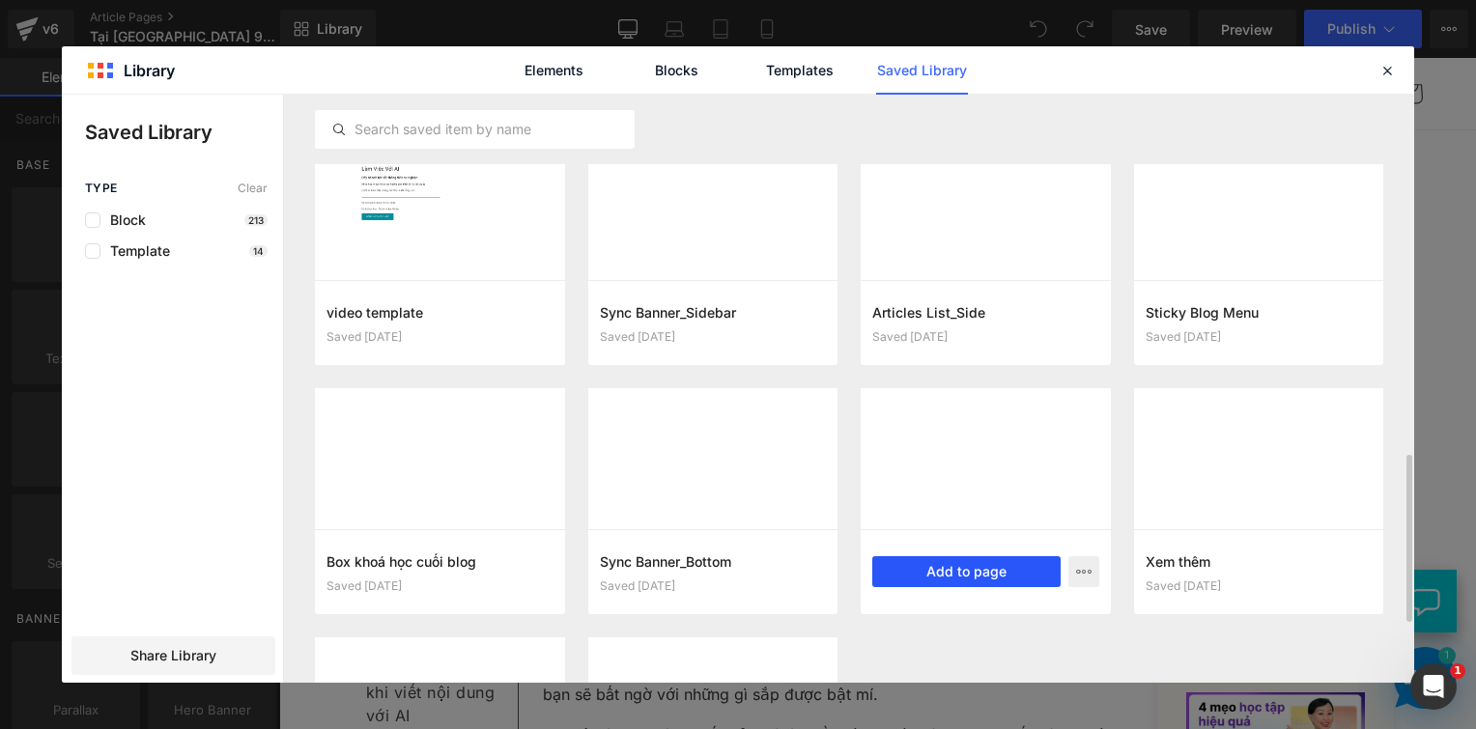
click at [911, 575] on button "Add to page" at bounding box center [966, 571] width 188 height 31
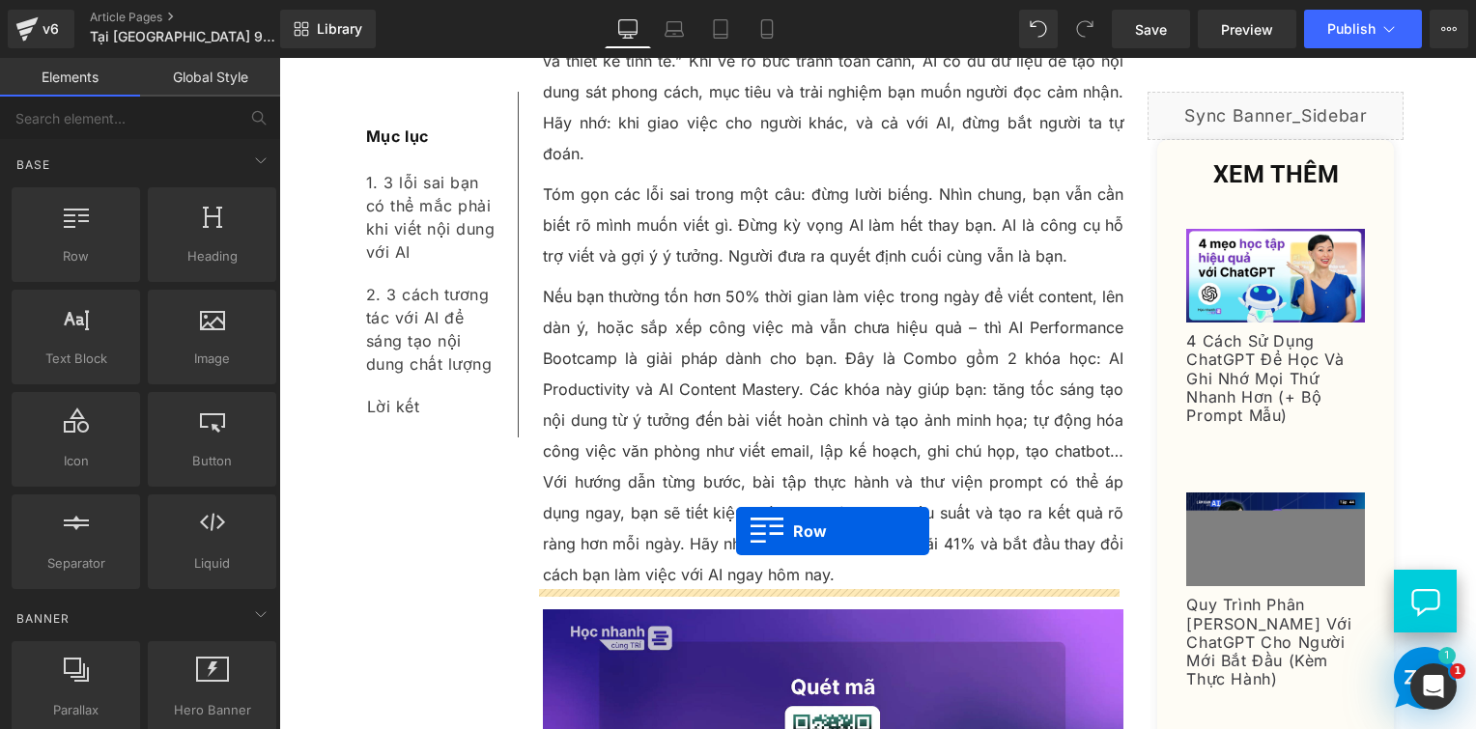
scroll to position [2692, 0]
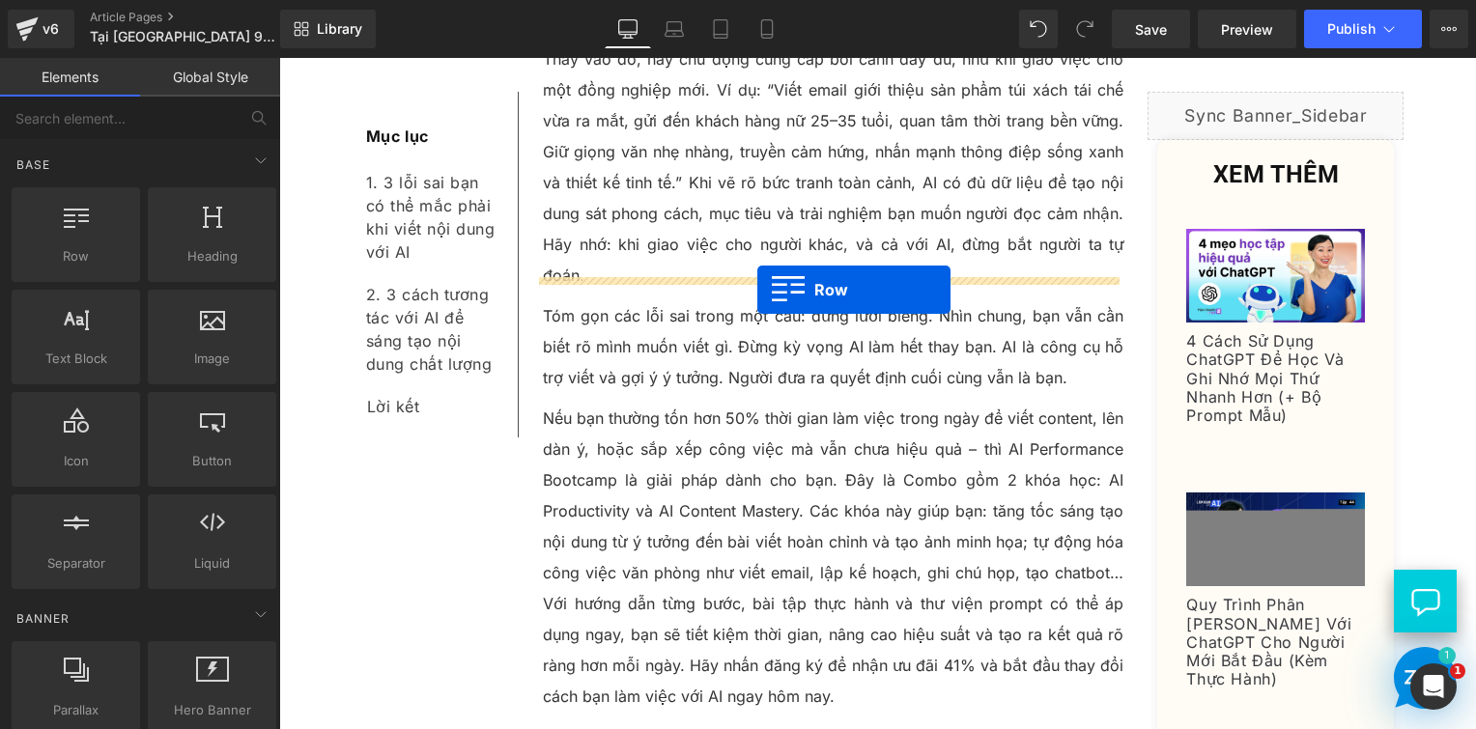
drag, startPoint x: 299, startPoint y: 375, endPoint x: 757, endPoint y: 290, distance: 466.7
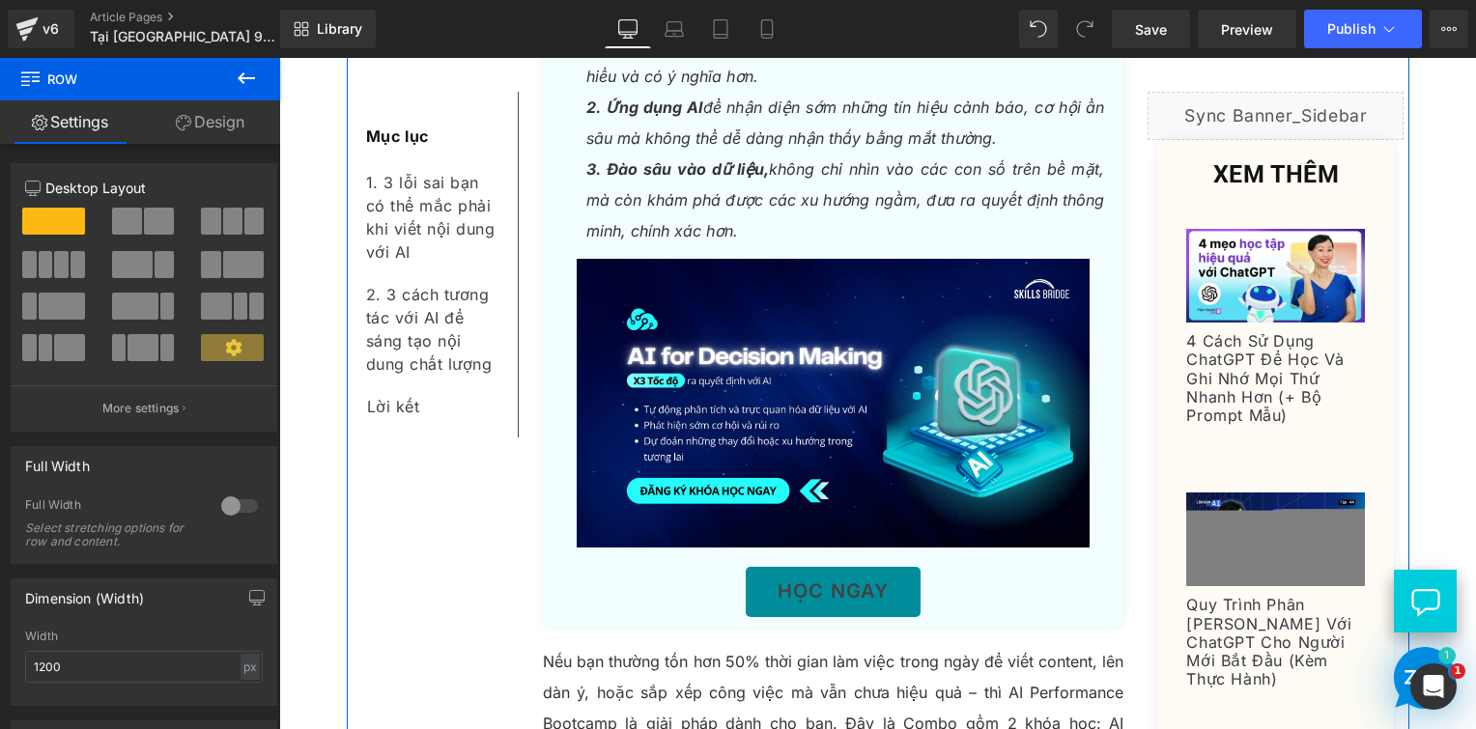
scroll to position [3465, 0]
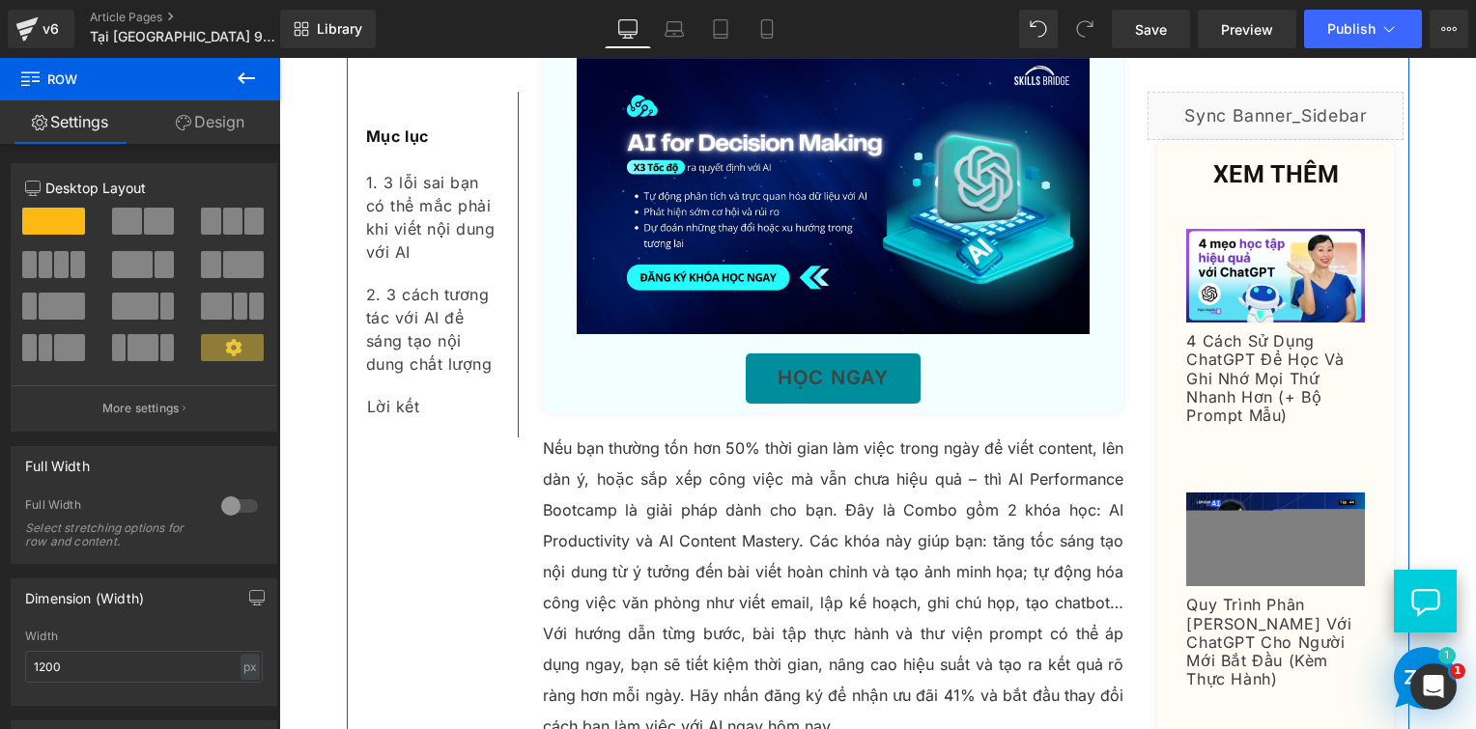
click at [827, 433] on p "Nếu bạn thường tốn hơn 50% thời gian làm việc trong ngày để viết content, lên d…" at bounding box center [834, 587] width 582 height 309
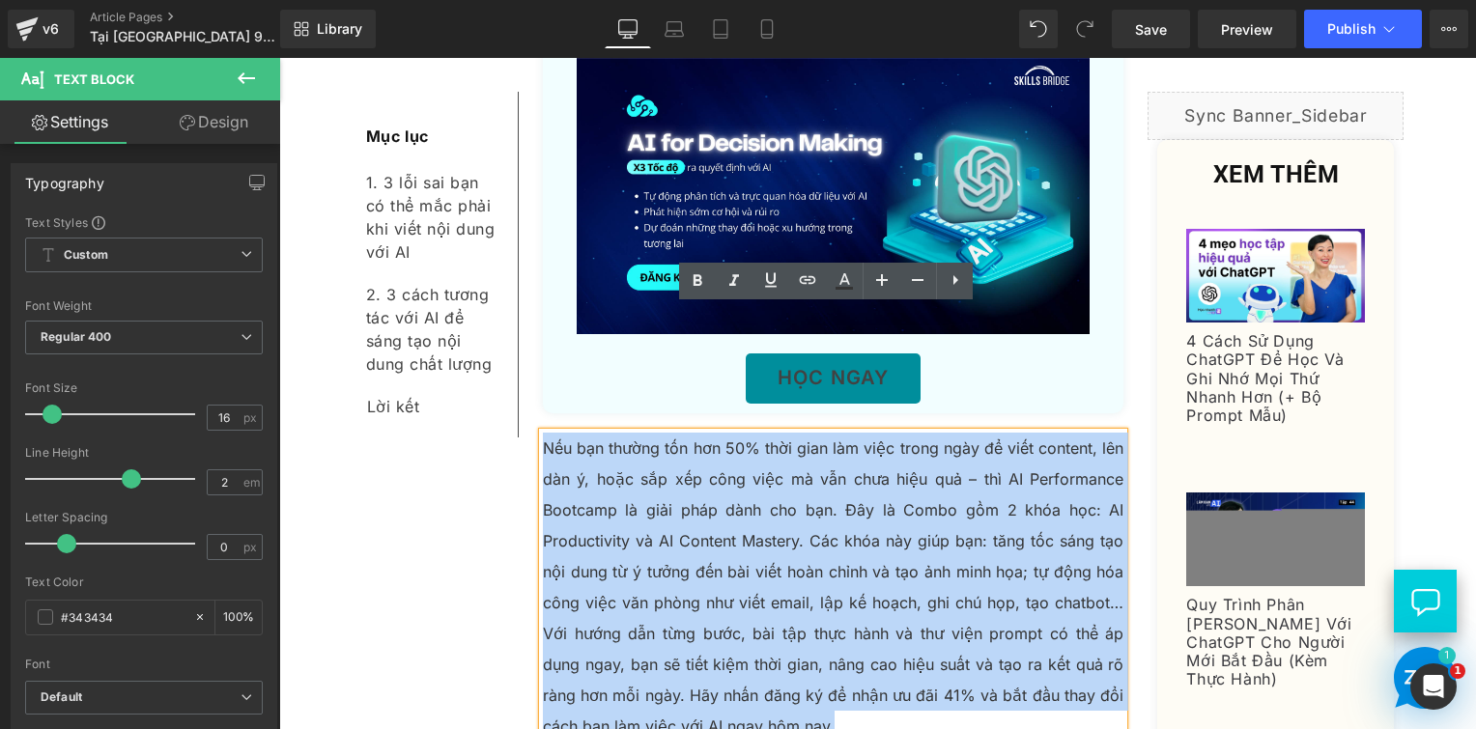
drag, startPoint x: 812, startPoint y: 604, endPoint x: 539, endPoint y: 326, distance: 389.4
click at [543, 433] on p "Nếu bạn thường tốn hơn 50% thời gian làm việc trong ngày để viết content, lên d…" at bounding box center [834, 587] width 582 height 309
copy p "Nếu bạn thường tốn hơn 50% thời gian làm việc trong ngày để viết content, lên d…"
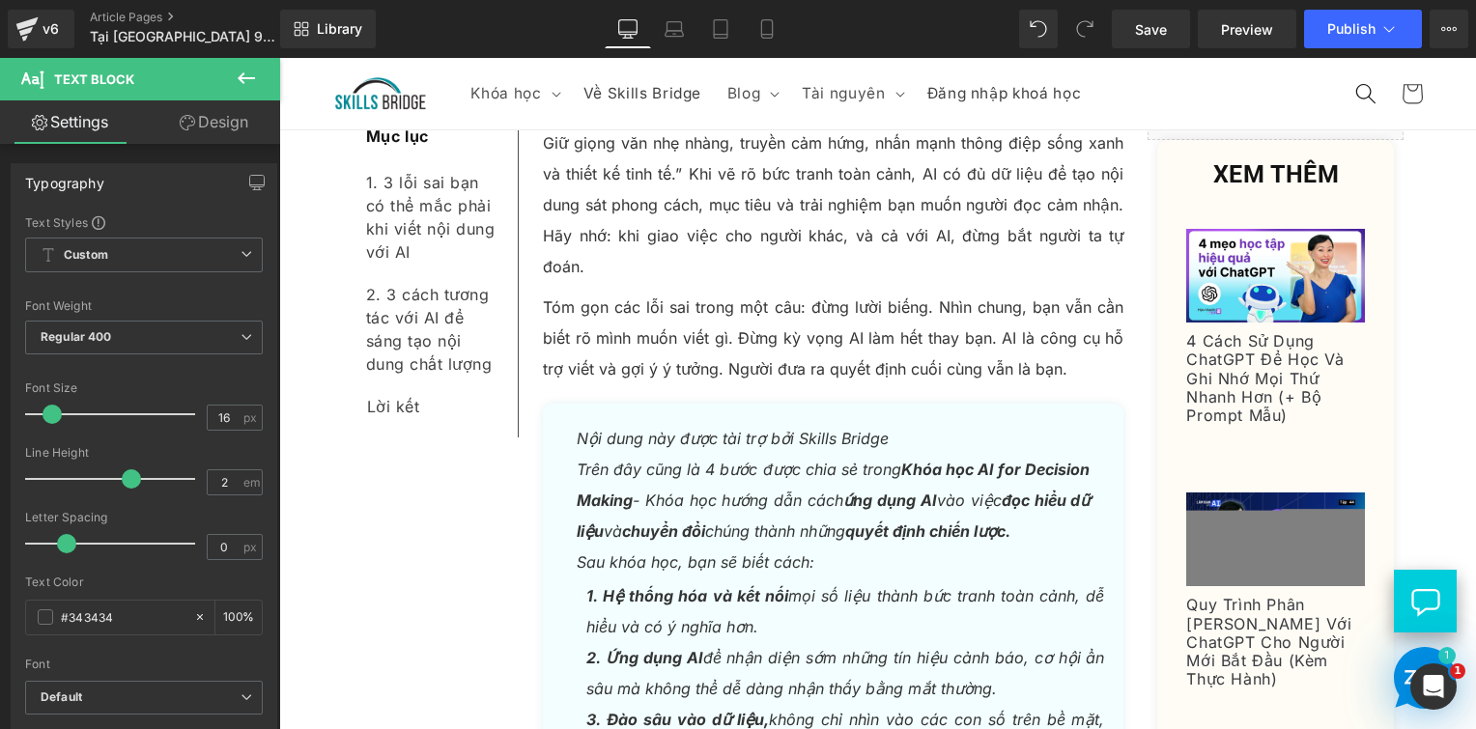
scroll to position [2692, 0]
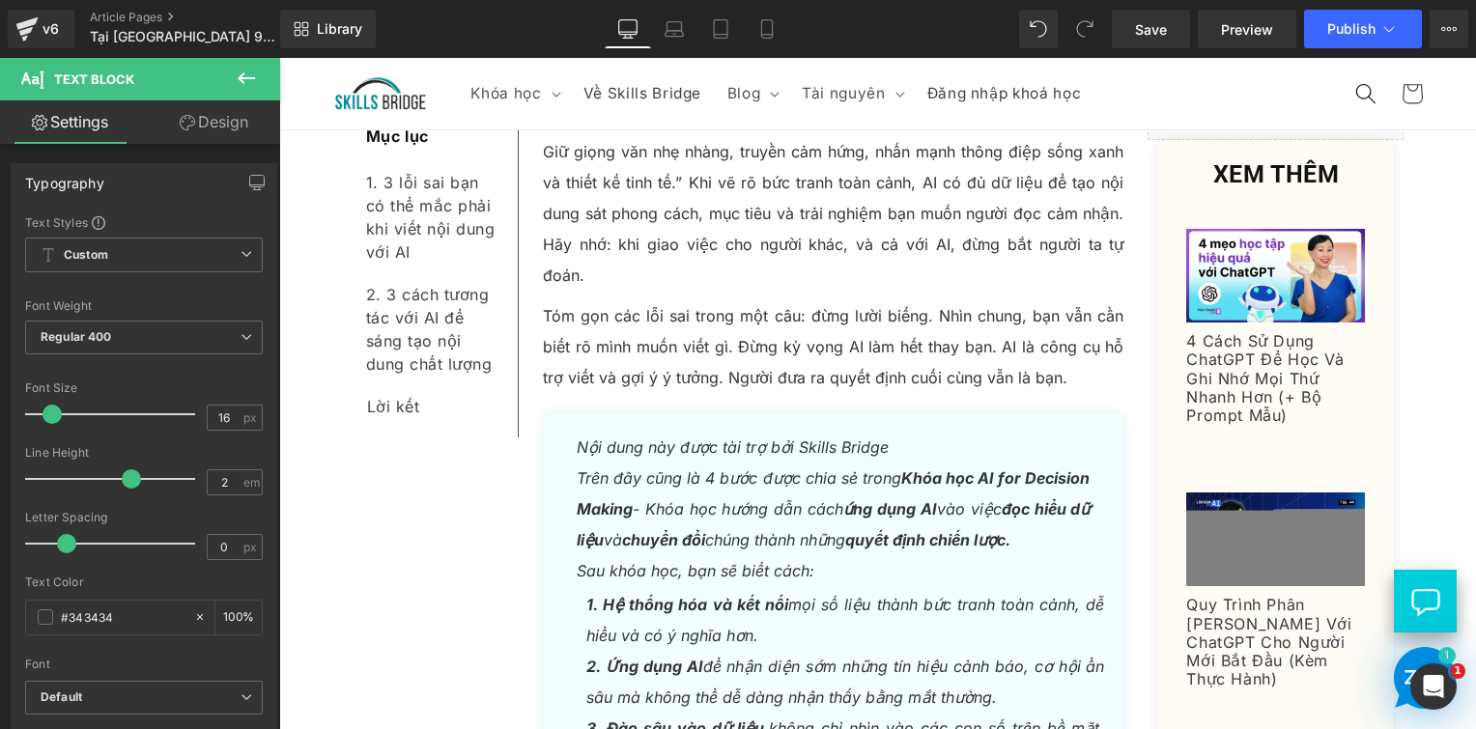
click at [746, 657] on div "Rendering Content" at bounding box center [738, 652] width 119 height 21
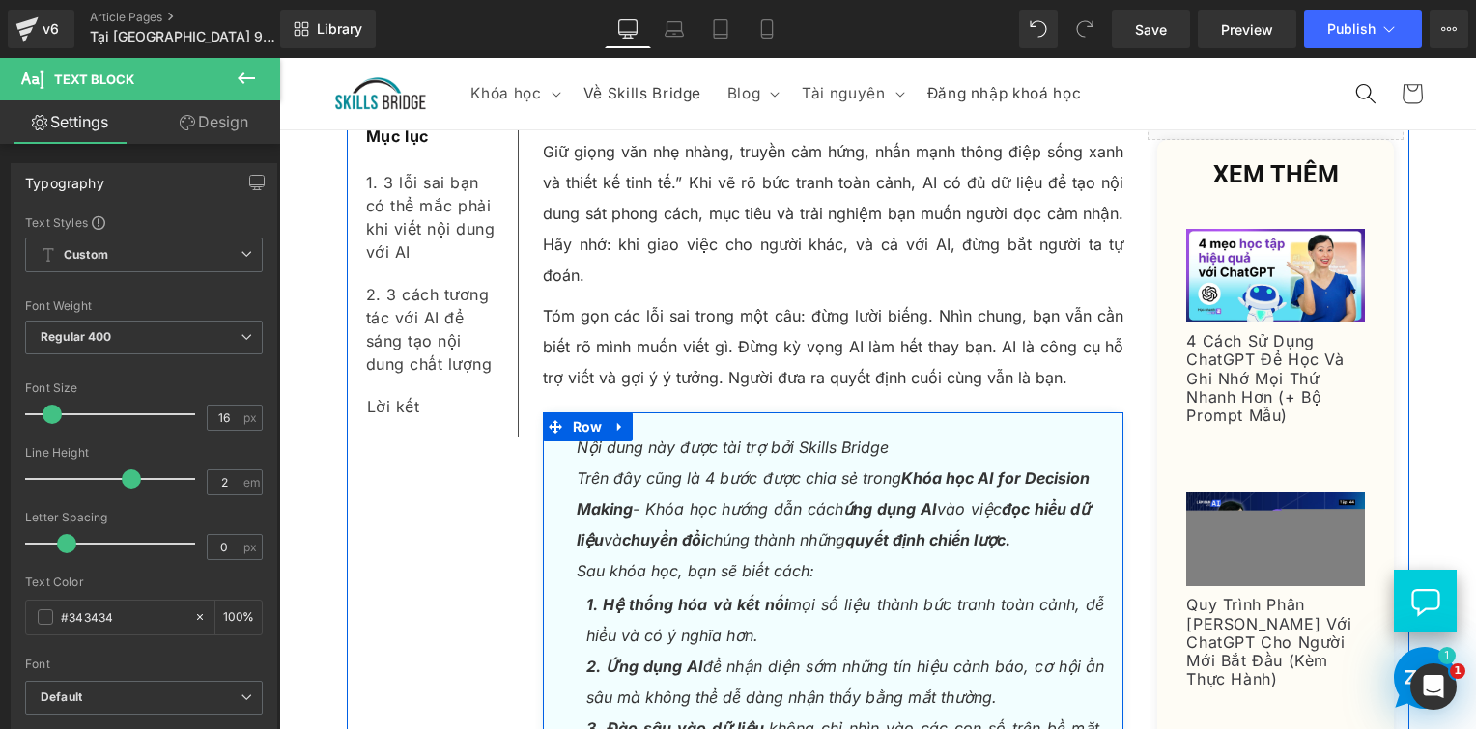
click at [698, 561] on icon "Sau khóa học, bạn sẽ biết cách:" at bounding box center [696, 570] width 238 height 19
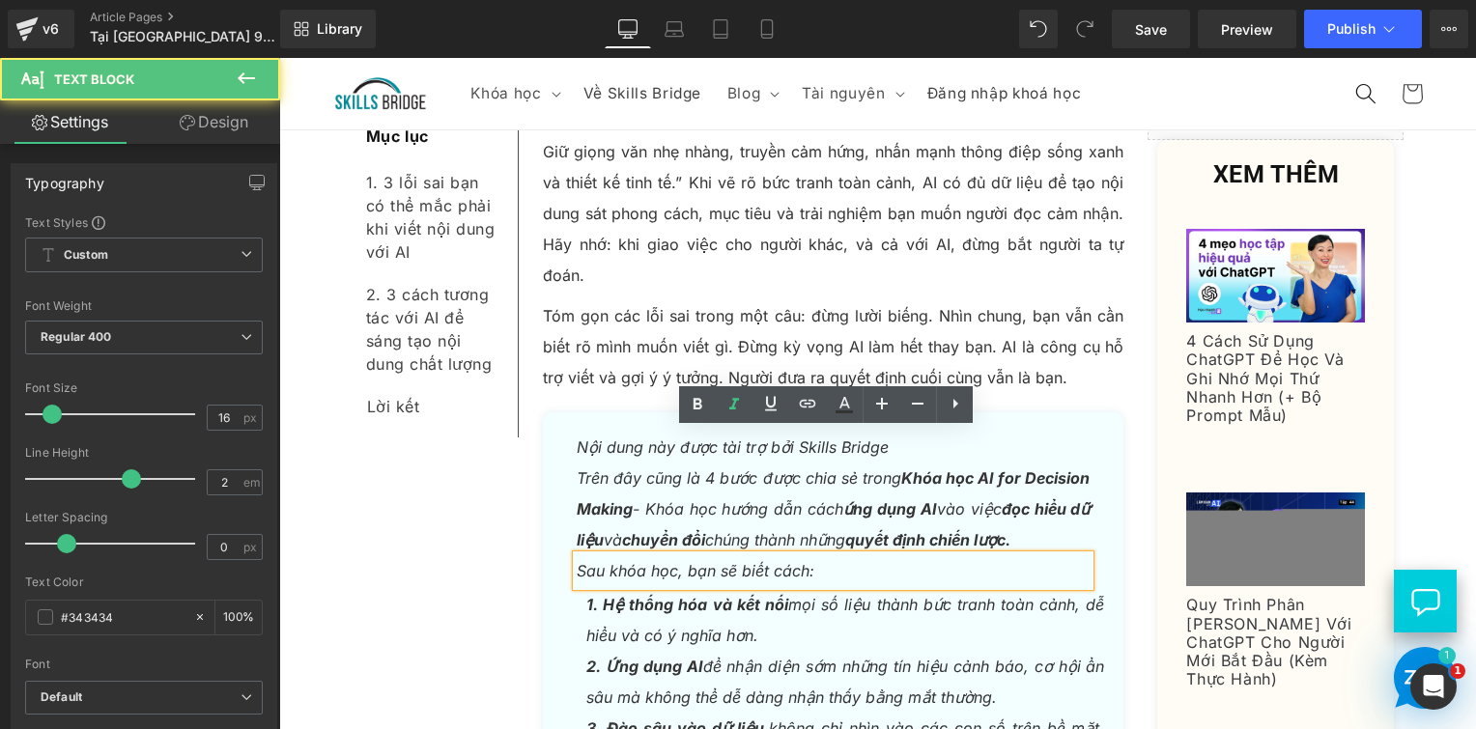
click at [672, 438] on icon "Nội dung này được tài trợ bởi Skills Bridge" at bounding box center [733, 447] width 312 height 19
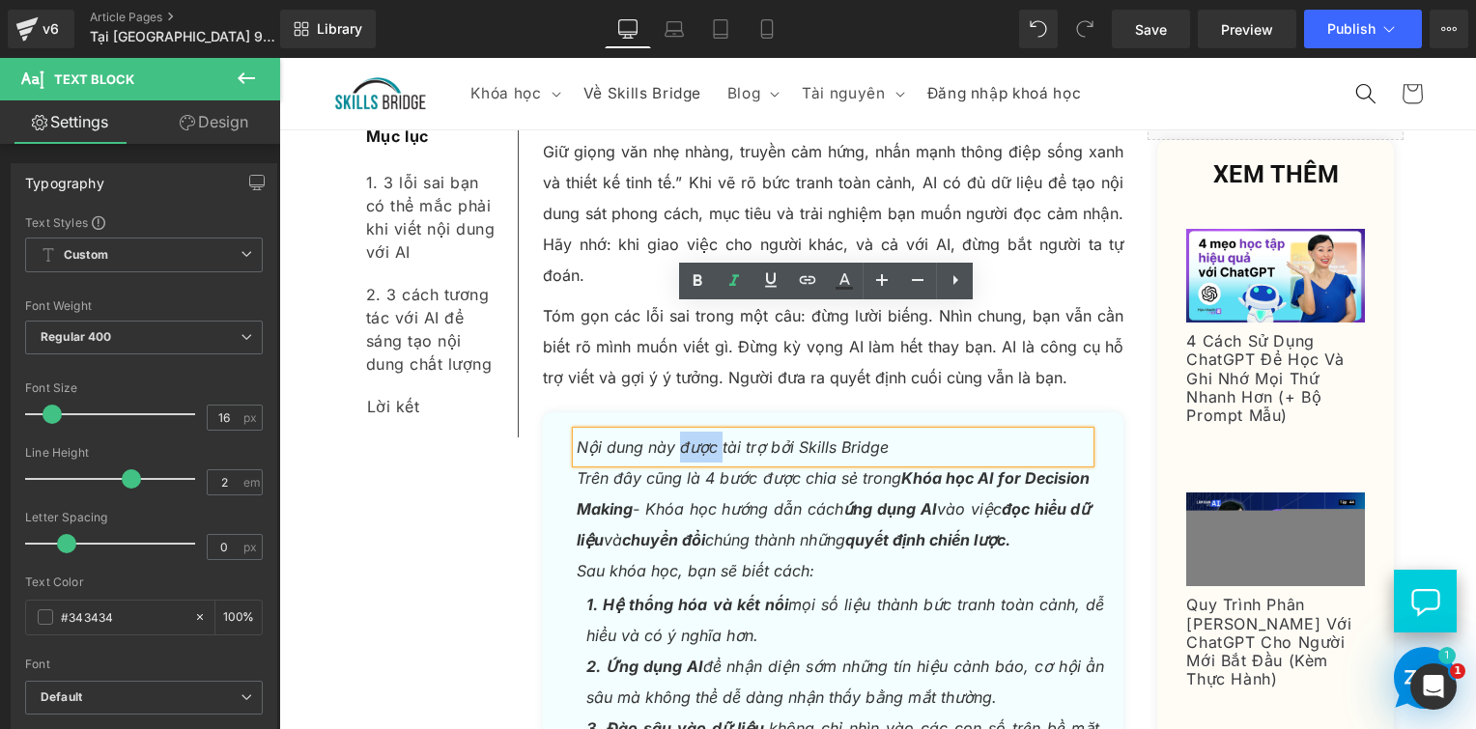
click at [672, 438] on icon "Nội dung này được tài trợ bởi Skills Bridge" at bounding box center [733, 447] width 312 height 19
paste div
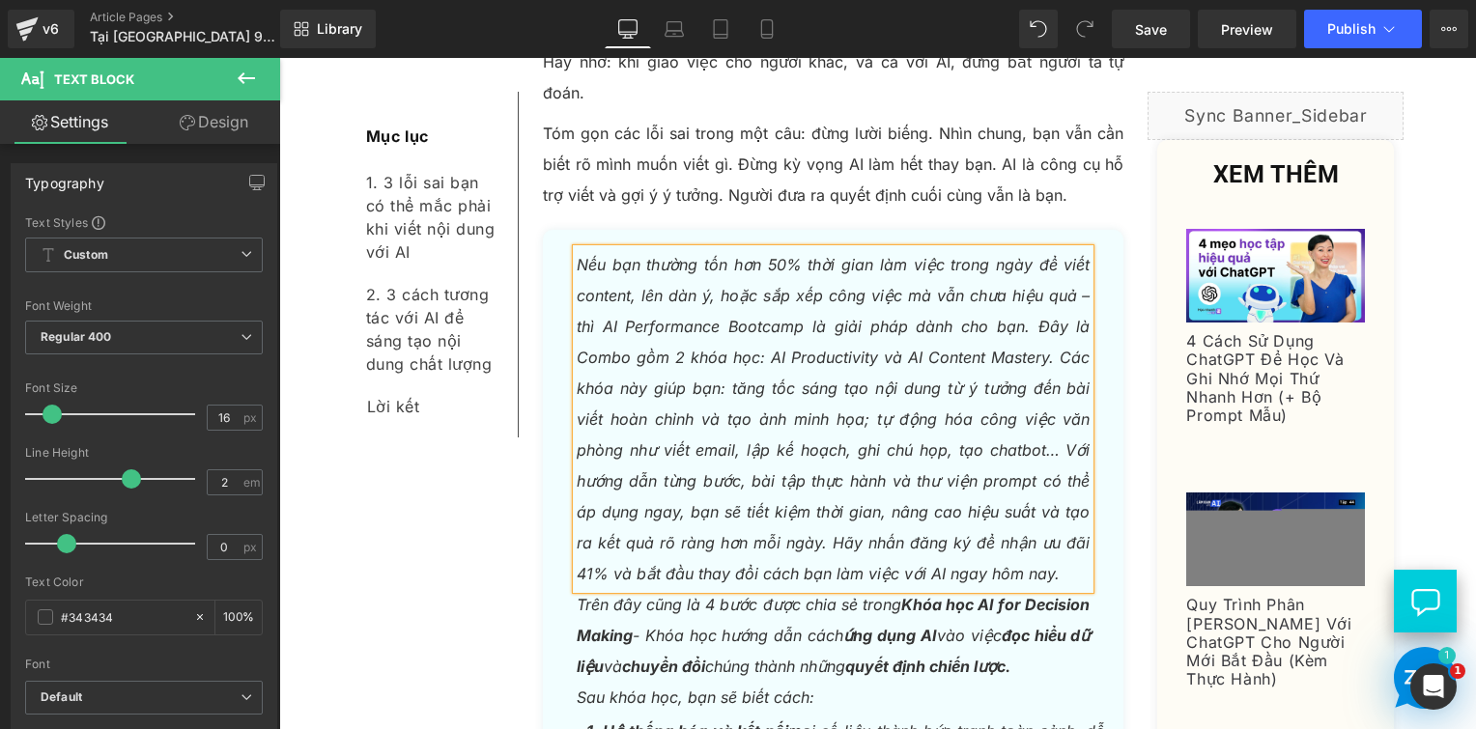
scroll to position [2886, 0]
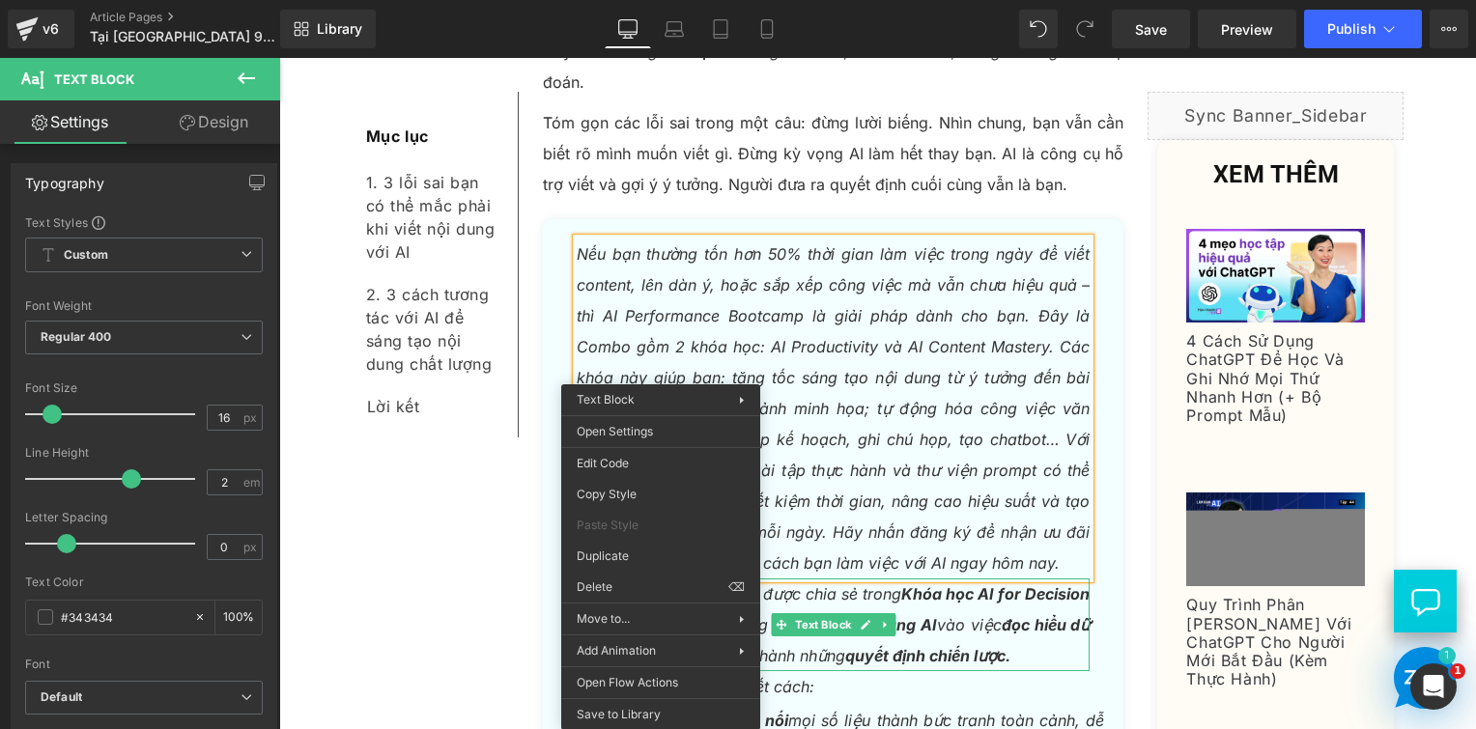
click at [893, 579] on p "Trên đây cũng là 4 bước được chia sẻ trong Khóa học AI for Decision Making - Kh…" at bounding box center [834, 625] width 514 height 93
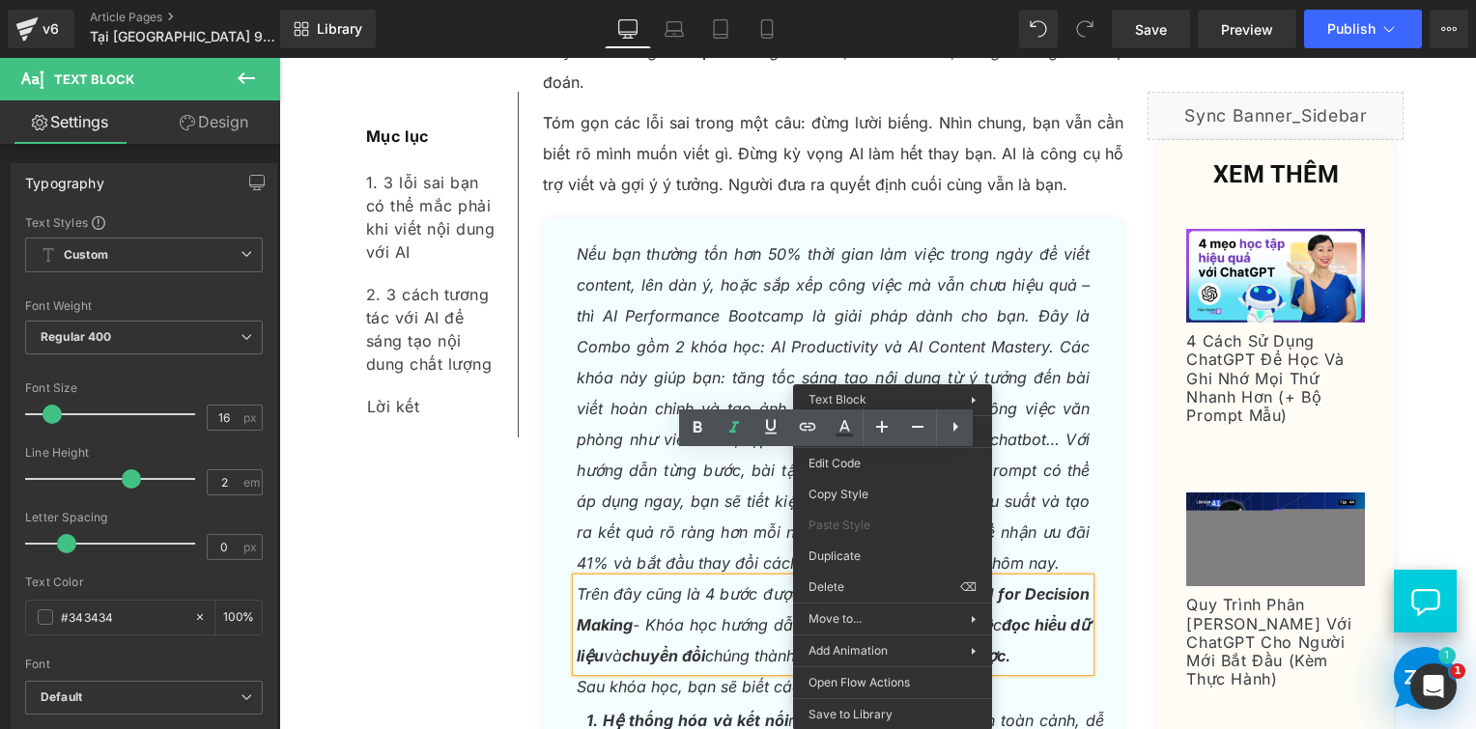
drag, startPoint x: 1099, startPoint y: 642, endPoint x: 821, endPoint y: 585, distance: 284.0
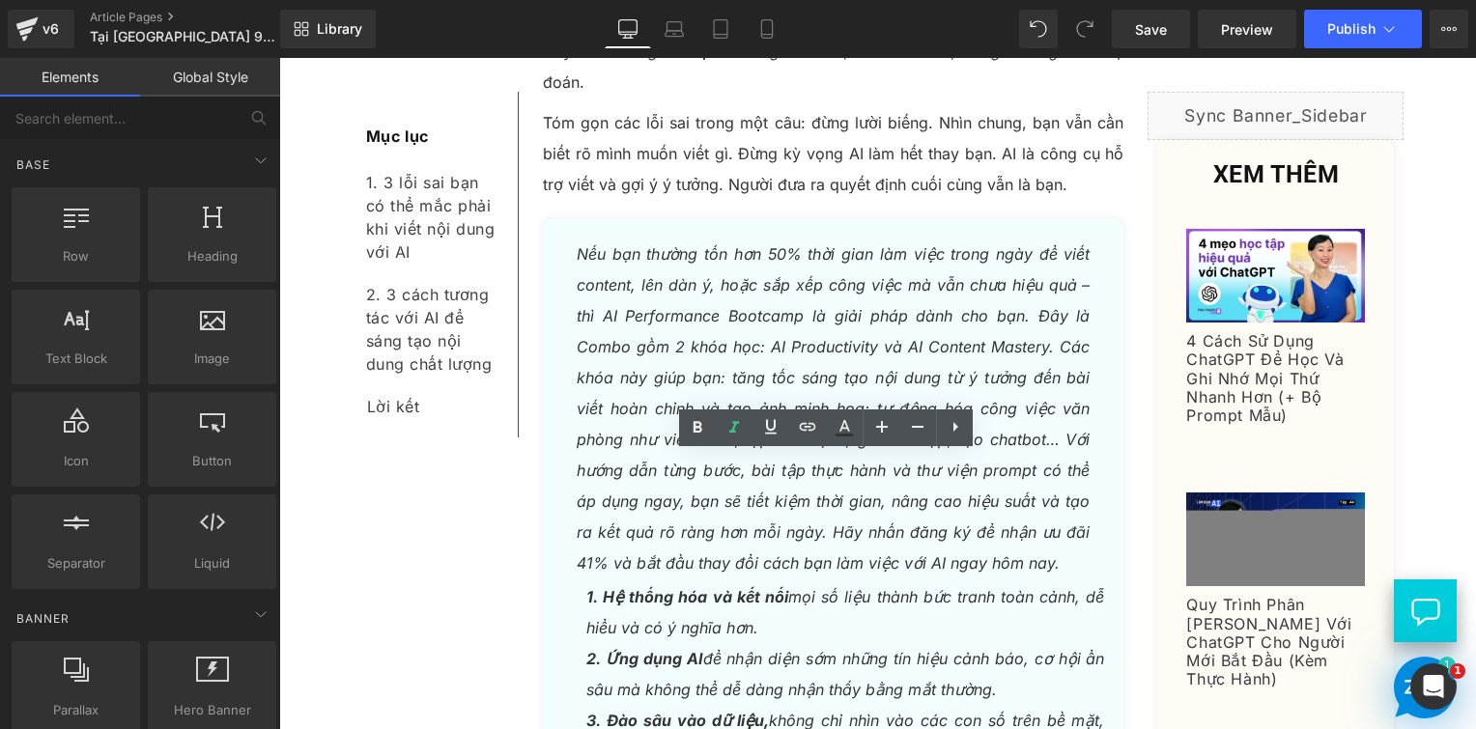
drag, startPoint x: 922, startPoint y: 654, endPoint x: 641, endPoint y: 596, distance: 286.1
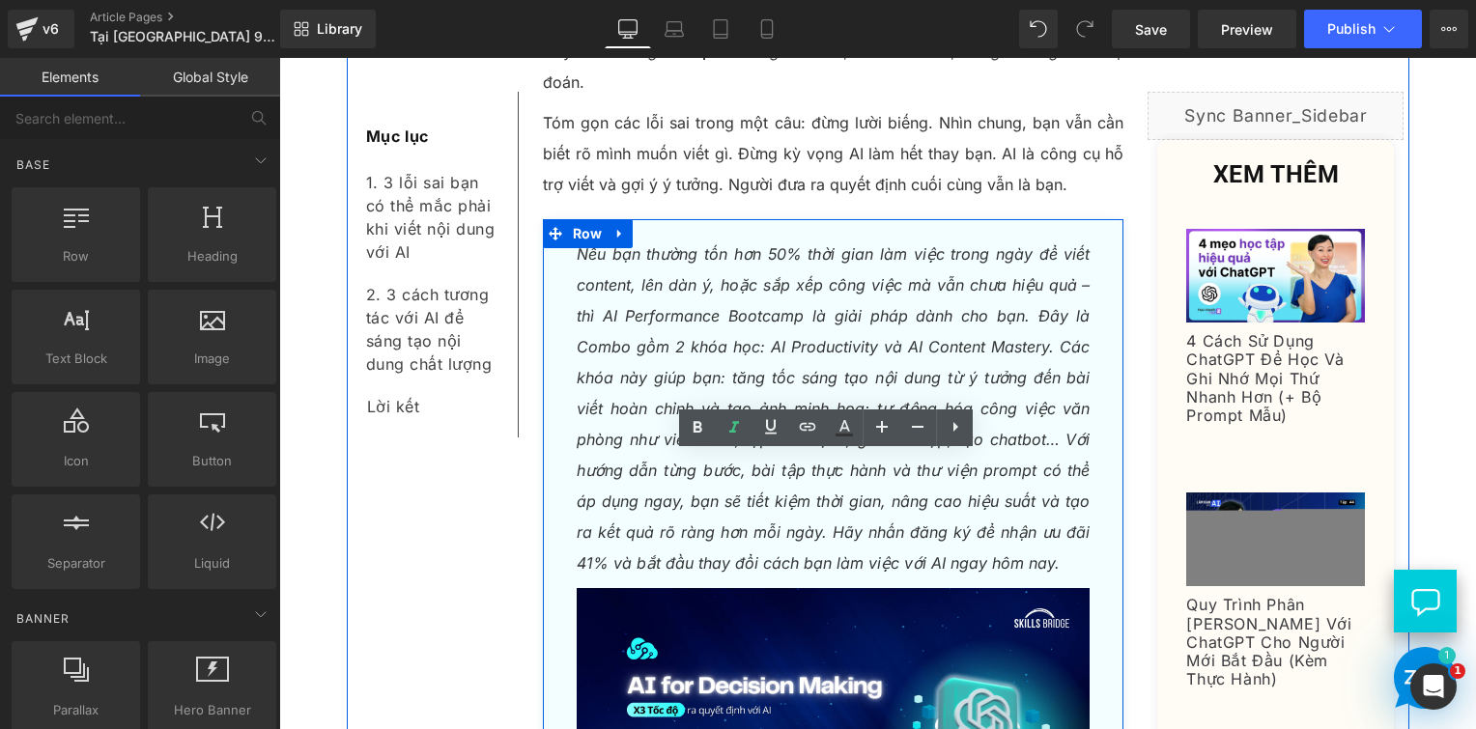
click at [774, 257] on icon "Nếu bạn thường tốn hơn 50% thời gian làm việc trong ngày để viết content, lên d…" at bounding box center [834, 408] width 514 height 328
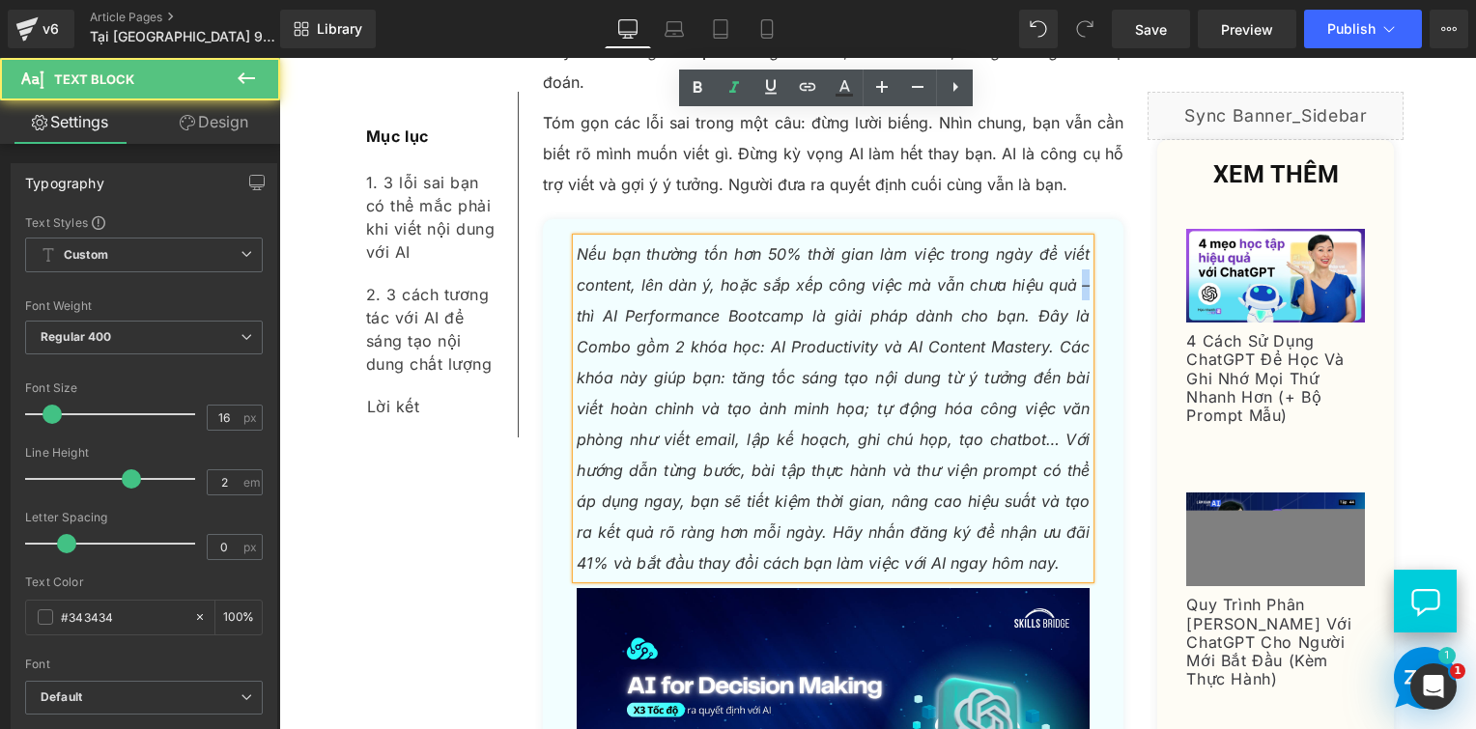
click at [1082, 244] on icon "Nếu bạn thường tốn hơn 50% thời gian làm việc trong ngày để viết content, lên d…" at bounding box center [834, 408] width 514 height 328
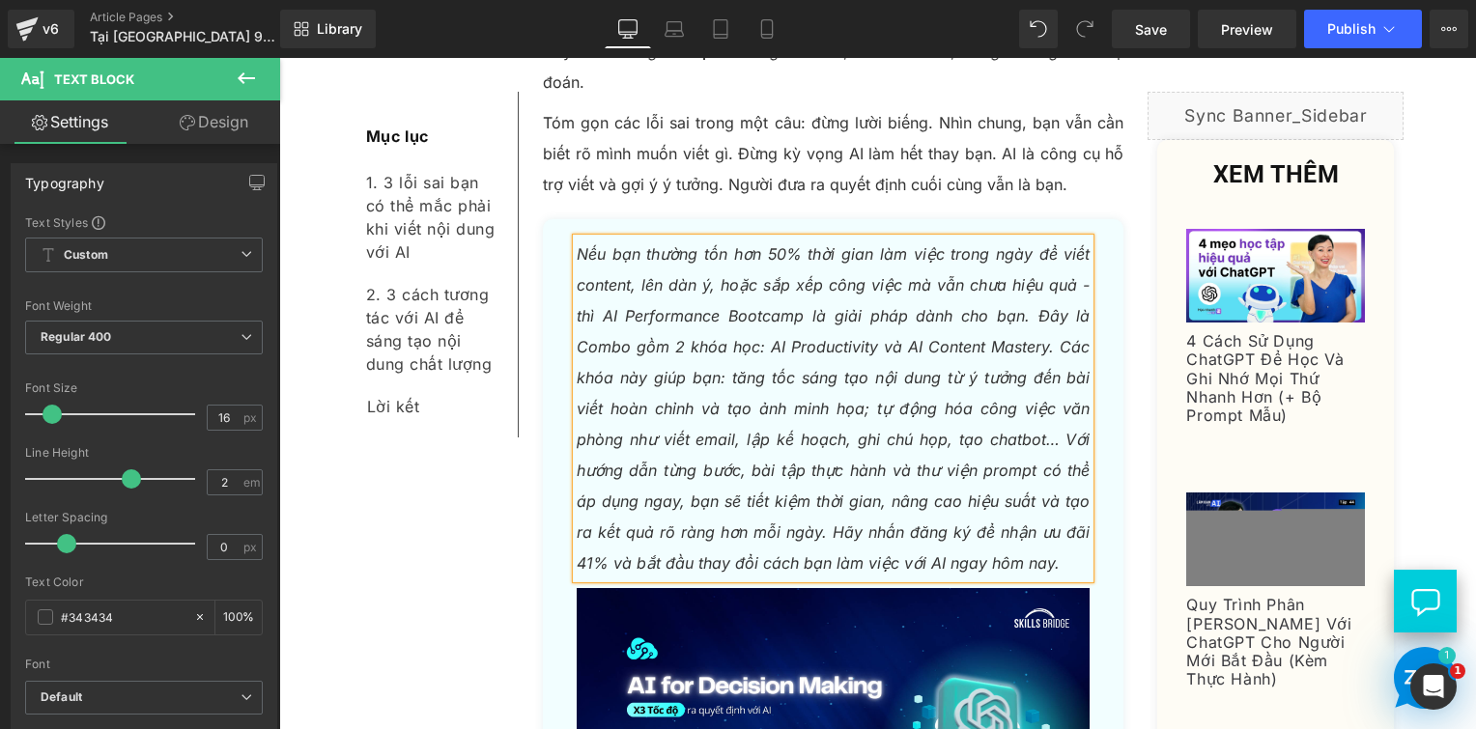
click at [969, 239] on p "Nếu bạn thường tốn hơn 50% thời gian làm việc trong ngày để viết content, lên d…" at bounding box center [834, 409] width 514 height 340
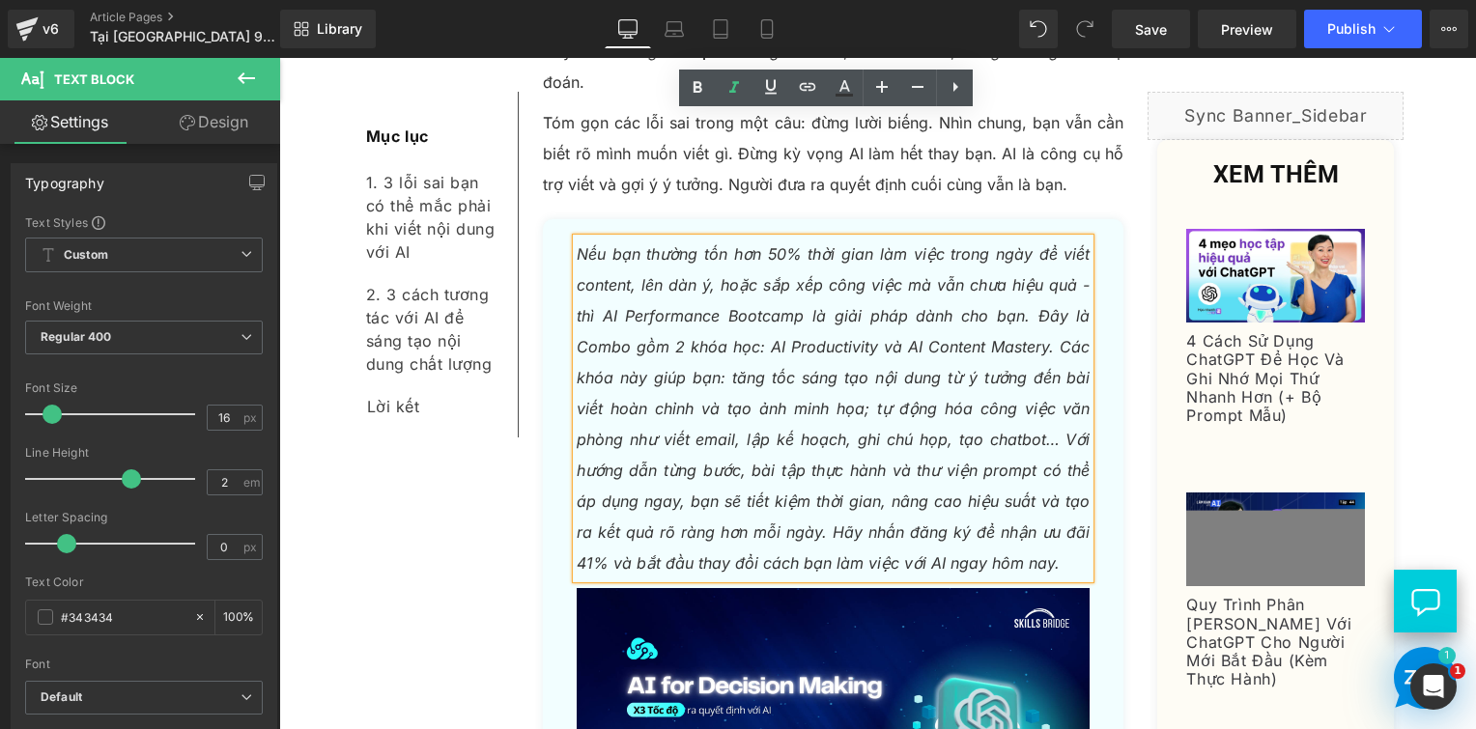
click at [1034, 244] on icon "Nếu bạn thường tốn hơn 50% thời gian làm việc trong ngày để viết content, lên d…" at bounding box center [834, 408] width 514 height 328
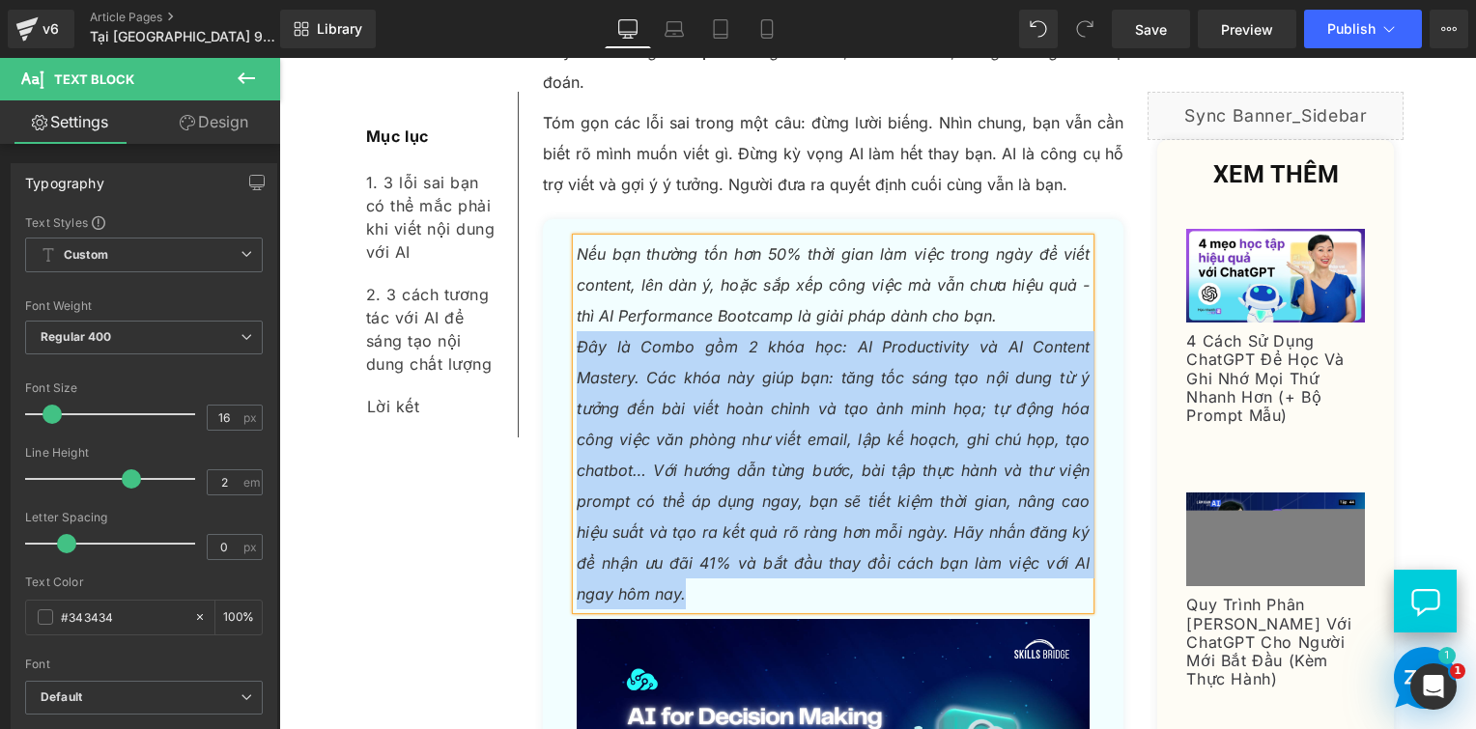
drag, startPoint x: 689, startPoint y: 463, endPoint x: 570, endPoint y: 224, distance: 266.6
click at [577, 331] on p "Đây là Combo gồm 2 khóa học: AI Productivity và AI Content Mastery. Các khóa nà…" at bounding box center [834, 470] width 514 height 278
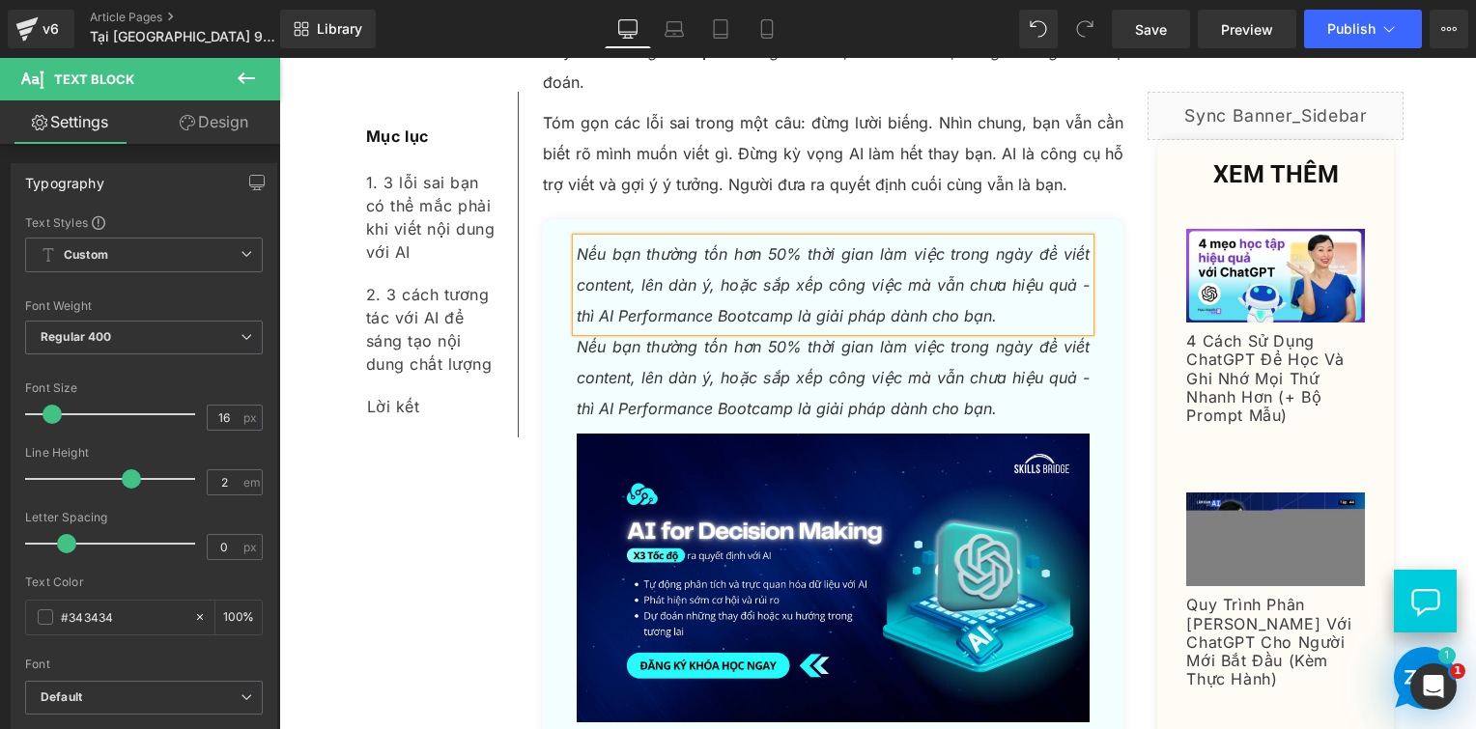
click at [668, 337] on icon "Nếu bạn thường tốn hơn 50% thời gian làm việc trong ngày để viết content, lên d…" at bounding box center [834, 377] width 514 height 81
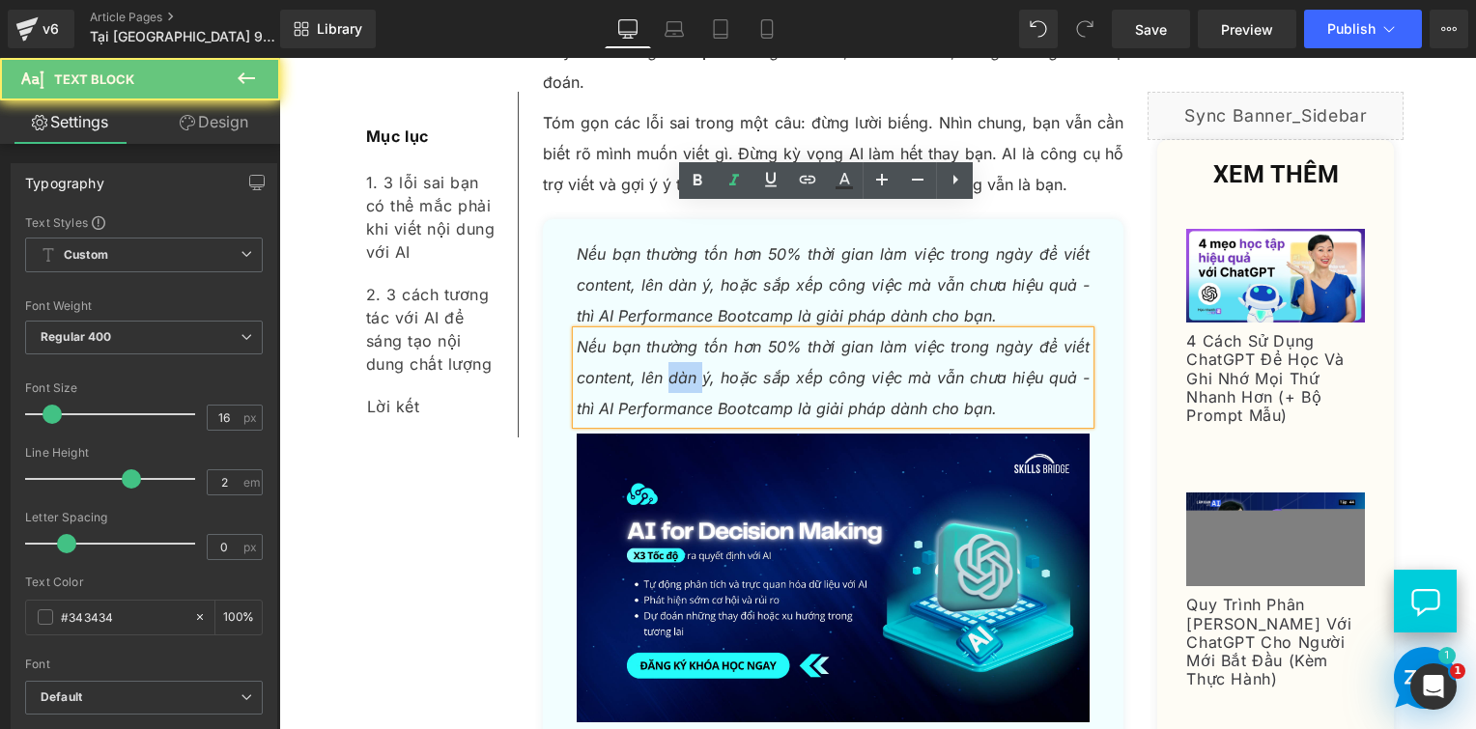
click at [668, 337] on icon "Nếu bạn thường tốn hơn 50% thời gian làm việc trong ngày để viết content, lên d…" at bounding box center [834, 377] width 514 height 81
paste div
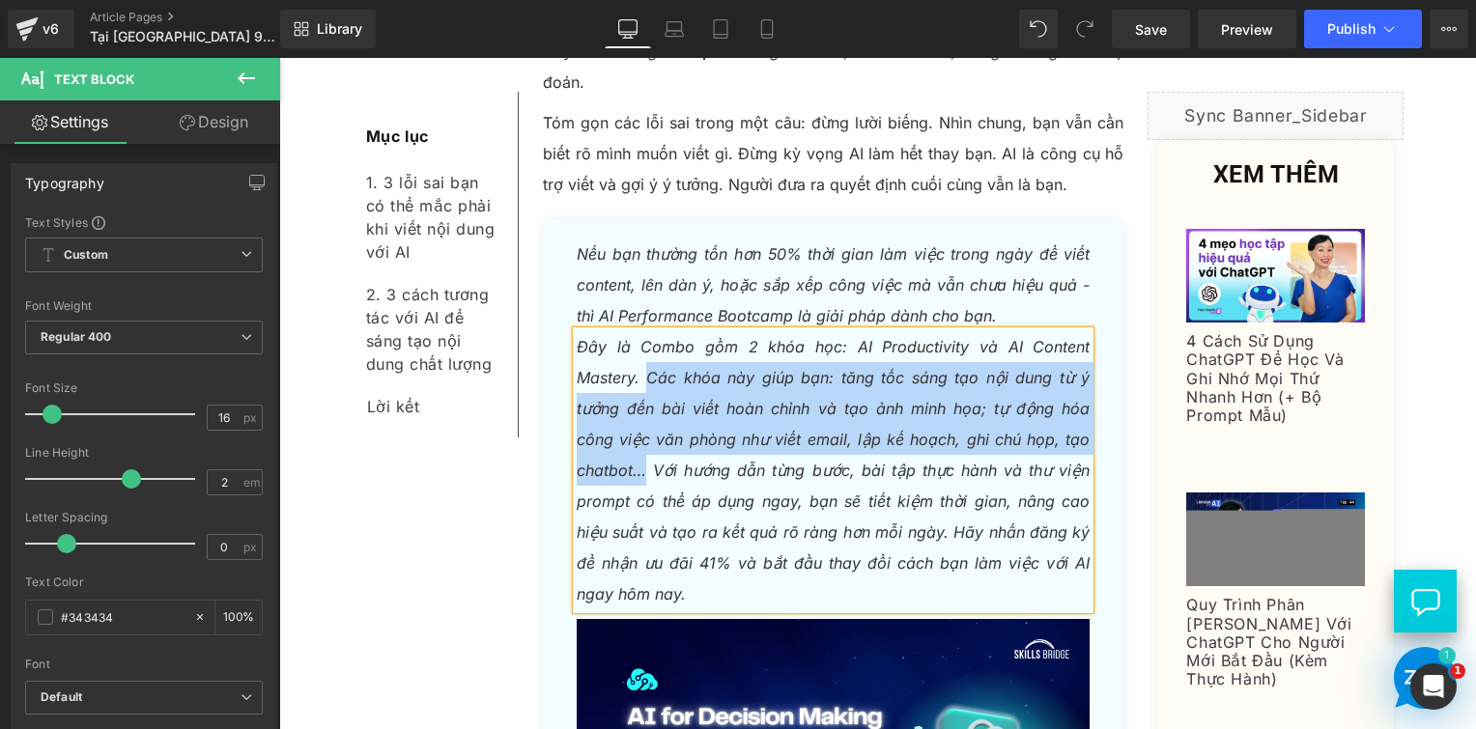
drag, startPoint x: 641, startPoint y: 252, endPoint x: 641, endPoint y: 341, distance: 88.9
click at [641, 341] on icon "Đây là Combo gồm 2 khóa học: AI Productivity và AI Content Mastery. Các khóa nà…" at bounding box center [834, 470] width 514 height 267
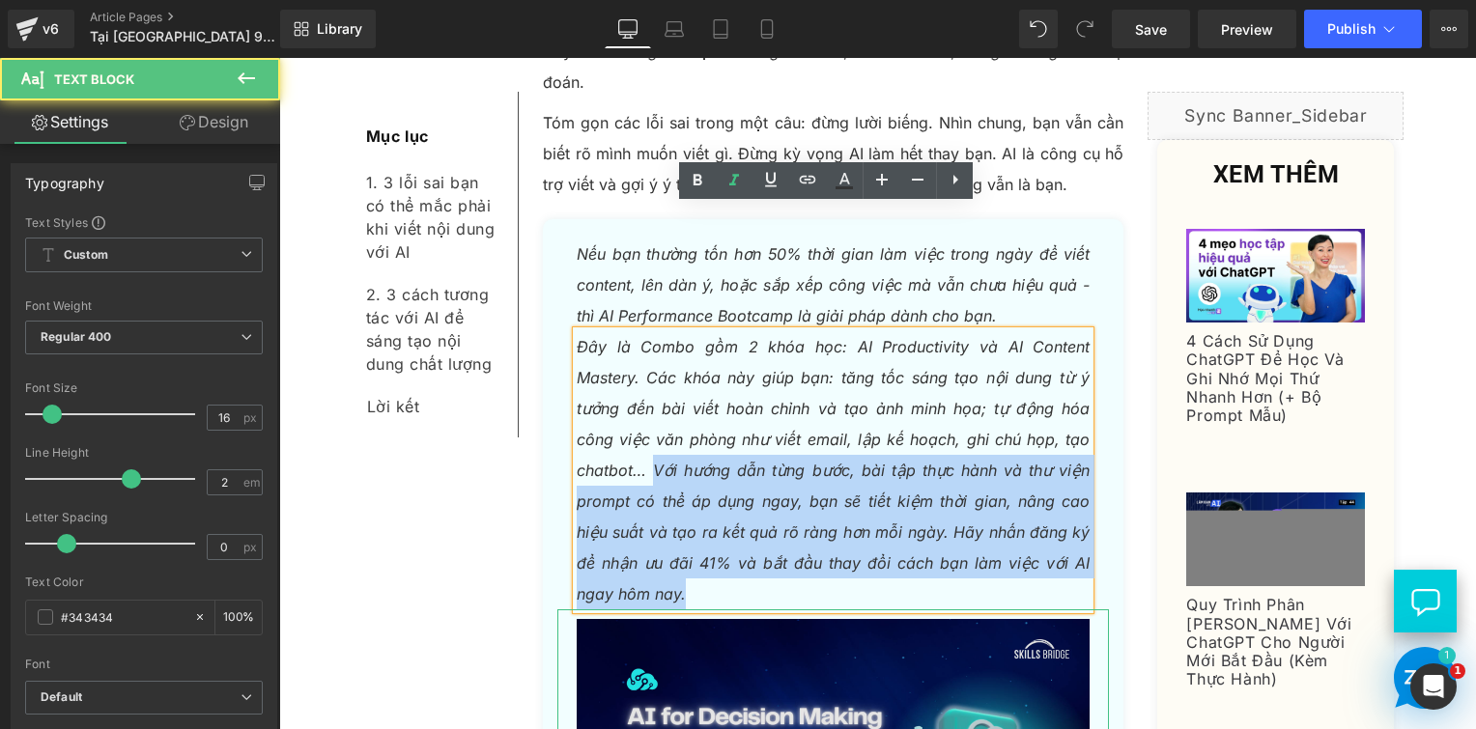
drag, startPoint x: 647, startPoint y: 345, endPoint x: 694, endPoint y: 479, distance: 142.1
click at [696, 491] on div "Nếu bạn thường tốn hơn 50% thời gian làm việc trong ngày để viết content, lên d…" at bounding box center [834, 608] width 582 height 739
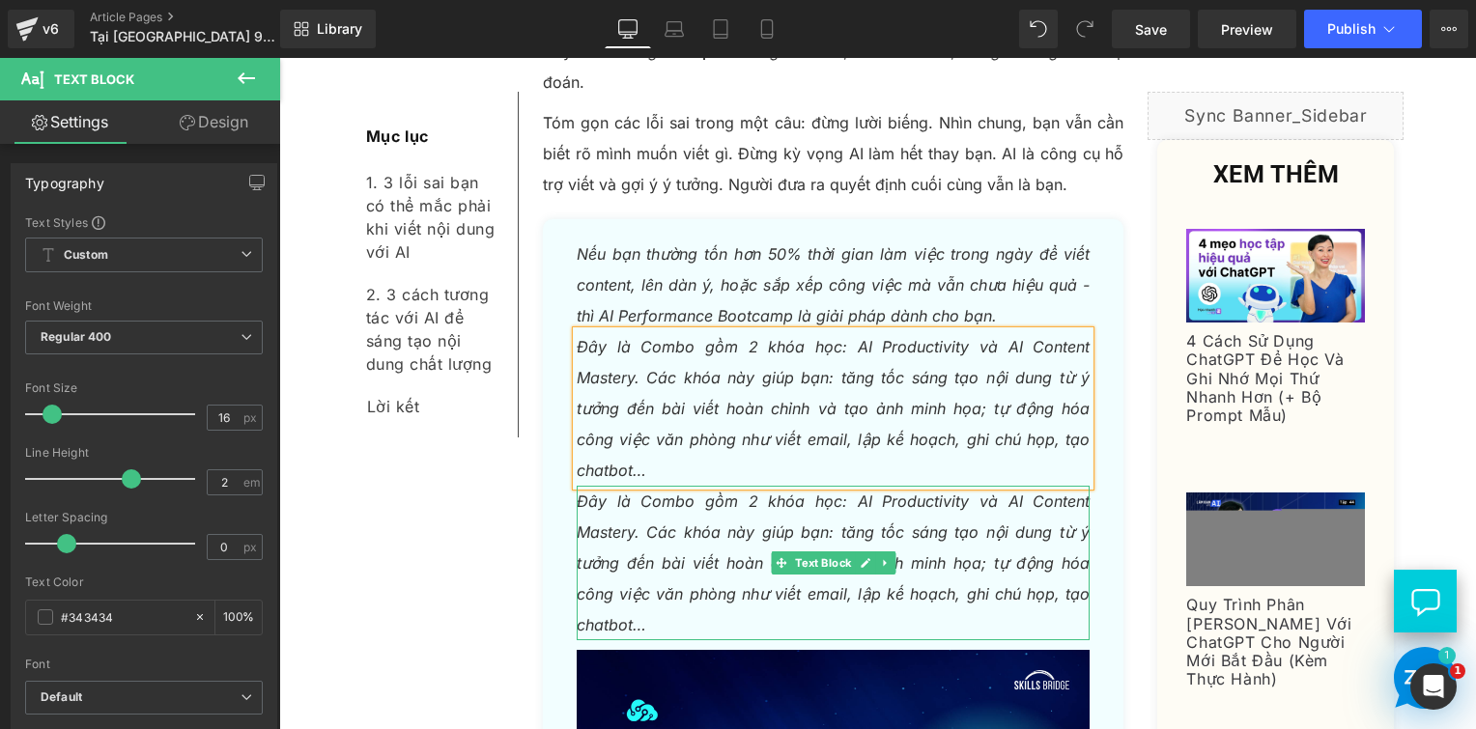
click at [686, 492] on icon "Đây là Combo gồm 2 khóa học: AI Productivity và AI Content Mastery. Các khóa nà…" at bounding box center [834, 563] width 514 height 143
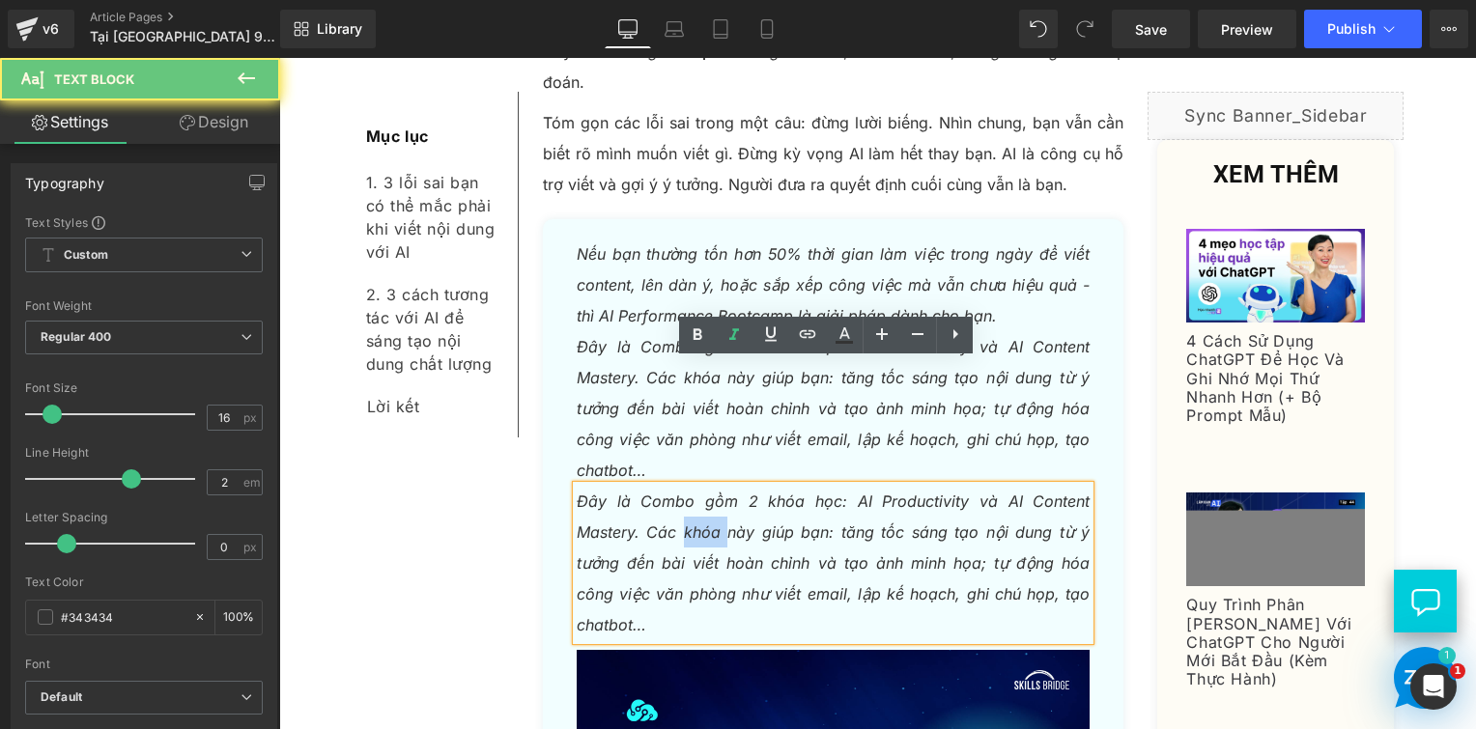
click at [686, 492] on icon "Đây là Combo gồm 2 khóa học: AI Productivity và AI Content Mastery. Các khóa nà…" at bounding box center [834, 563] width 514 height 143
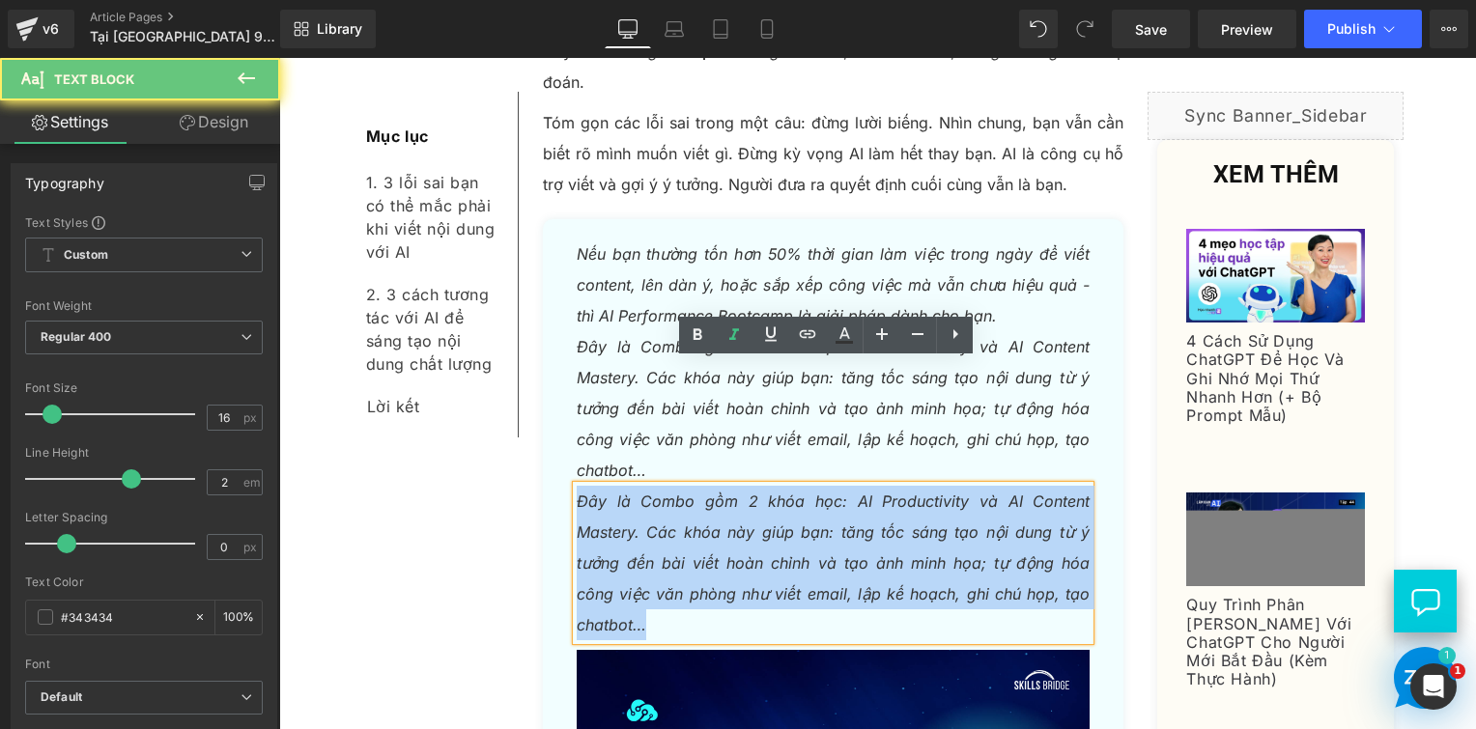
click at [686, 492] on icon "Đây là Combo gồm 2 khóa học: AI Productivity và AI Content Mastery. Các khóa nà…" at bounding box center [834, 563] width 514 height 143
paste div
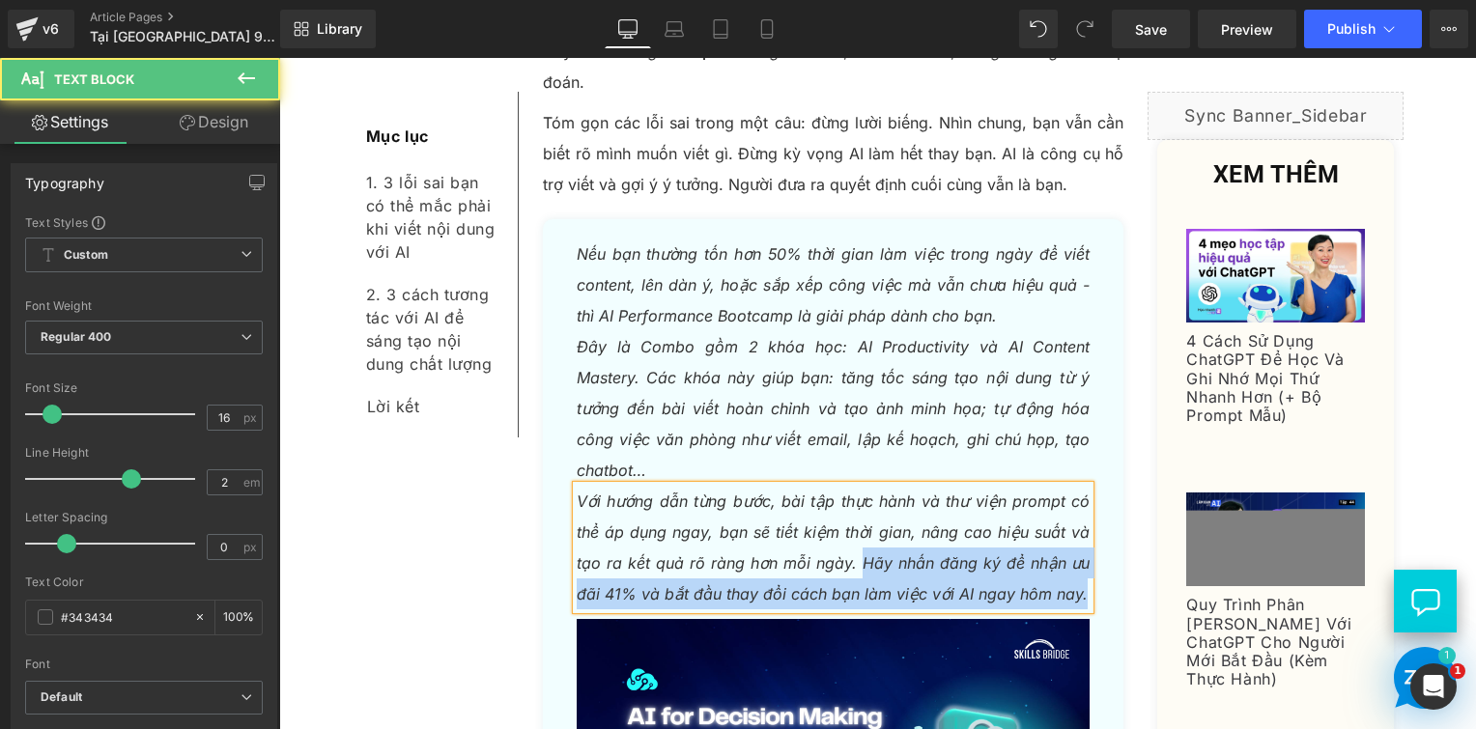
drag, startPoint x: 1070, startPoint y: 474, endPoint x: 854, endPoint y: 439, distance: 219.3
click at [854, 486] on p "Với hướng dẫn từng bước, bài tập thực hành và thư viện prompt có thể áp dụng ng…" at bounding box center [834, 548] width 514 height 124
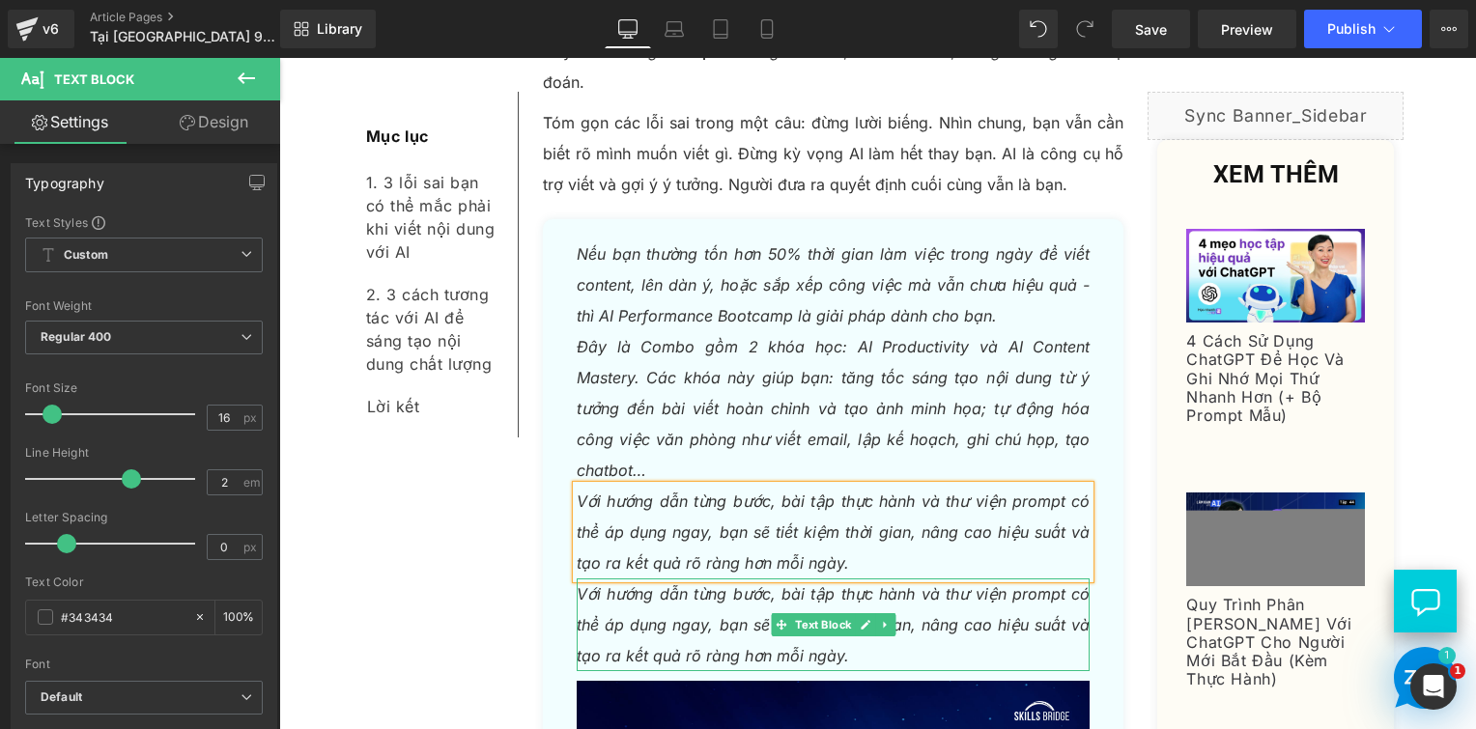
click at [757, 584] on icon "Với hướng dẫn từng bước, bài tập thực hành và thư viện prompt có thể áp dụng ng…" at bounding box center [834, 624] width 514 height 81
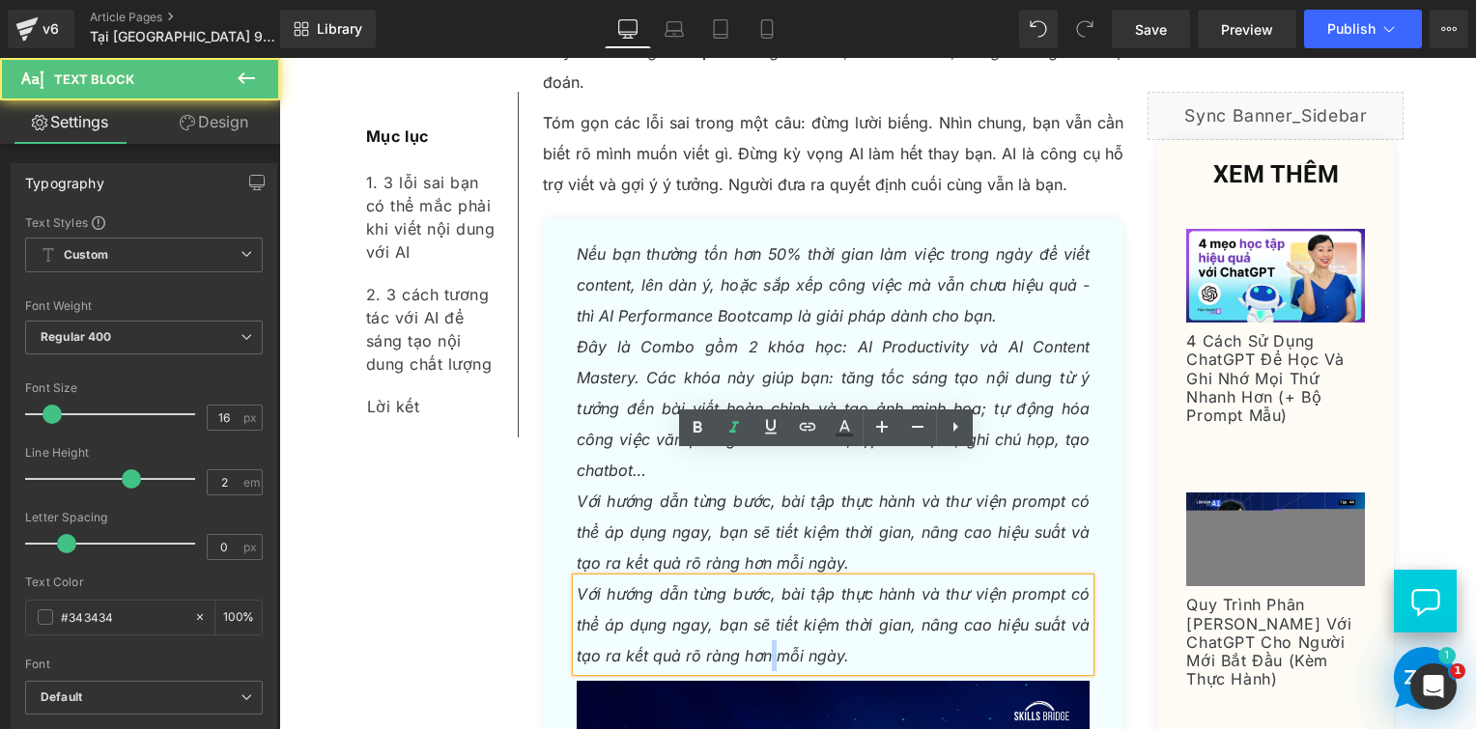
click at [757, 584] on icon "Với hướng dẫn từng bước, bài tập thực hành và thư viện prompt có thể áp dụng ng…" at bounding box center [834, 624] width 514 height 81
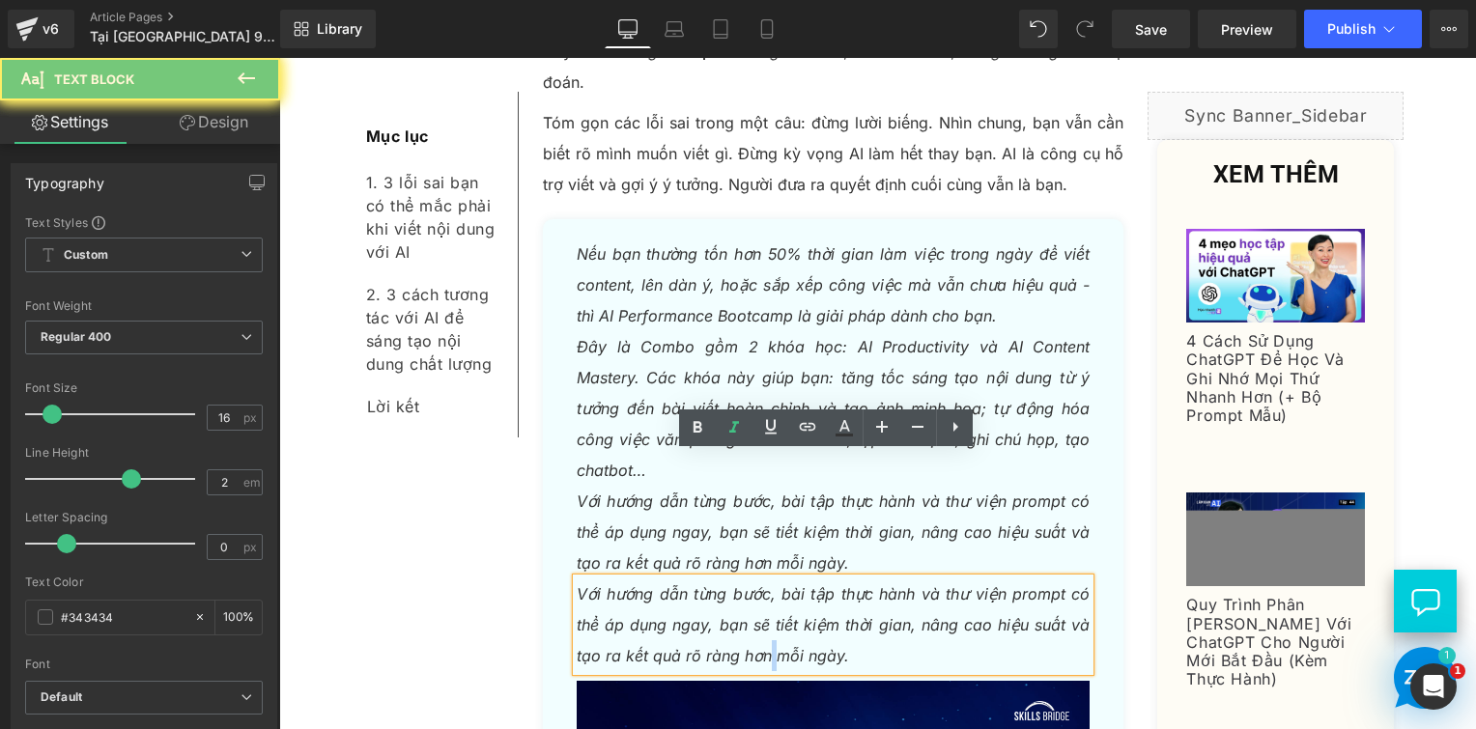
click at [757, 584] on icon "Với hướng dẫn từng bước, bài tập thực hành và thư viện prompt có thể áp dụng ng…" at bounding box center [834, 624] width 514 height 81
paste div
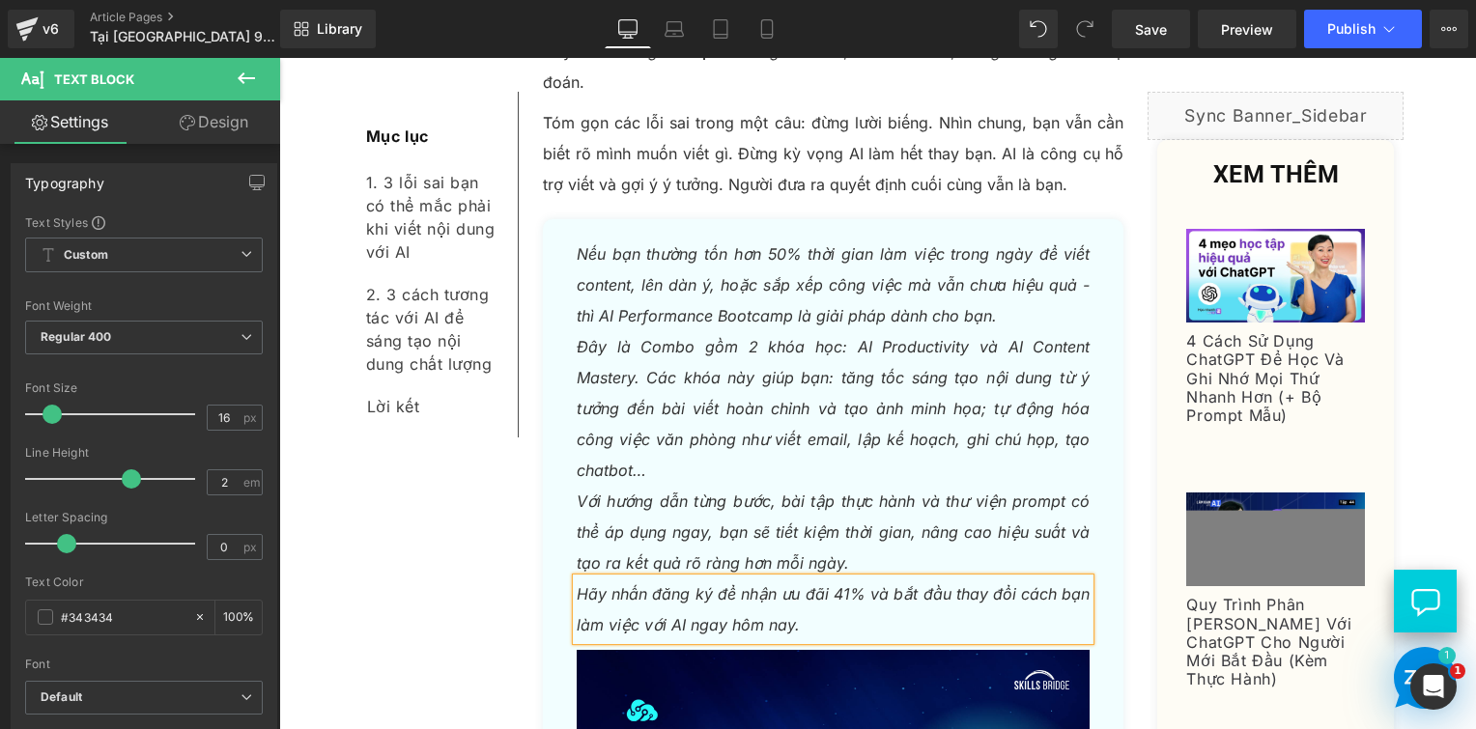
click at [870, 579] on p "Hãy nhấn đăng ký để nhận ưu đãi 41% và bắt đầu thay đổi cách bạn làm việc với A…" at bounding box center [834, 610] width 514 height 62
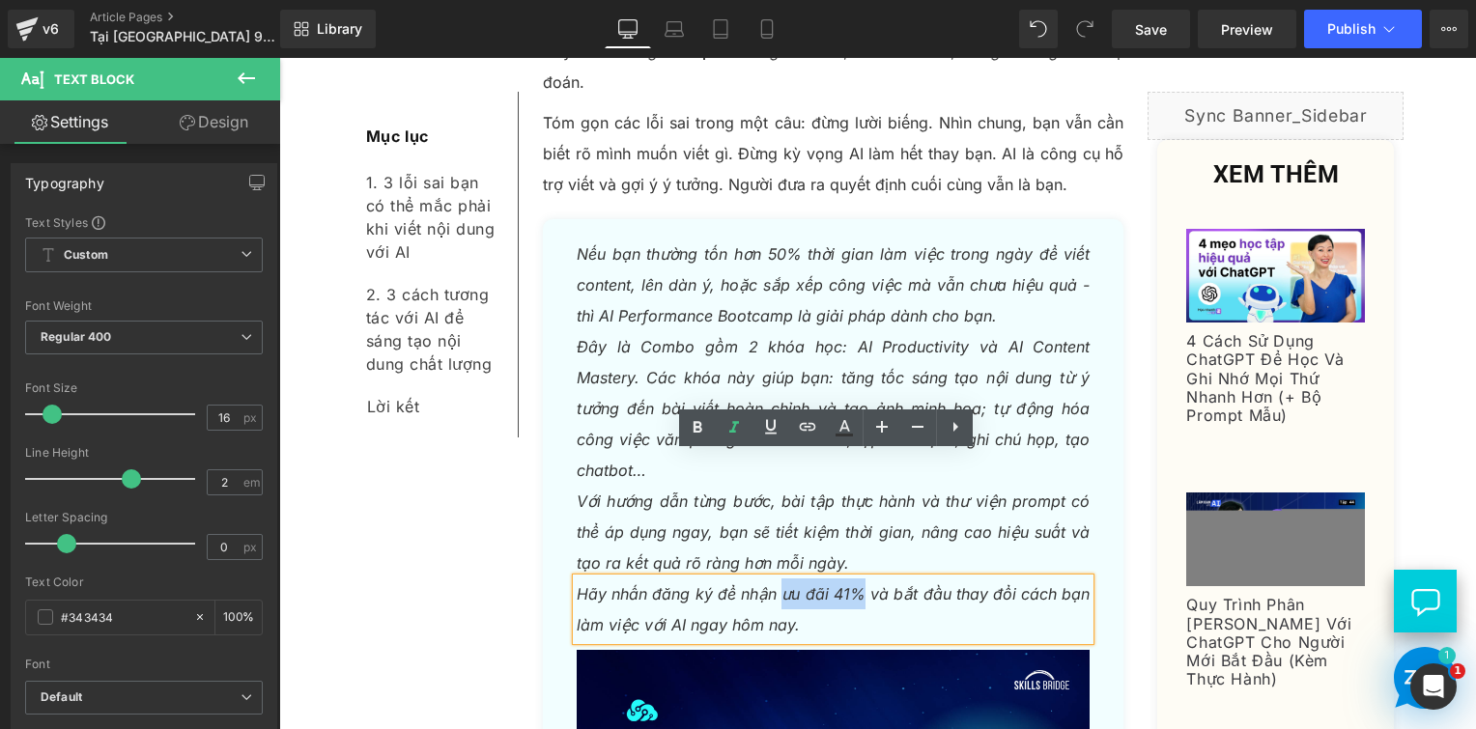
drag, startPoint x: 857, startPoint y: 470, endPoint x: 777, endPoint y: 472, distance: 80.2
click at [777, 584] on icon "Hãy nhấn đăng ký để nhận ưu đãi 41% và bắt đầu thay đổi cách bạn làm việc với A…" at bounding box center [834, 609] width 514 height 50
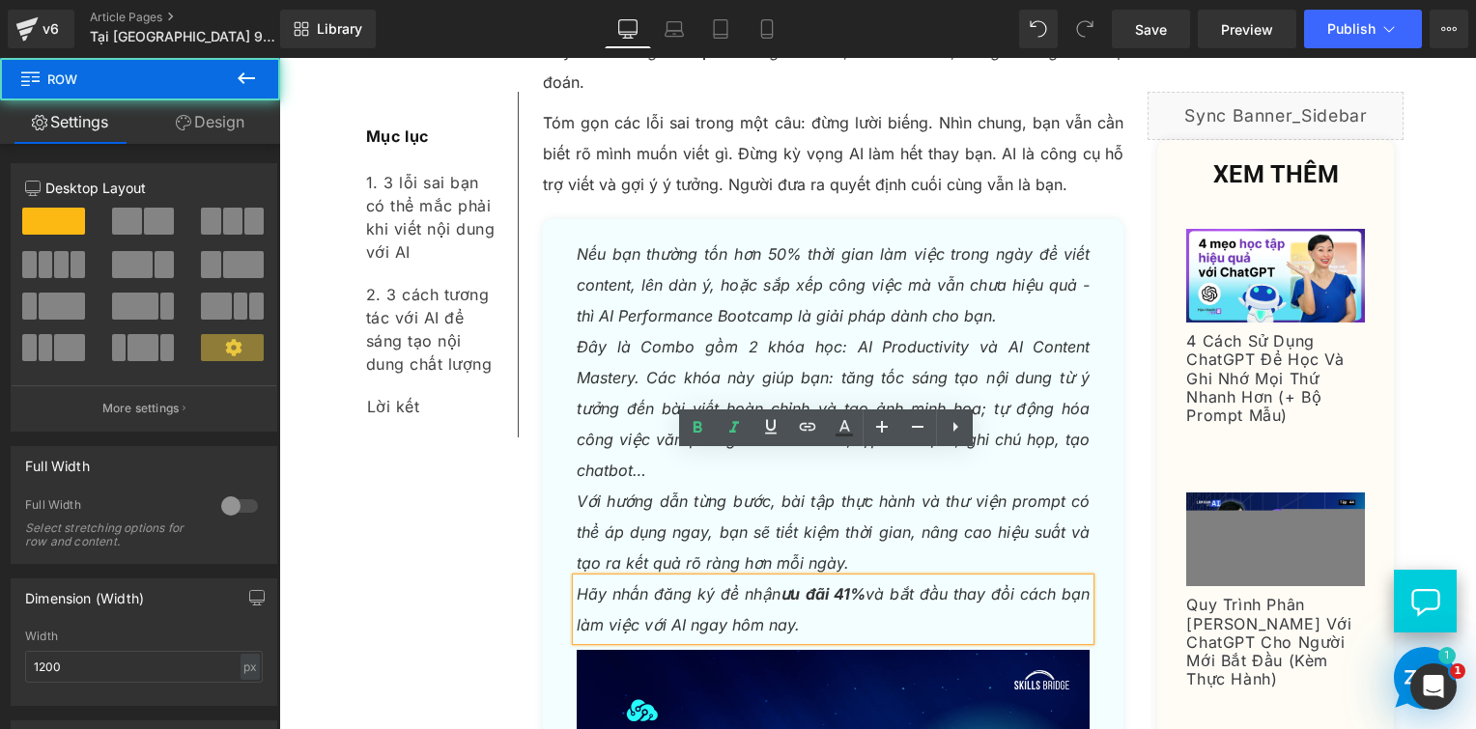
click at [551, 510] on div "Nếu bạn thường tốn hơn 50% thời gian làm việc trong ngày để viết content, lên d…" at bounding box center [834, 624] width 582 height 770
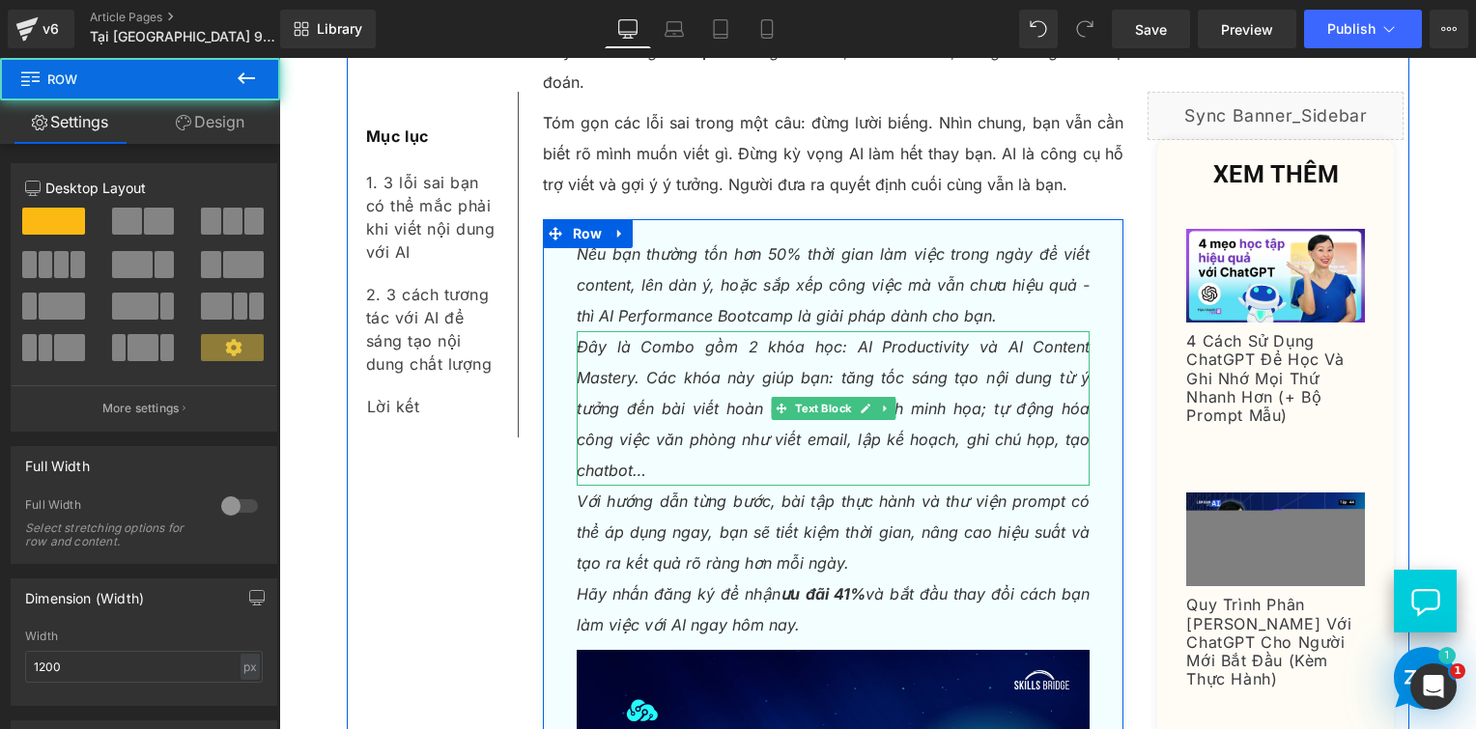
click at [595, 331] on p "Đây là Combo gồm 2 khóa học: AI Productivity và AI Content Mastery. Các khóa nà…" at bounding box center [834, 408] width 514 height 155
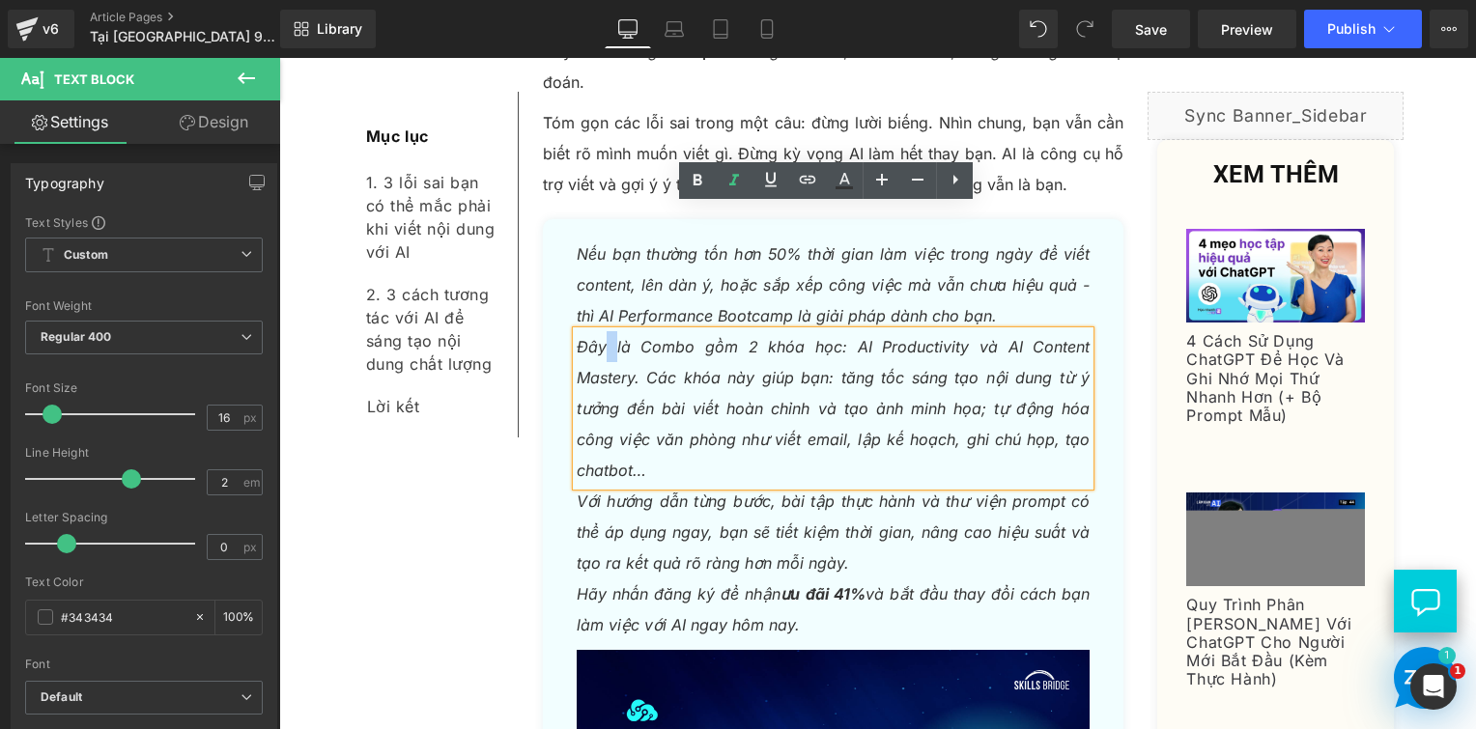
click at [595, 331] on p "Đây là Combo gồm 2 khóa học: AI Productivity và AI Content Mastery. Các khóa nà…" at bounding box center [834, 408] width 514 height 155
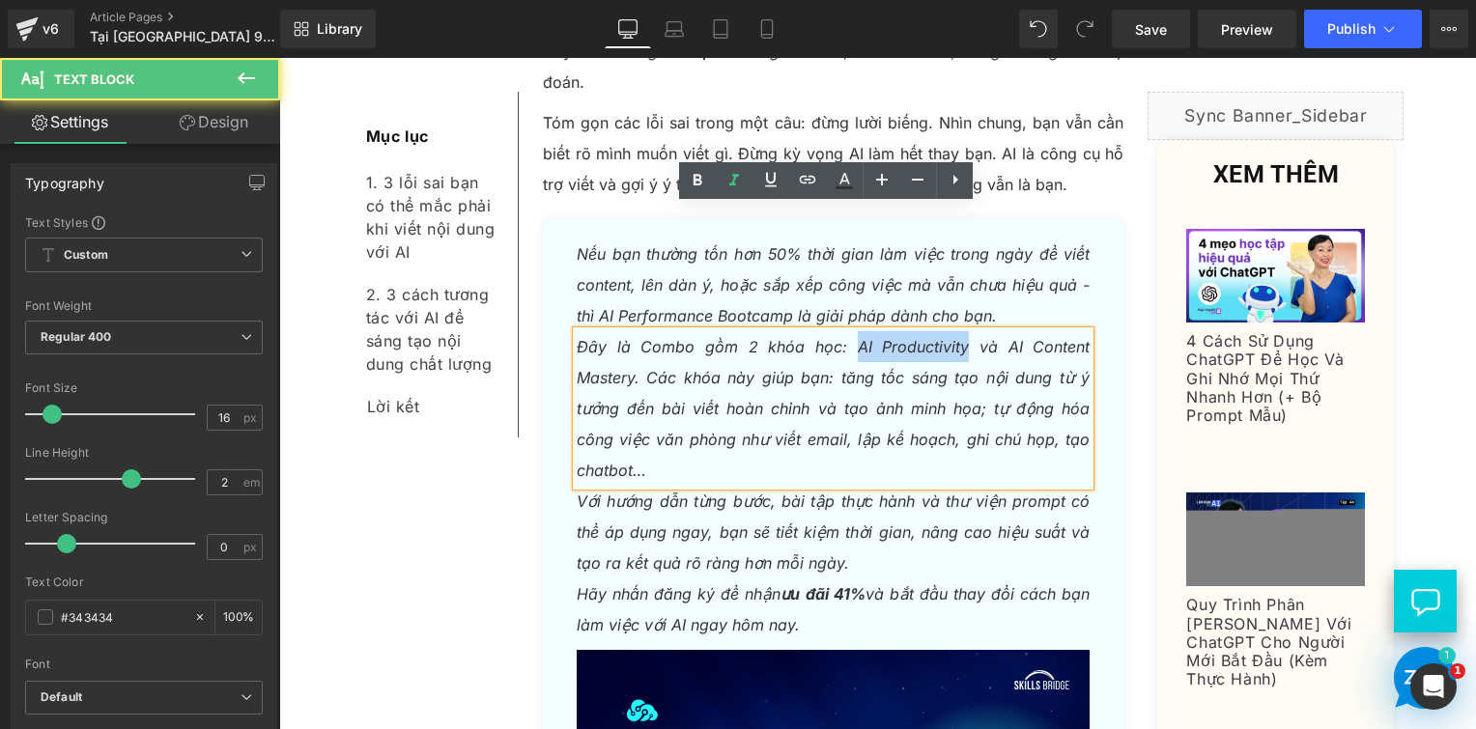
drag, startPoint x: 844, startPoint y: 223, endPoint x: 960, endPoint y: 224, distance: 115.9
click at [962, 337] on icon "Đây là Combo gồm 2 khóa học: AI Productivity và AI Content Mastery. Các khóa nà…" at bounding box center [834, 408] width 514 height 143
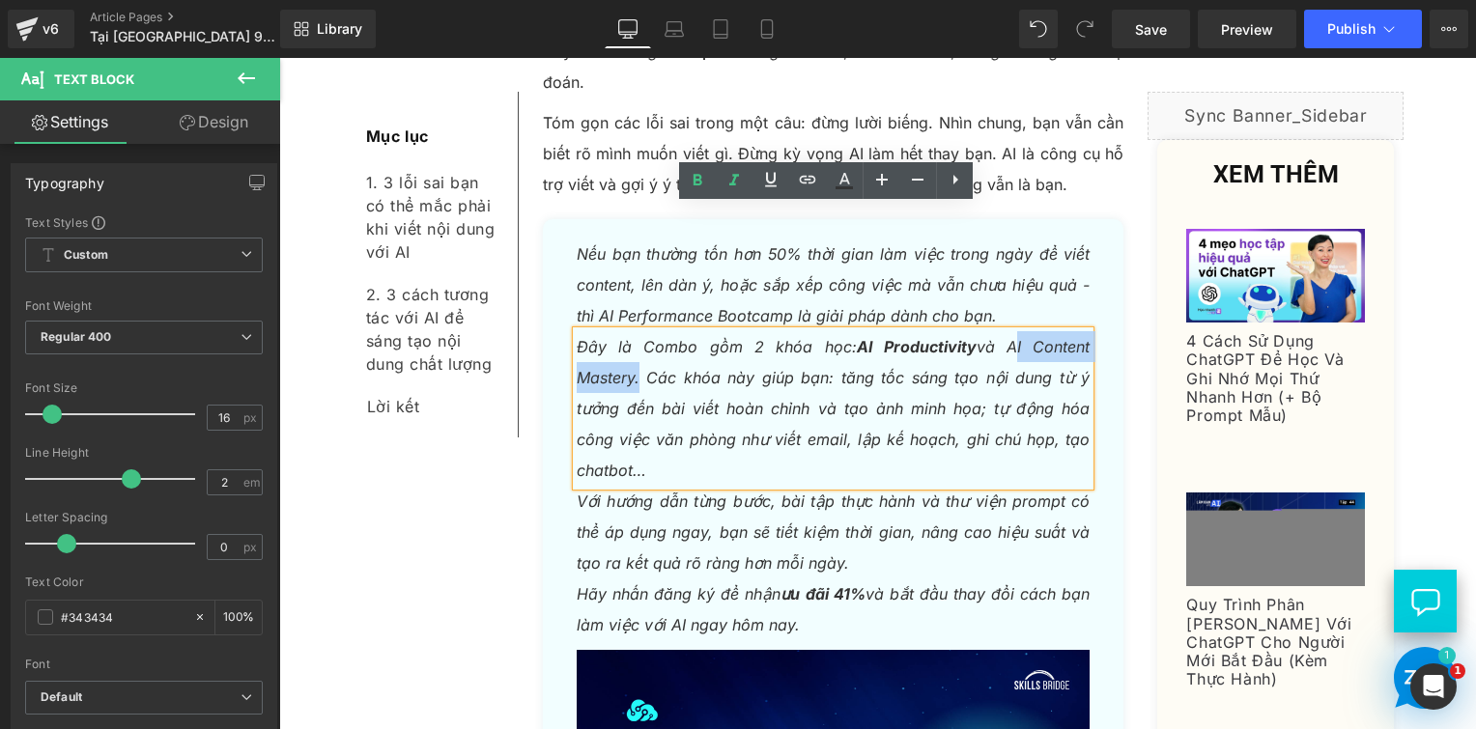
drag, startPoint x: 1001, startPoint y: 224, endPoint x: 628, endPoint y: 252, distance: 374.0
click at [628, 337] on icon "Đây là Combo gồm 2 khóa học: AI Productivity và AI Content Mastery. Các khóa nà…" at bounding box center [834, 408] width 514 height 143
click at [719, 331] on p "Đây là Combo gồm 2 khóa học: AI Productivity và AI Content Mastery . Các khóa n…" at bounding box center [834, 408] width 514 height 155
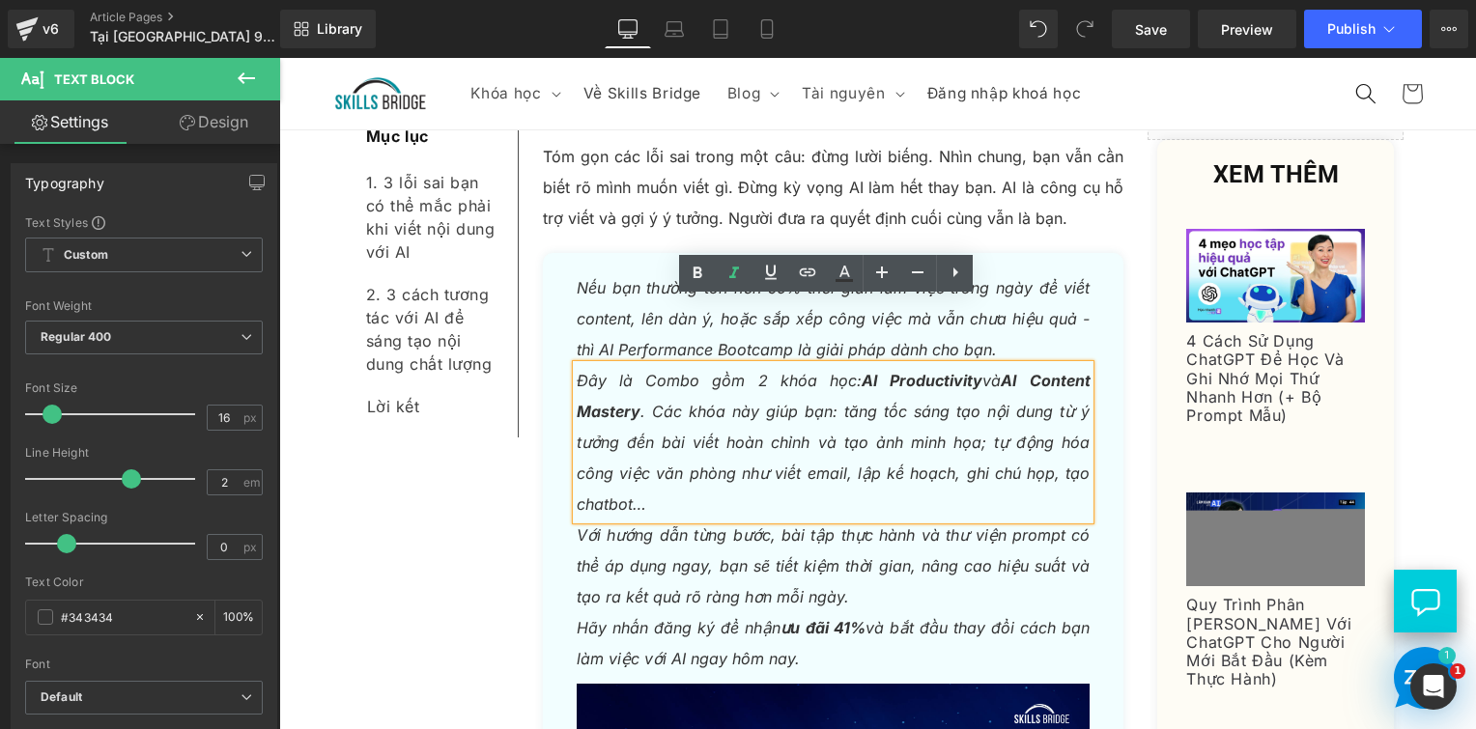
scroll to position [2789, 0]
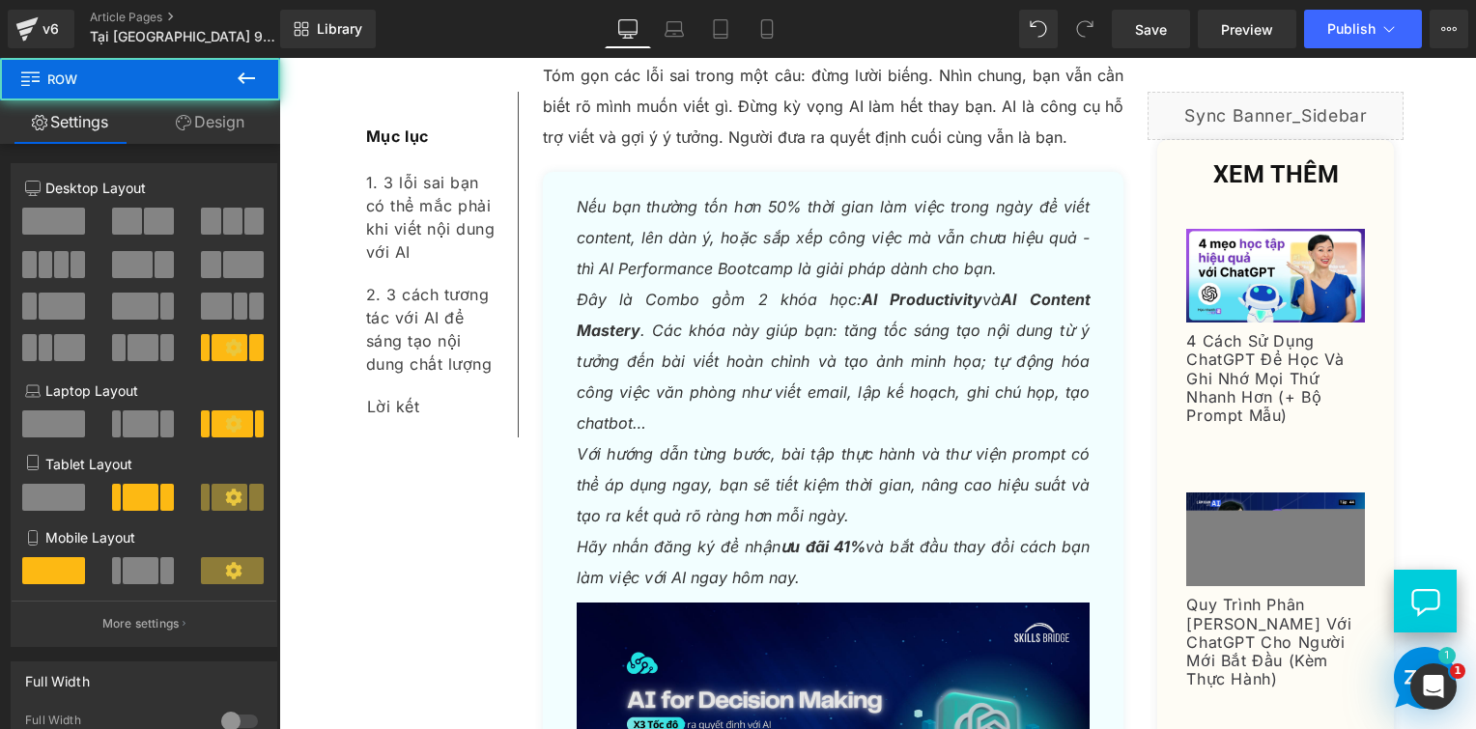
scroll to position [3176, 0]
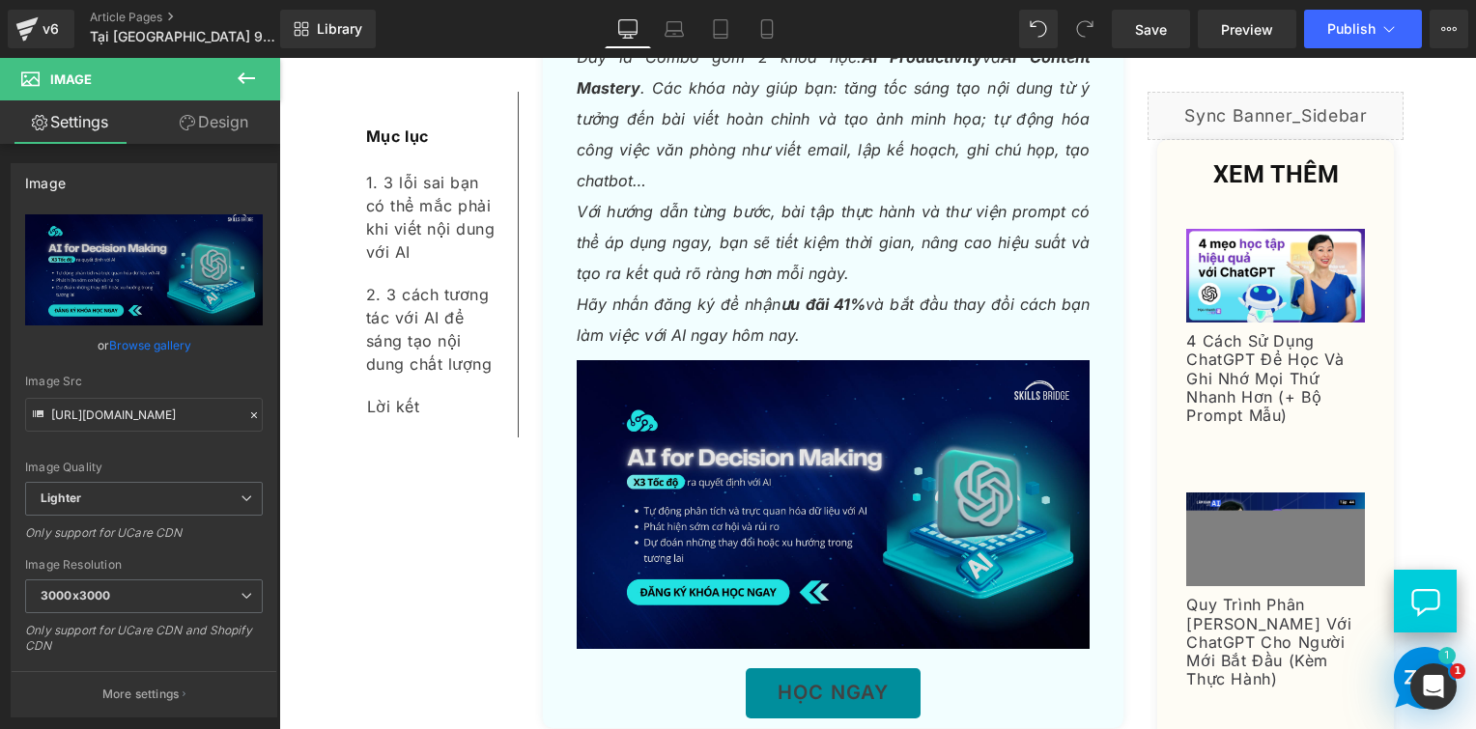
click at [855, 363] on img at bounding box center [833, 510] width 553 height 318
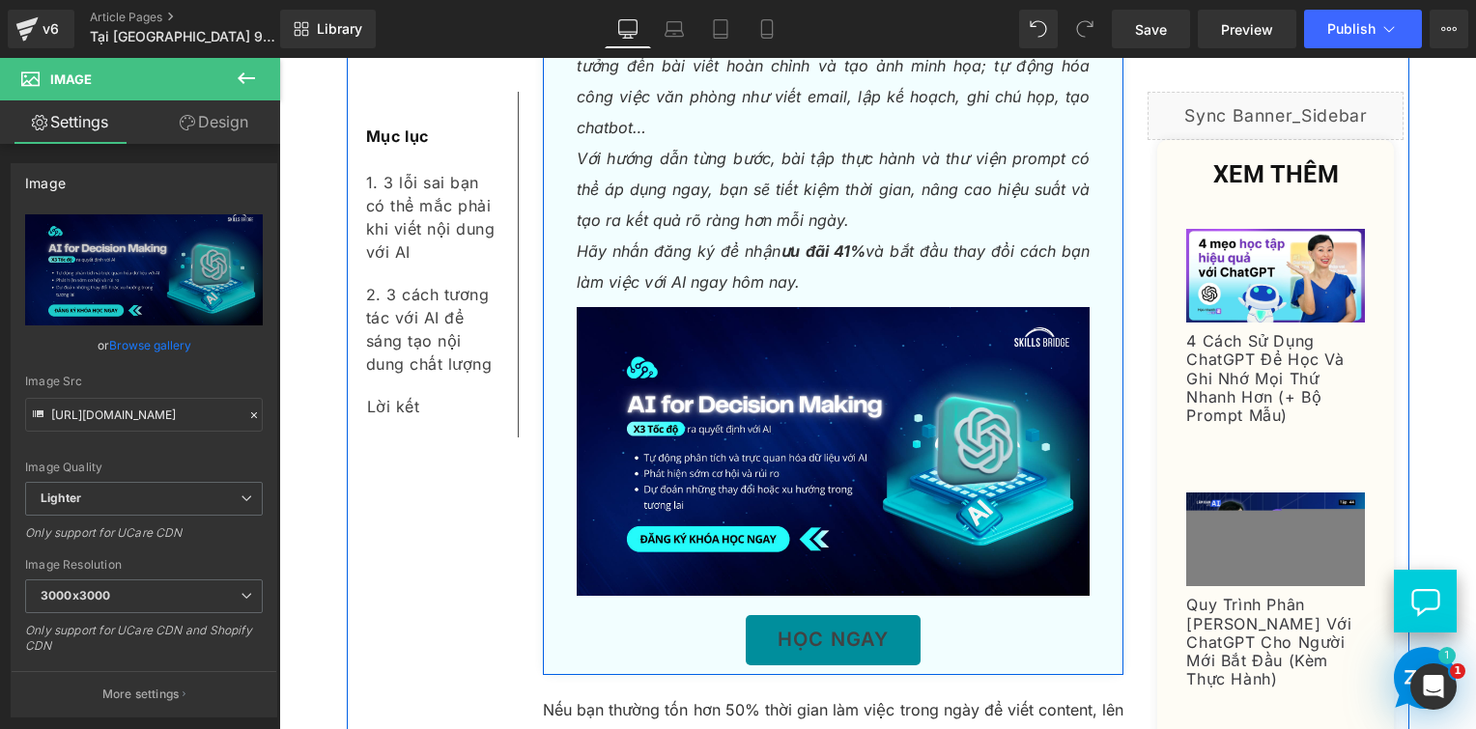
scroll to position [3272, 0]
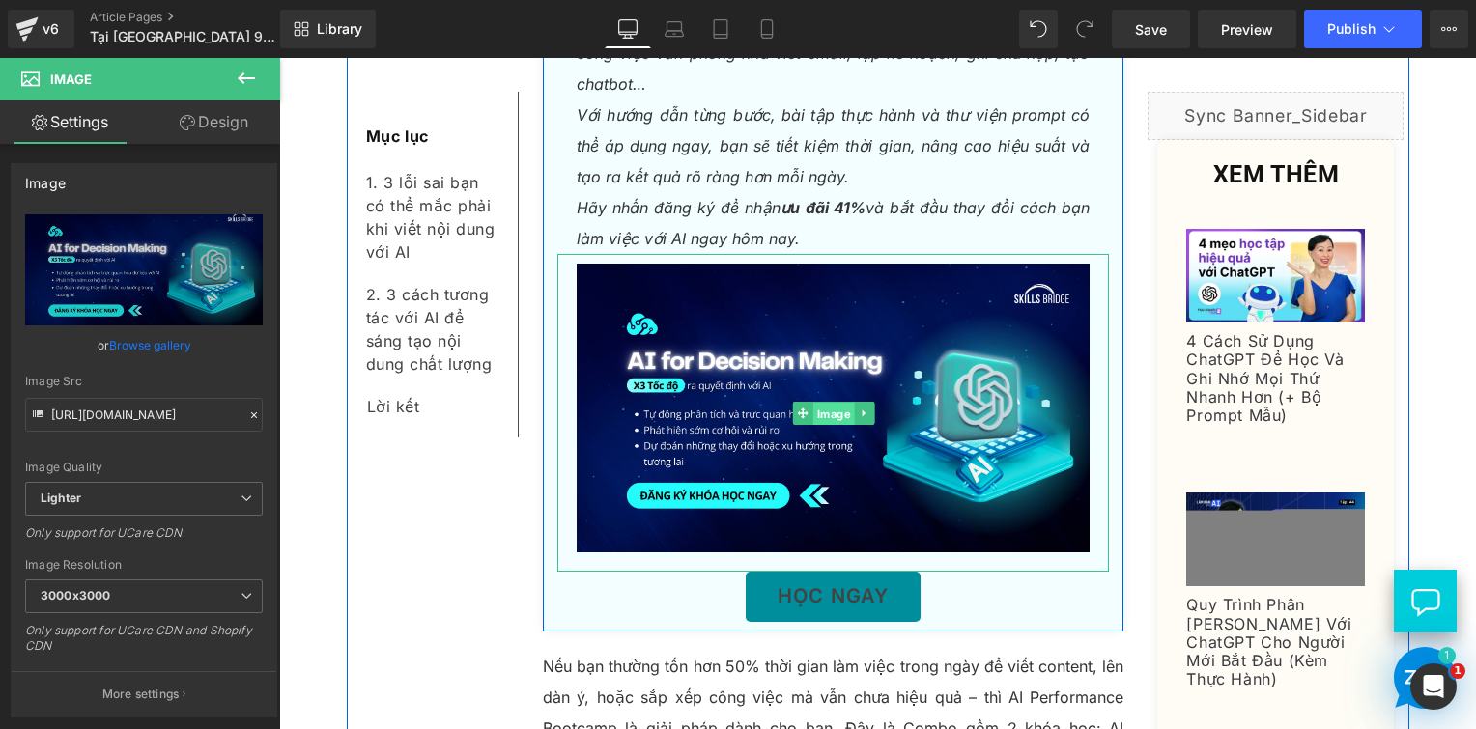
click at [812, 402] on span "Image" at bounding box center [833, 413] width 42 height 23
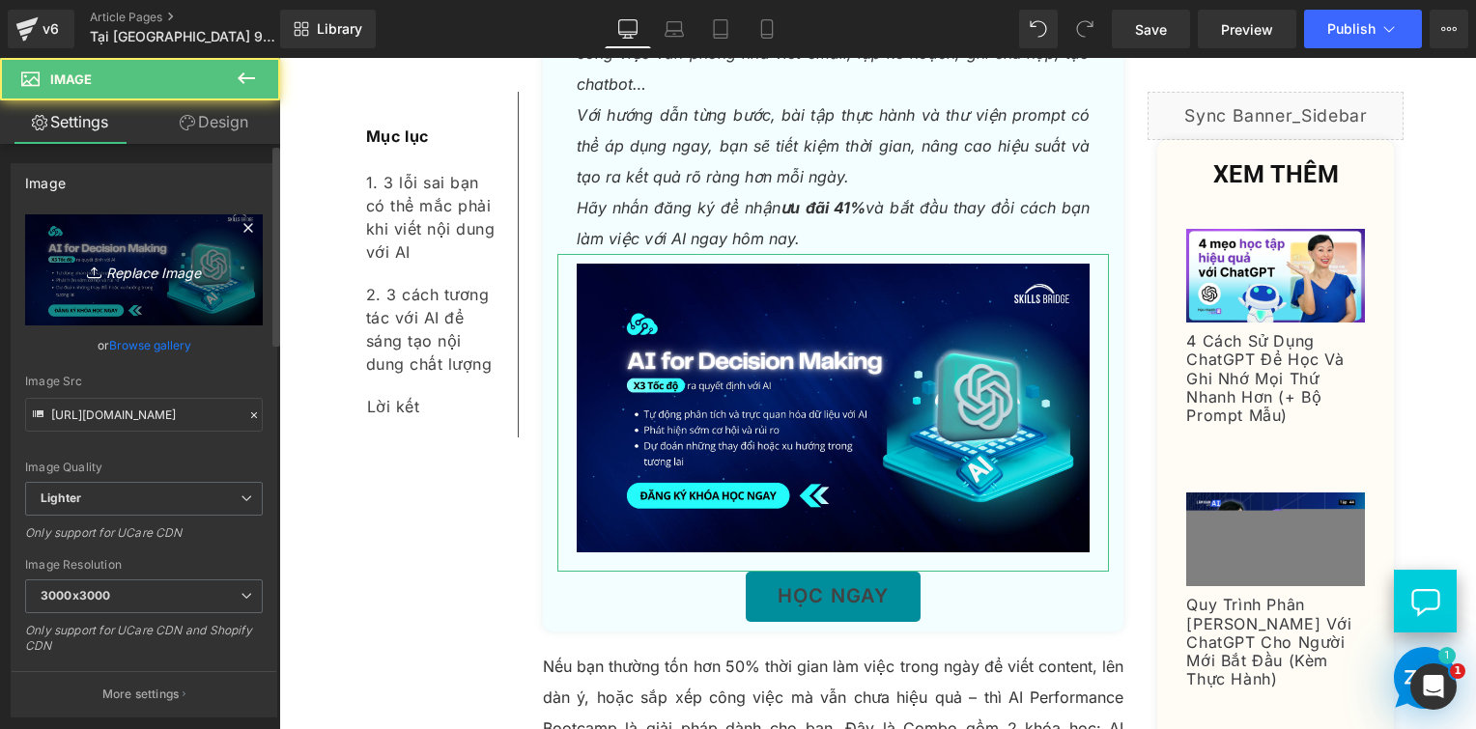
click at [151, 278] on icon "Replace Image" at bounding box center [144, 270] width 155 height 24
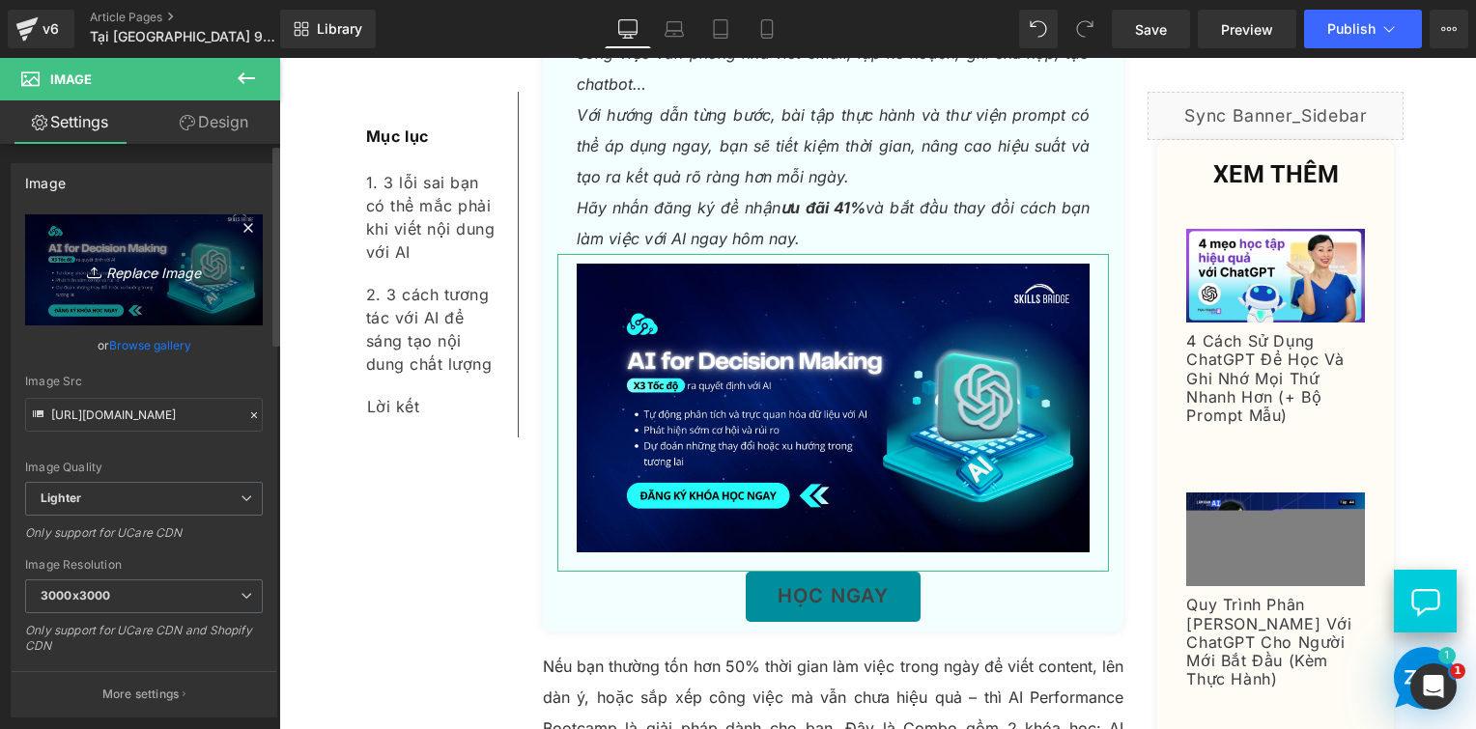
type input "C:\fakepath\SB_Redesign Courses (2).png"
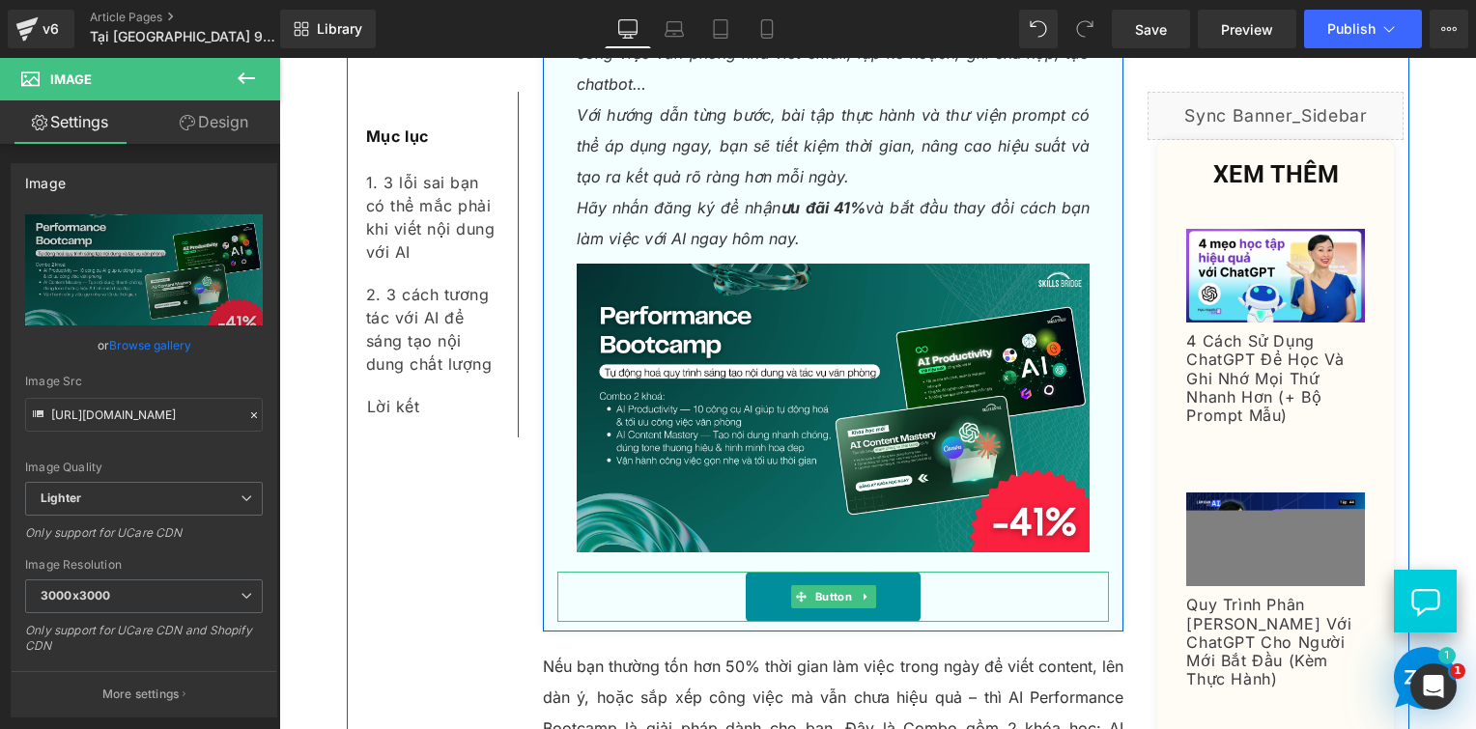
click at [767, 572] on link "HỌC NGAY" at bounding box center [833, 597] width 175 height 50
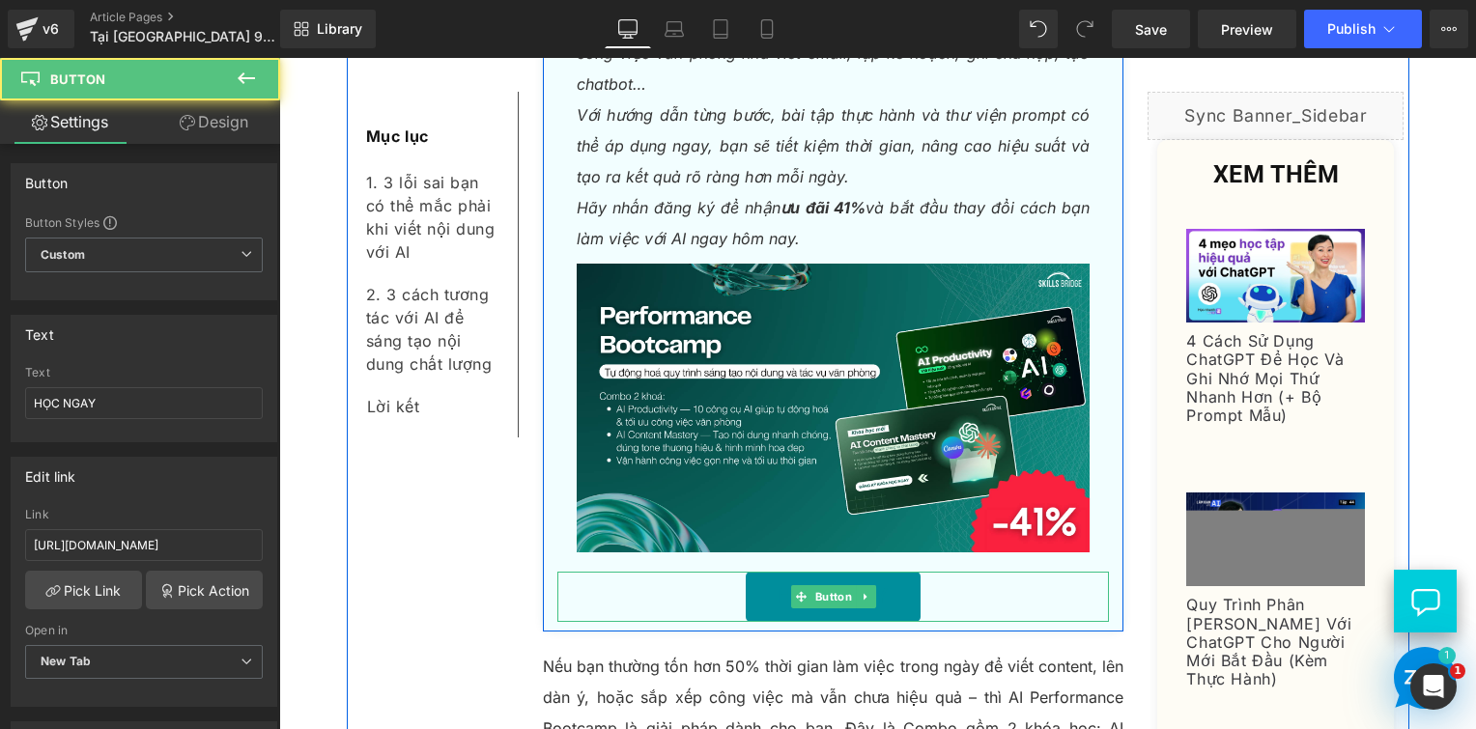
click at [767, 572] on link "HỌC NGAY" at bounding box center [833, 597] width 175 height 50
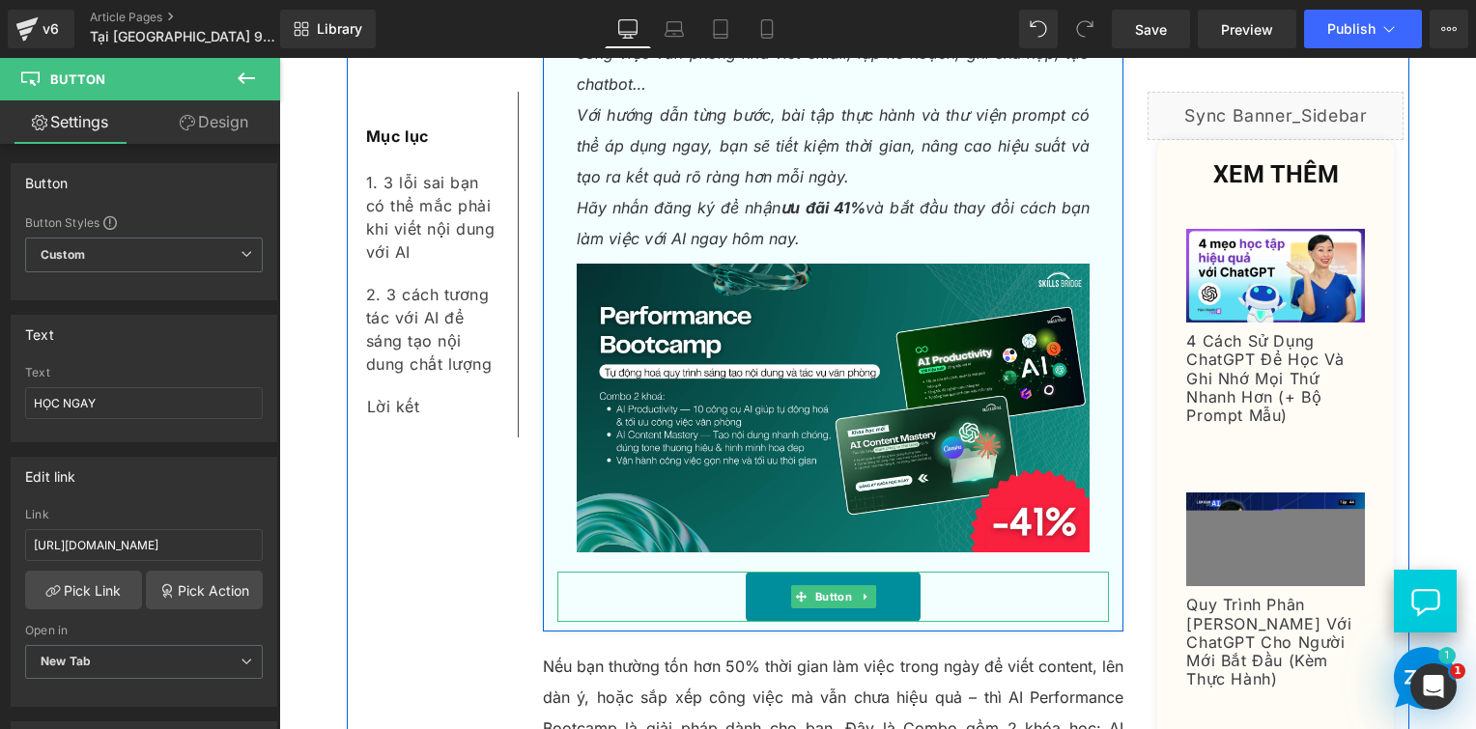
click at [891, 572] on link "HỌC NGAY" at bounding box center [833, 597] width 175 height 50
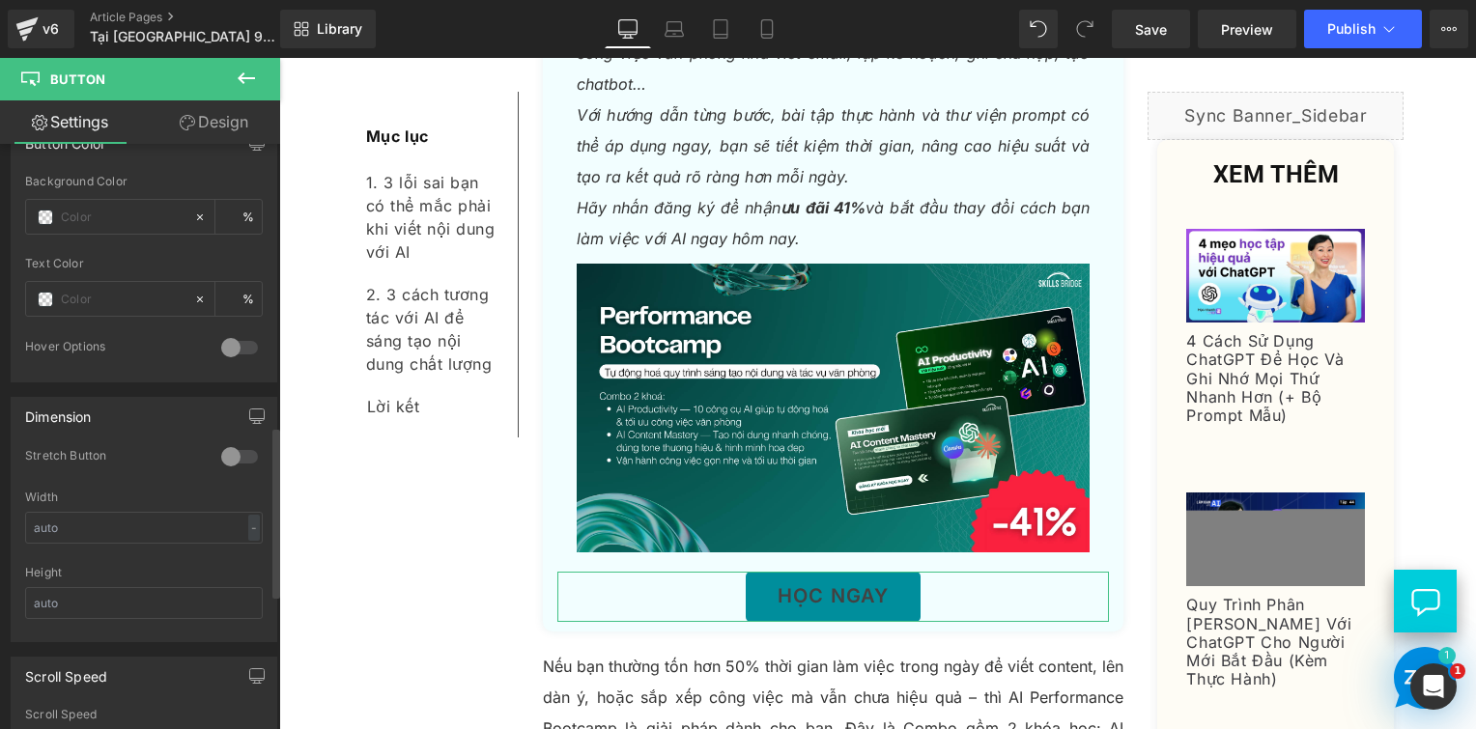
scroll to position [966, 0]
click at [94, 297] on input "text" at bounding box center [123, 298] width 124 height 21
click at [38, 291] on span at bounding box center [45, 298] width 15 height 15
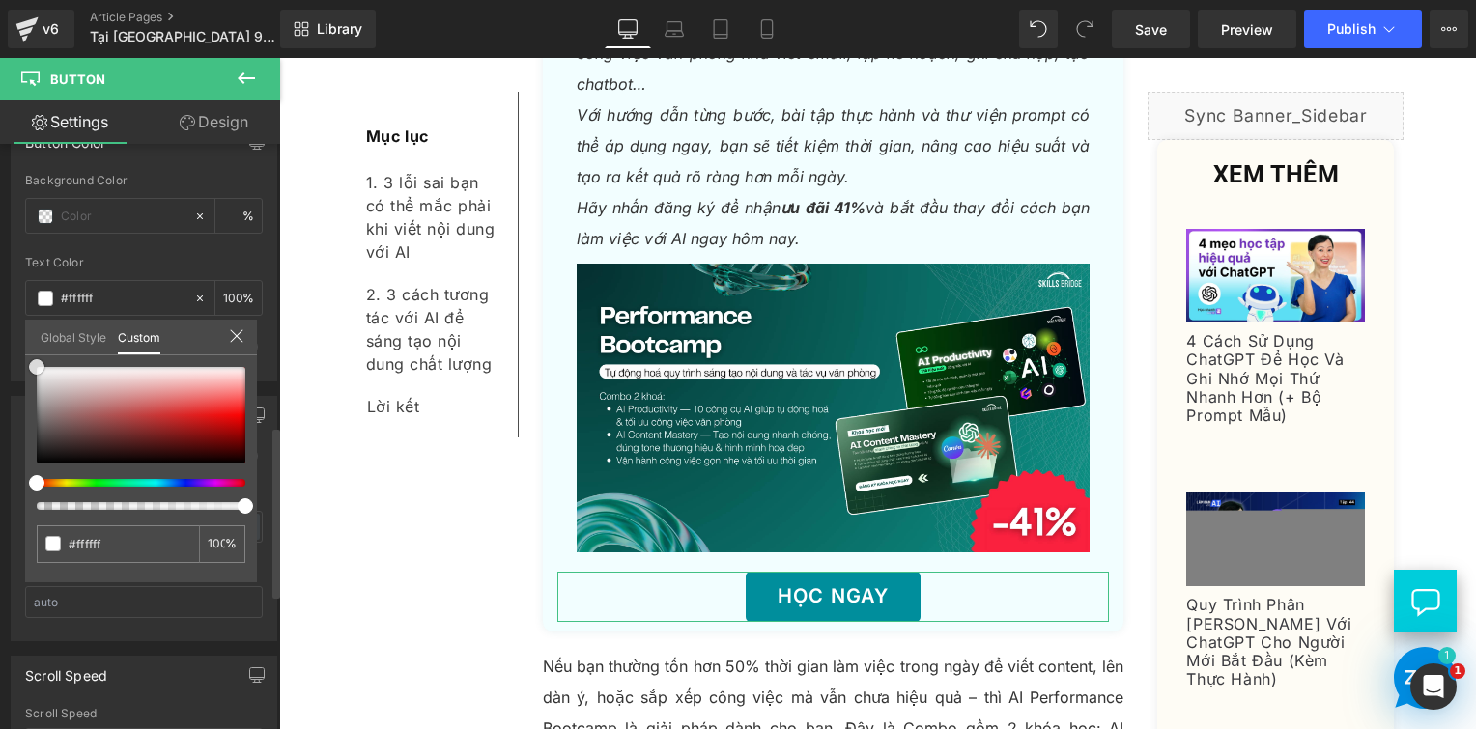
drag, startPoint x: 39, startPoint y: 371, endPoint x: 14, endPoint y: 342, distance: 37.7
click at [14, 342] on div "Button Color Background Color % Text Color % 0 Hover Options Background Color H…" at bounding box center [144, 244] width 289 height 273
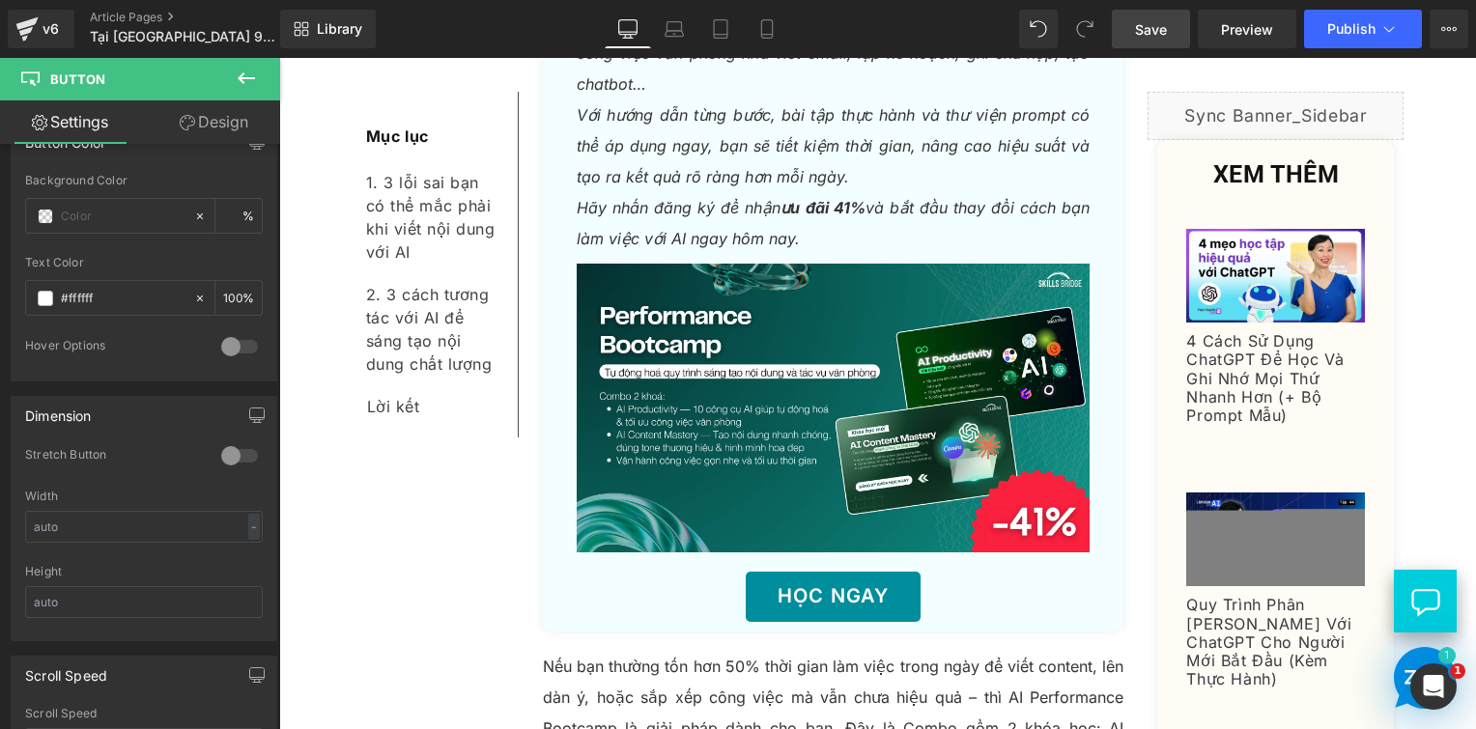
click at [1183, 27] on link "Save" at bounding box center [1151, 29] width 78 height 39
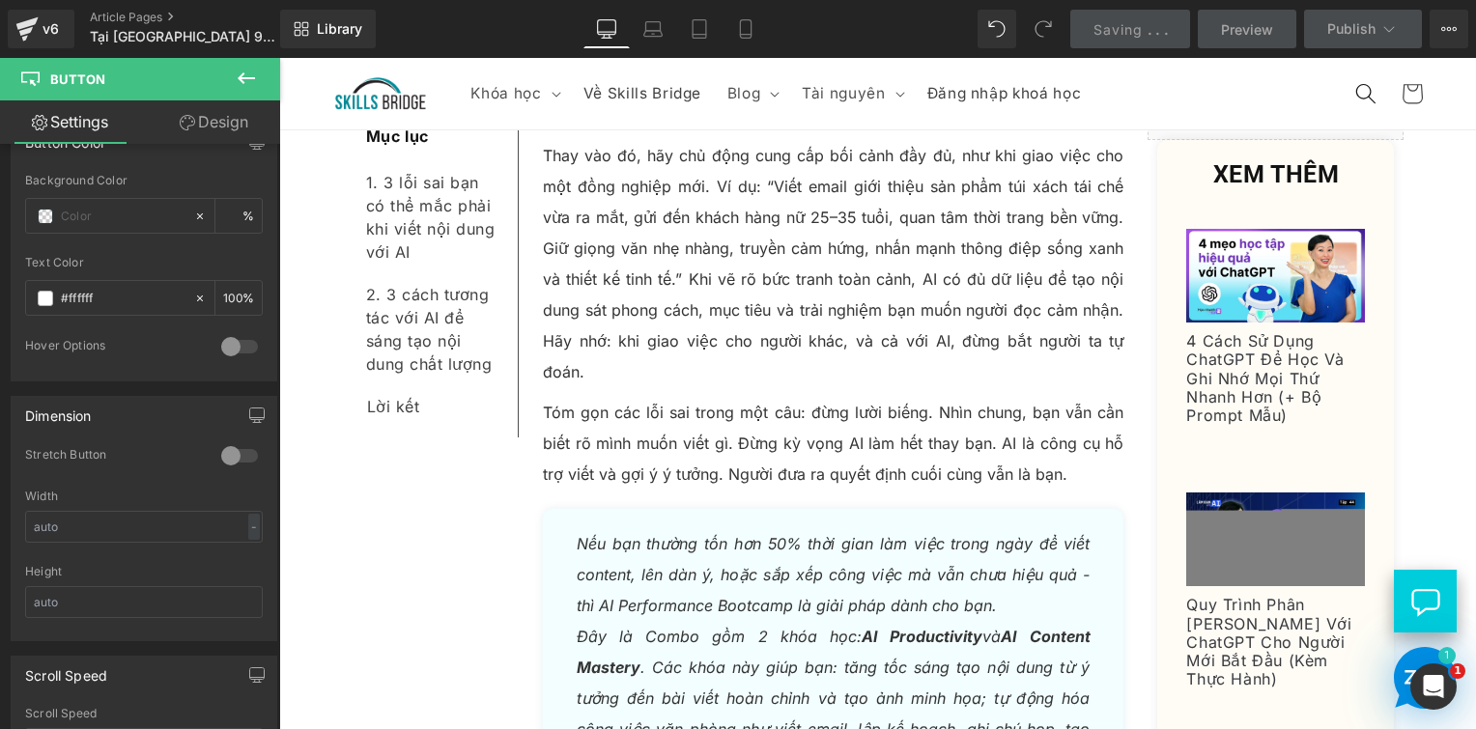
scroll to position [2306, 0]
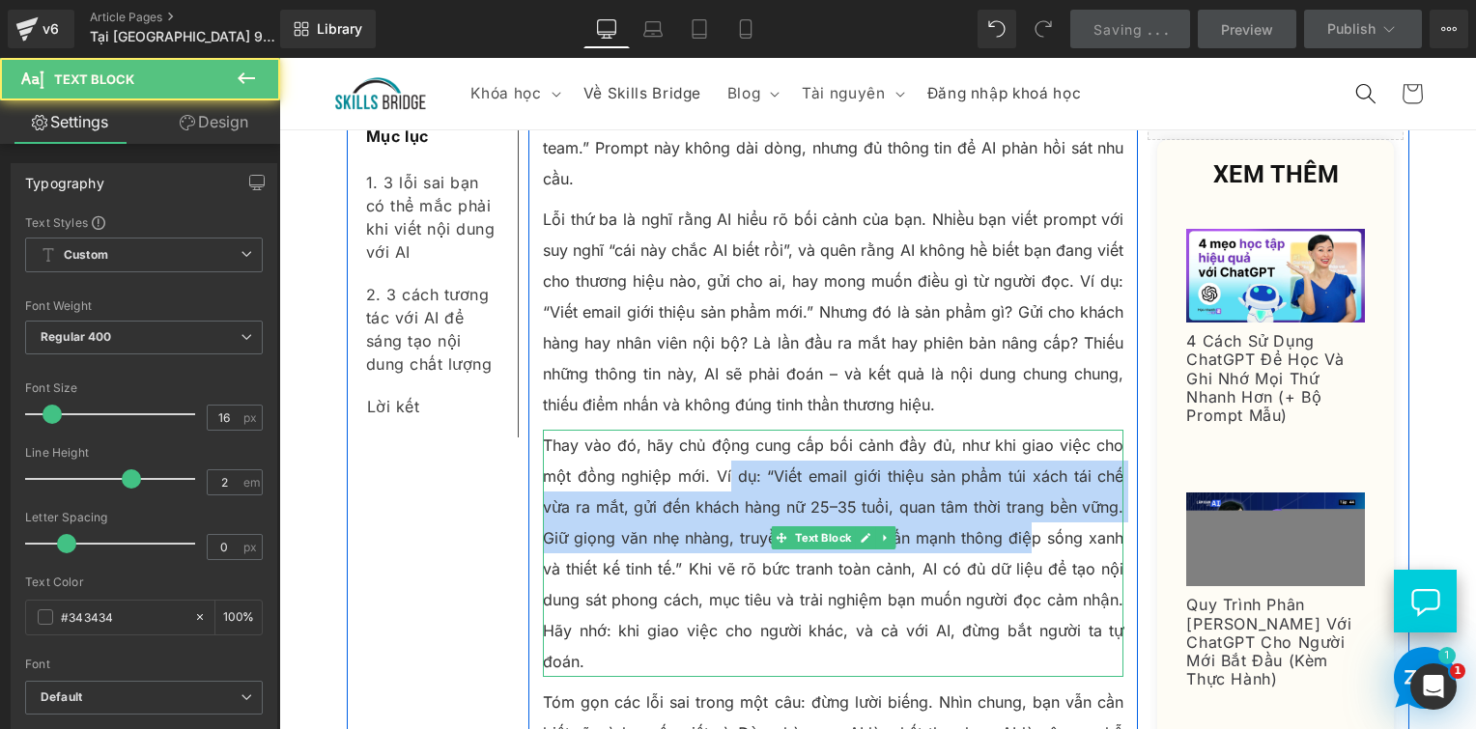
click at [996, 432] on p "Thay vào đó, hãy chủ động cung cấp bối cảnh đầy đủ, như khi giao việc cho một đ…" at bounding box center [834, 553] width 582 height 247
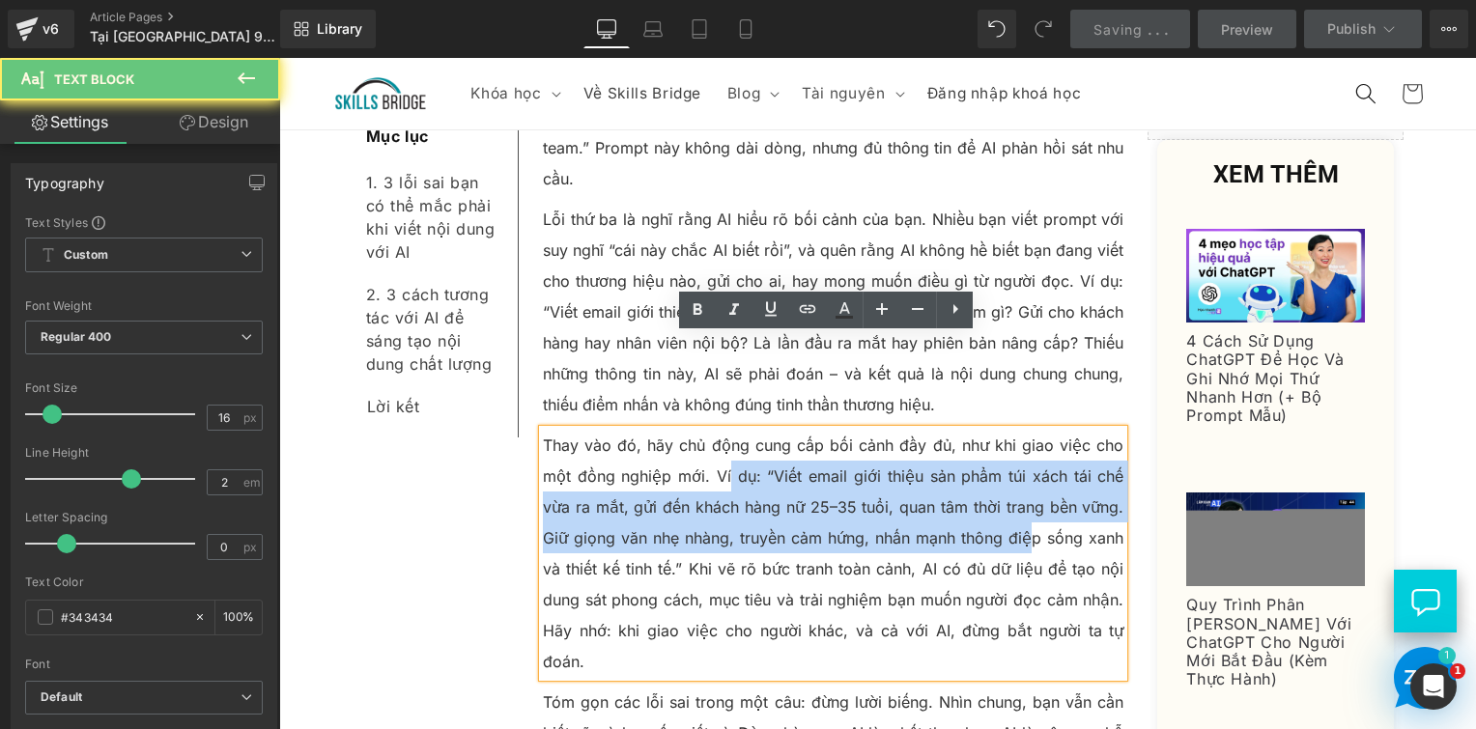
click at [702, 457] on p "Thay vào đó, hãy chủ động cung cấp bối cảnh đầy đủ, như khi giao việc cho một đ…" at bounding box center [834, 553] width 582 height 247
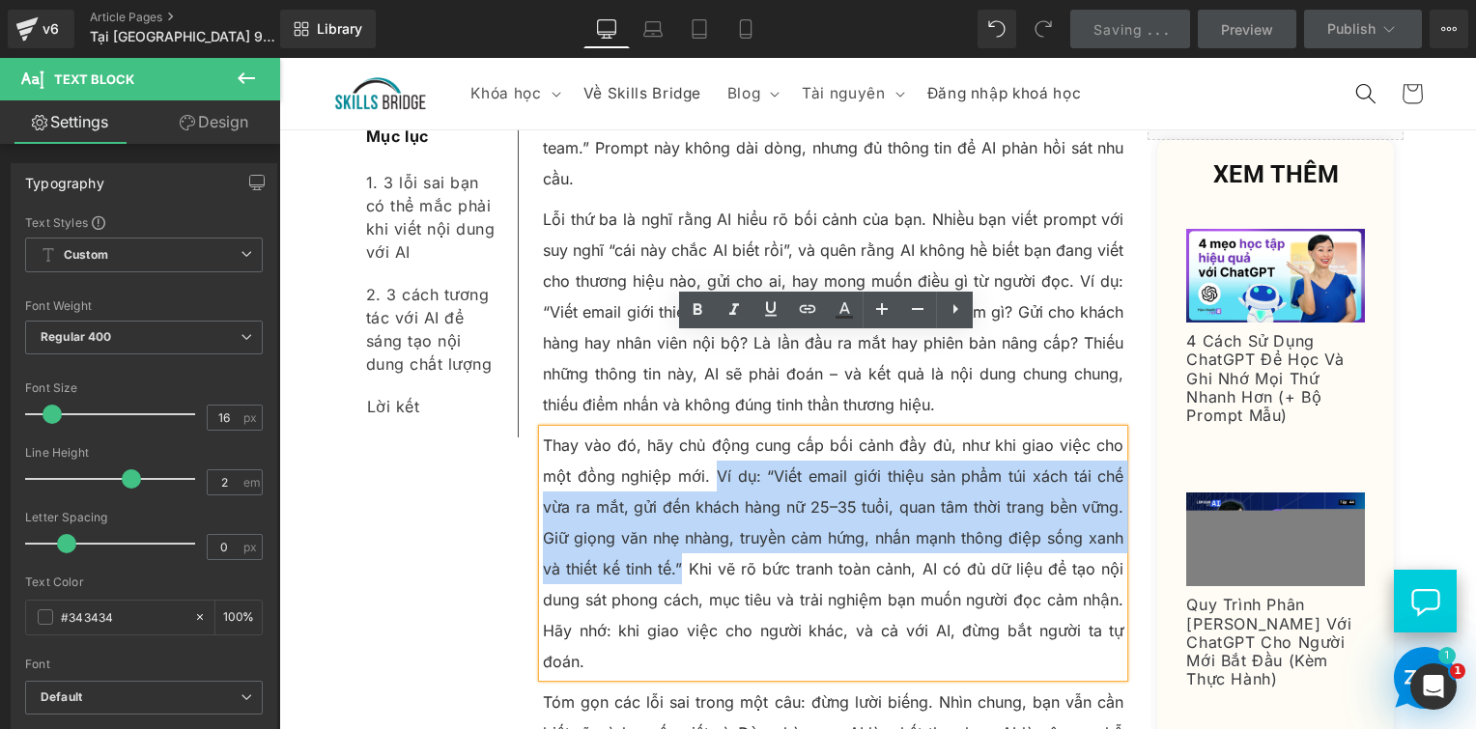
drag, startPoint x: 698, startPoint y: 382, endPoint x: 650, endPoint y: 465, distance: 95.6
click at [651, 468] on p "Thay vào đó, hãy chủ động cung cấp bối cảnh đầy đủ, như khi giao việc cho một đ…" at bounding box center [834, 553] width 582 height 247
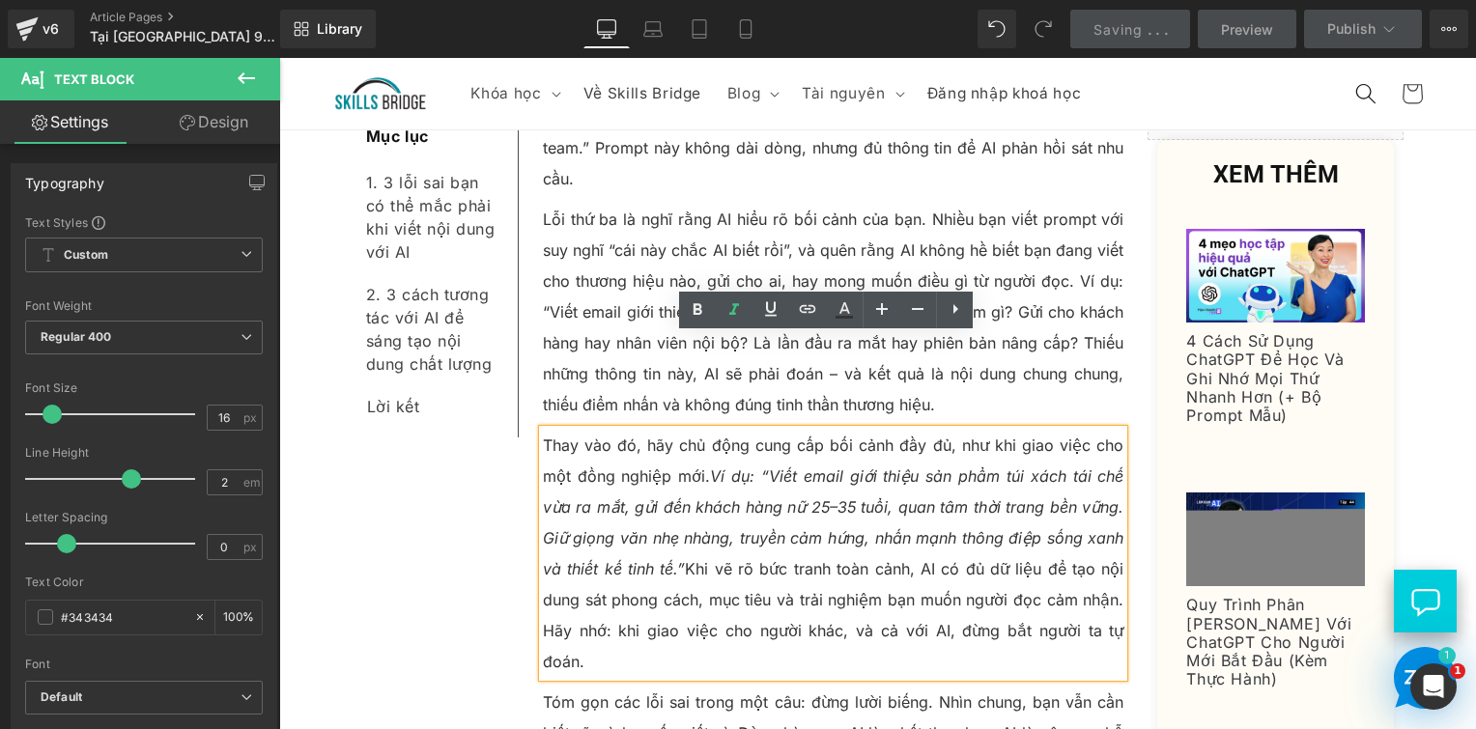
click at [726, 467] on icon "Ví dụ: “Viết email giới thiệu sản phẩm túi xách tái chế vừa ra mắt, gửi đến khá…" at bounding box center [834, 523] width 582 height 112
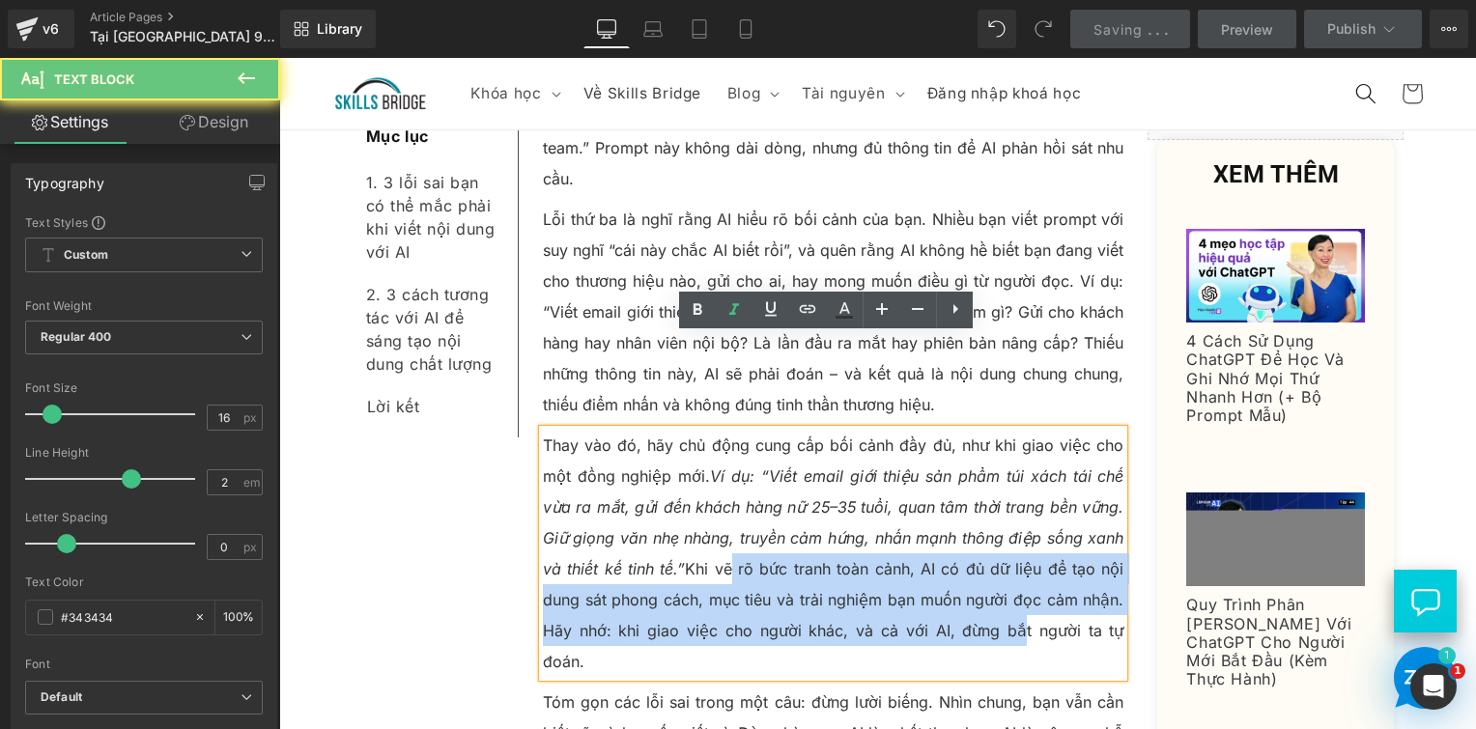
drag, startPoint x: 723, startPoint y: 482, endPoint x: 974, endPoint y: 551, distance: 260.4
click at [974, 551] on p "Thay vào đó, hãy chủ động cung cấp bối cảnh đầy đủ, như khi giao việc cho một đ…" at bounding box center [834, 553] width 582 height 247
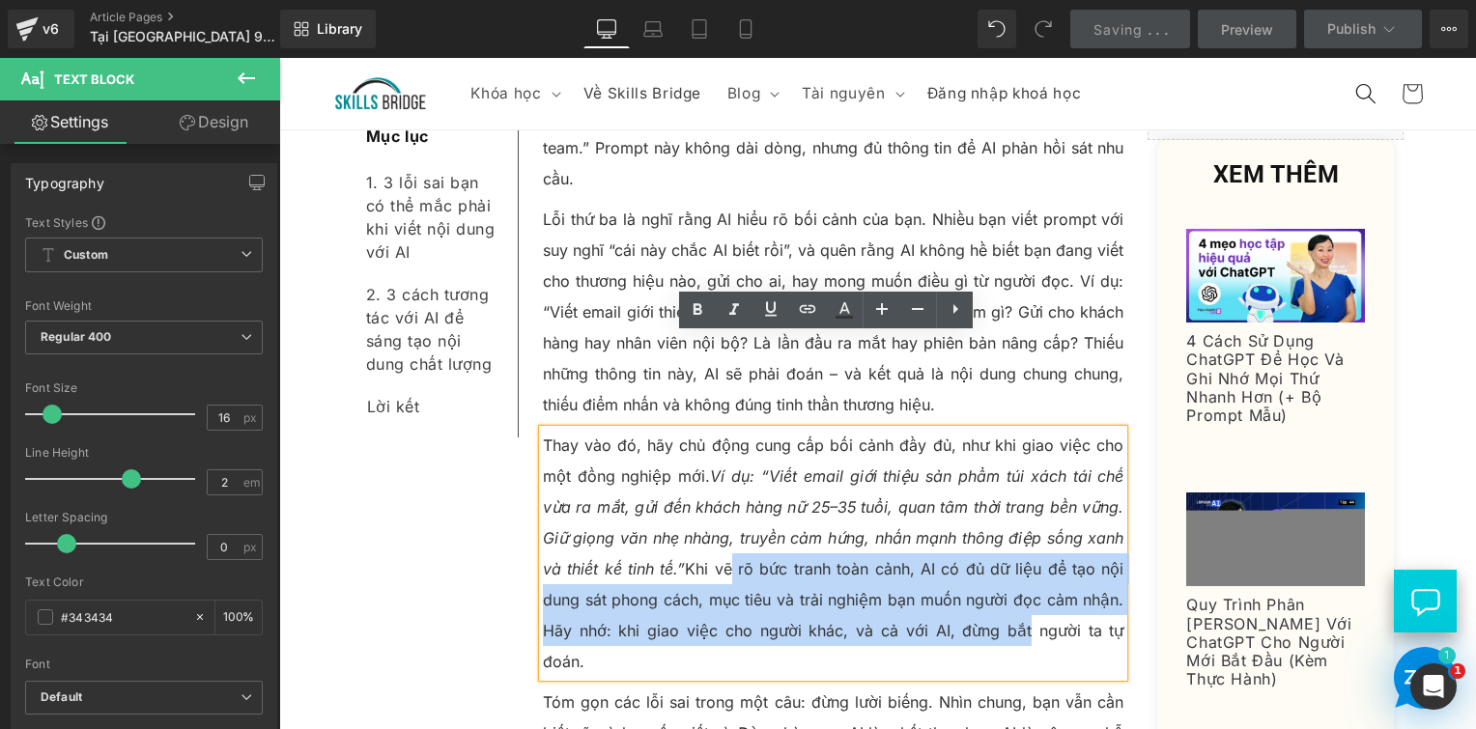
click at [888, 515] on p "Thay vào đó, hãy chủ động cung cấp bối cảnh đầy đủ, như khi giao việc cho một đ…" at bounding box center [834, 553] width 582 height 247
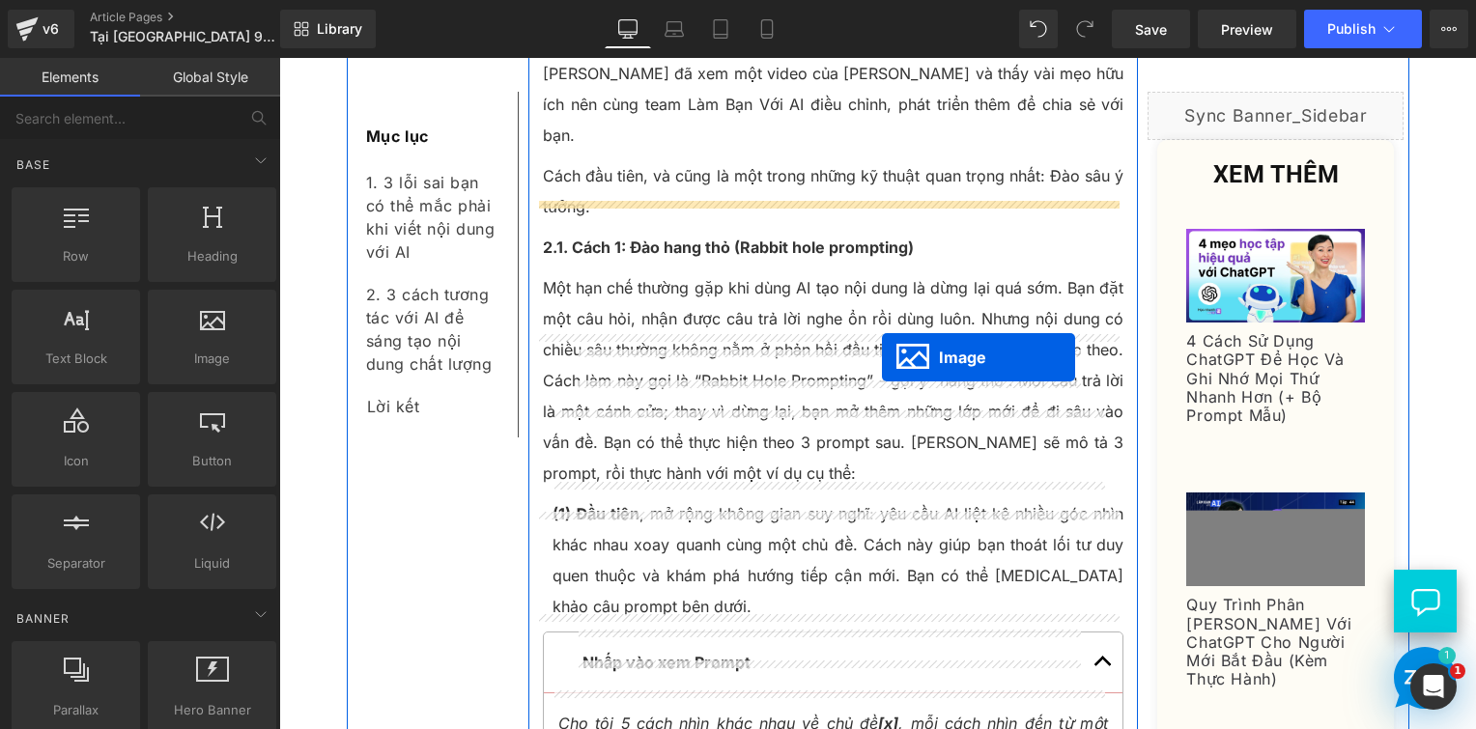
scroll to position [4335, 0]
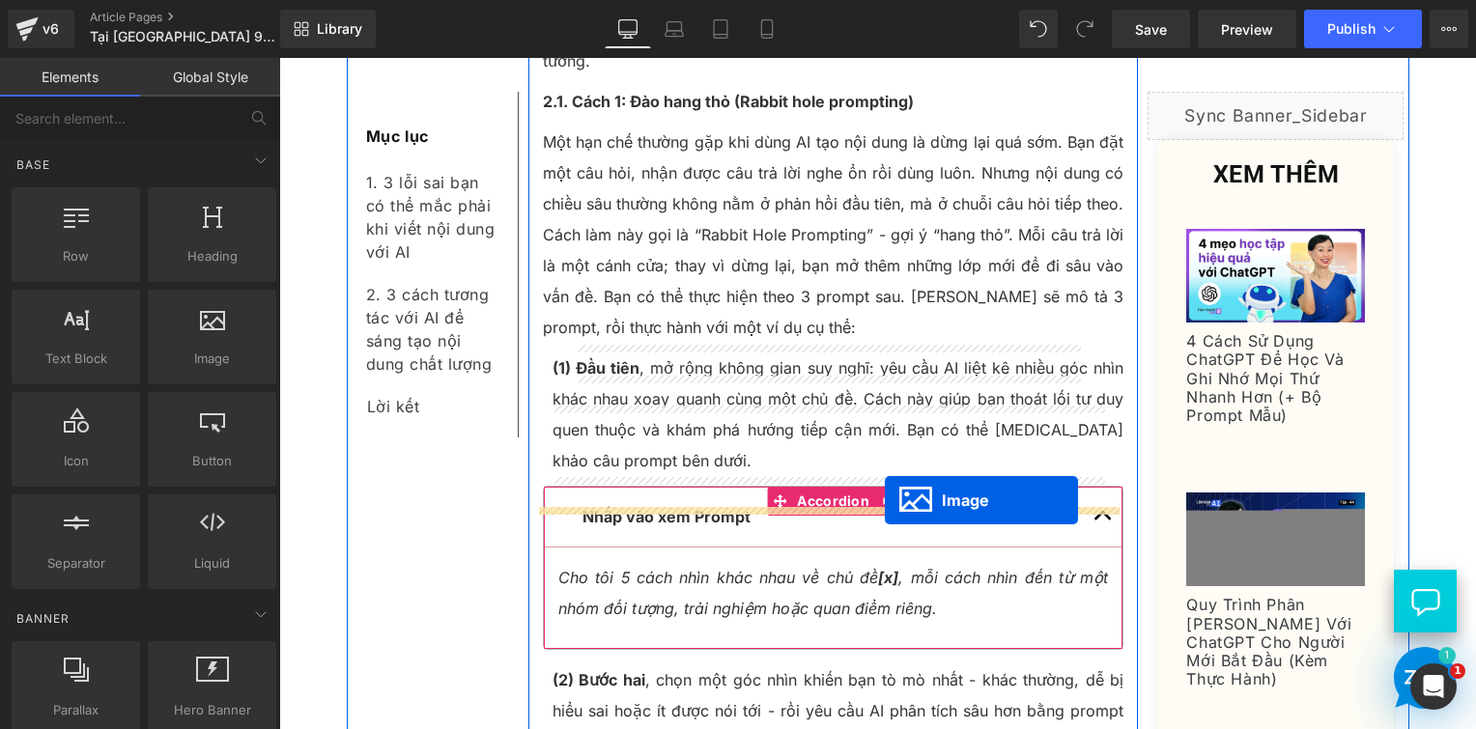
drag, startPoint x: 791, startPoint y: 510, endPoint x: 885, endPoint y: 500, distance: 94.2
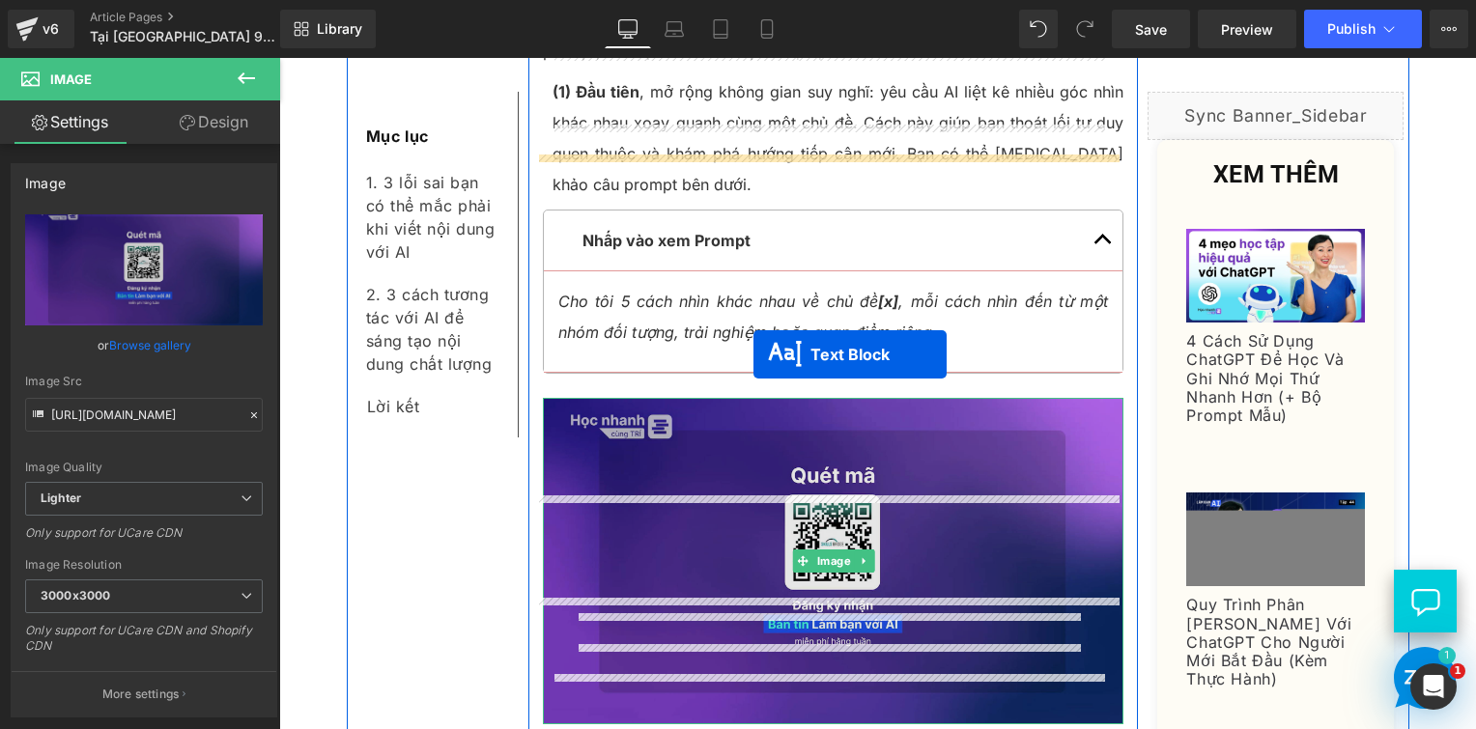
scroll to position [4657, 0]
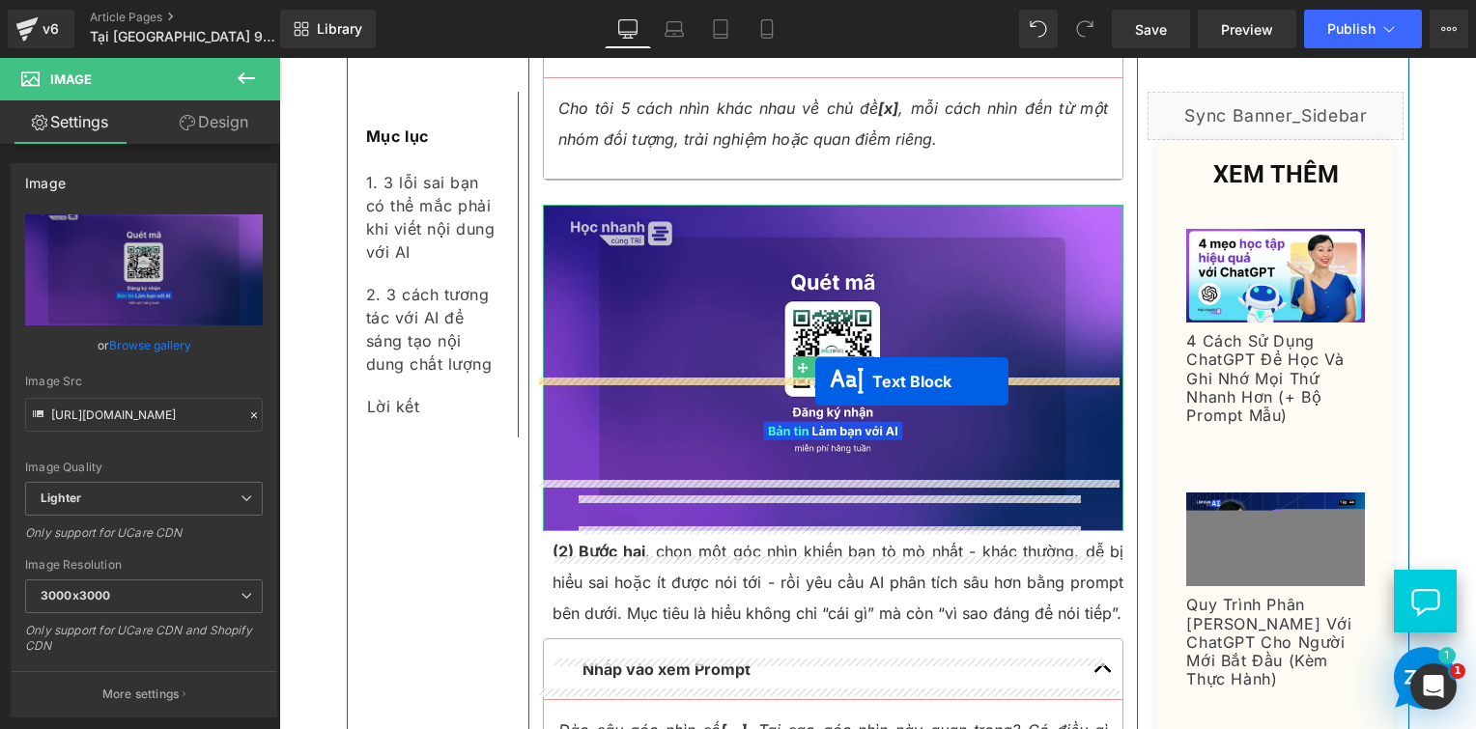
drag, startPoint x: 772, startPoint y: 410, endPoint x: 813, endPoint y: 384, distance: 49.1
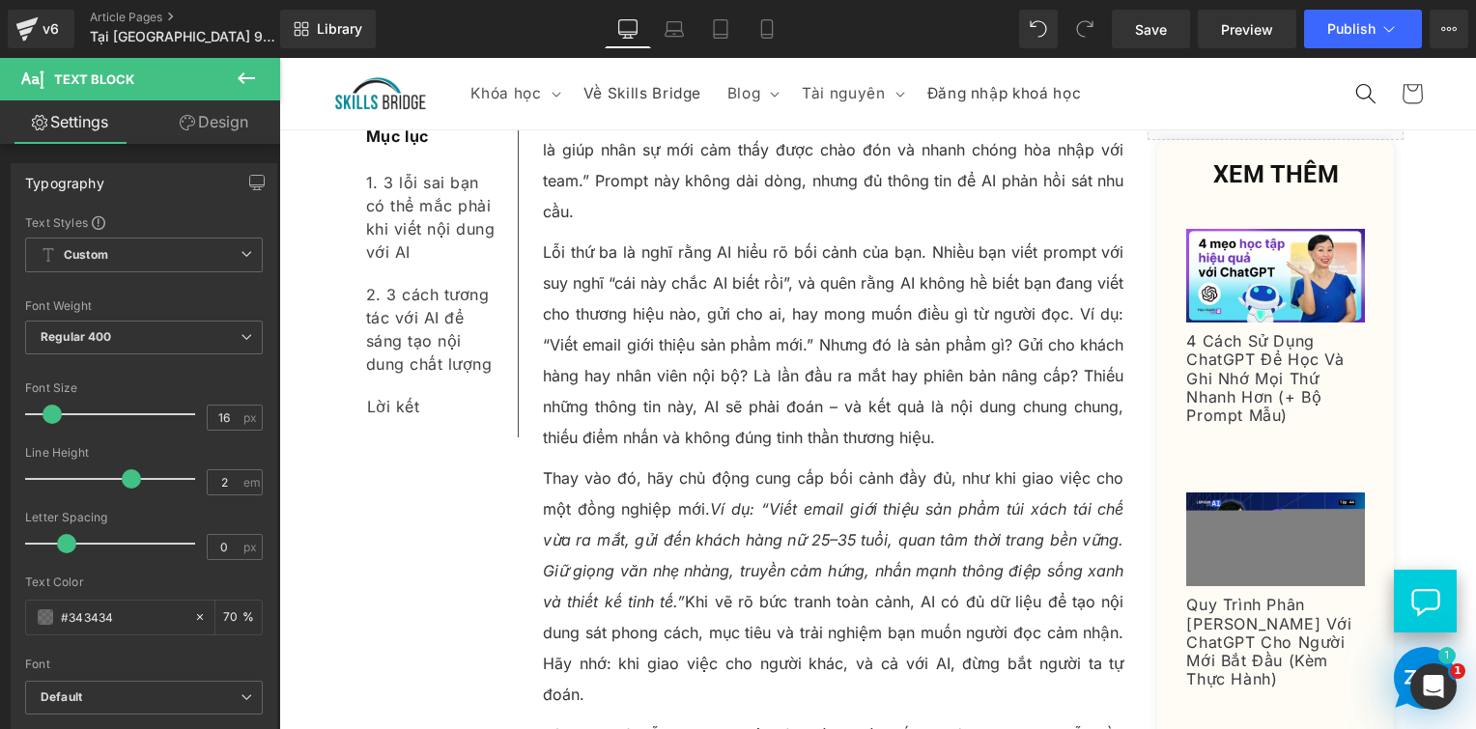
scroll to position [2184, 0]
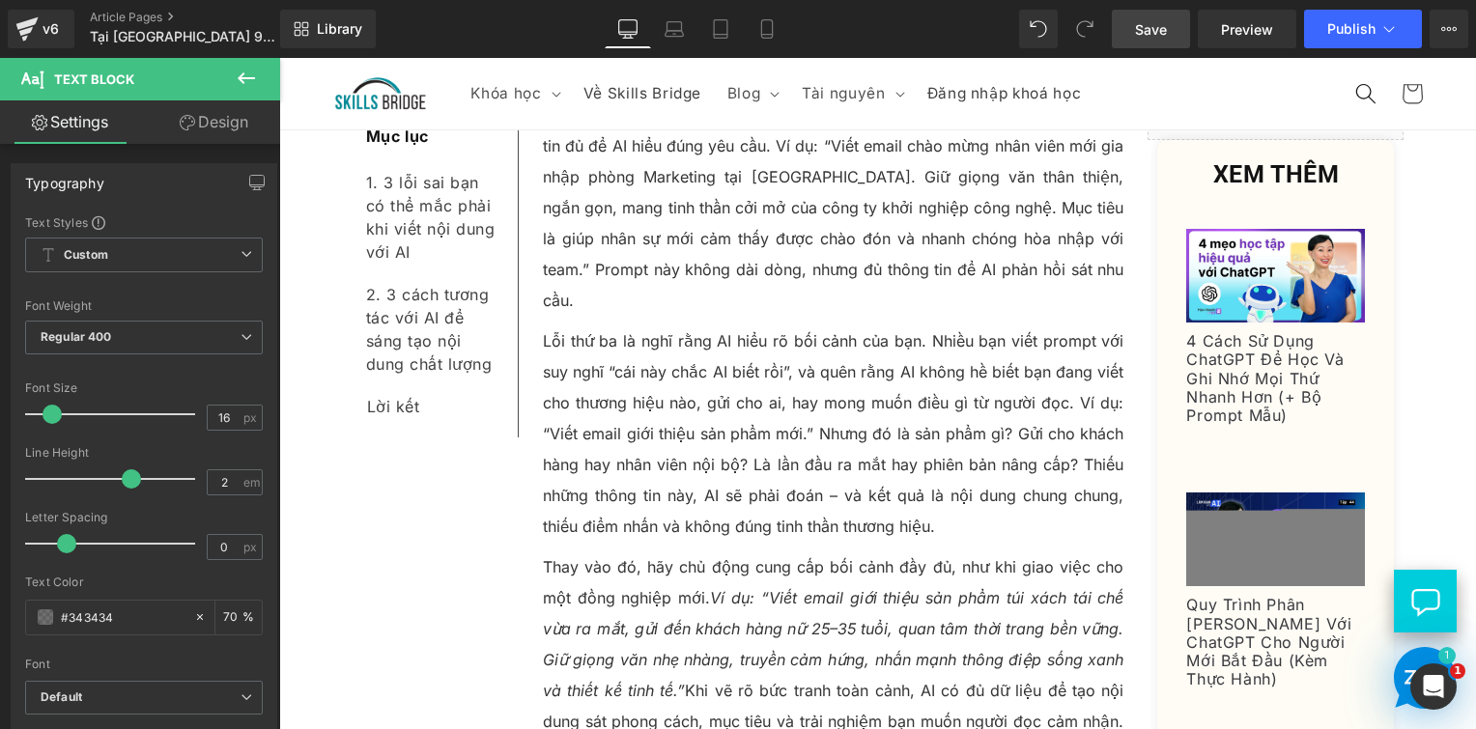
click at [1178, 28] on link "Save" at bounding box center [1151, 29] width 78 height 39
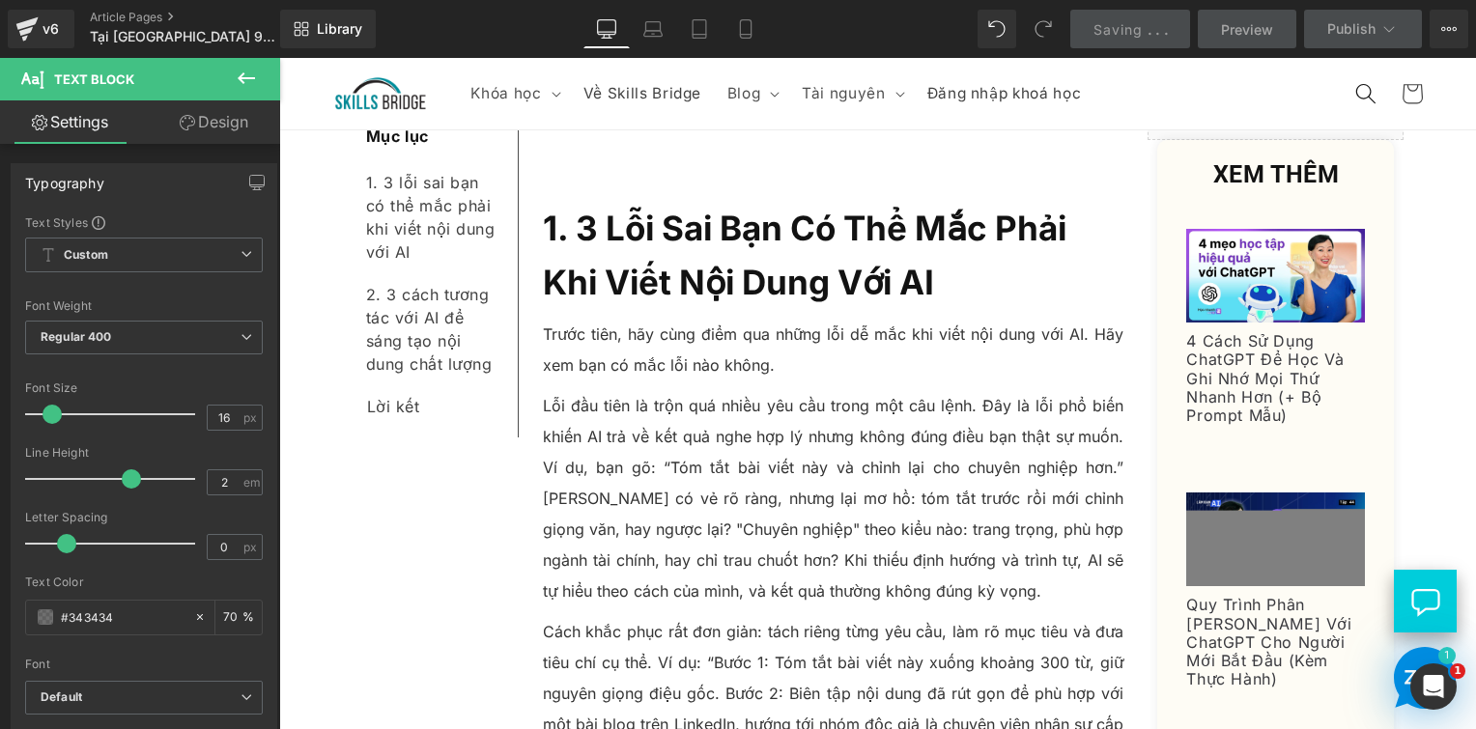
scroll to position [1122, 0]
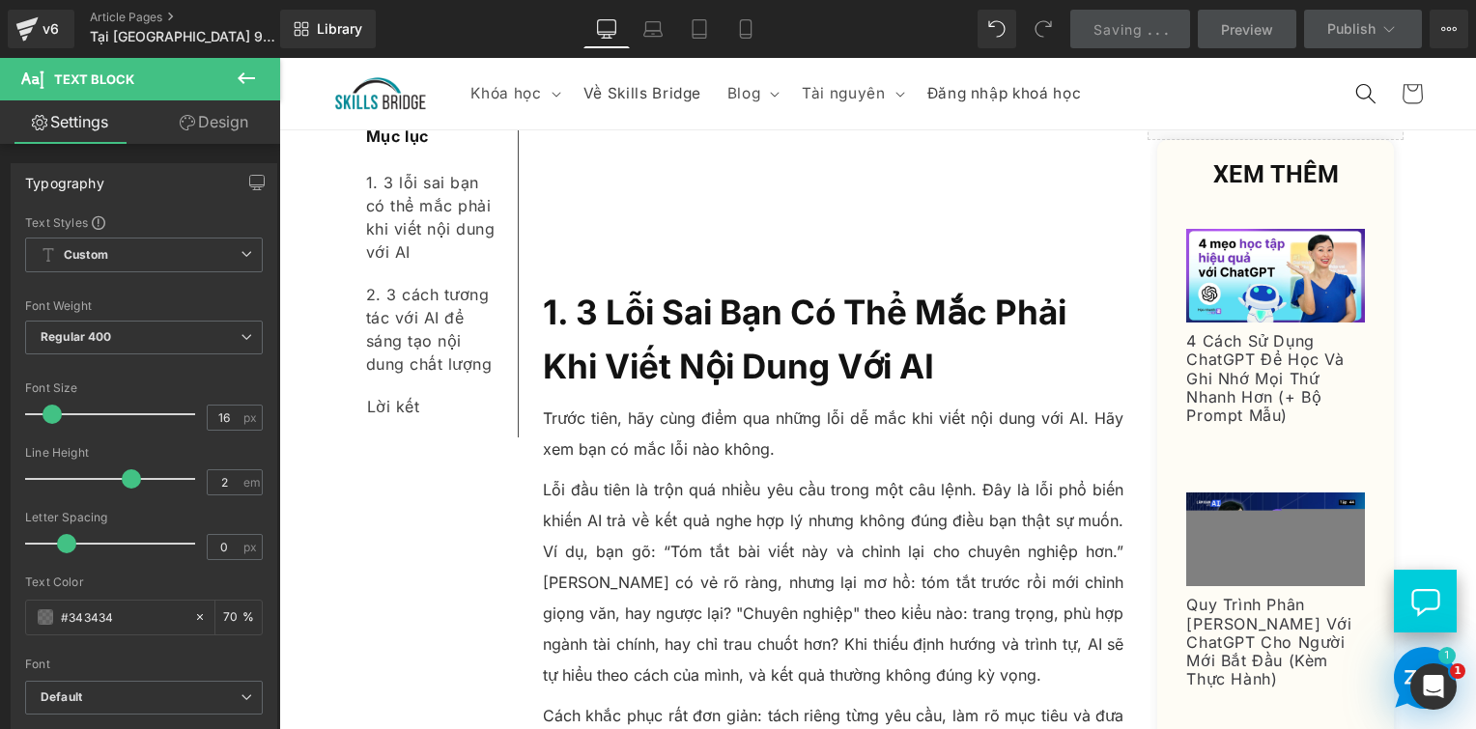
click at [543, 474] on p "Lỗi đầu tiên là trộn quá nhiều yêu cầu trong một câu lệnh. Đây là lỗi phổ biến …" at bounding box center [834, 582] width 582 height 216
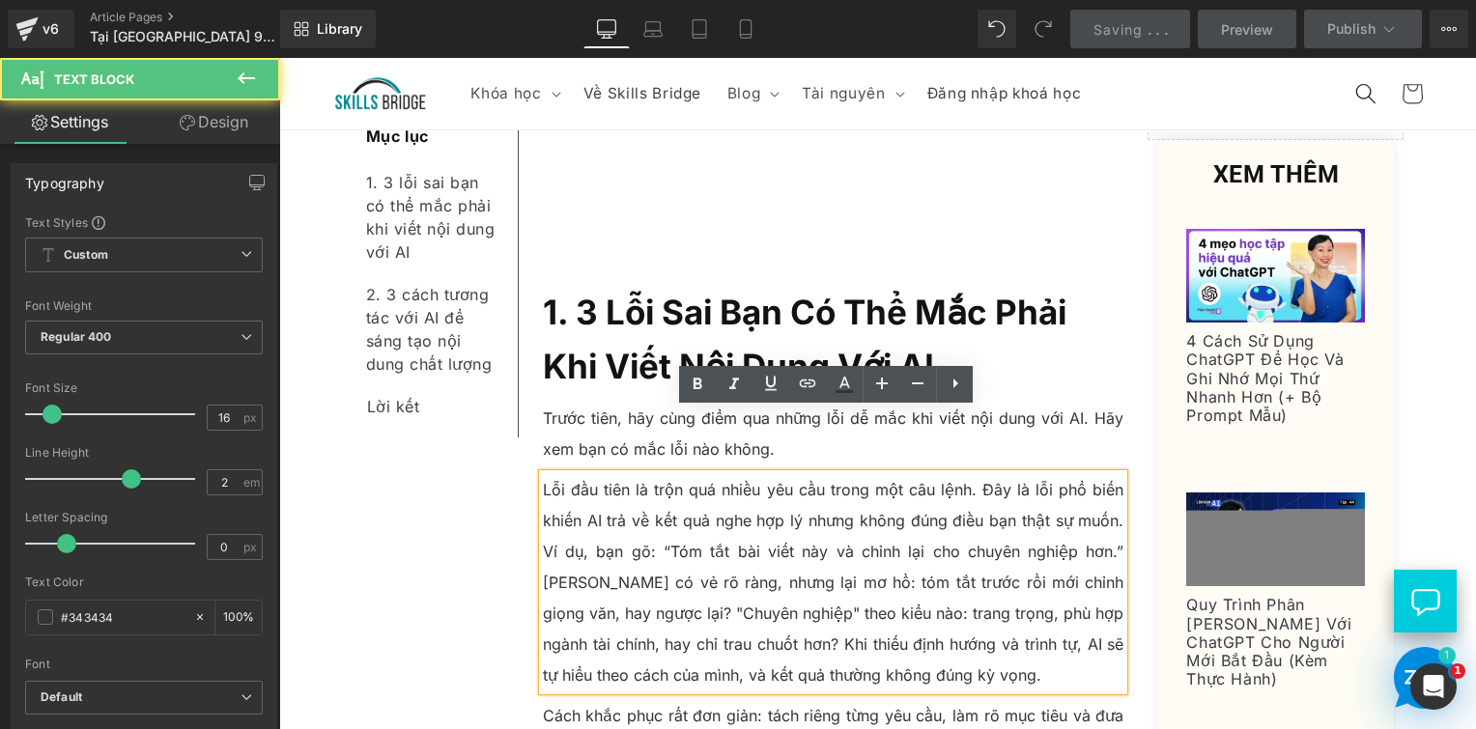
click at [543, 474] on p "Lỗi đầu tiên là trộn quá nhiều yêu cầu trong một câu lệnh. Đây là lỗi phổ biến …" at bounding box center [834, 582] width 582 height 216
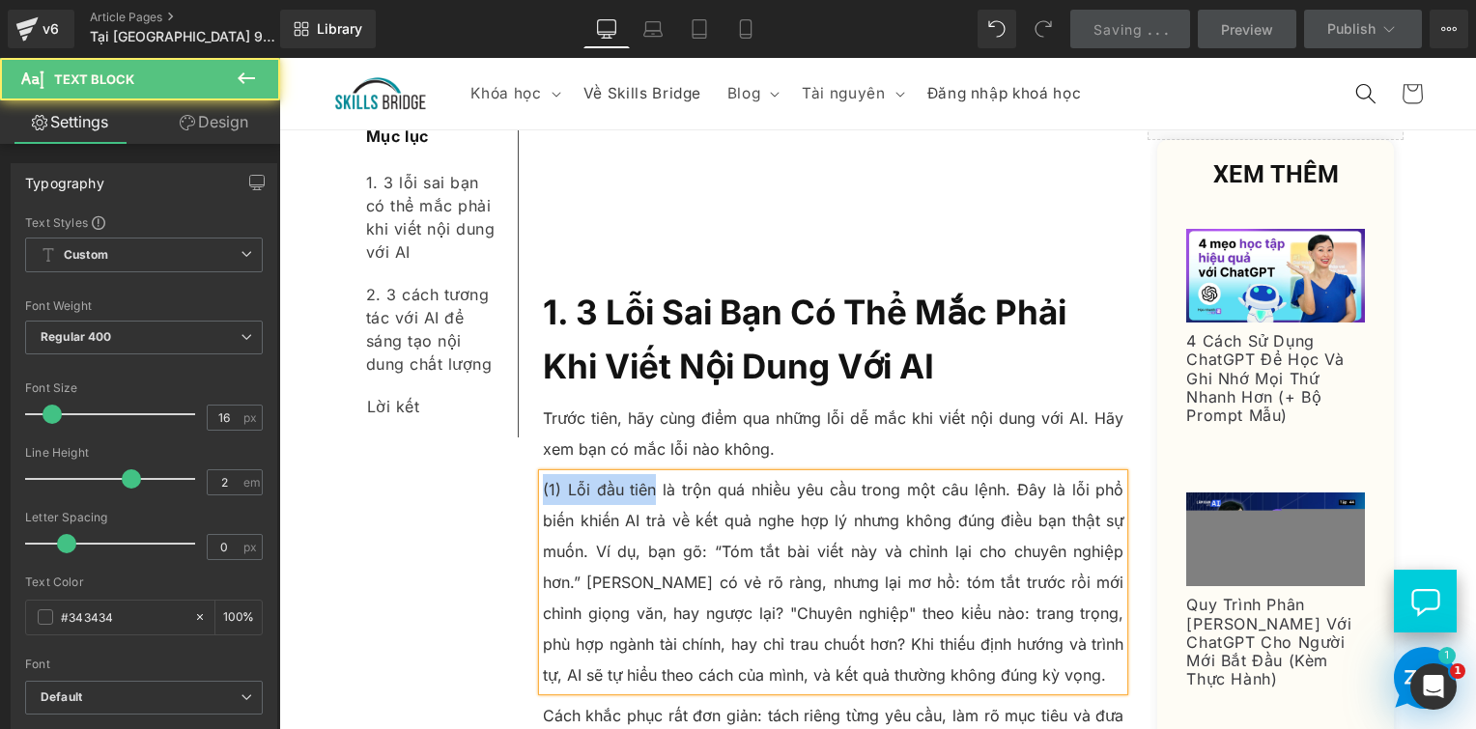
drag, startPoint x: 640, startPoint y: 426, endPoint x: 534, endPoint y: 421, distance: 105.4
click at [543, 474] on p "(1) Lỗi đầu tiên là trộn quá nhiều yêu cầu trong một câu lệnh. Đây là lỗi phổ b…" at bounding box center [834, 582] width 582 height 216
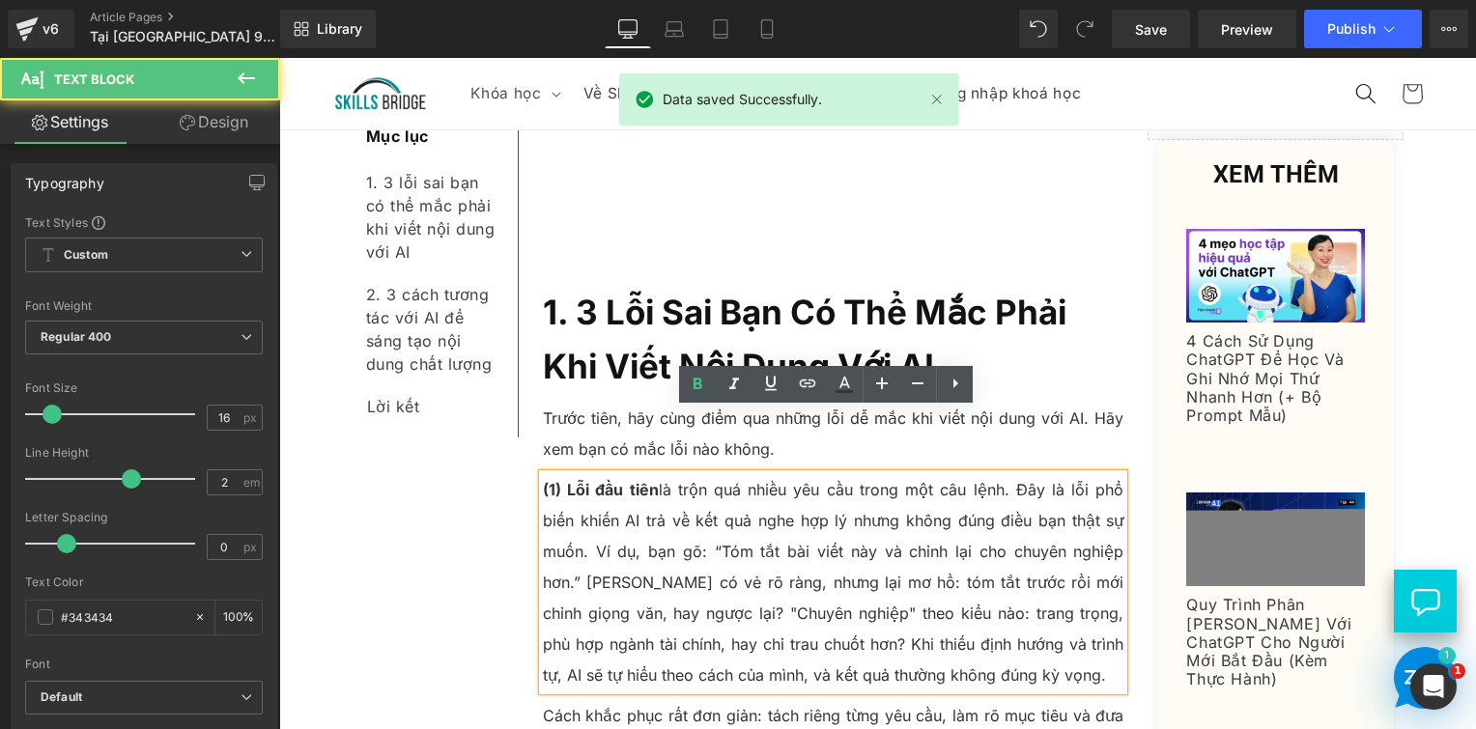
click at [624, 474] on p "(1) Lỗi đầu tiên là trộn quá nhiều yêu cầu trong một câu lệnh. Đây là lỗi phổ b…" at bounding box center [834, 582] width 582 height 216
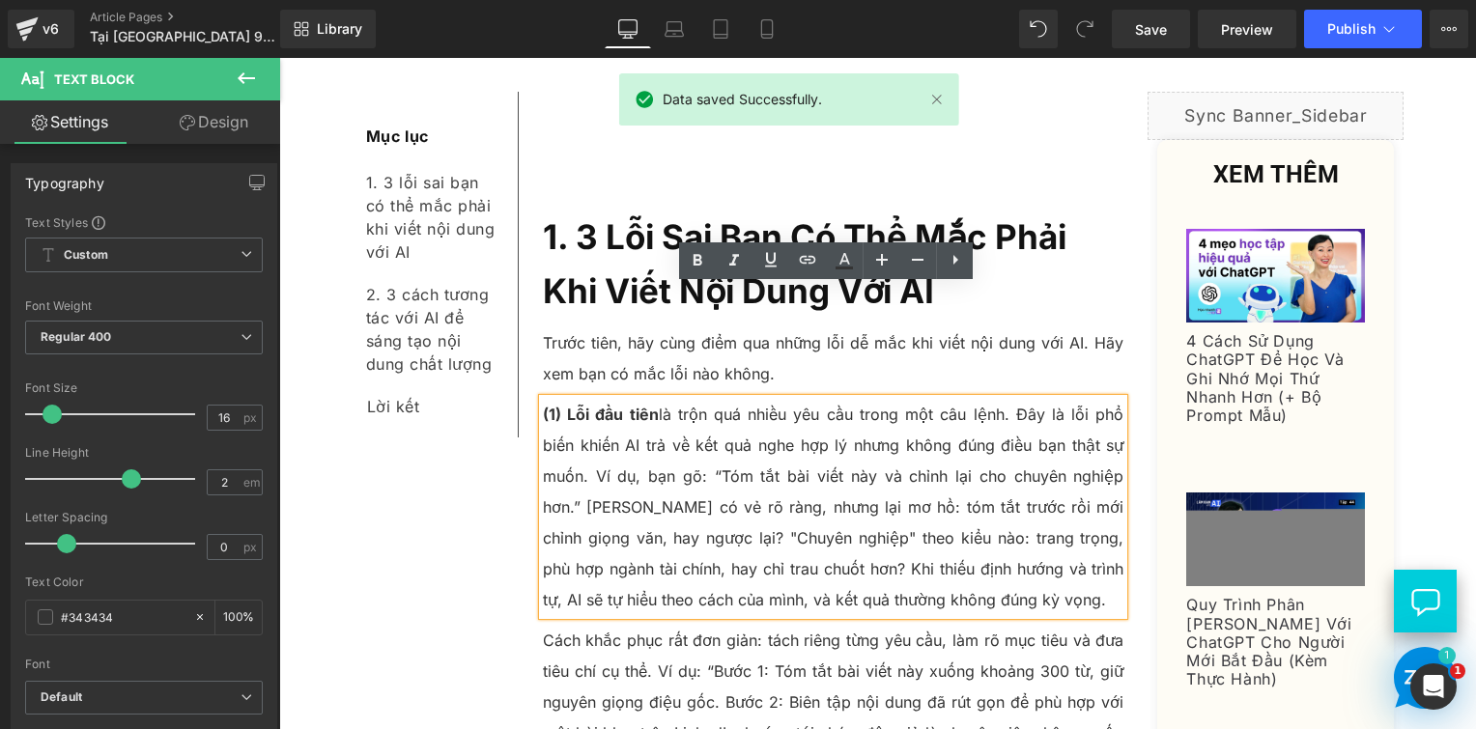
scroll to position [1315, 0]
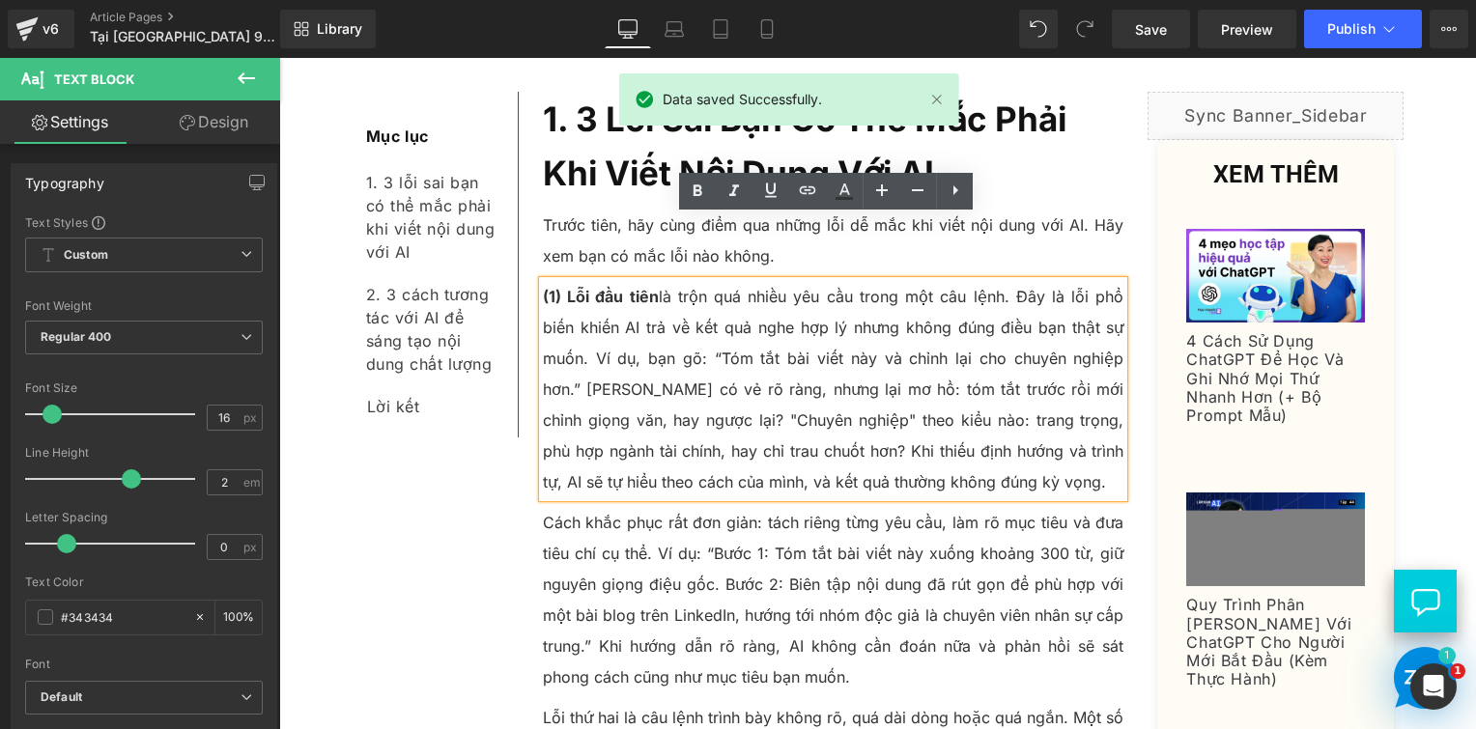
click at [584, 507] on p "Cách khắc phục rất đơn giản: tách riêng từng yêu cầu, làm rõ mục tiêu và đưa ti…" at bounding box center [834, 599] width 582 height 185
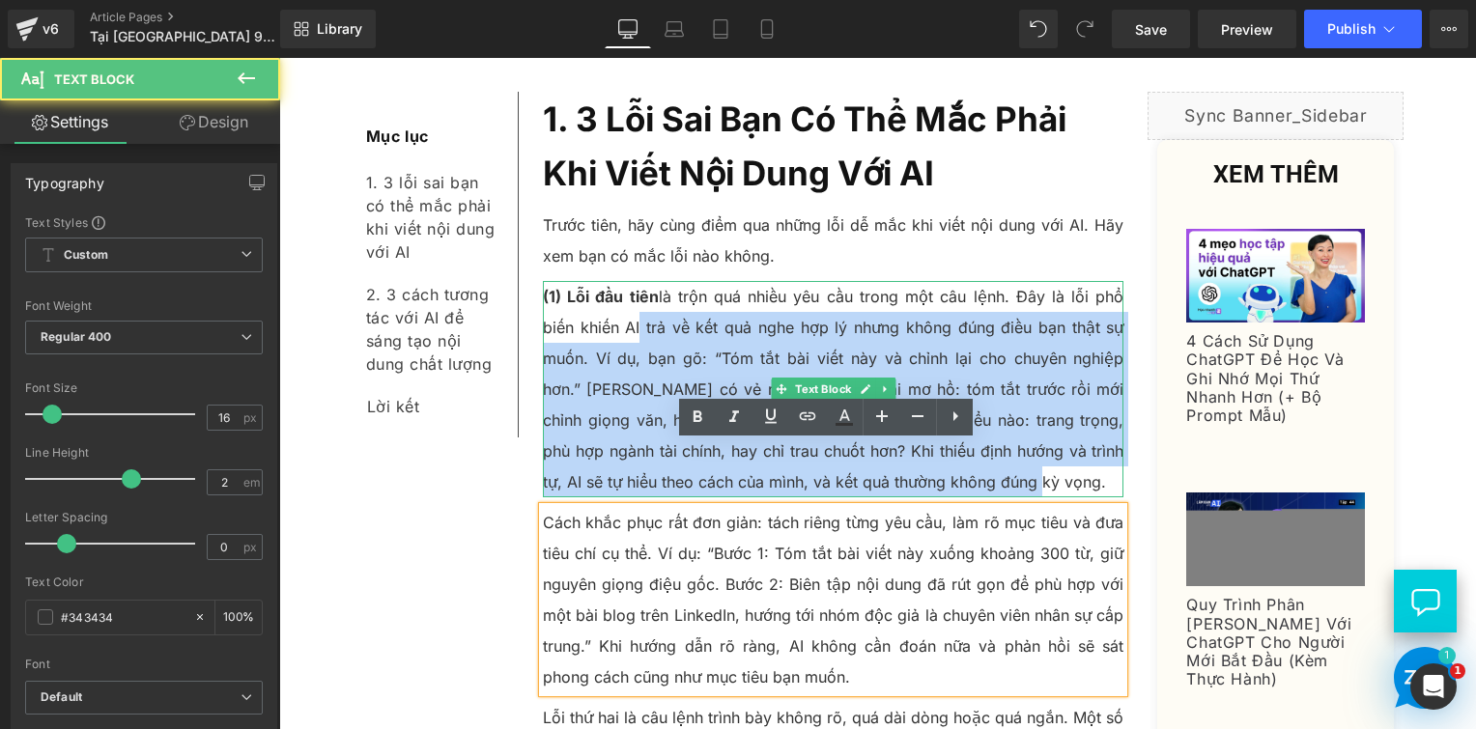
click at [584, 391] on p "(1) Lỗi đầu tiên là trộn quá nhiều yêu cầu trong một câu lệnh. Đây là lỗi phổ b…" at bounding box center [834, 389] width 582 height 216
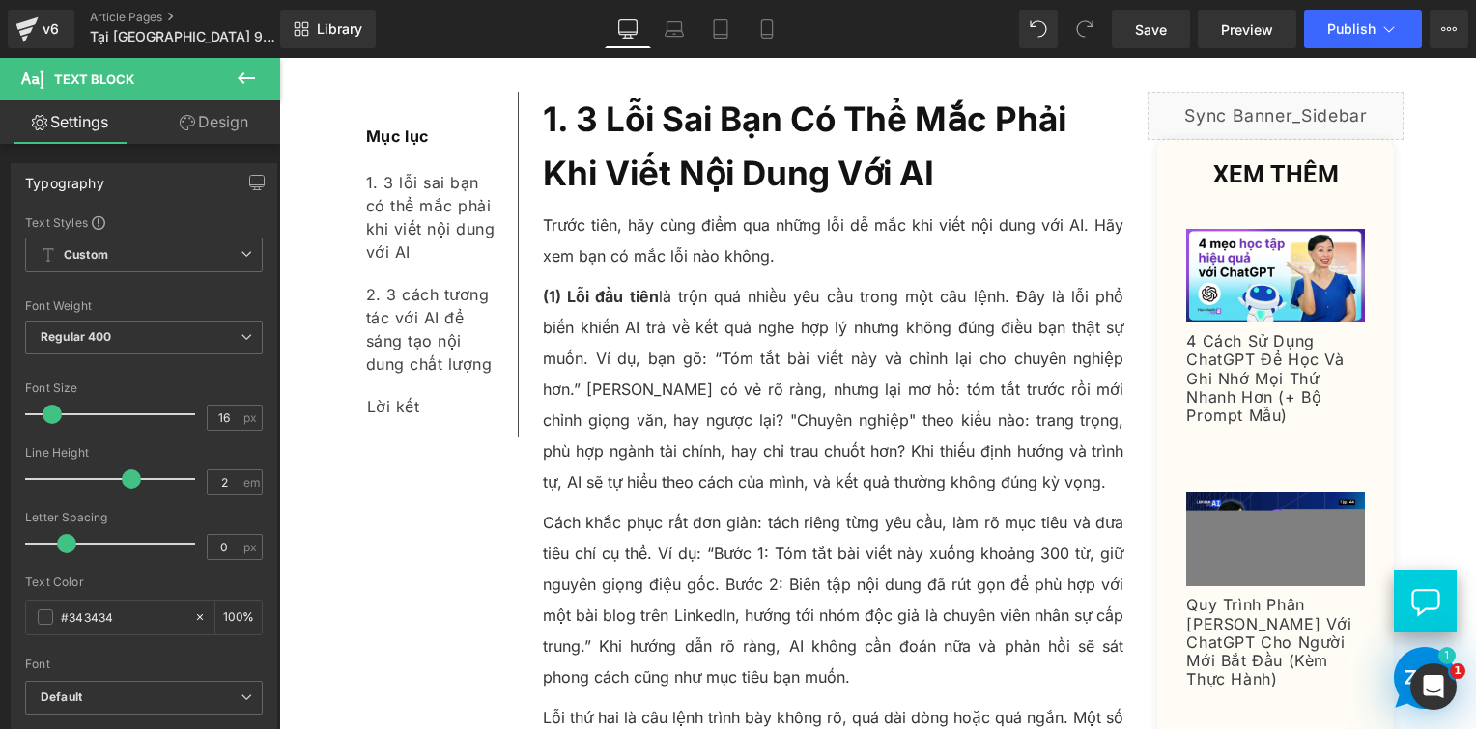
click at [209, 129] on link "Design" at bounding box center [214, 121] width 140 height 43
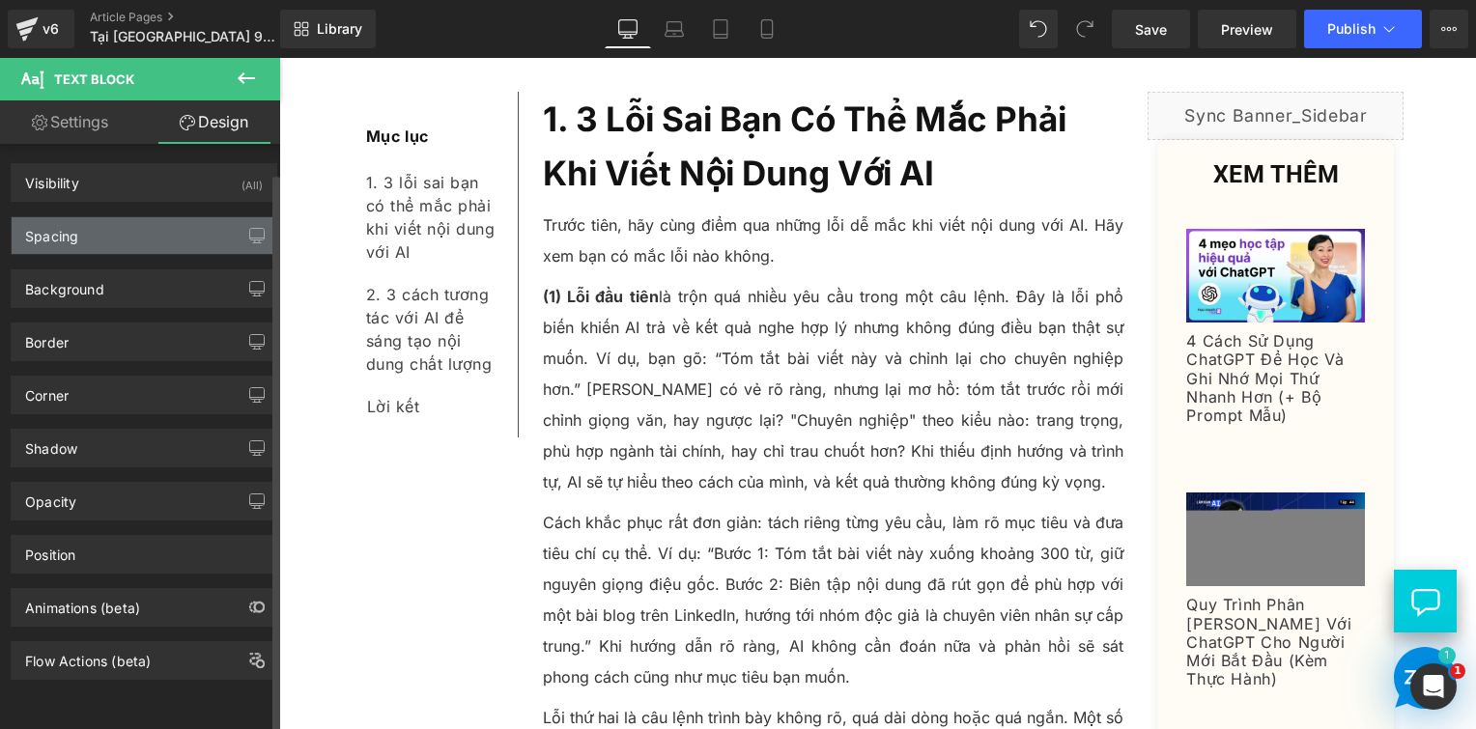
click at [138, 234] on div "Spacing" at bounding box center [144, 235] width 265 height 37
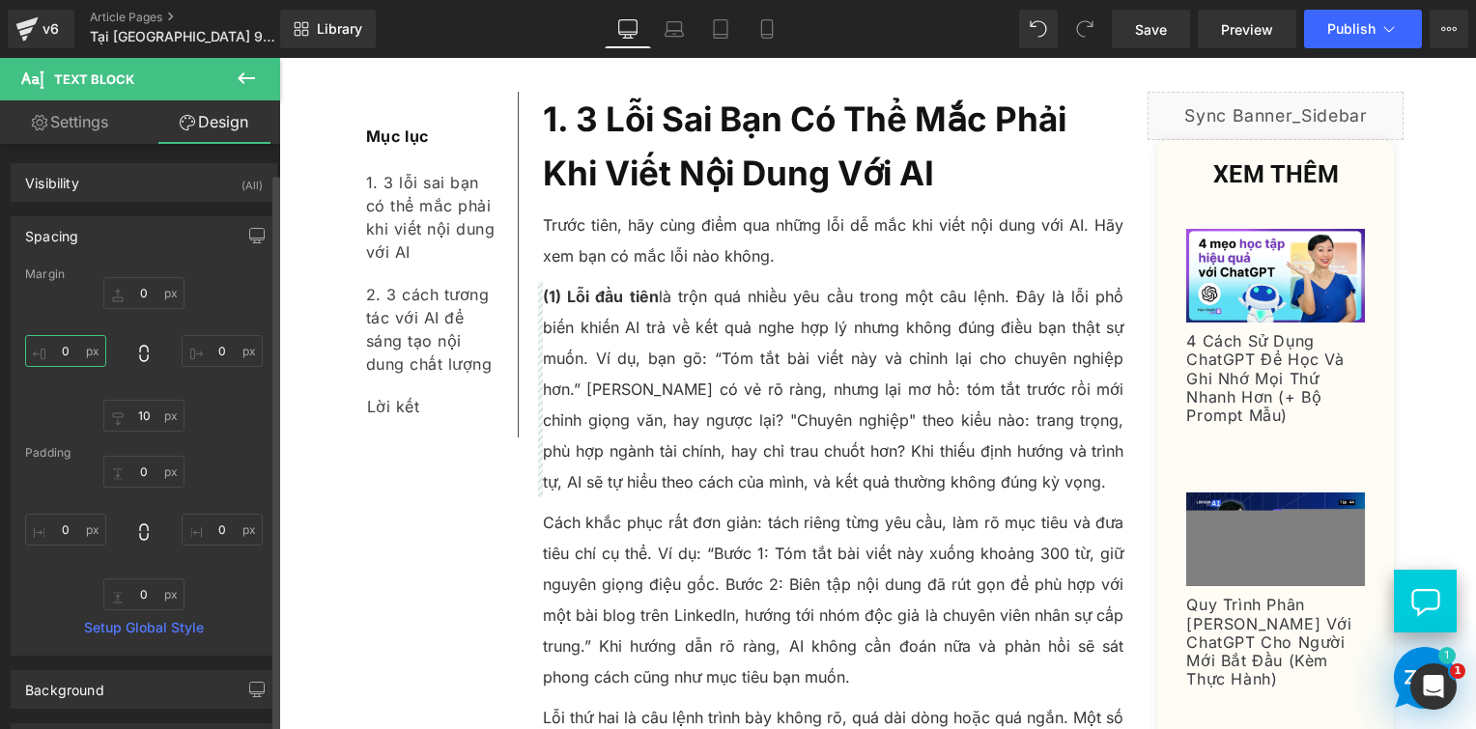
click at [66, 347] on input "0" at bounding box center [65, 351] width 81 height 32
type input "10"
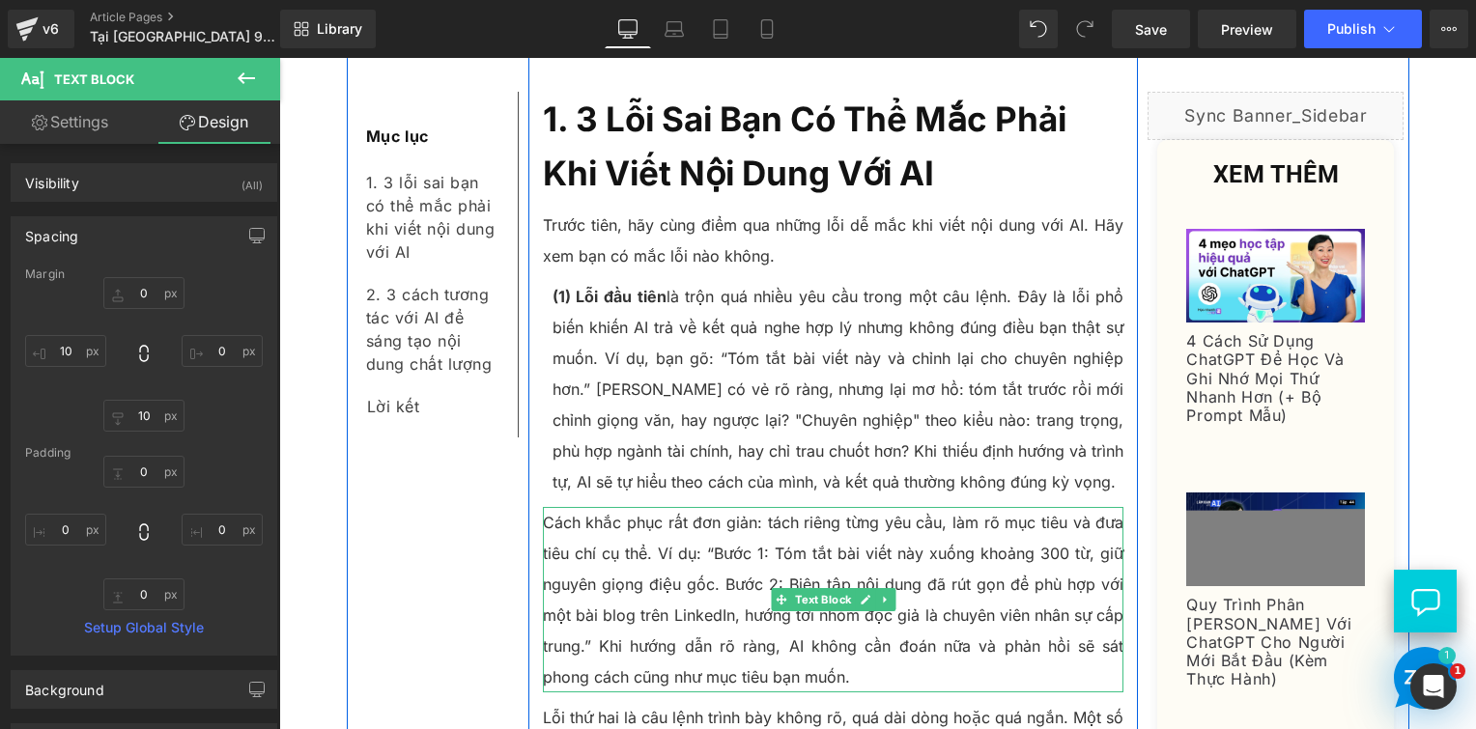
click at [663, 518] on p "Cách khắc phục rất đơn giản: tách riêng từng yêu cầu, làm rõ mục tiêu và đưa ti…" at bounding box center [834, 599] width 582 height 185
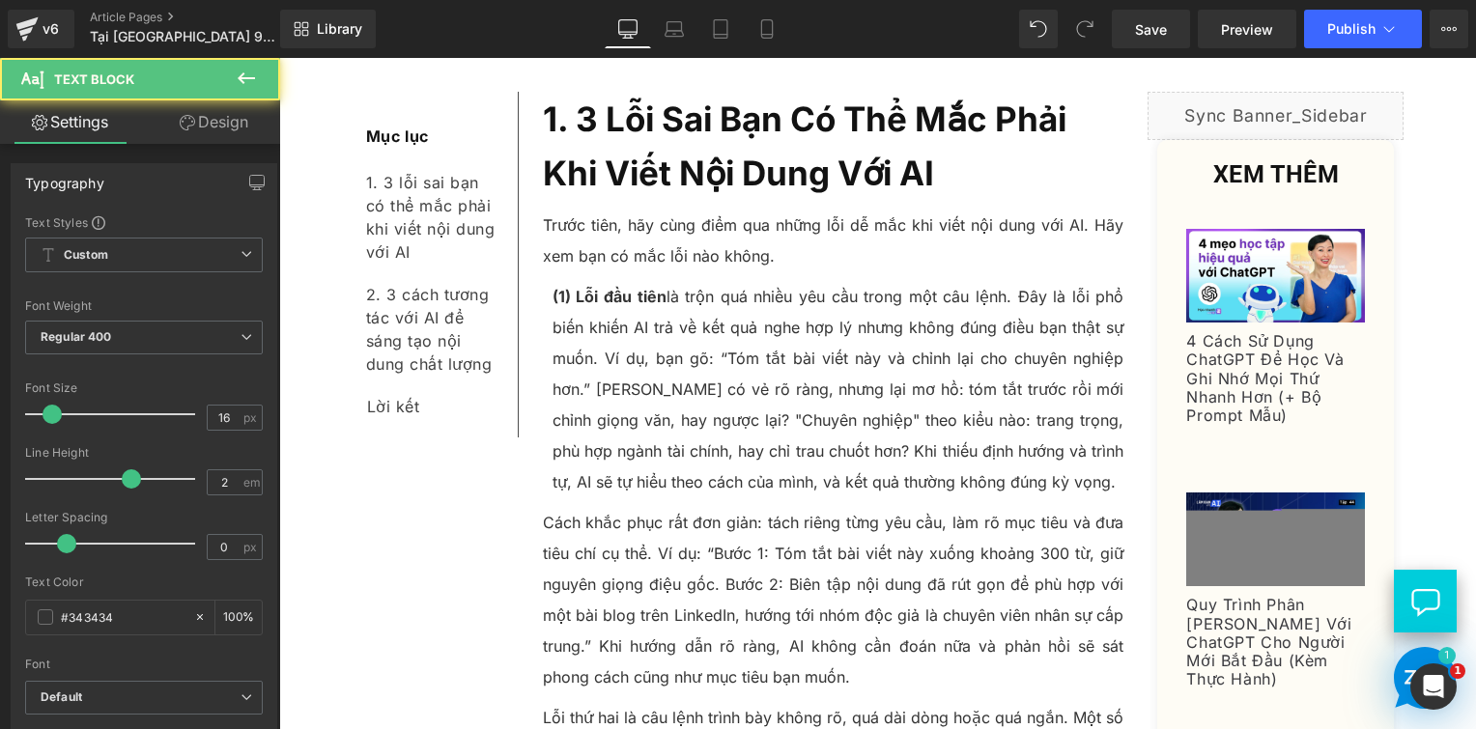
click at [201, 113] on link "Design" at bounding box center [214, 121] width 140 height 43
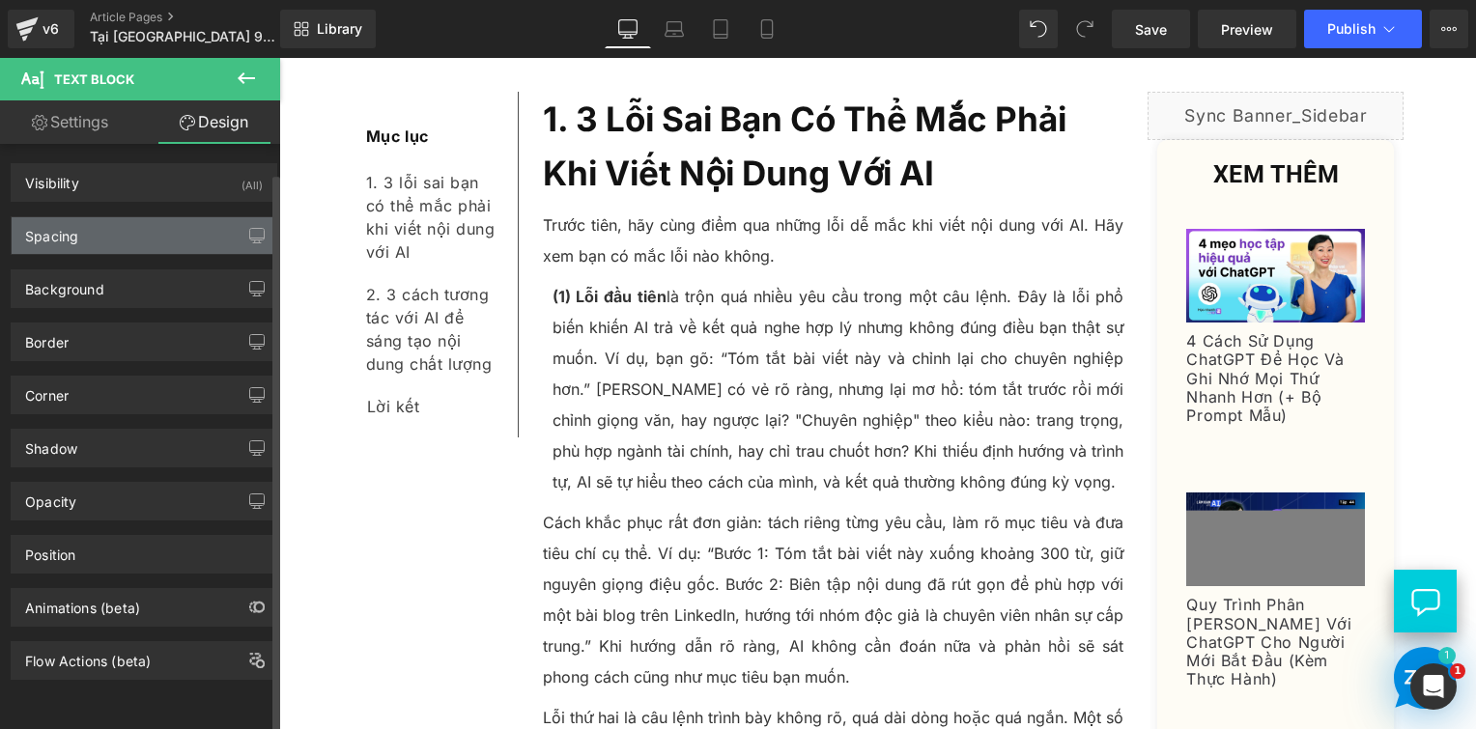
click at [87, 235] on div "Spacing" at bounding box center [144, 235] width 265 height 37
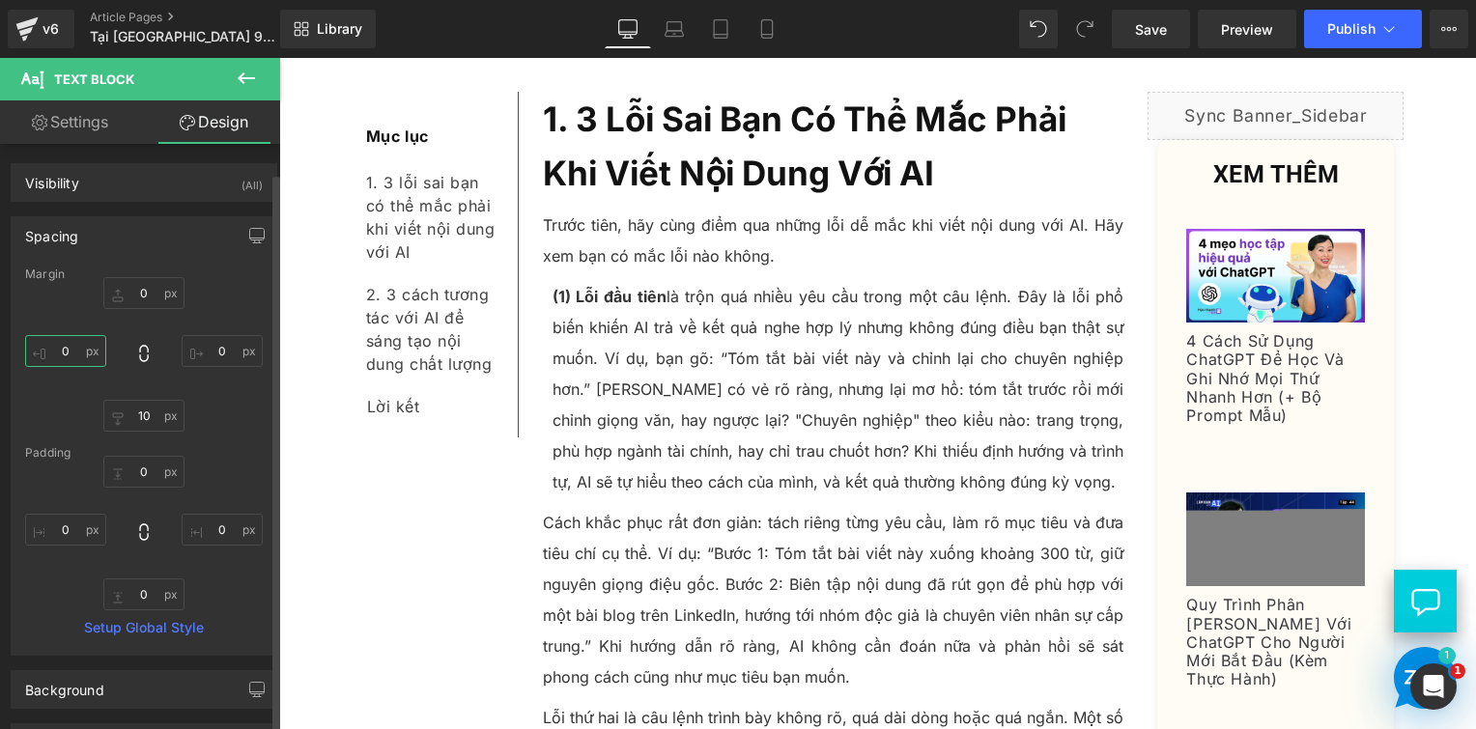
click at [74, 336] on input "0" at bounding box center [65, 351] width 81 height 32
type input "10"
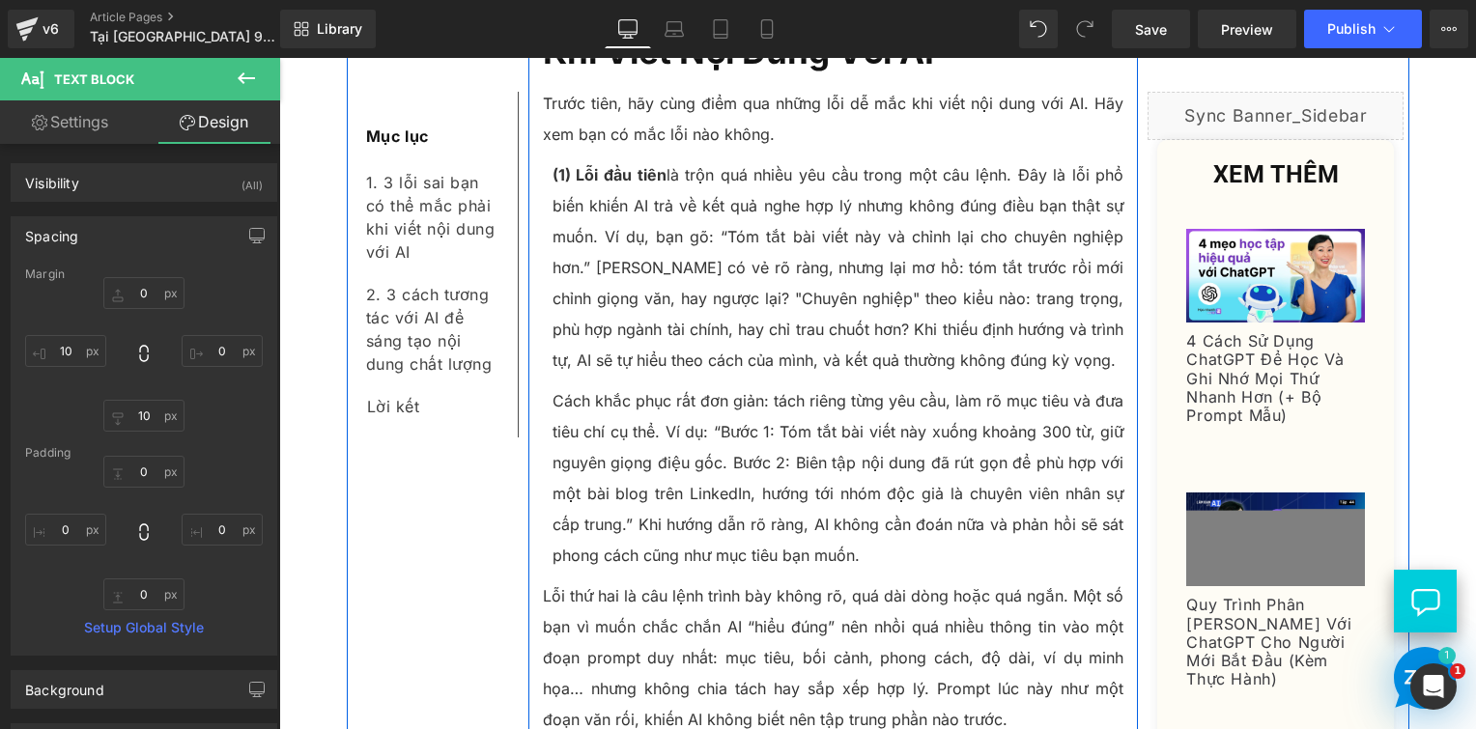
scroll to position [1605, 0]
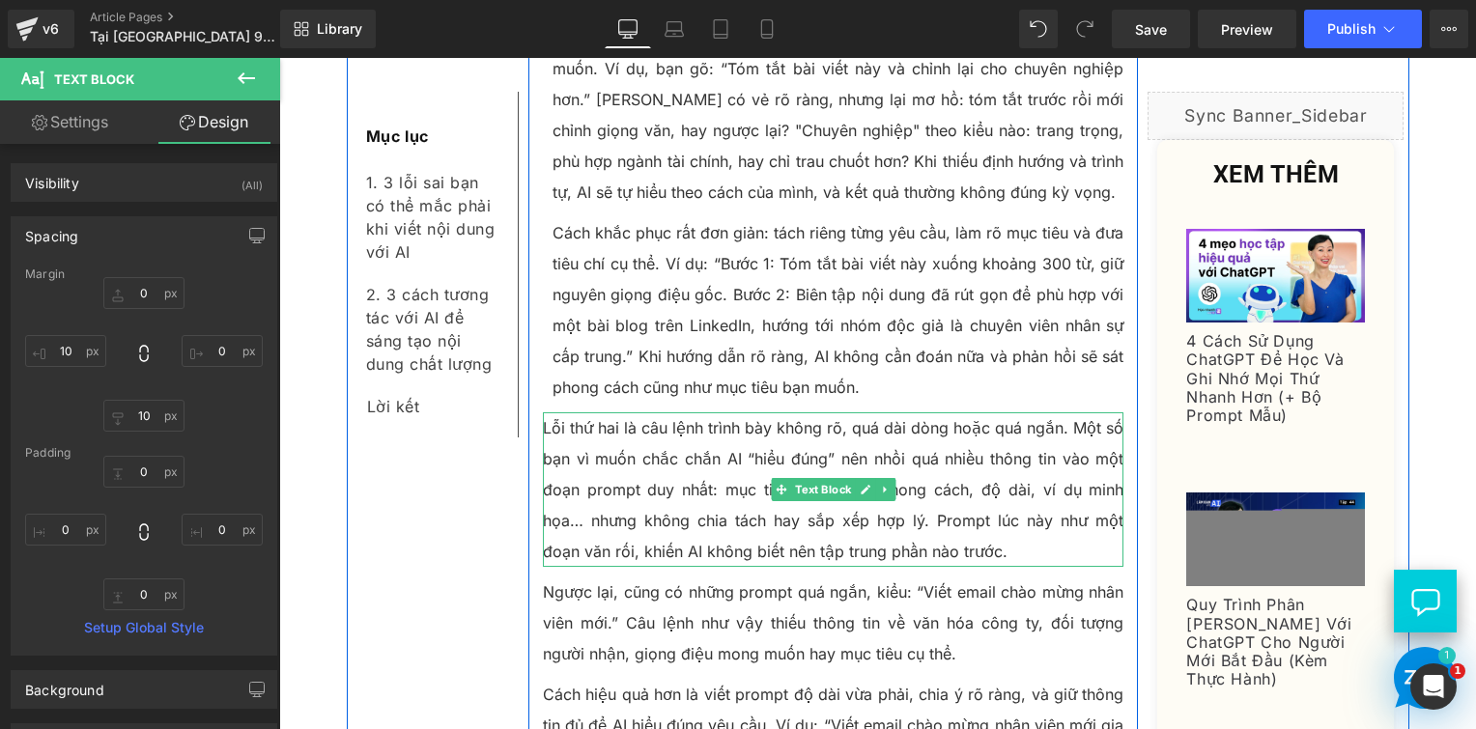
click at [543, 413] on div at bounding box center [545, 490] width 5 height 155
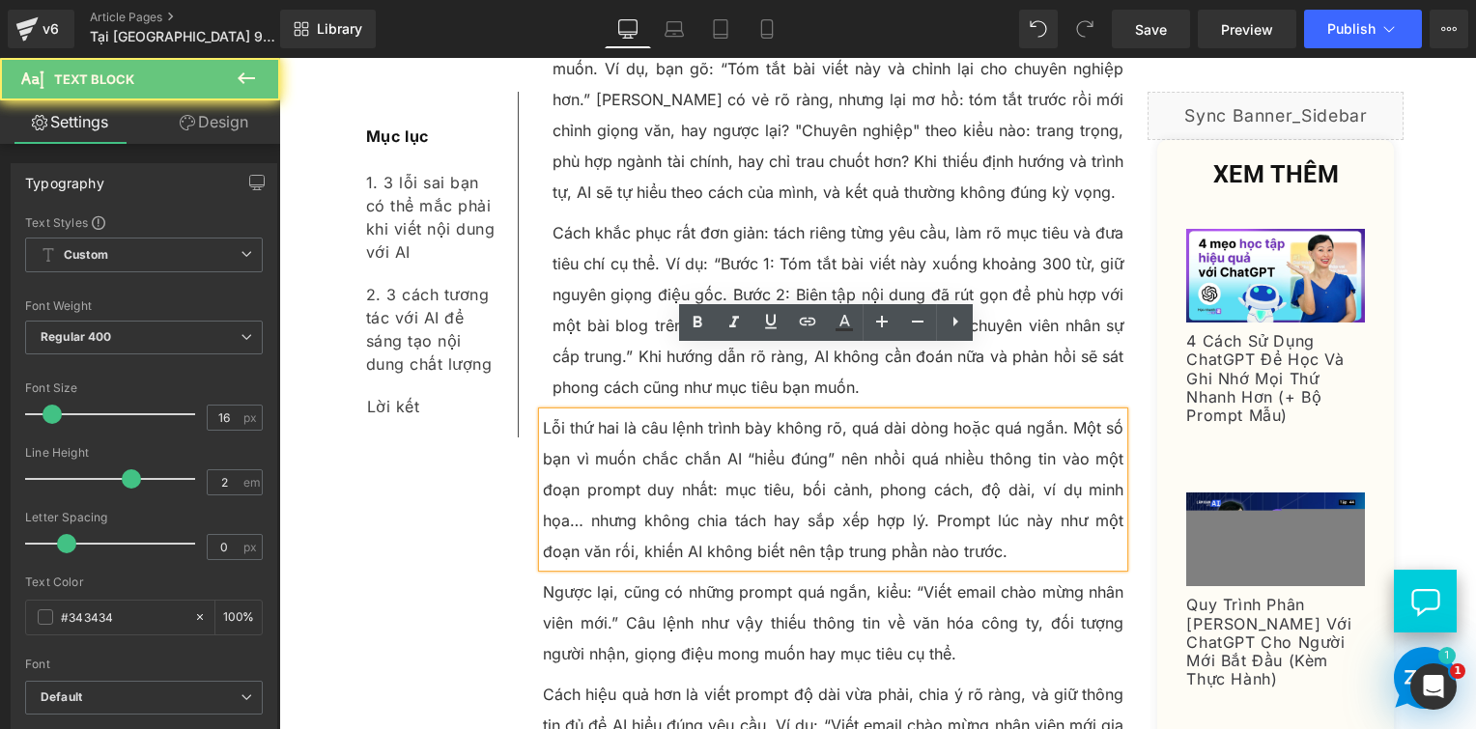
click at [543, 413] on p "Lỗi thứ hai là câu lệnh trình bày không rõ, quá dài dòng hoặc quá ngắn. Một số …" at bounding box center [834, 490] width 582 height 155
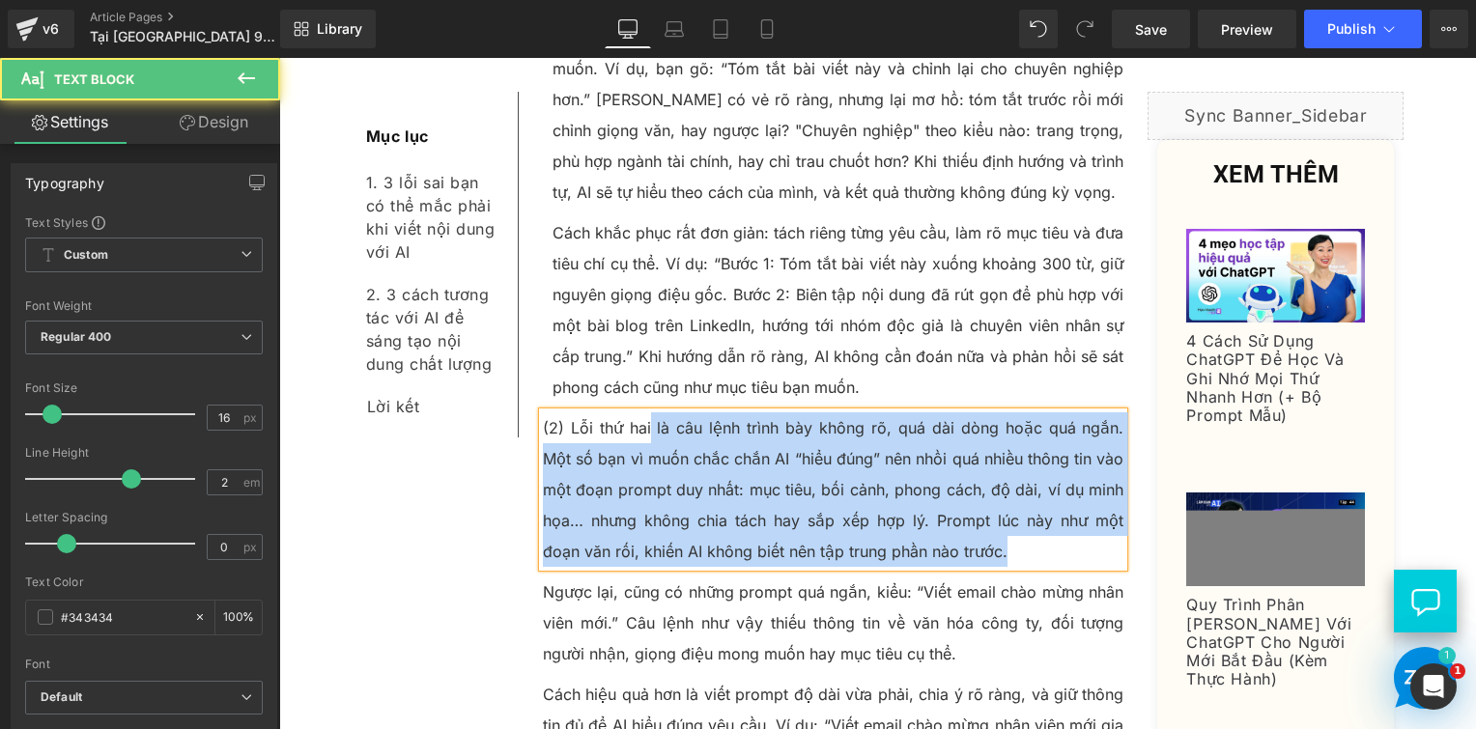
drag, startPoint x: 638, startPoint y: 358, endPoint x: 532, endPoint y: 371, distance: 106.0
click at [543, 413] on div "(2) Lỗi thứ hai là câu lệnh trình bày không rõ, quá dài dòng hoặc quá ngắn. Một…" at bounding box center [834, 490] width 582 height 155
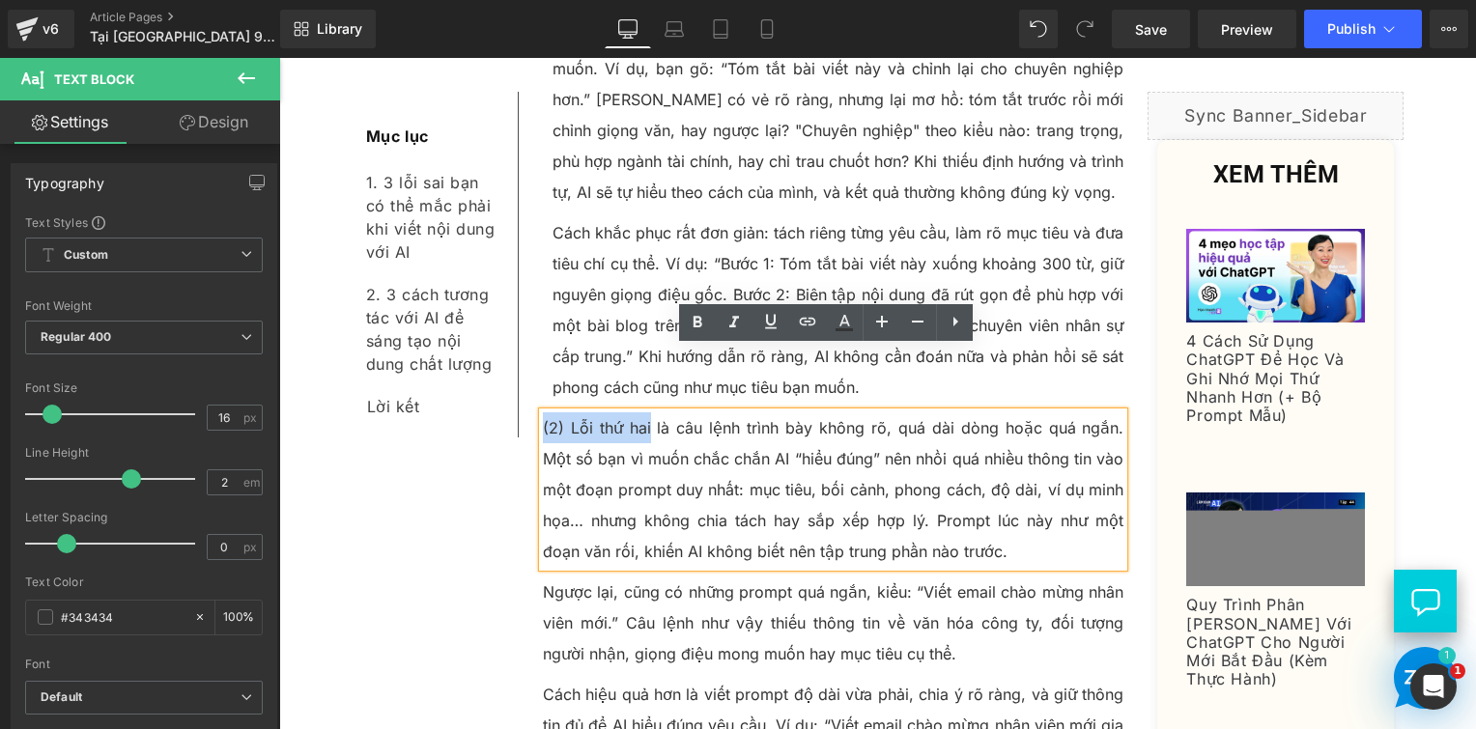
click at [543, 413] on p "(2) Lỗi thứ hai là câu lệnh trình bày không rõ, quá dài dòng hoặc quá ngắn. Một…" at bounding box center [834, 490] width 582 height 155
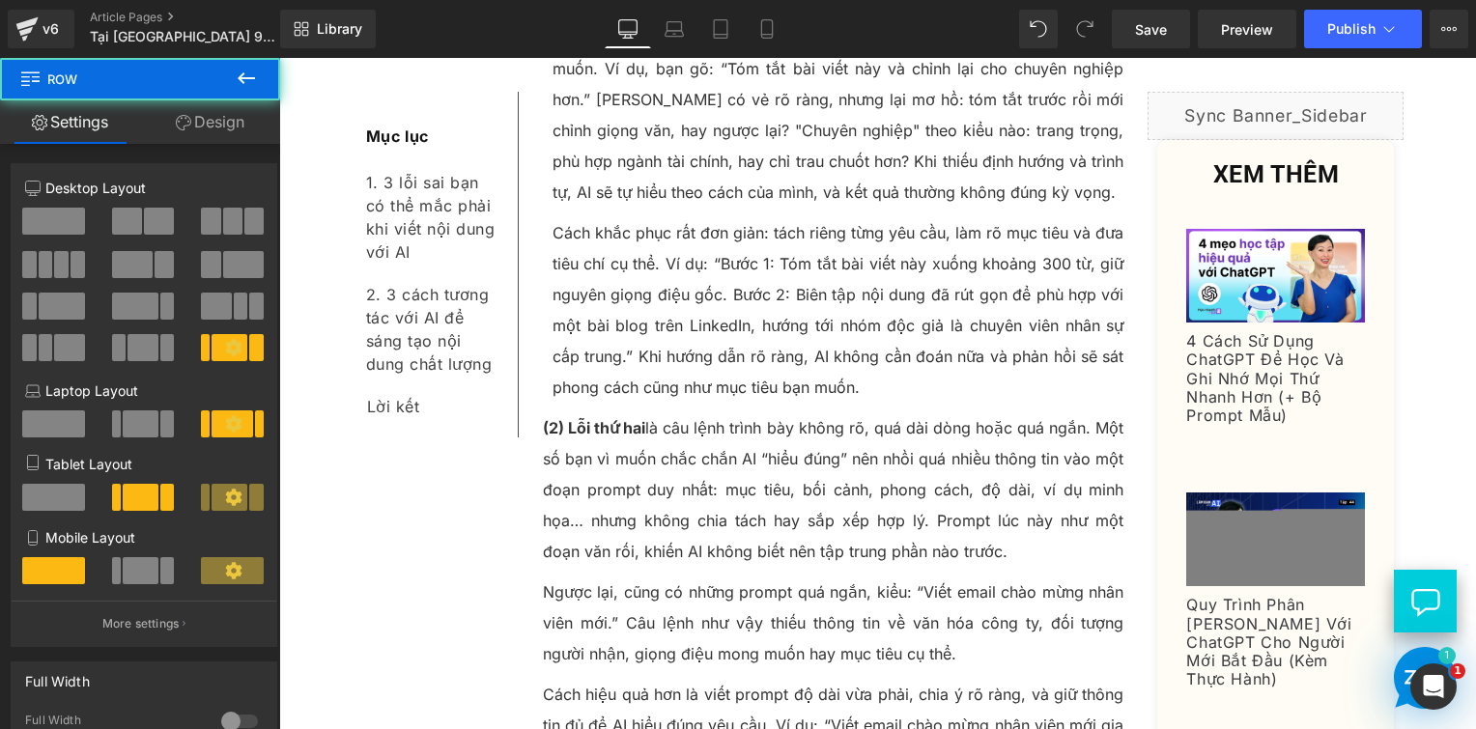
click at [564, 418] on p "(2) Lỗi thứ hai là câu lệnh trình bày không rõ, quá dài dòng hoặc quá ngắn. Một…" at bounding box center [834, 490] width 582 height 155
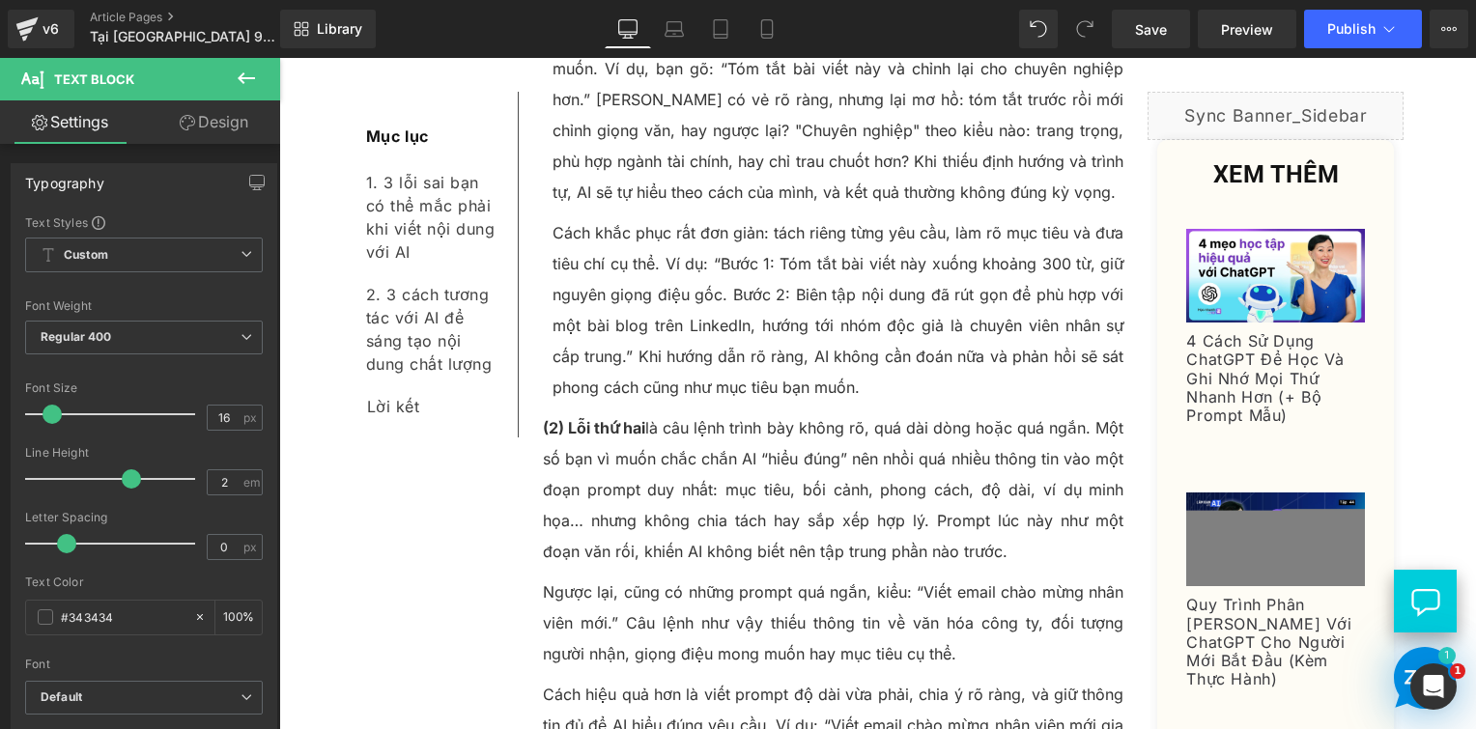
click at [212, 119] on link "Design" at bounding box center [214, 121] width 140 height 43
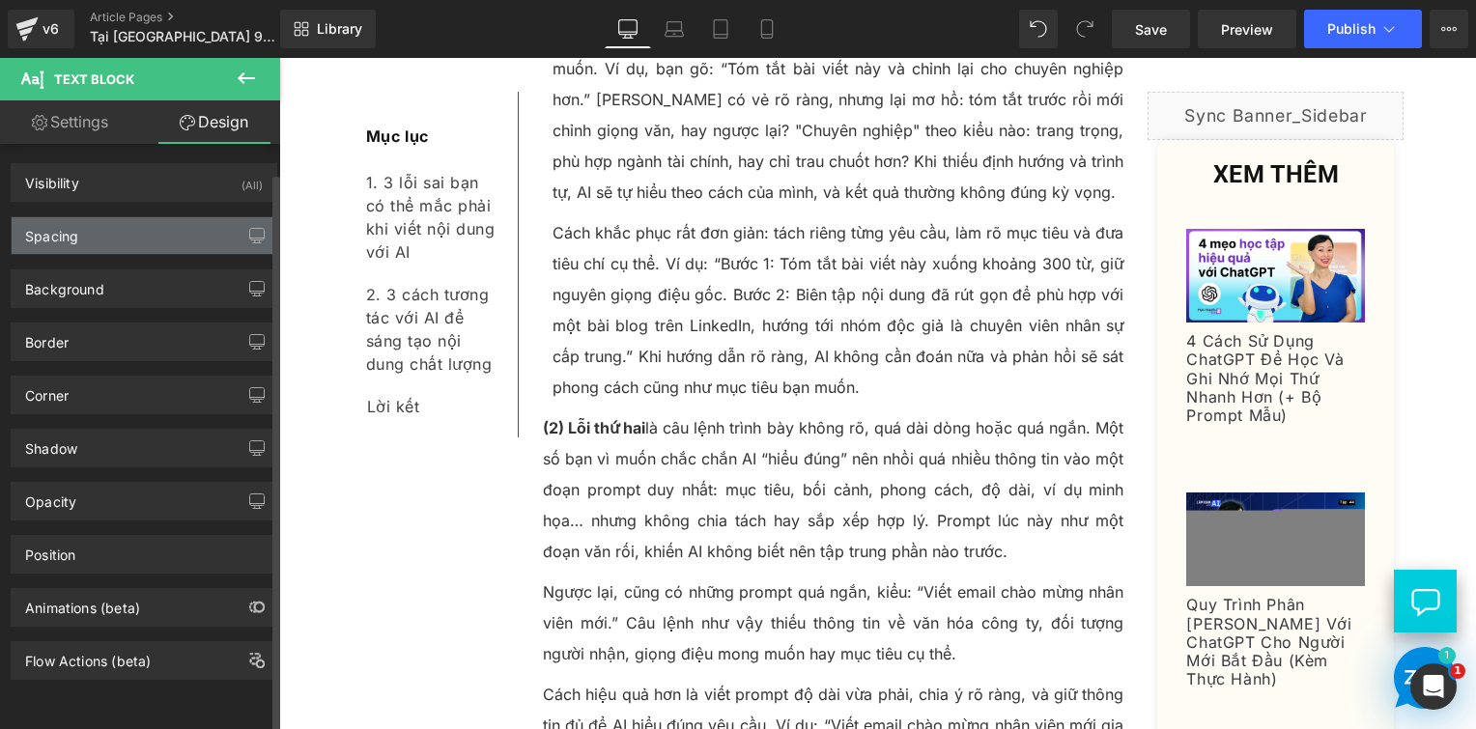
click at [112, 232] on div "Spacing" at bounding box center [144, 235] width 265 height 37
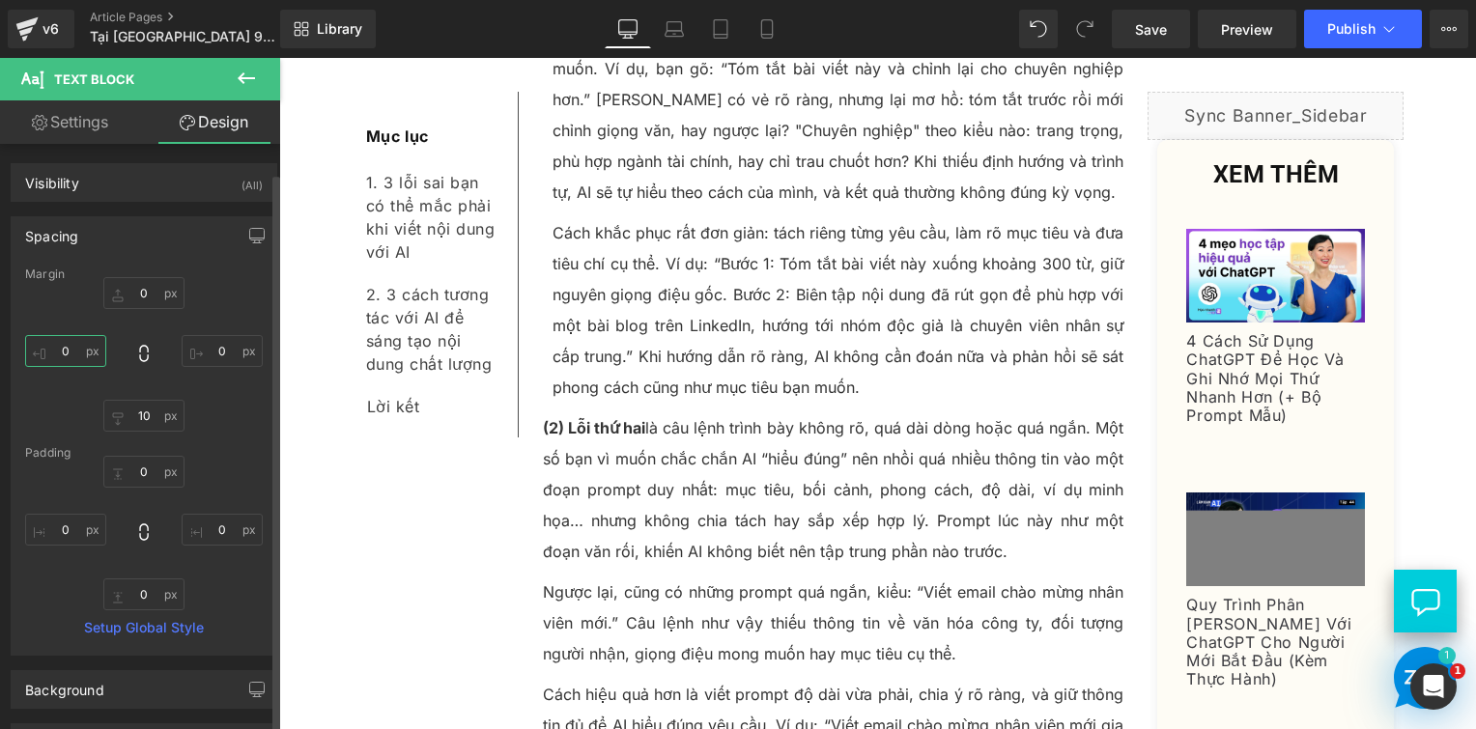
click at [66, 354] on input "text" at bounding box center [65, 351] width 81 height 32
type input "0"
type input "10"
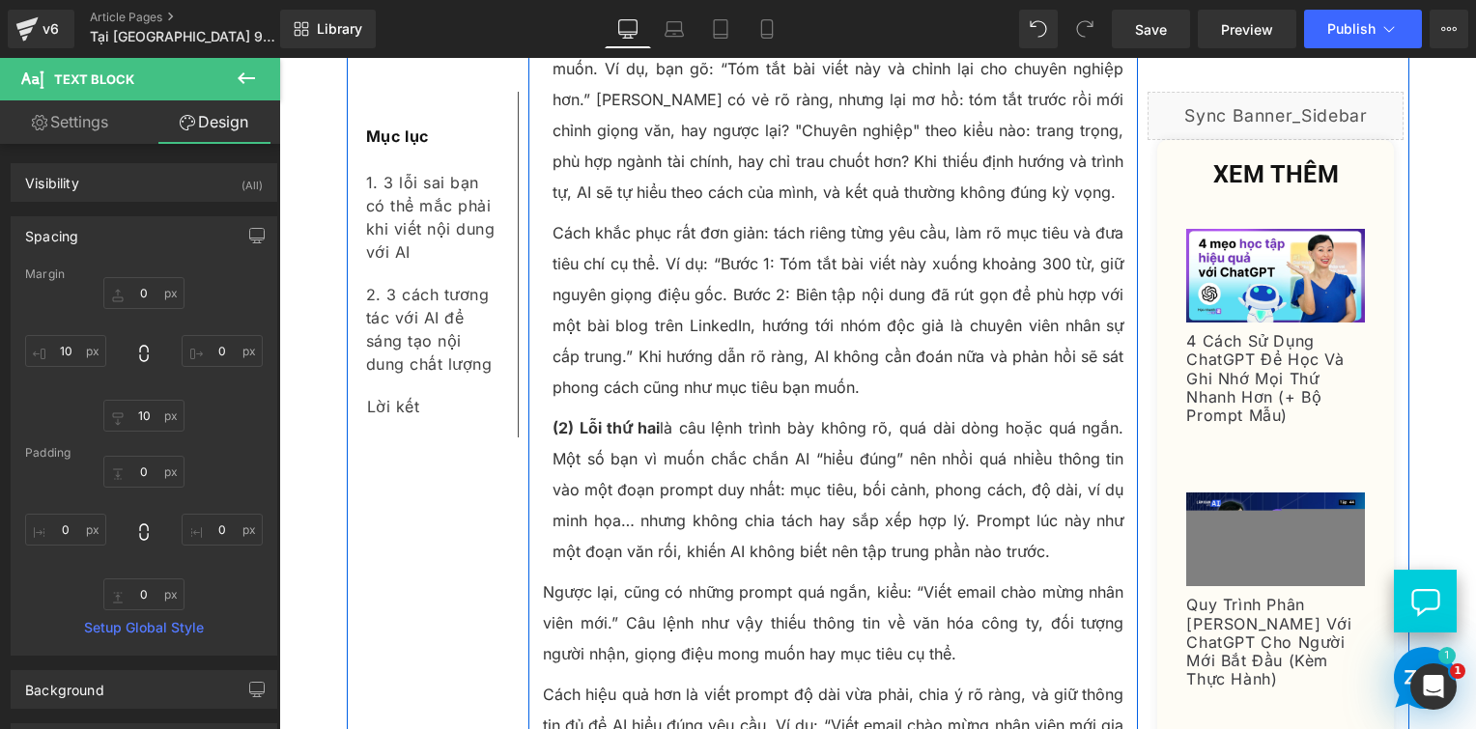
click at [570, 577] on p "Ngược lại, cũng có những prompt quá ngắn, kiểu: “Viết email chào mừng nhân viên…" at bounding box center [834, 623] width 582 height 93
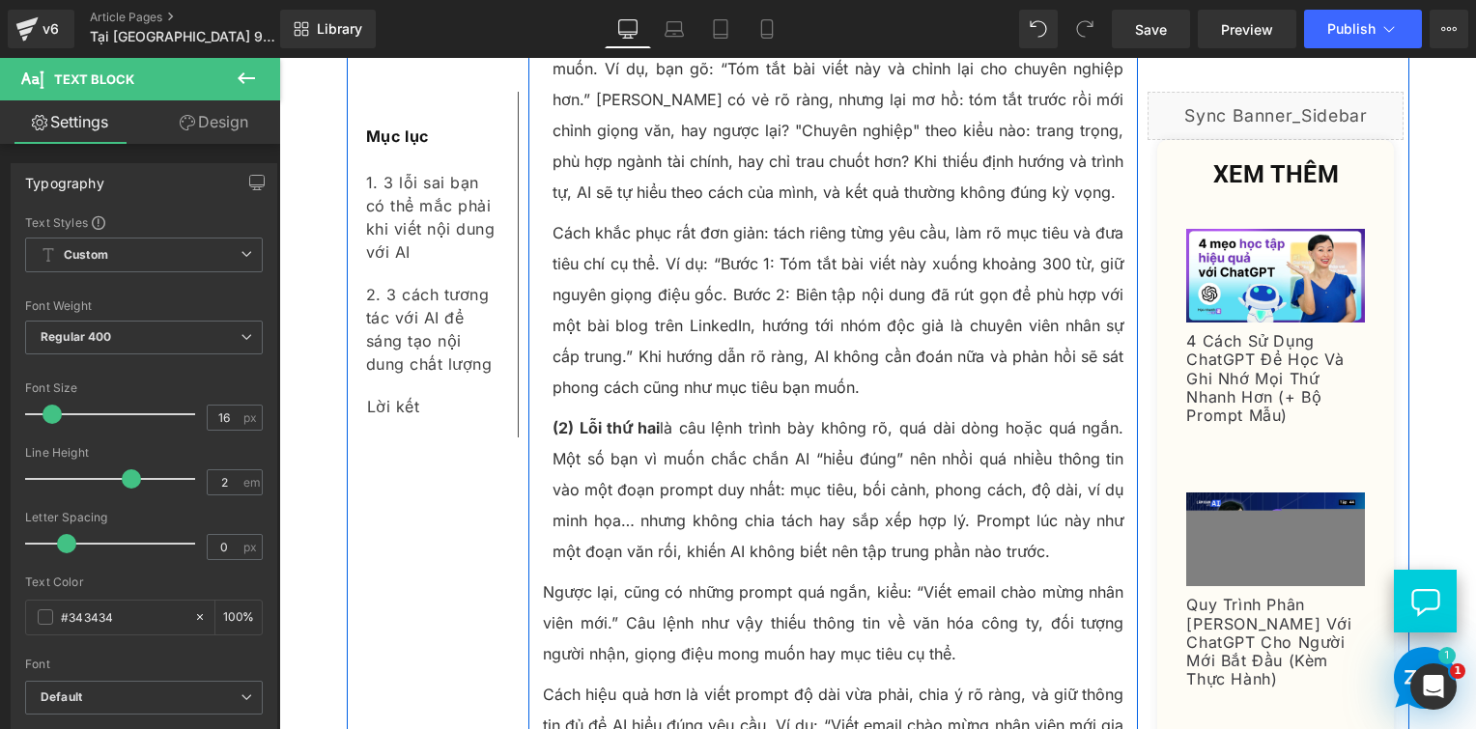
click at [671, 577] on p "Ngược lại, cũng có những prompt quá ngắn, kiểu: “Viết email chào mừng nhân viên…" at bounding box center [834, 623] width 582 height 93
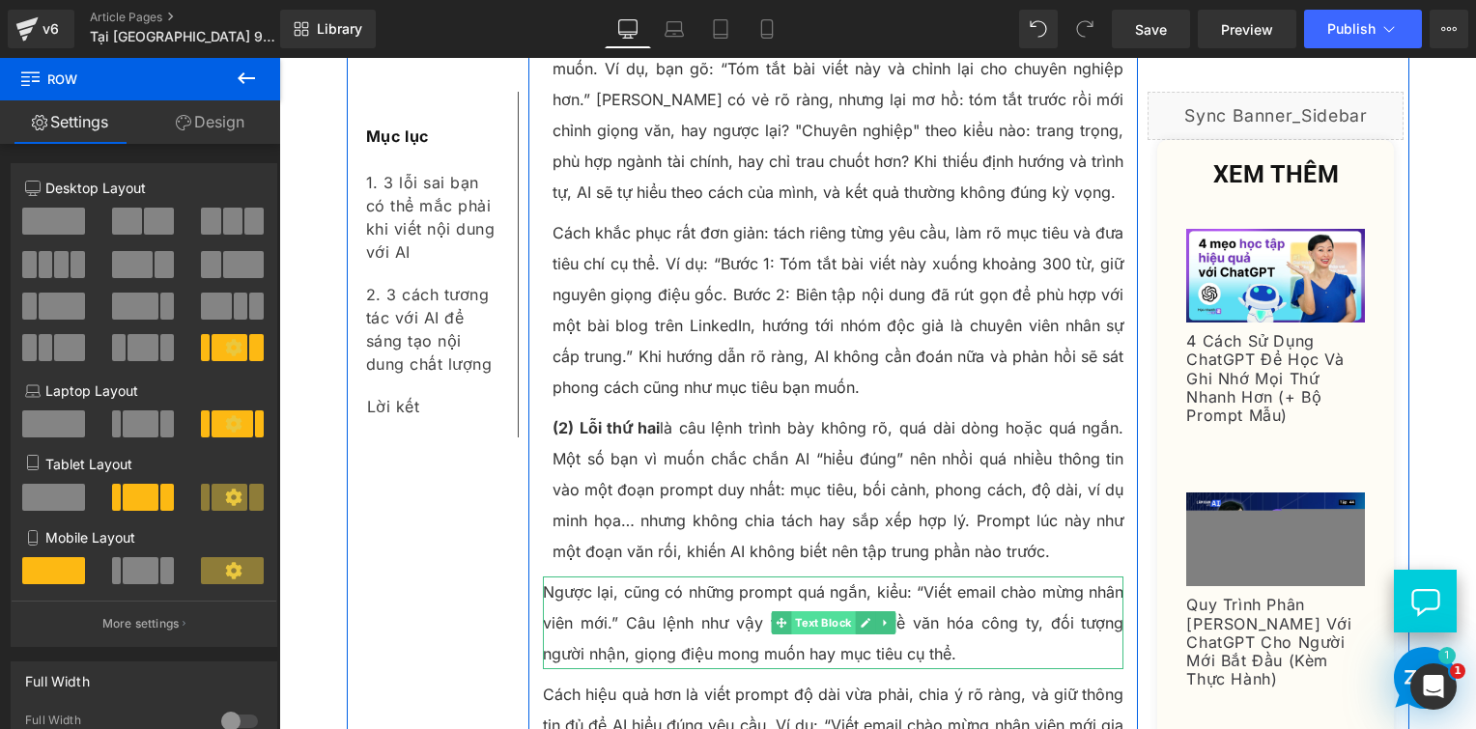
click at [819, 612] on span "Text Block" at bounding box center [823, 623] width 64 height 23
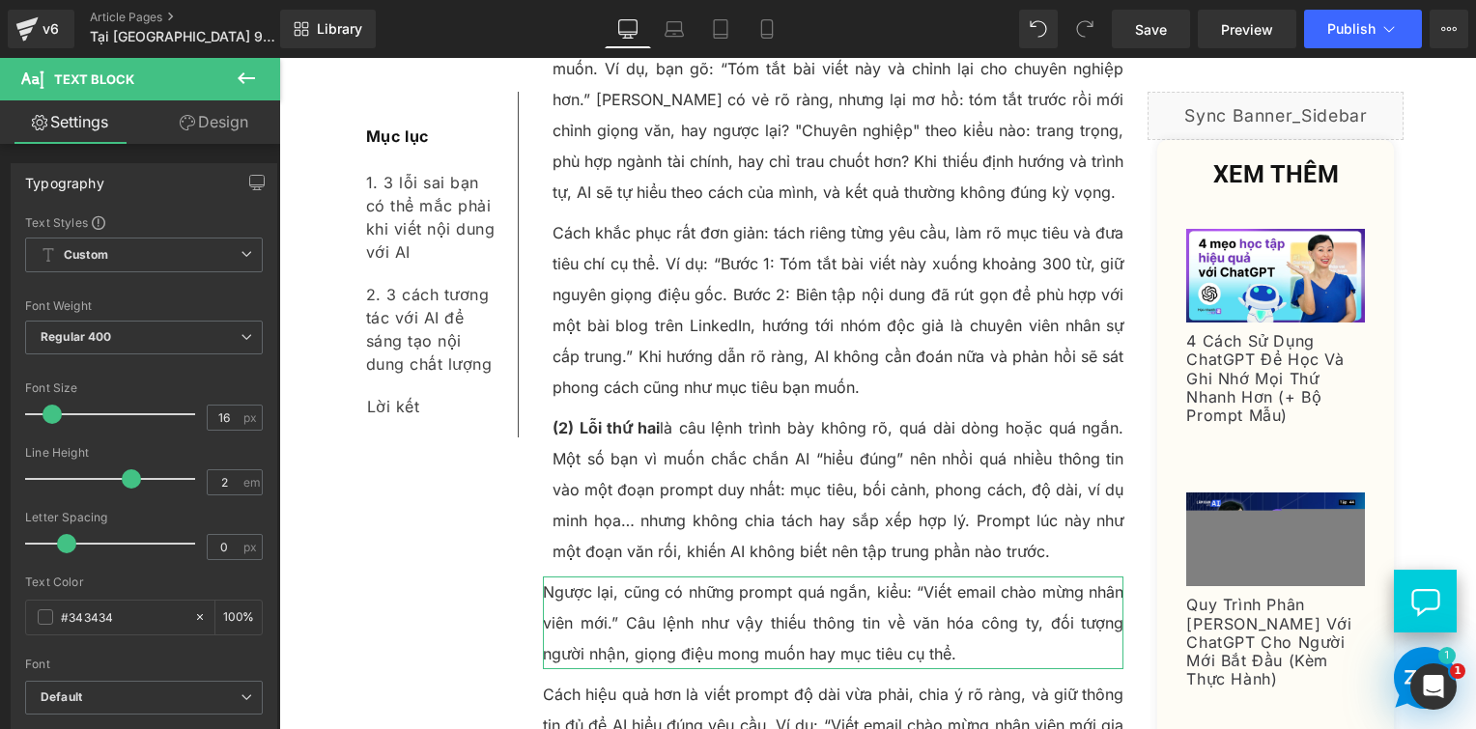
click at [228, 113] on link "Design" at bounding box center [214, 121] width 140 height 43
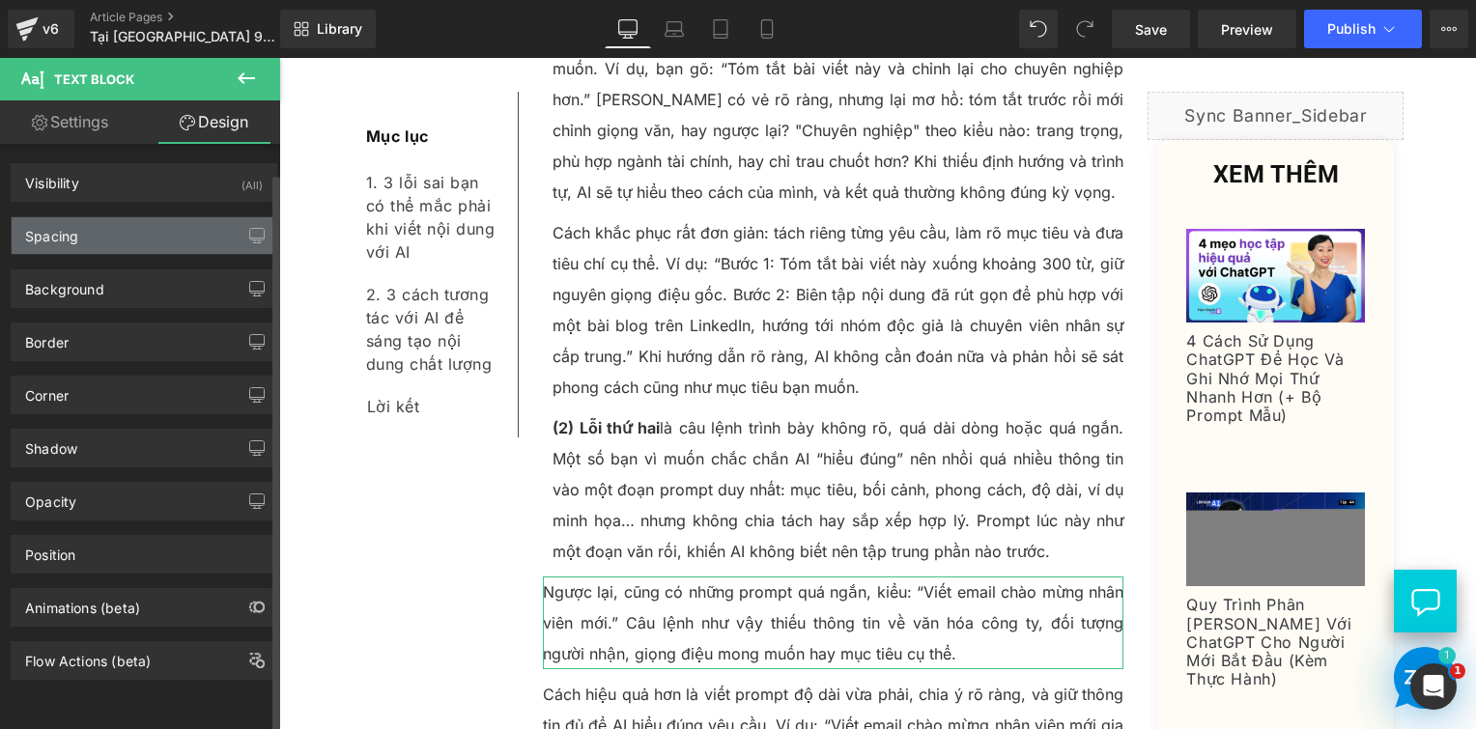
click at [128, 228] on div "Spacing" at bounding box center [144, 235] width 265 height 37
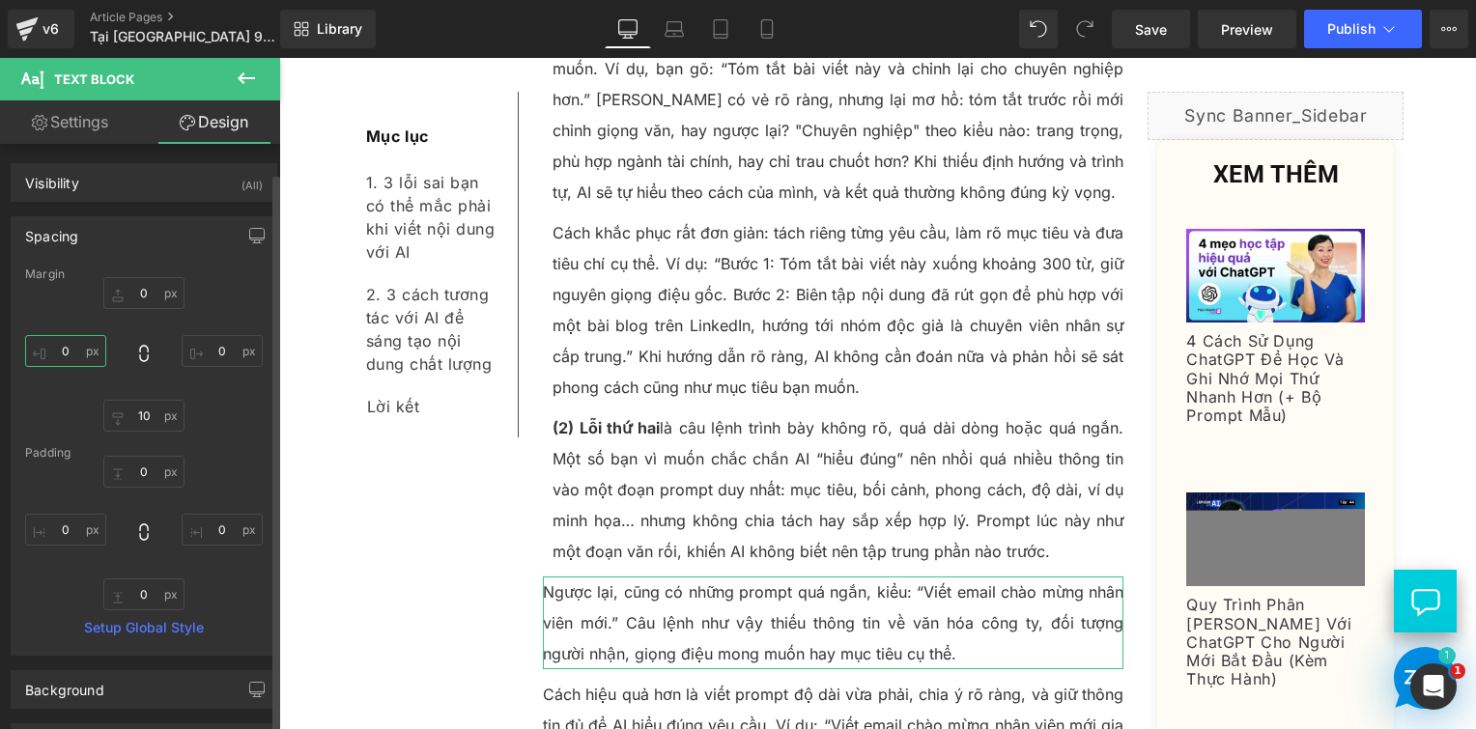
click at [79, 353] on input "0" at bounding box center [65, 351] width 81 height 32
type input "10"
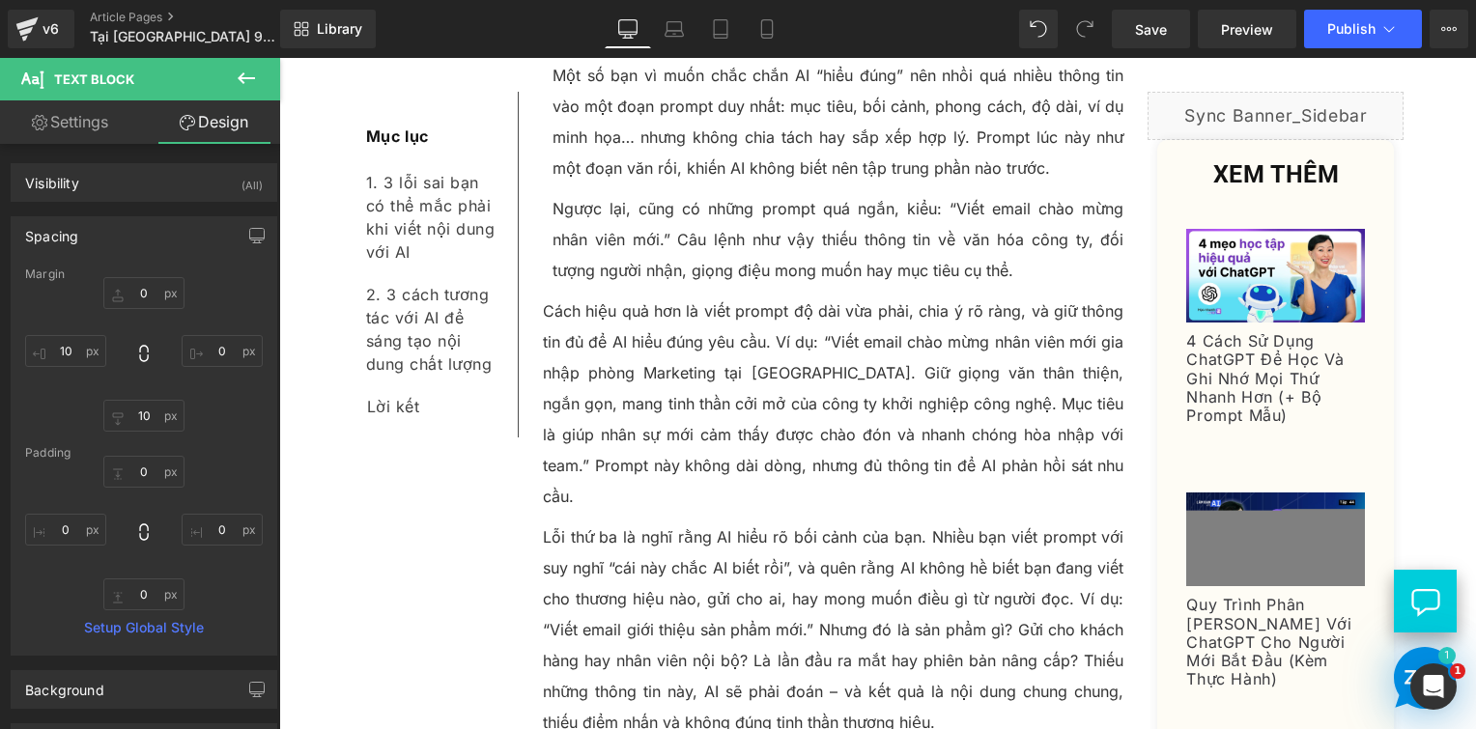
scroll to position [1991, 0]
click at [578, 316] on p "Cách hiệu quả hơn là viết prompt độ dài vừa phải, chia ý rõ ràng, và giữ thông …" at bounding box center [834, 401] width 582 height 216
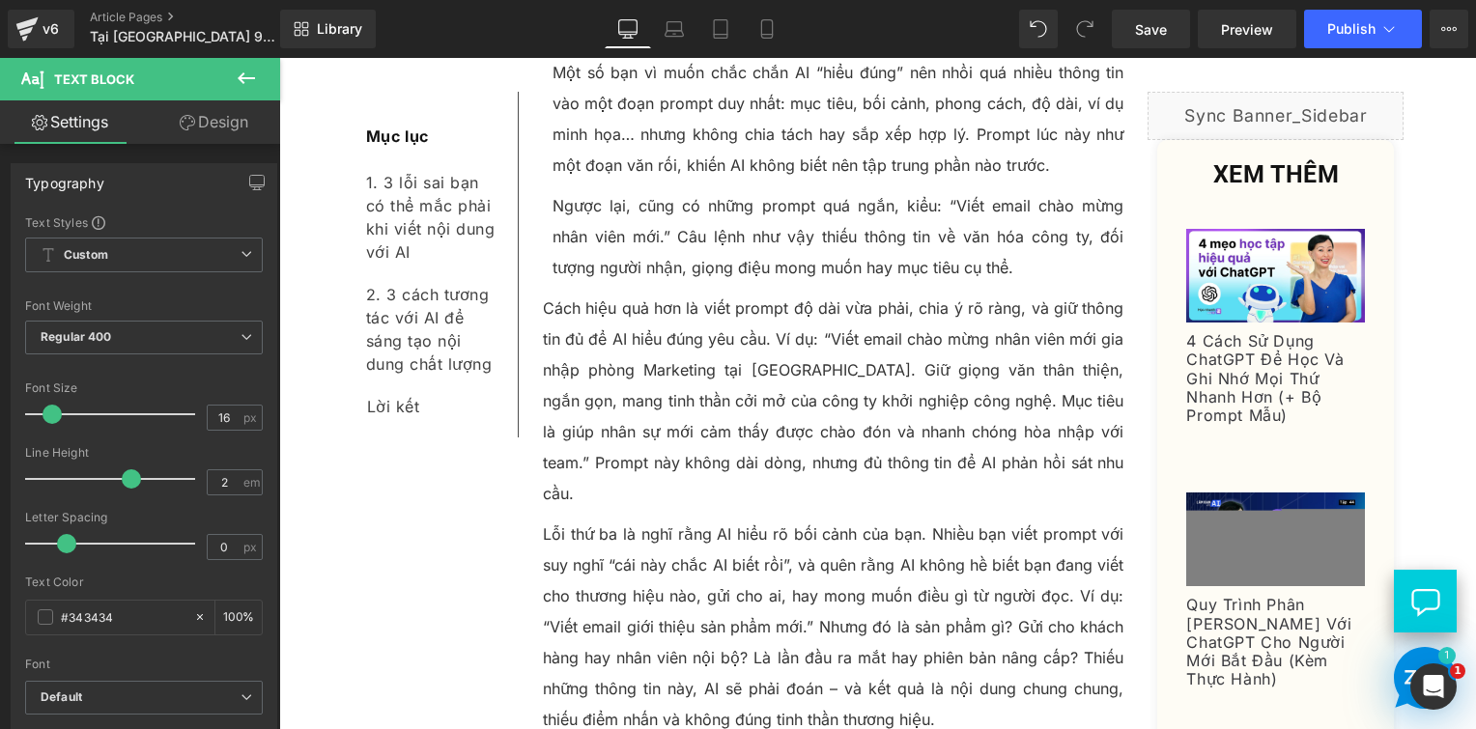
click at [232, 117] on link "Design" at bounding box center [214, 121] width 140 height 43
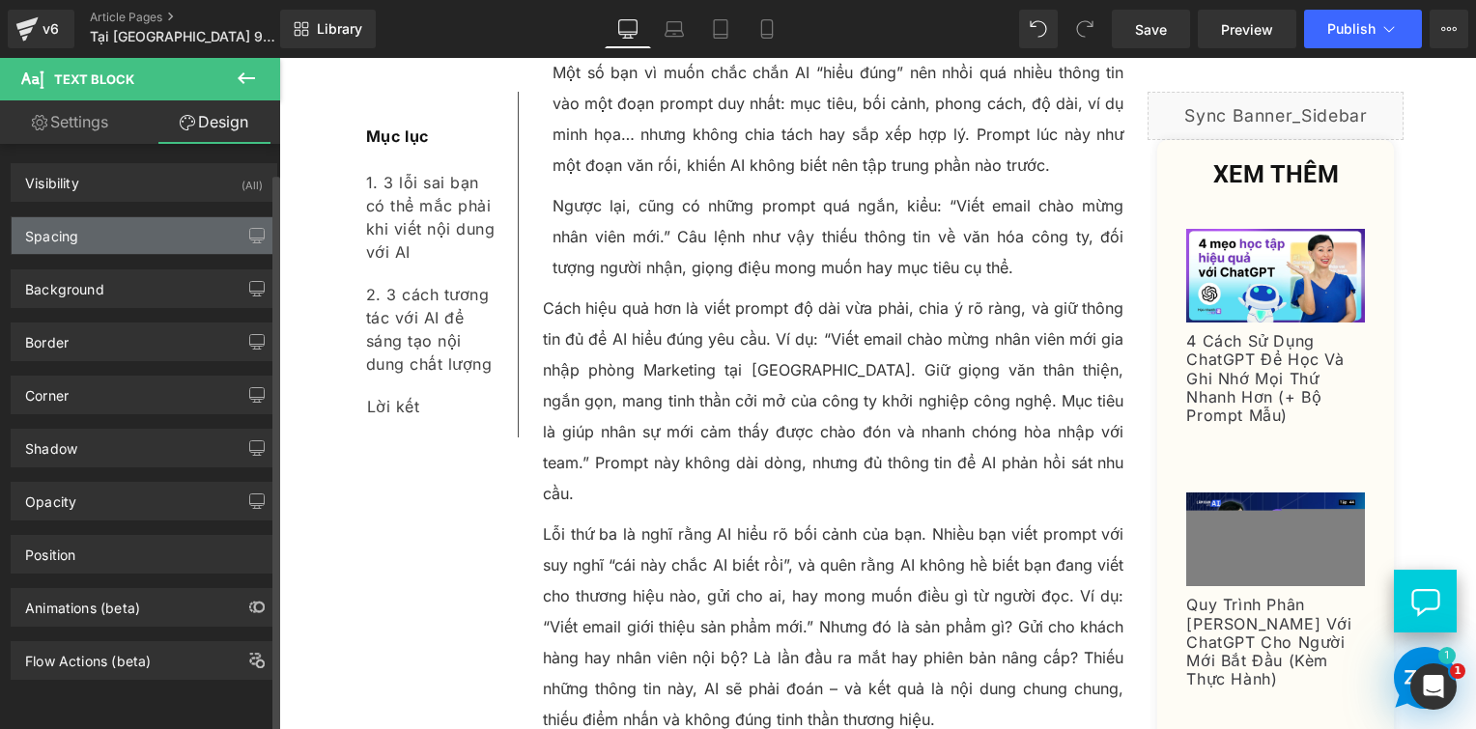
click at [138, 234] on div "Spacing" at bounding box center [144, 235] width 265 height 37
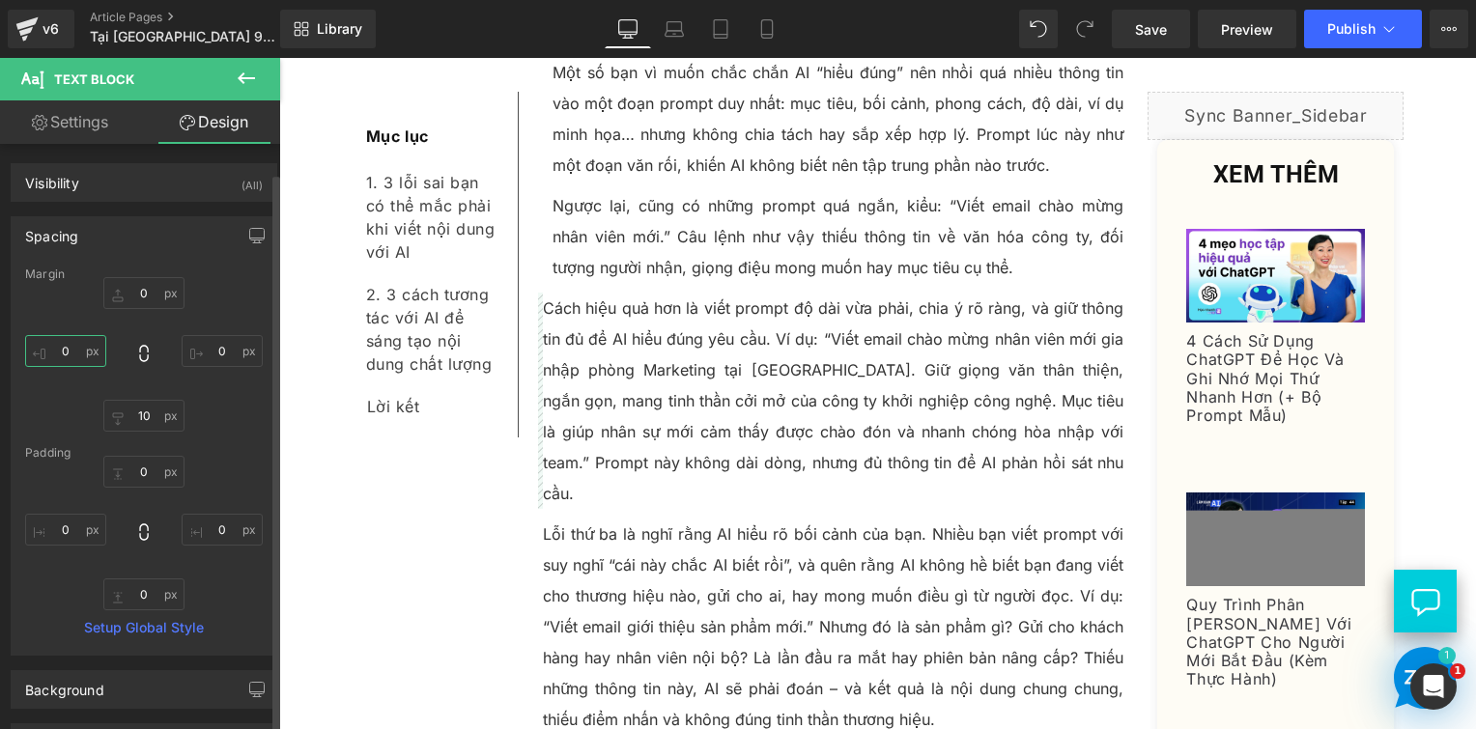
click at [77, 361] on input "0" at bounding box center [65, 351] width 81 height 32
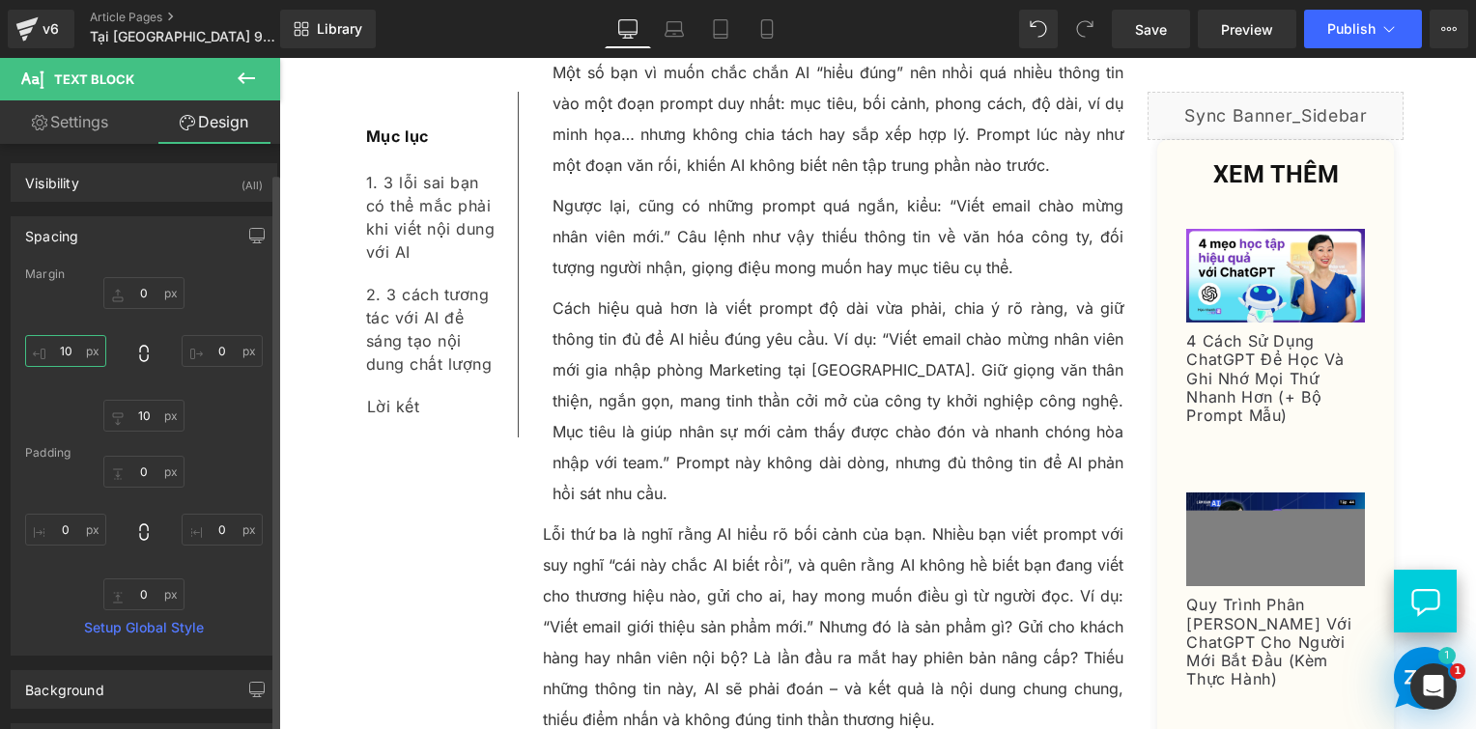
type input "10"
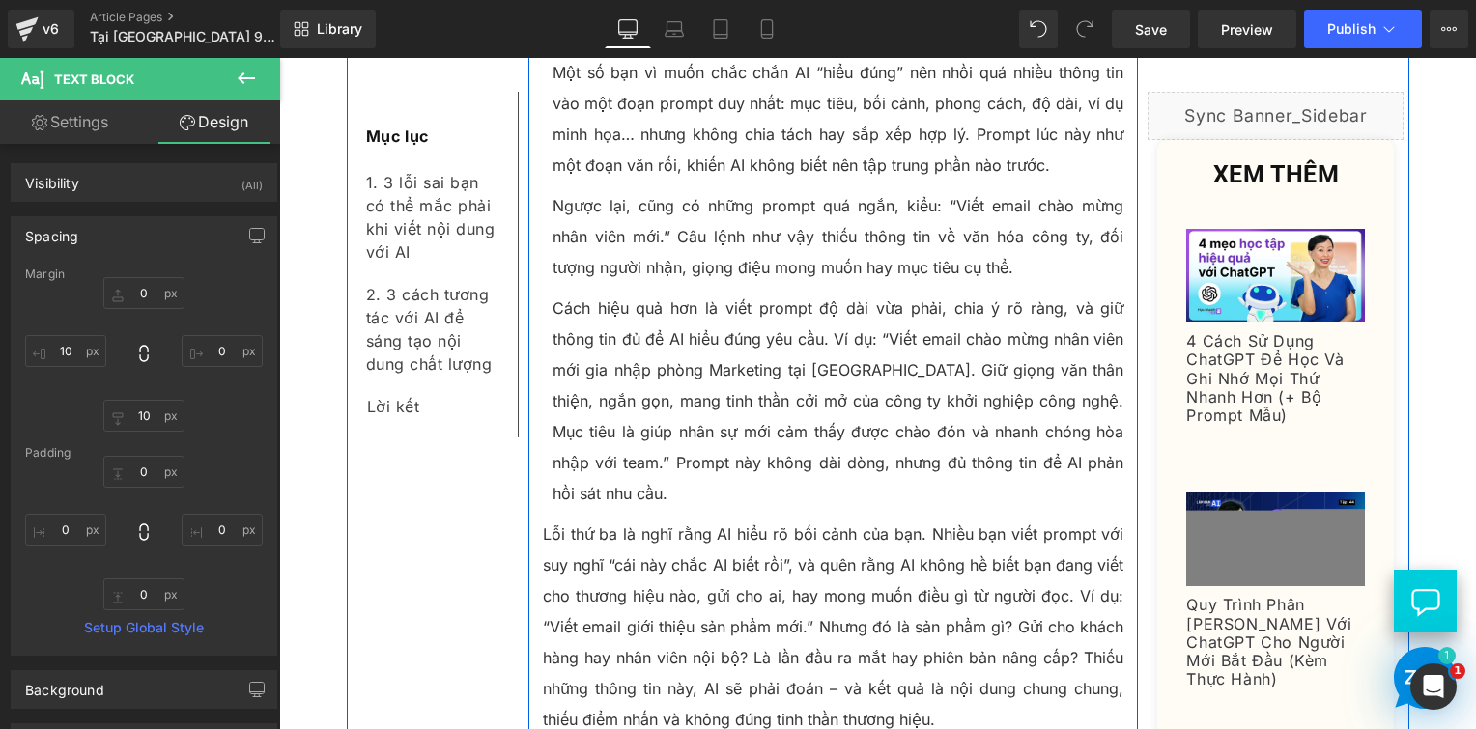
click at [612, 519] on p "Lỗi thứ ba là nghĩ rằng AI hiểu rõ bối cảnh của bạn. Nhiều bạn viết prompt với …" at bounding box center [834, 627] width 582 height 216
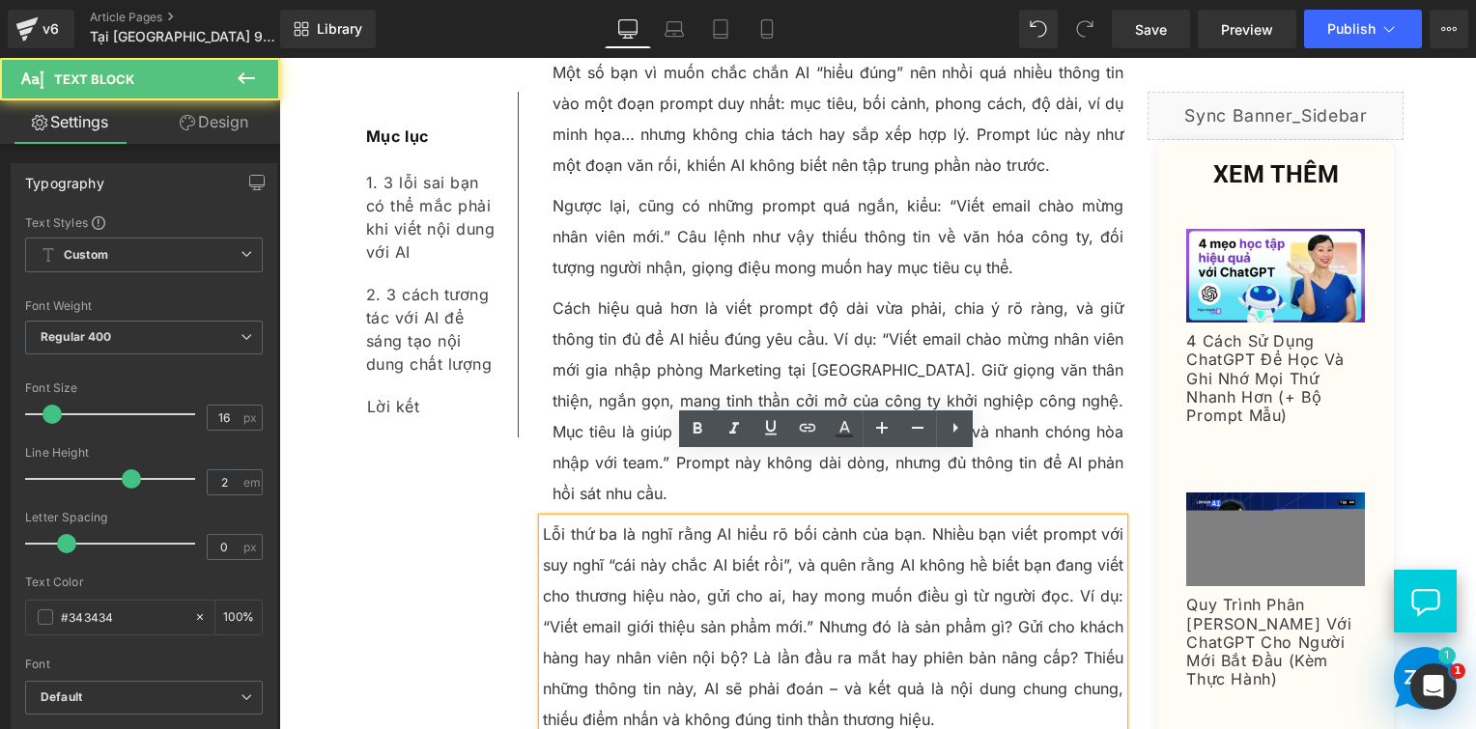
click at [543, 519] on p "Lỗi thứ ba là nghĩ rằng AI hiểu rõ bối cảnh của bạn. Nhiều bạn viết prompt với …" at bounding box center [834, 627] width 582 height 216
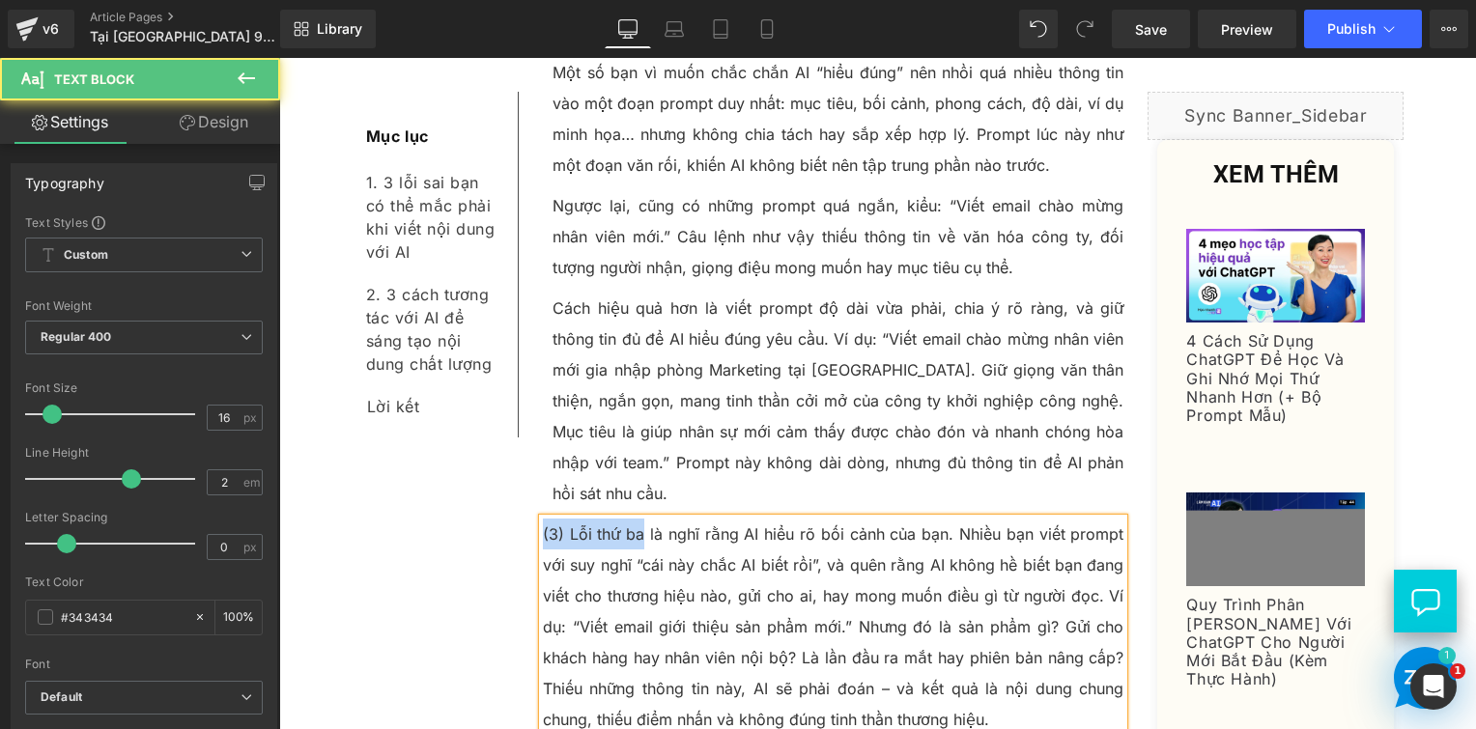
drag, startPoint x: 614, startPoint y: 472, endPoint x: 535, endPoint y: 471, distance: 79.2
click at [543, 519] on p "(3) Lỗi thứ ba là nghĩ rằng AI hiểu rõ bối cảnh của bạn. Nhiều bạn viết prompt …" at bounding box center [834, 627] width 582 height 216
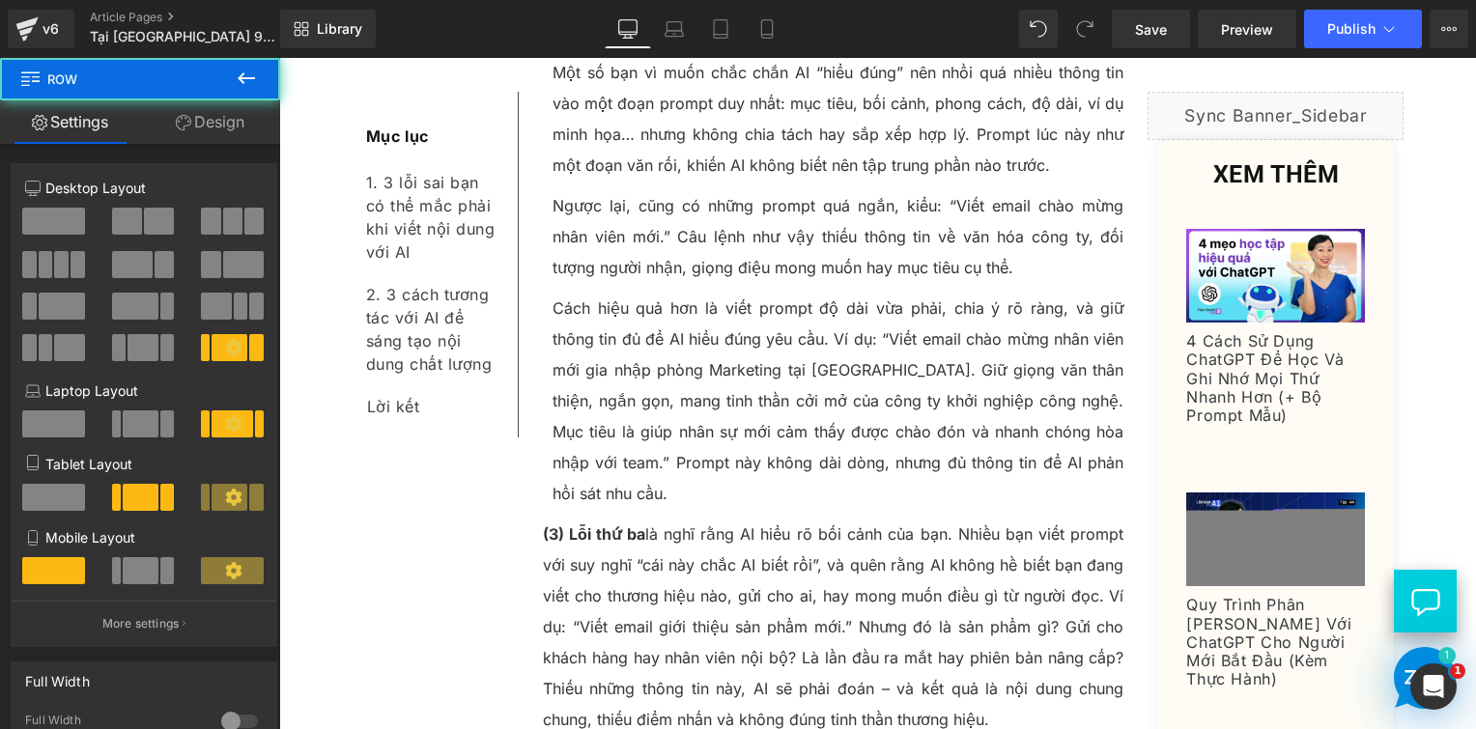
click at [678, 519] on p "(3) Lỗi thứ ba là nghĩ rằng AI hiểu rõ bối cảnh của bạn. Nhiều bạn viết prompt …" at bounding box center [834, 627] width 582 height 216
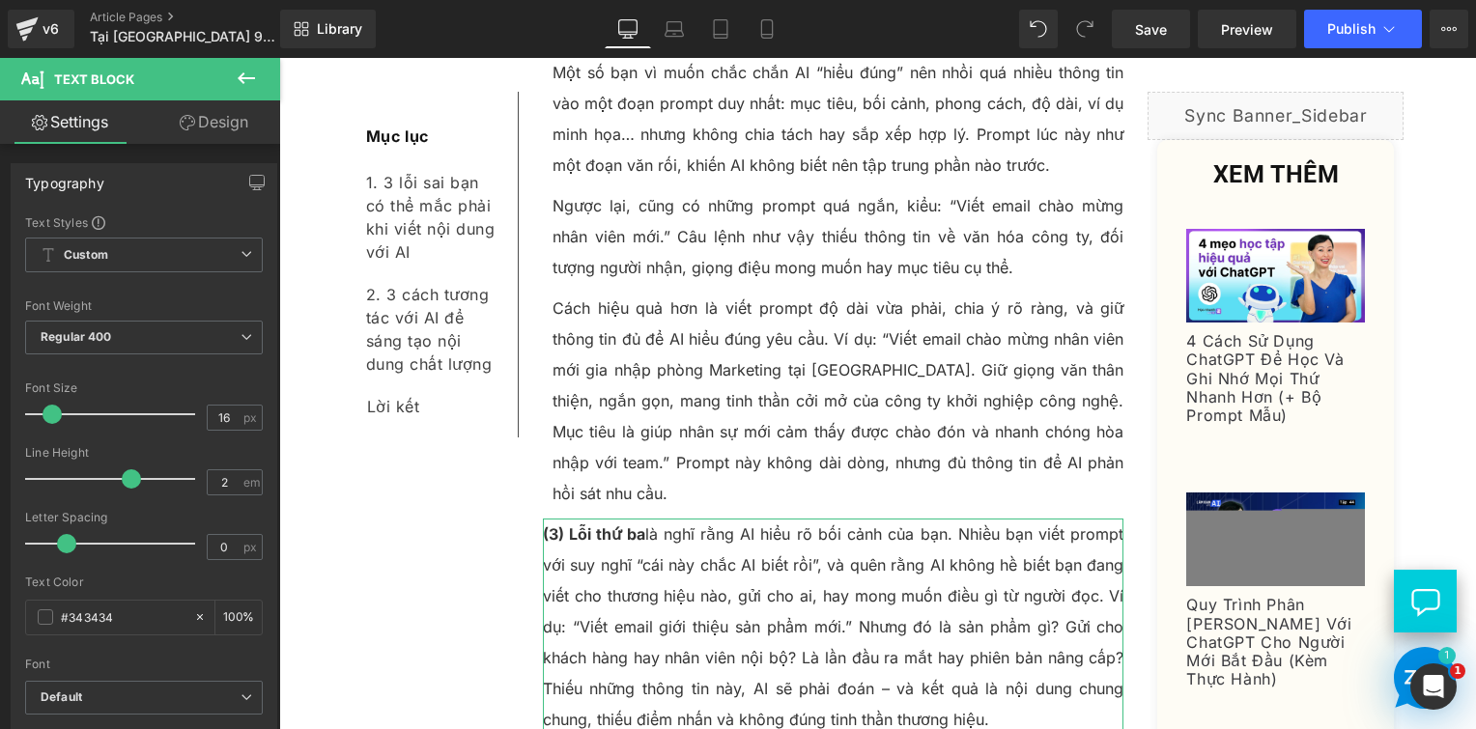
click at [187, 115] on icon at bounding box center [187, 122] width 15 height 15
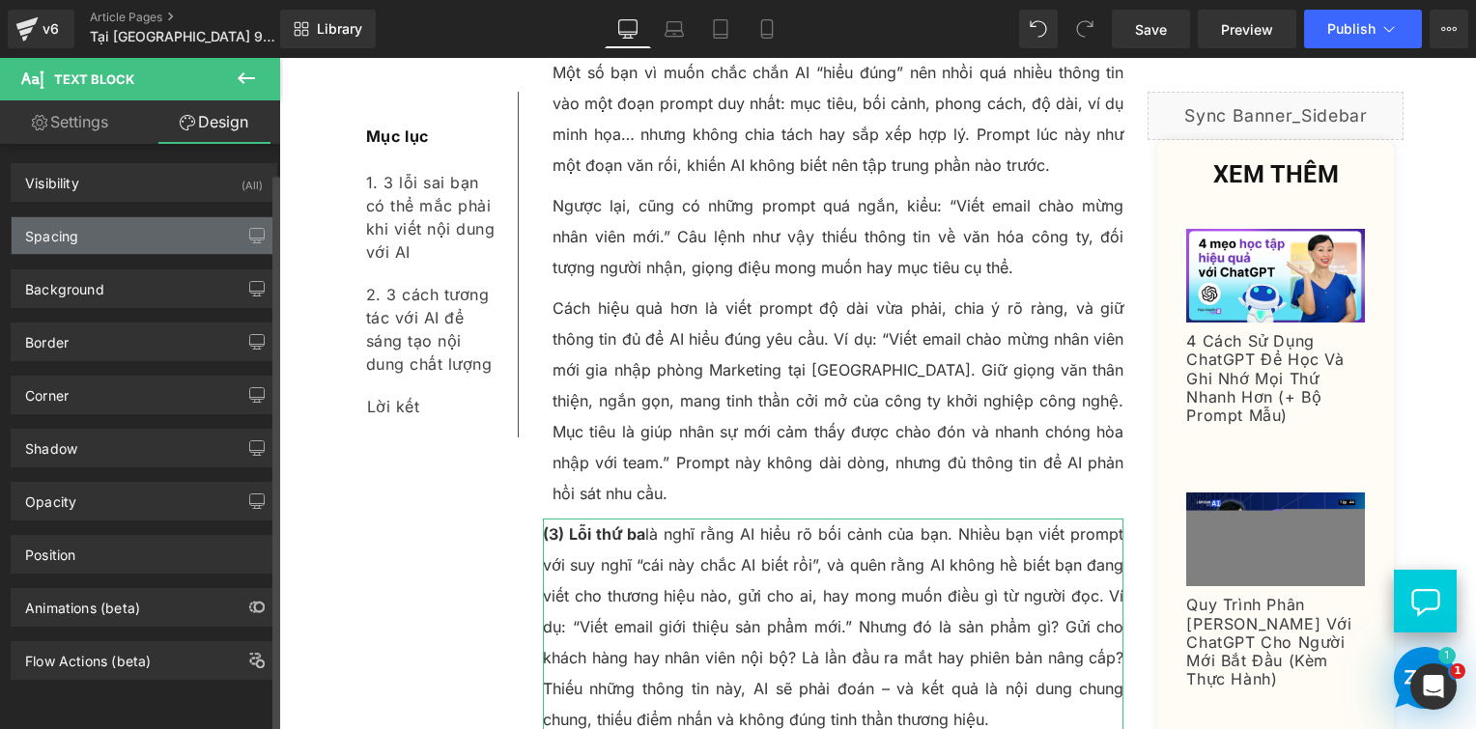
click at [133, 243] on div "Spacing" at bounding box center [144, 235] width 265 height 37
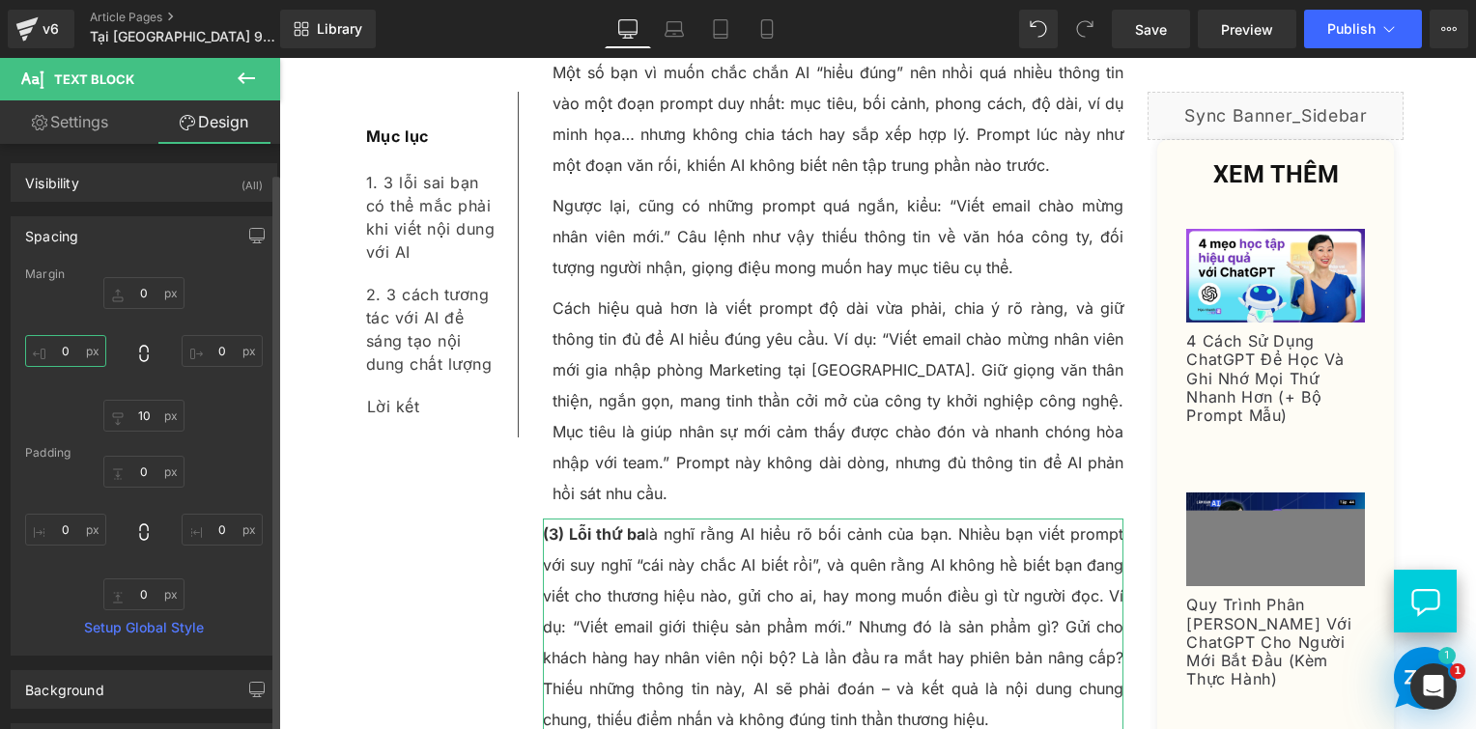
click at [83, 349] on input "0" at bounding box center [65, 351] width 81 height 32
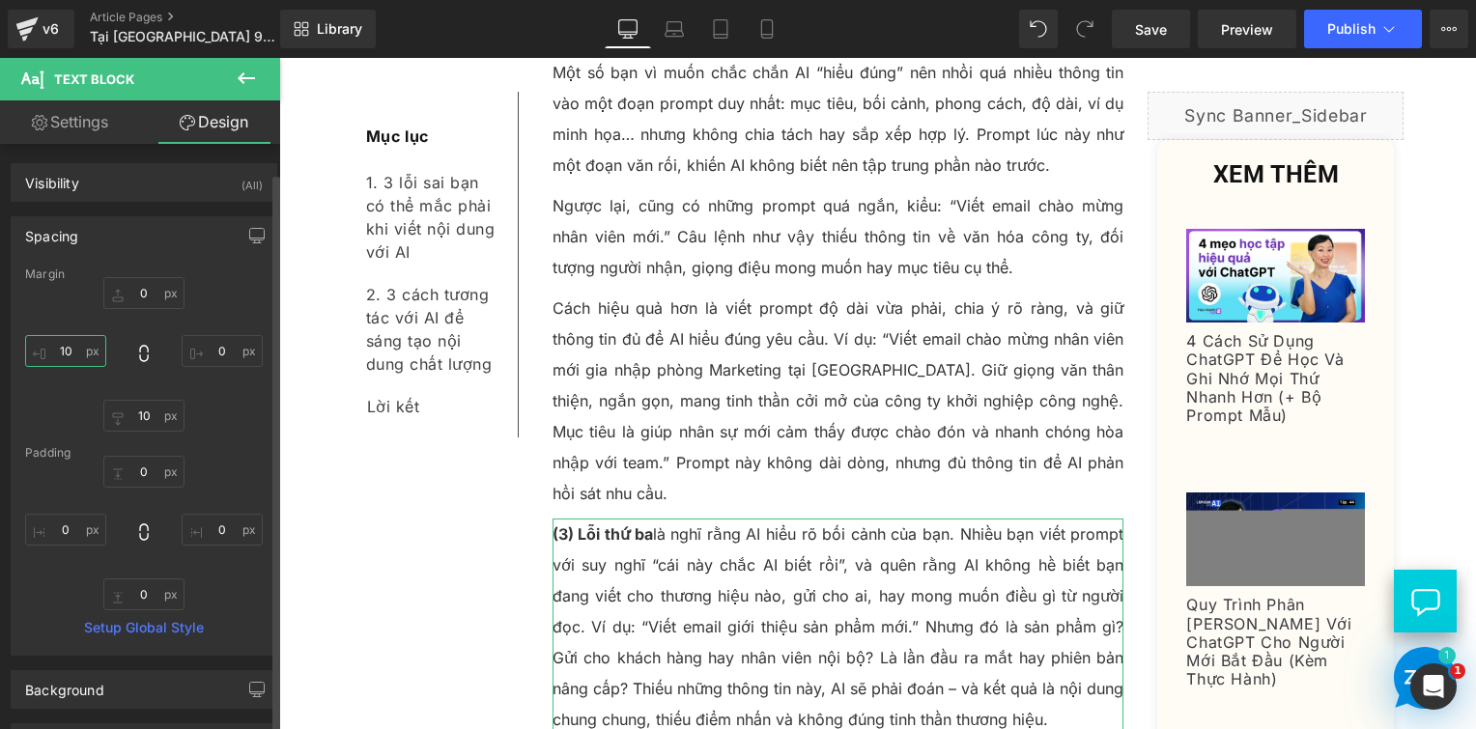
type input "10"
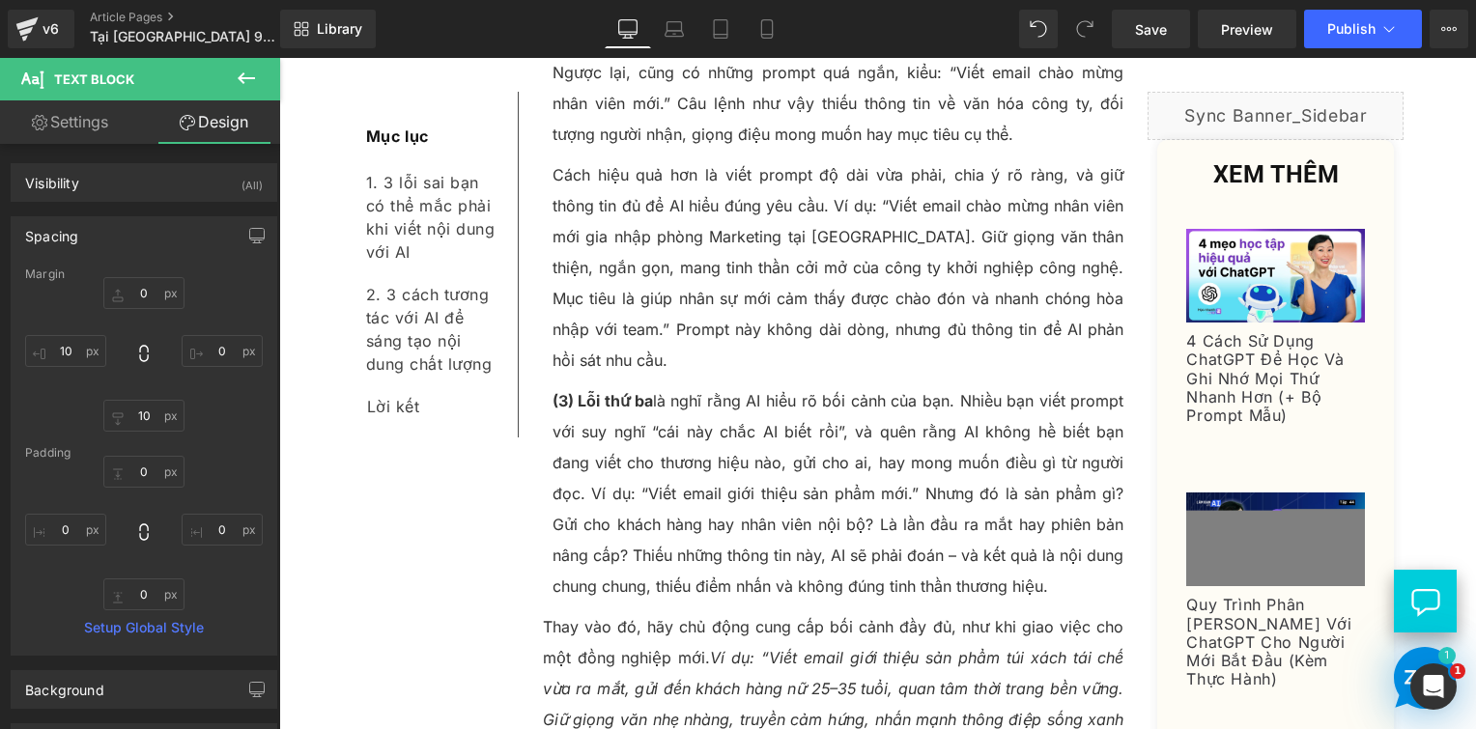
scroll to position [2281, 0]
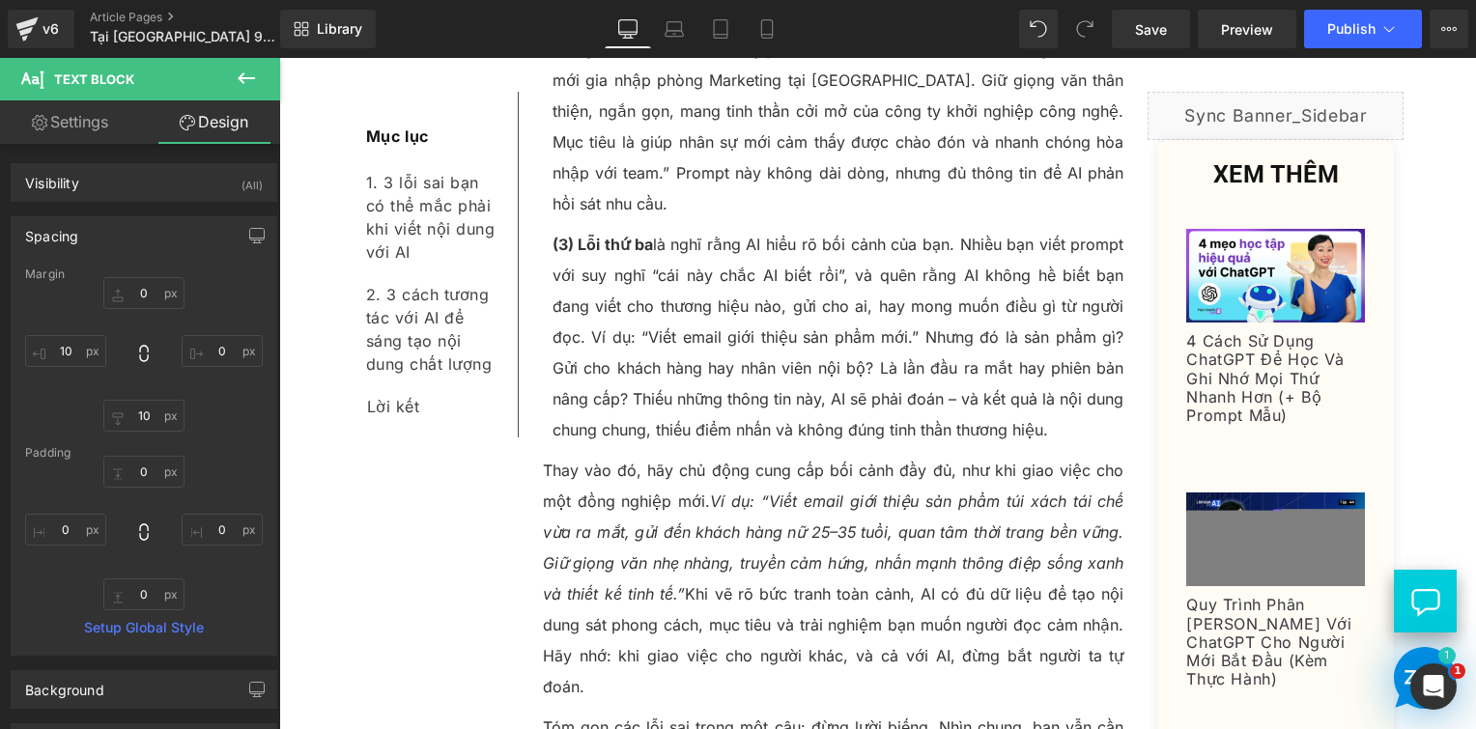
click at [661, 455] on p "Thay vào đó, hãy chủ động cung cấp bối cảnh đầy đủ, như khi giao việc cho một đ…" at bounding box center [834, 578] width 582 height 247
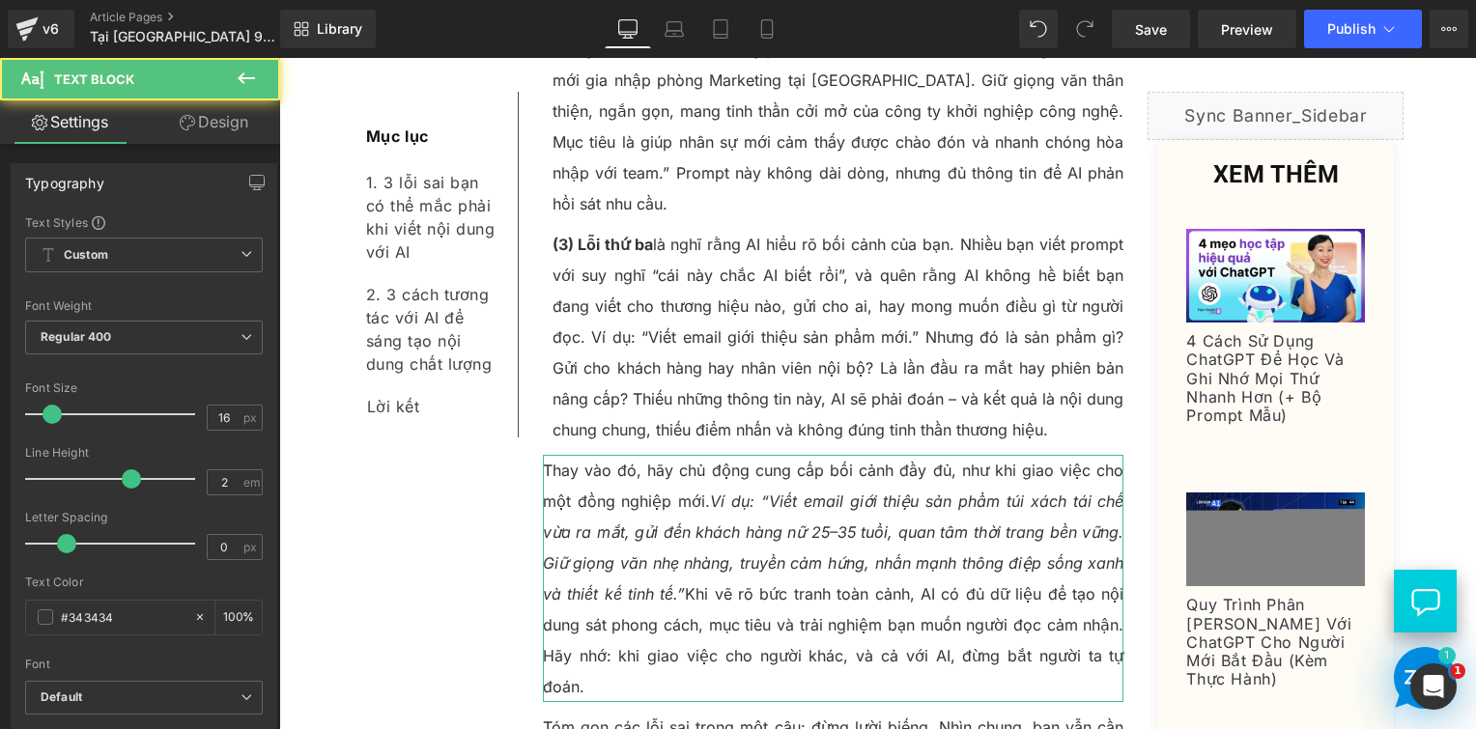
click at [193, 120] on link "Design" at bounding box center [214, 121] width 140 height 43
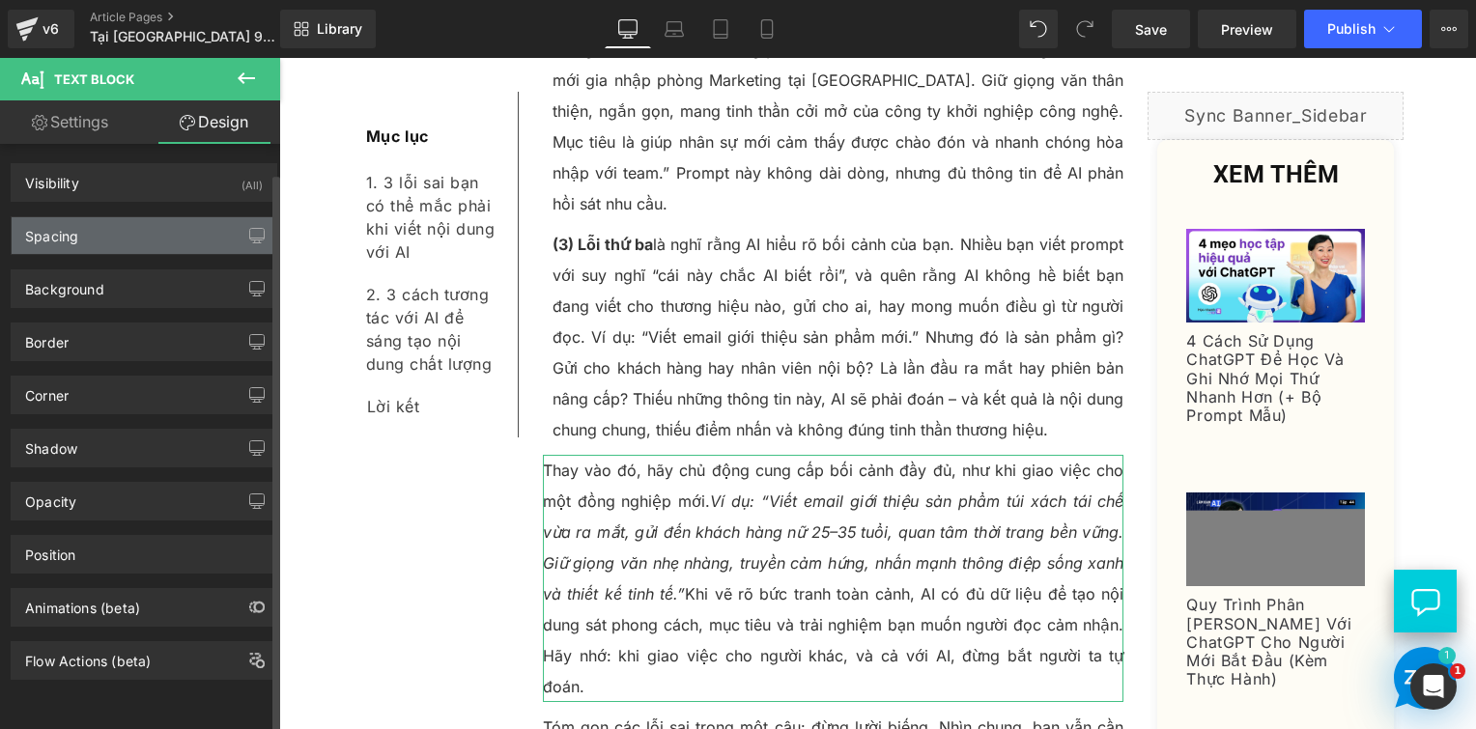
click at [74, 236] on div "Spacing" at bounding box center [51, 230] width 53 height 27
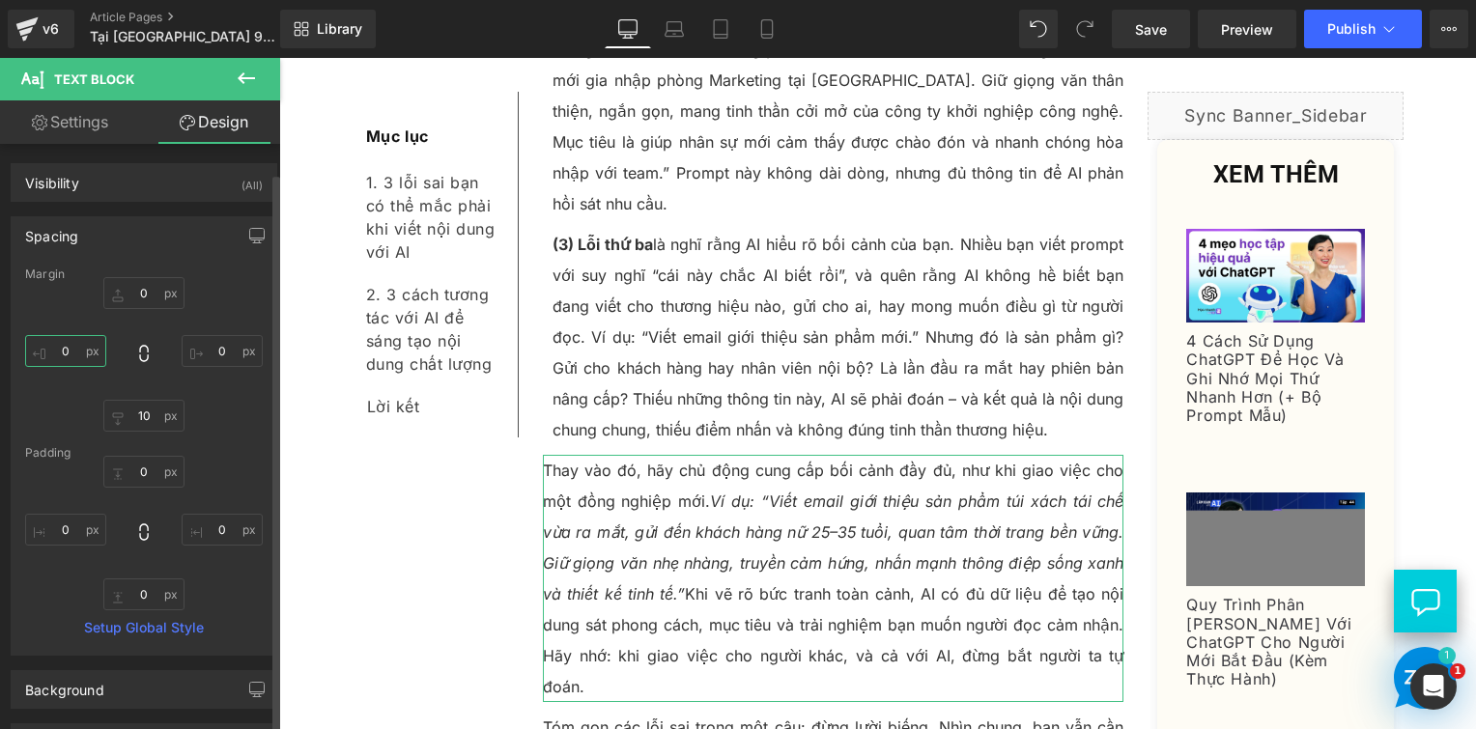
click at [77, 348] on input "0" at bounding box center [65, 351] width 81 height 32
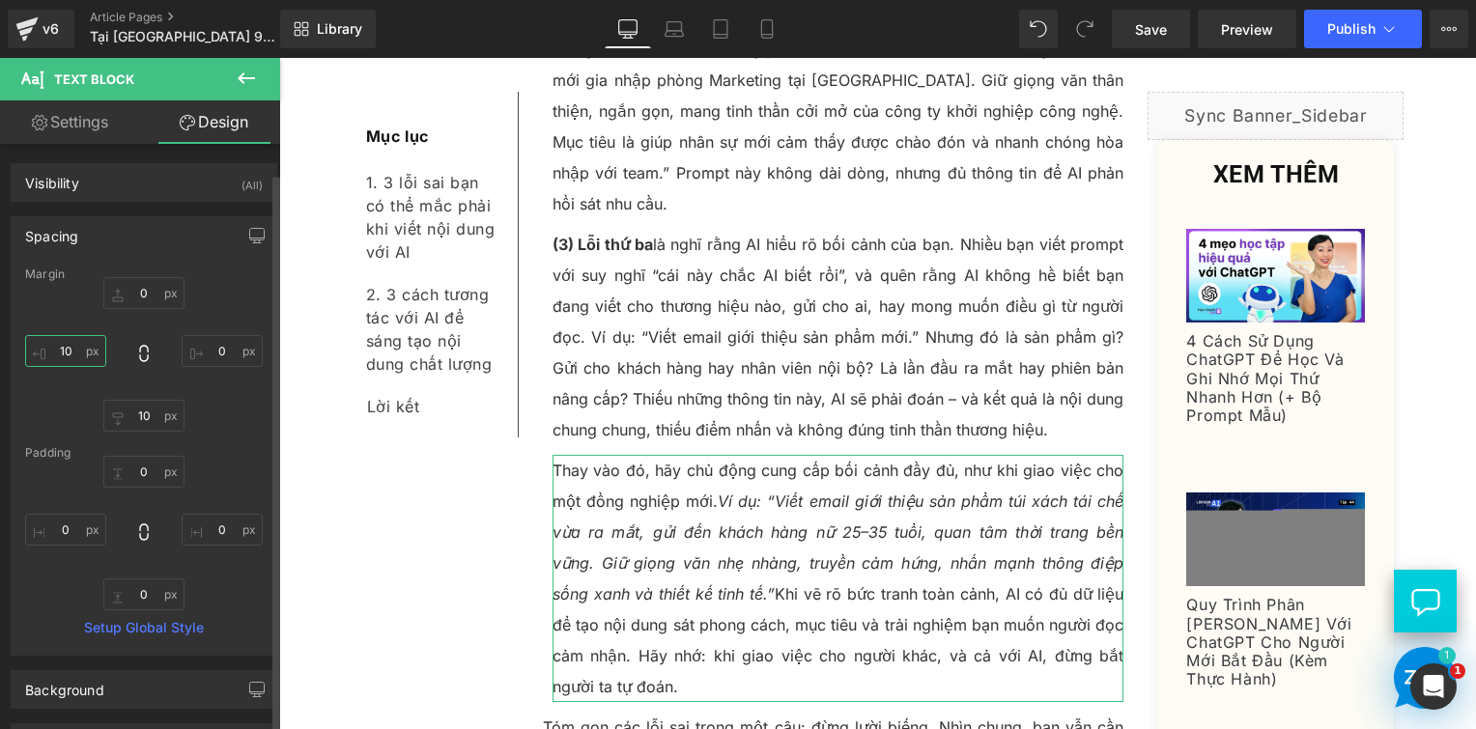
type input "10"
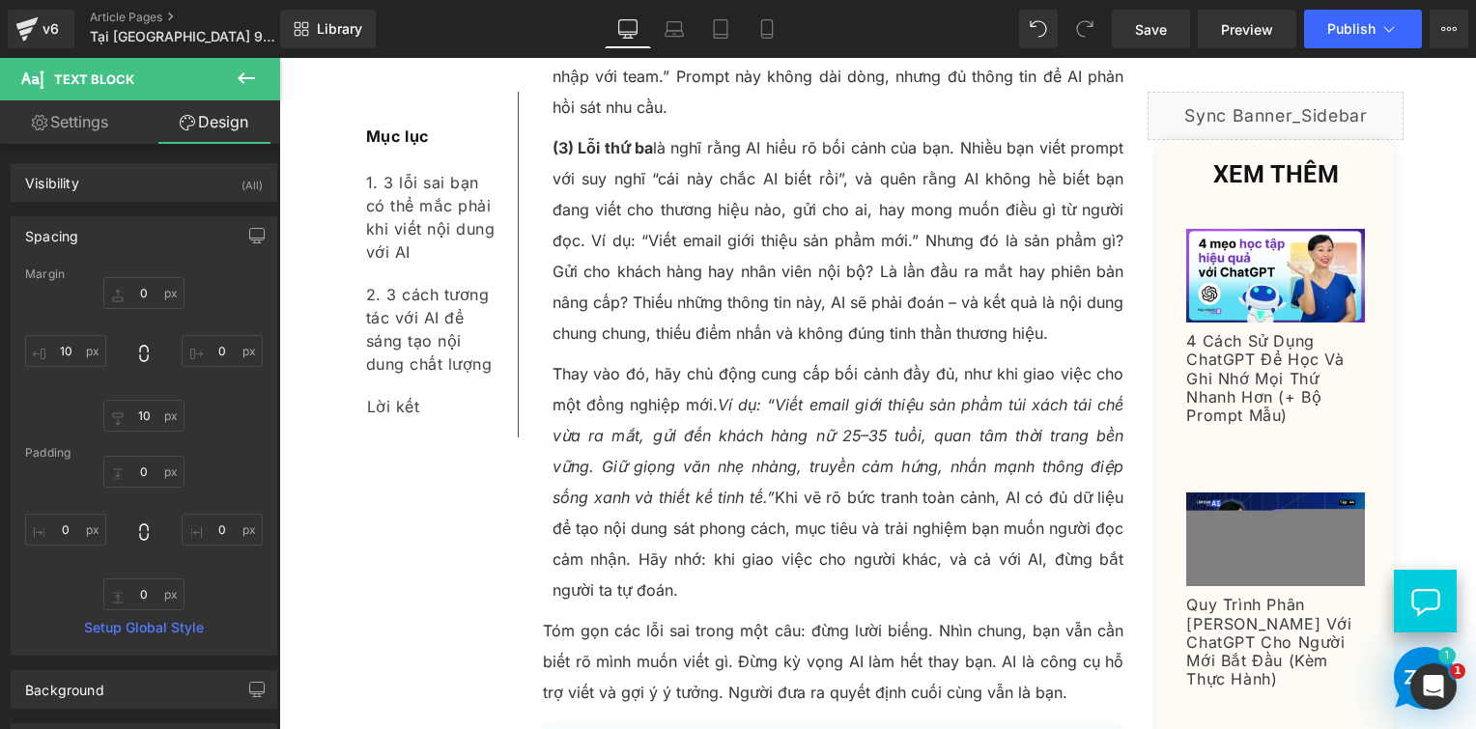
scroll to position [2474, 0]
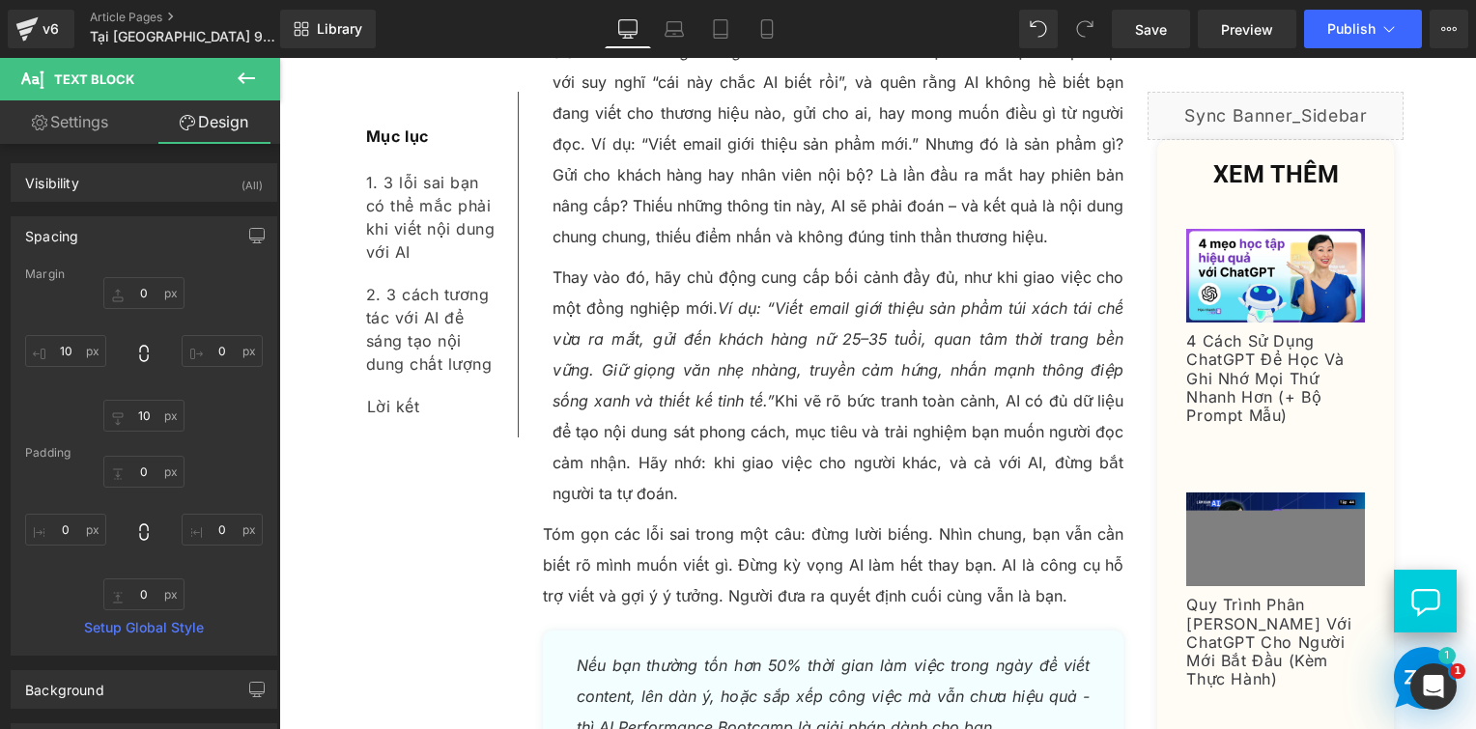
click at [643, 519] on p "Tóm gọn các lỗi sai trong một câu: đừng lười biếng. Nhìn chung, bạn vẫn cần biế…" at bounding box center [834, 565] width 582 height 93
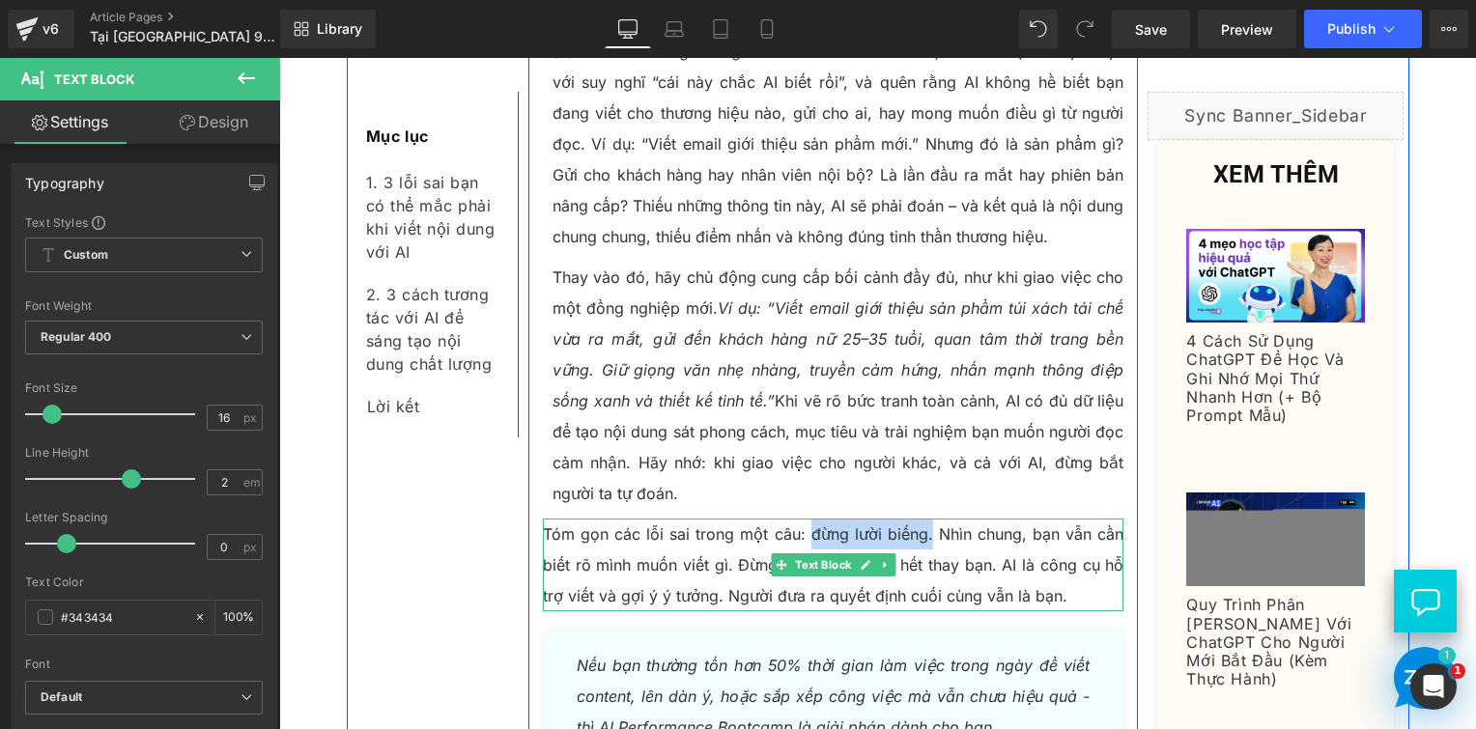
drag, startPoint x: 860, startPoint y: 478, endPoint x: 805, endPoint y: 479, distance: 55.1
click at [805, 519] on p "Tóm gọn các lỗi sai trong một câu: đừng lười biếng. Nhìn chung, bạn vẫn cần biế…" at bounding box center [834, 565] width 582 height 93
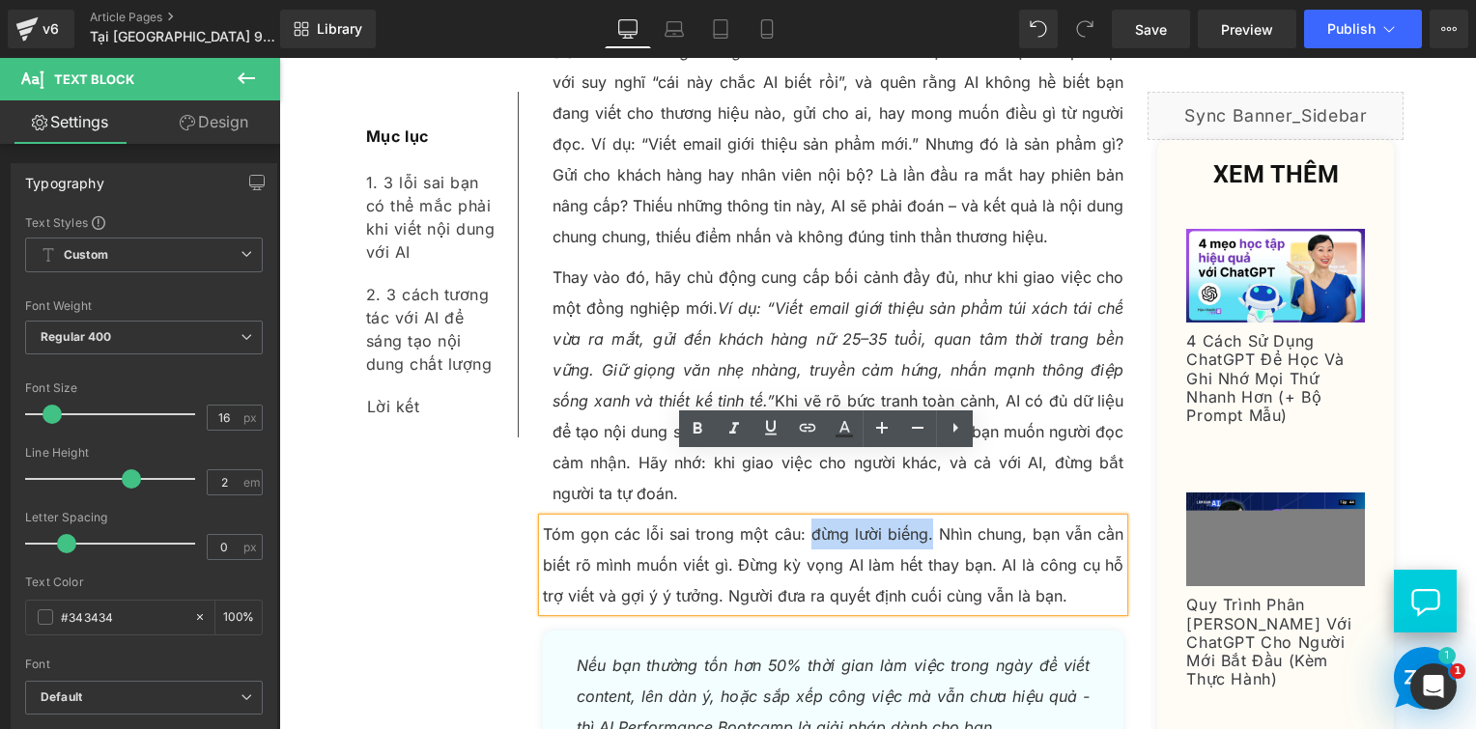
click at [914, 519] on p "Tóm gọn các lỗi sai trong một câu: đừng lười biếng. Nhìn chung, bạn vẫn cần biế…" at bounding box center [834, 565] width 582 height 93
drag, startPoint x: 919, startPoint y: 471, endPoint x: 804, endPoint y: 475, distance: 115.0
click at [804, 519] on p "Tóm gọn các lỗi sai trong một câu: đừng lười biếng. Nhìn chung, bạn vẫn cần biế…" at bounding box center [834, 565] width 582 height 93
click at [777, 519] on p "Tóm gọn các lỗi sai trong một câu: đừng lười biếng . Nhìn chung, bạn vẫn cần bi…" at bounding box center [834, 565] width 582 height 93
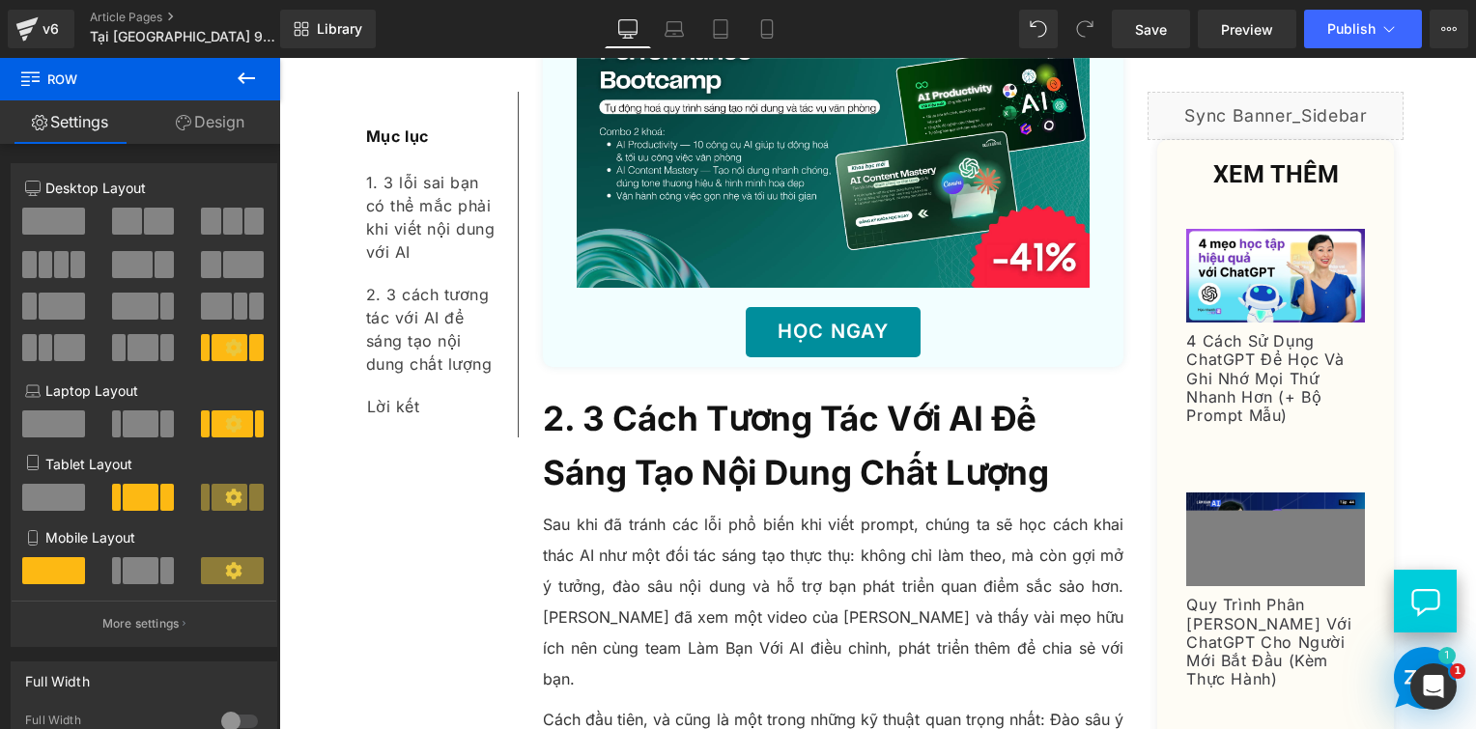
scroll to position [3633, 0]
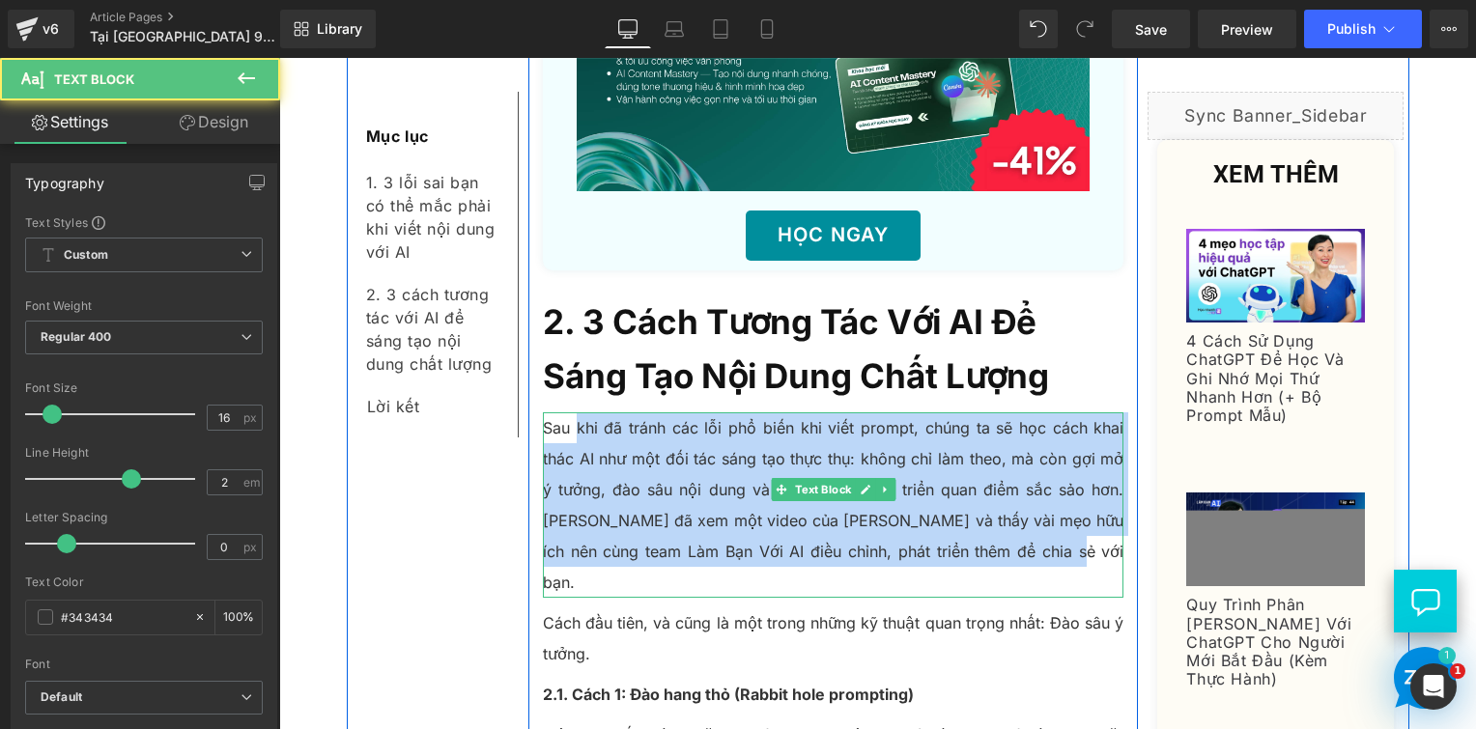
drag, startPoint x: 573, startPoint y: 364, endPoint x: 984, endPoint y: 481, distance: 427.8
click at [984, 481] on p "Sau khi đã tránh các lỗi phổ biến khi viết prompt, chúng ta sẽ học cách khai th…" at bounding box center [834, 505] width 582 height 185
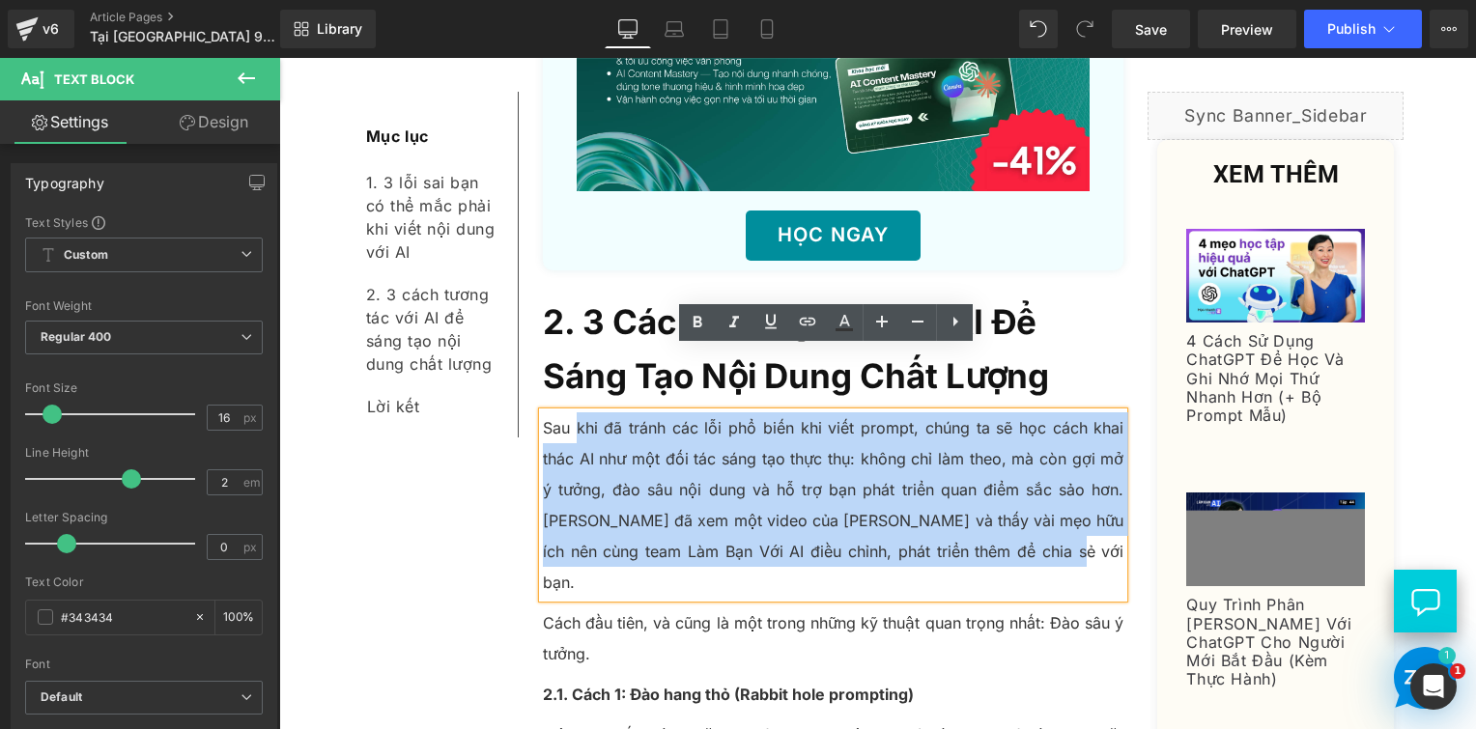
click at [688, 608] on p "Cách đầu tiên, và cũng là một trong những kỹ thuật quan trọng nhất: Đào sâu ý t…" at bounding box center [834, 639] width 582 height 62
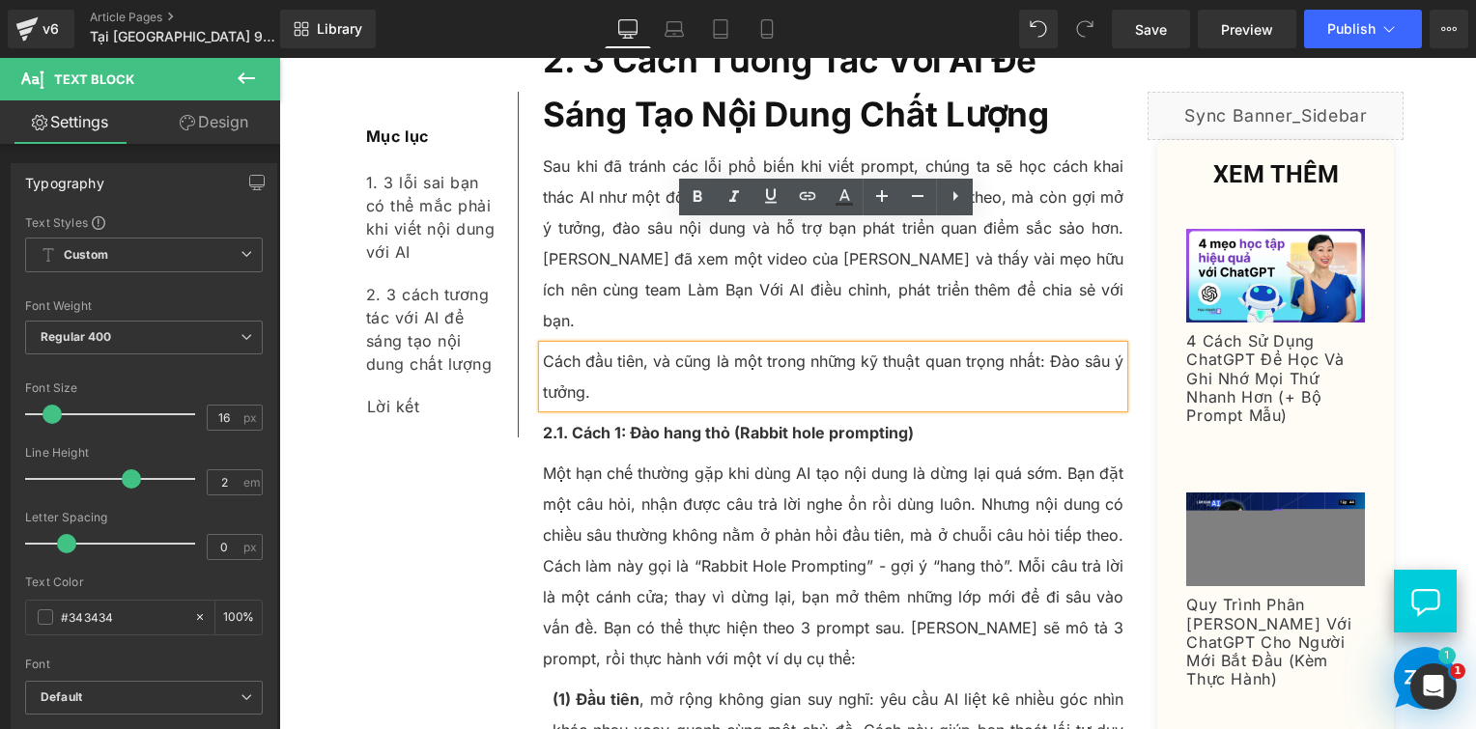
scroll to position [3923, 0]
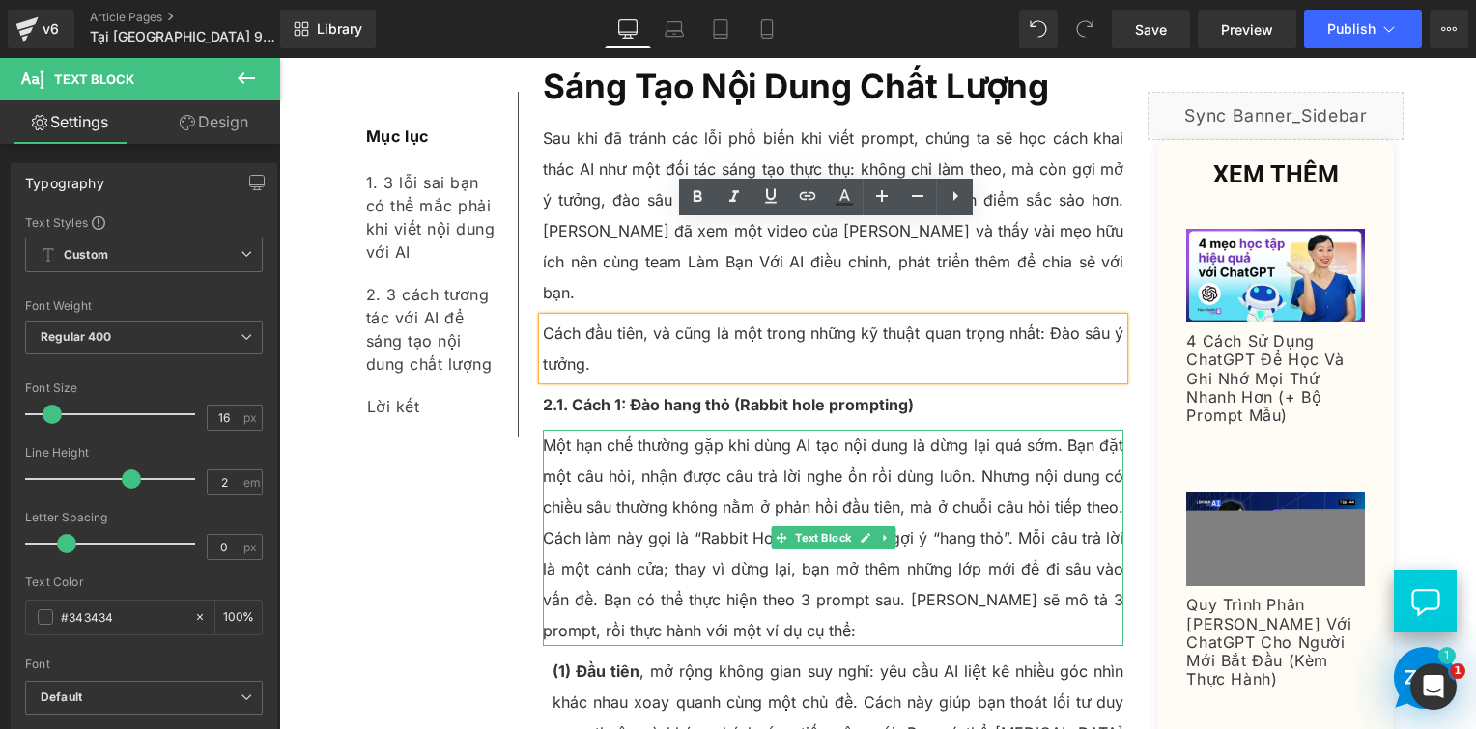
click at [730, 483] on p "Một hạn chế thường gặp khi dùng AI tạo nội dung là dừng lại quá sớm. Bạn đặt mộ…" at bounding box center [834, 538] width 582 height 216
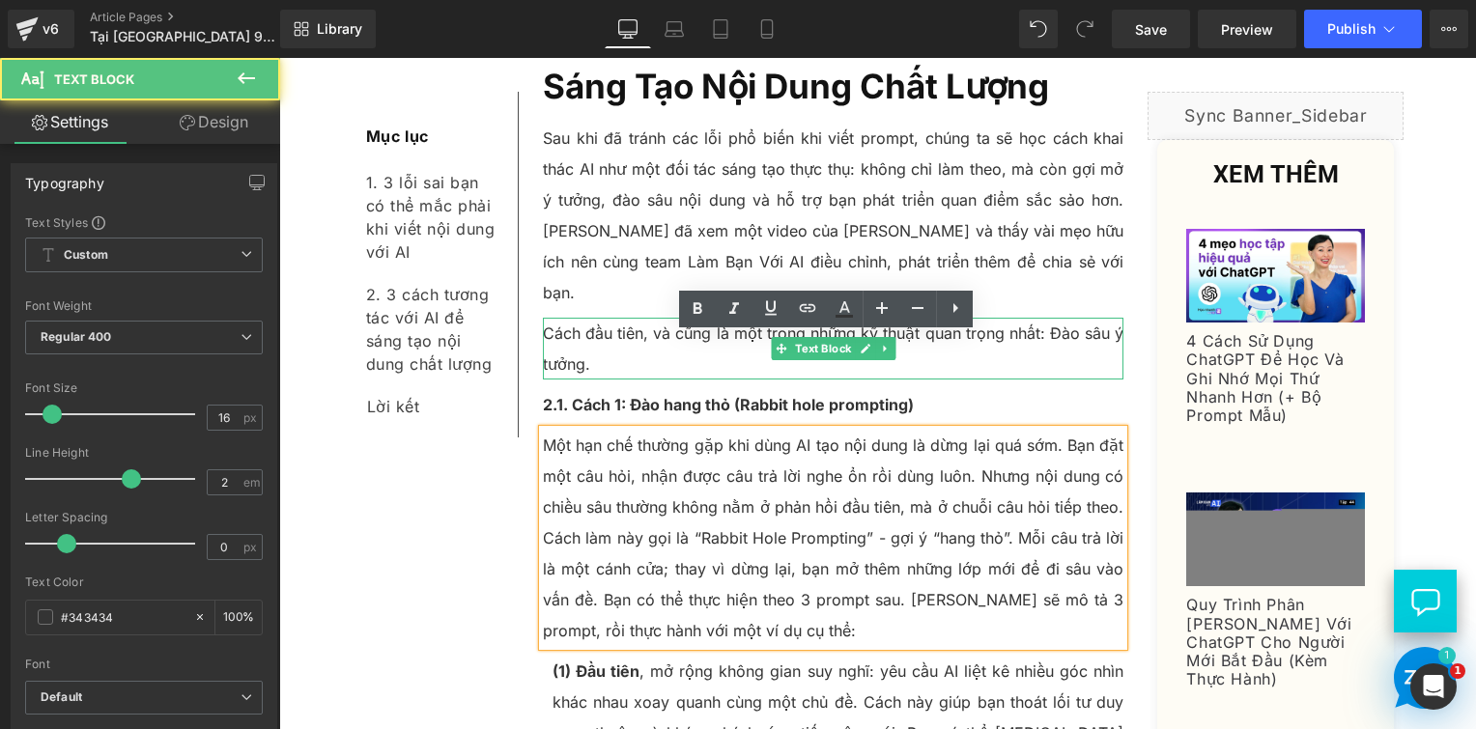
click at [792, 337] on span "Text Block" at bounding box center [823, 348] width 64 height 23
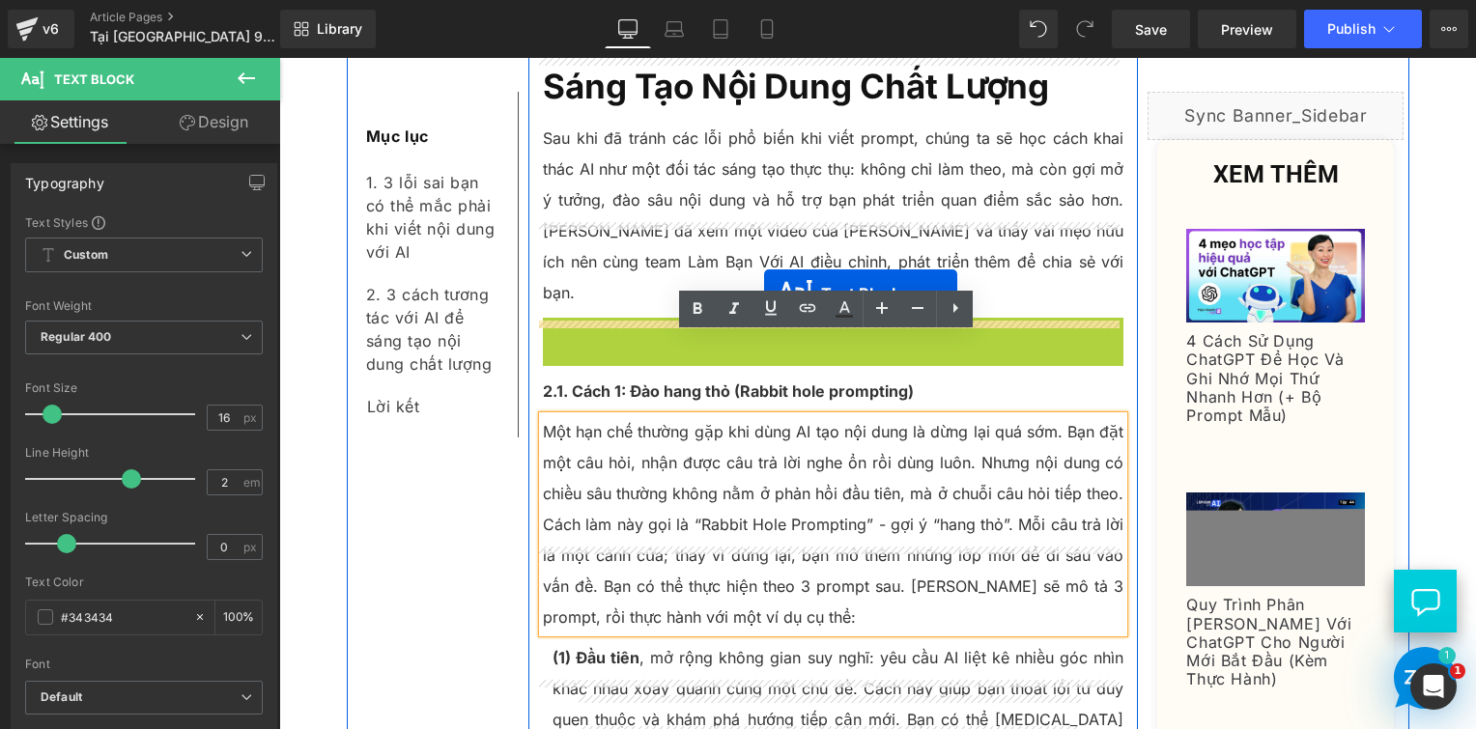
drag, startPoint x: 775, startPoint y: 251, endPoint x: 1040, endPoint y: 349, distance: 283.0
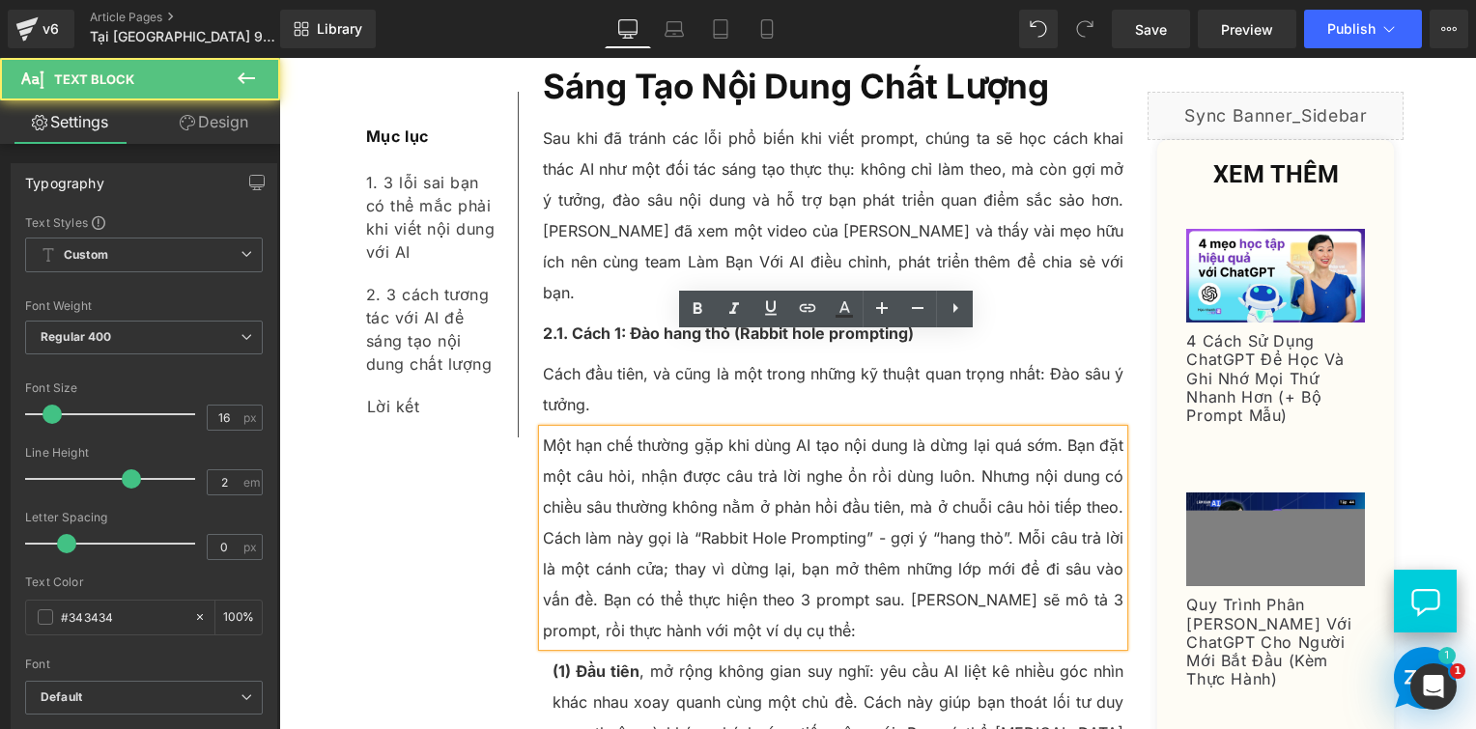
click at [579, 430] on p "Một hạn chế thường gặp khi dùng AI tạo nội dung là dừng lại quá sớm. Bạn đặt mộ…" at bounding box center [834, 538] width 582 height 216
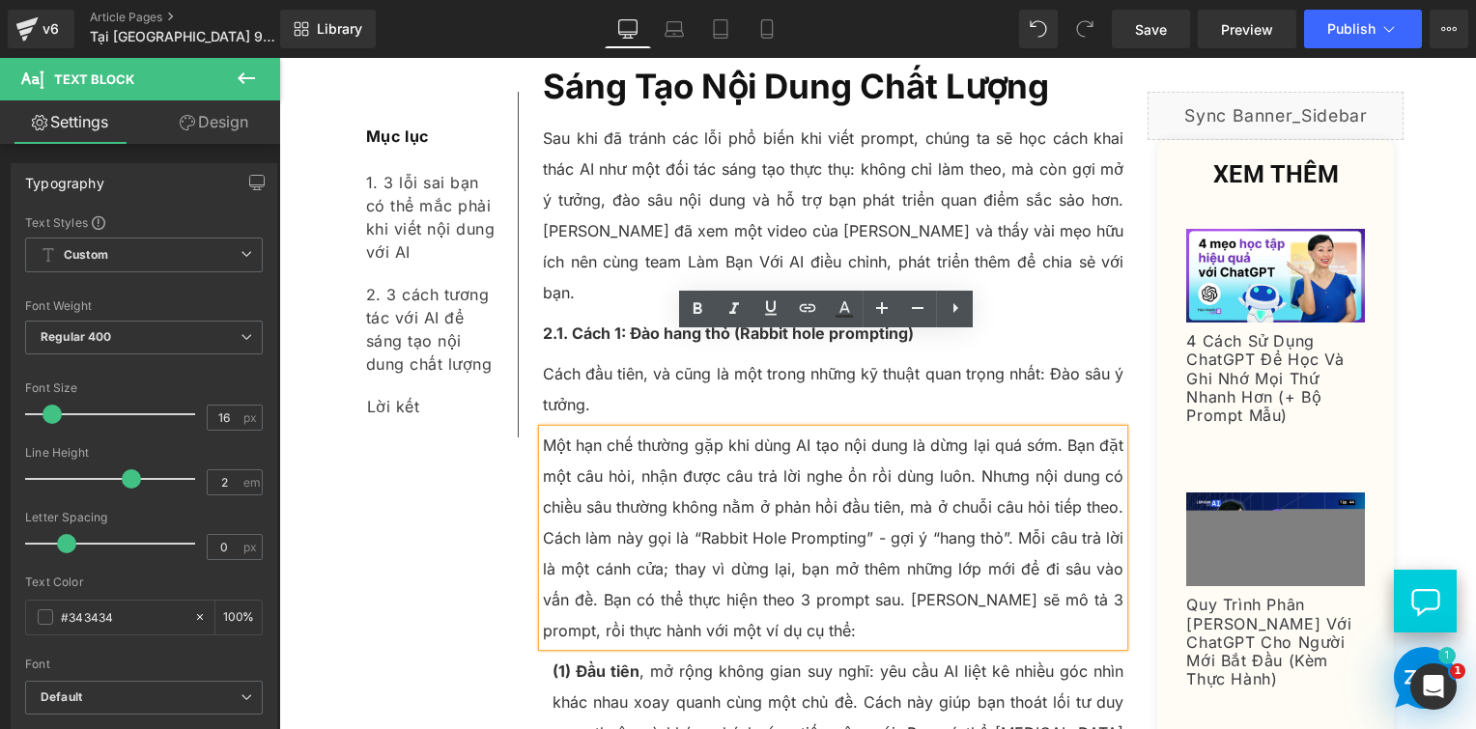
click at [441, 432] on div "Mục lục Text Block 1. 3 lỗi sai bạn có thể mắc phải khi viết nội dung với AI Te…" at bounding box center [435, 265] width 167 height 346
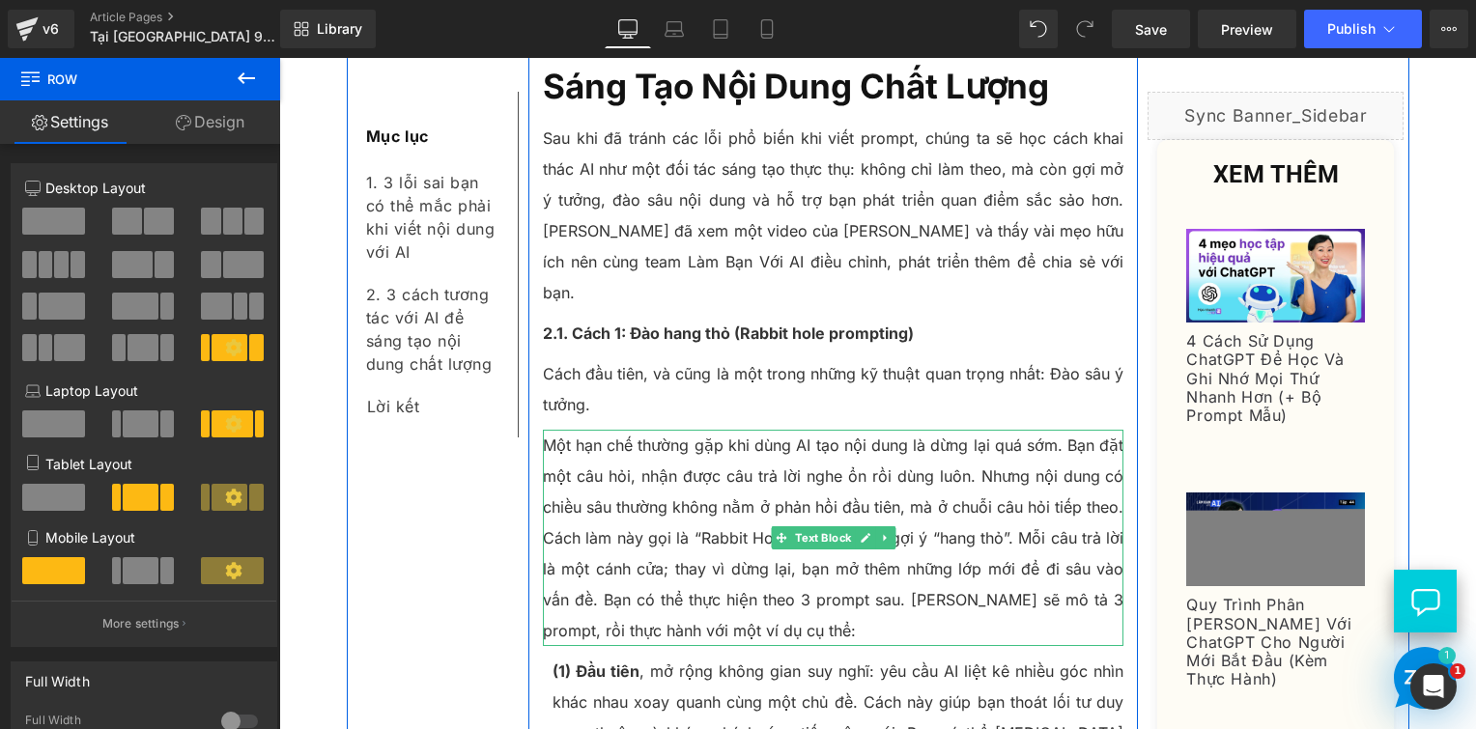
click at [684, 430] on p "Một hạn chế thường gặp khi dùng AI tạo nội dung là dừng lại quá sớm. Bạn đặt mộ…" at bounding box center [834, 538] width 582 height 216
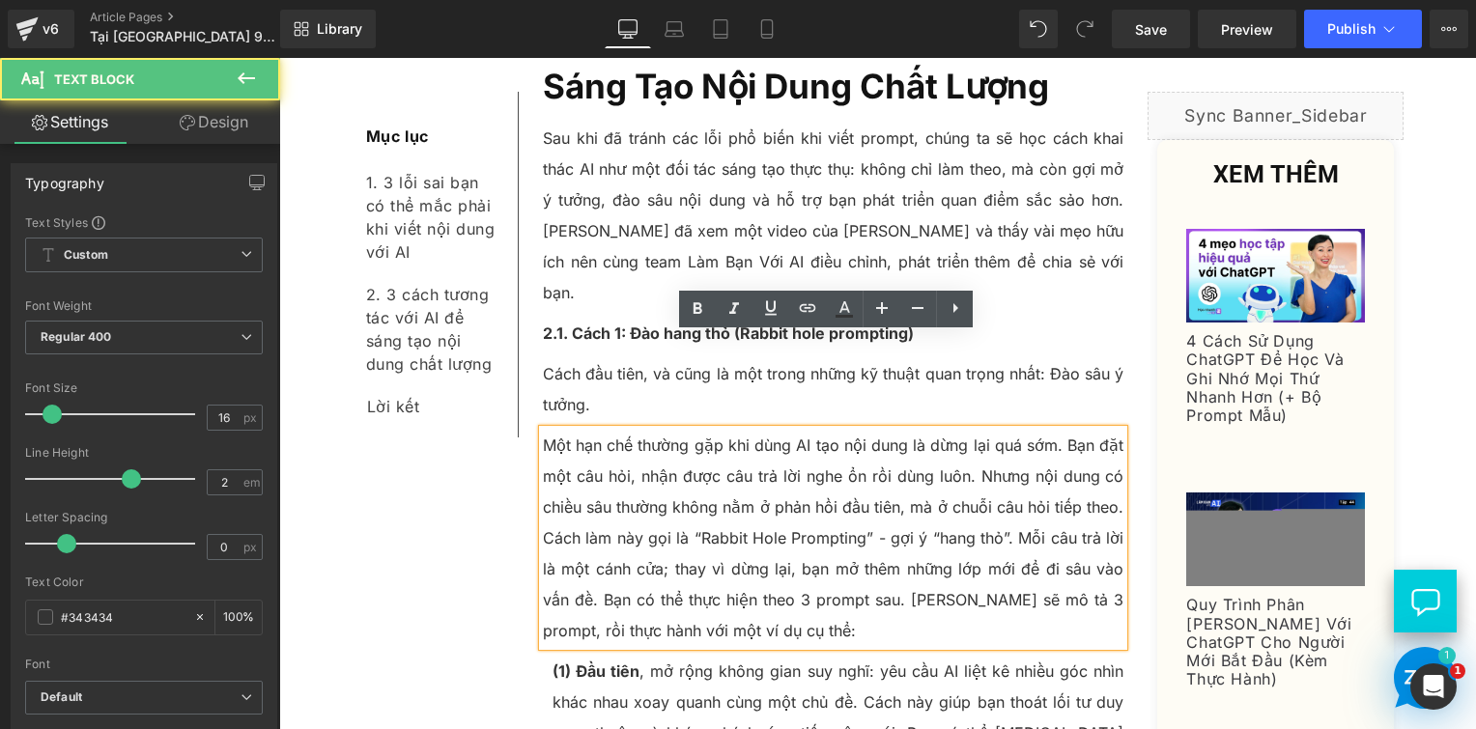
click at [612, 358] on p "Cách đầu tiên, và cũng là một trong những kỹ thuật quan trọng nhất: Đào sâu ý t…" at bounding box center [834, 389] width 582 height 62
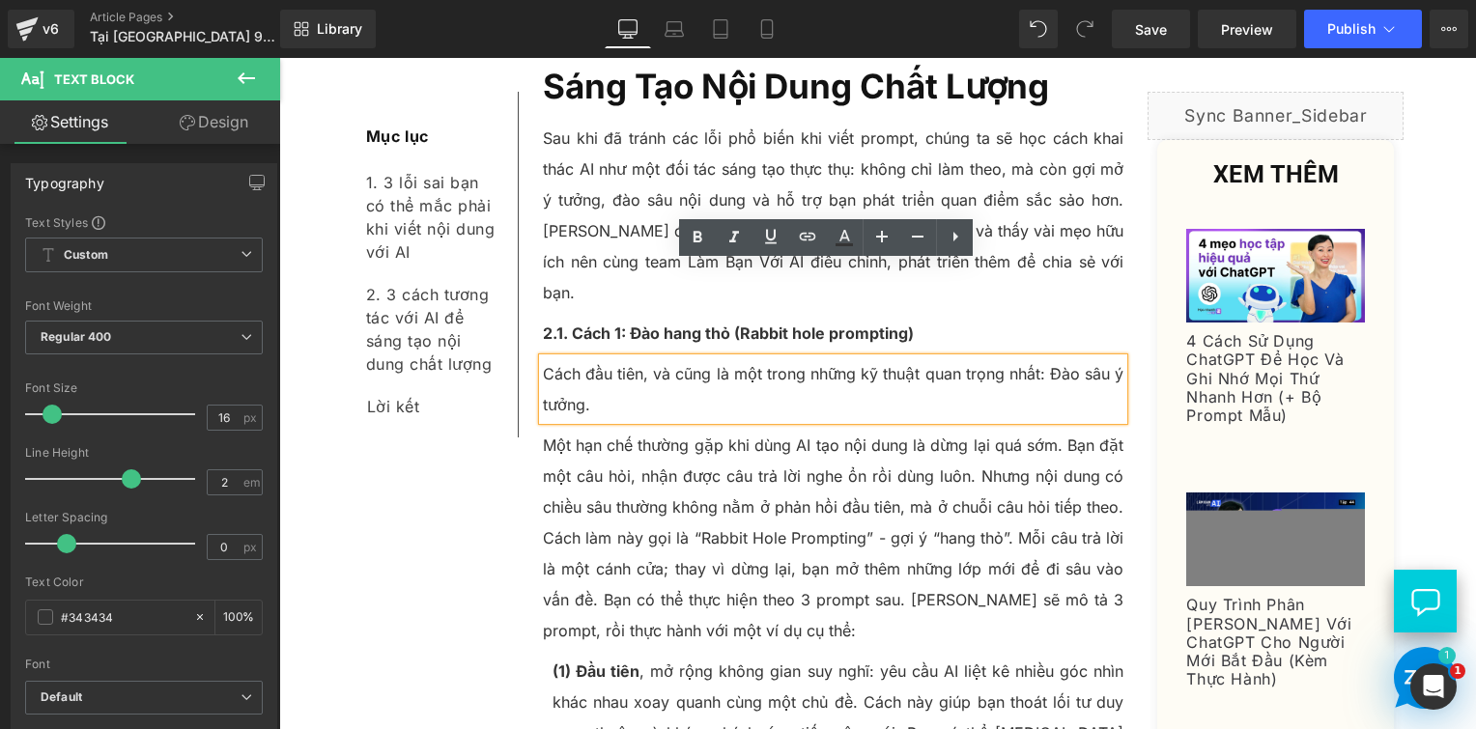
click at [574, 430] on p "Một hạn chế thường gặp khi dùng AI tạo nội dung là dừng lại quá sớm. Bạn đặt mộ…" at bounding box center [834, 538] width 582 height 216
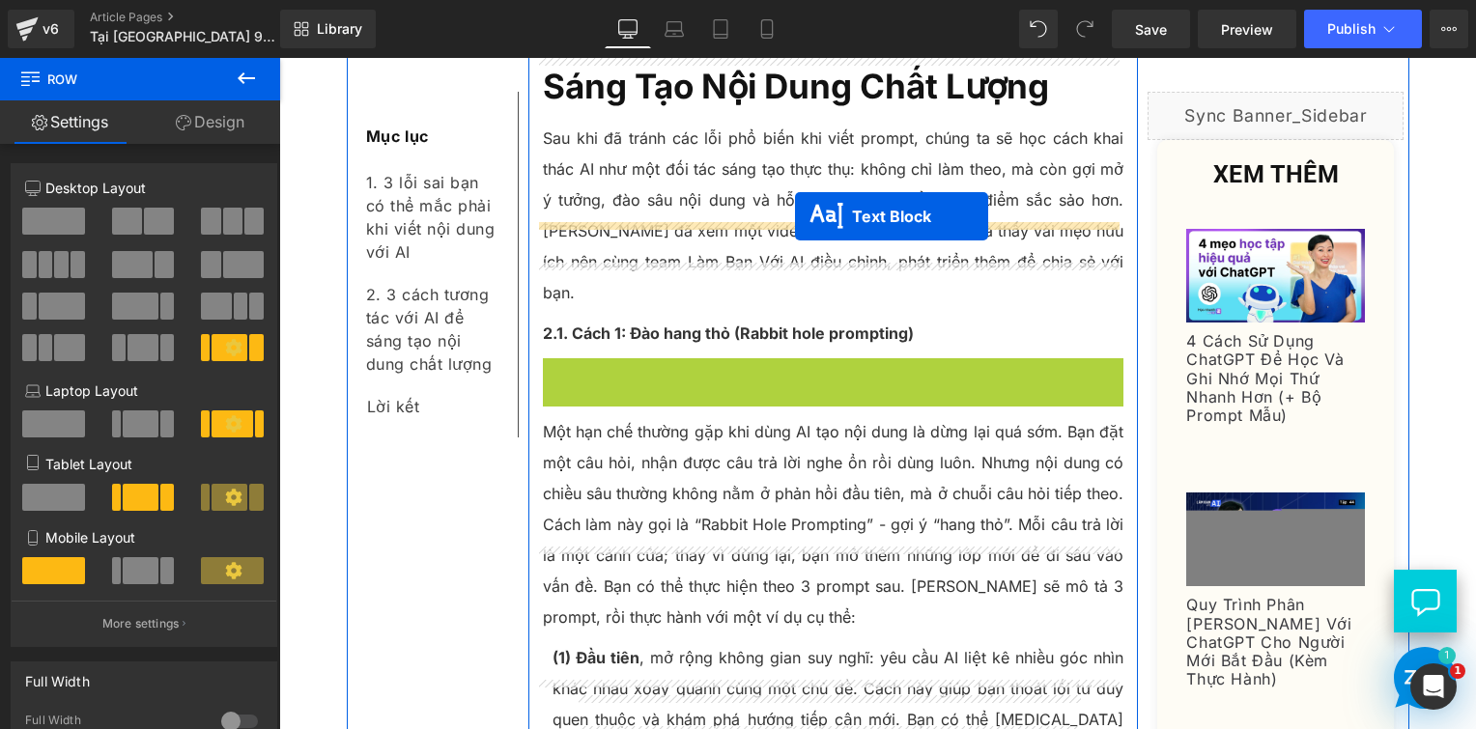
drag, startPoint x: 779, startPoint y: 300, endPoint x: 795, endPoint y: 216, distance: 85.6
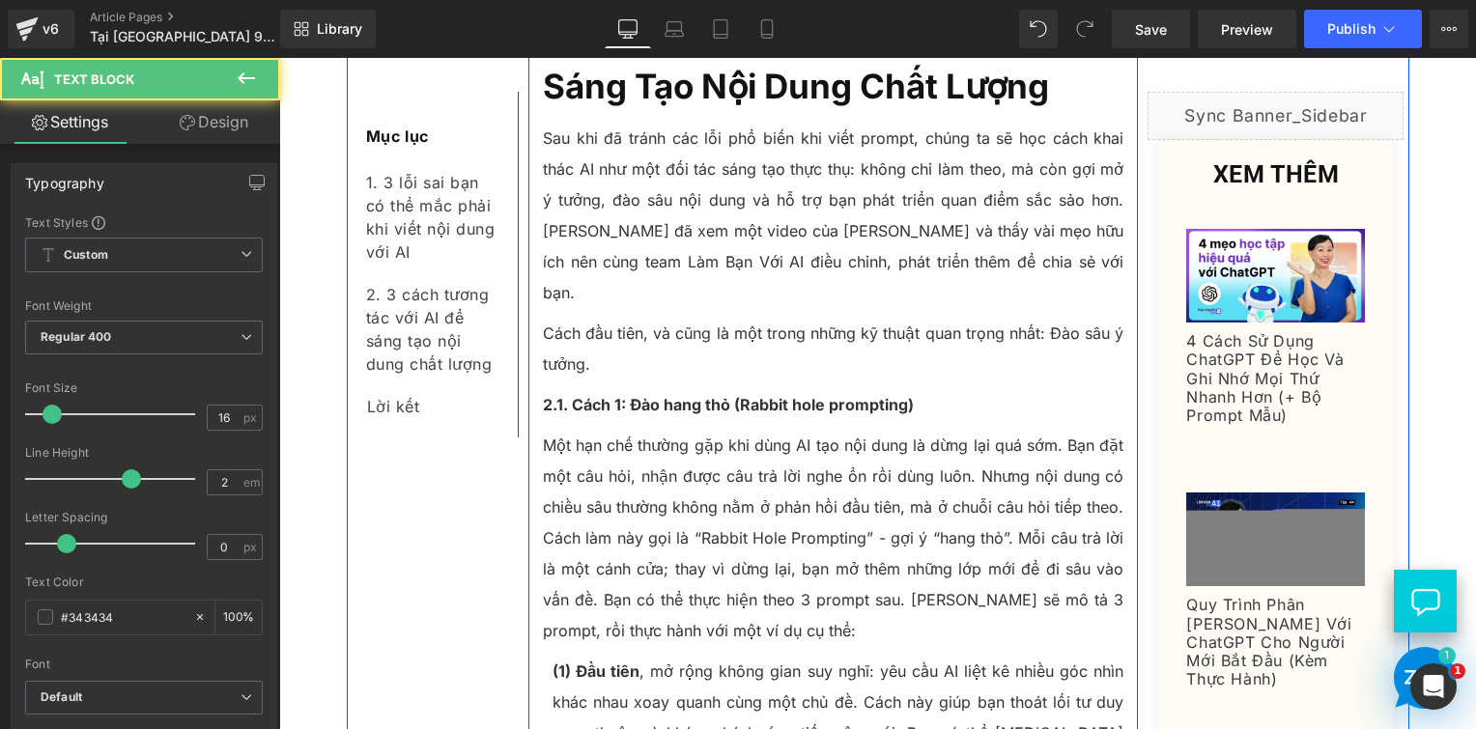
click at [706, 430] on p "Một hạn chế thường gặp khi dùng AI tạo nội dung là dừng lại quá sớm. Bạn đặt mộ…" at bounding box center [834, 538] width 582 height 216
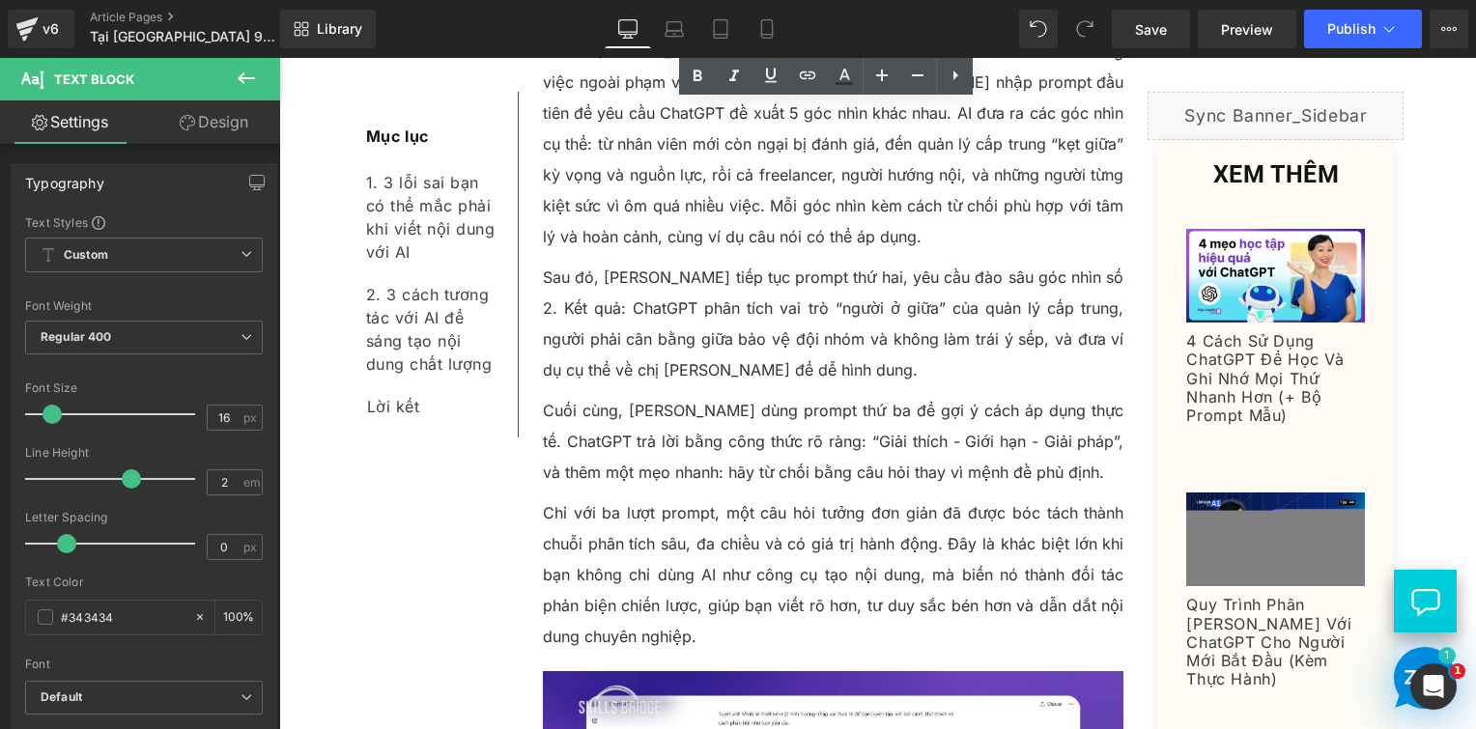
scroll to position [5952, 0]
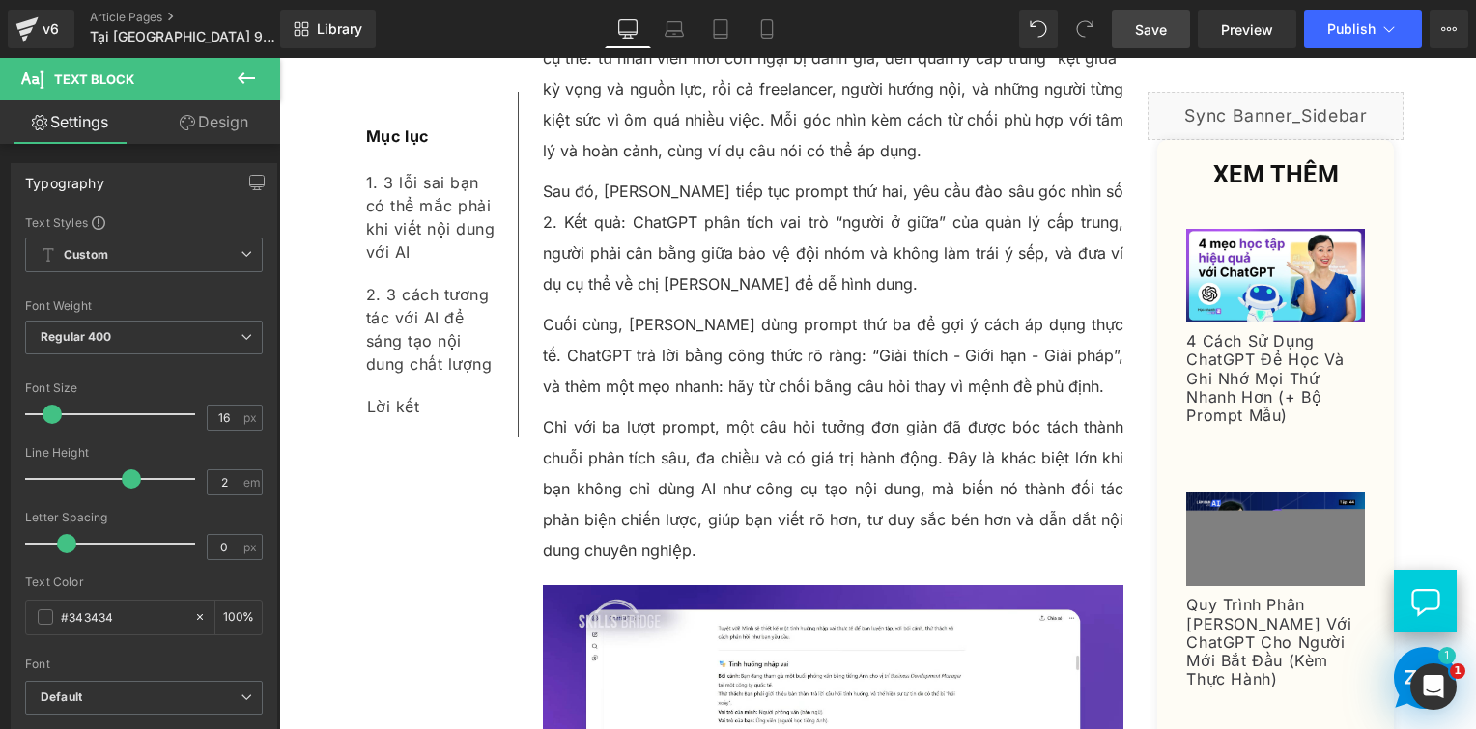
click at [1144, 13] on link "Save" at bounding box center [1151, 29] width 78 height 39
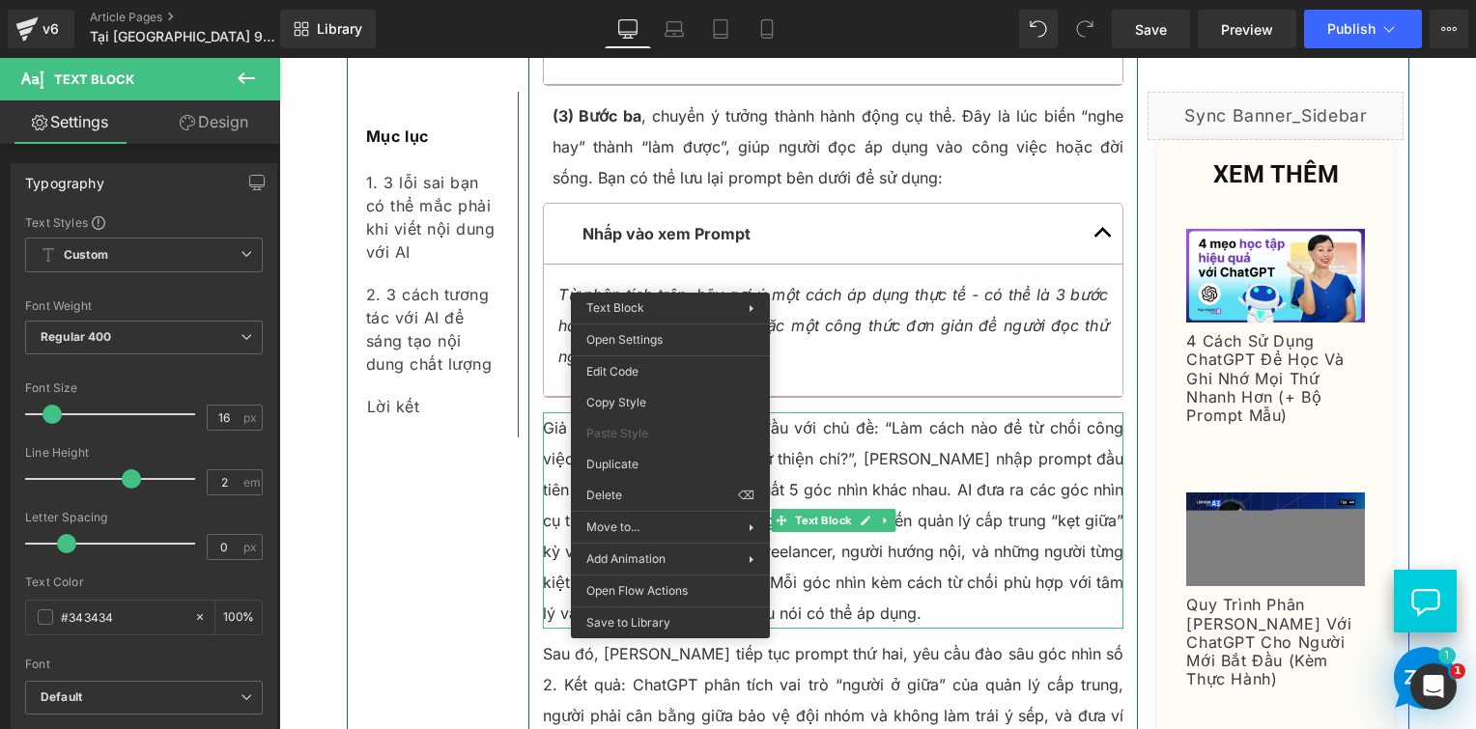
scroll to position [5523, 0]
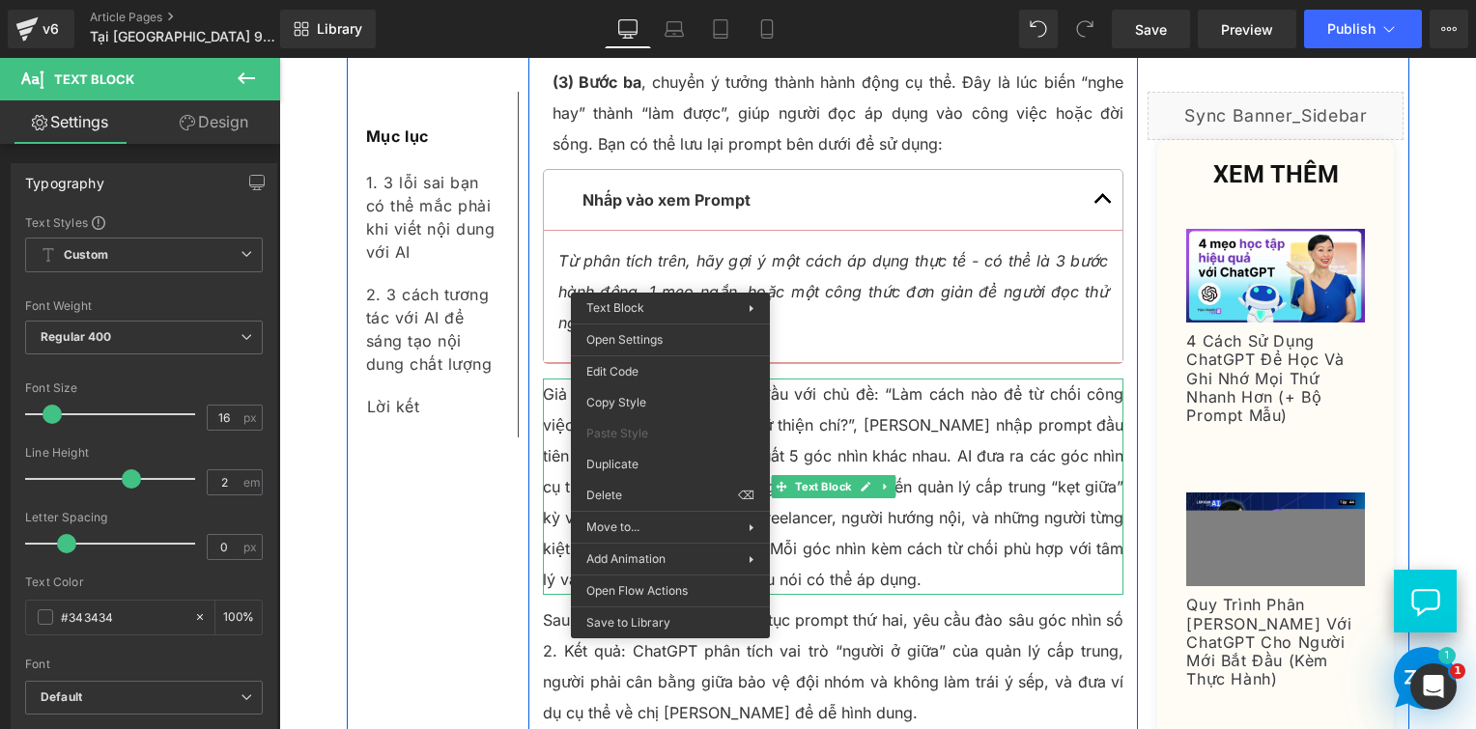
click at [937, 605] on p "Sau đó, [PERSON_NAME] tiếp tục prompt thứ hai, yêu cầu đào sâu góc nhìn số 2. K…" at bounding box center [834, 667] width 582 height 124
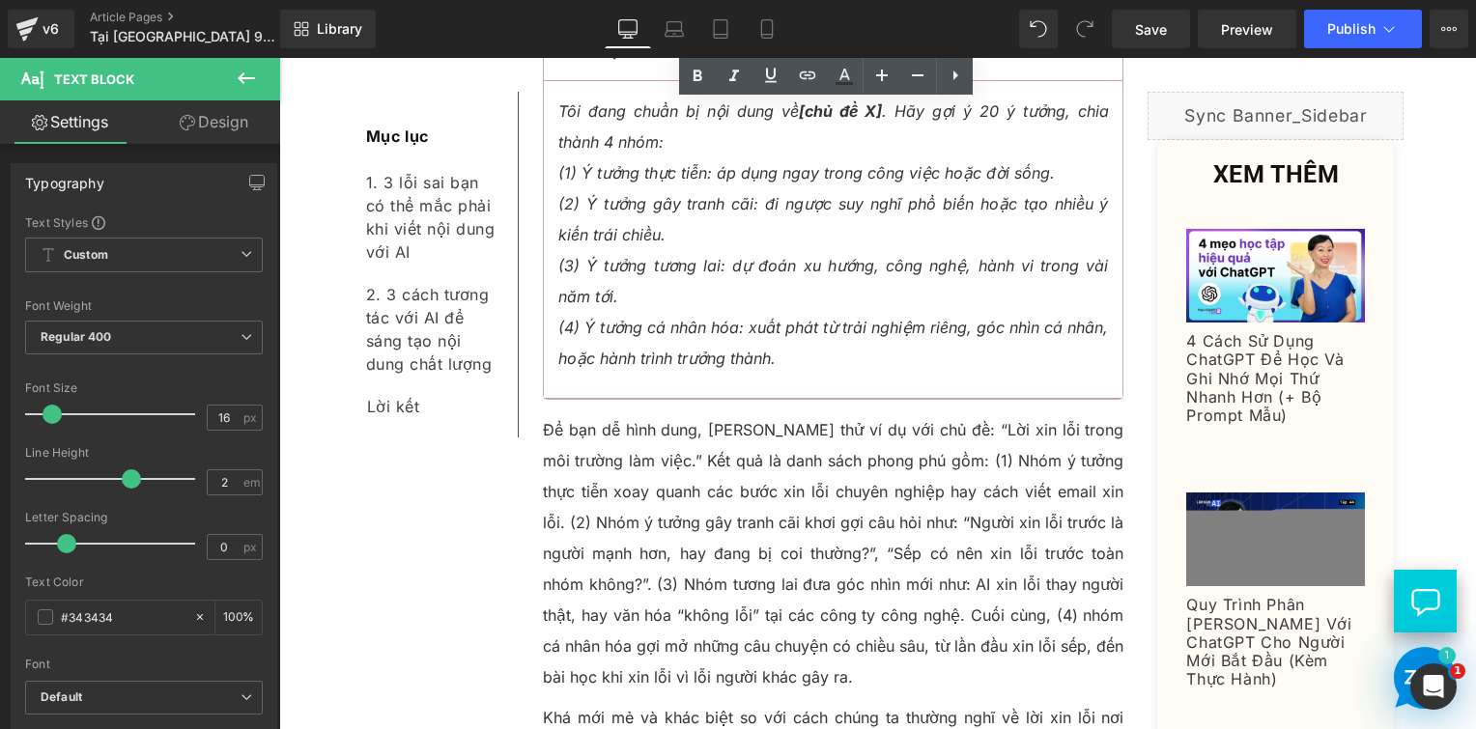
scroll to position [7262, 0]
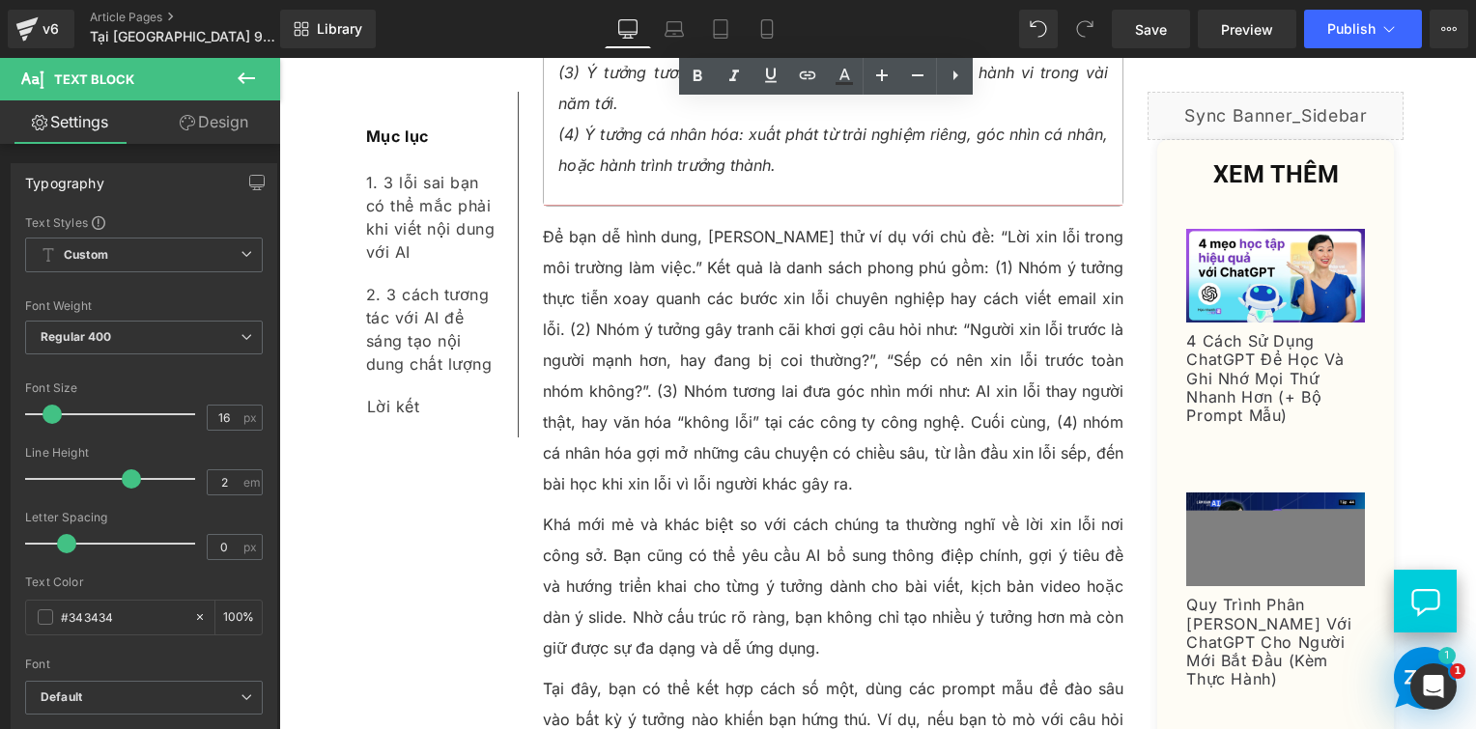
click at [858, 319] on p "Để bạn dễ hình dung, Linh thử ví dụ với chủ đề: “Lời xin lỗi trong môi trường l…" at bounding box center [834, 360] width 582 height 278
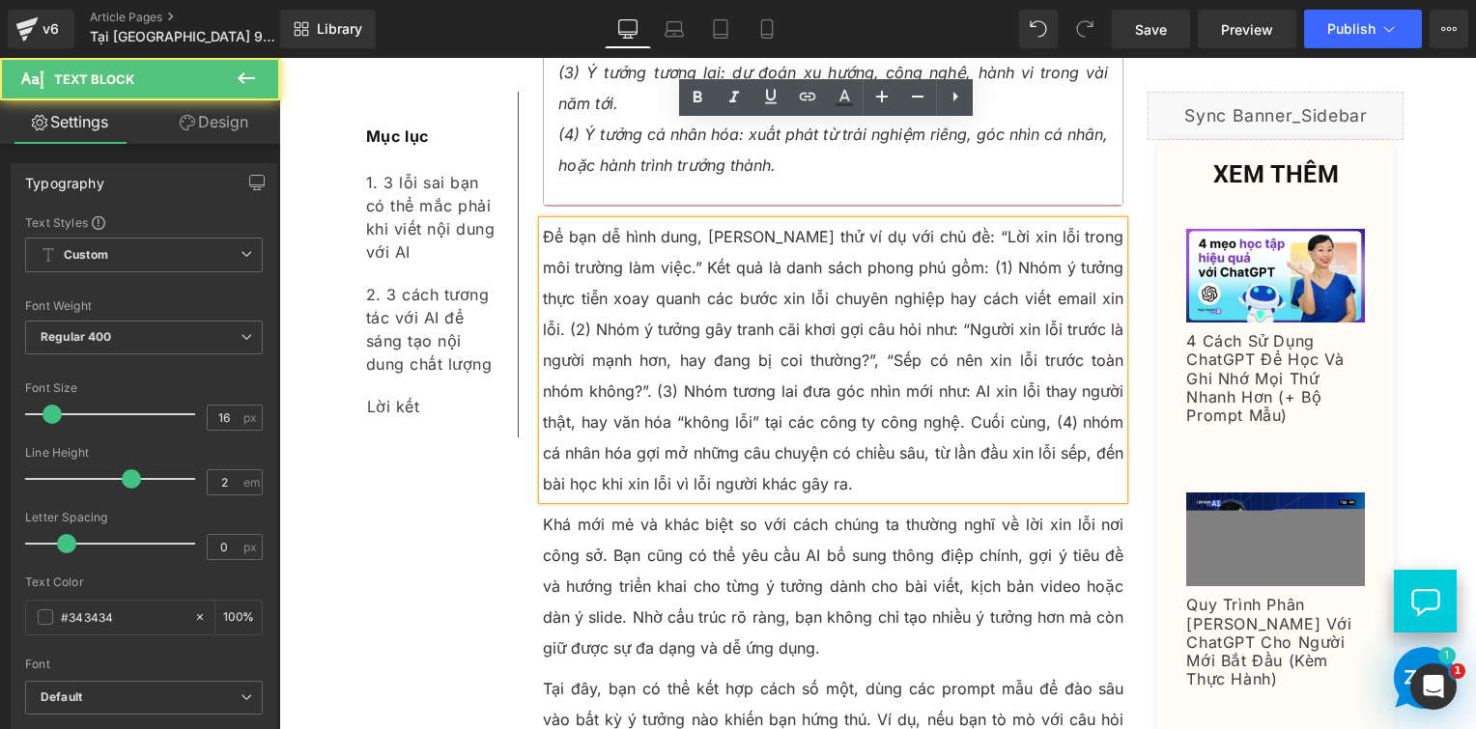
click at [828, 325] on p "Để bạn dễ hình dung, Linh thử ví dụ với chủ đề: “Lời xin lỗi trong môi trường l…" at bounding box center [834, 360] width 582 height 278
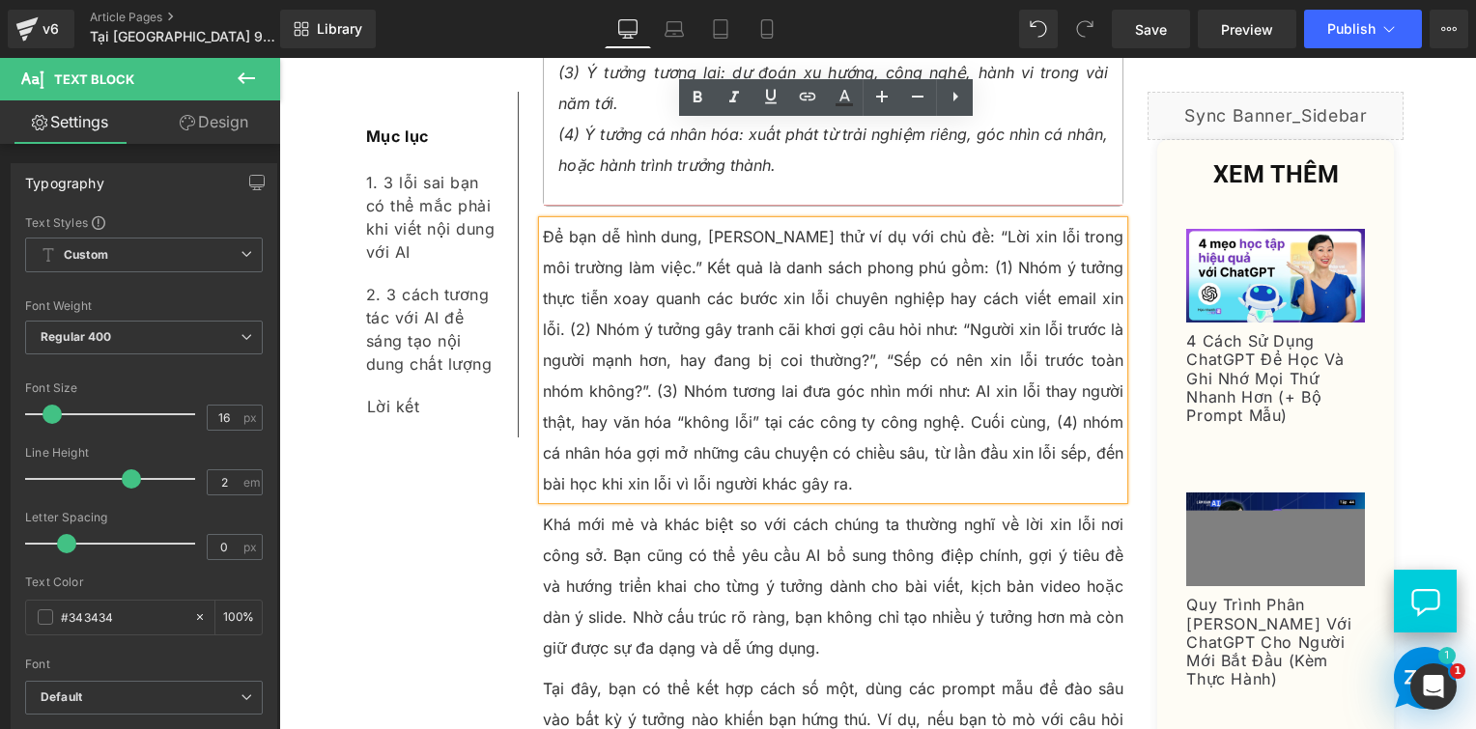
click at [816, 325] on p "Để bạn dễ hình dung, Linh thử ví dụ với chủ đề: “Lời xin lỗi trong môi trường l…" at bounding box center [834, 360] width 582 height 278
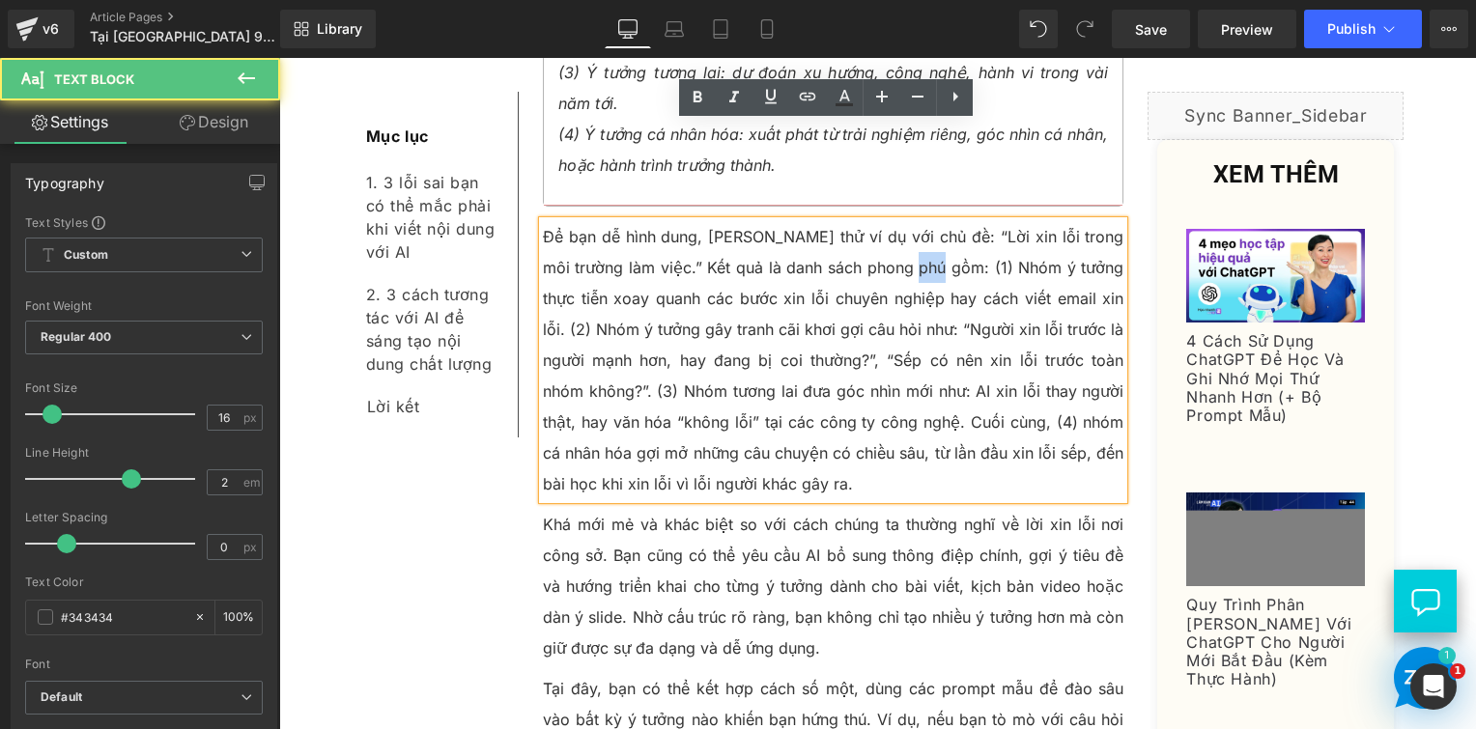
drag, startPoint x: 877, startPoint y: 171, endPoint x: 895, endPoint y: 170, distance: 17.4
click at [895, 221] on p "Để bạn dễ hình dung, Linh thử ví dụ với chủ đề: “Lời xin lỗi trong môi trường l…" at bounding box center [834, 360] width 582 height 278
drag, startPoint x: 1039, startPoint y: 202, endPoint x: 1051, endPoint y: 201, distance: 12.6
click at [1051, 221] on p "Để bạn dễ hình dung, Linh thử ví dụ với chủ đề: “Lời xin lỗi trong môi trường l…" at bounding box center [834, 360] width 582 height 278
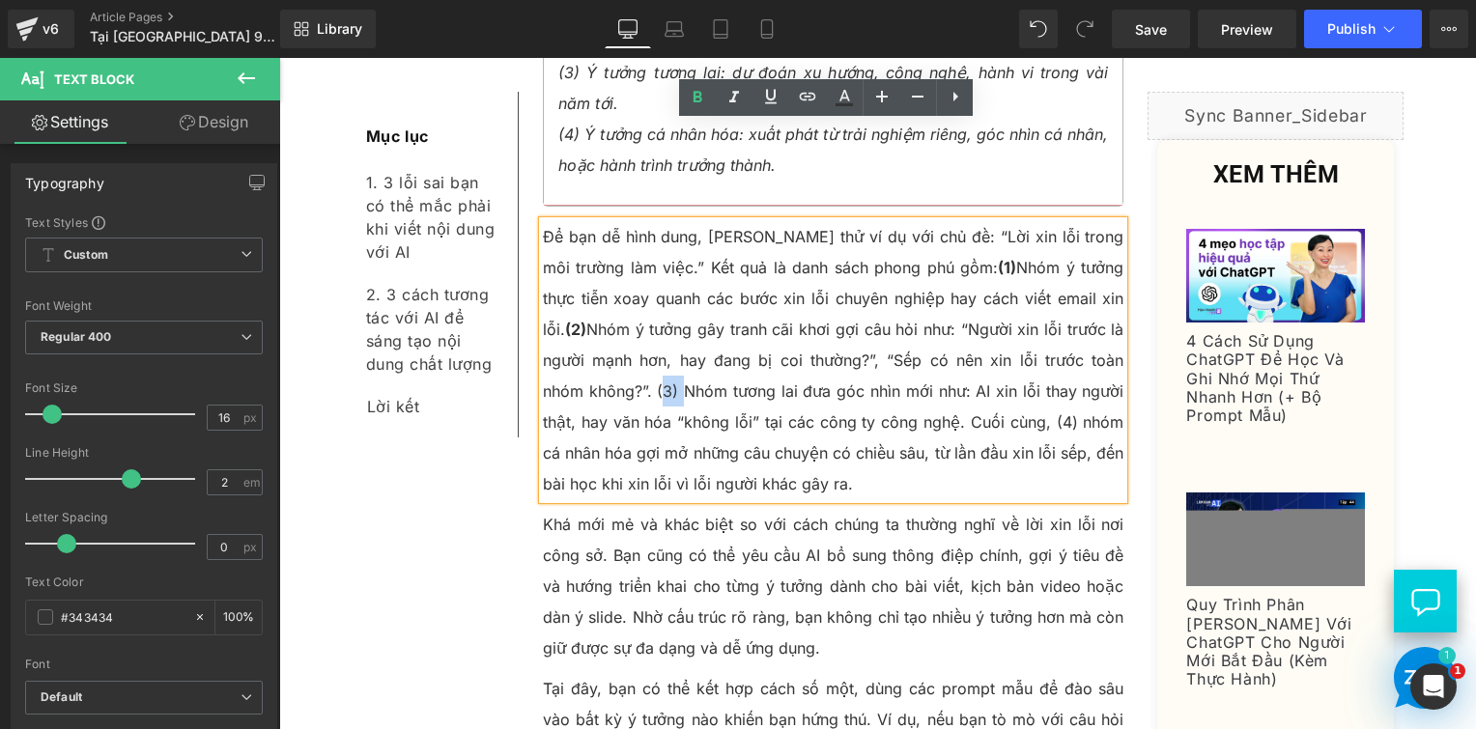
drag, startPoint x: 1097, startPoint y: 262, endPoint x: 1116, endPoint y: 263, distance: 18.4
click at [1116, 263] on p "Để bạn dễ hình dung, Linh thử ví dụ với chủ đề: “Lời xin lỗi trong môi trường l…" at bounding box center [834, 360] width 582 height 278
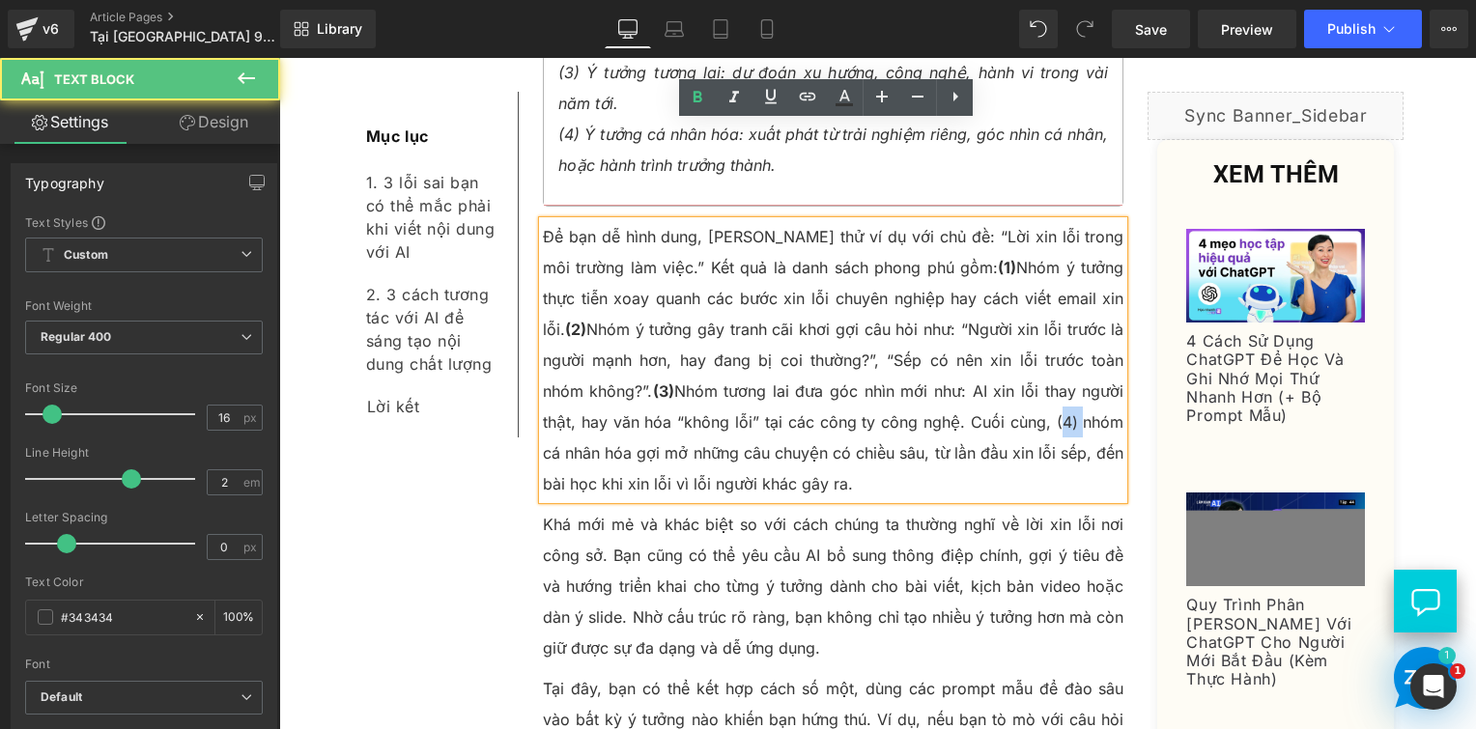
drag, startPoint x: 901, startPoint y: 324, endPoint x: 924, endPoint y: 324, distance: 22.2
click at [924, 324] on p "Để bạn dễ hình dung, Linh thử ví dụ với chủ đề: “Lời xin lỗi trong môi trường l…" at bounding box center [834, 360] width 582 height 278
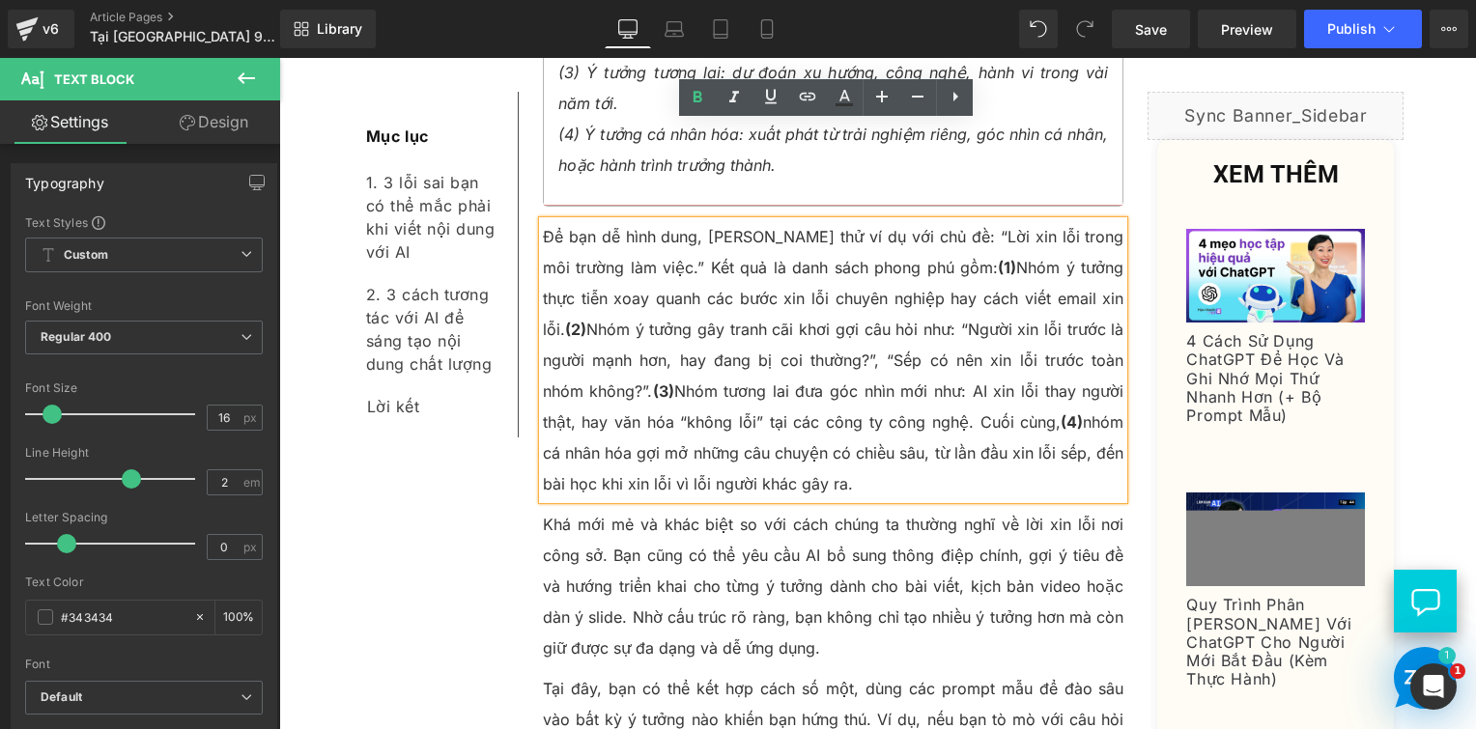
click at [846, 354] on p "Để bạn dễ hình dung, Linh thử ví dụ với chủ đề: “Lời xin lỗi trong môi trường l…" at bounding box center [834, 360] width 582 height 278
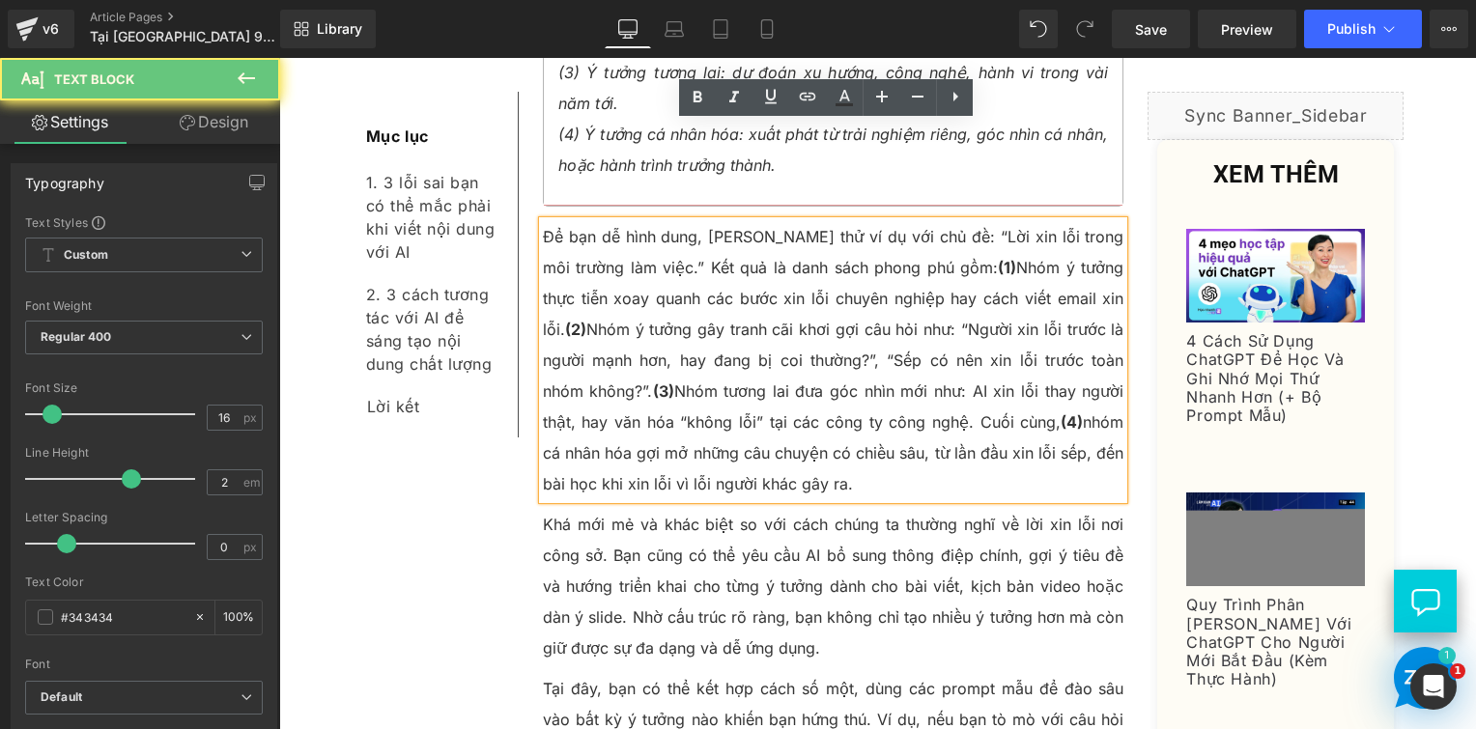
click at [821, 375] on p "Để bạn dễ hình dung, Linh thử ví dụ với chủ đề: “Lời xin lỗi trong môi trường l…" at bounding box center [834, 360] width 582 height 278
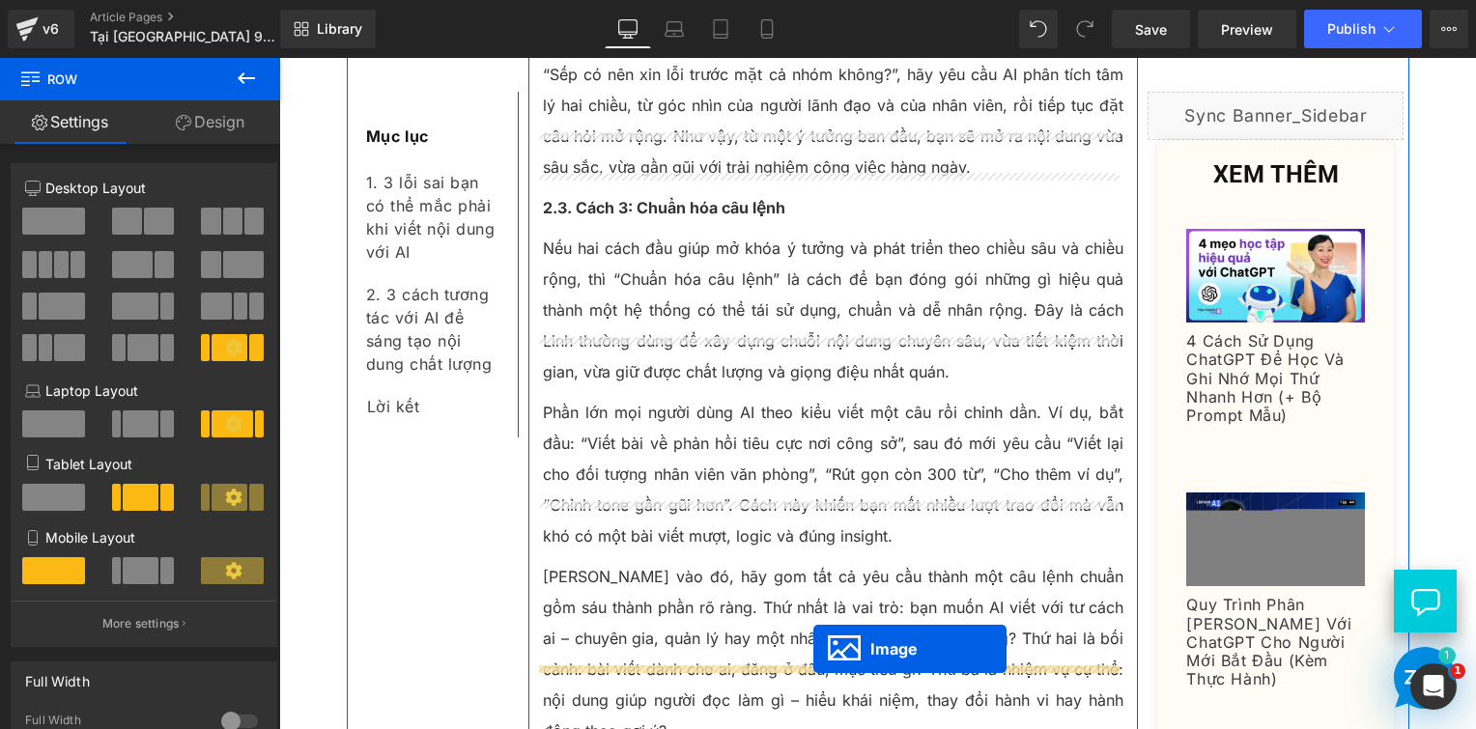
scroll to position [7842, 0]
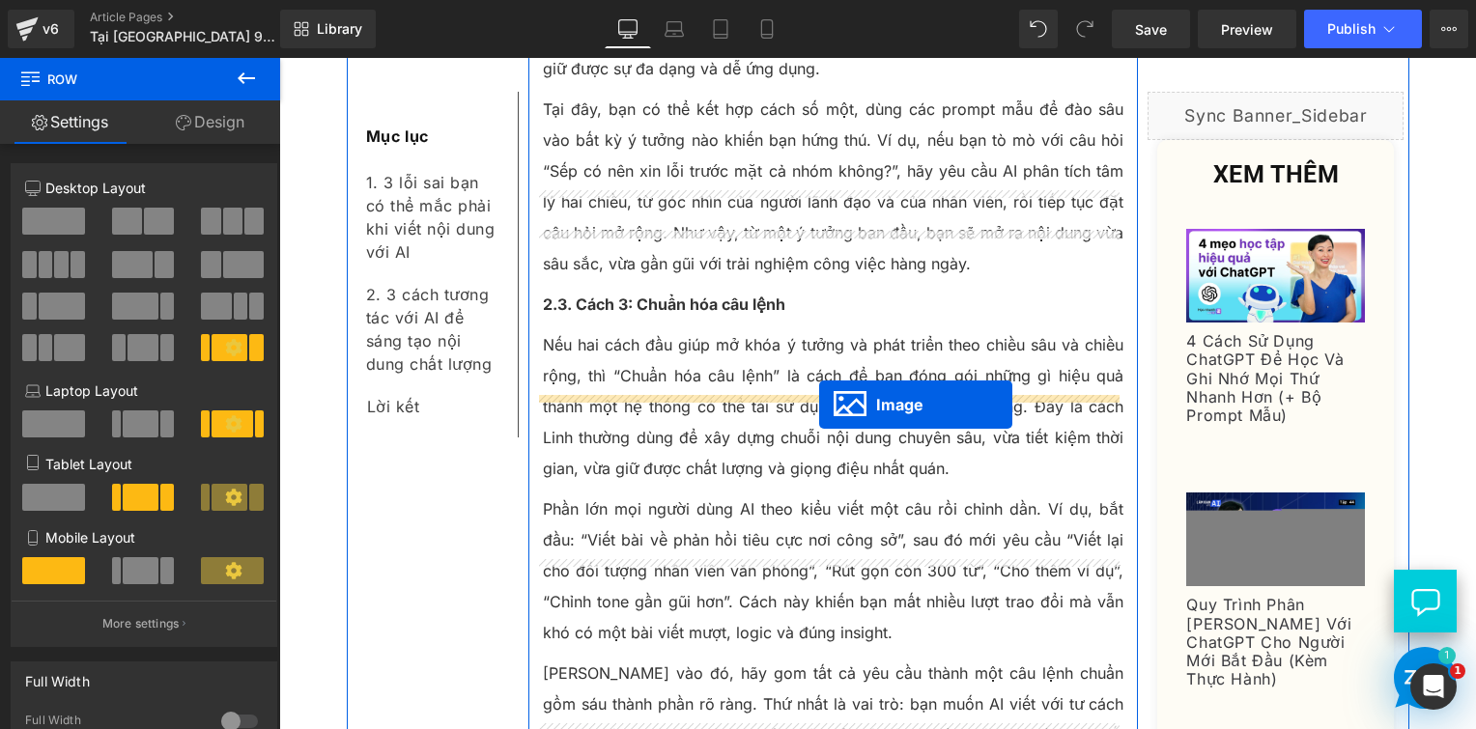
drag, startPoint x: 790, startPoint y: 436, endPoint x: 819, endPoint y: 406, distance: 41.7
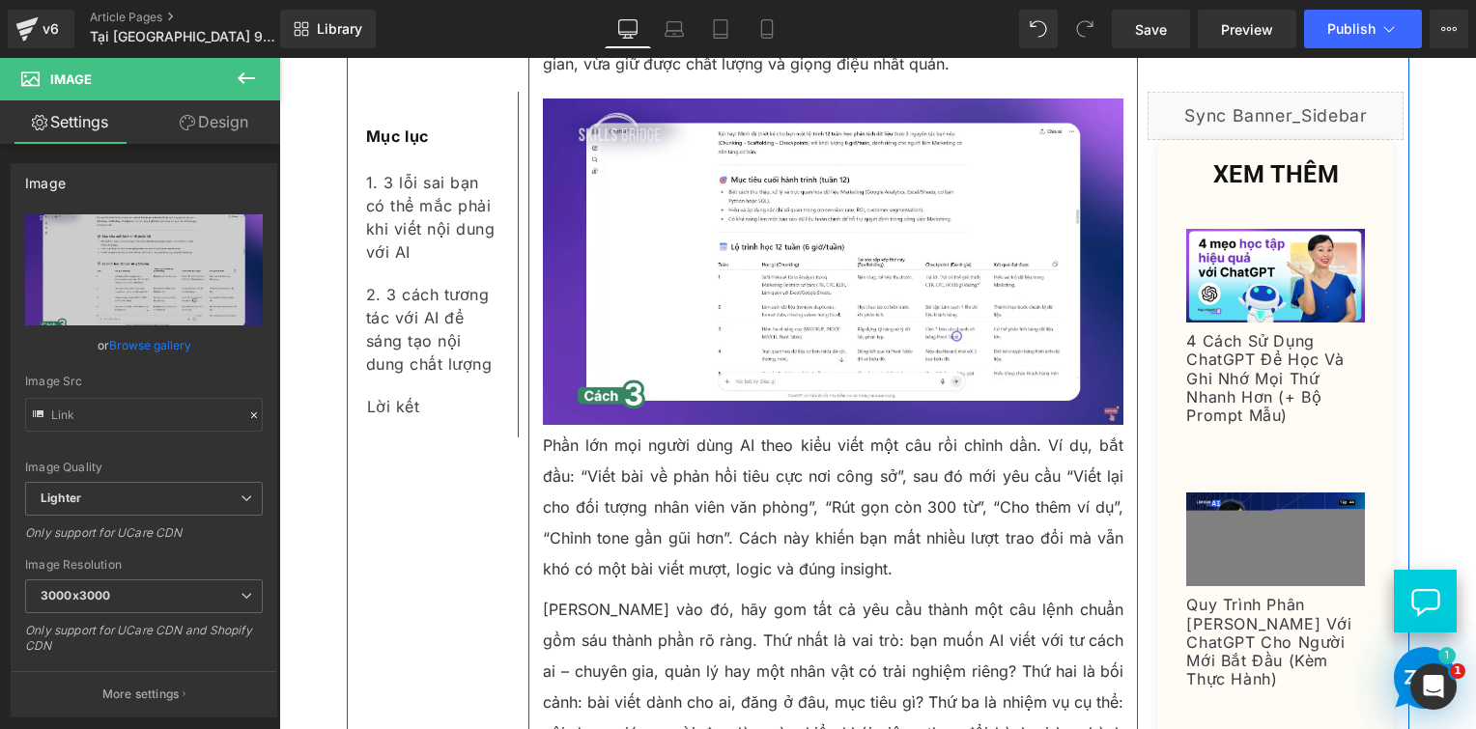
scroll to position [8228, 0]
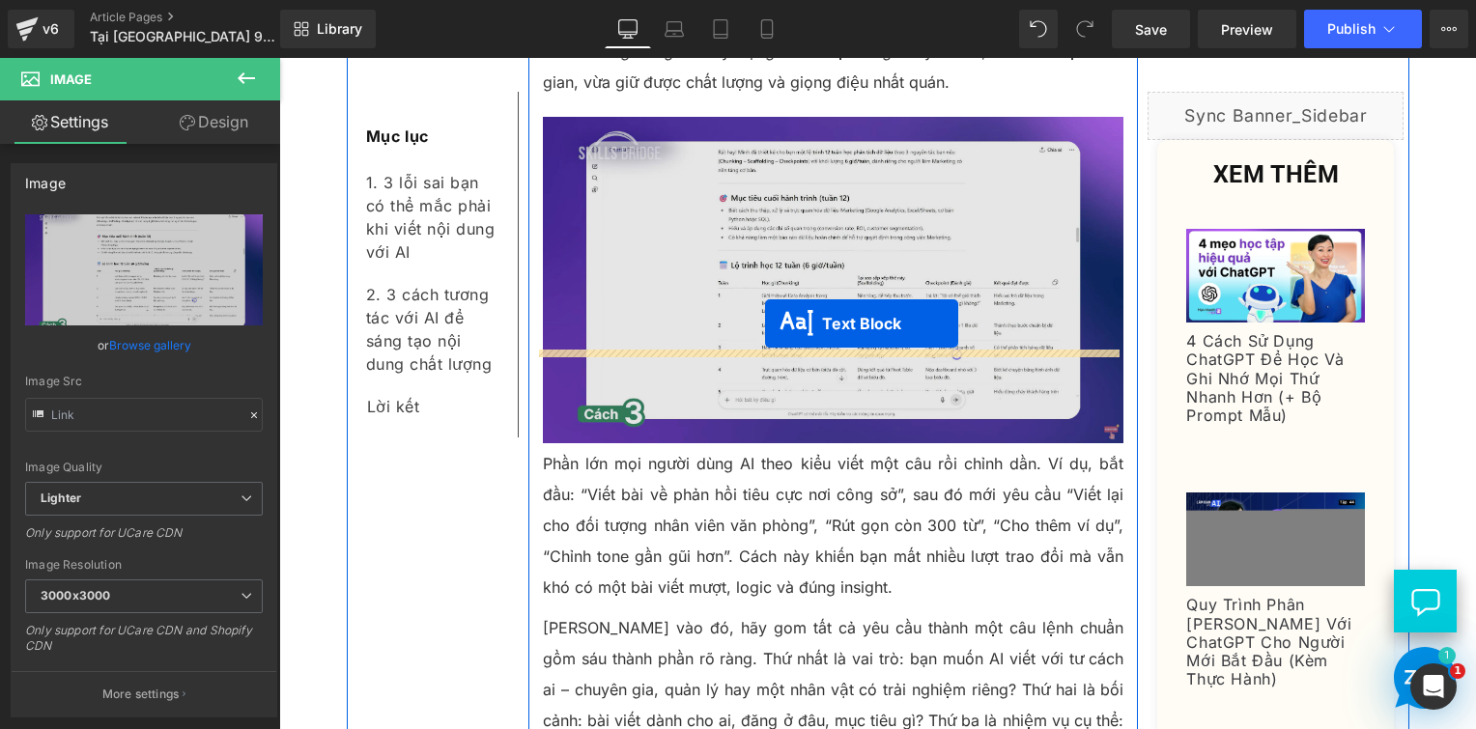
drag, startPoint x: 777, startPoint y: 232, endPoint x: 765, endPoint y: 325, distance: 93.5
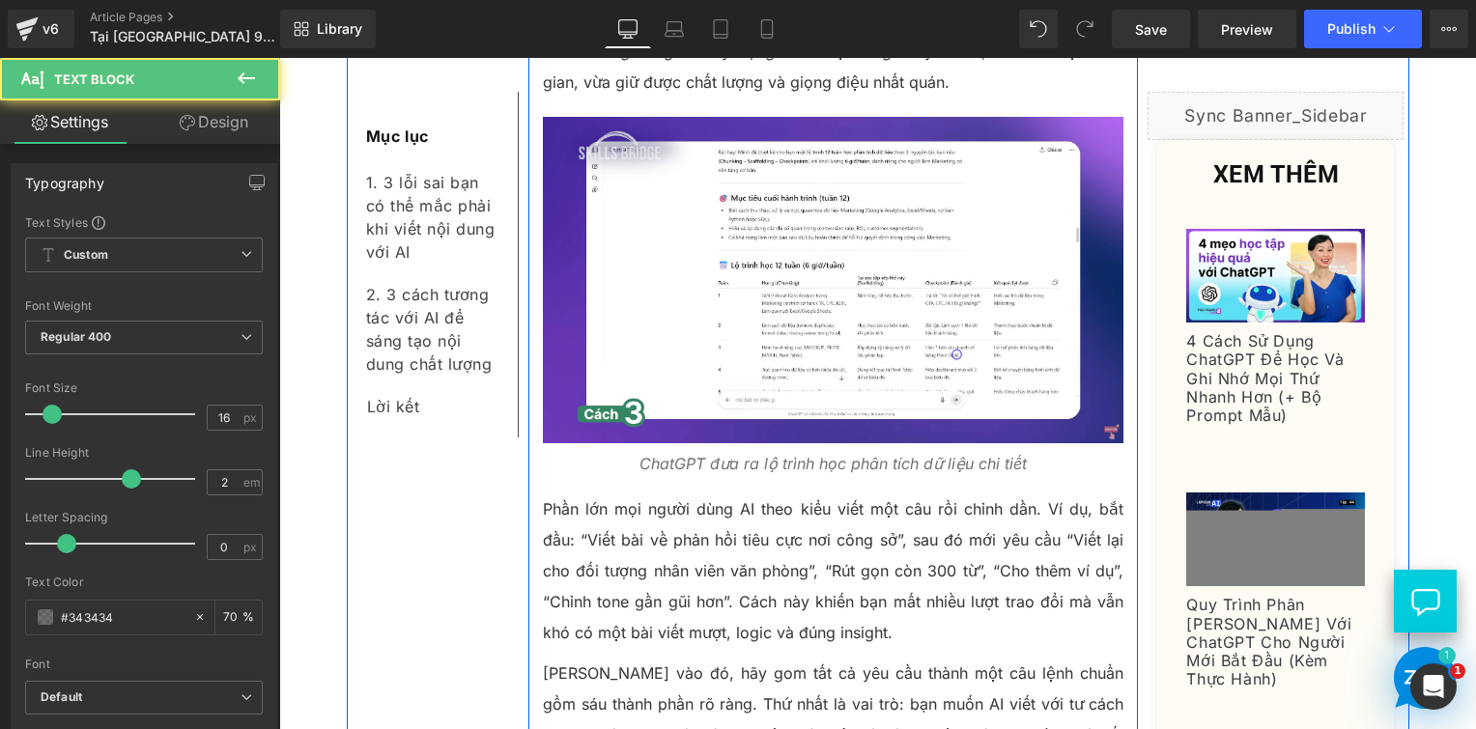
click at [694, 494] on p "Phần lớn mọi người dùng AI theo kiểu viết một câu rồi chỉnh dần. Ví dụ, bắt đầu…" at bounding box center [834, 571] width 582 height 155
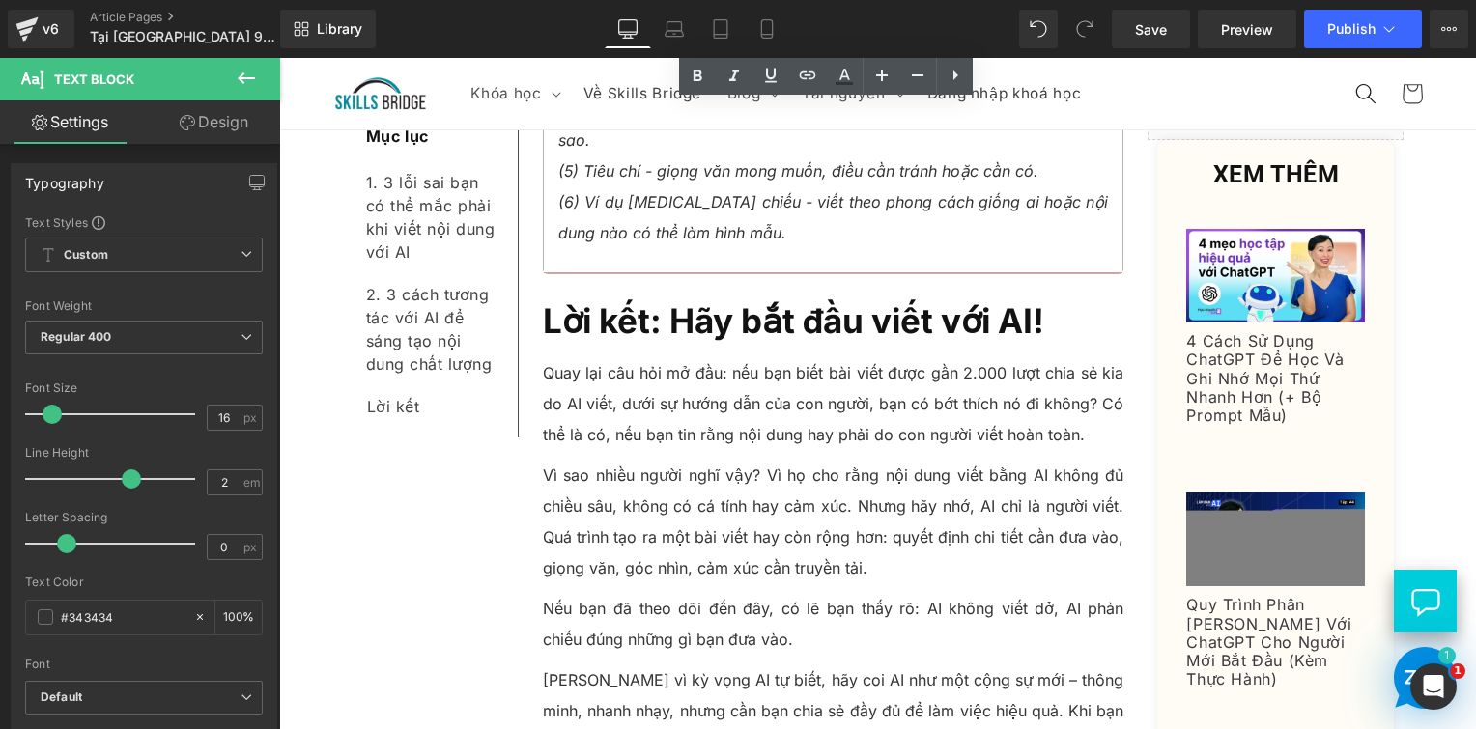
scroll to position [9581, 0]
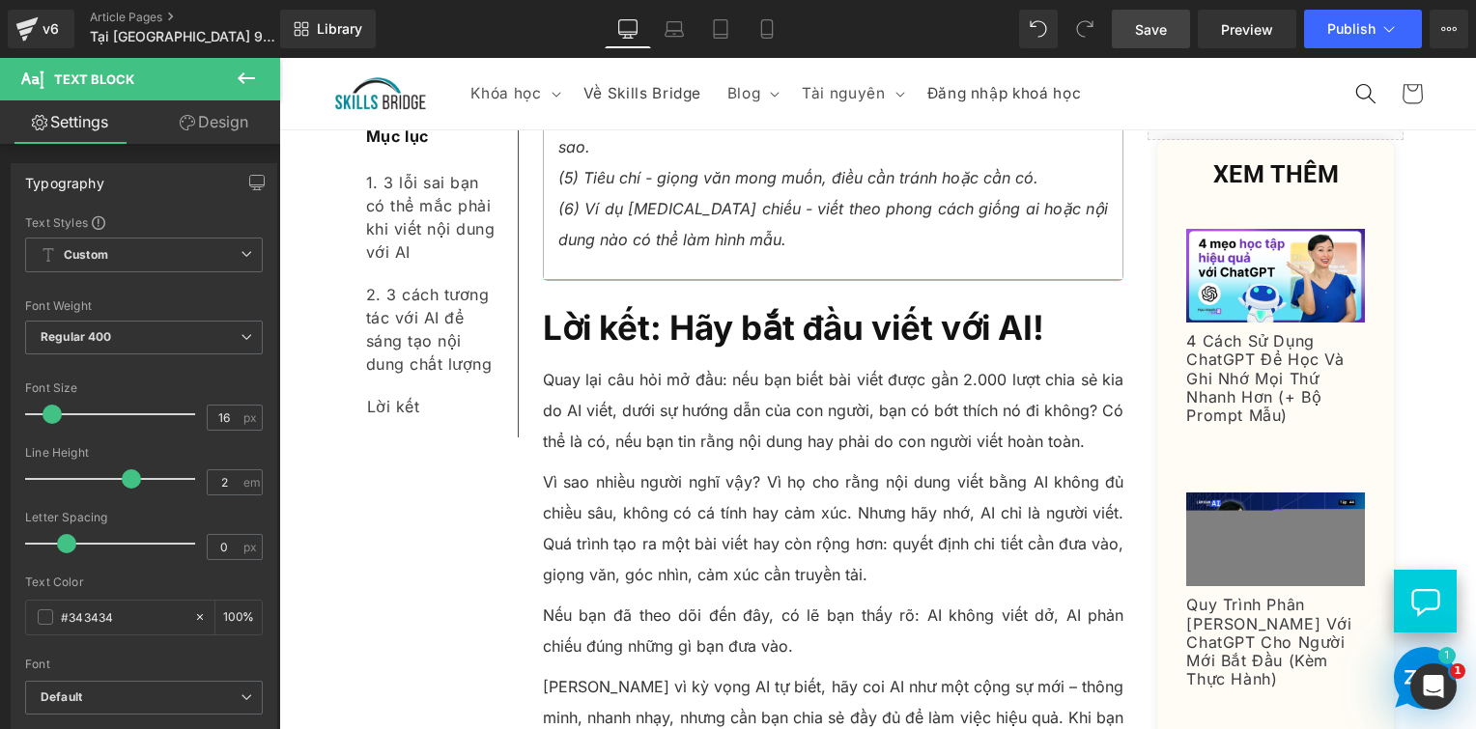
drag, startPoint x: 1159, startPoint y: 33, endPoint x: 1095, endPoint y: 568, distance: 539.1
click at [1159, 33] on span "Save" at bounding box center [1151, 29] width 32 height 20
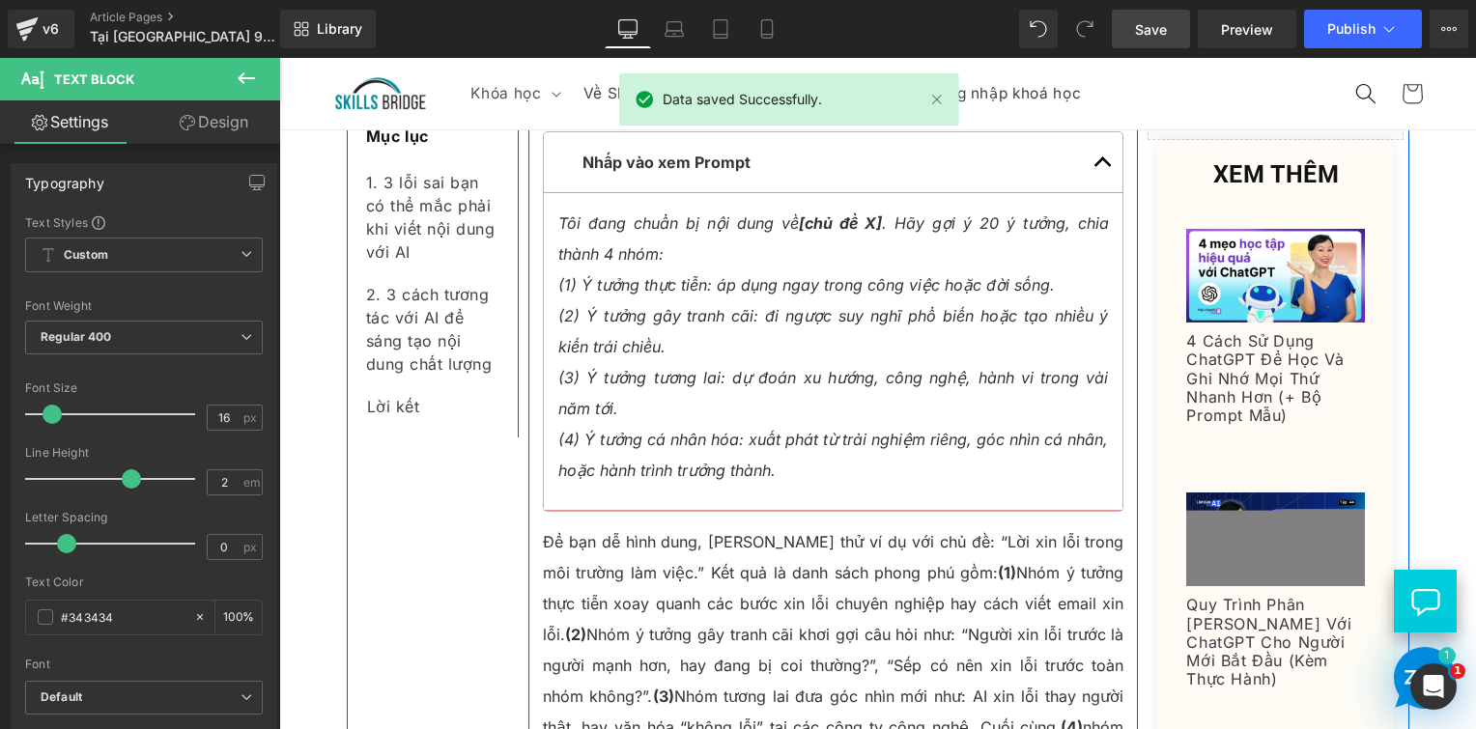
scroll to position [6779, 0]
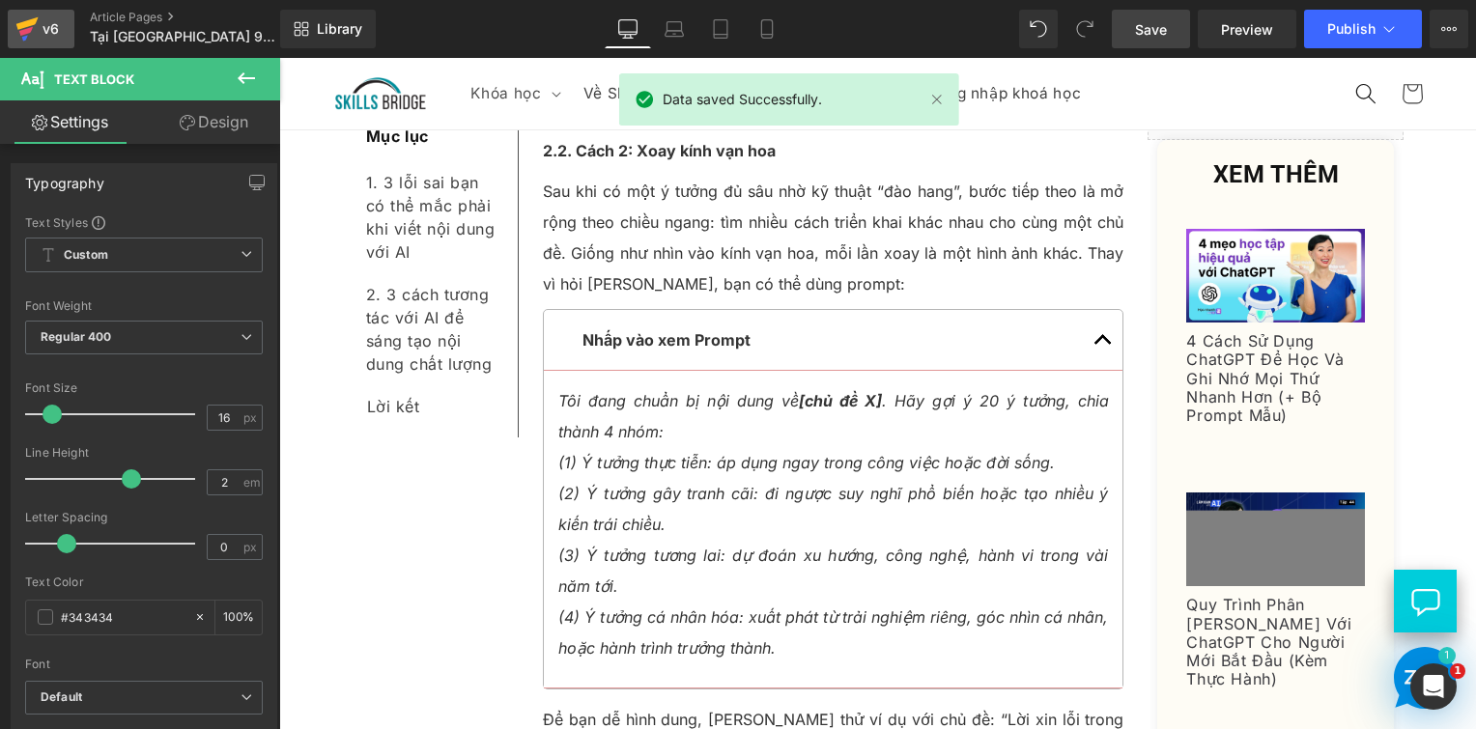
click at [72, 21] on link "v6" at bounding box center [41, 29] width 67 height 39
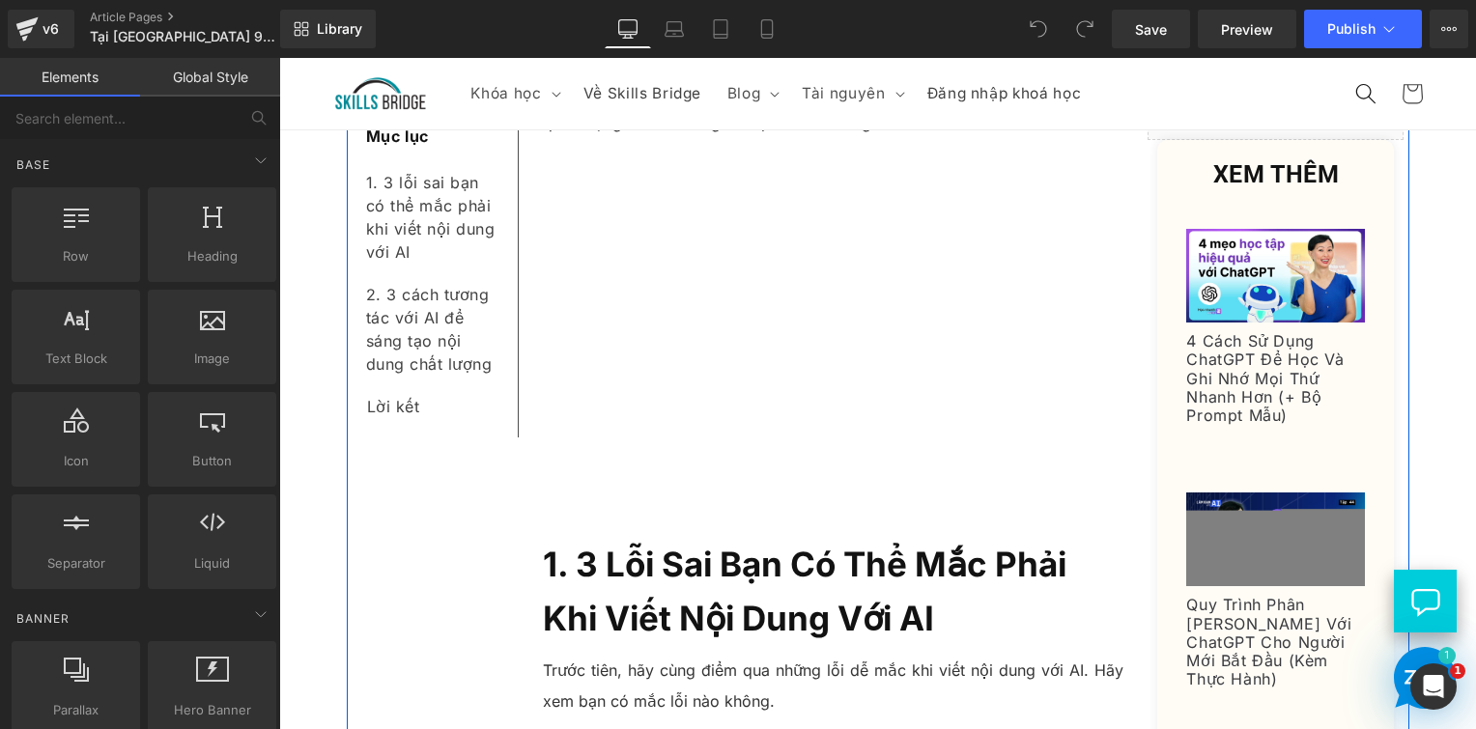
scroll to position [676, 0]
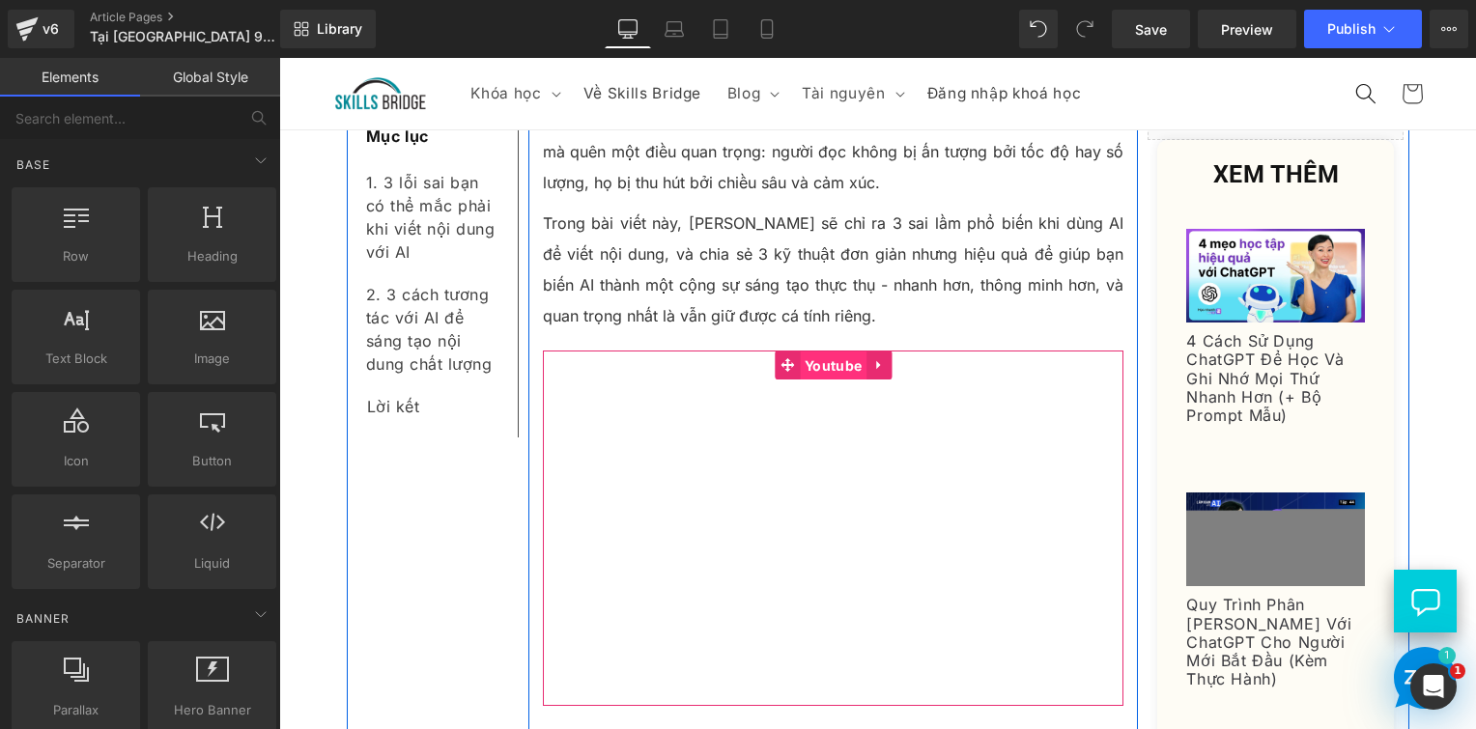
click at [812, 352] on span "Youtube" at bounding box center [833, 366] width 67 height 29
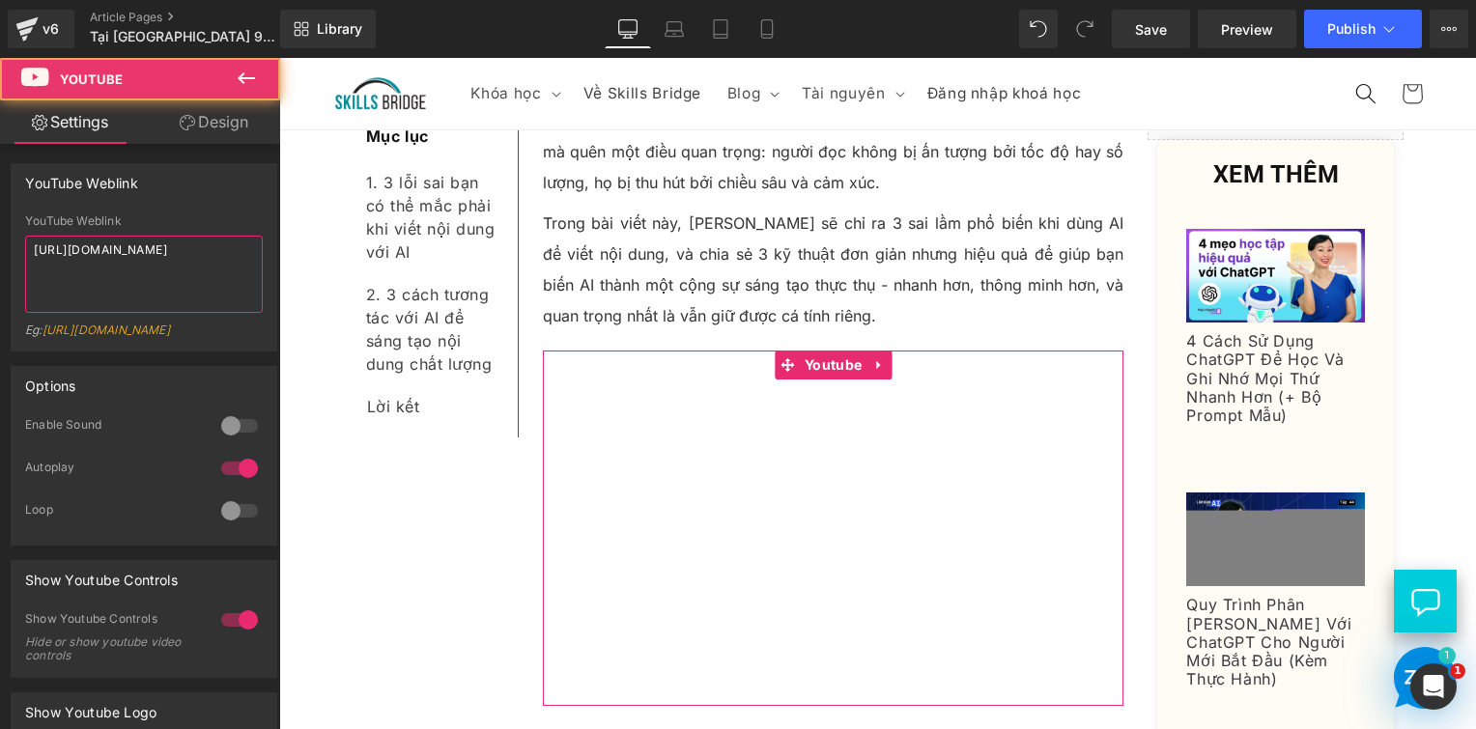
click at [166, 255] on textarea "https://youtu.be/JMyUG4yo34A" at bounding box center [144, 274] width 238 height 77
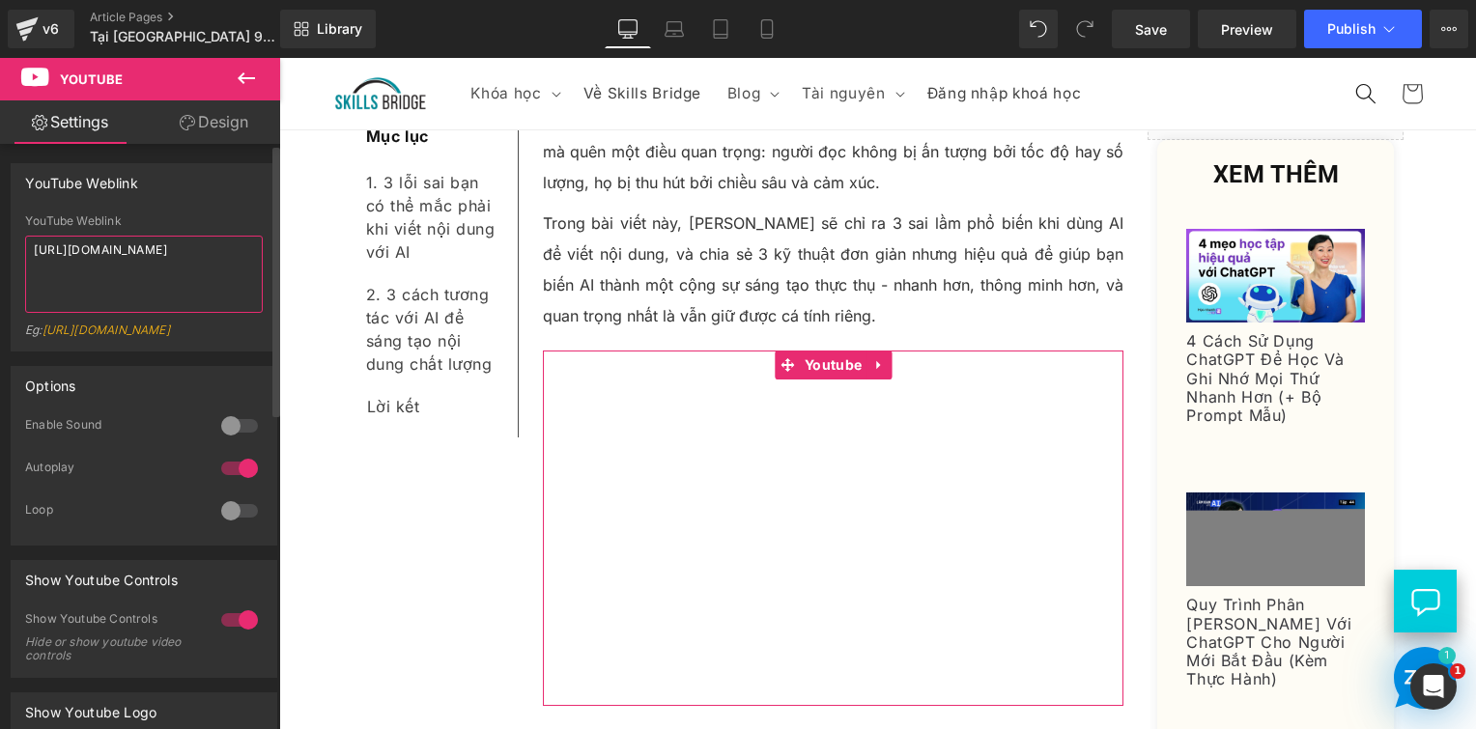
click at [166, 255] on textarea "https://youtu.be/JMyUG4yo34A" at bounding box center [144, 274] width 238 height 77
paste textarea "www.youtube.com/watch?v=mjo8ihPPx4g"
type textarea "https://www.youtube.com/watch?v=mjo8ihPPx4g"
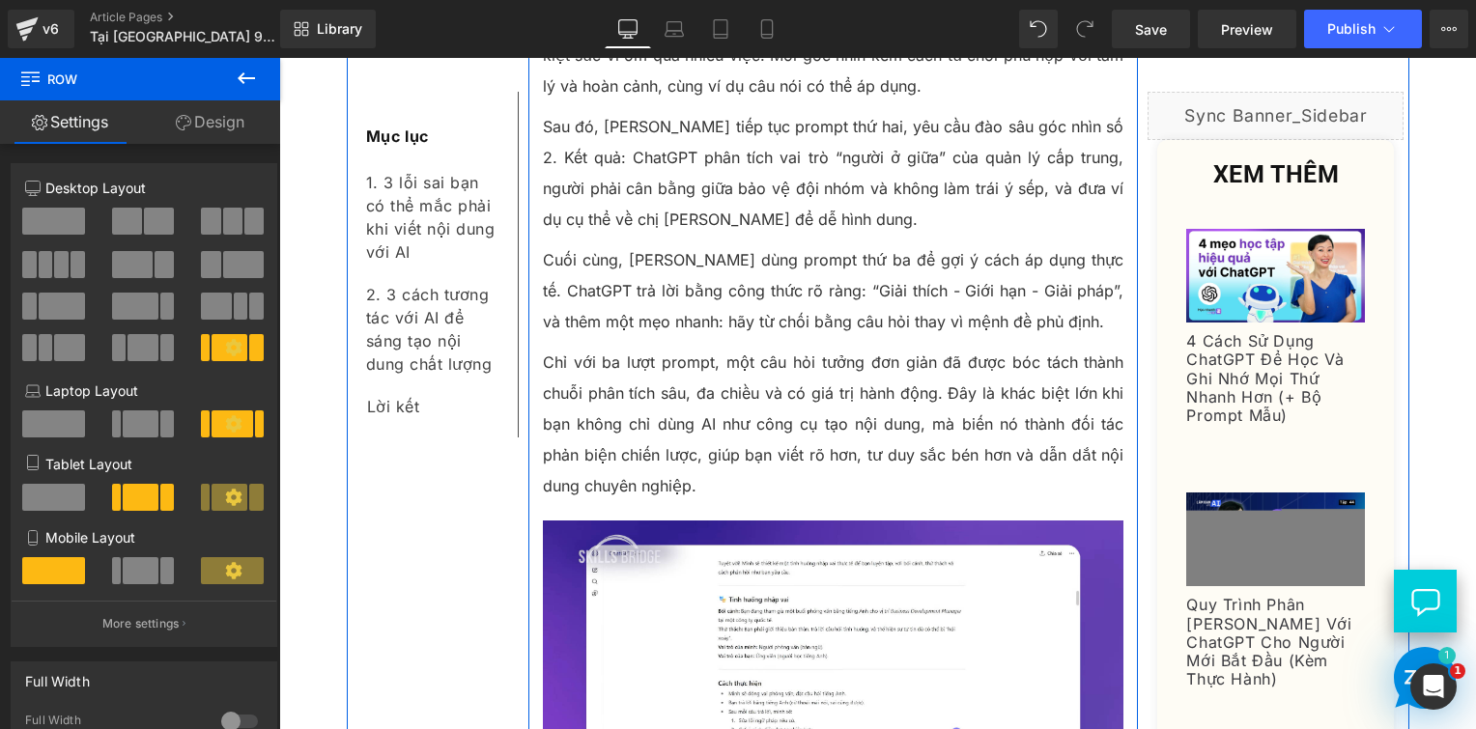
scroll to position [6086, 0]
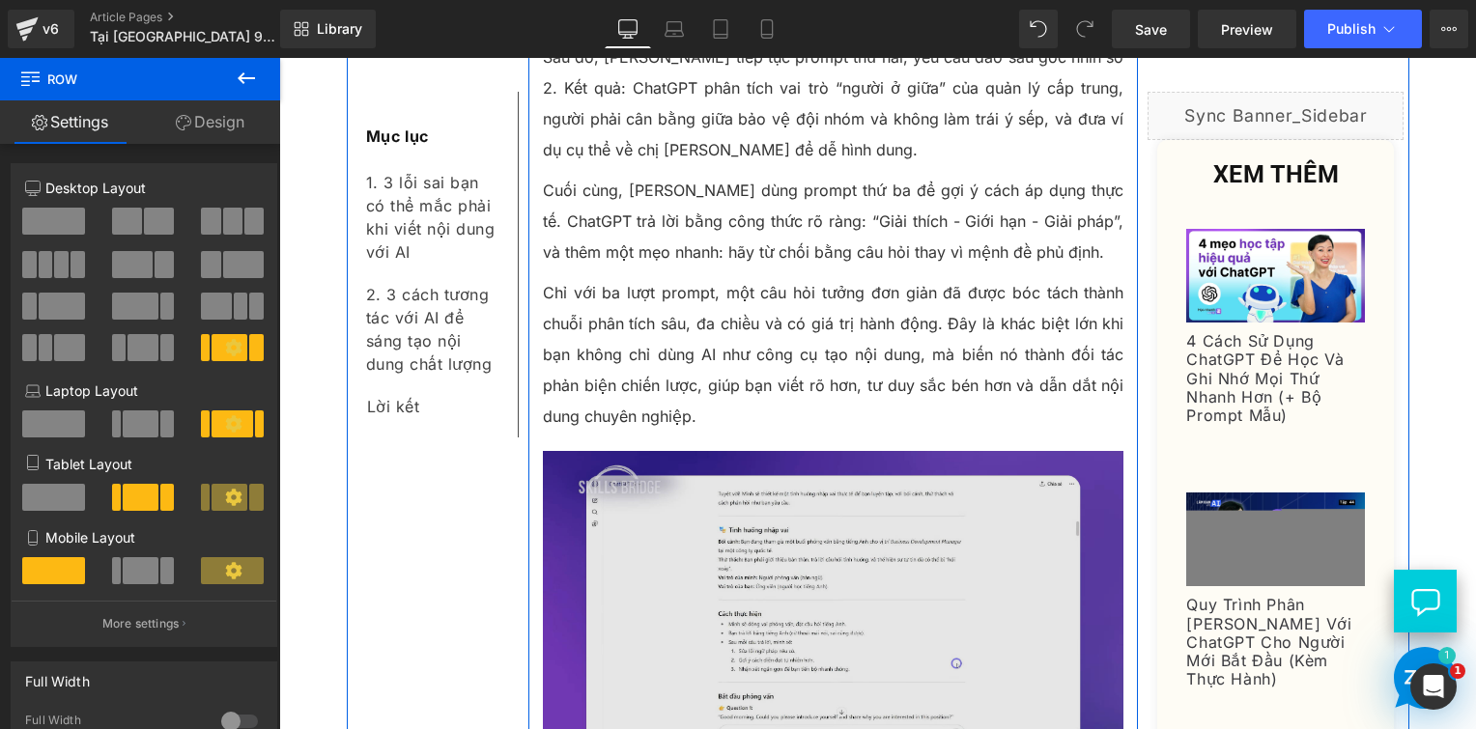
click at [784, 495] on img at bounding box center [834, 614] width 582 height 327
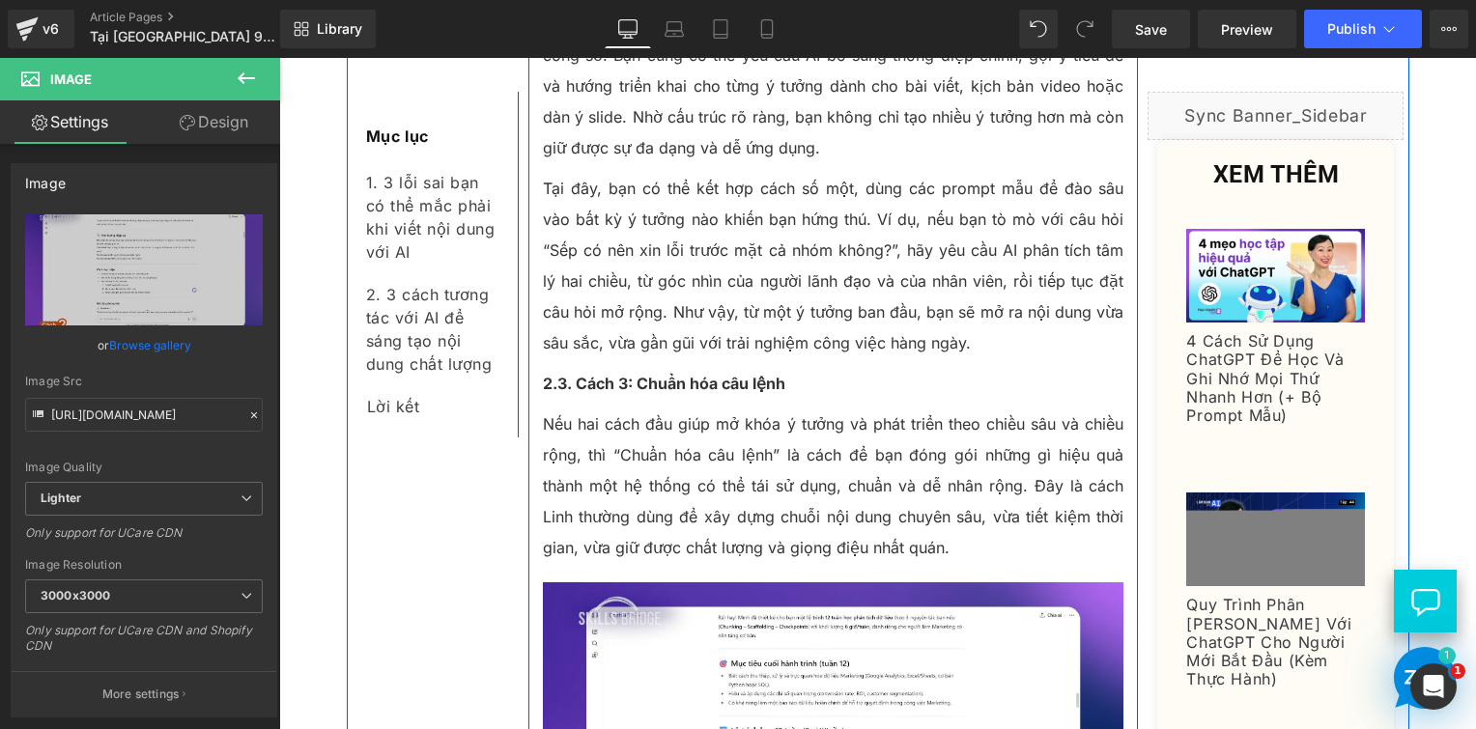
scroll to position [7825, 0]
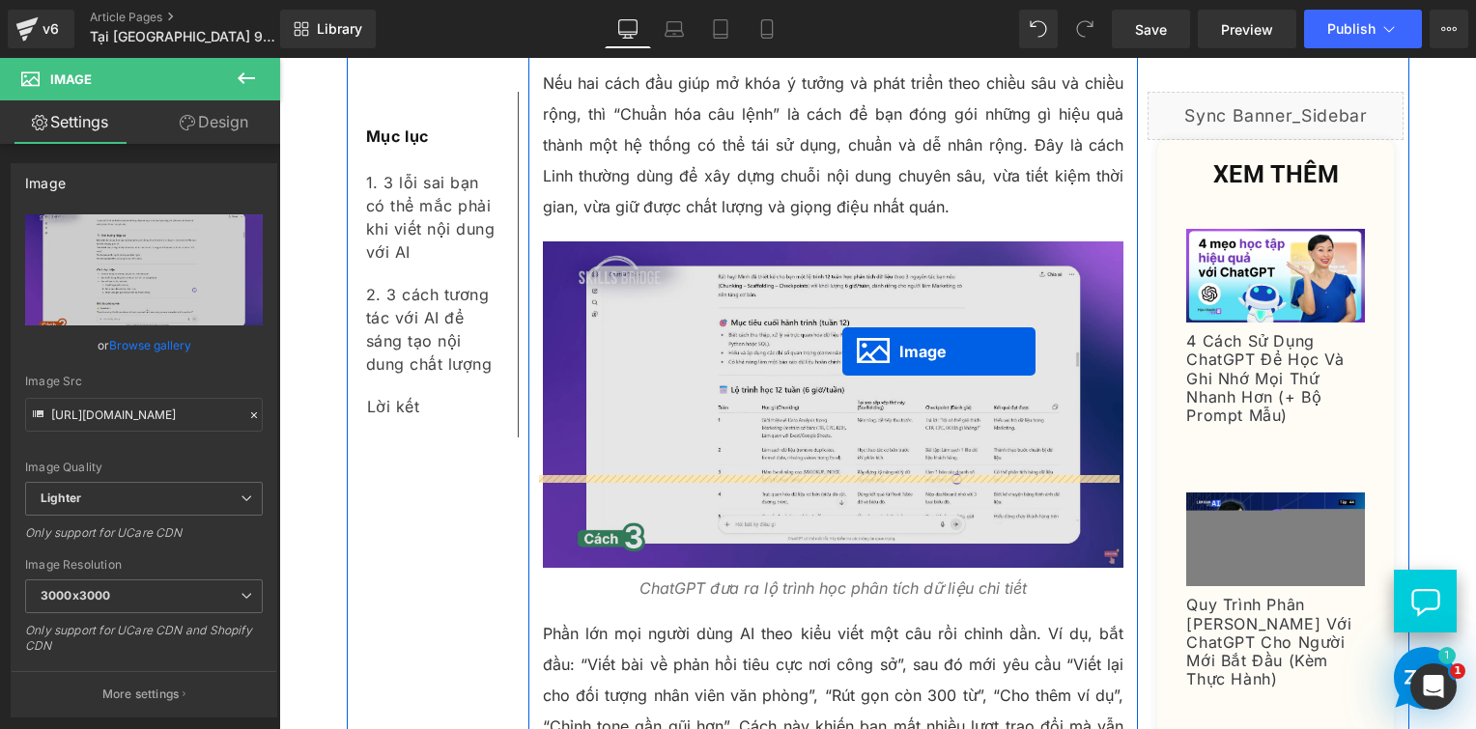
drag, startPoint x: 787, startPoint y: 492, endPoint x: 842, endPoint y: 352, distance: 150.5
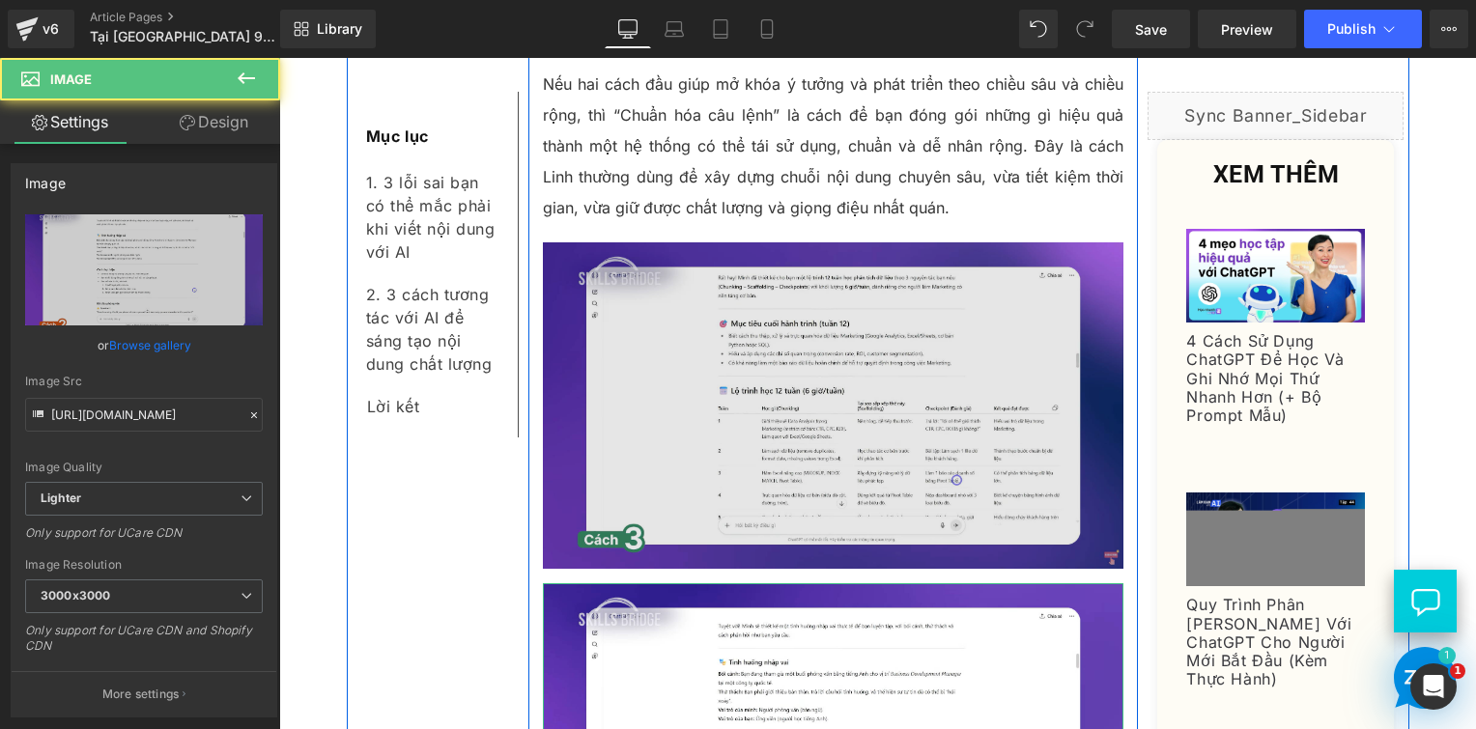
scroll to position [8051, 0]
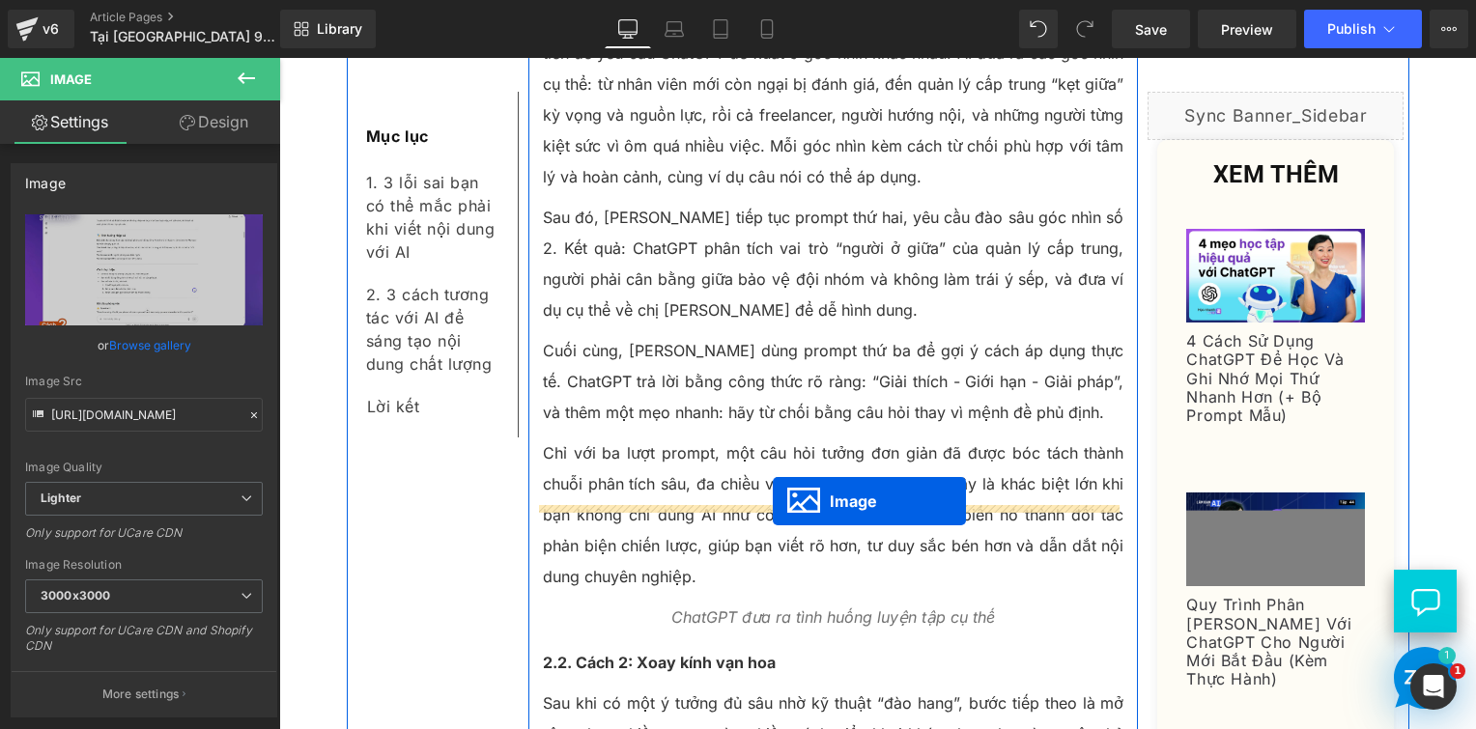
drag, startPoint x: 795, startPoint y: 356, endPoint x: 773, endPoint y: 501, distance: 146.6
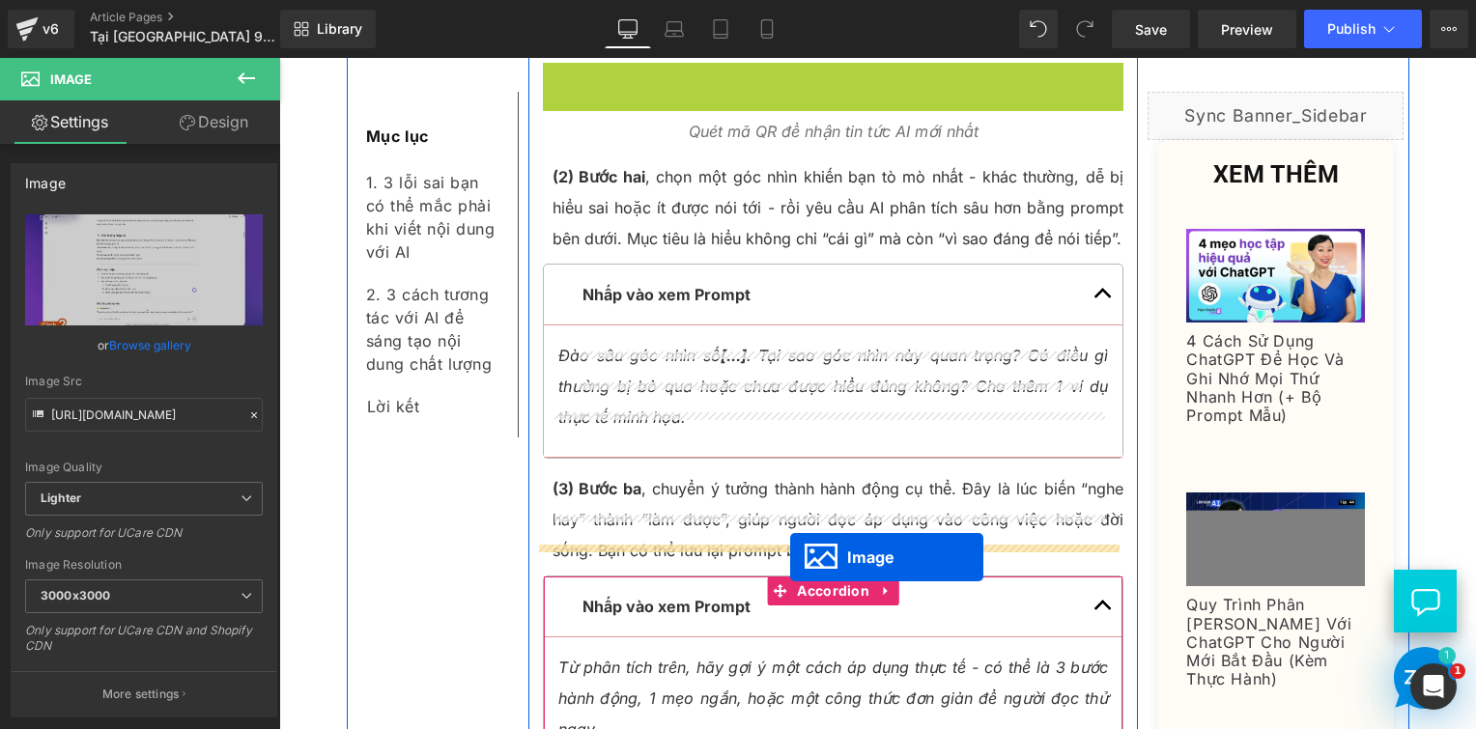
scroll to position [5153, 0]
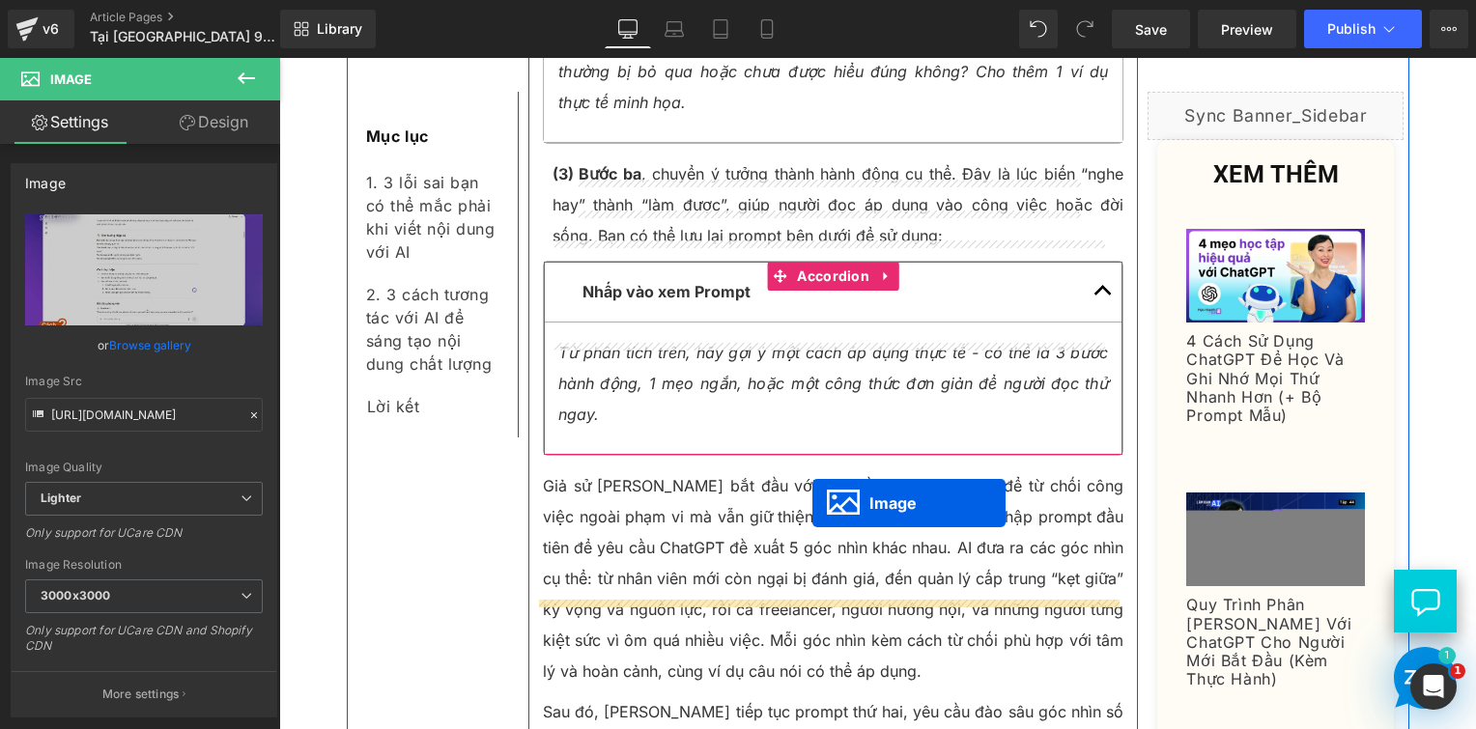
drag, startPoint x: 800, startPoint y: 304, endPoint x: 812, endPoint y: 502, distance: 198.4
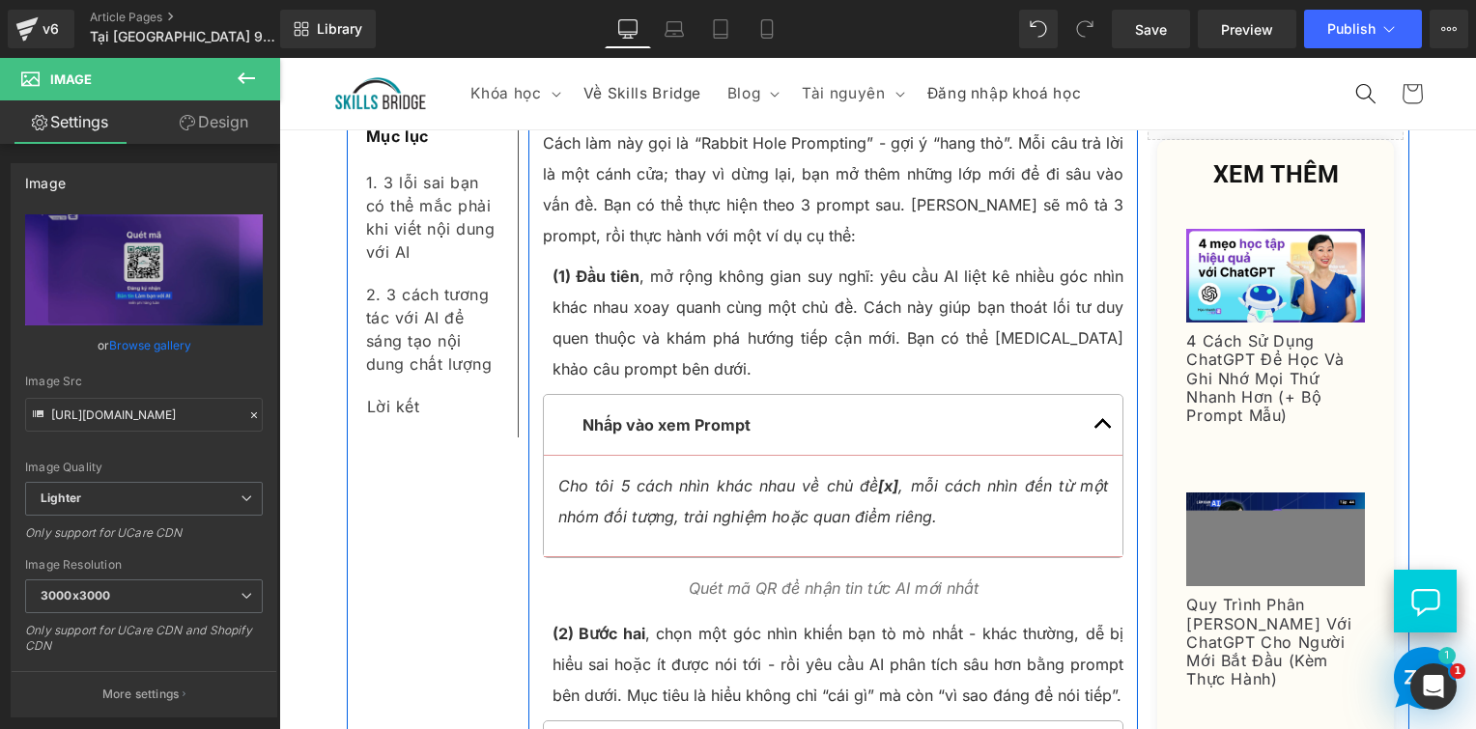
scroll to position [4316, 0]
click at [599, 575] on p "Quét mã QR để nhận tin tức AI mới nhất" at bounding box center [834, 590] width 582 height 31
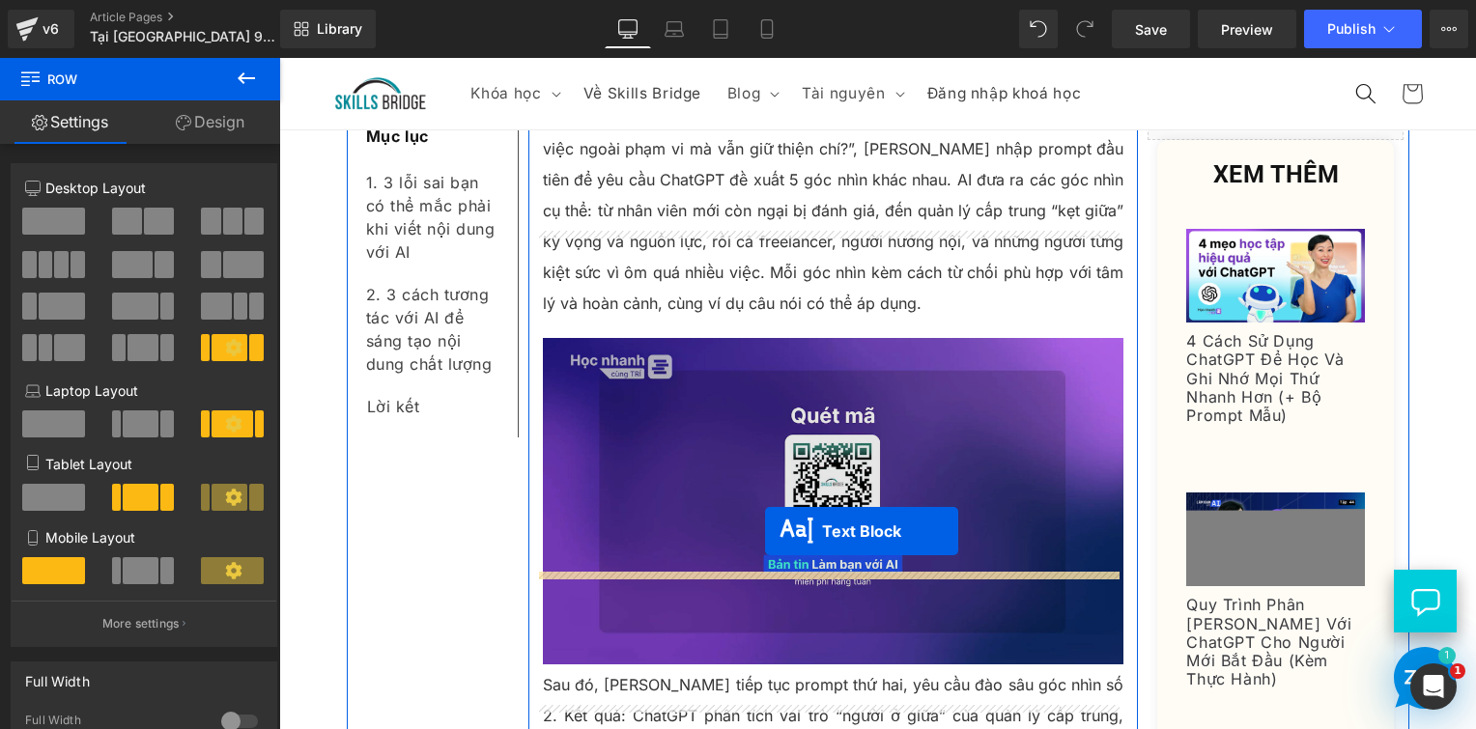
drag, startPoint x: 777, startPoint y: 495, endPoint x: 765, endPoint y: 532, distance: 39.4
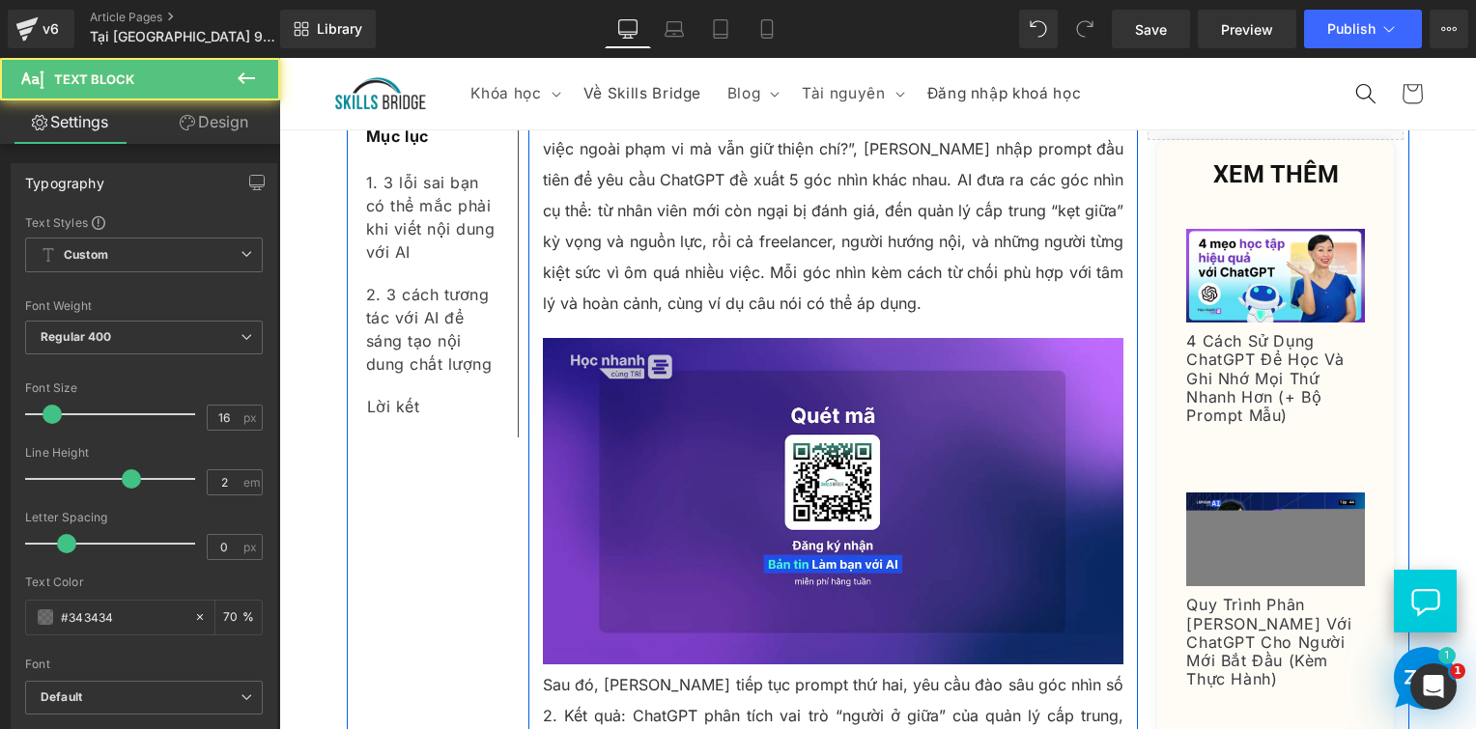
scroll to position [5413, 0]
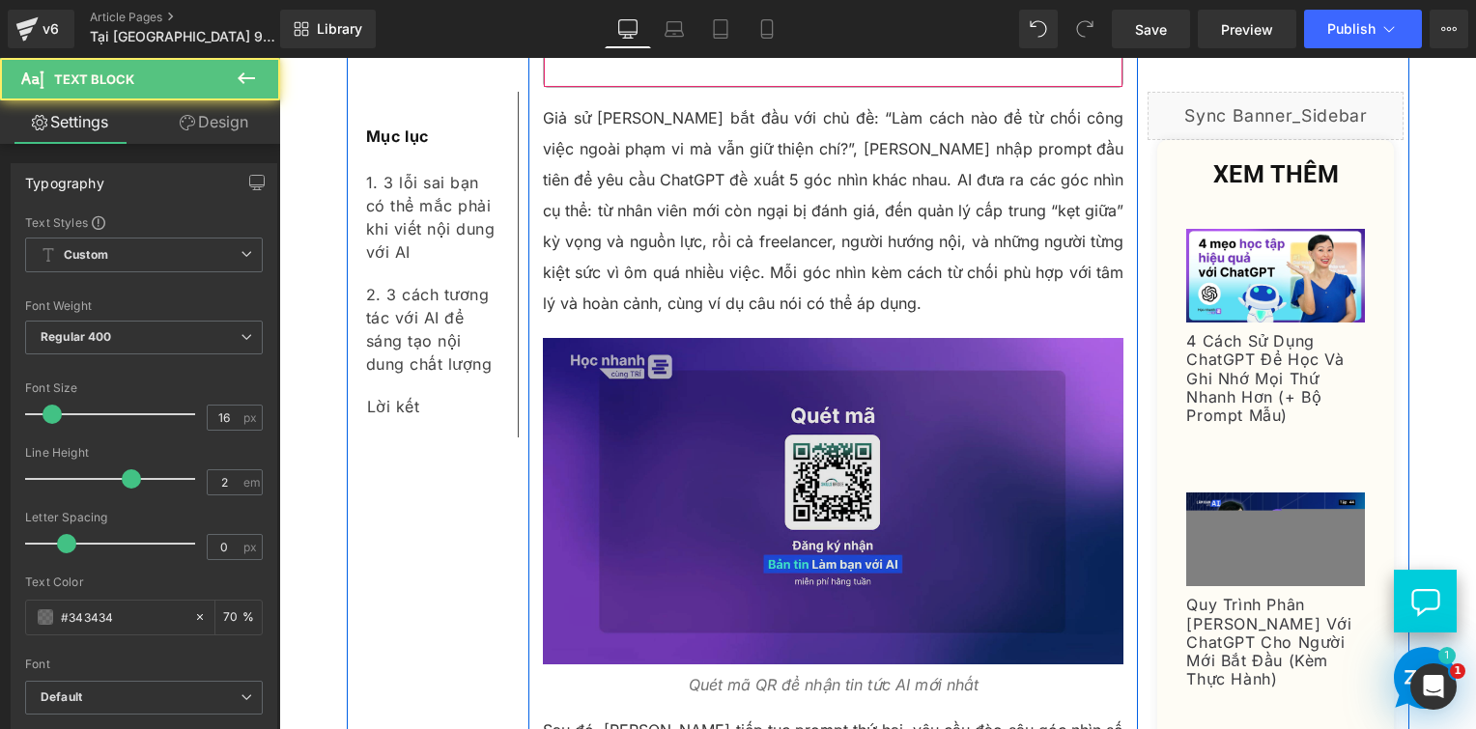
click at [734, 482] on img at bounding box center [834, 501] width 582 height 327
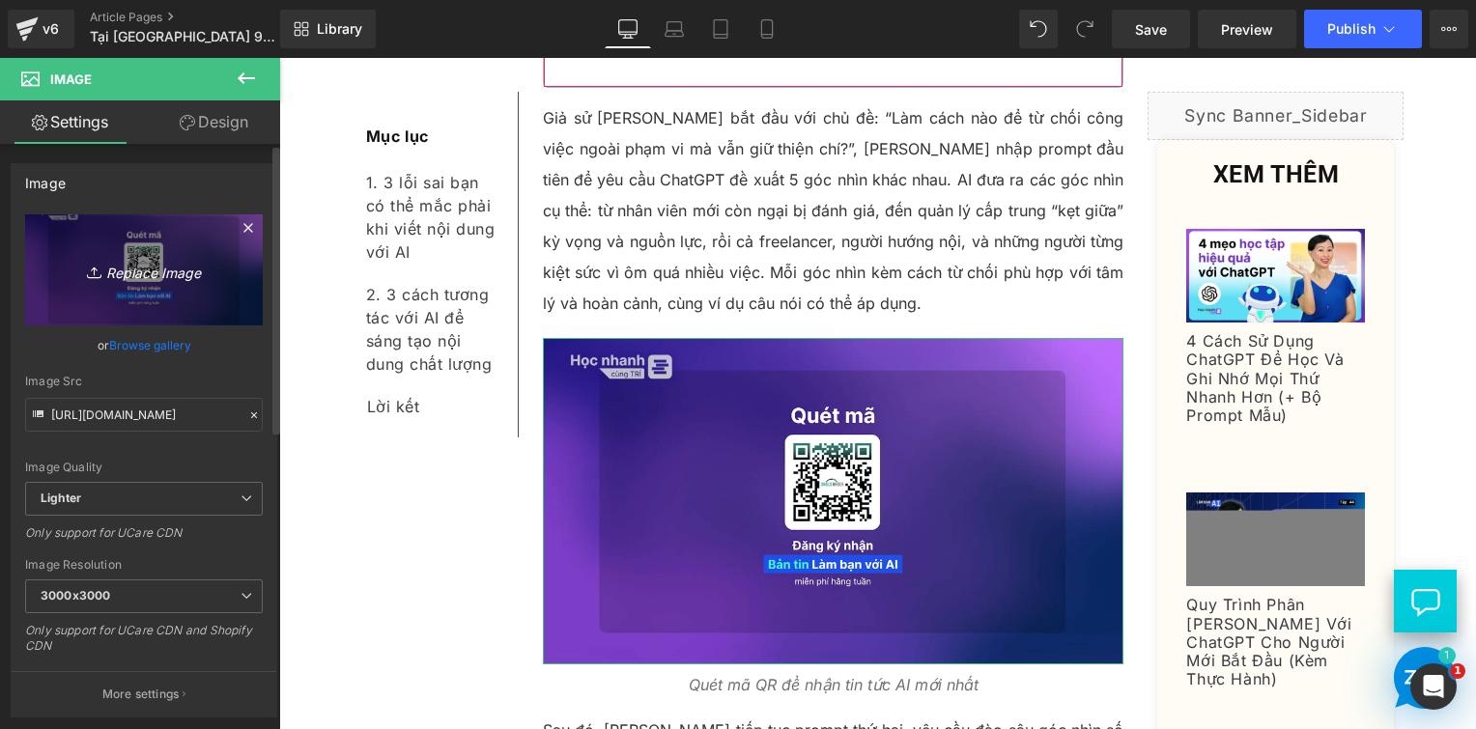
click at [209, 254] on link "Replace Image" at bounding box center [144, 269] width 238 height 111
type input "C:\fakepath\Screenshot 2025-09-11 165621.png"
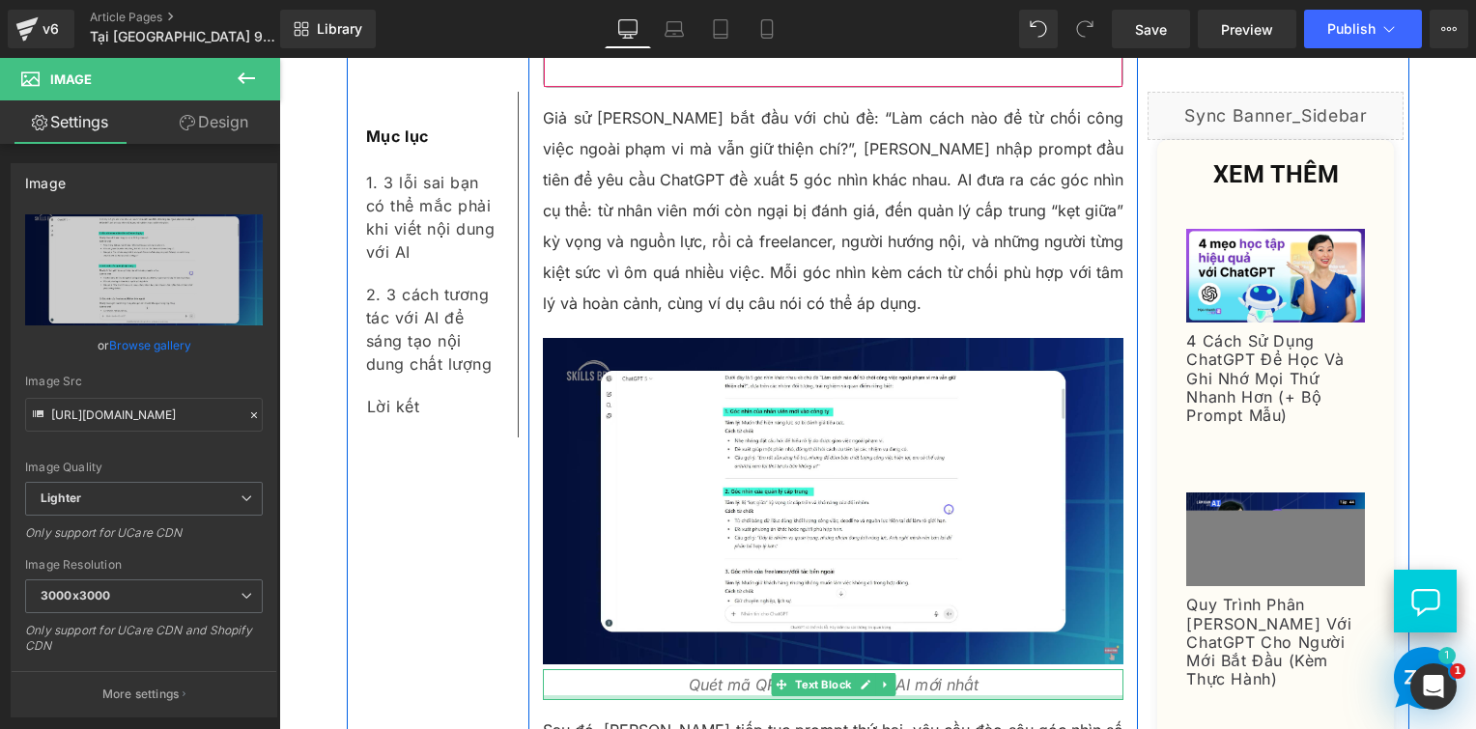
click at [740, 696] on div at bounding box center [834, 698] width 582 height 5
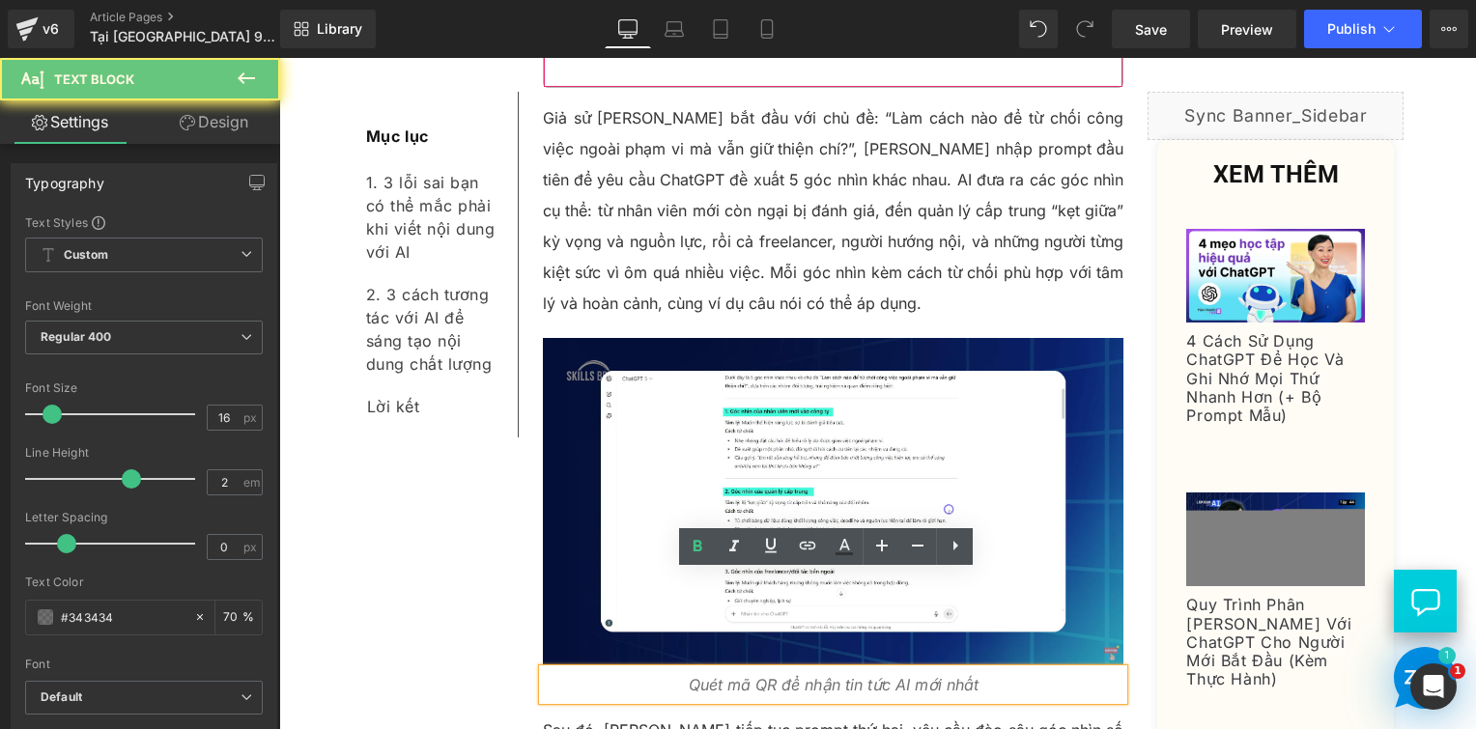
click at [740, 669] on p "Quét mã QR để nhận tin tức AI mới nhất" at bounding box center [834, 684] width 582 height 31
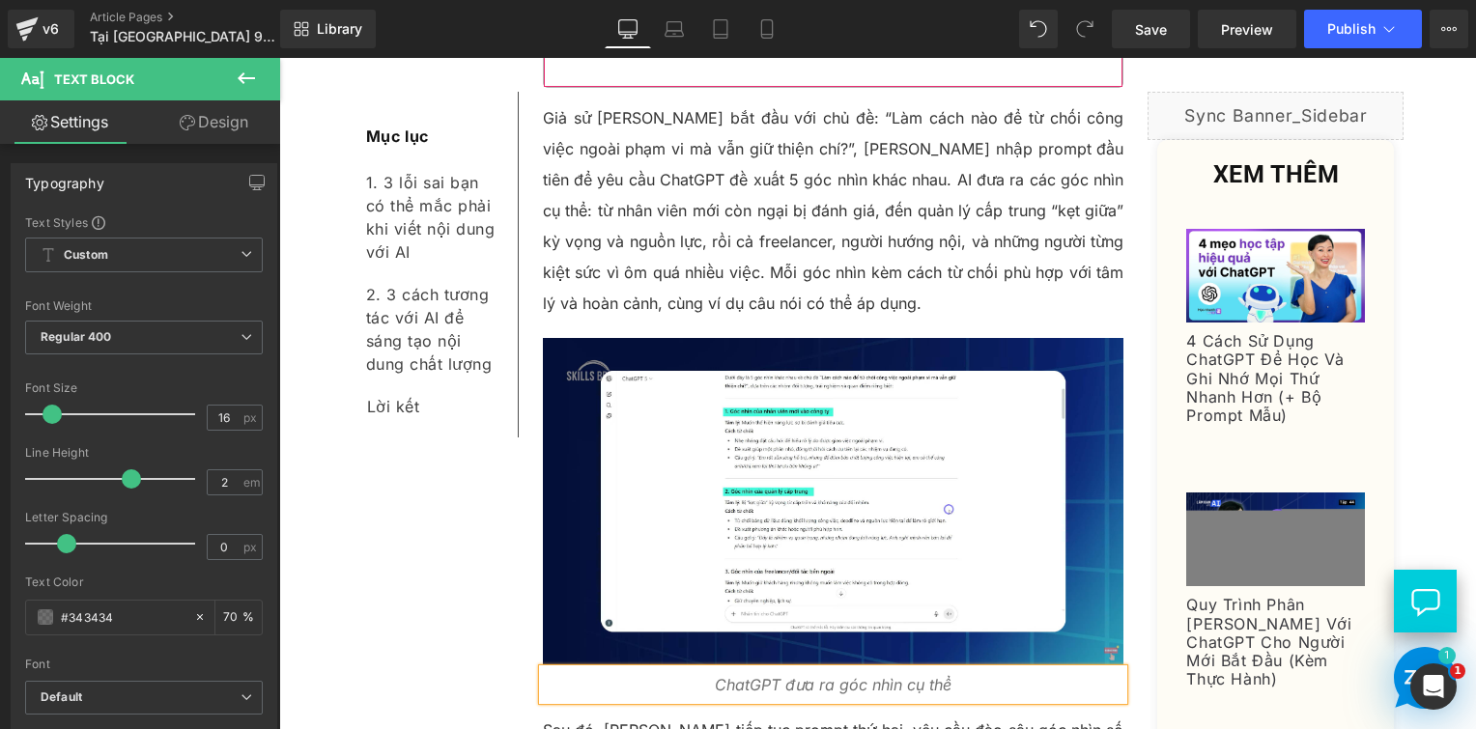
click at [1010, 669] on p "ChatGPT đưa ra góc nhìn cụ thể" at bounding box center [834, 684] width 582 height 31
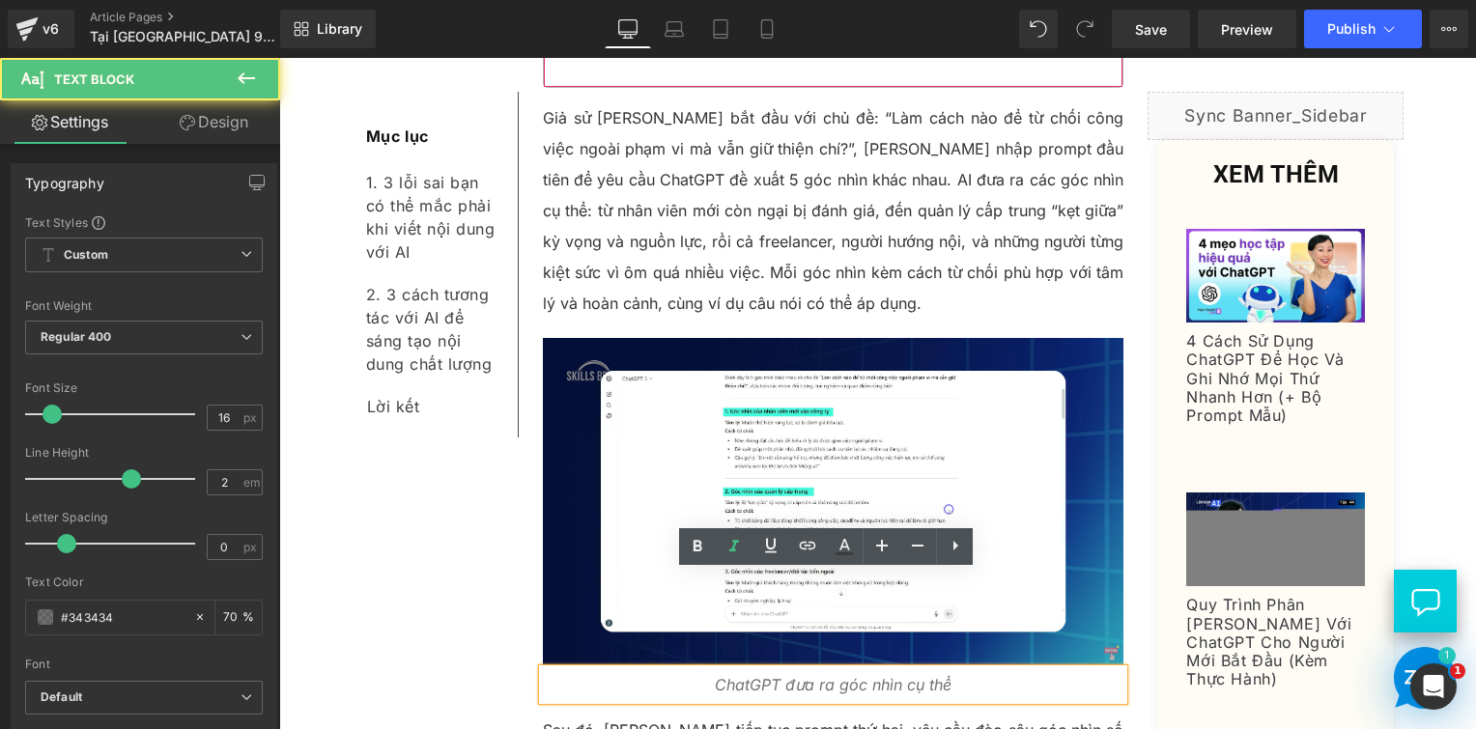
click at [498, 593] on div "Mục lục Text Block 1. 3 lỗi sai bạn có thể mắc phải khi viết nội dung với AI Te…" at bounding box center [878, 298] width 1063 height 10372
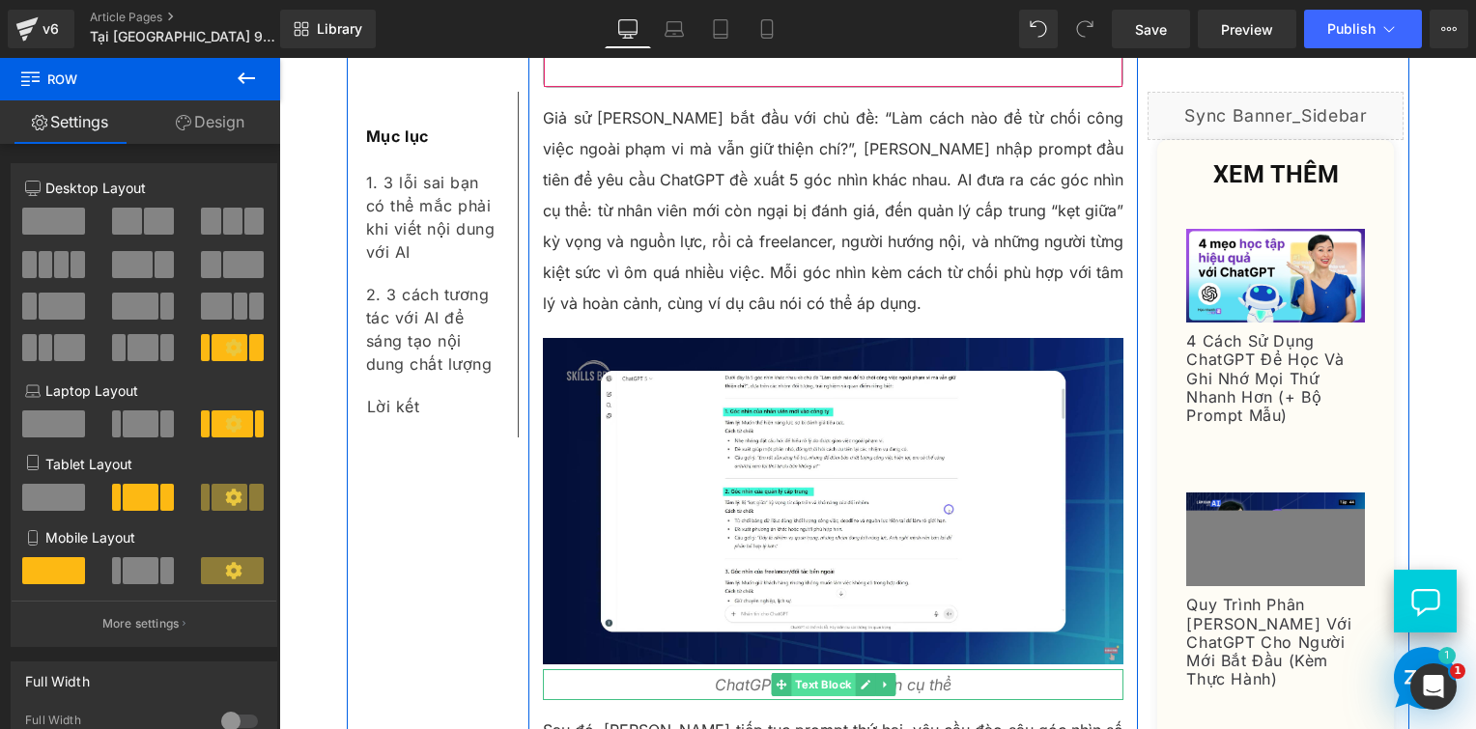
click at [835, 673] on span "Text Block" at bounding box center [823, 684] width 64 height 23
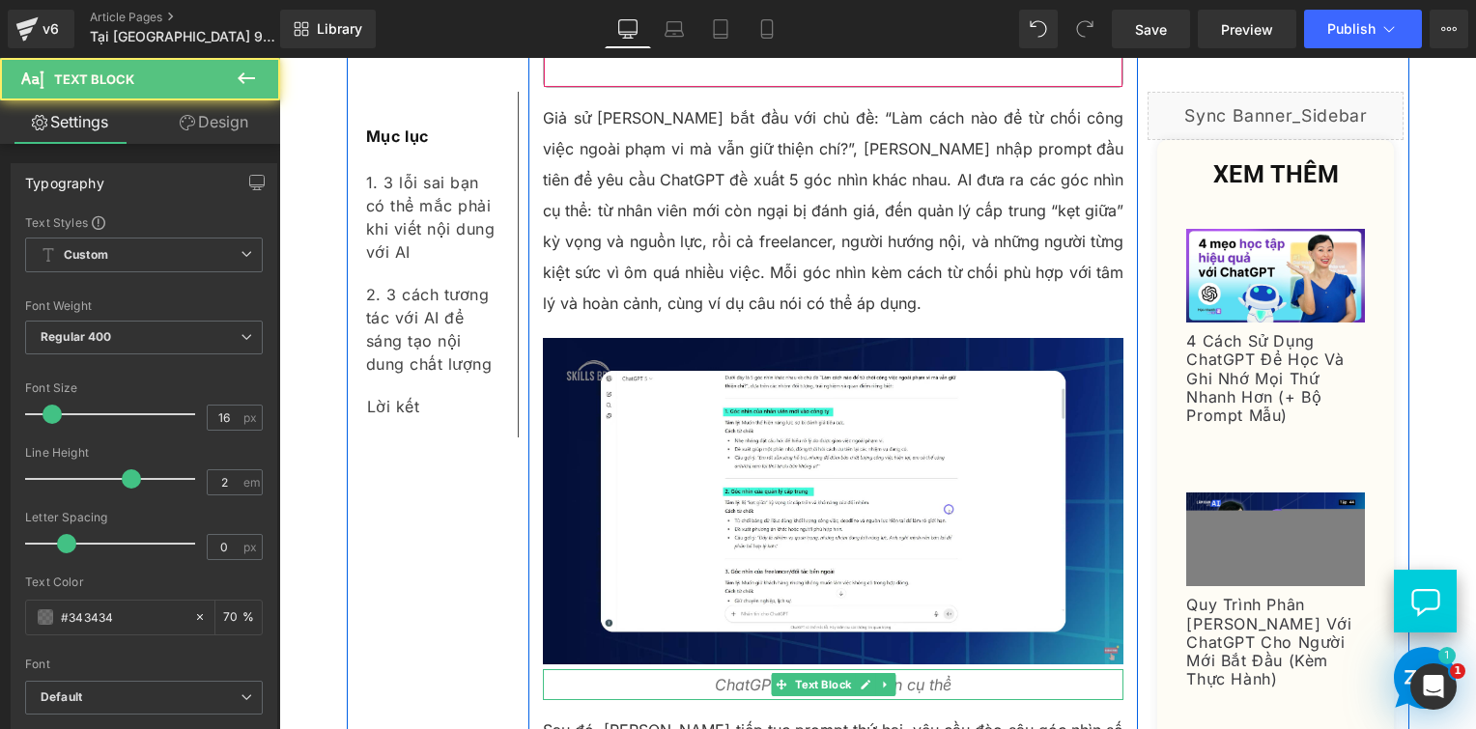
click at [949, 669] on p "ChatGPT đưa ra góc nhìn cụ thể" at bounding box center [834, 684] width 582 height 31
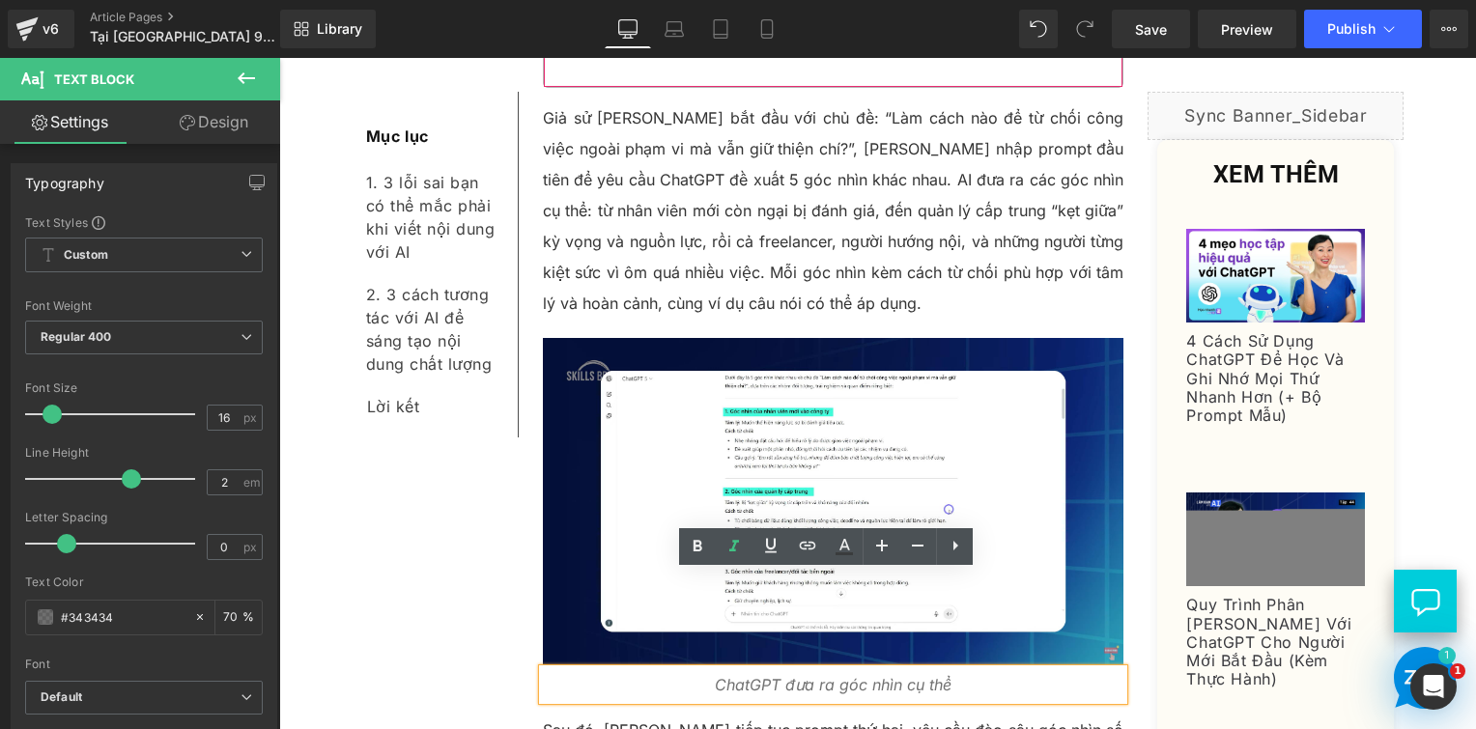
click at [835, 675] on icon "ChatGPT đưa ra góc nhìn cụ thể" at bounding box center [833, 684] width 237 height 19
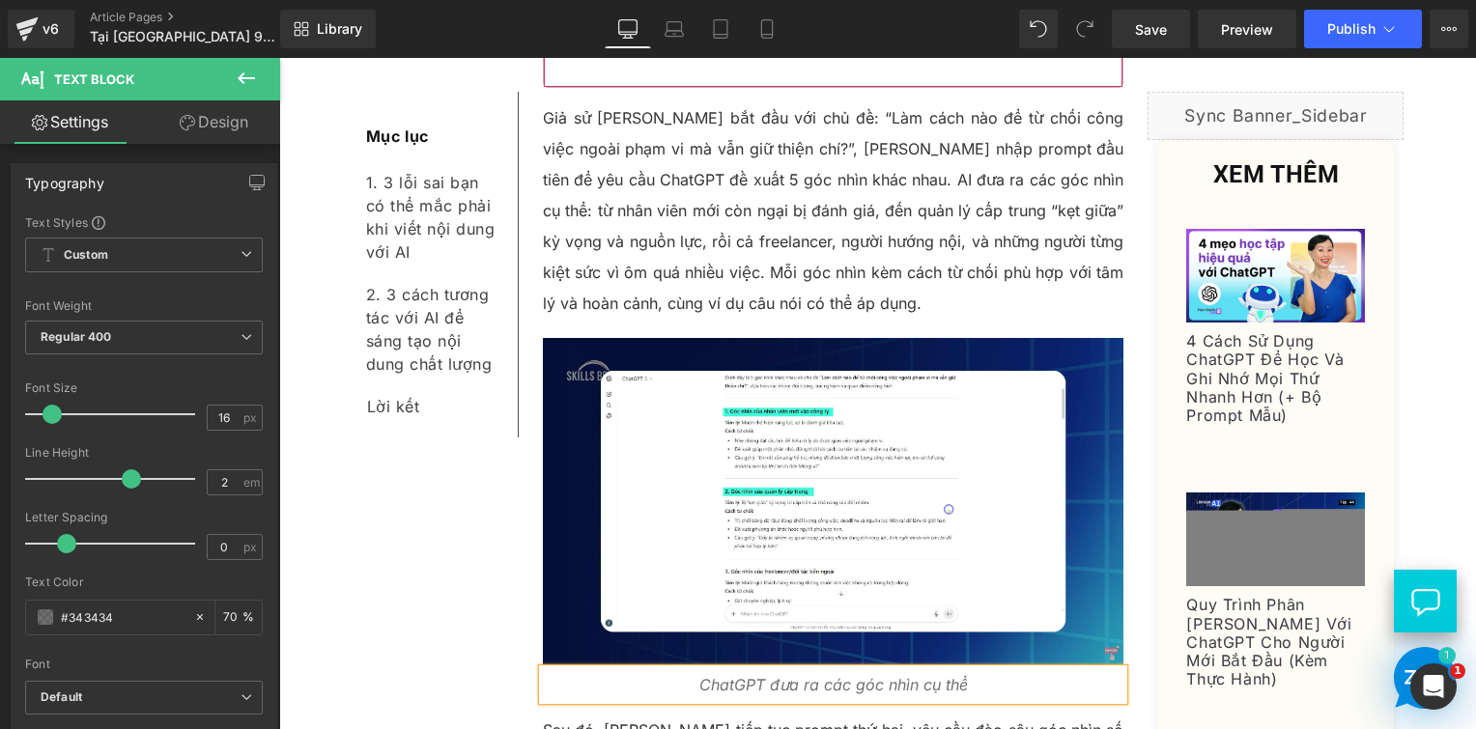
click at [393, 561] on div "Mục lục Text Block 1. 3 lỗi sai bạn có thể mắc phải khi viết nội dung với AI Te…" at bounding box center [878, 298] width 1063 height 10372
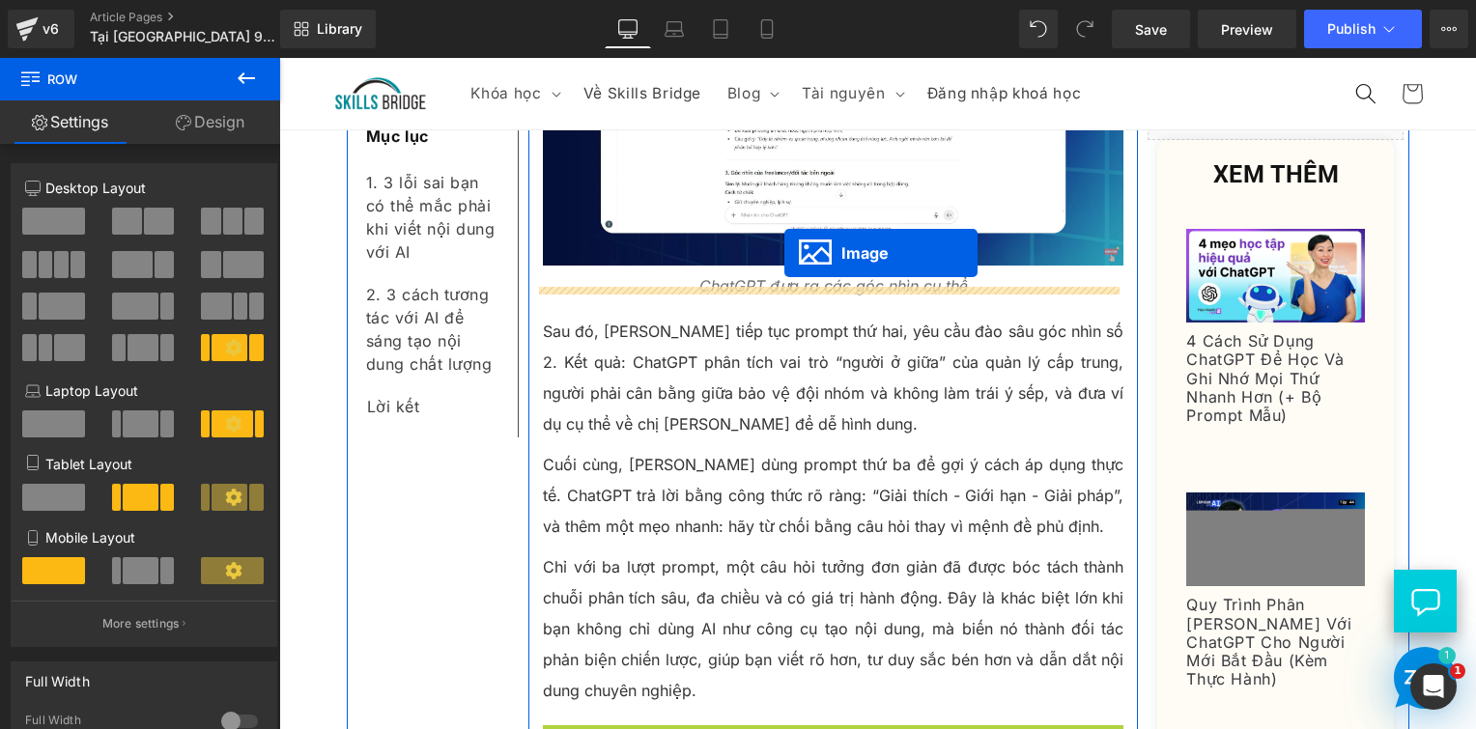
scroll to position [5799, 0]
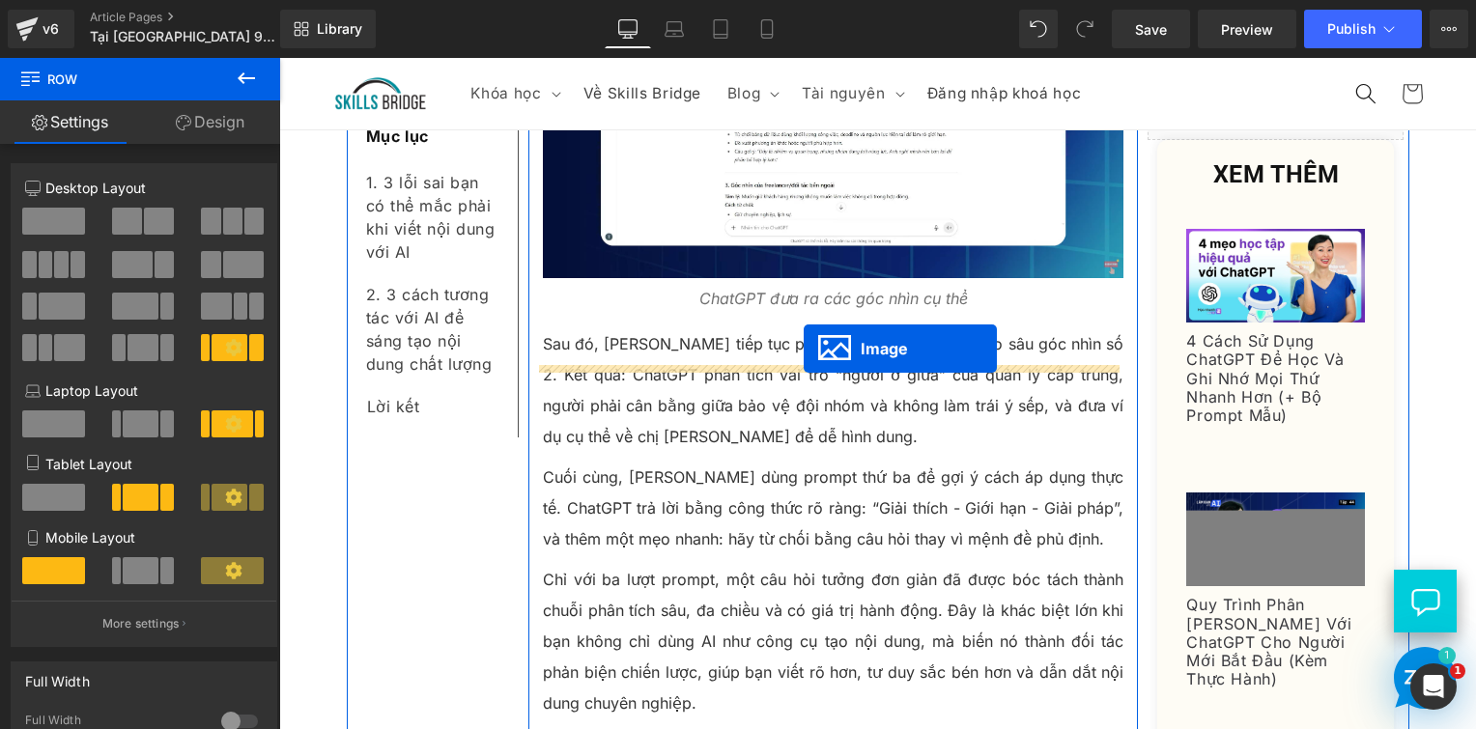
drag, startPoint x: 794, startPoint y: 498, endPoint x: 804, endPoint y: 348, distance: 151.0
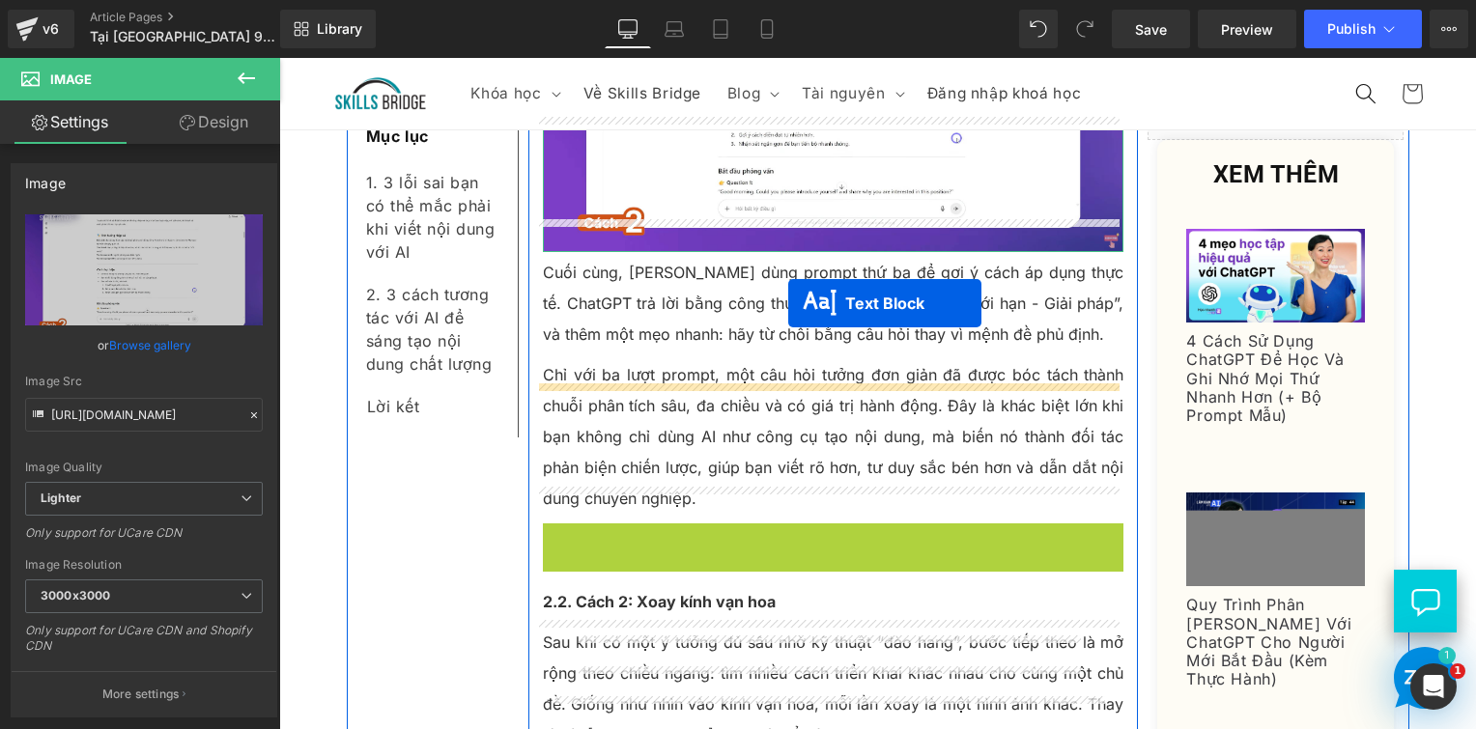
scroll to position [6089, 0]
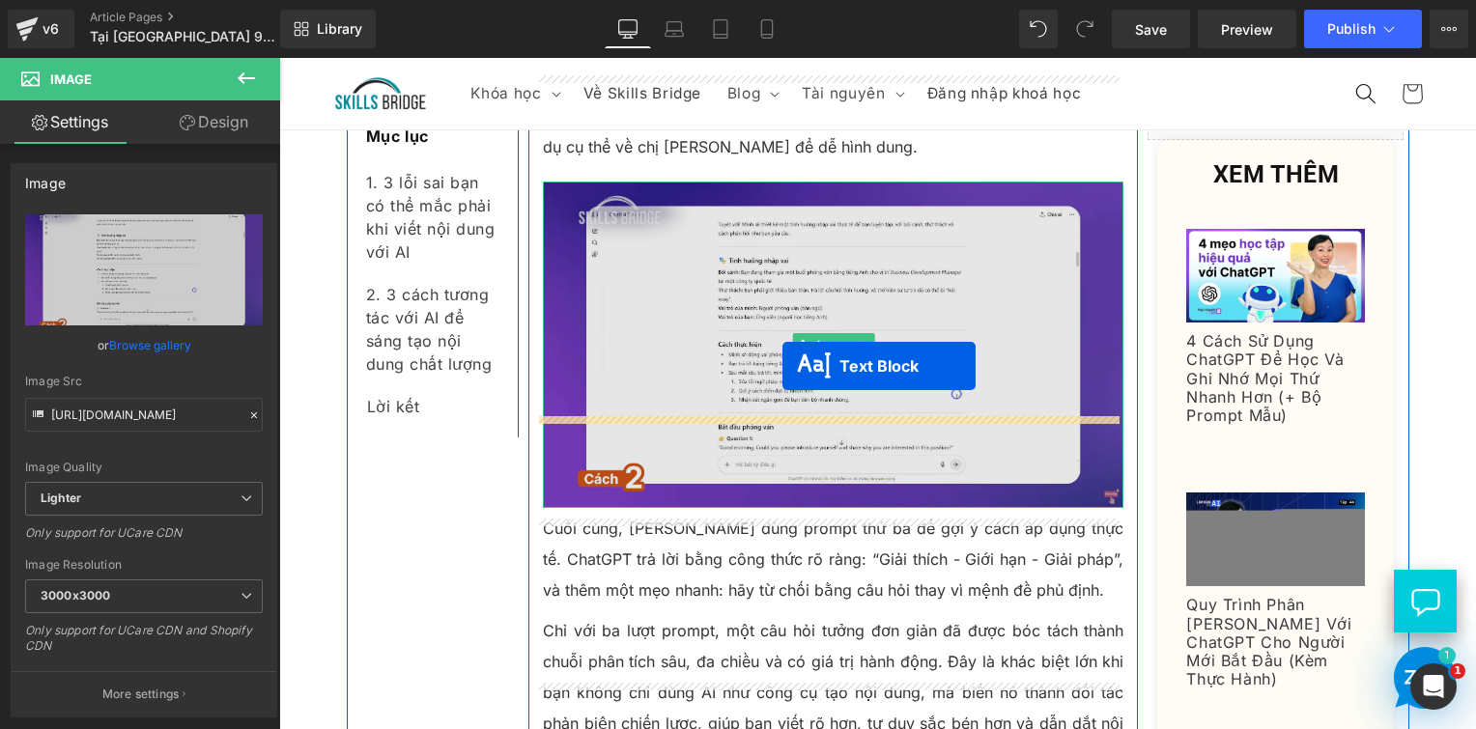
drag, startPoint x: 767, startPoint y: 313, endPoint x: 781, endPoint y: 375, distance: 63.3
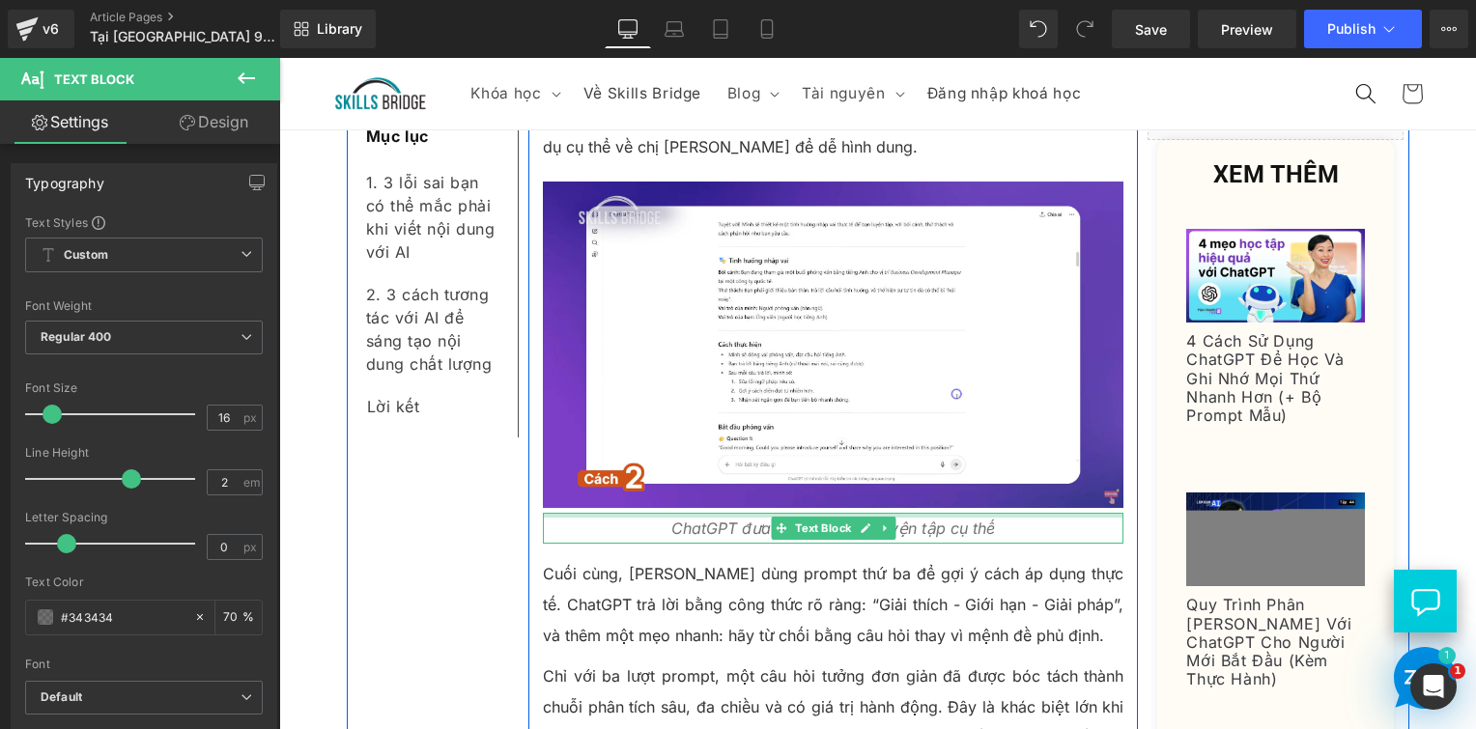
click at [683, 519] on icon "ChatGPT đưa ra tình huống luyện tập cụ thế" at bounding box center [833, 528] width 324 height 19
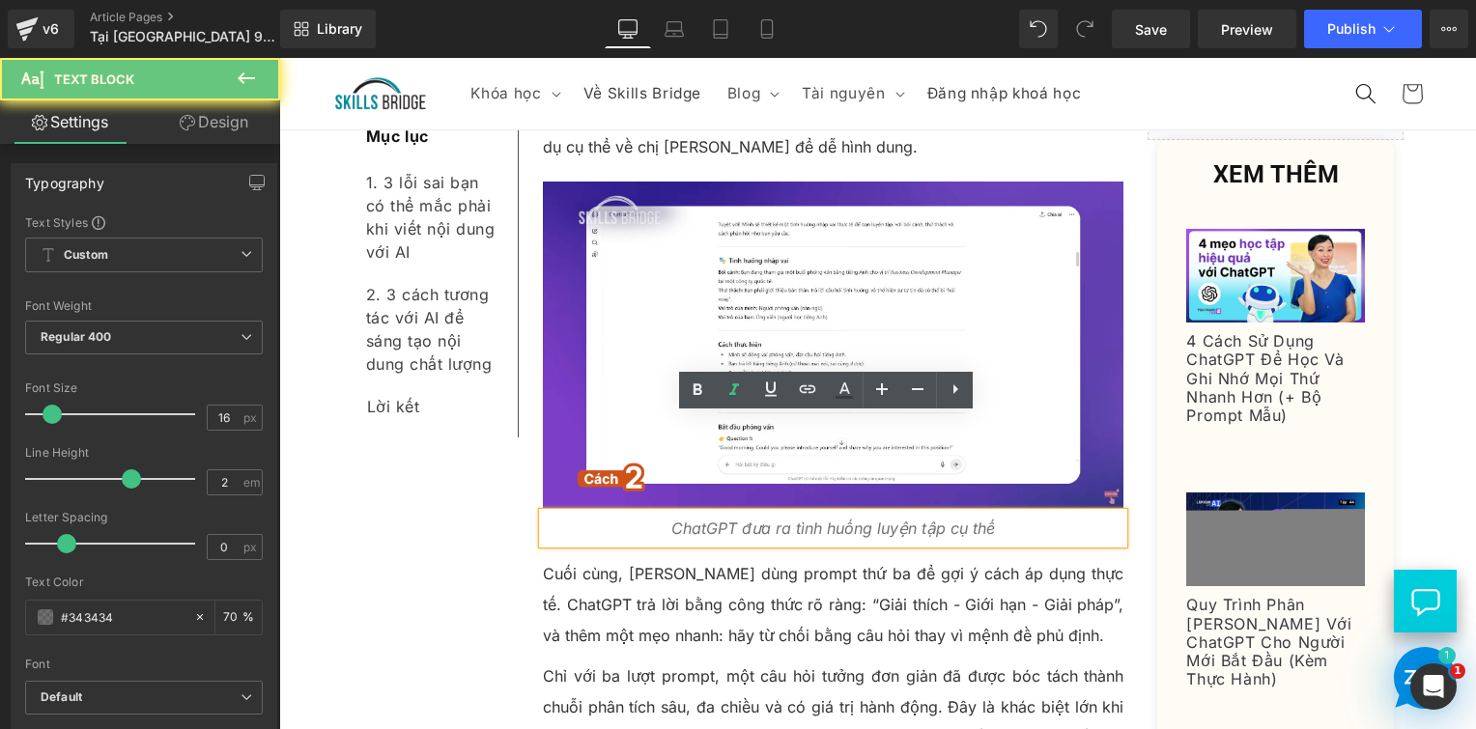
click at [741, 519] on icon "ChatGPT đưa ra tình huống luyện tập cụ thế" at bounding box center [833, 528] width 324 height 19
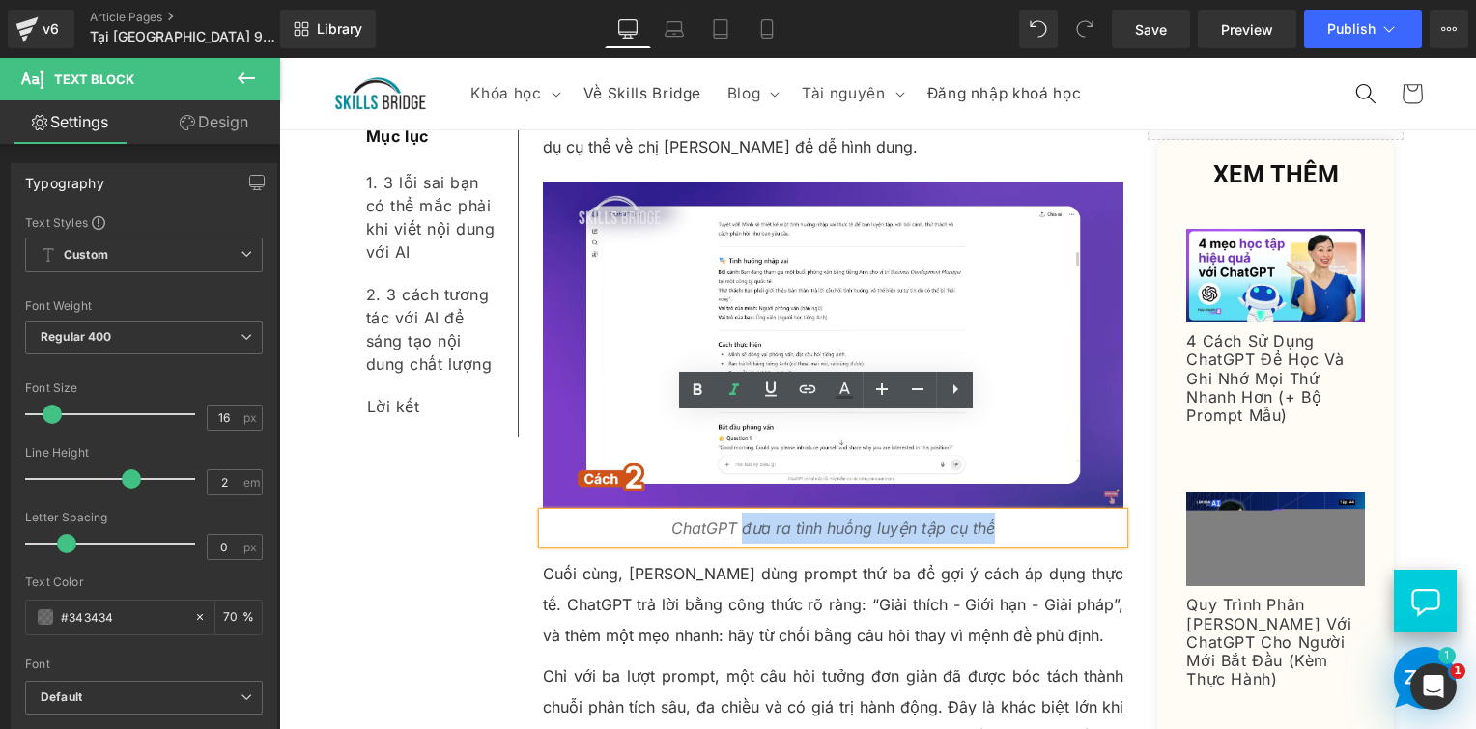
drag, startPoint x: 737, startPoint y: 434, endPoint x: 1005, endPoint y: 443, distance: 267.8
click at [1005, 513] on p "ChatGPT đưa ra tình huống luyện tập cụ thế" at bounding box center [834, 528] width 582 height 31
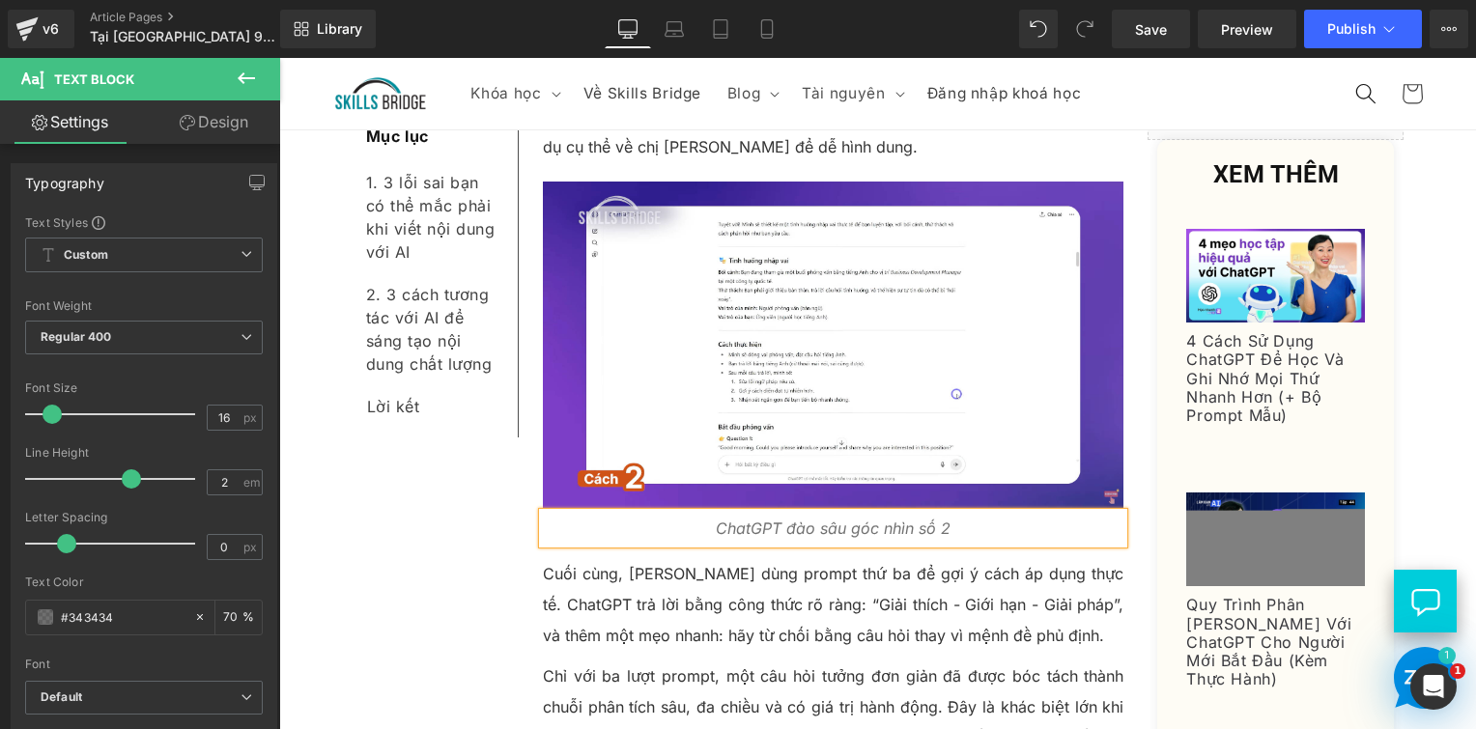
click at [1020, 513] on p "ChatGPT đào sâu góc nhìn số 2" at bounding box center [834, 528] width 582 height 31
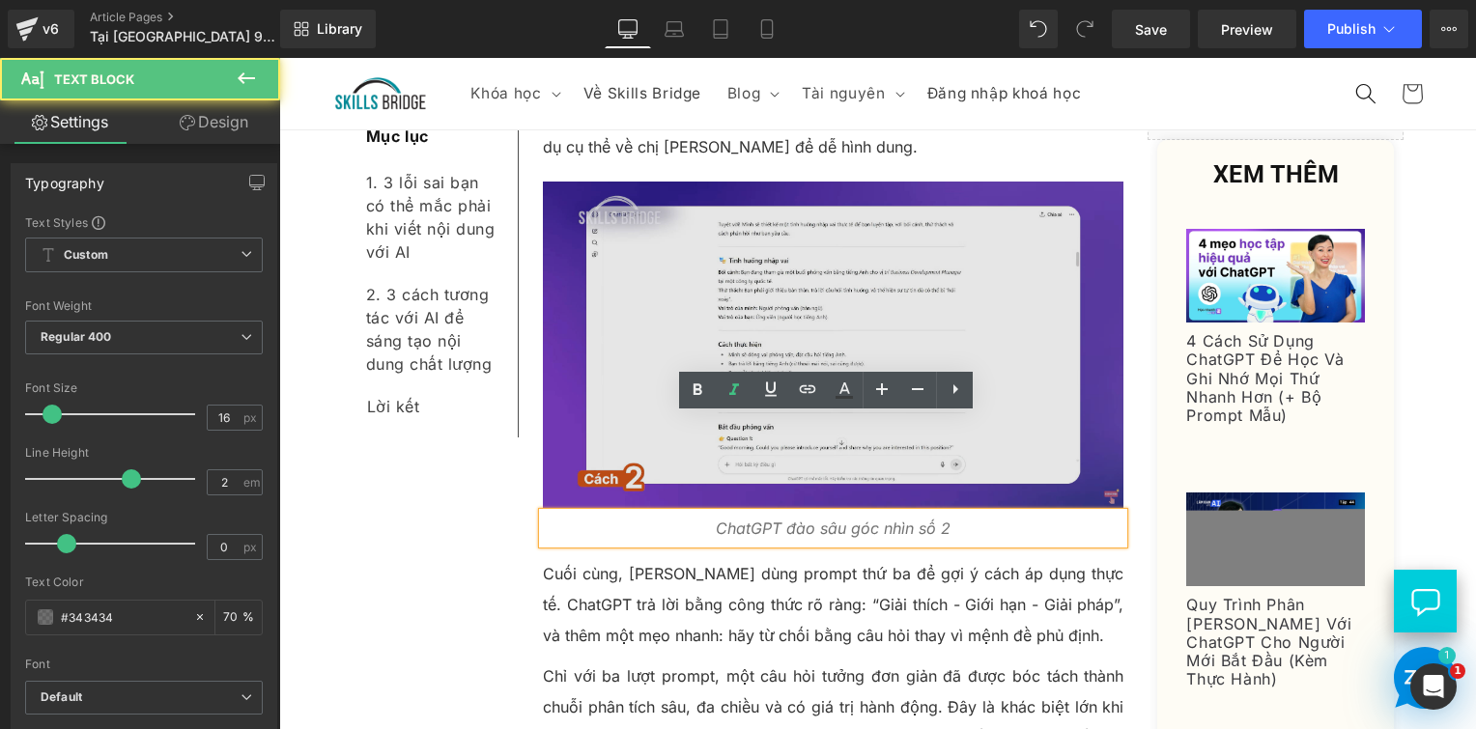
click at [651, 244] on img at bounding box center [834, 345] width 582 height 327
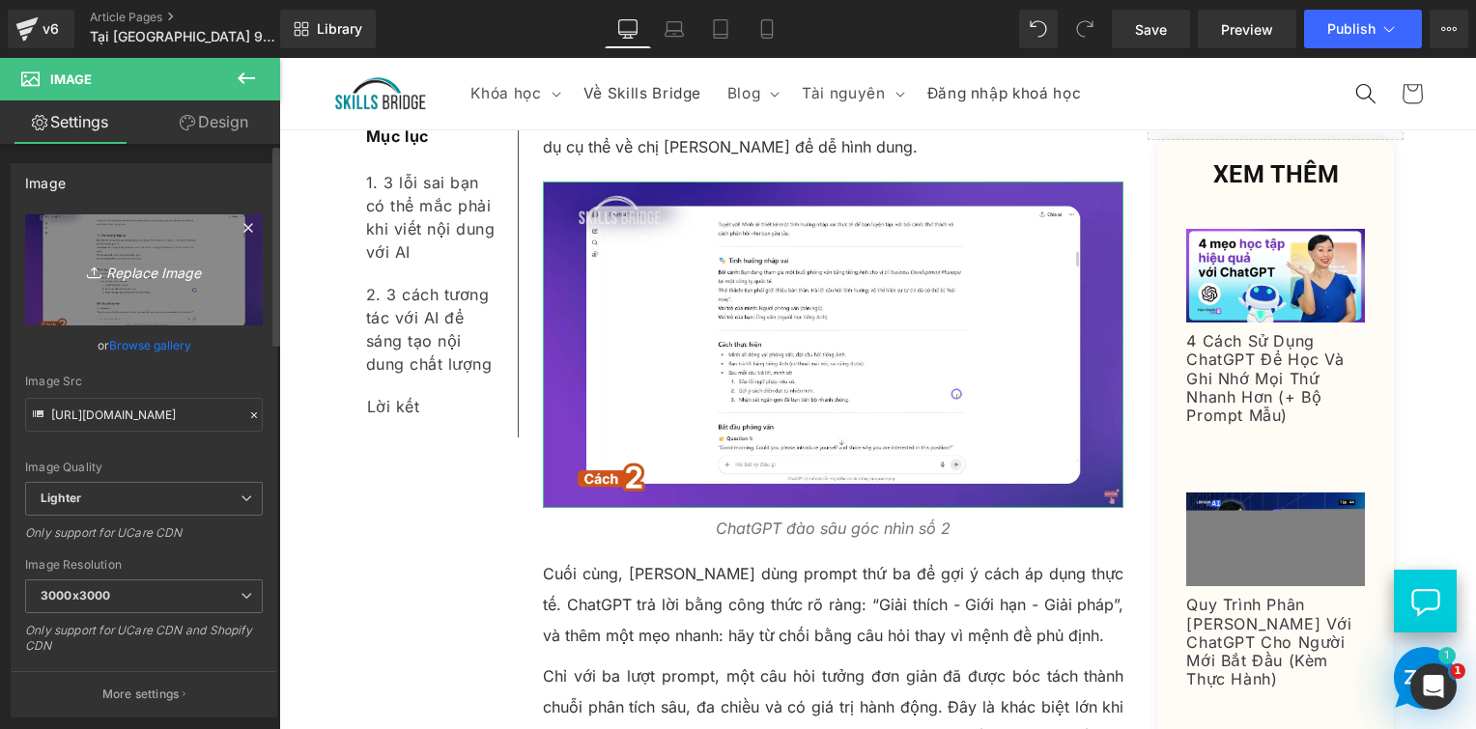
click at [131, 299] on link "Replace Image" at bounding box center [144, 269] width 238 height 111
type input "C:\fakepath\Screenshot 2025-09-11 165743.png"
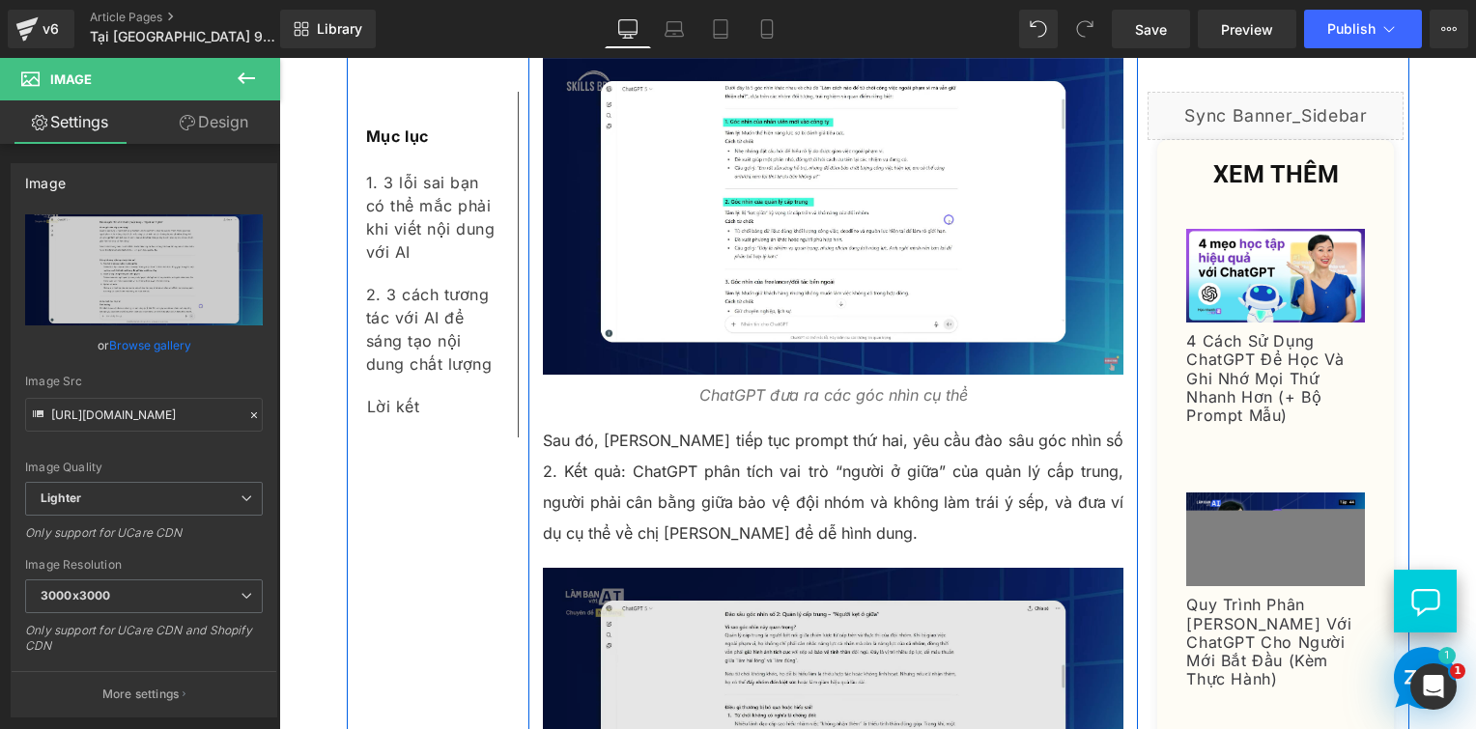
scroll to position [5799, 0]
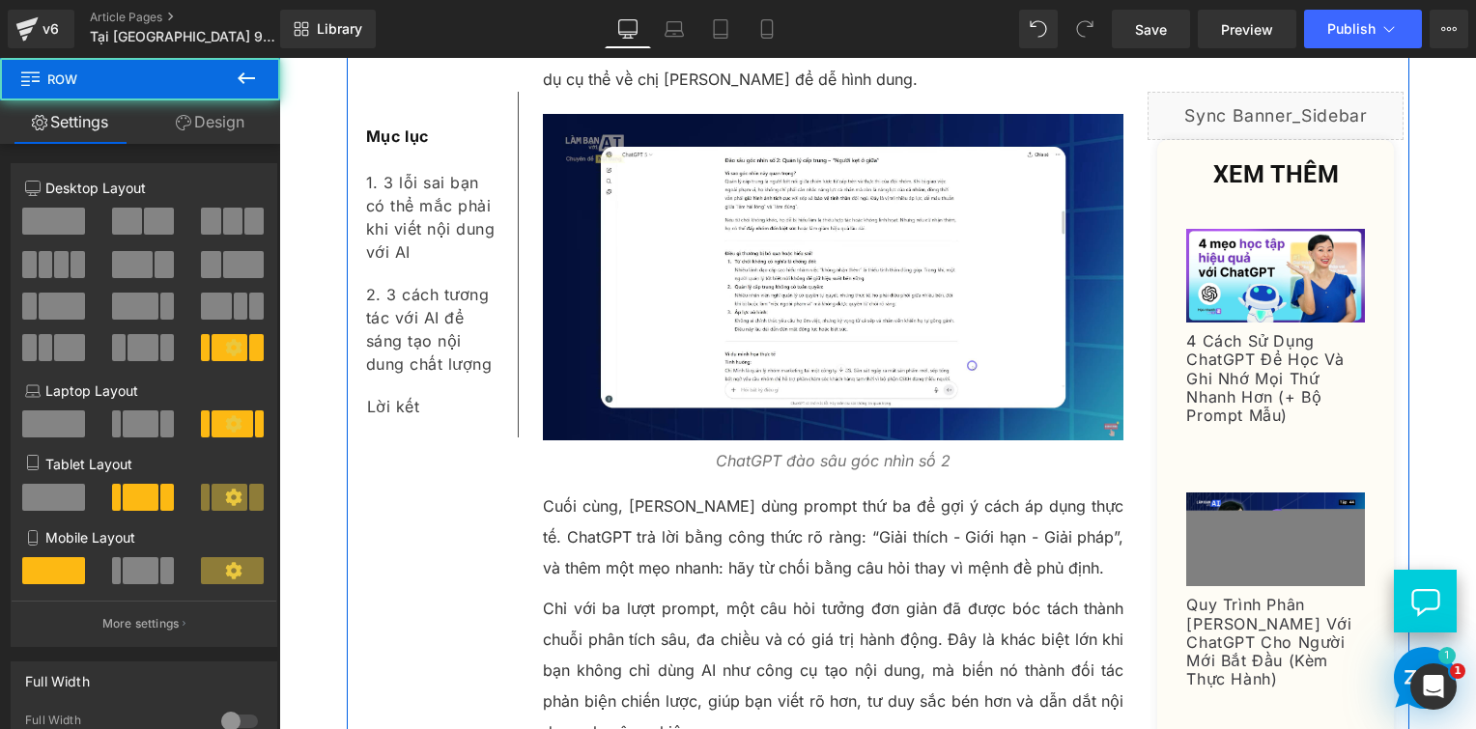
scroll to position [6282, 0]
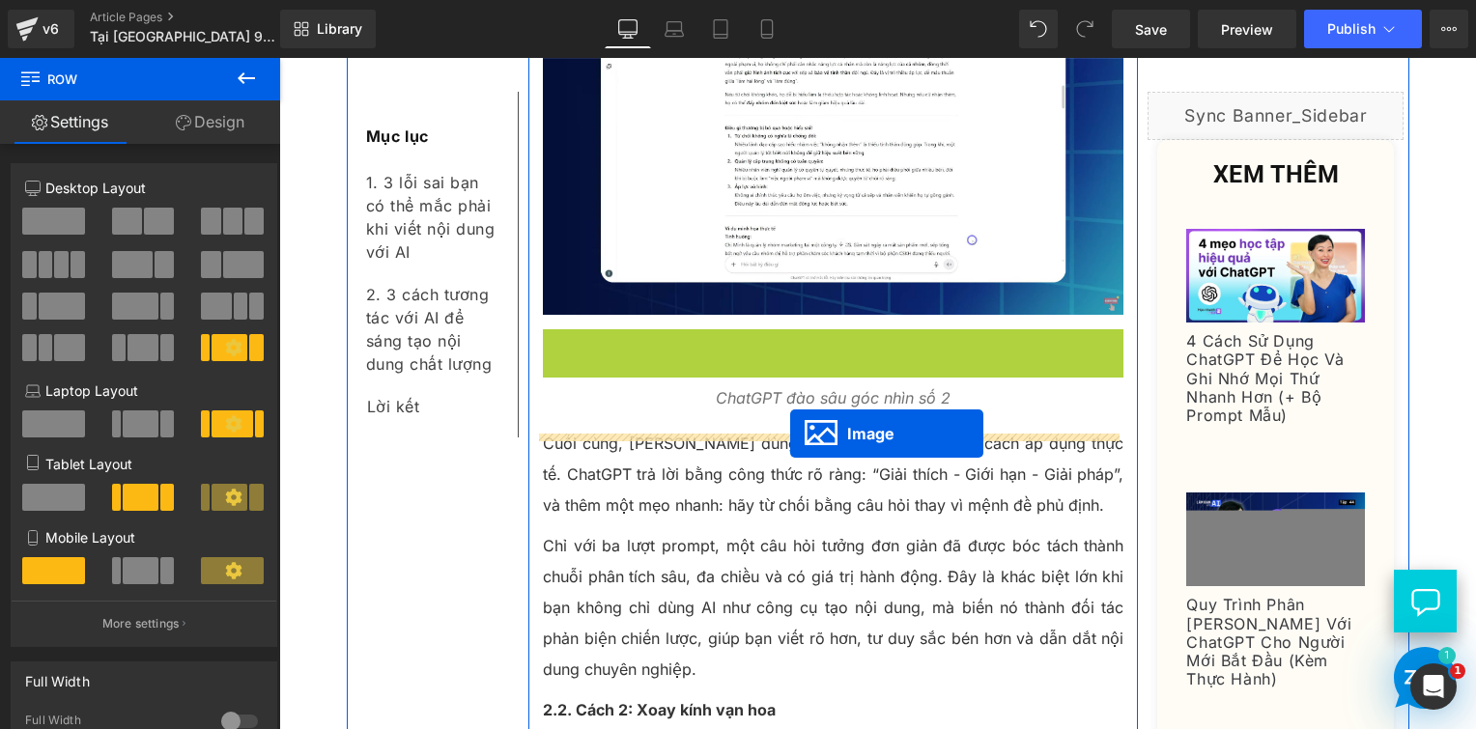
drag, startPoint x: 792, startPoint y: 396, endPoint x: 790, endPoint y: 434, distance: 37.7
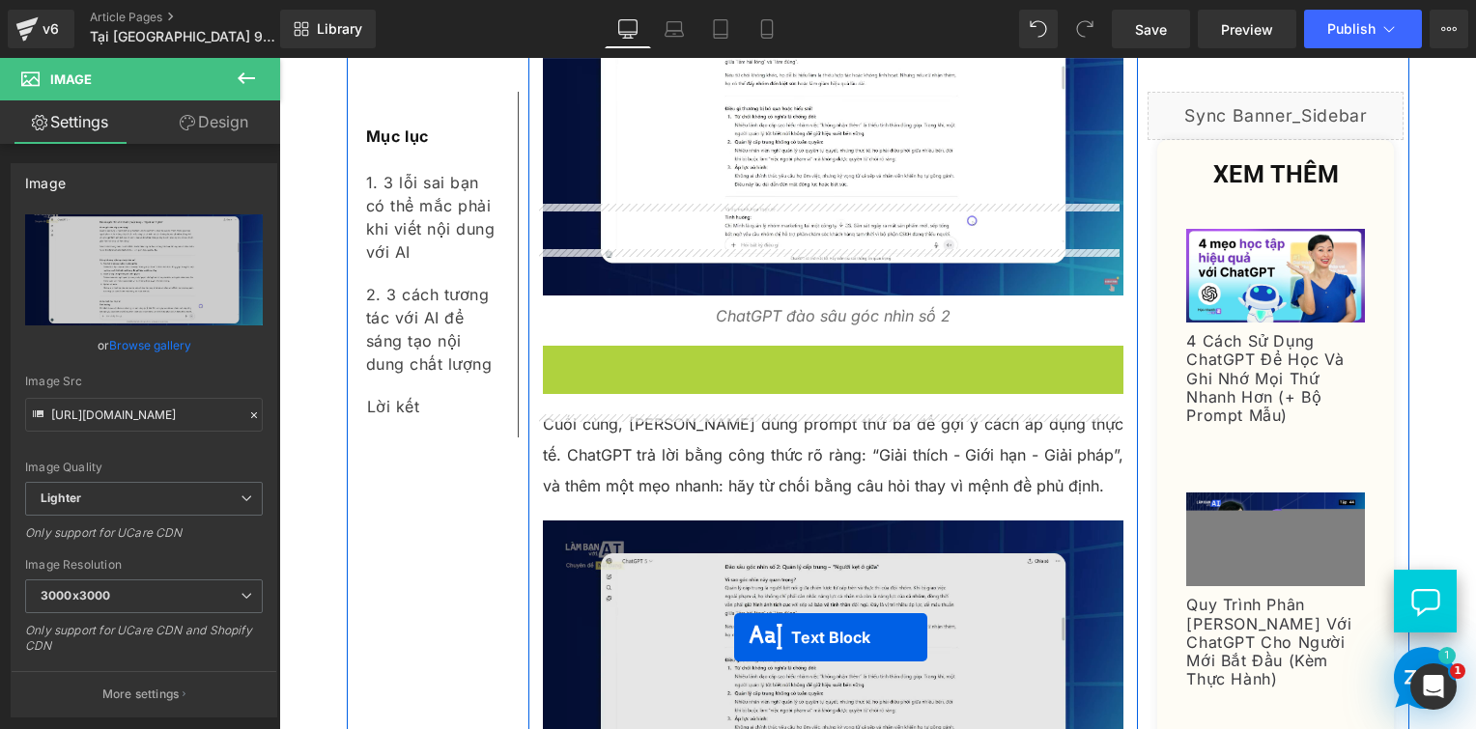
drag, startPoint x: 770, startPoint y: 283, endPoint x: 734, endPoint y: 637, distance: 355.4
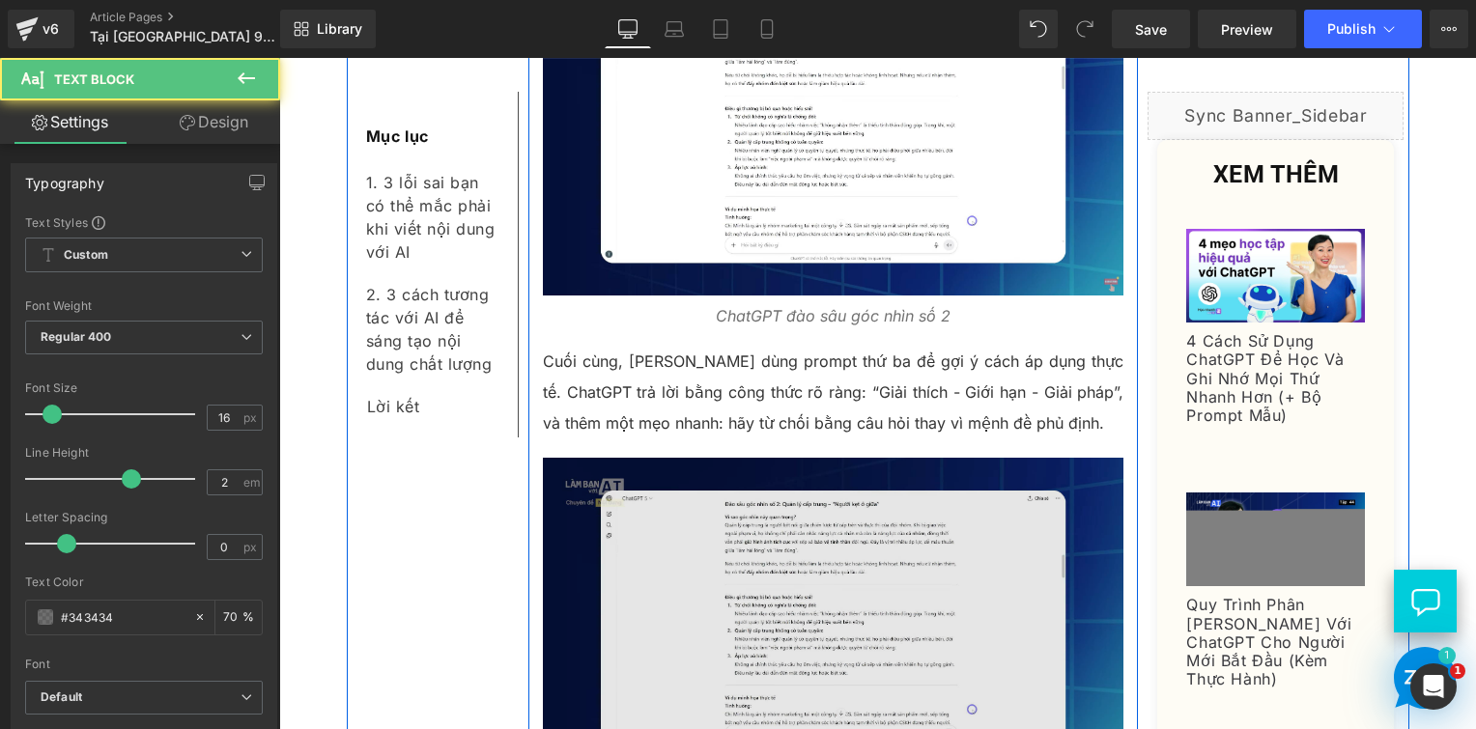
scroll to position [6340, 0]
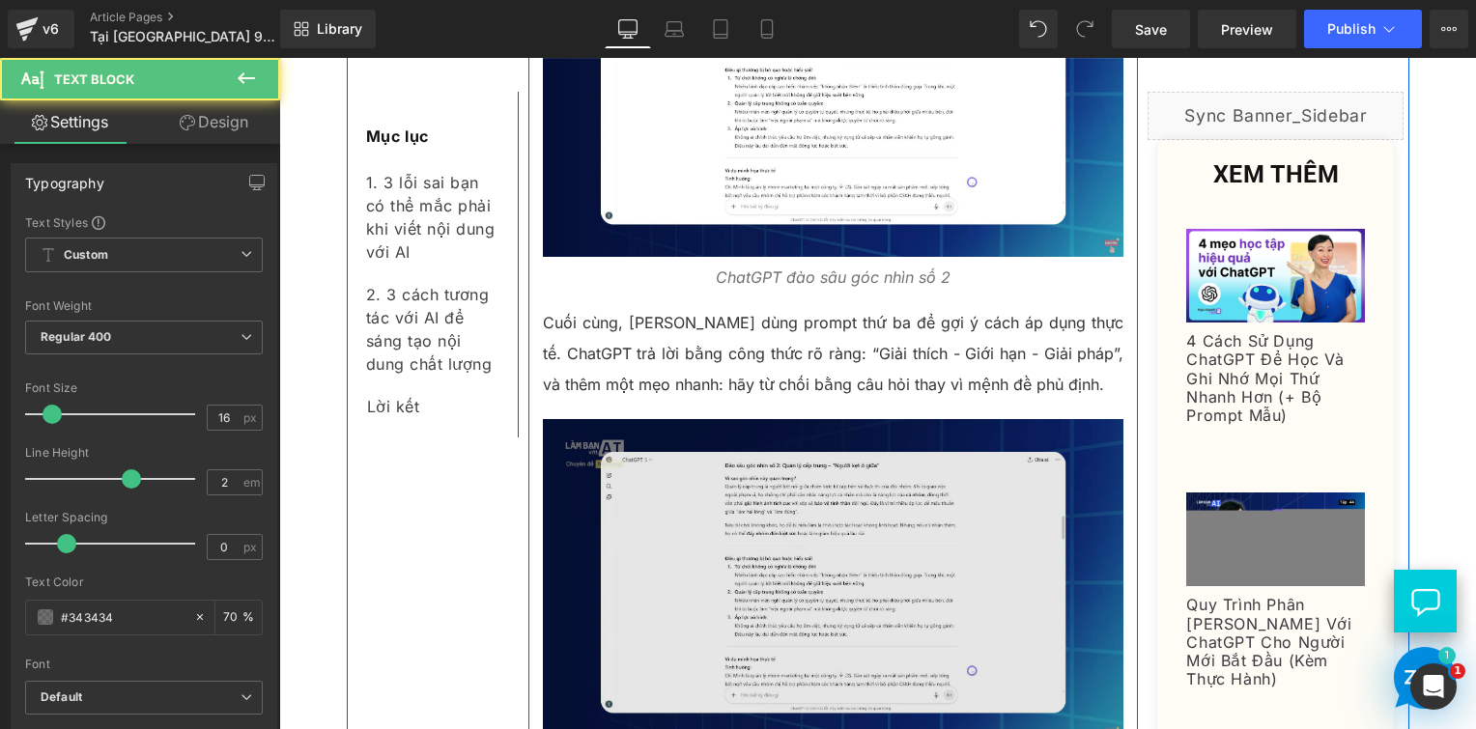
click at [675, 452] on img at bounding box center [834, 582] width 582 height 327
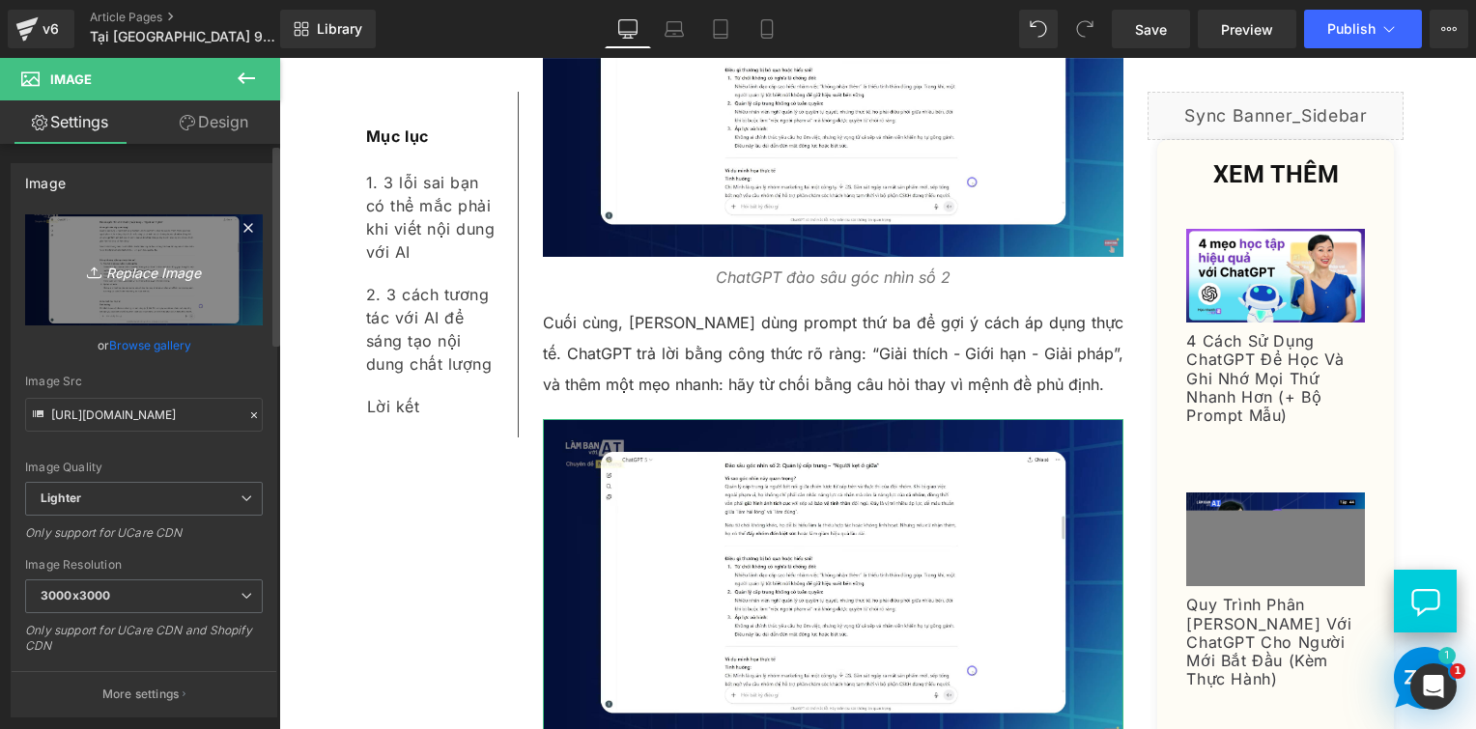
click at [166, 243] on link "Replace Image" at bounding box center [144, 269] width 238 height 111
type input "C:\fakepath\Screenshot 2025-09-11 165859.png"
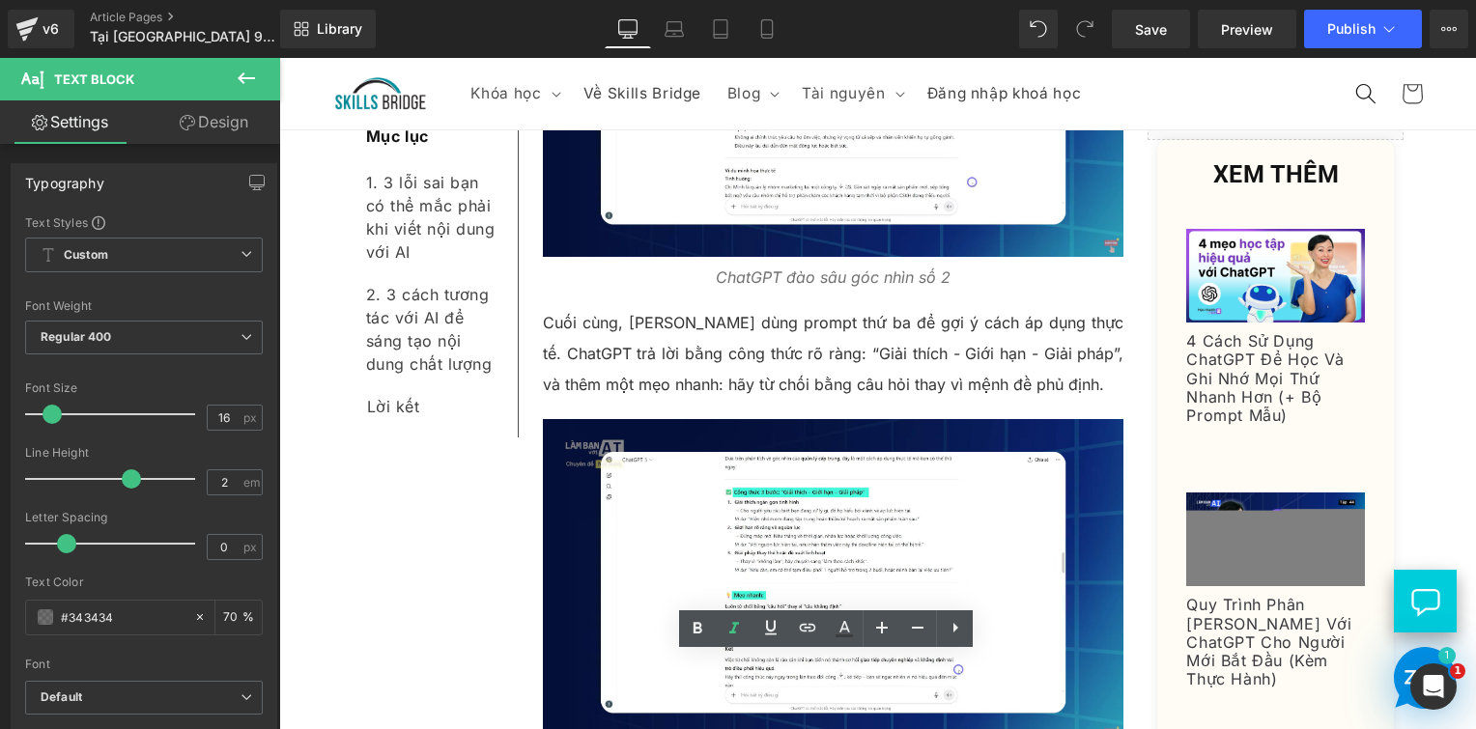
drag, startPoint x: 780, startPoint y: 669, endPoint x: 970, endPoint y: 674, distance: 190.4
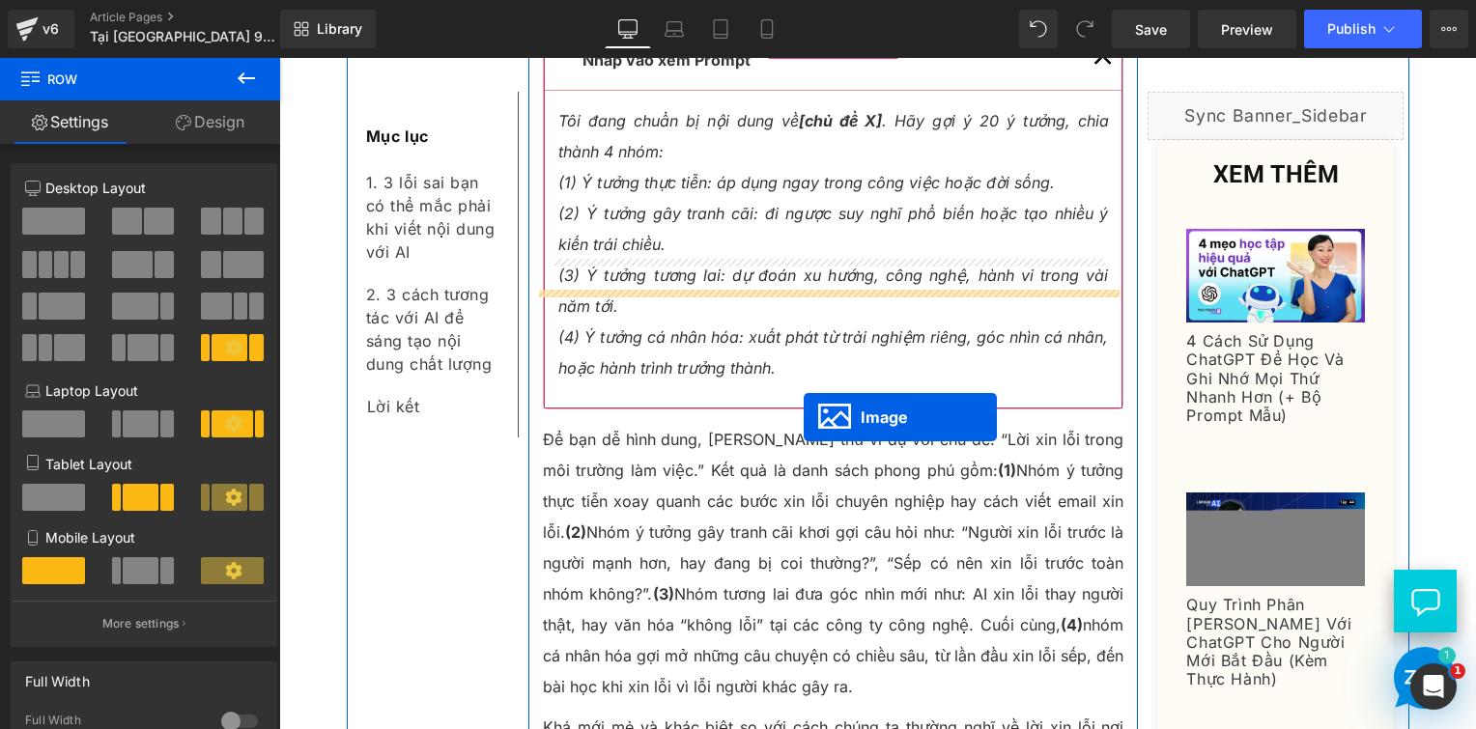
scroll to position [7546, 0]
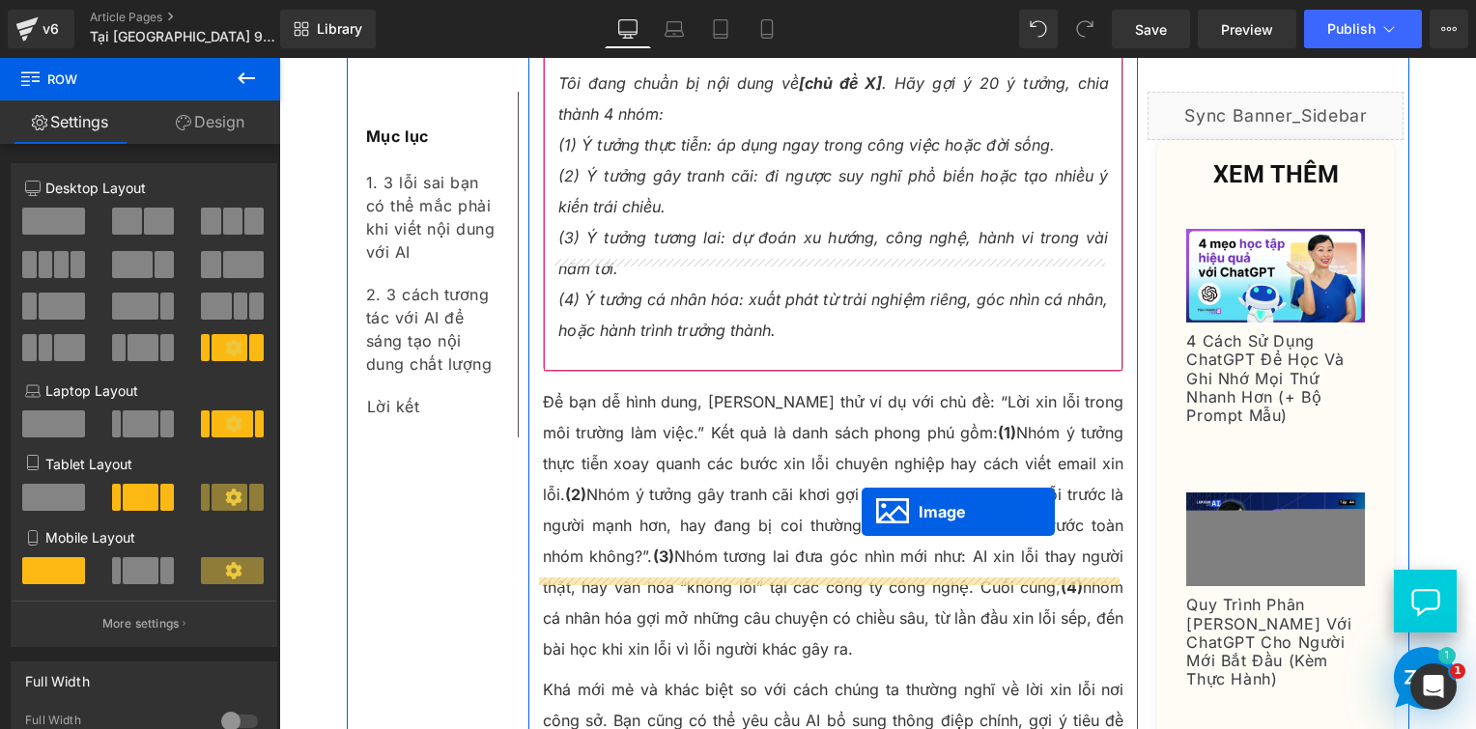
drag, startPoint x: 798, startPoint y: 297, endPoint x: 862, endPoint y: 512, distance: 224.7
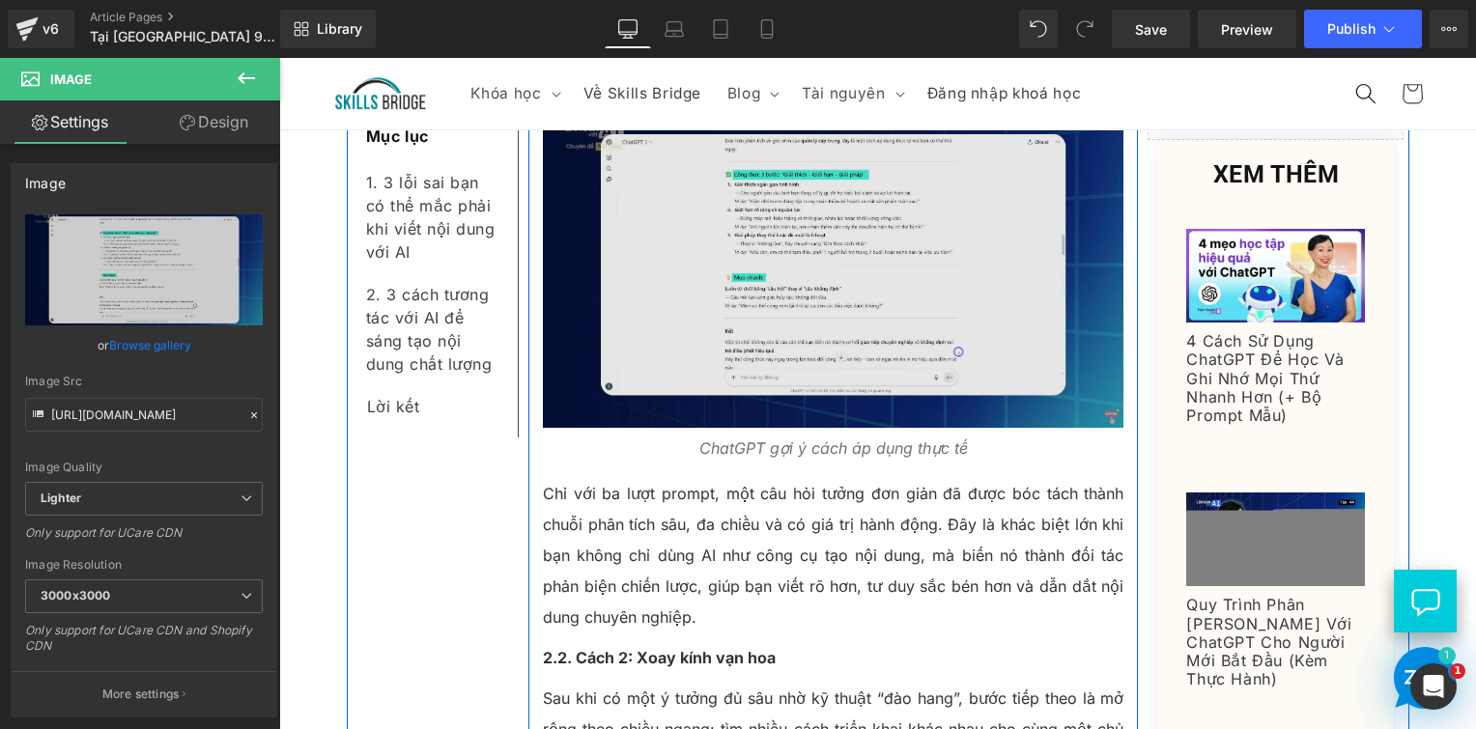
scroll to position [6614, 0]
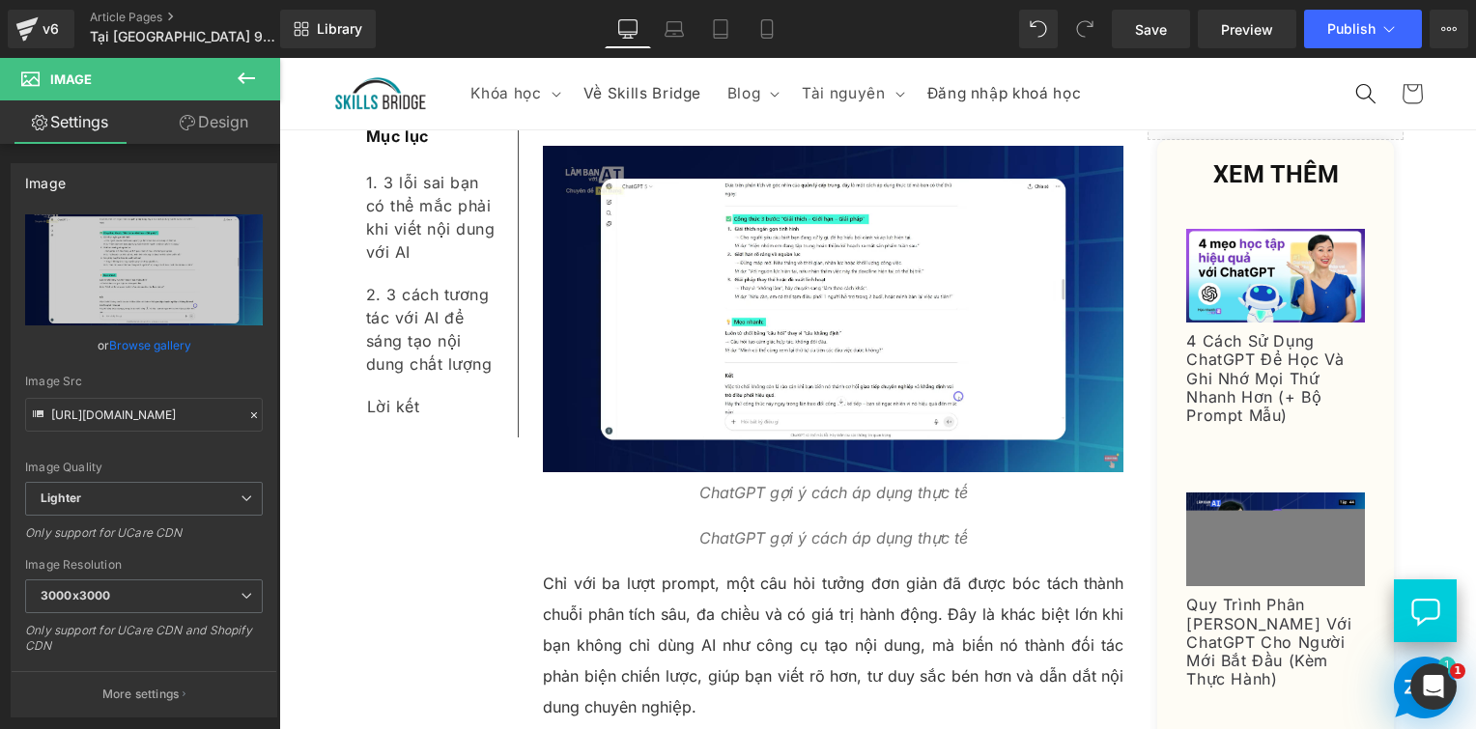
drag, startPoint x: 820, startPoint y: 617, endPoint x: 746, endPoint y: 415, distance: 215.2
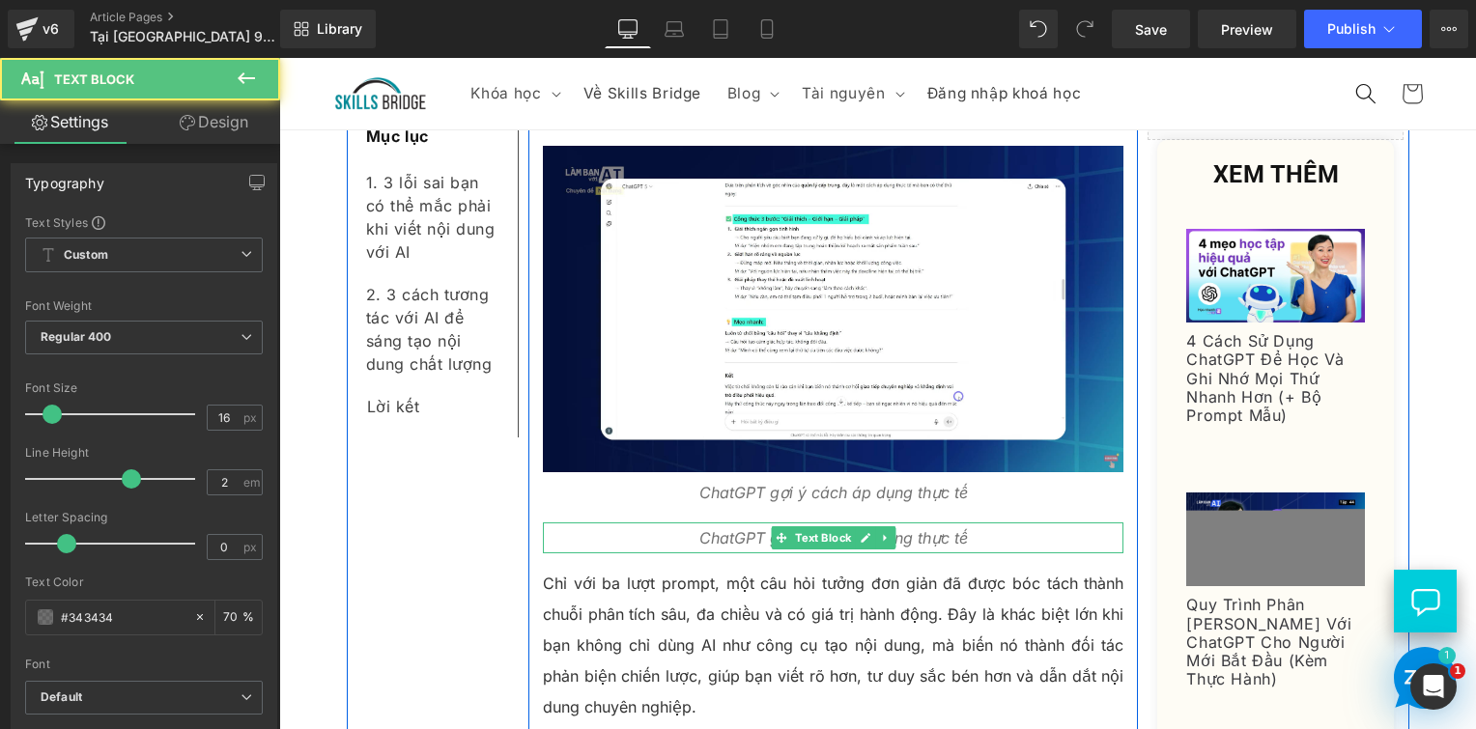
click at [761, 528] on icon "ChatGPT gợi ý cách áp dụng thực tế" at bounding box center [833, 537] width 269 height 19
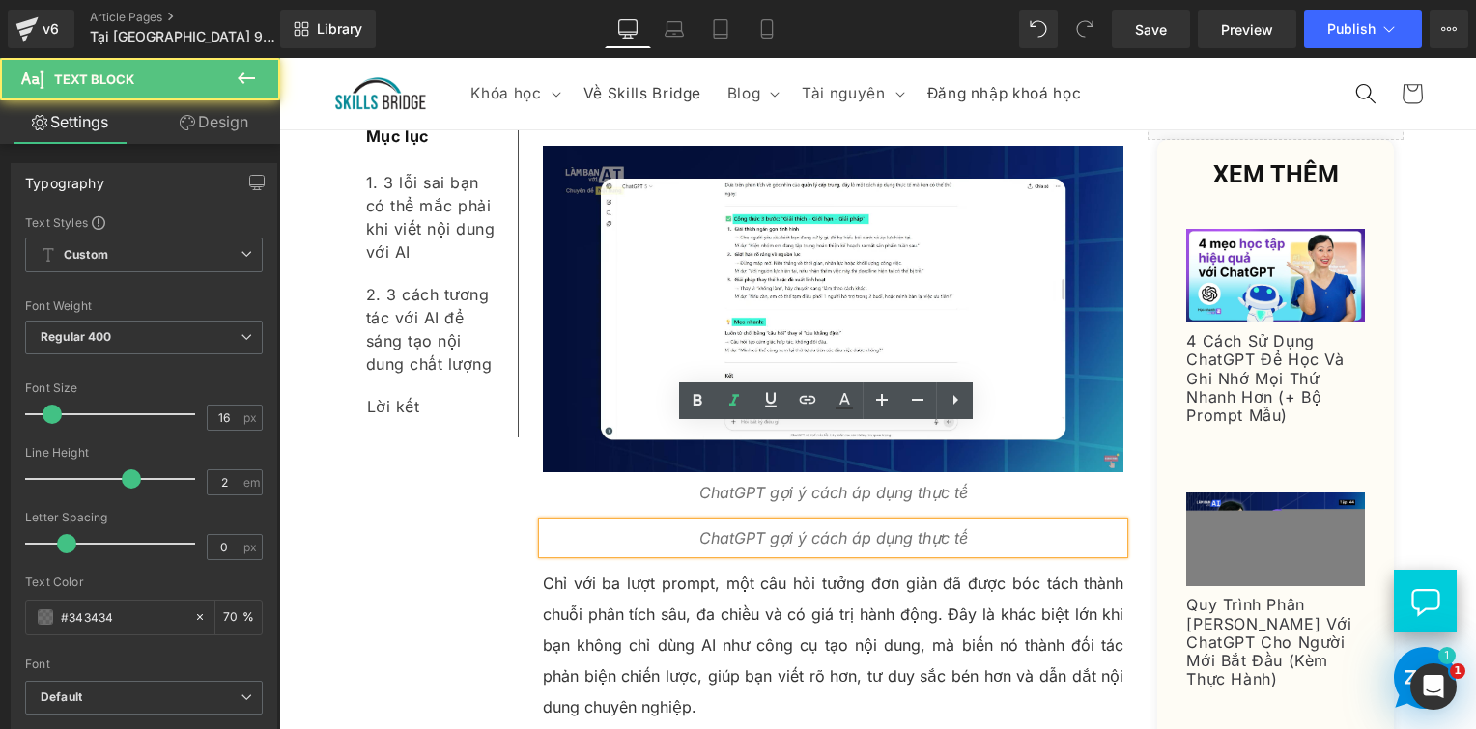
drag, startPoint x: 533, startPoint y: 510, endPoint x: 575, endPoint y: 485, distance: 48.5
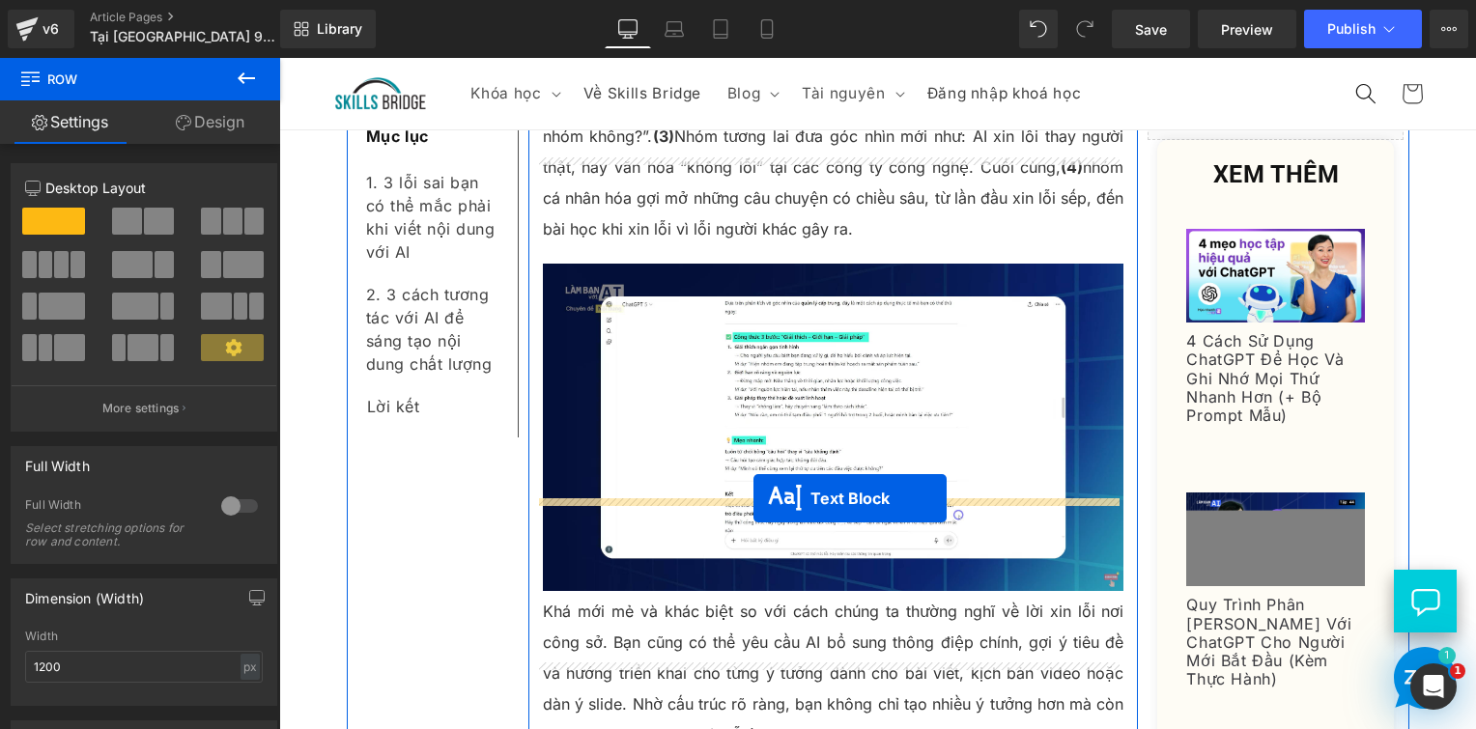
drag, startPoint x: 770, startPoint y: 441, endPoint x: 754, endPoint y: 498, distance: 59.3
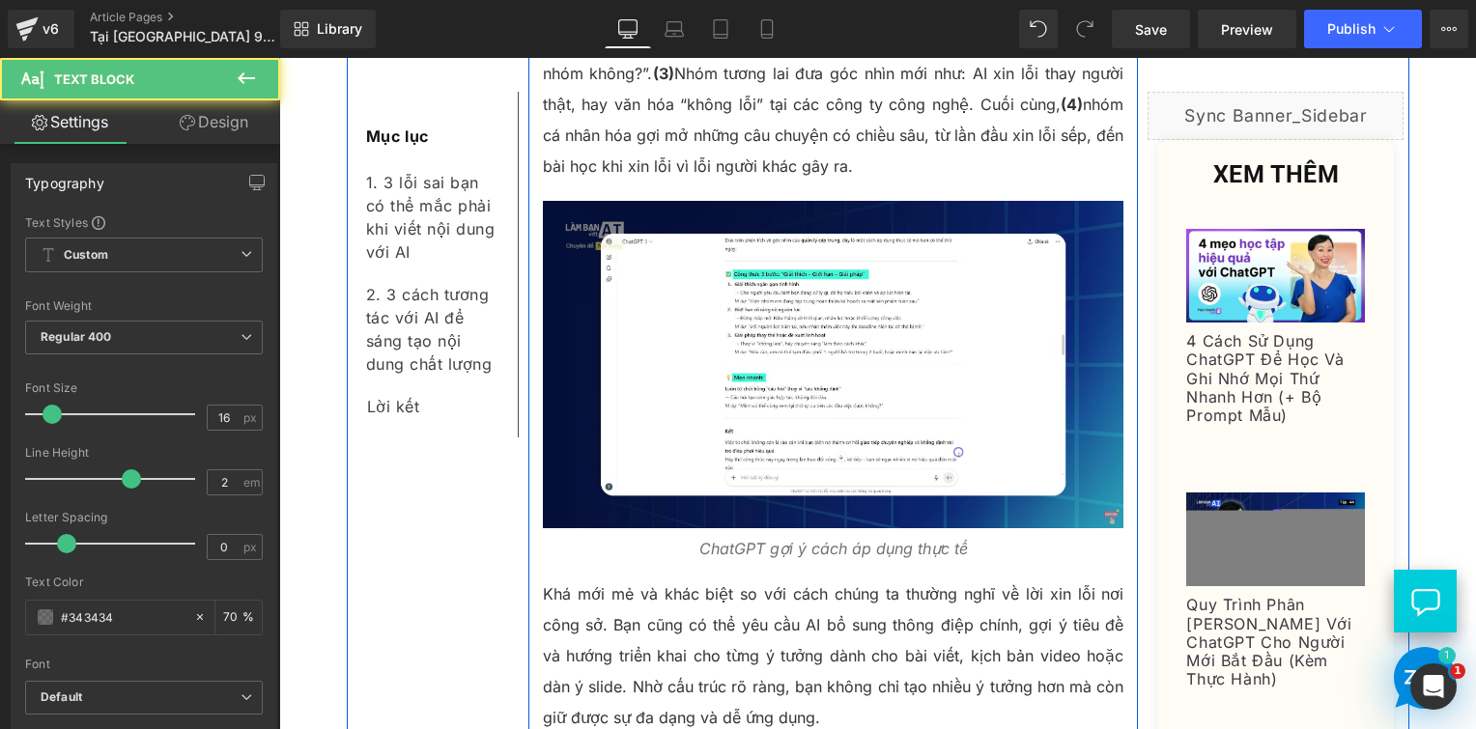
scroll to position [7904, 0]
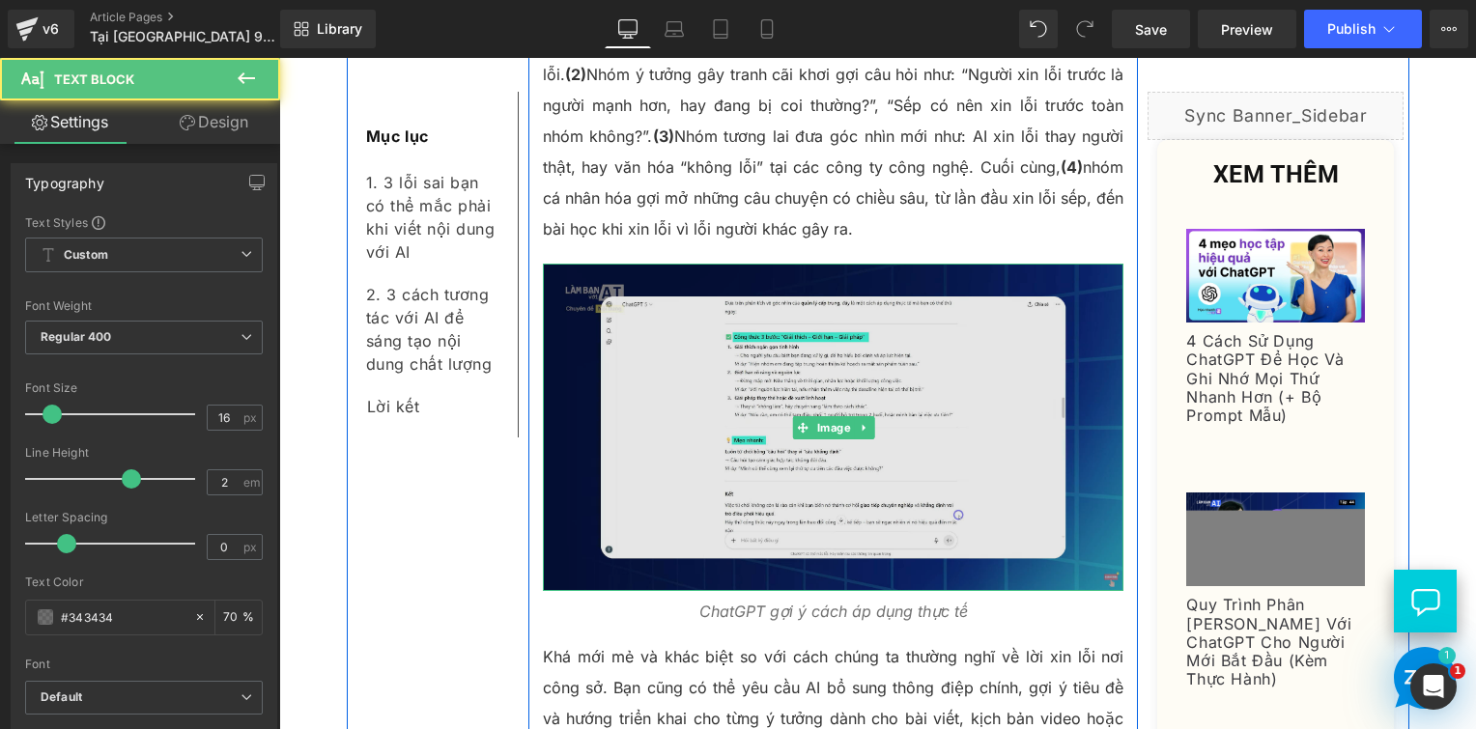
click at [723, 395] on img at bounding box center [834, 427] width 582 height 327
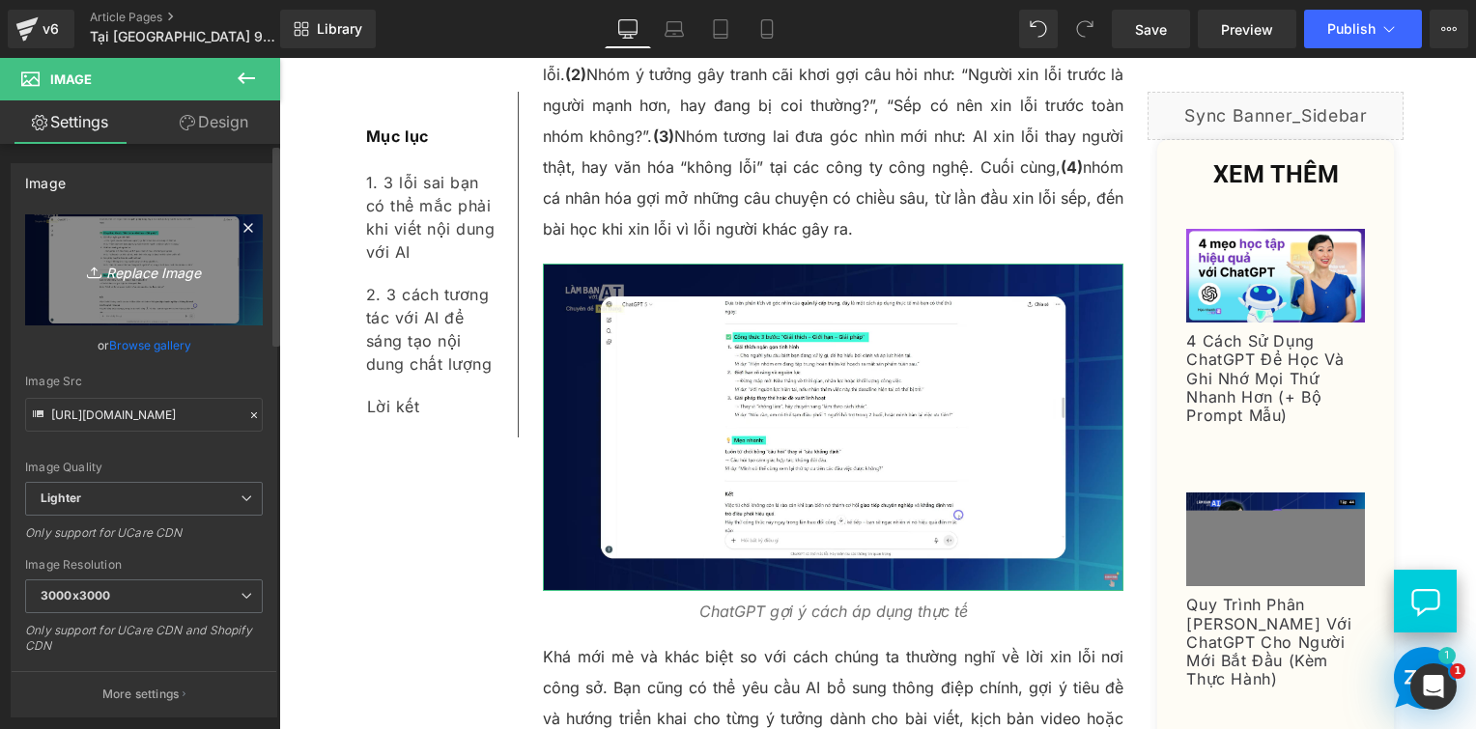
click at [90, 277] on icon at bounding box center [96, 272] width 19 height 19
type input "C:\fakepath\Screenshot 2025-09-11 170029.png"
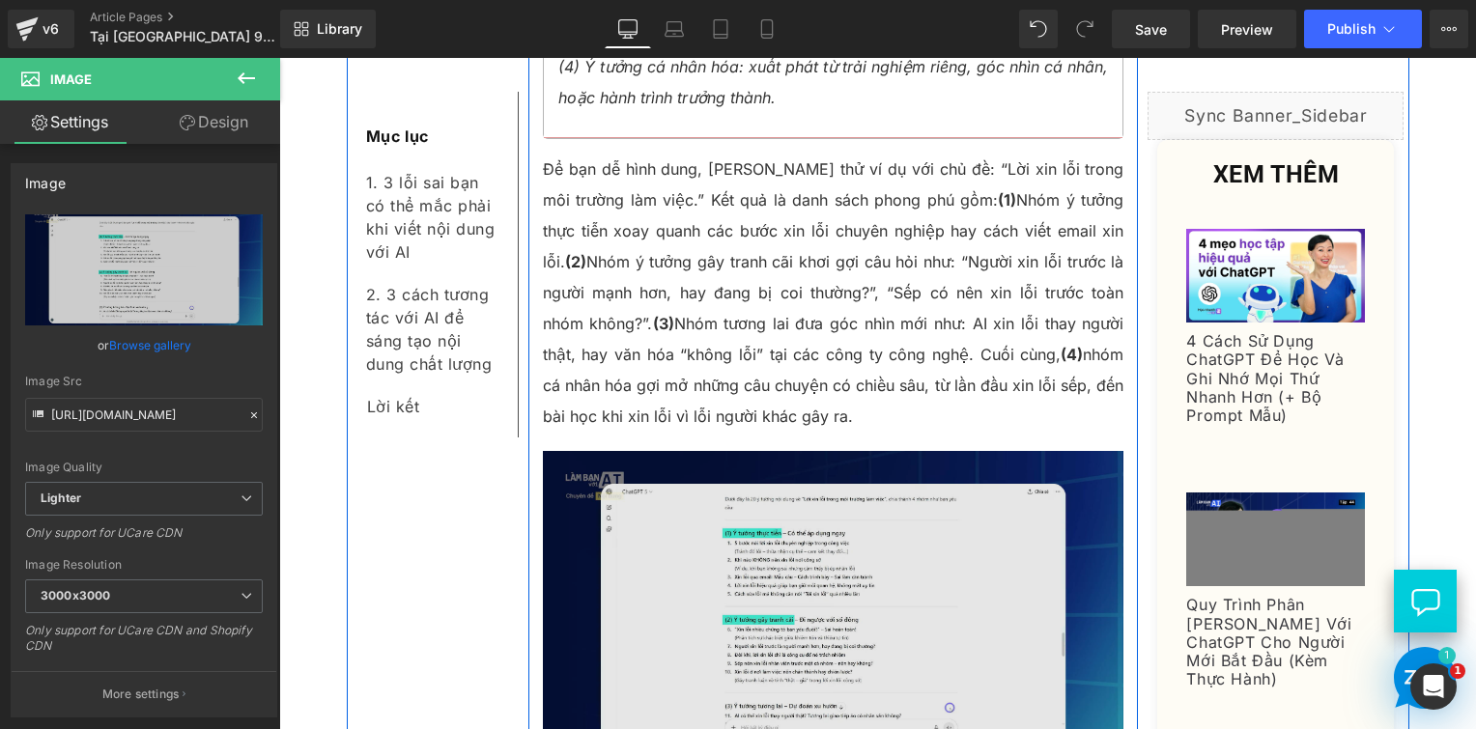
scroll to position [7807, 0]
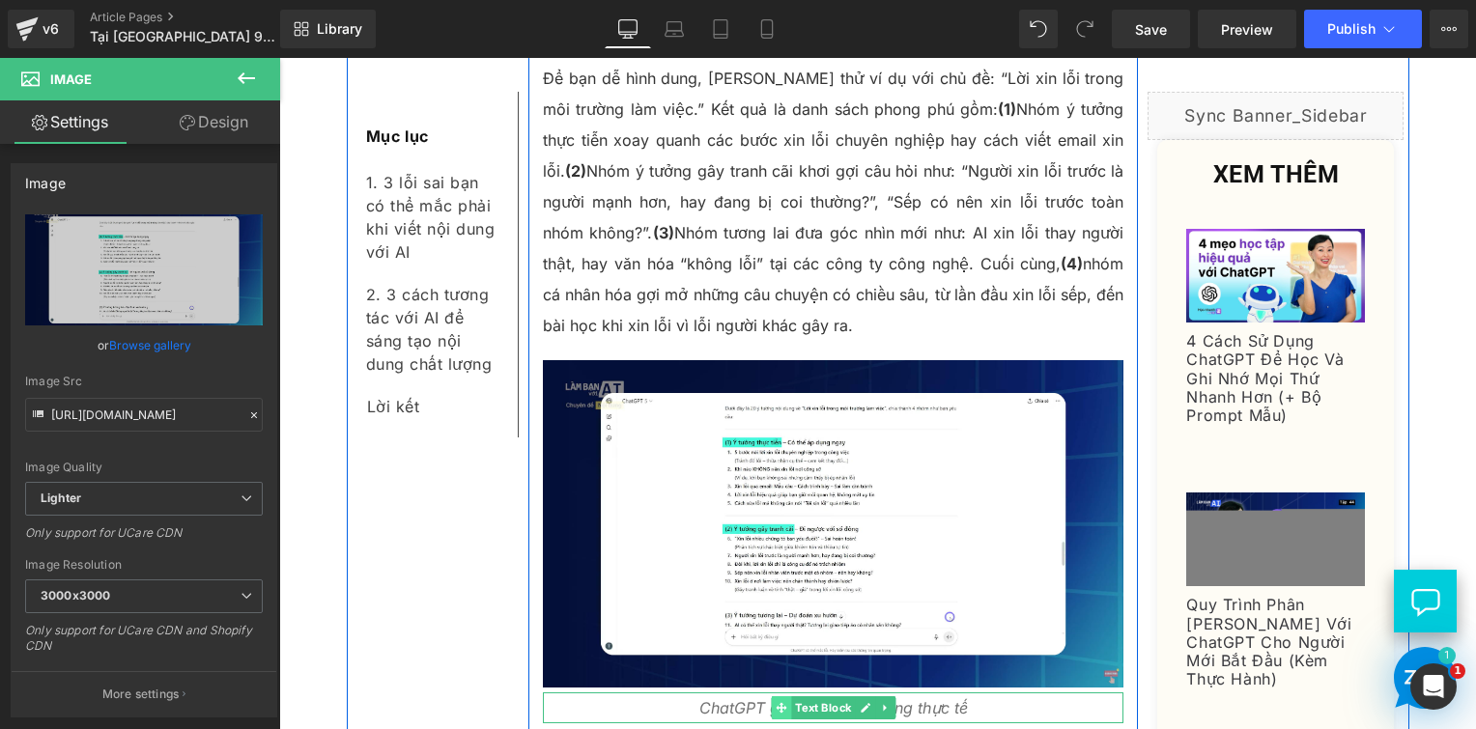
click at [771, 697] on span at bounding box center [781, 708] width 20 height 23
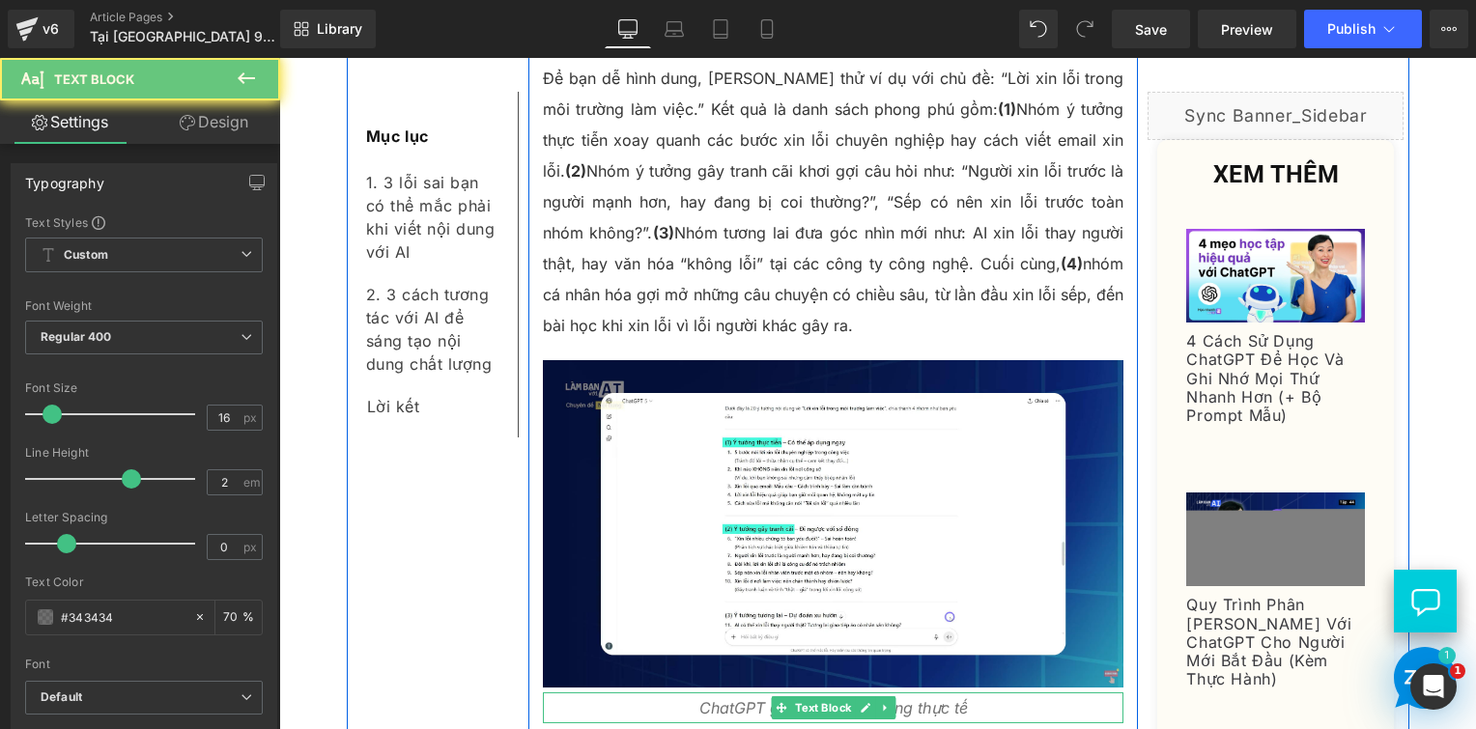
click at [731, 698] on icon "ChatGPT gợi ý cách áp dụng thực tế" at bounding box center [833, 707] width 269 height 19
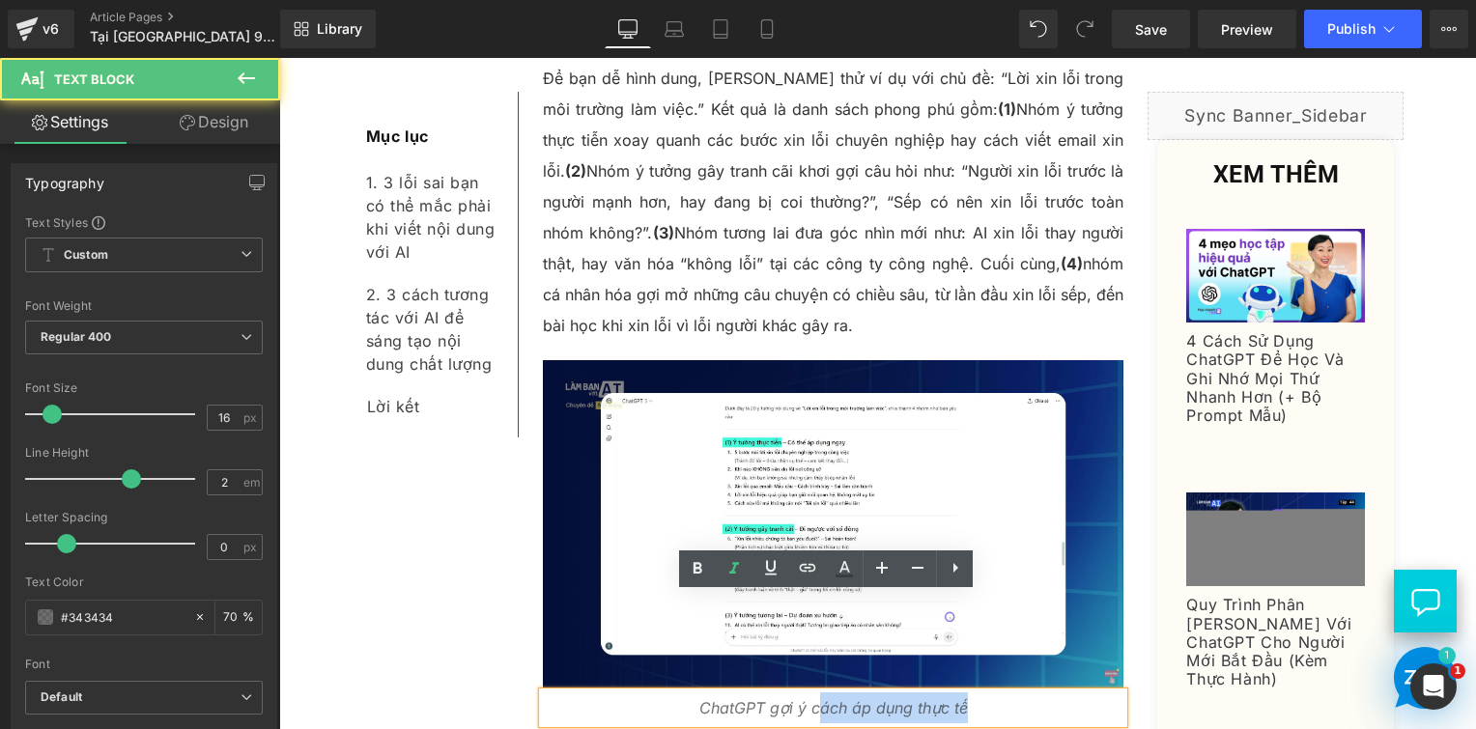
drag, startPoint x: 808, startPoint y: 612, endPoint x: 983, endPoint y: 611, distance: 174.9
click at [983, 693] on p "ChatGPT gợi ý cách áp dụng thực tế" at bounding box center [834, 708] width 582 height 31
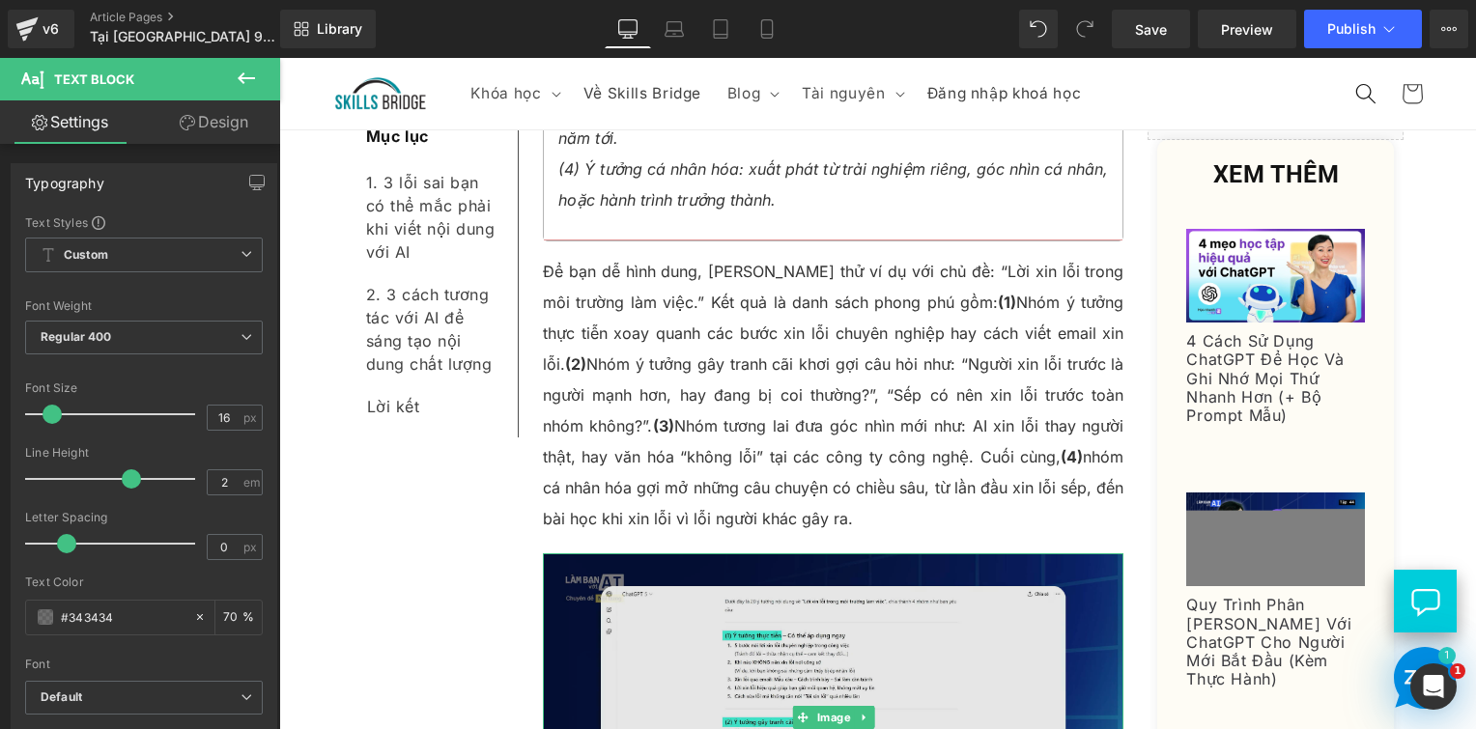
scroll to position [7698, 0]
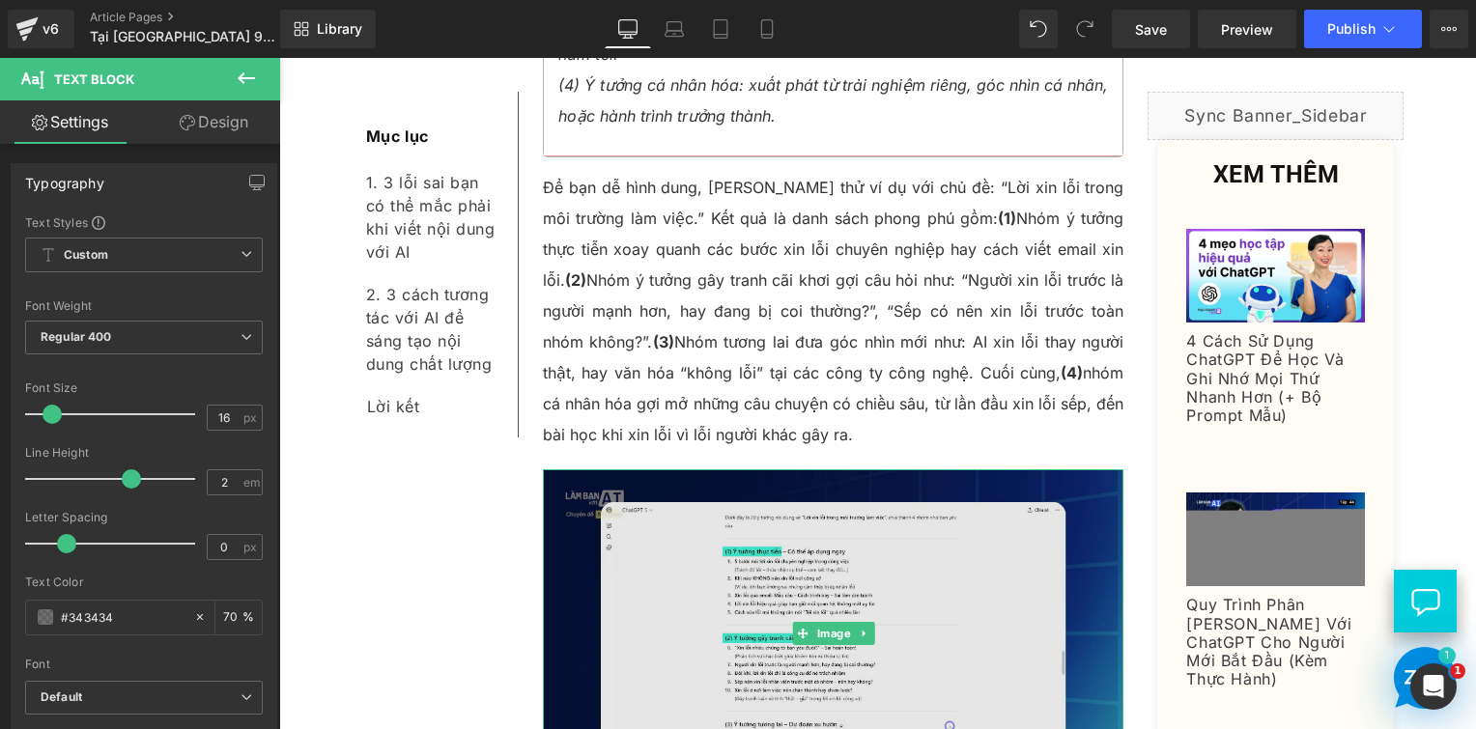
click at [883, 470] on img at bounding box center [834, 633] width 582 height 327
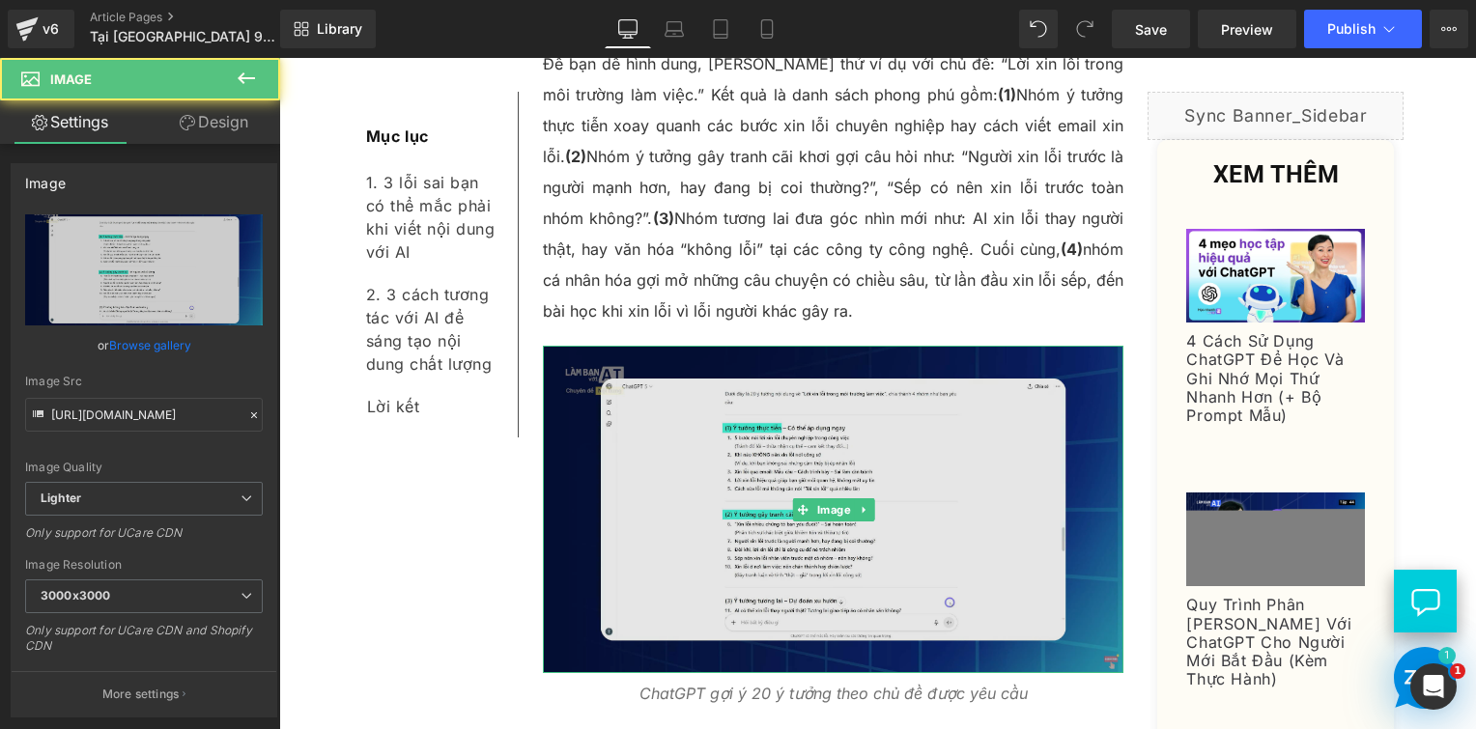
scroll to position [7988, 0]
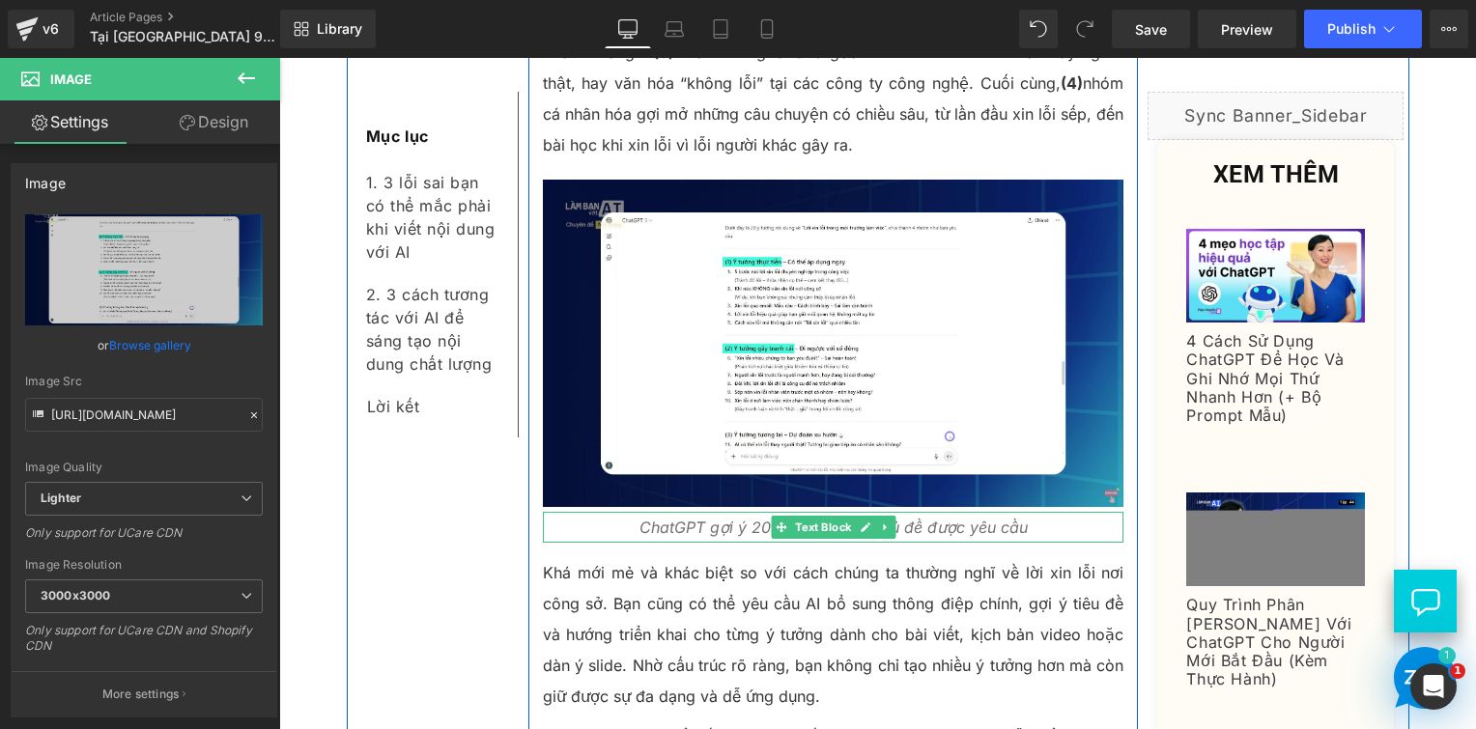
click at [707, 557] on p "Khá mới mẻ và khác biệt so với cách chúng ta thường nghĩ về lời xin lỗi nơi côn…" at bounding box center [834, 634] width 582 height 155
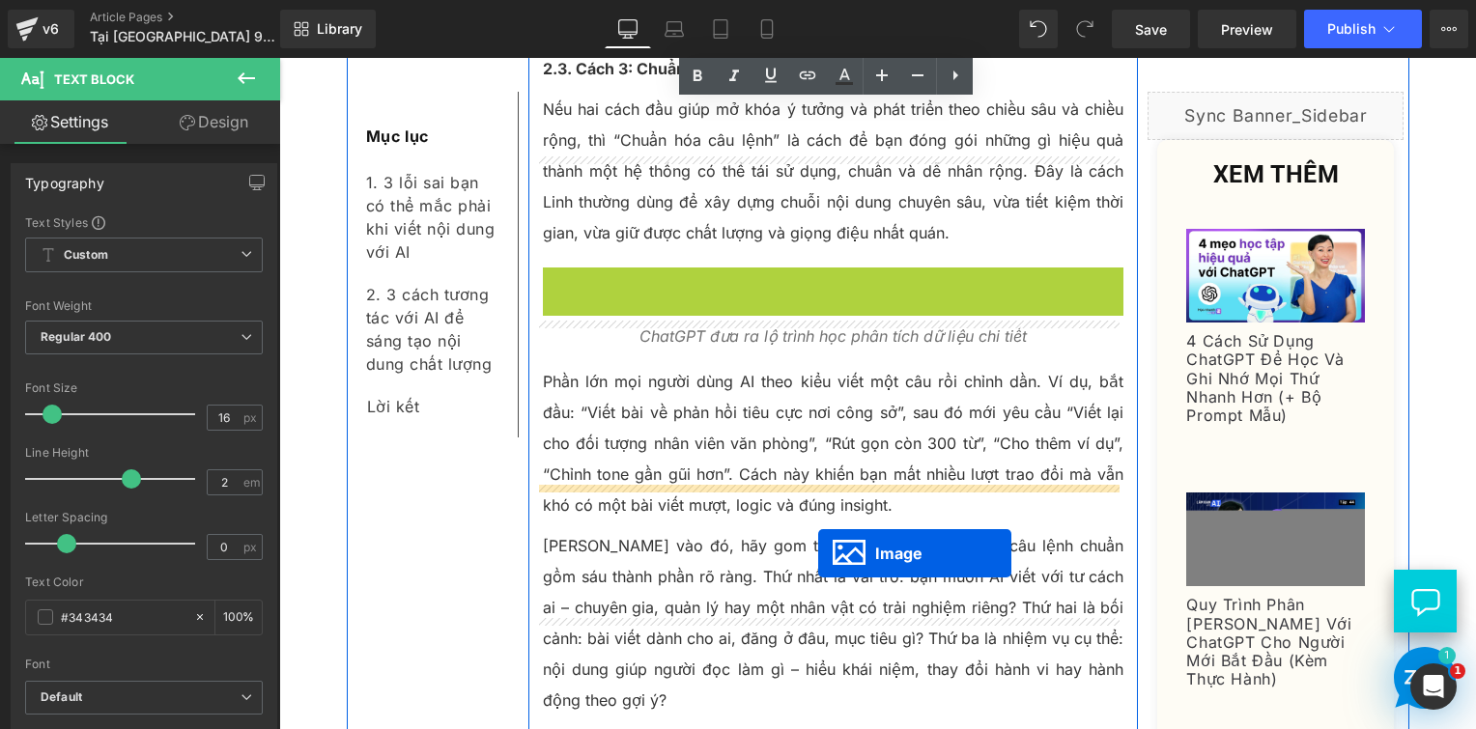
scroll to position [8965, 0]
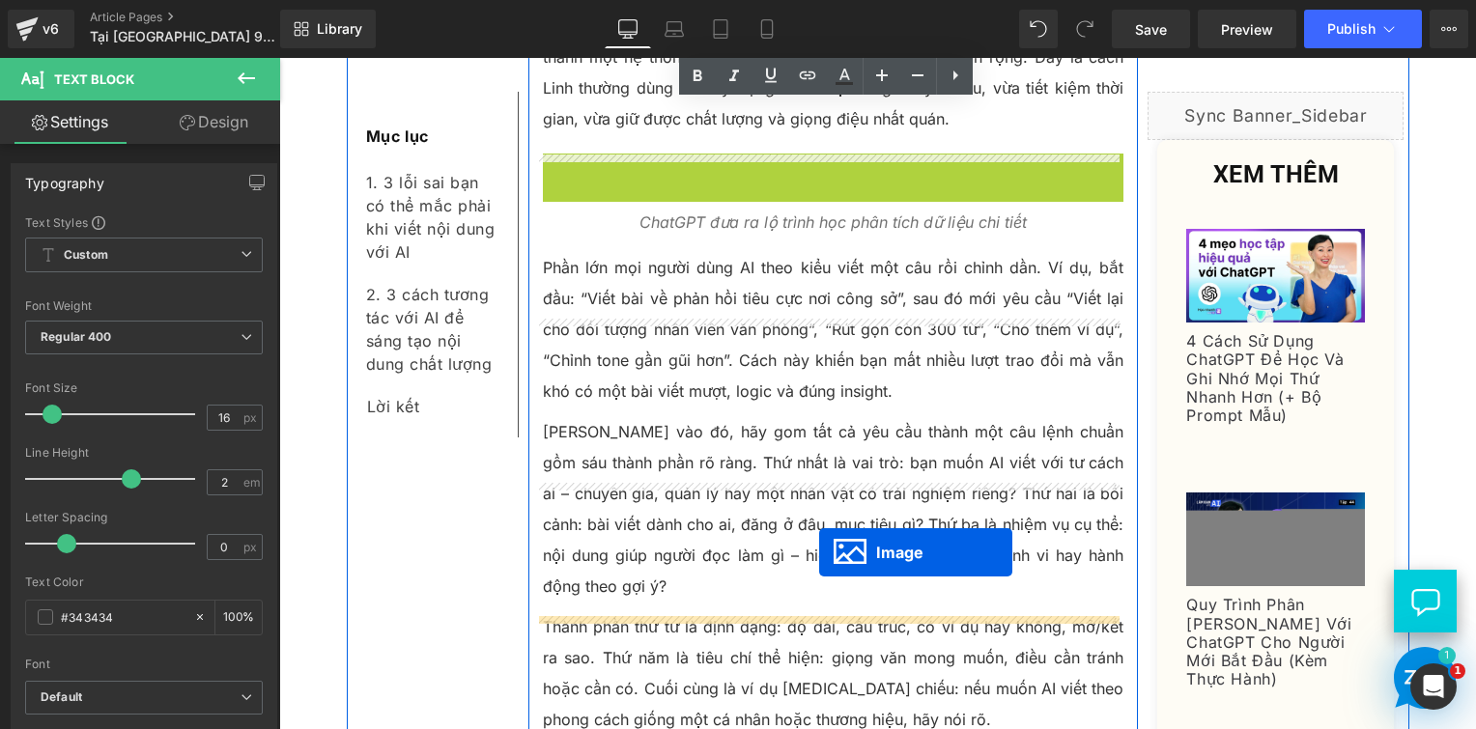
drag, startPoint x: 790, startPoint y: 232, endPoint x: 819, endPoint y: 553, distance: 322.0
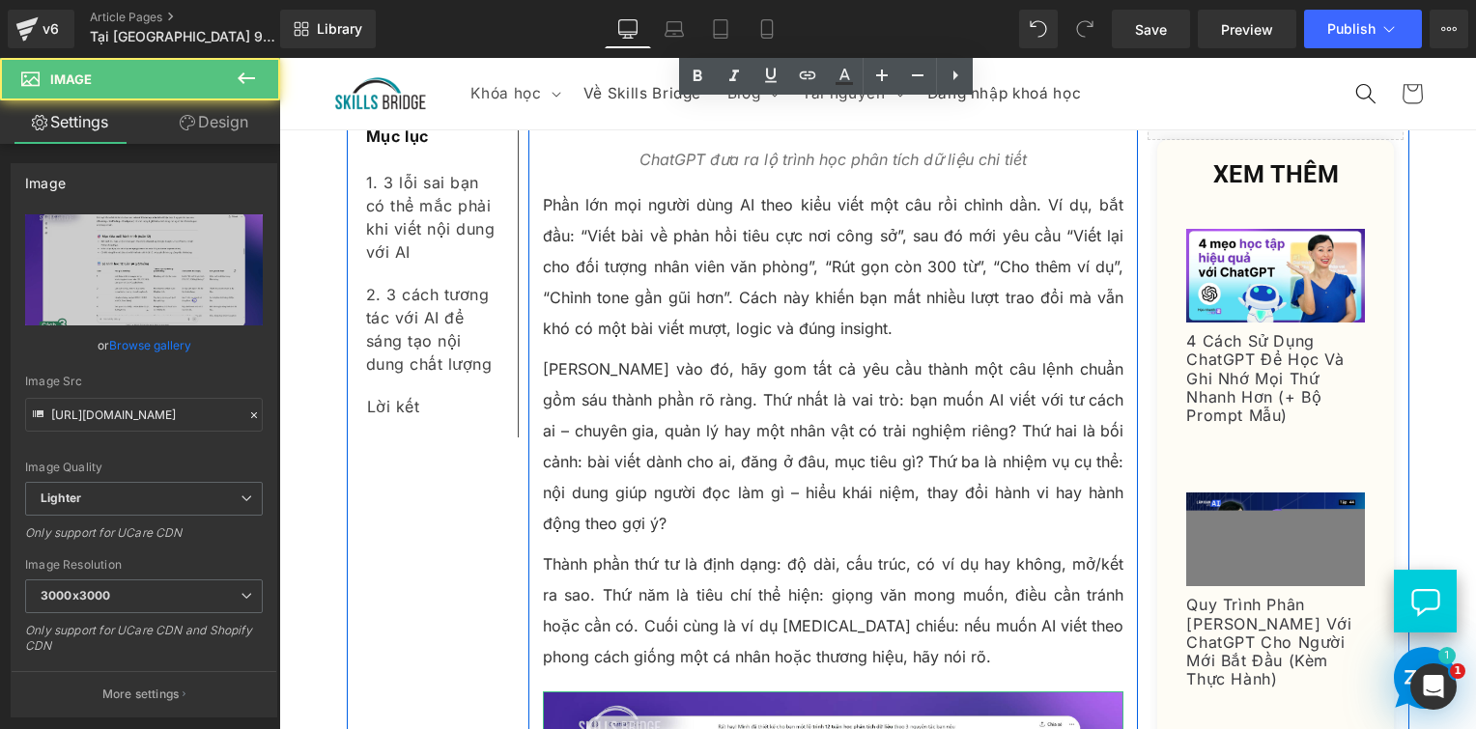
scroll to position [8901, 0]
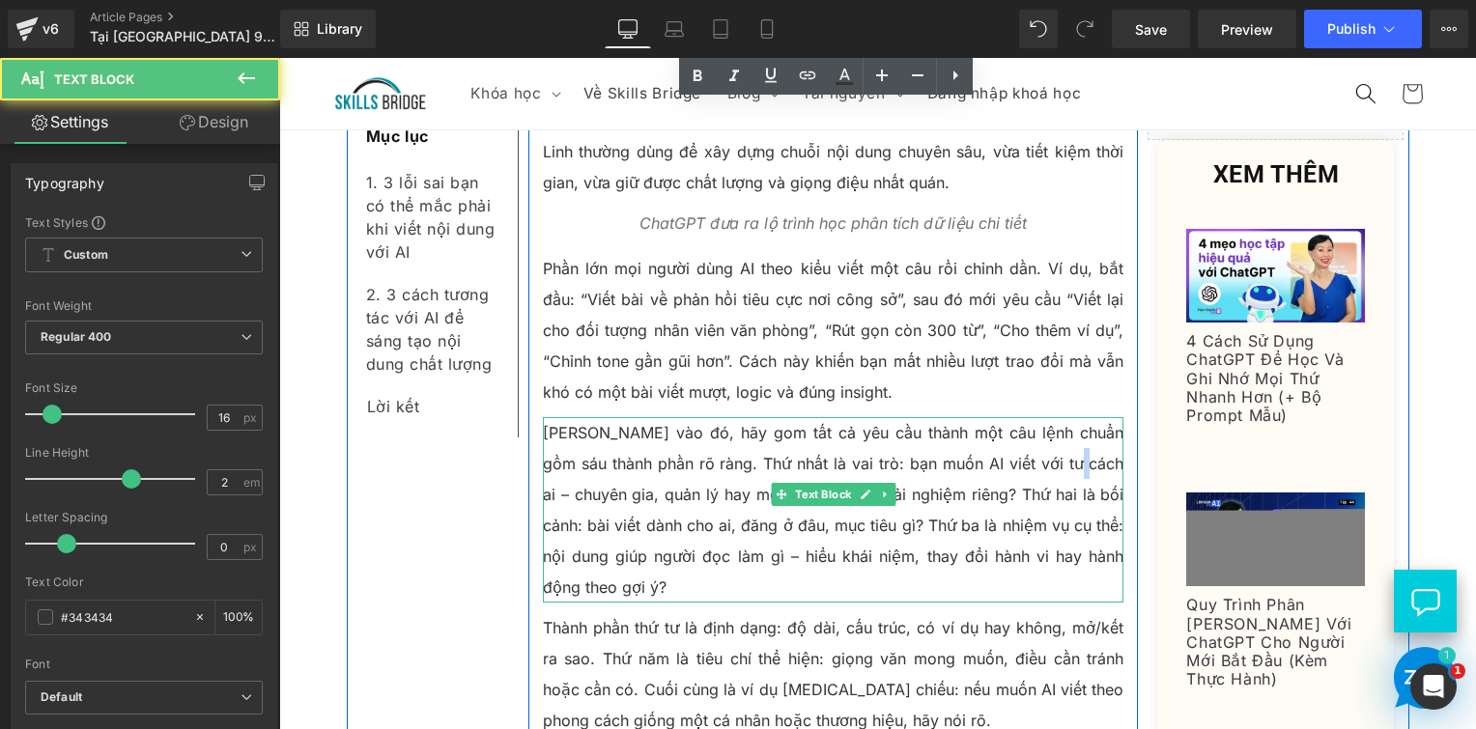
click at [1024, 417] on p "Thay vào đó, hãy gom tất cả yêu cầu thành một câu lệnh chuẩn gồm sáu thành phần…" at bounding box center [834, 509] width 582 height 185
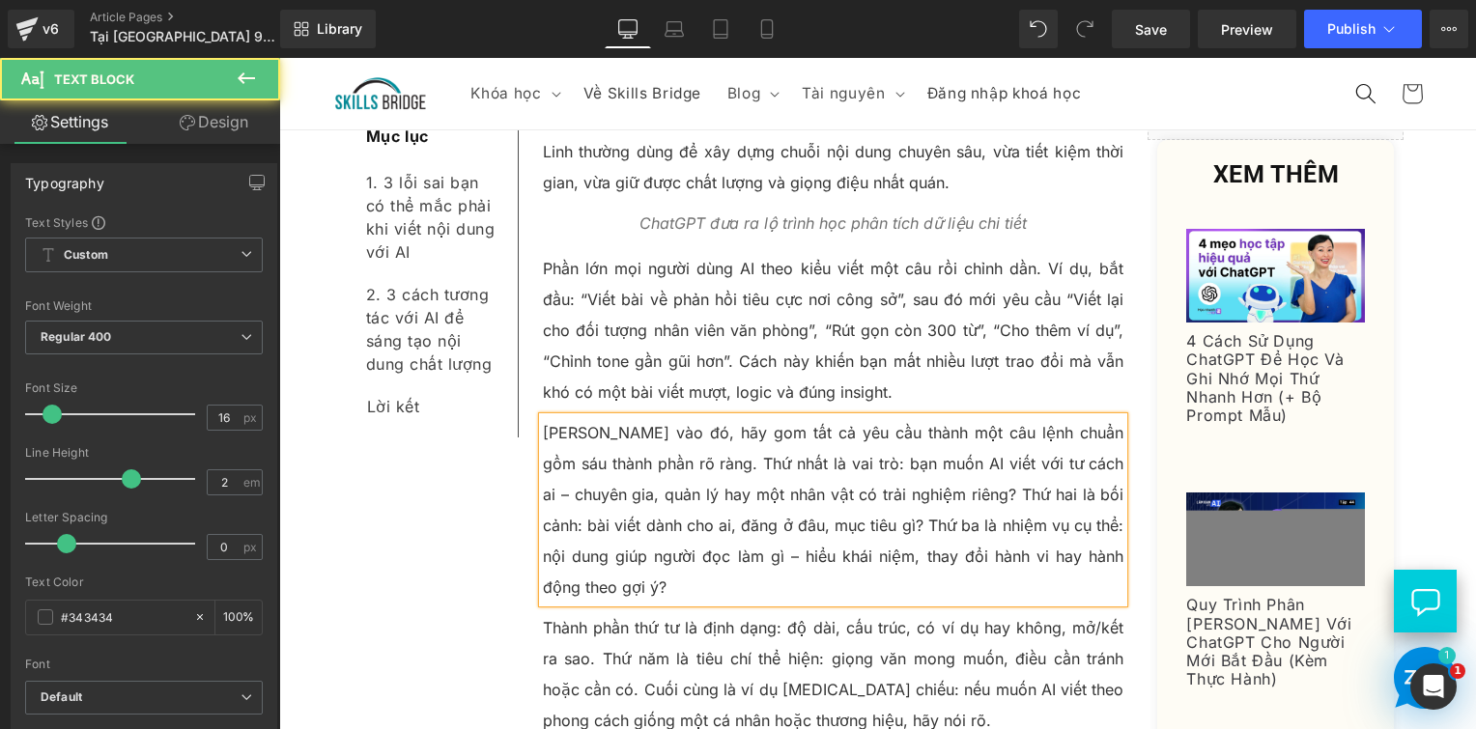
click at [968, 417] on p "Thay vào đó, hãy gom tất cả yêu cầu thành một câu lệnh chuẩn gồm sáu thành phần…" at bounding box center [834, 509] width 582 height 185
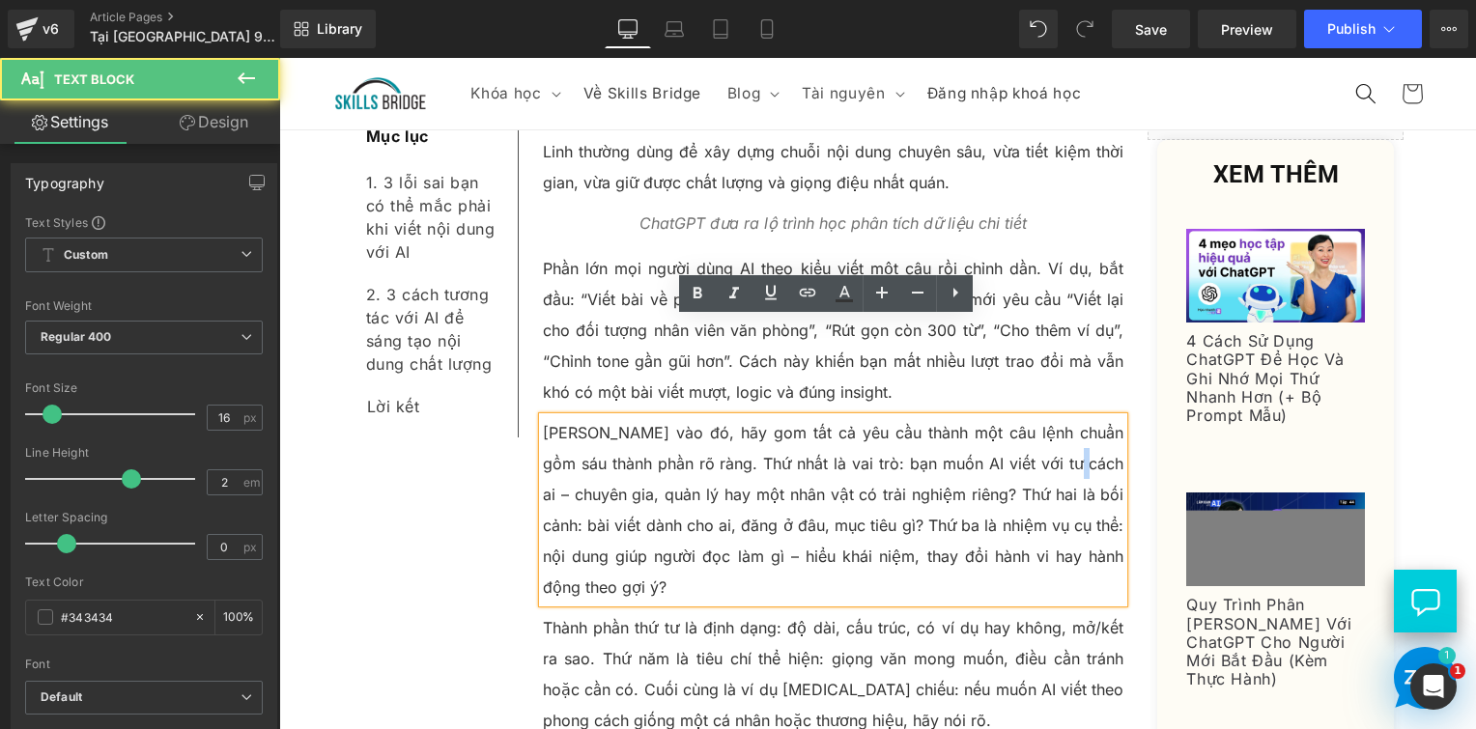
click at [1024, 417] on p "Thay vào đó, hãy gom tất cả yêu cầu thành một câu lệnh chuẩn gồm sáu thành phần…" at bounding box center [834, 509] width 582 height 185
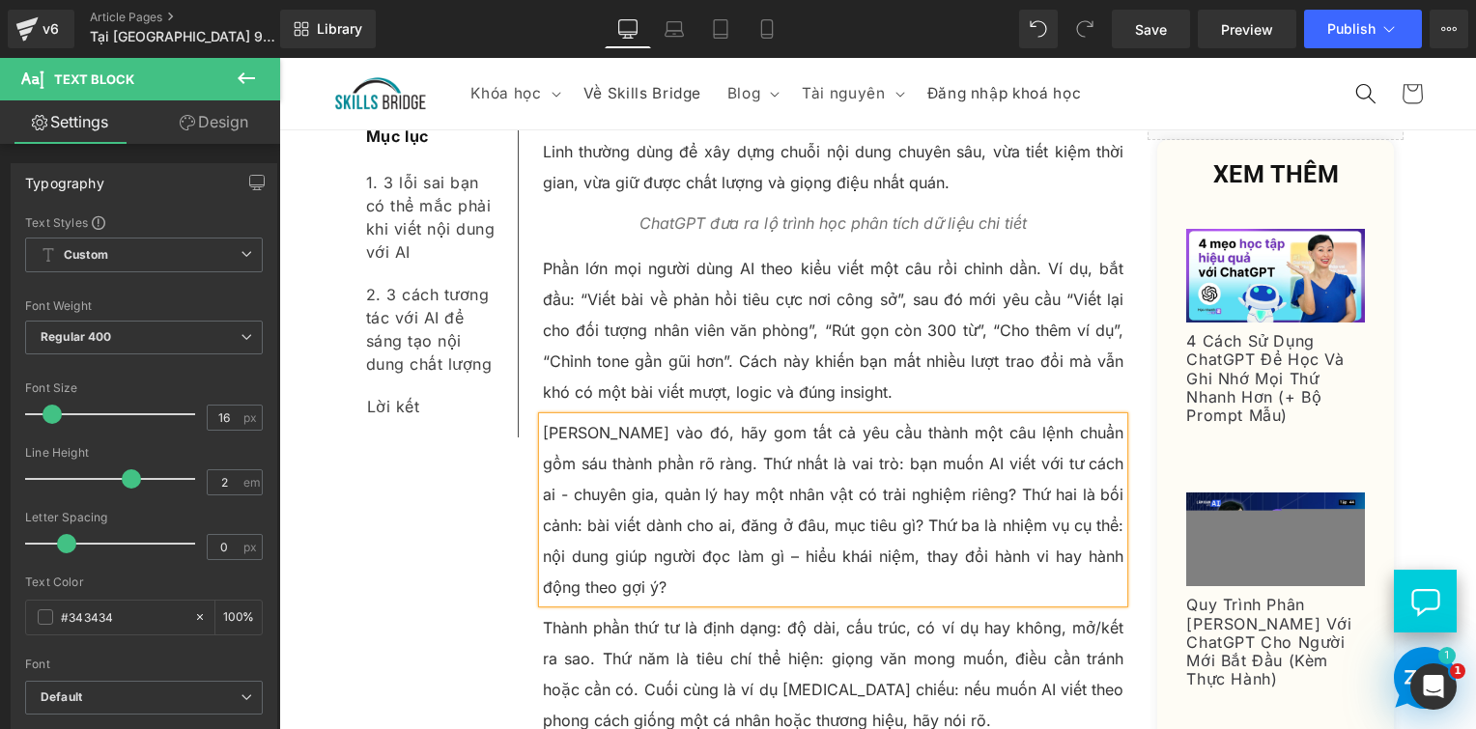
click at [913, 417] on p "[PERSON_NAME] vào đó, hãy gom tất cả yêu cầu thành một câu lệnh chuẩn gồm sáu t…" at bounding box center [834, 509] width 582 height 185
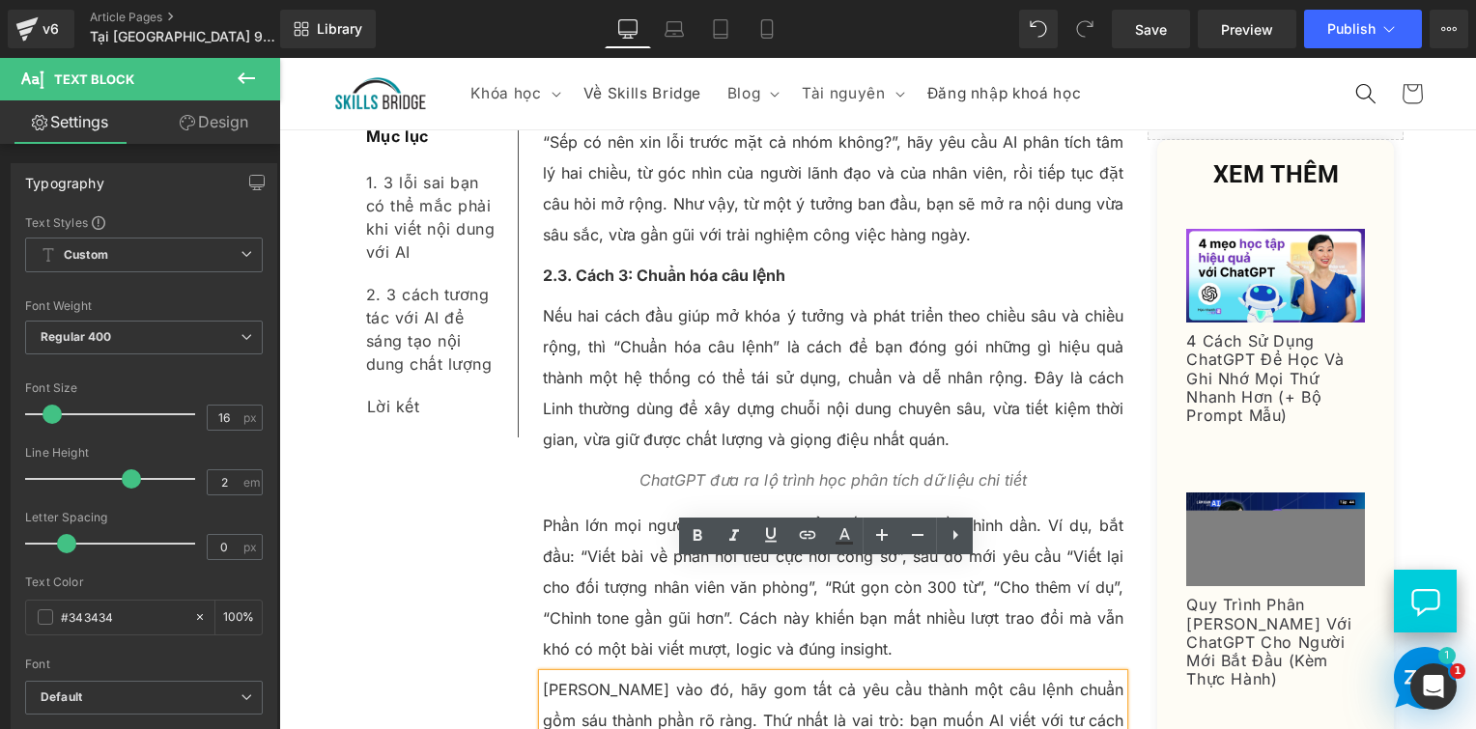
scroll to position [8612, 0]
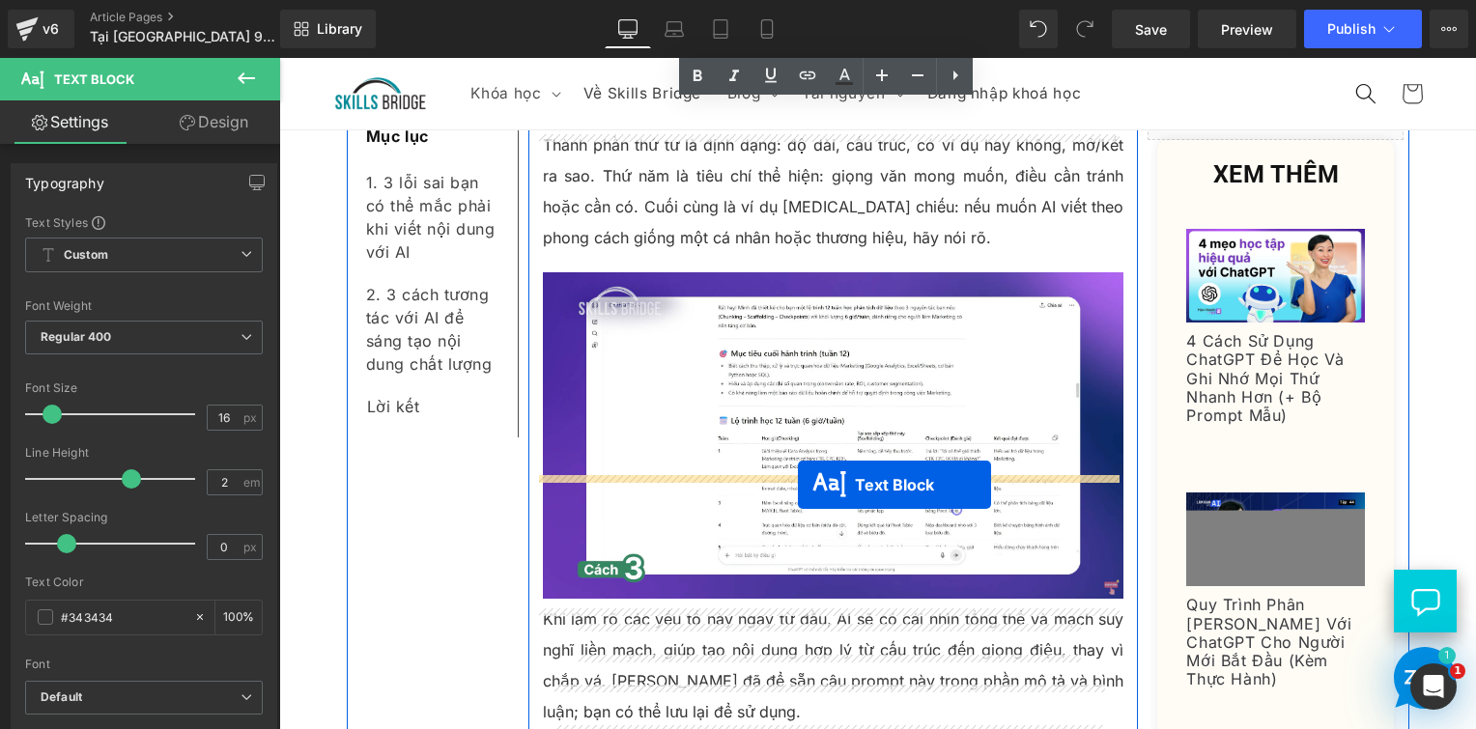
drag, startPoint x: 775, startPoint y: 413, endPoint x: 798, endPoint y: 485, distance: 76.1
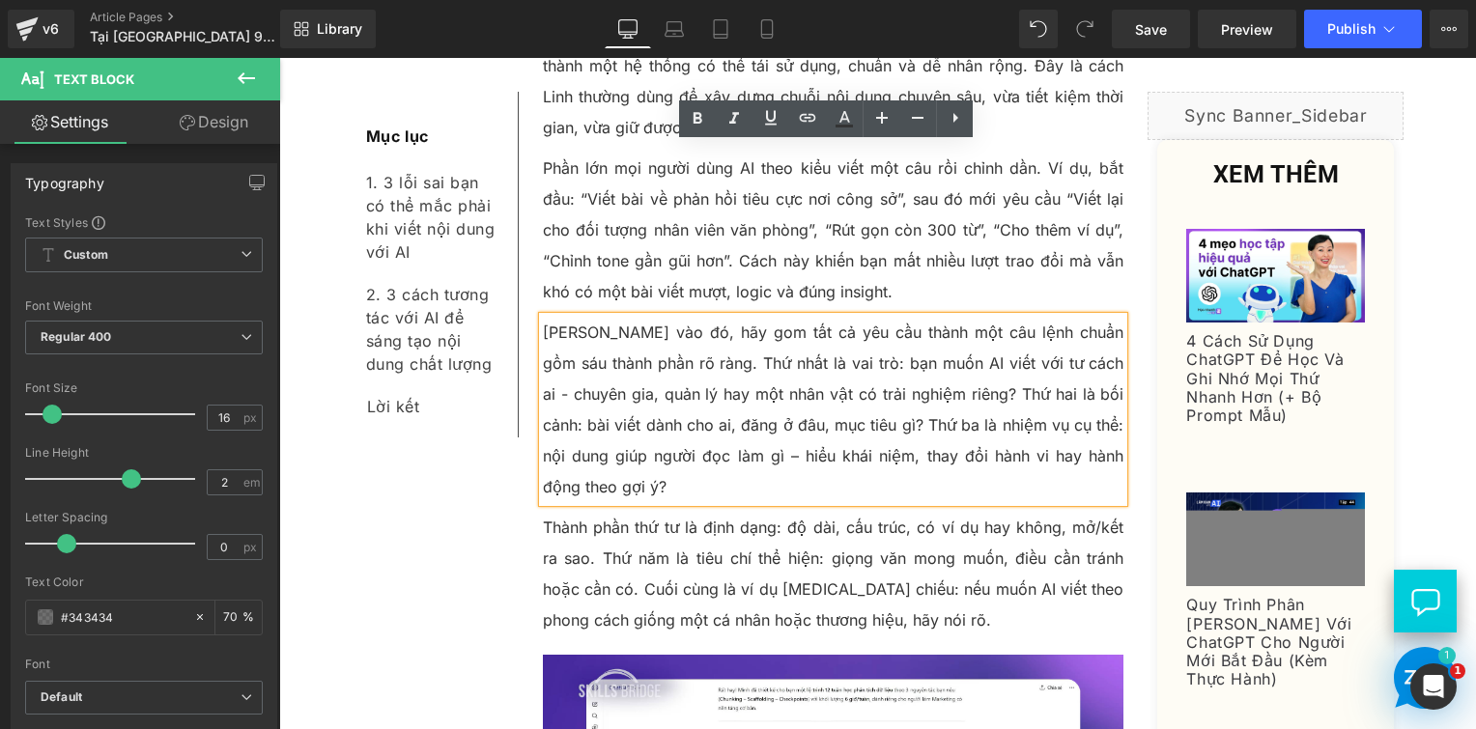
scroll to position [9048, 0]
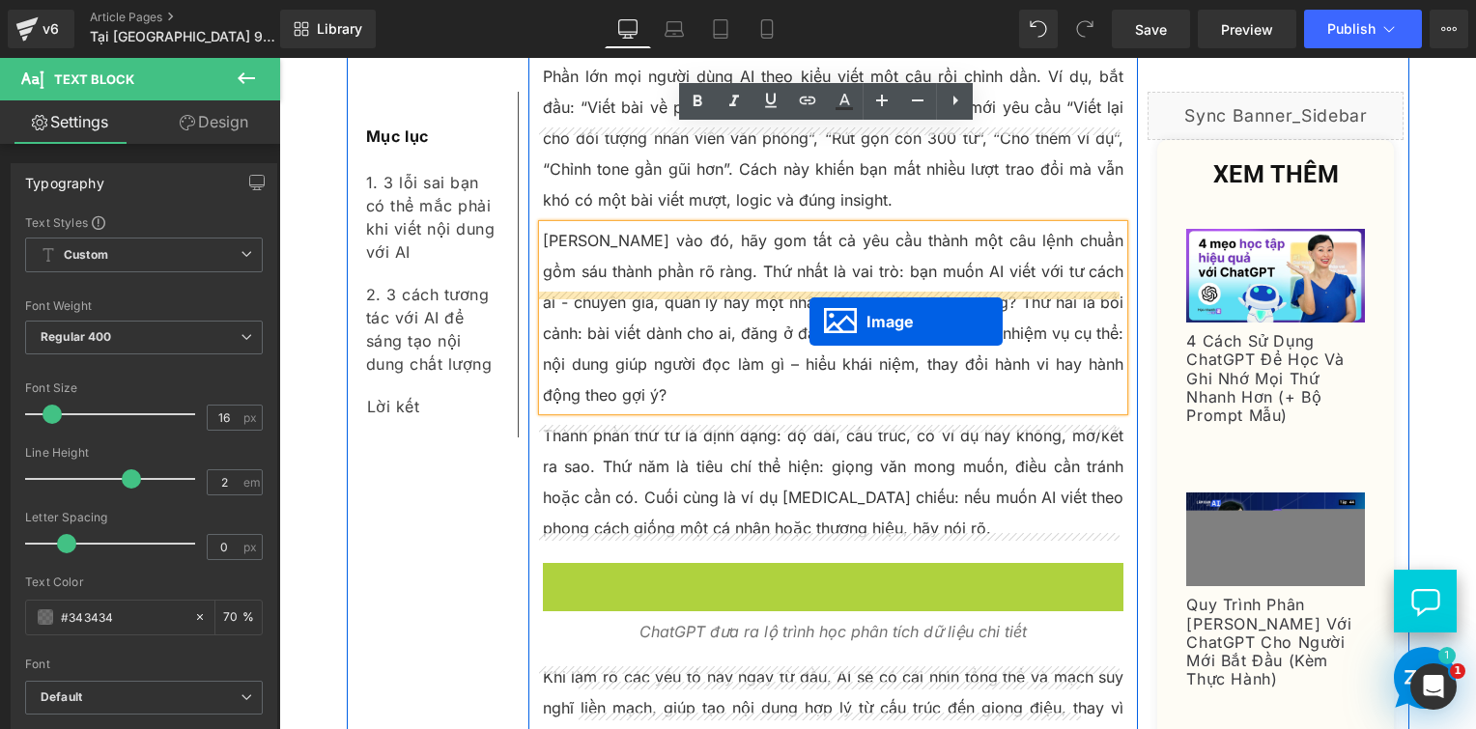
drag, startPoint x: 788, startPoint y: 587, endPoint x: 814, endPoint y: 311, distance: 277.5
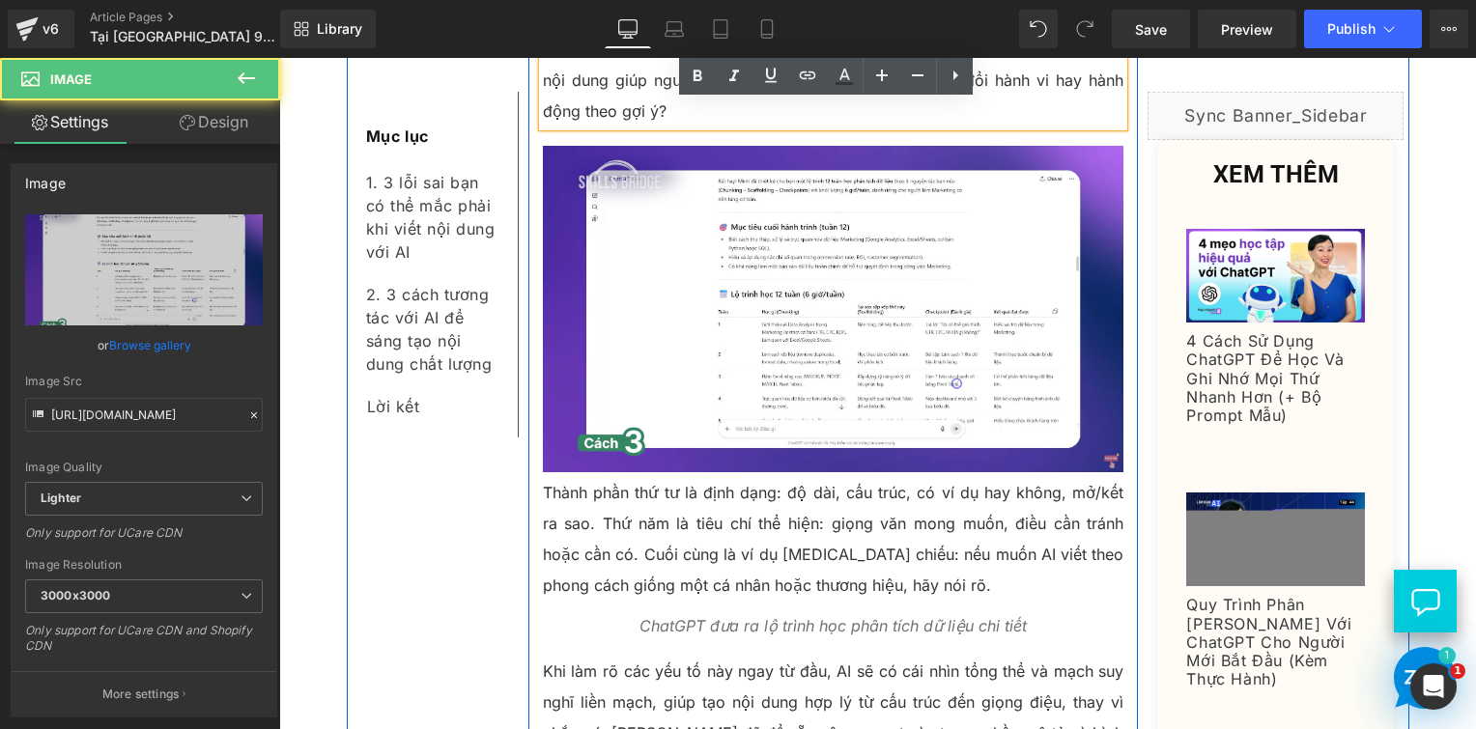
scroll to position [9338, 0]
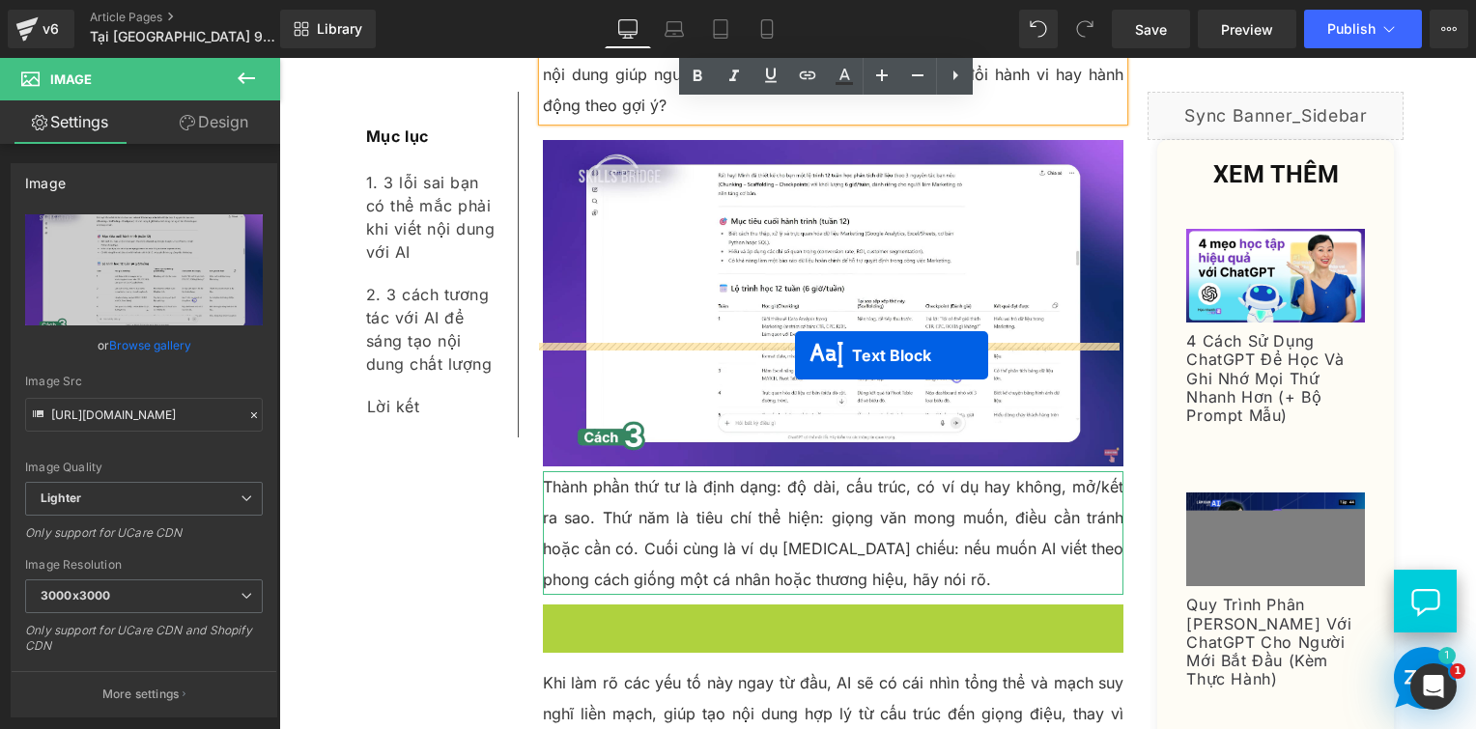
drag, startPoint x: 774, startPoint y: 492, endPoint x: 795, endPoint y: 356, distance: 137.9
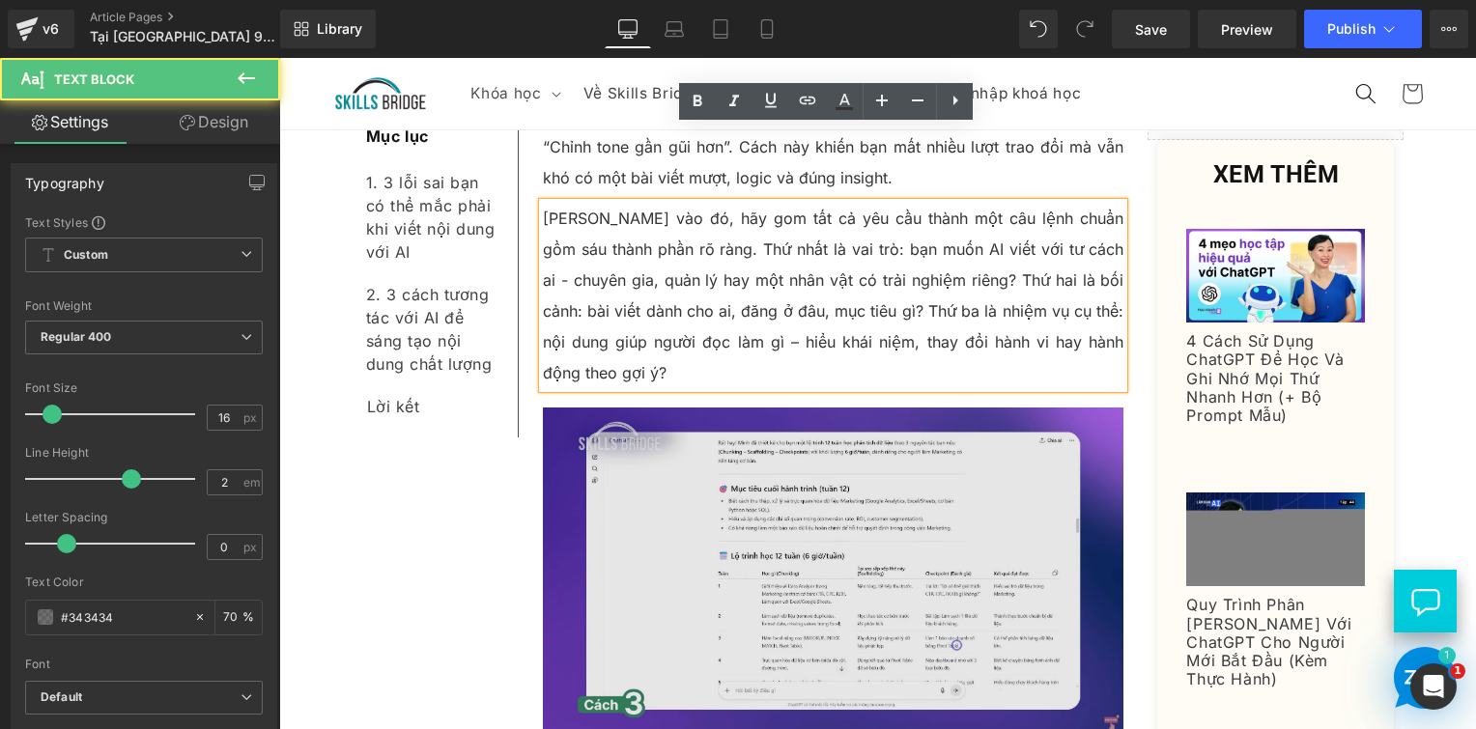
scroll to position [9048, 0]
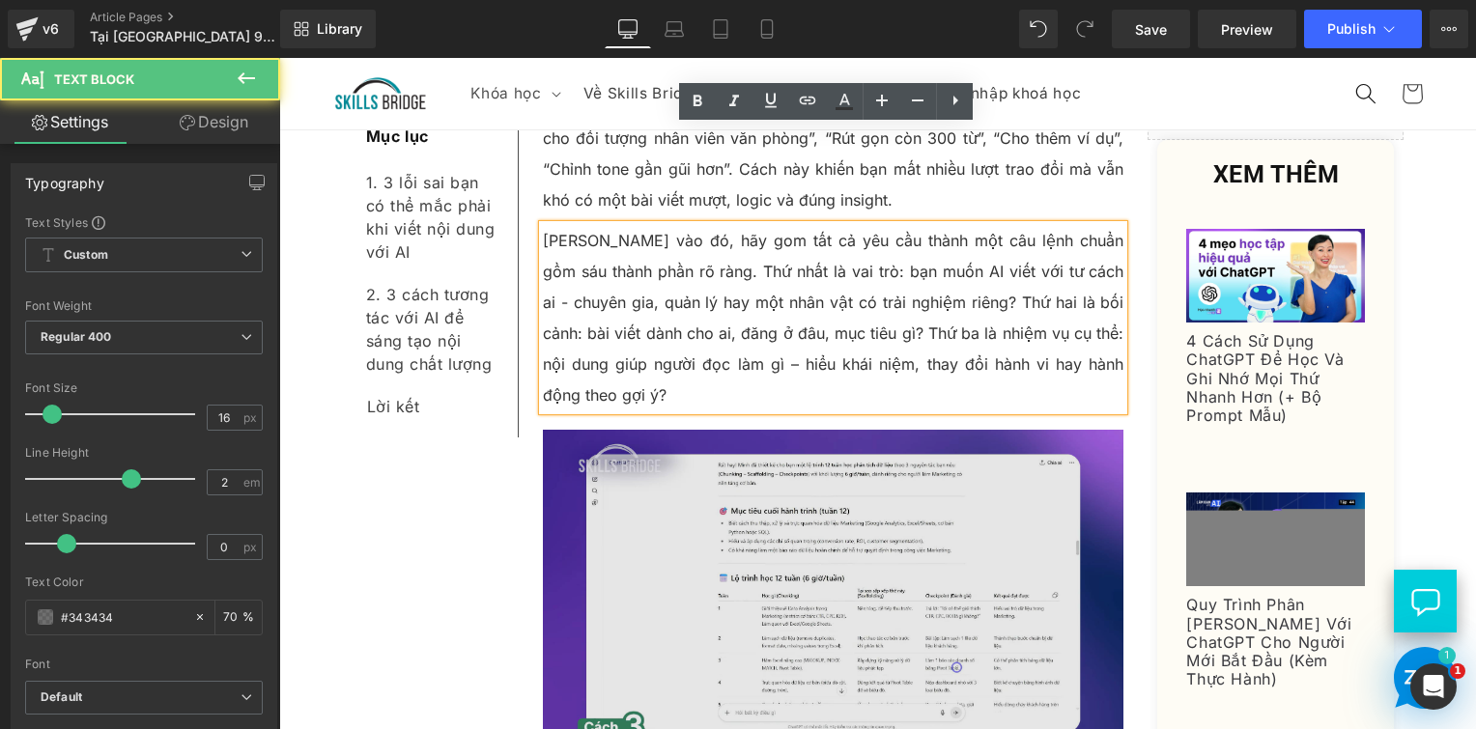
click at [711, 472] on img at bounding box center [834, 593] width 582 height 327
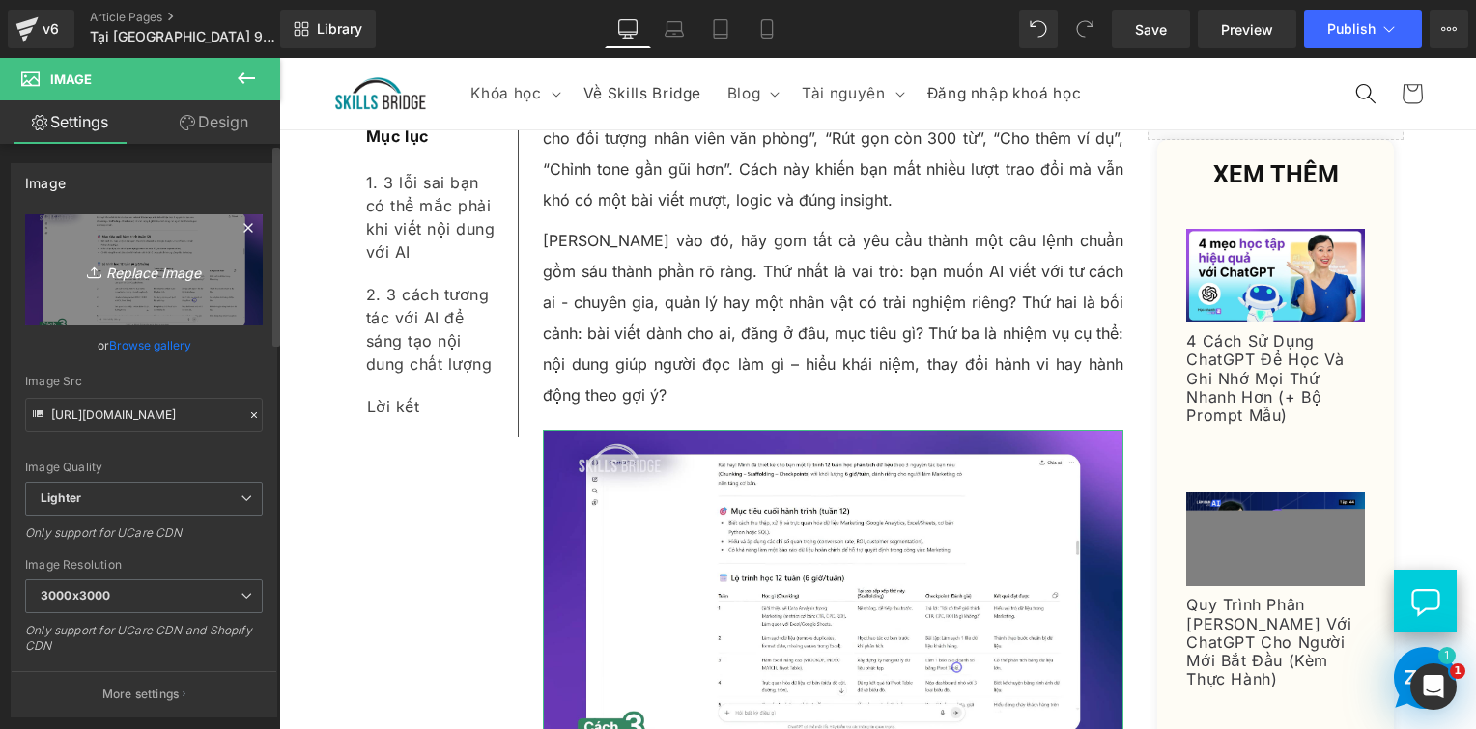
click at [145, 259] on icon "Replace Image" at bounding box center [144, 270] width 155 height 24
type input "C:\fakepath\Screenshot 2025-09-11 170317.png"
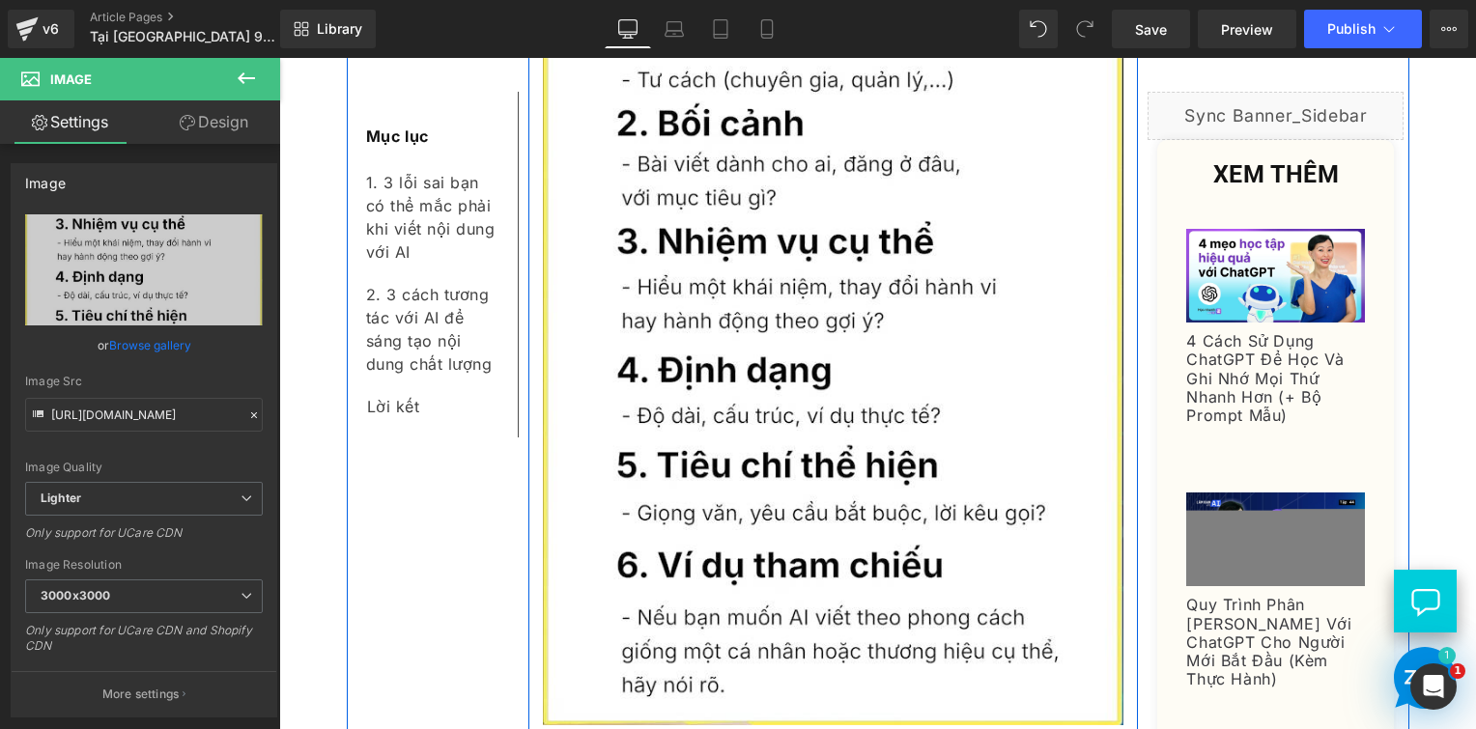
scroll to position [9725, 0]
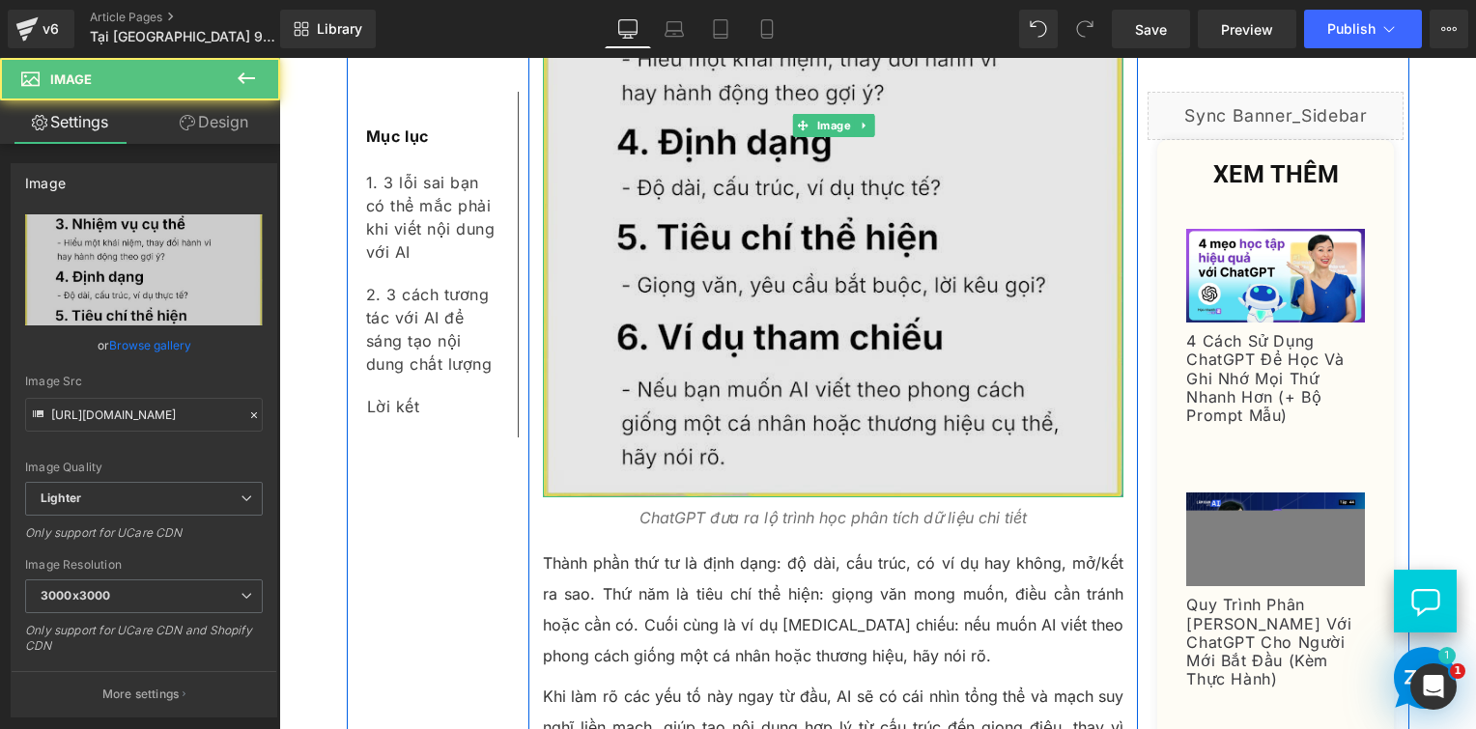
click at [924, 332] on img at bounding box center [834, 126] width 582 height 744
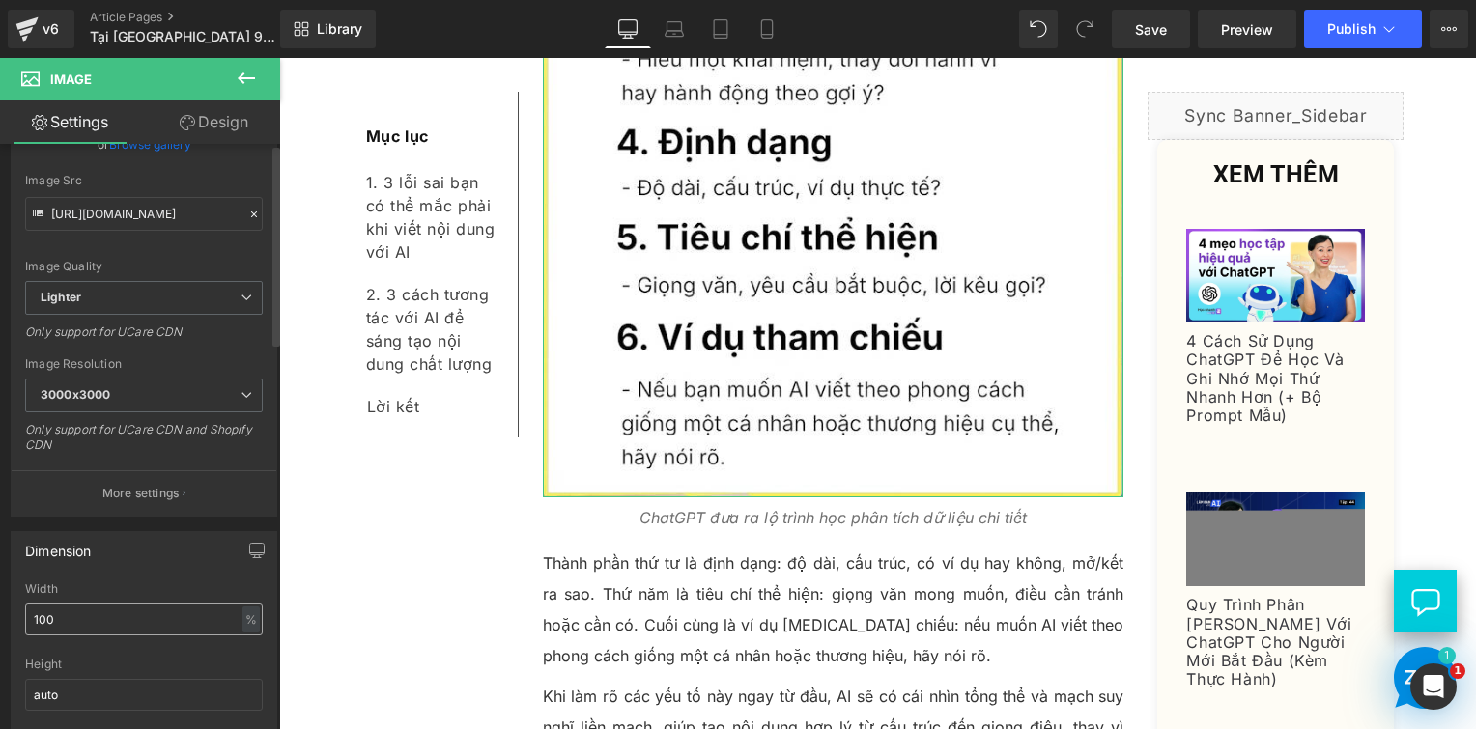
scroll to position [483, 0]
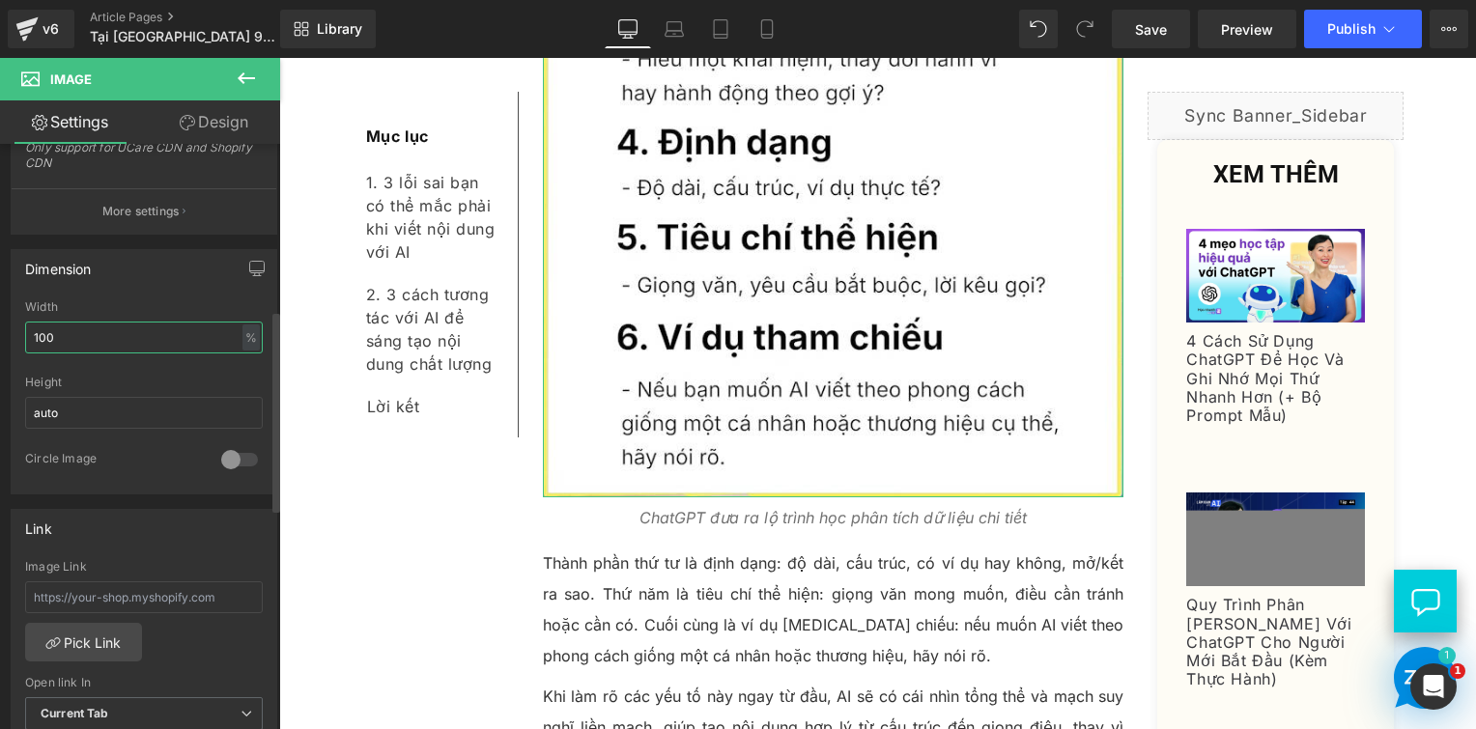
click at [119, 343] on input "100" at bounding box center [144, 338] width 238 height 32
type input "1"
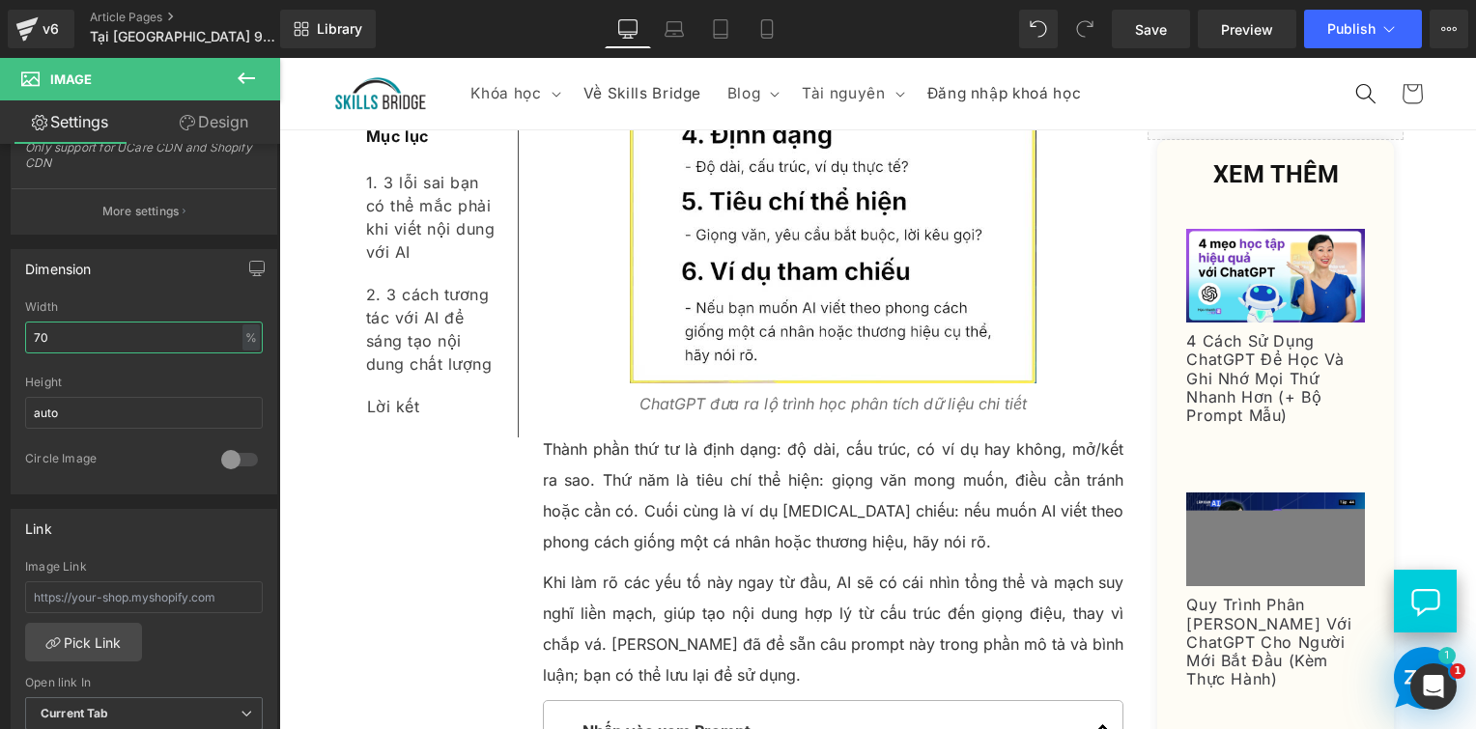
scroll to position [9338, 0]
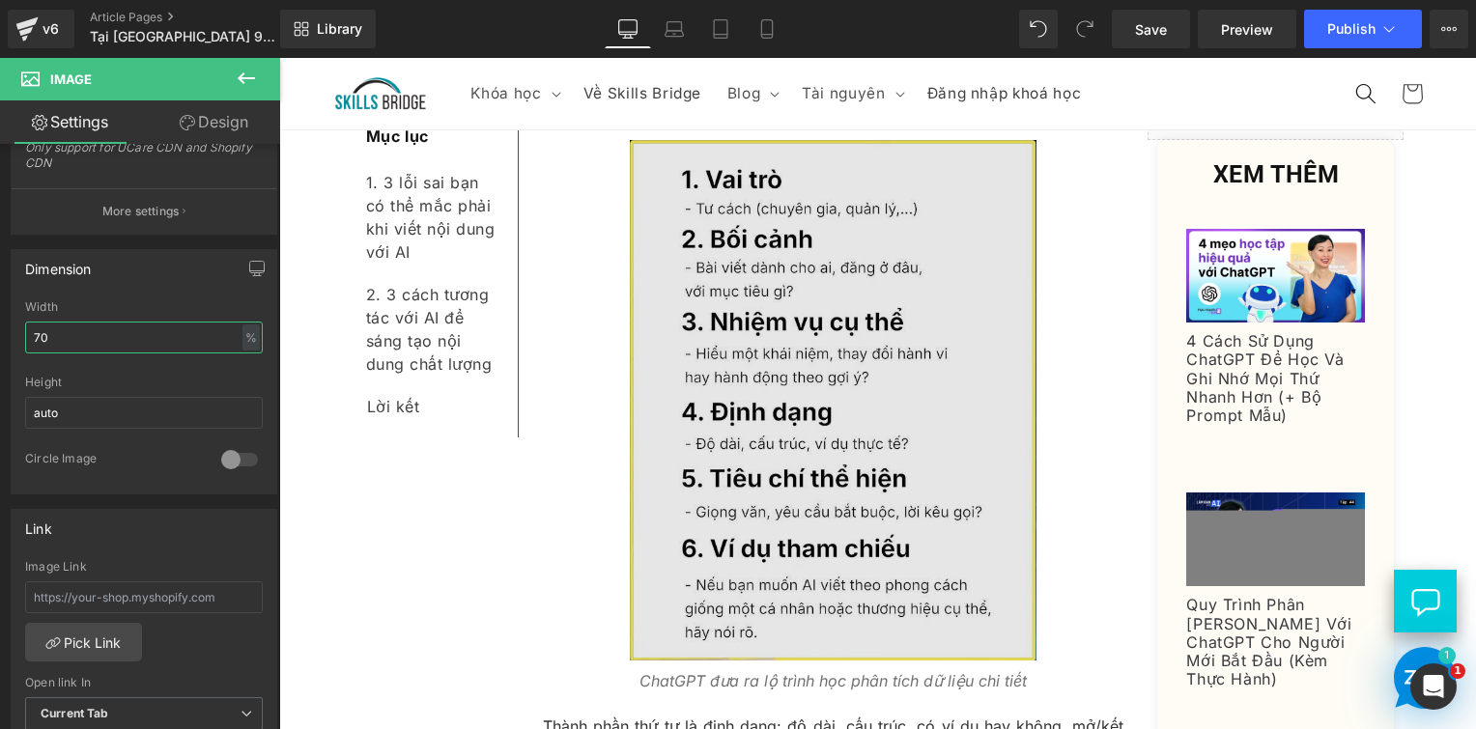
type input "70"
click at [757, 437] on img at bounding box center [833, 400] width 407 height 521
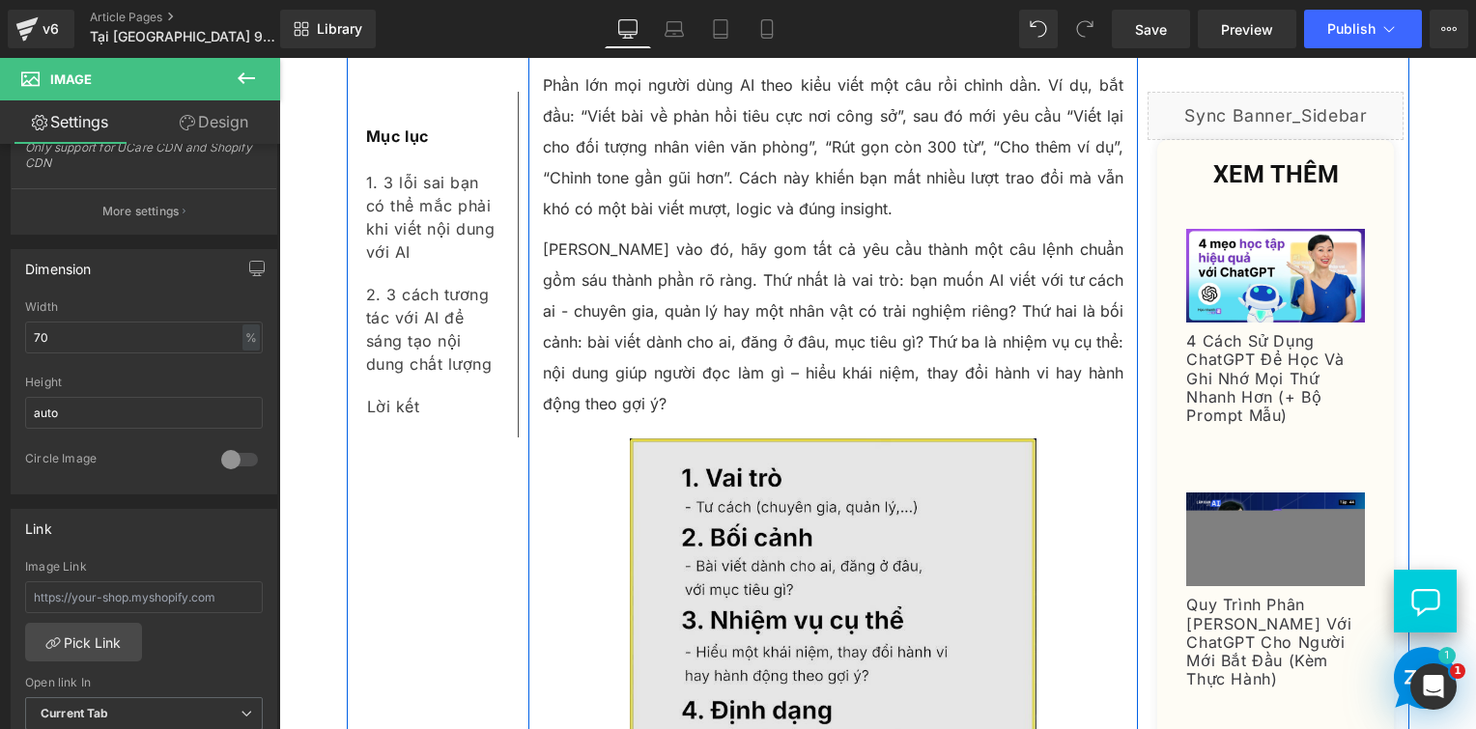
scroll to position [9242, 0]
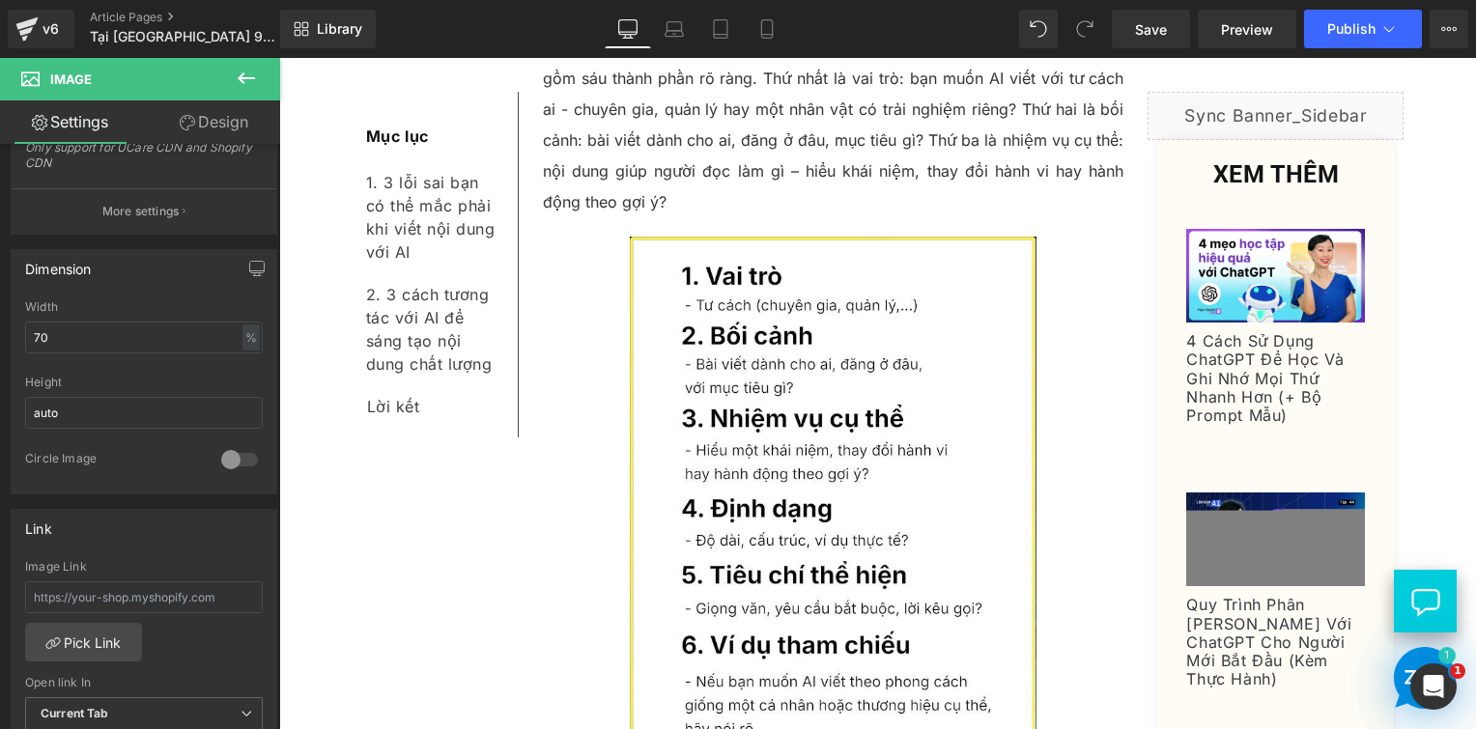
click at [734, 658] on div "Rendering Content" at bounding box center [738, 652] width 119 height 21
click at [732, 660] on div "Rendering Content" at bounding box center [738, 652] width 119 height 21
click at [731, 657] on div "Rendering Content" at bounding box center [738, 652] width 119 height 21
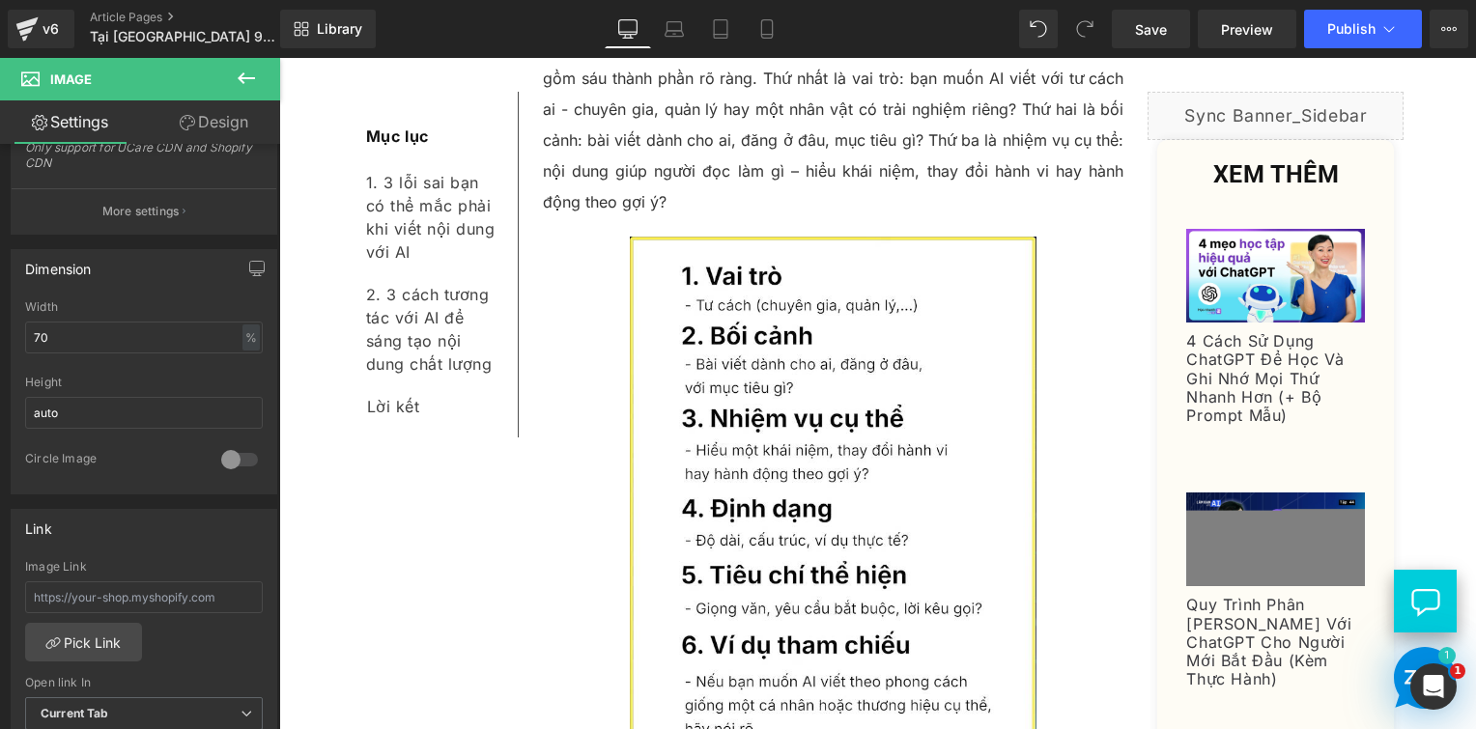
click at [728, 653] on div "Rendering Content" at bounding box center [738, 652] width 119 height 21
click at [739, 650] on div "Rendering Content" at bounding box center [738, 652] width 119 height 21
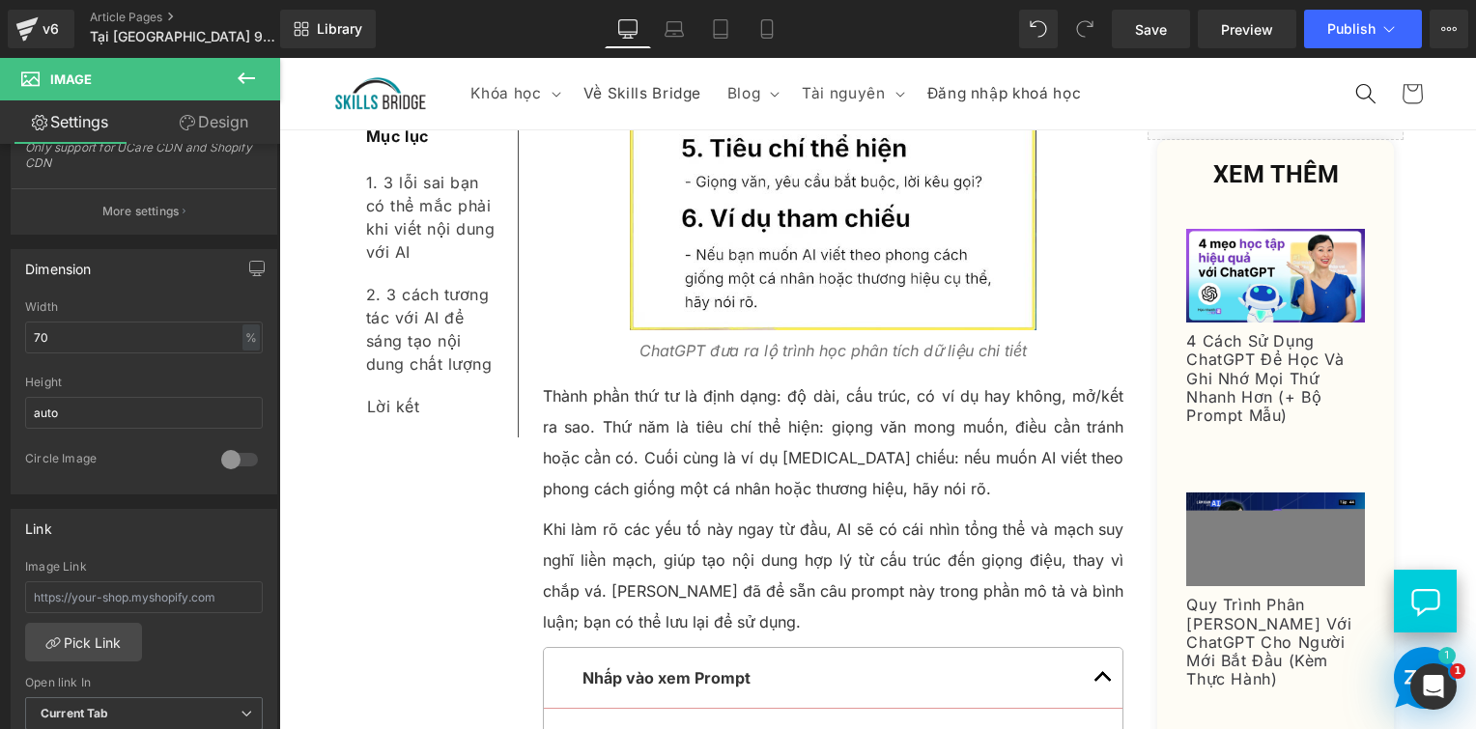
scroll to position [9435, 0]
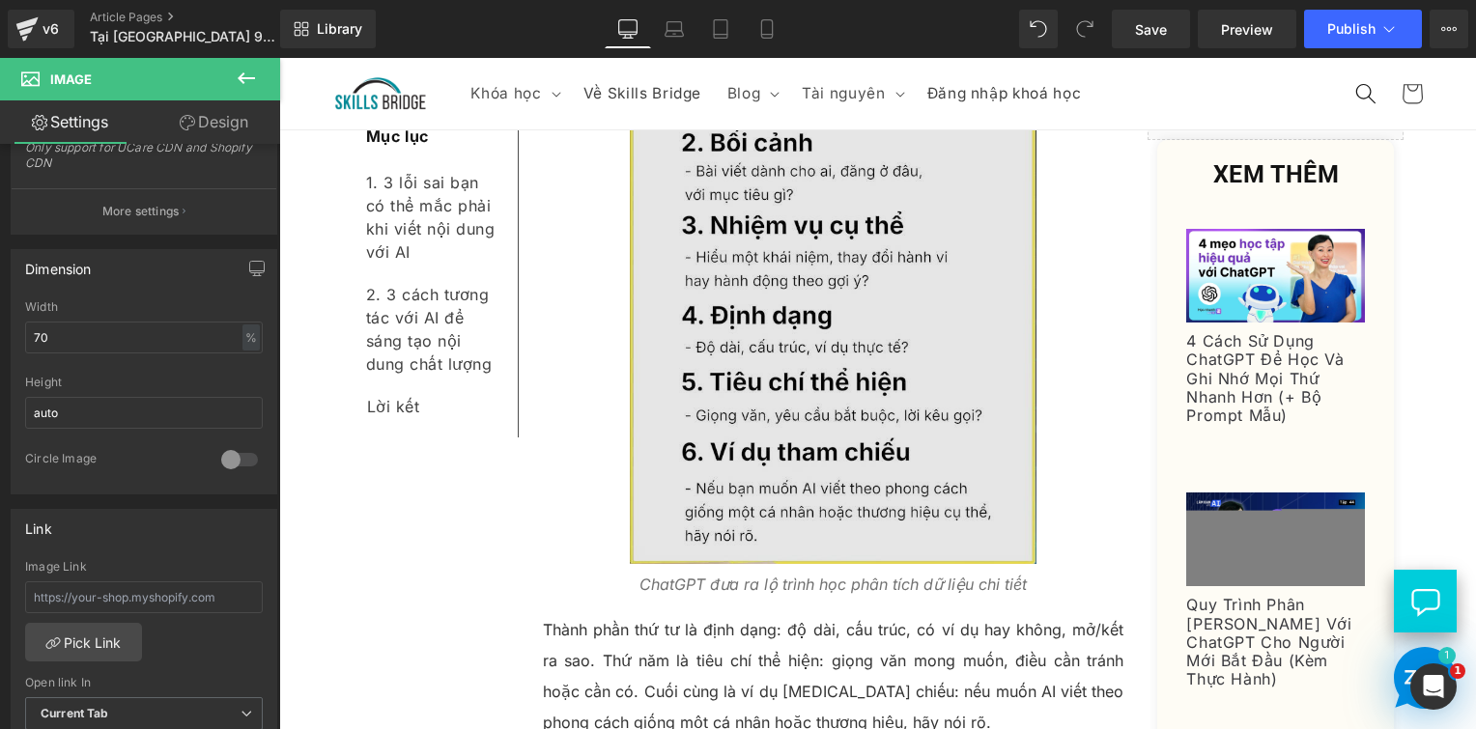
click at [759, 389] on img at bounding box center [833, 303] width 407 height 521
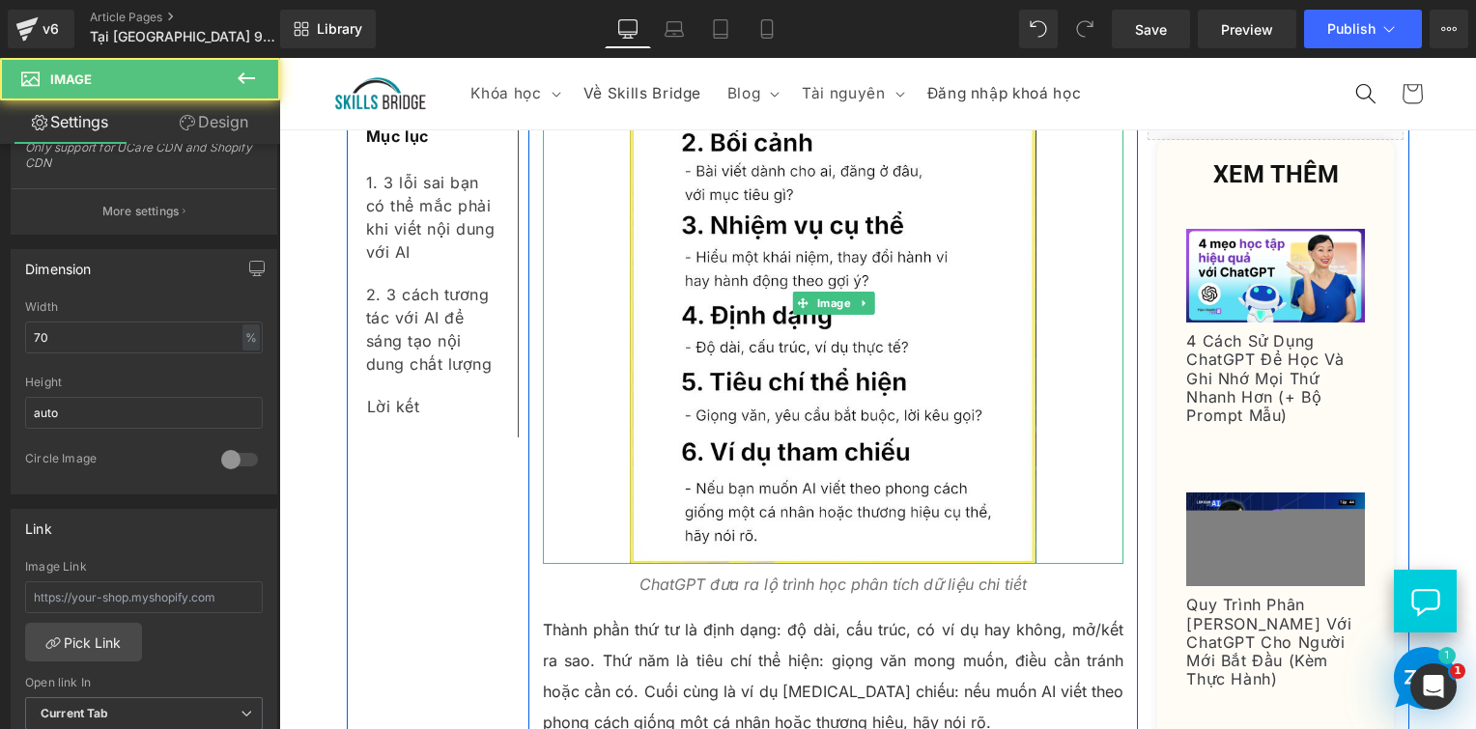
click at [279, 58] on div at bounding box center [279, 58] width 0 height 0
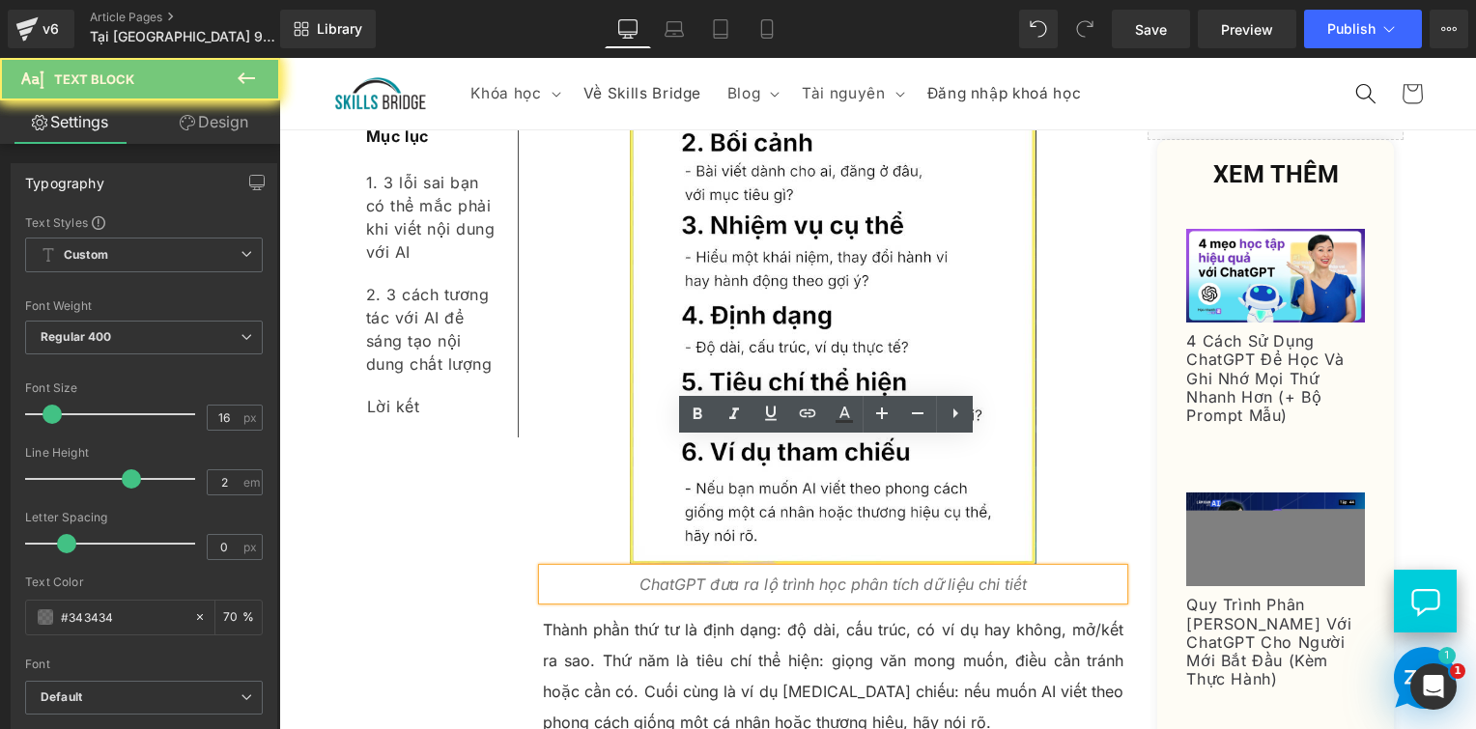
click at [726, 575] on icon "ChatGPT đưa ra lộ trình học phân tích dữ liệu chi tiết" at bounding box center [833, 584] width 387 height 19
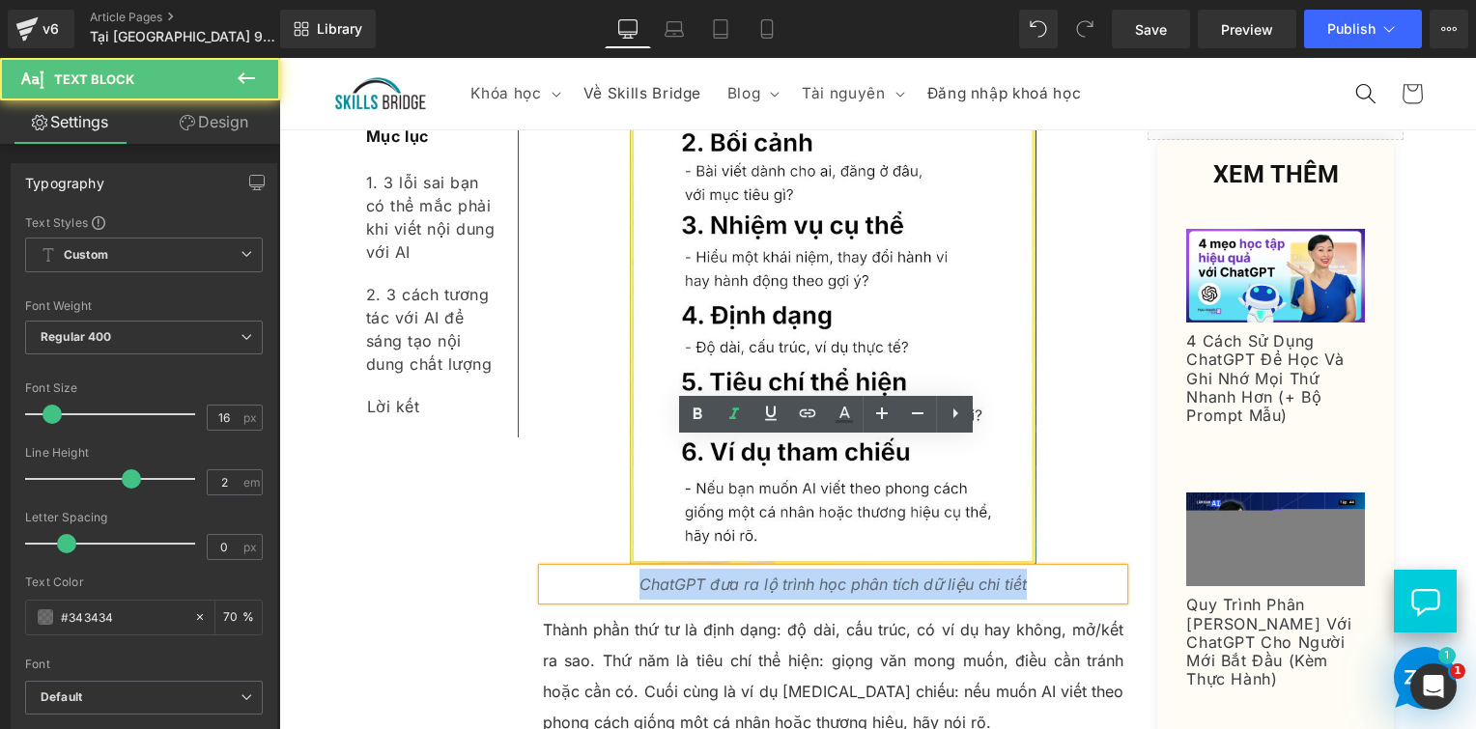
click at [726, 575] on icon "ChatGPT đưa ra lộ trình học phân tích dữ liệu chi tiết" at bounding box center [833, 584] width 387 height 19
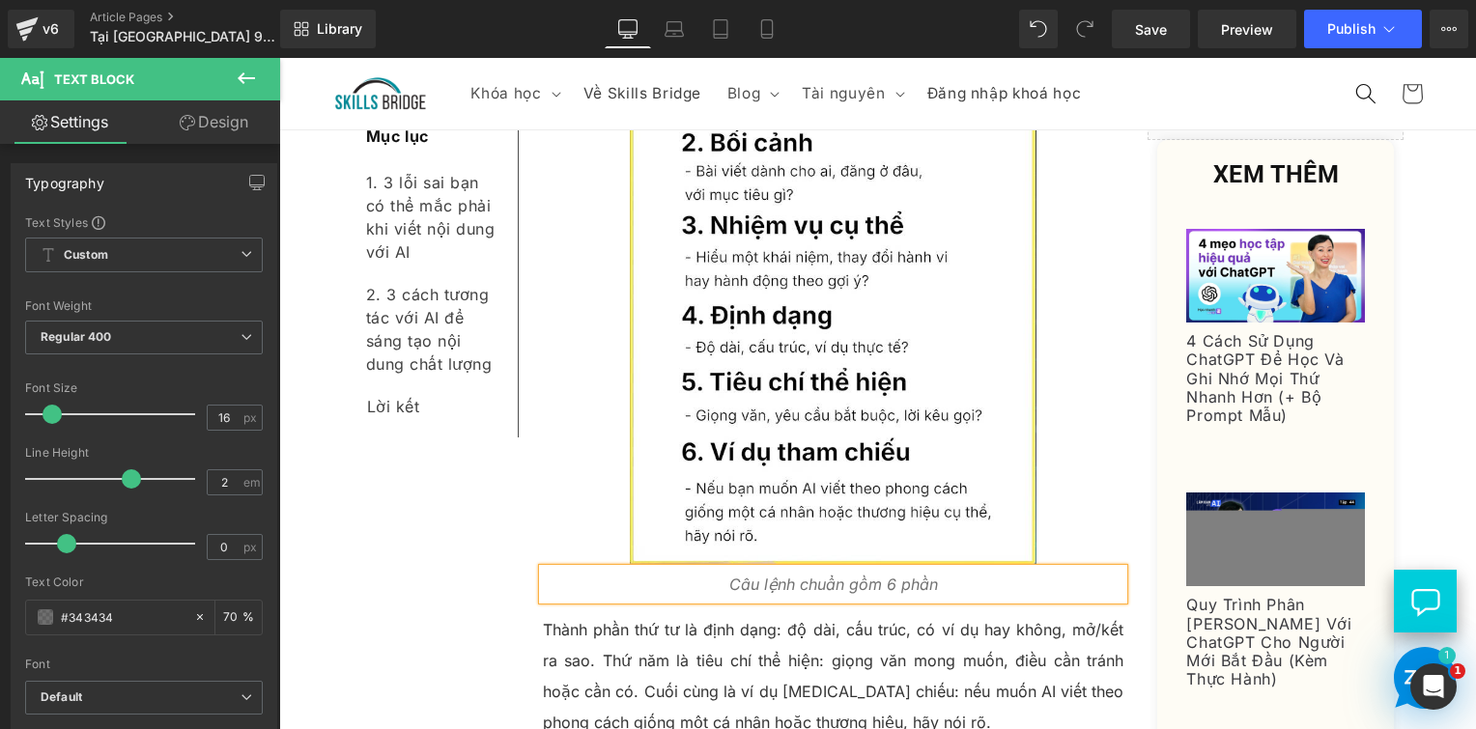
click at [941, 569] on div "Câu lệnh chuẩn gồm 6 phần" at bounding box center [834, 584] width 582 height 31
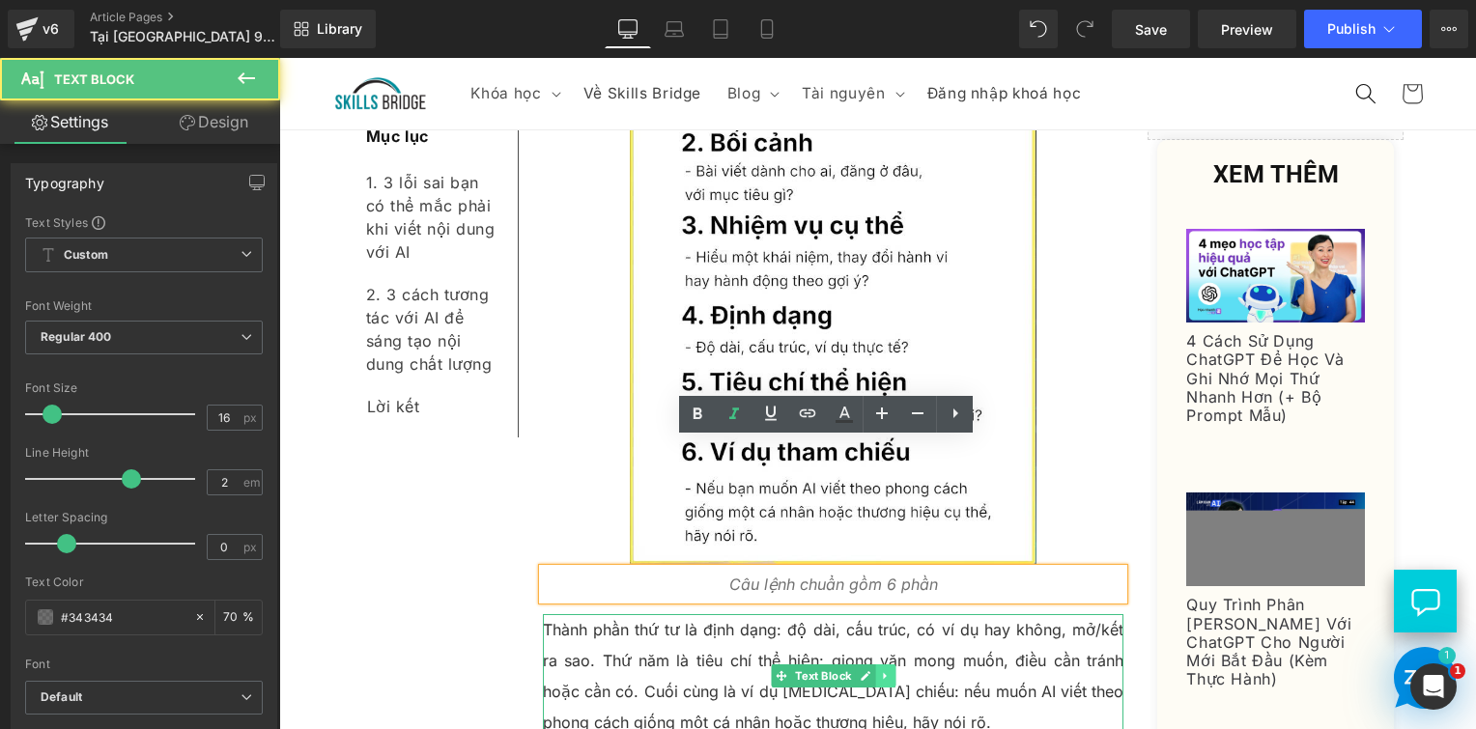
click at [875, 665] on link at bounding box center [885, 676] width 20 height 23
click at [1024, 614] on p "Thành phần thứ tư là định dạng: độ dài, cấu trúc, có ví dụ hay không, mở/kết ra…" at bounding box center [834, 676] width 582 height 124
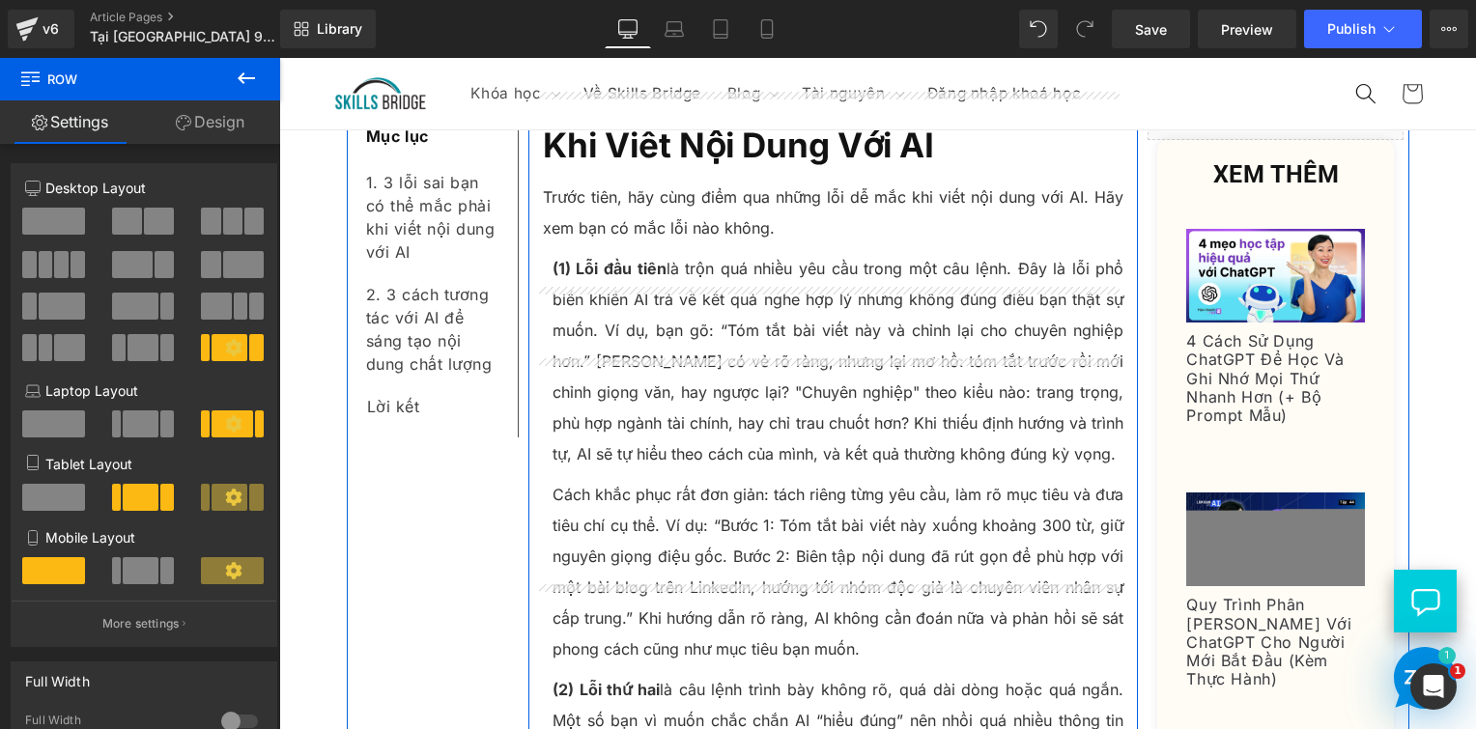
scroll to position [837, 0]
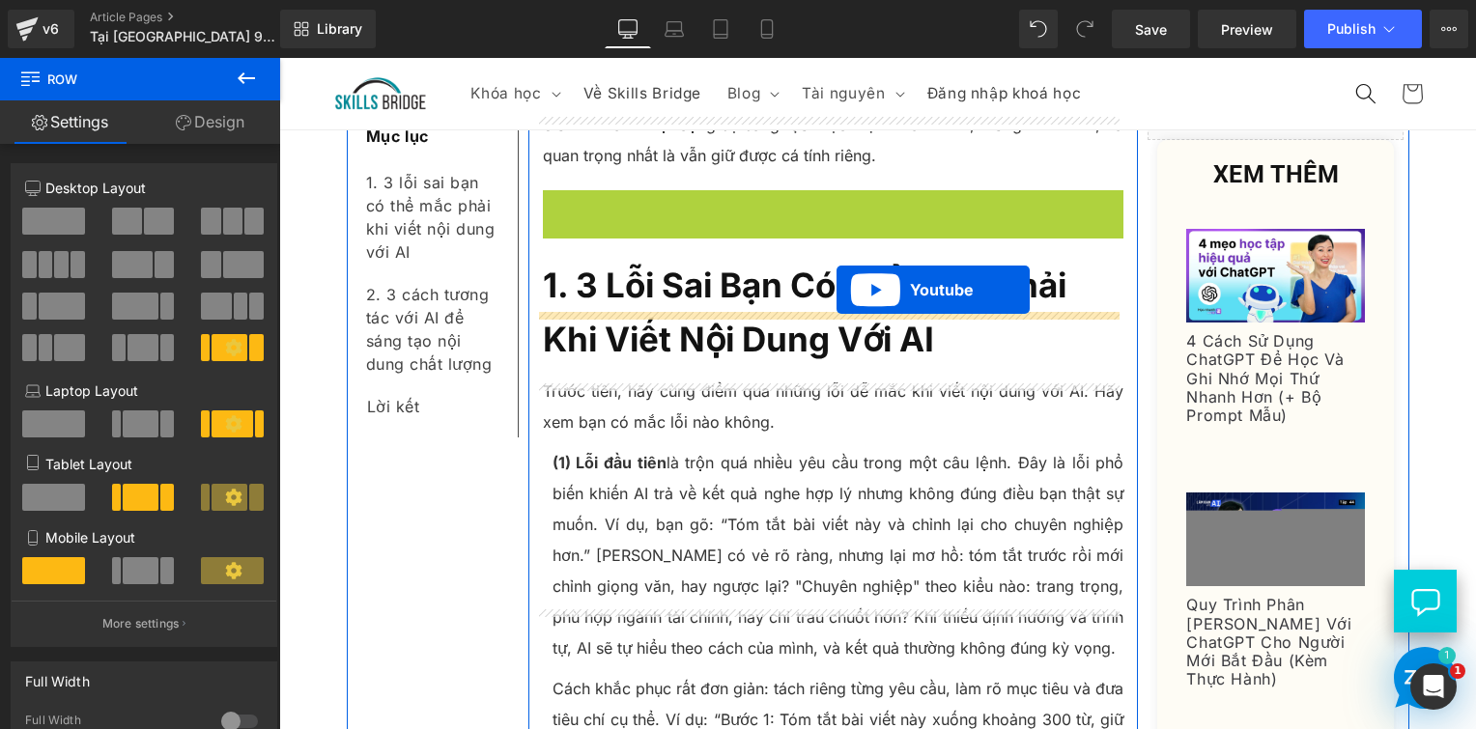
drag, startPoint x: 783, startPoint y: 428, endPoint x: 835, endPoint y: 290, distance: 147.3
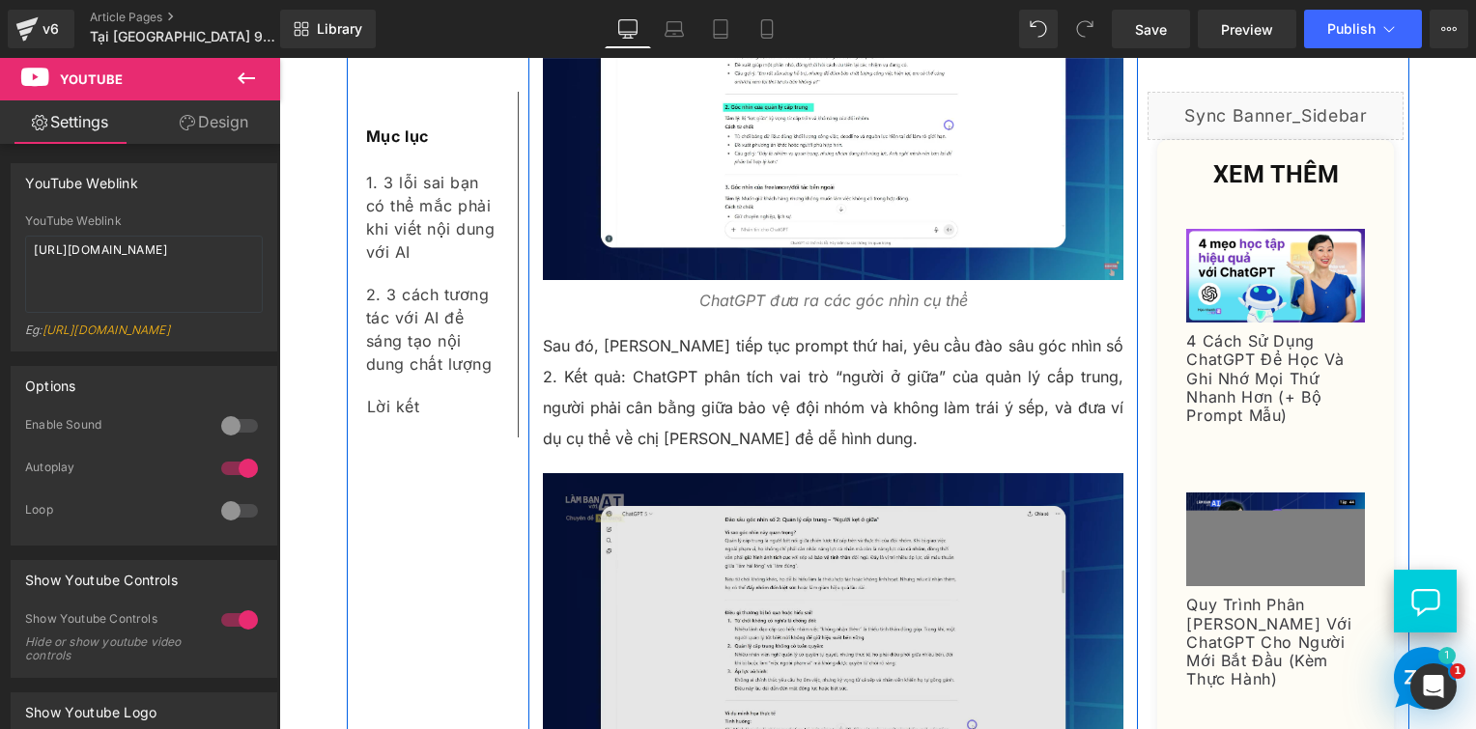
scroll to position [6150, 0]
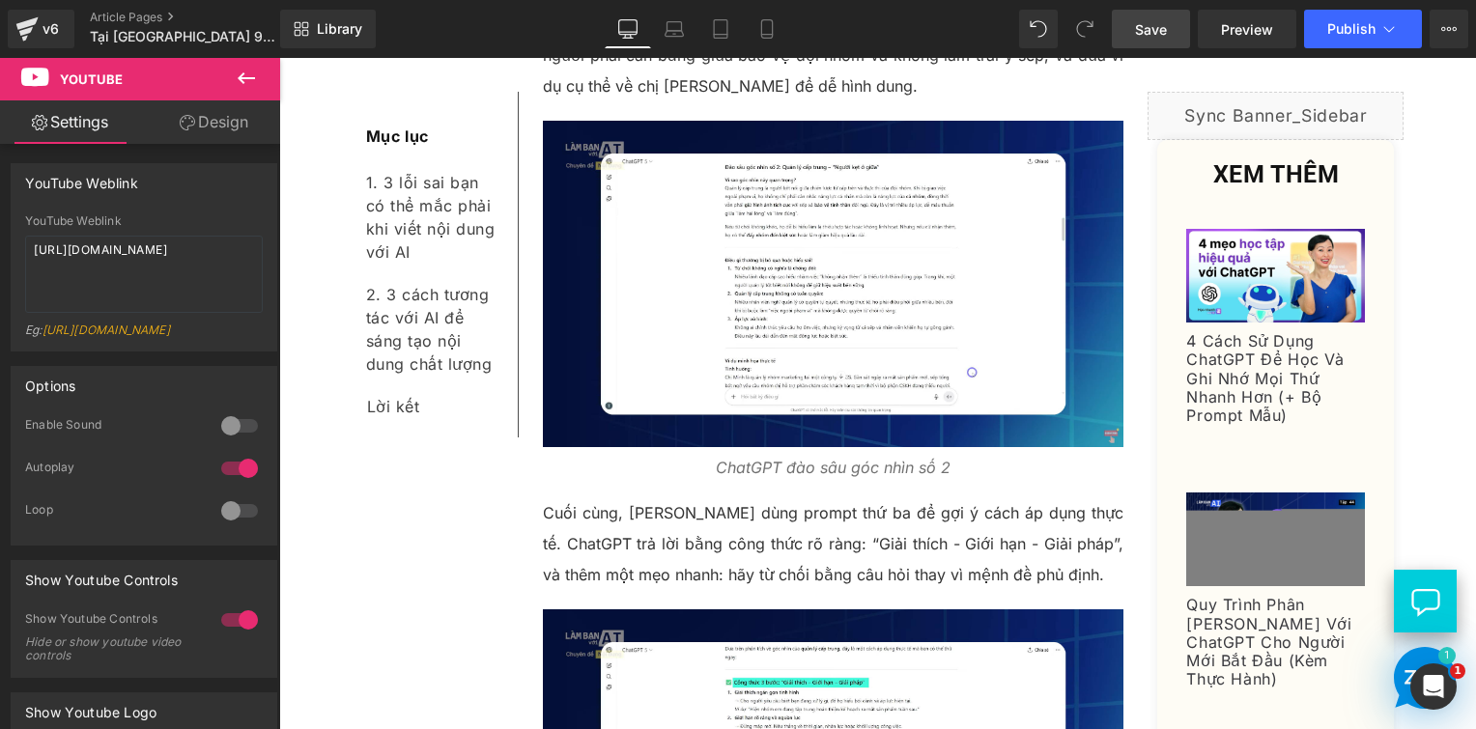
click at [1138, 28] on span "Save" at bounding box center [1151, 29] width 32 height 20
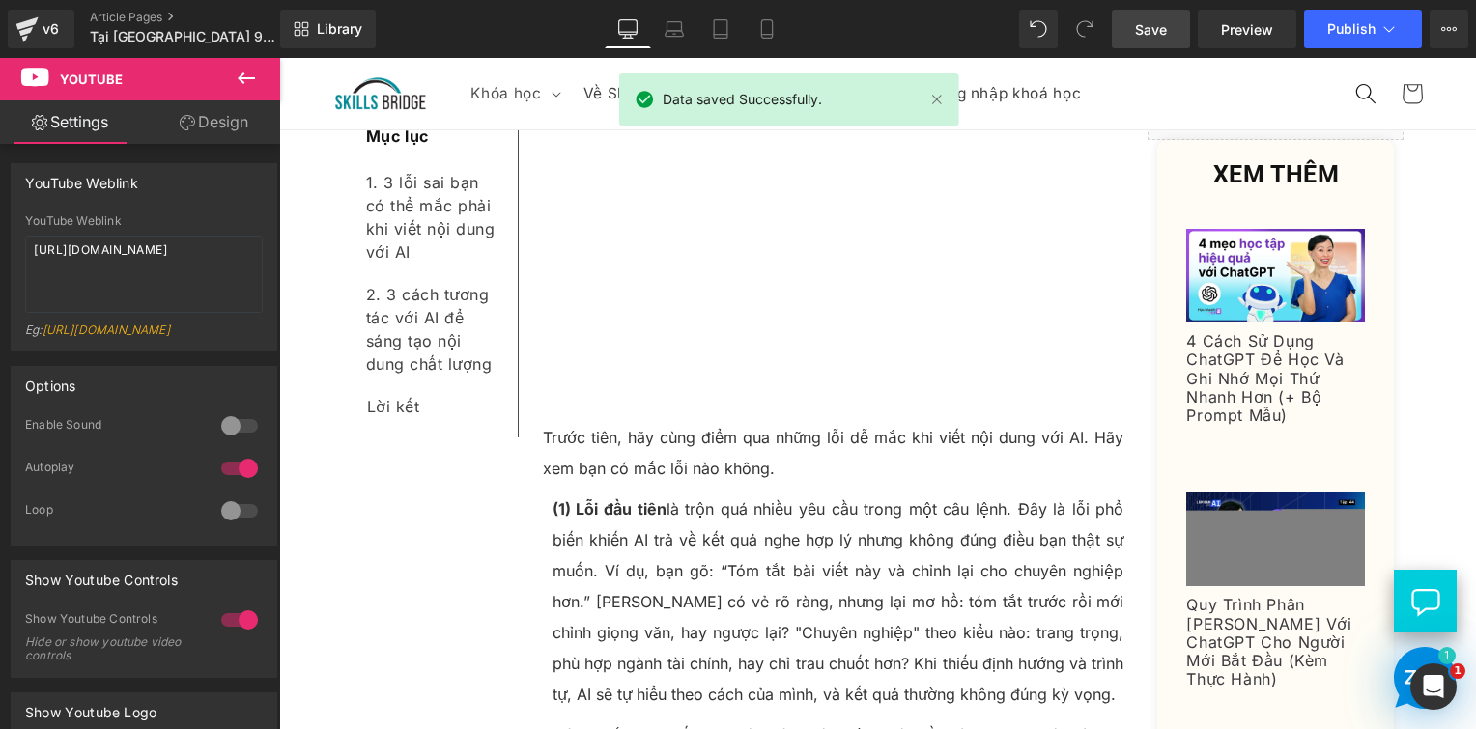
scroll to position [0, 0]
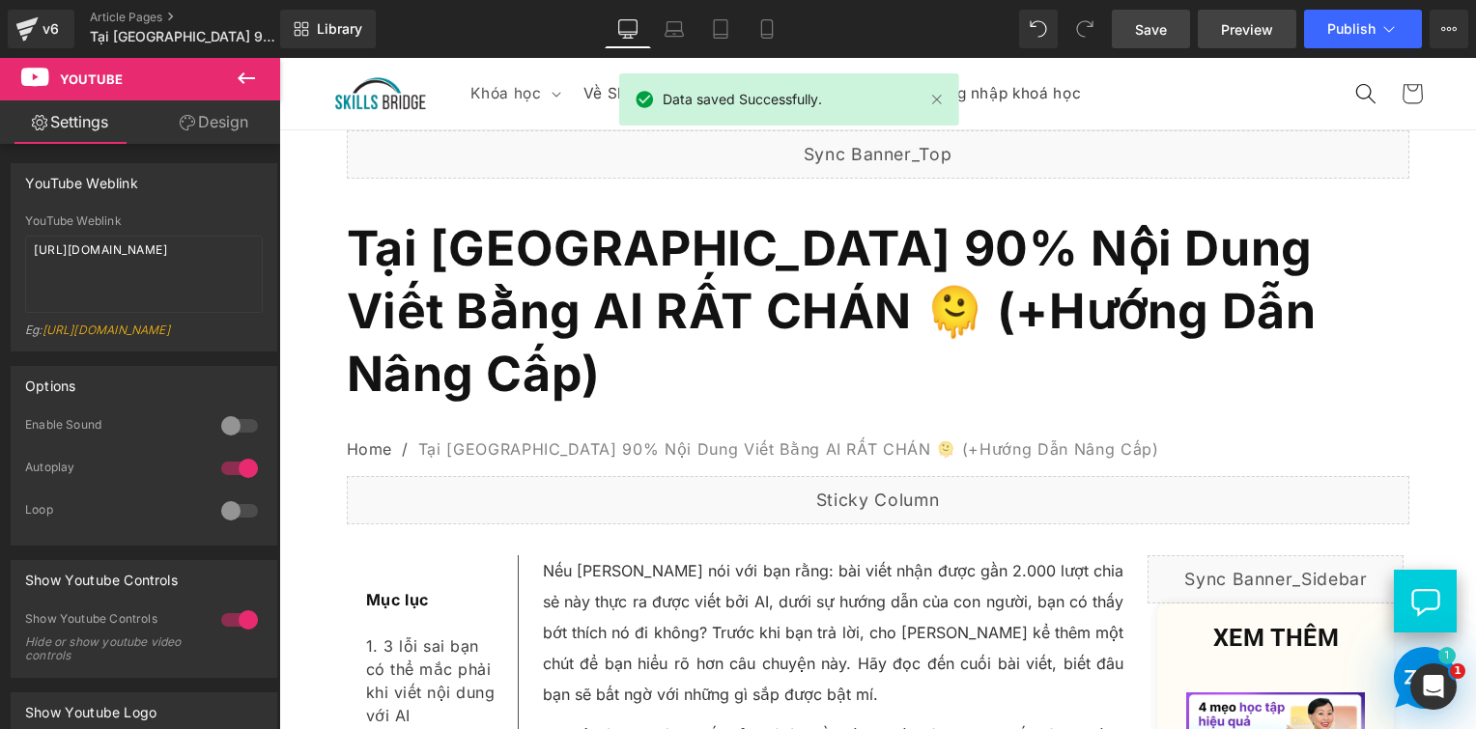
click at [1247, 23] on span "Preview" at bounding box center [1247, 29] width 52 height 20
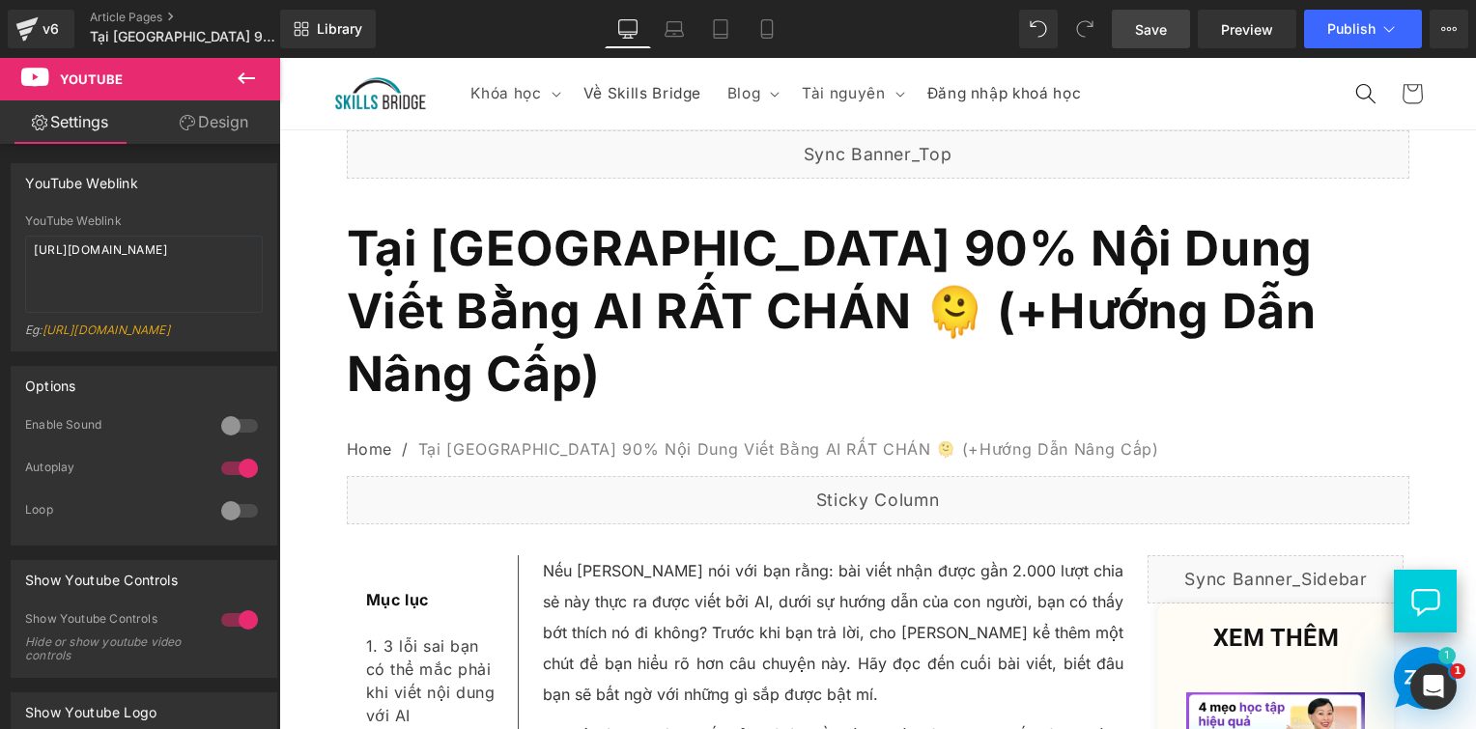
click at [1167, 19] on span "Save" at bounding box center [1151, 29] width 32 height 20
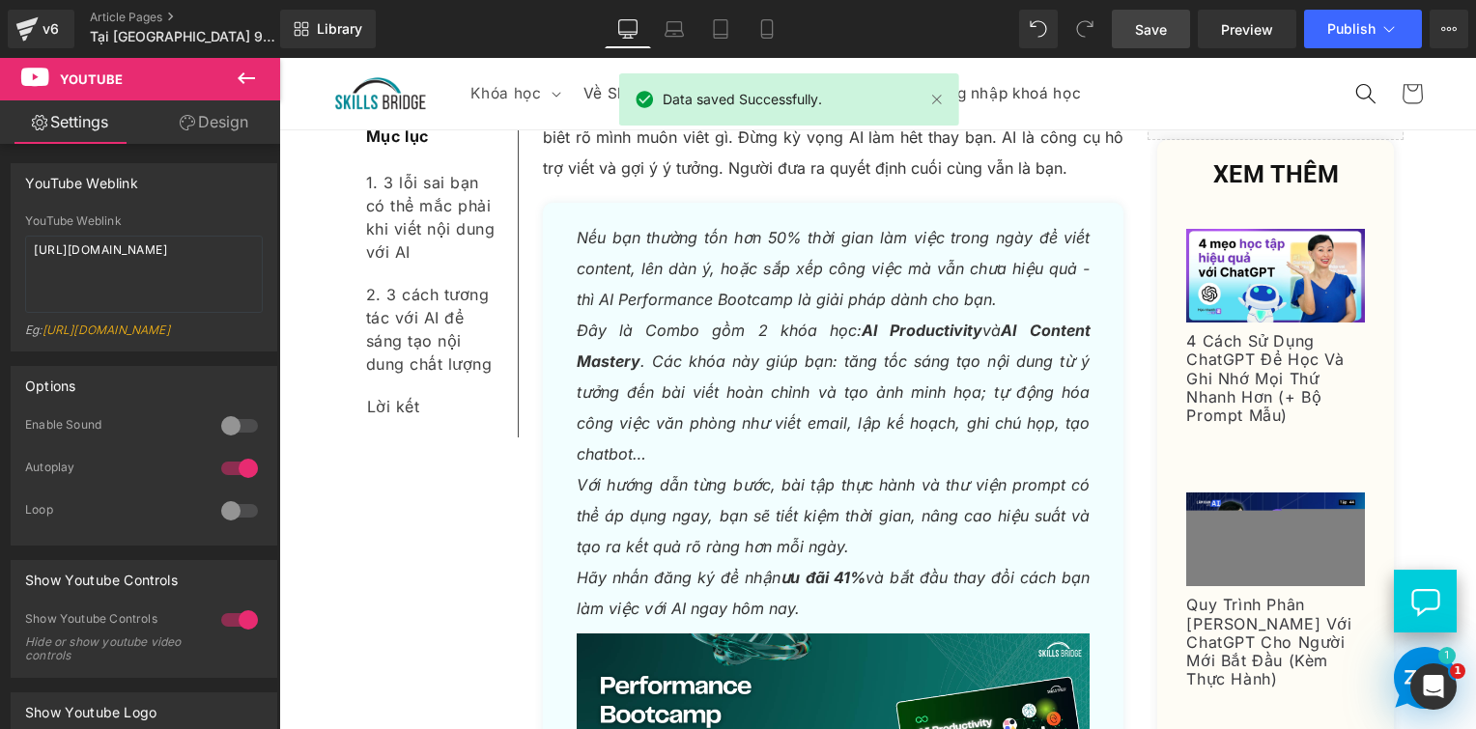
scroll to position [2802, 0]
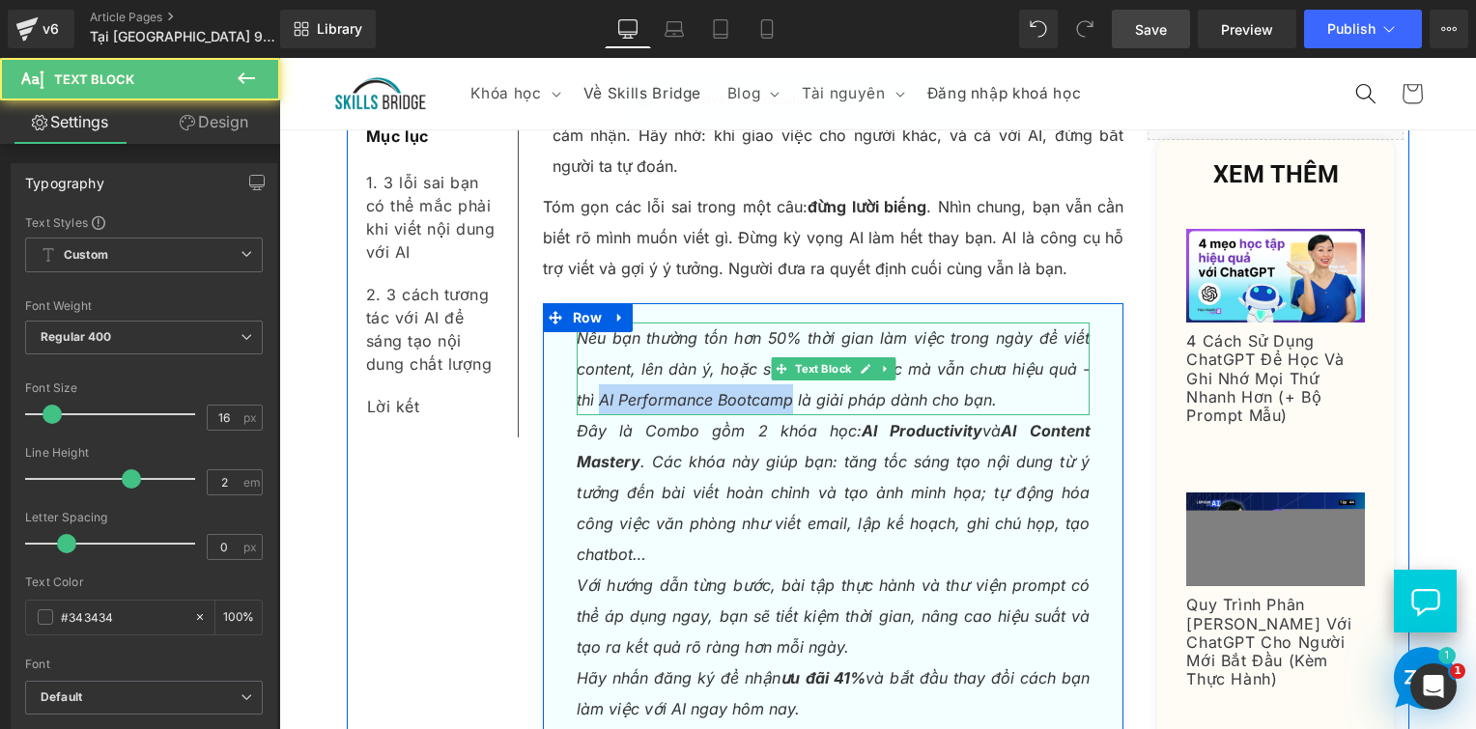
drag, startPoint x: 594, startPoint y: 330, endPoint x: 784, endPoint y: 333, distance: 190.3
click at [784, 333] on icon "Nếu bạn thường tốn hơn 50% thời gian làm việc trong ngày để viết content, lên d…" at bounding box center [834, 368] width 514 height 81
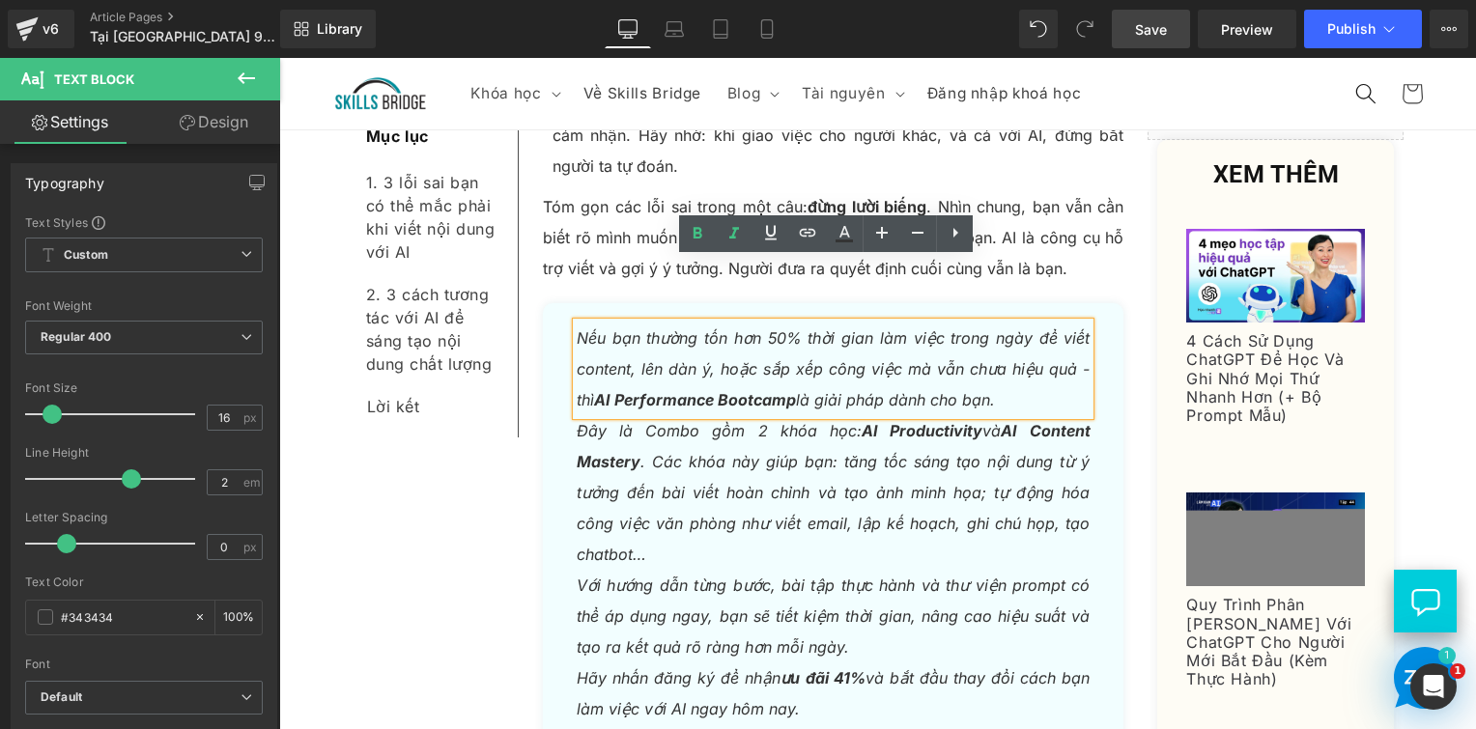
click at [873, 328] on icon "Nếu bạn thường tốn hơn 50% thời gian làm việc trong ngày để viết content, lên d…" at bounding box center [834, 368] width 514 height 81
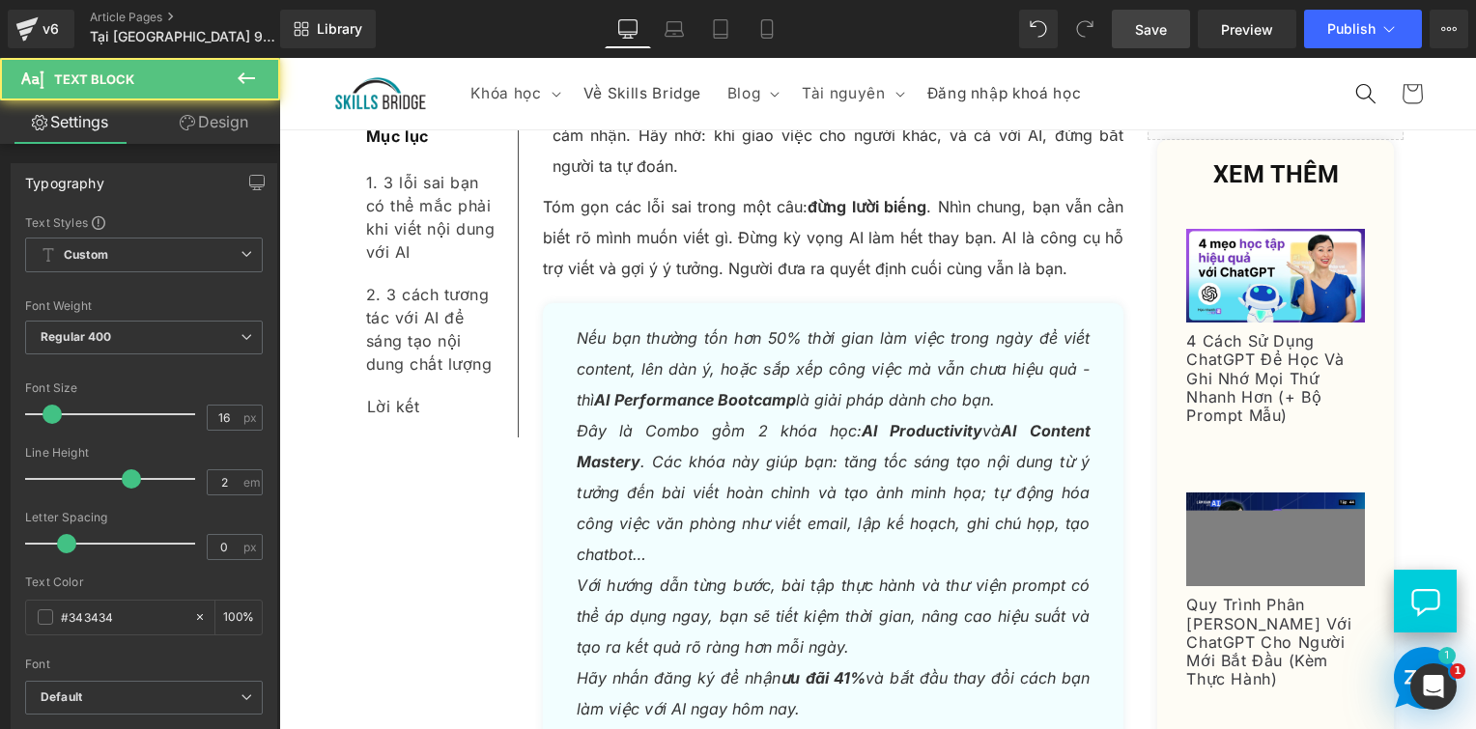
drag, startPoint x: 1149, startPoint y: 31, endPoint x: 537, endPoint y: 309, distance: 671.9
click at [1149, 31] on span "Save" at bounding box center [1151, 29] width 32 height 20
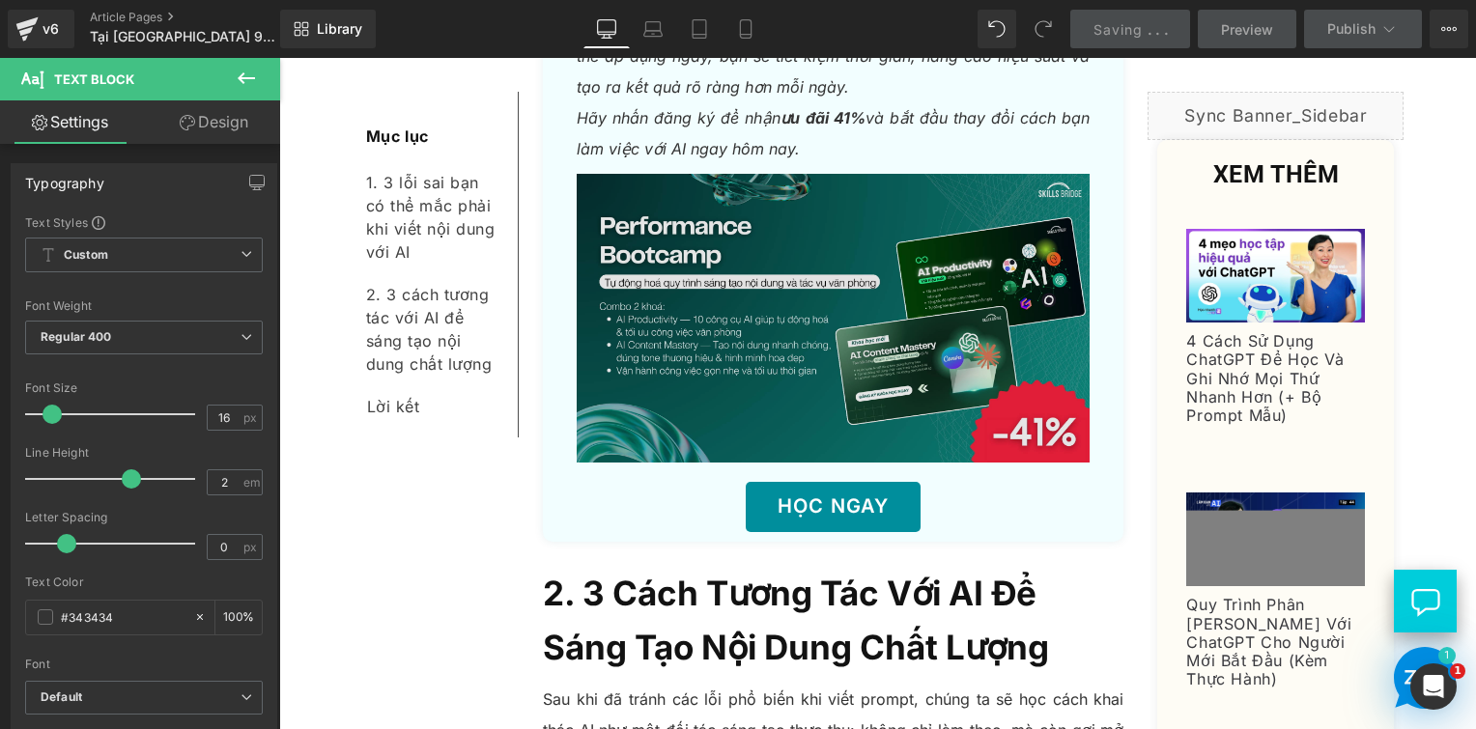
scroll to position [3381, 0]
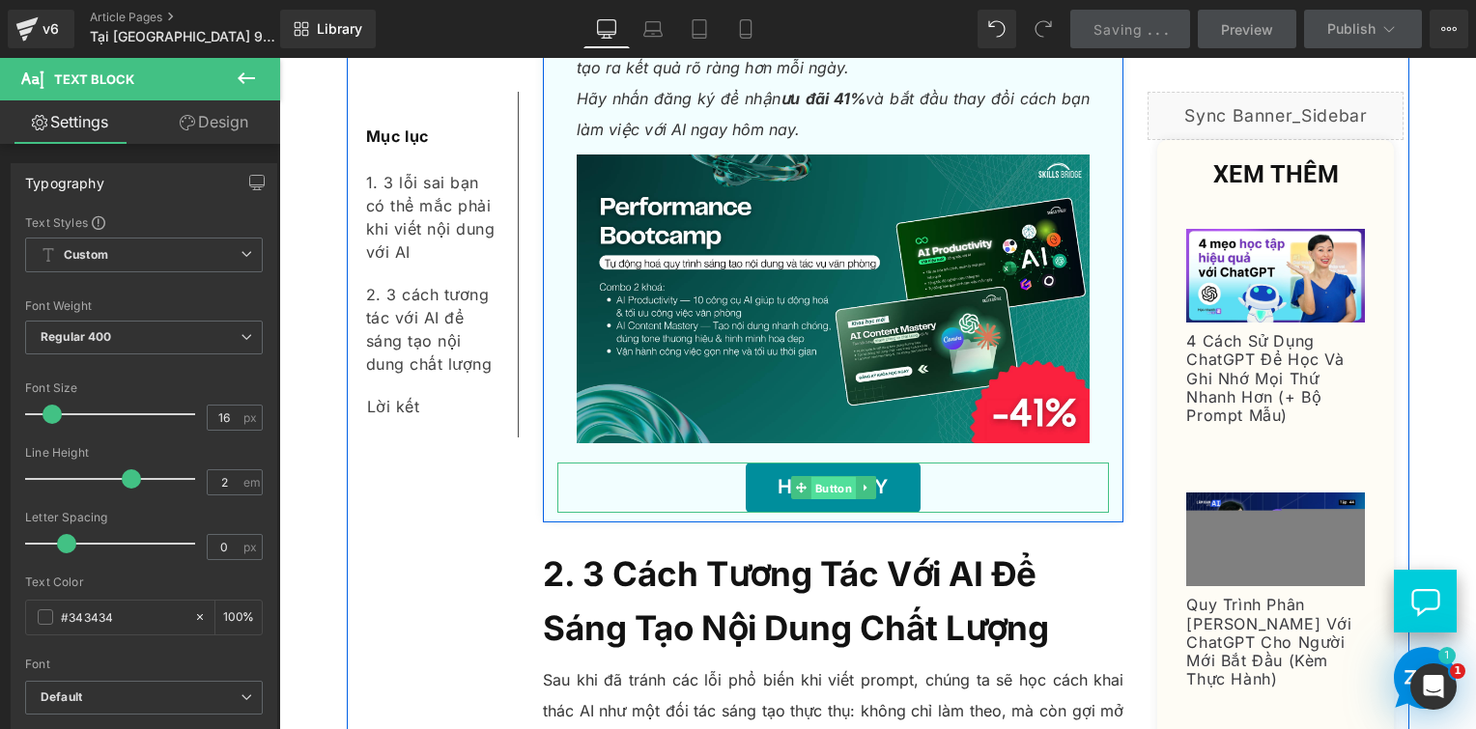
click at [814, 477] on span "Button" at bounding box center [834, 488] width 44 height 23
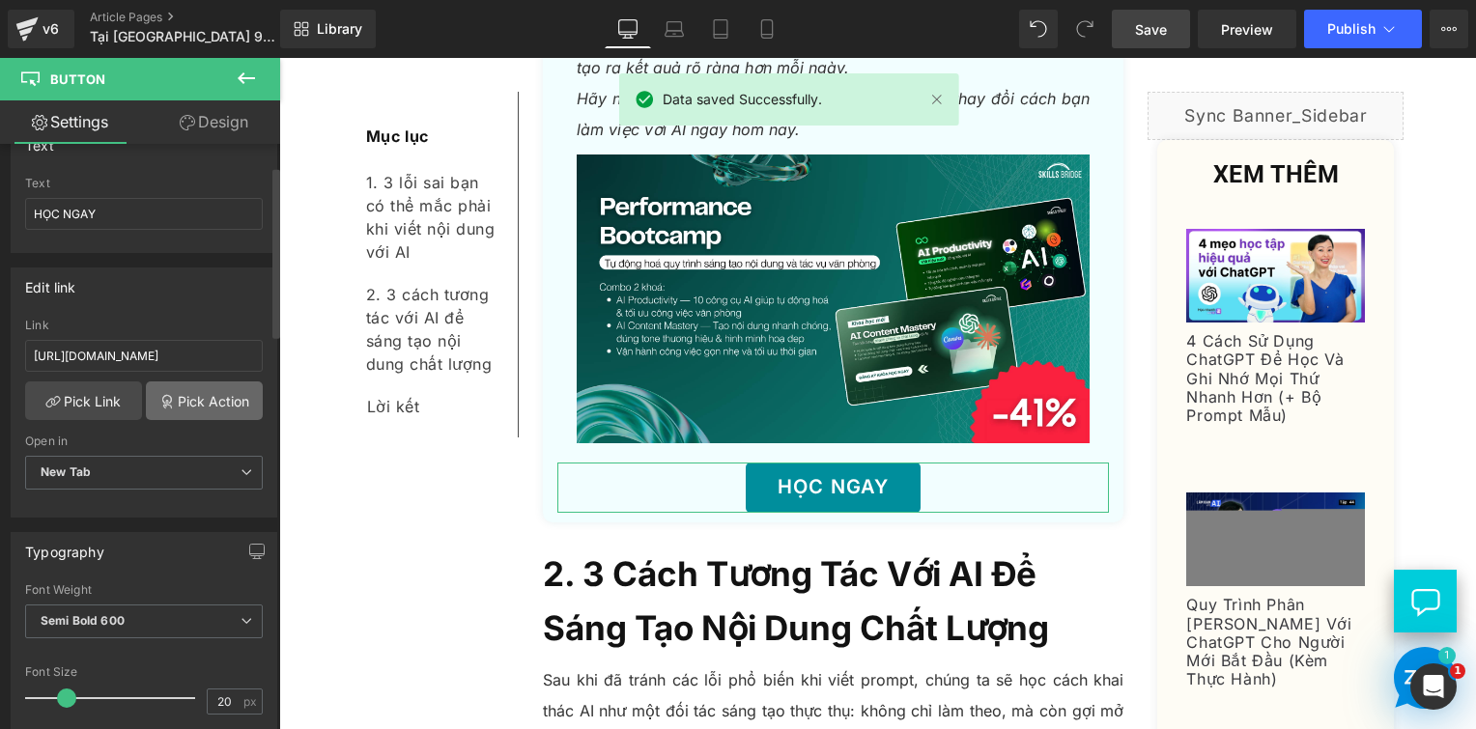
scroll to position [193, 0]
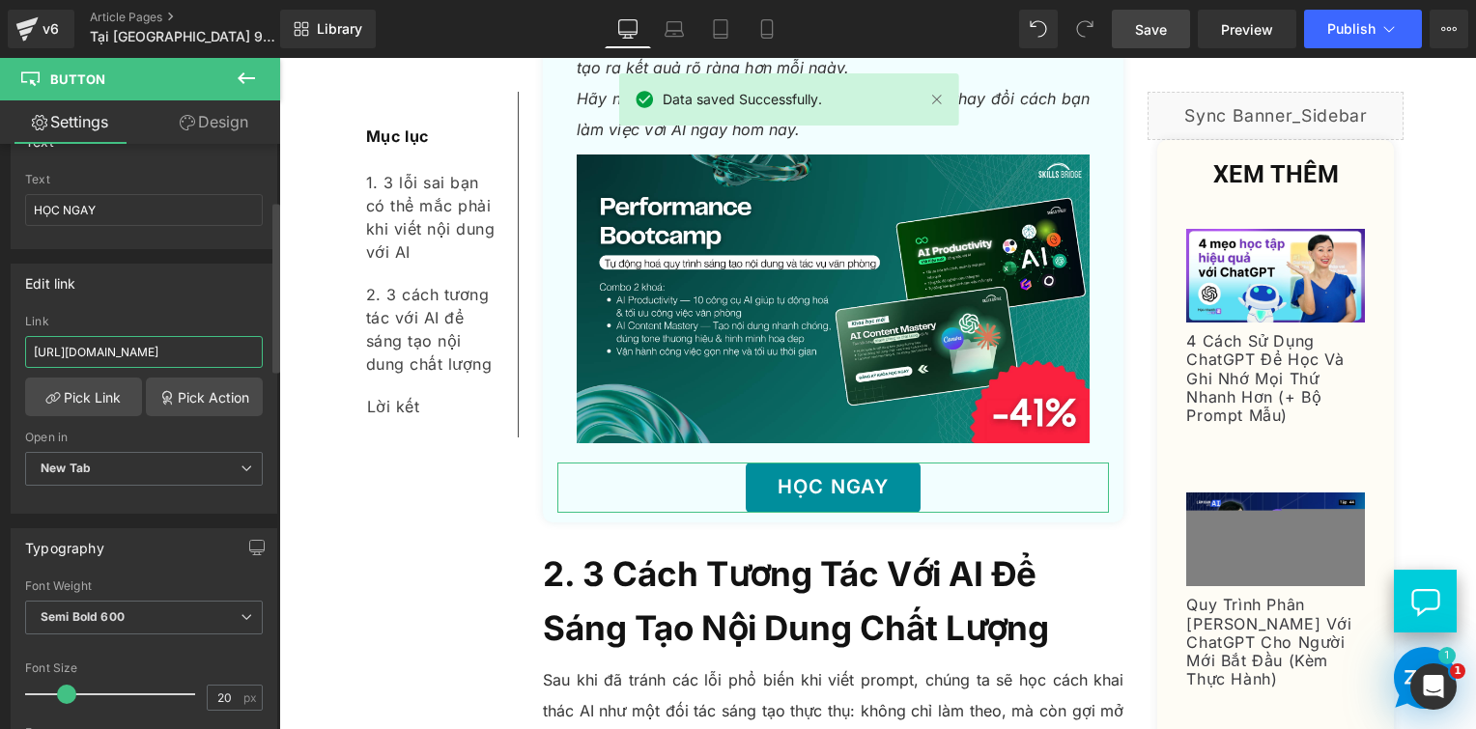
click at [198, 348] on input "https://www.skillsbridge.vn/pages/khoa-hoc-ai-for-decision-making?utm_source=Bl…" at bounding box center [144, 352] width 238 height 32
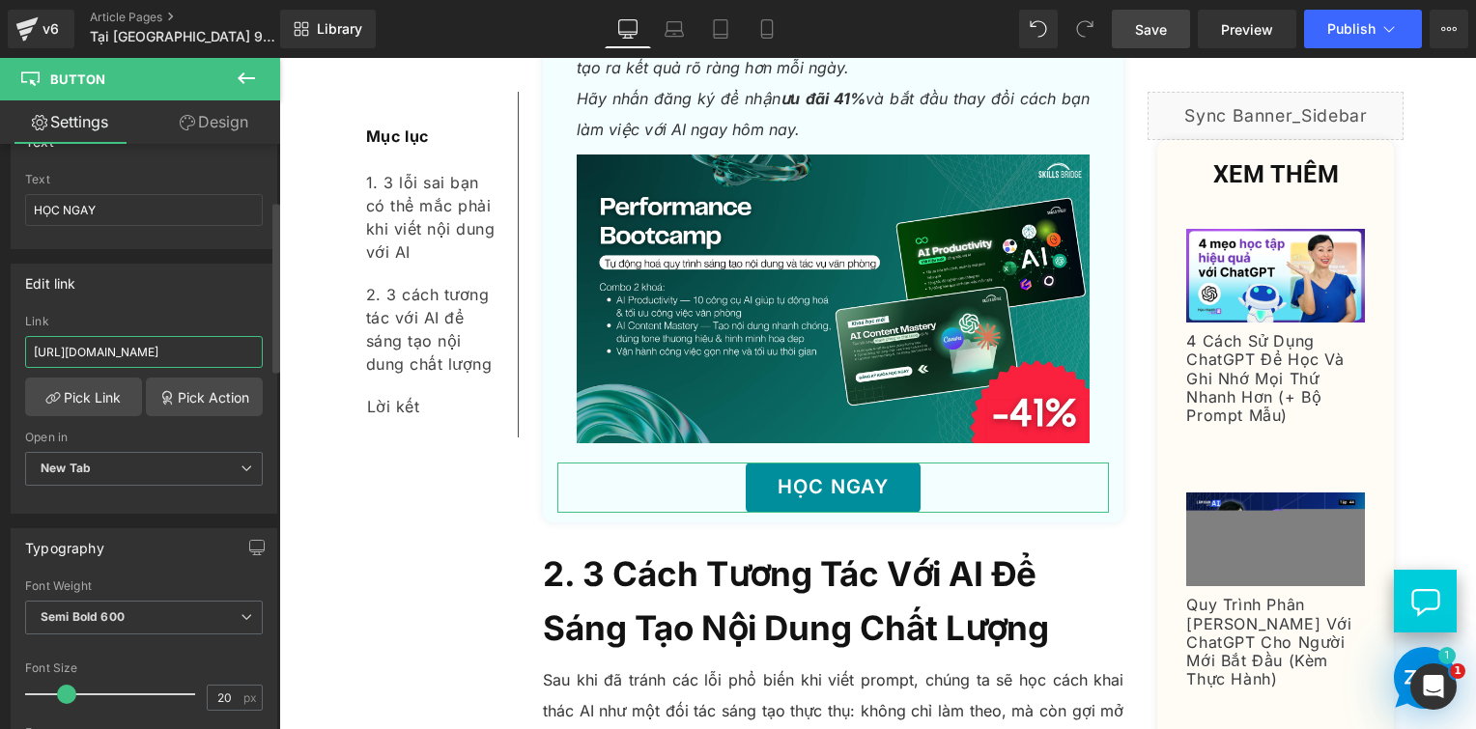
drag, startPoint x: 196, startPoint y: 352, endPoint x: 82, endPoint y: 334, distance: 115.3
click at [82, 336] on input "https://www.skillsbridge.vn/pages/khoa-hoc-ai-for-decision-making?utm_source=Bl…" at bounding box center [144, 352] width 238 height 32
click at [74, 346] on input "https://www.skillsbridge.vn/pages/khoa-hoc-ai-for-decision-making?utm_source=Bl…" at bounding box center [144, 352] width 238 height 32
click at [96, 351] on input "https://www.skillsbridge.vn/pages/khoa-hoc-ai-for-decision-making?utm_source=Bl…" at bounding box center [144, 352] width 238 height 32
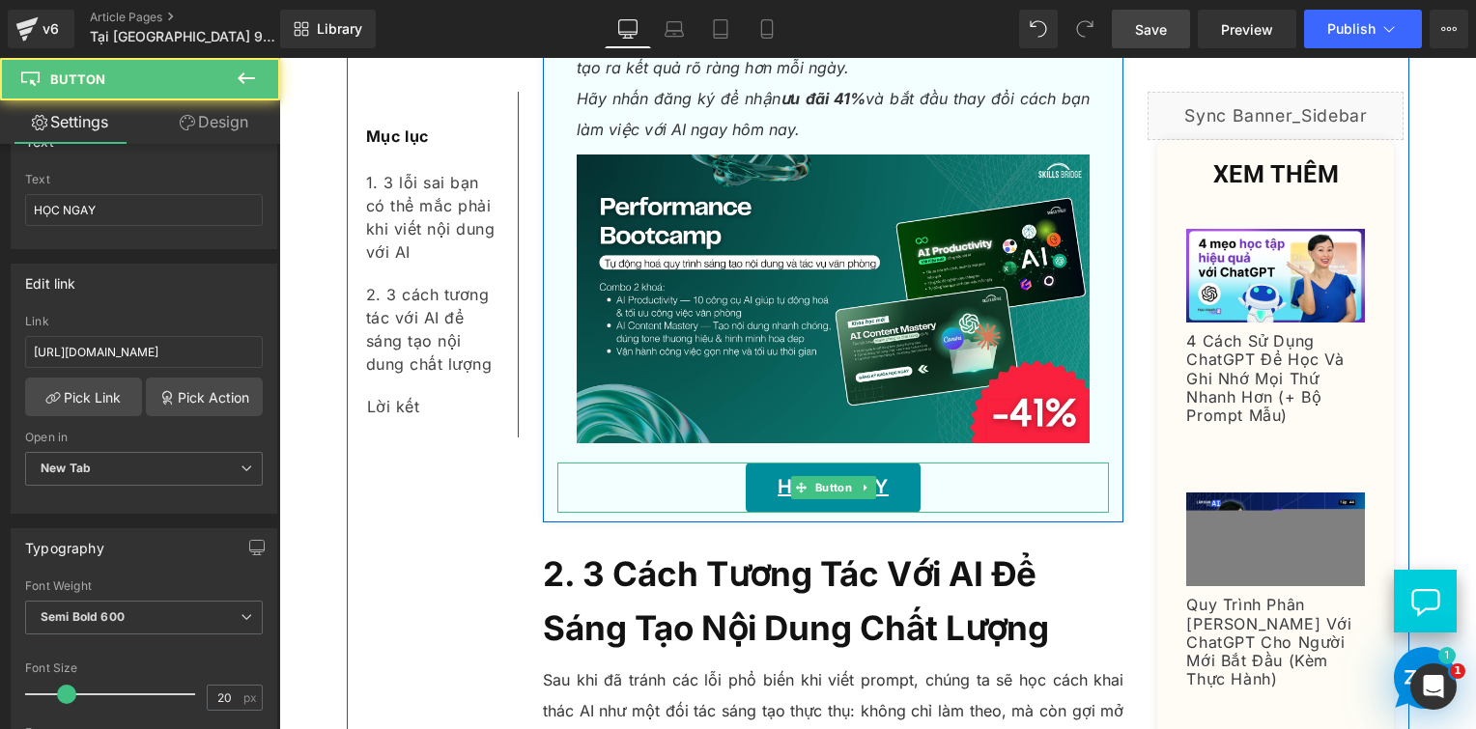
click at [778, 463] on link "HỌC NGAY" at bounding box center [833, 488] width 175 height 50
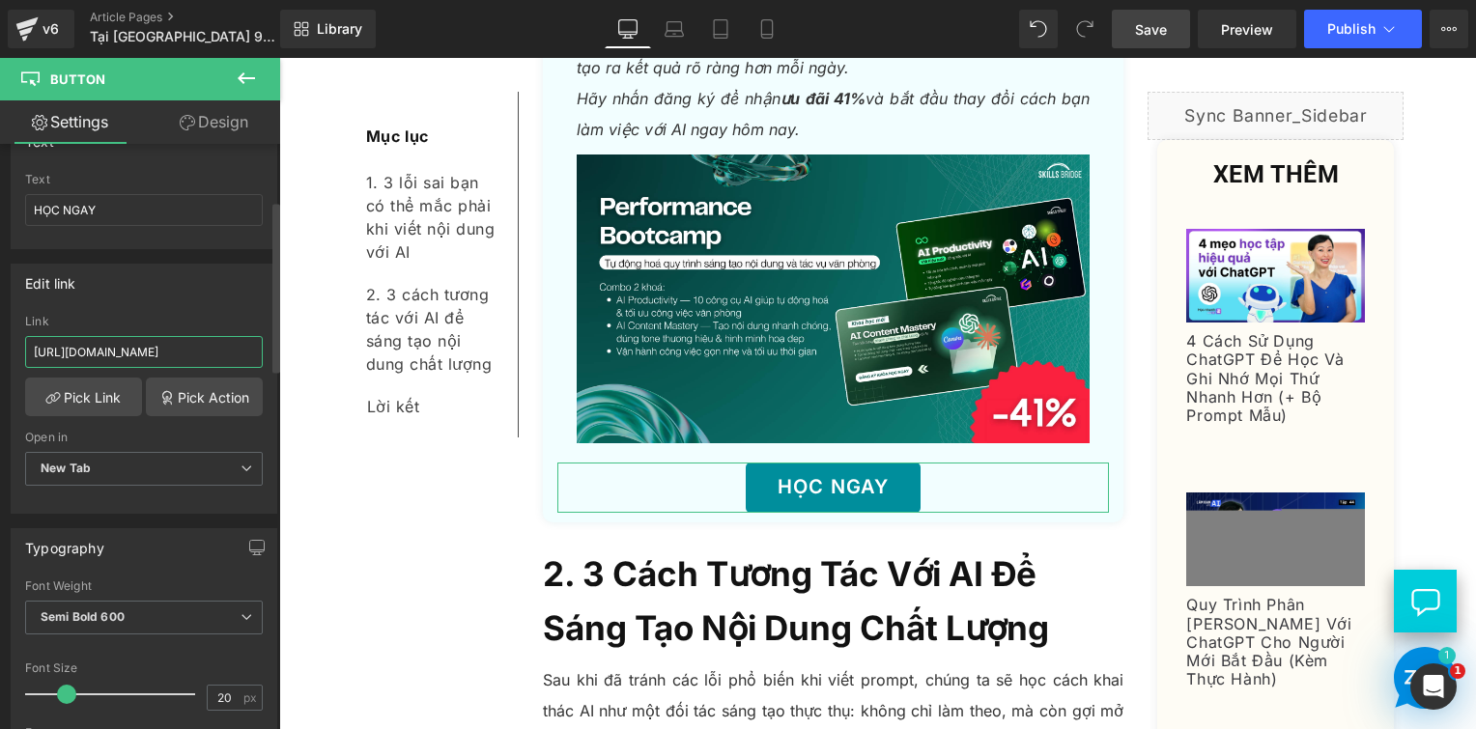
scroll to position [0, 190]
drag, startPoint x: 33, startPoint y: 350, endPoint x: 217, endPoint y: 354, distance: 184.6
click at [217, 354] on input "https://www.skillsbridge.vn/pages/khoa-hoc-ai-for-decision-making?utm_source=Bl…" at bounding box center [144, 352] width 238 height 32
paste input "roducts/ai-performance-bootcamp"
click at [201, 352] on input "https://www.skillsbridge.vn/products/ai-performance-bootcamp?utm_source=Blog-tv…" at bounding box center [144, 352] width 238 height 32
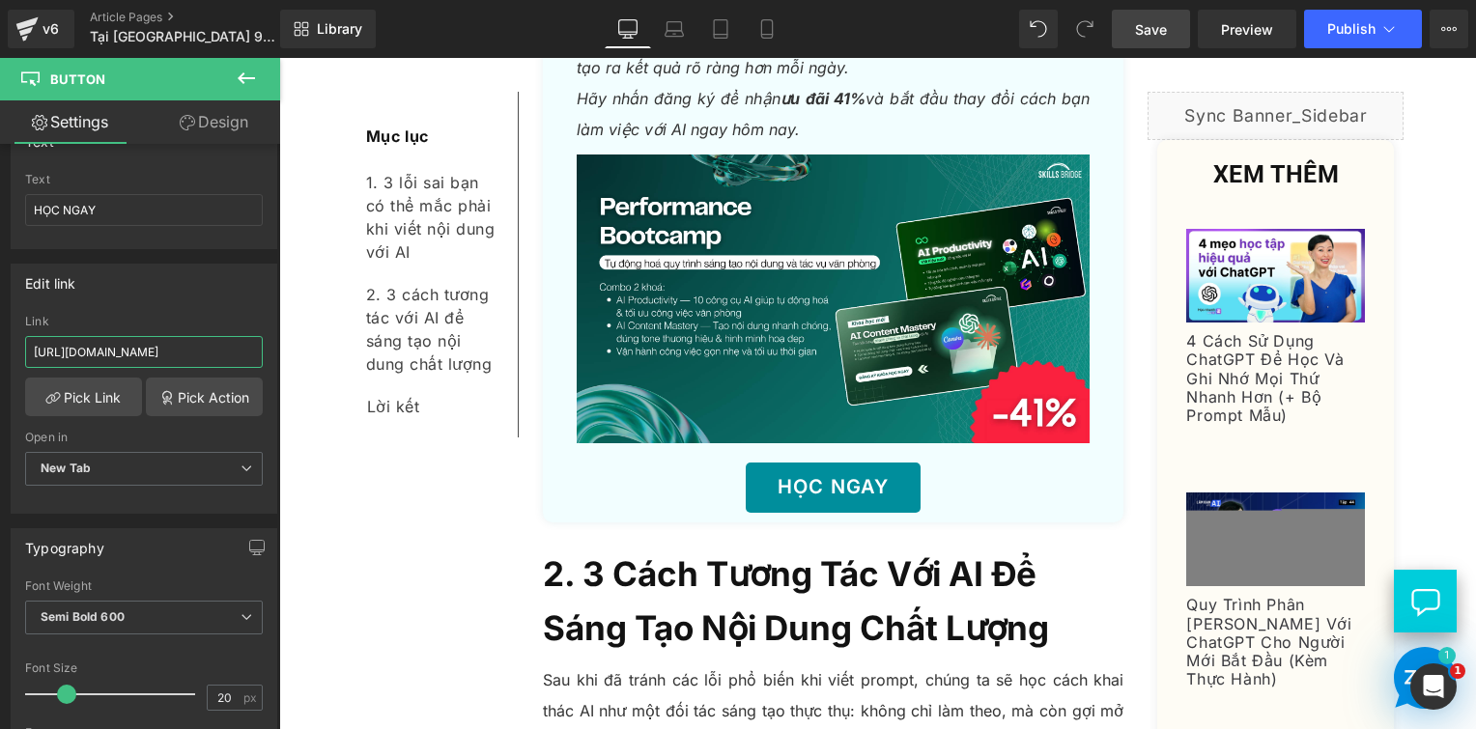
scroll to position [0, 764]
drag, startPoint x: 210, startPoint y: 348, endPoint x: 92, endPoint y: 348, distance: 117.9
click at [92, 348] on input "https://www.skillsbridge.vn/products/ai-performance-bootcamp?utm_source=Blog-tv…" at bounding box center [144, 352] width 238 height 32
click at [108, 349] on input "https://www.skillsbridge.vn/products/ai-performance-bootcamp?utm_source=Blog-tv…" at bounding box center [144, 352] width 238 height 32
drag, startPoint x: 115, startPoint y: 353, endPoint x: 247, endPoint y: 349, distance: 132.4
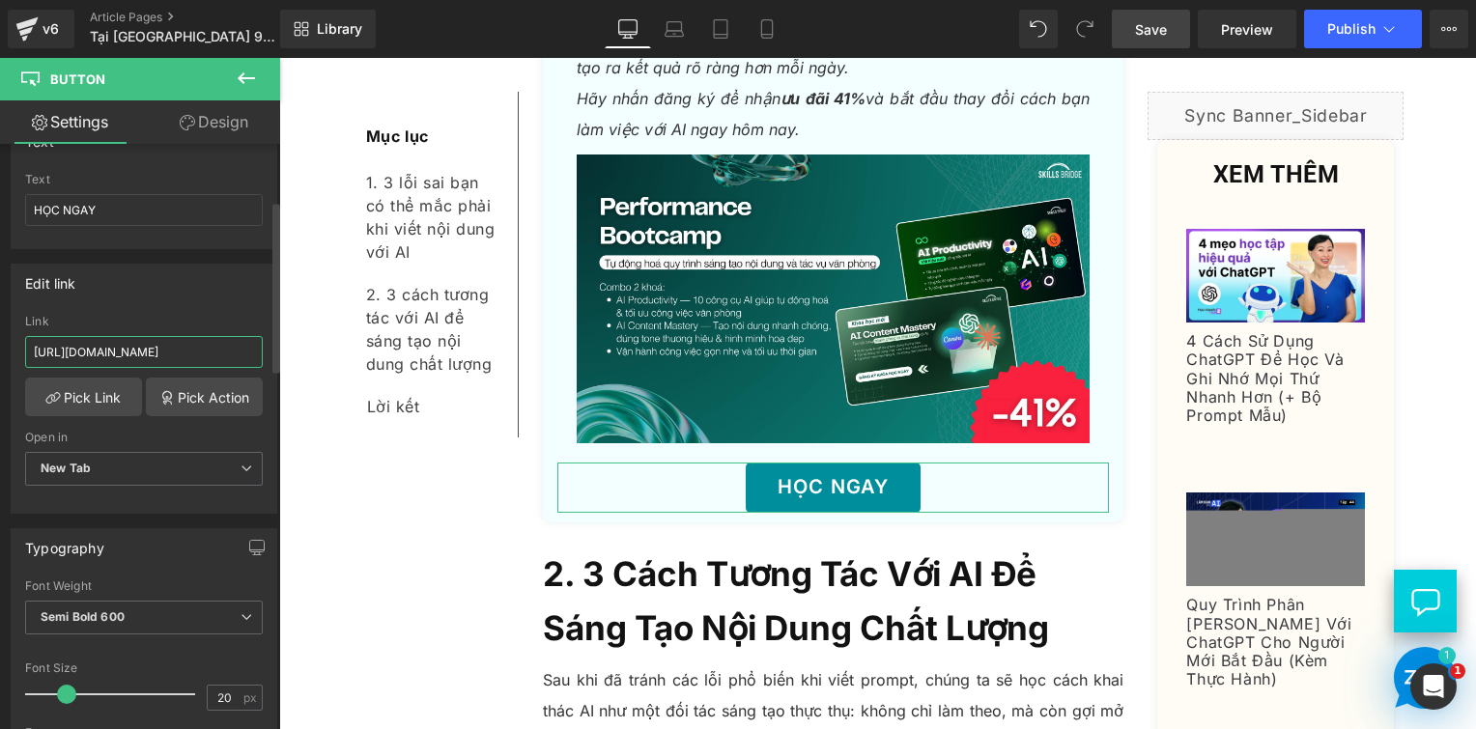
click at [247, 349] on input "https://www.skillsbridge.vn/products/ai-performance-bootcamp?utm_source=Blog-tv…" at bounding box center [144, 352] width 238 height 32
click at [1451, 33] on icon at bounding box center [1448, 28] width 15 height 15
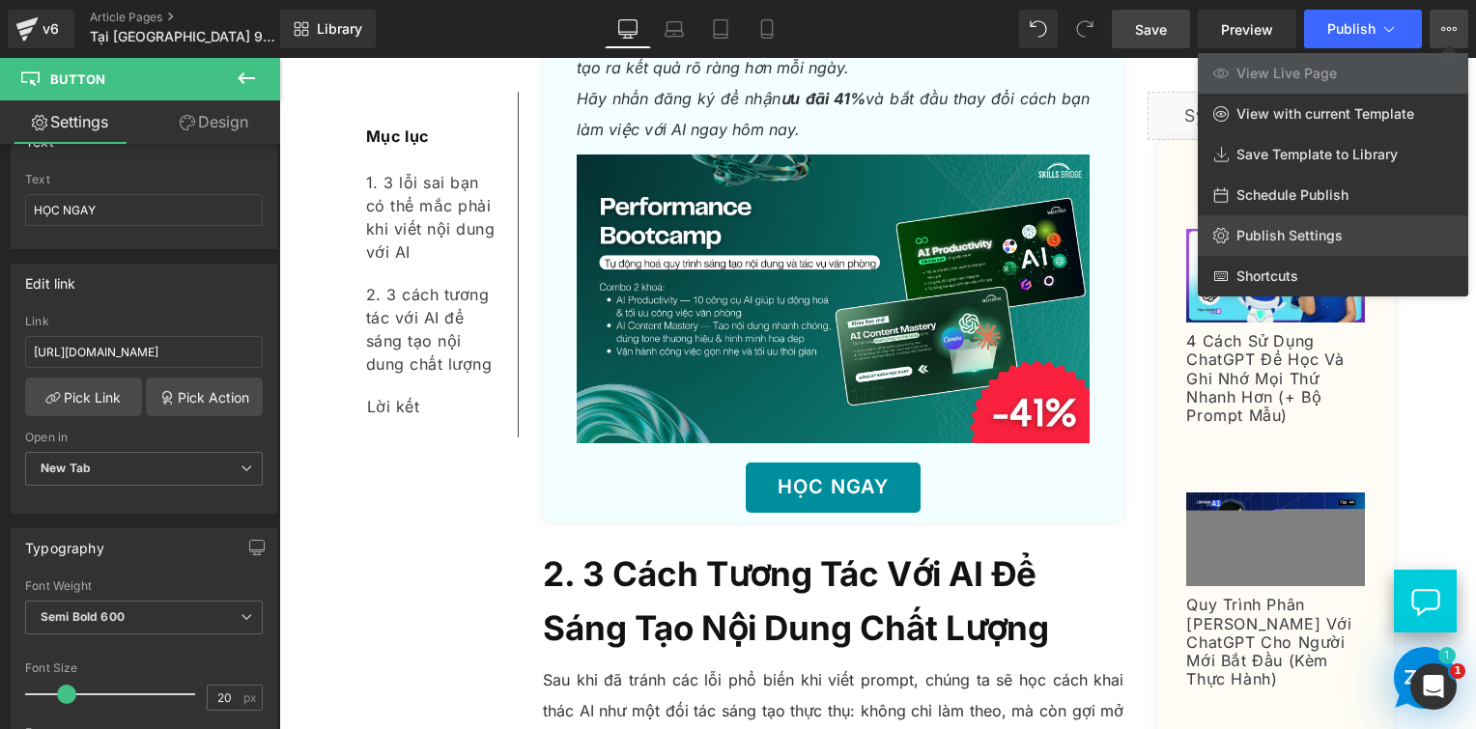
click at [1284, 236] on span "Publish Settings" at bounding box center [1290, 235] width 106 height 17
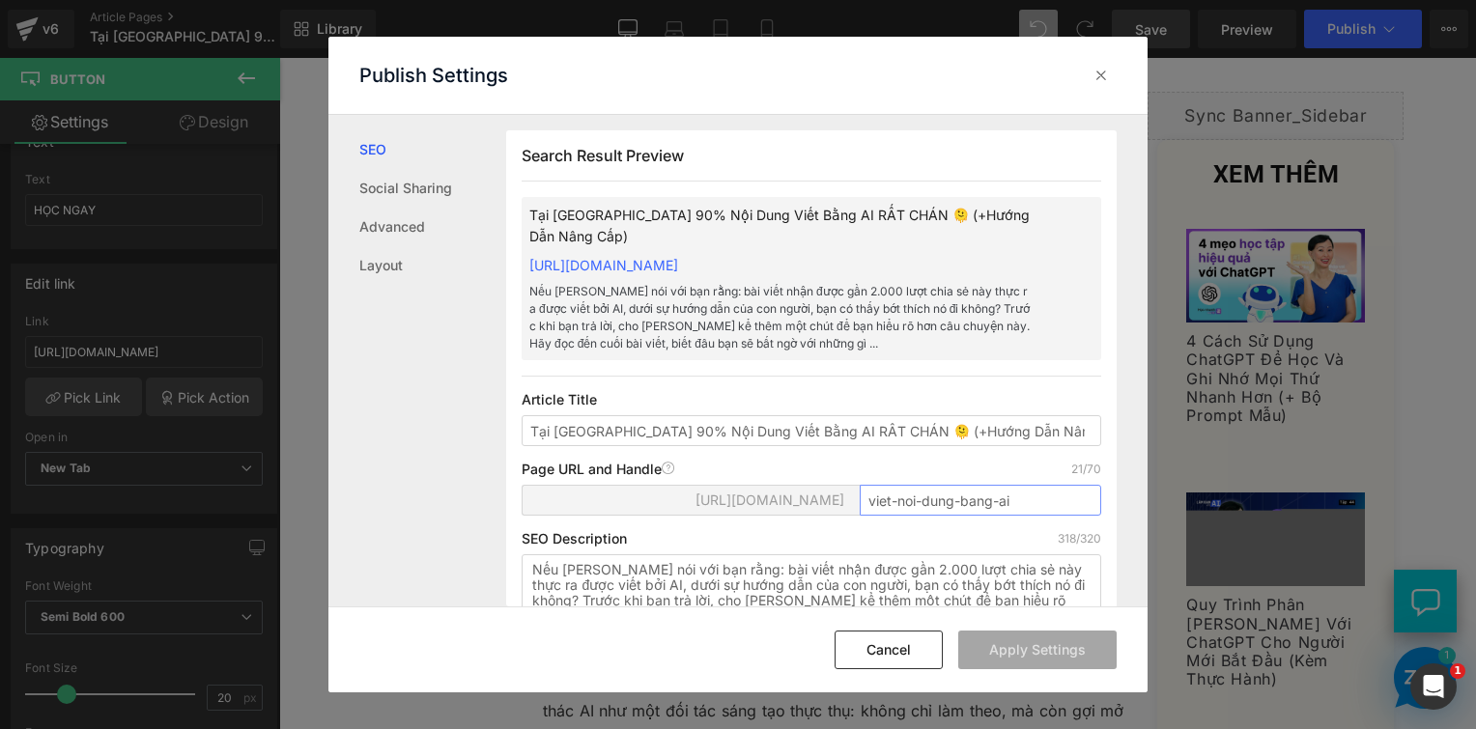
click at [980, 502] on input "viet-noi-dung-bang-ai" at bounding box center [981, 500] width 242 height 31
click at [1094, 81] on icon at bounding box center [1101, 75] width 19 height 19
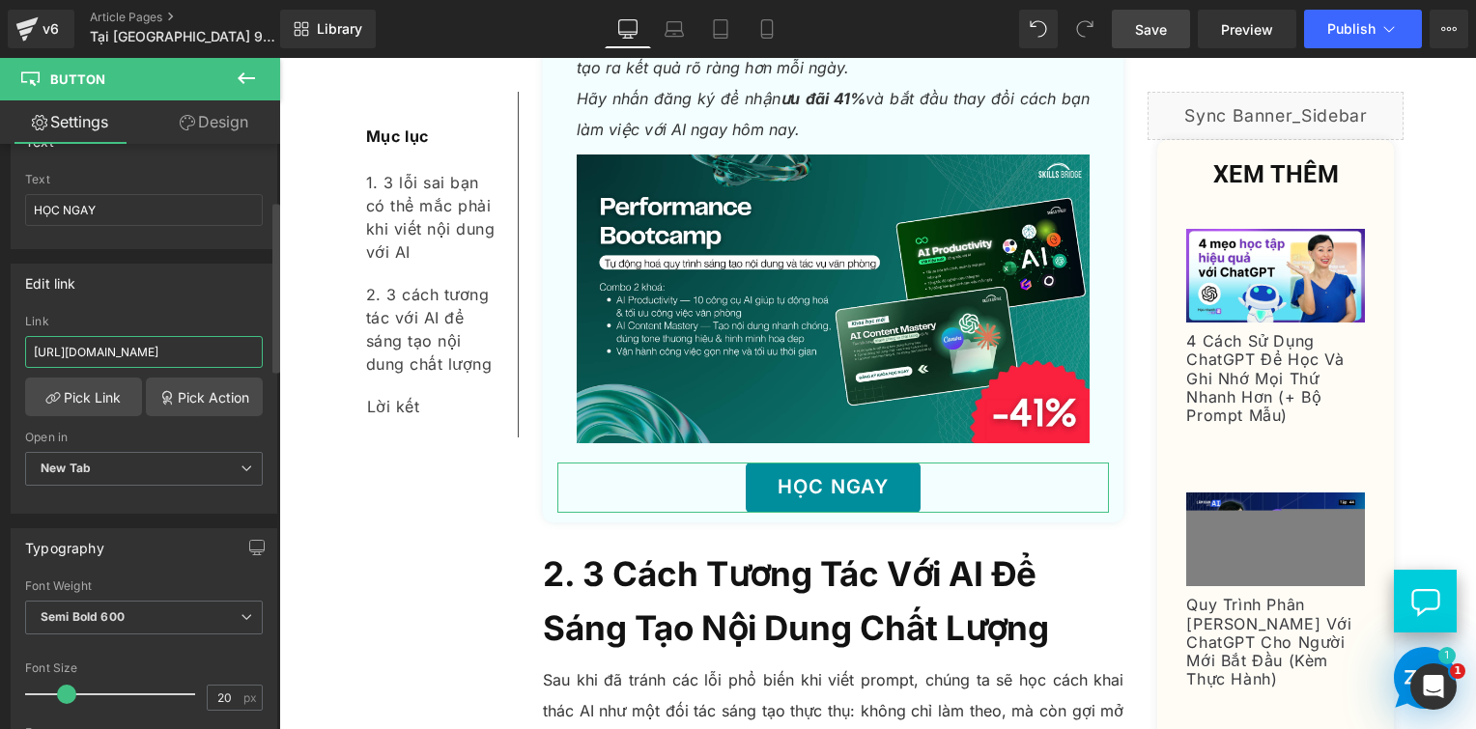
click at [146, 350] on input "https://www.skillsbridge.vn/products/ai-performance-bootcamp?utm_source=Blog-tv…" at bounding box center [144, 352] width 238 height 32
drag, startPoint x: 452, startPoint y: 412, endPoint x: 286, endPoint y: 358, distance: 174.5
click at [244, 355] on input "https://www.skillsbridge.vn/products/ai-performance-bootcamp?utm_source=Blog-tv…" at bounding box center [144, 352] width 238 height 32
click at [248, 350] on input "https://www.skillsbridge.vn/products/ai-performance-bootcamp?utm_source=Blog-tv…" at bounding box center [144, 352] width 238 height 32
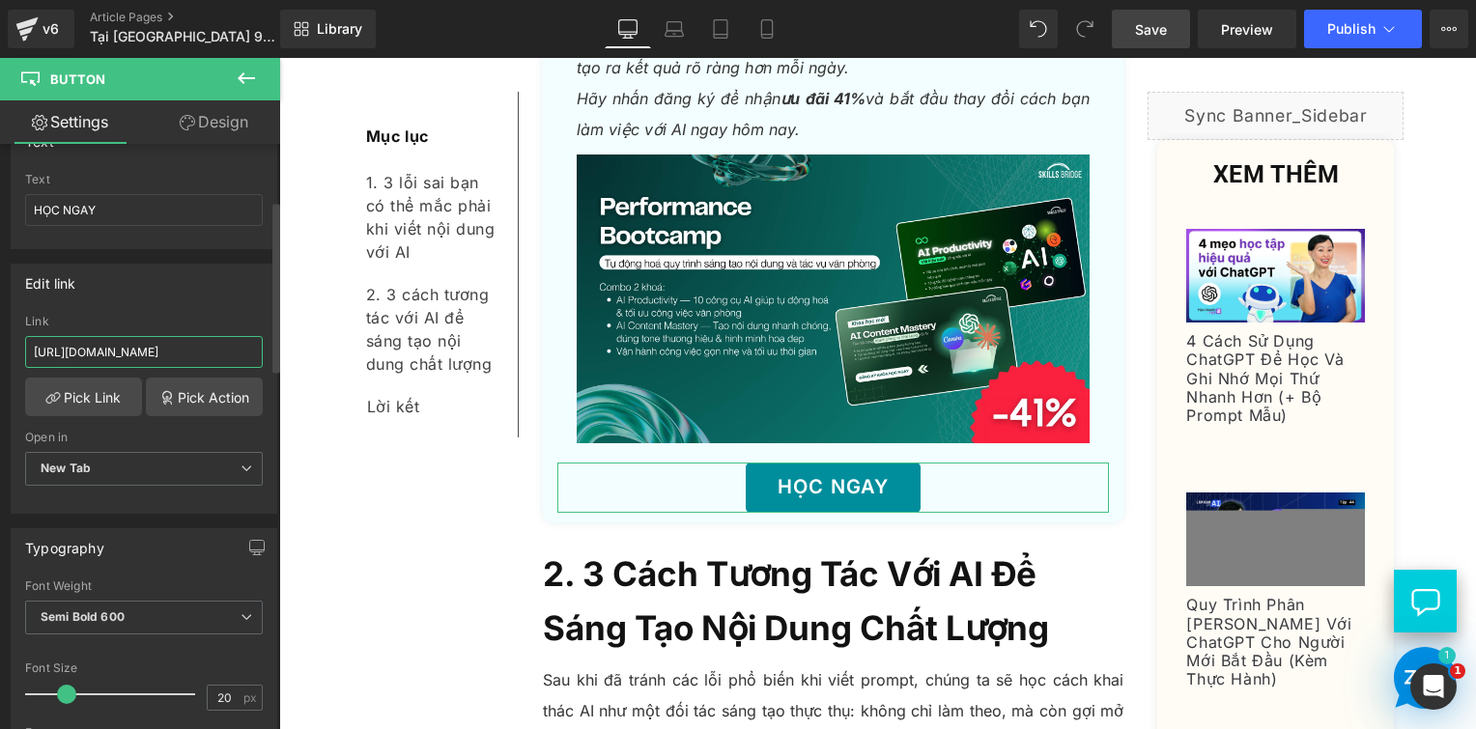
drag, startPoint x: 249, startPoint y: 348, endPoint x: 112, endPoint y: 352, distance: 137.2
click at [112, 352] on input "https://www.skillsbridge.vn/products/ai-performance-bootcamp?utm_source=Blog-tv…" at bounding box center [144, 352] width 238 height 32
paste input "viet-noi-dung-bang-ai"
drag, startPoint x: 122, startPoint y: 356, endPoint x: 71, endPoint y: 356, distance: 50.2
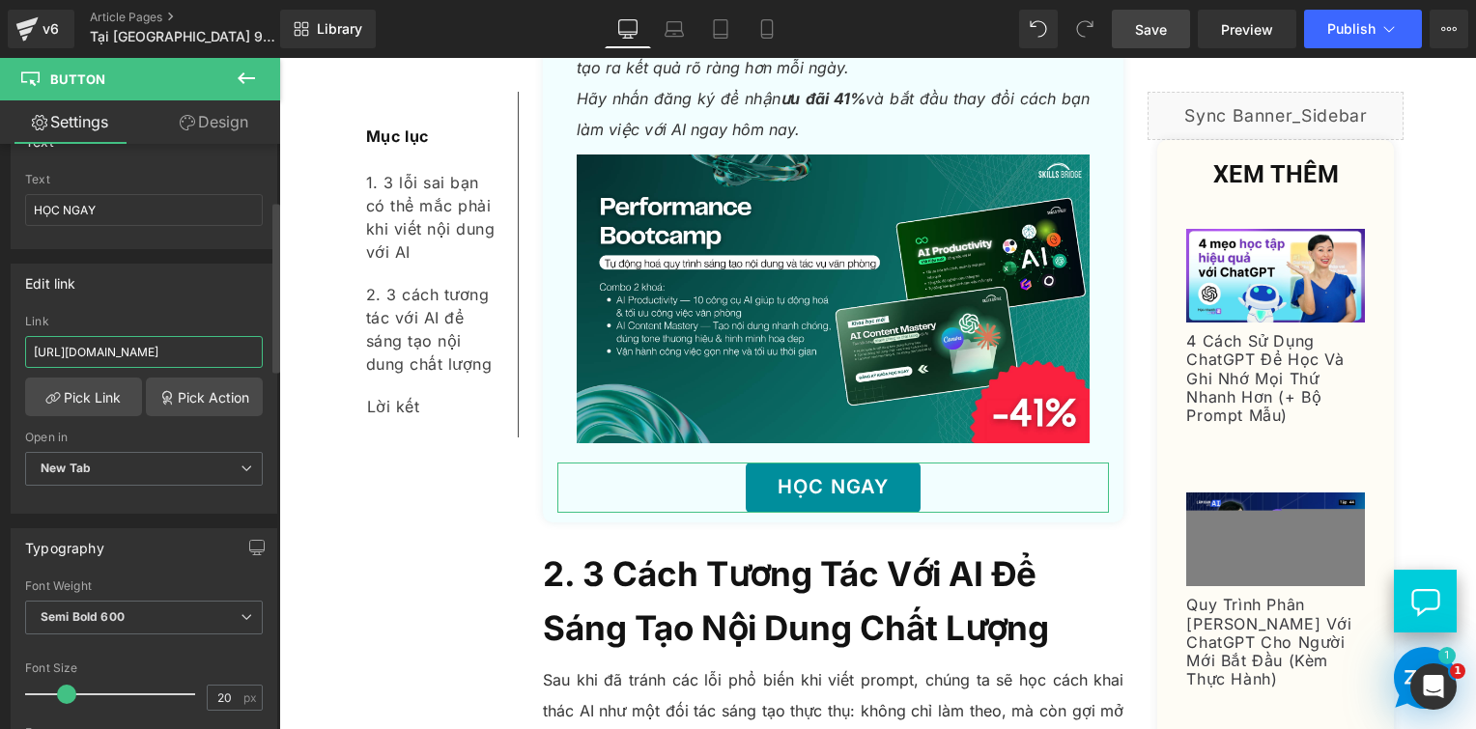
click at [70, 356] on input "https://www.skillsbridge.vn/products/ai-performance-bootcamp?utm_source=Blog-tv…" at bounding box center [144, 352] width 238 height 32
click at [1159, 26] on span "Save" at bounding box center [1151, 29] width 32 height 20
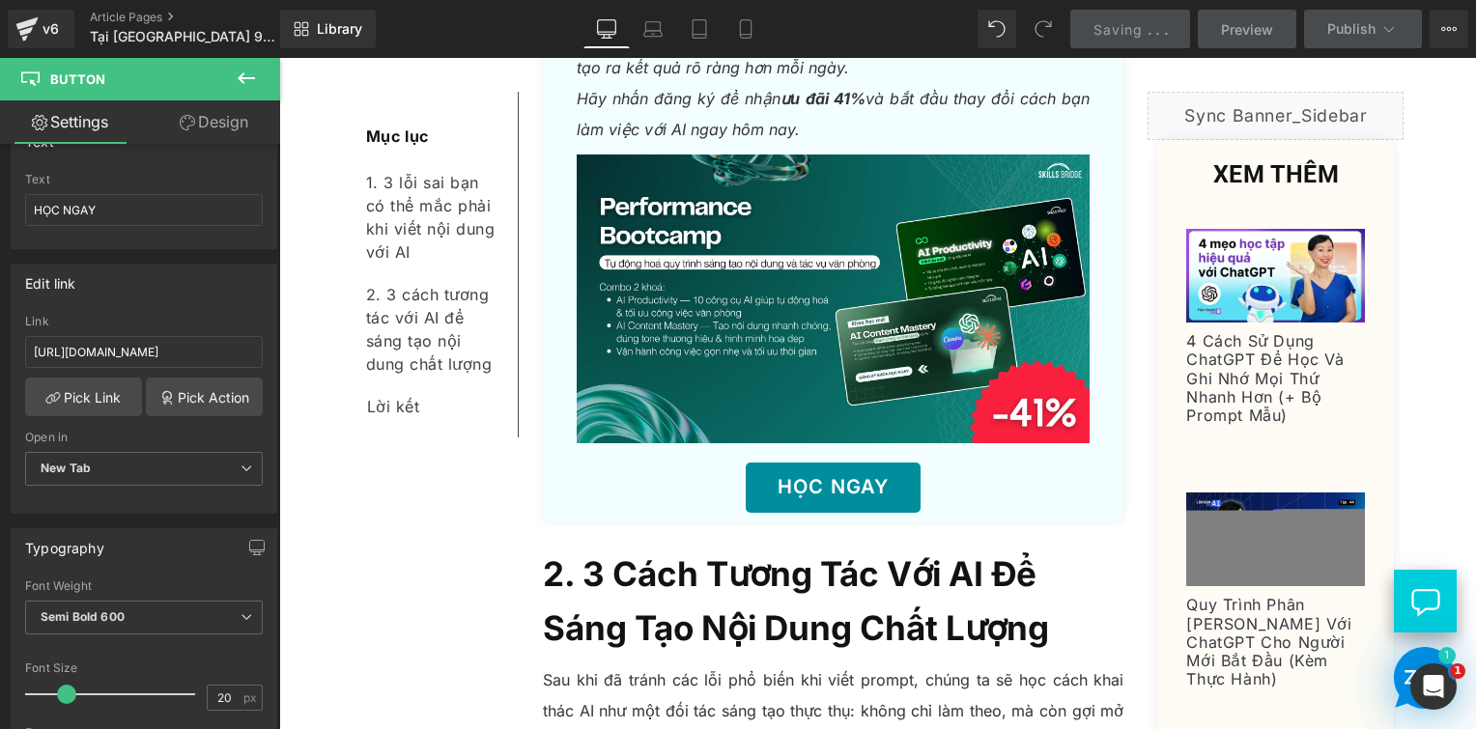
scroll to position [0, 0]
click at [111, 350] on input "https://www.skillsbridge.vn/products/ai-performance-bootcamp?utm_source=Blog-tv…" at bounding box center [144, 352] width 238 height 32
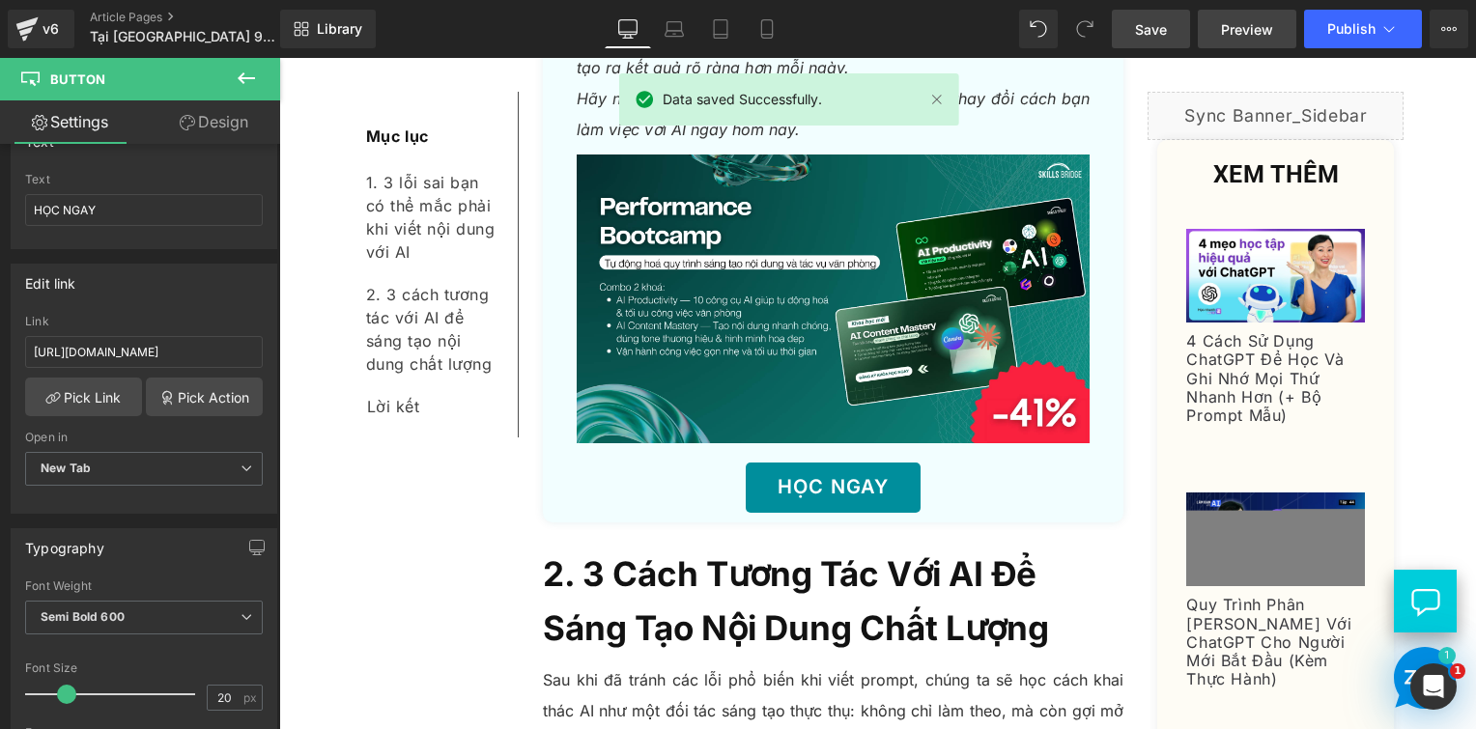
click at [1246, 15] on link "Preview" at bounding box center [1247, 29] width 99 height 39
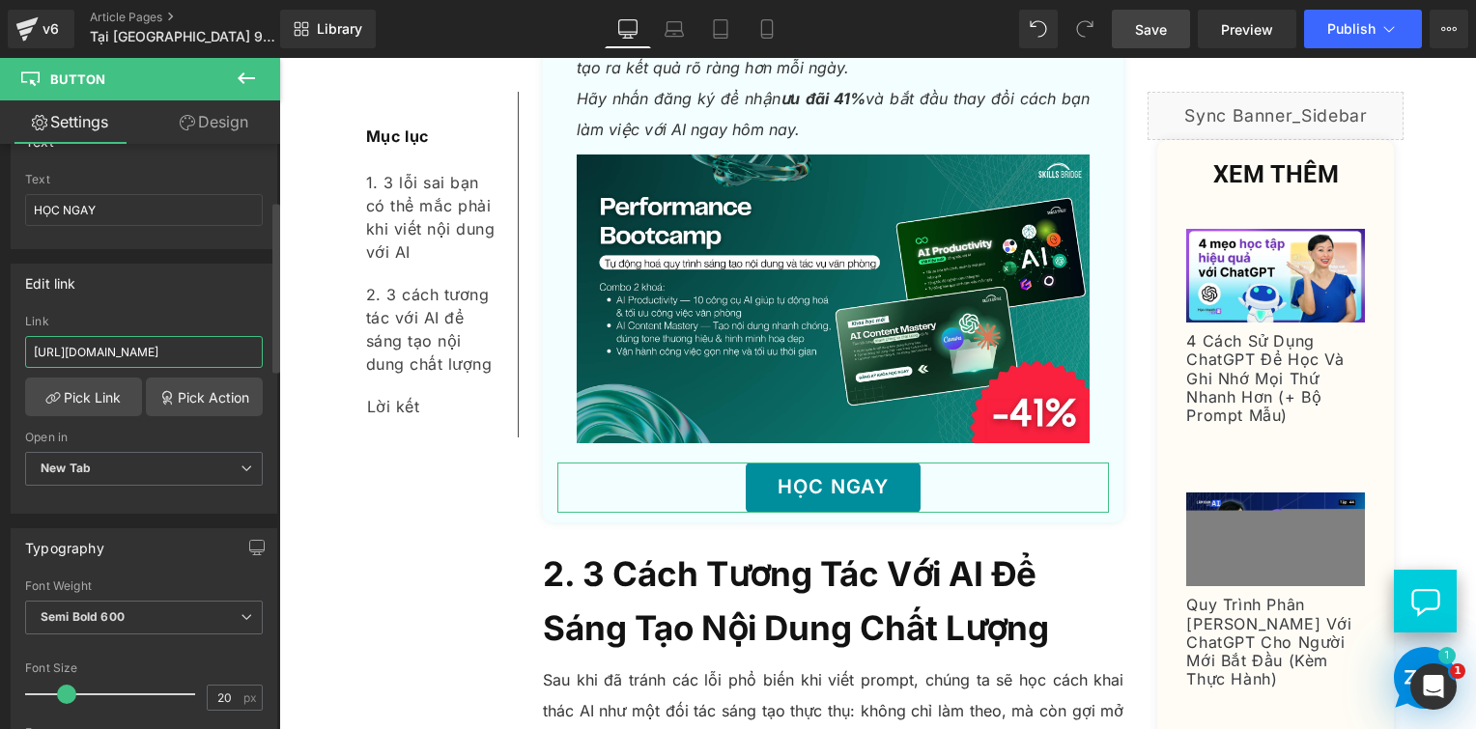
click at [125, 351] on input "https://www.skillsbridge.vn/products/ai-performance-bootcamp?utm_source=Blog-tv…" at bounding box center [144, 352] width 238 height 32
paste input "text"
type input "https://www.skillsbridge.vn/products/ai-performance-bootcamp?utm_source=Blog-tv…"
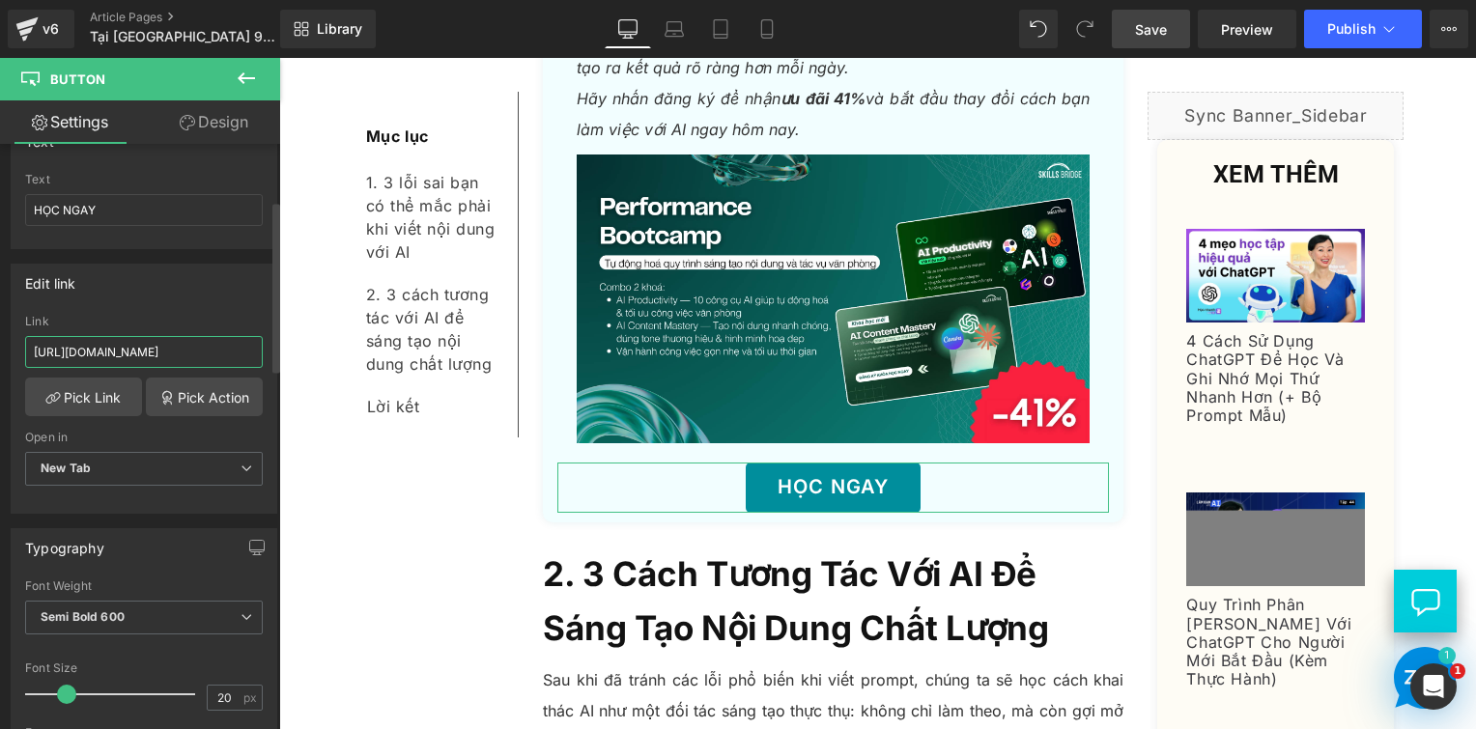
scroll to position [0, 341]
drag, startPoint x: 199, startPoint y: 355, endPoint x: 58, endPoint y: 352, distance: 141.1
click at [58, 352] on input "https://www.skillsbridge.vn/products/ai-performance-bootcamp?utm_source=Blog-tv…" at bounding box center [144, 352] width 238 height 32
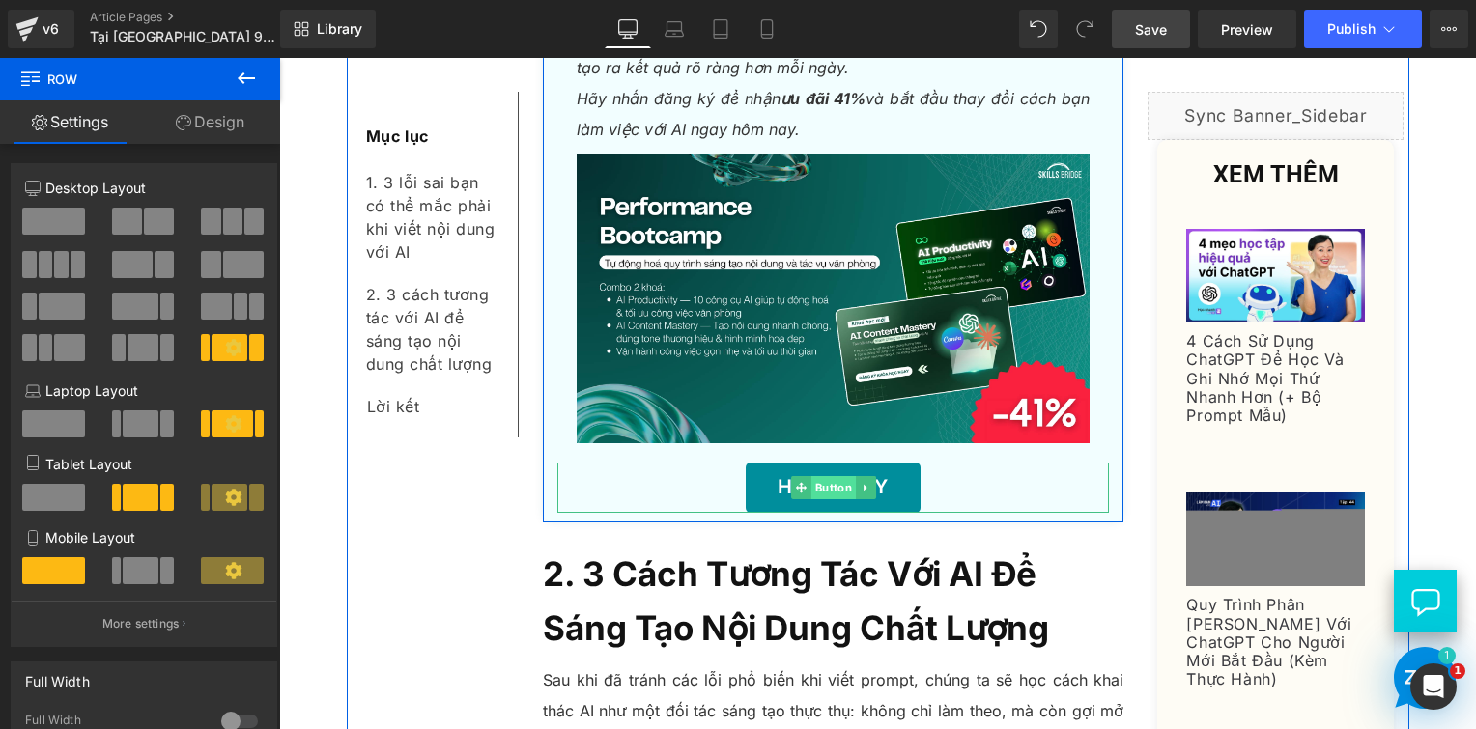
click at [818, 476] on span "Button" at bounding box center [834, 487] width 44 height 23
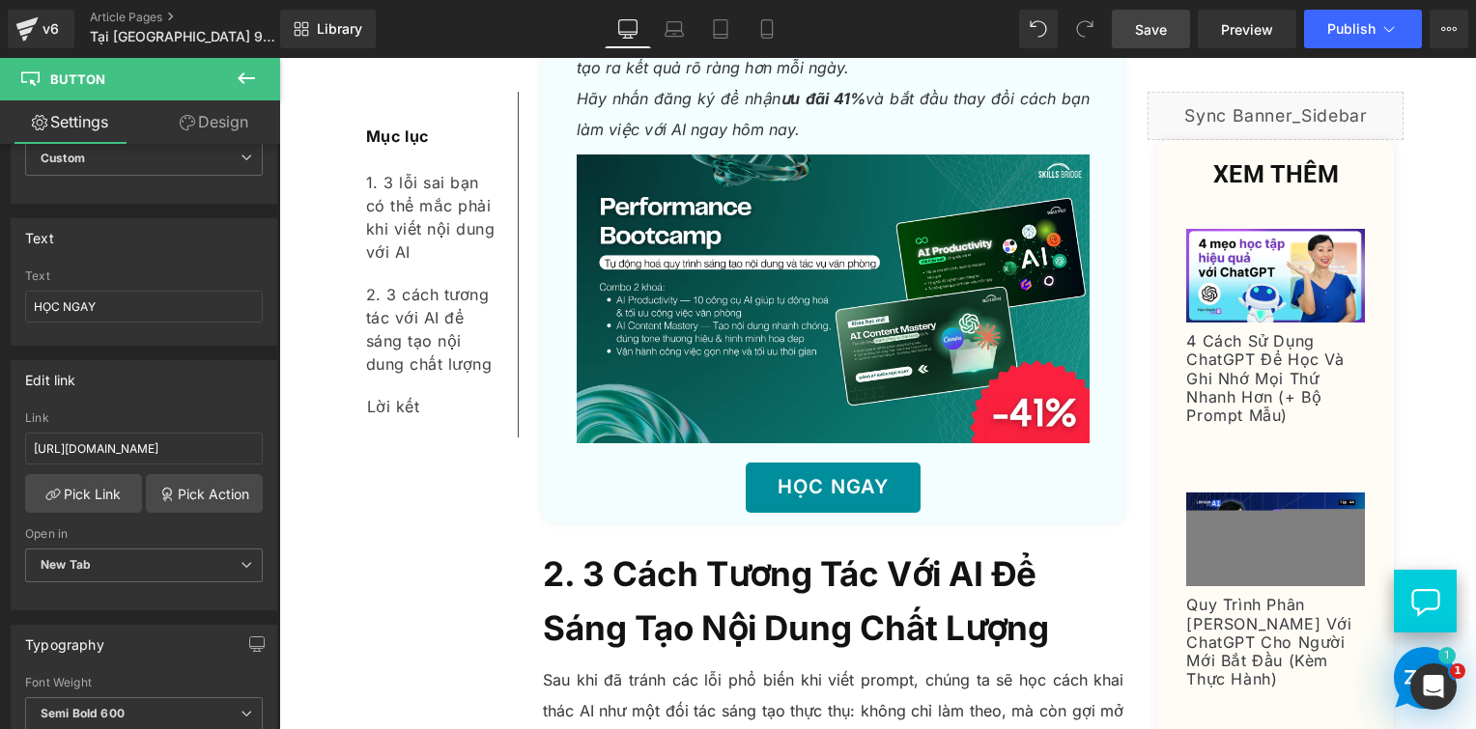
scroll to position [0, 502]
drag, startPoint x: 434, startPoint y: 508, endPoint x: 301, endPoint y: 459, distance: 141.2
click at [1135, 26] on link "Save" at bounding box center [1151, 29] width 78 height 39
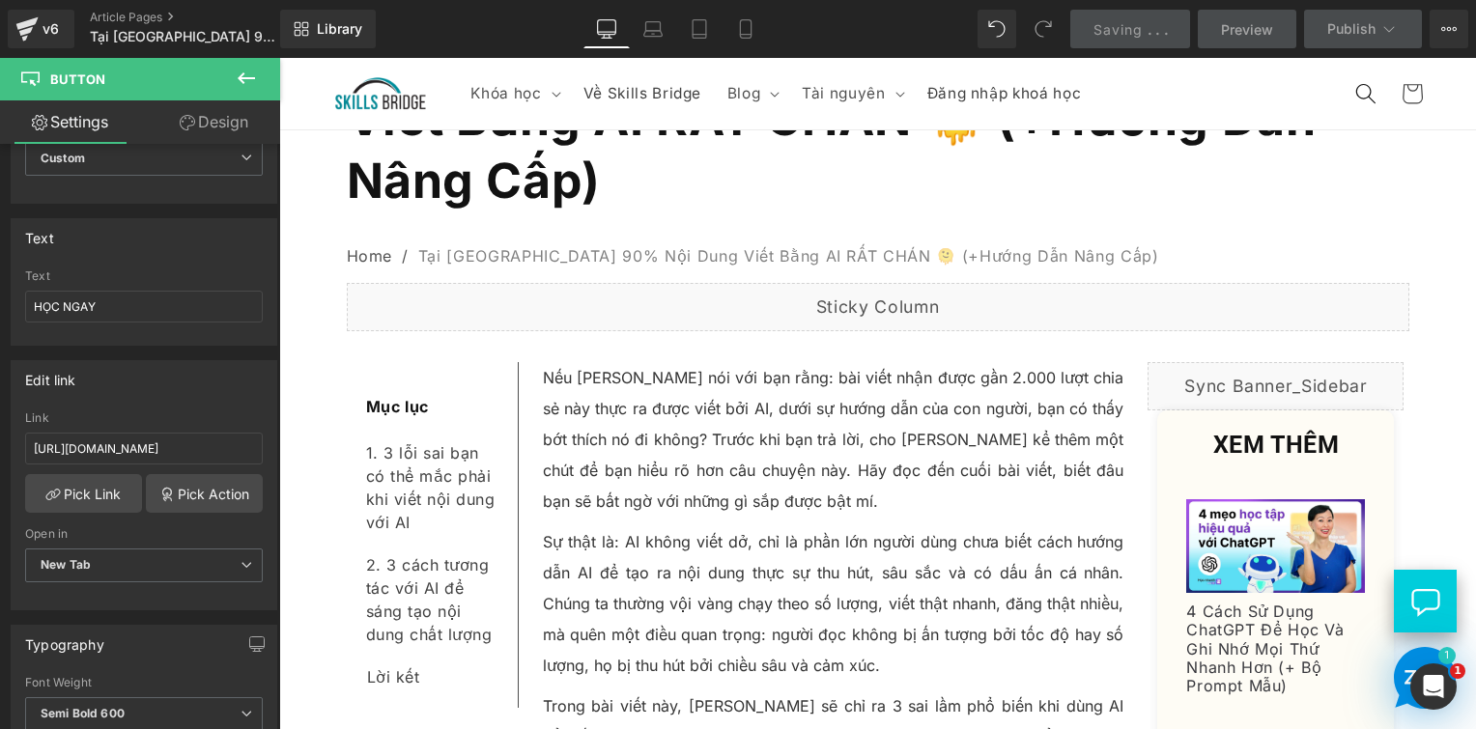
scroll to position [0, 0]
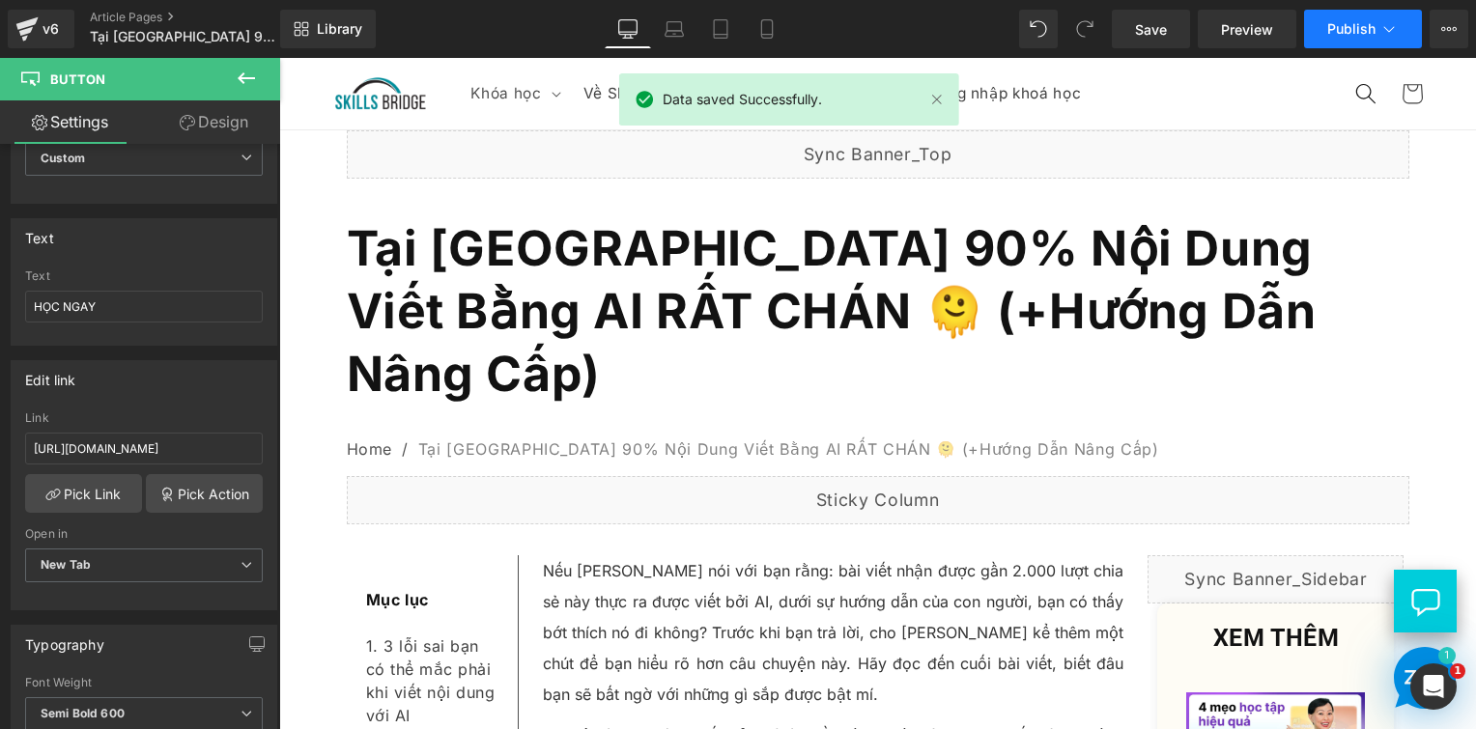
click at [1351, 32] on span "Publish" at bounding box center [1351, 28] width 48 height 15
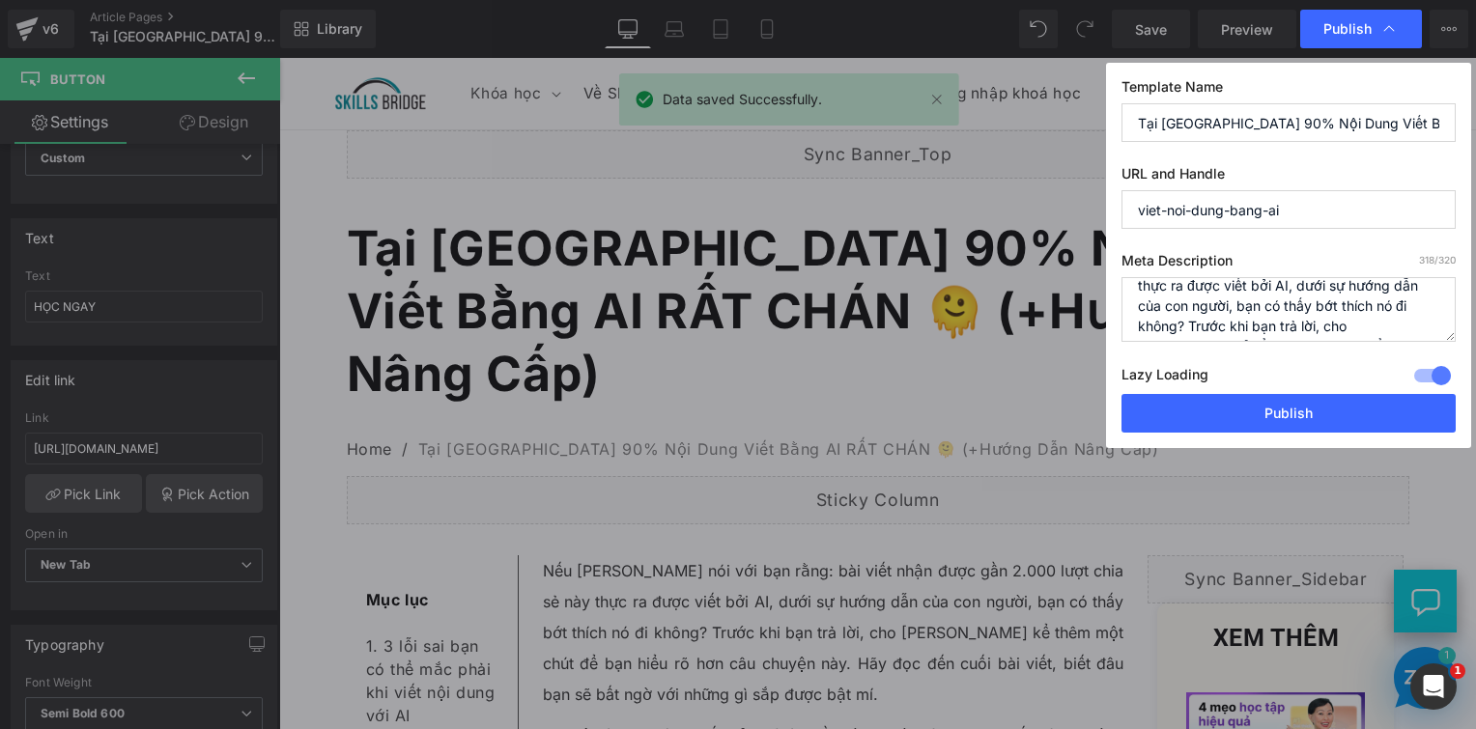
scroll to position [100, 0]
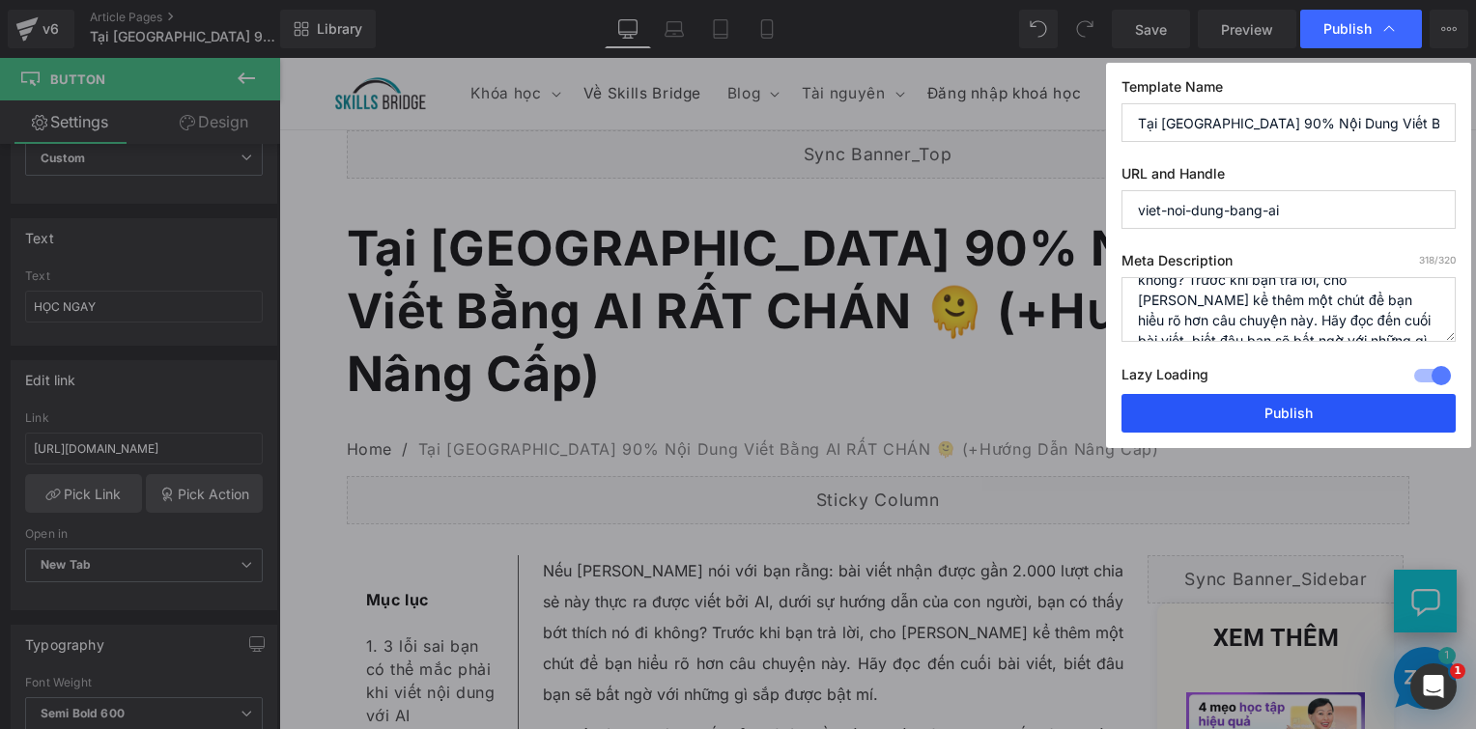
click at [1264, 410] on button "Publish" at bounding box center [1289, 413] width 334 height 39
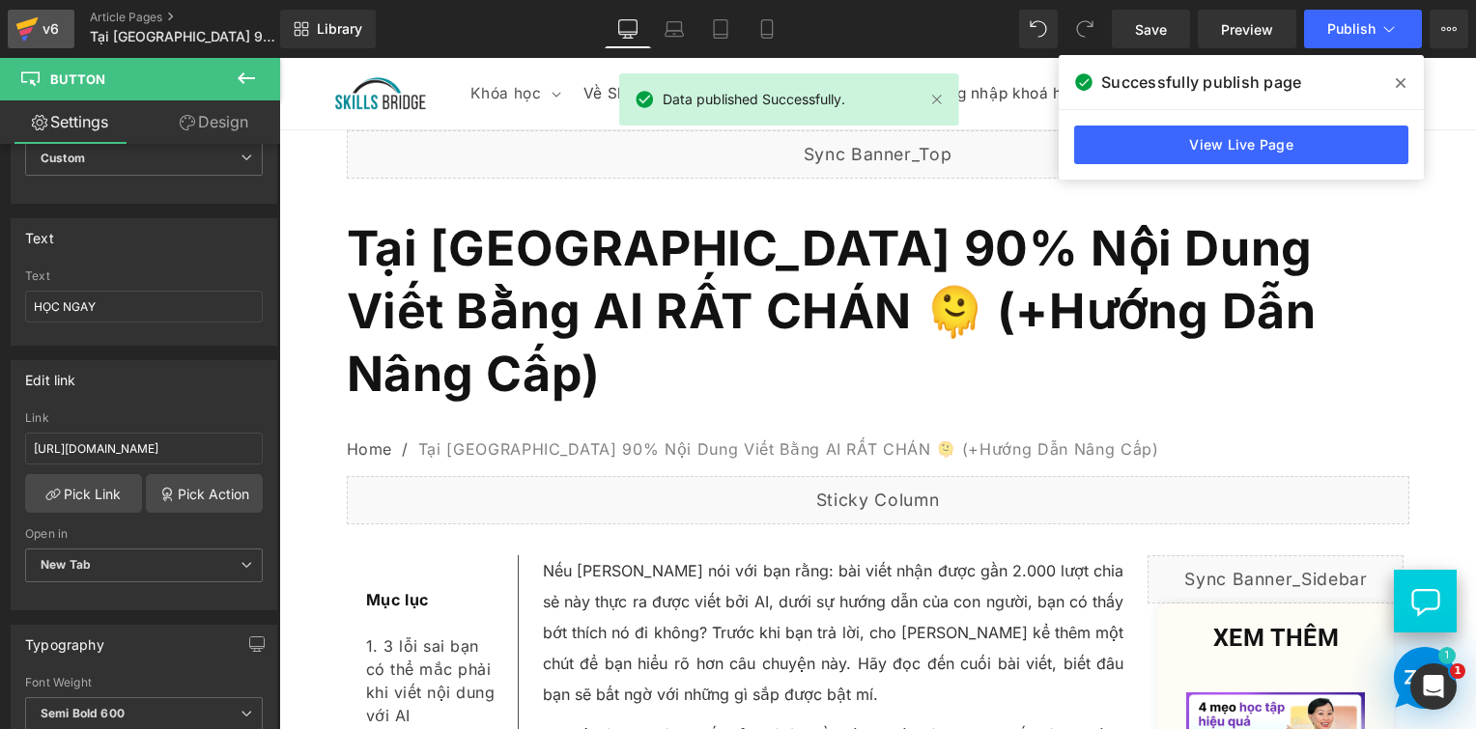
click at [64, 24] on link "v6" at bounding box center [41, 29] width 67 height 39
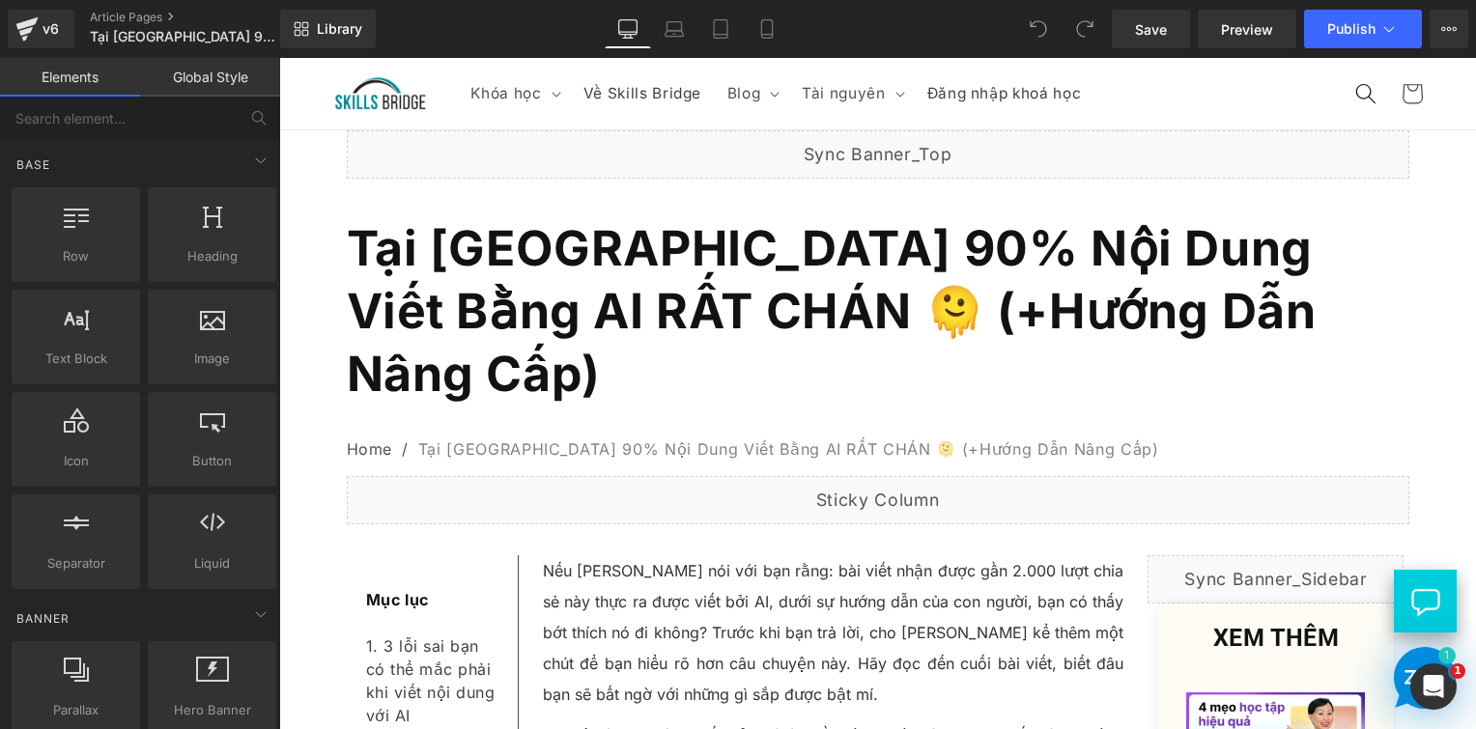
click at [1354, 32] on span "Publish" at bounding box center [1351, 28] width 48 height 15
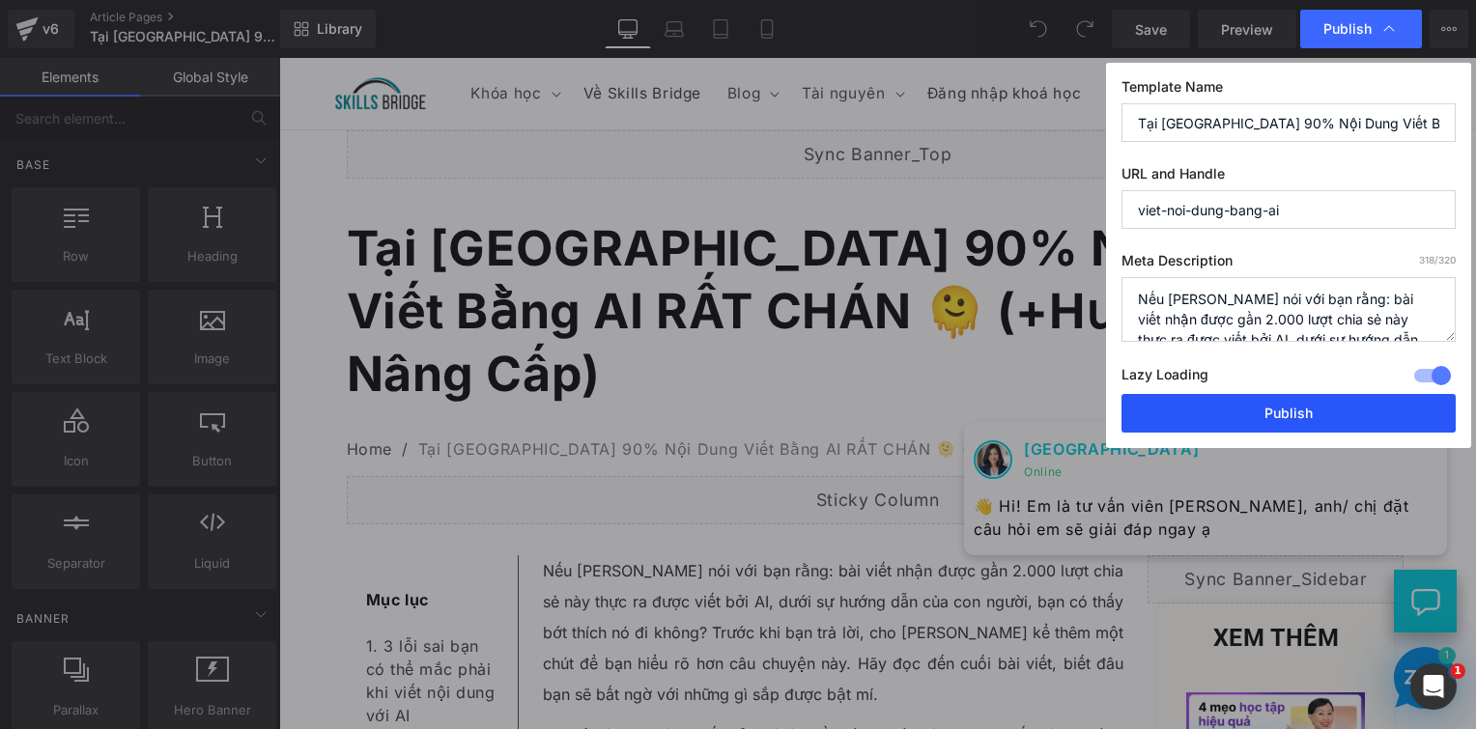
click at [1266, 408] on button "Publish" at bounding box center [1289, 413] width 334 height 39
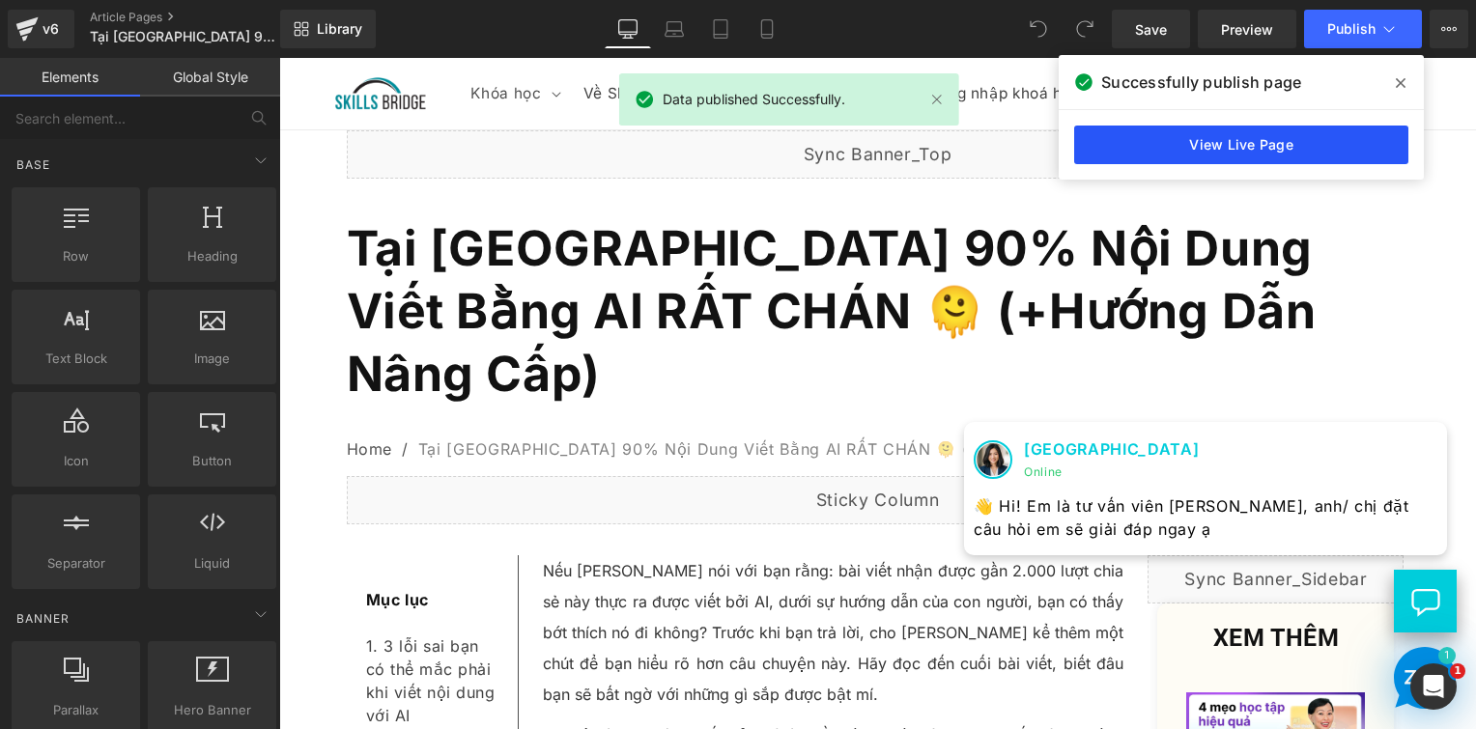
click at [1270, 152] on link "View Live Page" at bounding box center [1241, 145] width 334 height 39
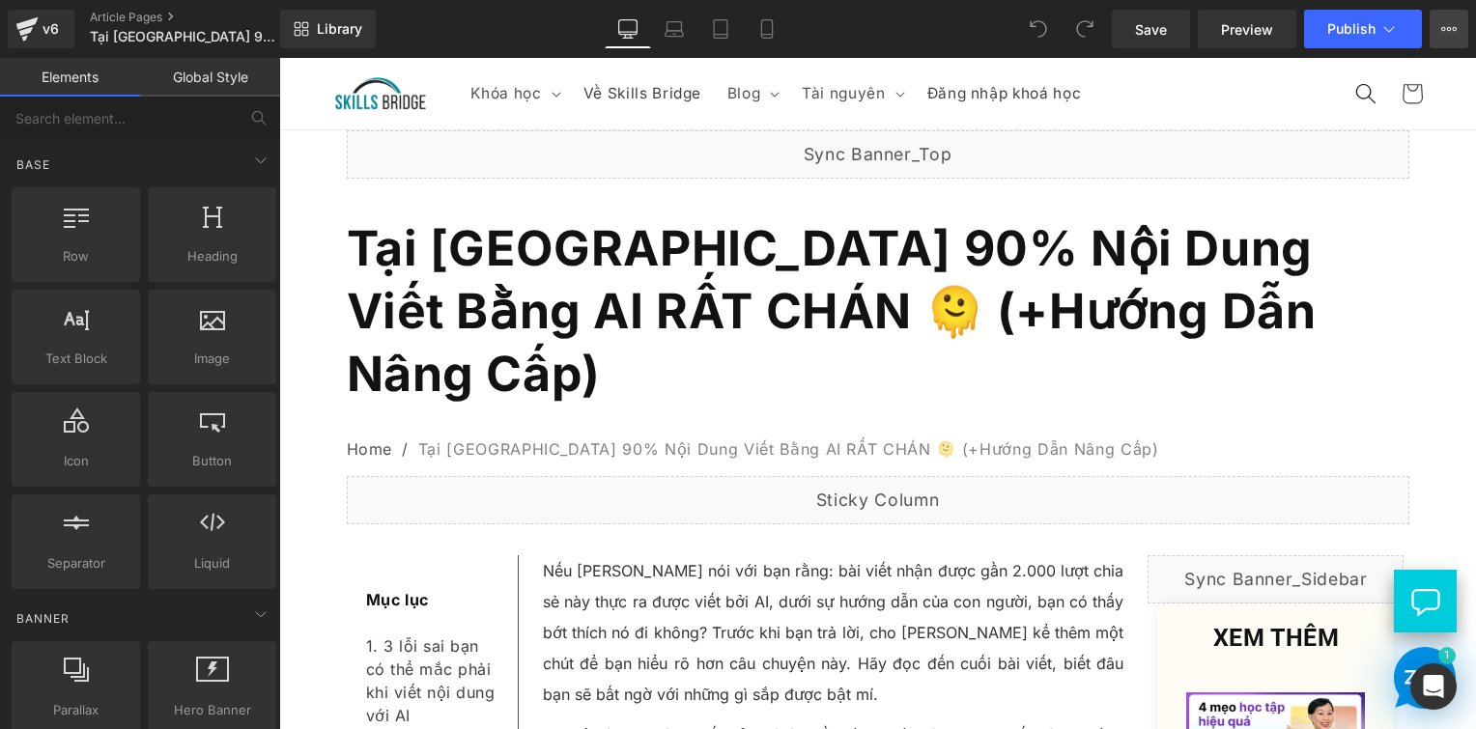
click at [1454, 35] on icon at bounding box center [1448, 28] width 15 height 15
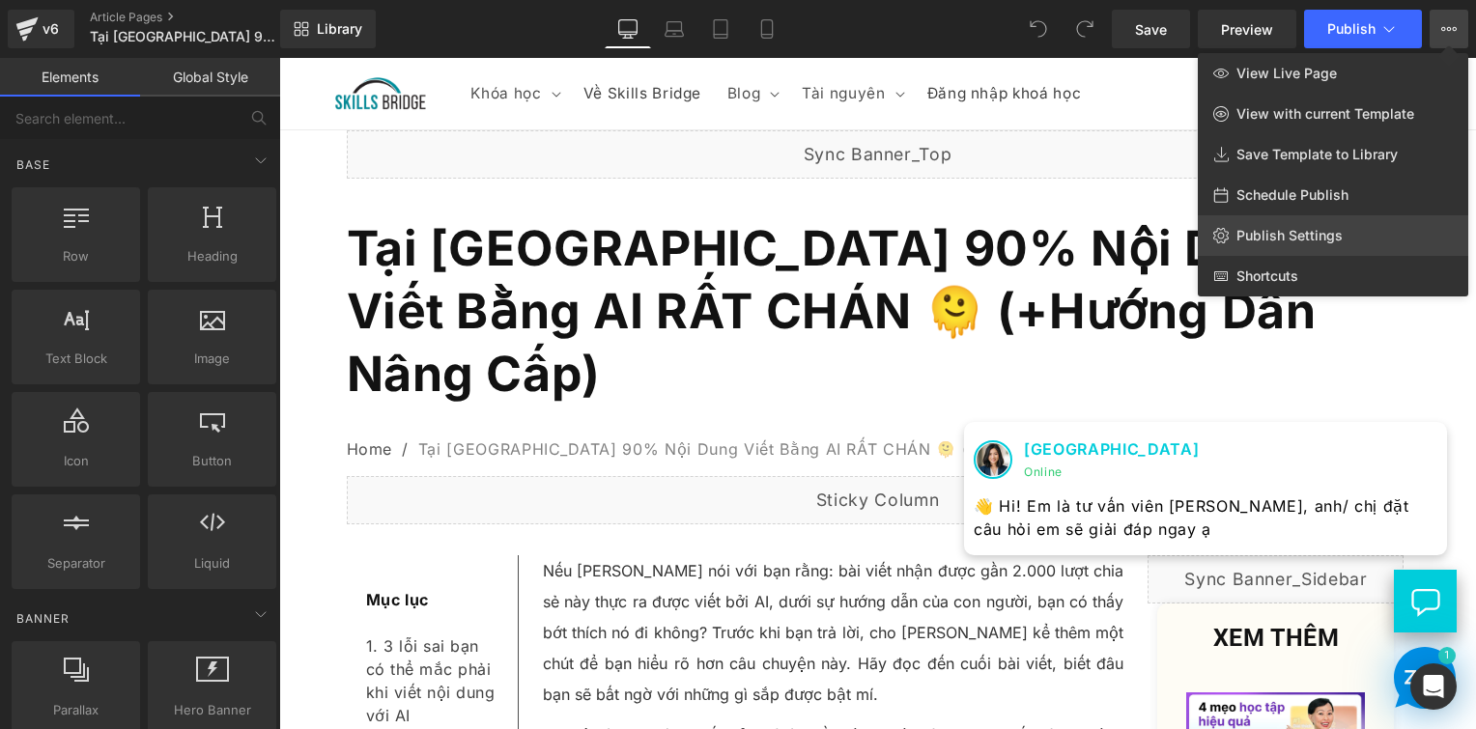
click at [1306, 236] on span "Publish Settings" at bounding box center [1290, 235] width 106 height 17
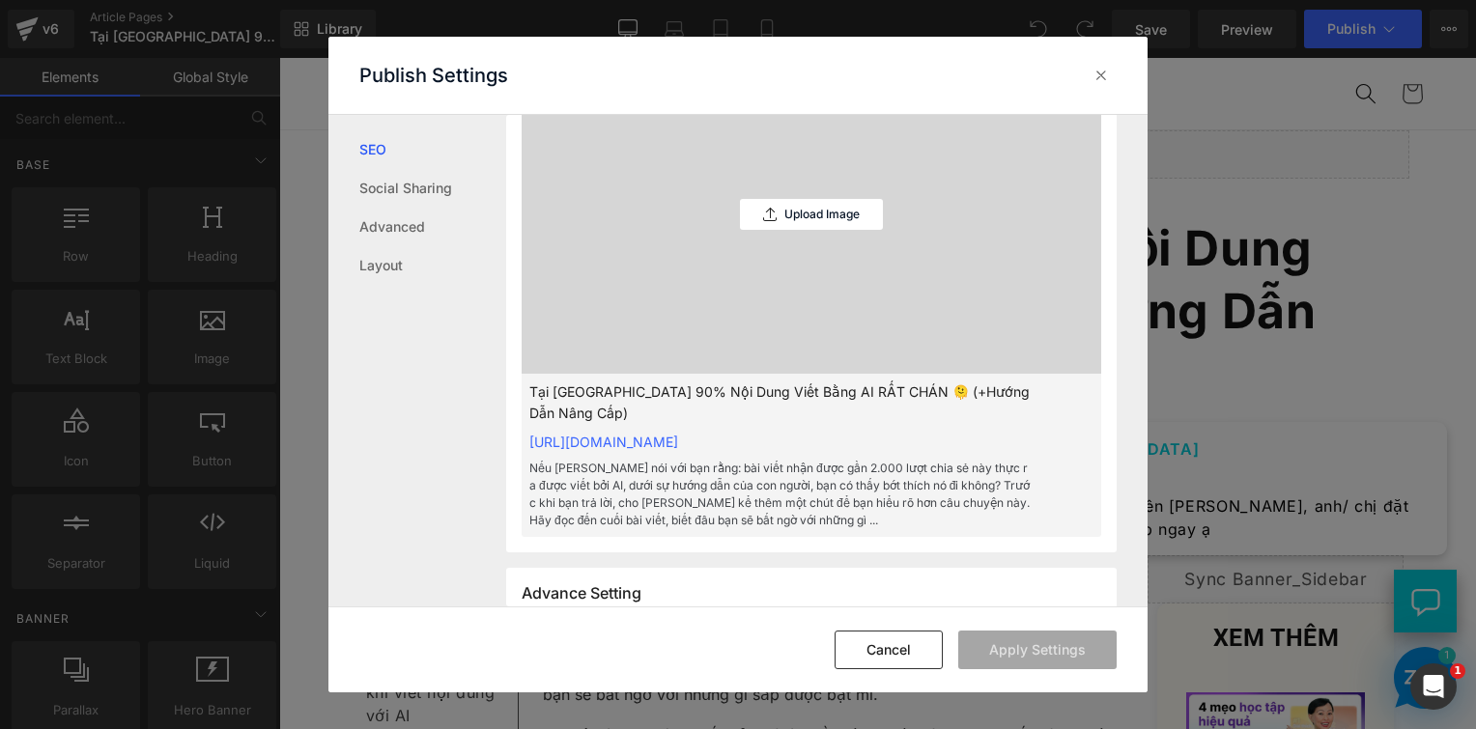
scroll to position [773, 0]
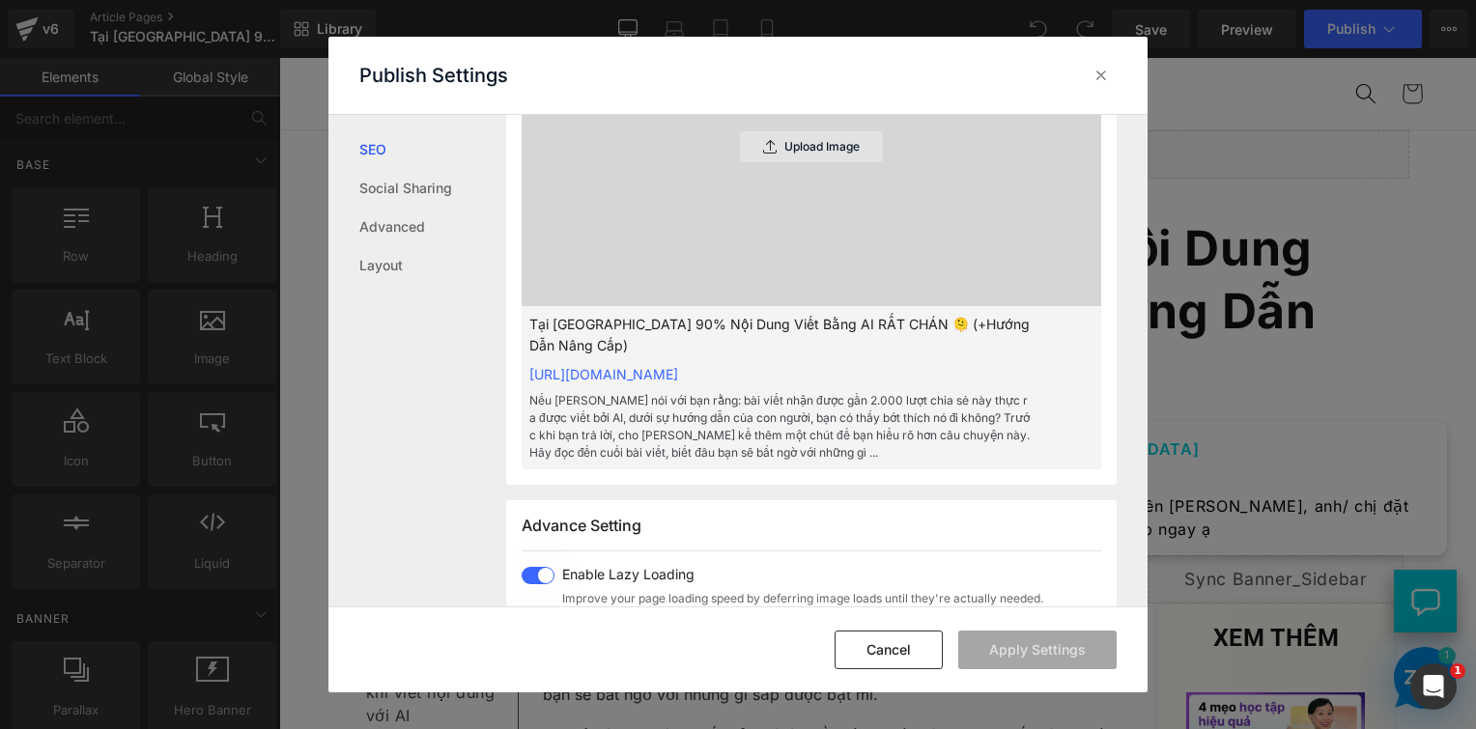
click at [819, 158] on div "Upload Image" at bounding box center [811, 146] width 143 height 31
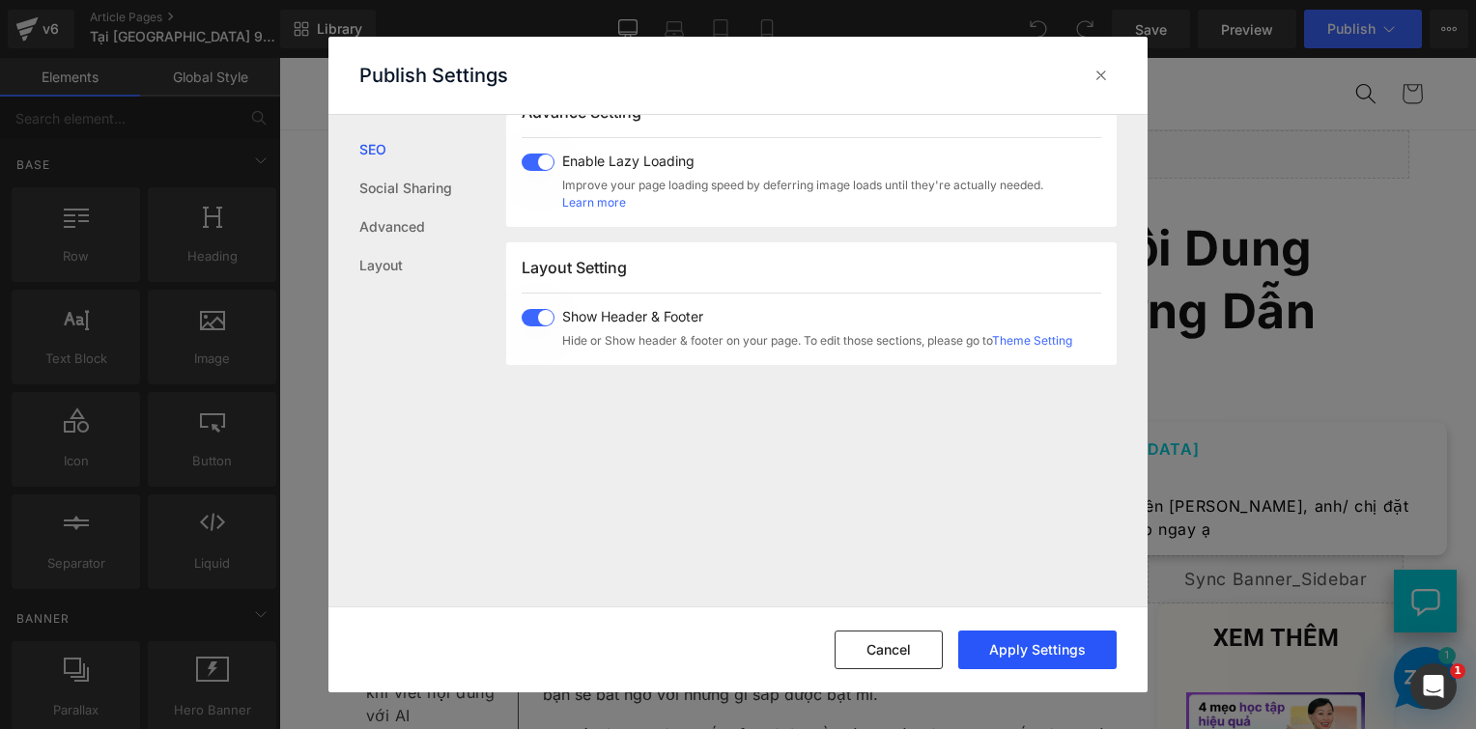
scroll to position [1295, 0]
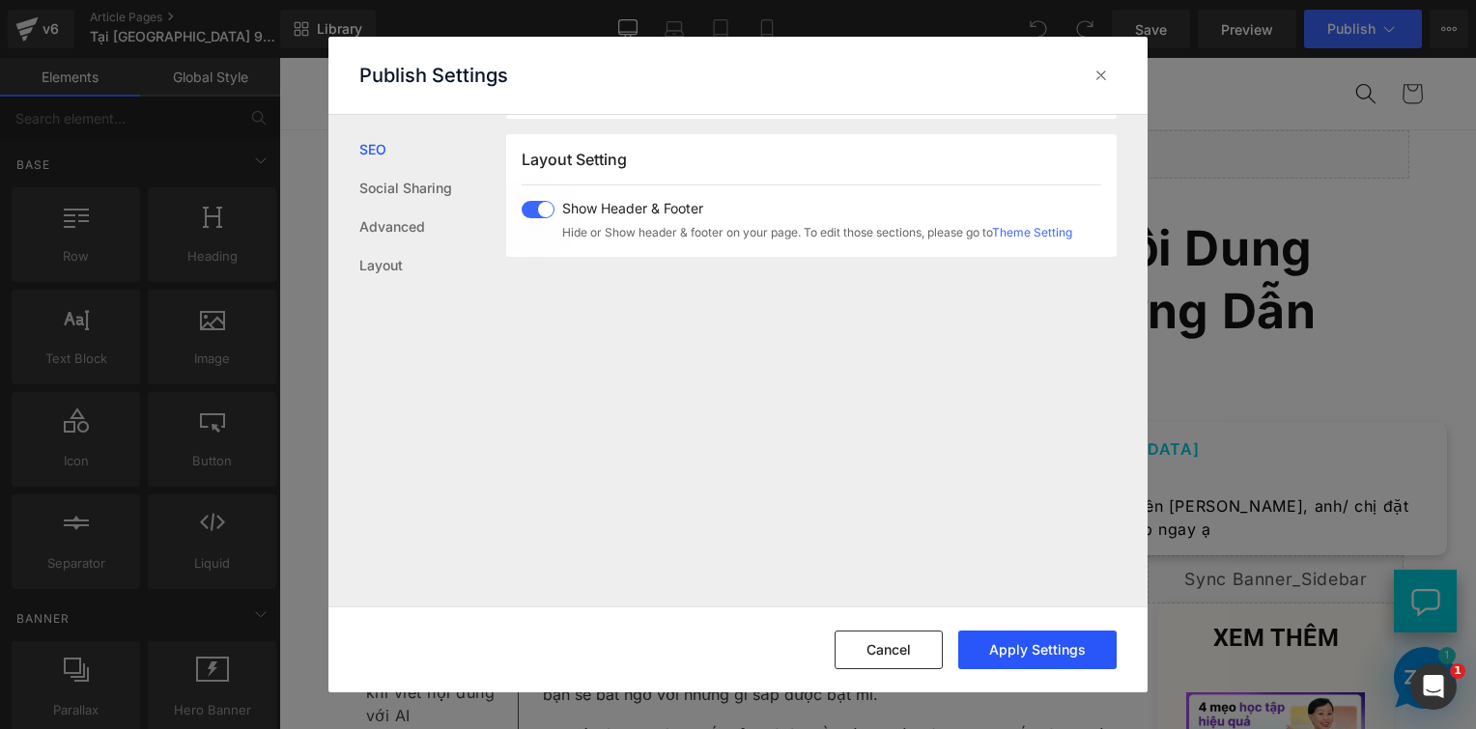
click at [1066, 648] on button "Apply Settings" at bounding box center [1037, 650] width 158 height 39
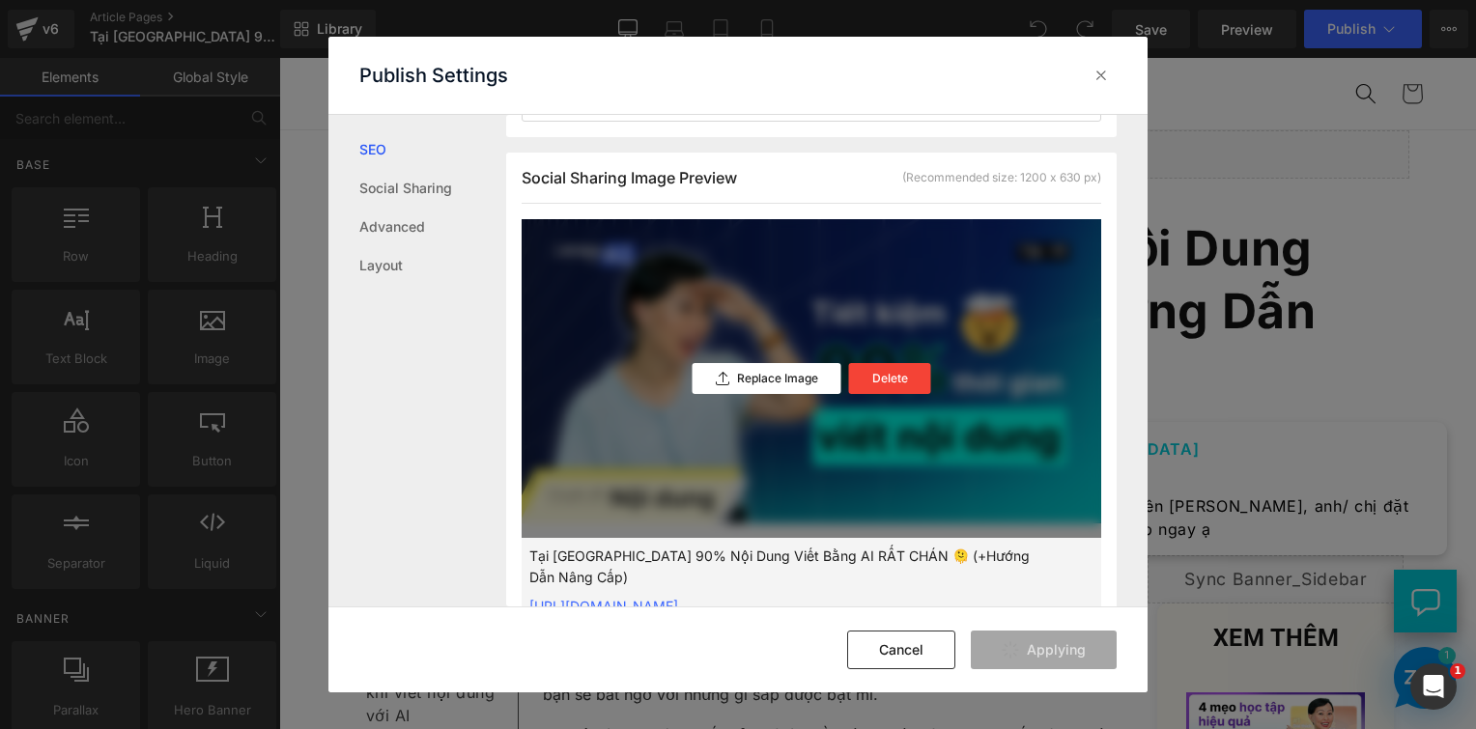
scroll to position [328, 0]
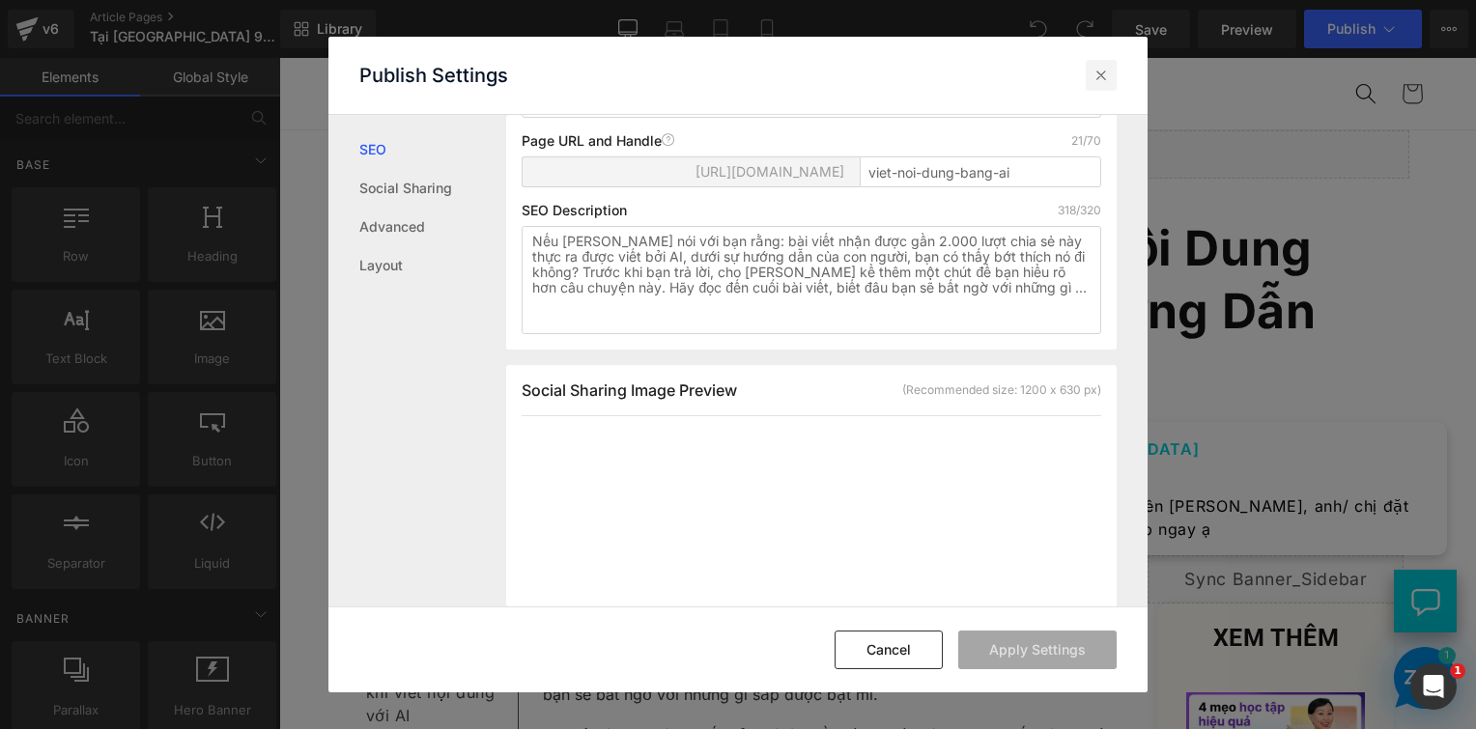
click at [1102, 77] on icon at bounding box center [1101, 75] width 19 height 19
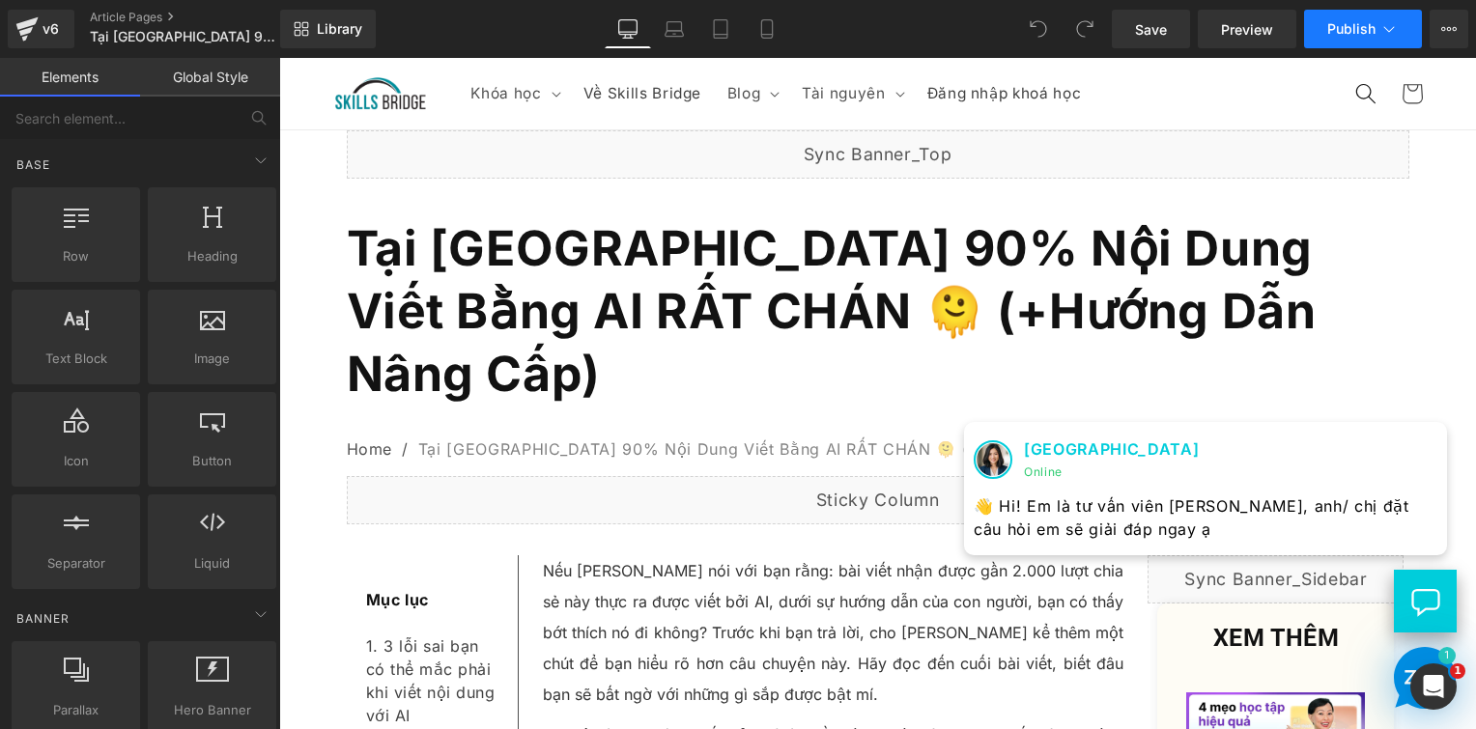
click at [1351, 37] on button "Publish" at bounding box center [1363, 29] width 118 height 39
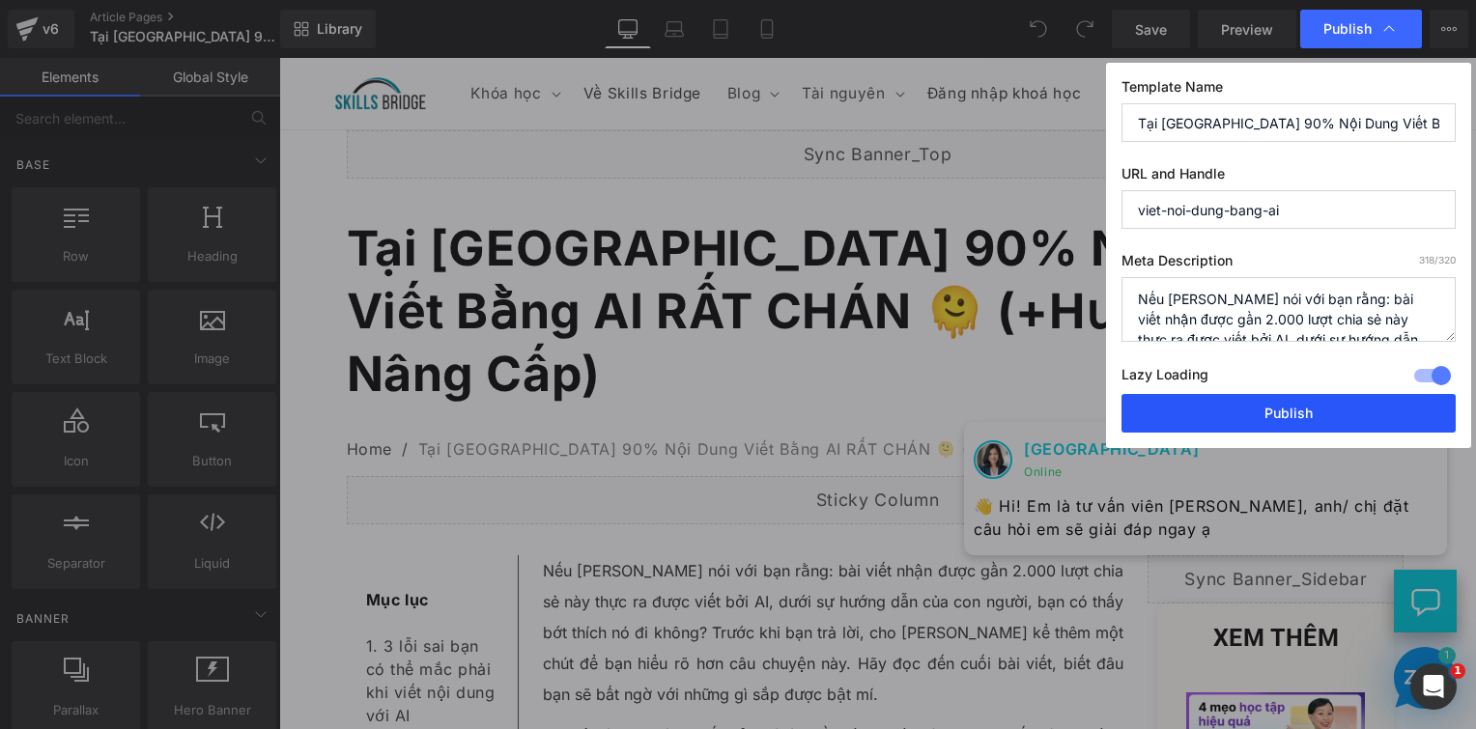
click at [1292, 423] on button "Publish" at bounding box center [1289, 413] width 334 height 39
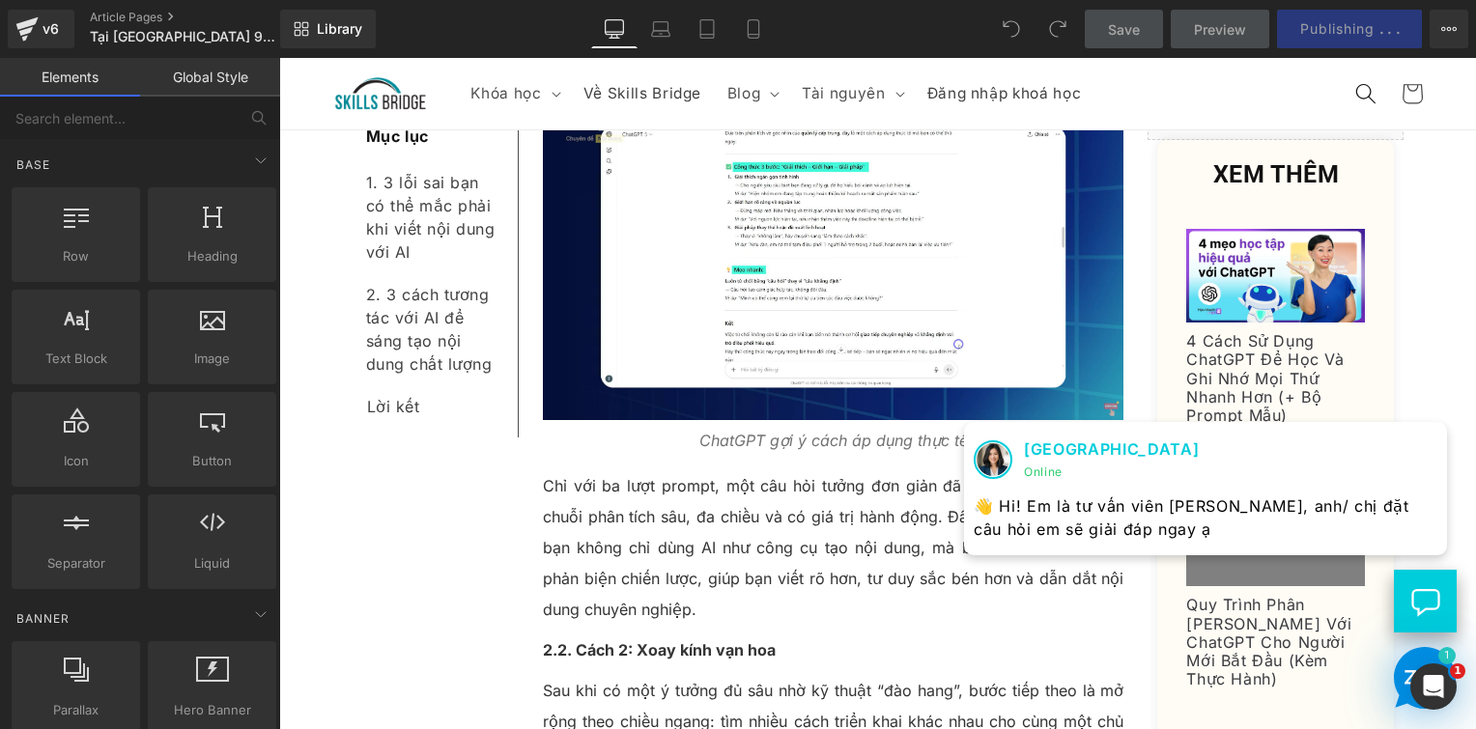
scroll to position [6666, 0]
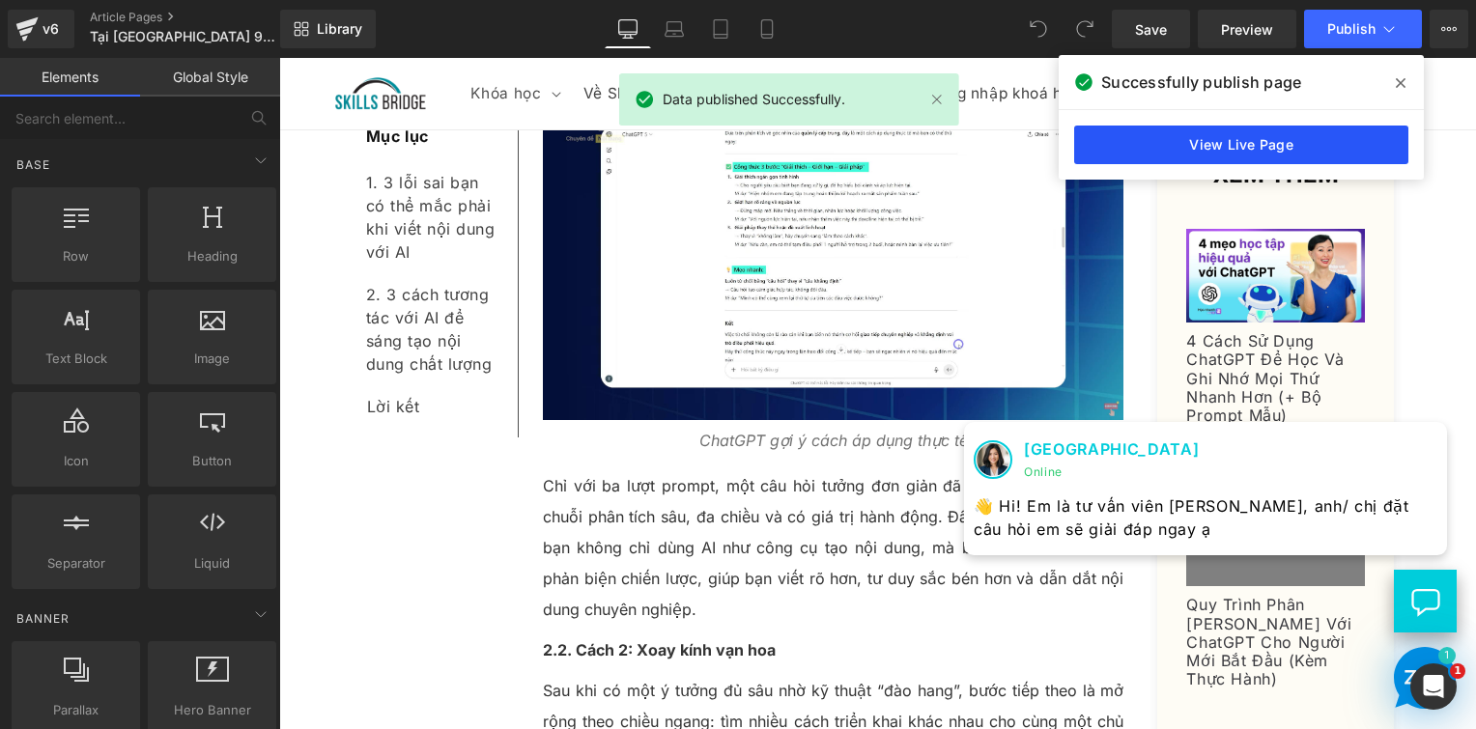
click at [1177, 144] on link "View Live Page" at bounding box center [1241, 145] width 334 height 39
